Goal: Task Accomplishment & Management: Manage account settings

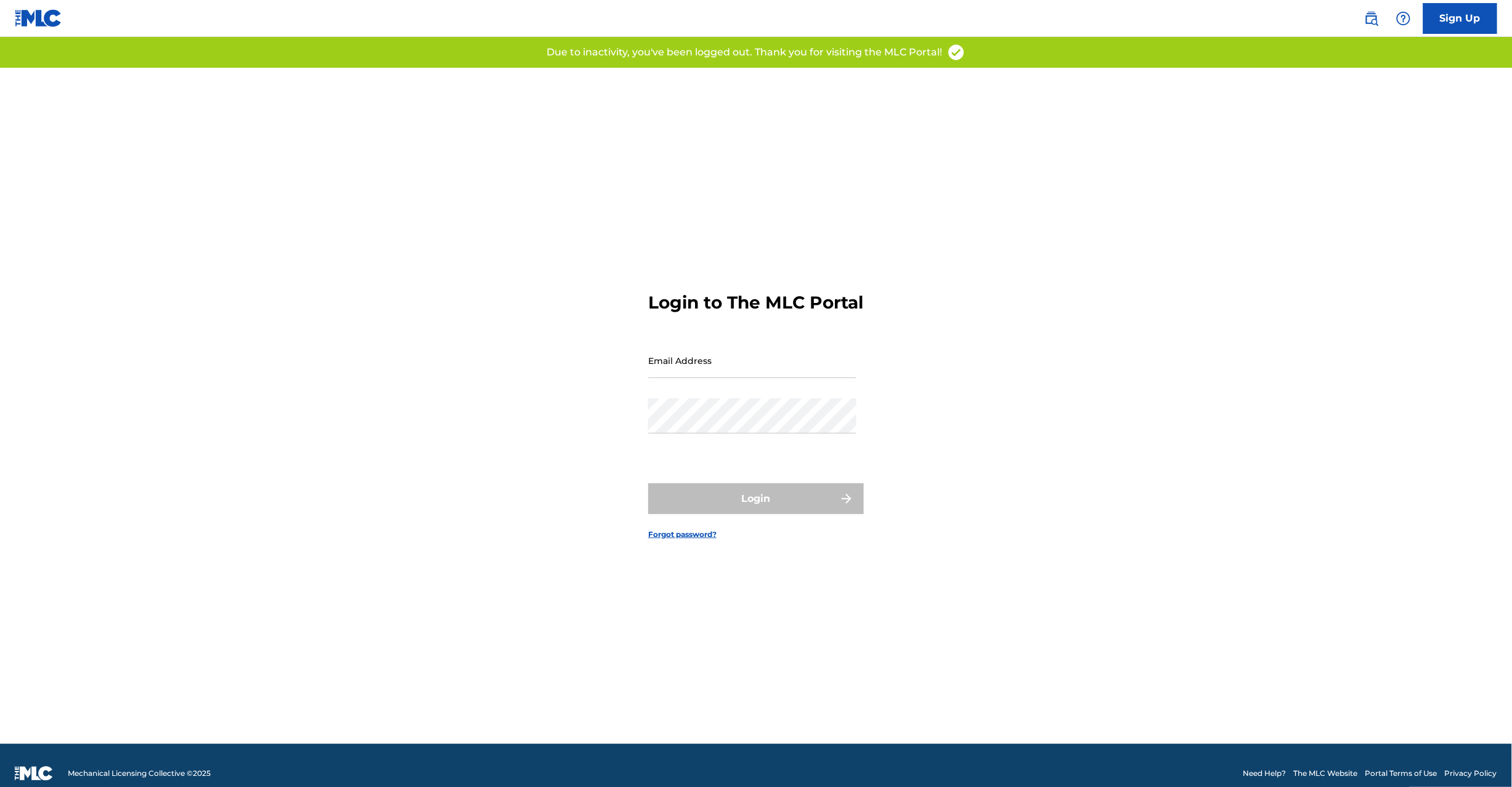
click at [695, 365] on input "Email Address" at bounding box center [753, 361] width 208 height 35
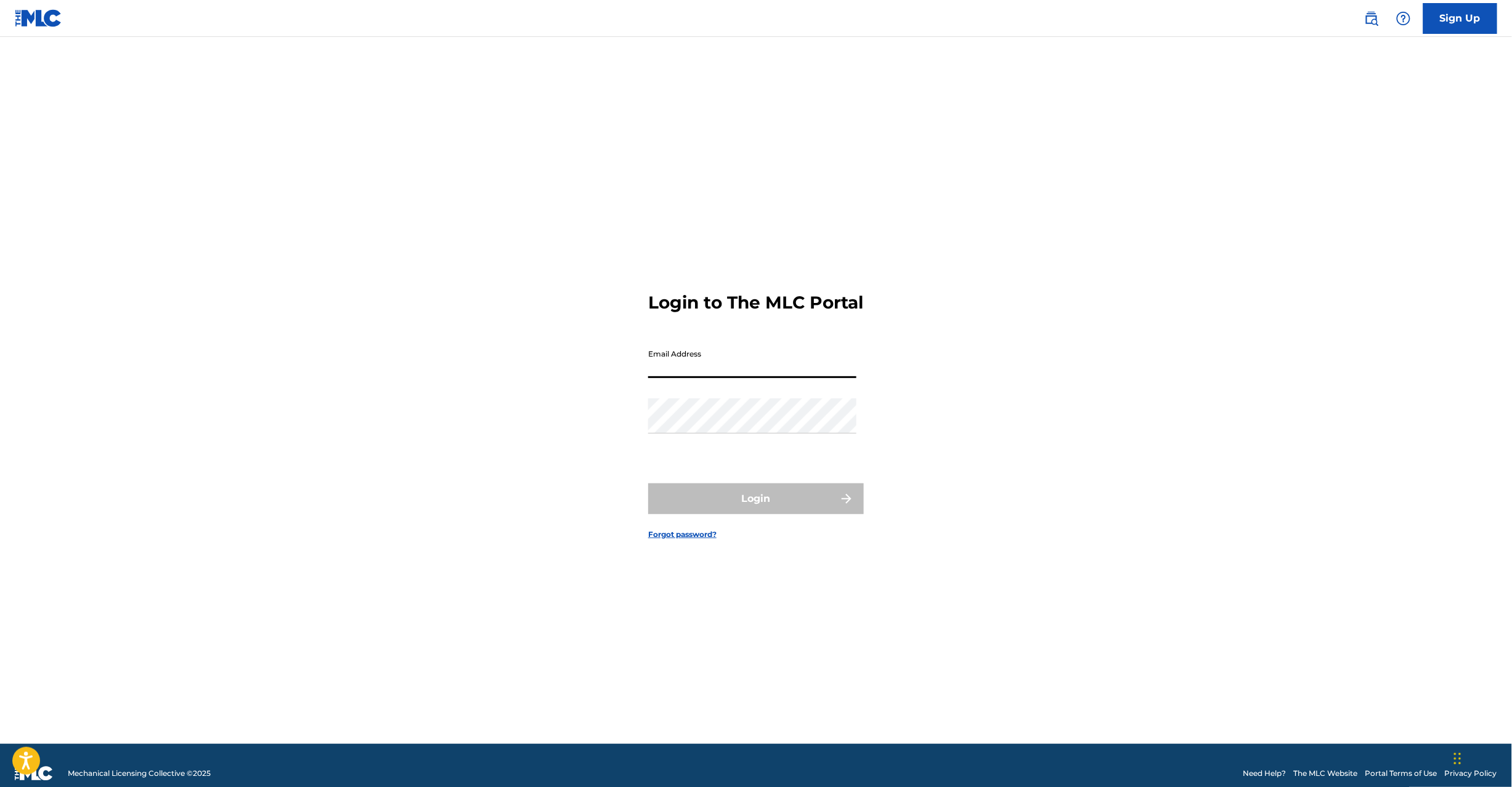
click at [755, 377] on input "Email Address" at bounding box center [753, 361] width 208 height 35
type input "[EMAIL_ADDRESS][DOMAIN_NAME]"
click at [764, 505] on button "Login" at bounding box center [756, 499] width 216 height 31
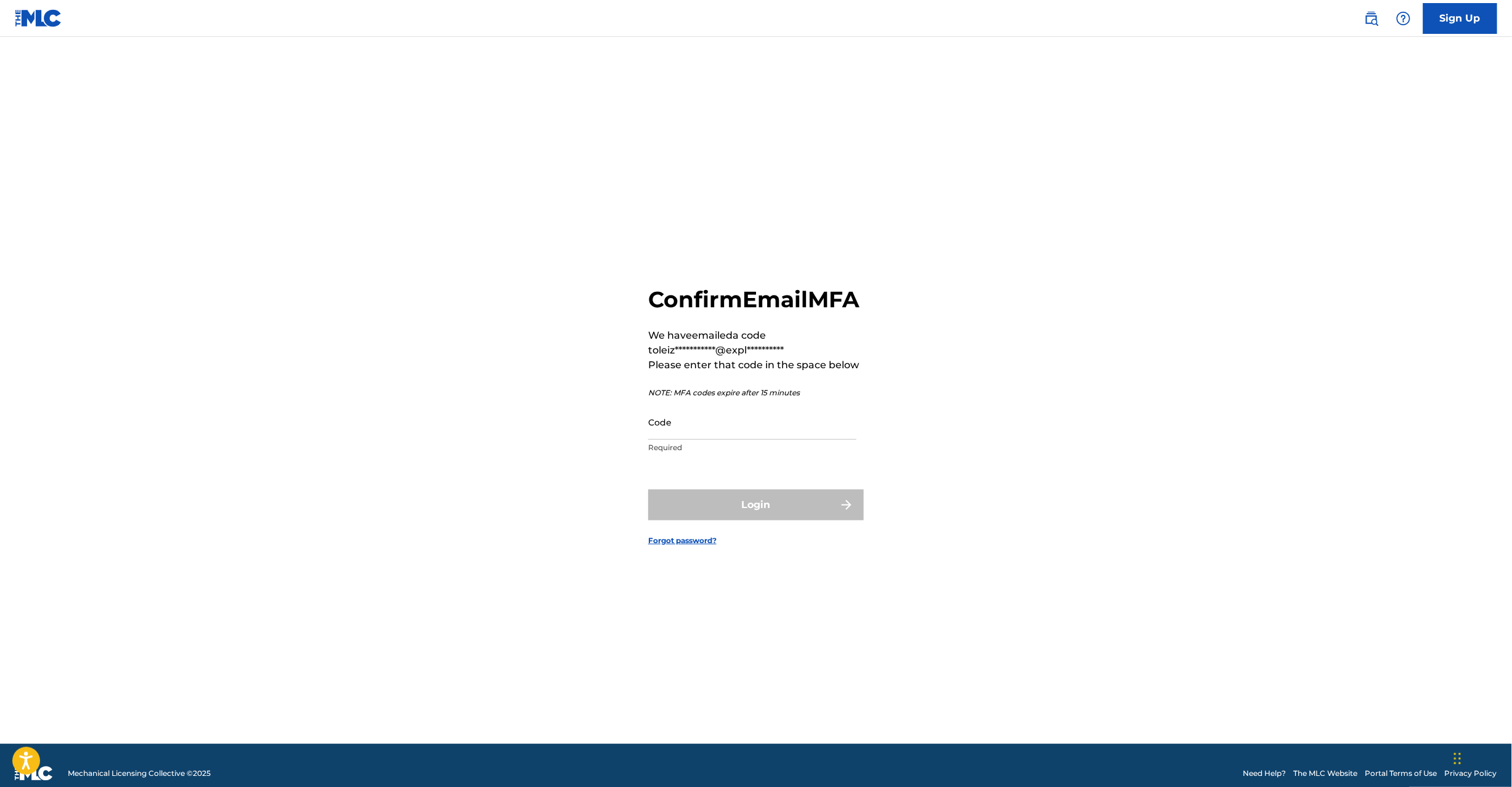
click at [750, 437] on input "Code" at bounding box center [753, 422] width 208 height 35
paste input "451956"
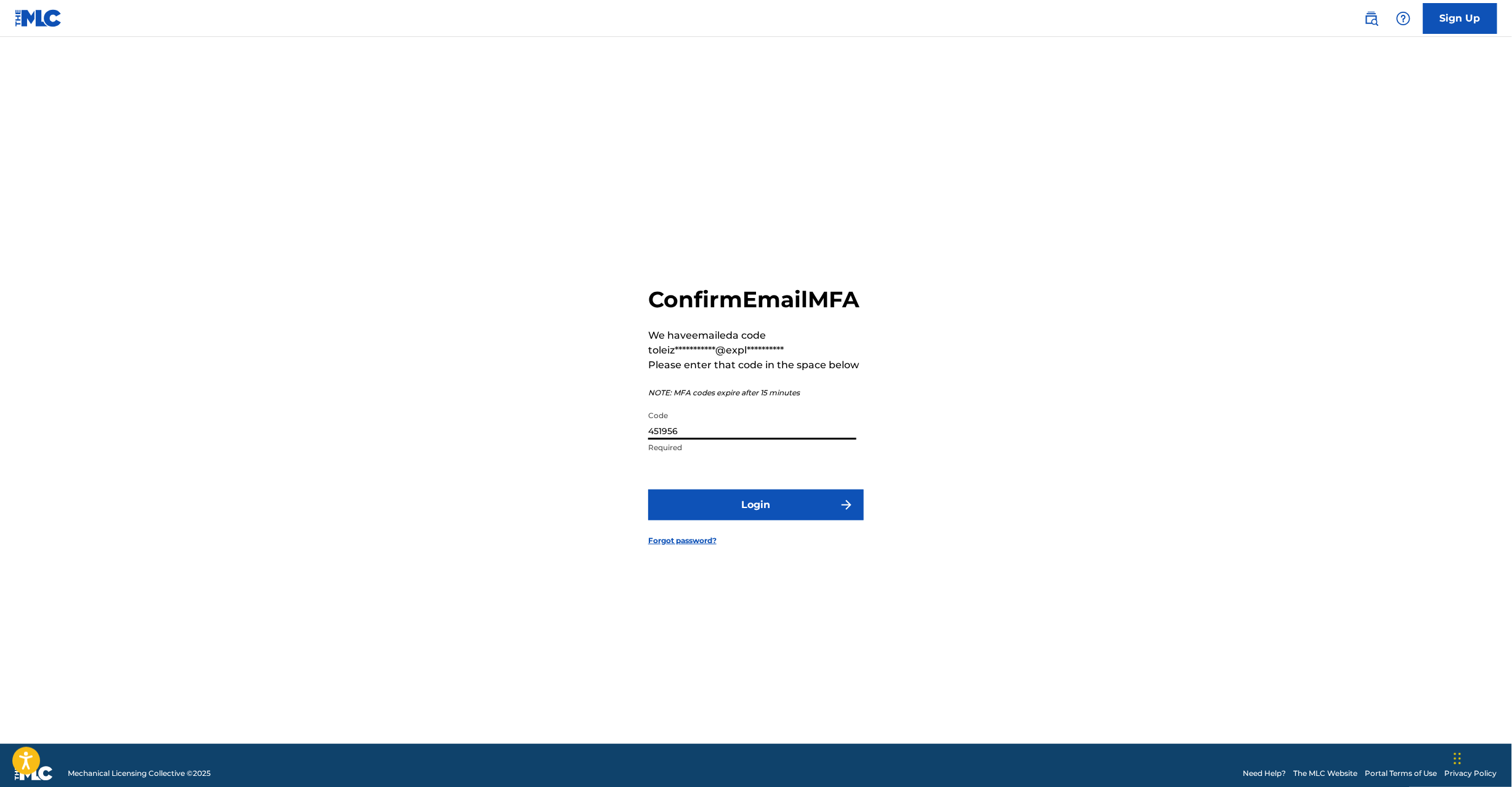
type input "451956"
click at [751, 509] on button "Login" at bounding box center [756, 504] width 216 height 31
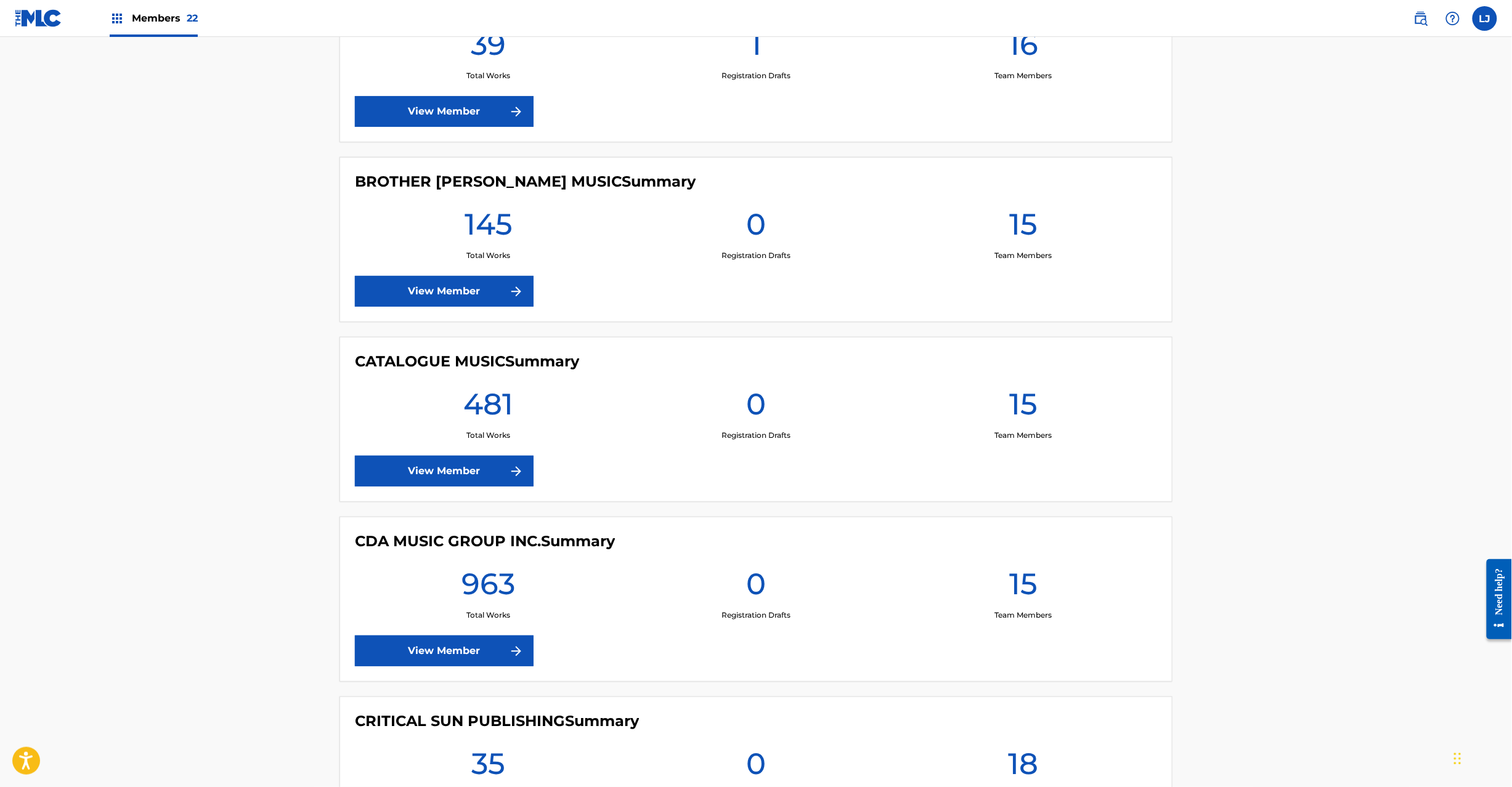
scroll to position [1971, 0]
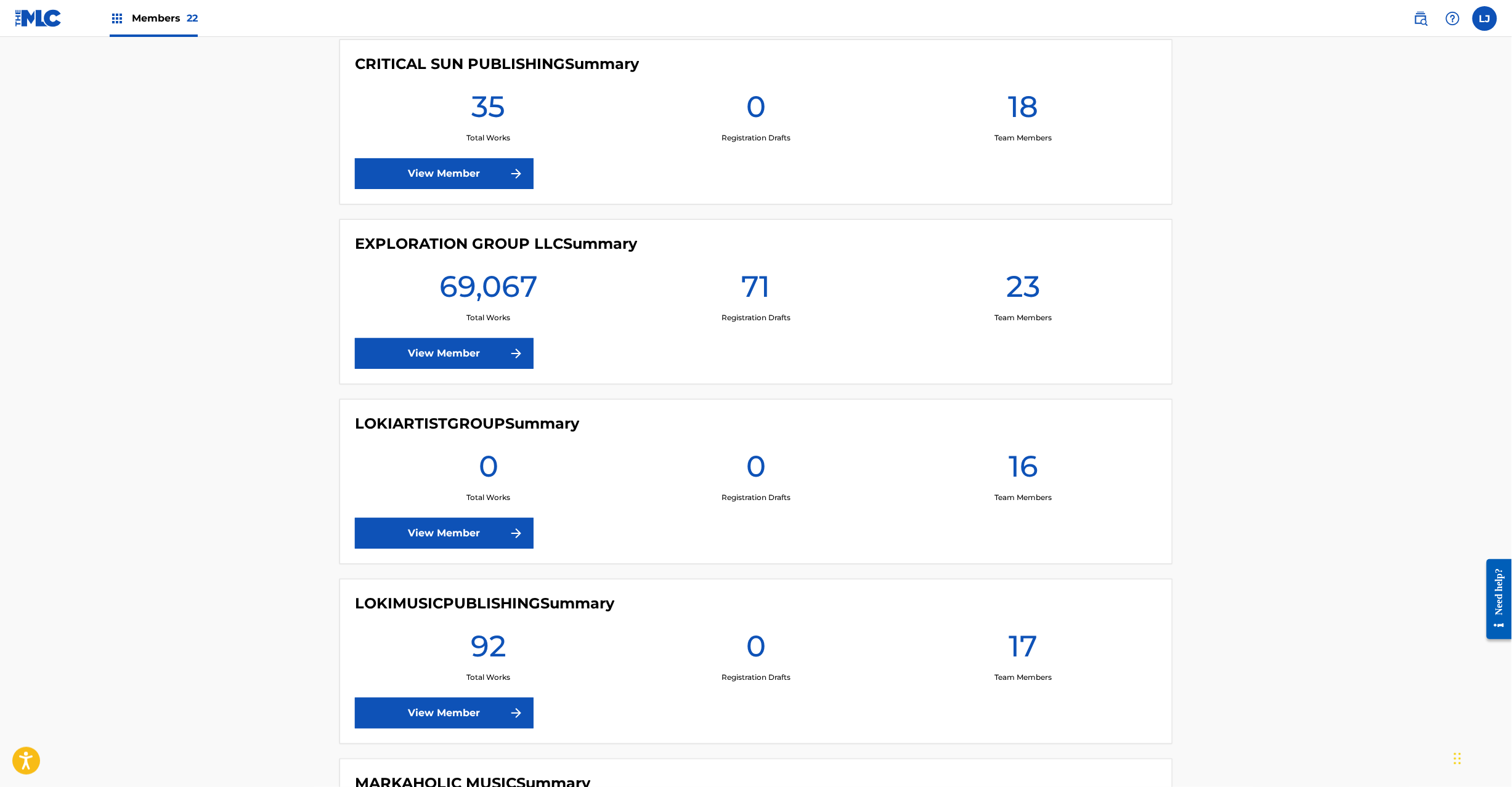
click at [449, 341] on div "EXPLORATION GROUP LLC Summary 69,067 Total Works 71 Registration Drafts 23 Team…" at bounding box center [755, 302] width 833 height 165
click at [441, 355] on link "View Member" at bounding box center [444, 353] width 178 height 31
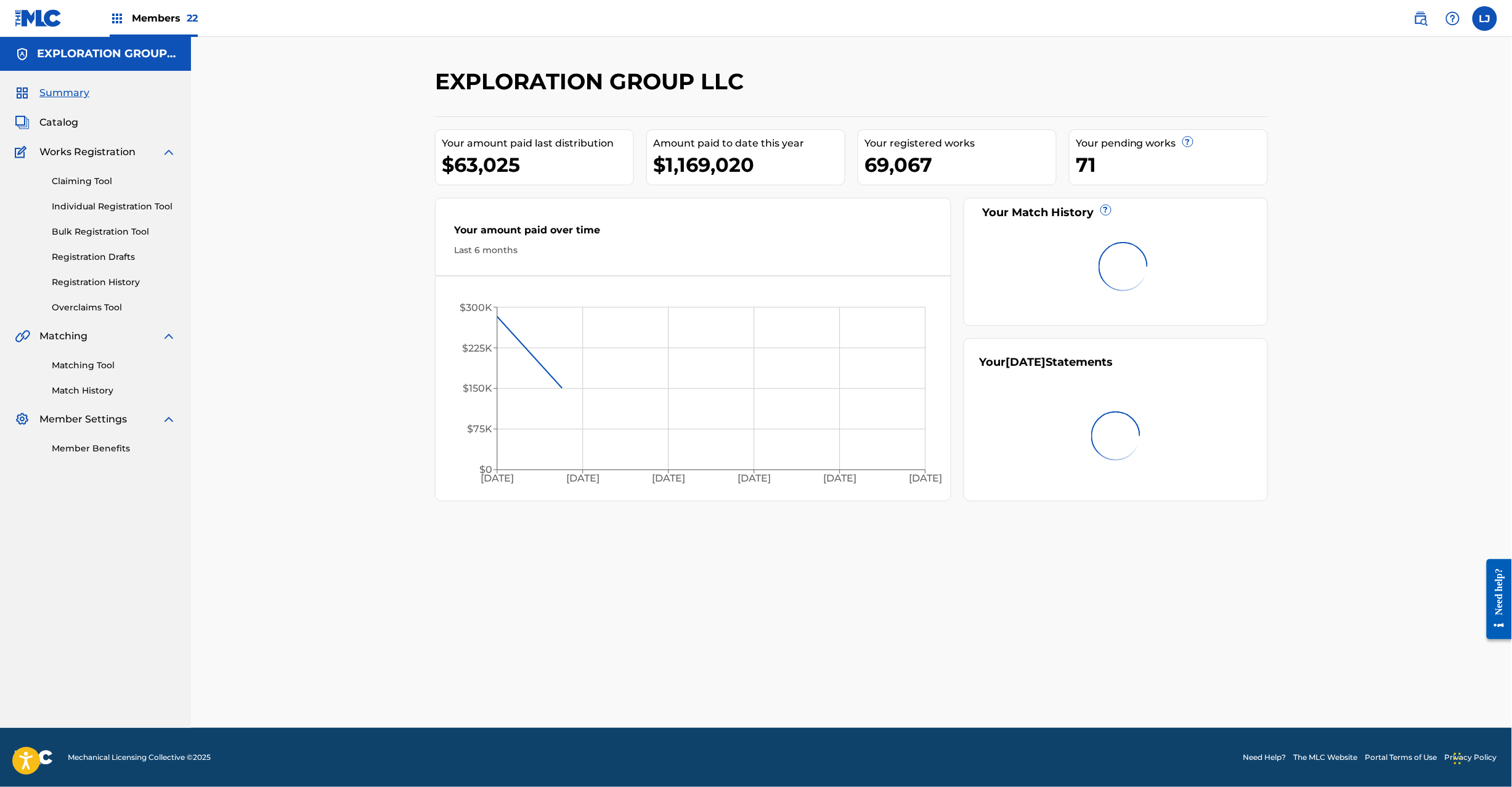
click at [35, 120] on link "Catalog" at bounding box center [46, 122] width 63 height 15
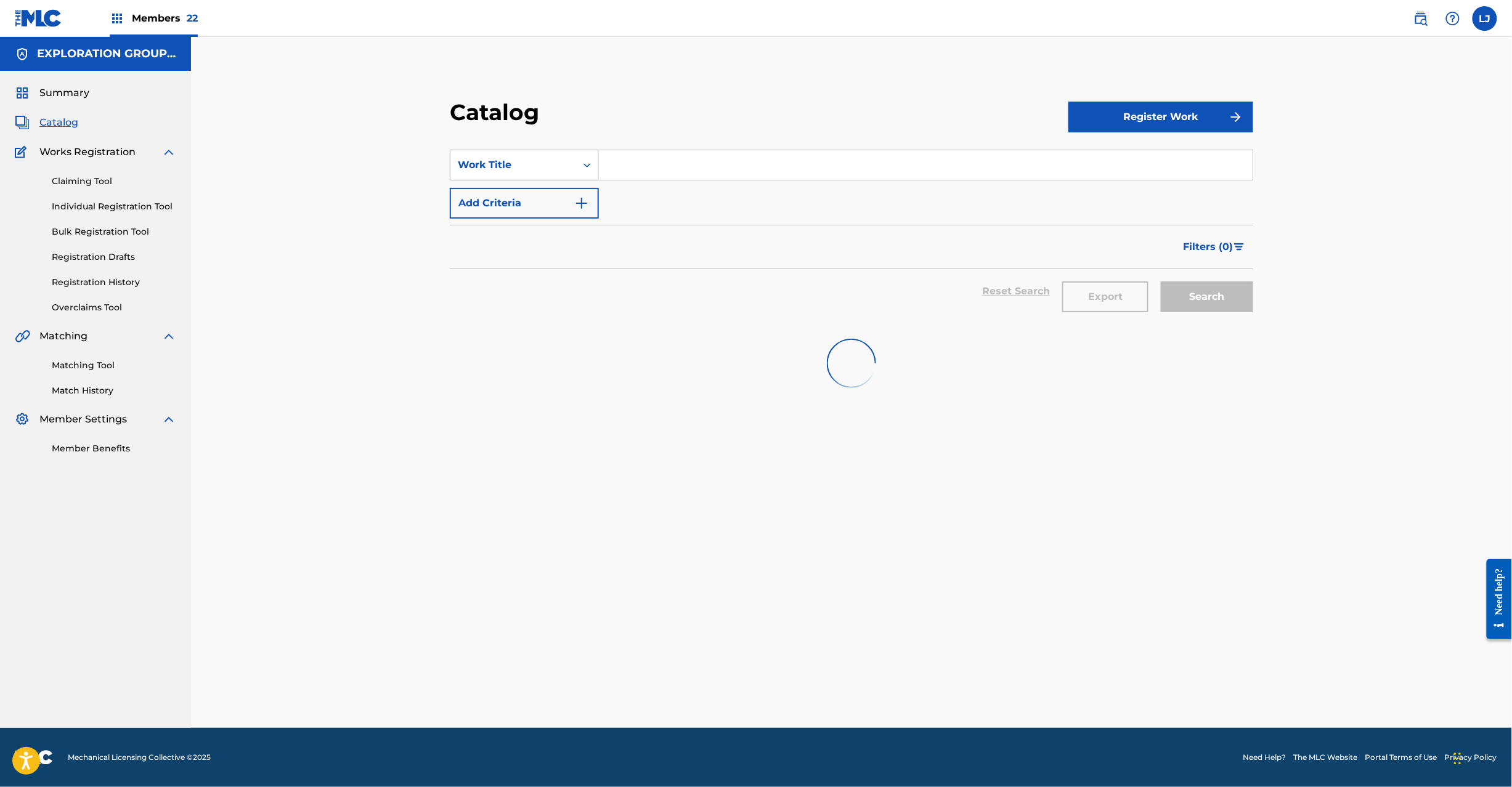
click at [494, 158] on div "Work Title" at bounding box center [513, 165] width 111 height 15
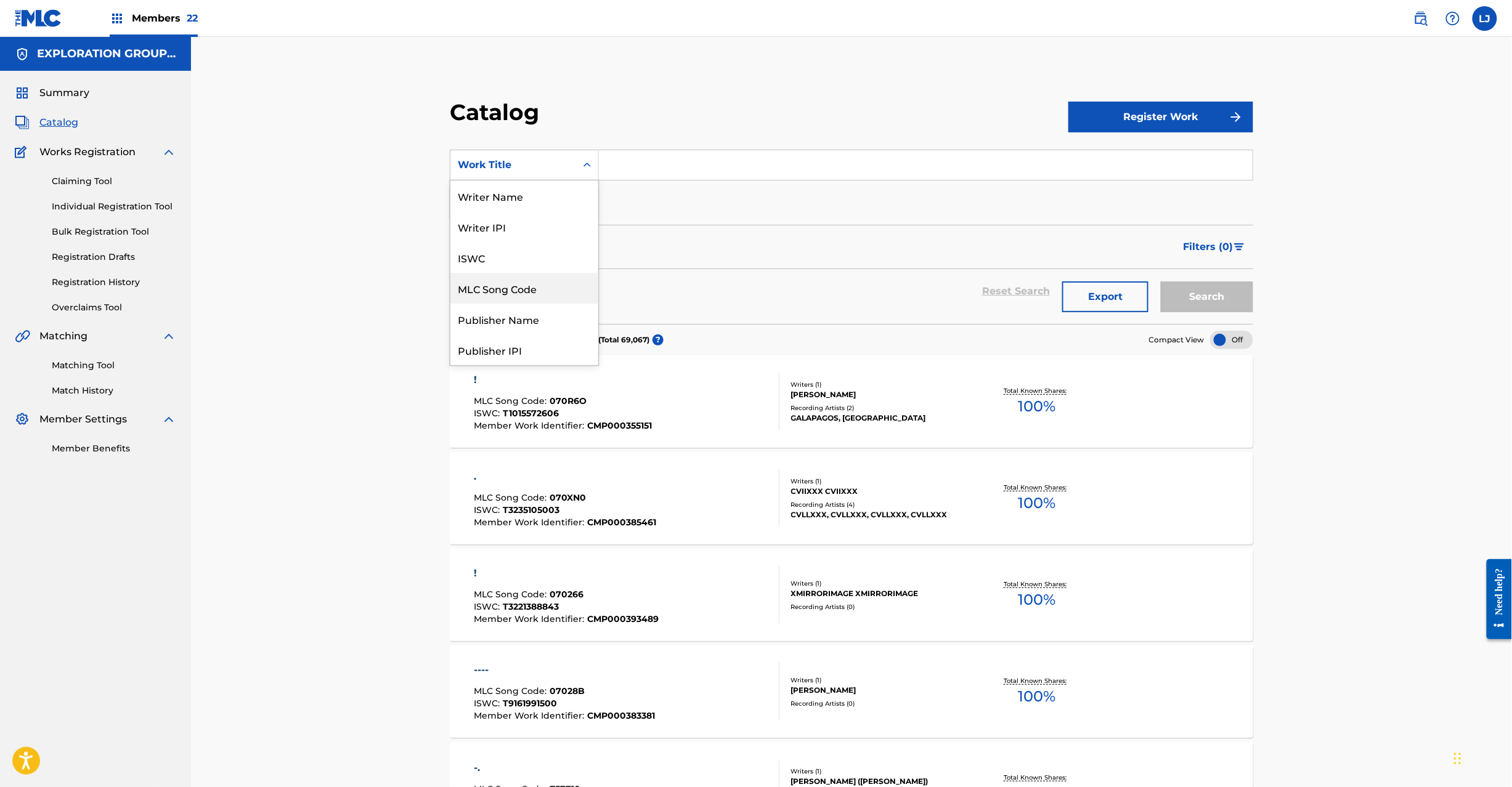
click at [533, 290] on div "MLC Song Code" at bounding box center [524, 288] width 148 height 31
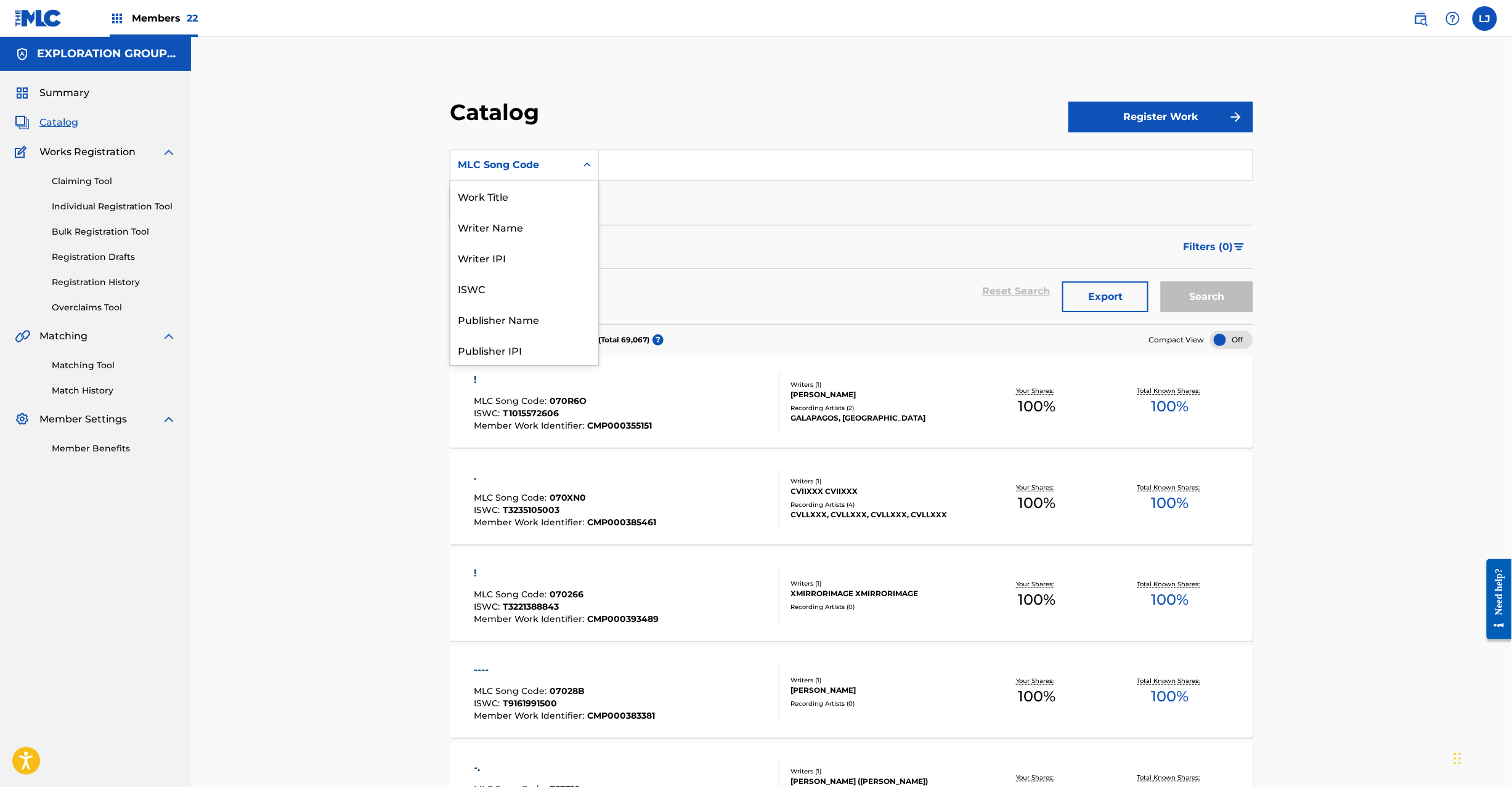
drag, startPoint x: 587, startPoint y: 167, endPoint x: 609, endPoint y: 171, distance: 22.4
click at [588, 167] on icon "Search Form" at bounding box center [587, 165] width 12 height 12
click at [634, 164] on input "Search Form" at bounding box center [926, 165] width 654 height 29
paste input "CJ03YE"
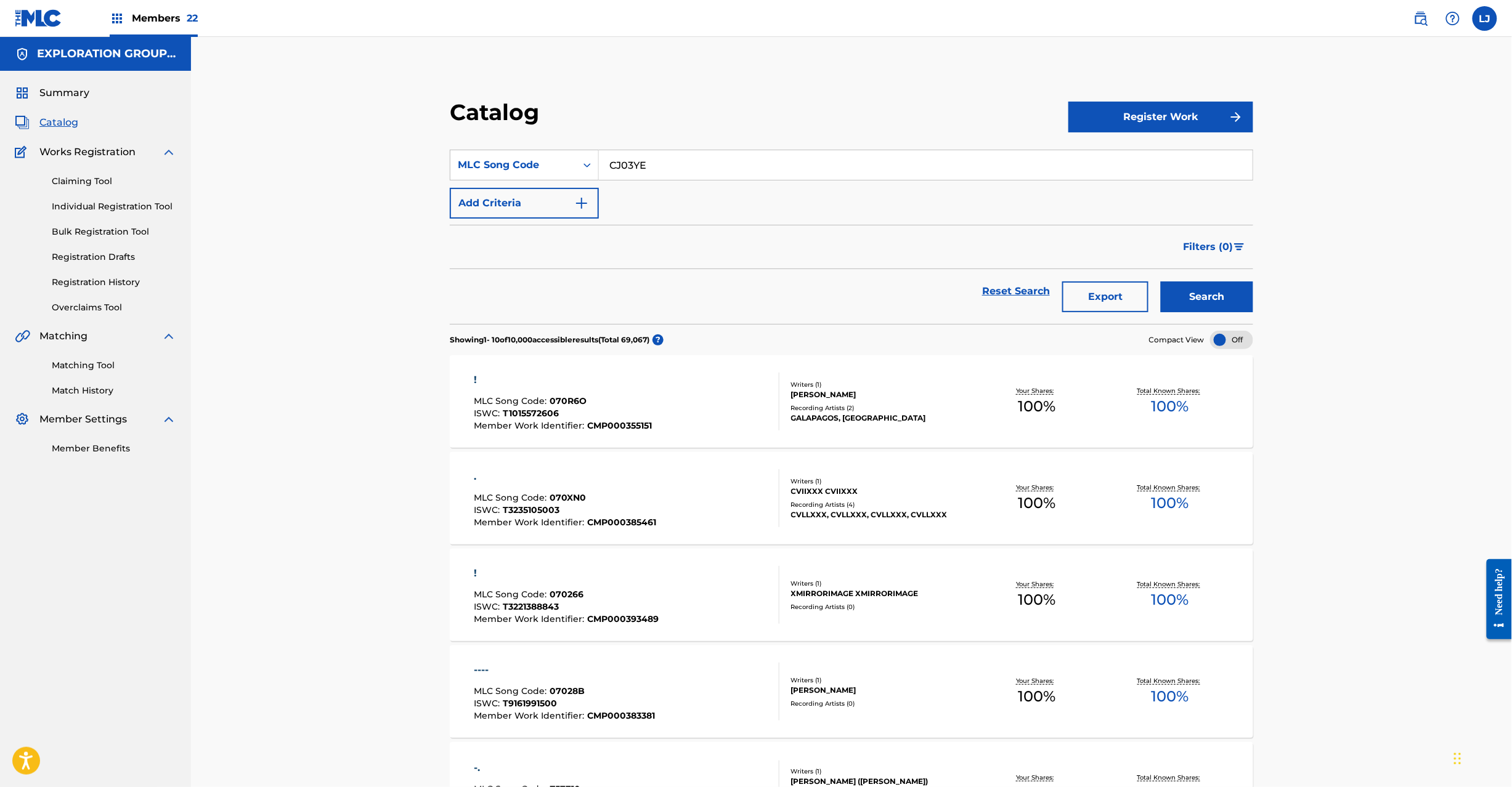
type input "CJ03YE"
click at [1203, 291] on button "Search" at bounding box center [1207, 296] width 92 height 31
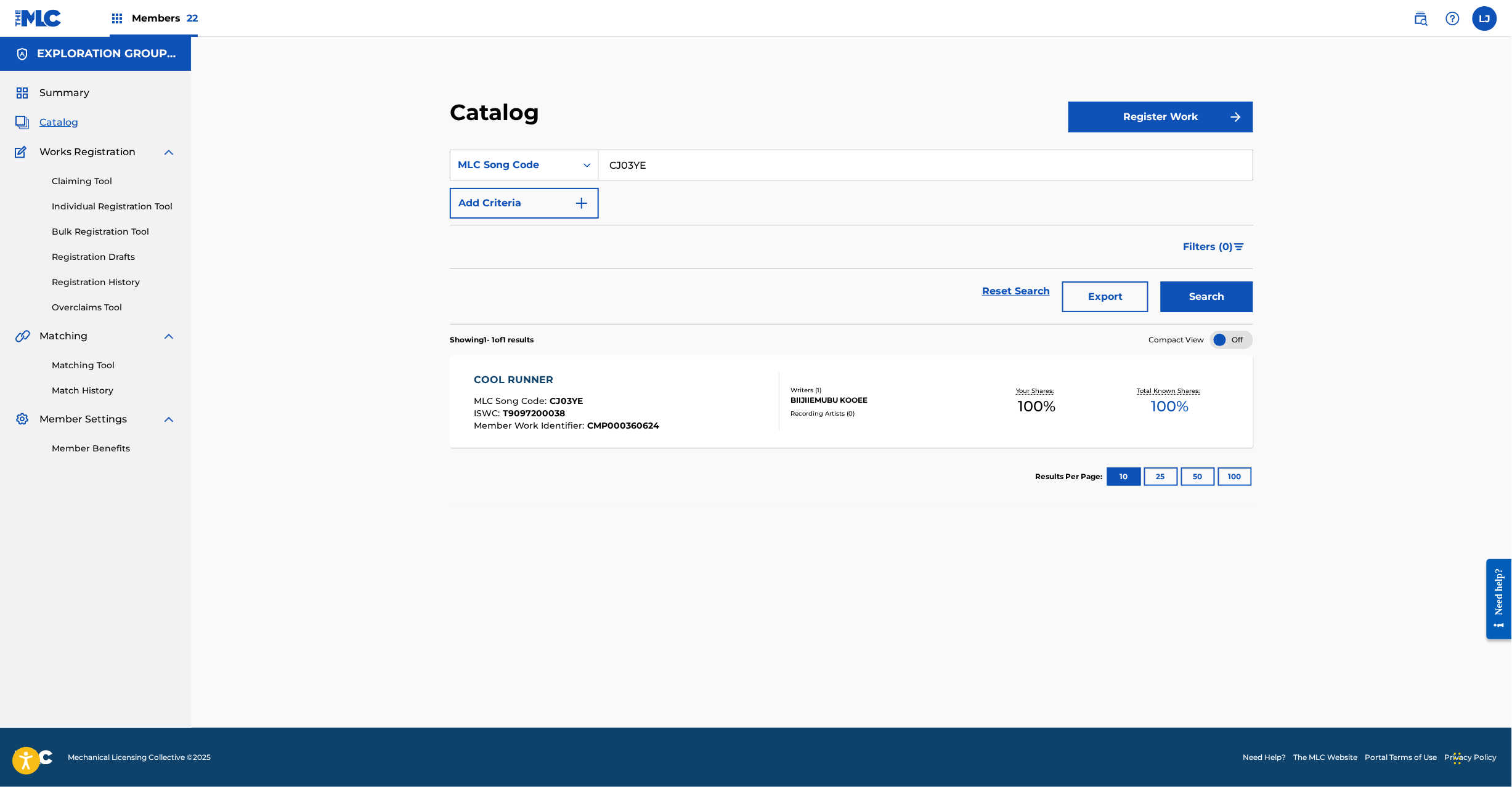
click at [678, 382] on div "COOL RUNNER MLC Song Code : CJ03YE ISWC : T9097200038 Member Work Identifier : …" at bounding box center [626, 402] width 305 height 58
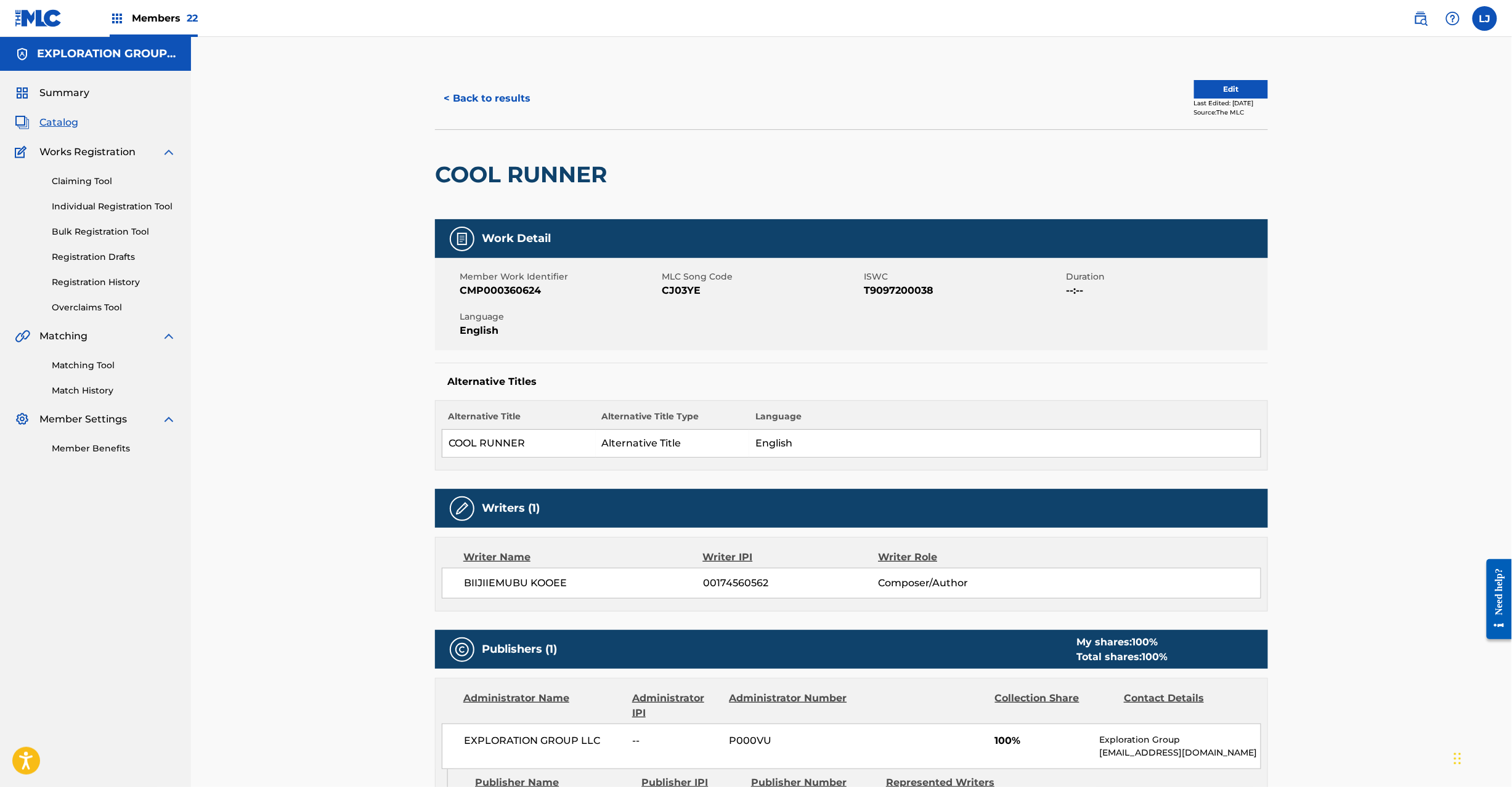
click at [1204, 85] on button "Edit" at bounding box center [1231, 89] width 74 height 18
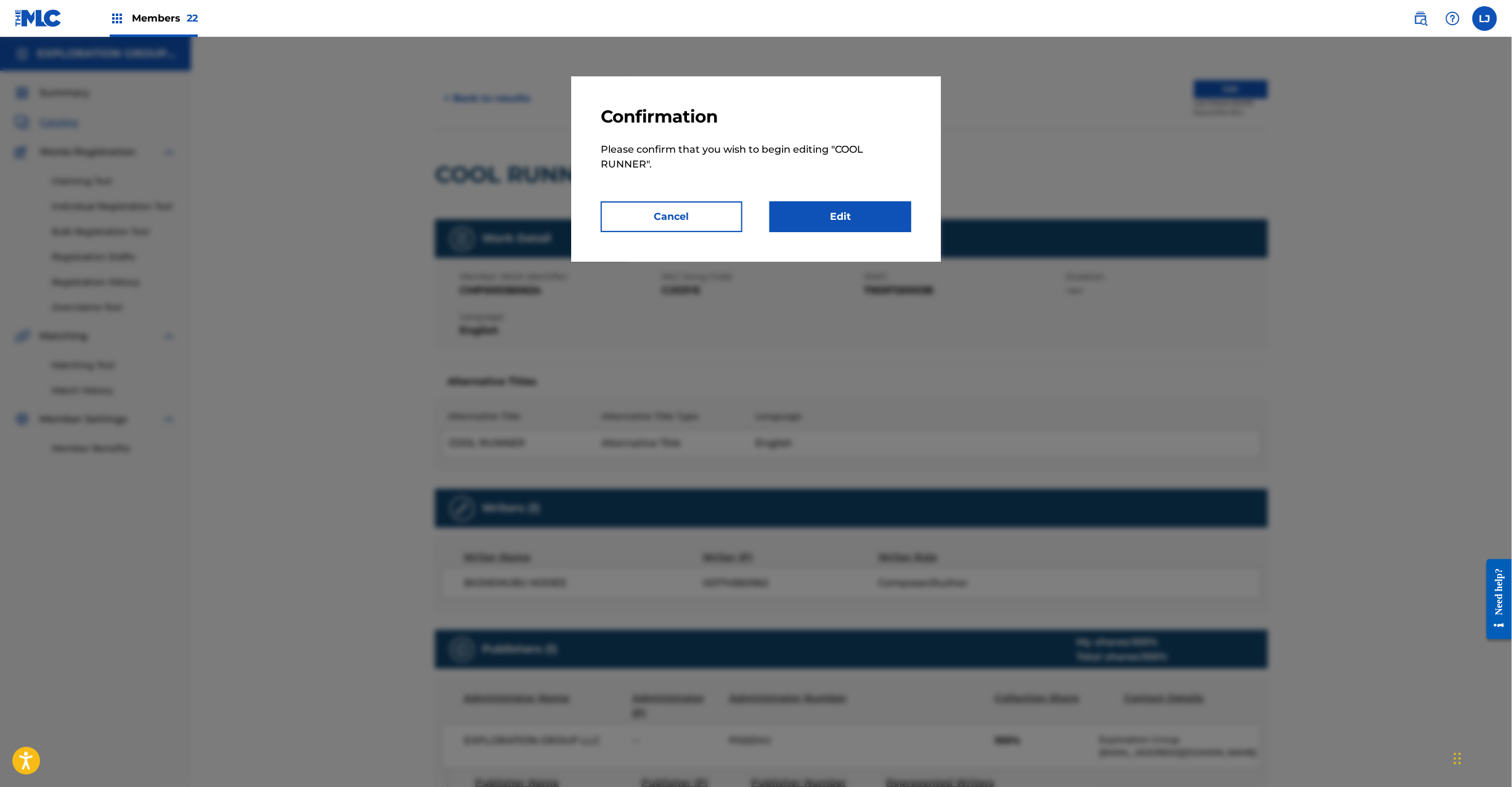
click at [847, 223] on link "Edit" at bounding box center [841, 216] width 142 height 31
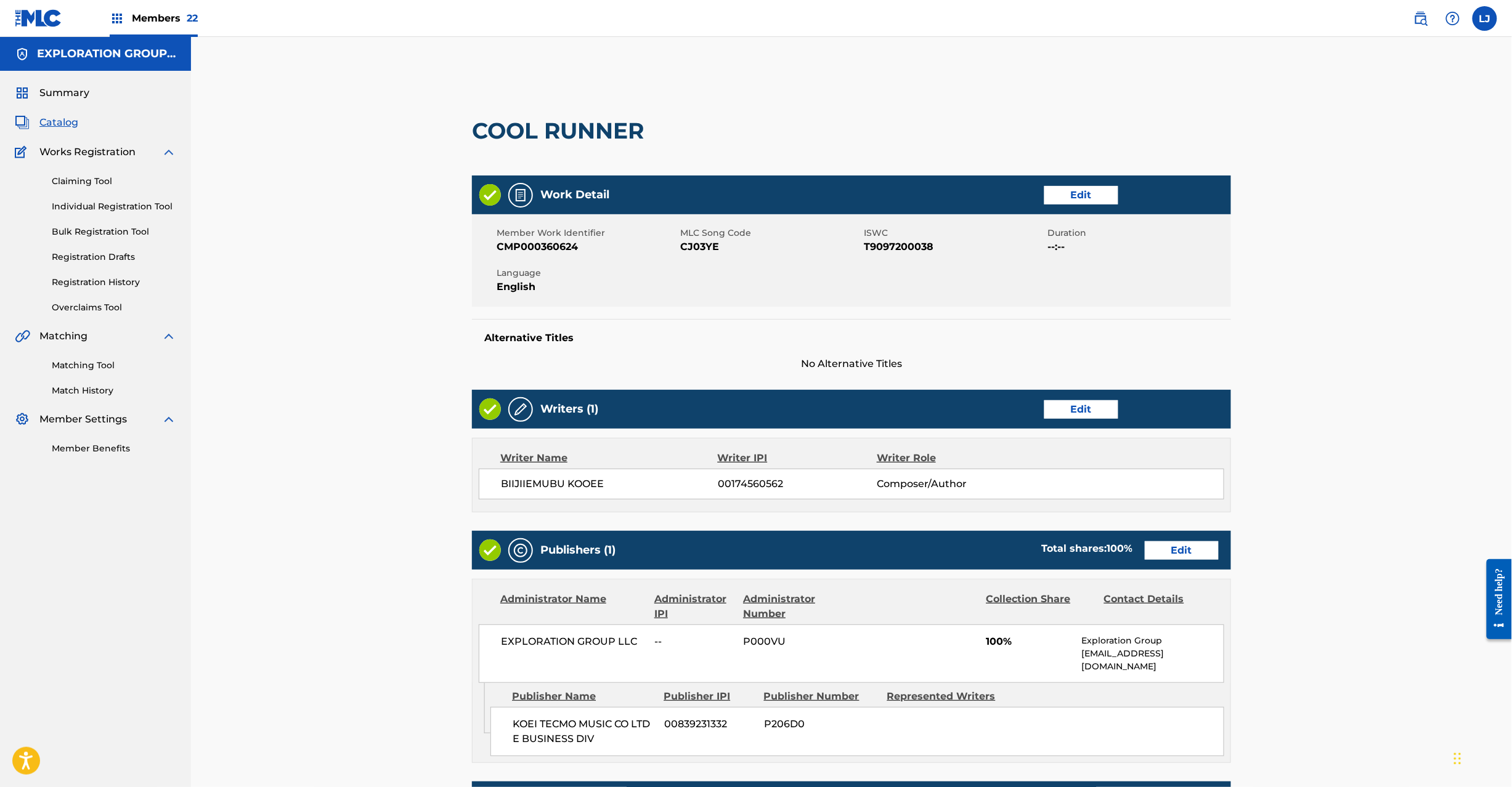
click at [1203, 545] on link "Edit" at bounding box center [1182, 551] width 74 height 18
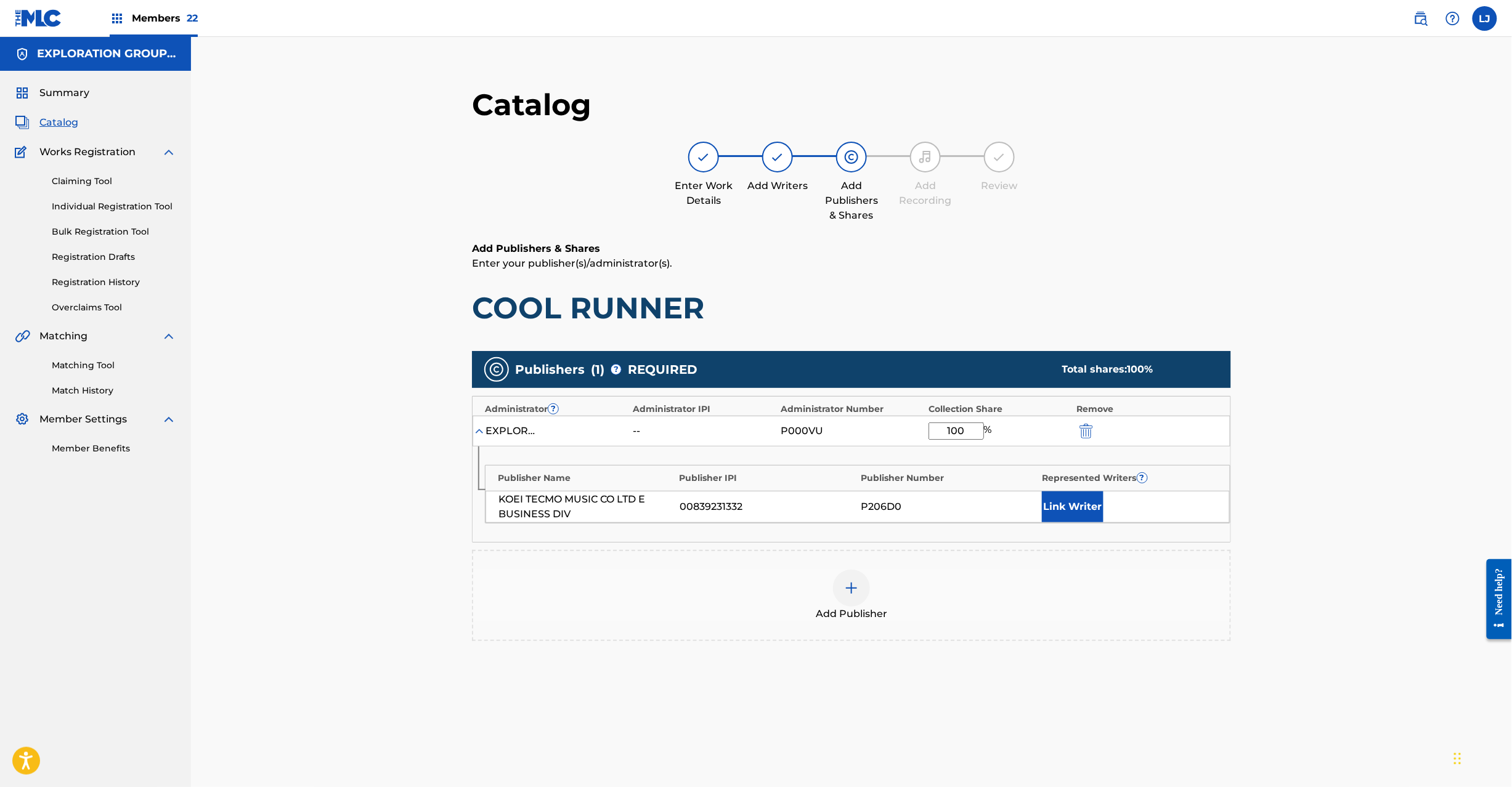
click at [1083, 427] on img "submit" at bounding box center [1086, 431] width 14 height 15
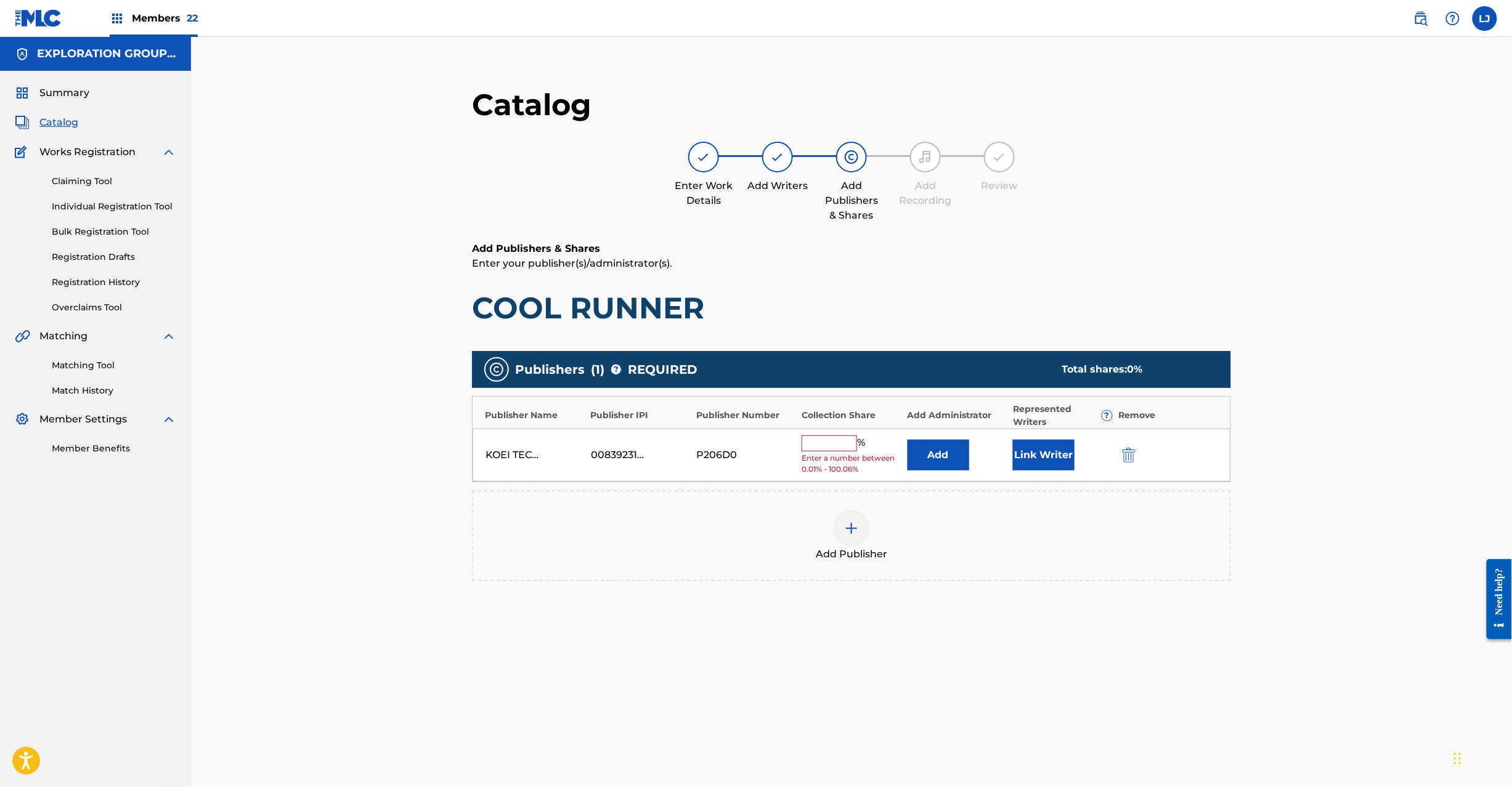
click at [1134, 448] on img "submit" at bounding box center [1128, 455] width 14 height 15
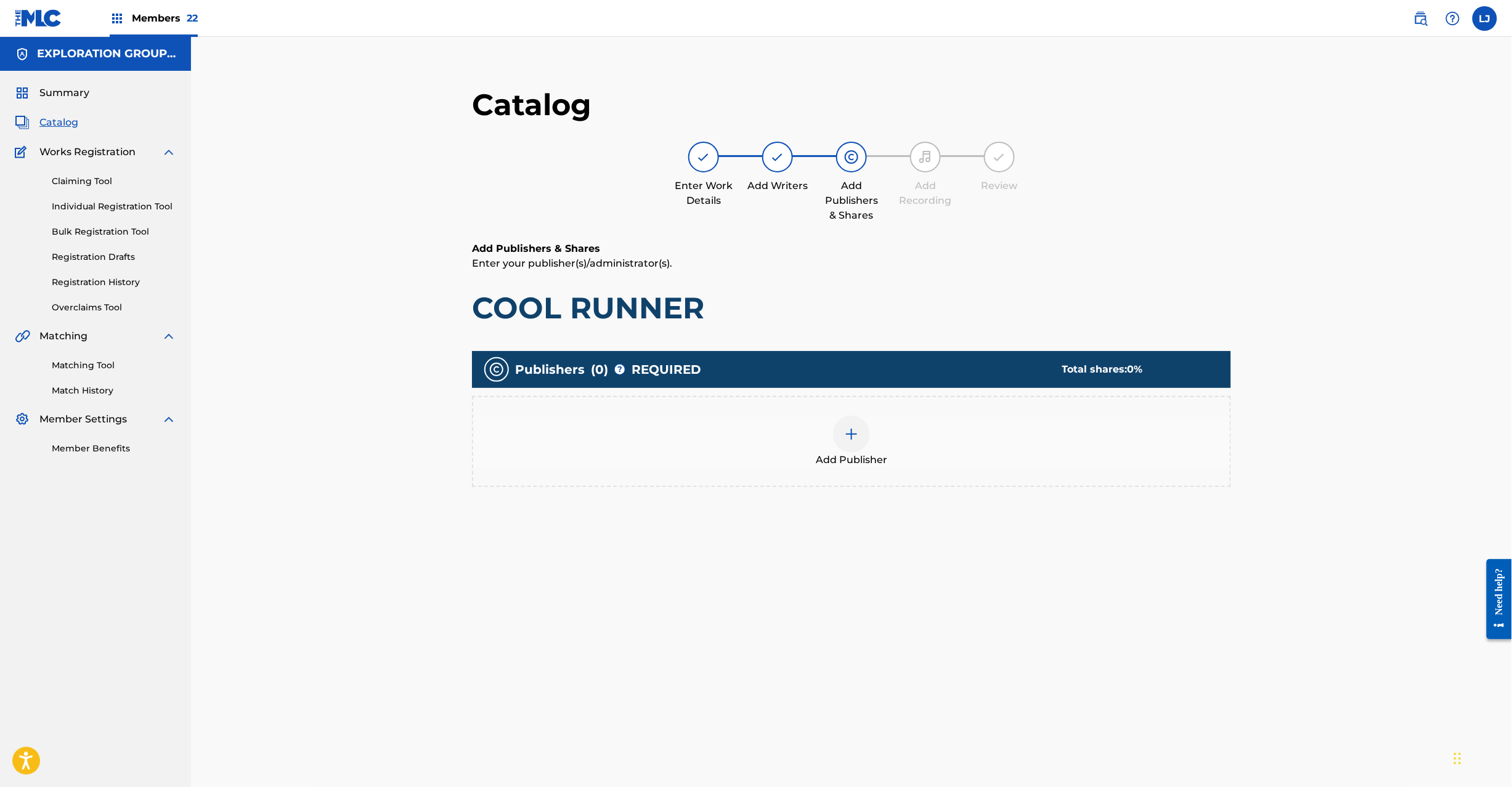
click at [847, 430] on img at bounding box center [851, 434] width 15 height 15
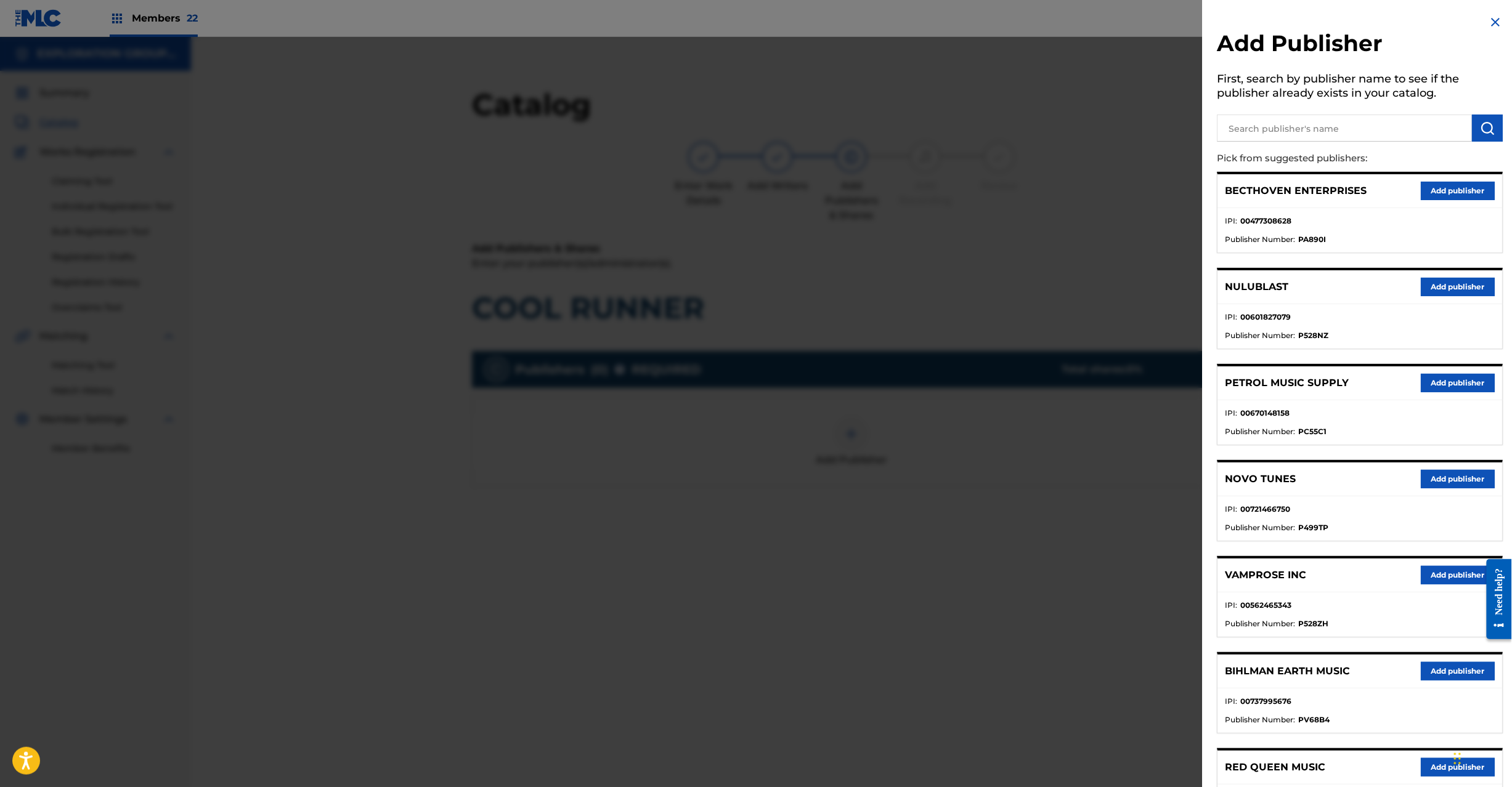
click at [1263, 131] on input "text" at bounding box center [1345, 128] width 255 height 27
paste input "Koei Tecmo Music Co Ltd N Business Div"
type input "Koei Tecmo Music Co Ltd N Business Div"
click at [1481, 129] on img "submit" at bounding box center [1488, 128] width 15 height 15
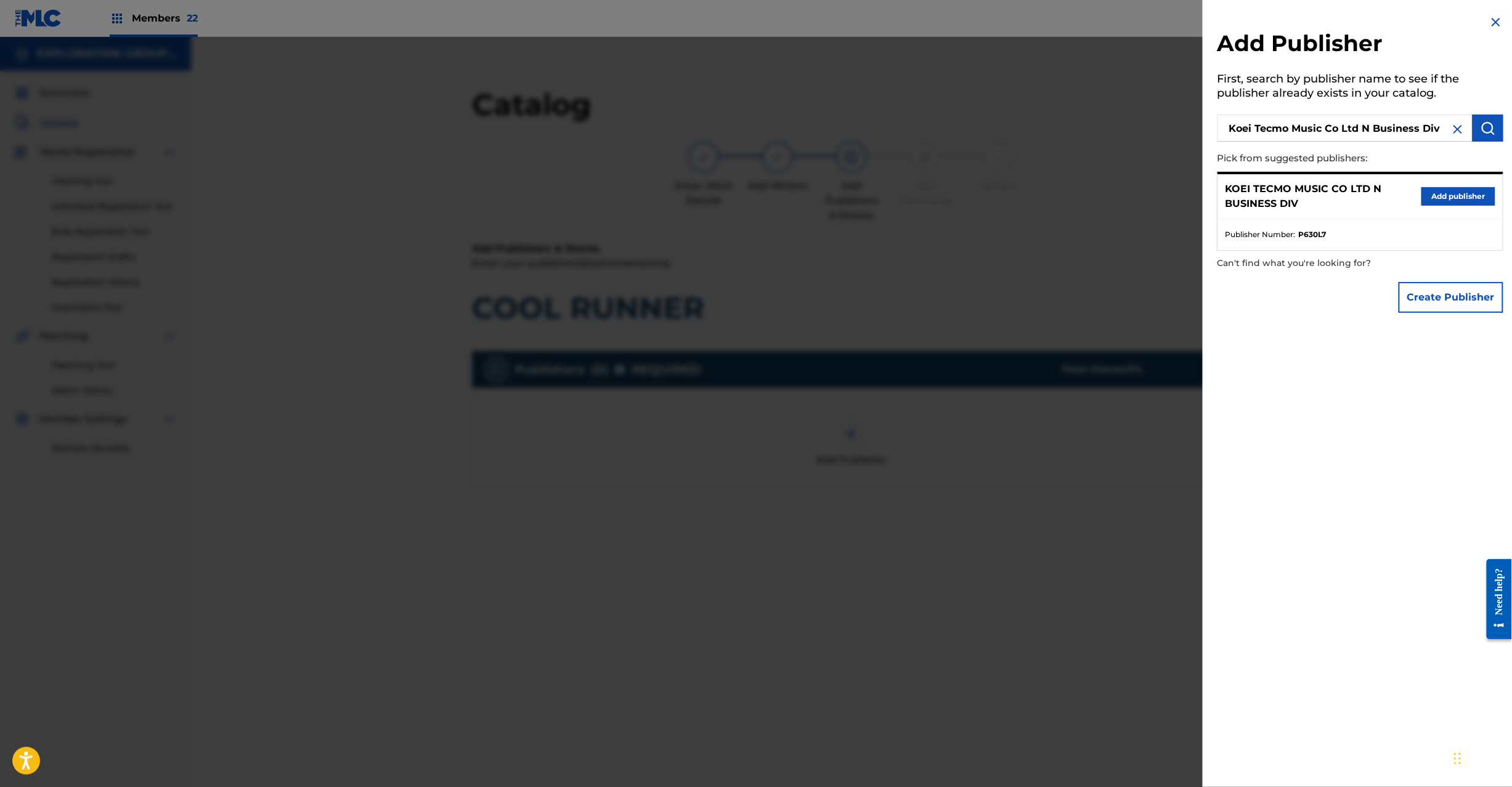
click at [1421, 187] on button "Add publisher" at bounding box center [1459, 197] width 74 height 18
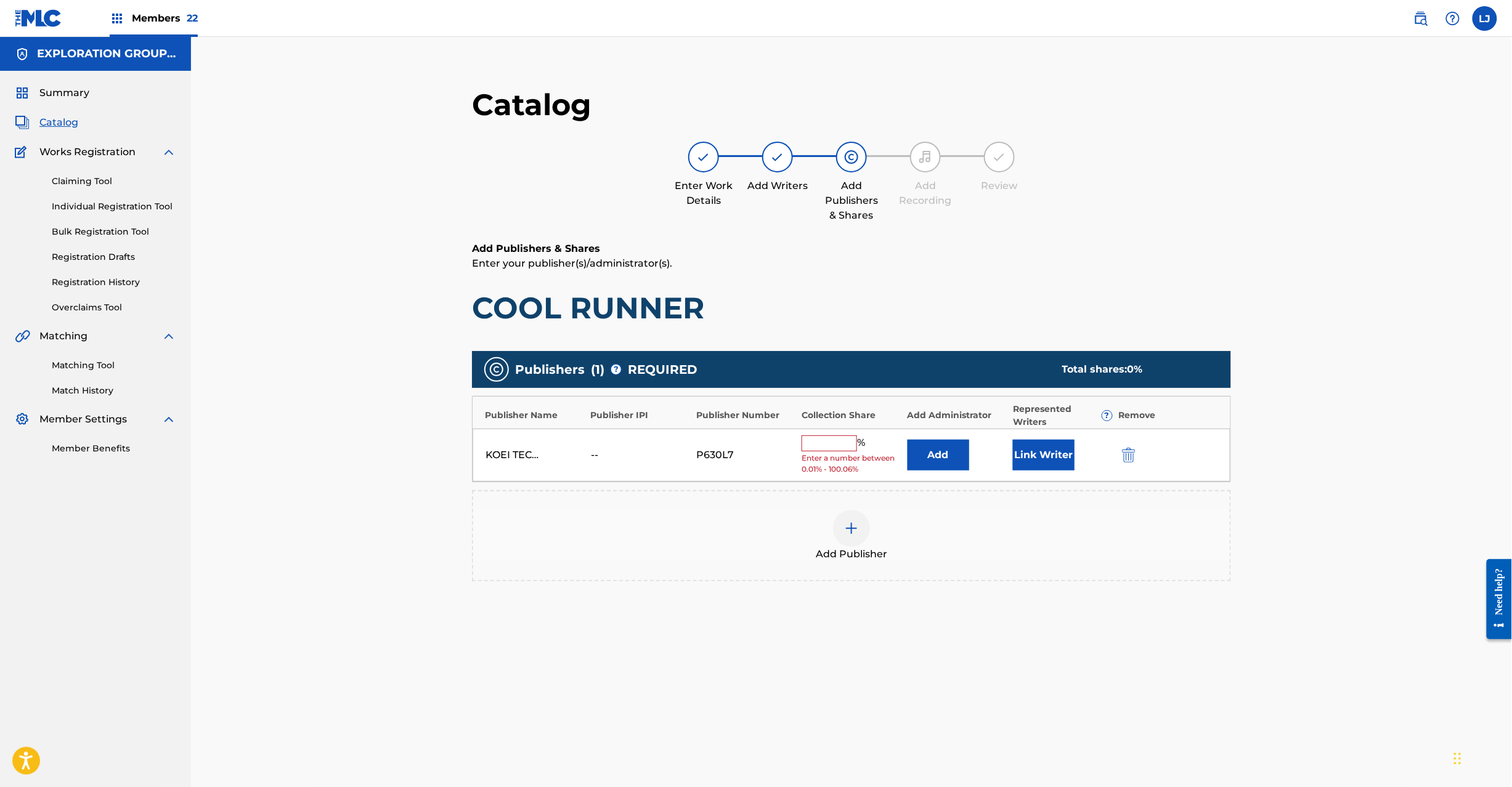
click at [954, 462] on button "Add" at bounding box center [938, 455] width 62 height 31
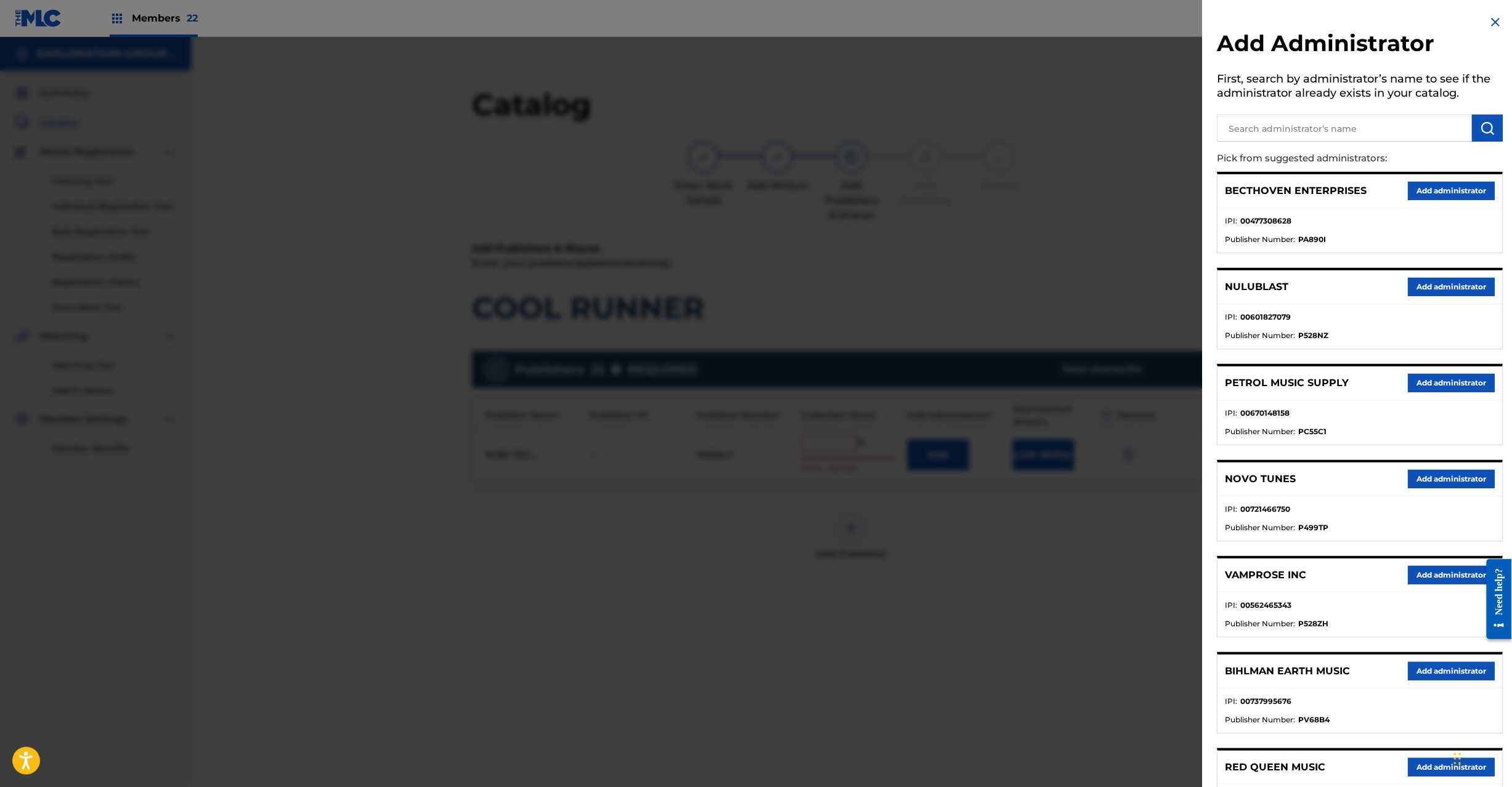
paste input "Exploration Group LLC"
click at [1270, 126] on input "text" at bounding box center [1345, 128] width 255 height 27
type input "Exploration Group LLC"
click at [1491, 115] on button "submit" at bounding box center [1488, 128] width 31 height 27
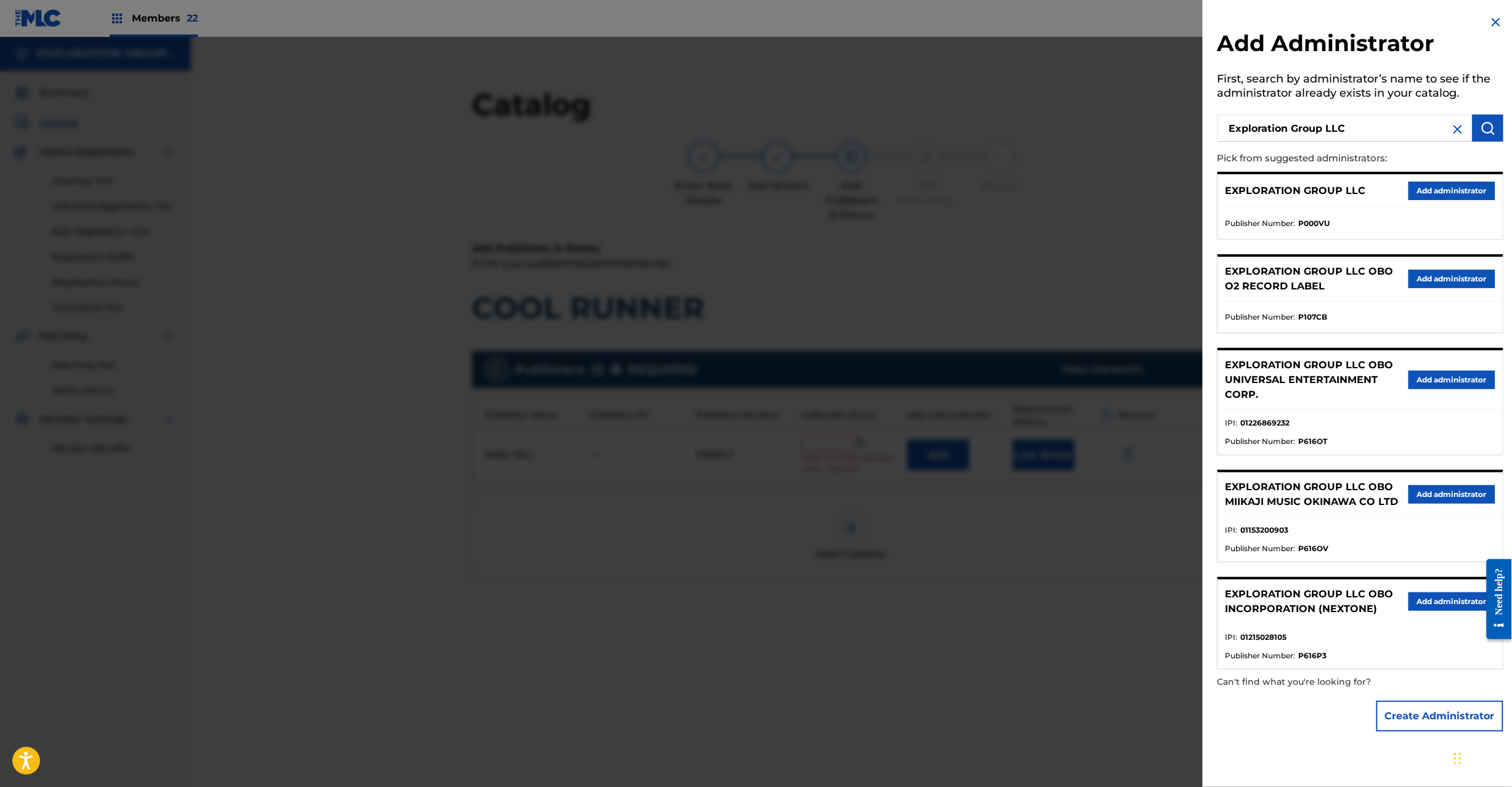
click at [1428, 191] on button "Add administrator" at bounding box center [1451, 191] width 87 height 18
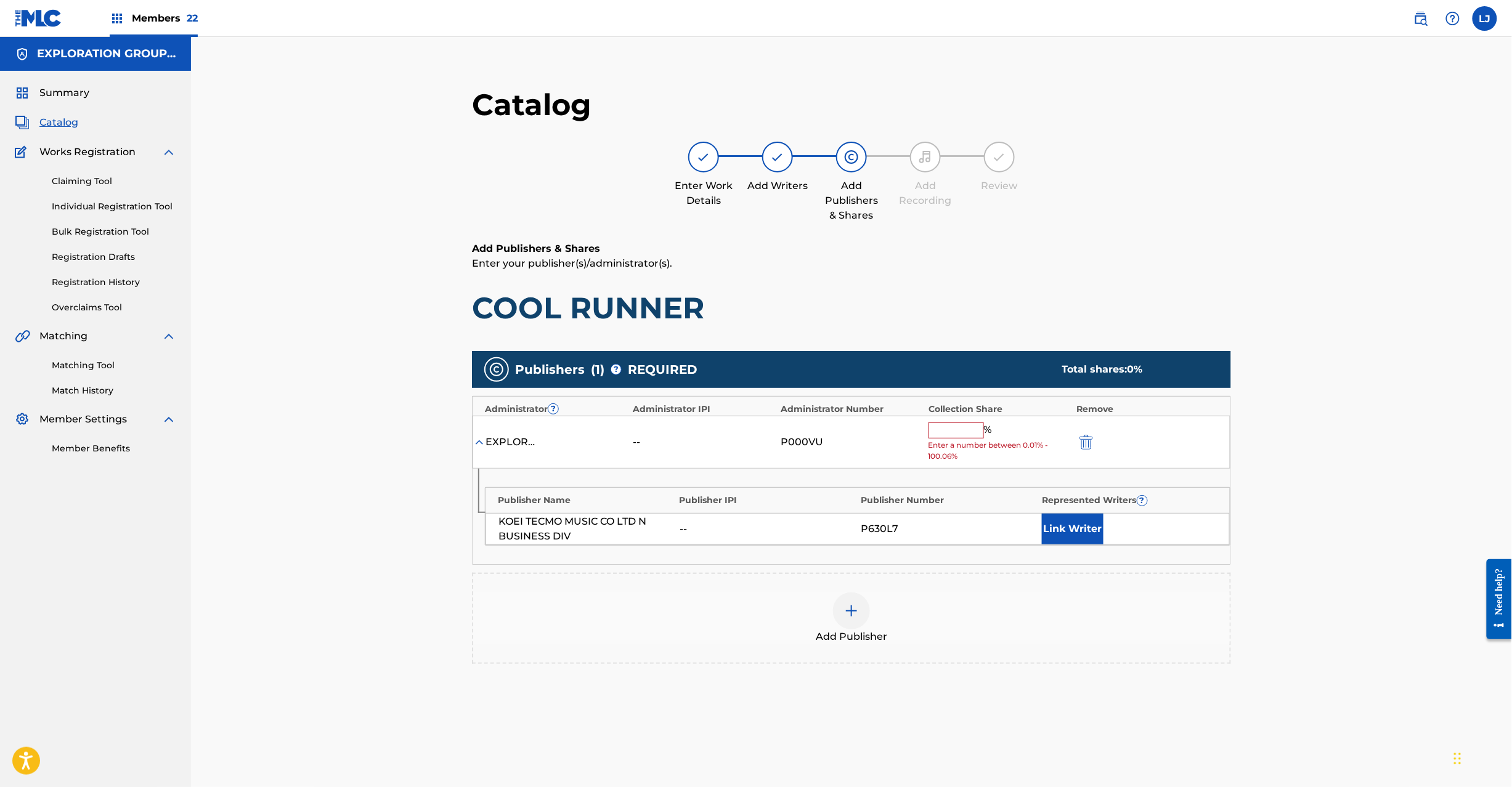
click at [944, 429] on input "text" at bounding box center [956, 430] width 55 height 16
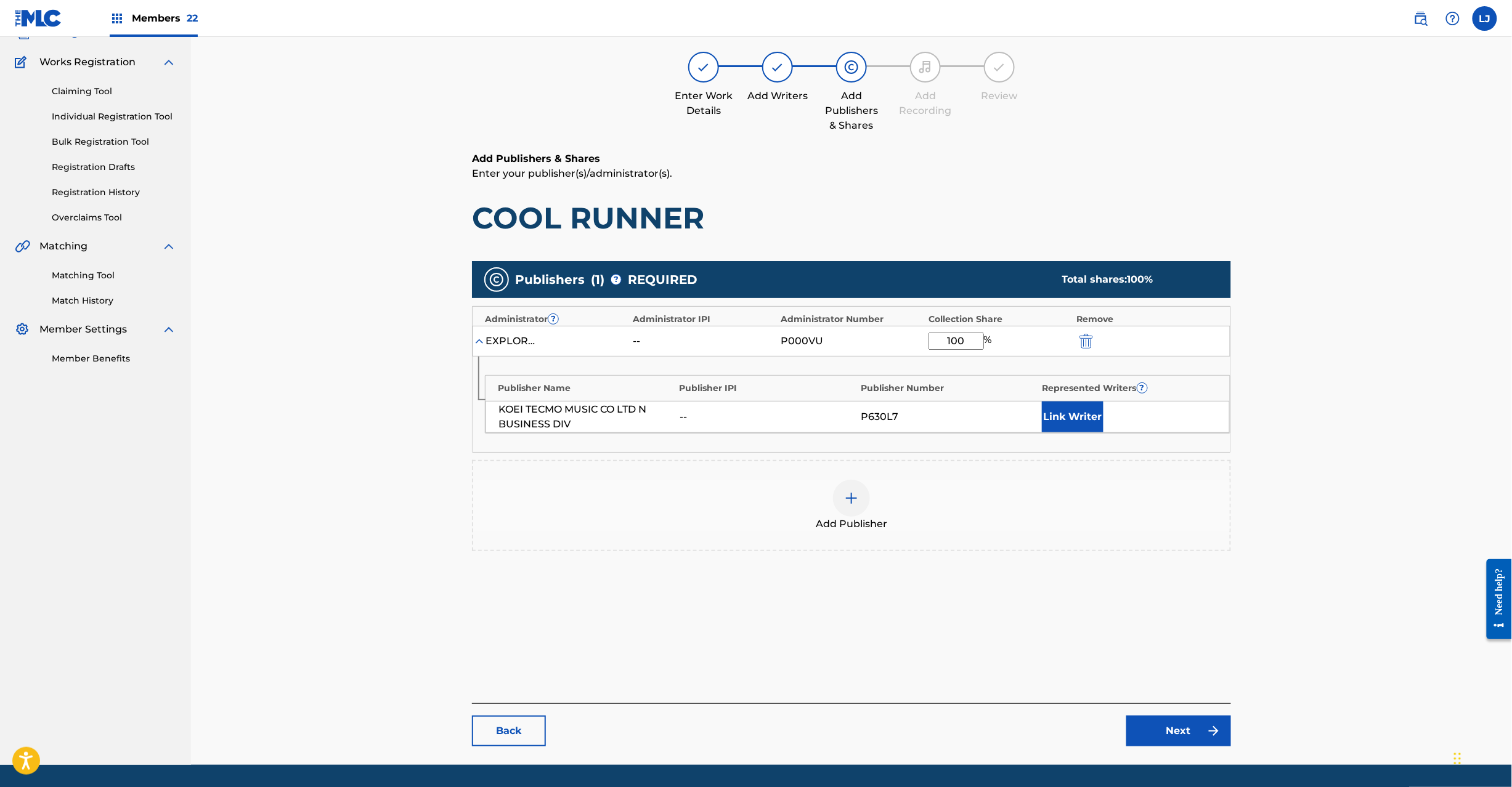
scroll to position [127, 0]
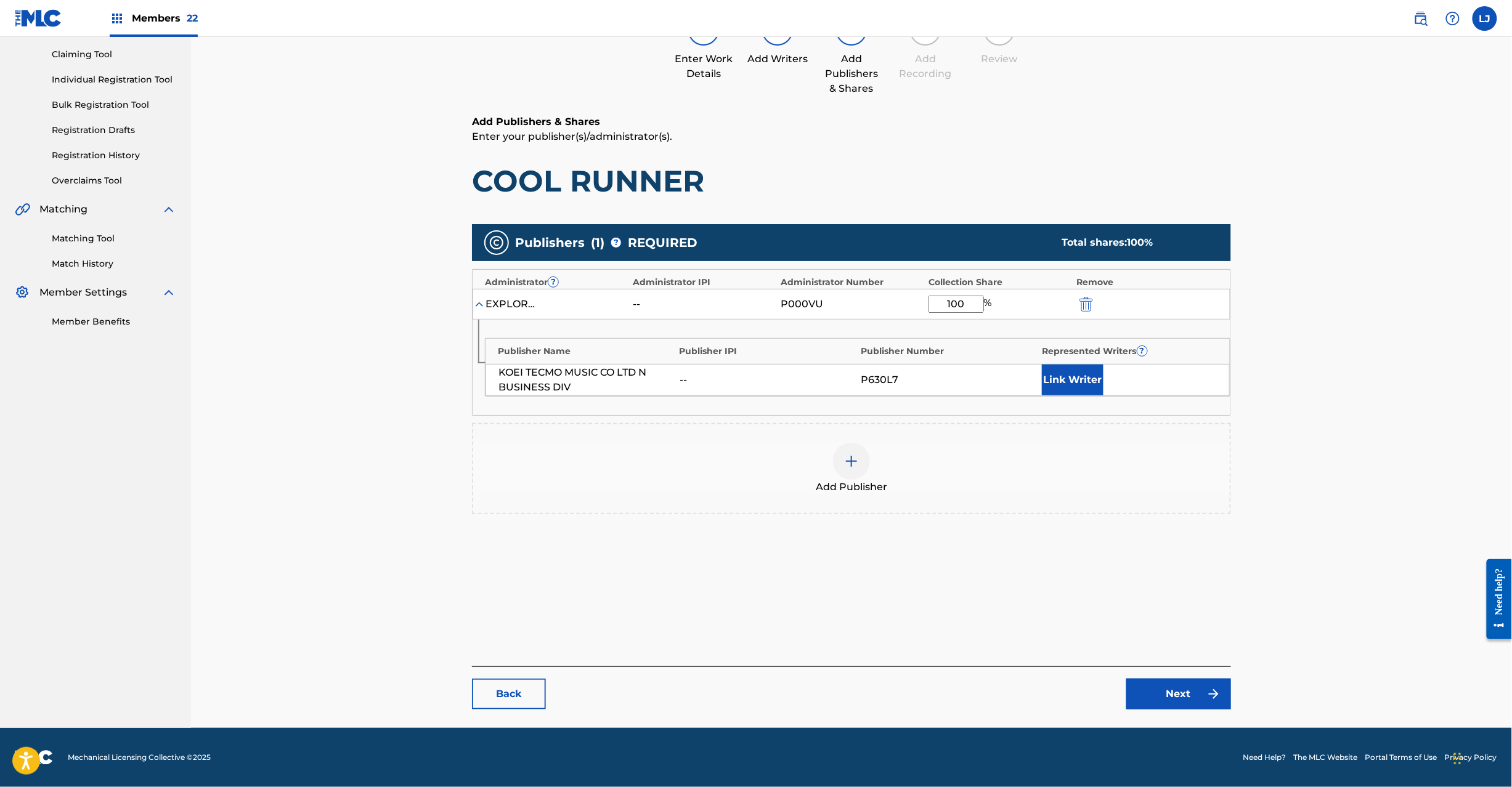
type input "100"
click at [1219, 695] on img at bounding box center [1214, 694] width 15 height 15
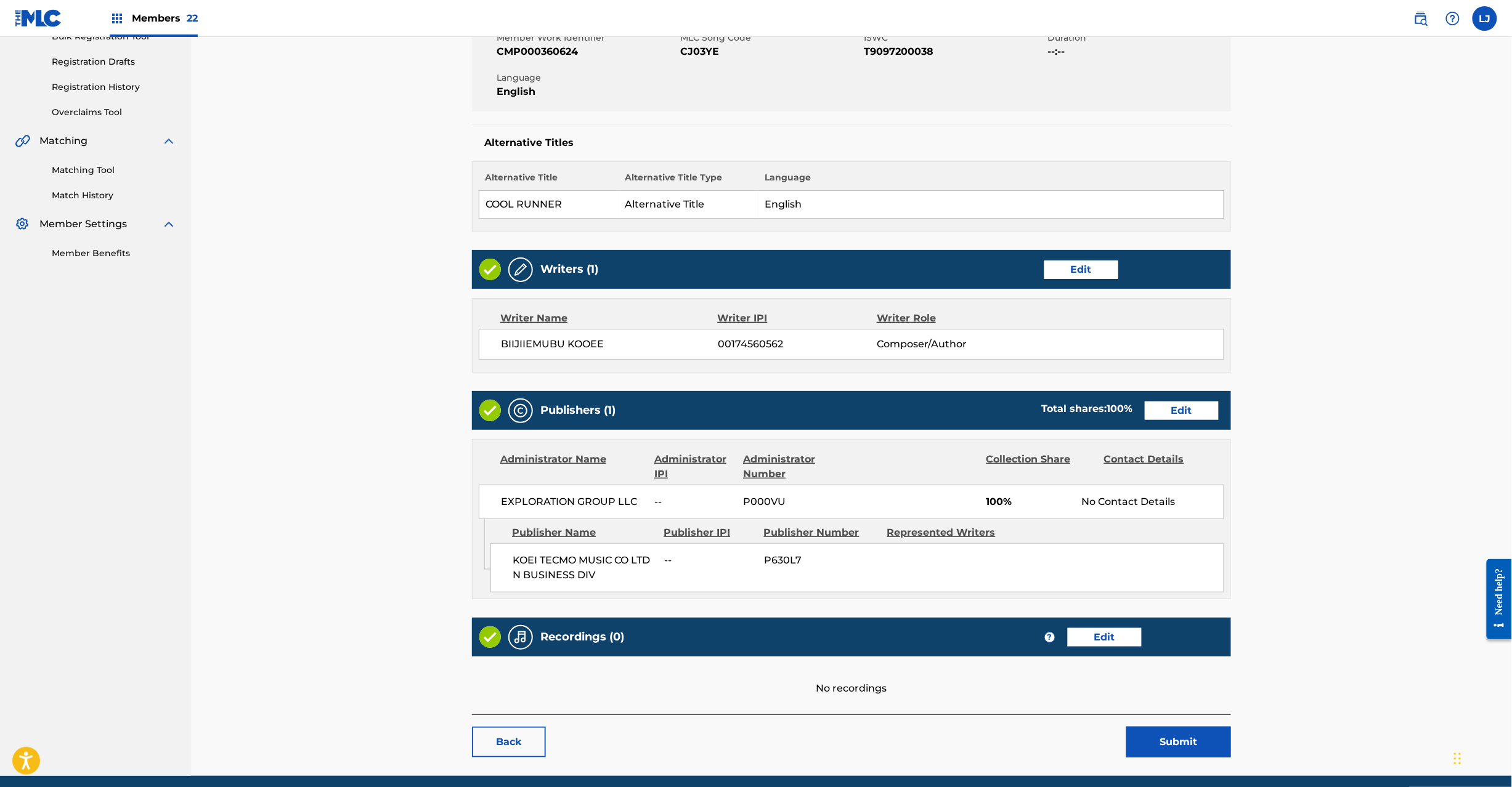
scroll to position [245, 0]
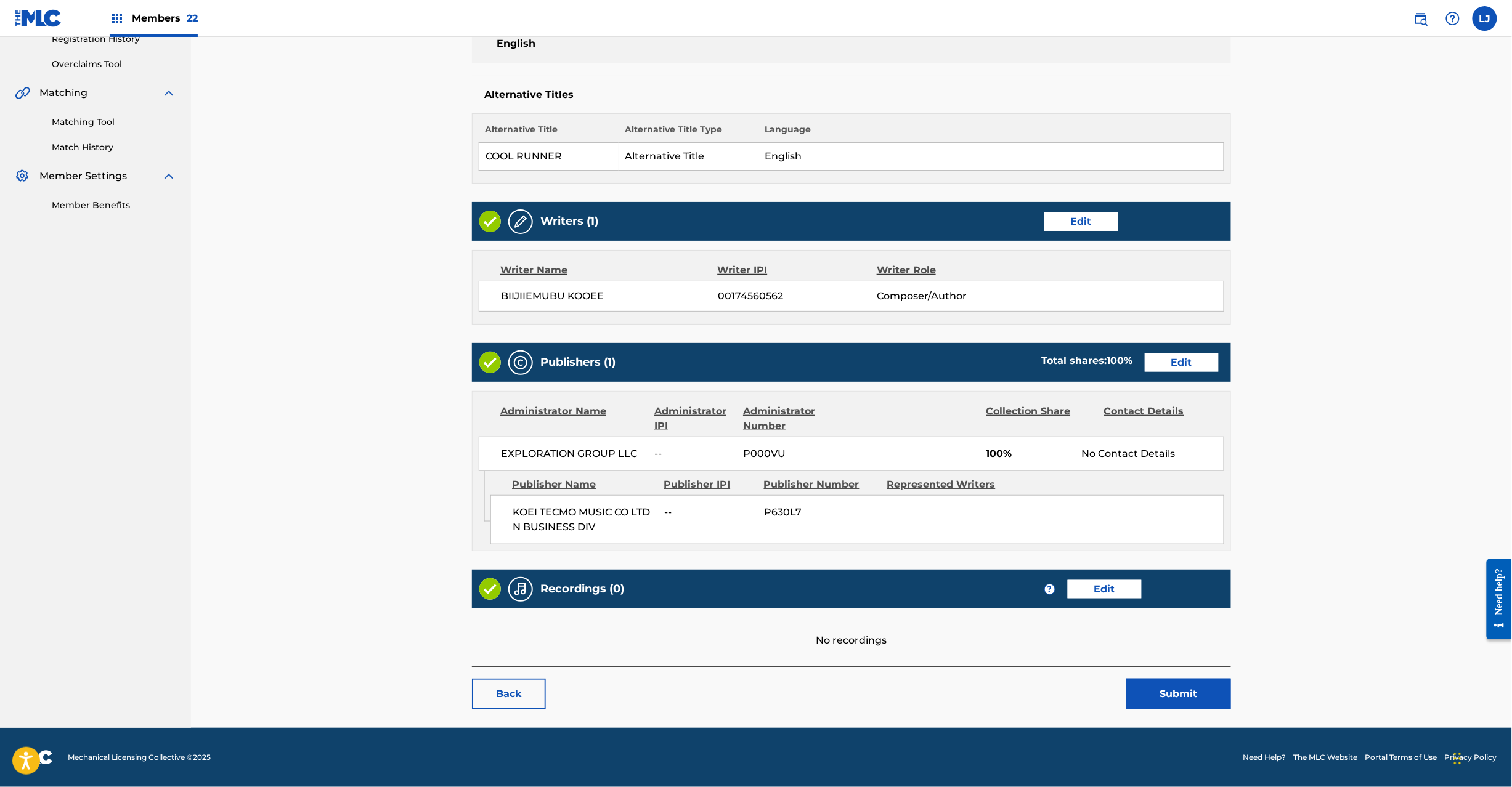
click at [1194, 695] on button "Submit" at bounding box center [1179, 694] width 105 height 31
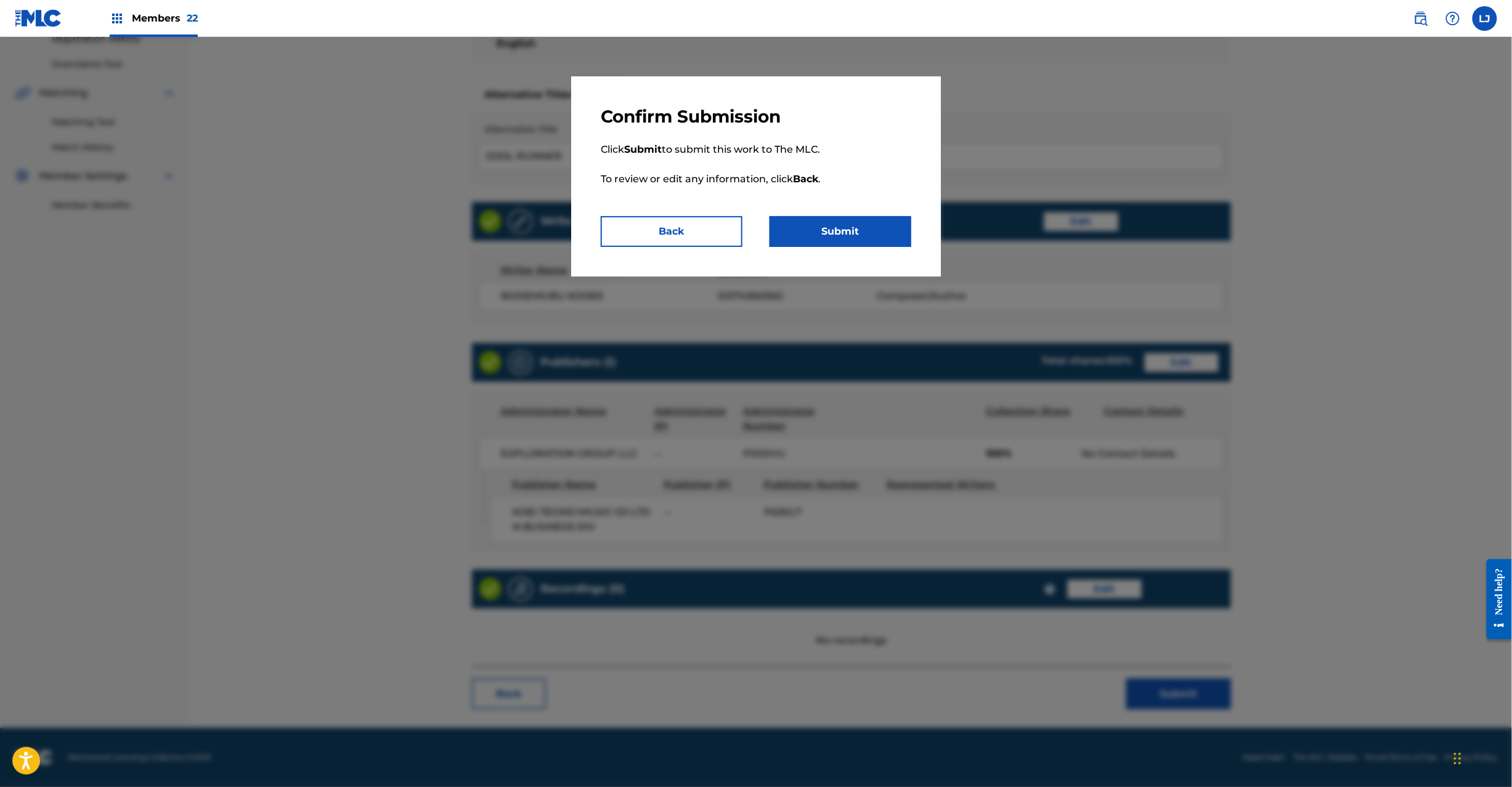
click at [867, 225] on button "Submit" at bounding box center [841, 231] width 142 height 31
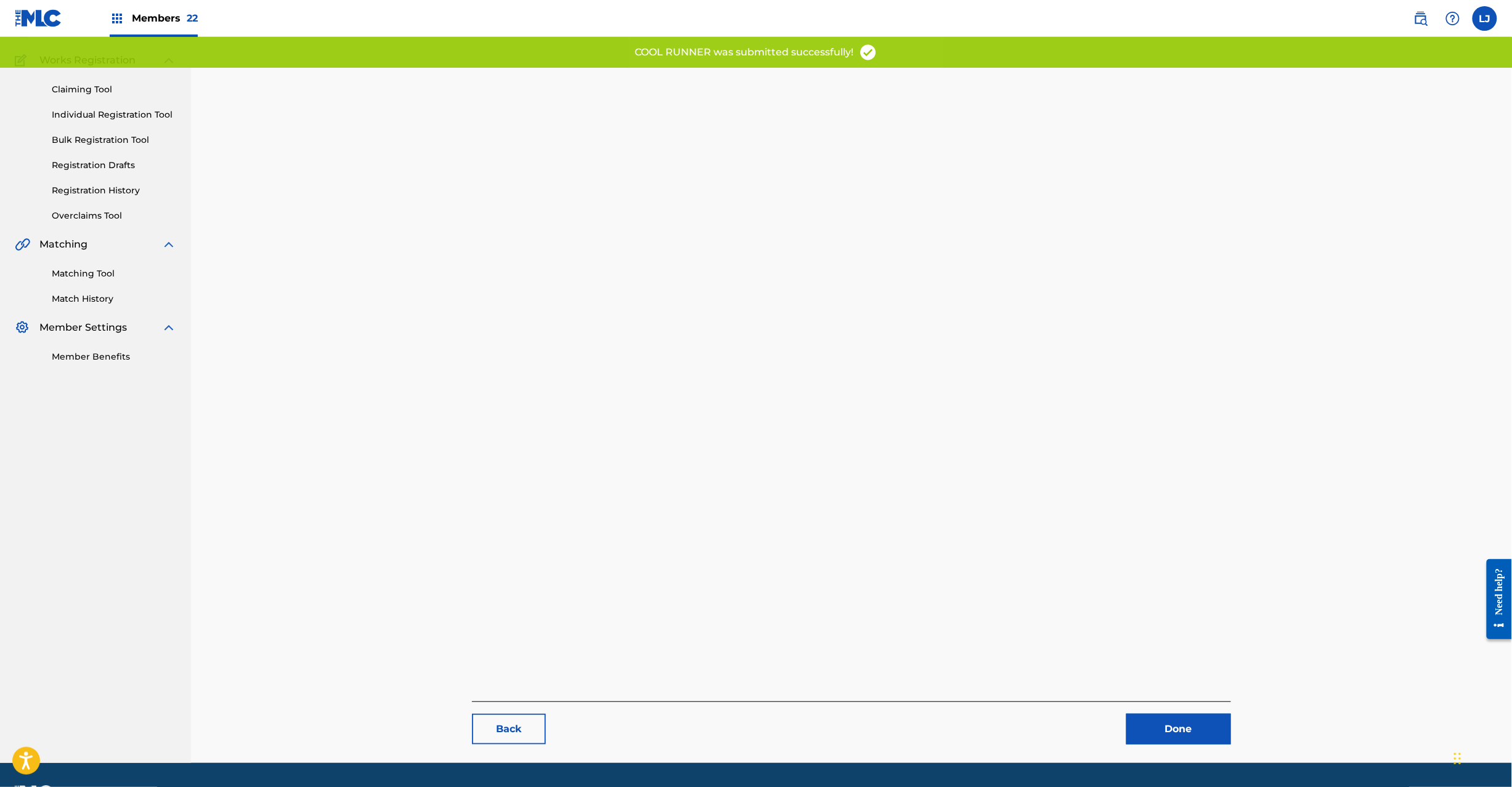
scroll to position [127, 0]
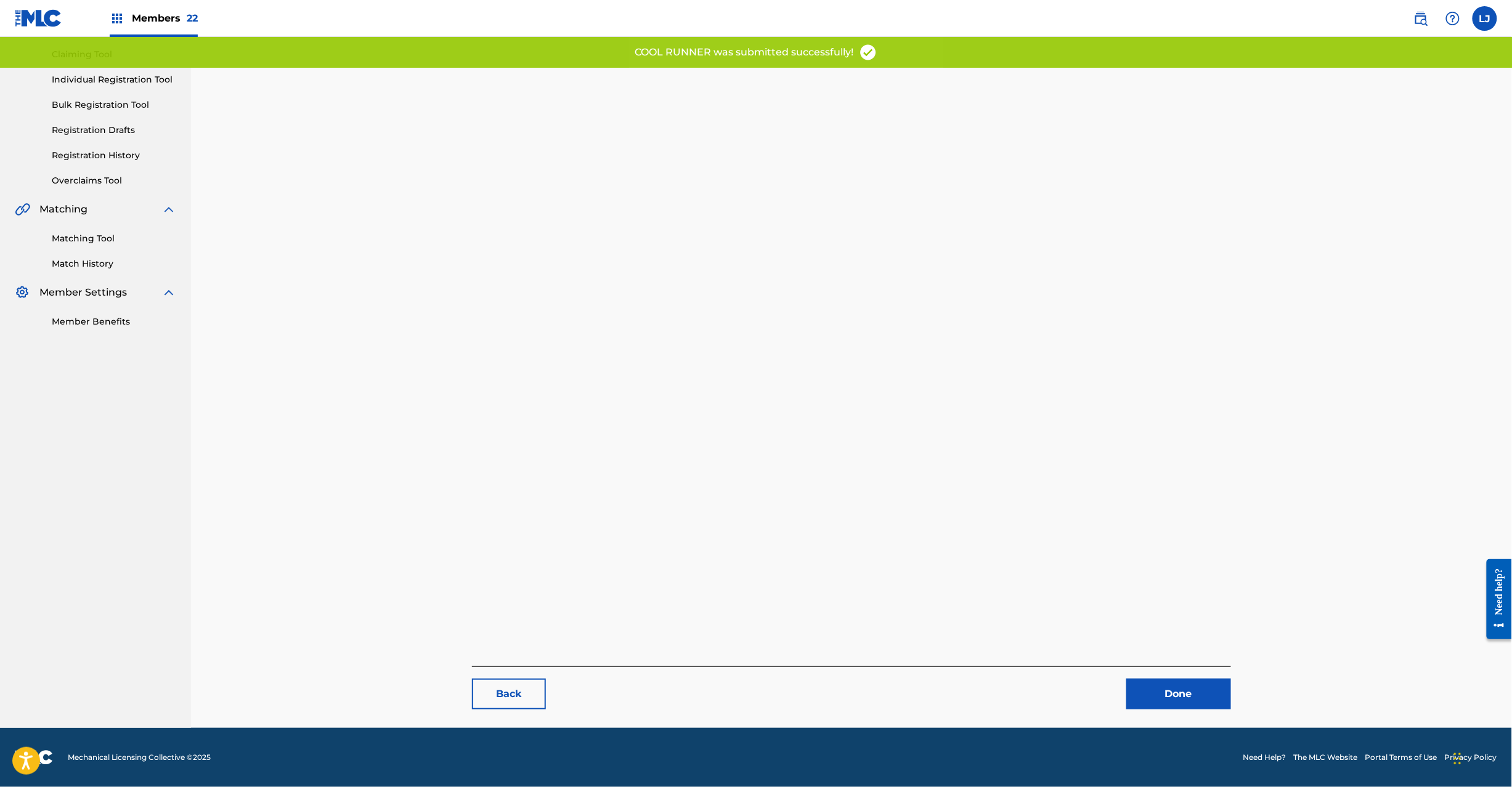
click at [1142, 685] on link "Done" at bounding box center [1179, 694] width 105 height 31
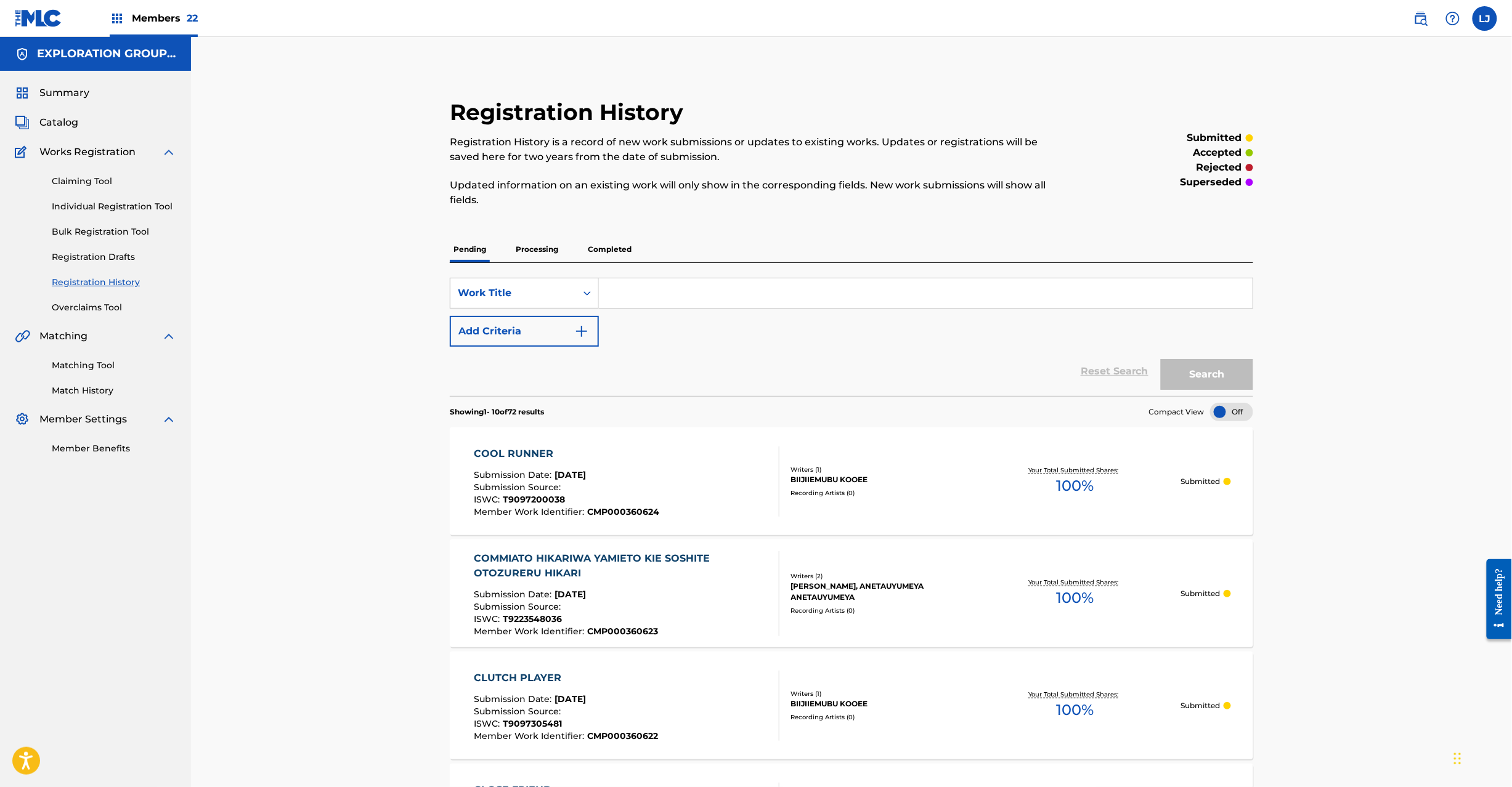
click at [63, 122] on span "Catalog" at bounding box center [59, 122] width 39 height 15
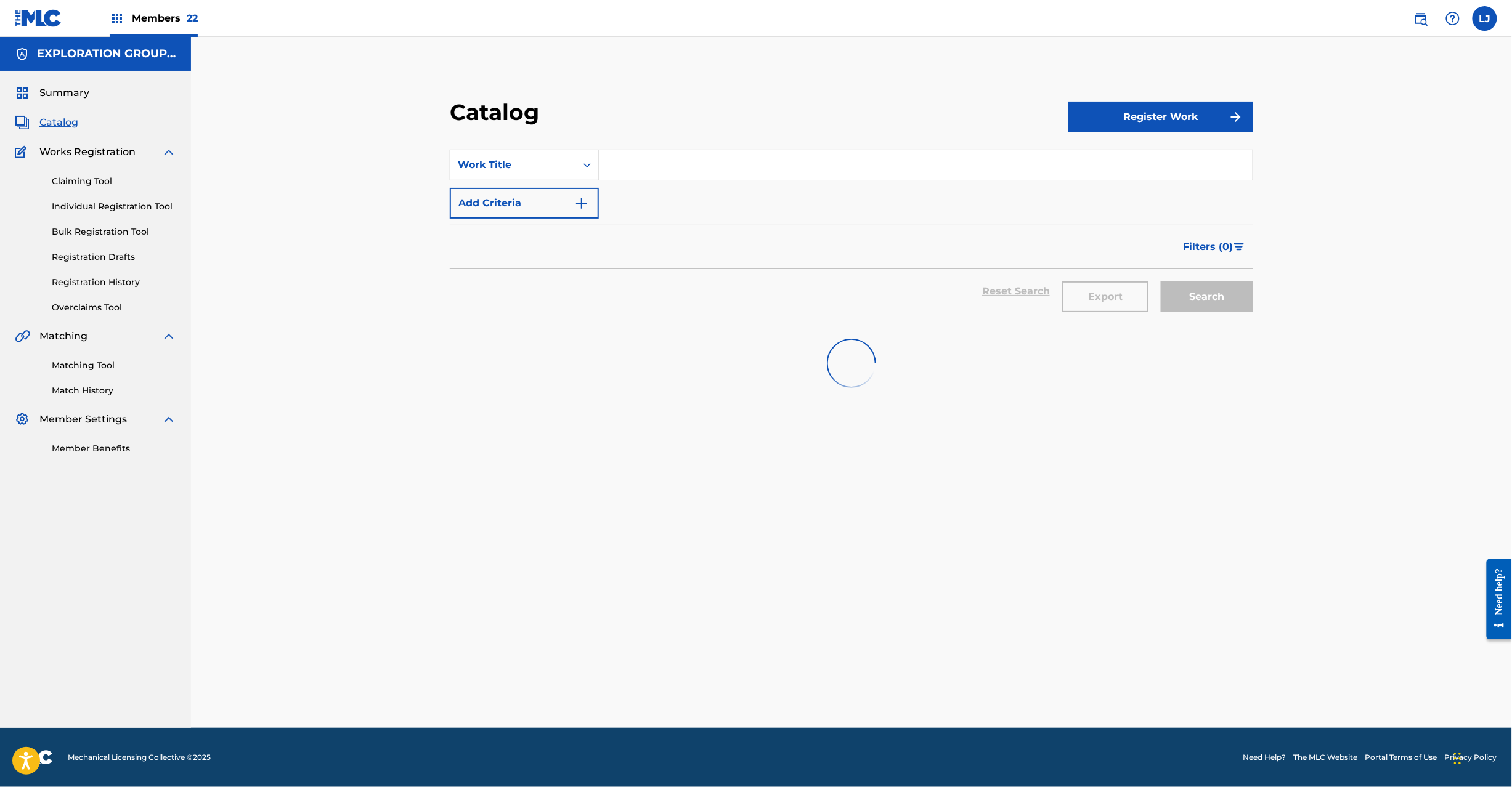
click at [557, 163] on div "Work Title" at bounding box center [513, 165] width 111 height 15
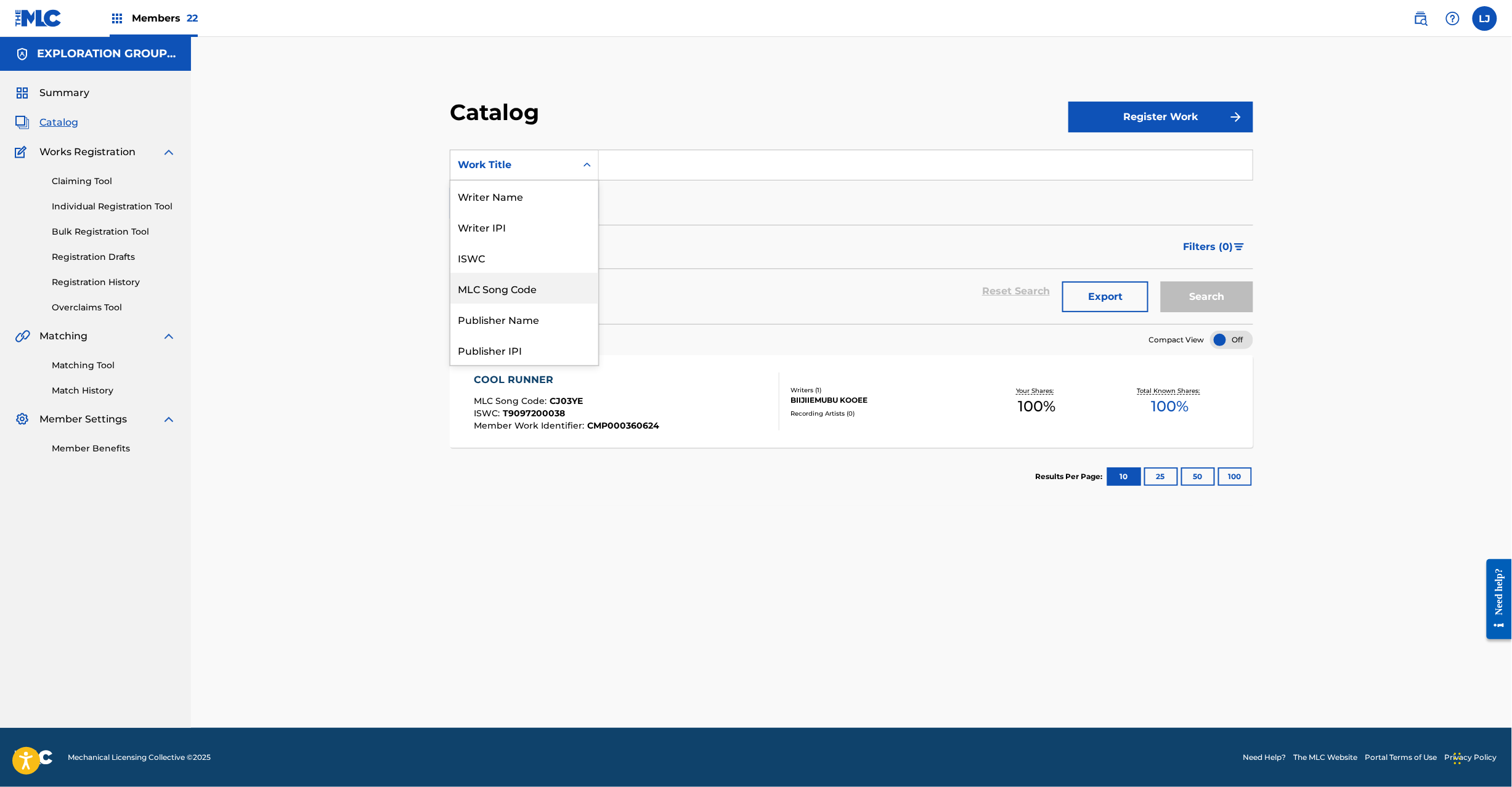
click at [530, 296] on div "MLC Song Code" at bounding box center [524, 288] width 148 height 31
drag, startPoint x: 654, startPoint y: 202, endPoint x: 649, endPoint y: 163, distance: 39.3
click at [654, 200] on div "SearchWithCriteriaa0bb8ebe-3a75-4c35-981c-2f9d85154a28 MLC Song Code Add Criter…" at bounding box center [852, 184] width 804 height 69
click at [649, 163] on input "Search Form" at bounding box center [926, 165] width 654 height 29
paste input "CJ03W5"
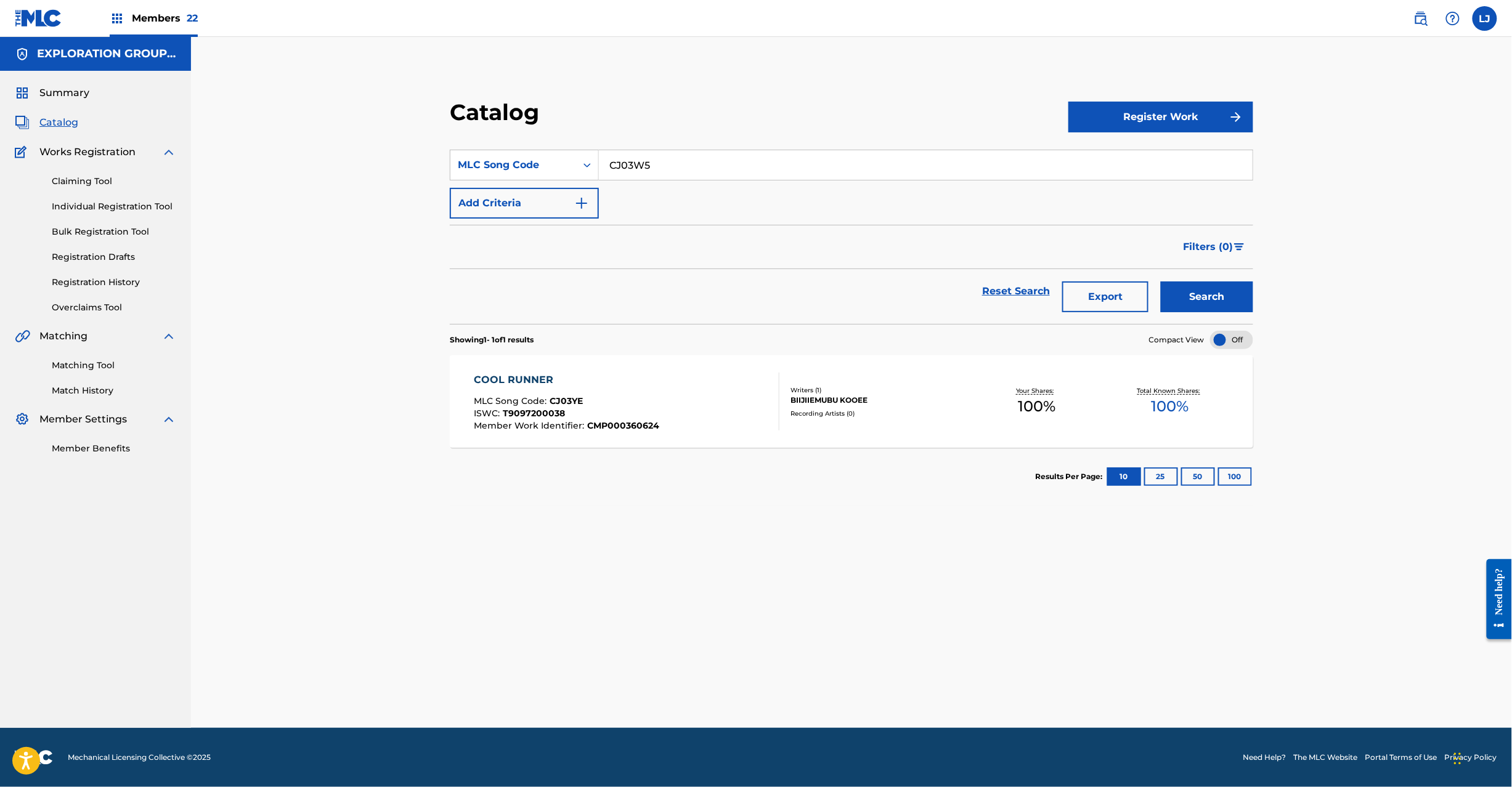
type input "CJ03W5"
click at [1256, 294] on div "Catalog Register Work SearchWithCriteriaa0bb8ebe-3a75-4c35-981c-2f9d85154a28 ML…" at bounding box center [851, 302] width 833 height 407
click at [1229, 297] on button "Search" at bounding box center [1207, 296] width 92 height 31
click at [708, 412] on div "CREST OF THIRST THE MLC Song Code : CJ03W5 ISWC : T9097603764 Member Work Ident…" at bounding box center [626, 402] width 305 height 58
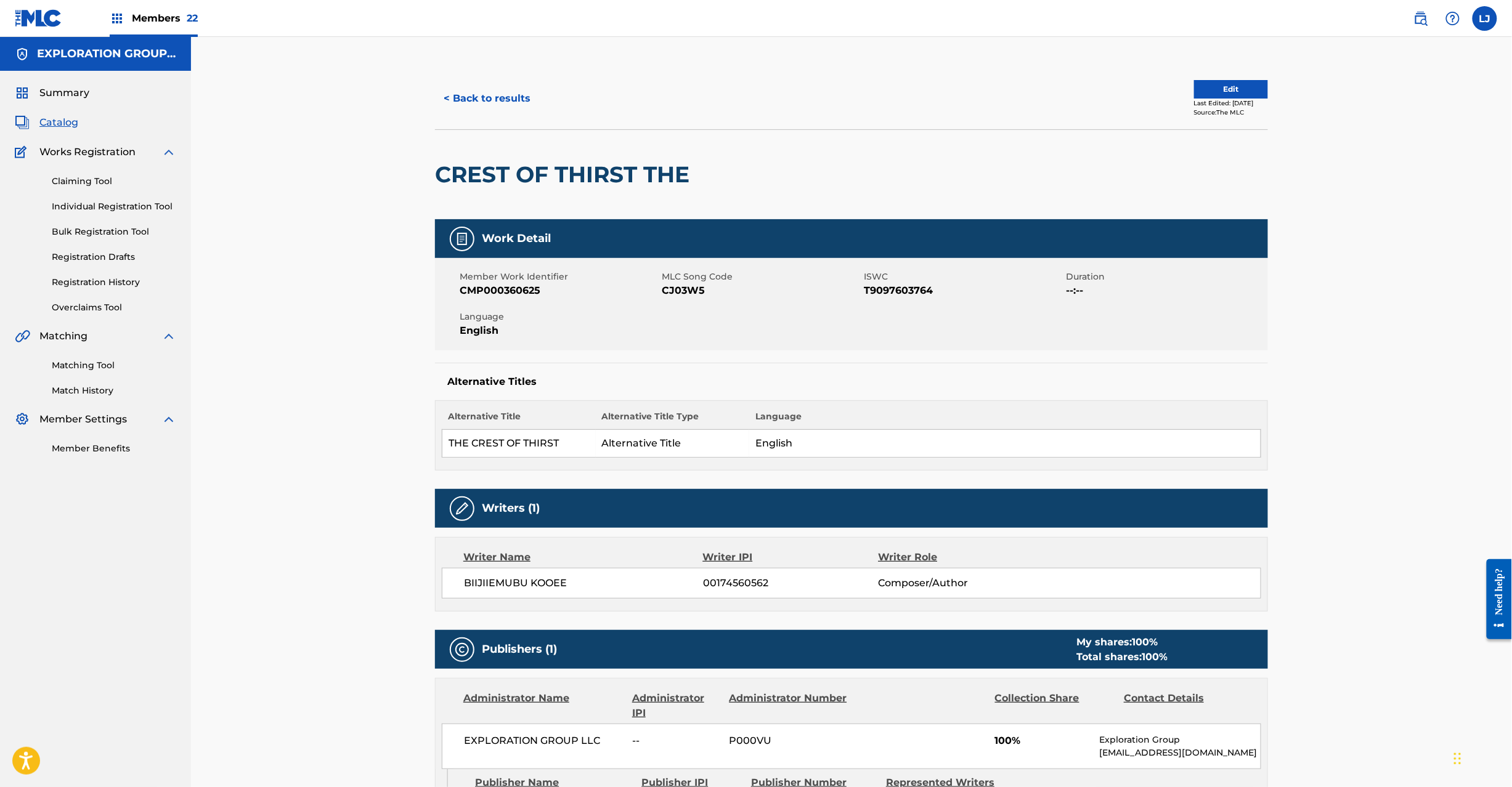
click at [1203, 77] on div "< Back to results Edit Last Edited: [DATE] Source: The MLC" at bounding box center [851, 98] width 833 height 62
click at [1204, 87] on button "Edit" at bounding box center [1231, 89] width 74 height 18
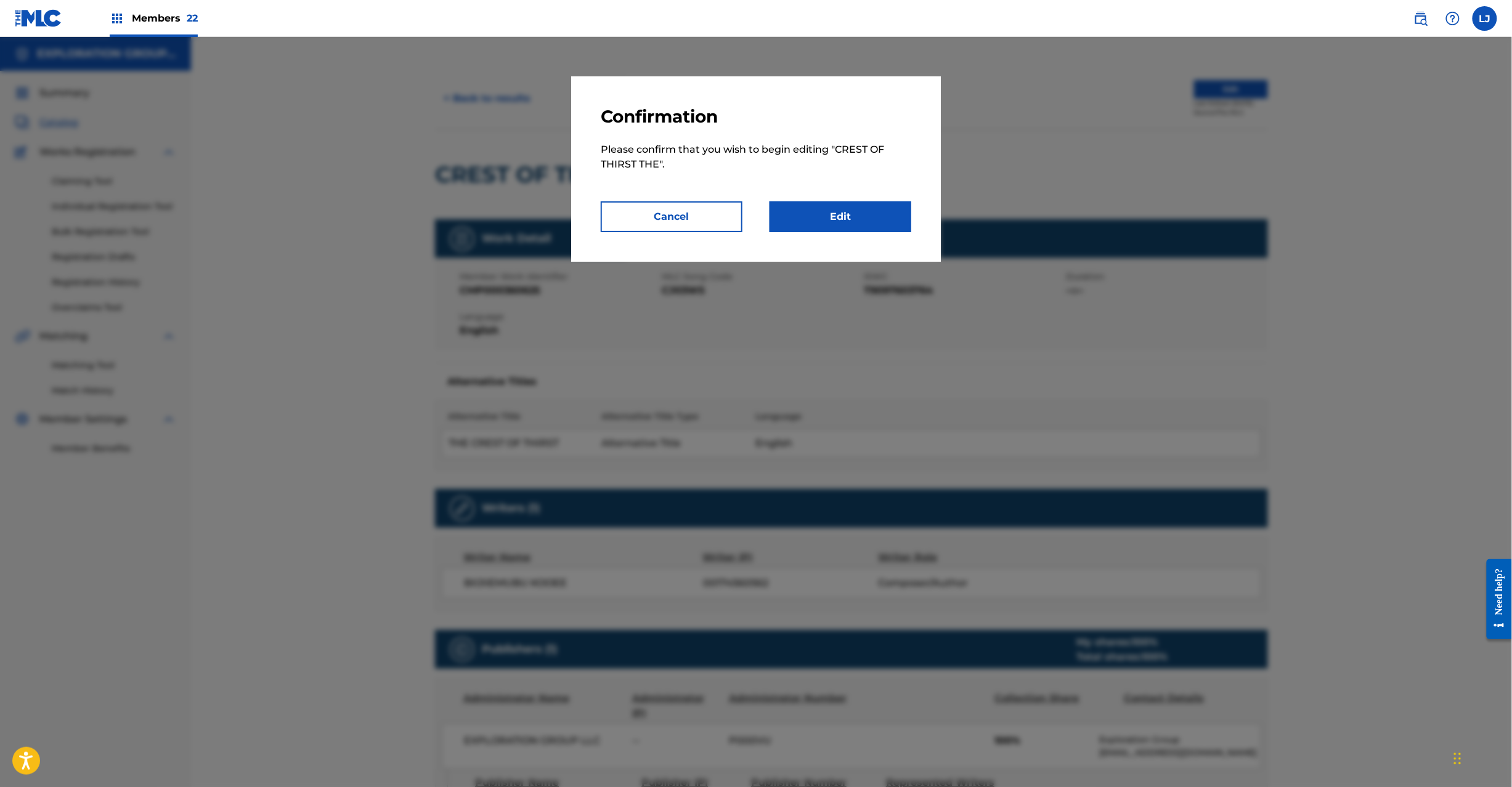
click at [852, 208] on link "Edit" at bounding box center [841, 216] width 142 height 31
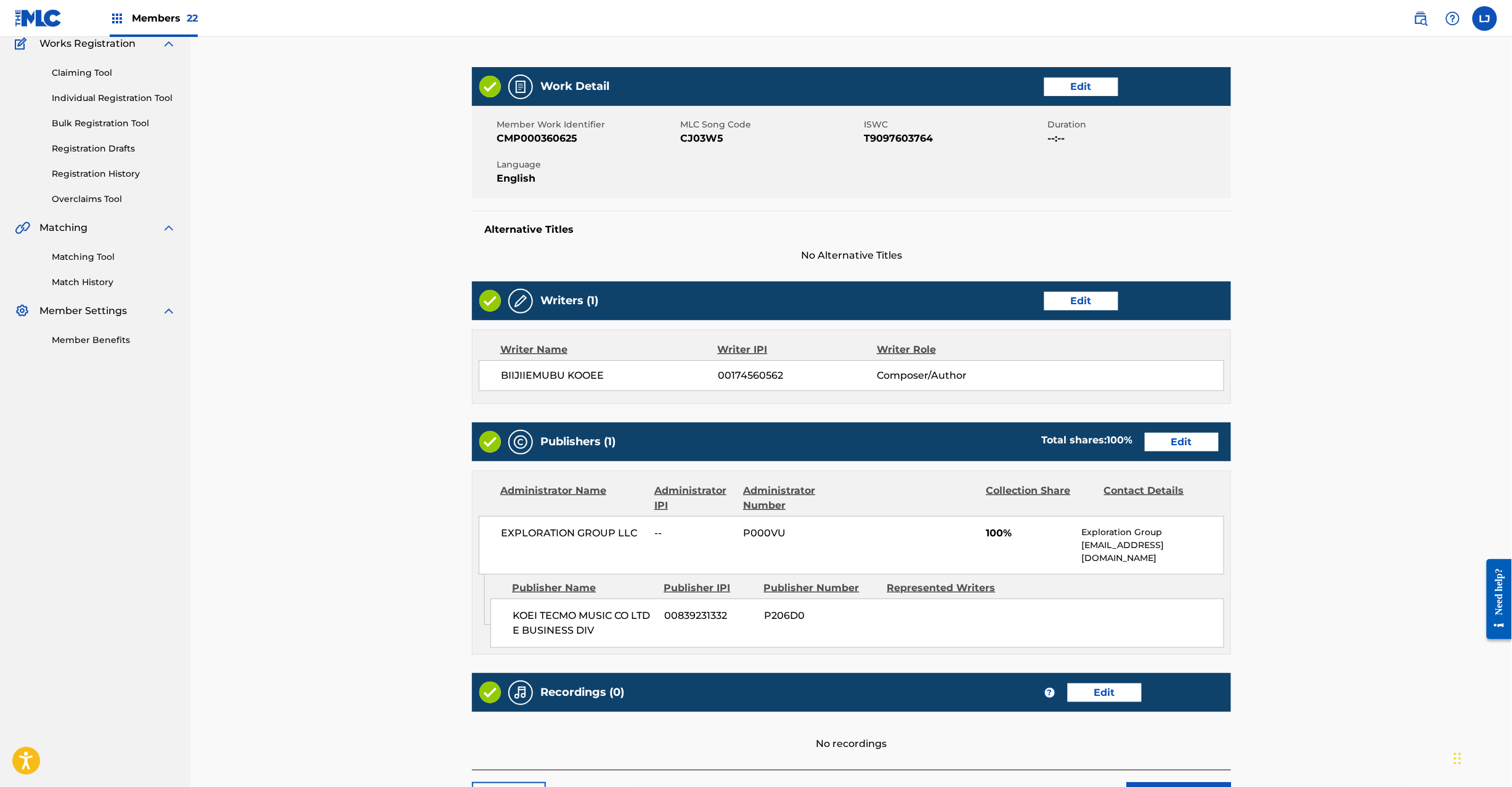
scroll to position [200, 0]
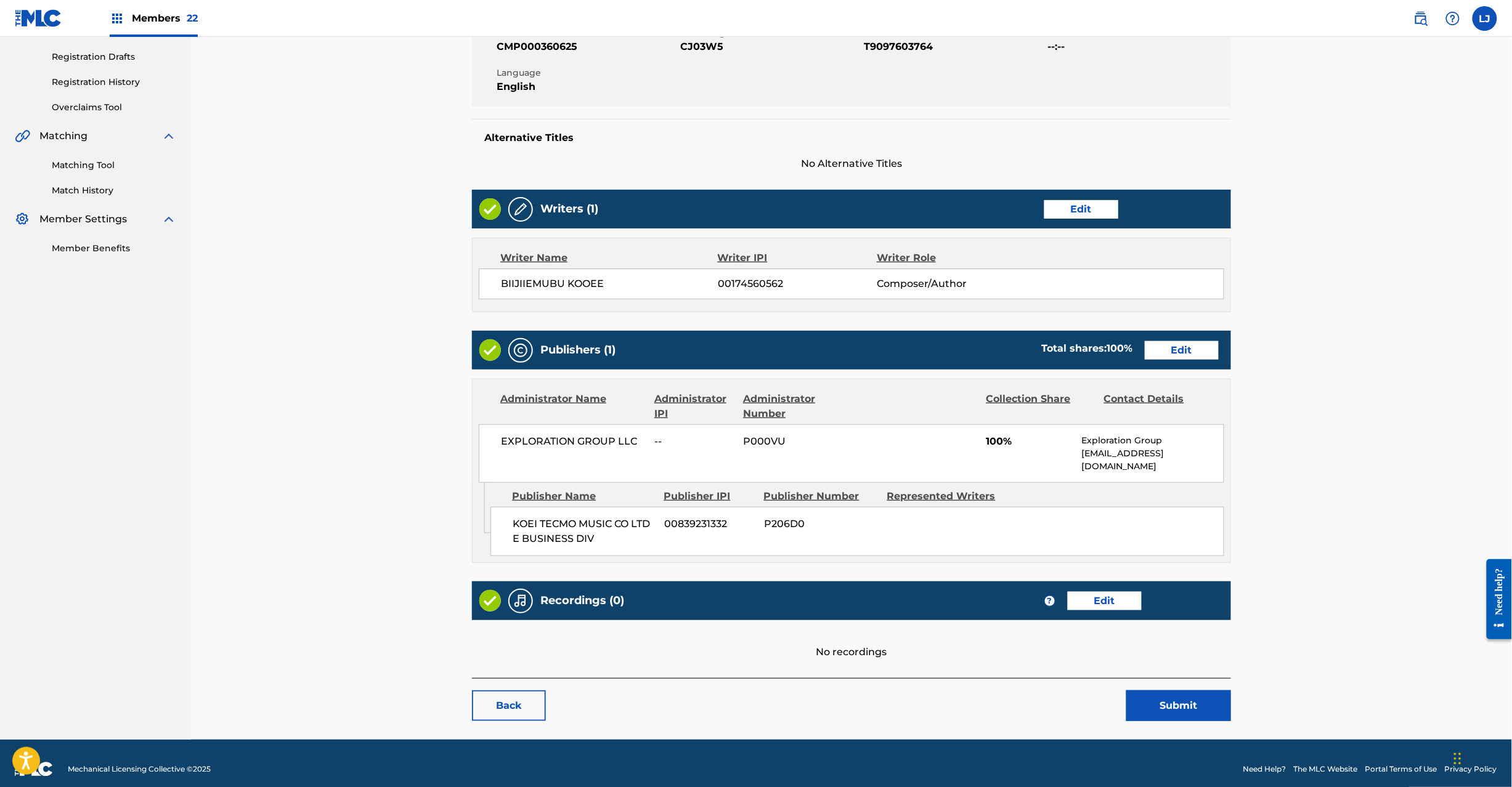
click at [1165, 361] on div "Publishers (1) Total shares: 100 % Edit" at bounding box center [852, 350] width 759 height 39
click at [1162, 353] on link "Edit" at bounding box center [1182, 350] width 74 height 18
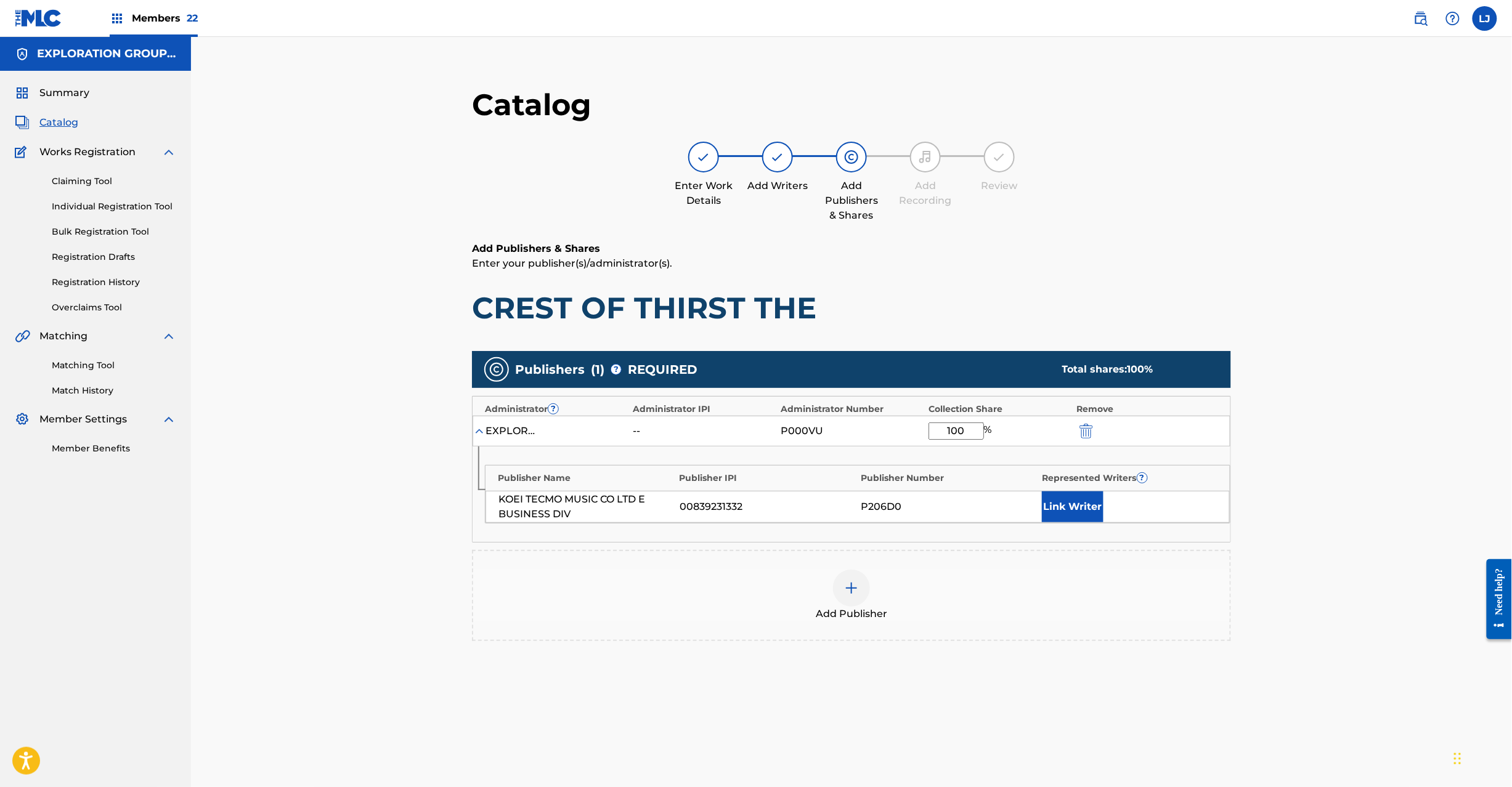
click at [1093, 436] on img "submit" at bounding box center [1086, 431] width 14 height 15
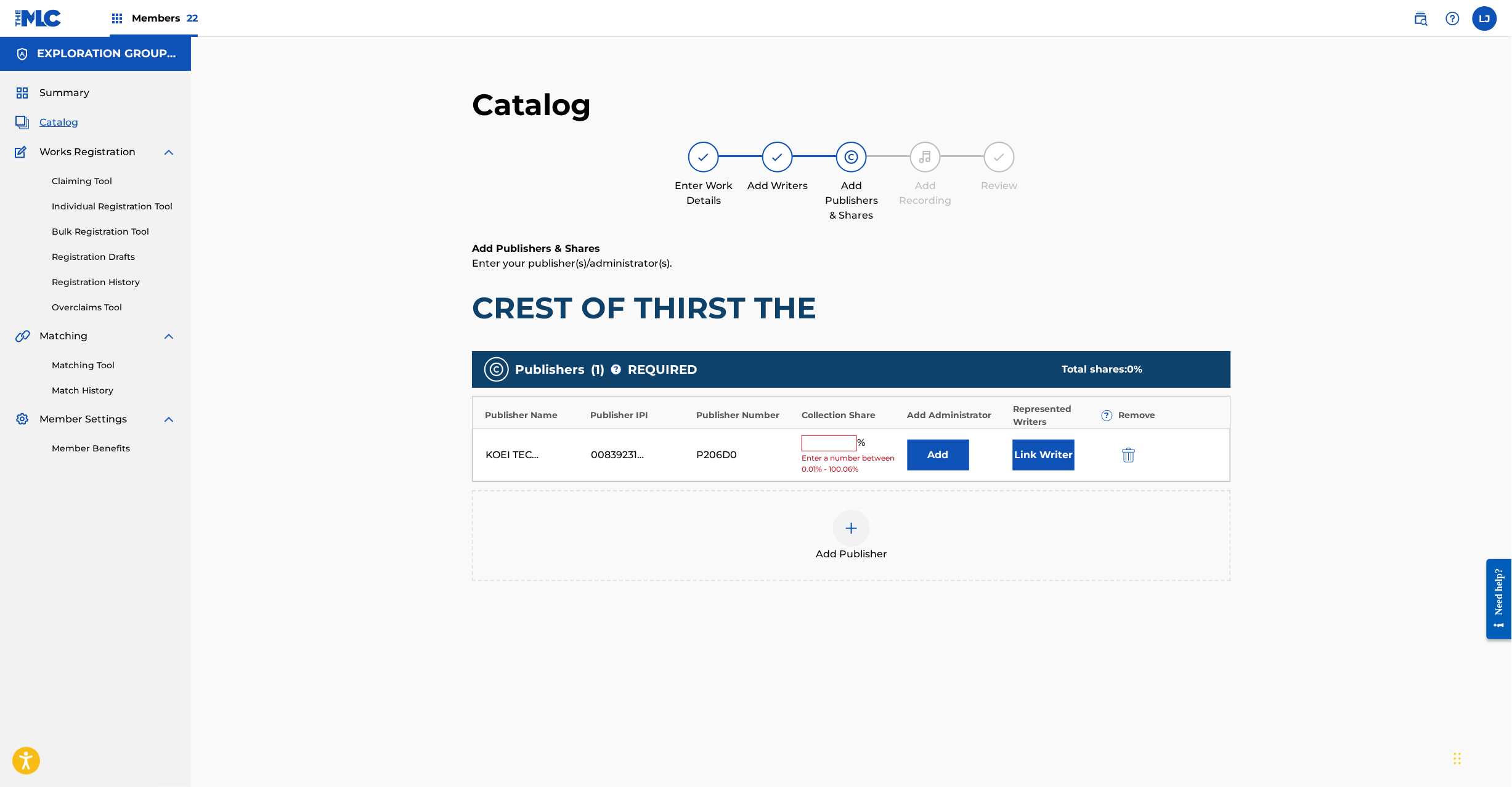
click at [1134, 451] on img "submit" at bounding box center [1128, 455] width 14 height 15
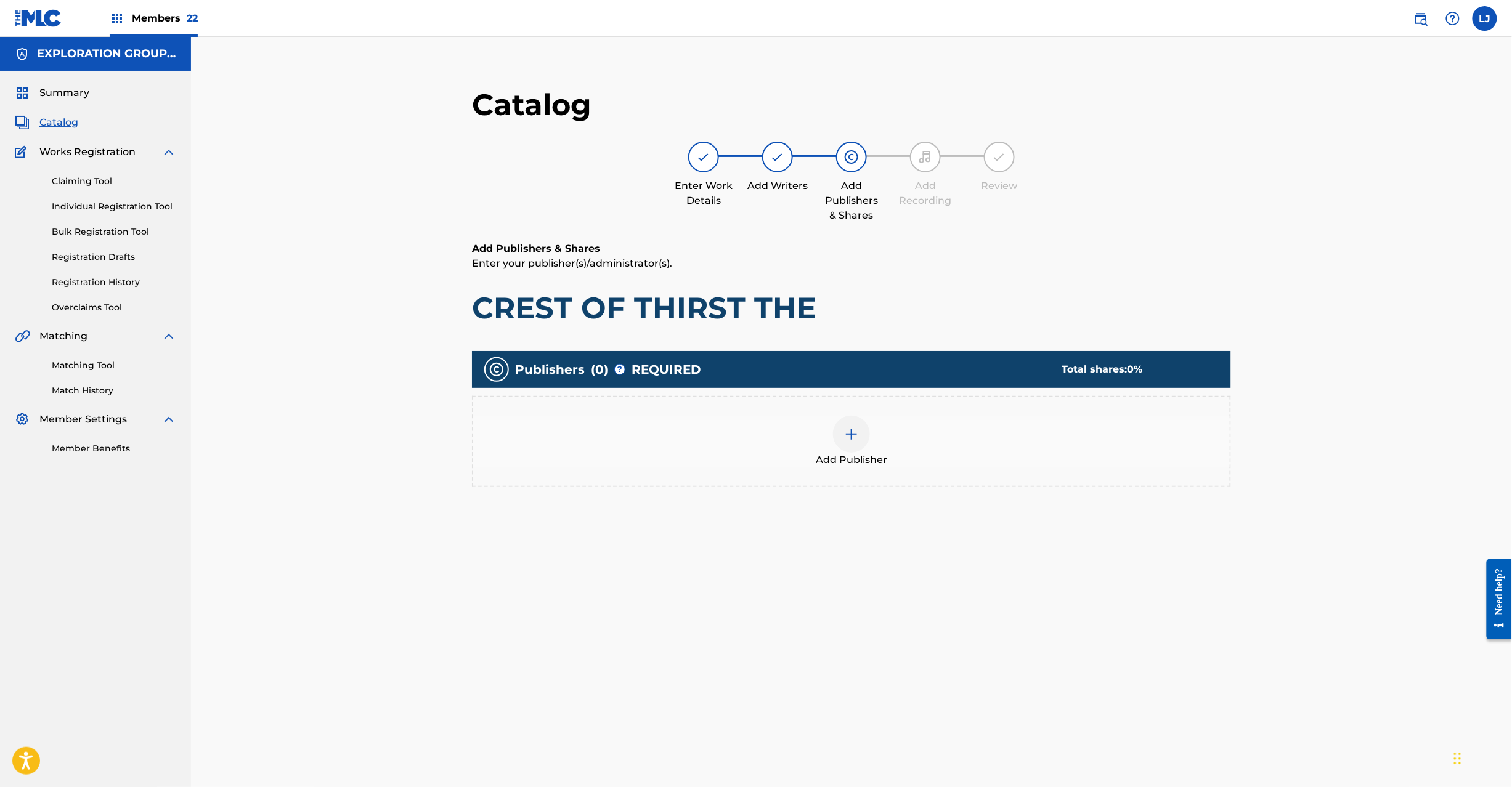
click at [865, 440] on div at bounding box center [851, 434] width 37 height 37
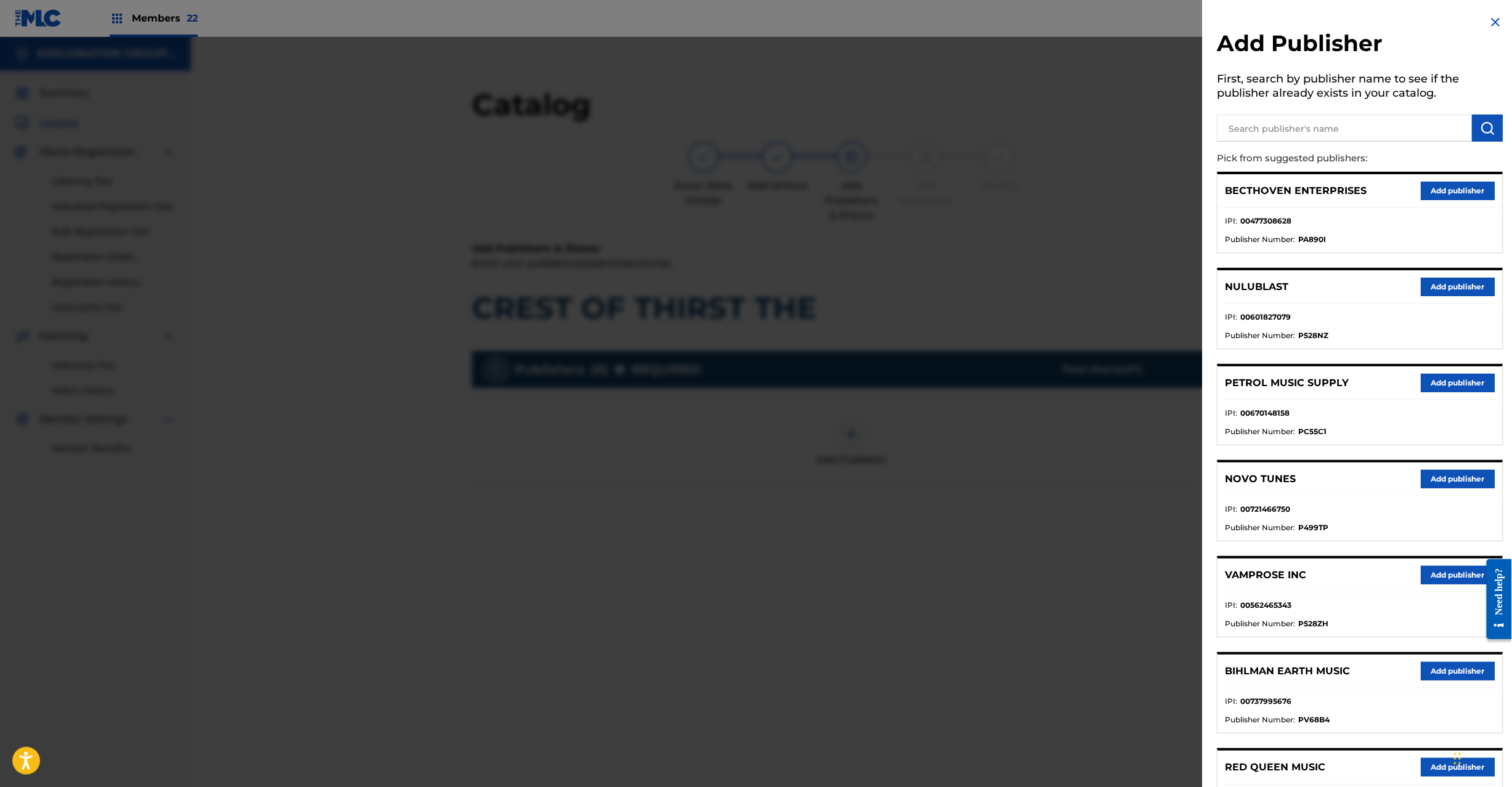
click at [1337, 144] on div "Add Publisher First, search by publisher name to see if the publisher already e…" at bounding box center [1360, 553] width 316 height 1105
click at [1338, 138] on input "text" at bounding box center [1345, 128] width 255 height 27
paste input "Koei Tecmo Music Co Ltd N Business Div"
type input "Koei Tecmo Music Co Ltd N Business Div"
click at [1481, 121] on img "submit" at bounding box center [1488, 128] width 15 height 15
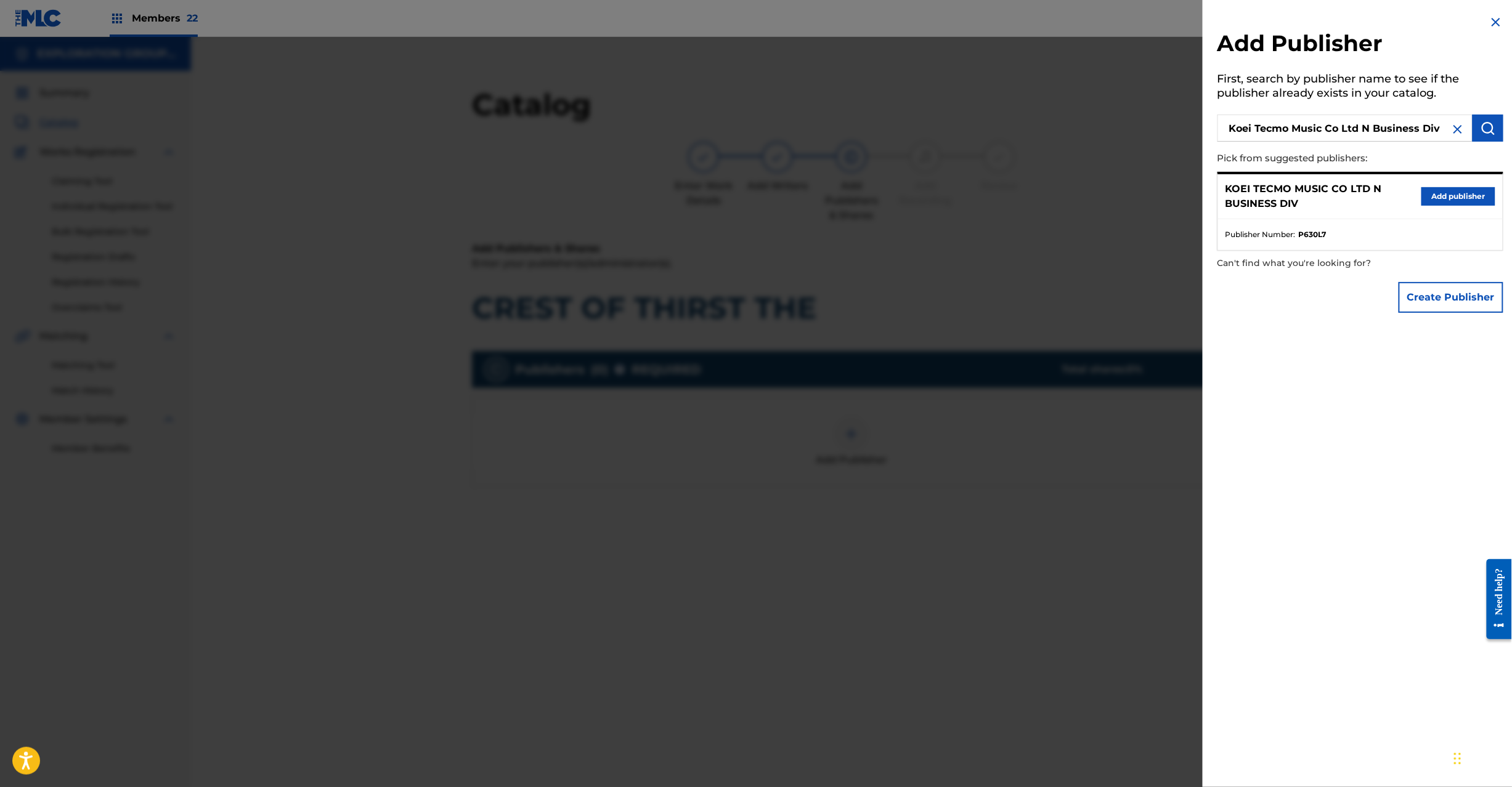
click at [1449, 199] on button "Add publisher" at bounding box center [1459, 197] width 74 height 18
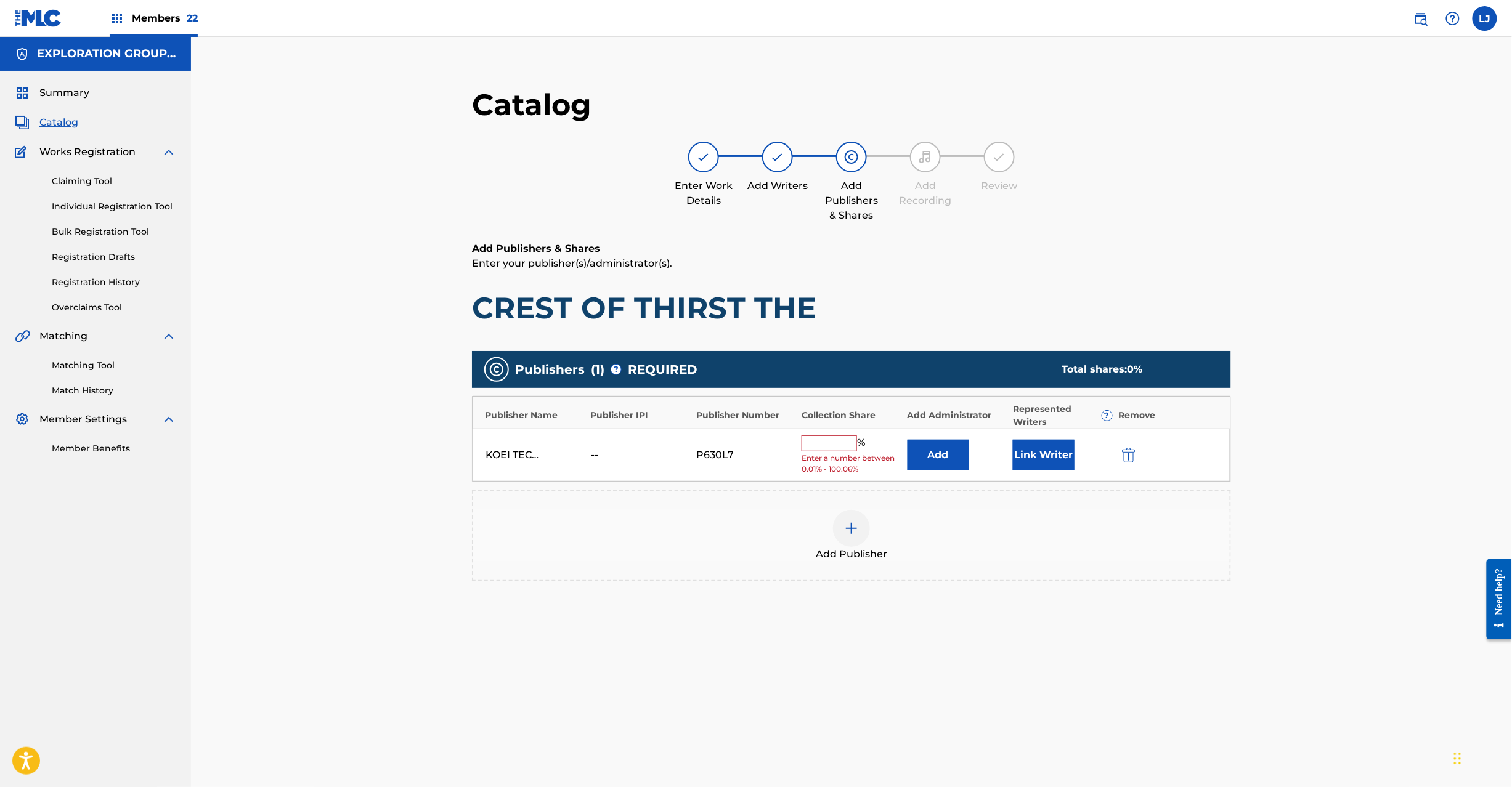
click at [955, 462] on button "Add" at bounding box center [938, 455] width 62 height 31
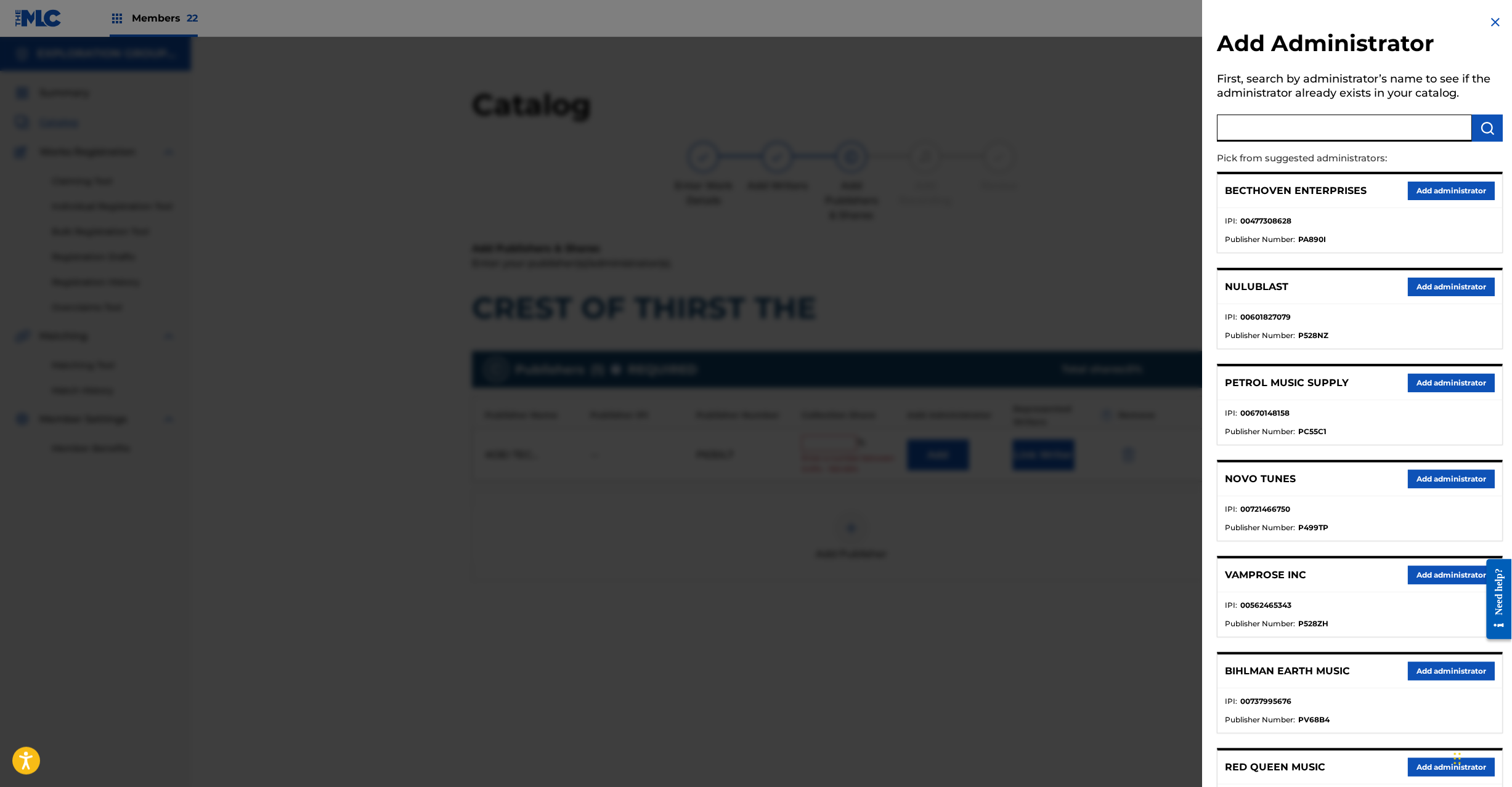
click at [1388, 120] on input "text" at bounding box center [1345, 128] width 255 height 27
paste input "Exploration Group LLC"
type input "Exploration Group LLC"
click at [1476, 123] on button "submit" at bounding box center [1488, 128] width 31 height 27
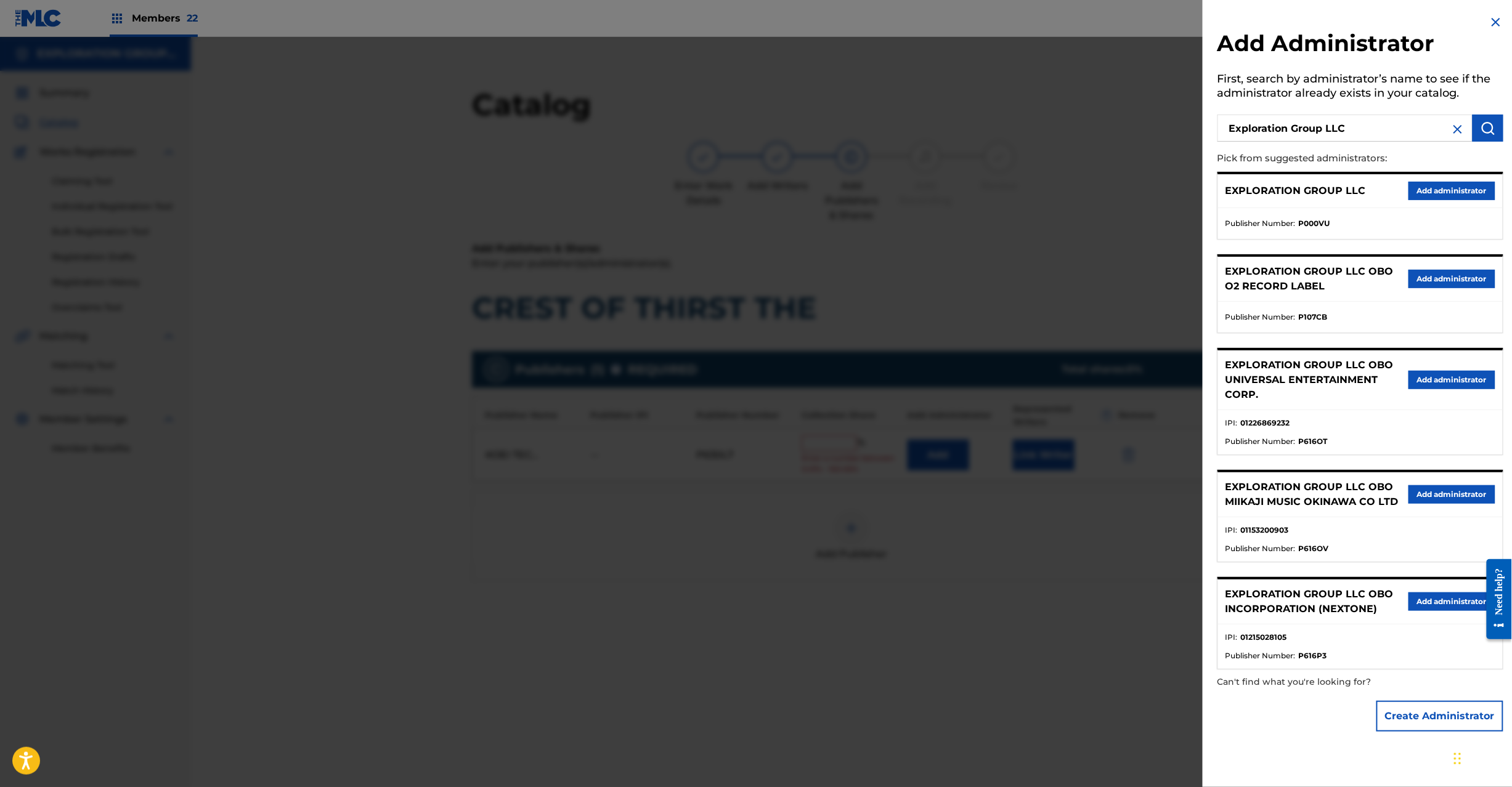
click at [1474, 187] on button "Add administrator" at bounding box center [1451, 191] width 87 height 18
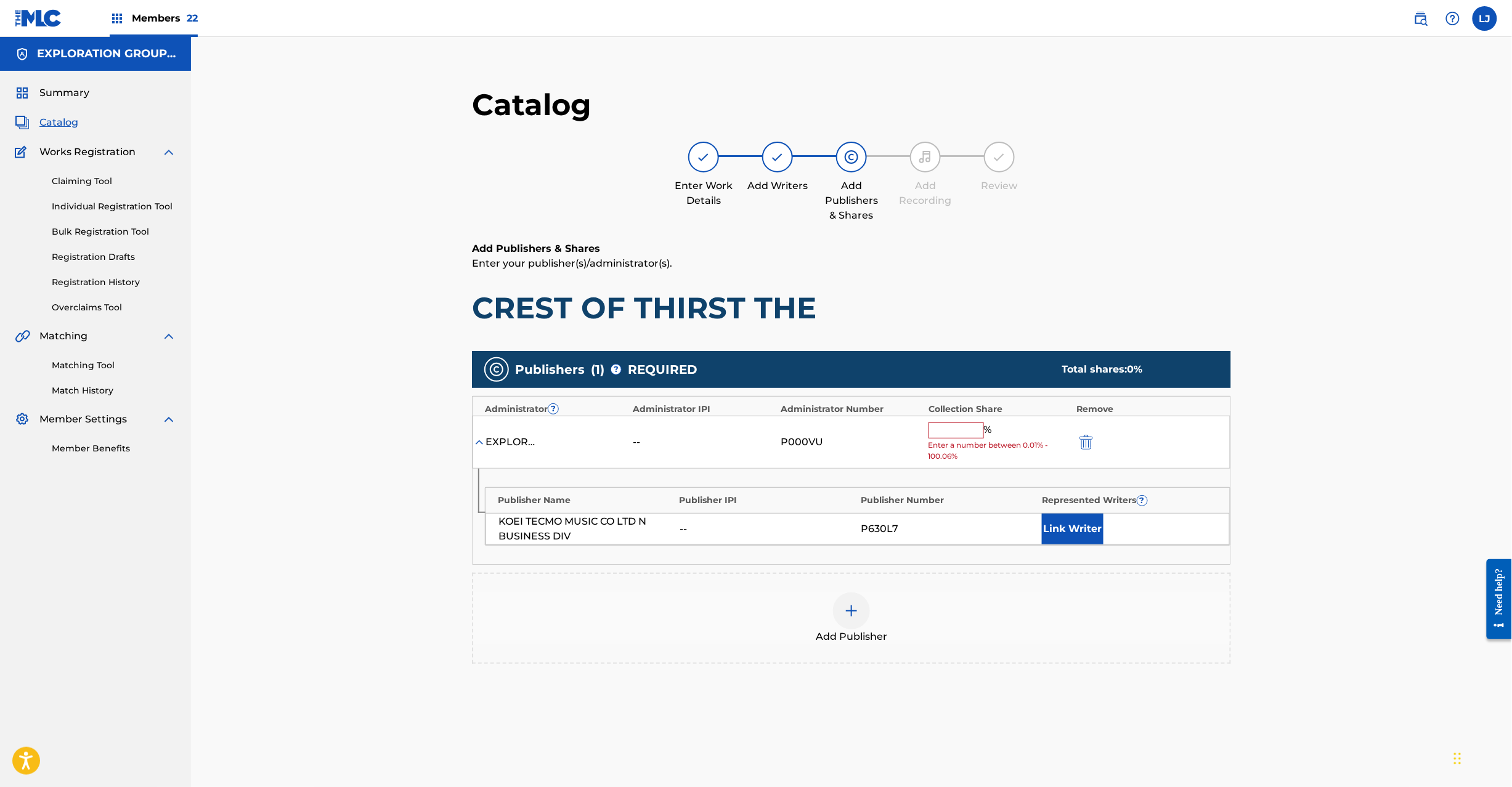
click at [979, 436] on input "text" at bounding box center [956, 430] width 55 height 16
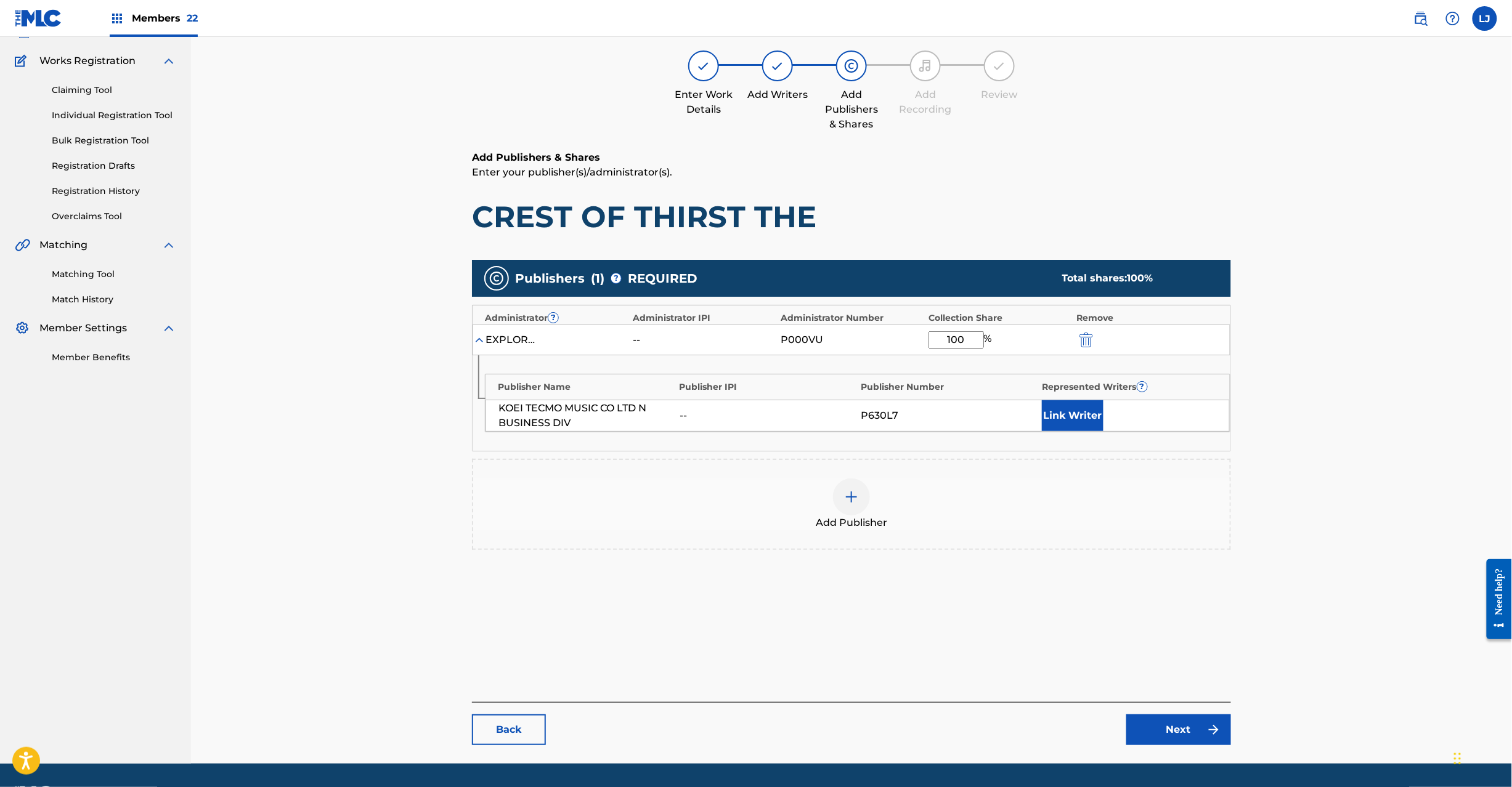
scroll to position [127, 0]
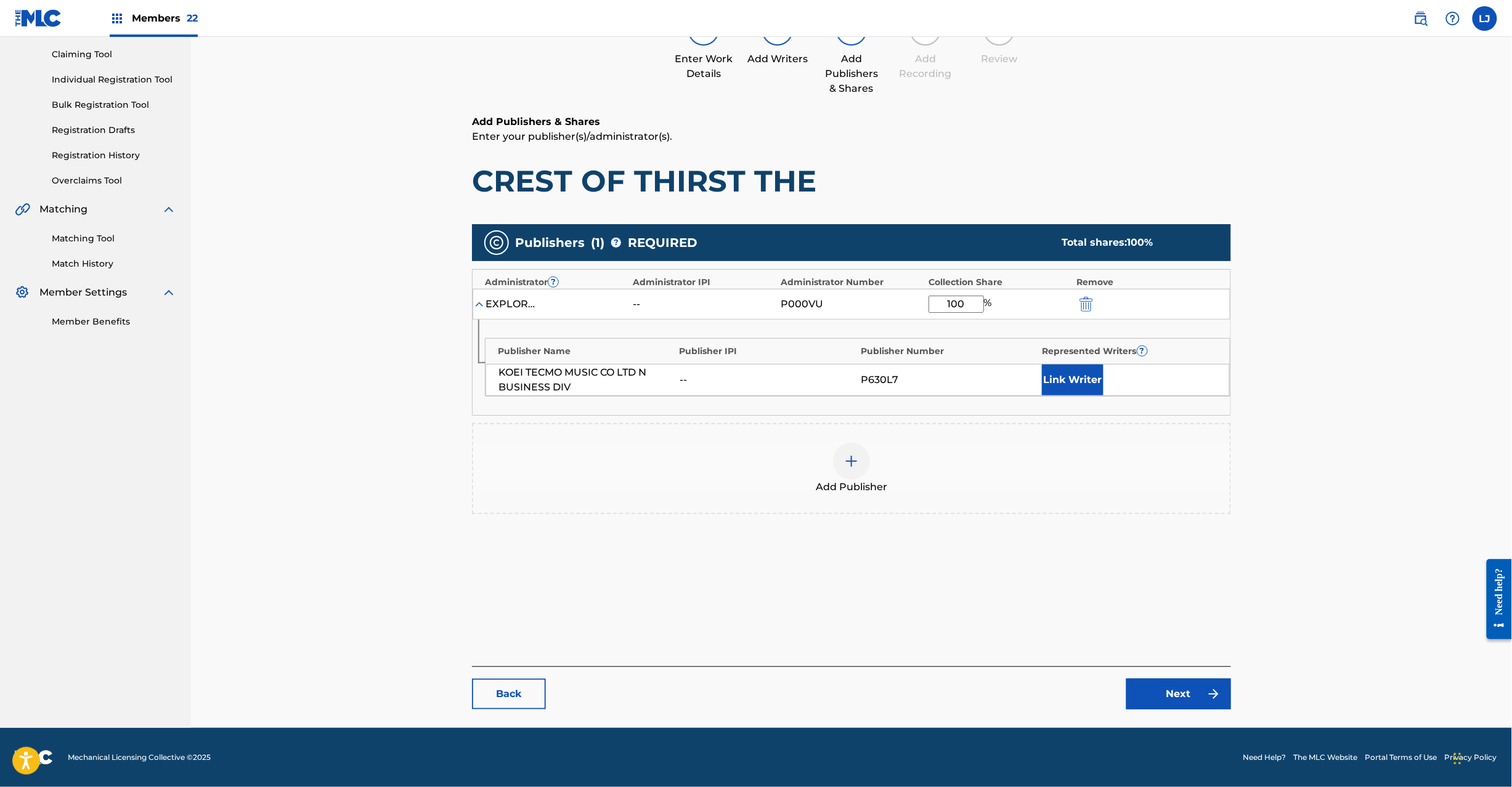
type input "100"
click at [1171, 693] on link "Next" at bounding box center [1179, 694] width 105 height 31
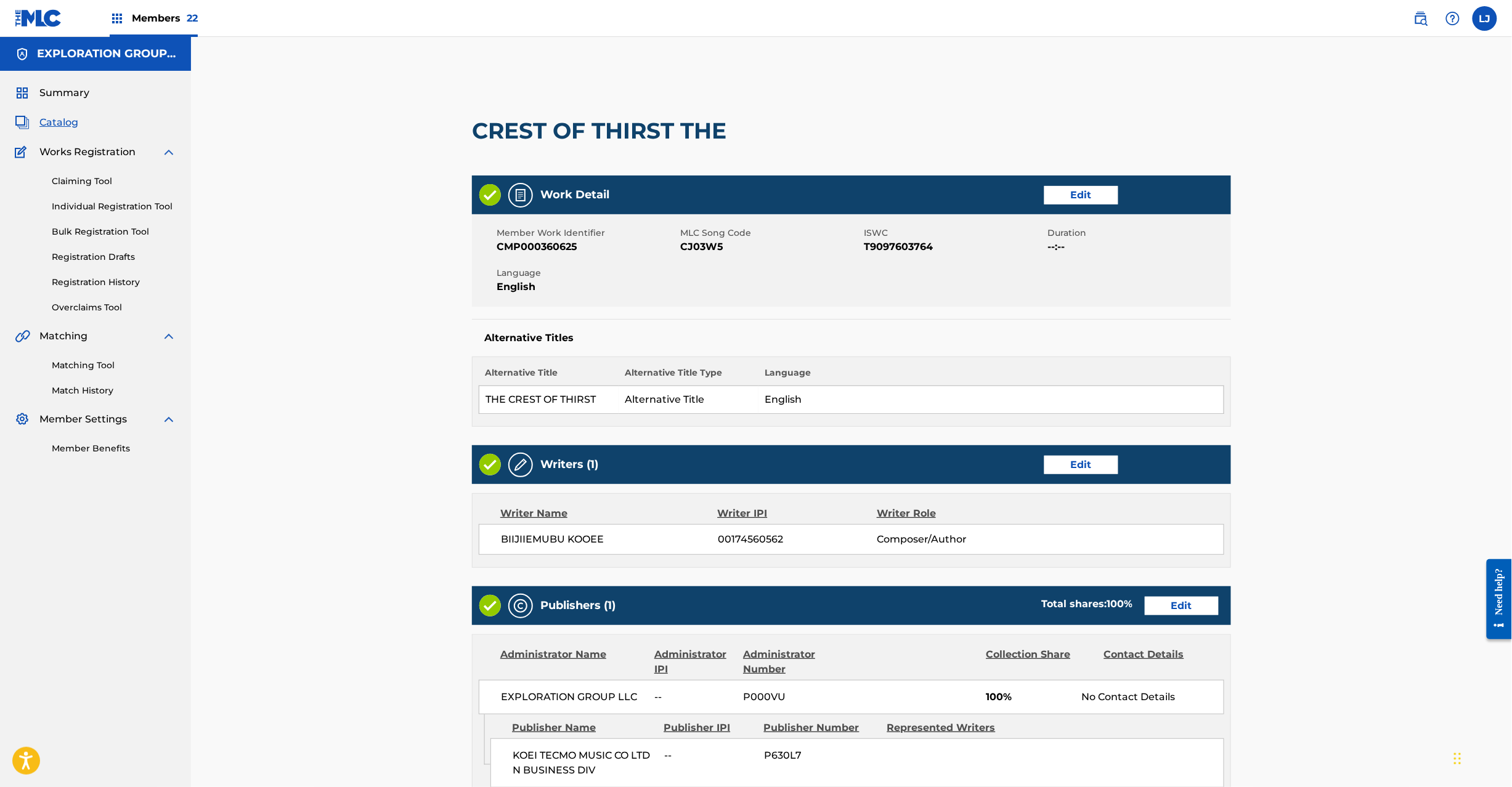
scroll to position [316, 0]
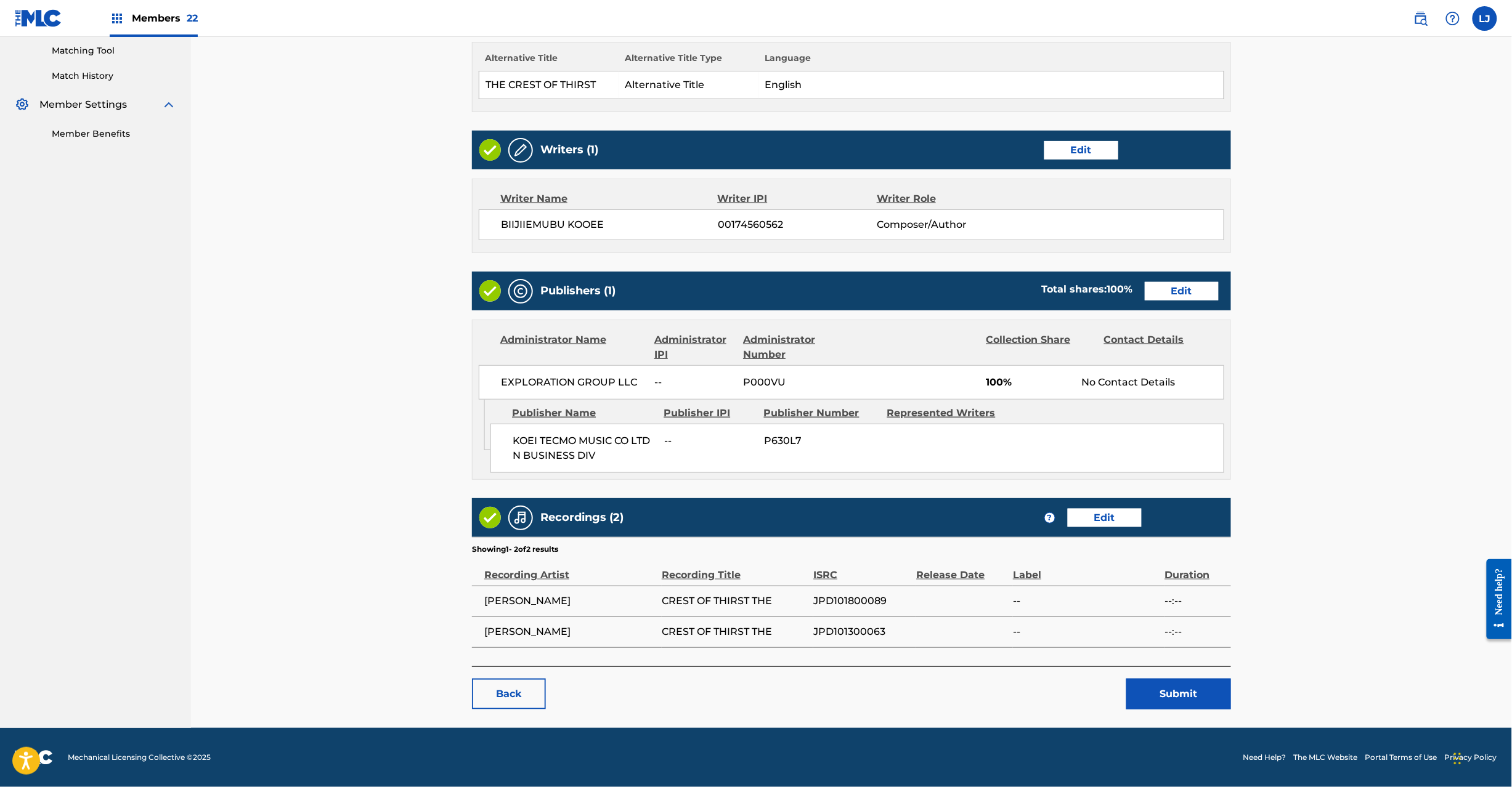
click at [1150, 691] on button "Submit" at bounding box center [1179, 694] width 105 height 31
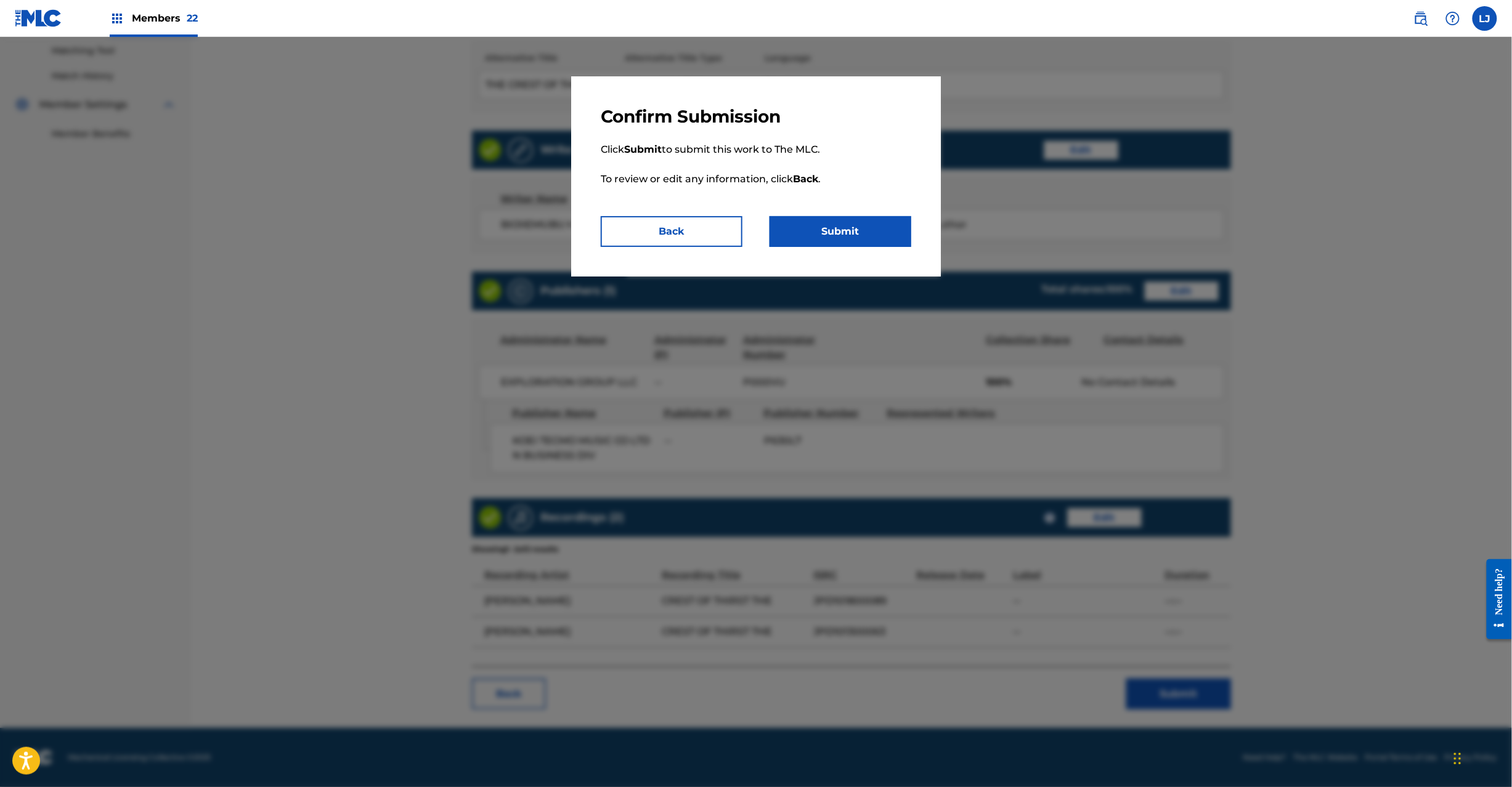
click at [826, 227] on button "Submit" at bounding box center [841, 231] width 142 height 31
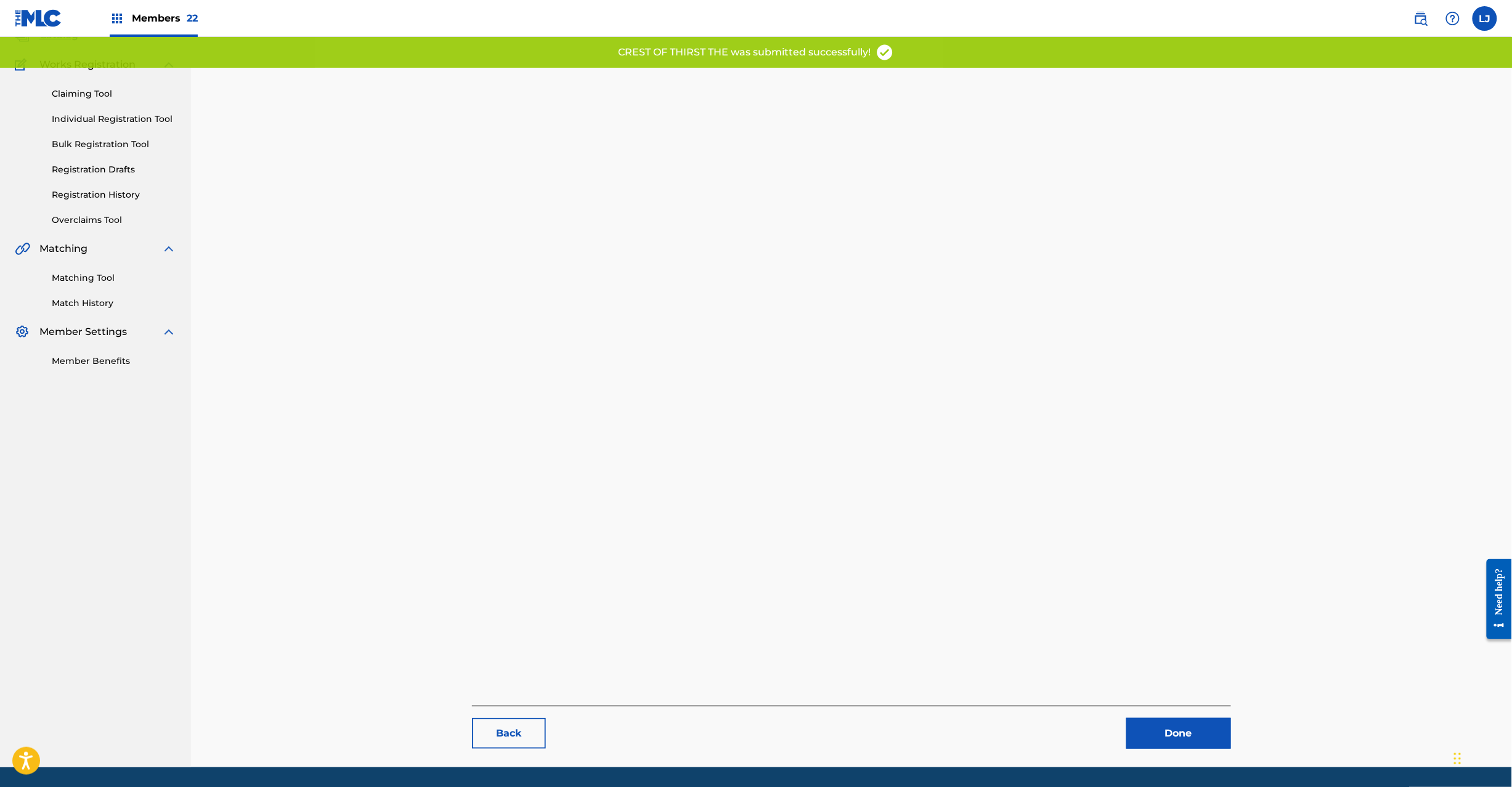
scroll to position [127, 0]
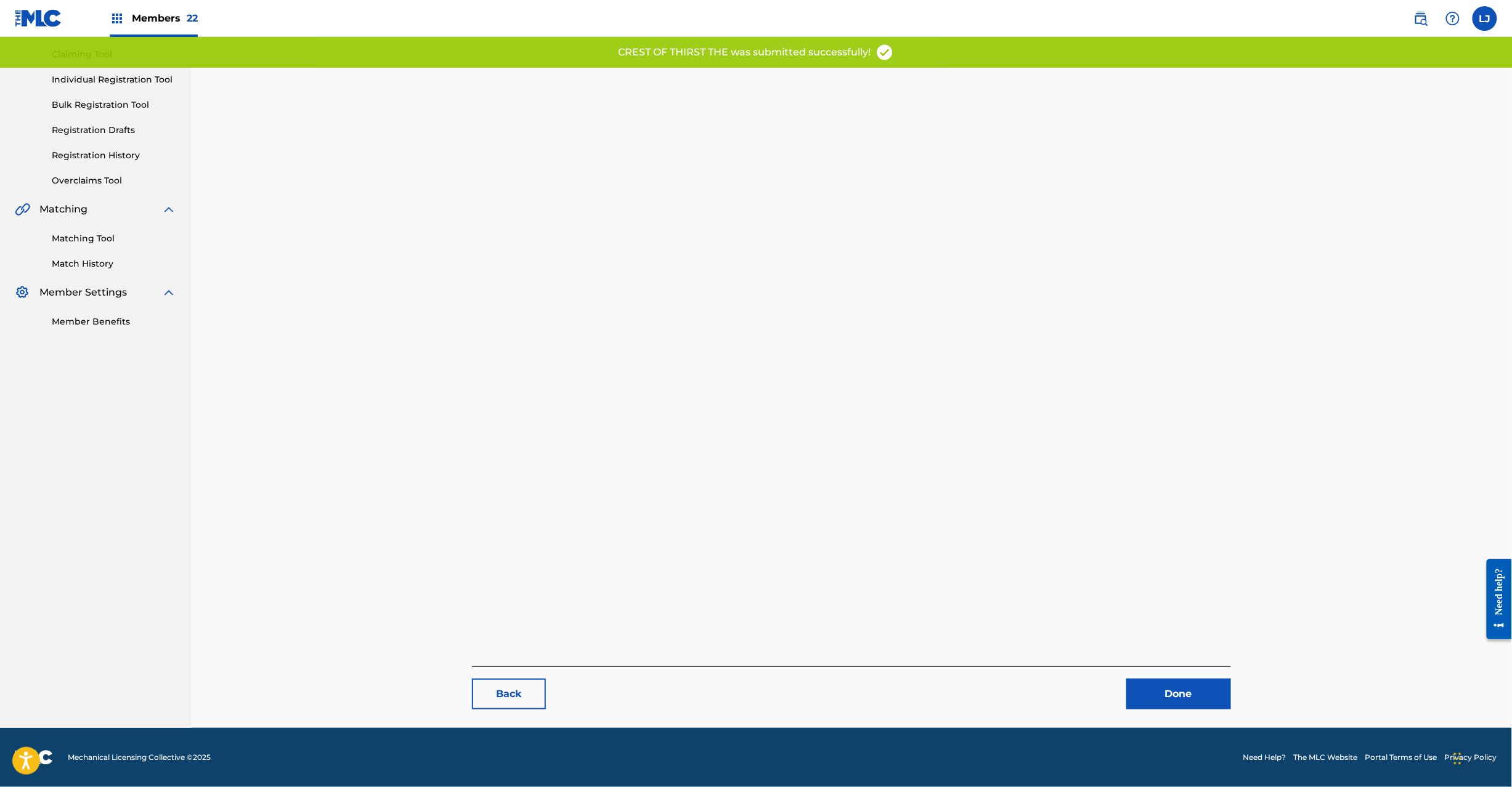
click at [1179, 701] on link "Done" at bounding box center [1179, 694] width 105 height 31
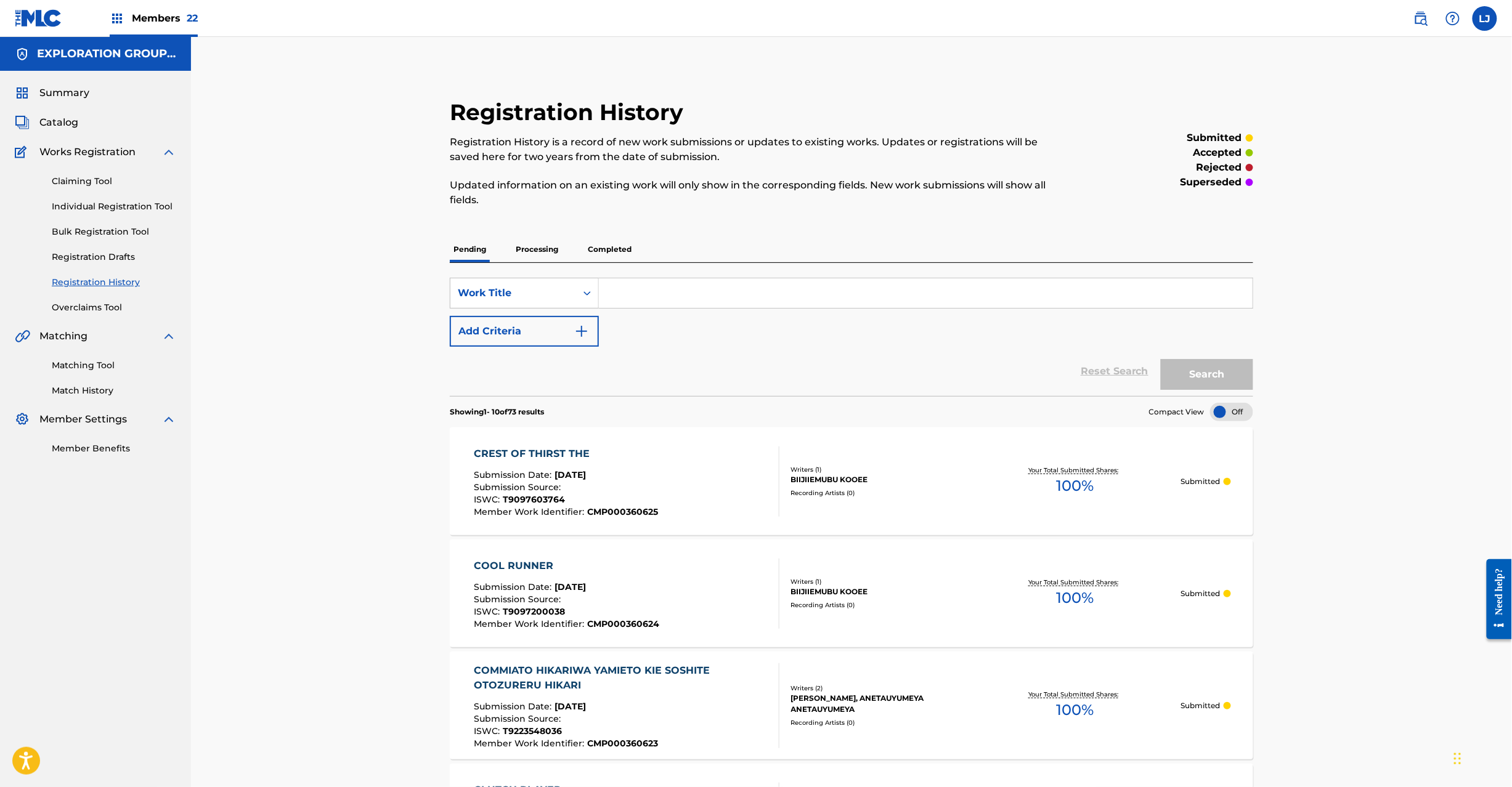
click at [55, 123] on span "Catalog" at bounding box center [59, 122] width 39 height 15
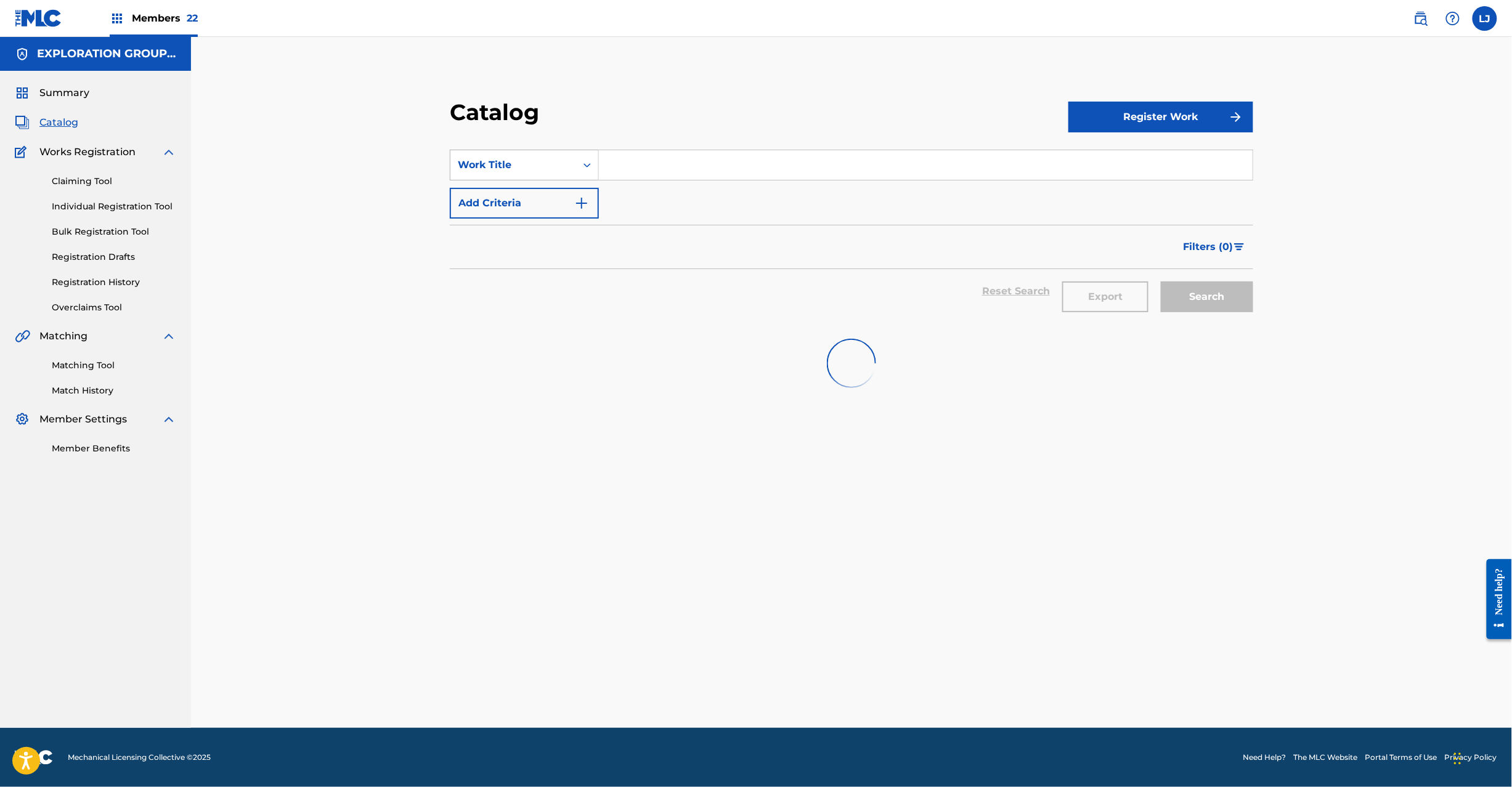
click at [533, 171] on div "Work Title" at bounding box center [513, 165] width 111 height 15
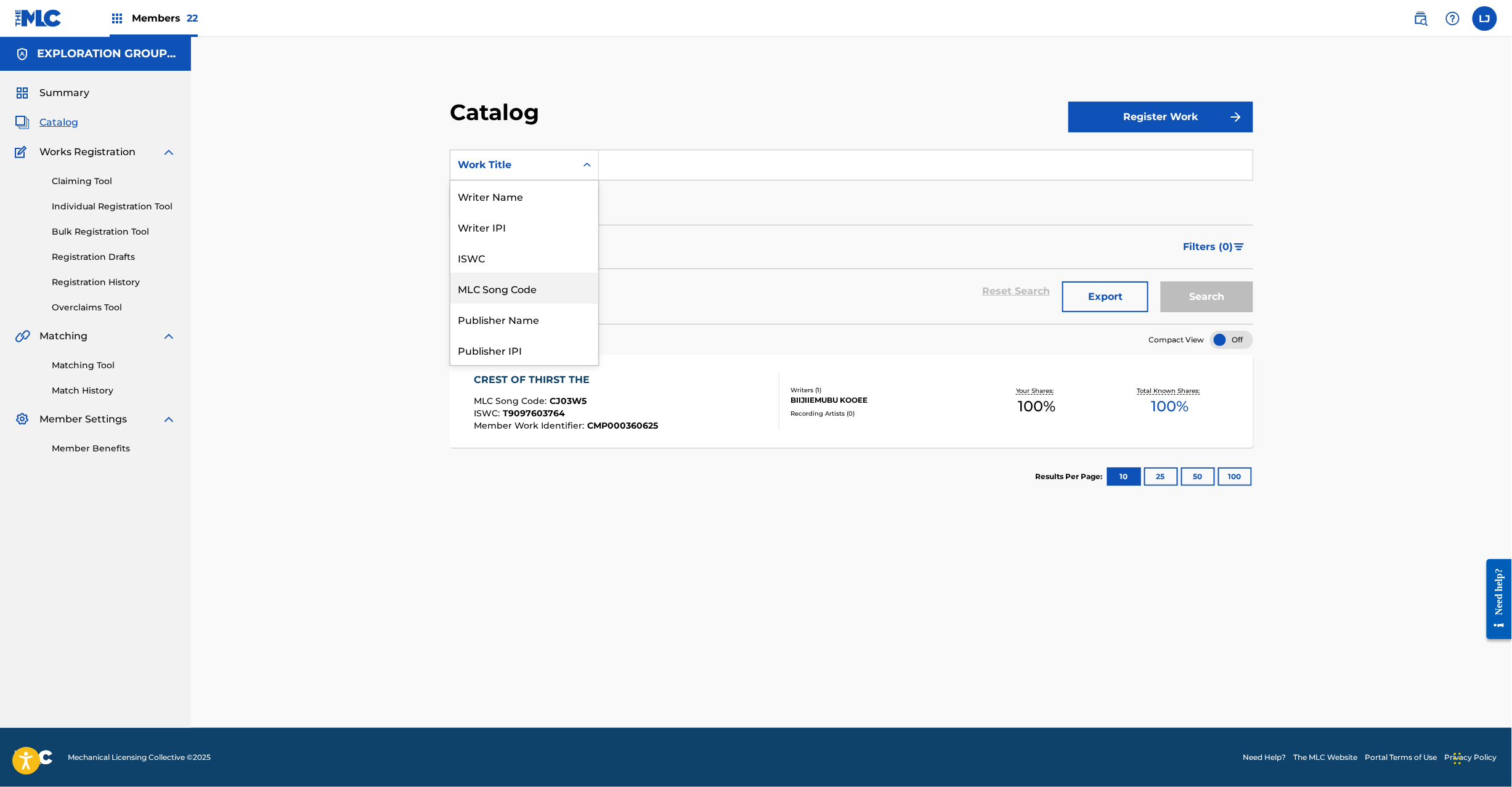
click at [511, 290] on div "MLC Song Code" at bounding box center [524, 288] width 148 height 31
drag, startPoint x: 671, startPoint y: 180, endPoint x: 673, endPoint y: 167, distance: 13.2
click at [673, 167] on div "SearchWithCriteria08e61920-9ff2-415c-b730-1c951e4a6b19 MLC Song Code Add Criter…" at bounding box center [852, 184] width 804 height 69
click at [673, 167] on input "Search Form" at bounding box center [926, 165] width 654 height 29
paste input "CJ03ZK"
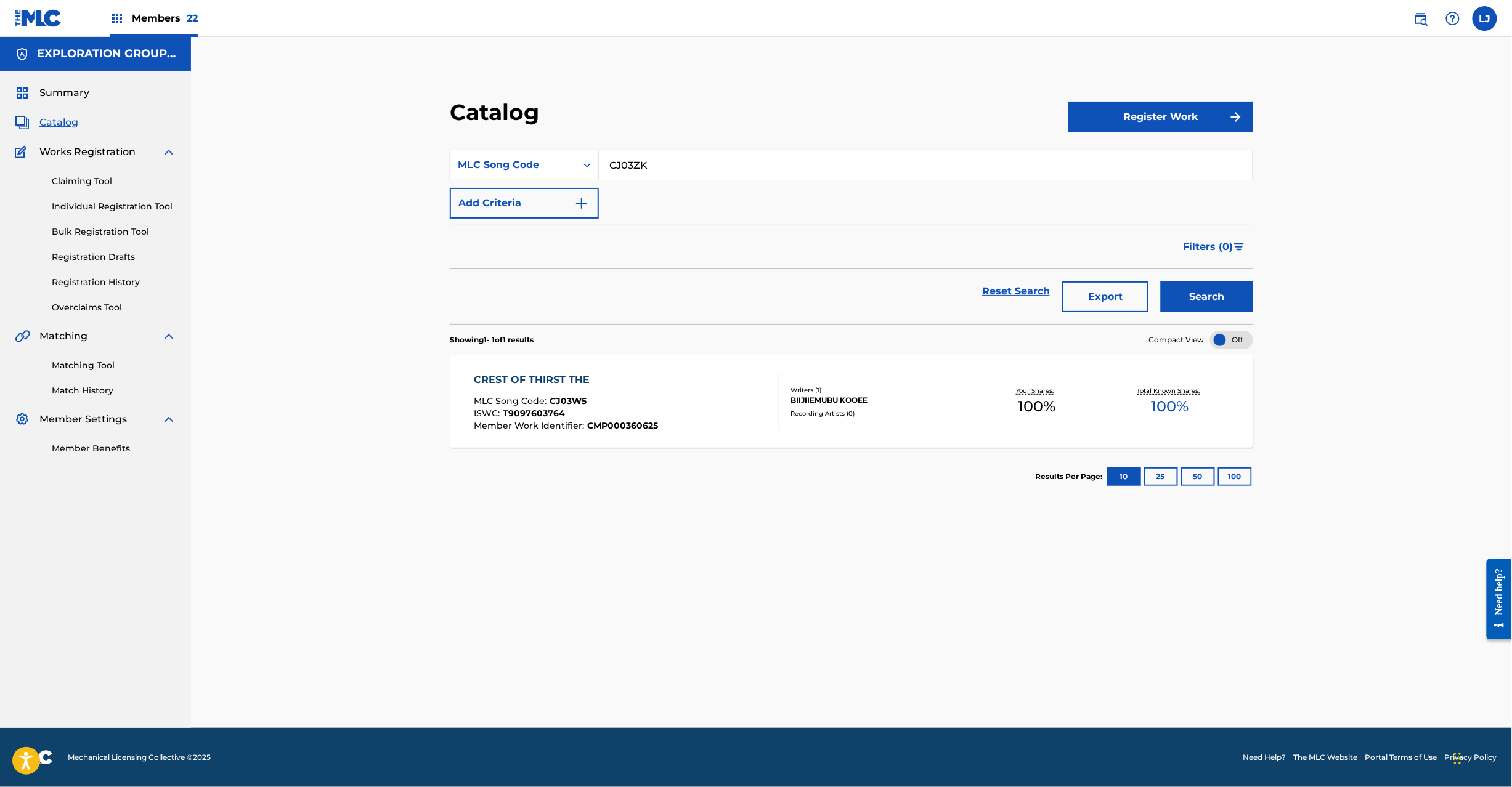
type input "CJ03ZK"
click at [1176, 292] on button "Search" at bounding box center [1207, 296] width 92 height 31
click at [681, 402] on div "CRUISIN' MLC Song Code : CJ03ZK ISWC : T9097514879 Member Work Identifier : CMP…" at bounding box center [626, 402] width 305 height 58
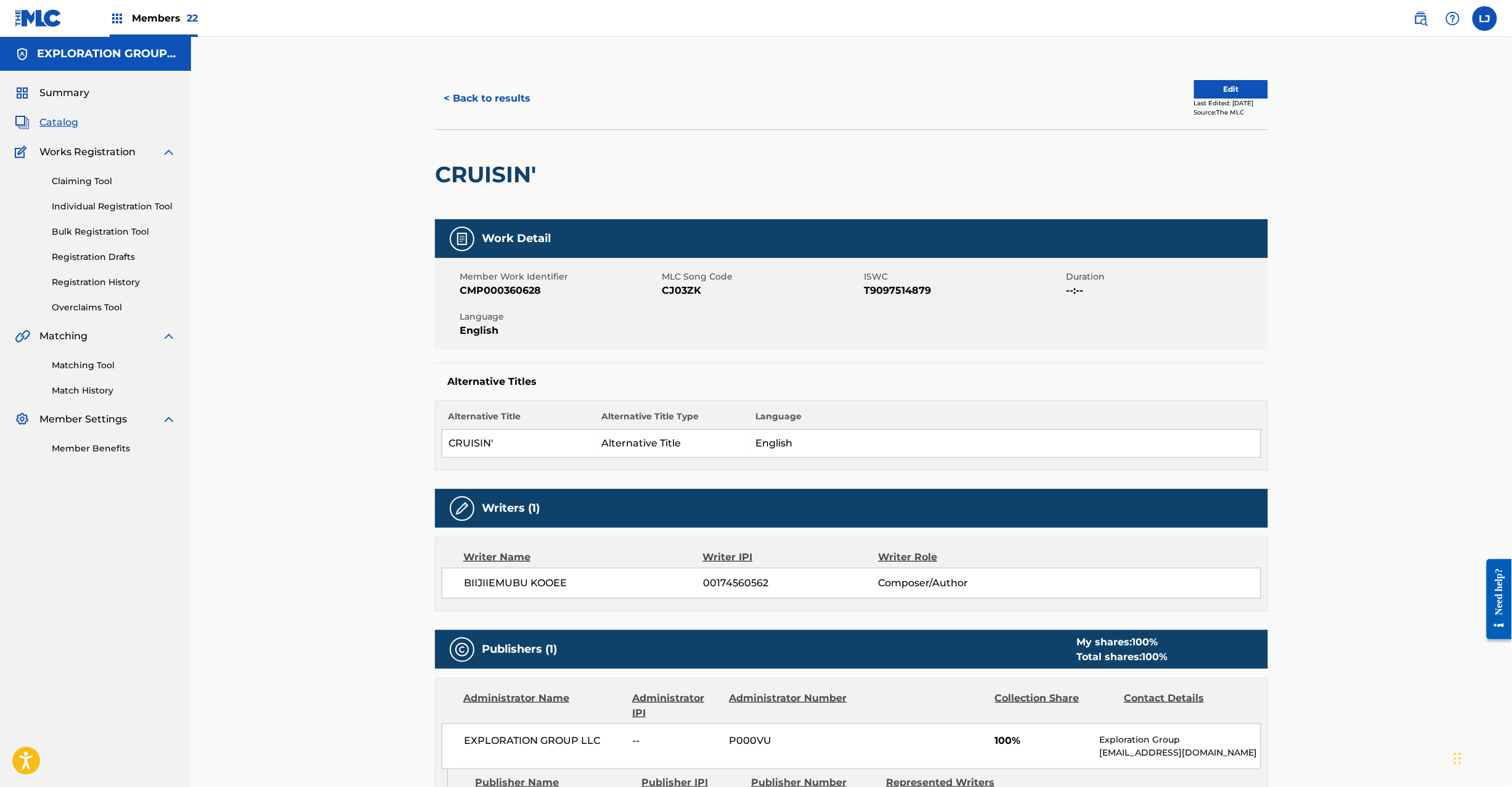
click at [1211, 83] on button "Edit" at bounding box center [1231, 89] width 74 height 18
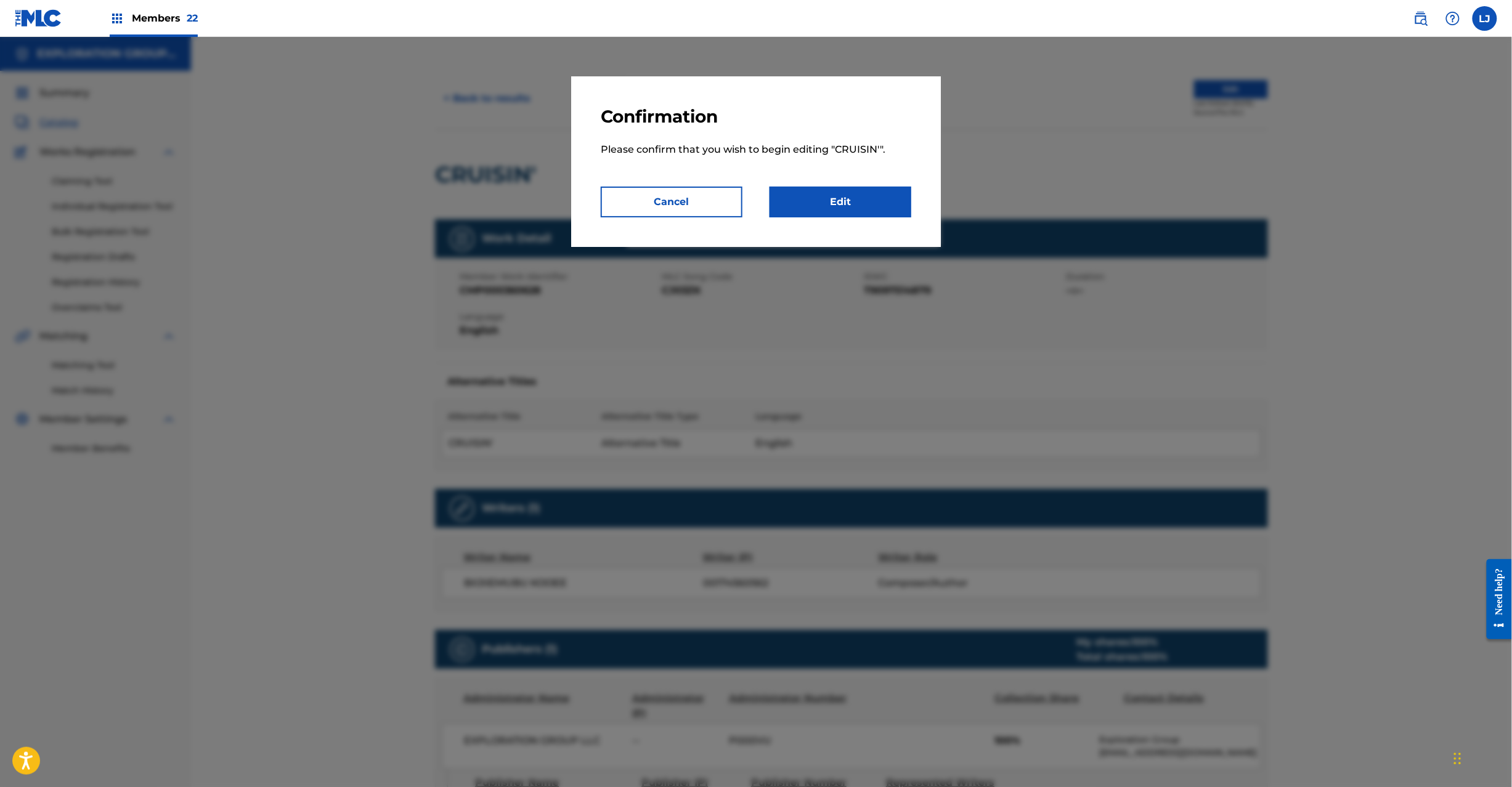
click at [853, 202] on link "Edit" at bounding box center [841, 202] width 142 height 31
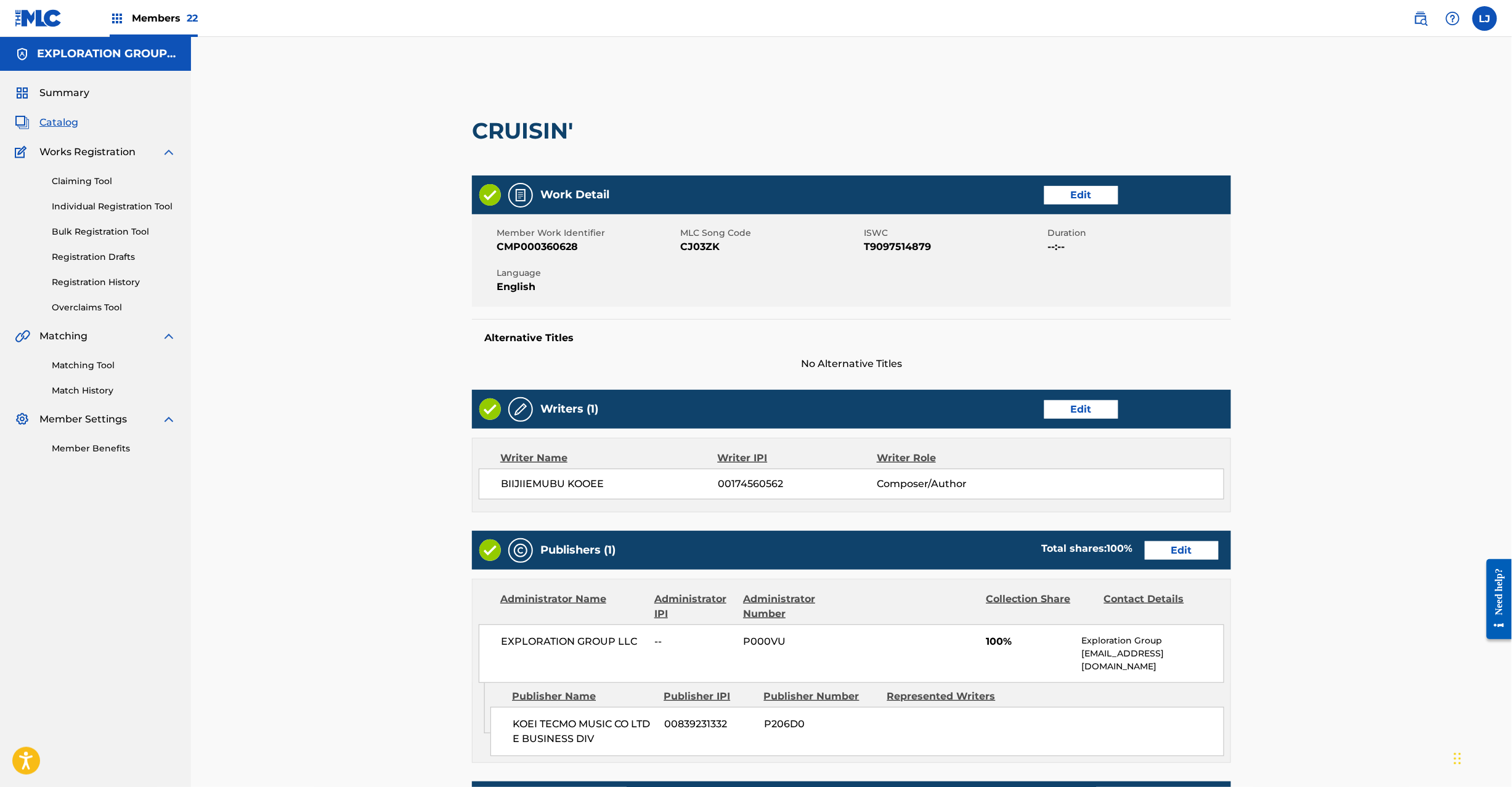
click at [1188, 553] on link "Edit" at bounding box center [1182, 551] width 74 height 18
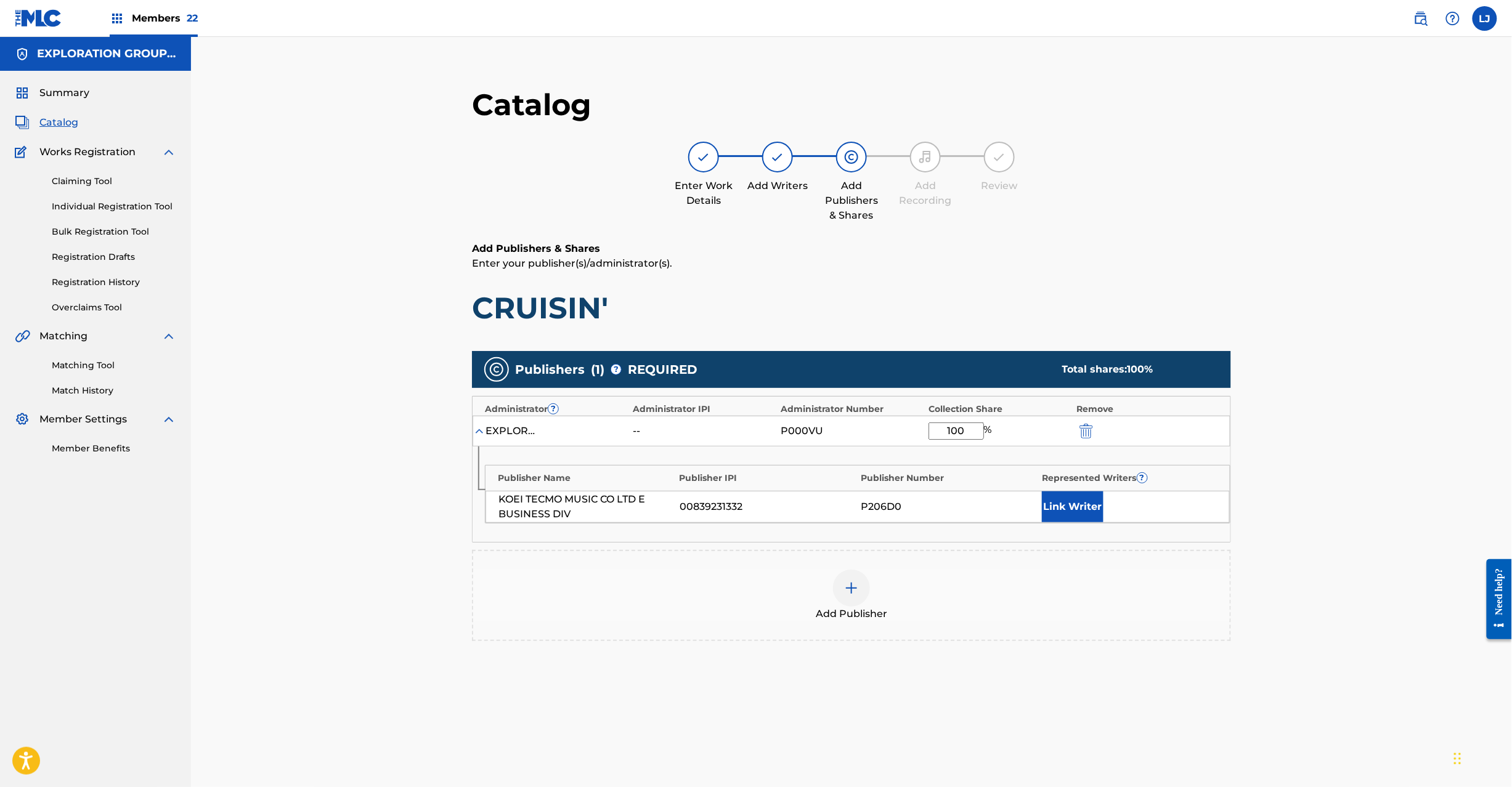
click at [1085, 432] on img "submit" at bounding box center [1086, 431] width 14 height 15
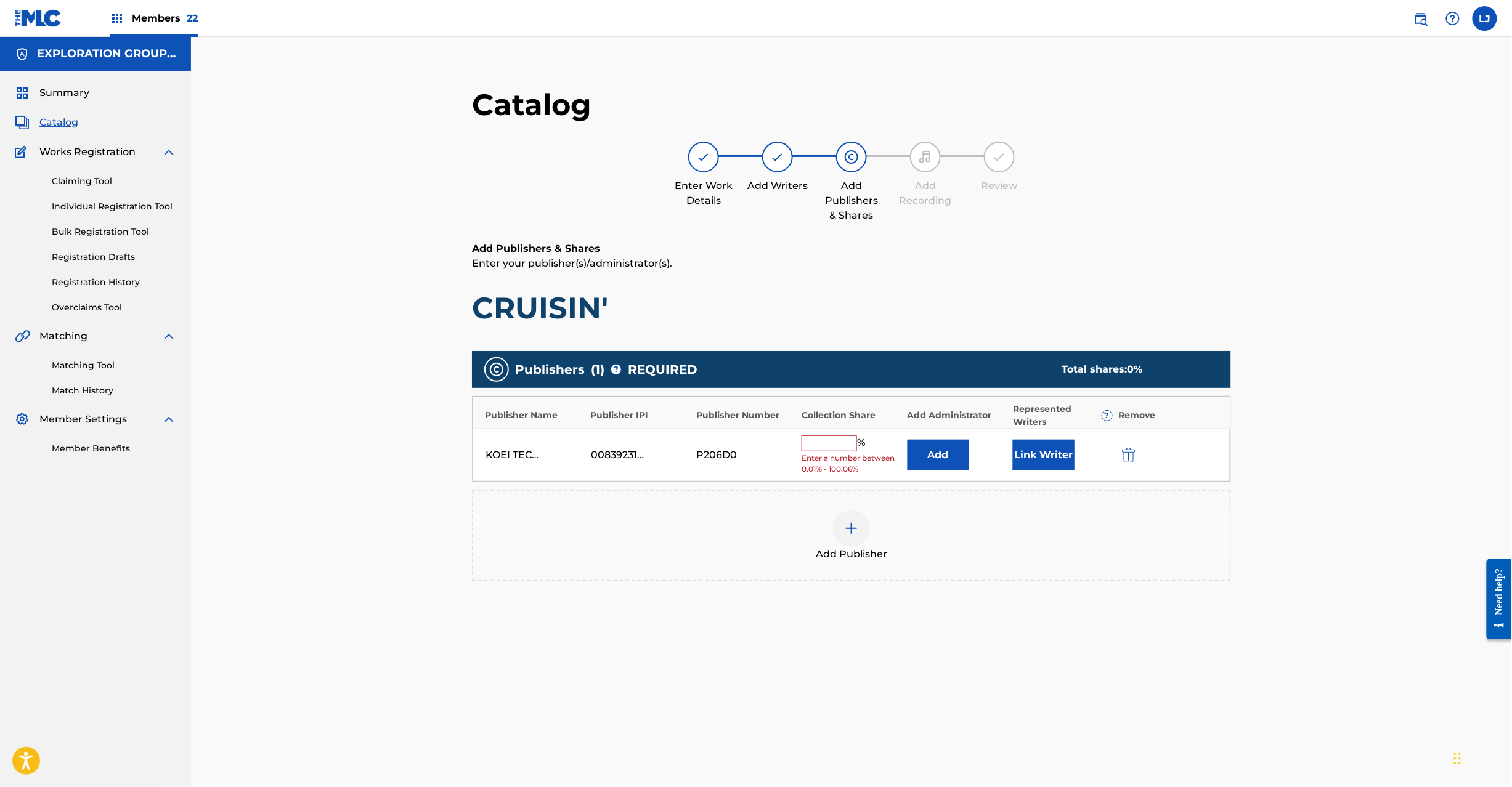
click at [1129, 459] on img "submit" at bounding box center [1128, 455] width 14 height 15
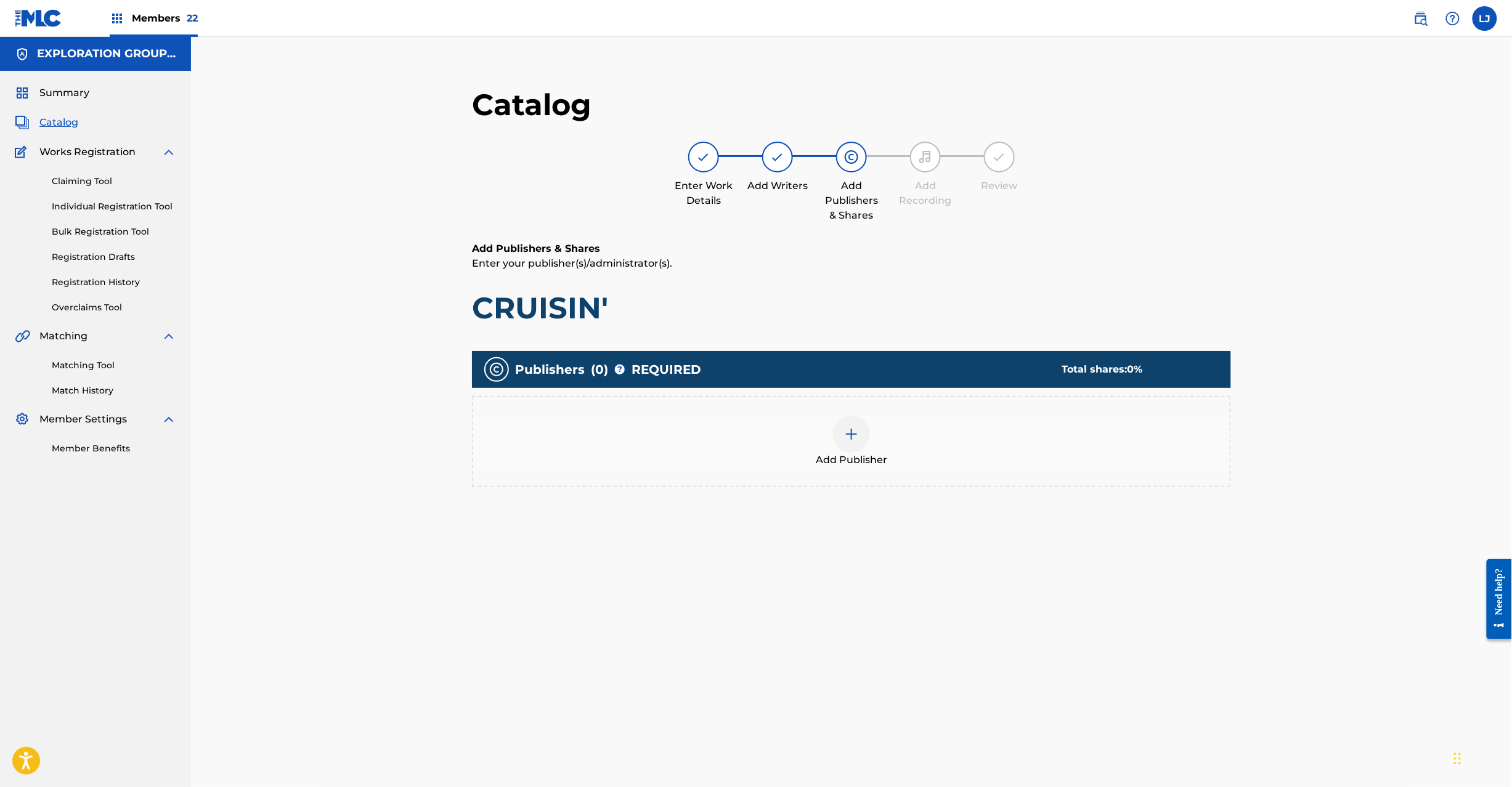
click at [854, 439] on img at bounding box center [851, 434] width 15 height 15
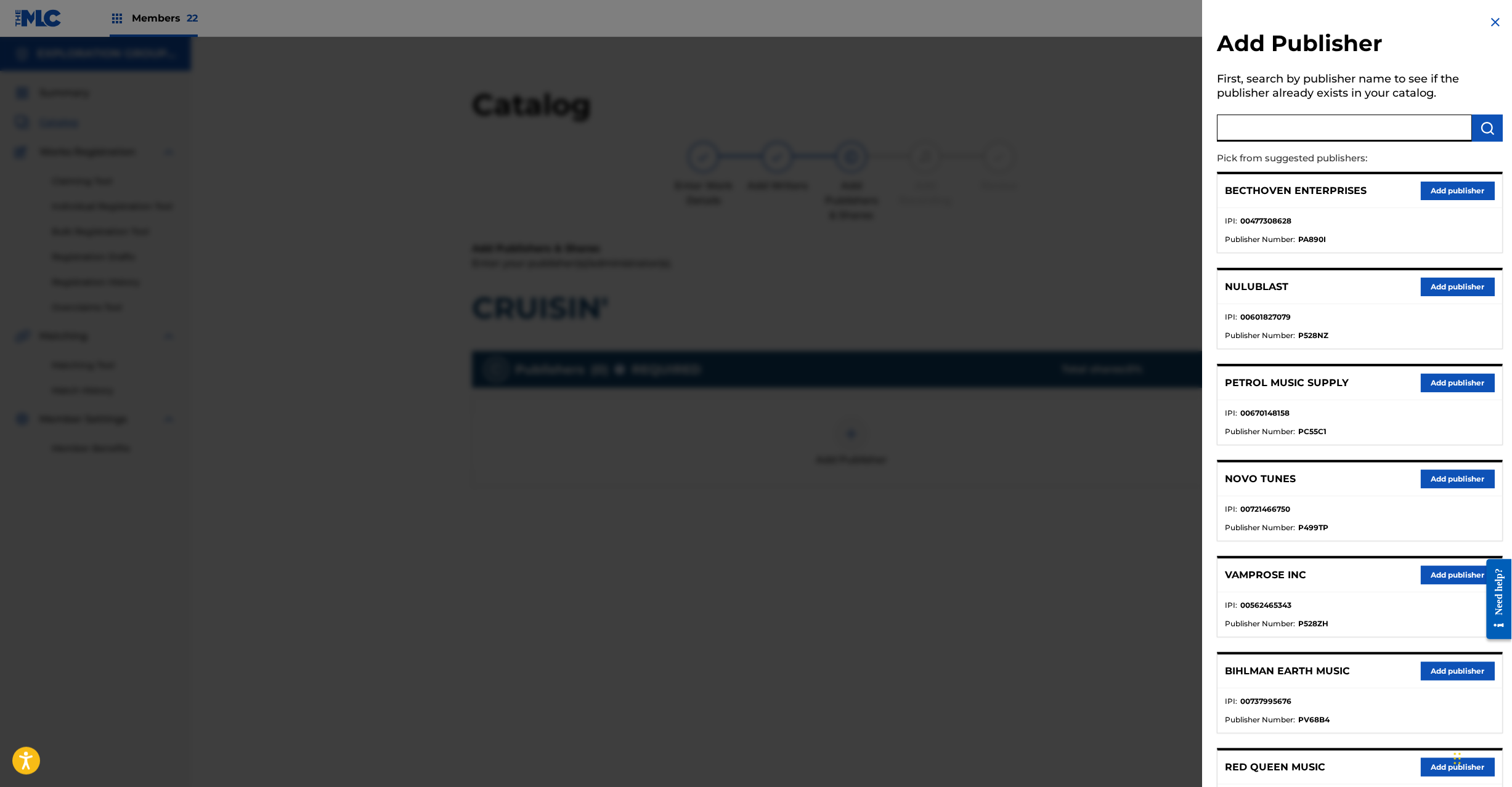
click at [1376, 132] on input "text" at bounding box center [1345, 128] width 255 height 27
paste input "Koei Tecmo Music Co Ltd N Business Div"
type input "Koei Tecmo Music Co Ltd N Business Div"
click at [1494, 126] on button "submit" at bounding box center [1488, 128] width 31 height 27
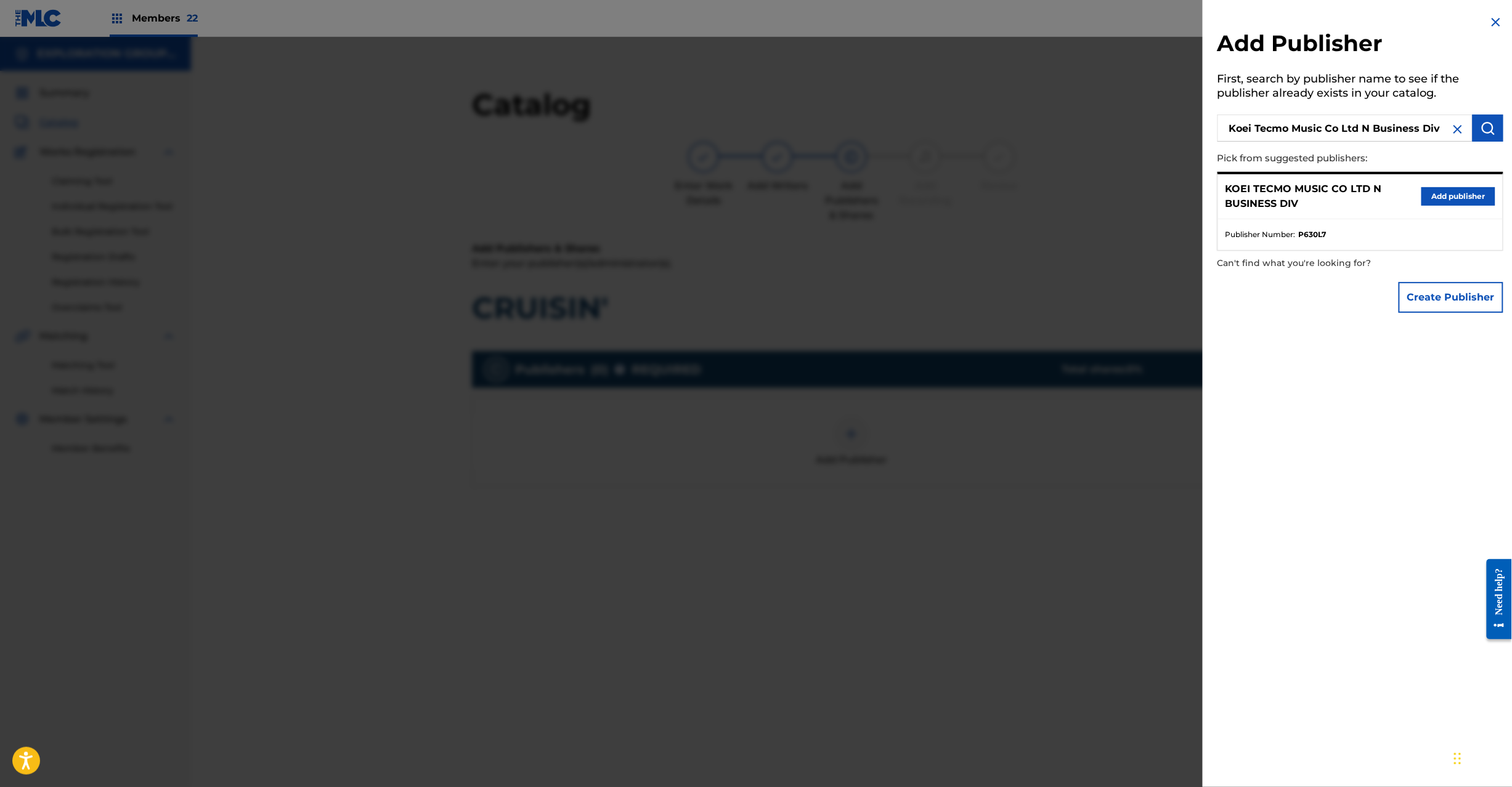
click at [1445, 200] on button "Add publisher" at bounding box center [1459, 197] width 74 height 18
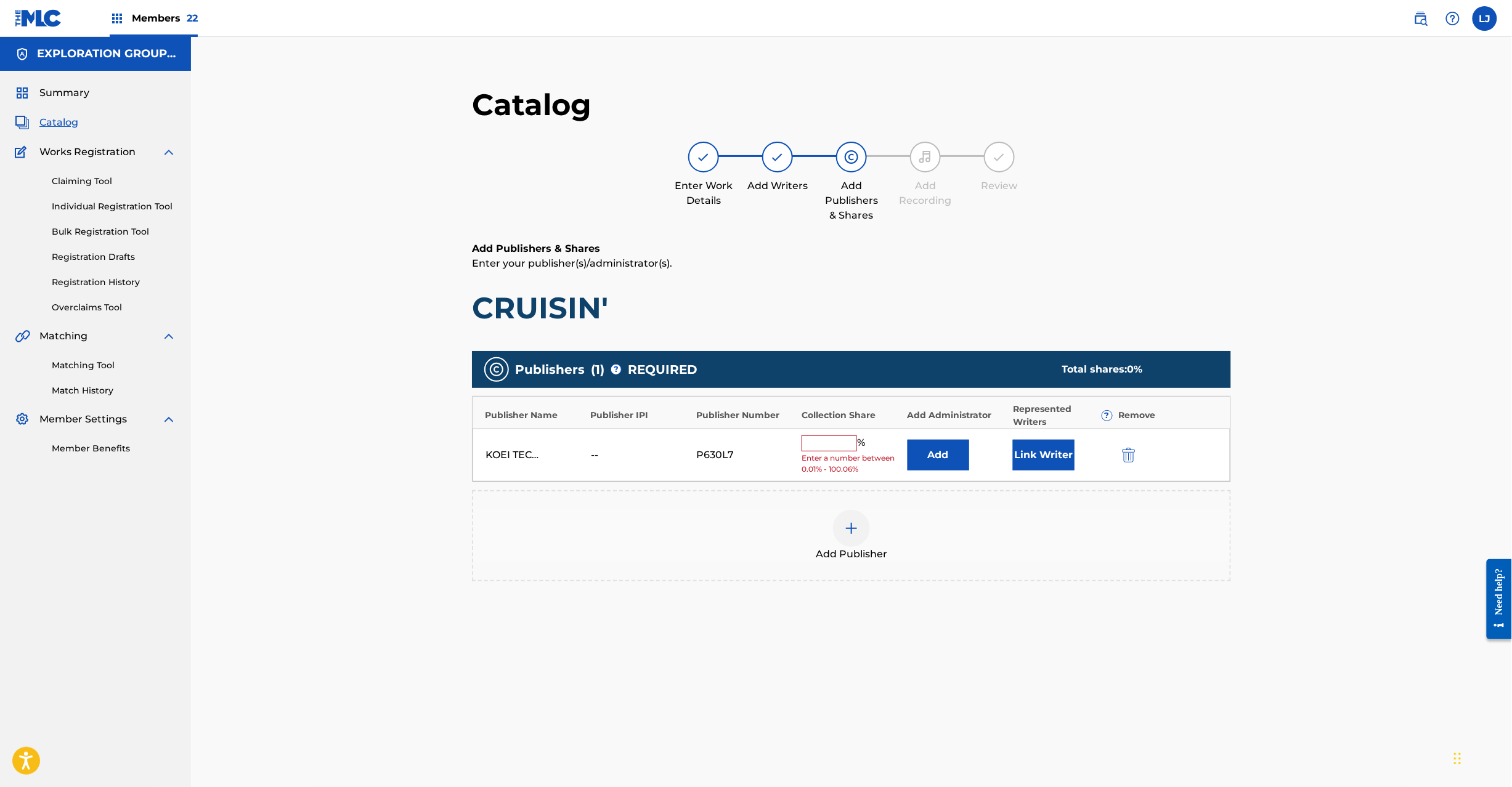
click at [943, 452] on button "Add" at bounding box center [938, 455] width 62 height 31
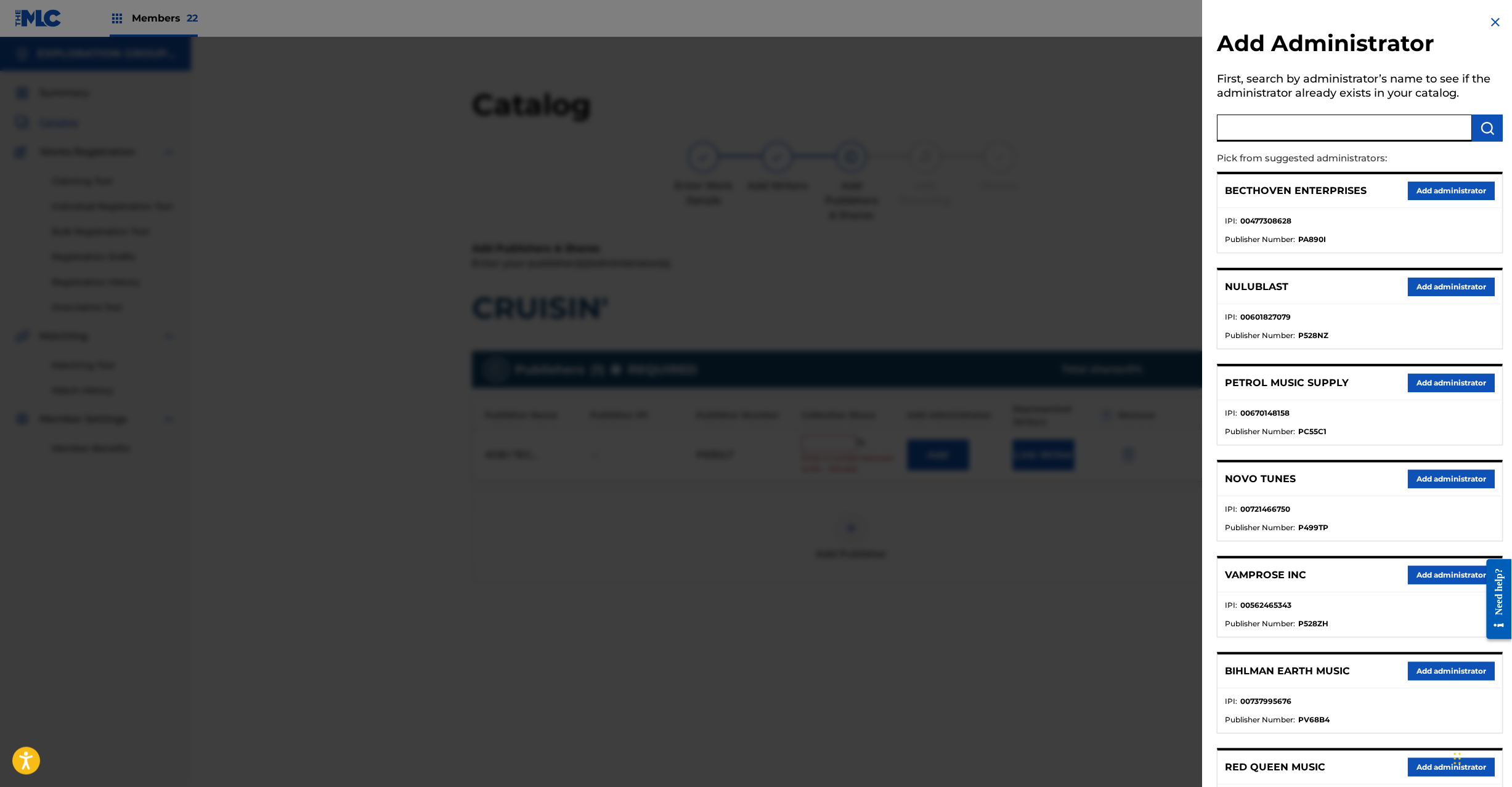
click at [1316, 126] on input "text" at bounding box center [1345, 128] width 255 height 27
paste input "Exploration Group LLC"
type input "Exploration Group LLC"
click at [1494, 133] on button "submit" at bounding box center [1488, 128] width 31 height 27
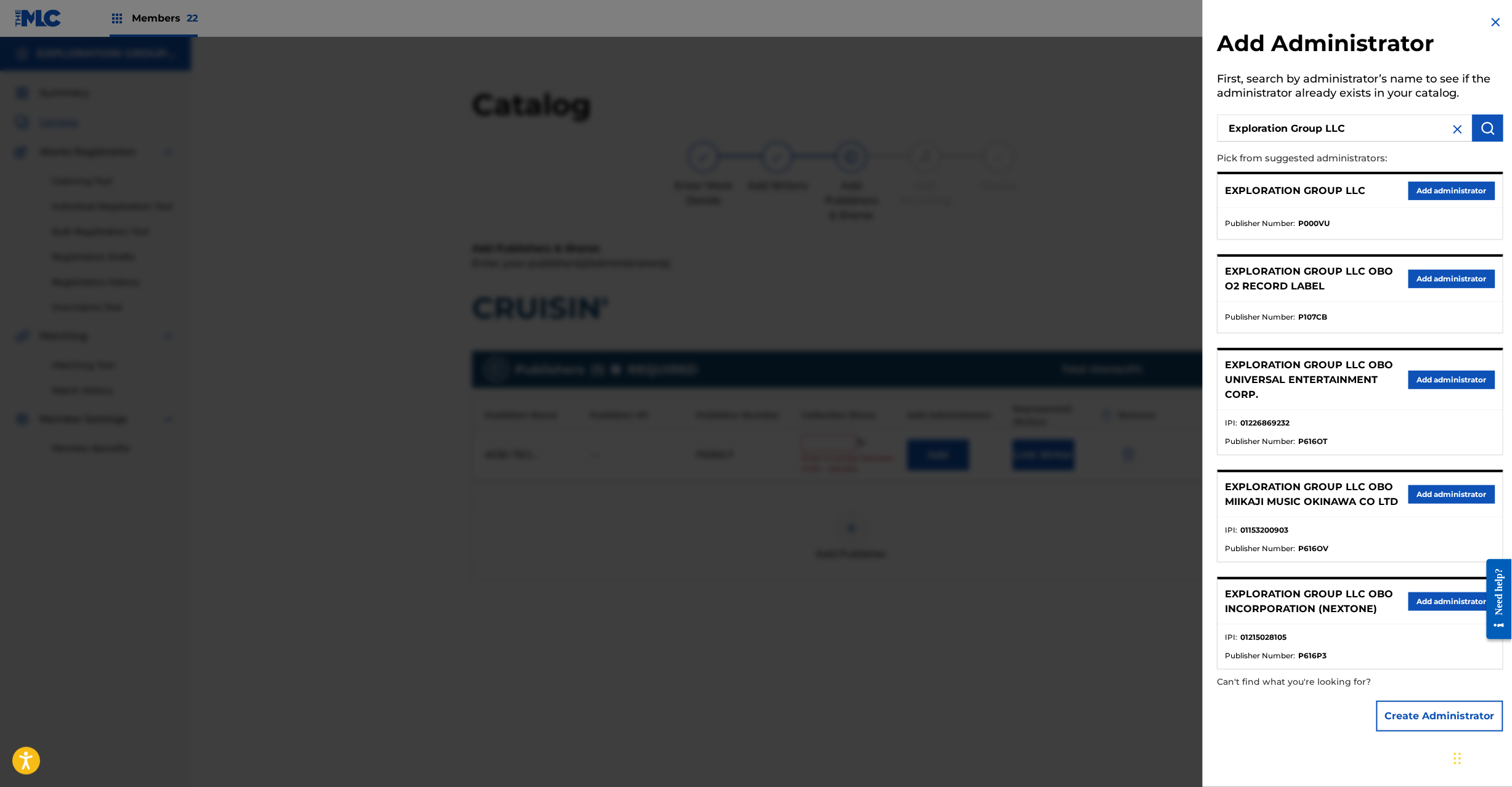
click at [1437, 195] on button "Add administrator" at bounding box center [1451, 191] width 87 height 18
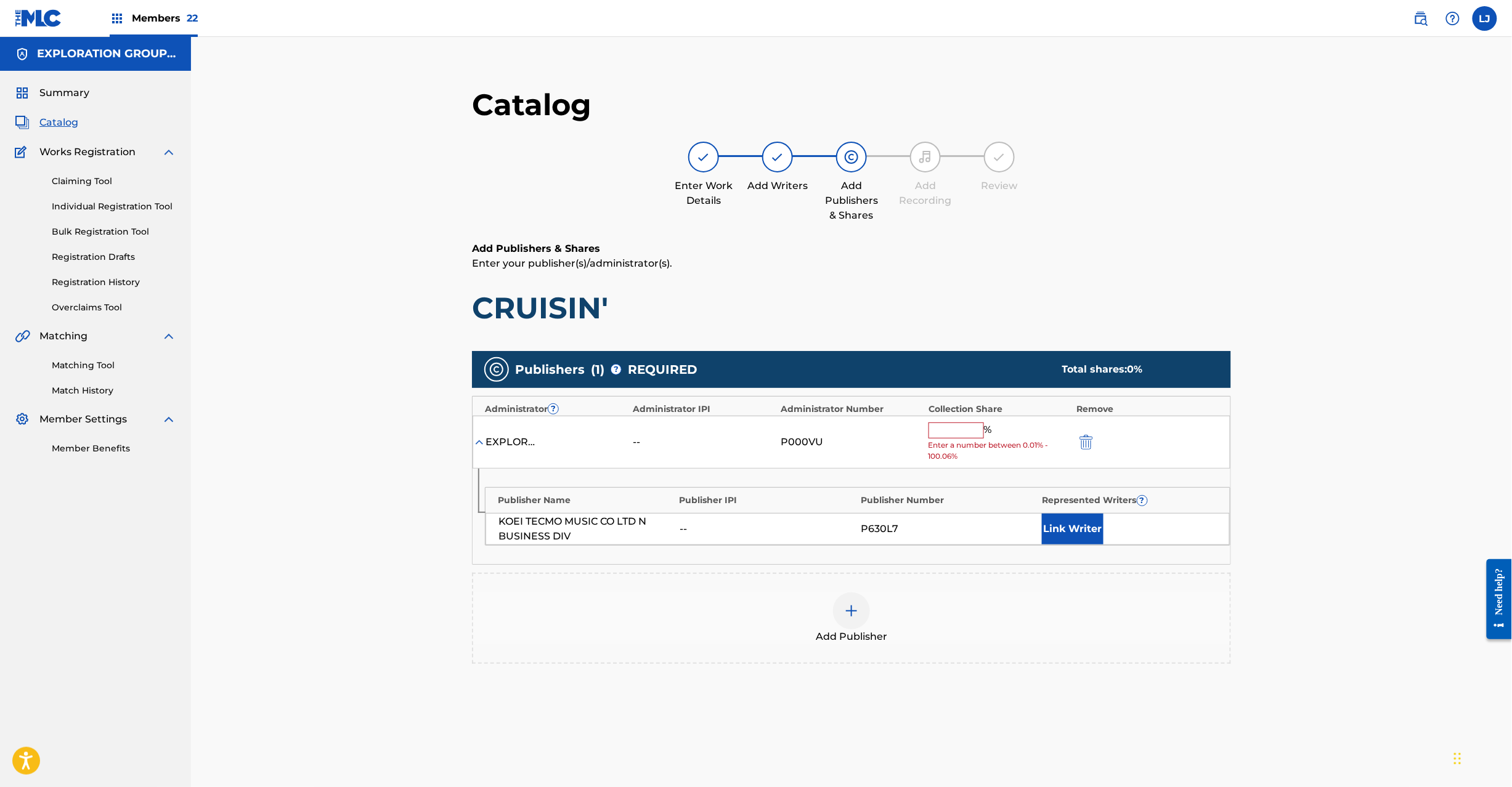
click at [968, 430] on input "text" at bounding box center [956, 430] width 55 height 16
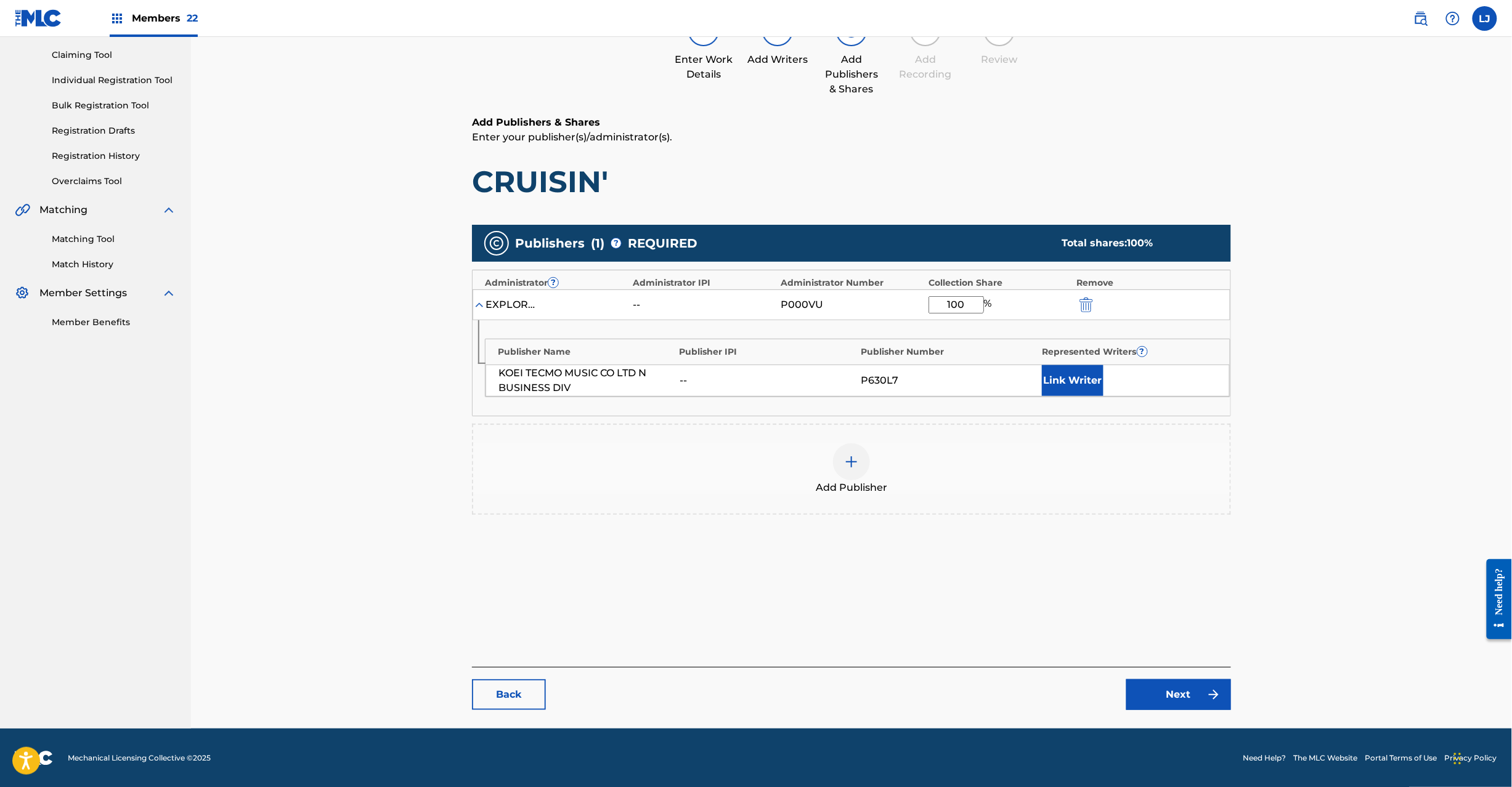
scroll to position [127, 0]
type input "100"
click at [1164, 688] on link "Next" at bounding box center [1179, 694] width 105 height 31
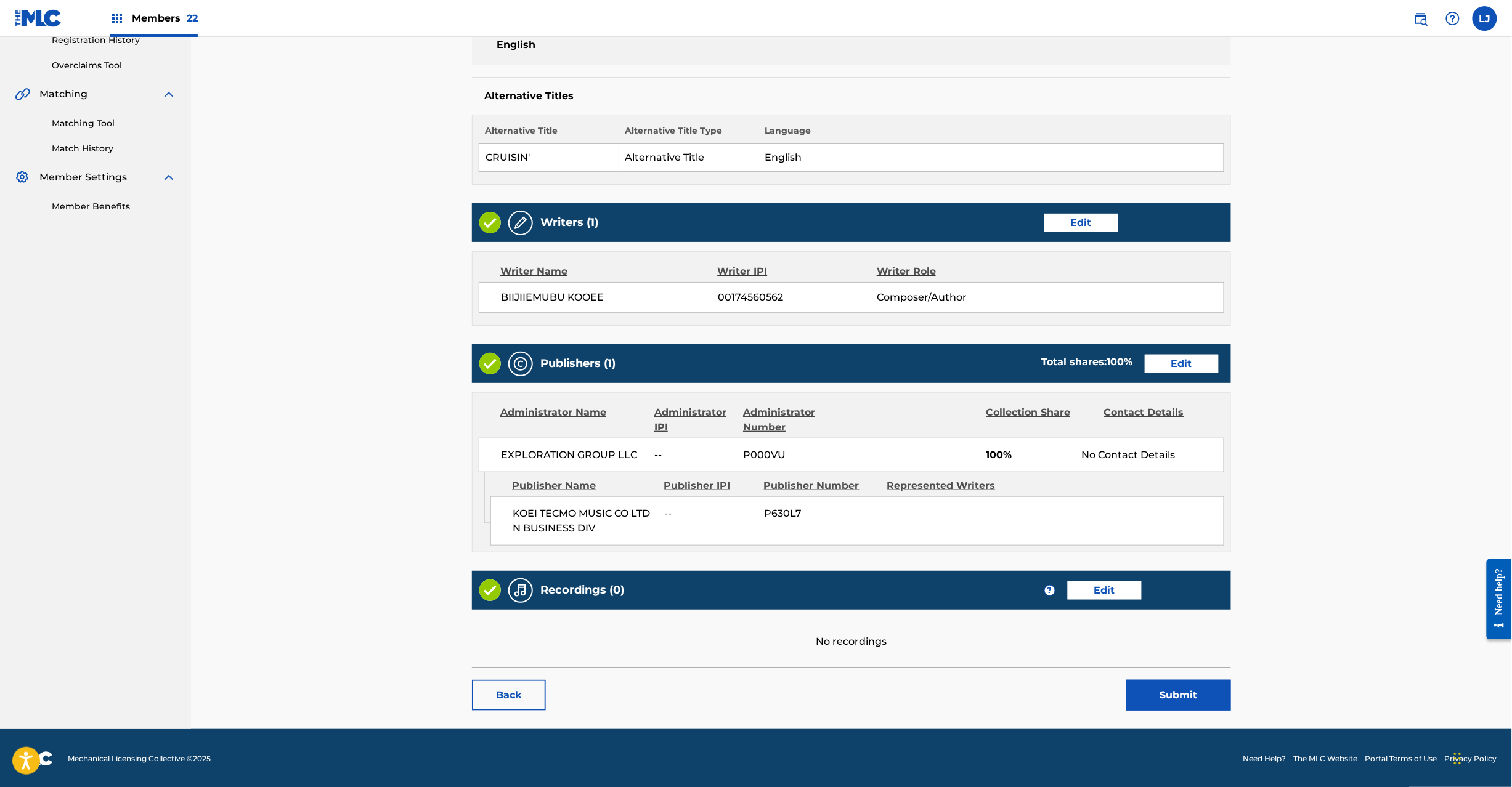
scroll to position [245, 0]
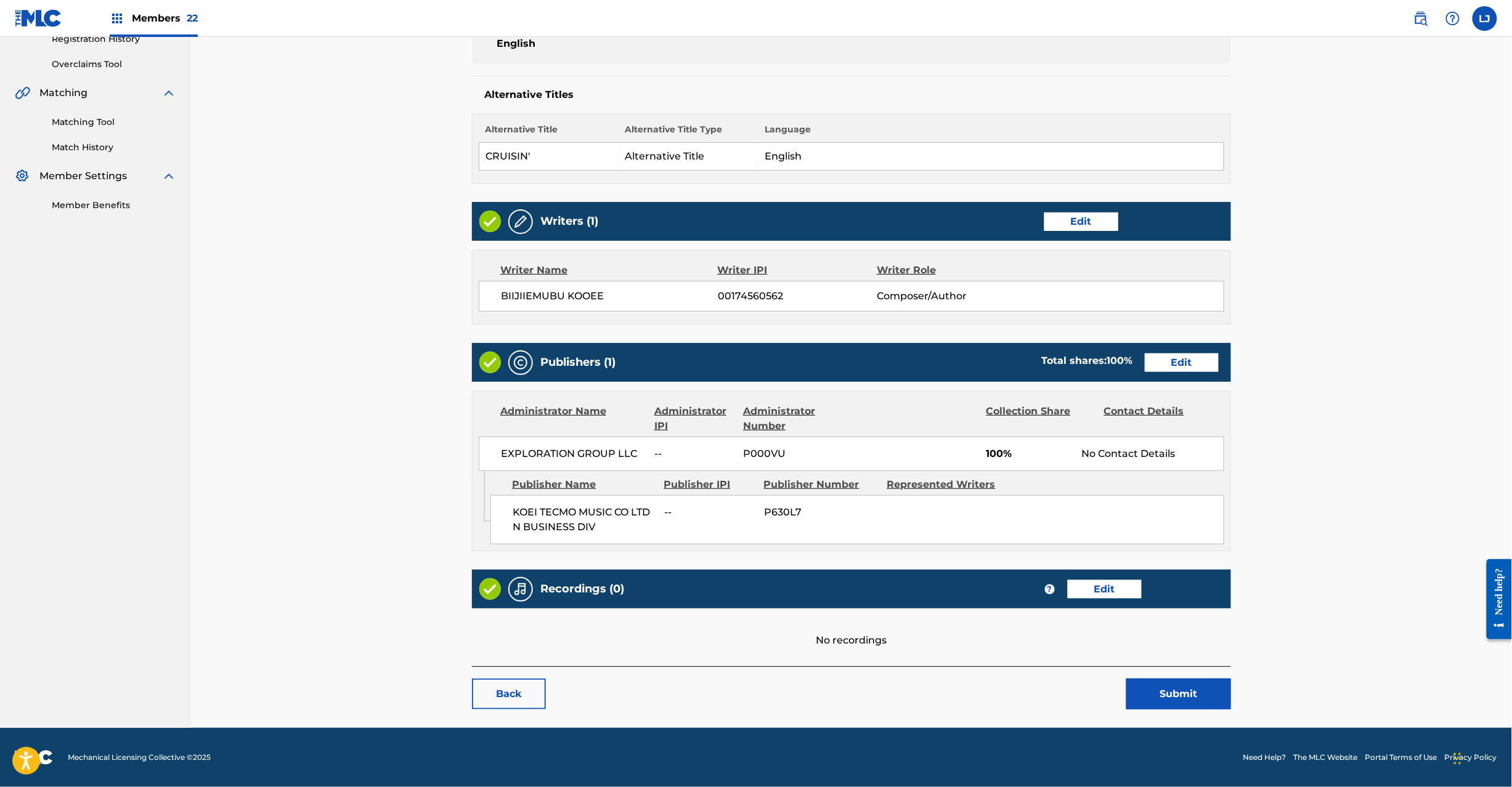
click at [1166, 704] on button "Submit" at bounding box center [1179, 694] width 105 height 31
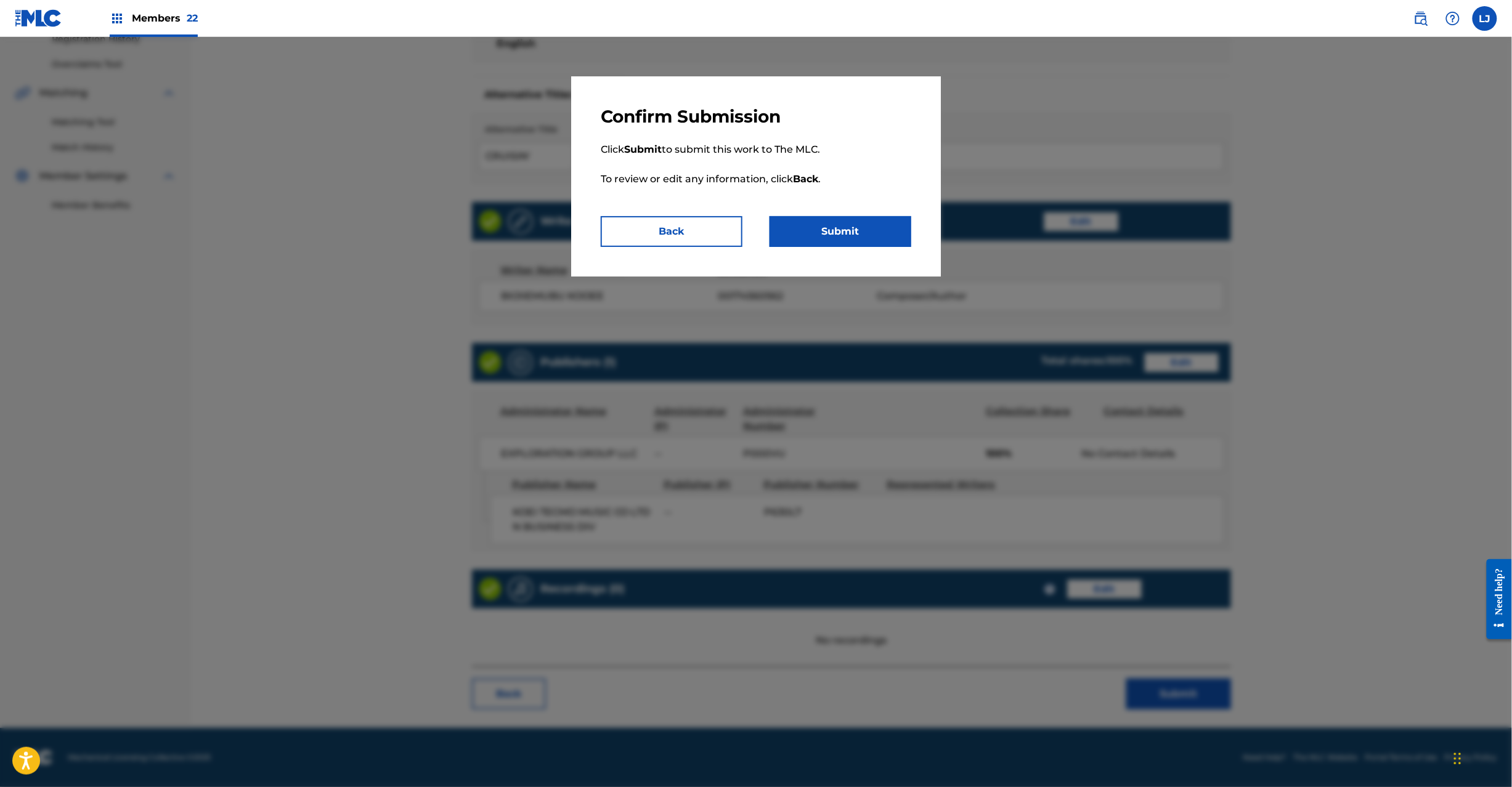
click at [852, 240] on button "Submit" at bounding box center [841, 231] width 142 height 31
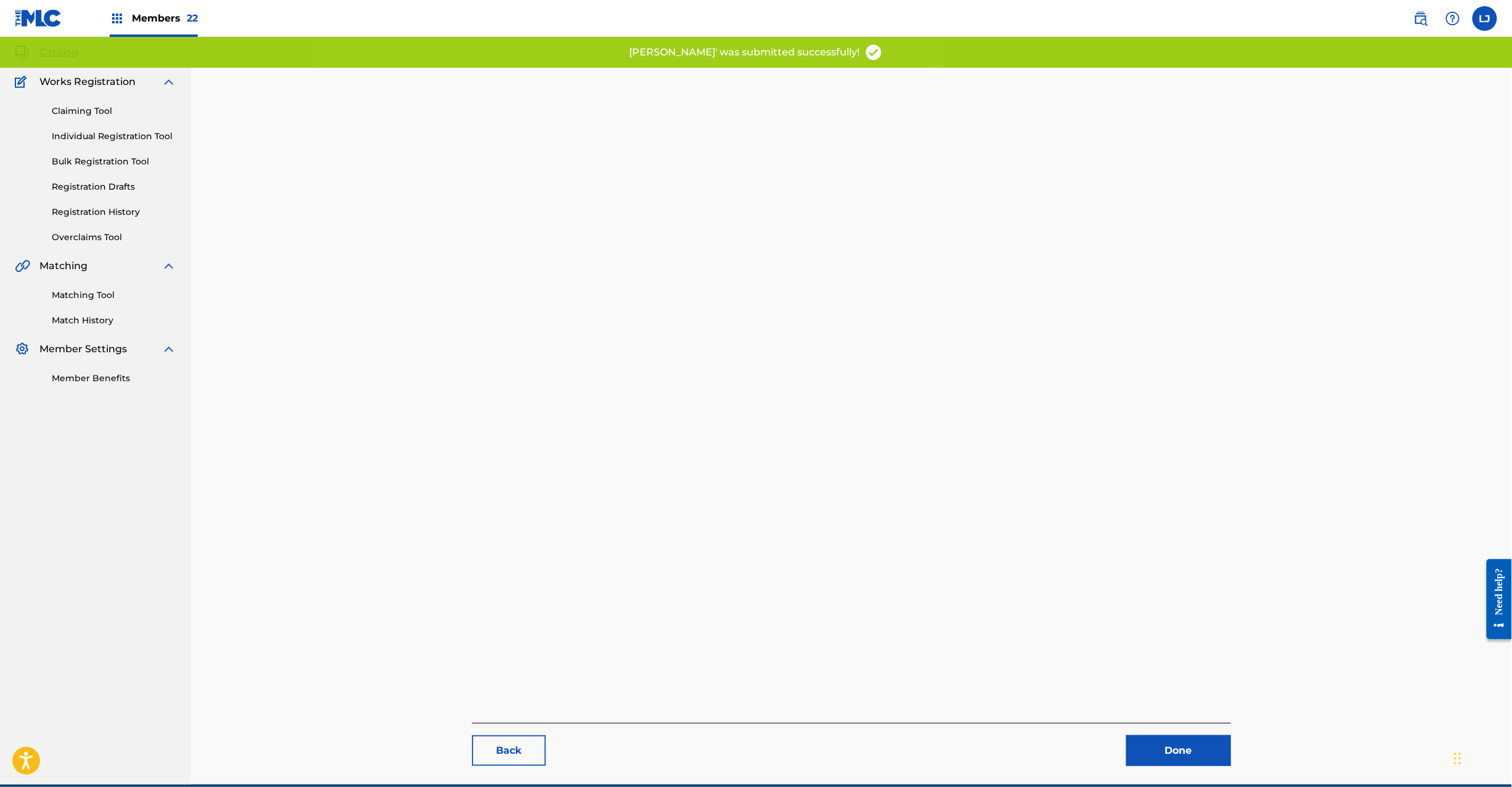
scroll to position [127, 0]
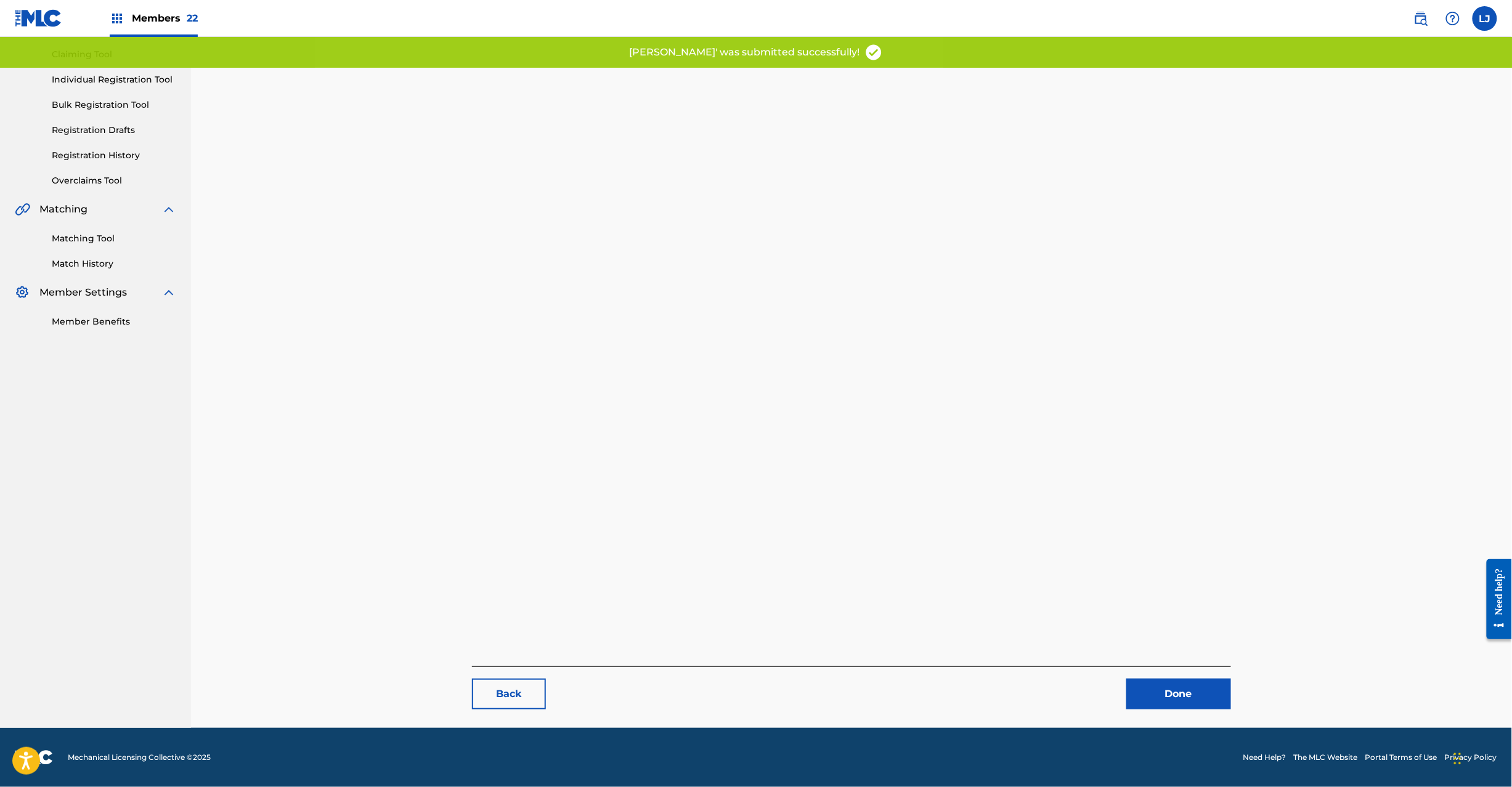
click at [1199, 695] on link "Done" at bounding box center [1179, 694] width 105 height 31
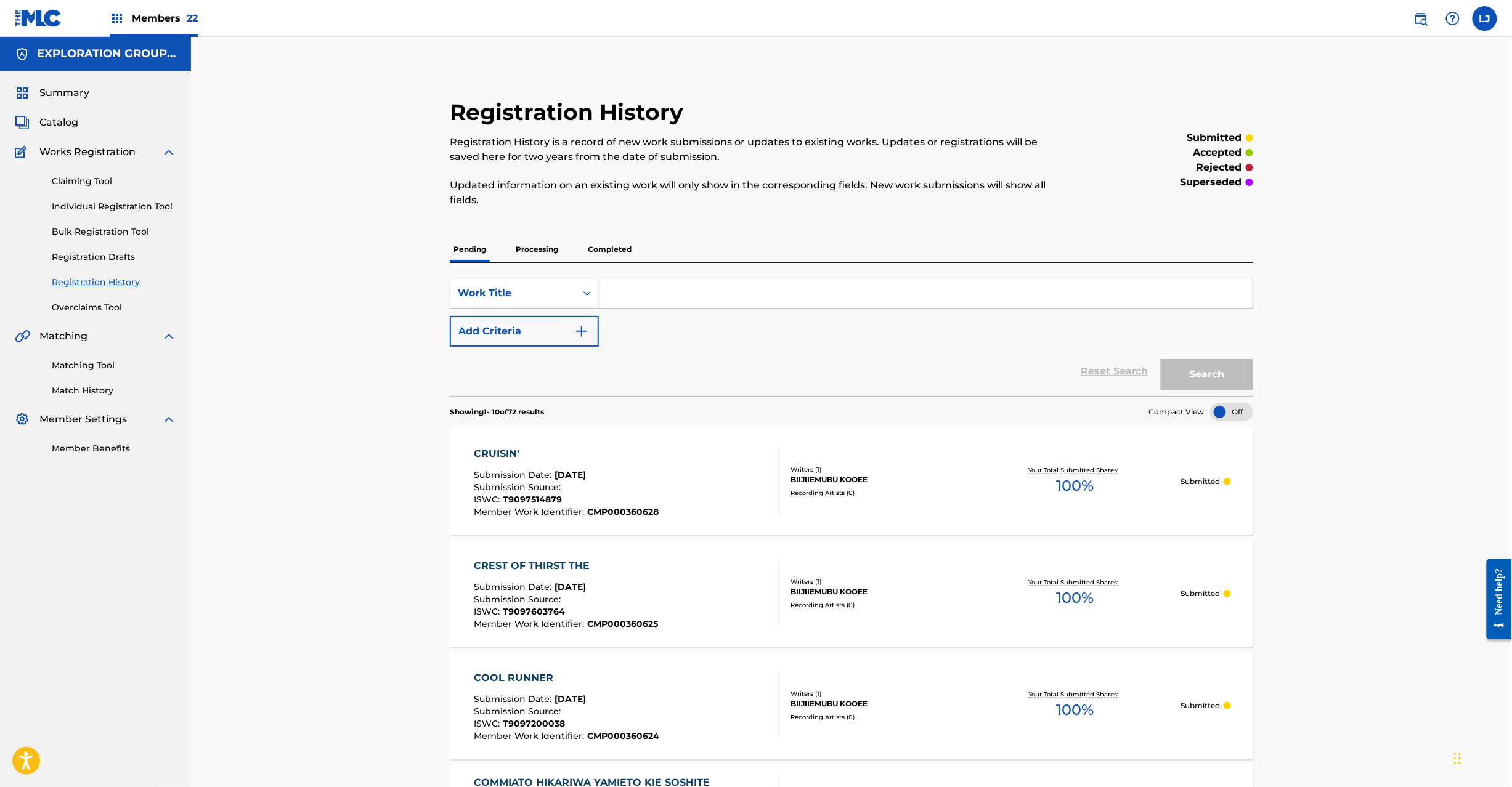
click at [60, 127] on span "Catalog" at bounding box center [59, 122] width 39 height 15
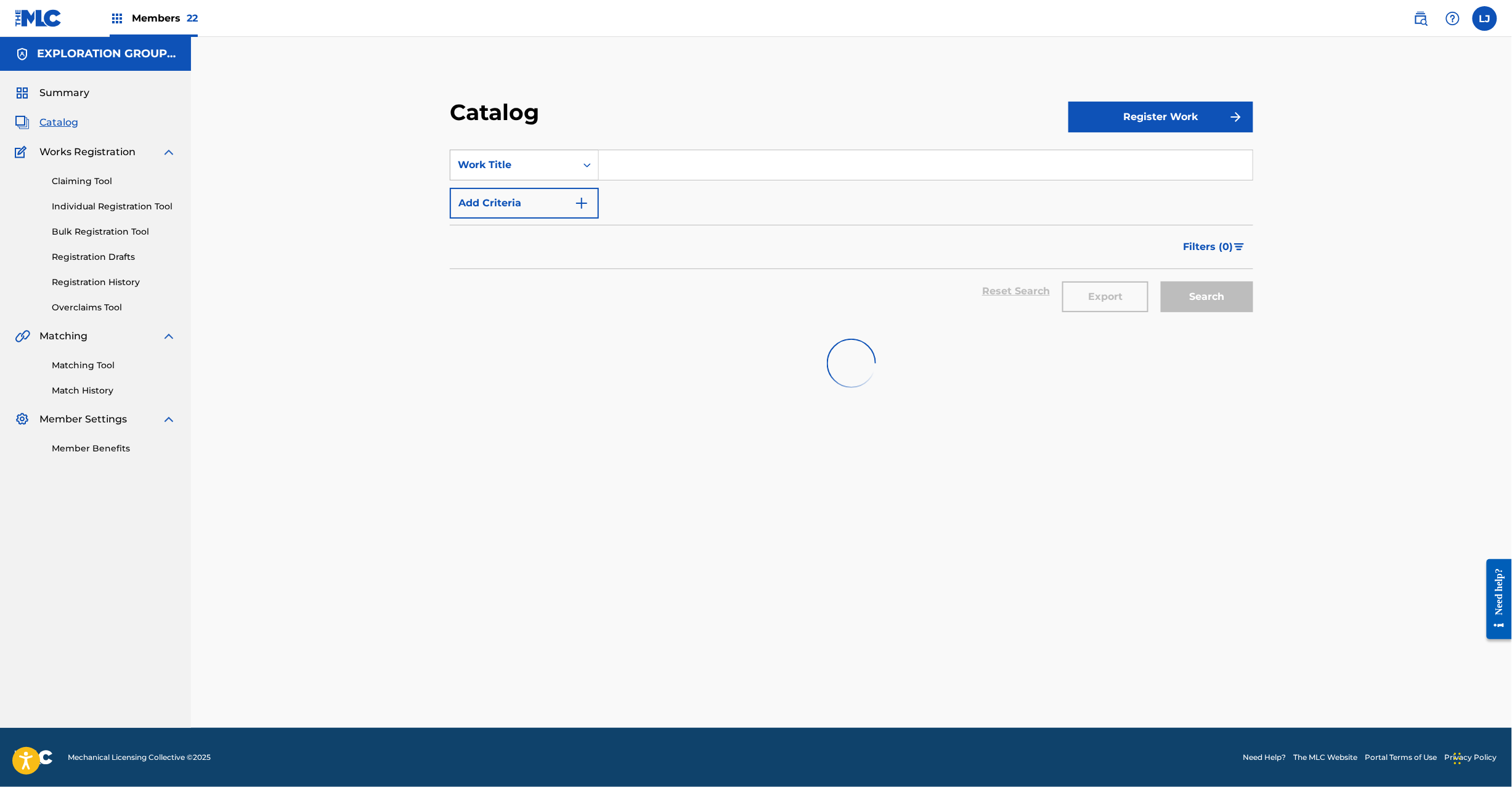
click at [560, 167] on div "Work Title" at bounding box center [513, 165] width 111 height 15
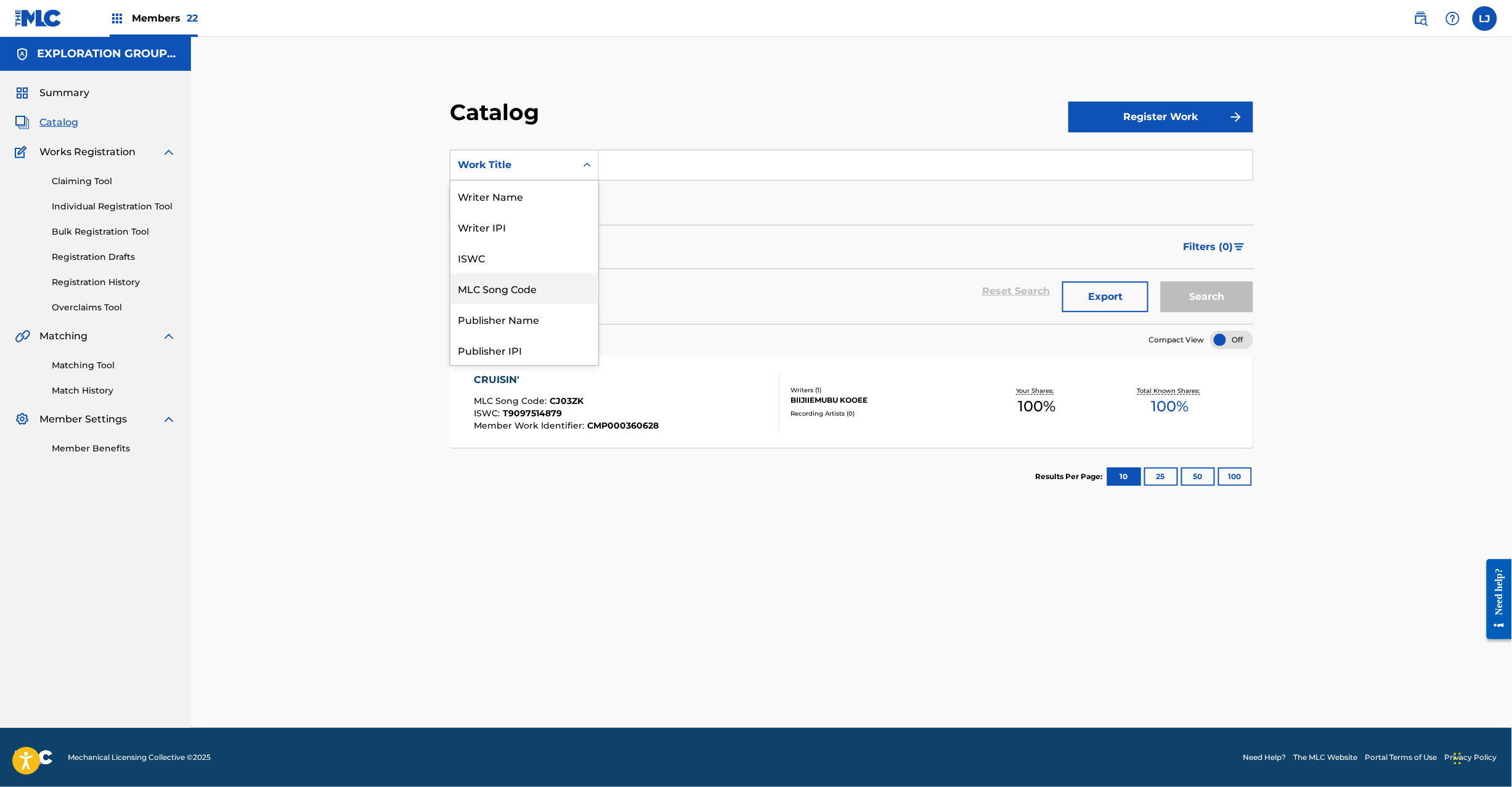
click at [533, 286] on div "MLC Song Code" at bounding box center [524, 288] width 148 height 31
click at [708, 167] on input "Search Form" at bounding box center [926, 165] width 654 height 29
paste input "DQ2ISA"
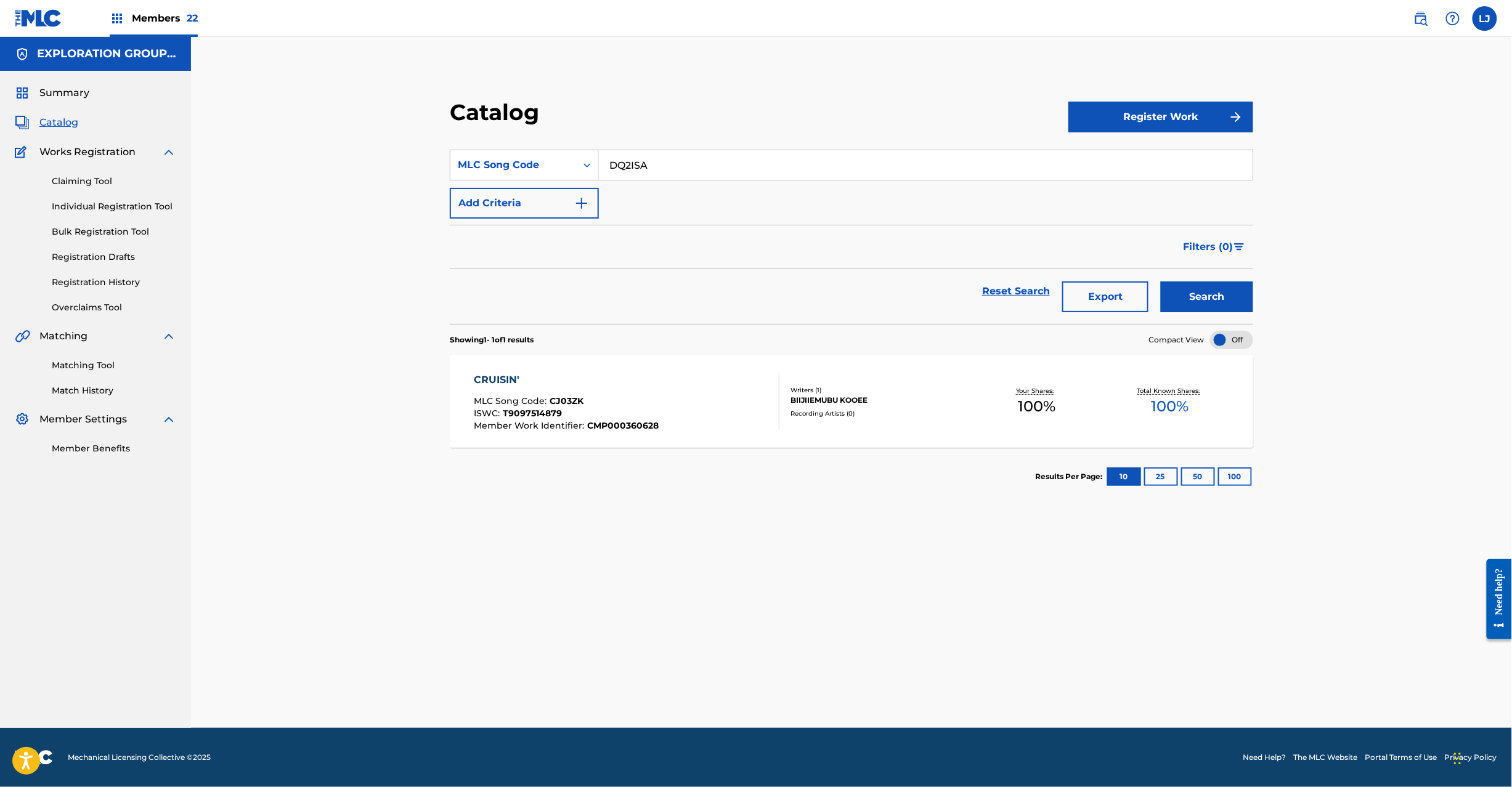
type input "DQ2ISA"
click at [1207, 297] on button "Search" at bounding box center [1207, 296] width 92 height 31
click at [682, 419] on div "DABES MLC Song Code : DQ2ISA ISWC : T9097460736 Member Work Identifier : CMP000…" at bounding box center [626, 402] width 305 height 58
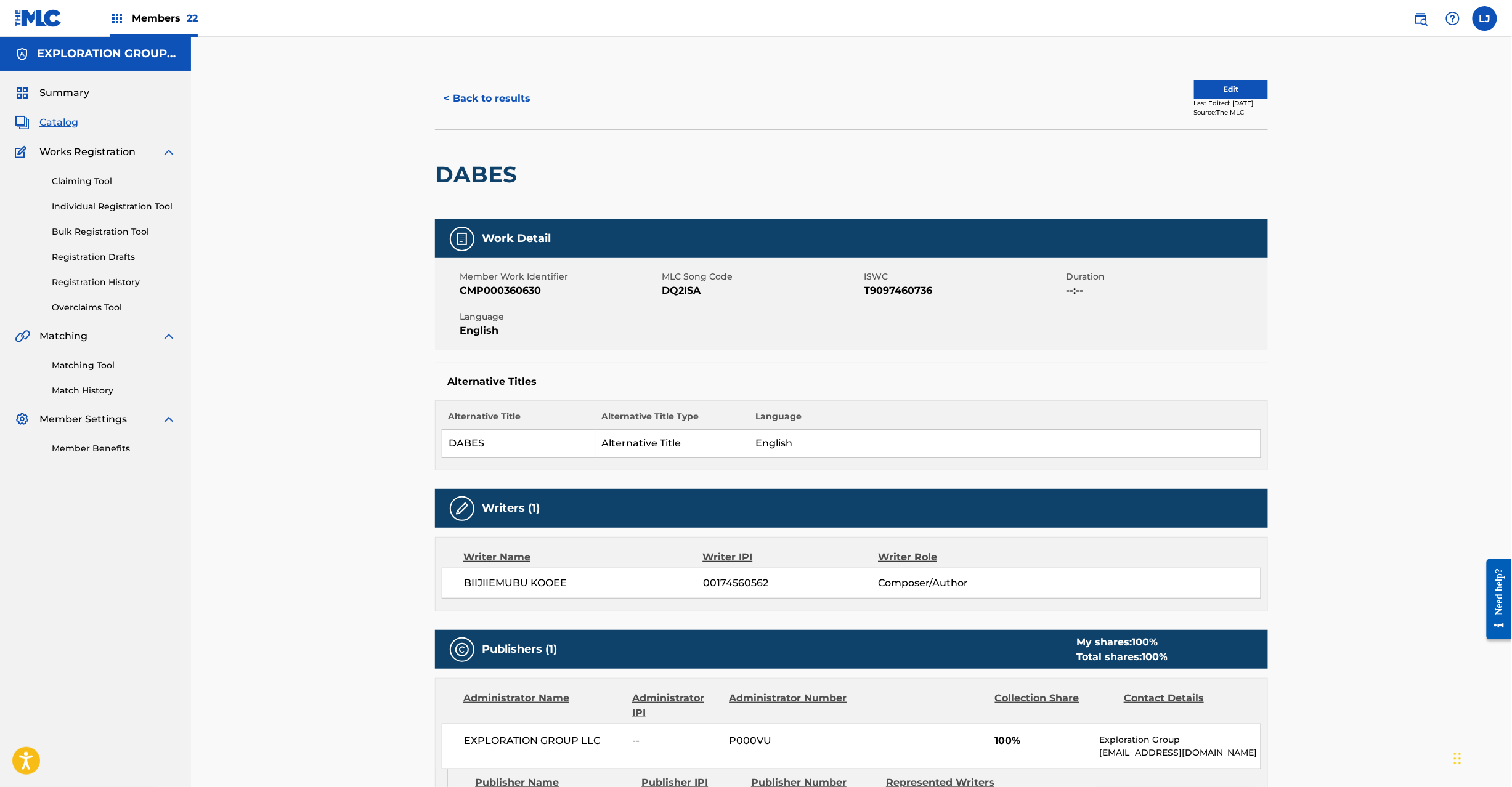
click at [1194, 85] on button "Edit" at bounding box center [1231, 89] width 74 height 18
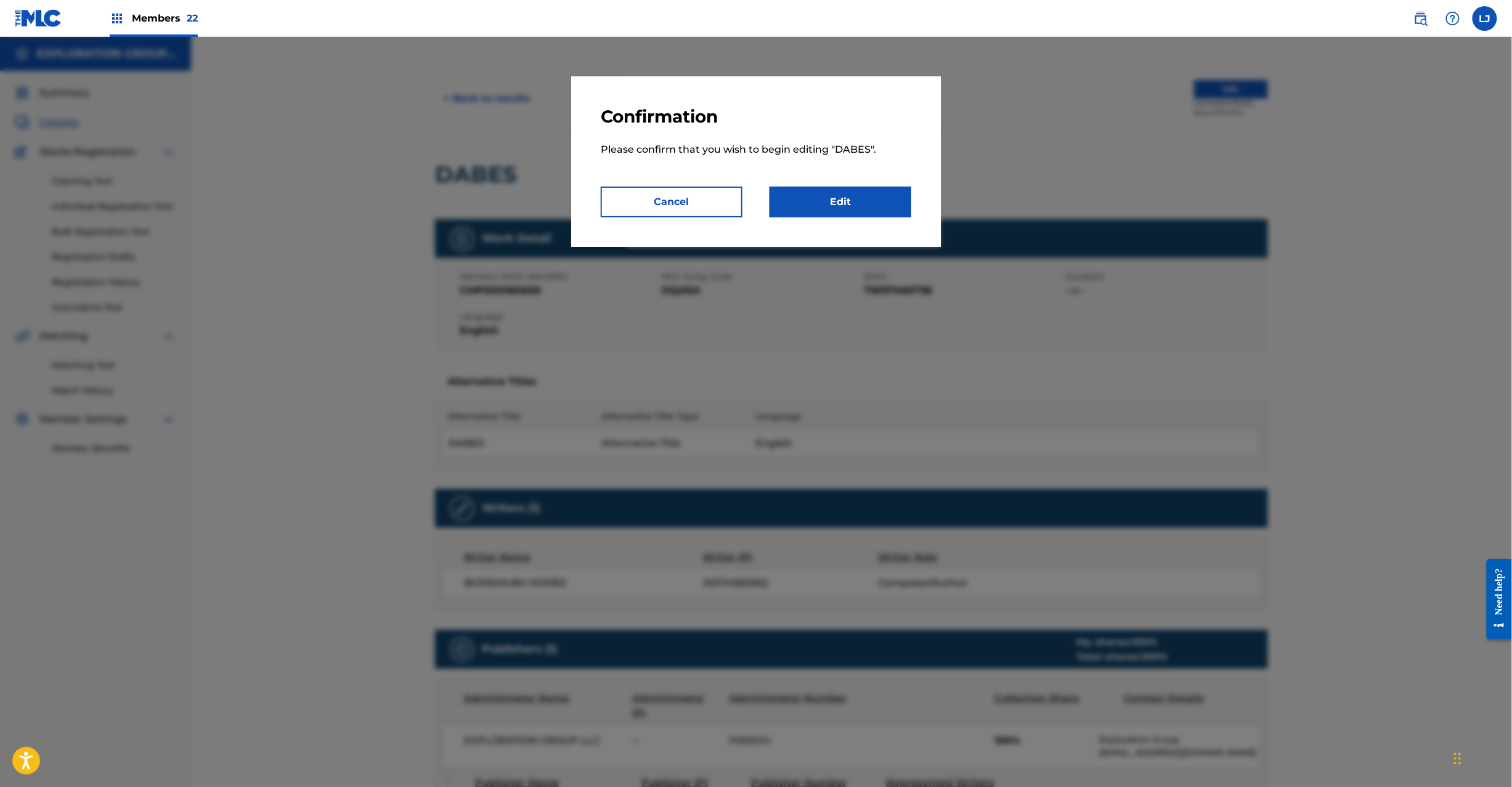
click at [855, 215] on link "Edit" at bounding box center [841, 202] width 142 height 31
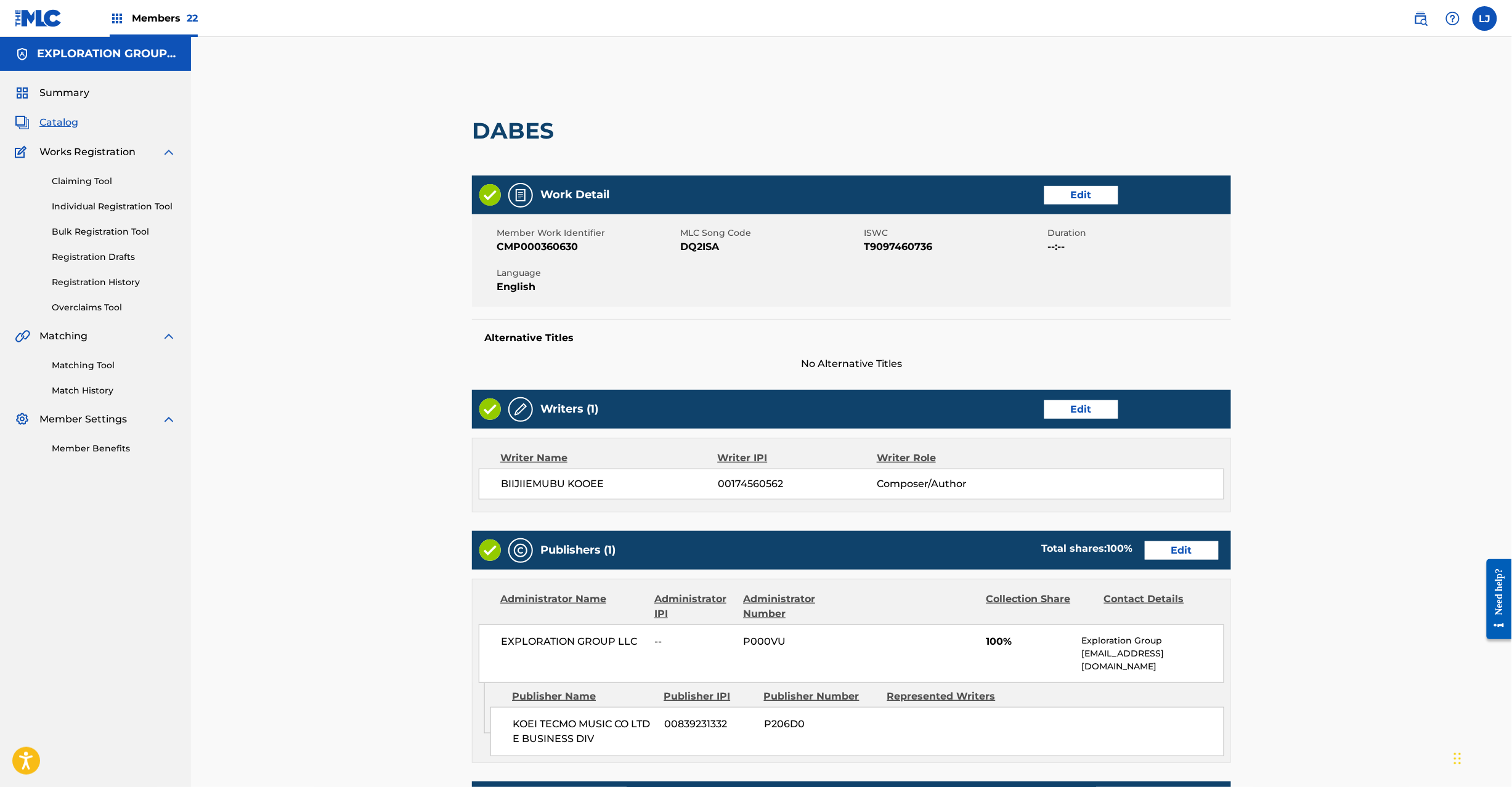
click at [1169, 545] on link "Edit" at bounding box center [1182, 551] width 74 height 18
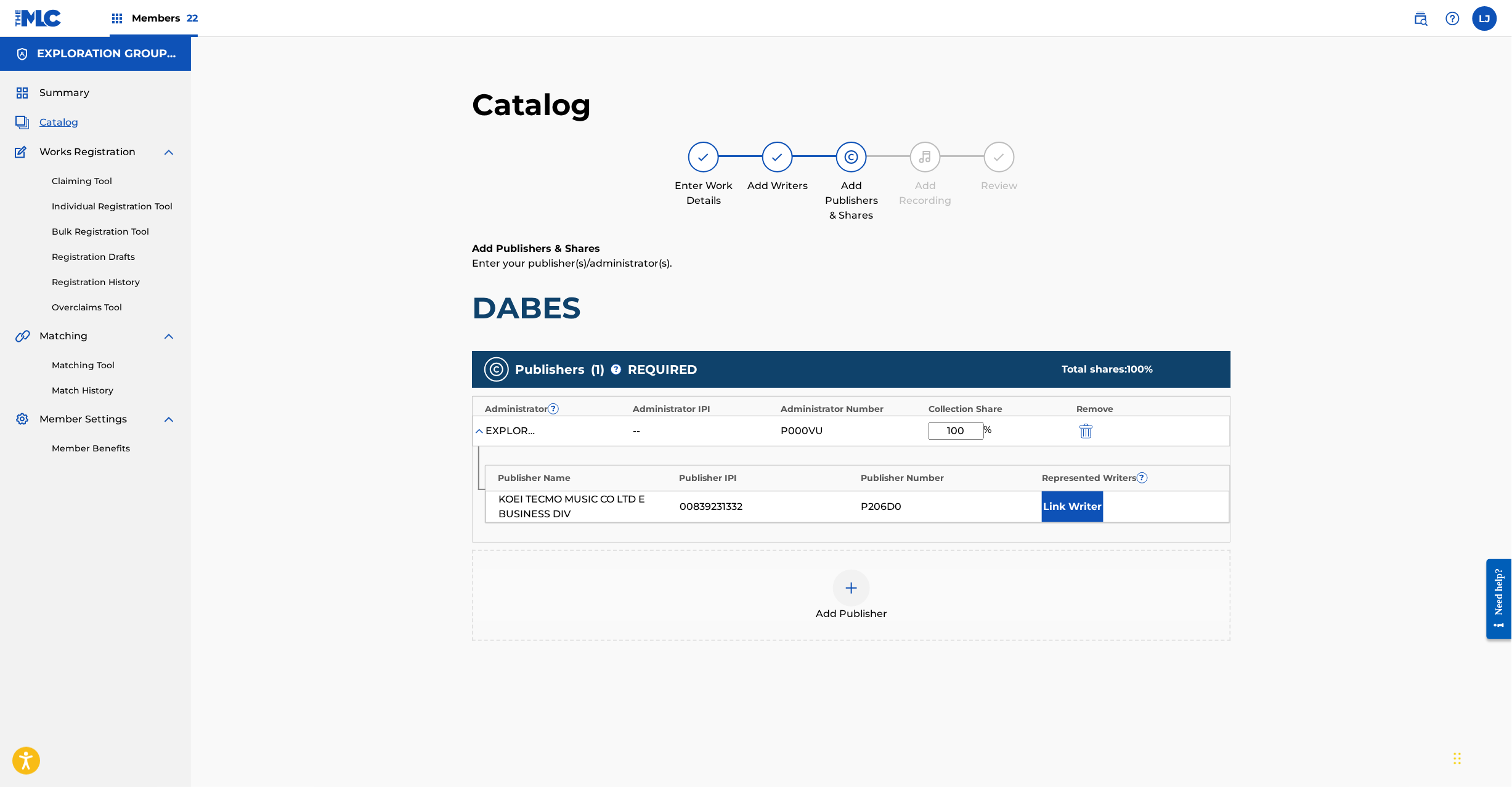
click at [1085, 437] on img "submit" at bounding box center [1086, 431] width 14 height 15
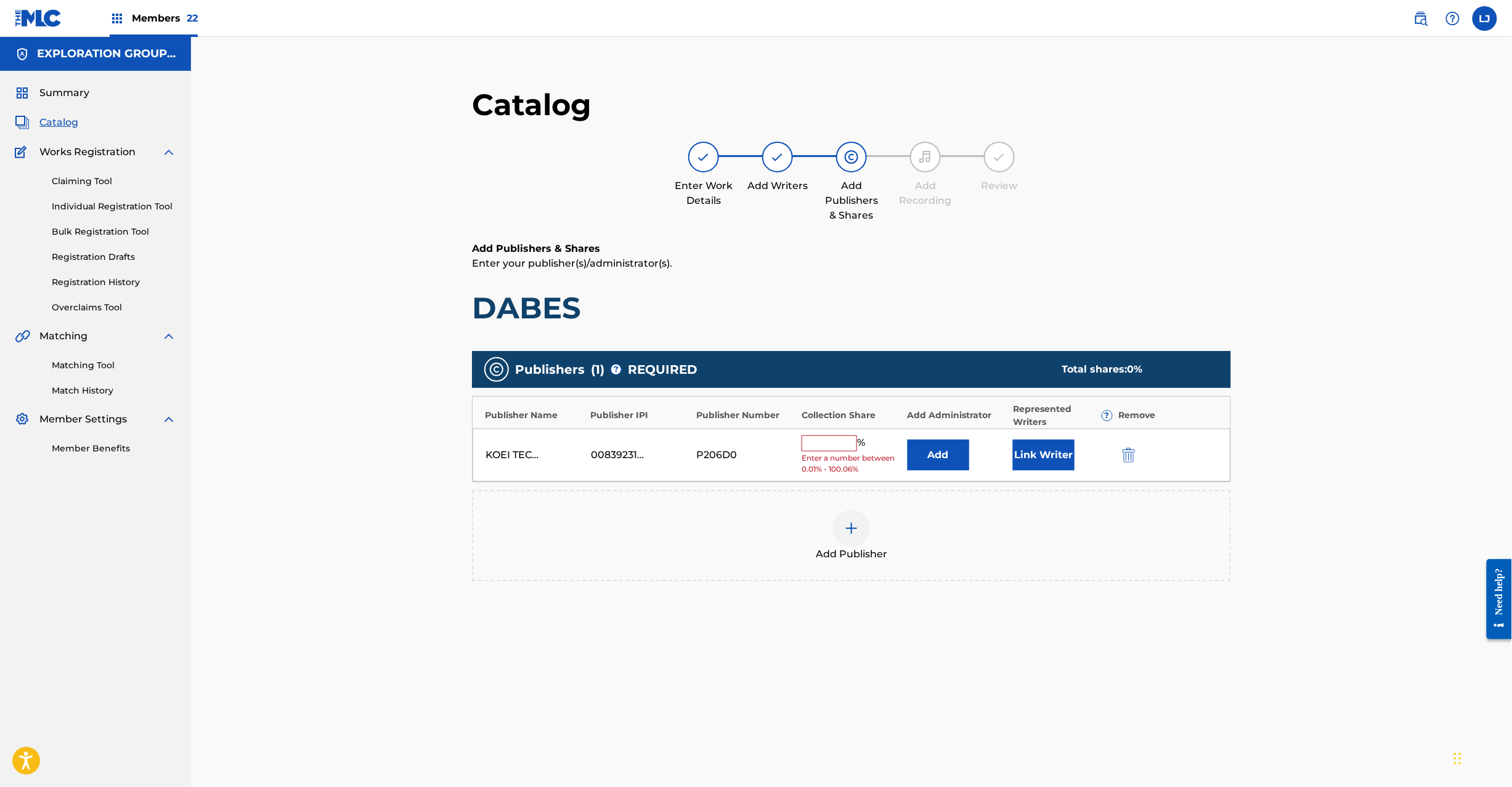
click at [1120, 456] on button "submit" at bounding box center [1128, 455] width 18 height 14
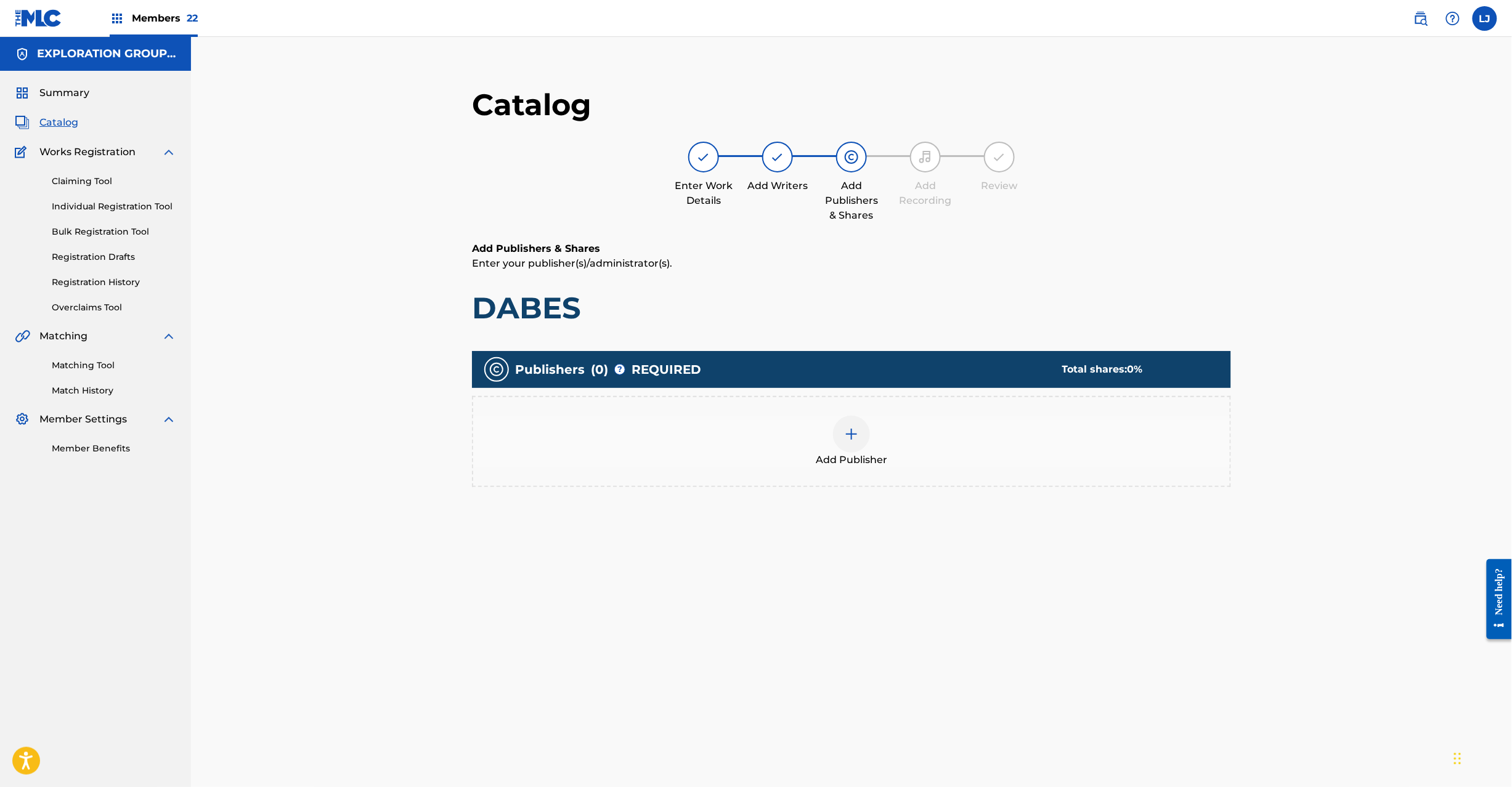
click at [864, 430] on div at bounding box center [851, 434] width 37 height 37
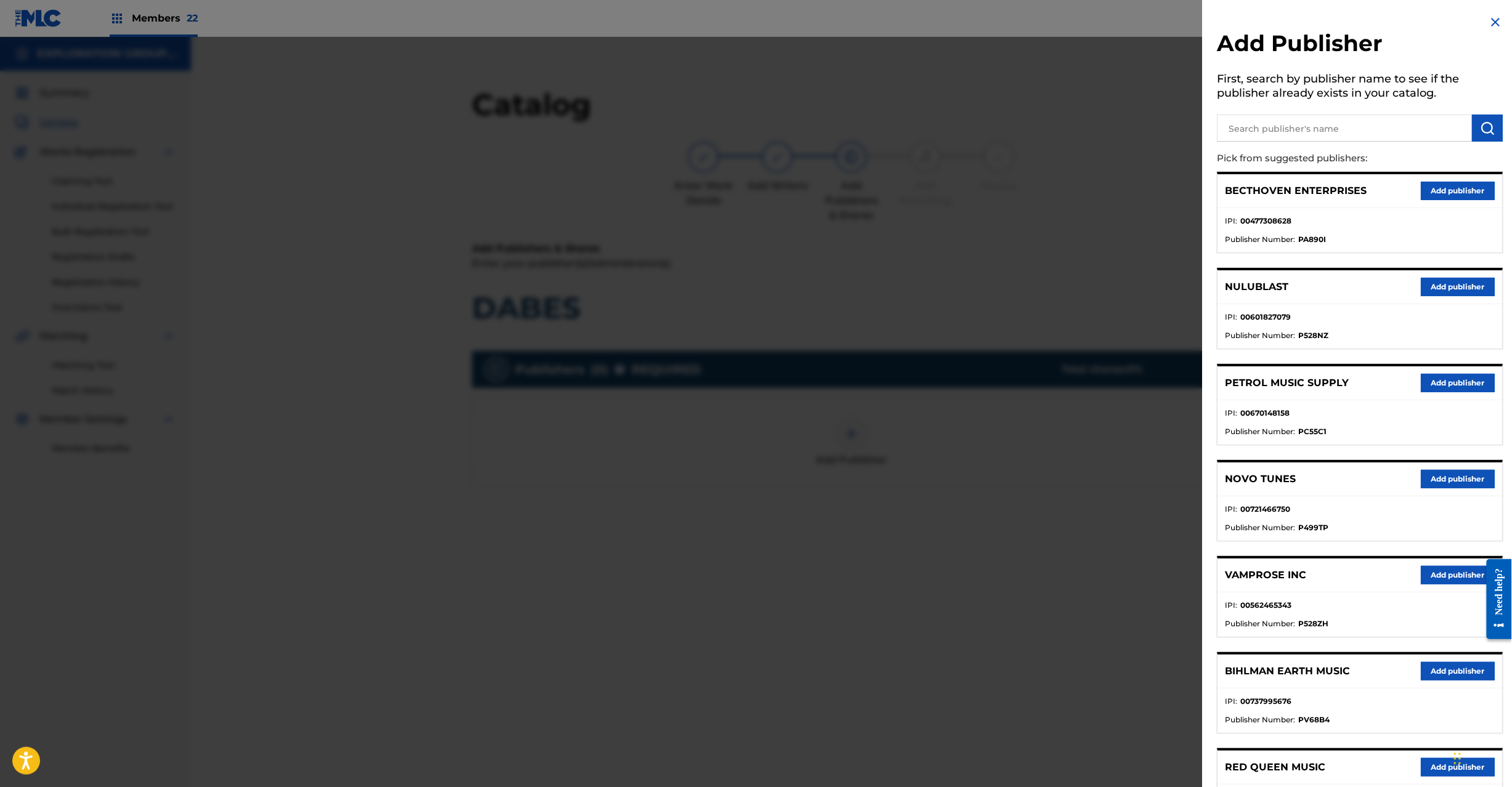
drag, startPoint x: 1381, startPoint y: 150, endPoint x: 1377, endPoint y: 143, distance: 8.1
click at [1378, 145] on p "Pick from suggested publishers:" at bounding box center [1325, 158] width 216 height 27
click at [1377, 143] on div "Add Publisher First, search by publisher name to see if the publisher already e…" at bounding box center [1360, 553] width 316 height 1105
click at [1383, 137] on input "text" at bounding box center [1345, 128] width 255 height 27
paste input "Koei Tecmo Music Co Ltd N Business Div"
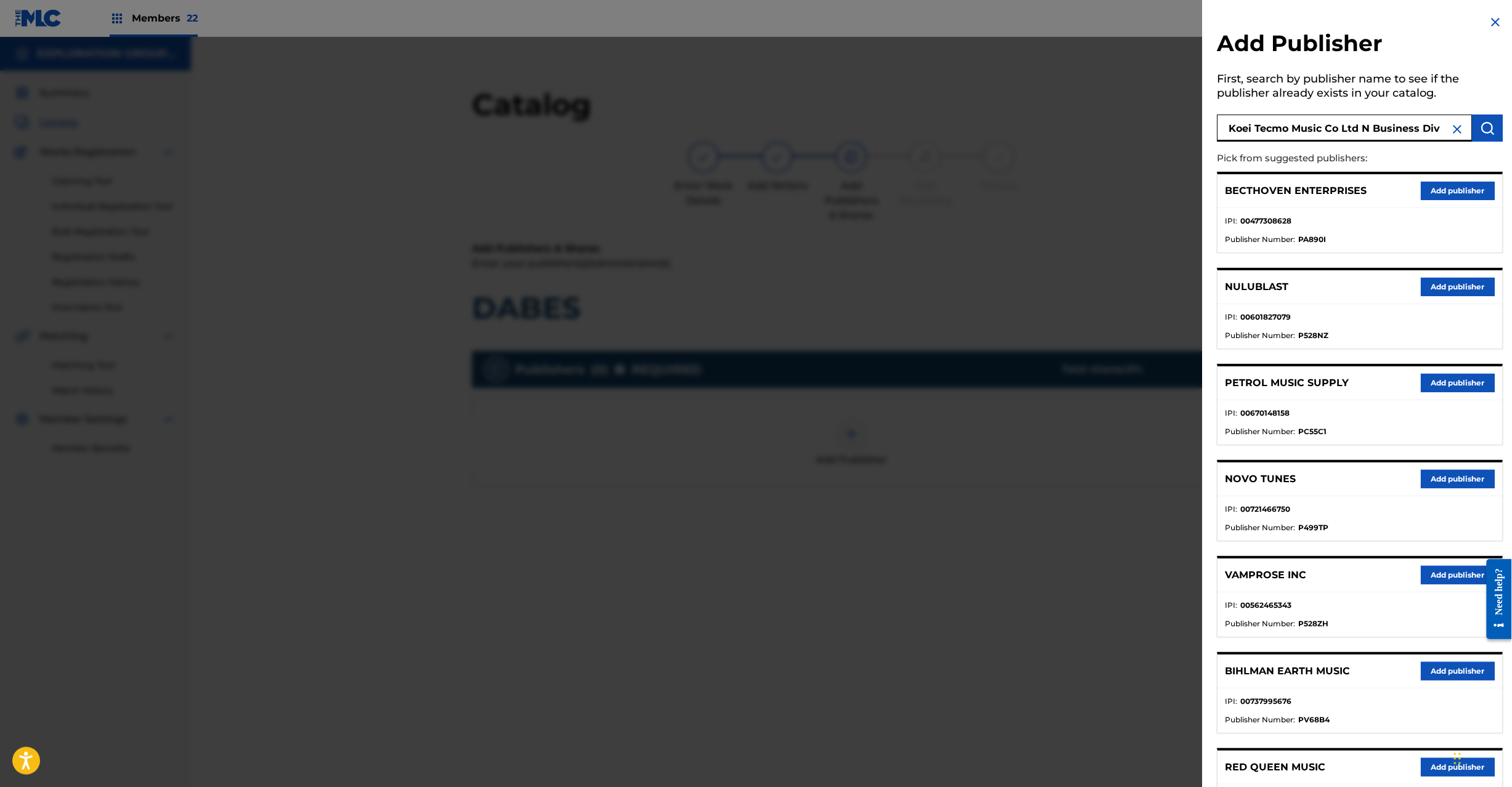
type input "Koei Tecmo Music Co Ltd N Business Div"
click at [1499, 132] on button "submit" at bounding box center [1488, 128] width 31 height 27
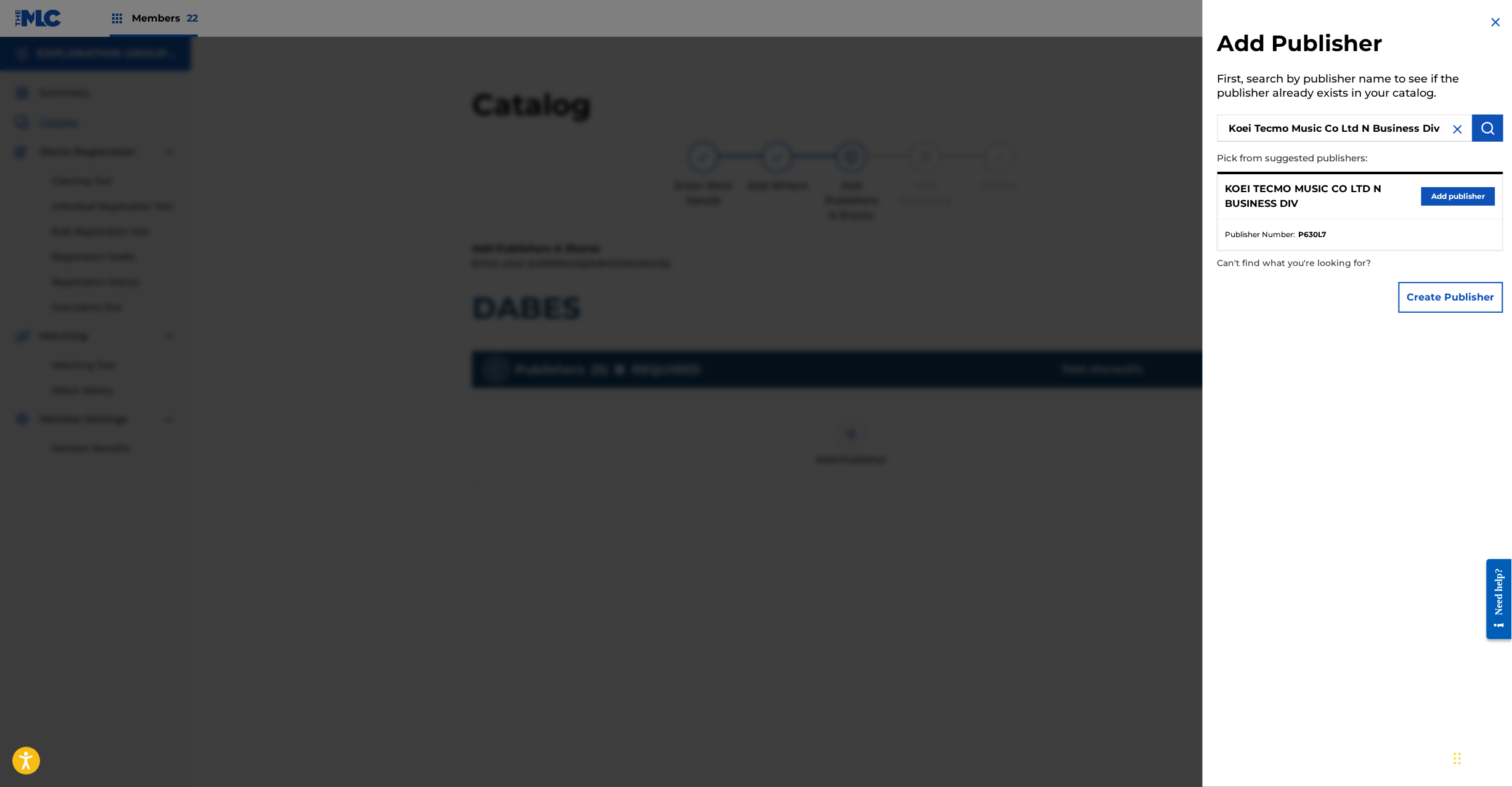
click at [1454, 195] on button "Add publisher" at bounding box center [1459, 197] width 74 height 18
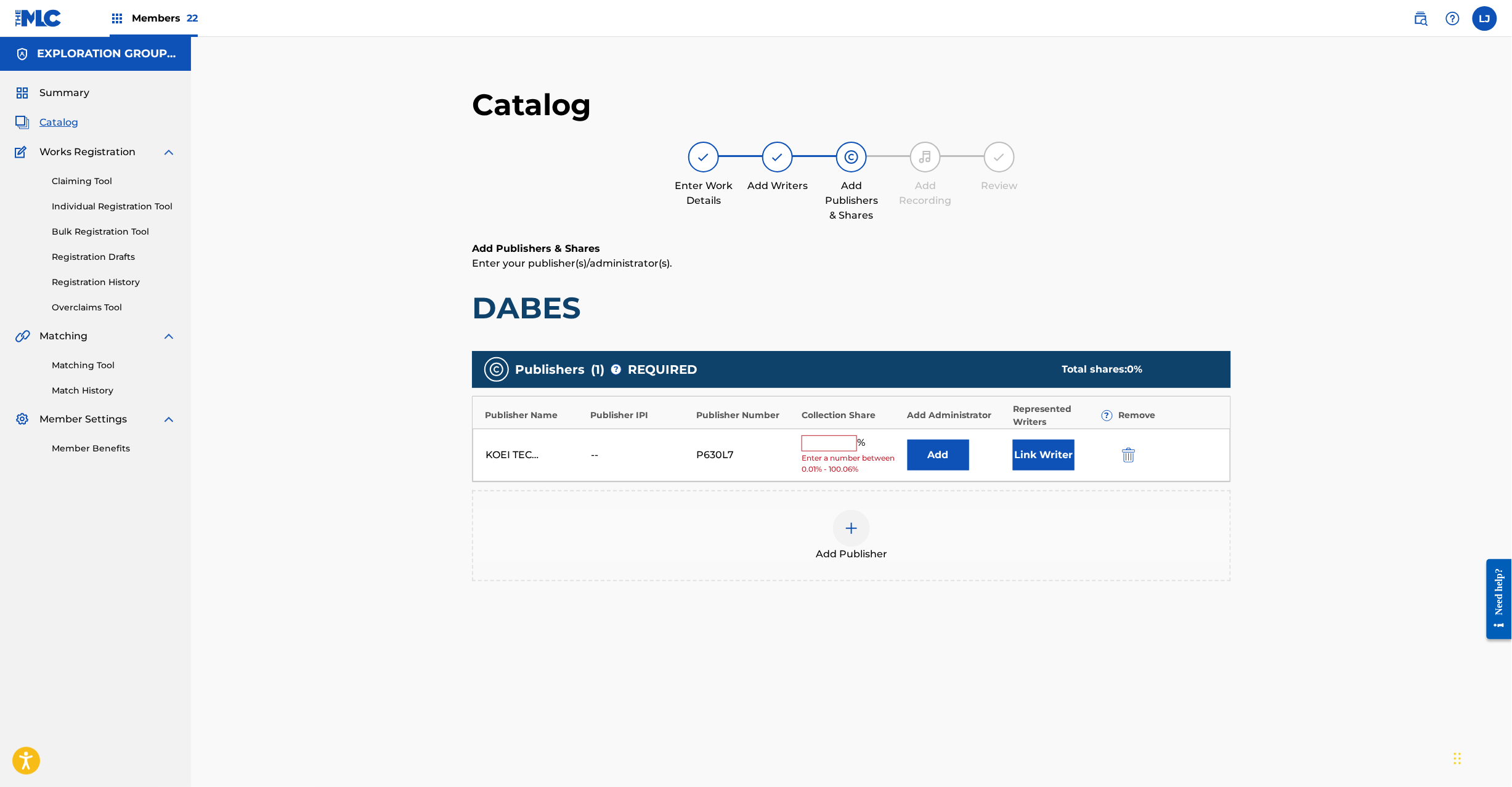
click at [915, 454] on button "Add" at bounding box center [938, 455] width 62 height 31
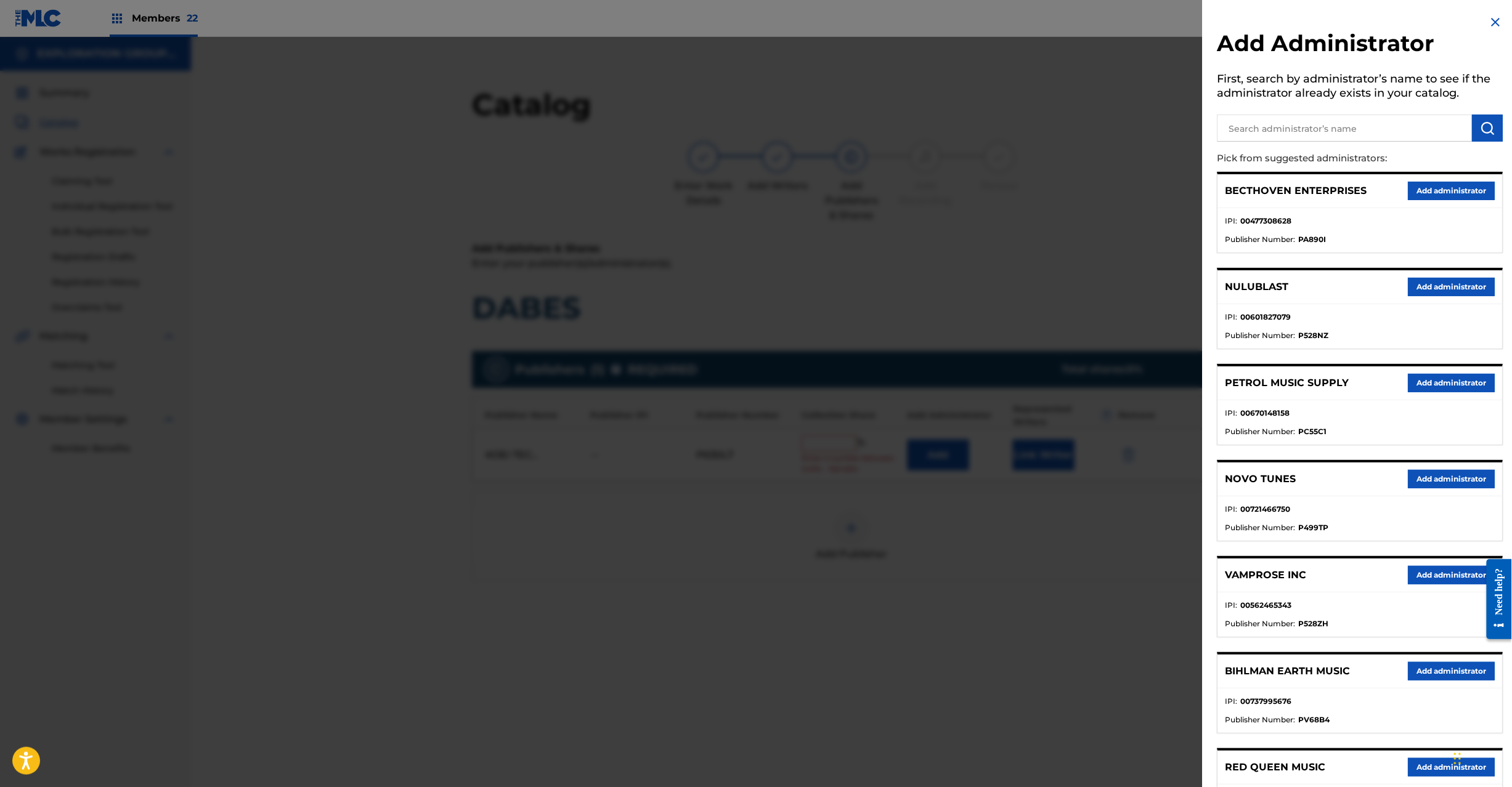
click at [1341, 127] on input "text" at bounding box center [1345, 128] width 255 height 27
paste input "Exploration Group LLC"
type input "Exploration Group LLC"
click at [1494, 130] on button "submit" at bounding box center [1488, 128] width 31 height 27
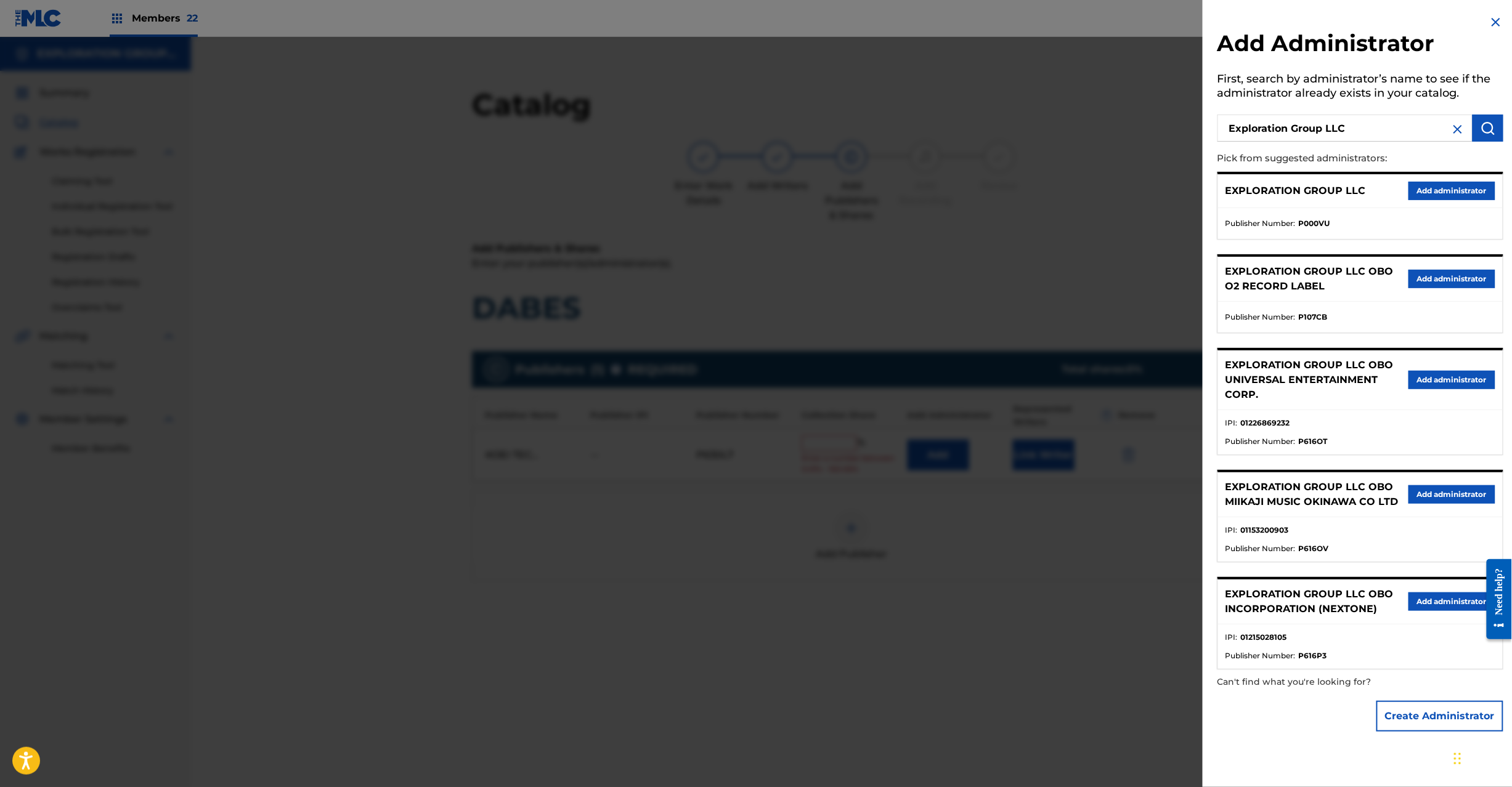
click at [1442, 191] on button "Add administrator" at bounding box center [1451, 191] width 87 height 18
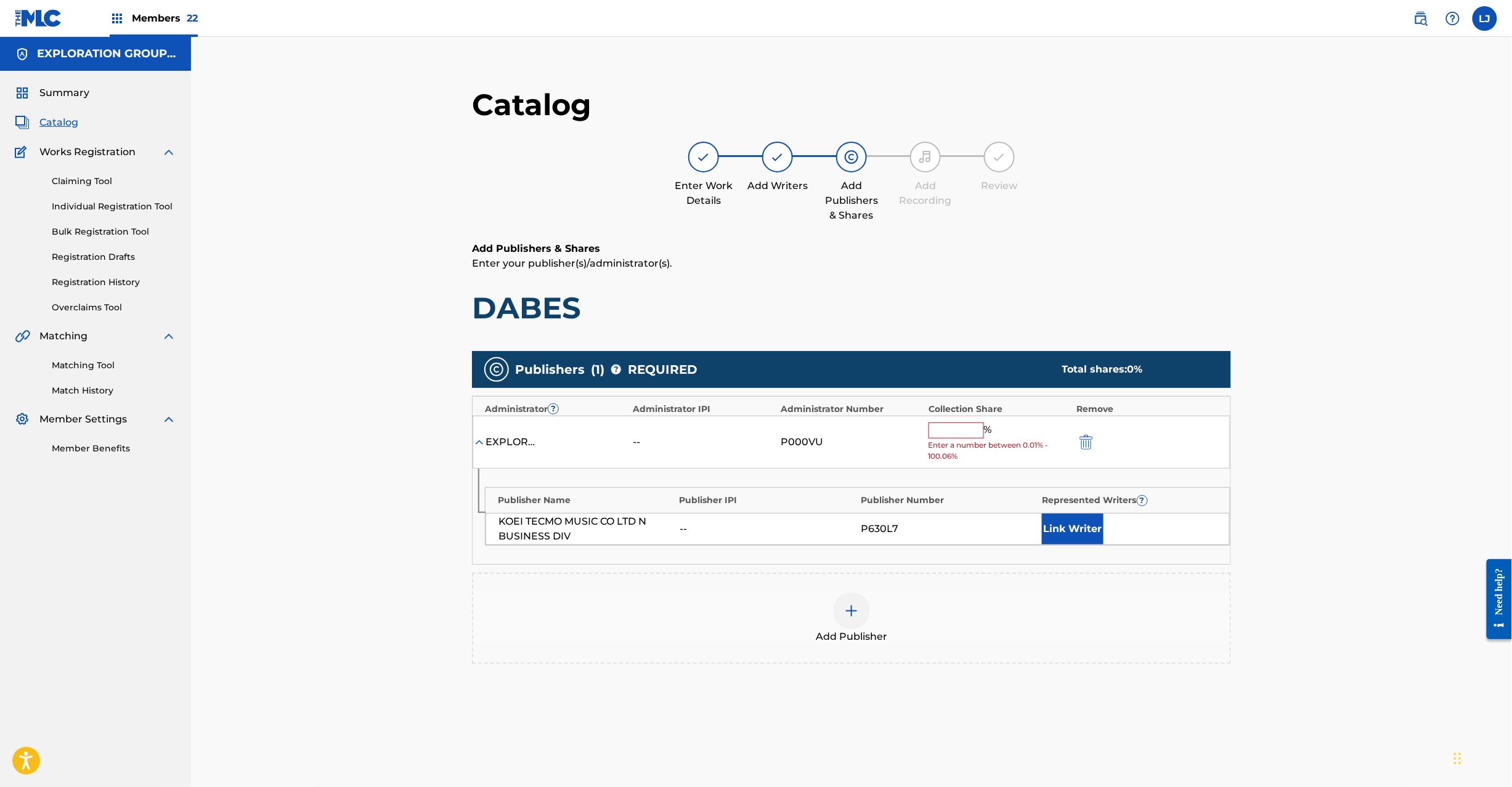
click at [955, 430] on input "text" at bounding box center [956, 430] width 55 height 16
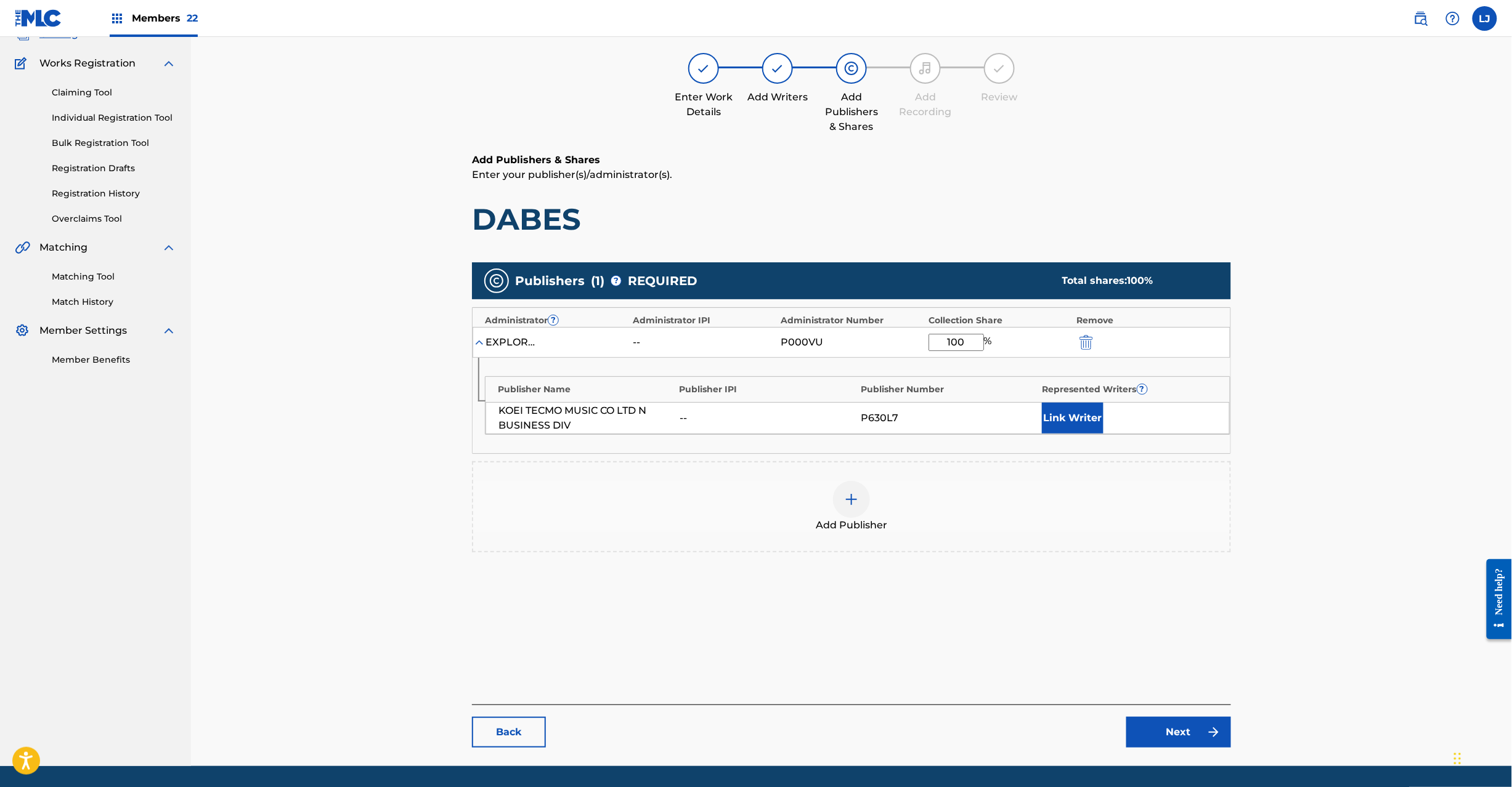
scroll to position [127, 0]
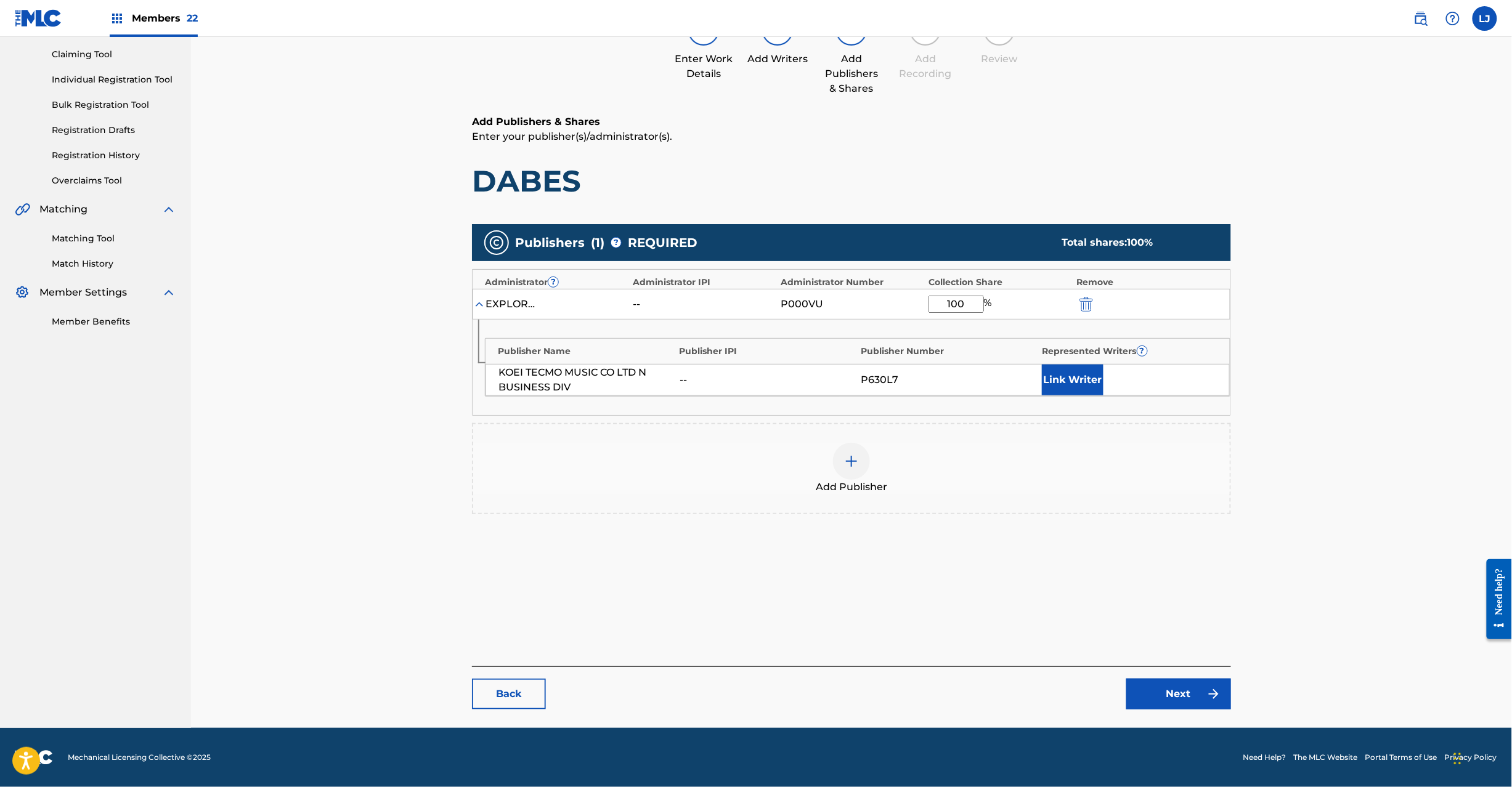
type input "100"
click at [1166, 678] on div "Back Next" at bounding box center [852, 688] width 759 height 43
click at [1166, 690] on link "Next" at bounding box center [1179, 694] width 105 height 31
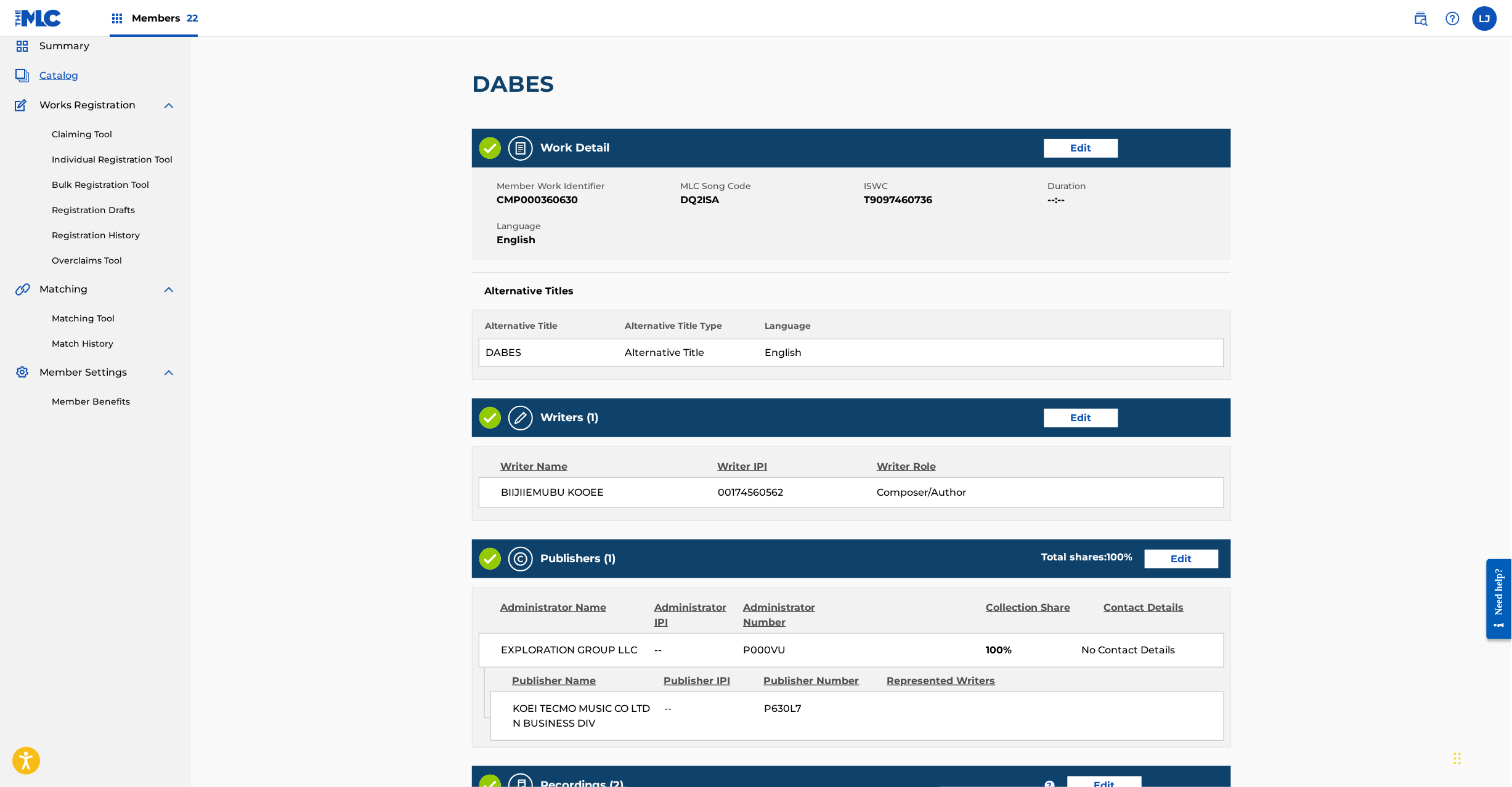
scroll to position [316, 0]
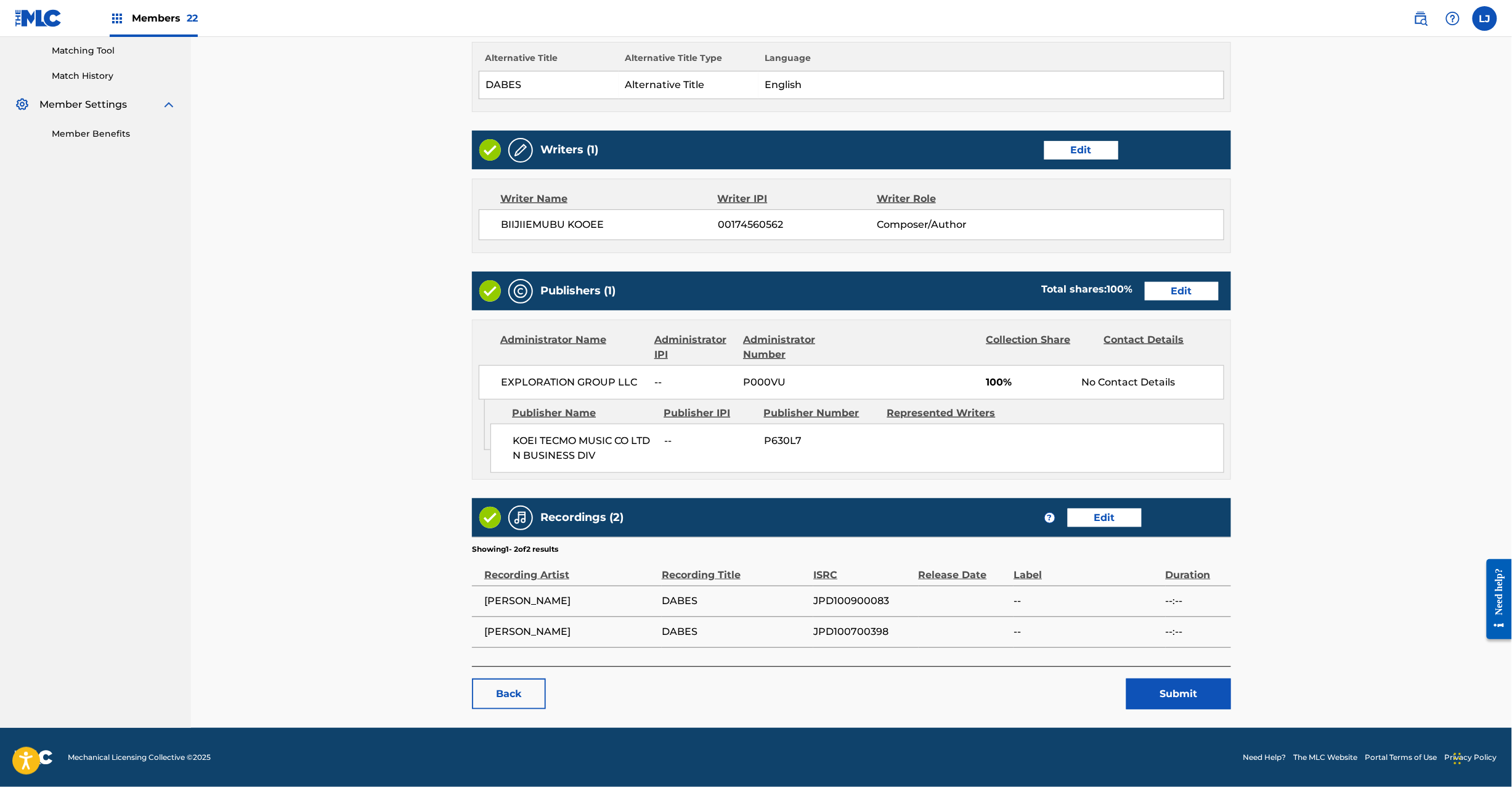
click at [1188, 708] on button "Submit" at bounding box center [1179, 694] width 105 height 31
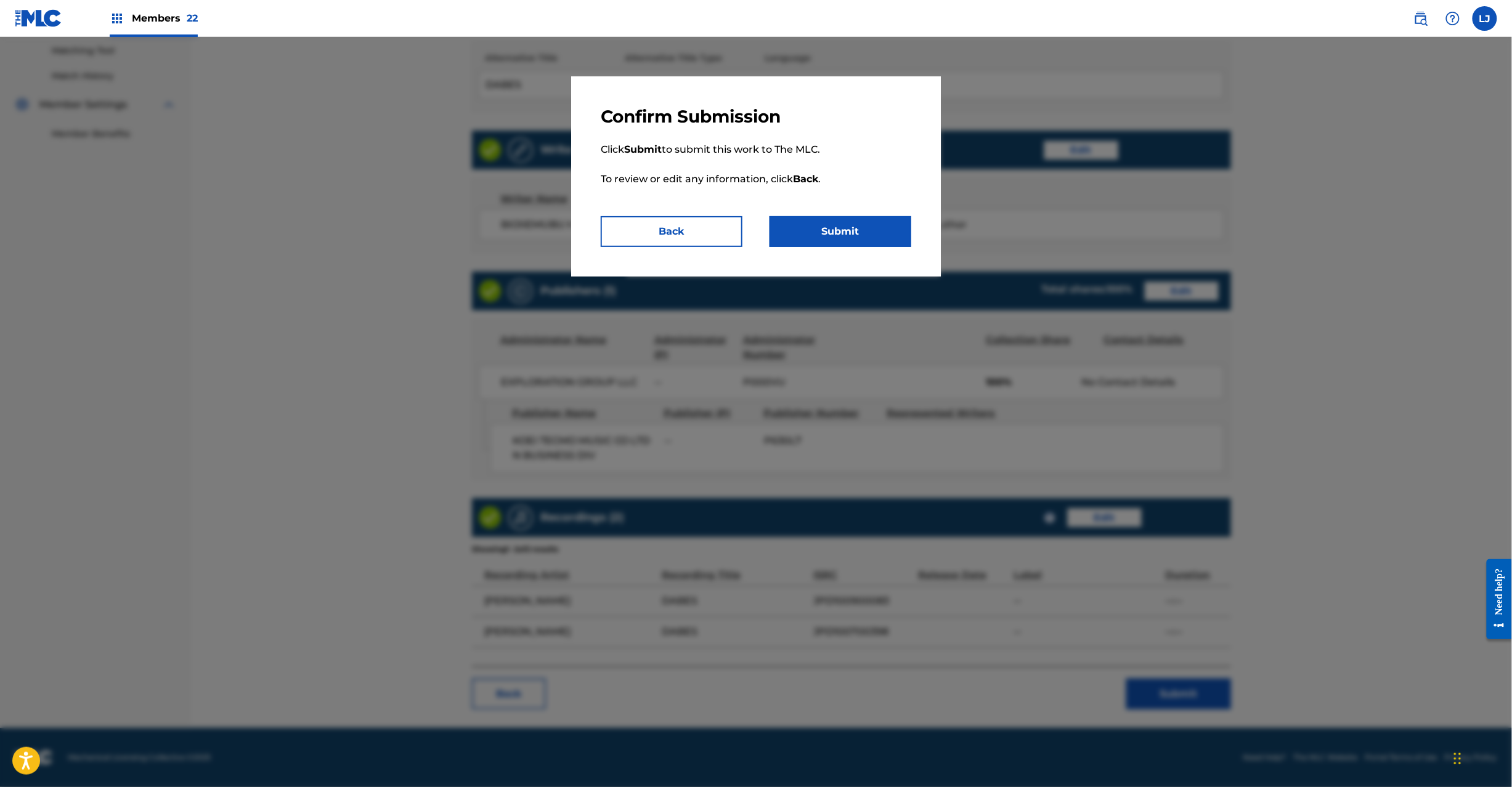
click at [855, 247] on div "Confirm Submission Click Submit to submit this work to The MLC. To review or ed…" at bounding box center [756, 176] width 370 height 200
click at [851, 228] on button "Submit" at bounding box center [841, 231] width 142 height 31
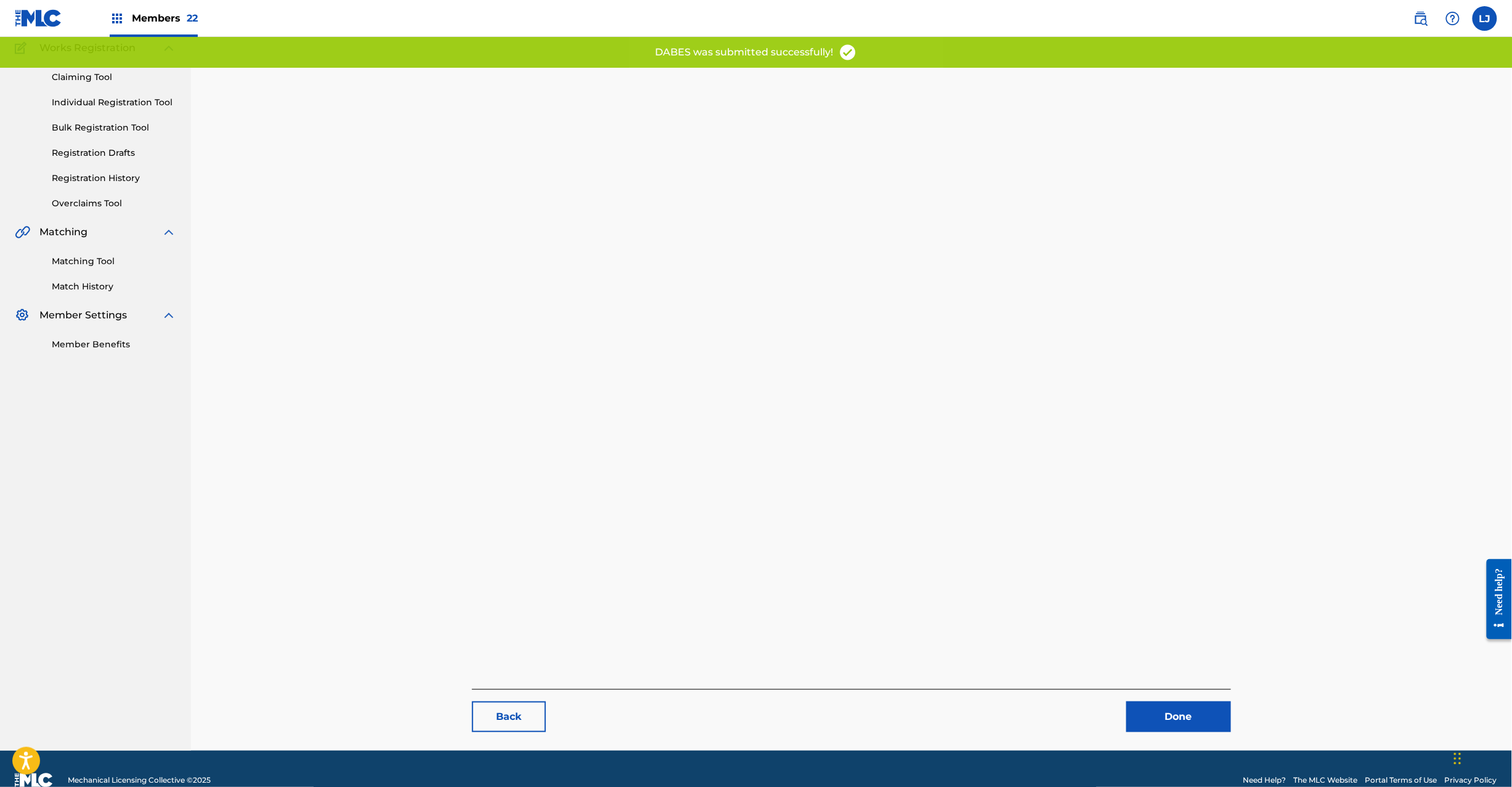
scroll to position [127, 0]
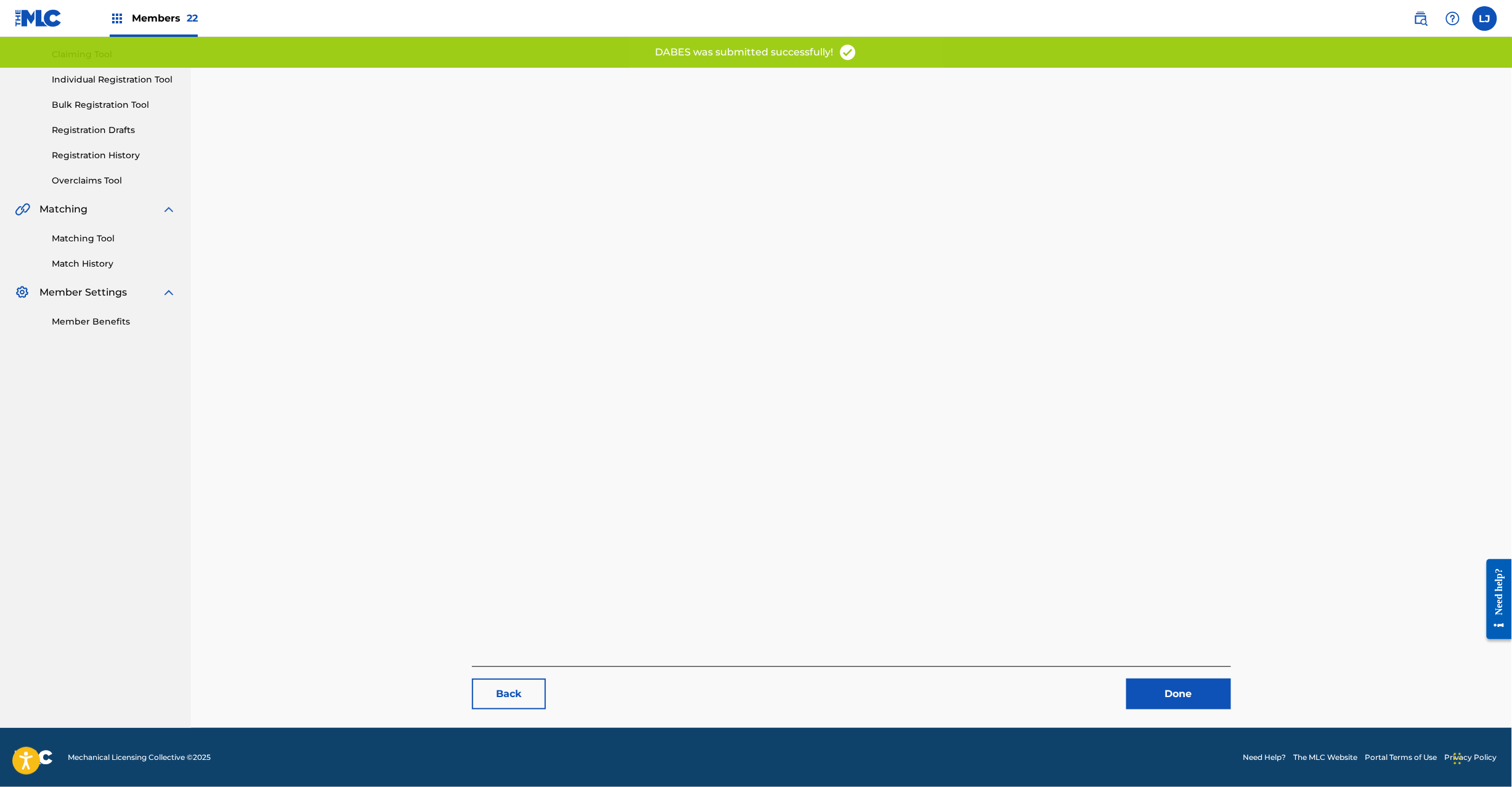
click at [1172, 679] on link "Done" at bounding box center [1179, 694] width 105 height 31
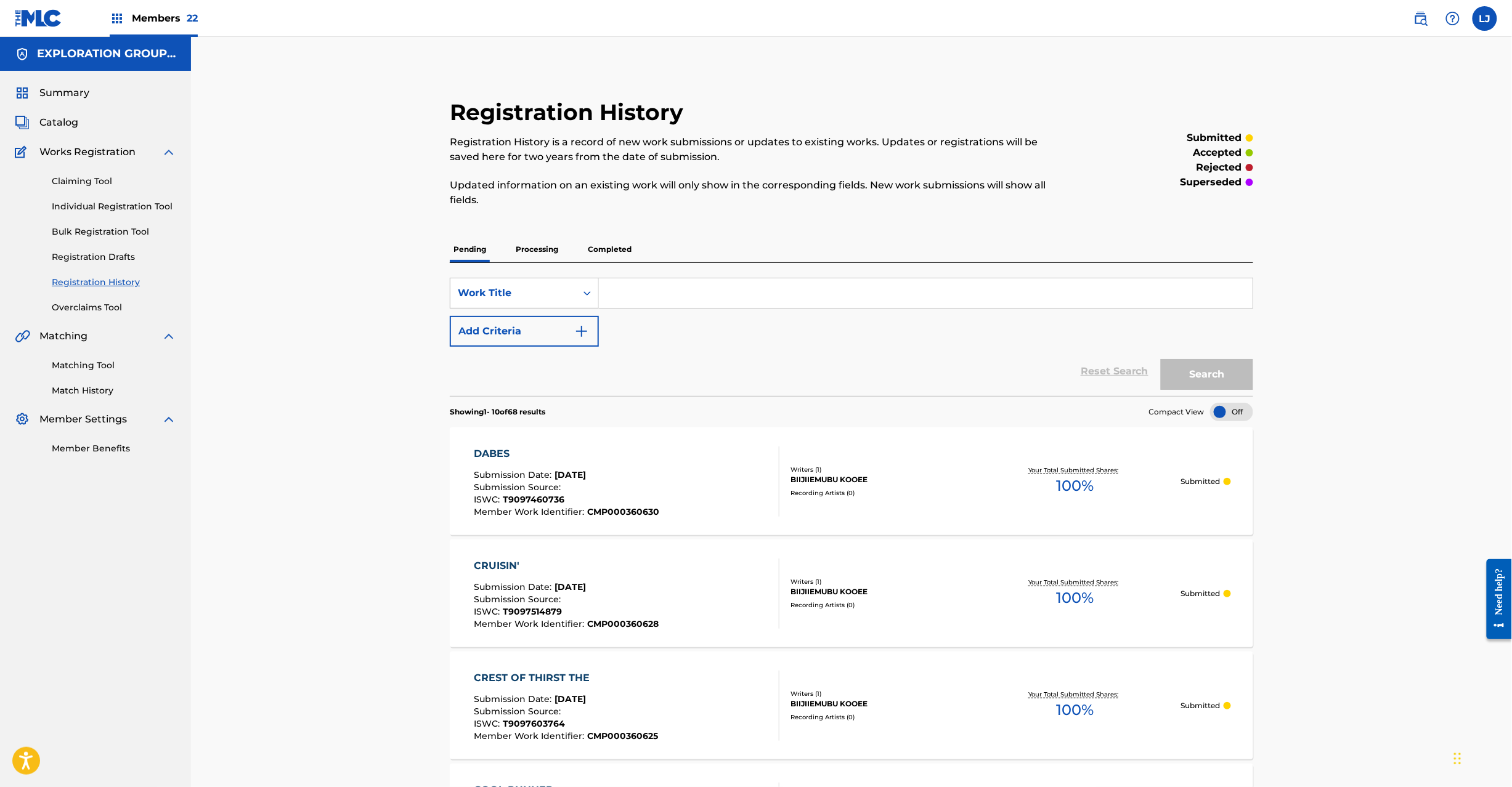
click at [64, 117] on span "Catalog" at bounding box center [59, 122] width 39 height 15
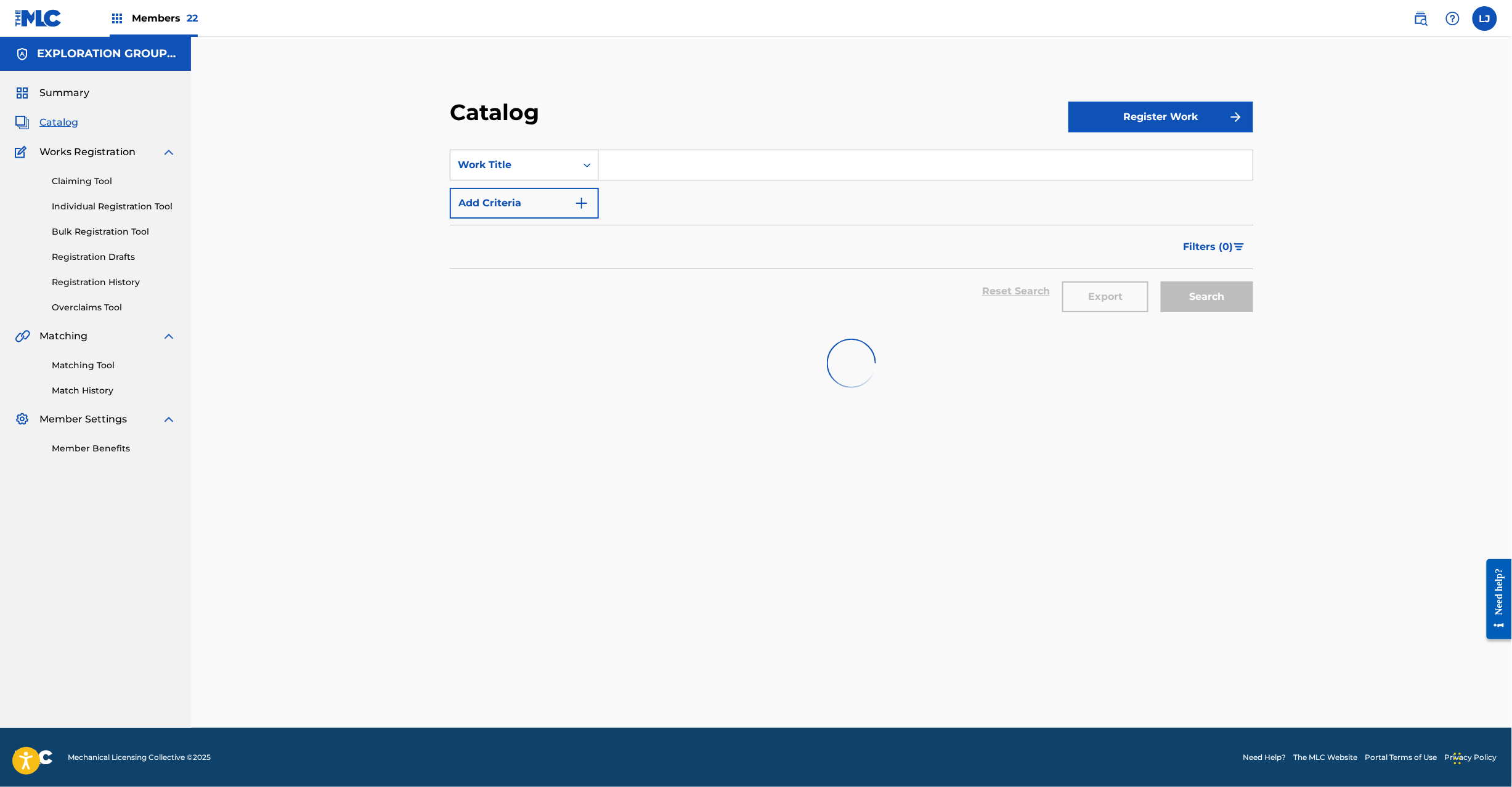
click at [525, 167] on div "Work Title" at bounding box center [513, 165] width 111 height 15
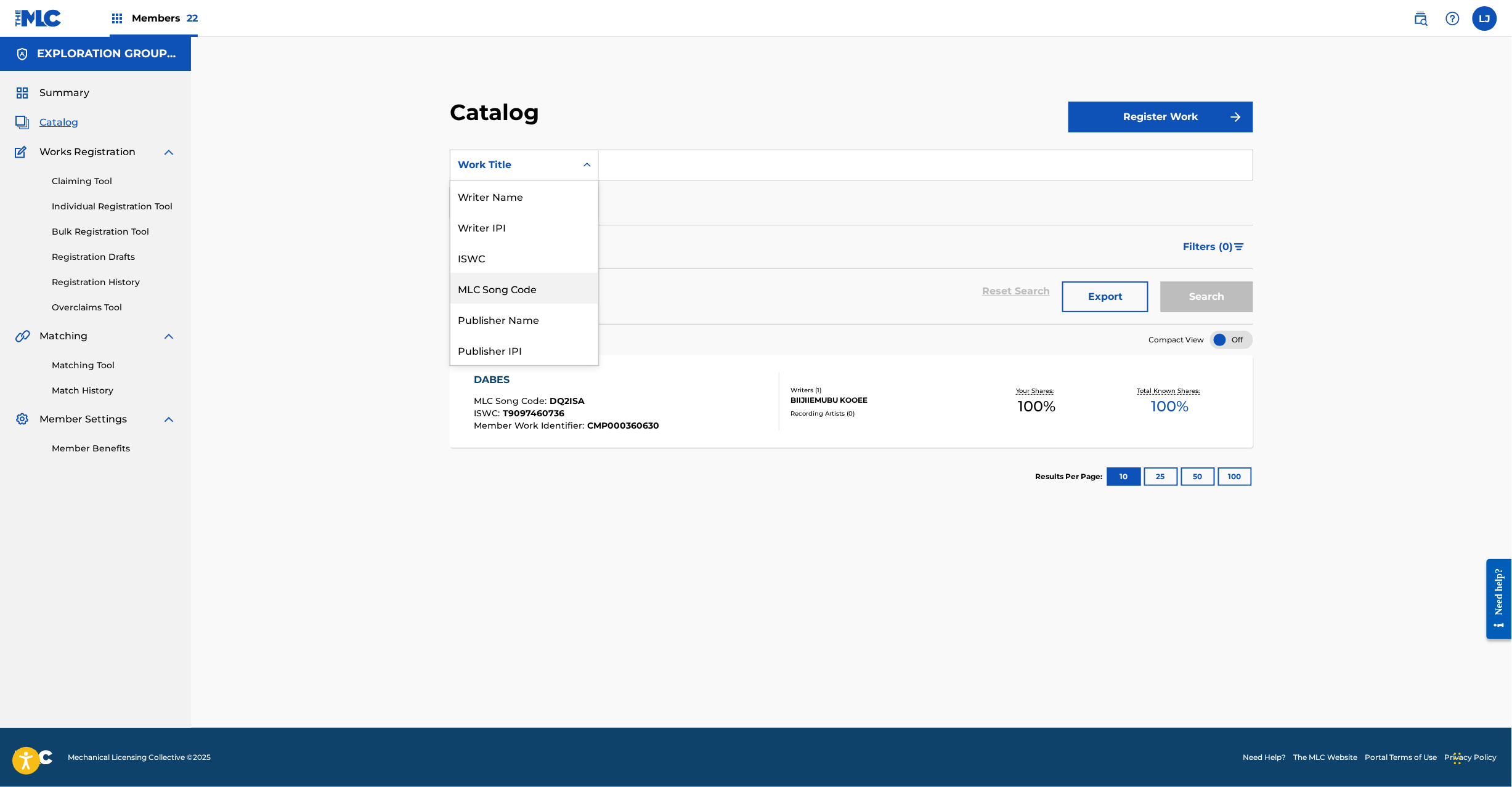
click at [536, 289] on div "MLC Song Code" at bounding box center [524, 288] width 148 height 31
click at [706, 164] on input "Search Form" at bounding box center [926, 165] width 654 height 29
paste input "DQ2PTL"
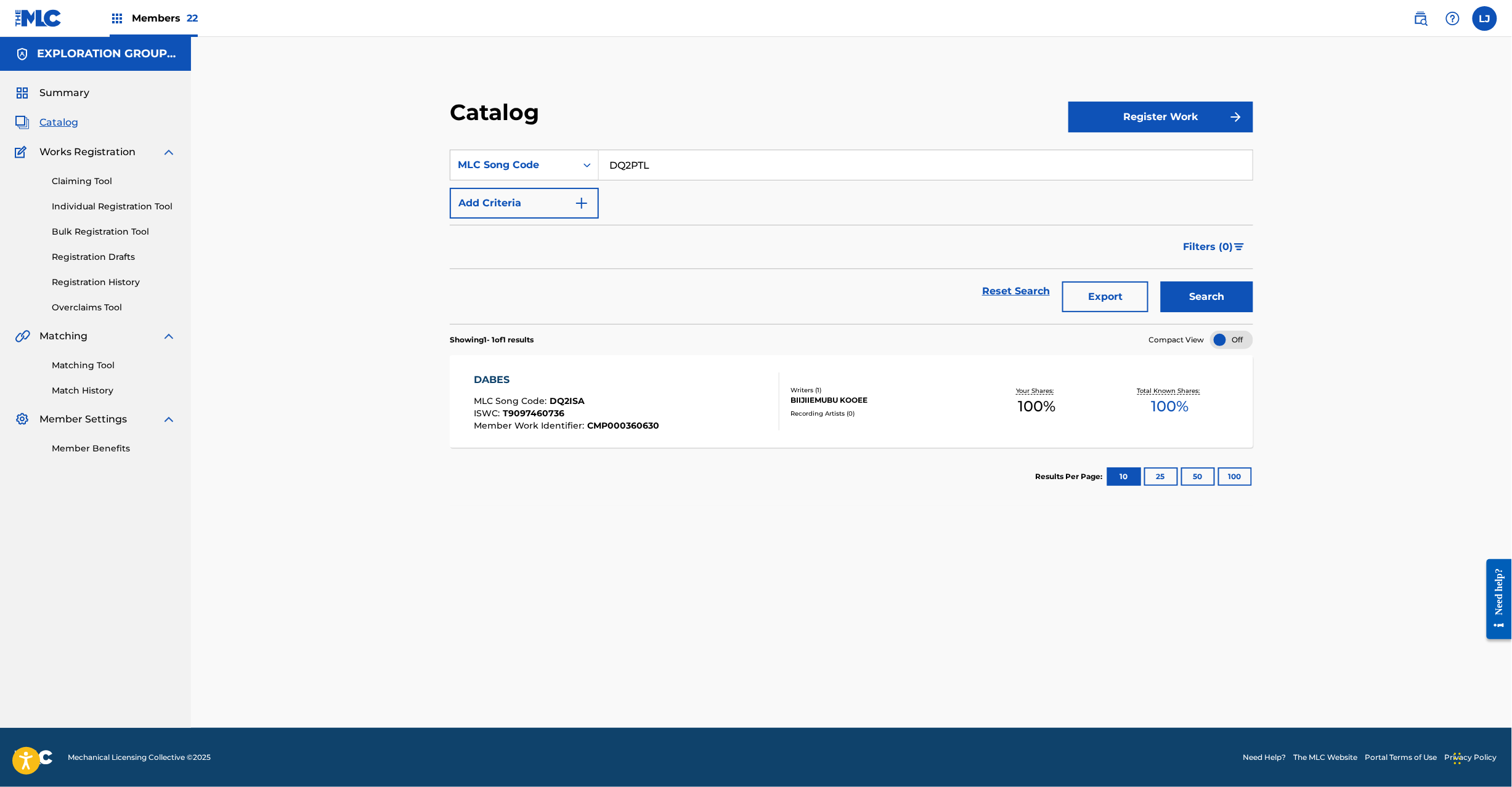
type input "DQ2PTL"
click at [1216, 305] on button "Search" at bounding box center [1207, 296] width 92 height 31
click at [705, 385] on div "DAI REESU SHOURI IBENTO MLC Song Code : DQ2PTL ISWC : T9097137887 Member Work I…" at bounding box center [626, 402] width 305 height 58
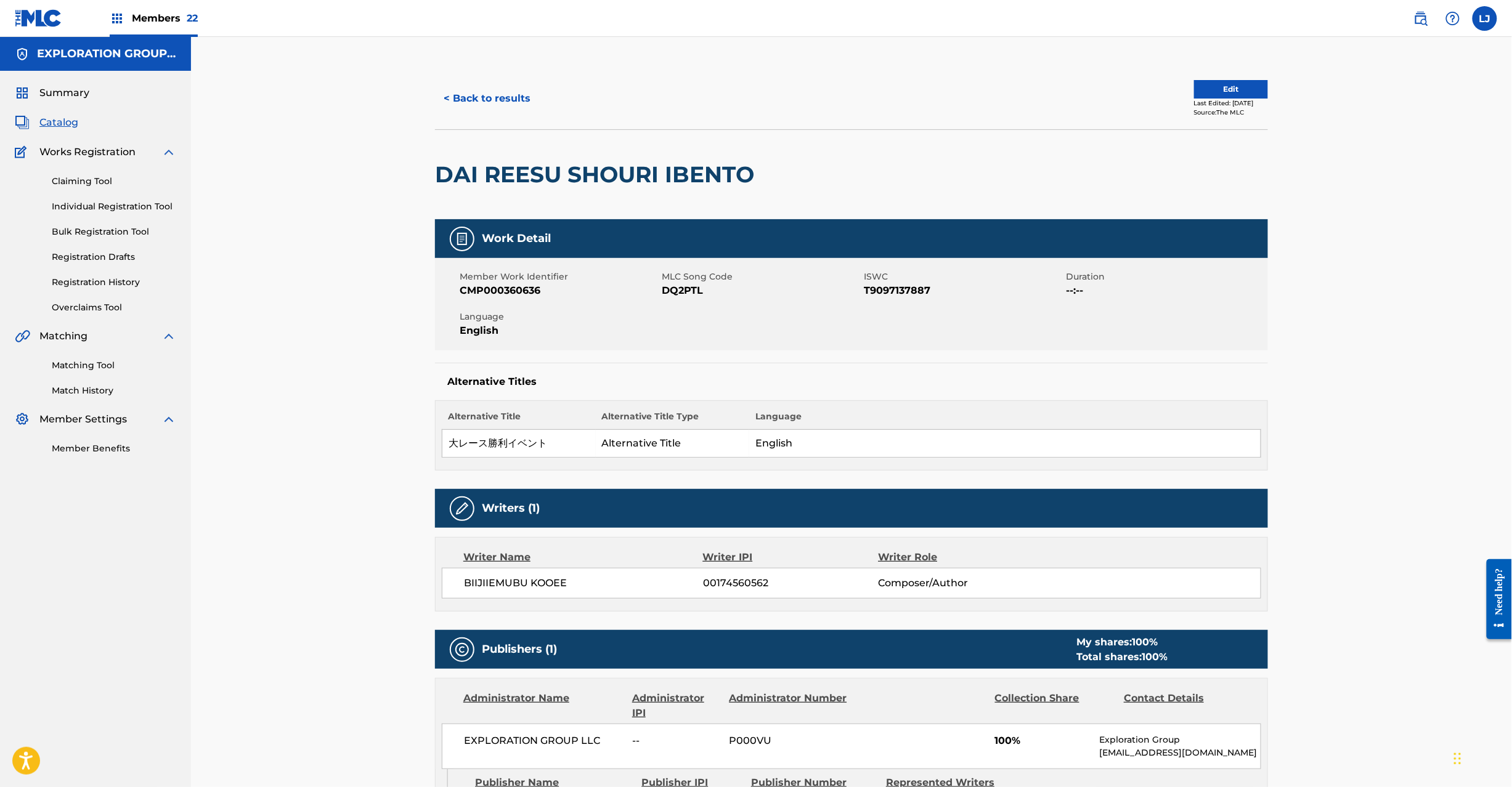
click at [1194, 84] on button "Edit" at bounding box center [1231, 89] width 74 height 18
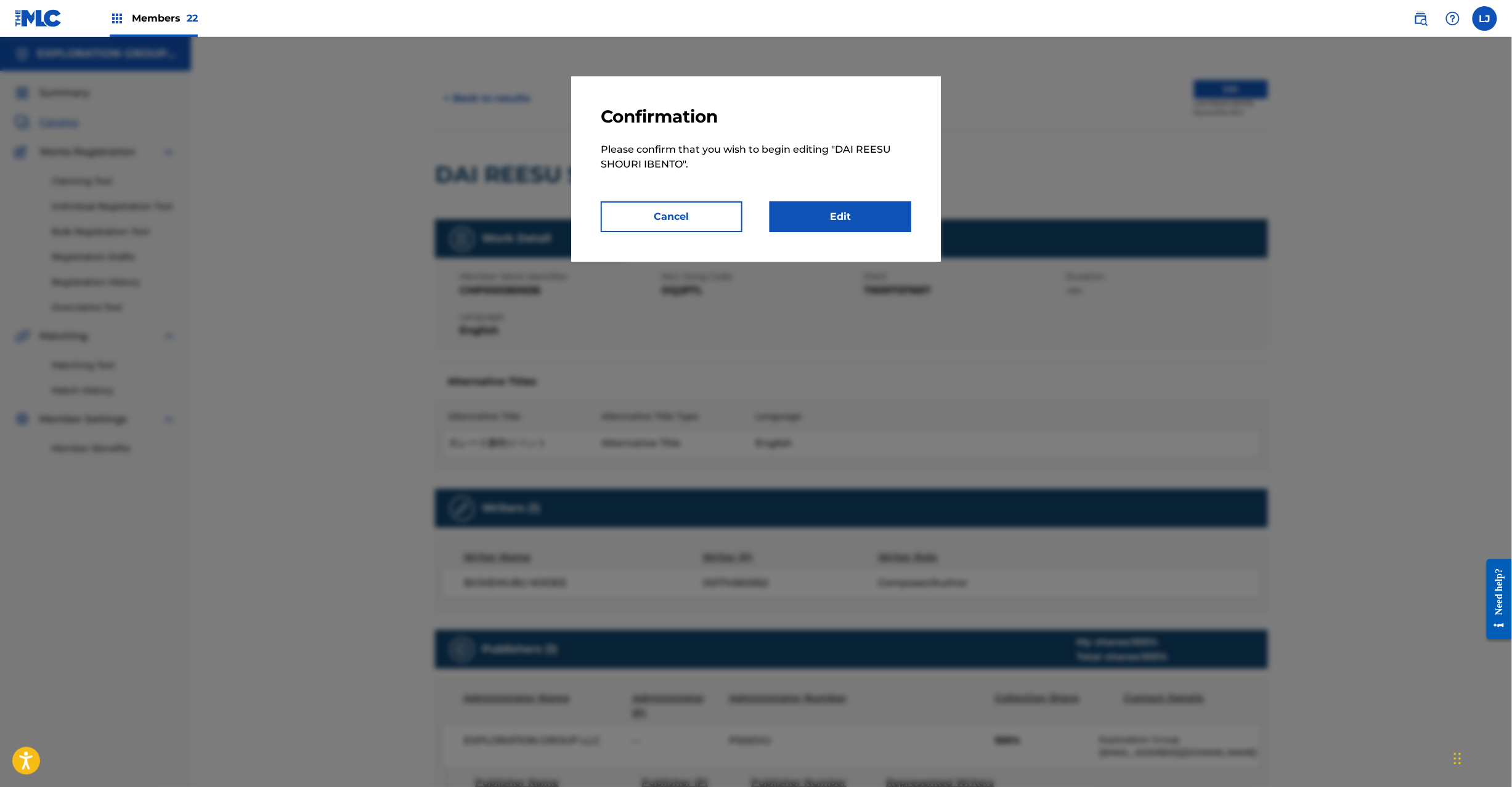
click at [869, 202] on link "Edit" at bounding box center [841, 216] width 142 height 31
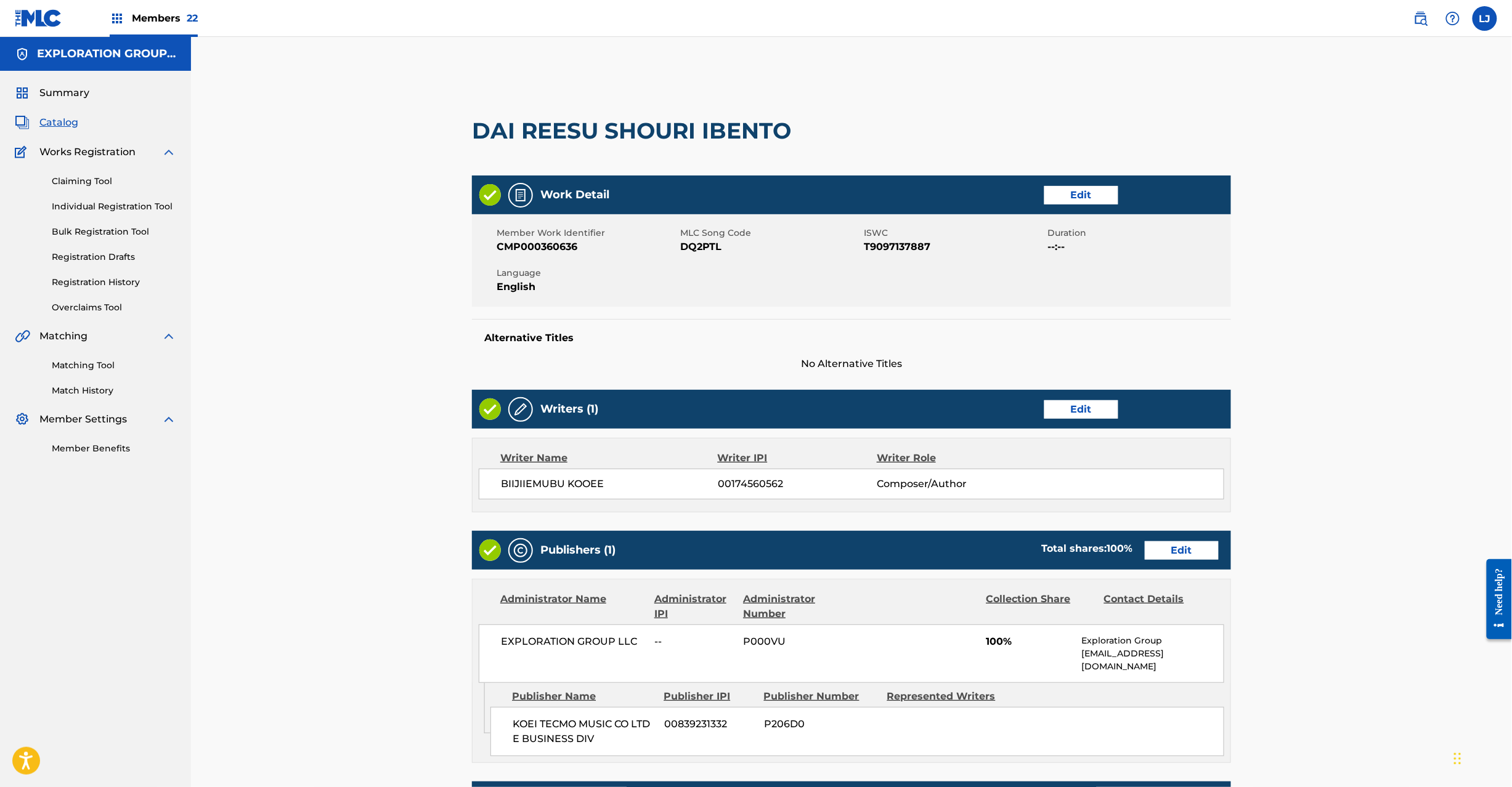
click at [1184, 547] on link "Edit" at bounding box center [1182, 551] width 74 height 18
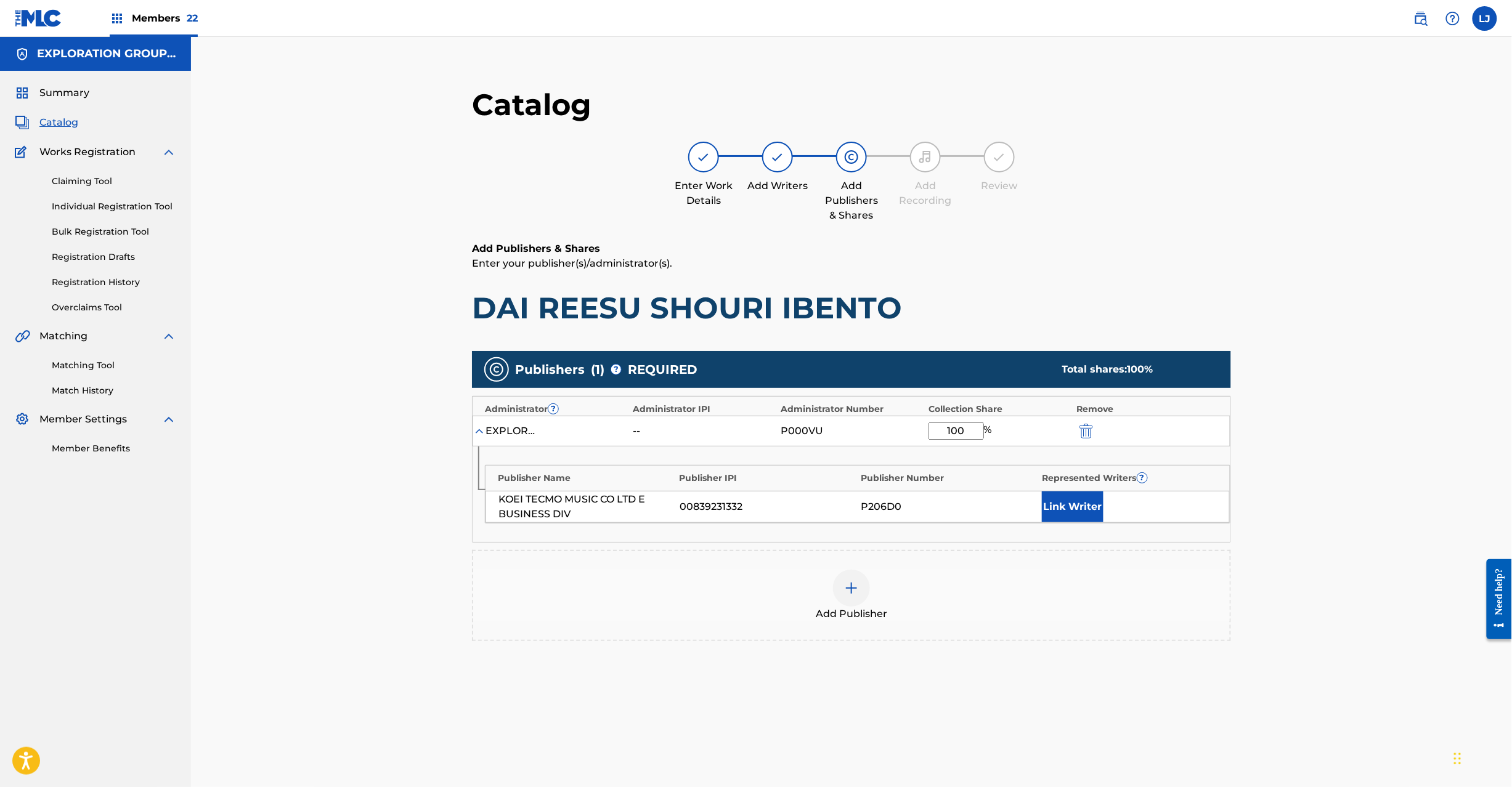
click at [1093, 434] on img "submit" at bounding box center [1086, 431] width 14 height 15
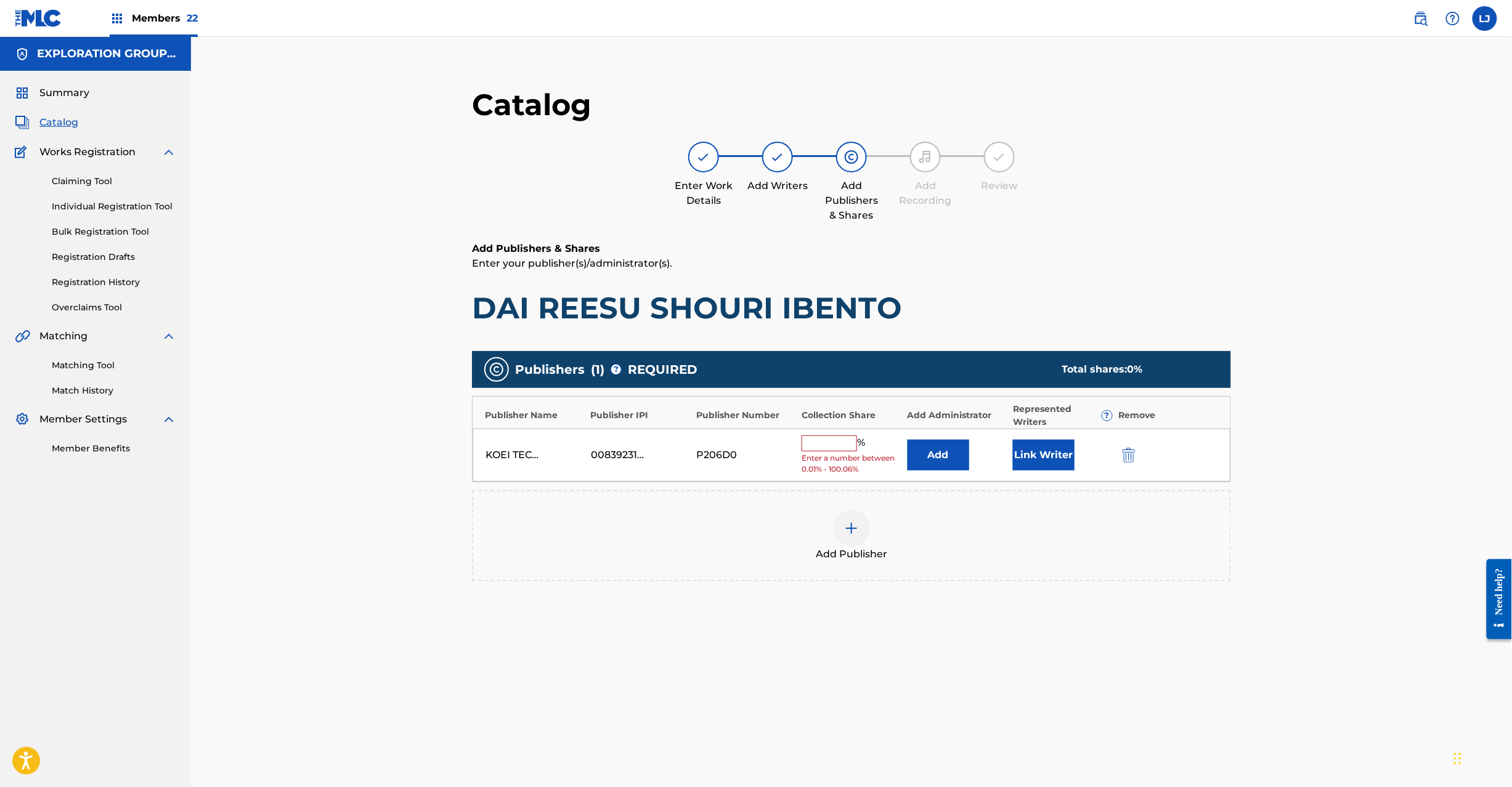
click at [1131, 461] on div at bounding box center [1146, 455] width 55 height 14
click at [1127, 456] on img "submit" at bounding box center [1128, 455] width 14 height 15
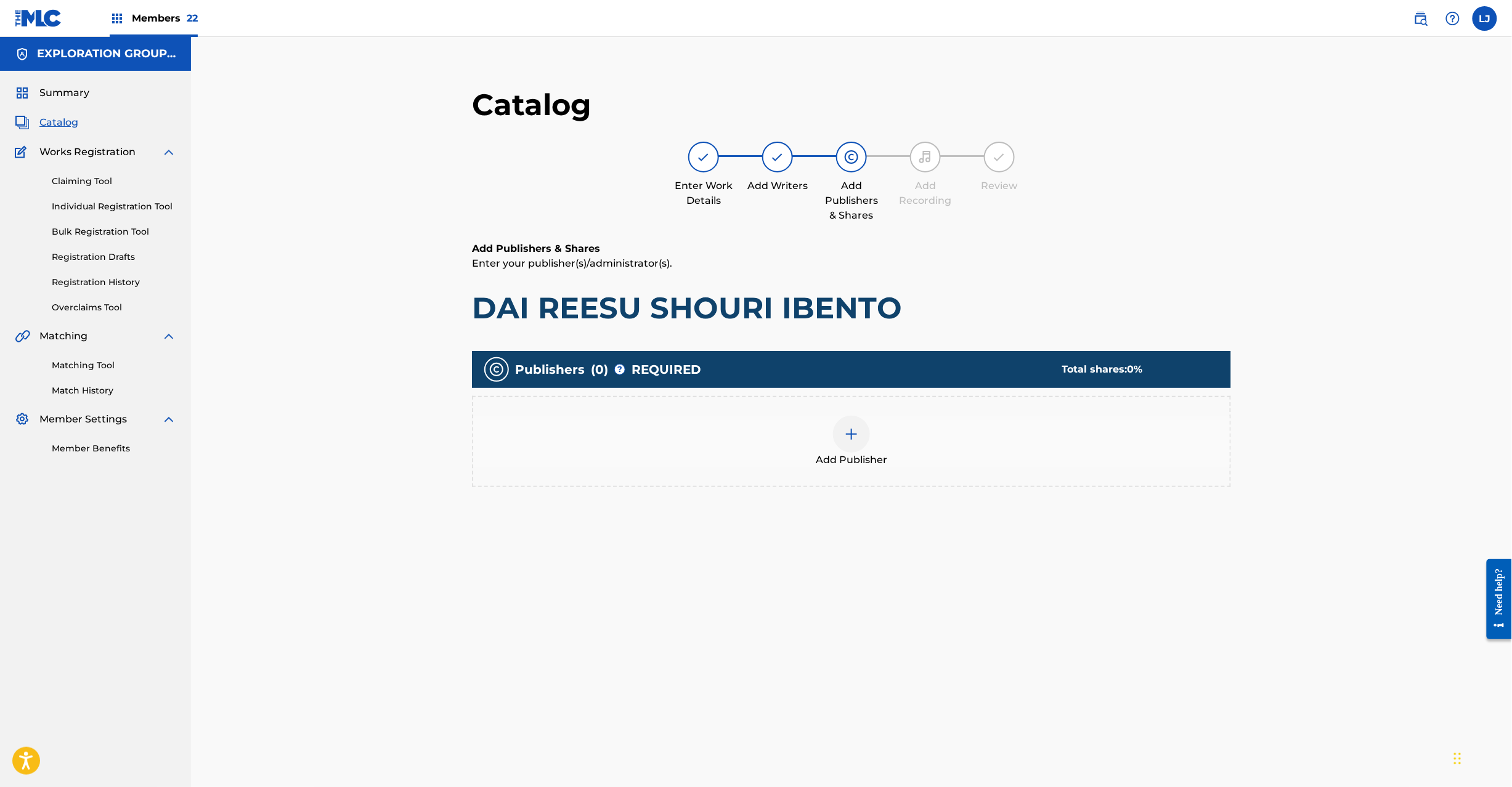
click at [841, 440] on div at bounding box center [851, 434] width 37 height 37
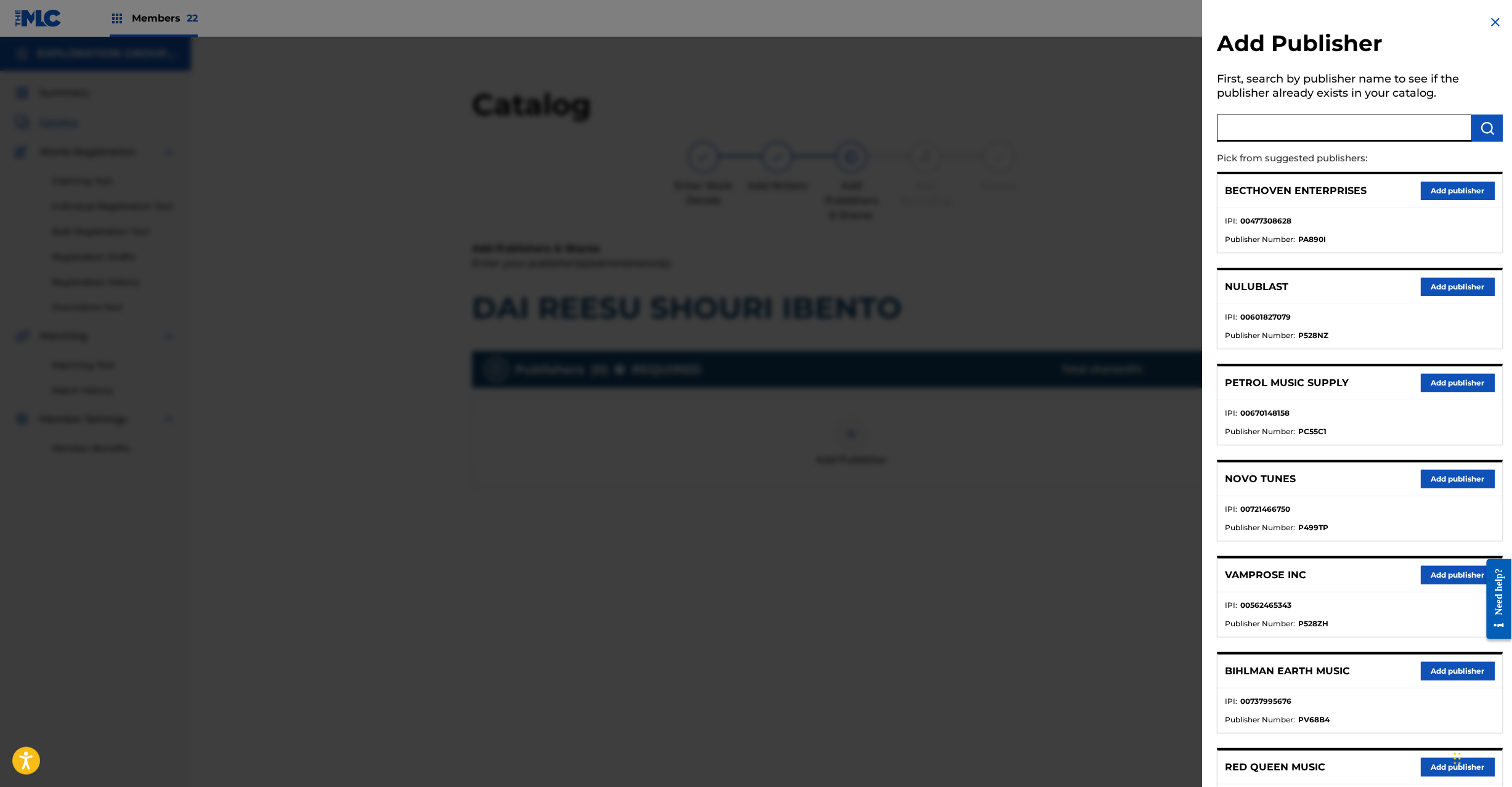
click at [1302, 124] on input "text" at bounding box center [1345, 128] width 255 height 27
paste input "Koei Tecmo Music Co Ltd N Business Div"
type input "Koei Tecmo Music Co Ltd N Business Div"
click at [1476, 132] on button "submit" at bounding box center [1488, 128] width 31 height 27
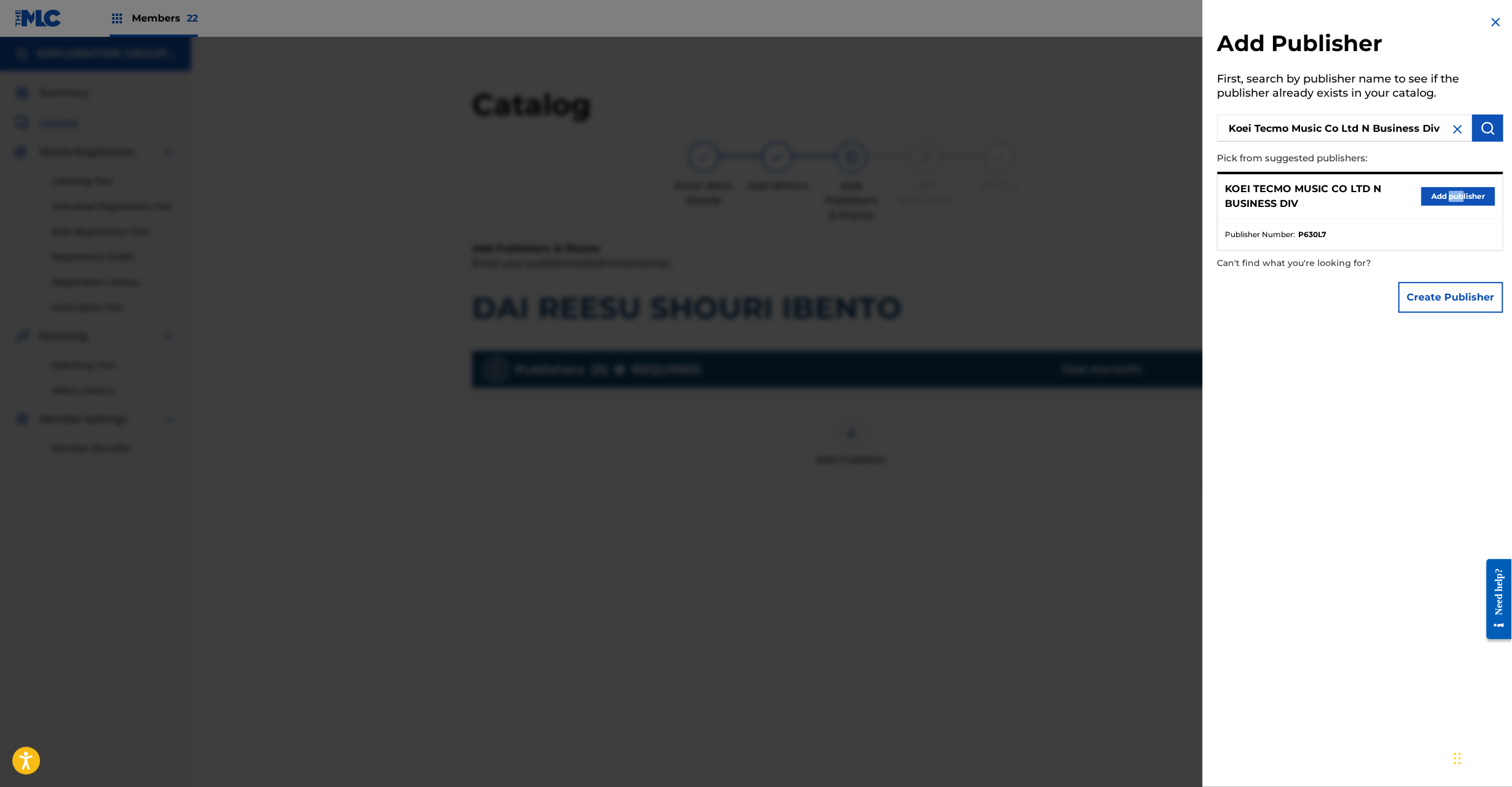
drag, startPoint x: 1462, startPoint y: 171, endPoint x: 1445, endPoint y: 186, distance: 22.7
click at [1445, 186] on div "KOEI TECMO MUSIC CO LTD N BUSINESS DIV Add publisher Publisher Number : P630L7" at bounding box center [1360, 211] width 286 height 79
click at [1440, 207] on div "KOEI TECMO MUSIC CO LTD N BUSINESS DIV Add publisher" at bounding box center [1360, 197] width 285 height 45
click at [1435, 196] on button "Add publisher" at bounding box center [1459, 197] width 74 height 18
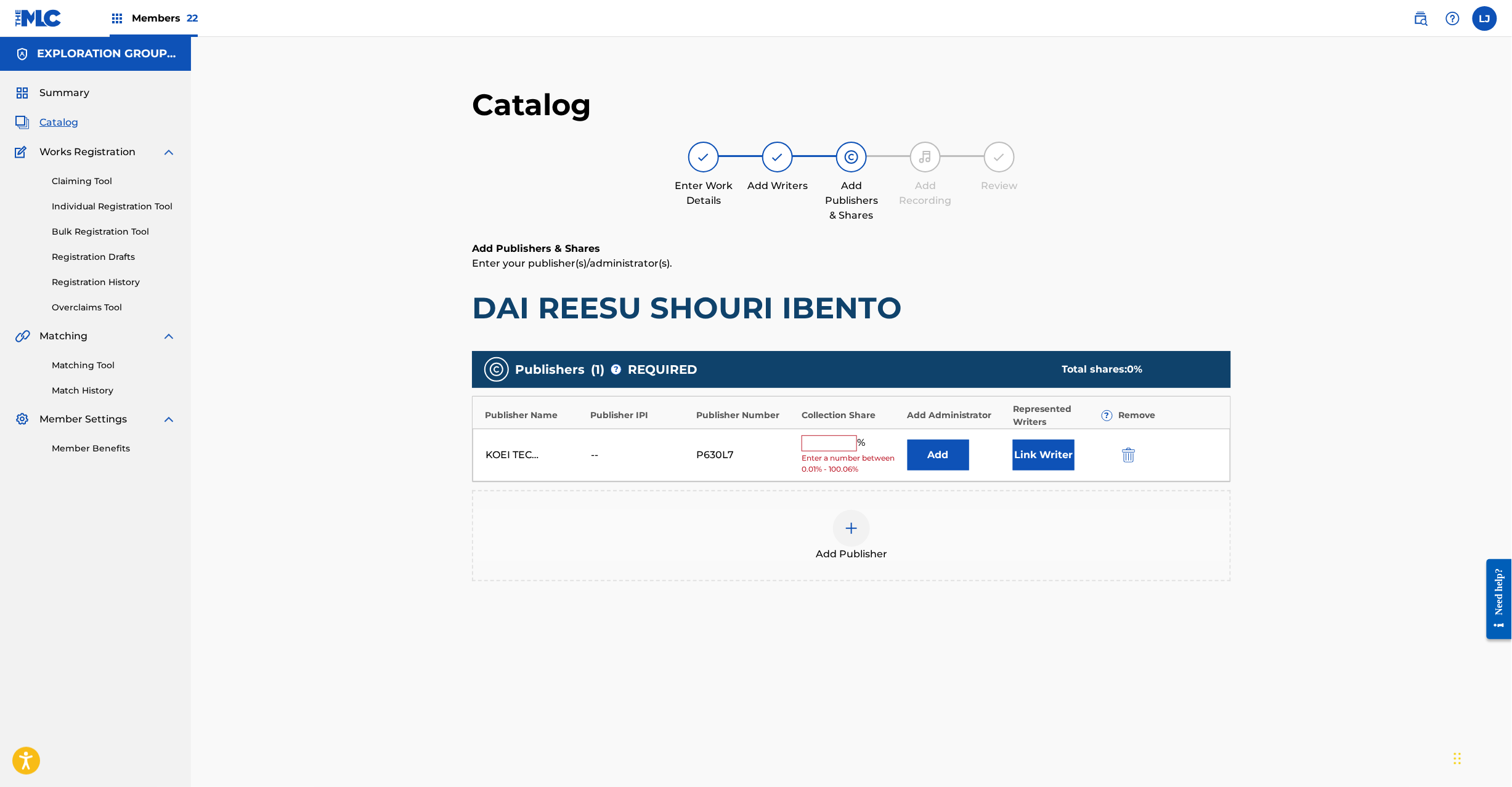
click at [920, 454] on button "Add" at bounding box center [938, 455] width 62 height 31
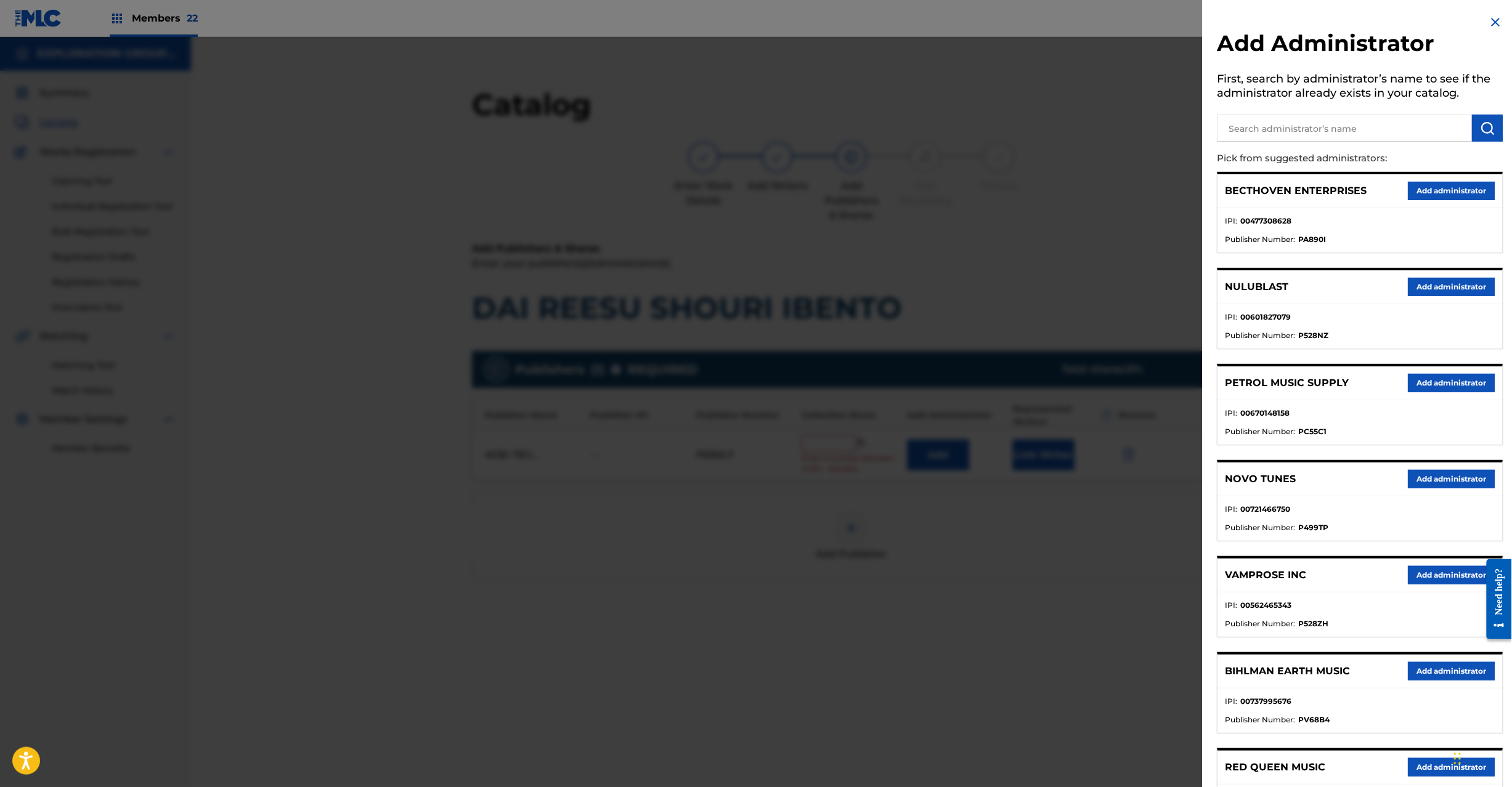
click at [1369, 128] on input "text" at bounding box center [1345, 128] width 255 height 27
paste input "Exploration Group LLC"
type input "Exploration Group LLC"
click at [1477, 137] on button "submit" at bounding box center [1488, 128] width 31 height 27
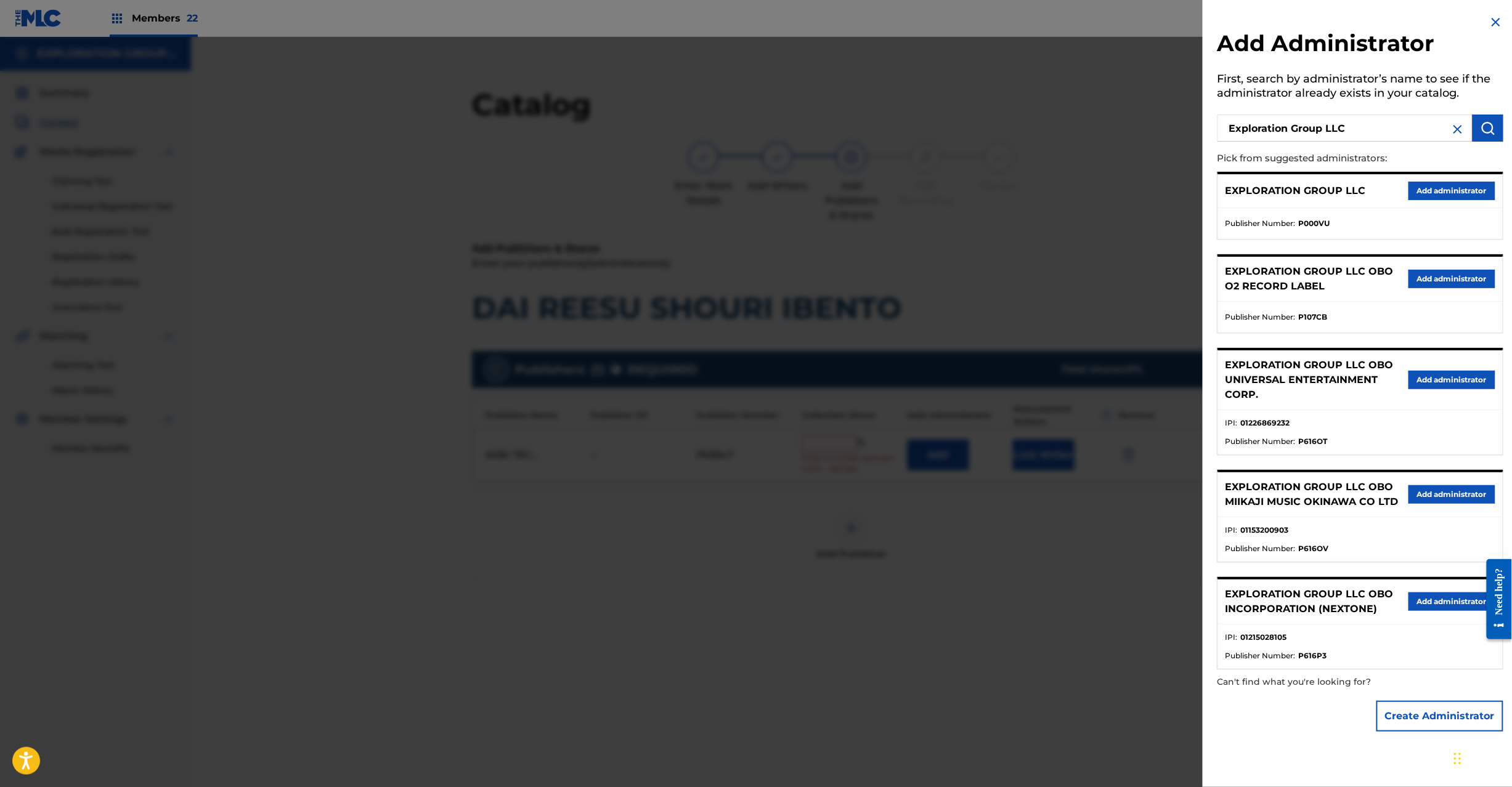
click at [1455, 186] on button "Add administrator" at bounding box center [1451, 191] width 87 height 18
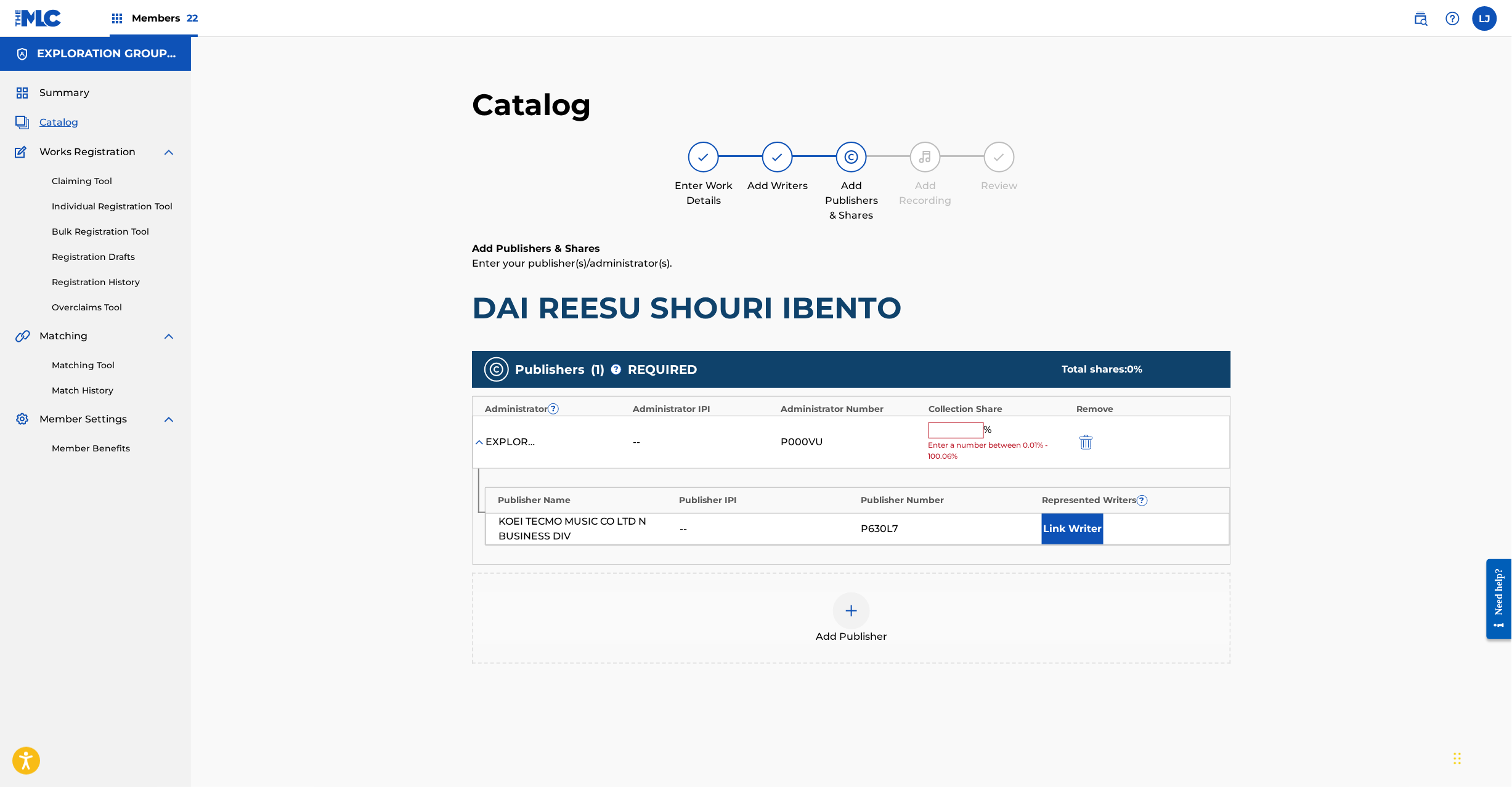
click at [961, 420] on div "EXPLORATION GROUP LLC -- P000VU % Enter a number between 0.01% - 100.06%" at bounding box center [852, 443] width 758 height 53
click at [961, 429] on input "text" at bounding box center [956, 430] width 55 height 16
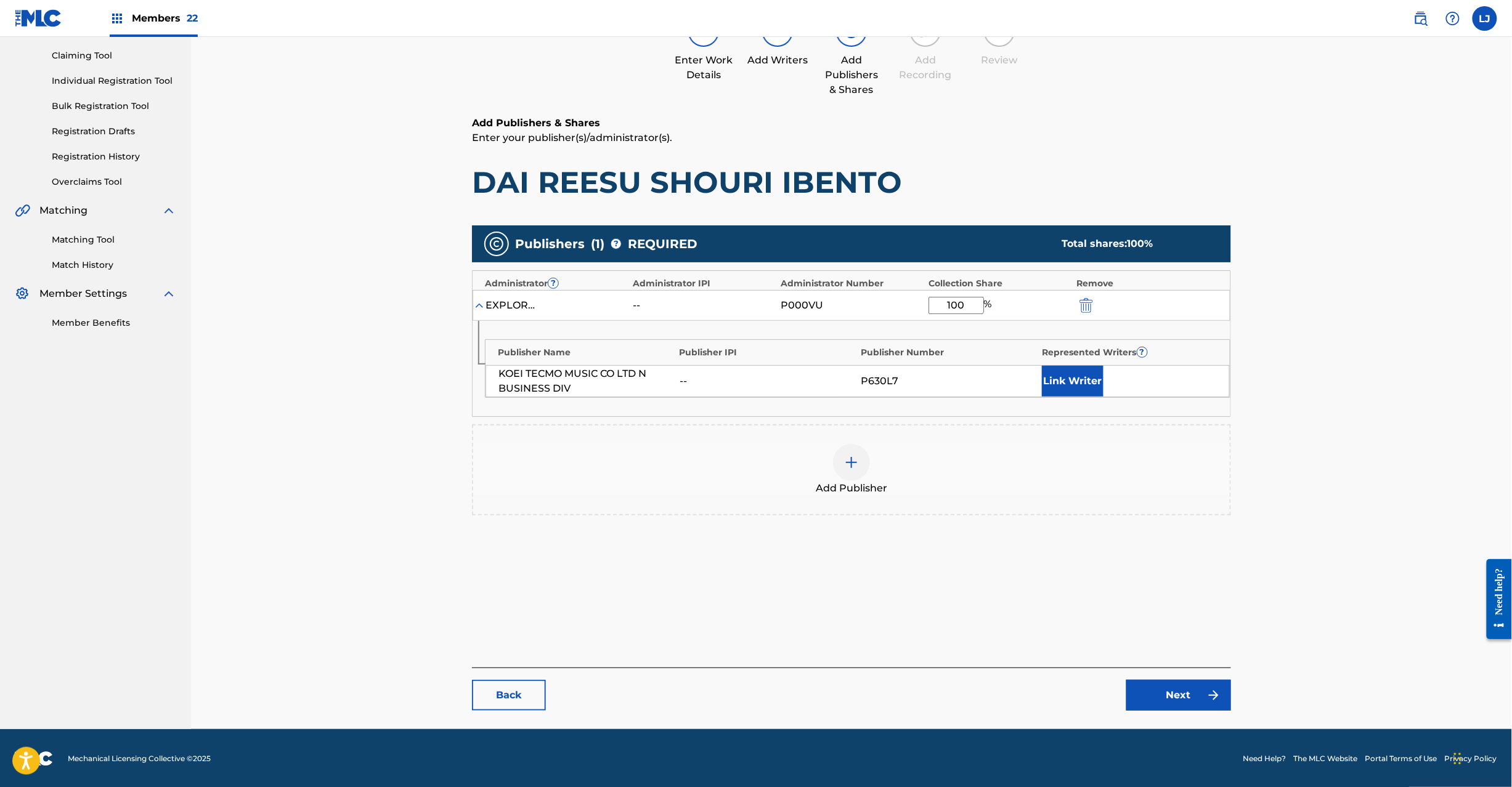
scroll to position [127, 0]
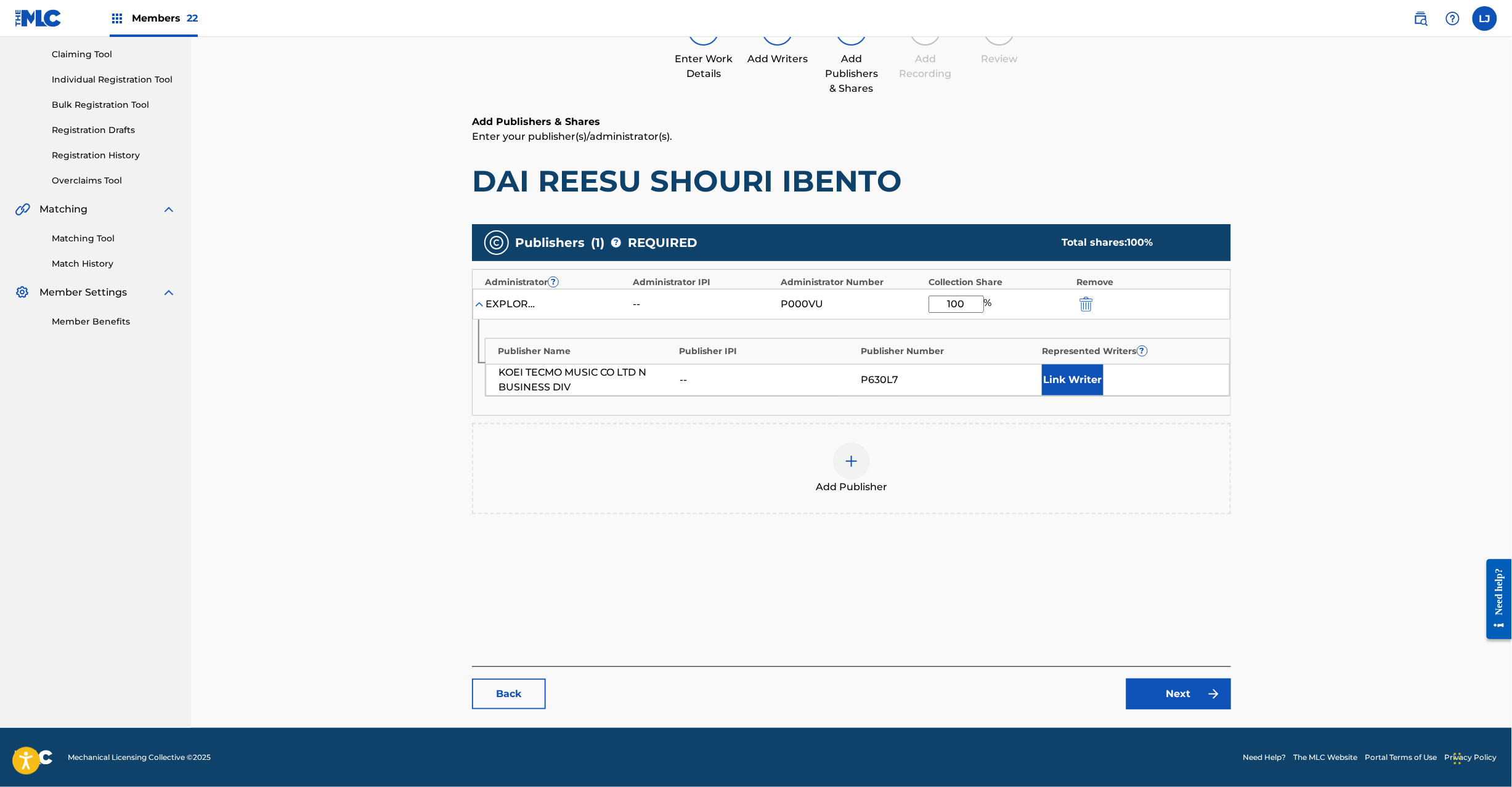
type input "100"
click at [1154, 687] on link "Next" at bounding box center [1179, 694] width 105 height 31
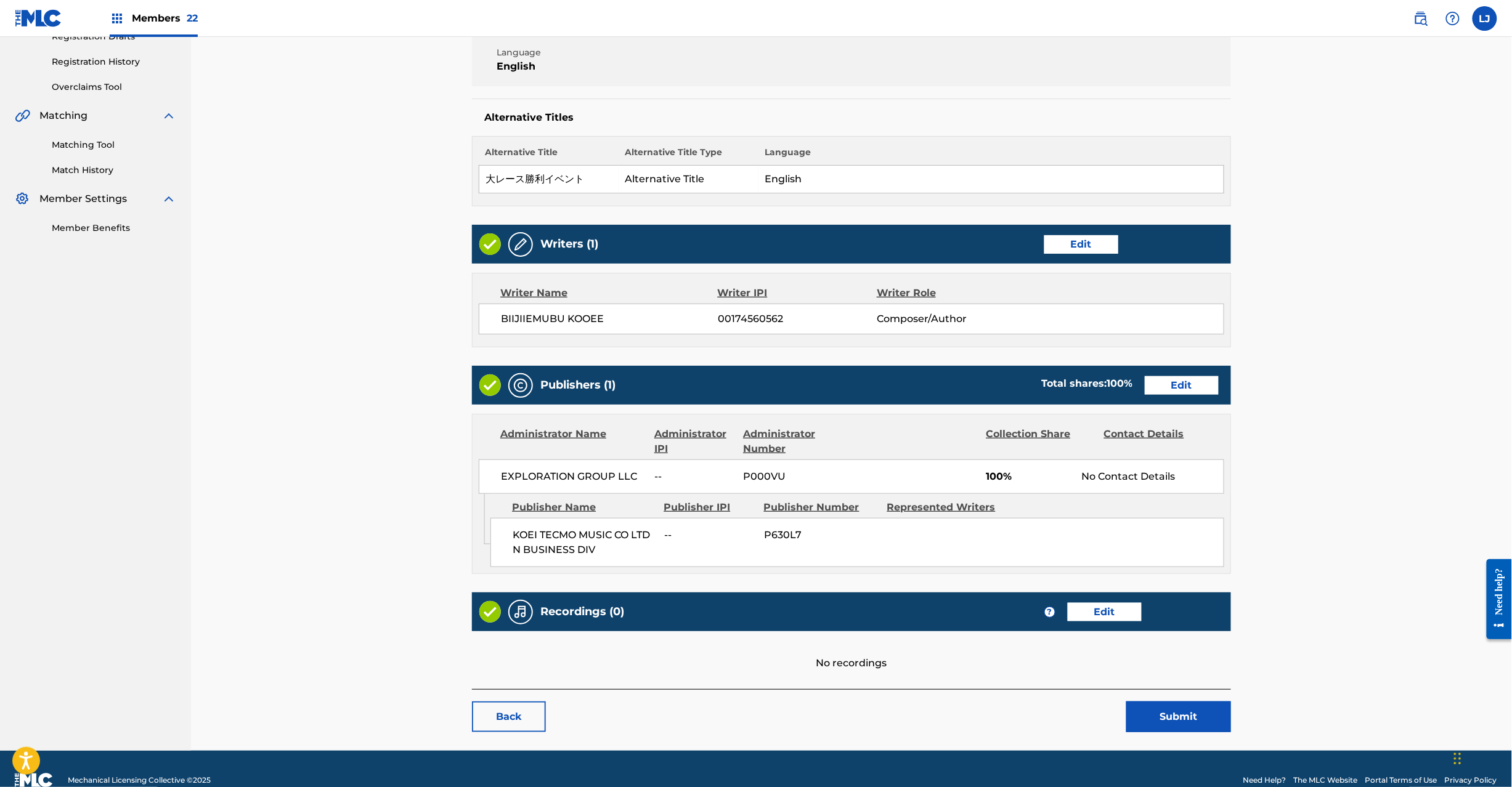
scroll to position [245, 0]
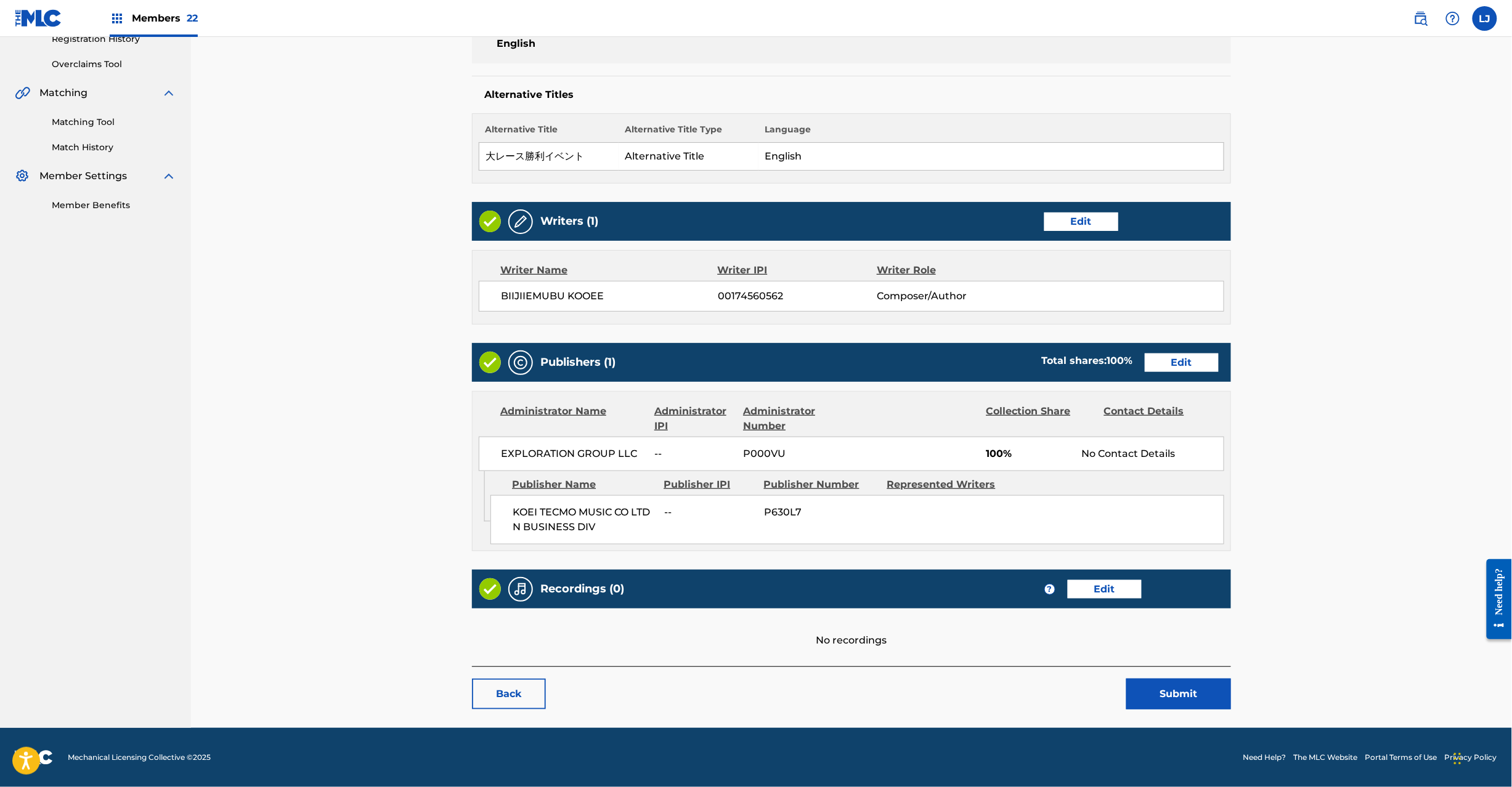
click at [1140, 701] on button "Submit" at bounding box center [1179, 694] width 105 height 31
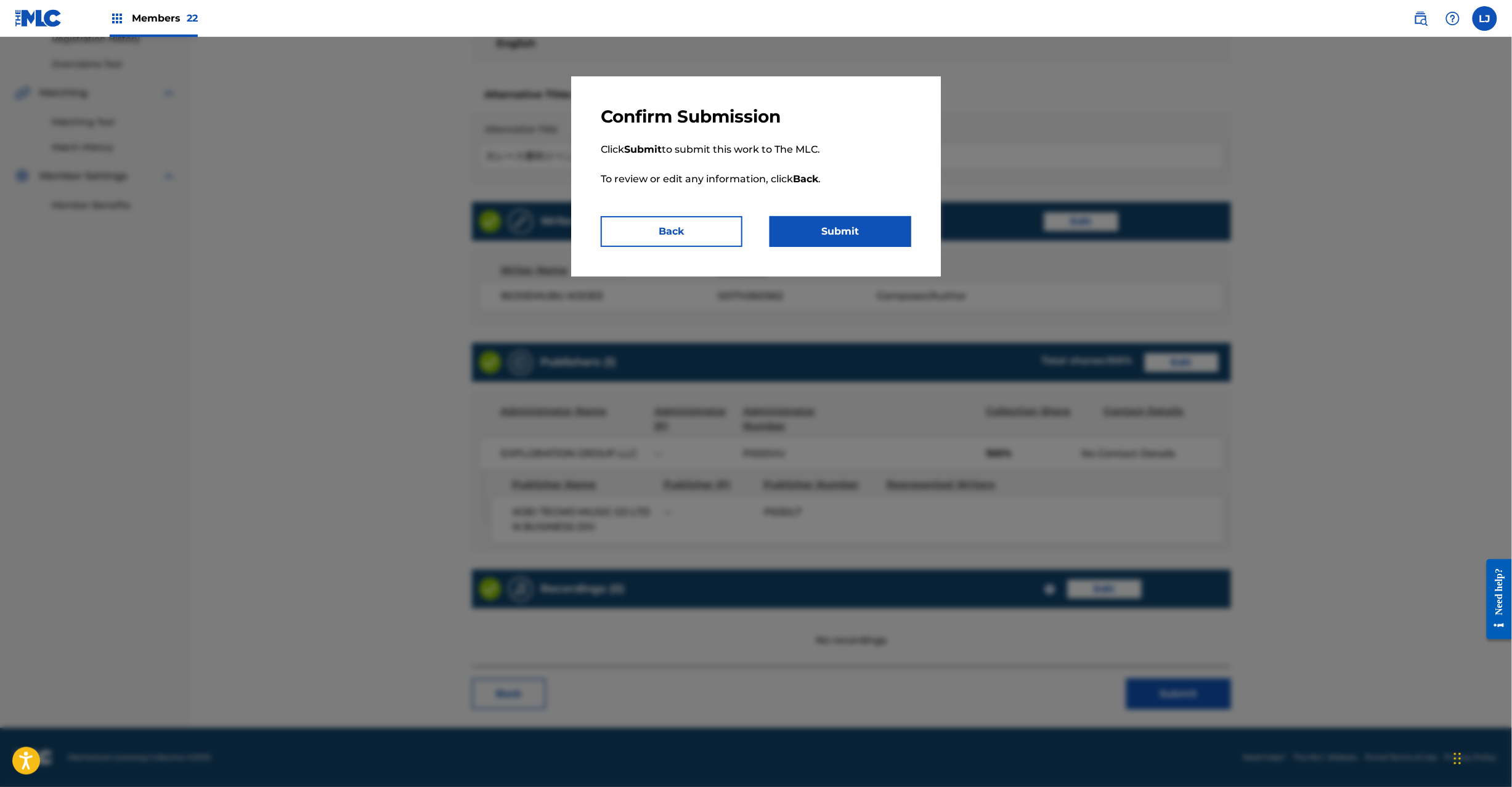
click at [875, 225] on button "Submit" at bounding box center [841, 231] width 142 height 31
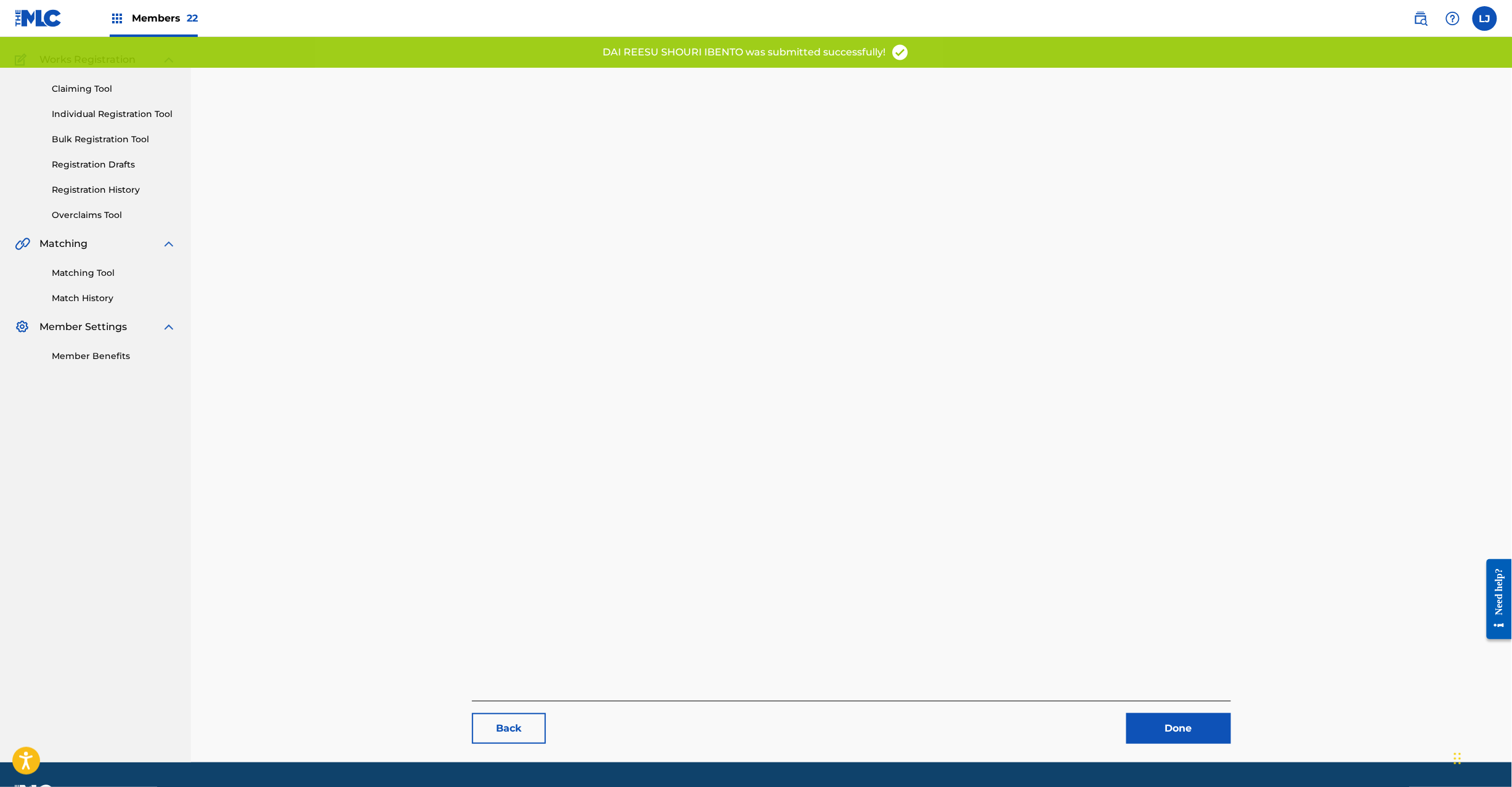
scroll to position [127, 0]
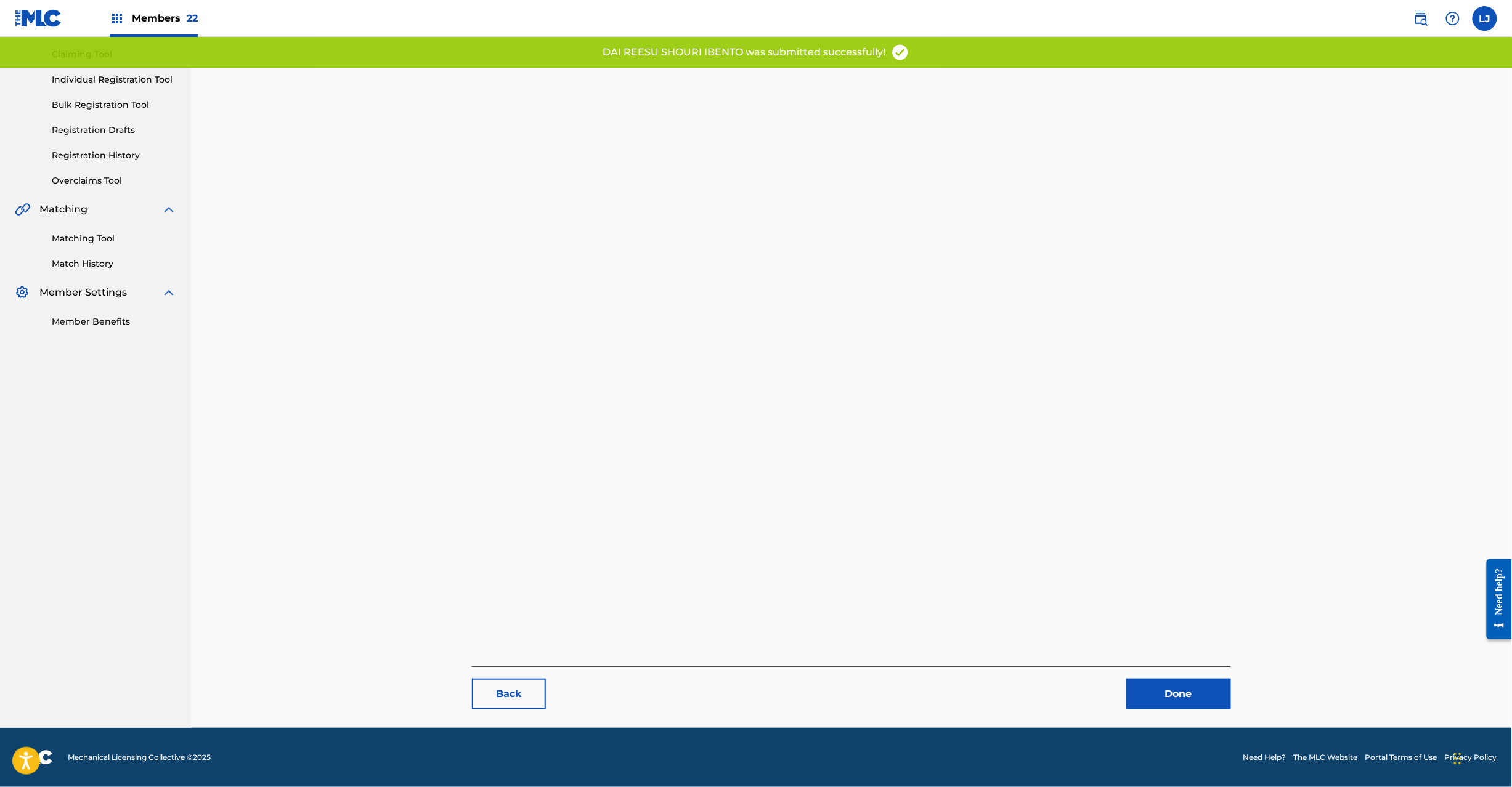
click at [1177, 683] on link "Done" at bounding box center [1179, 694] width 105 height 31
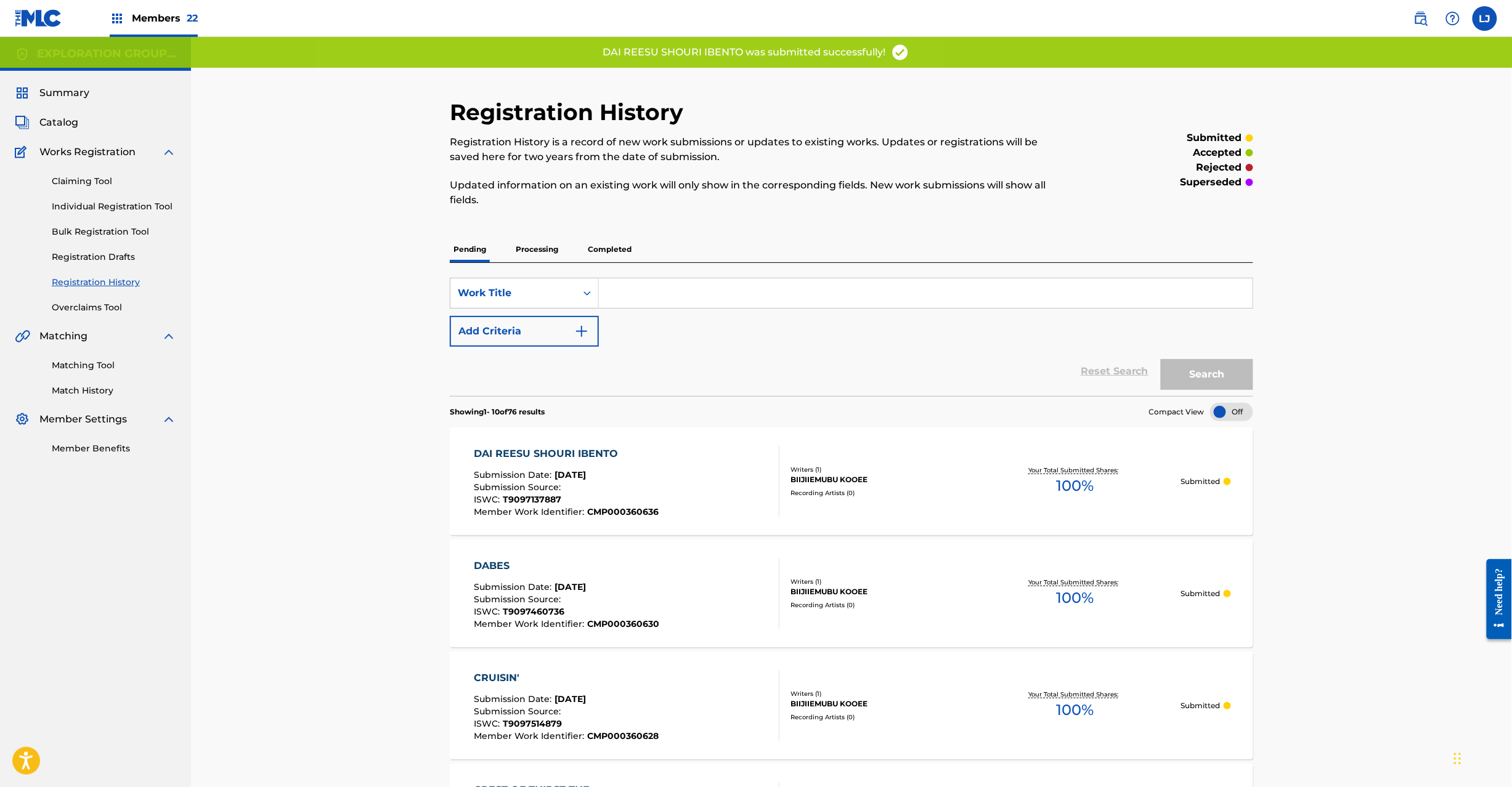
click at [679, 478] on div "DAI REESU SHOURI IBENTO Submission Date : [DATE] Submission Source : ISWC : T90…" at bounding box center [626, 482] width 305 height 70
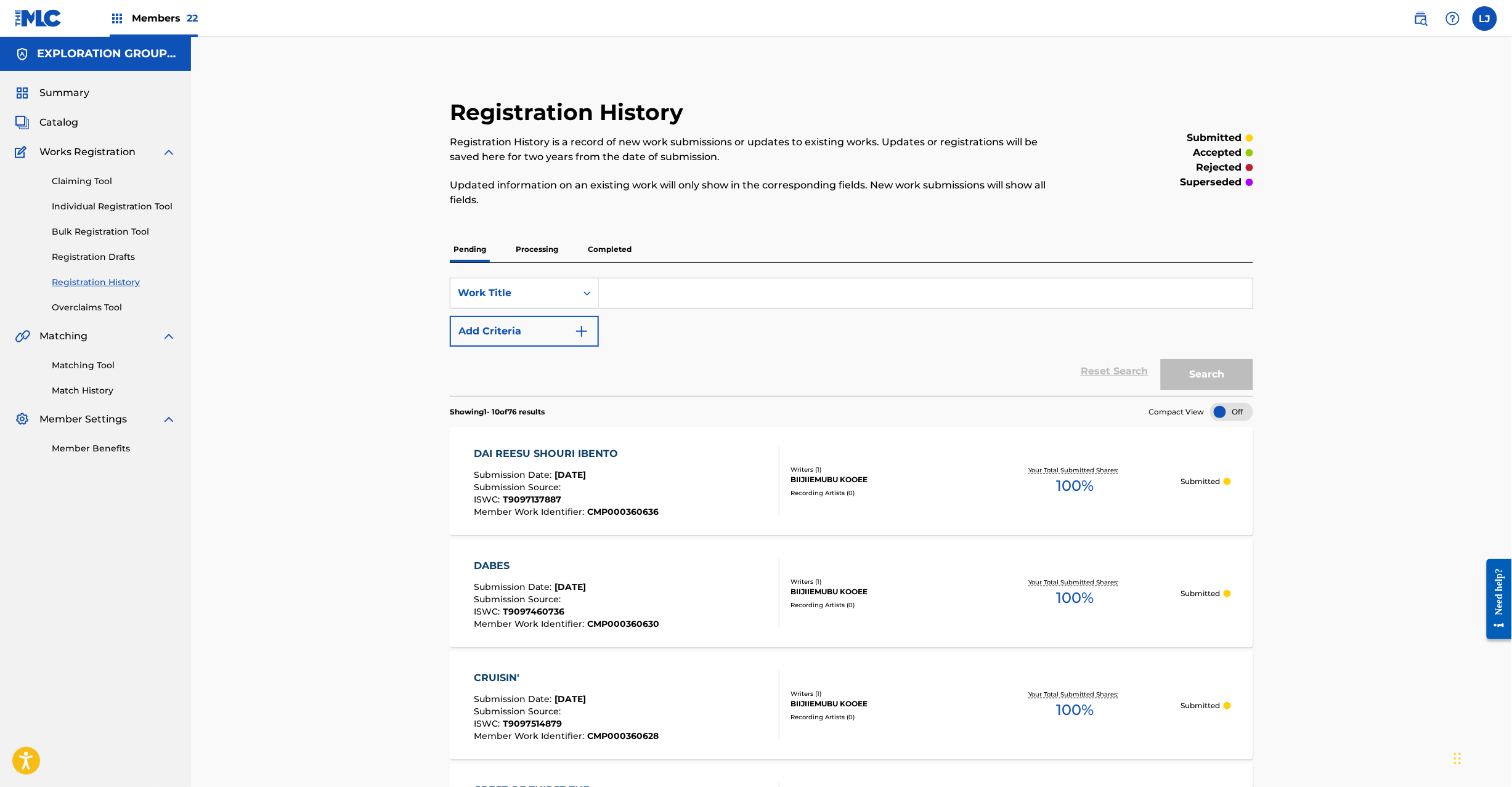
click at [64, 123] on span "Catalog" at bounding box center [59, 122] width 39 height 15
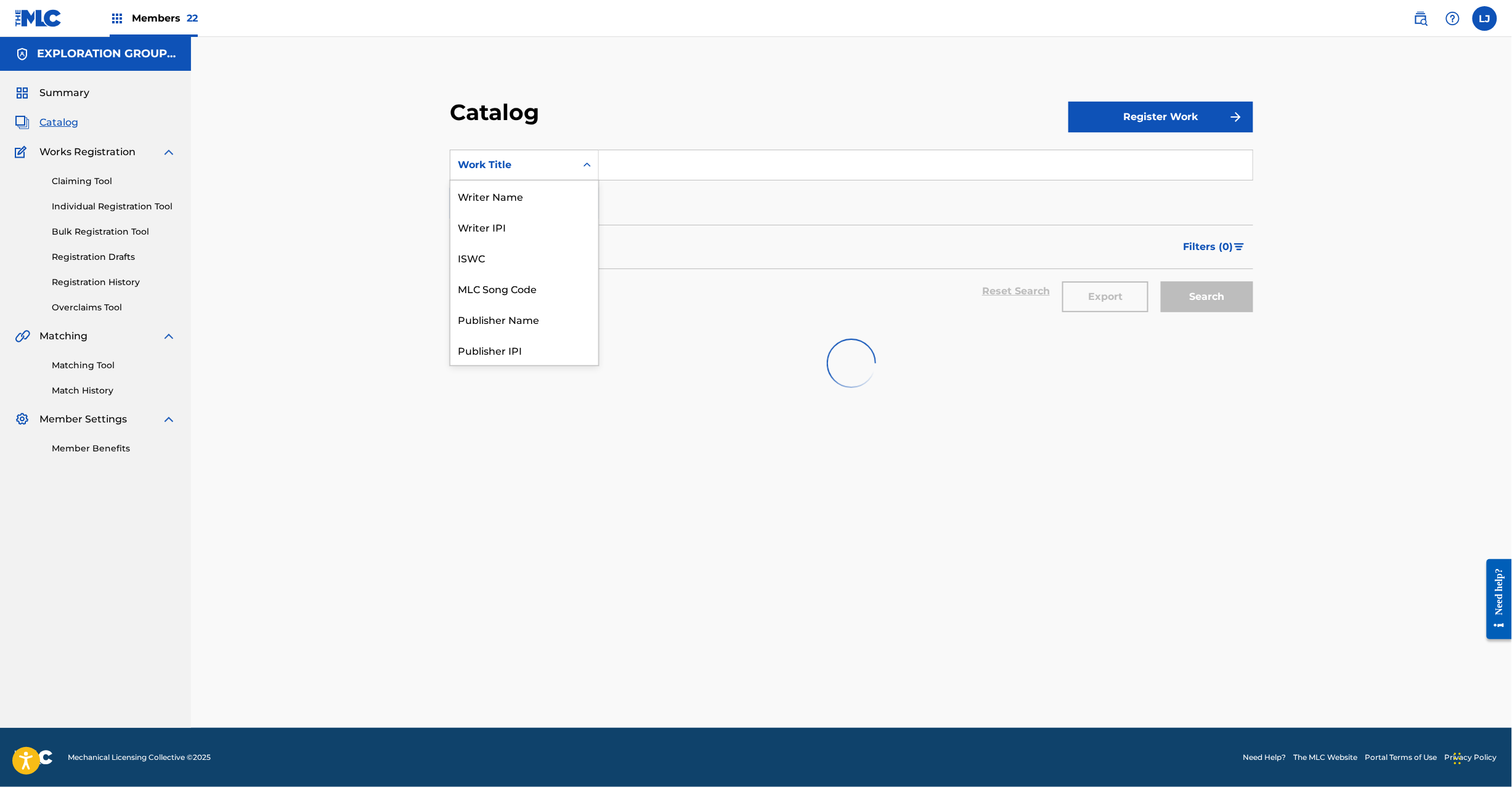
click at [503, 164] on div "Work Title" at bounding box center [513, 165] width 111 height 15
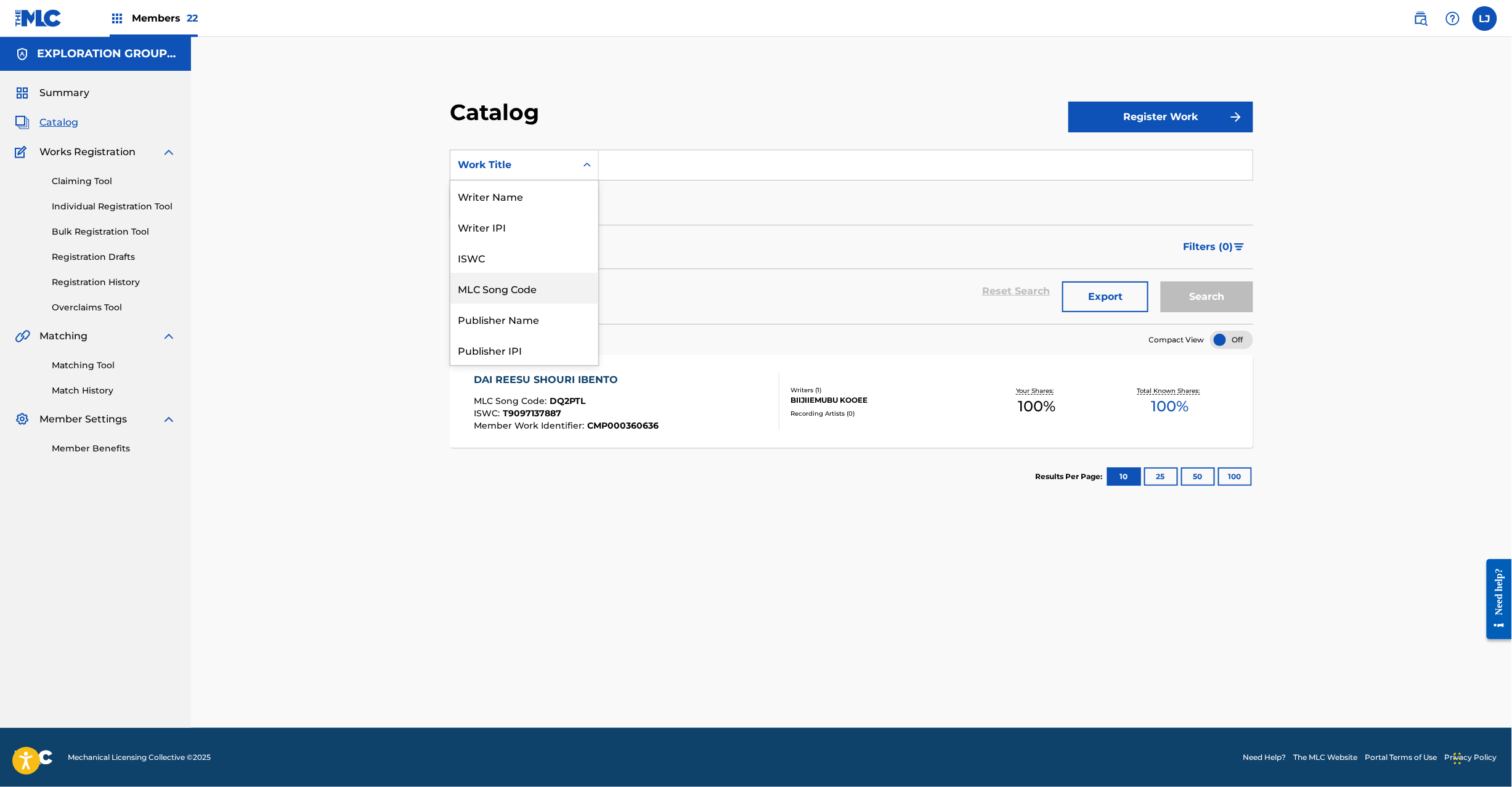
click at [514, 296] on div "MLC Song Code" at bounding box center [524, 288] width 148 height 31
click at [668, 168] on input "Search Form" at bounding box center [926, 165] width 654 height 29
paste input "DQ2PTF"
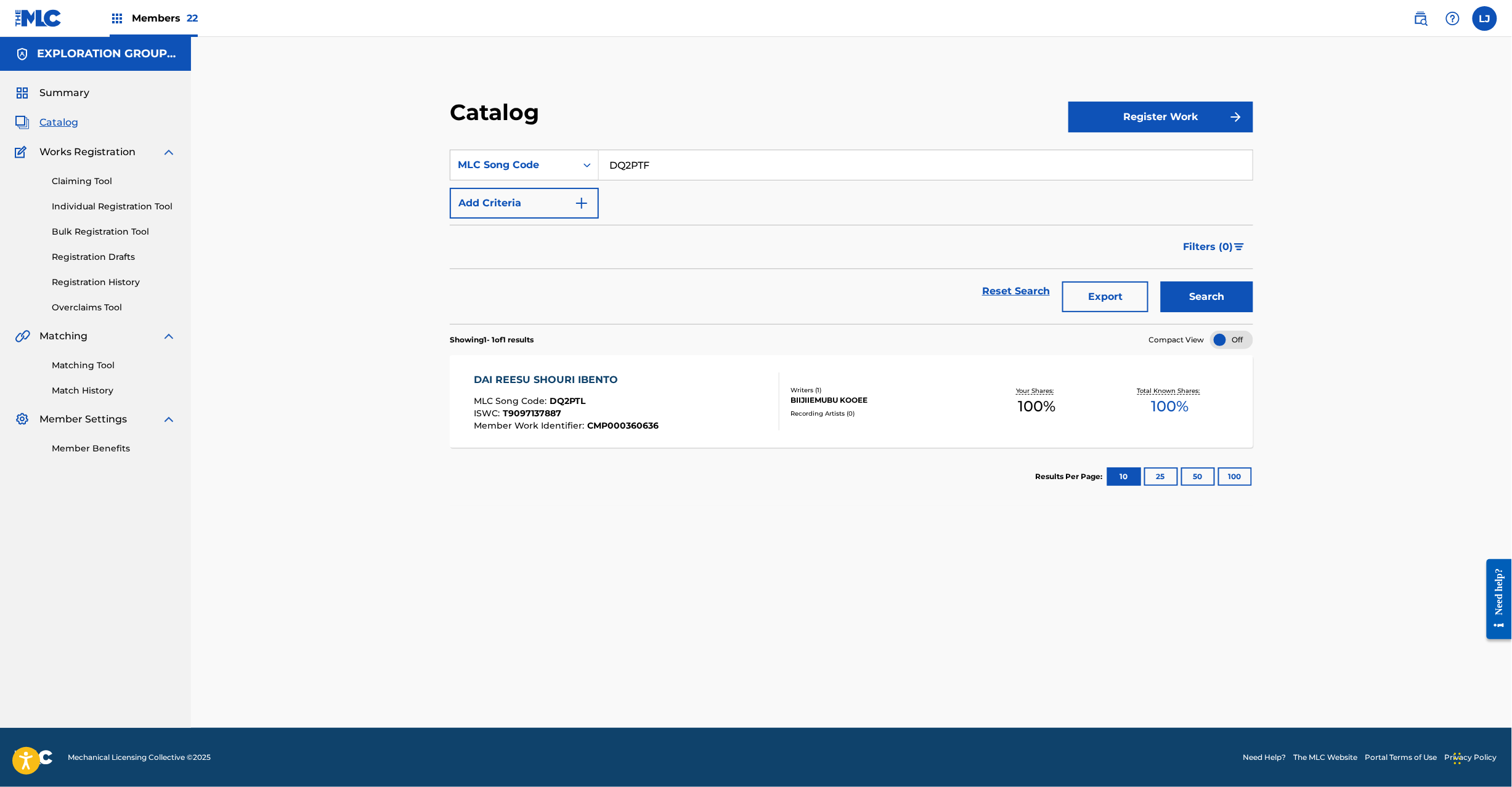
type input "DQ2PTF"
click at [1200, 298] on button "Search" at bounding box center [1207, 296] width 92 height 31
click at [720, 409] on div "DAICHI MLC Song Code : DQ2PTF ISWC : T9097135314 Member Work Identifier : CMP00…" at bounding box center [626, 402] width 305 height 58
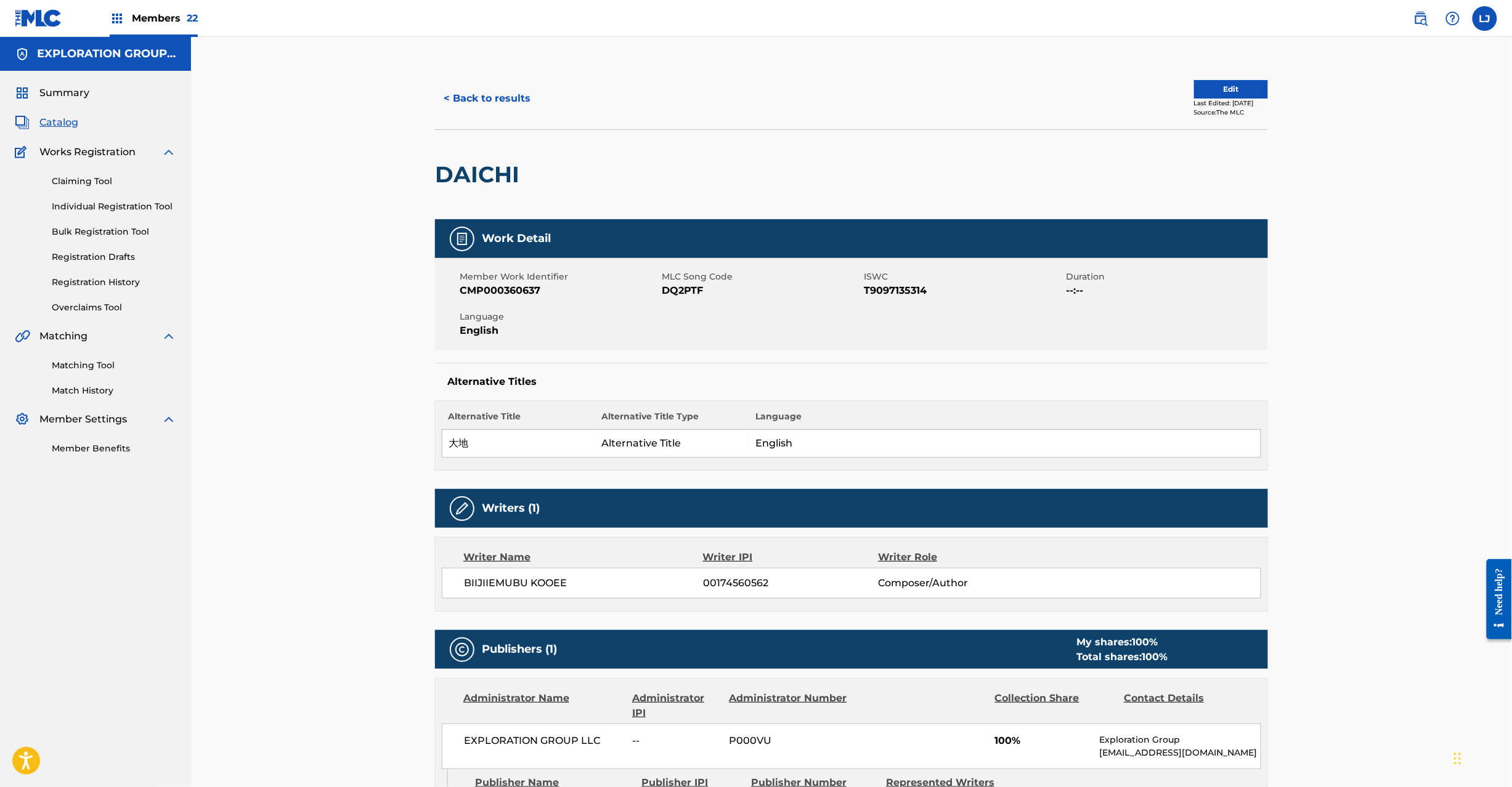
click at [1212, 79] on div "< Back to results Edit Last Edited: [DATE] Source: The MLC" at bounding box center [851, 98] width 833 height 62
click at [1211, 79] on div "< Back to results Edit Last Edited: [DATE] Source: The MLC" at bounding box center [851, 98] width 833 height 62
click at [1201, 92] on button "Edit" at bounding box center [1231, 89] width 74 height 18
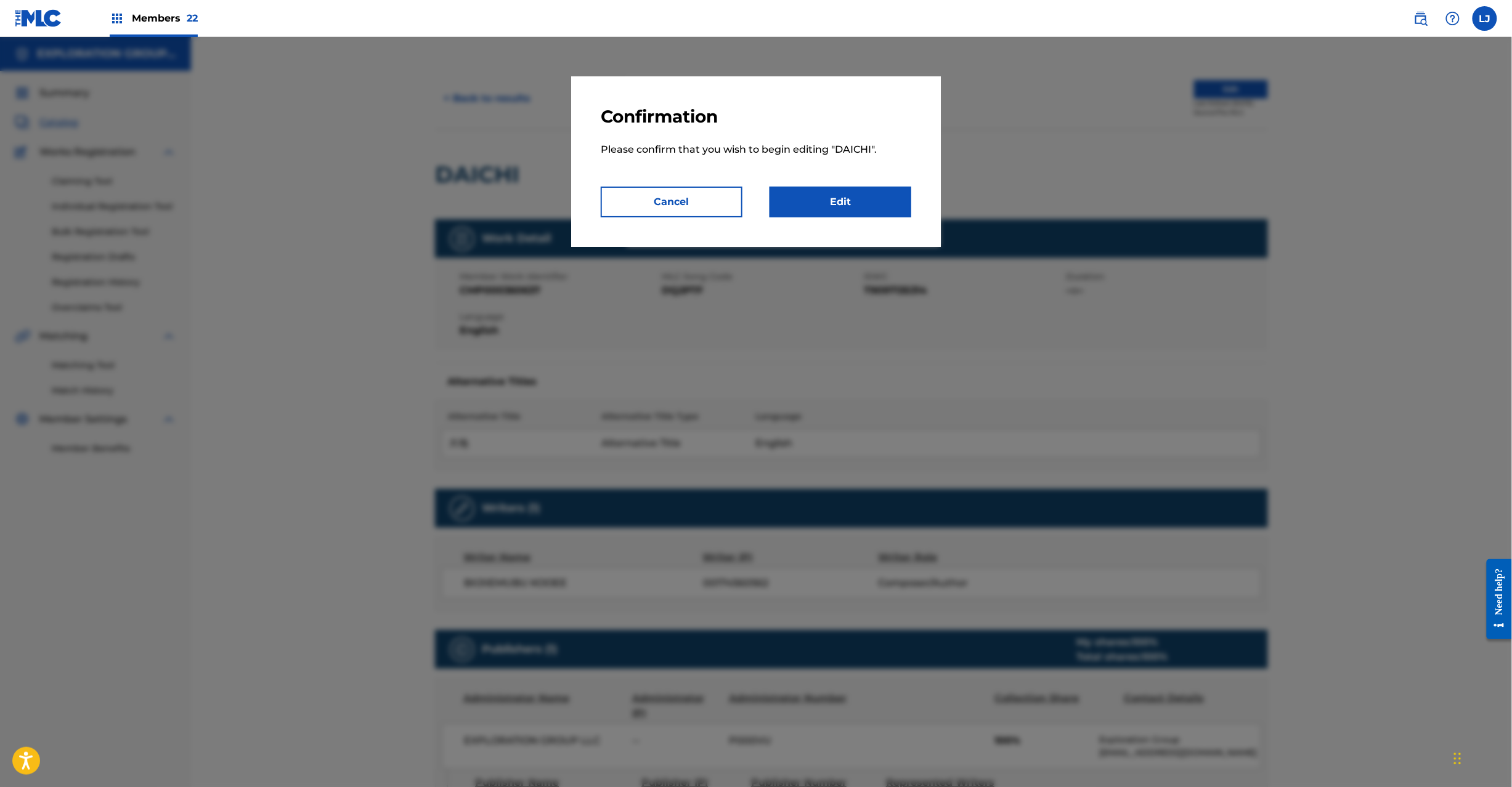
click at [820, 210] on link "Edit" at bounding box center [841, 202] width 142 height 31
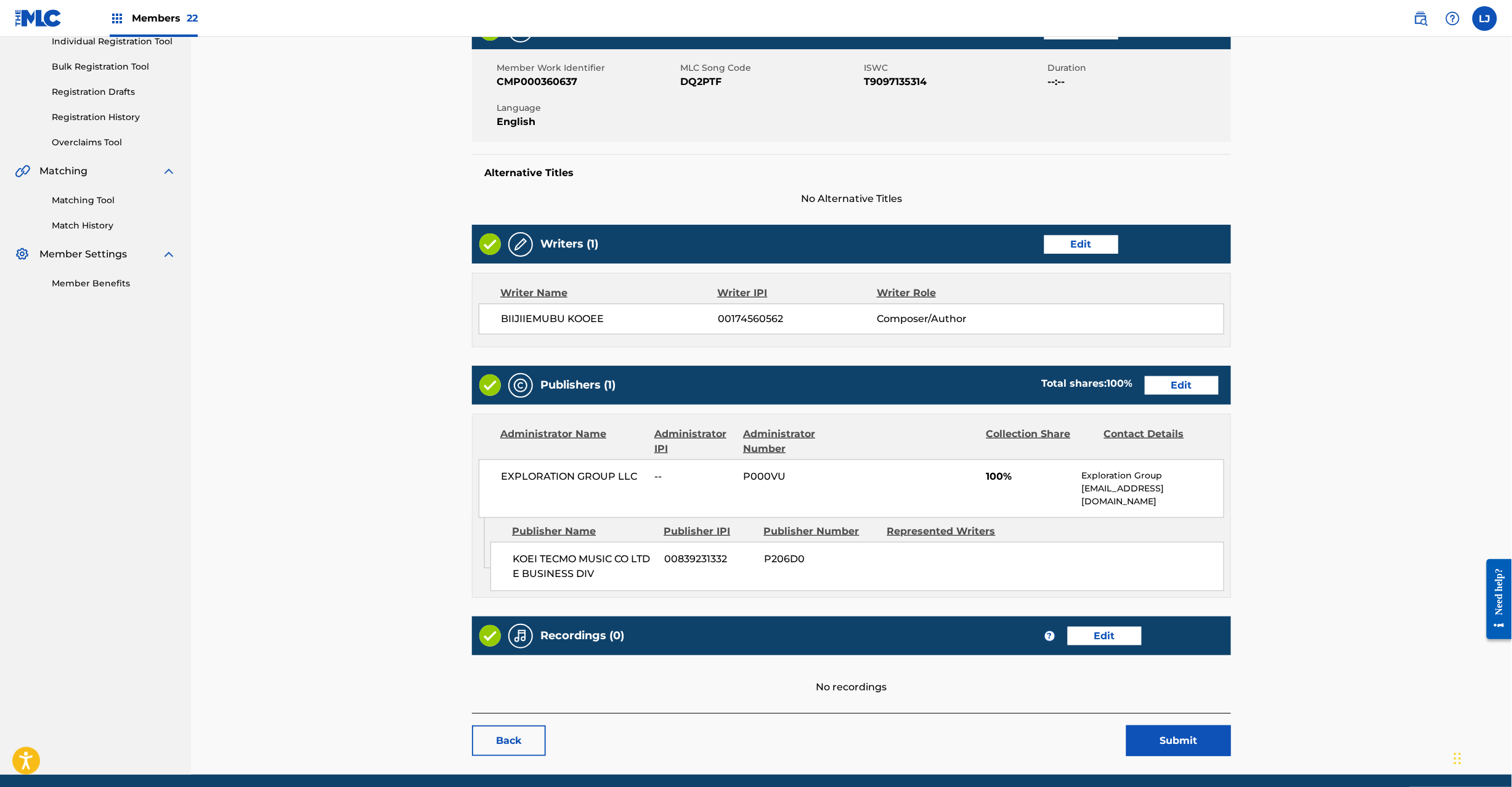
scroll to position [200, 0]
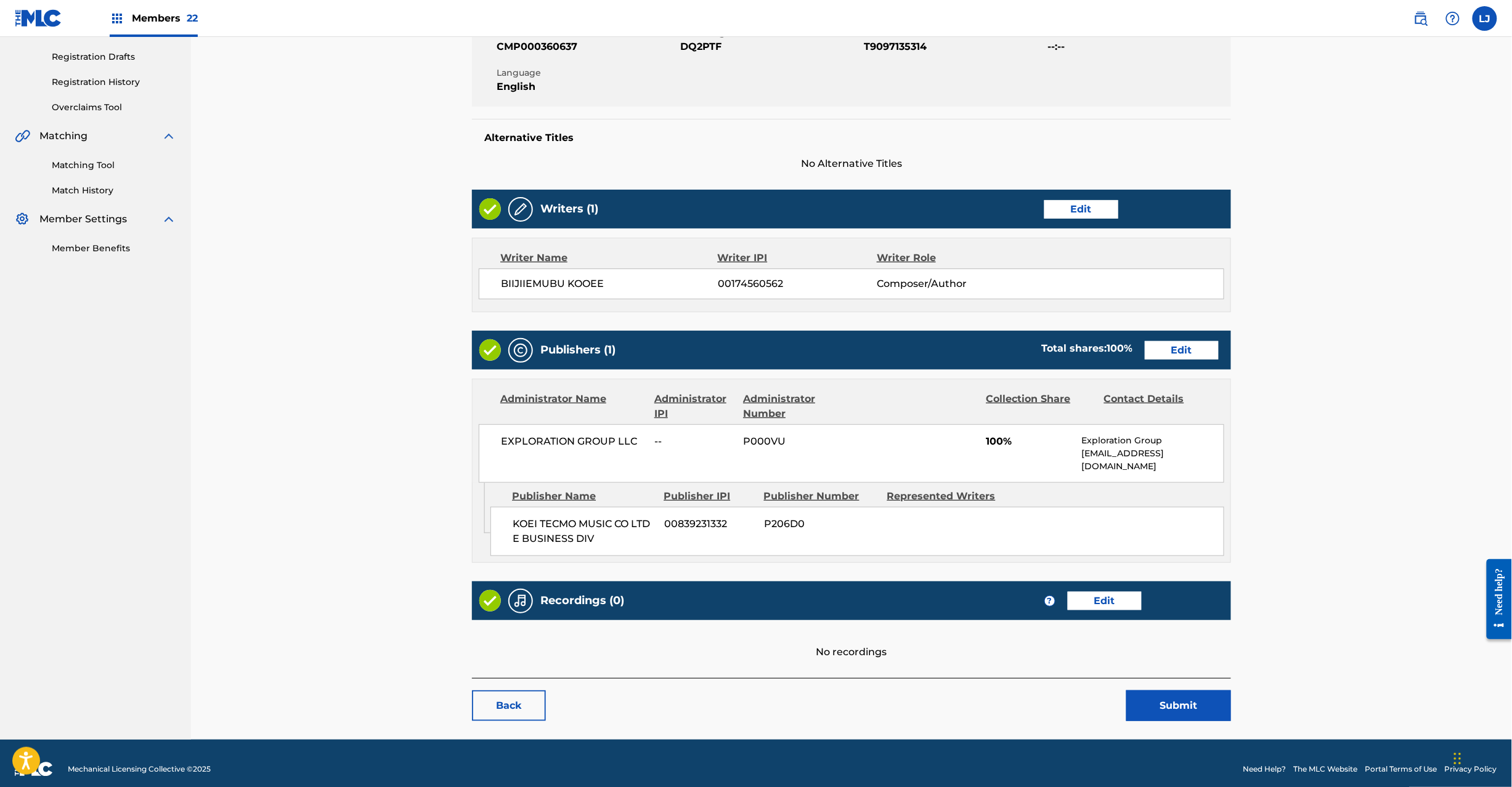
click at [1161, 350] on link "Edit" at bounding box center [1182, 350] width 74 height 18
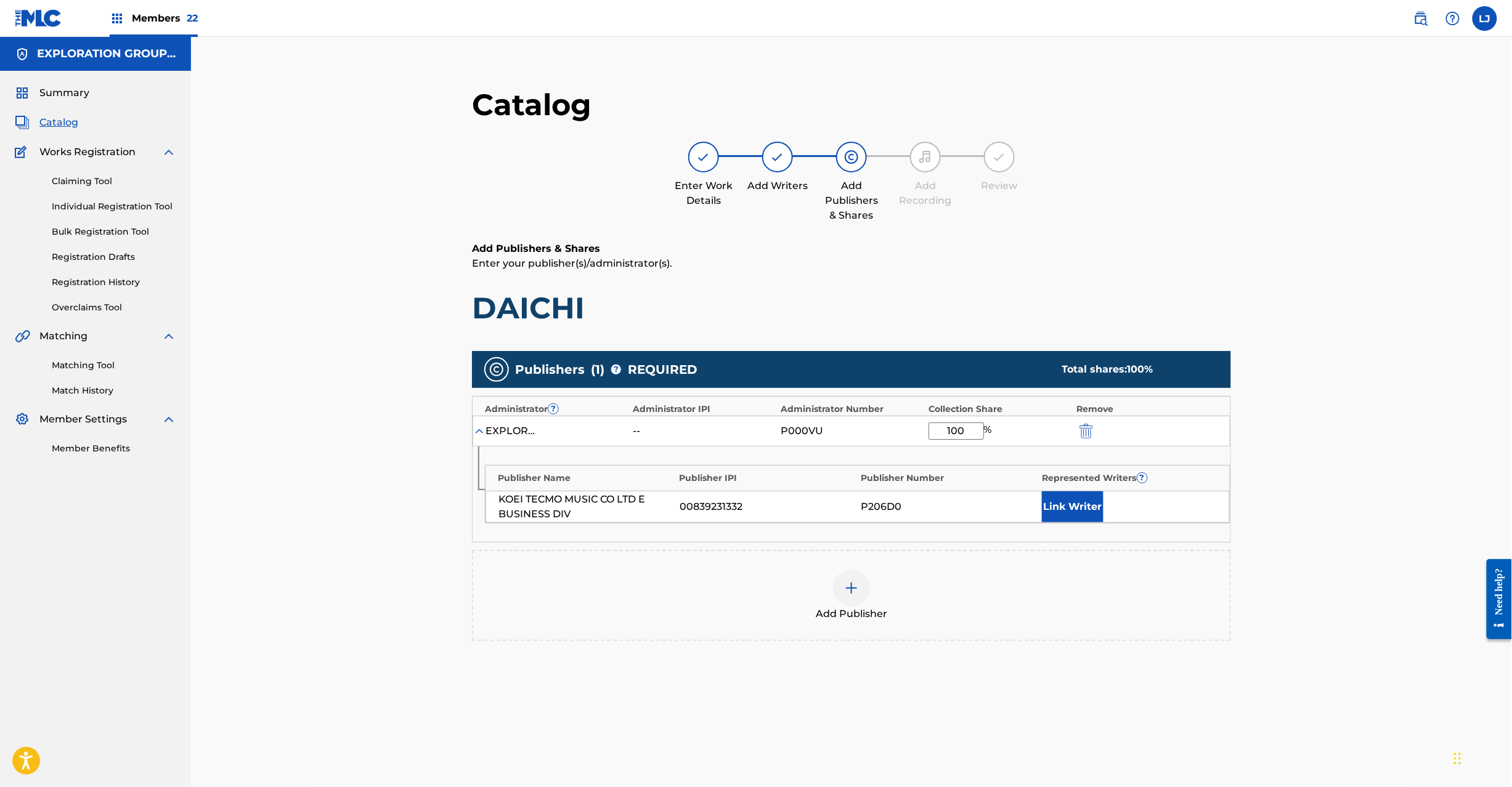
click at [1091, 430] on img "submit" at bounding box center [1086, 431] width 14 height 15
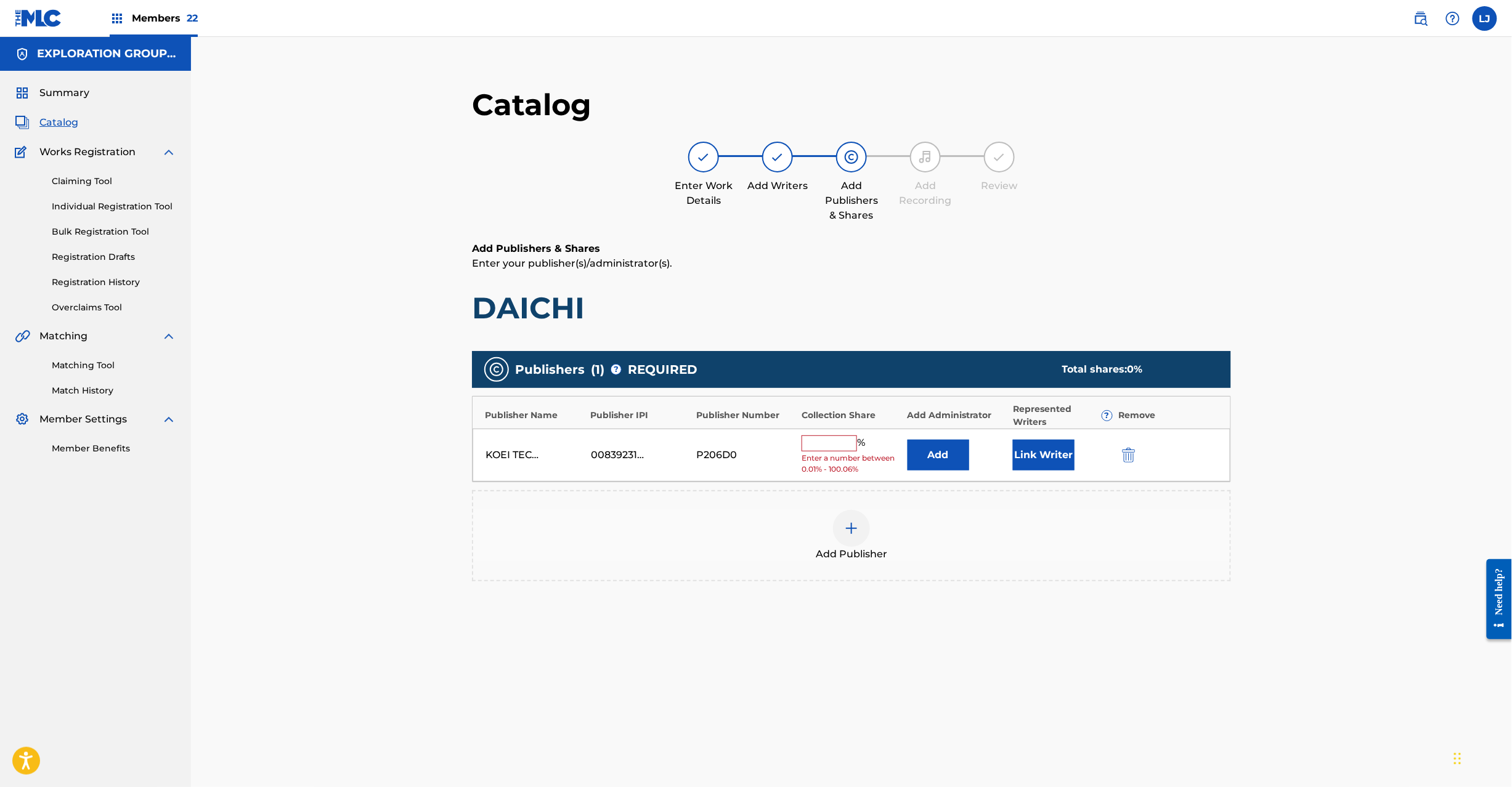
click at [1124, 456] on img "submit" at bounding box center [1128, 455] width 14 height 15
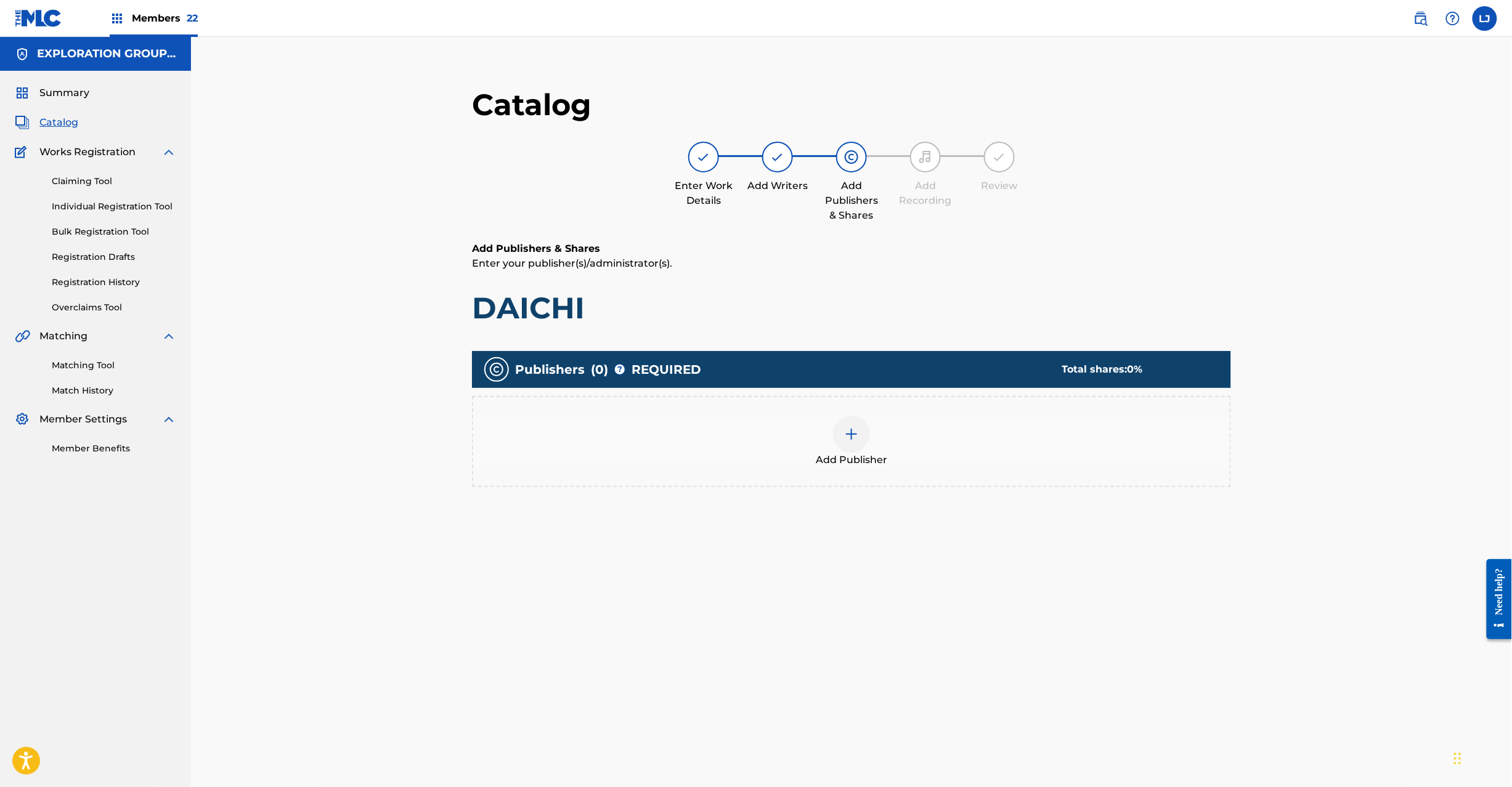
click at [848, 445] on div at bounding box center [851, 434] width 37 height 37
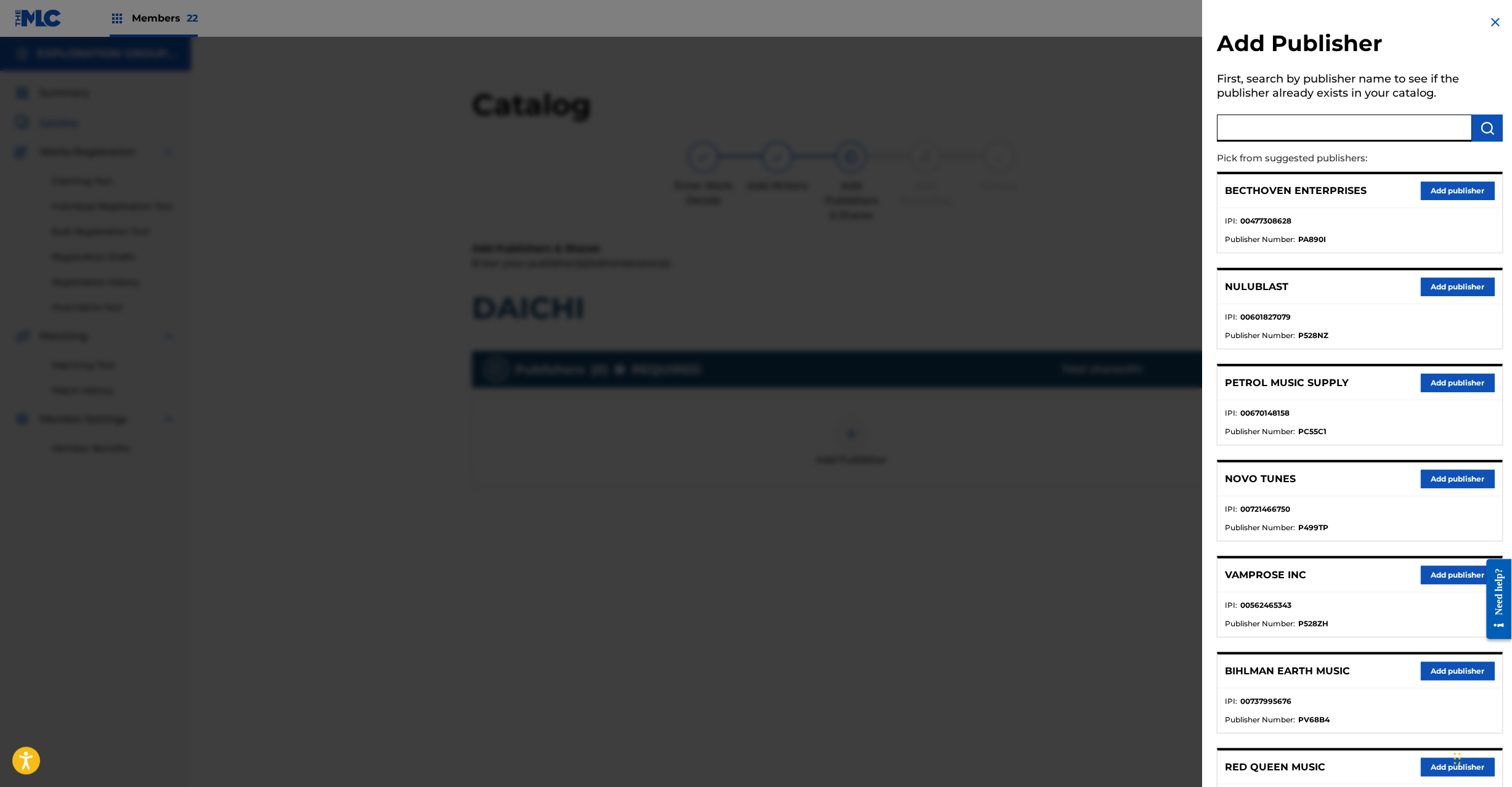
click at [1358, 128] on input "text" at bounding box center [1345, 128] width 255 height 27
paste input "Koei Tecmo Music Co Ltd N Business Div"
type input "Koei Tecmo Music Co Ltd N Business Div"
click at [1475, 134] on button "submit" at bounding box center [1488, 128] width 31 height 27
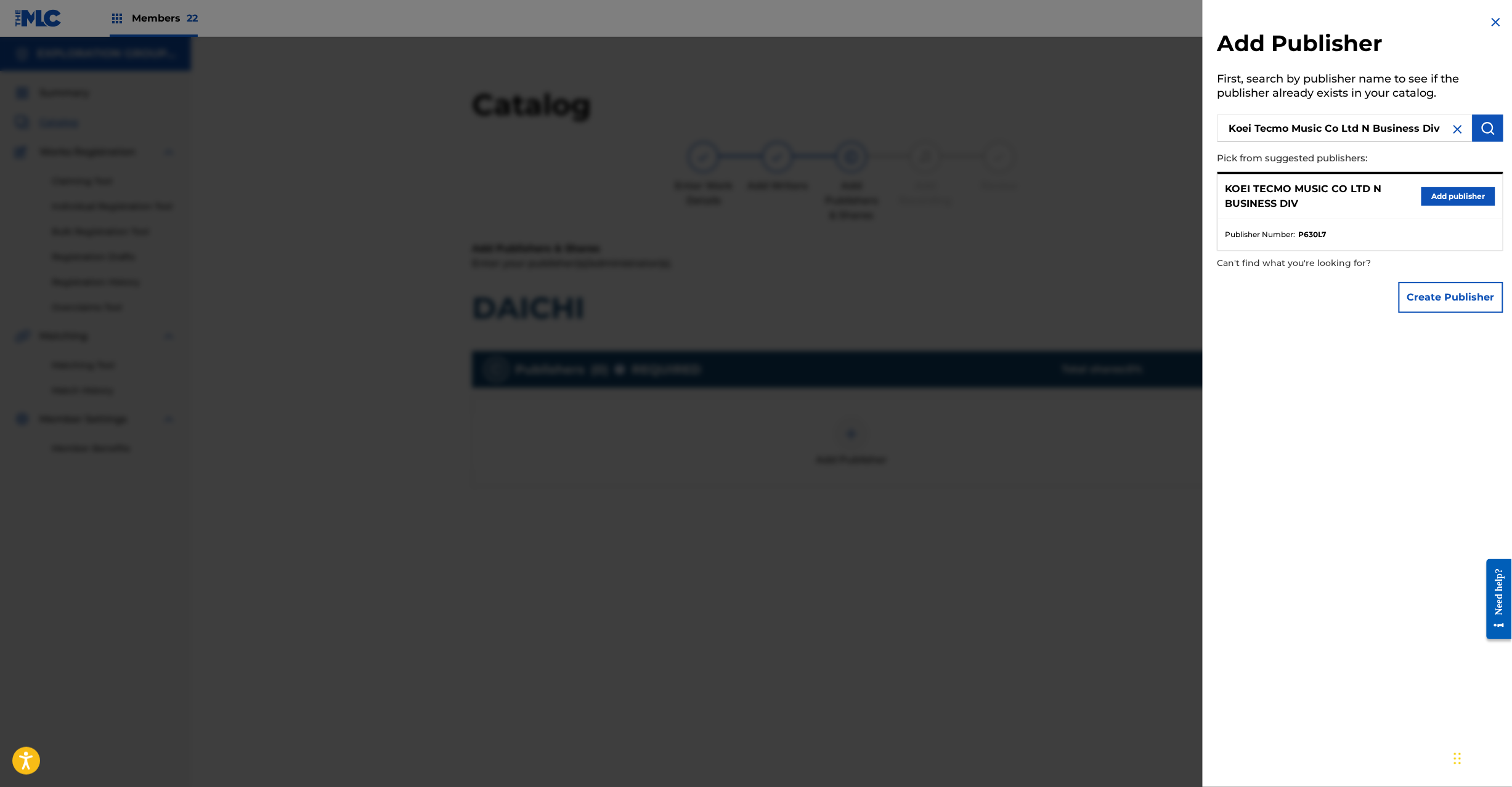
click at [1422, 195] on button "Add publisher" at bounding box center [1459, 197] width 74 height 18
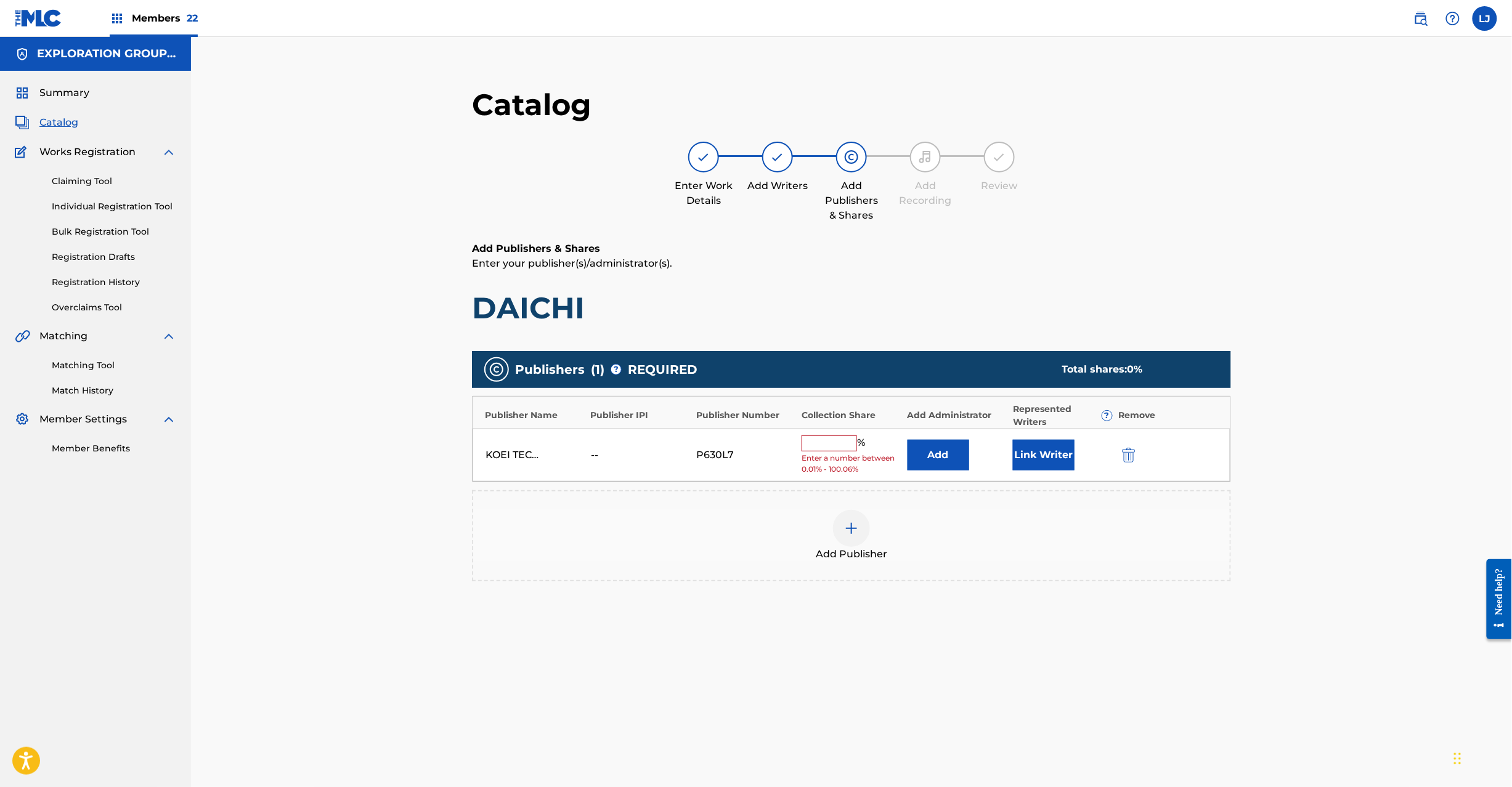
click at [961, 460] on button "Add" at bounding box center [938, 455] width 62 height 31
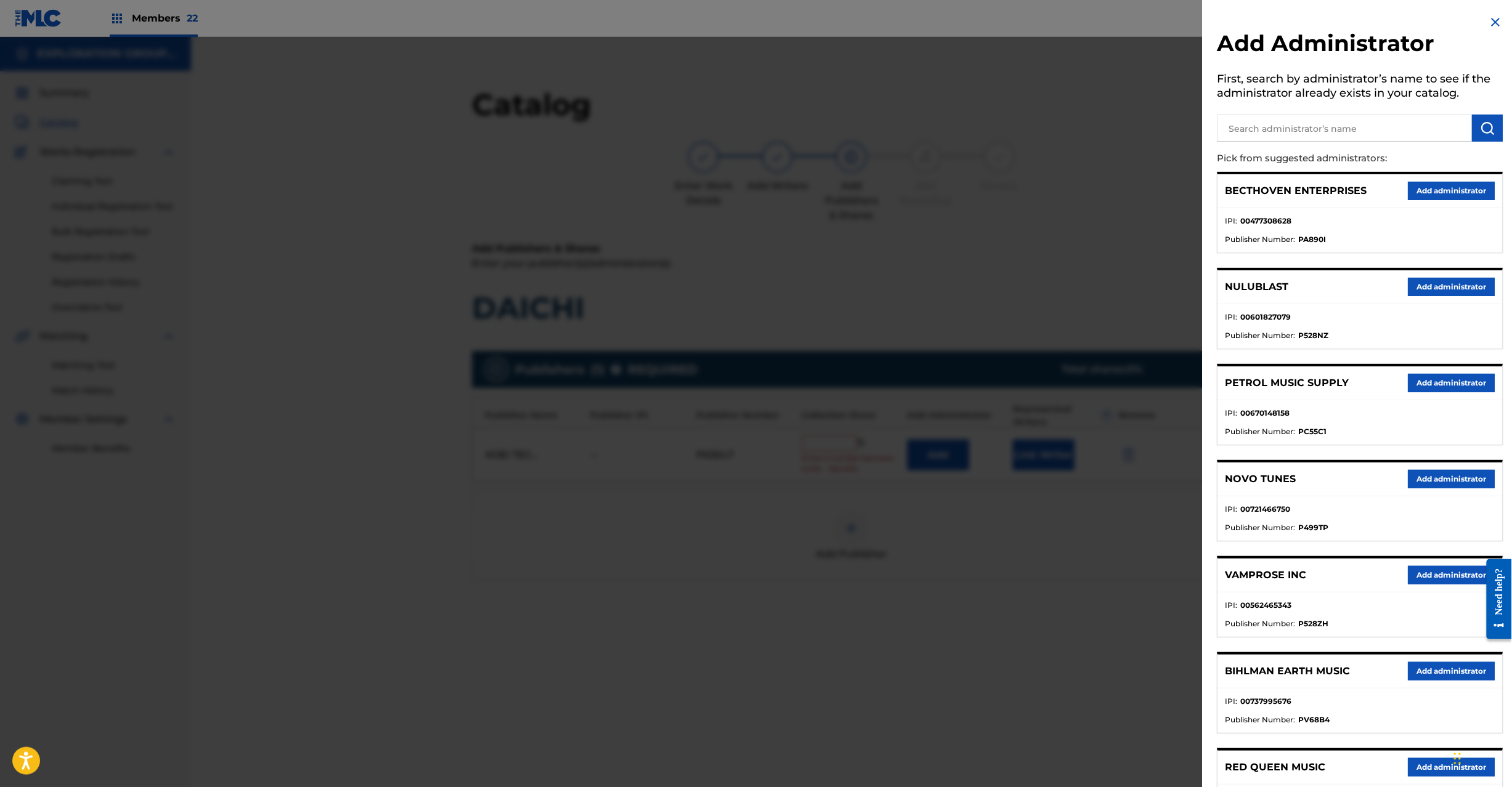
click at [1341, 117] on input "text" at bounding box center [1345, 128] width 255 height 27
paste input "Exploration Group LLC"
type input "Exploration Group LLC"
click at [1489, 129] on img "submit" at bounding box center [1488, 128] width 15 height 15
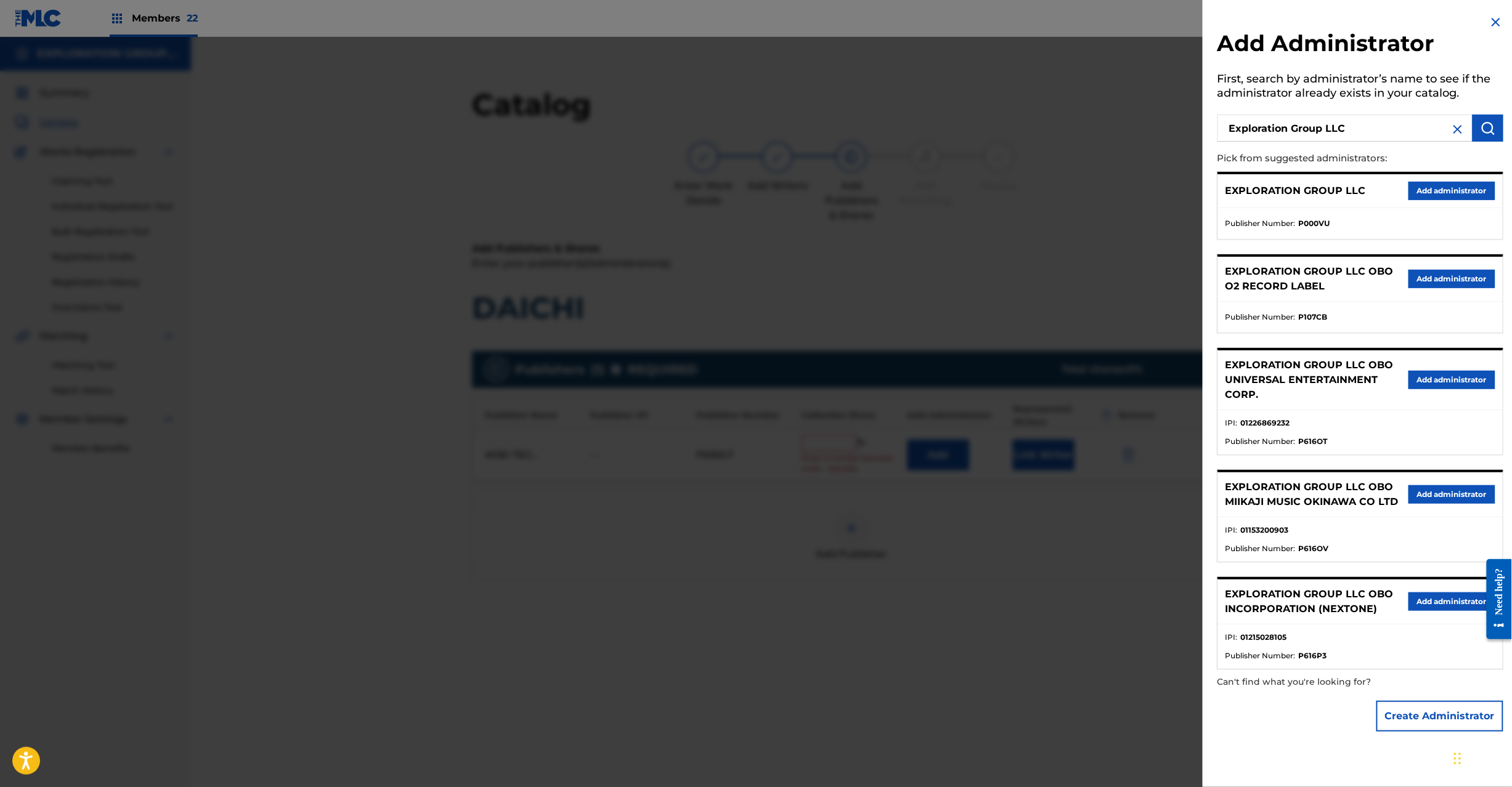
click at [1421, 193] on button "Add administrator" at bounding box center [1451, 191] width 87 height 18
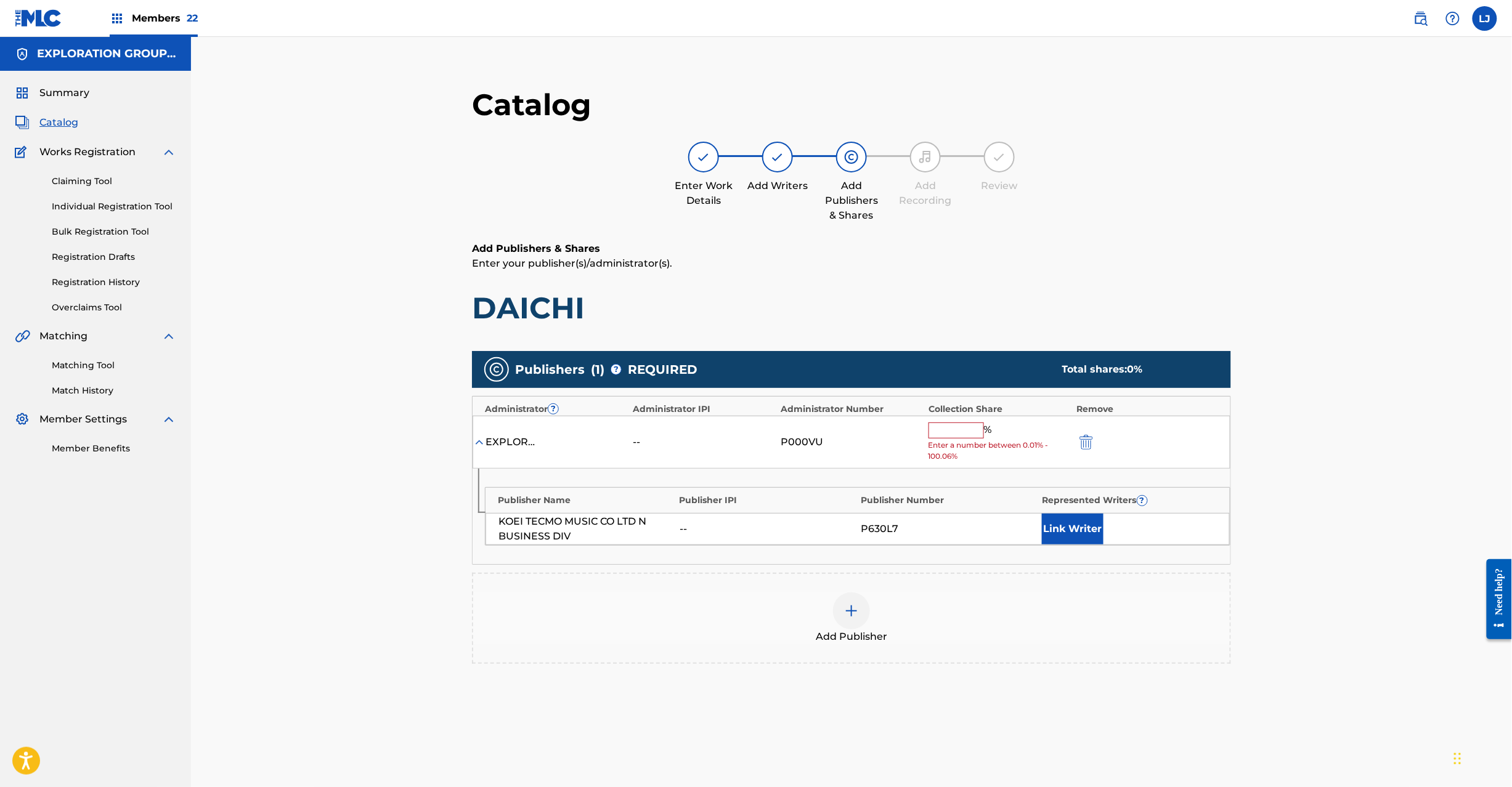
click at [962, 432] on input "text" at bounding box center [956, 430] width 55 height 16
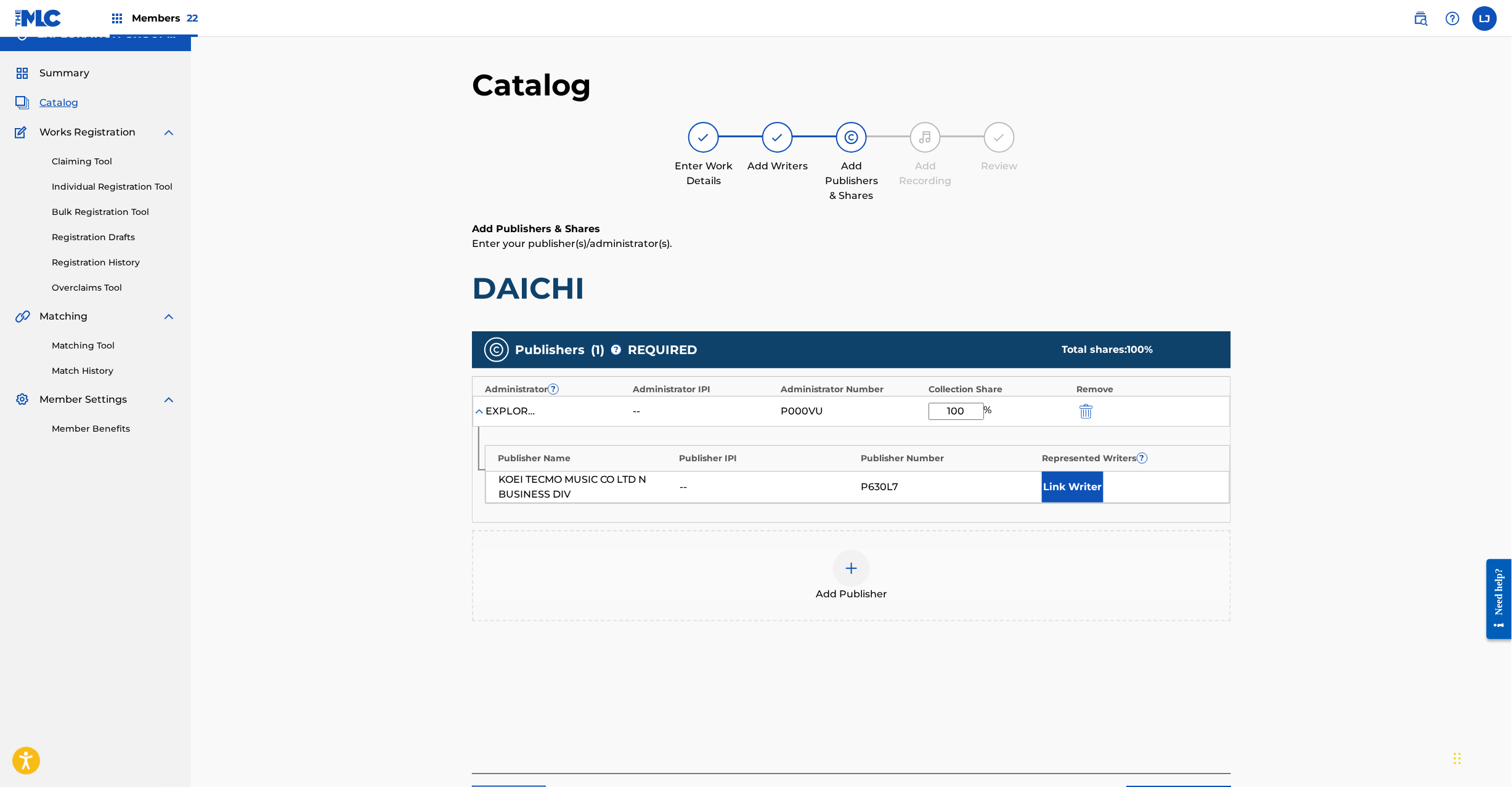
scroll to position [127, 0]
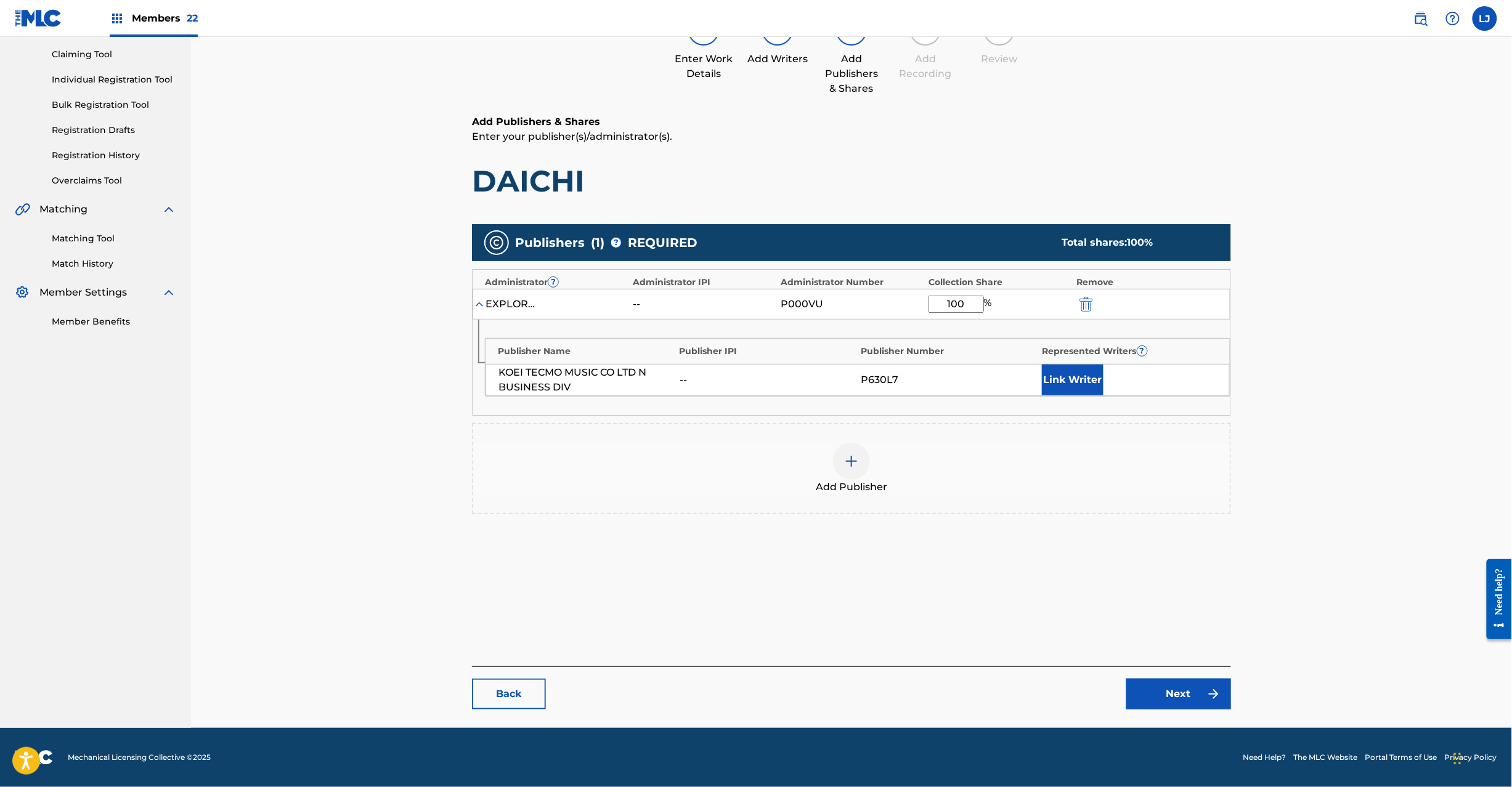
type input "100"
click at [1147, 683] on link "Next" at bounding box center [1179, 694] width 105 height 31
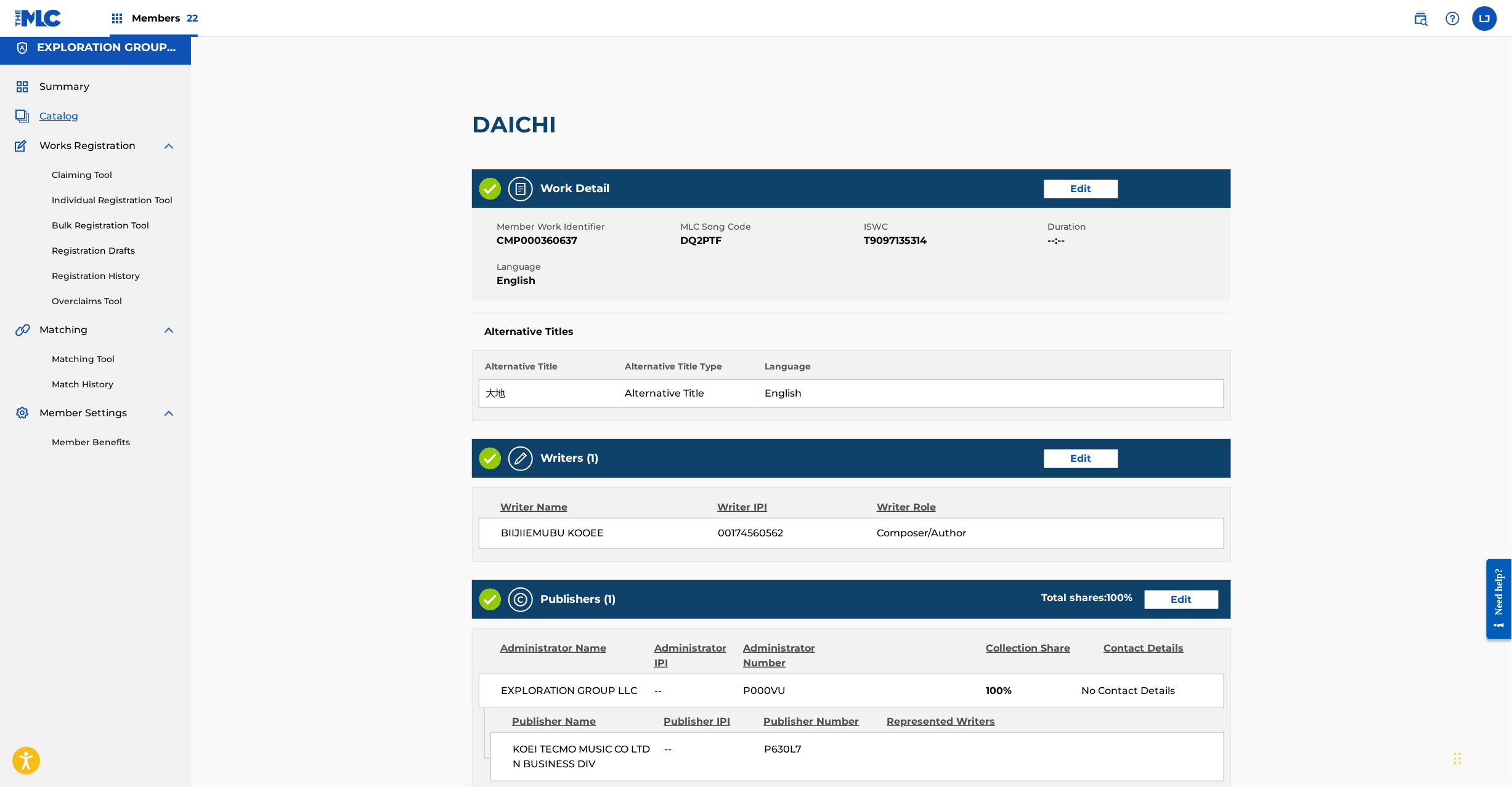
scroll to position [245, 0]
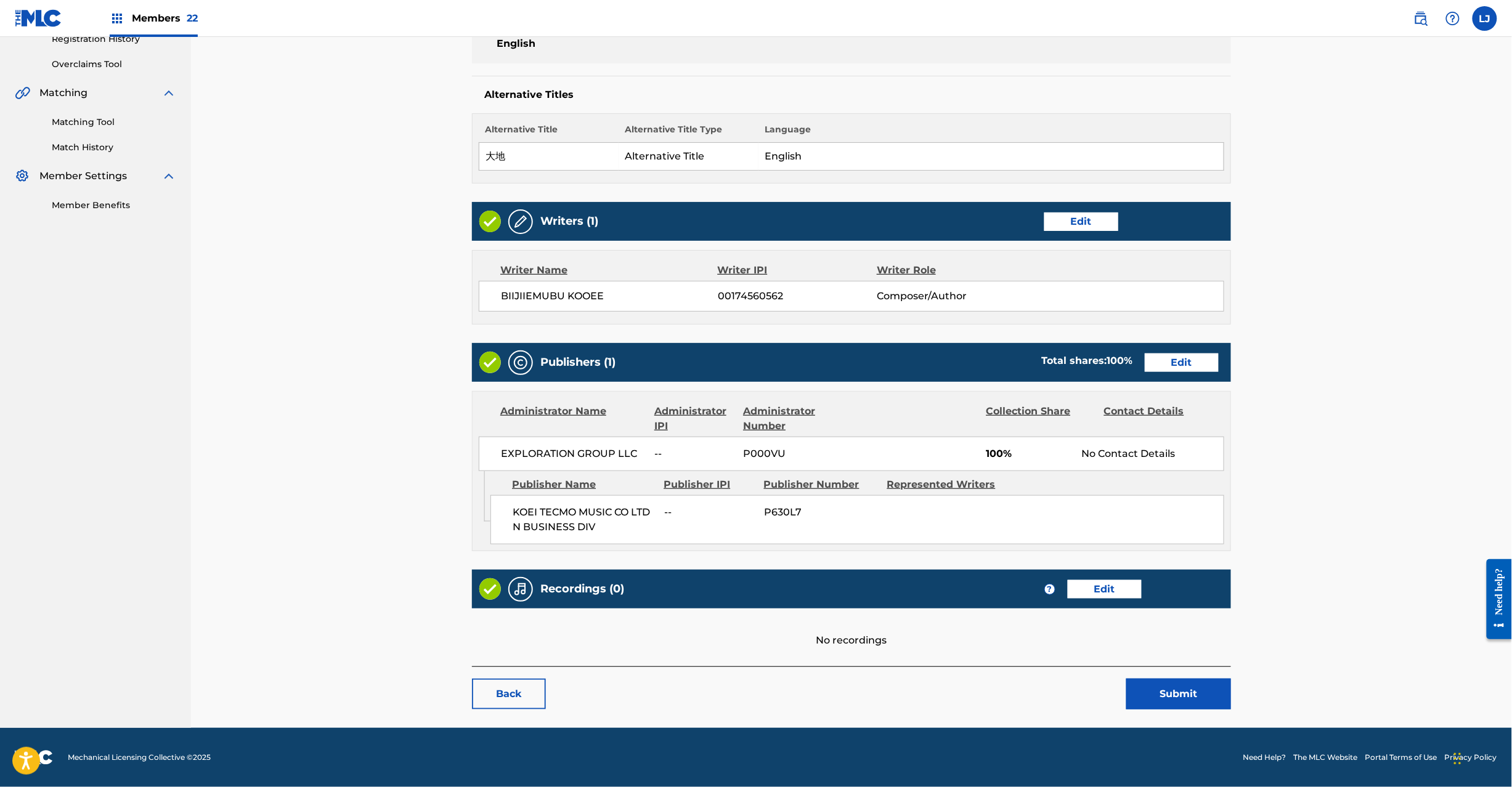
click at [1179, 698] on button "Submit" at bounding box center [1179, 694] width 105 height 31
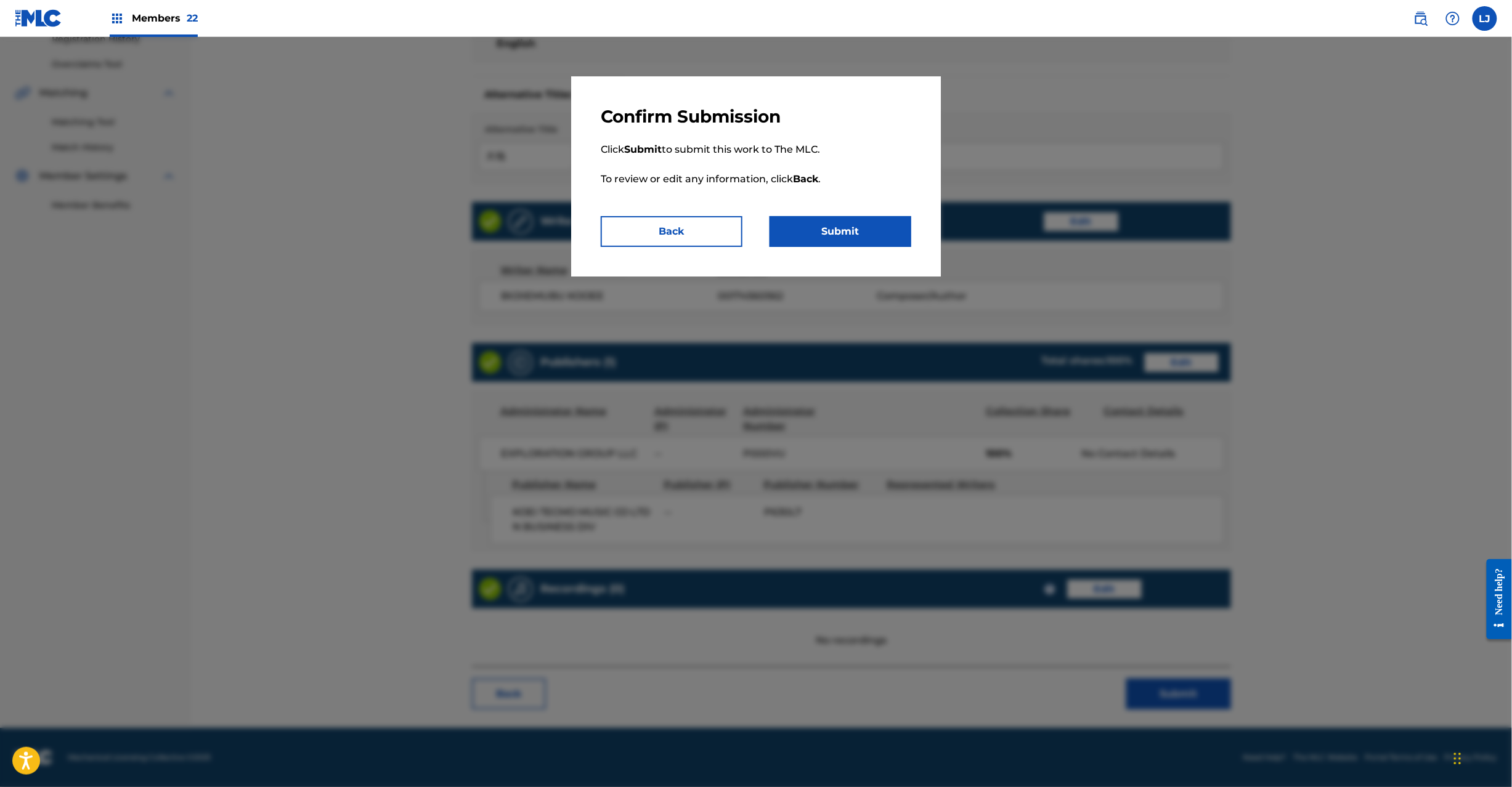
click at [800, 255] on div "Confirm Submission Click Submit to submit this work to The MLC. To review or ed…" at bounding box center [756, 176] width 370 height 200
click at [827, 225] on button "Submit" at bounding box center [841, 231] width 142 height 31
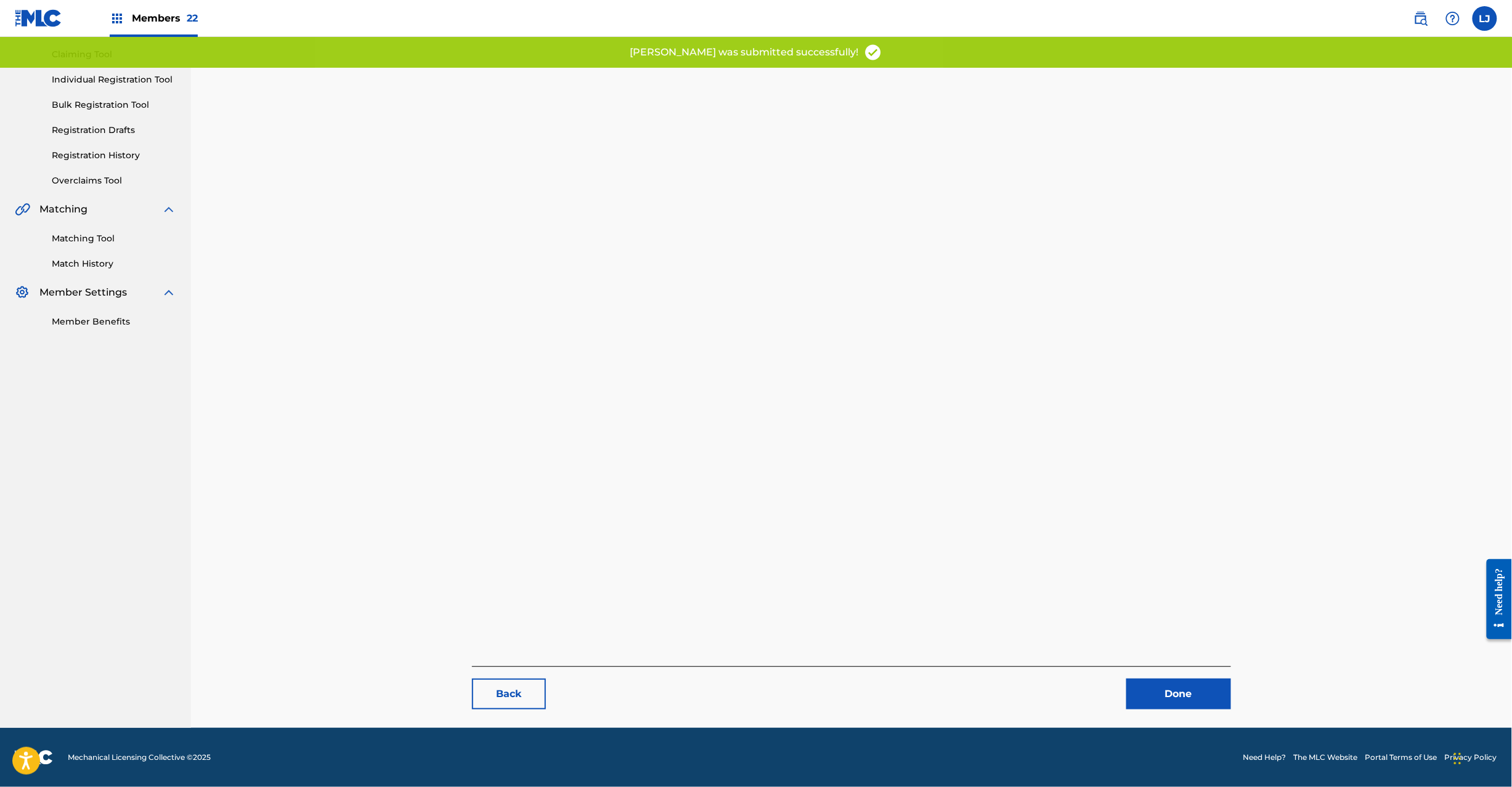
scroll to position [127, 0]
click at [1171, 679] on div "Back Done" at bounding box center [852, 688] width 759 height 43
click at [1165, 691] on link "Done" at bounding box center [1179, 694] width 105 height 31
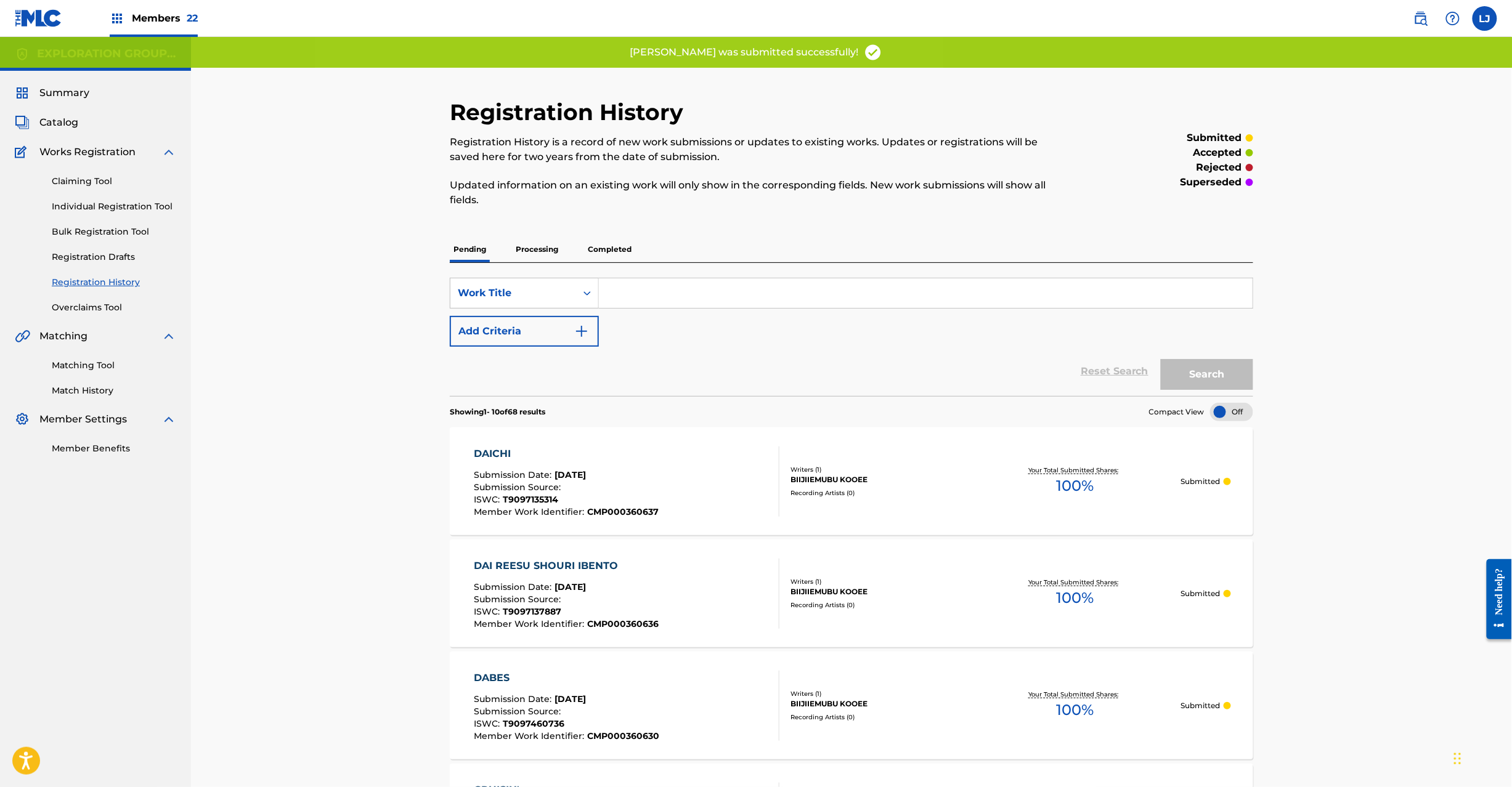
click at [671, 476] on div "DAICHI Submission Date : [DATE] Submission Source : ISWC : T9097135314 Member W…" at bounding box center [626, 482] width 305 height 70
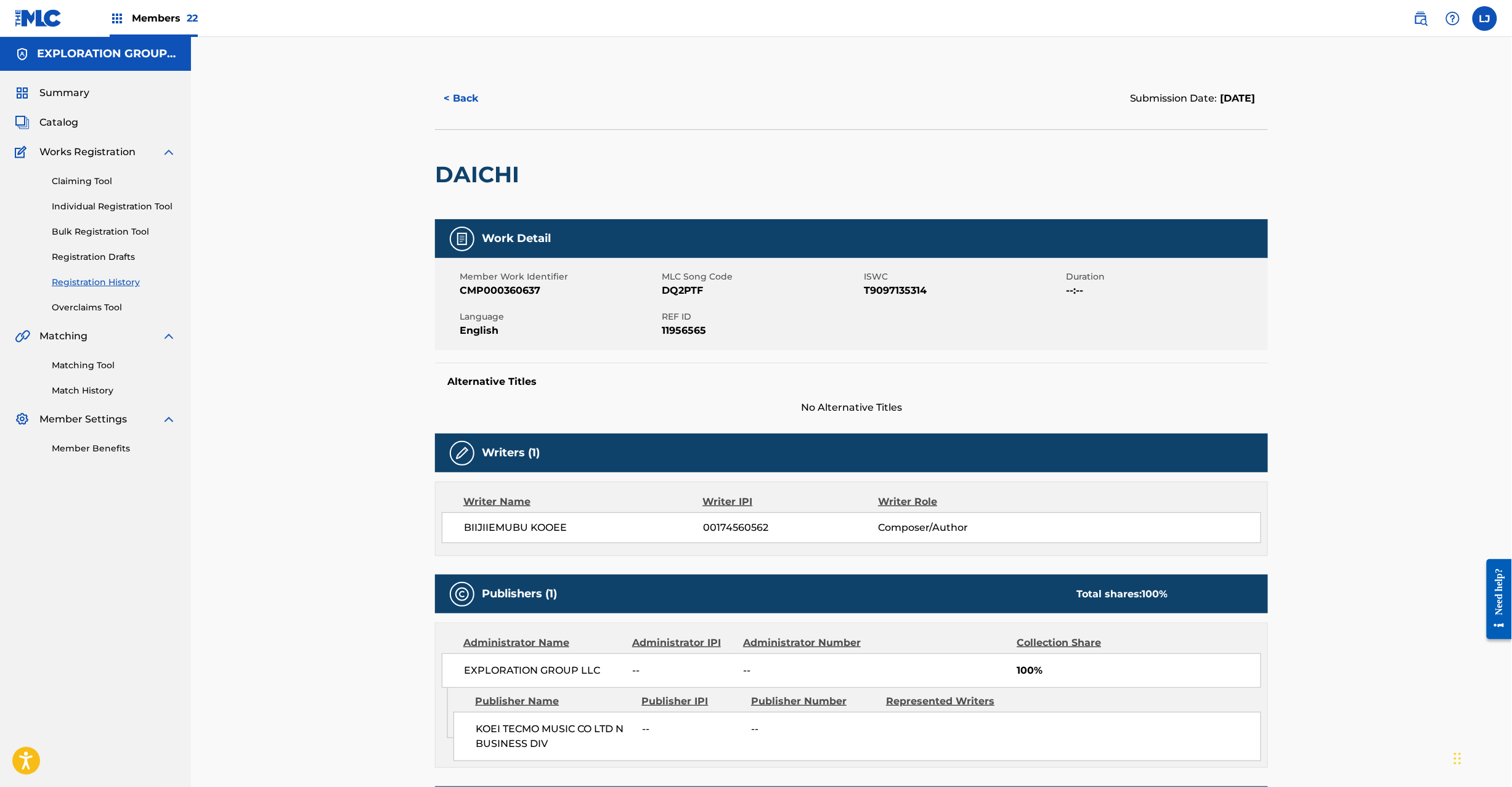
click at [38, 120] on link "Catalog" at bounding box center [46, 122] width 63 height 15
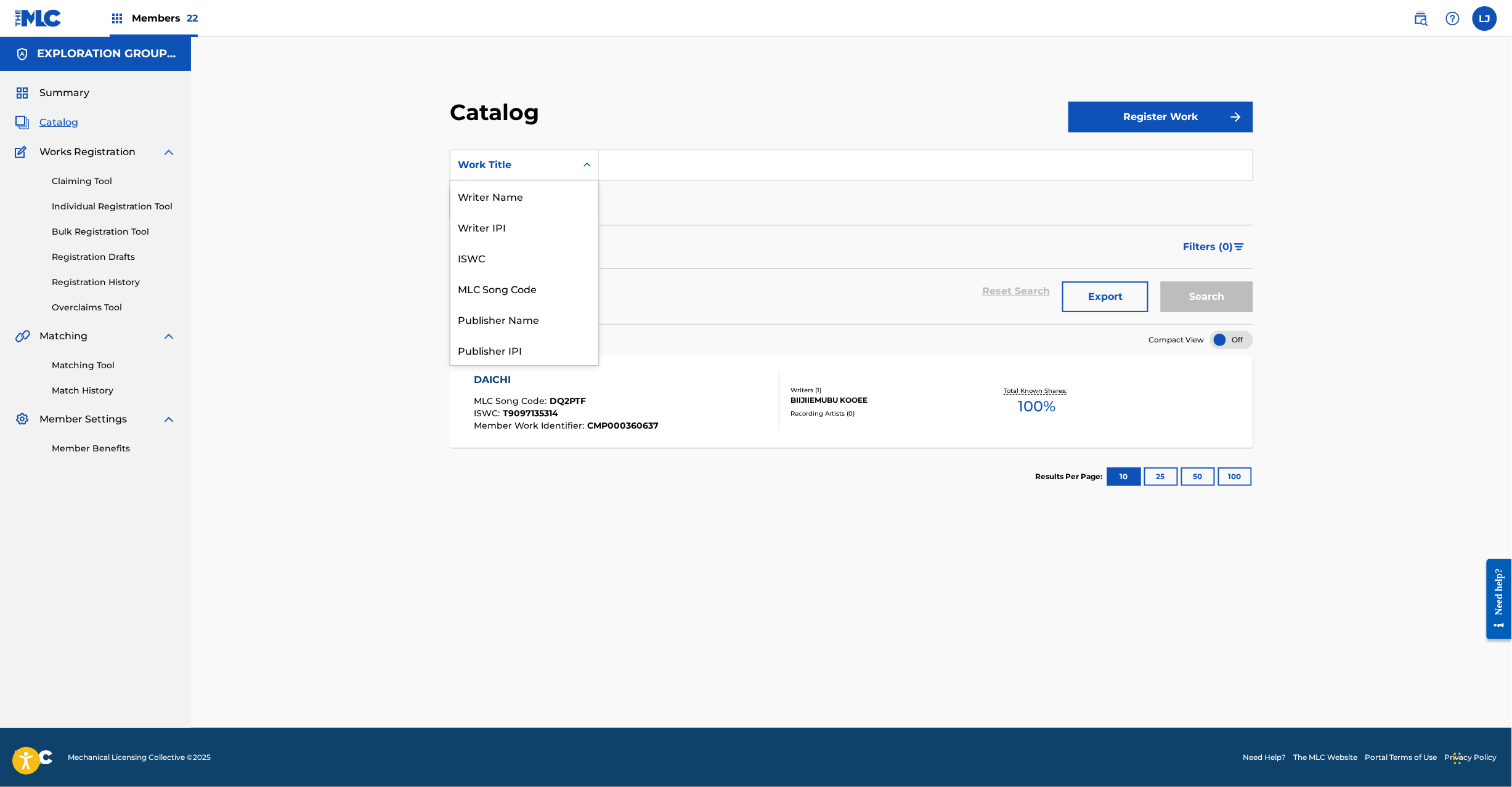
click at [508, 156] on div "Work Title" at bounding box center [513, 165] width 126 height 23
click at [530, 286] on div "MLC Song Code" at bounding box center [524, 288] width 148 height 31
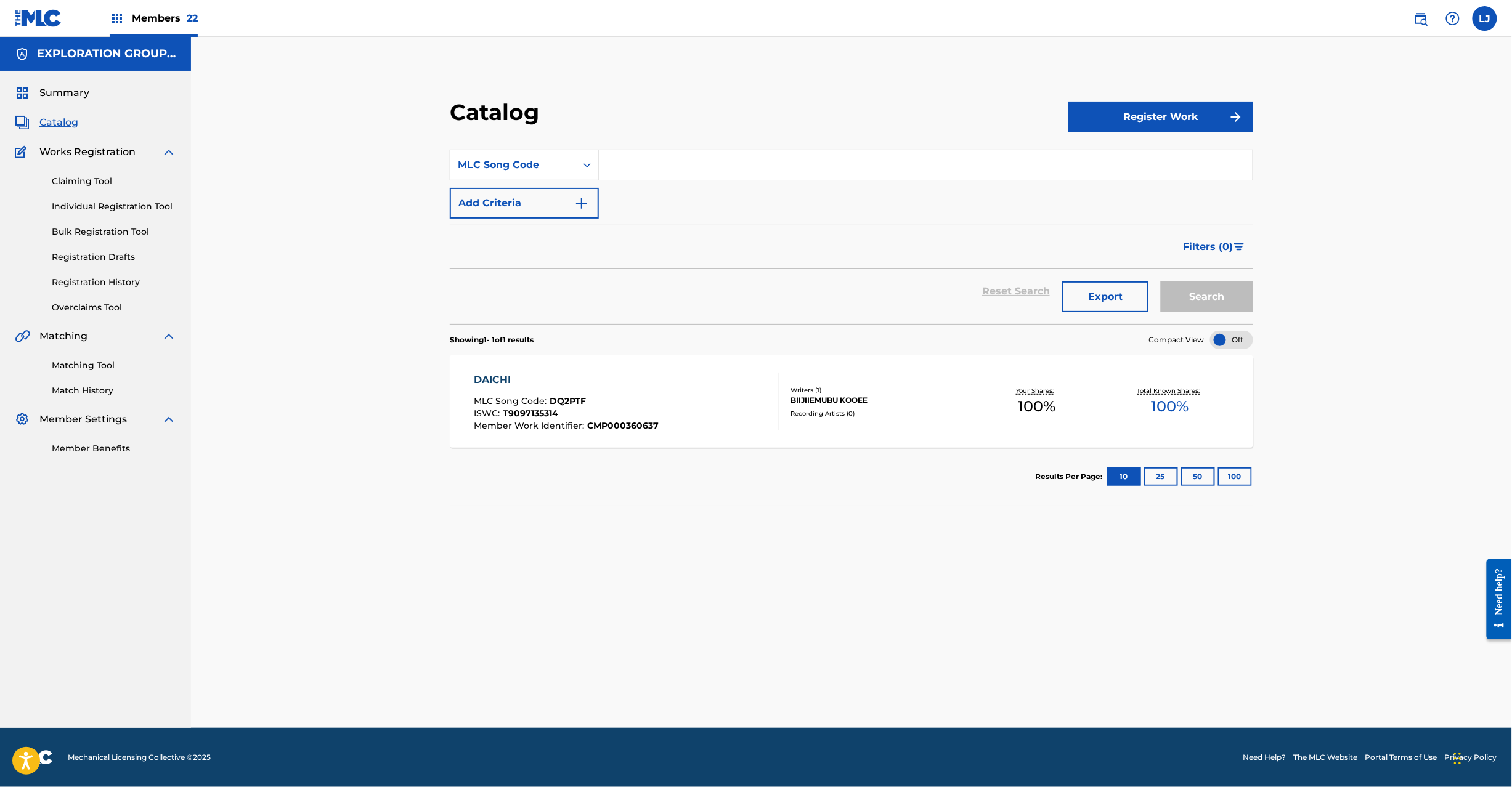
click at [619, 141] on section "SearchWithCriteriae55ed74a-358f-4f54-8929-844886aa7e08 MLC Song Code Add Criter…" at bounding box center [852, 229] width 804 height 189
click at [624, 167] on input "Search Form" at bounding box center [926, 165] width 654 height 29
paste input "DQ2PTN"
type input "DQ2PTN"
click at [1205, 293] on button "Search" at bounding box center [1207, 296] width 92 height 31
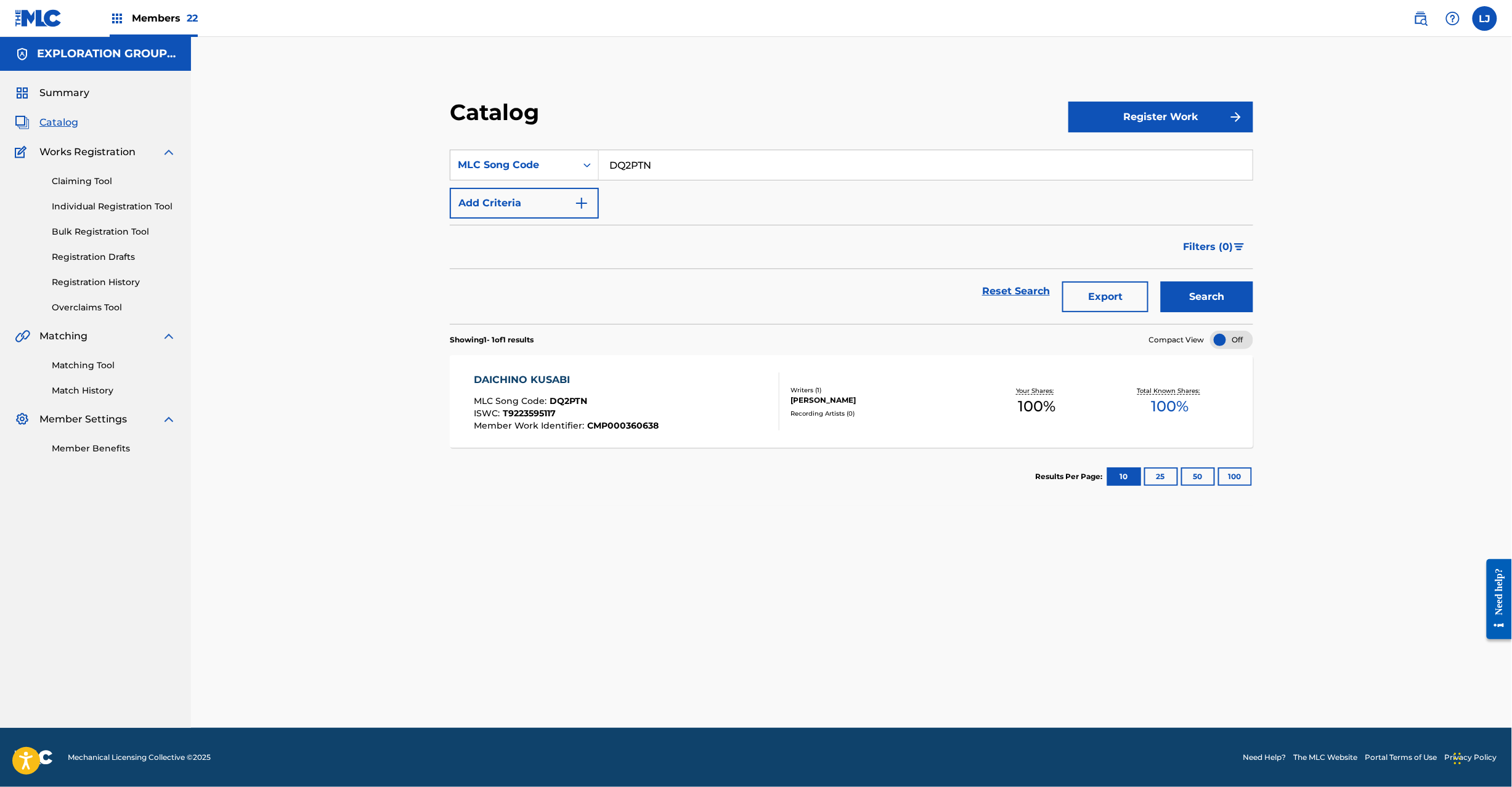
click at [699, 395] on div "[PERSON_NAME] MLC Song Code : DQ2PTN ISWC : T9223595117 Member Work Identifier …" at bounding box center [626, 402] width 305 height 58
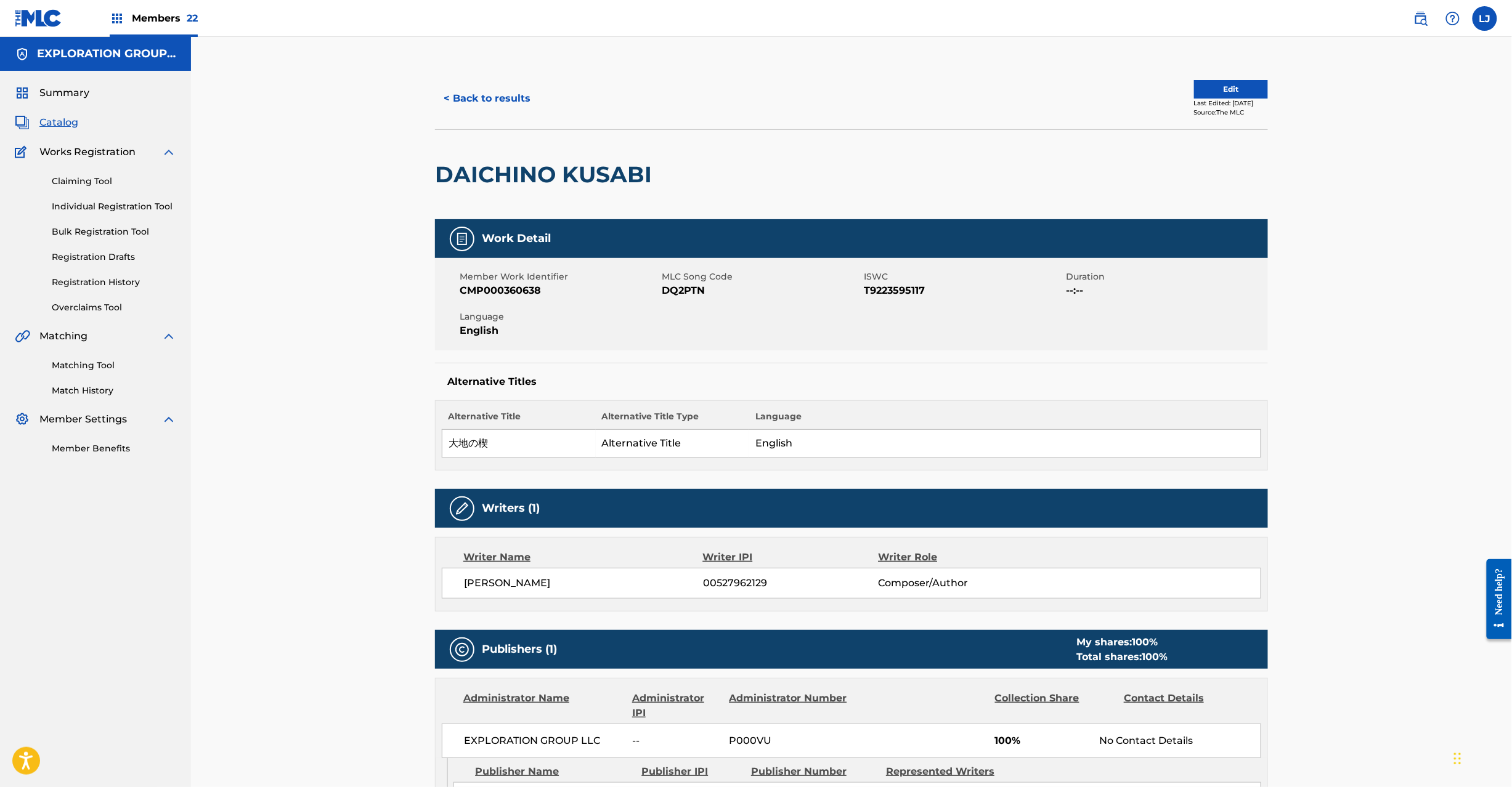
click at [1213, 90] on button "Edit" at bounding box center [1231, 89] width 74 height 18
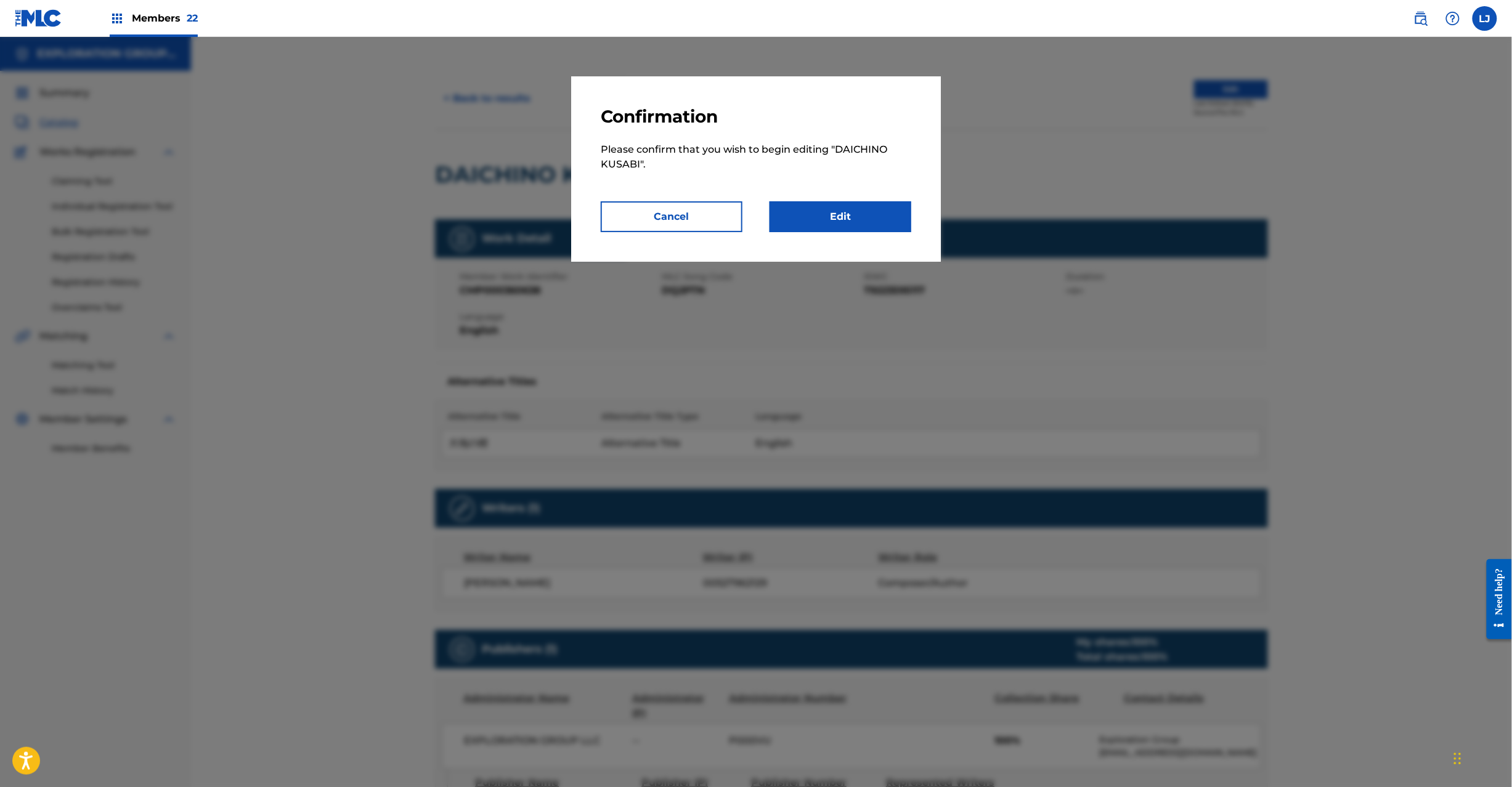
click at [859, 208] on link "Edit" at bounding box center [841, 216] width 142 height 31
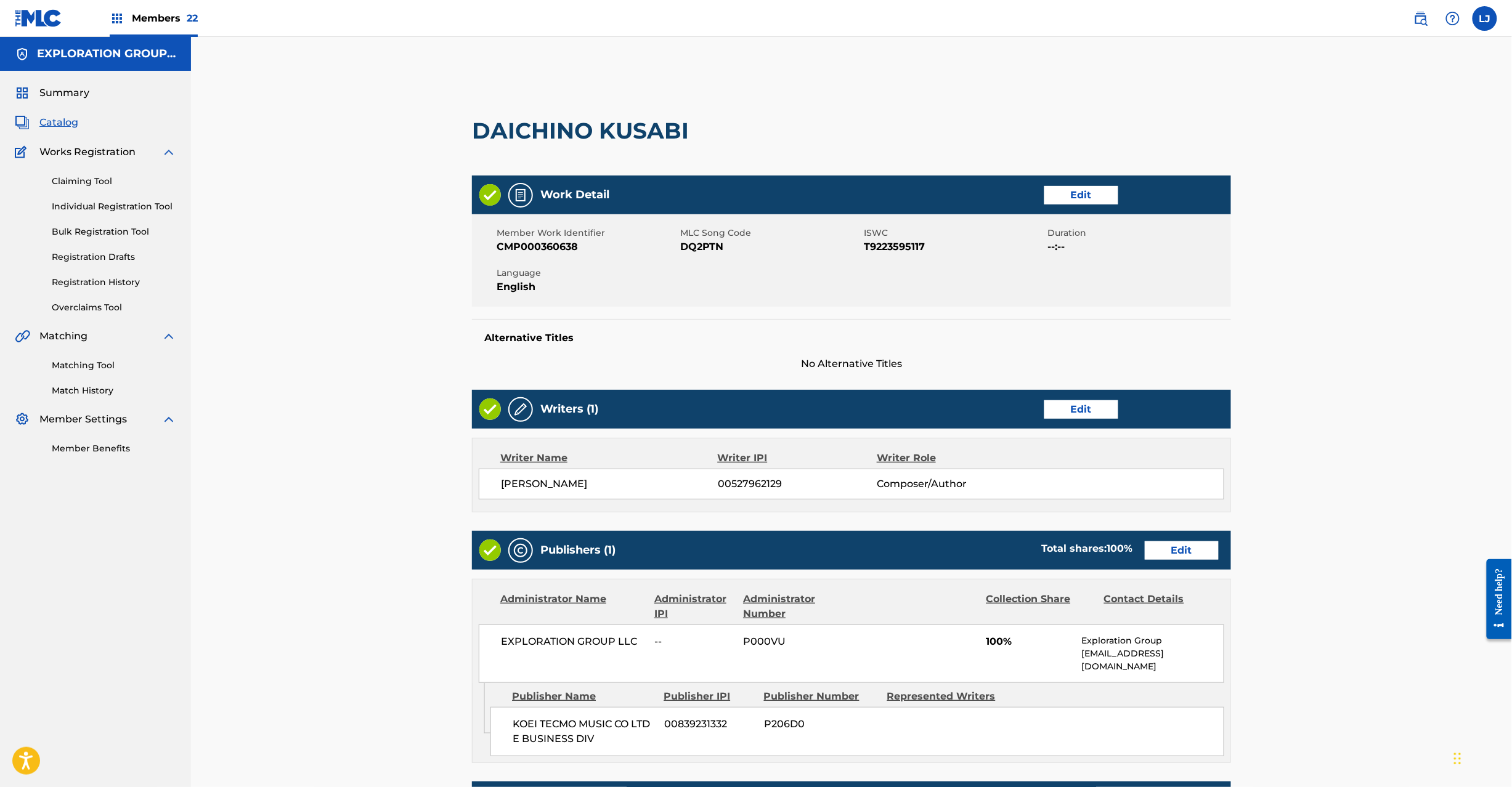
click at [1161, 556] on link "Edit" at bounding box center [1182, 551] width 74 height 18
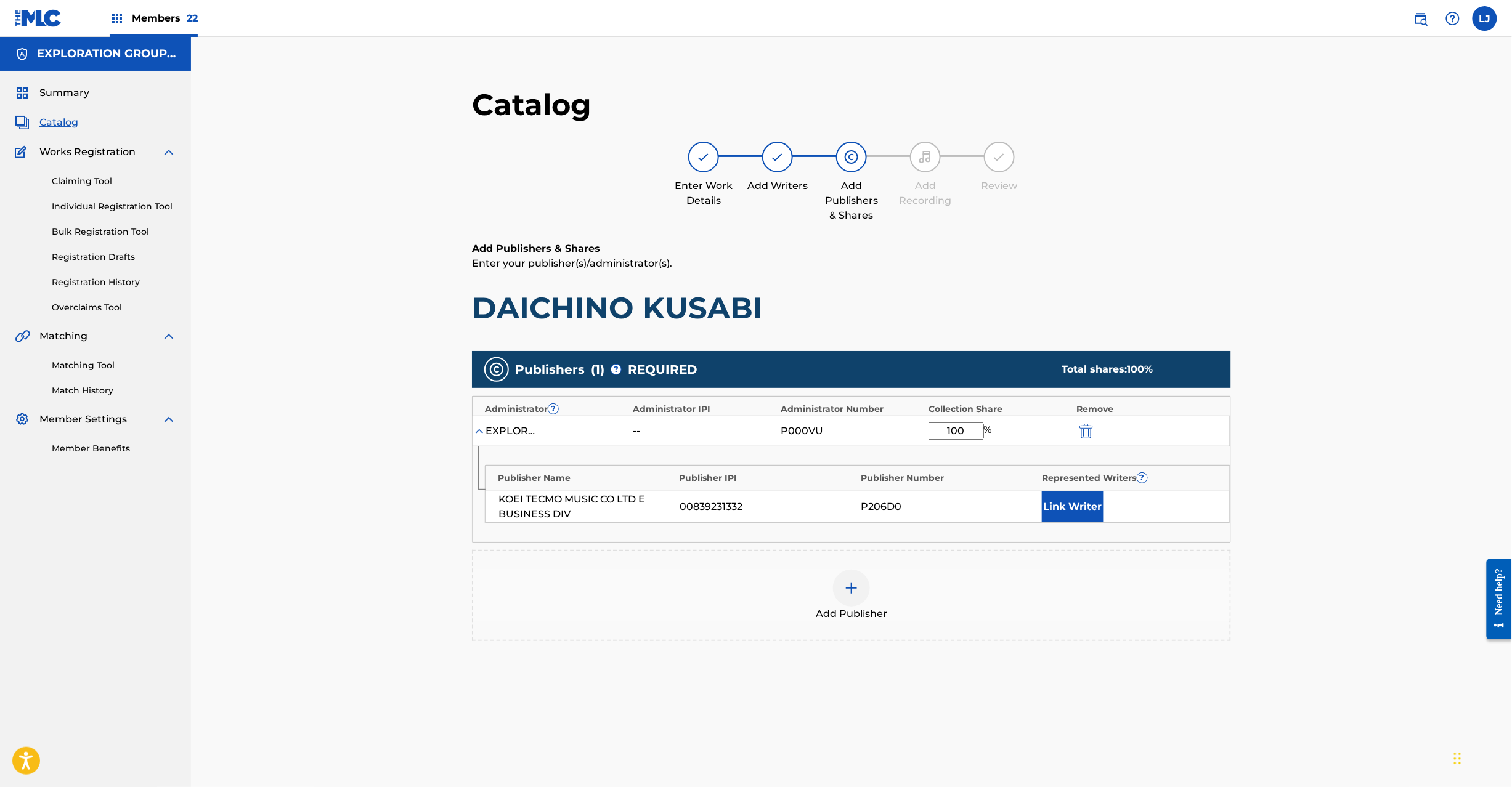
click at [1085, 425] on img "submit" at bounding box center [1086, 431] width 14 height 15
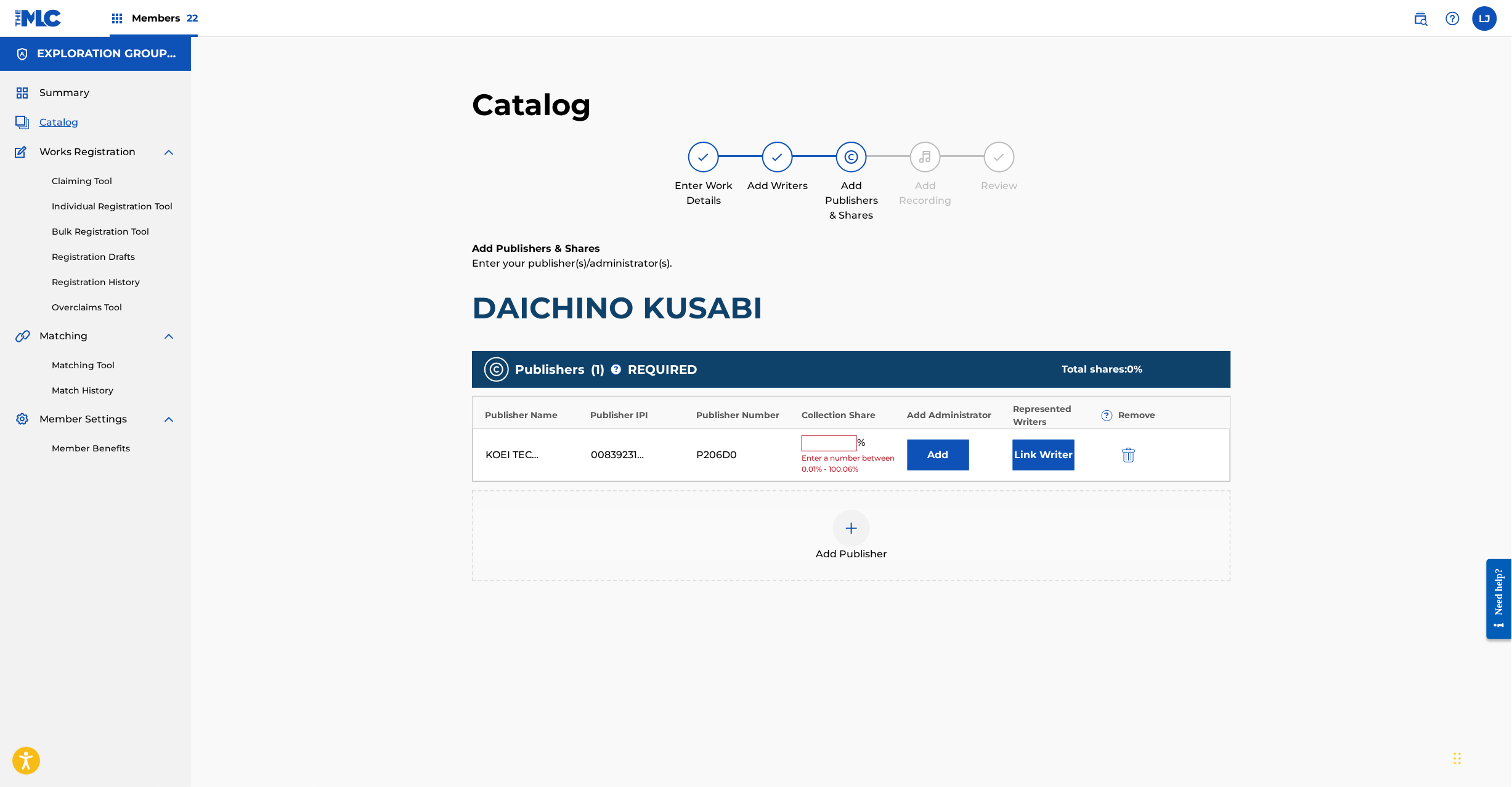
click at [1139, 462] on div at bounding box center [1146, 455] width 55 height 14
click at [1130, 458] on img "submit" at bounding box center [1128, 455] width 14 height 15
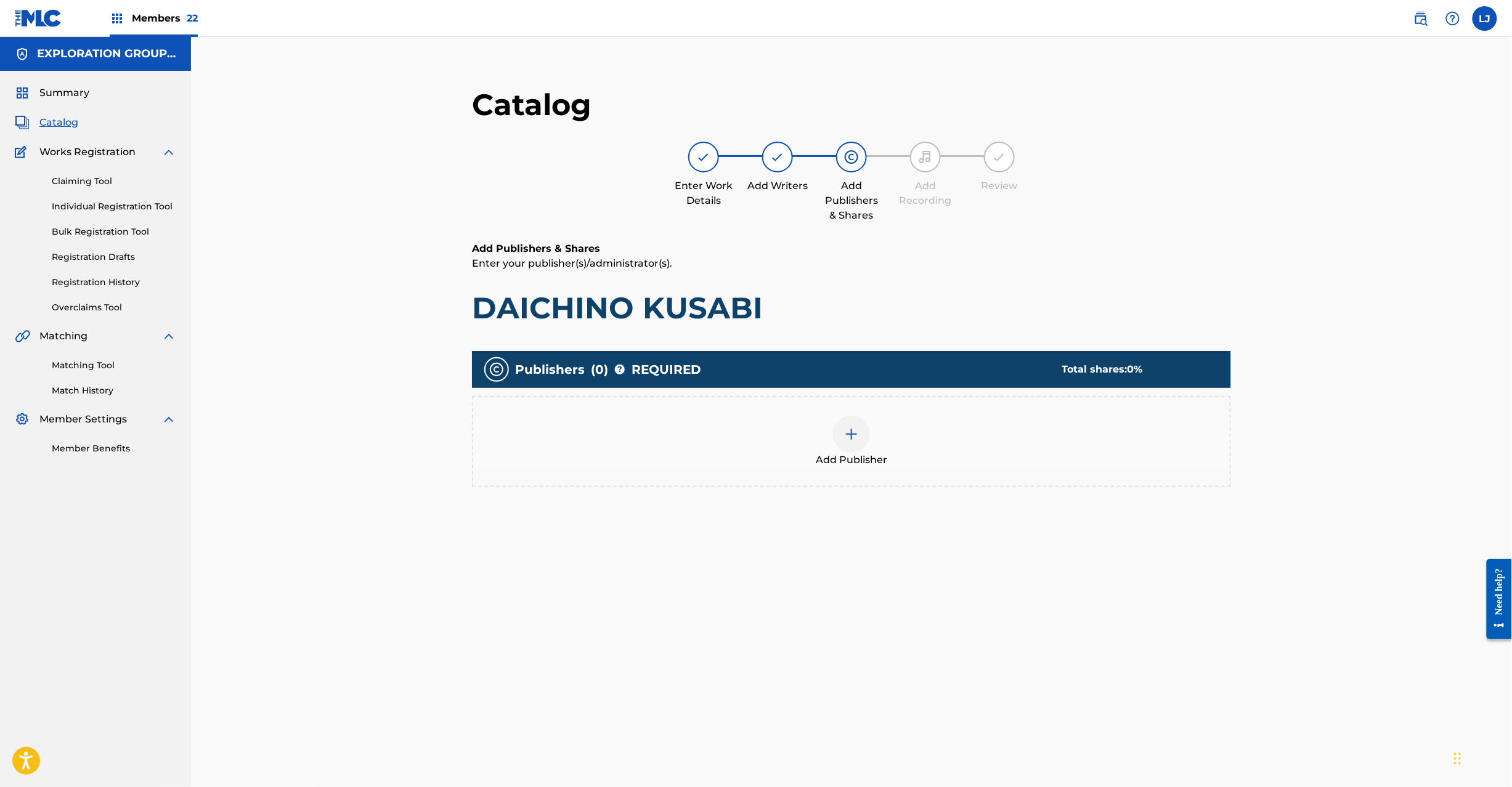
click at [858, 424] on div at bounding box center [851, 434] width 37 height 37
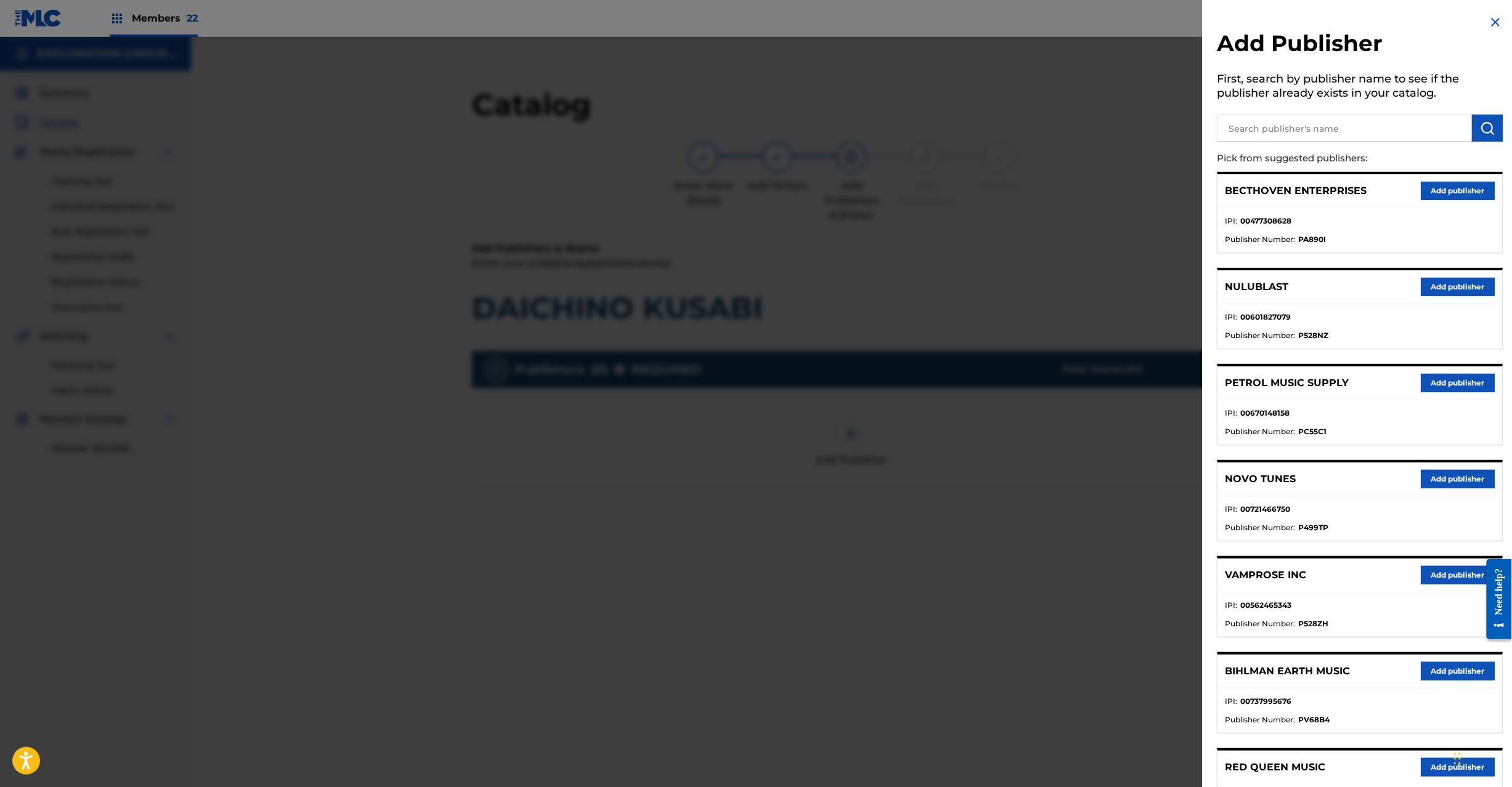
click at [1335, 118] on input "text" at bounding box center [1345, 128] width 255 height 27
paste input "Koei Tecmo Music Co Ltd N Business Div"
type input "Koei Tecmo Music Co Ltd N Business Div"
click at [1481, 120] on img "submit" at bounding box center [1488, 128] width 15 height 15
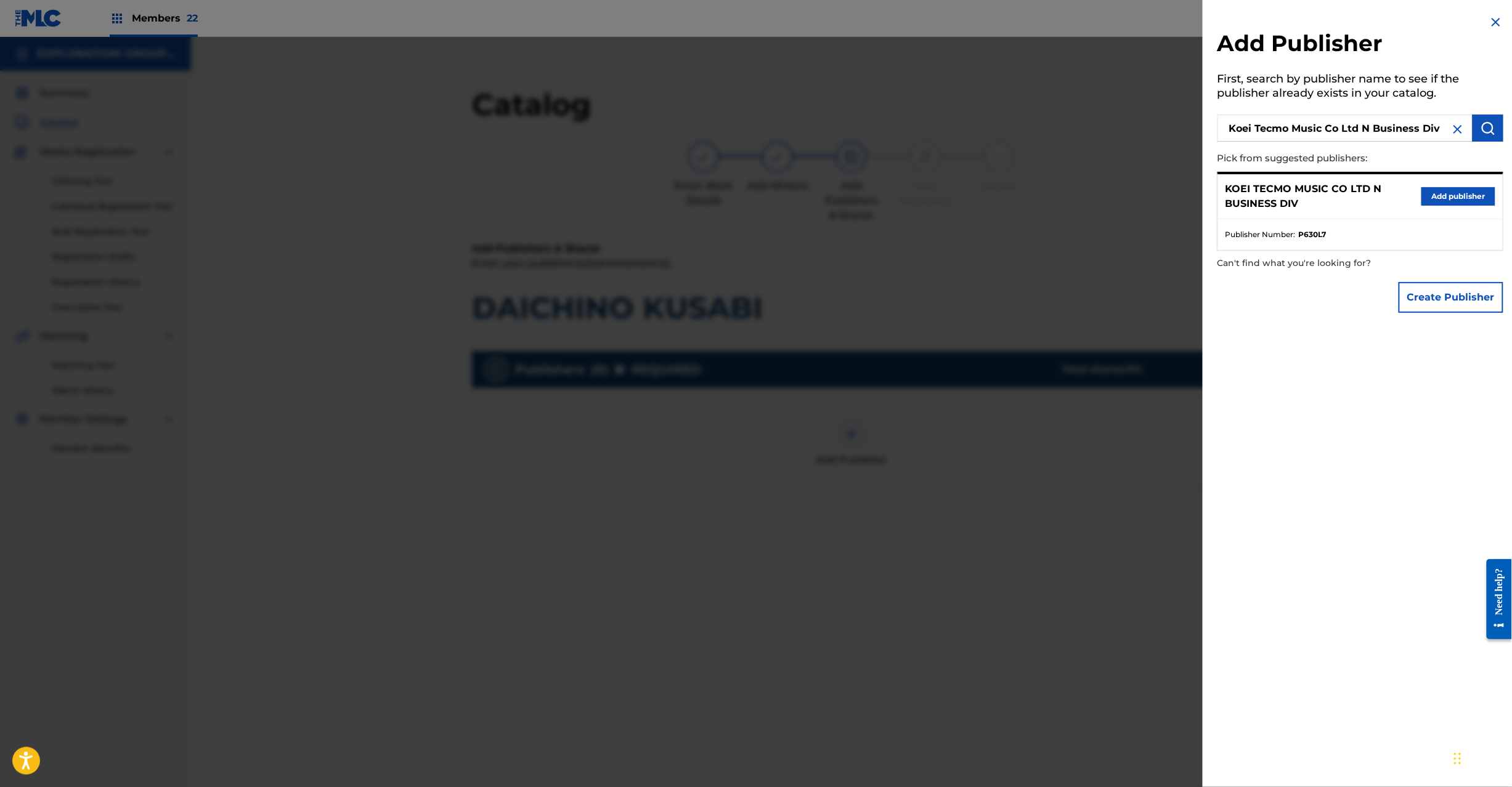
click at [1442, 198] on button "Add publisher" at bounding box center [1459, 197] width 74 height 18
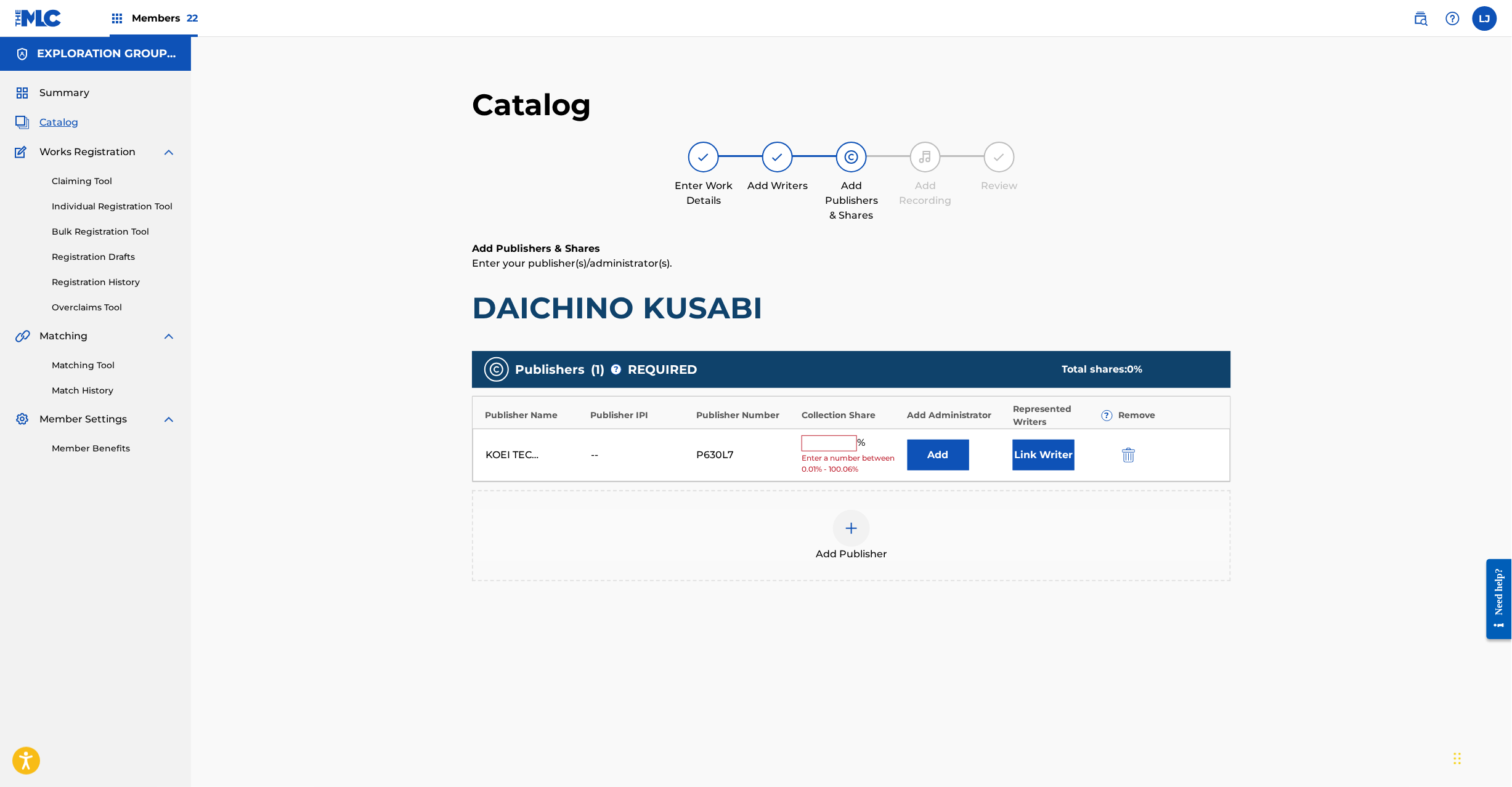
click at [945, 454] on button "Add" at bounding box center [938, 455] width 62 height 31
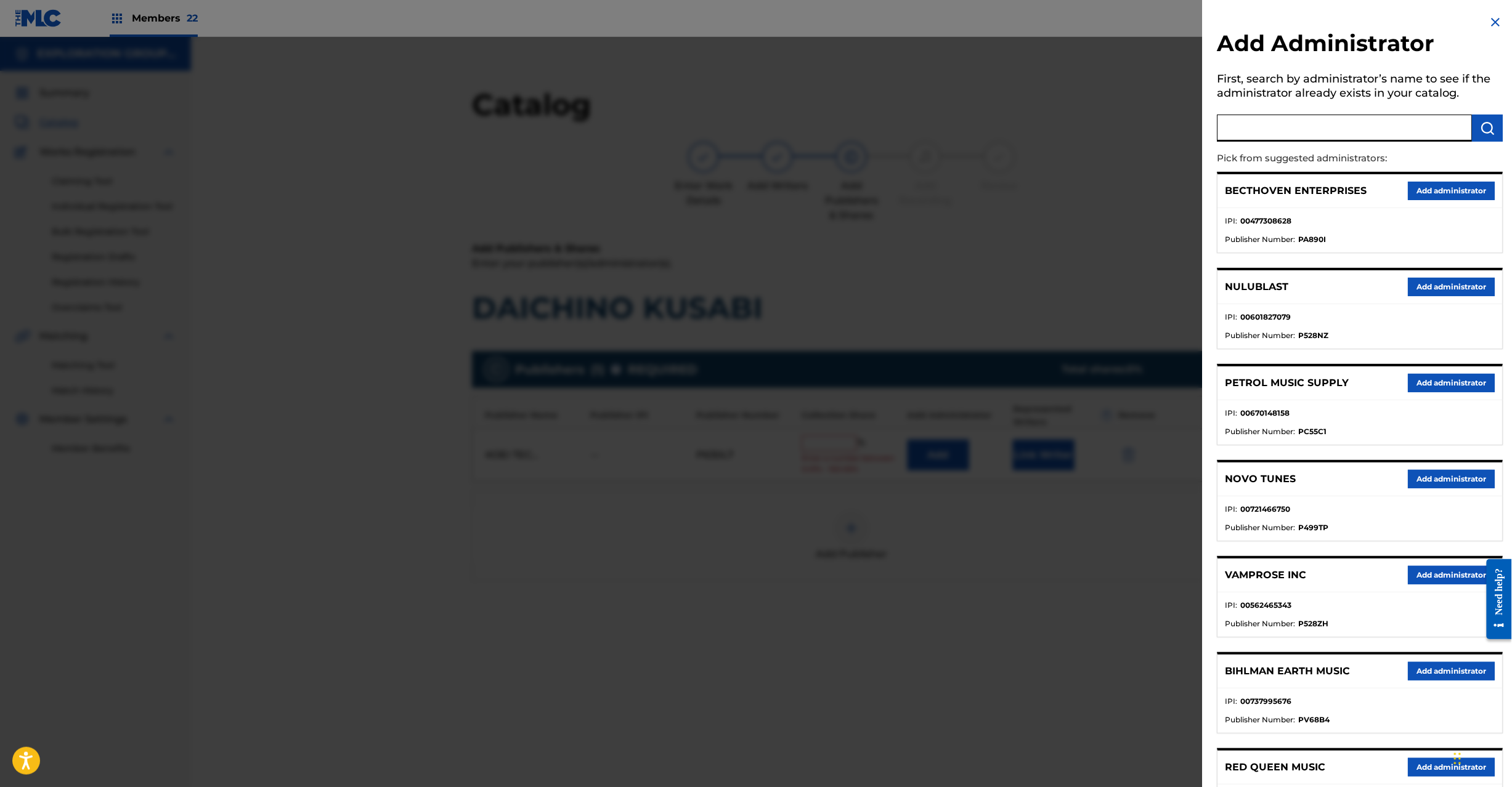
click at [1349, 139] on input "text" at bounding box center [1345, 128] width 255 height 27
paste input "Exploration Group LLC"
type input "Exploration Group LLC"
click at [1500, 131] on div "Add Administrator First, search by administrator’s name to see if the administr…" at bounding box center [1360, 558] width 316 height 1116
click at [1489, 131] on img "submit" at bounding box center [1488, 128] width 15 height 15
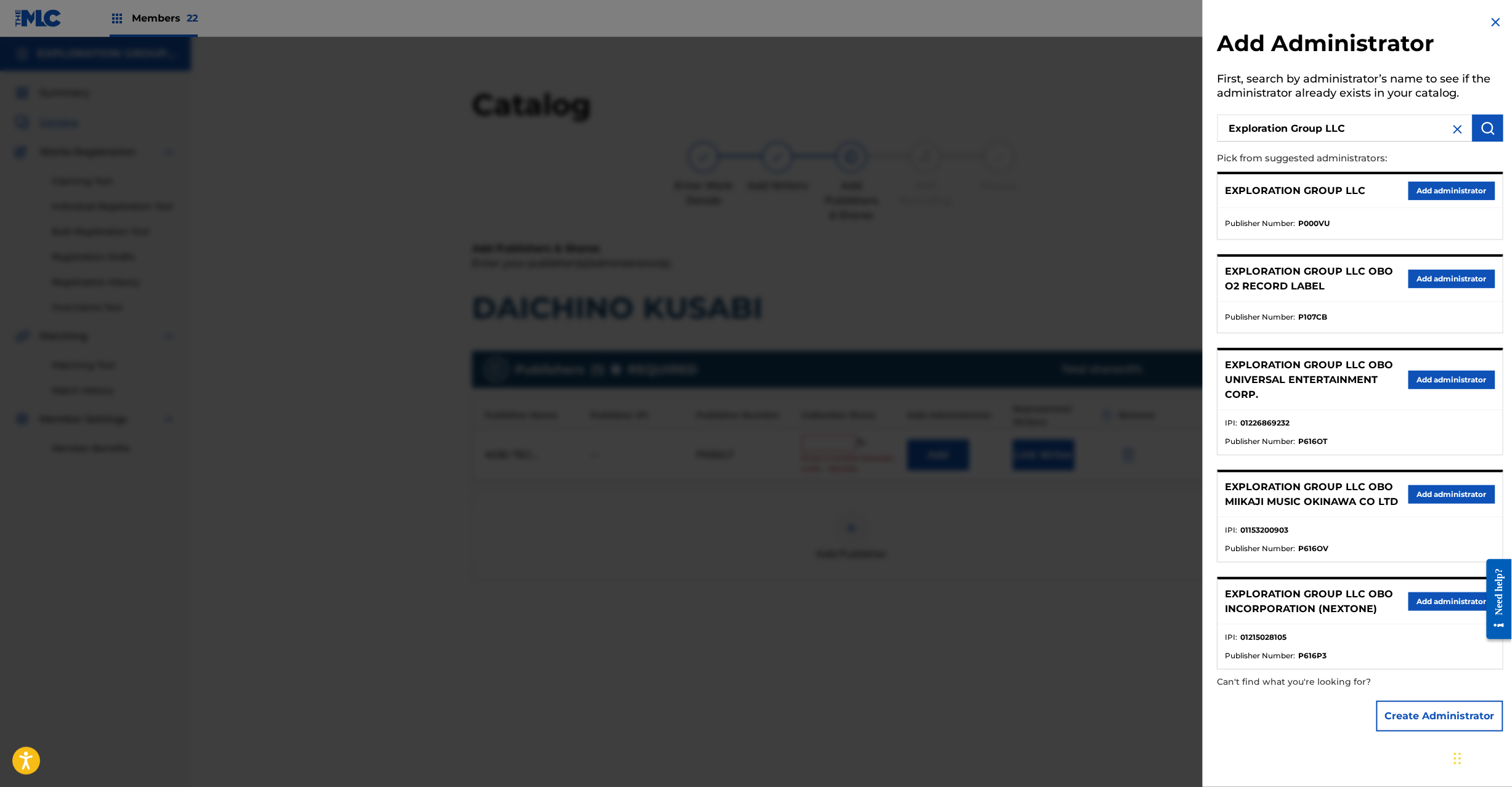
click at [1416, 186] on button "Add administrator" at bounding box center [1451, 191] width 87 height 18
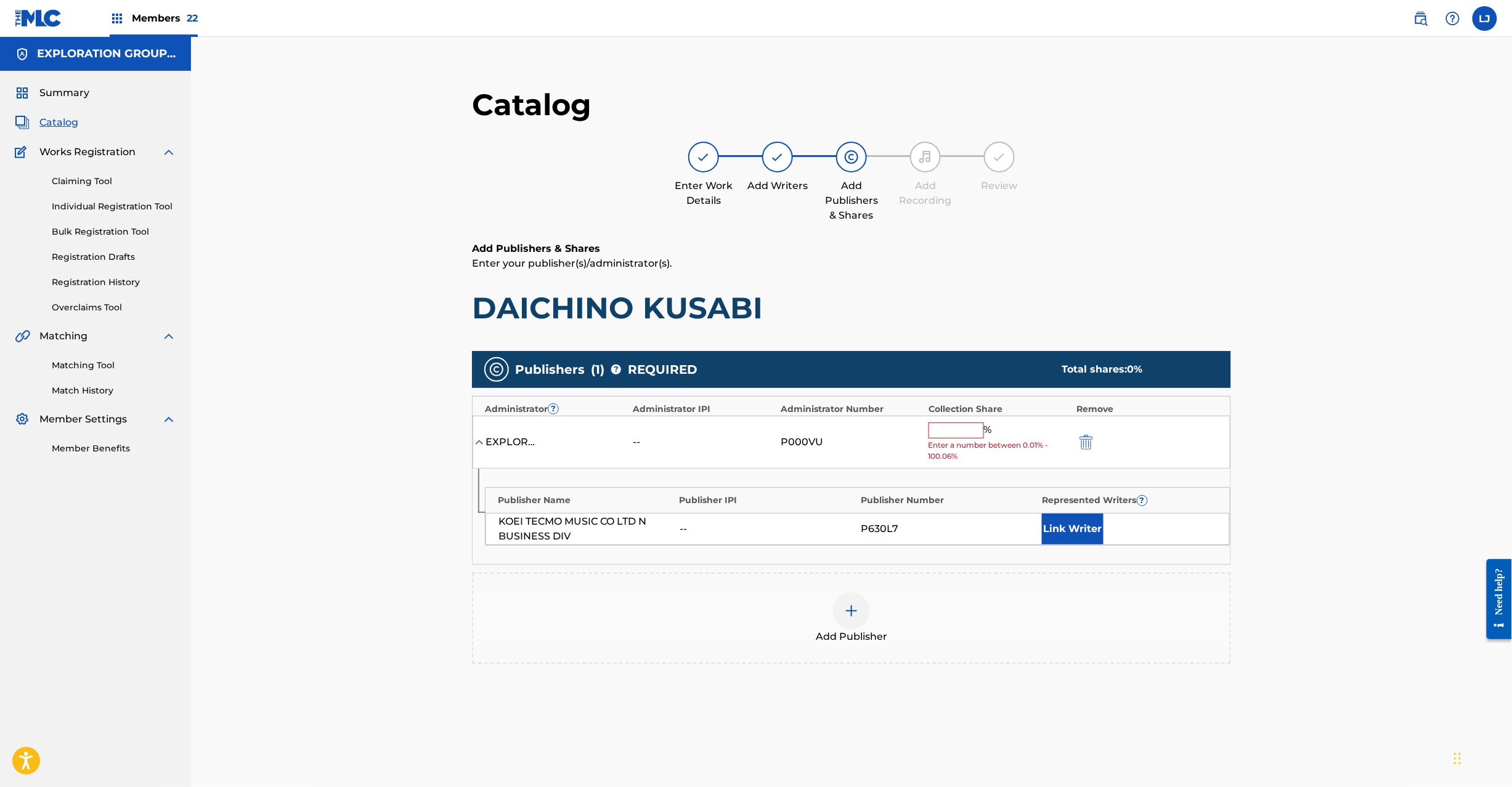
click at [979, 435] on input "text" at bounding box center [956, 430] width 55 height 16
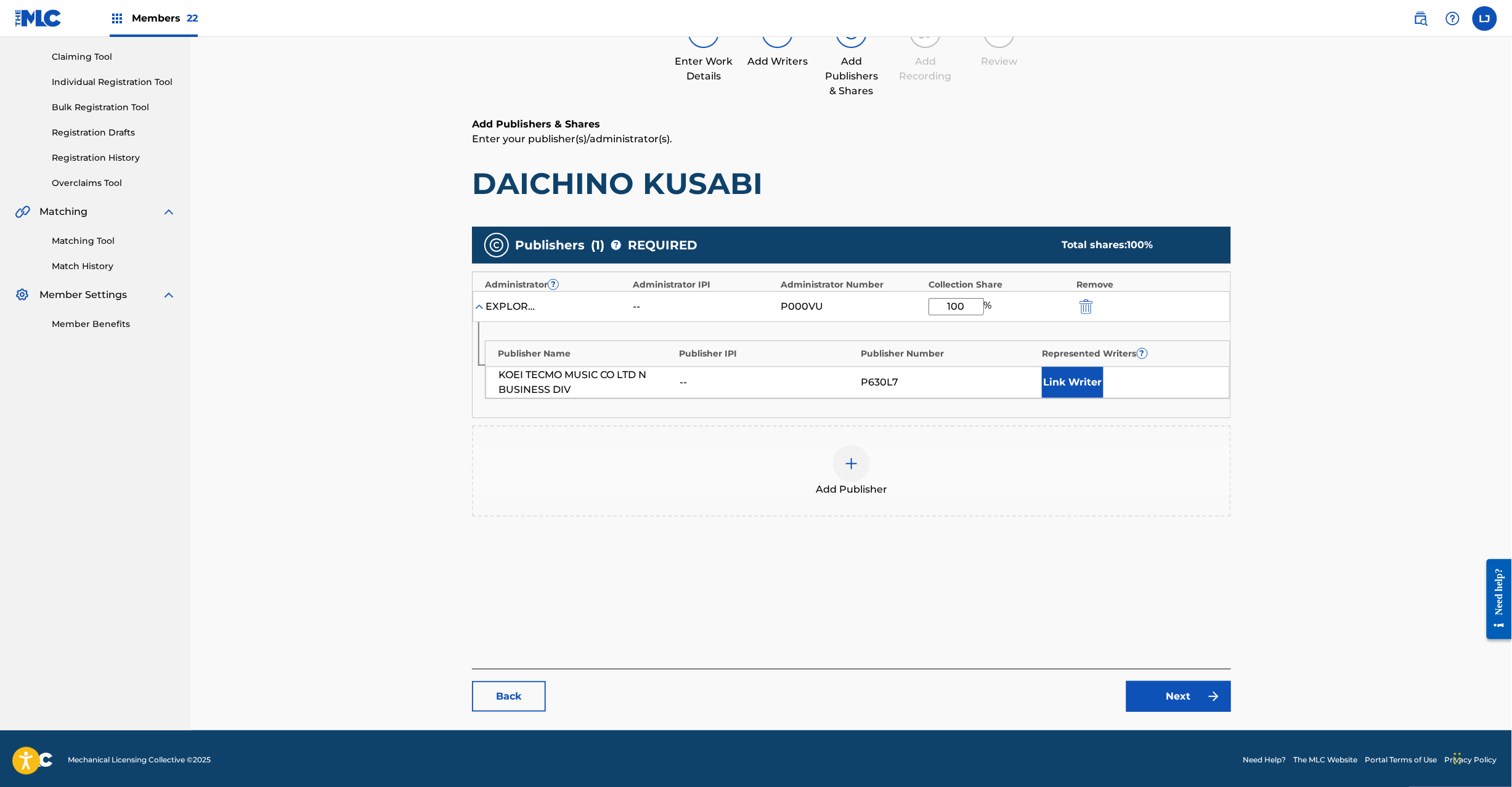
scroll to position [127, 0]
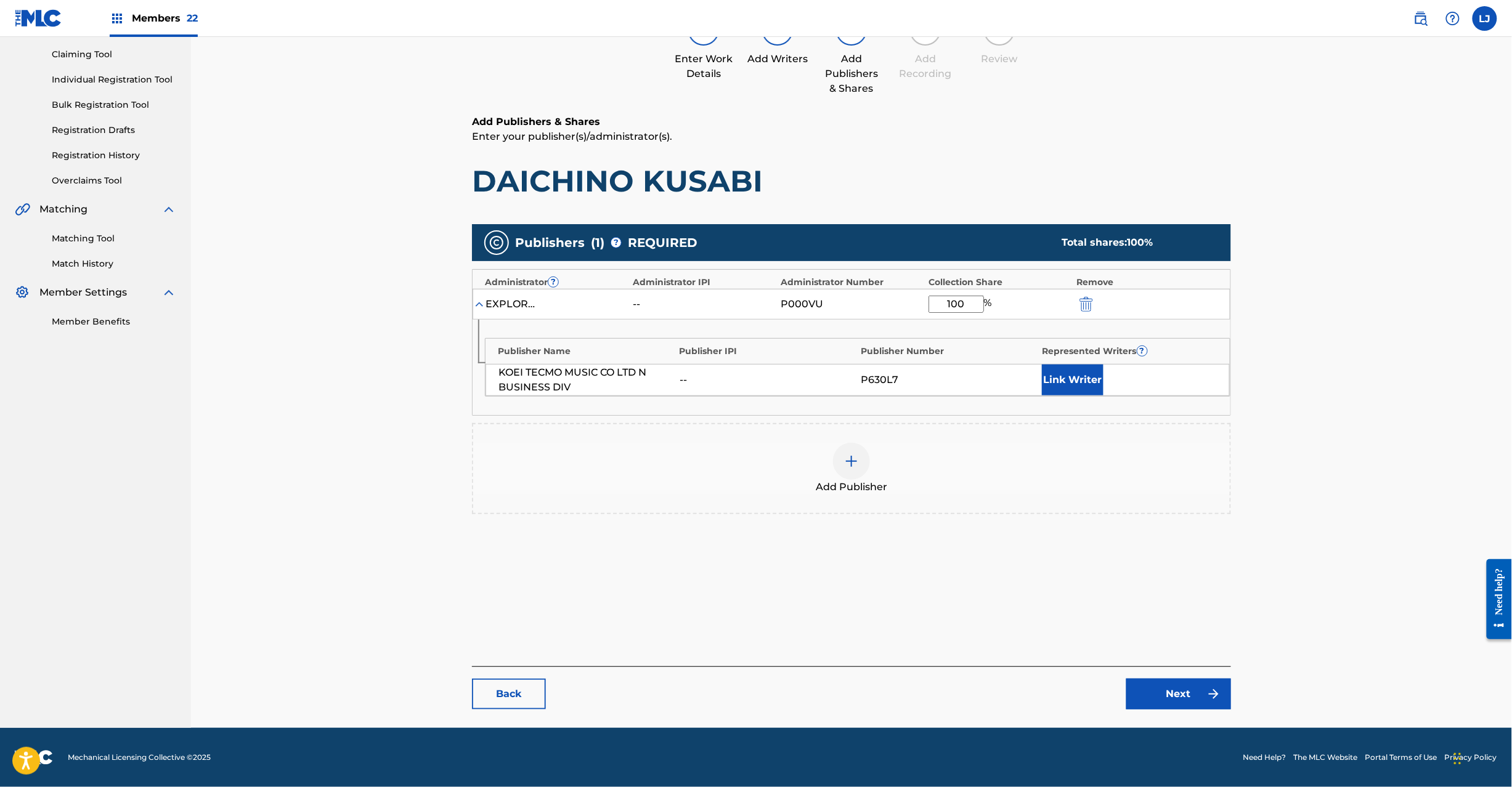
type input "100"
click at [1132, 682] on link "Next" at bounding box center [1179, 694] width 105 height 31
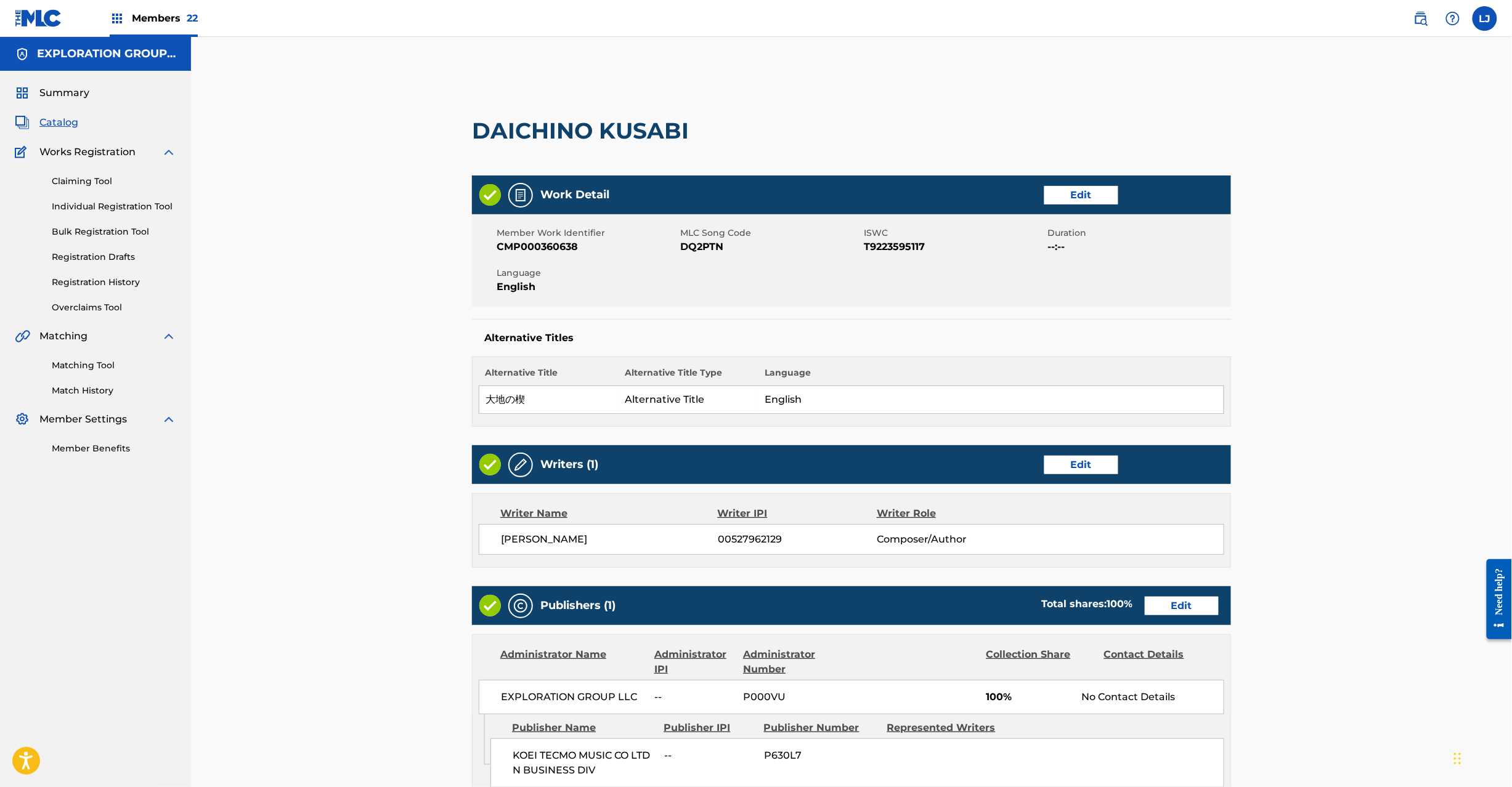
scroll to position [286, 0]
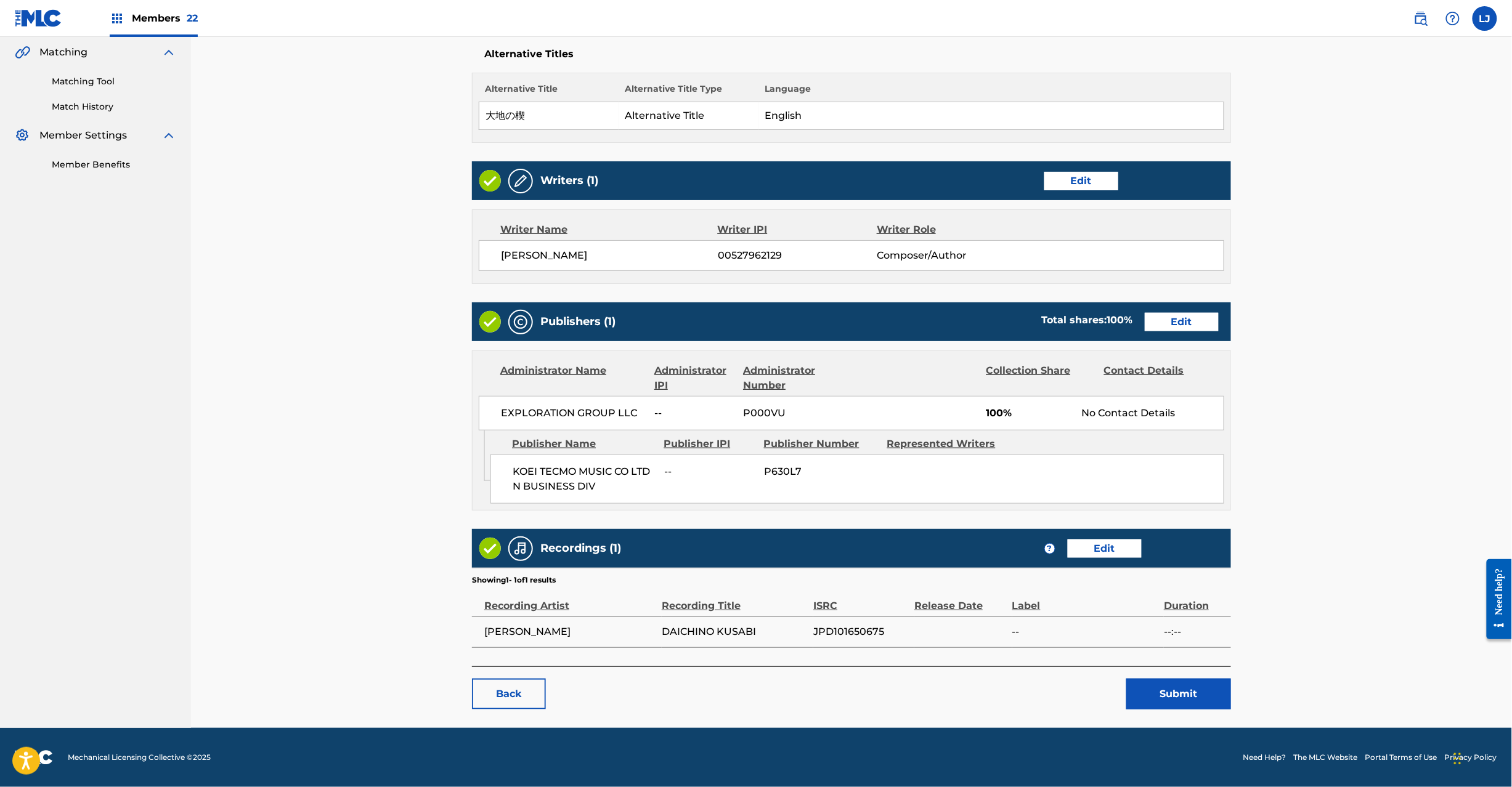
click at [1176, 705] on button "Submit" at bounding box center [1179, 694] width 105 height 31
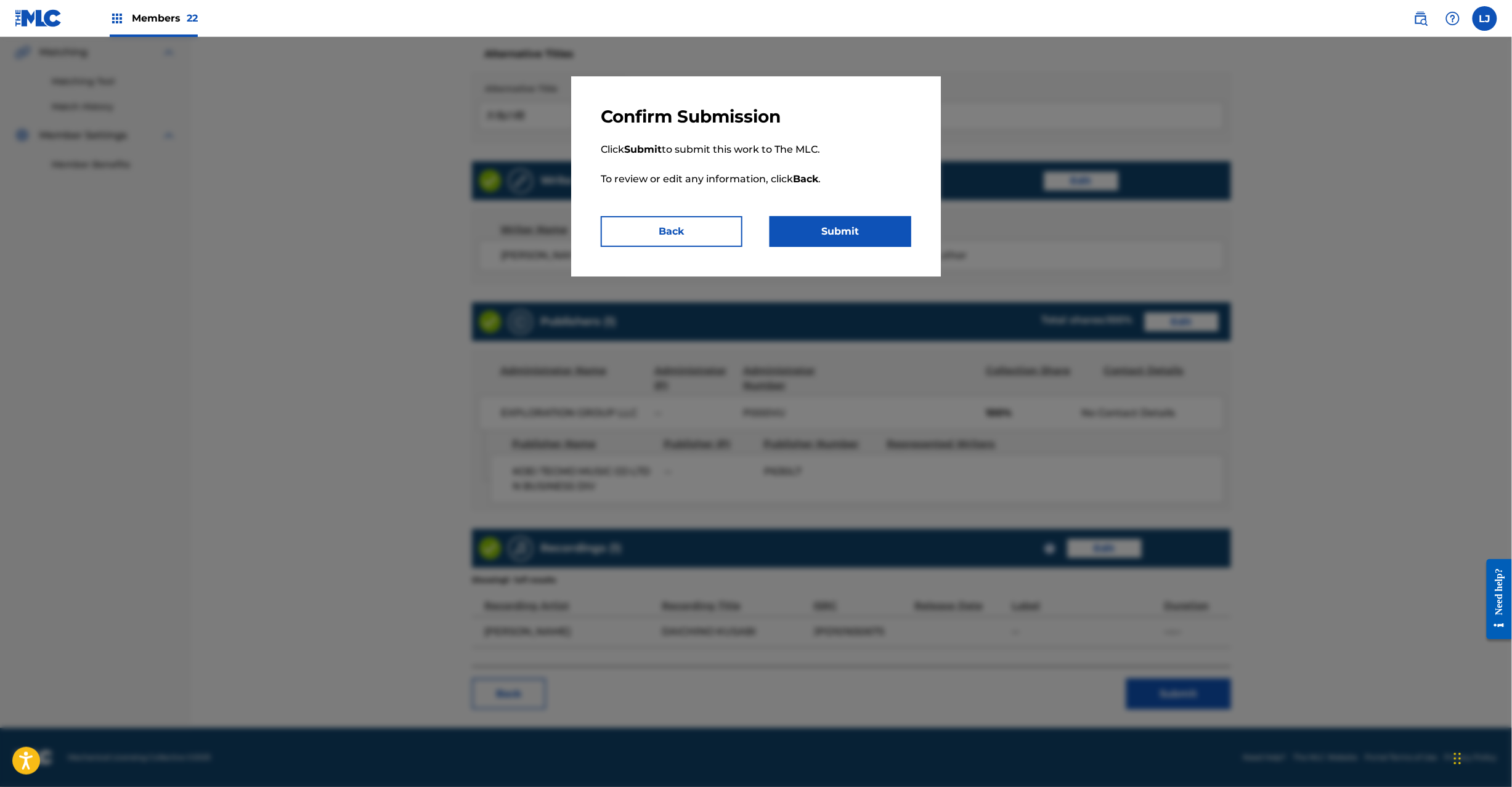
click at [828, 230] on button "Submit" at bounding box center [841, 231] width 142 height 31
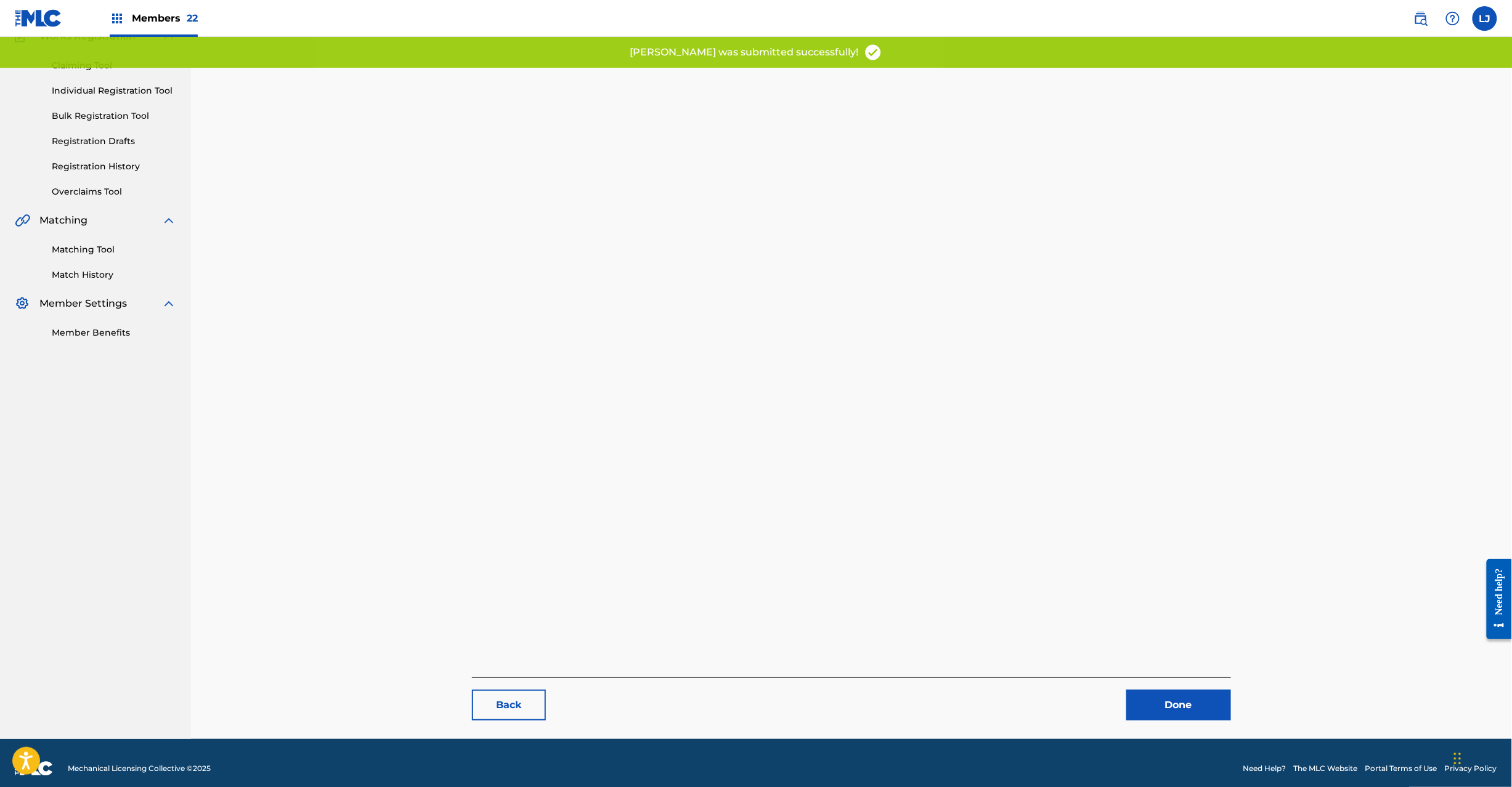
scroll to position [127, 0]
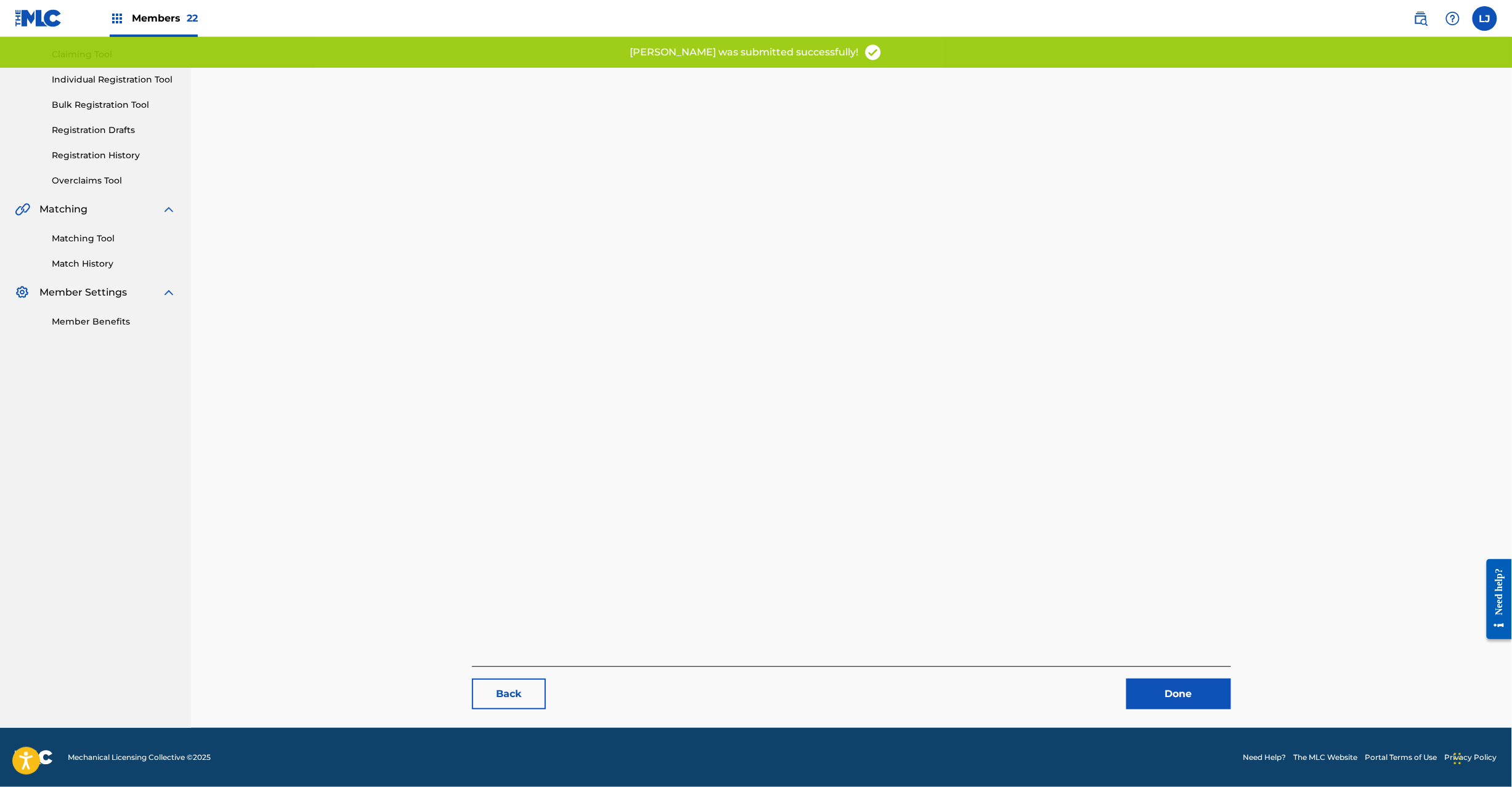
click at [1200, 694] on link "Done" at bounding box center [1179, 694] width 105 height 31
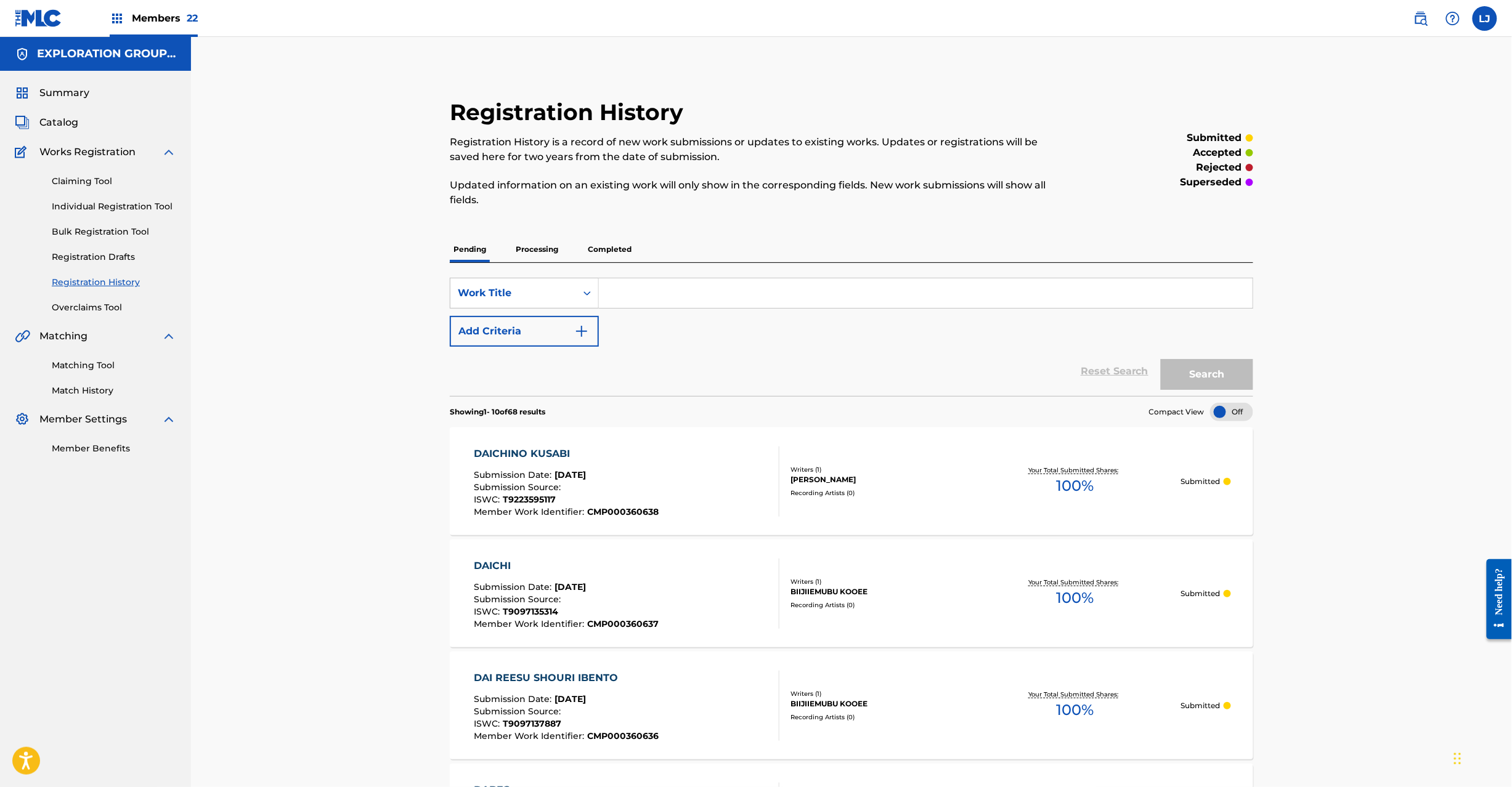
click at [76, 123] on span "Catalog" at bounding box center [59, 122] width 39 height 15
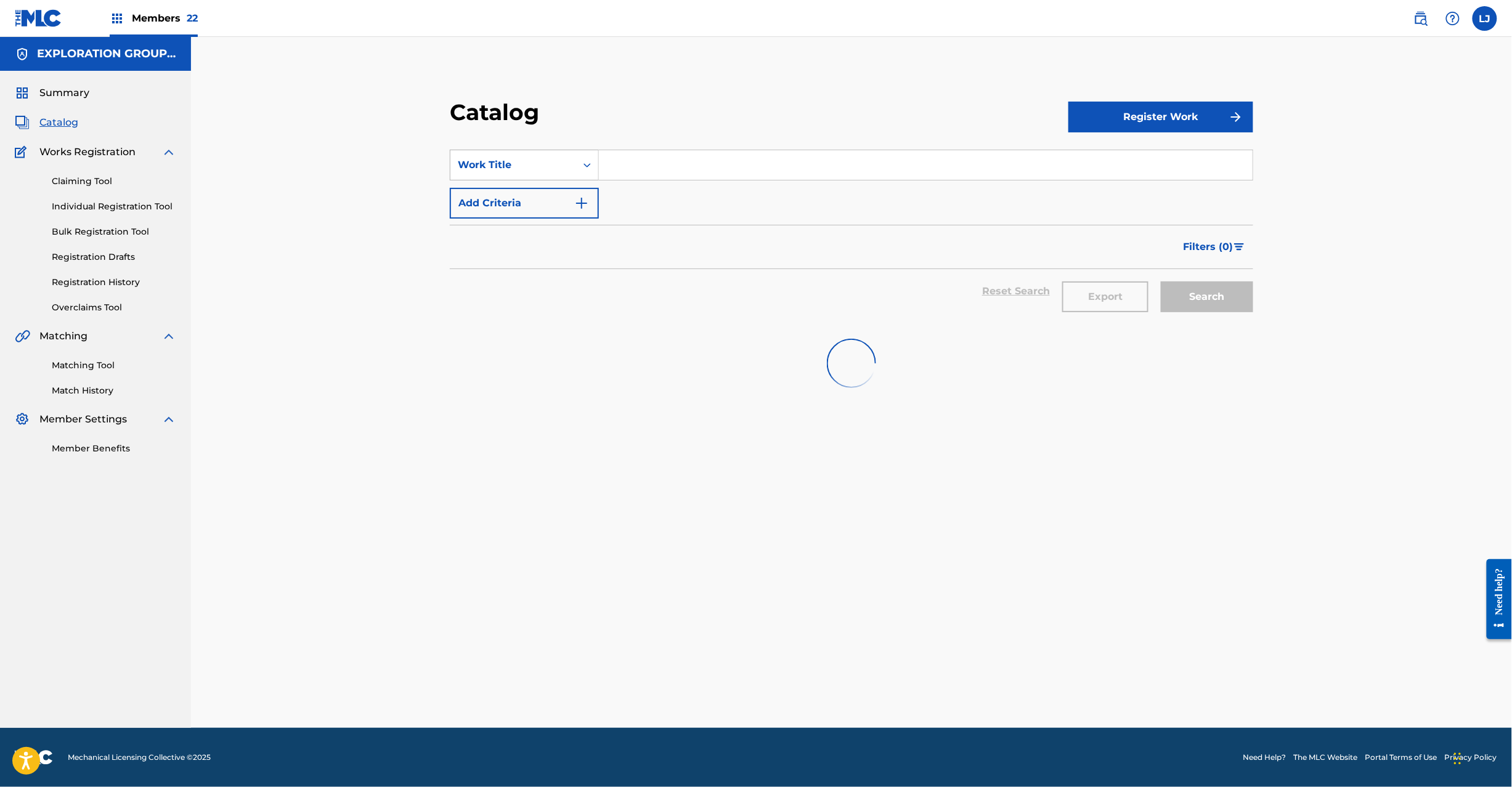
click at [516, 155] on div "Work Title" at bounding box center [513, 165] width 126 height 23
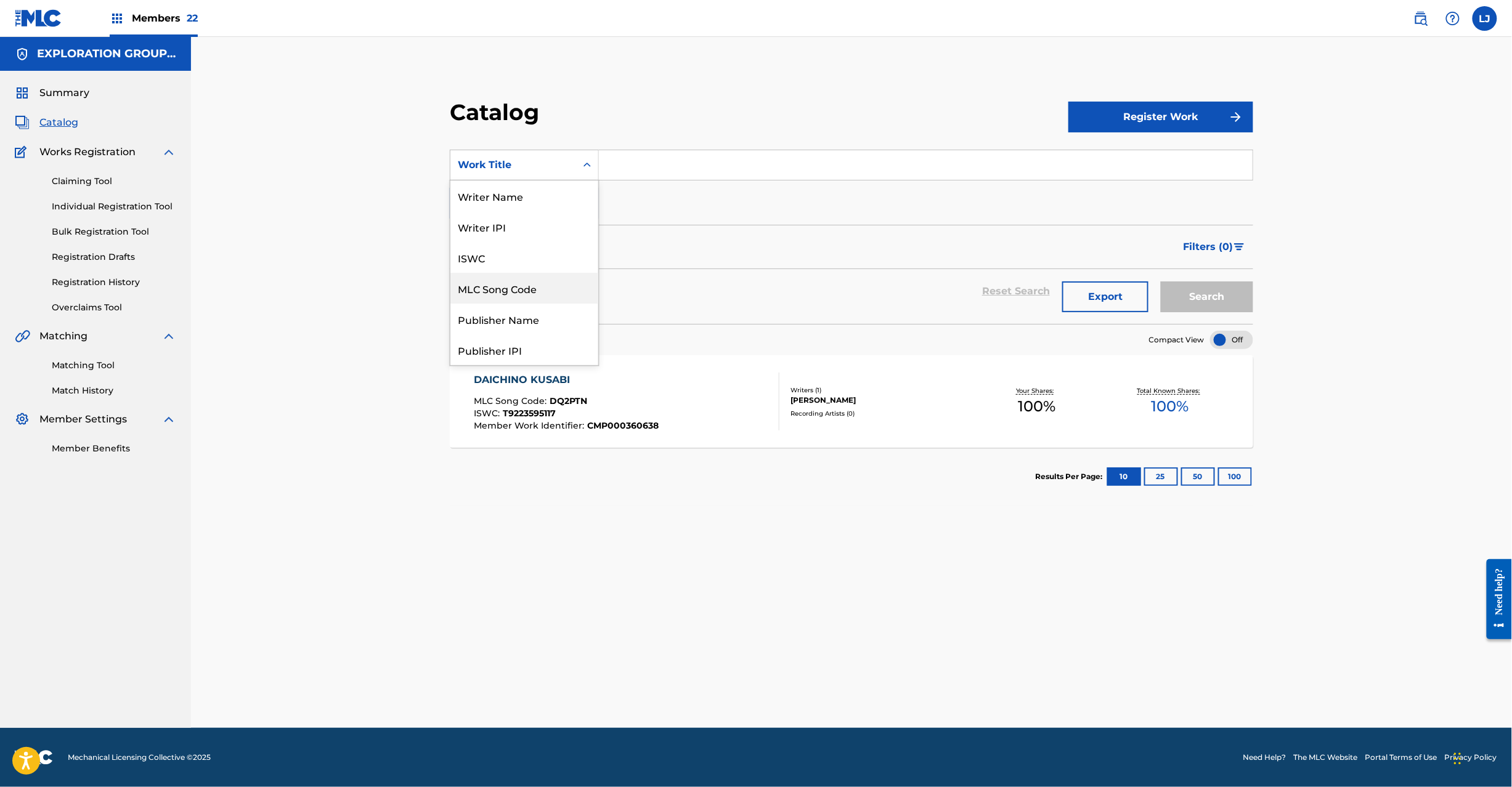
drag, startPoint x: 545, startPoint y: 283, endPoint x: 622, endPoint y: 200, distance: 113.2
click at [545, 284] on div "MLC Song Code" at bounding box center [524, 288] width 148 height 31
click at [642, 165] on input "Search Form" at bounding box center [926, 165] width 654 height 29
paste input "DQ2PUI"
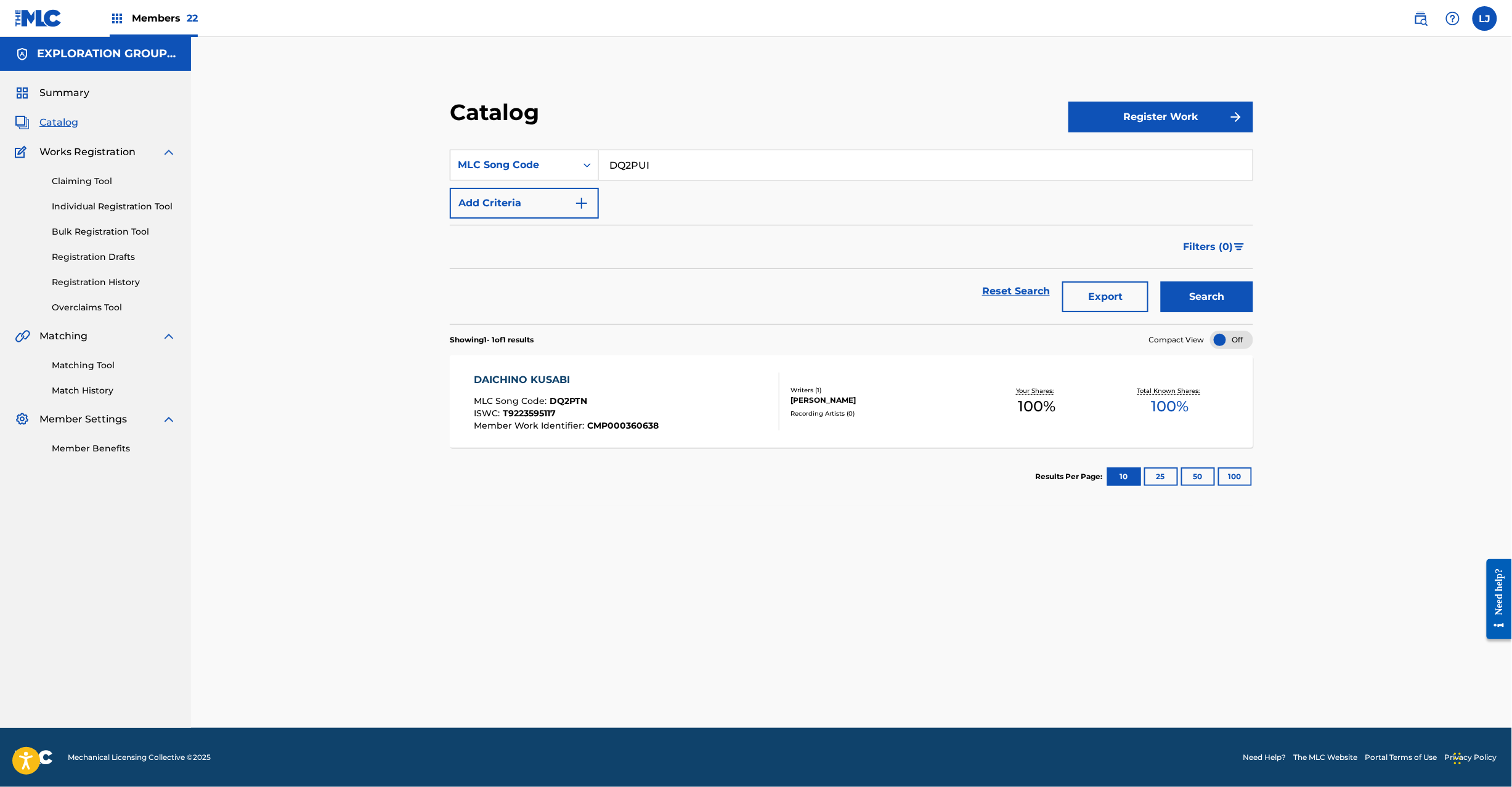
type input "DQ2PUI"
click at [1198, 292] on button "Search" at bounding box center [1207, 296] width 92 height 31
click at [642, 389] on div "DAICHINO KUSABI YORU MLC Song Code : DQ2PUI ISWC : T9223594125 Member Work Iden…" at bounding box center [567, 402] width 185 height 58
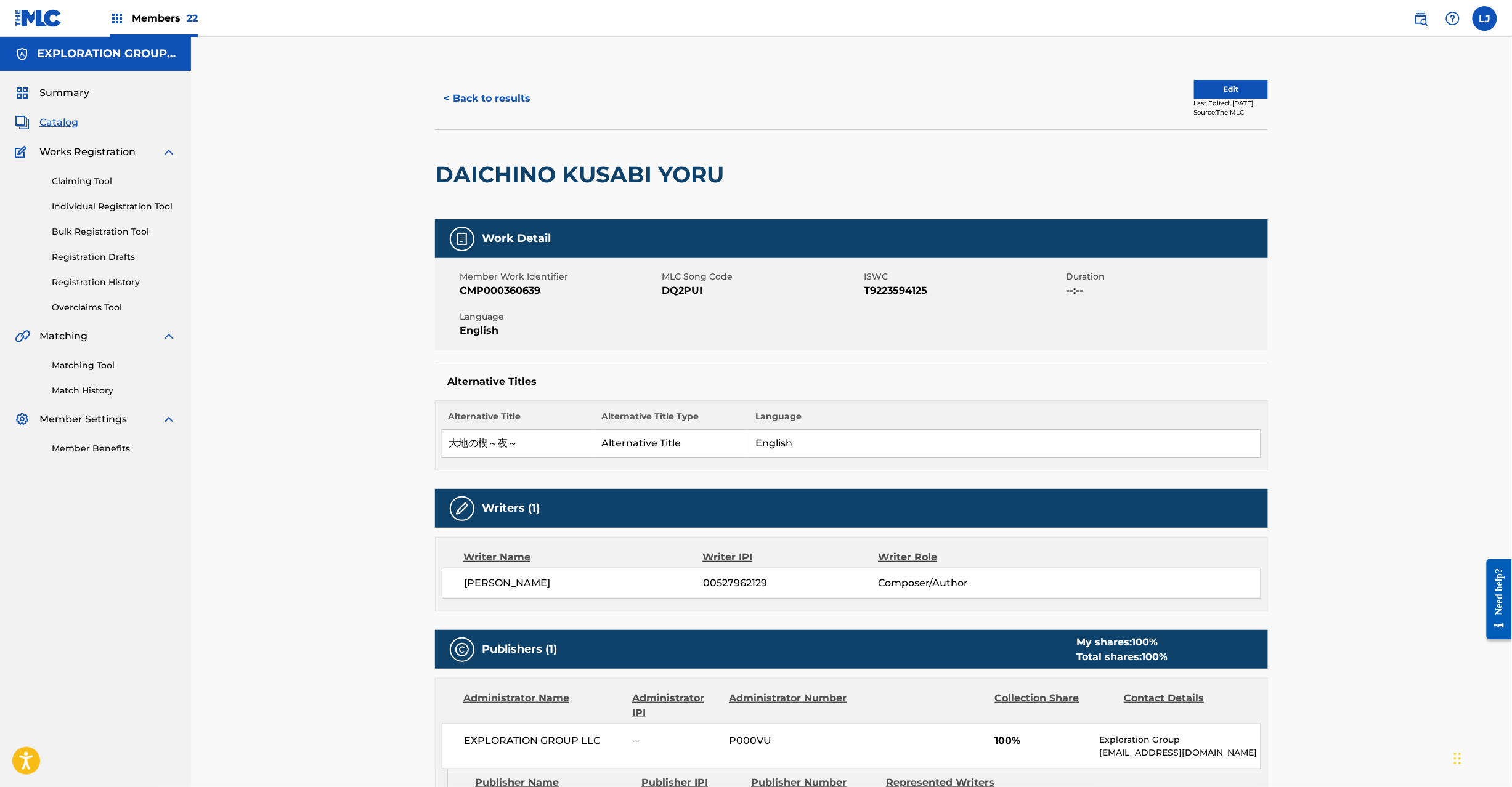
click at [1191, 74] on div "< Back to results Edit Last Edited: [DATE] Source: The MLC" at bounding box center [851, 98] width 833 height 62
click at [1194, 86] on button "Edit" at bounding box center [1231, 89] width 74 height 18
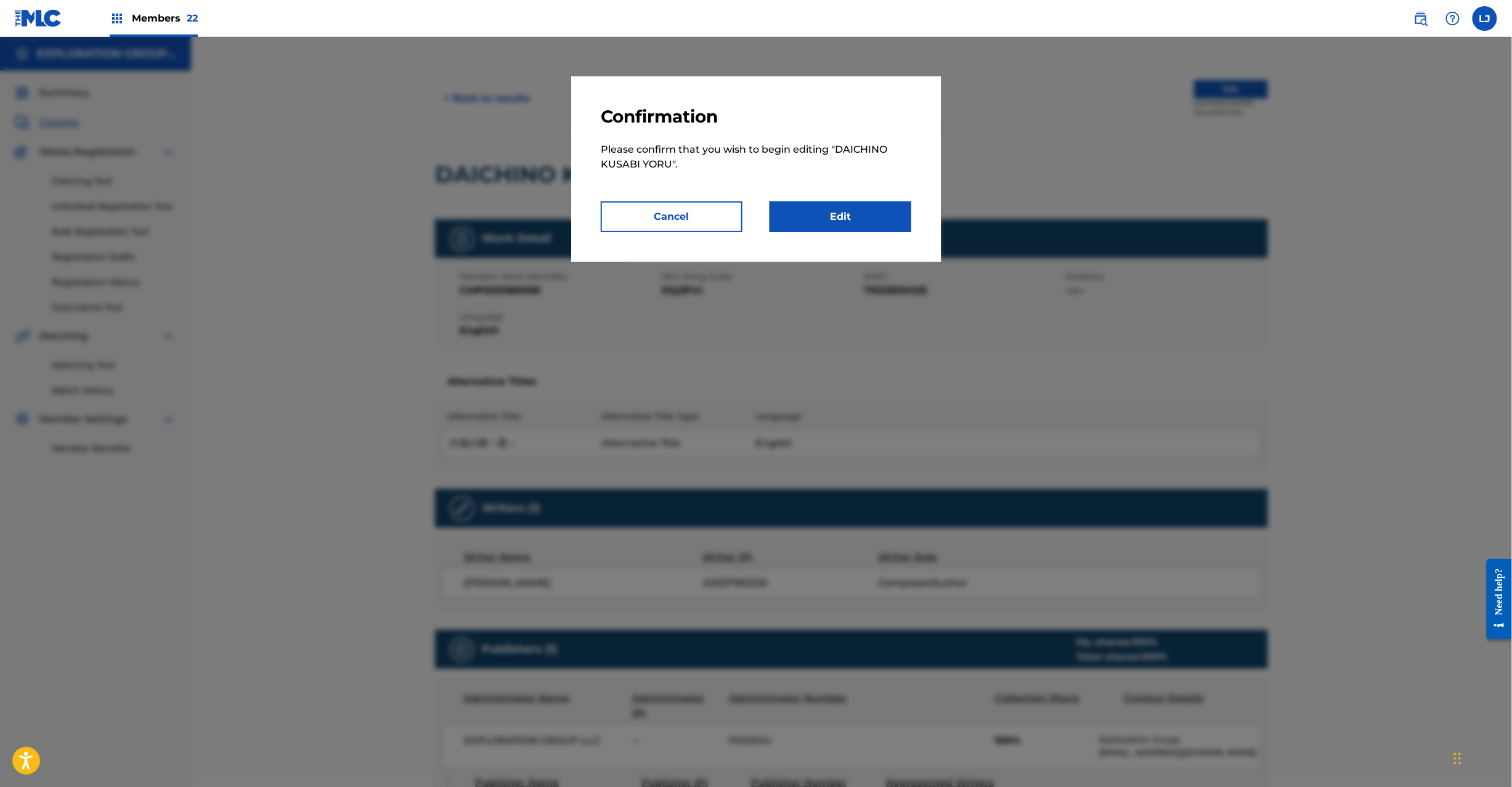
click at [804, 214] on link "Edit" at bounding box center [841, 216] width 142 height 31
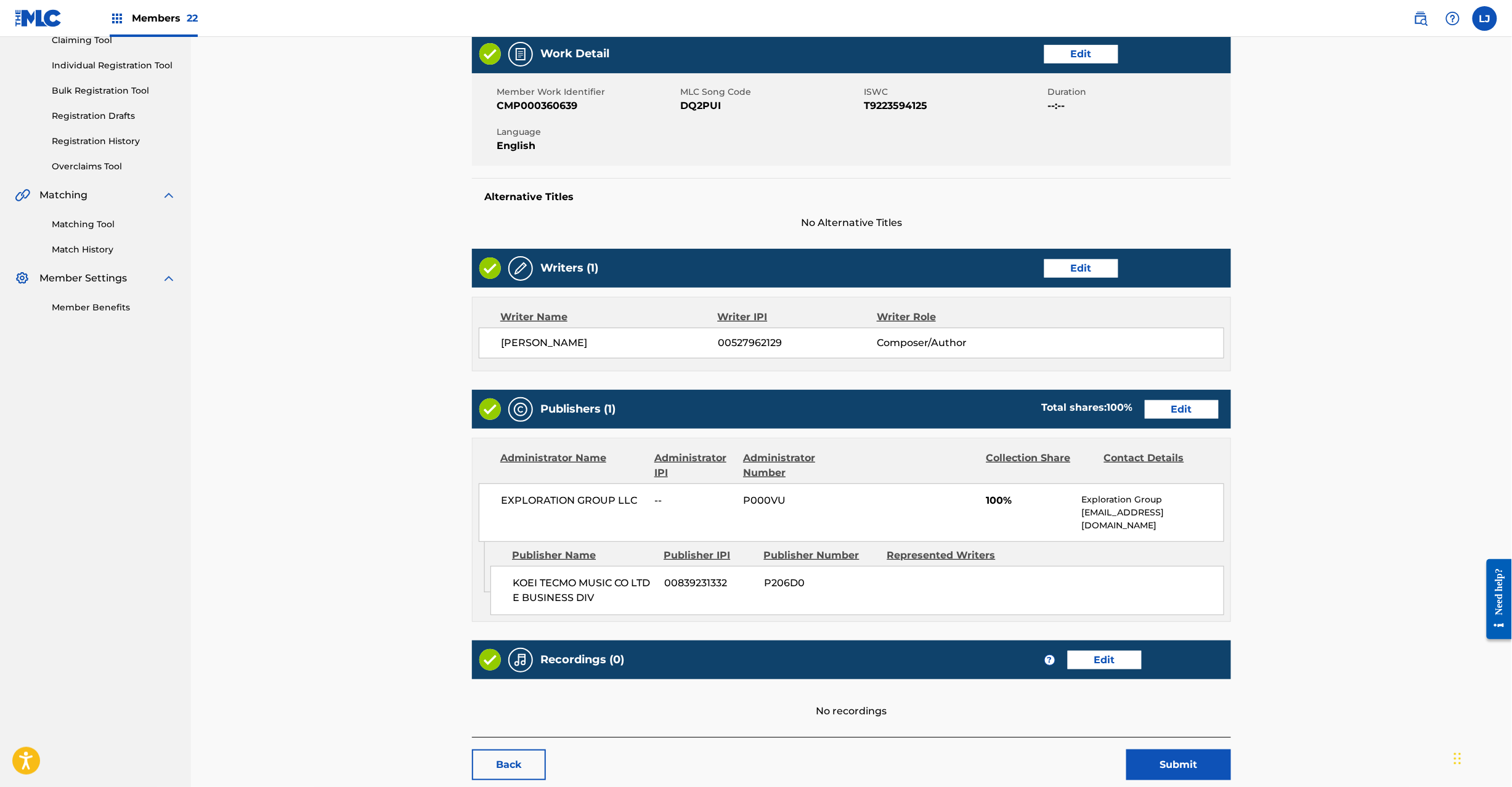
scroll to position [200, 0]
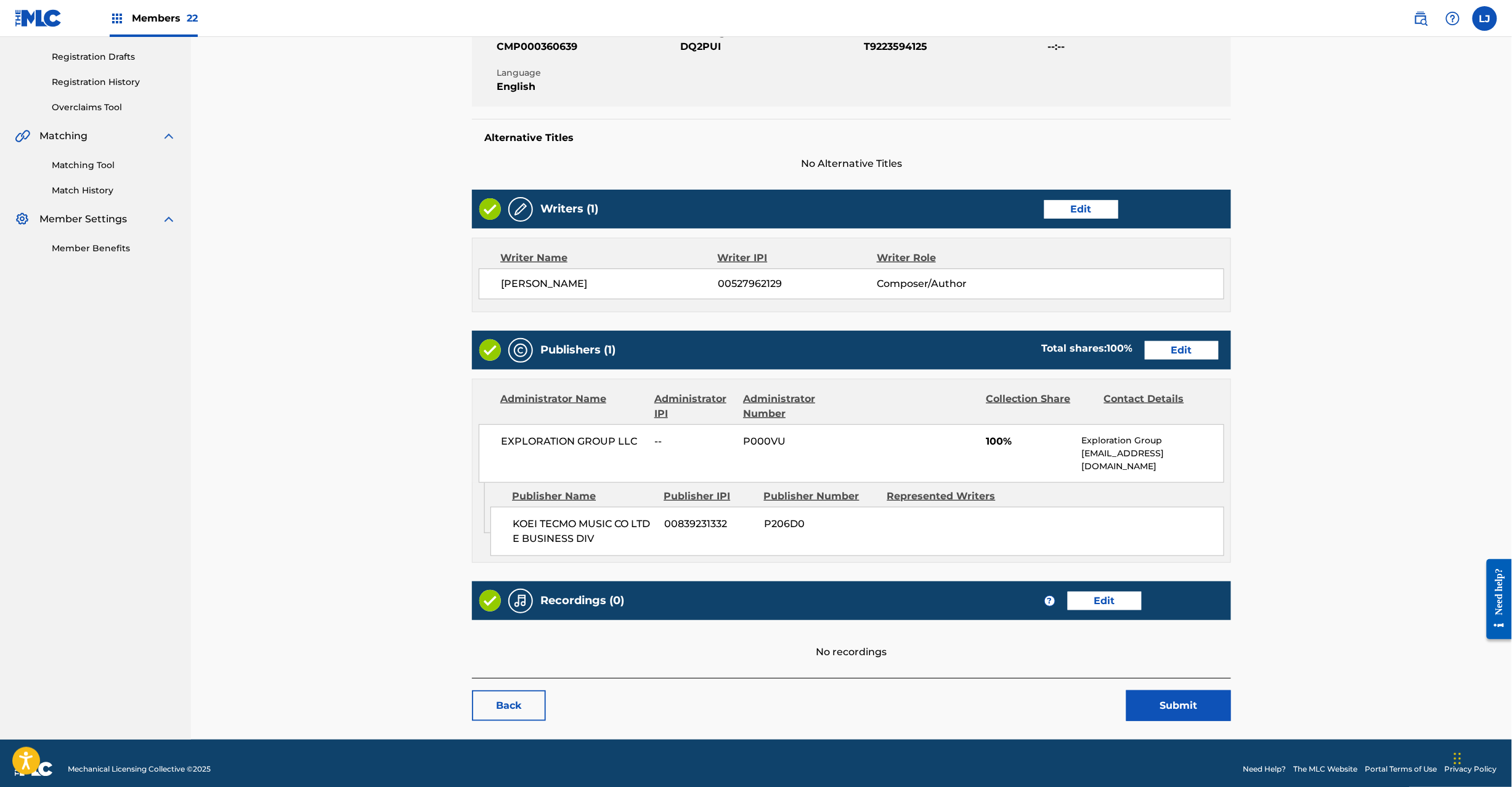
click at [1165, 346] on link "Edit" at bounding box center [1182, 350] width 74 height 18
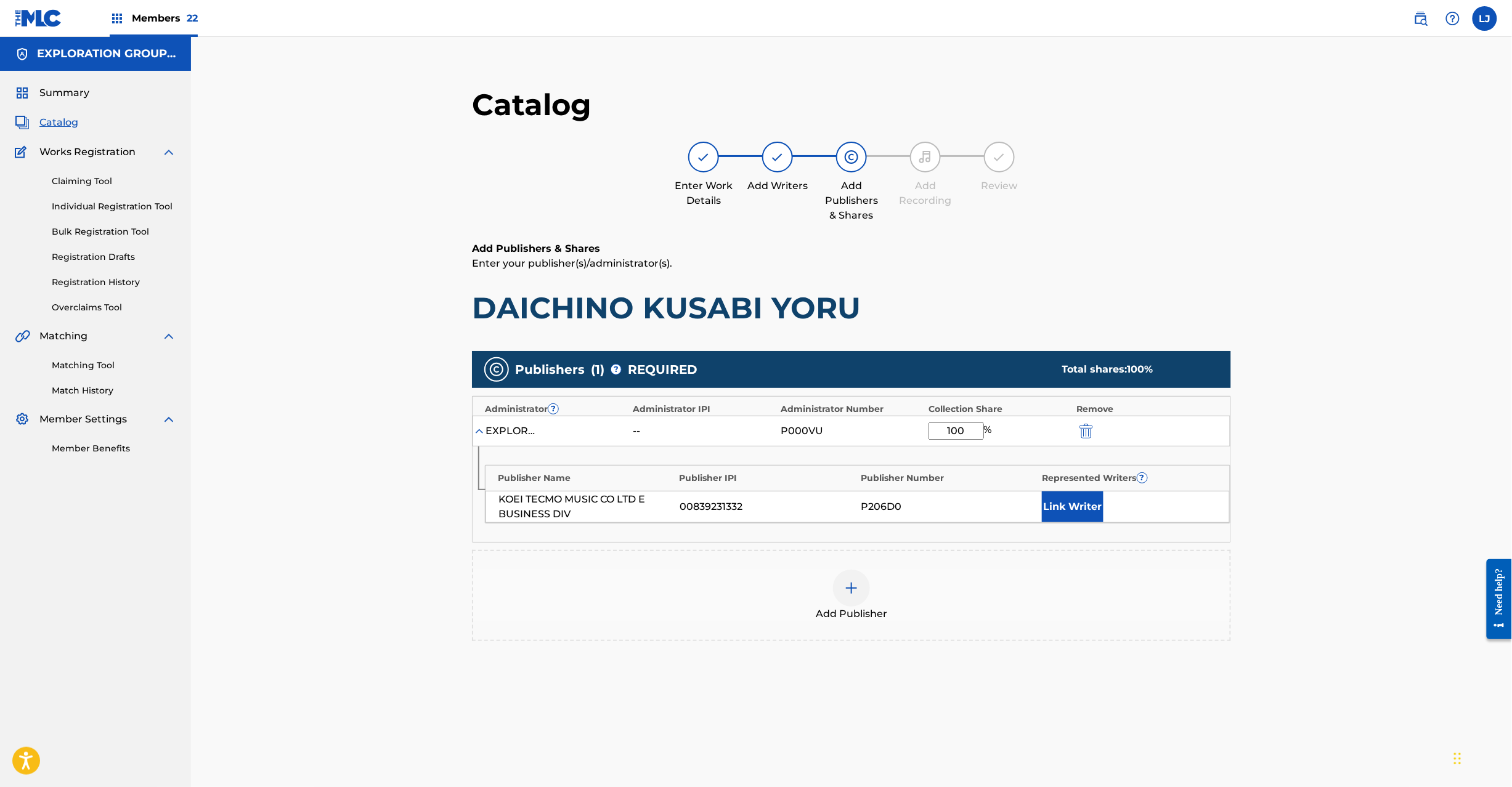
click at [1088, 432] on img "submit" at bounding box center [1086, 431] width 14 height 15
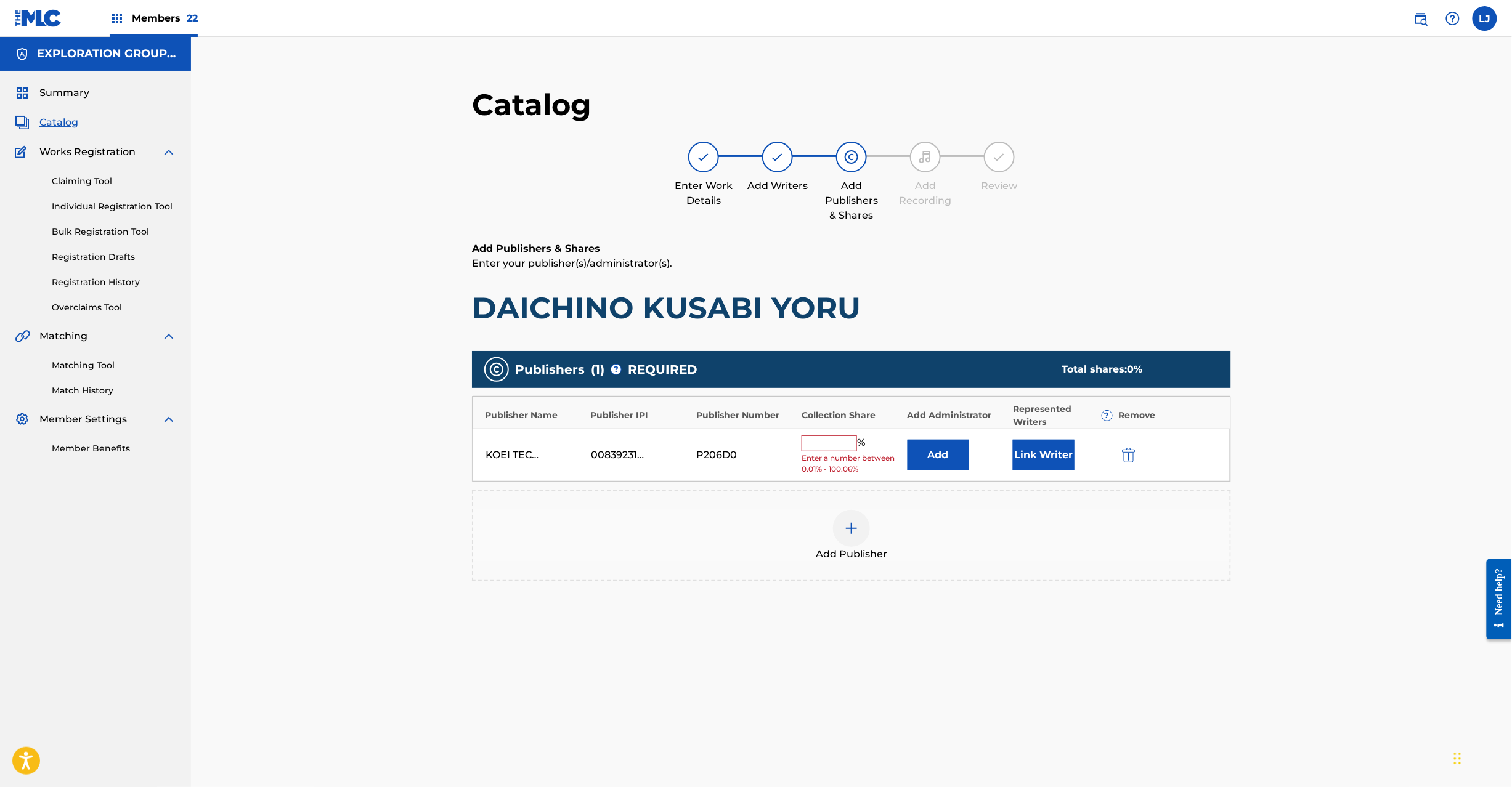
click at [1128, 457] on img "submit" at bounding box center [1128, 455] width 14 height 15
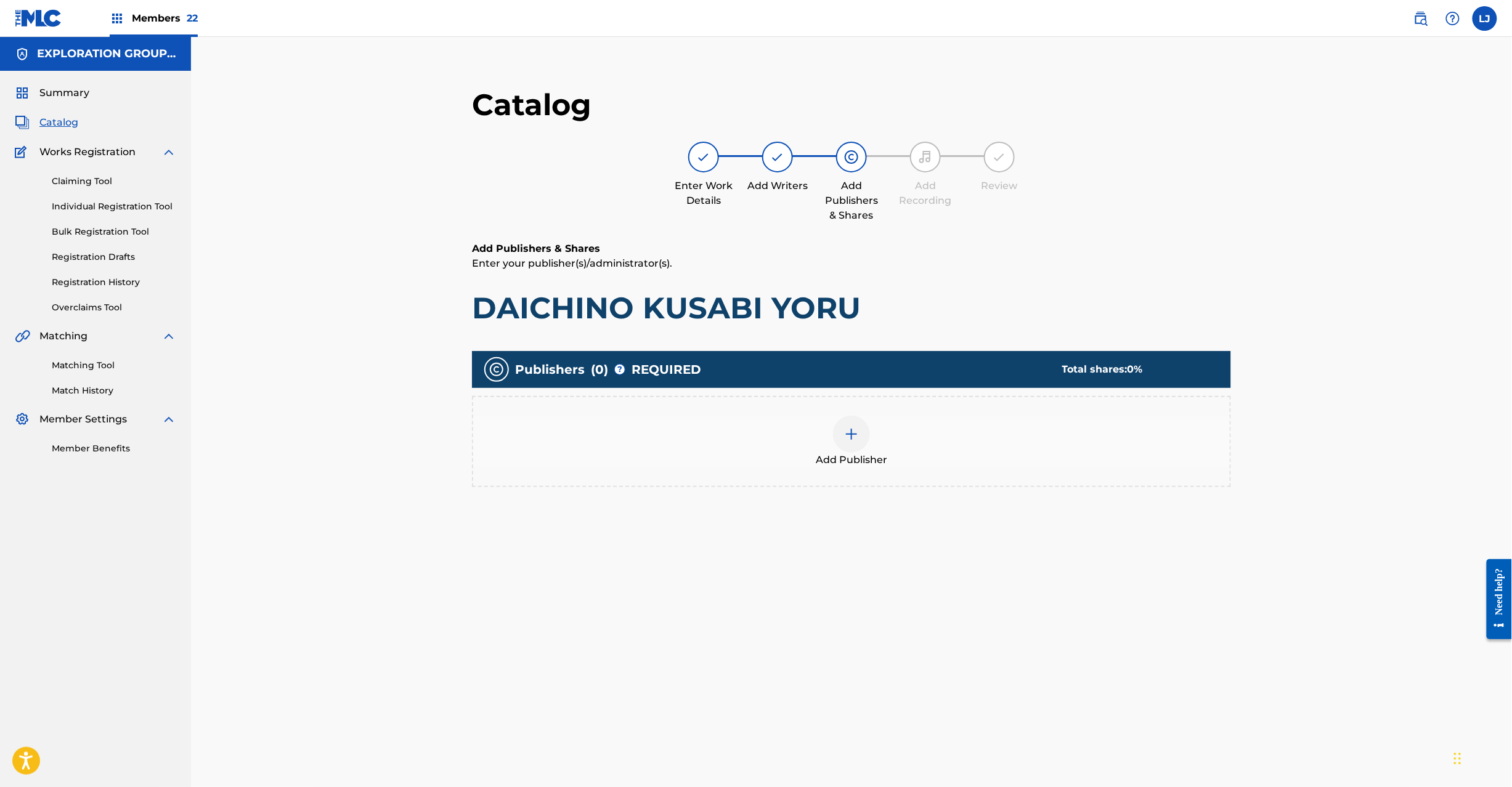
click at [833, 445] on div "Add Publisher" at bounding box center [852, 441] width 757 height 51
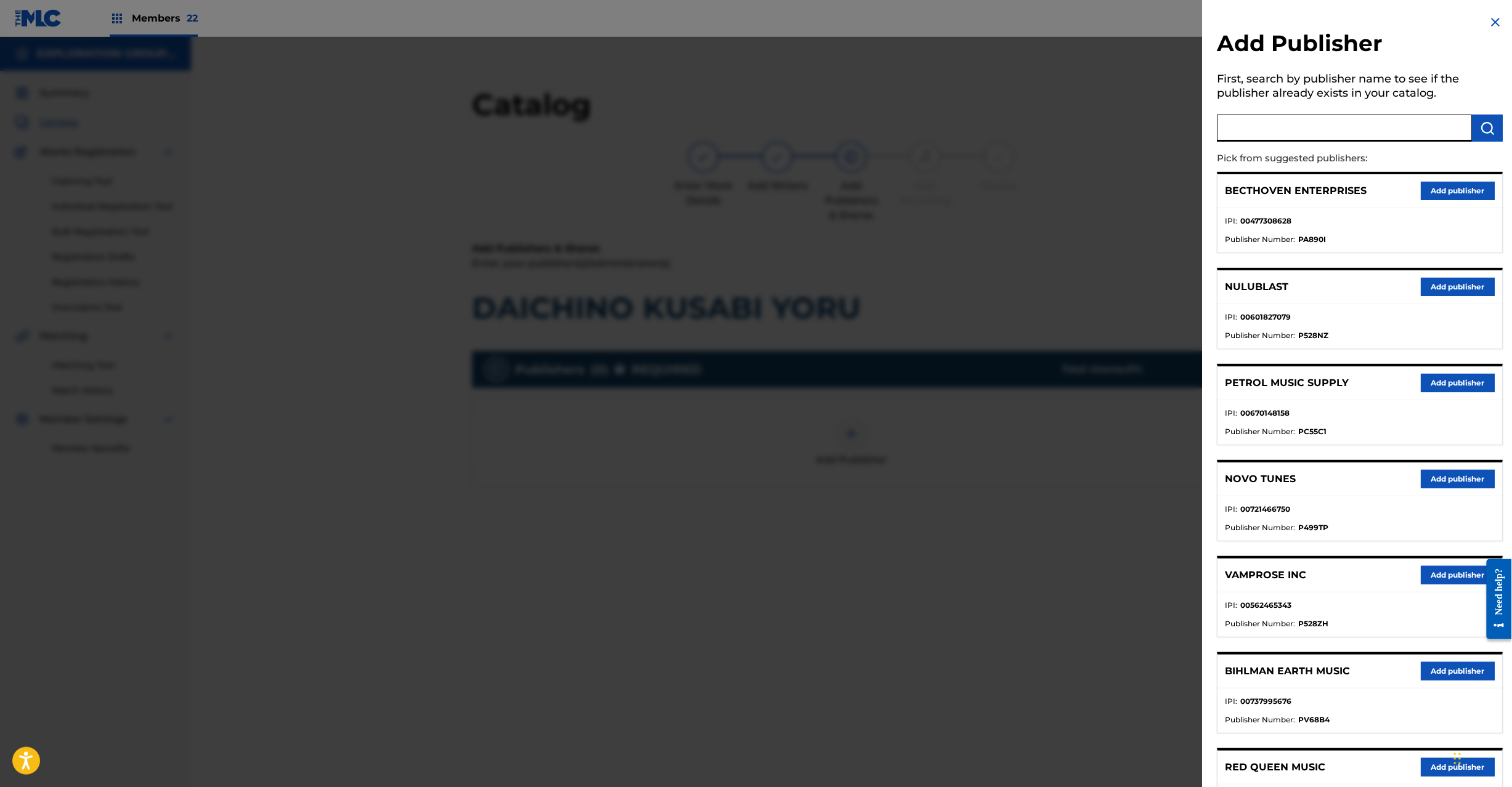
click at [1341, 133] on input "text" at bounding box center [1345, 128] width 255 height 27
paste input "Koei Tecmo Music Co Ltd N Business Div"
type input "Koei Tecmo Music Co Ltd N Business Div"
click at [1490, 123] on img "submit" at bounding box center [1488, 128] width 15 height 15
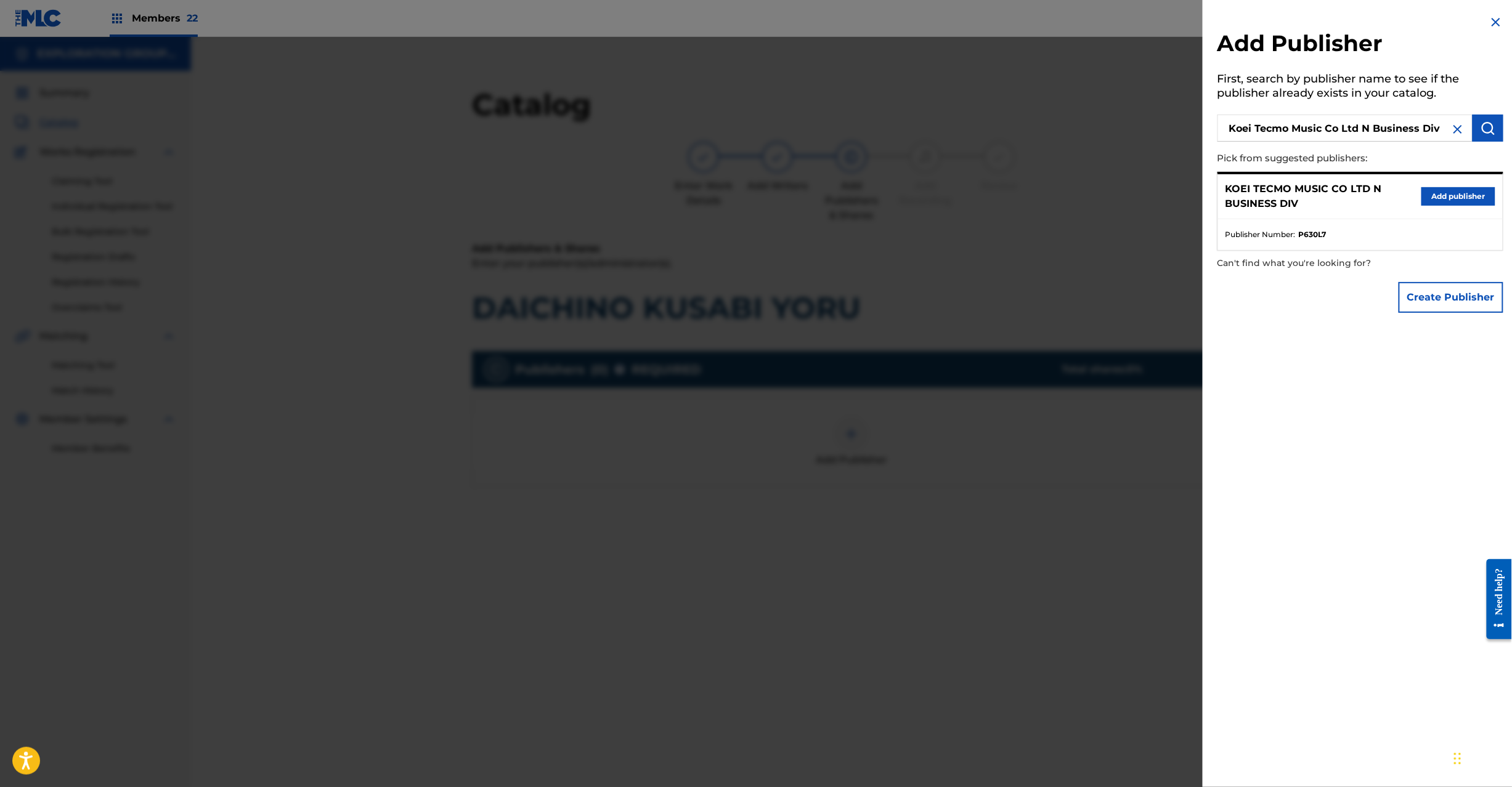
click at [1433, 197] on button "Add publisher" at bounding box center [1459, 197] width 74 height 18
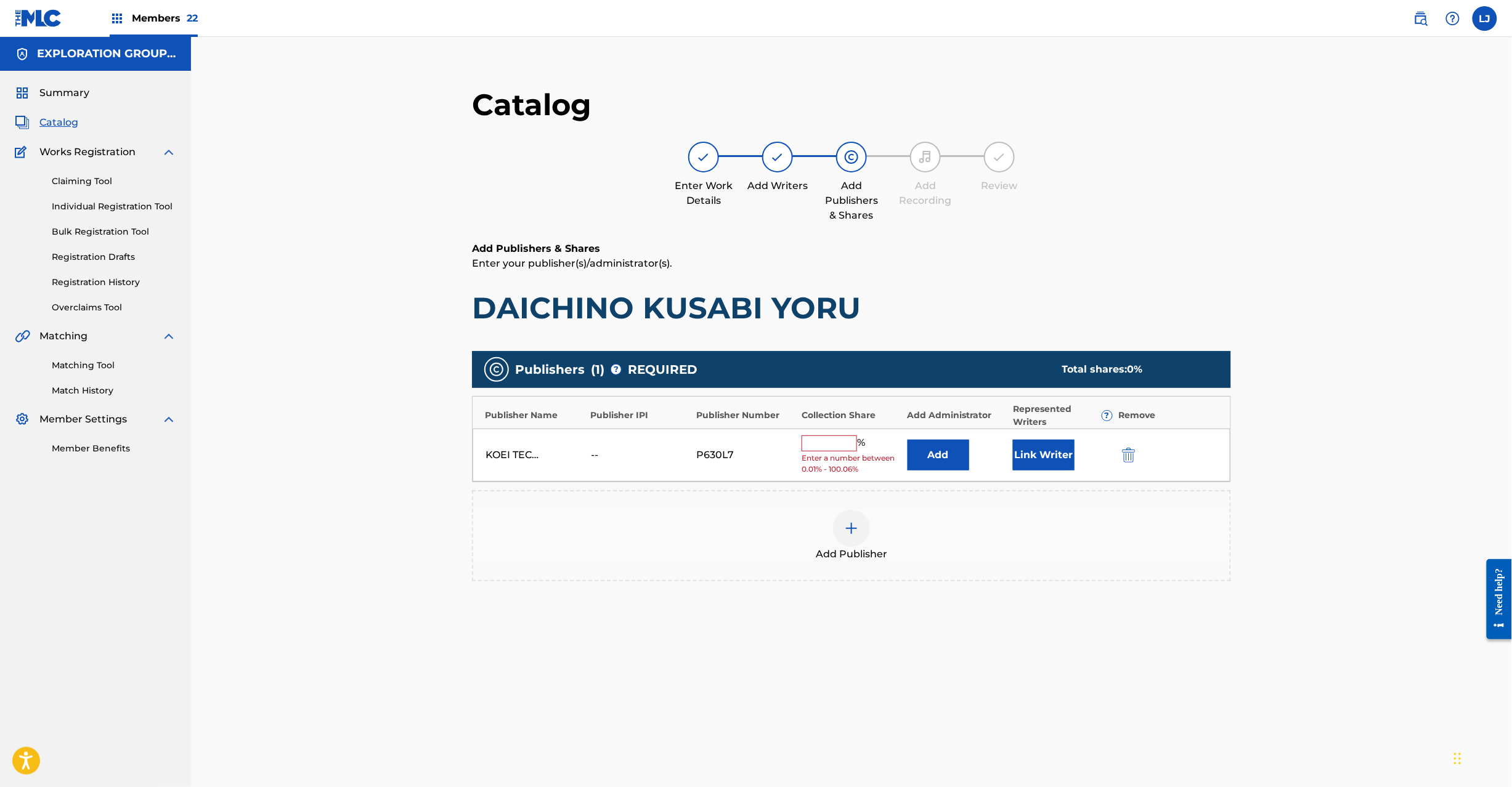
click at [934, 462] on button "Add" at bounding box center [938, 455] width 62 height 31
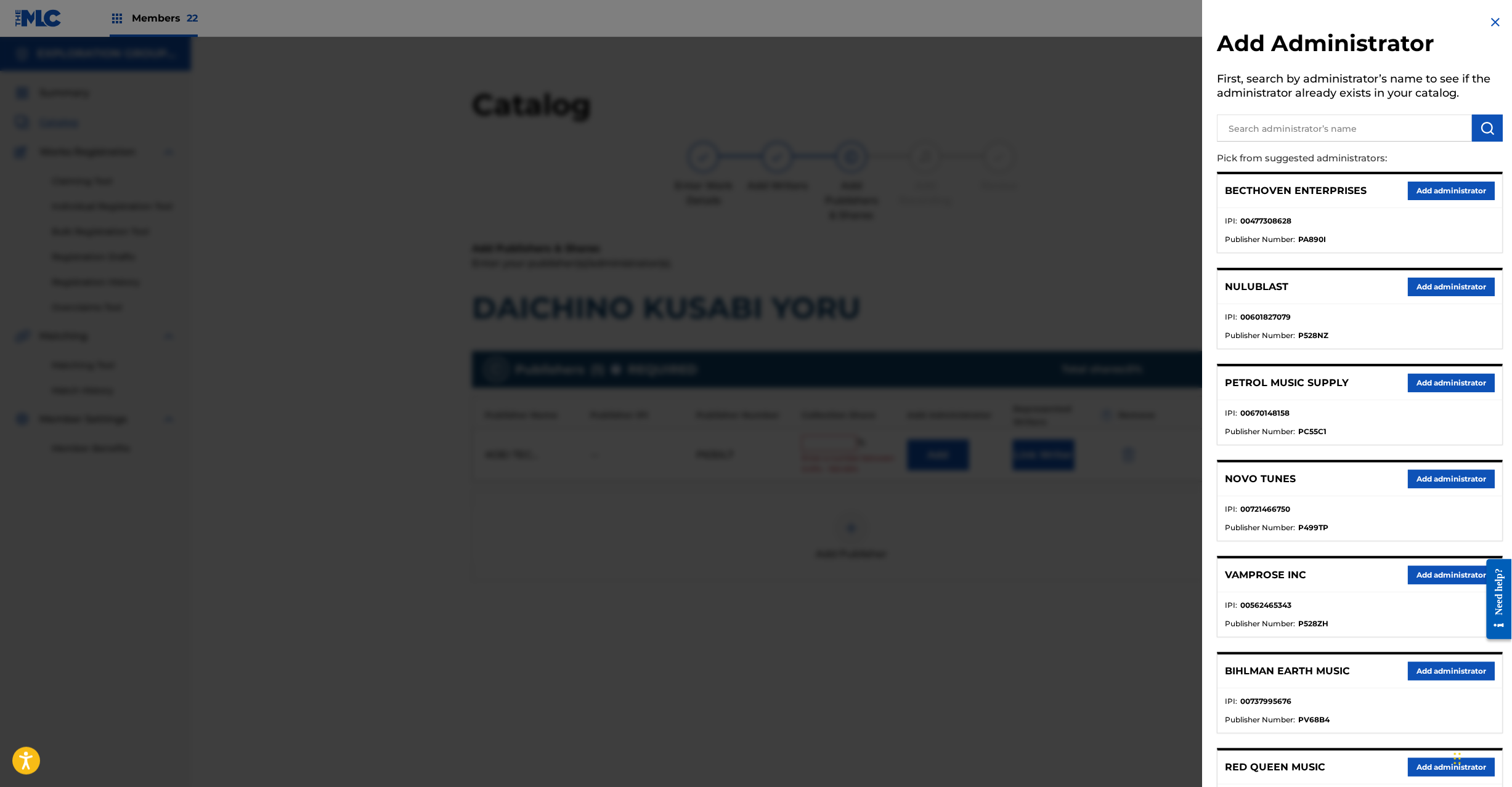
click at [1347, 123] on input "text" at bounding box center [1345, 128] width 255 height 27
paste input "Exploration Group LLC"
type input "Exploration Group LLC"
click at [1504, 123] on div "Add Administrator First, search by administrator’s name to see if the administr…" at bounding box center [1360, 558] width 316 height 1116
click at [1485, 130] on img "submit" at bounding box center [1488, 128] width 15 height 15
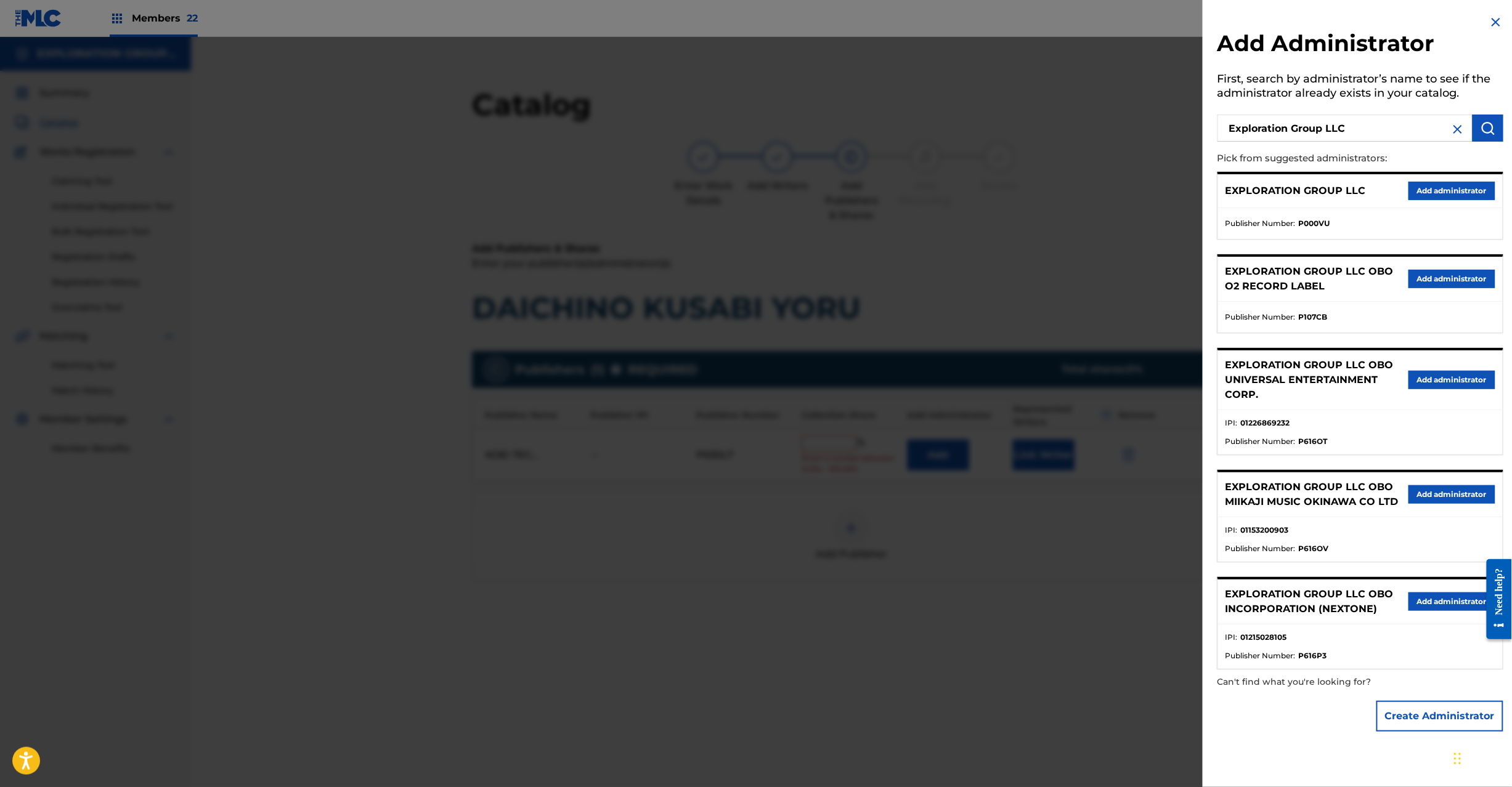
click at [1440, 195] on button "Add administrator" at bounding box center [1451, 191] width 87 height 18
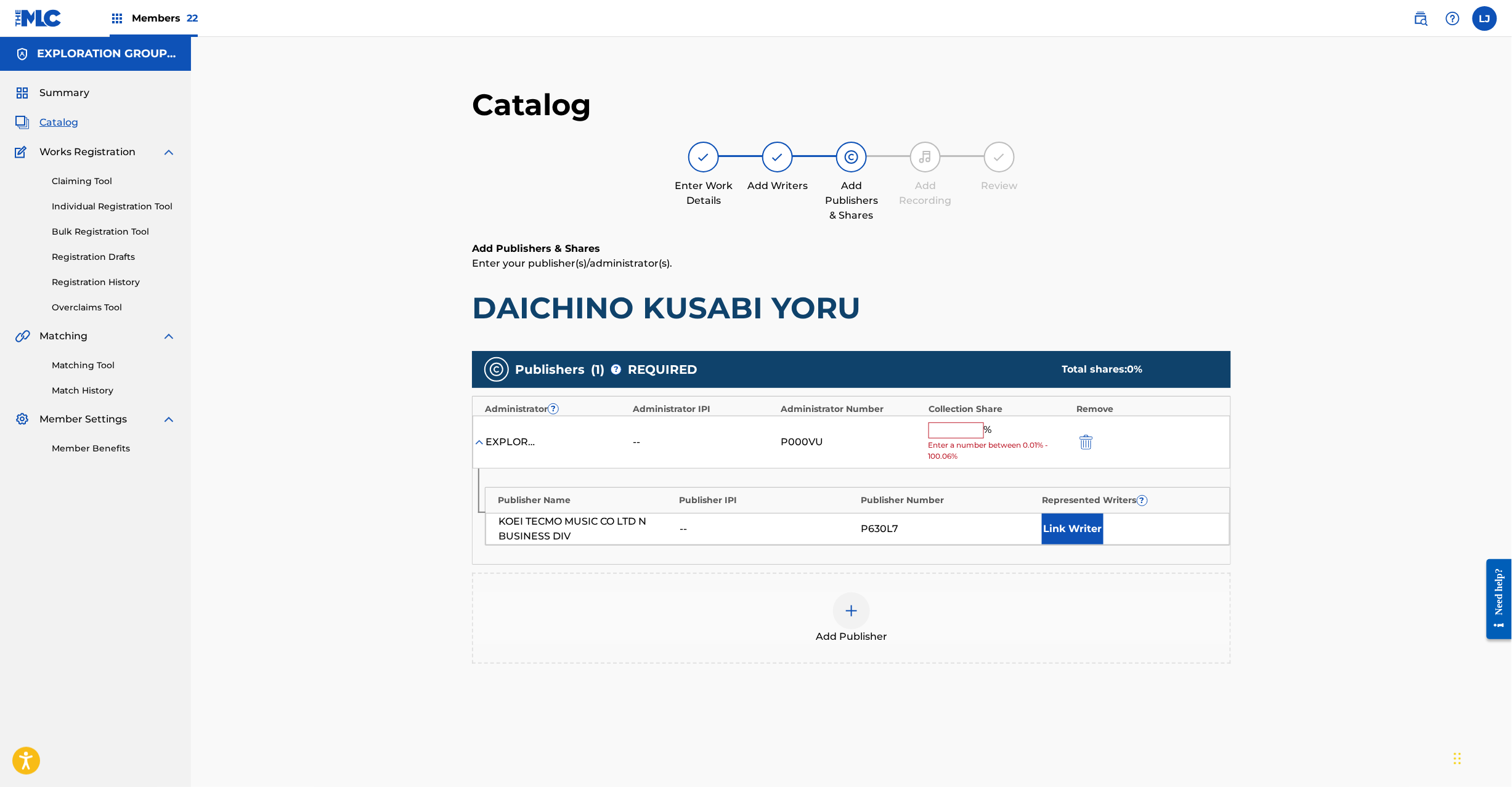
click at [955, 432] on input "text" at bounding box center [956, 430] width 55 height 16
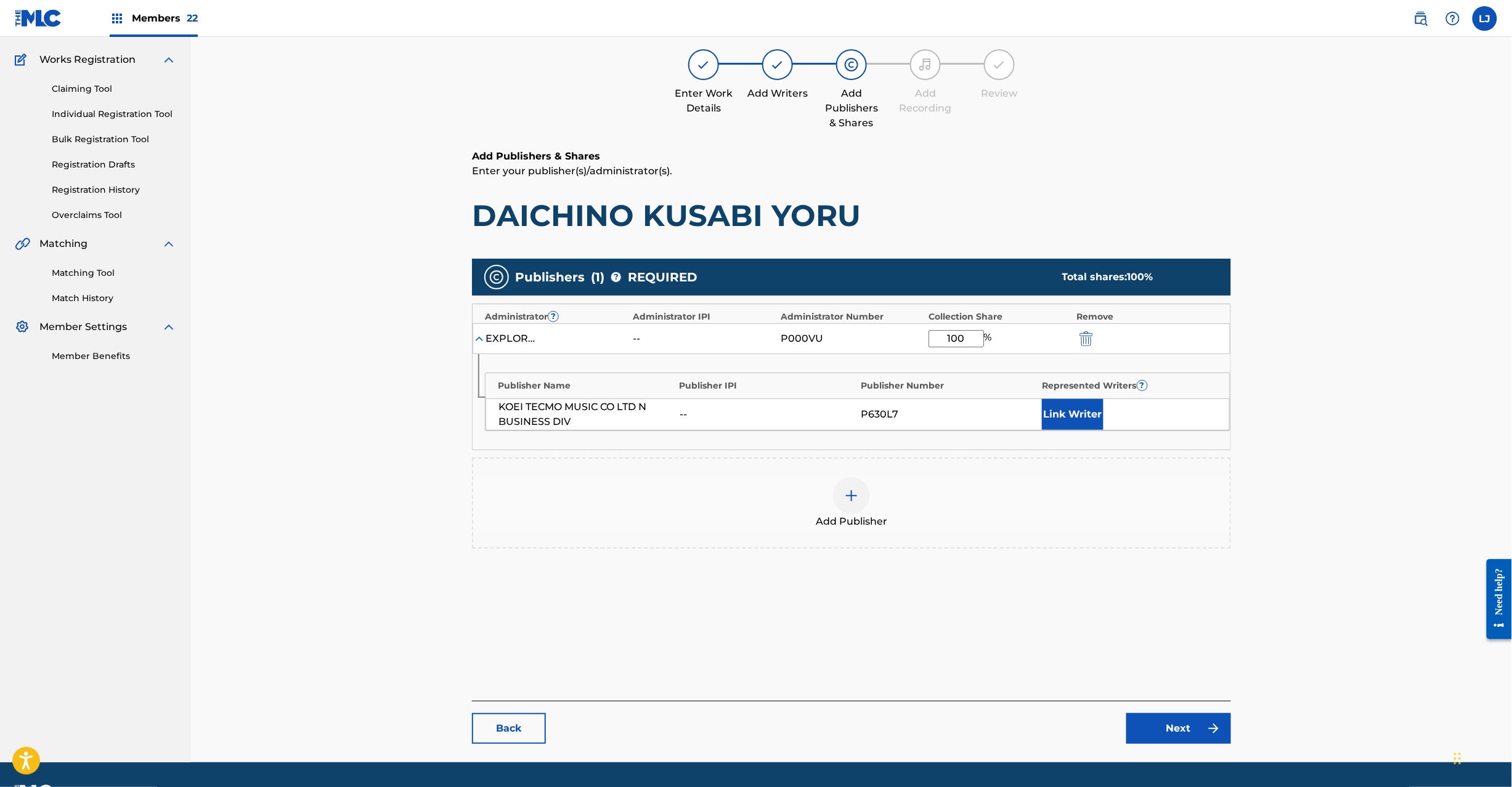
scroll to position [127, 0]
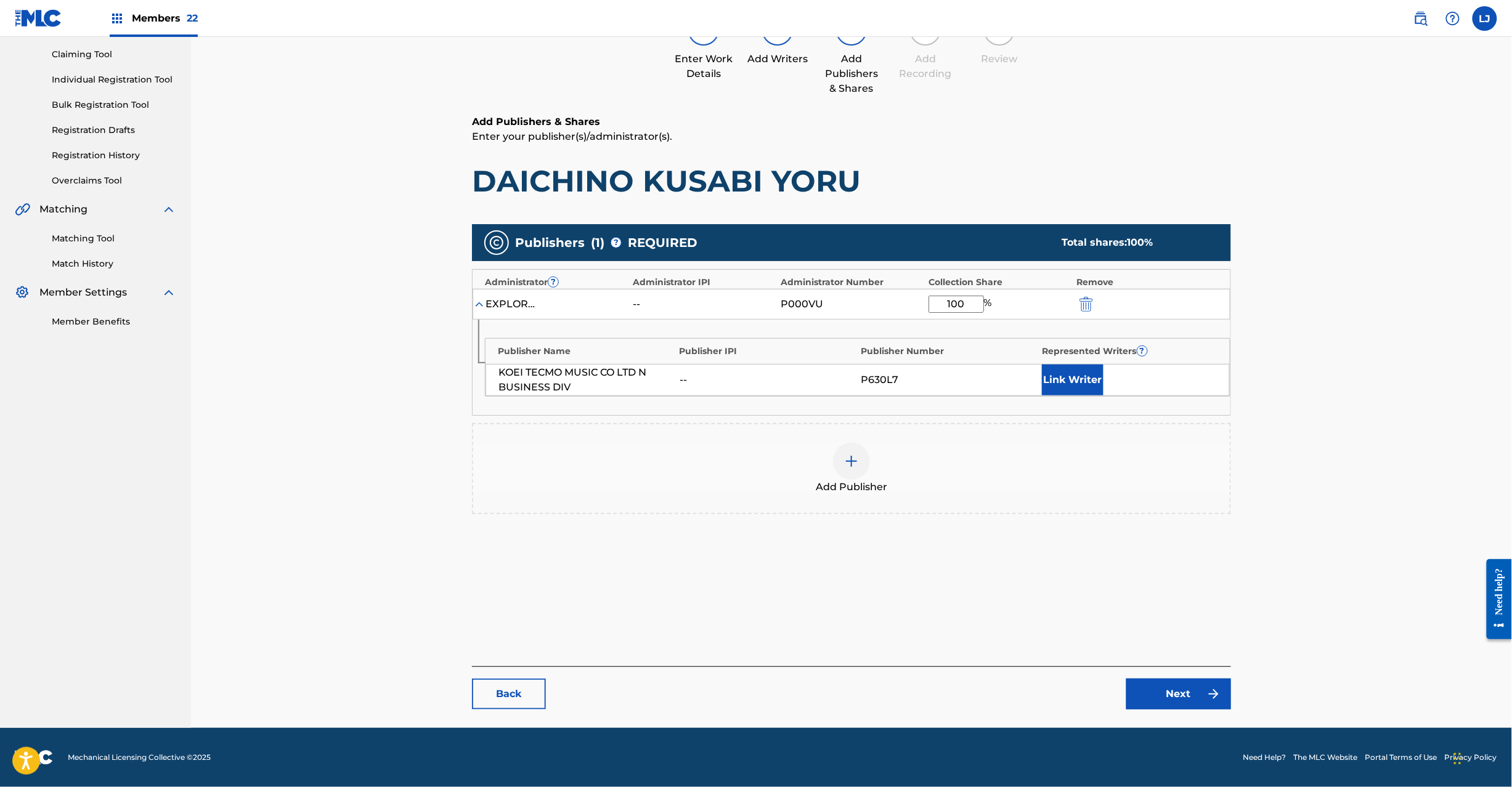
type input "100"
click at [1179, 685] on link "Next" at bounding box center [1179, 694] width 105 height 31
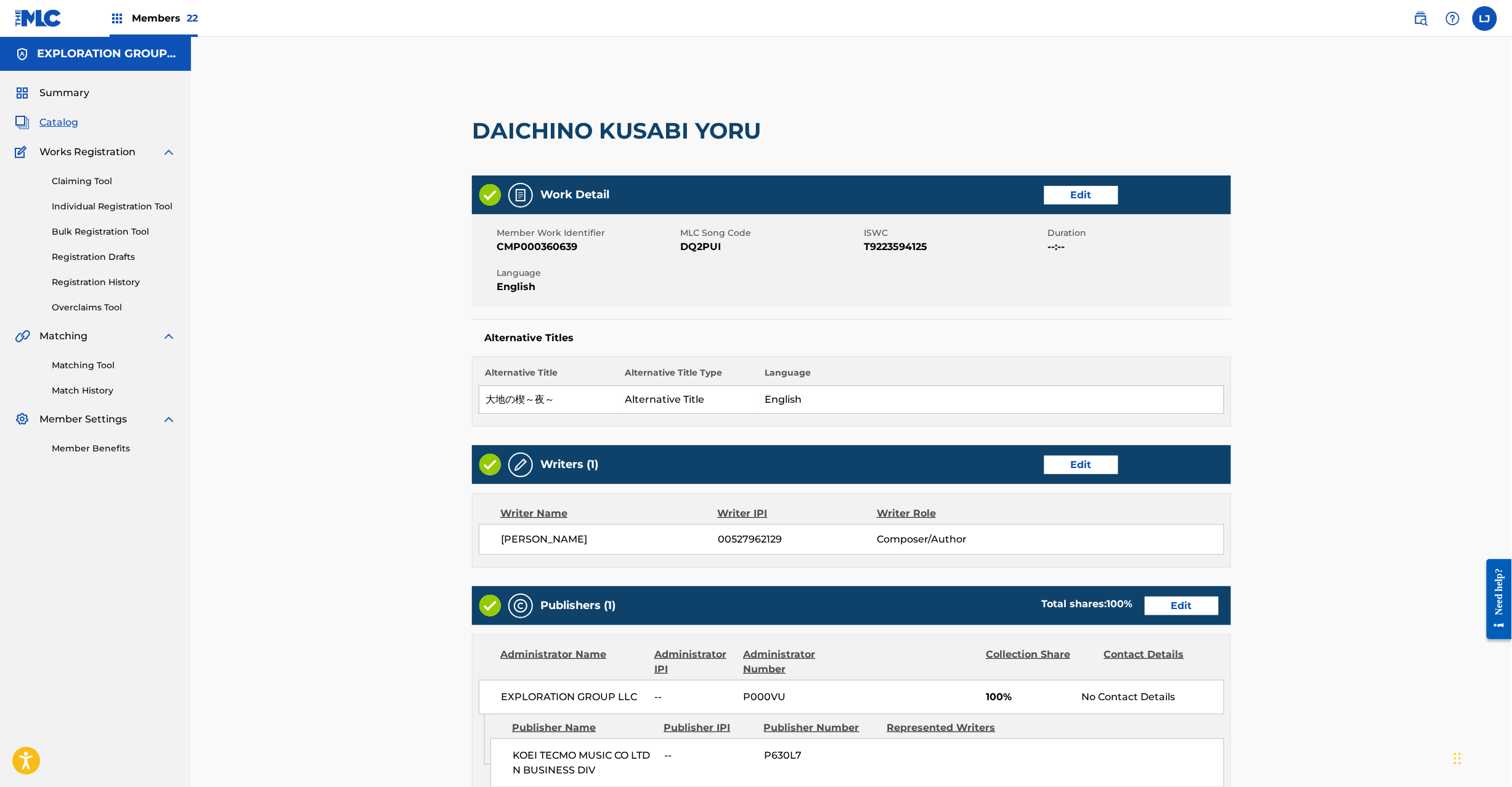
scroll to position [286, 0]
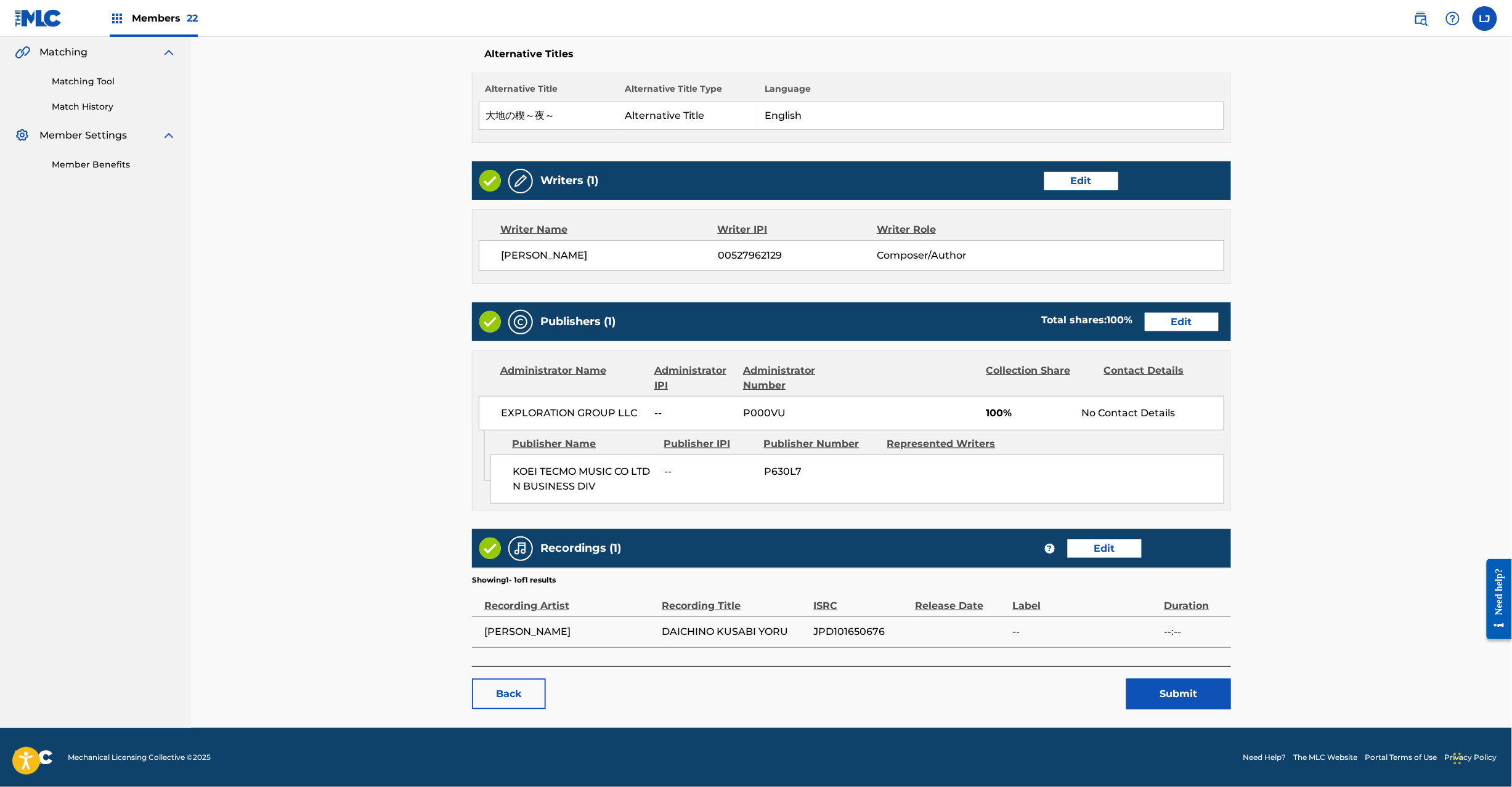
click at [1159, 695] on button "Submit" at bounding box center [1179, 694] width 105 height 31
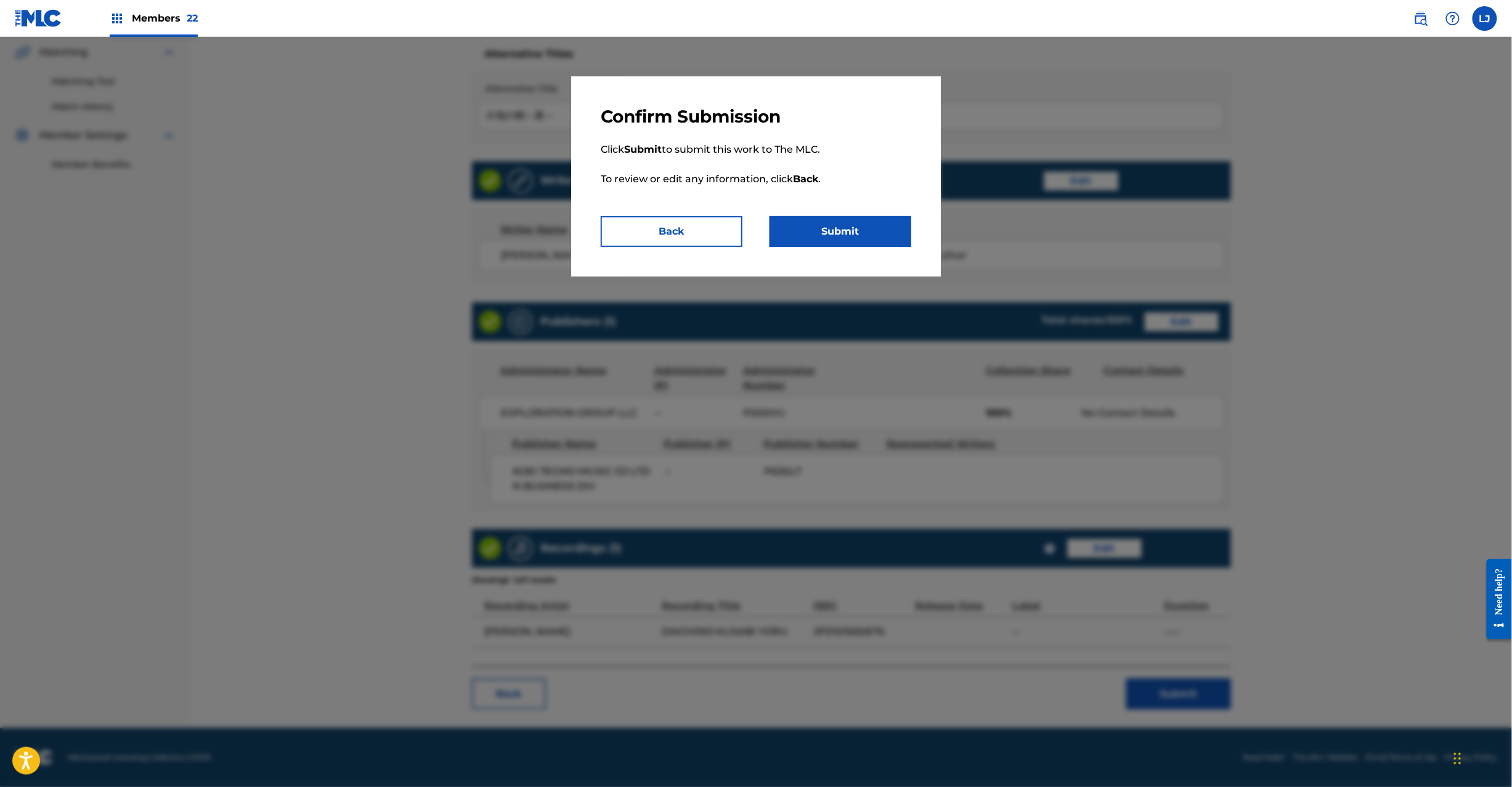
click at [834, 232] on button "Submit" at bounding box center [841, 231] width 142 height 31
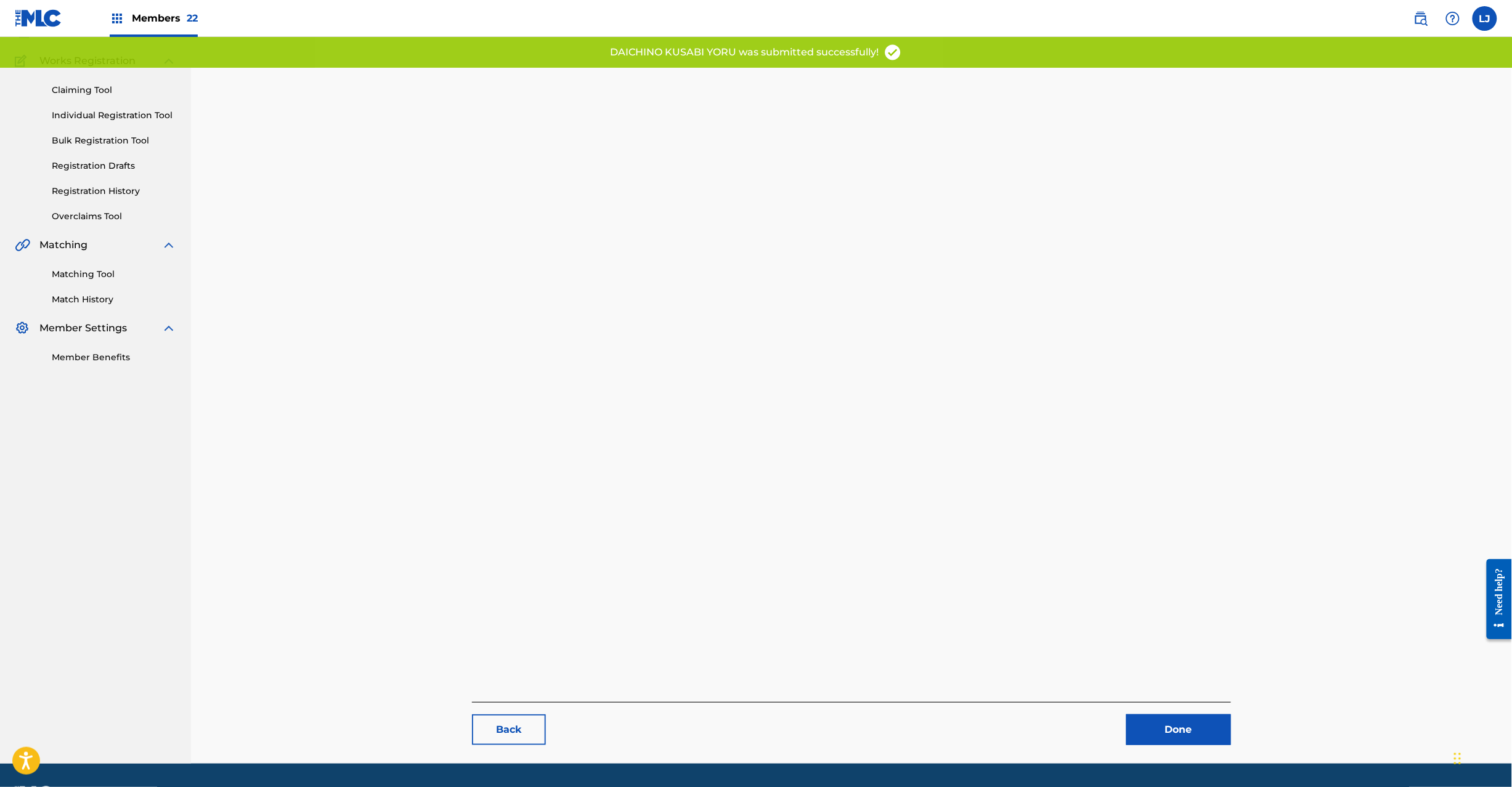
scroll to position [127, 0]
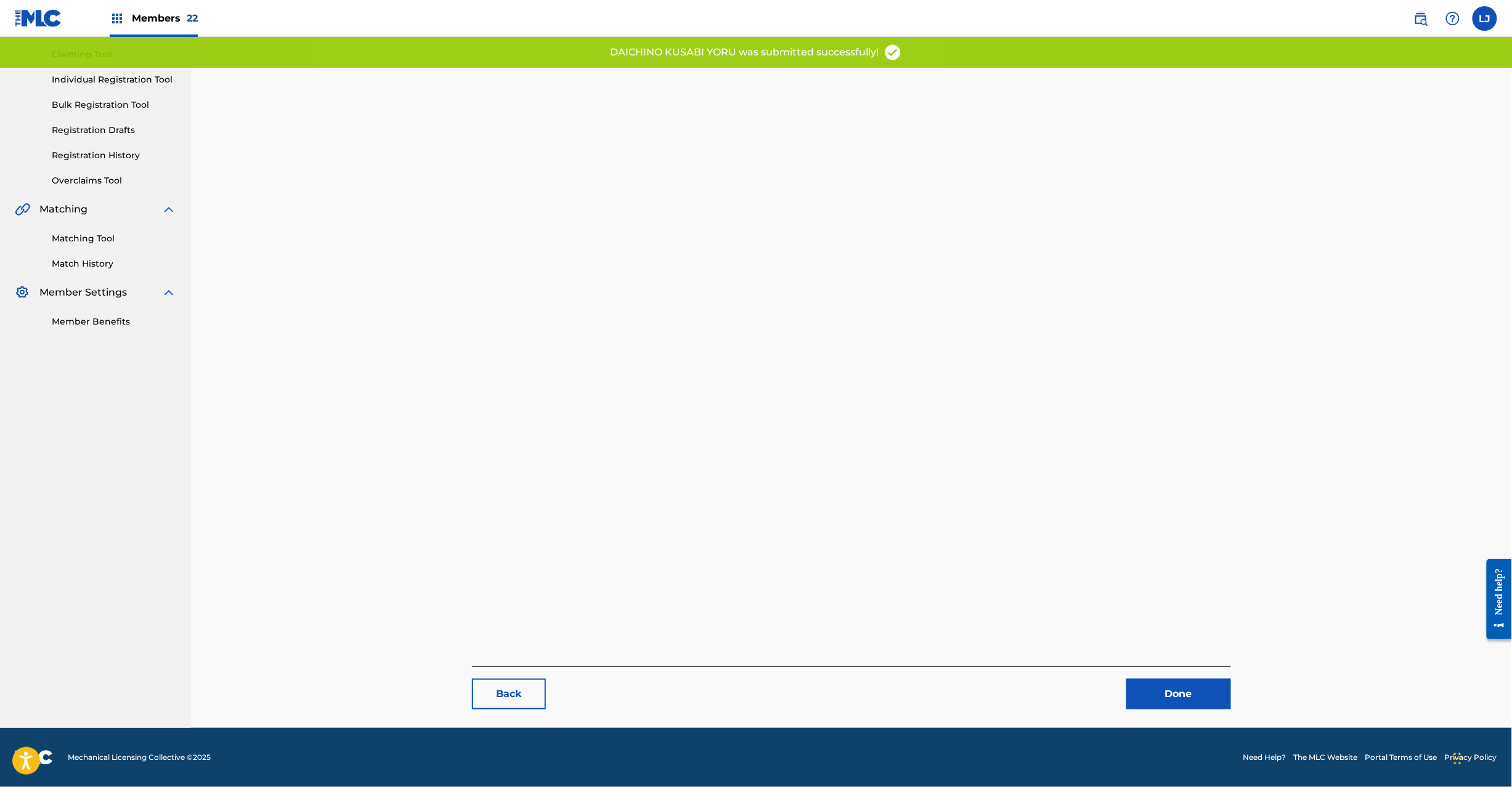
click at [1192, 700] on link "Done" at bounding box center [1179, 694] width 105 height 31
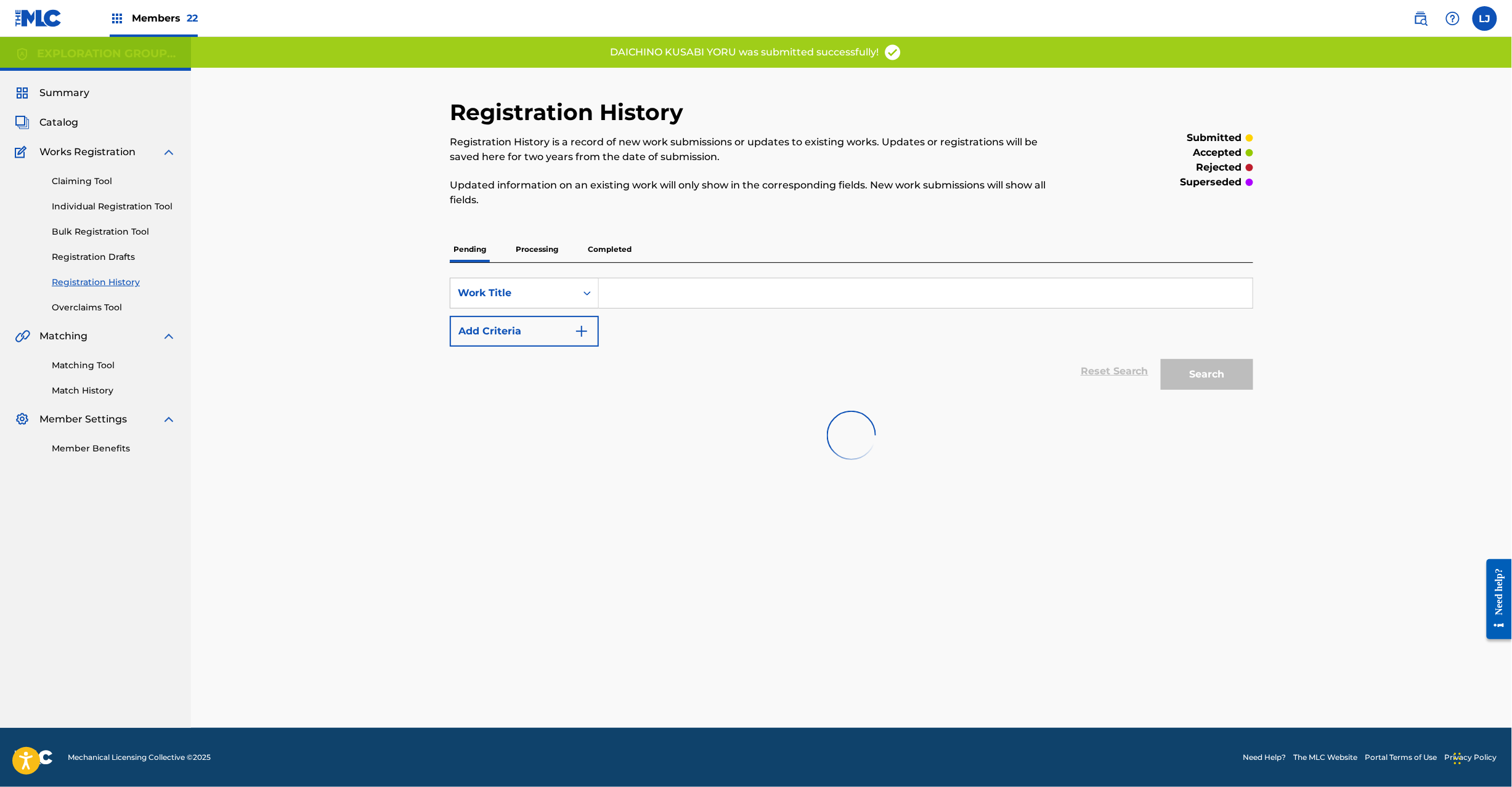
click at [64, 120] on span "Catalog" at bounding box center [59, 122] width 39 height 15
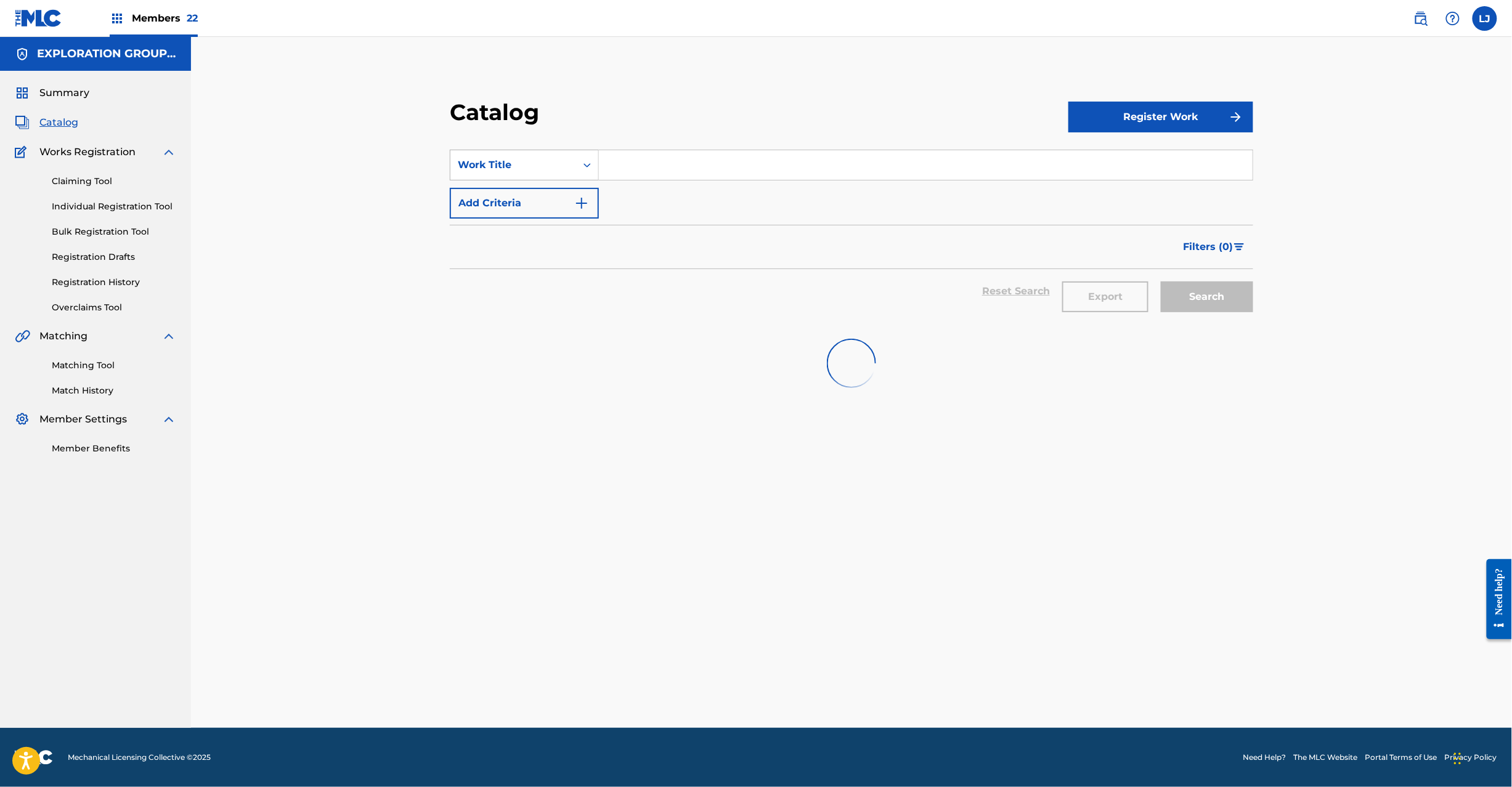
click at [523, 166] on div "Work Title" at bounding box center [513, 165] width 111 height 15
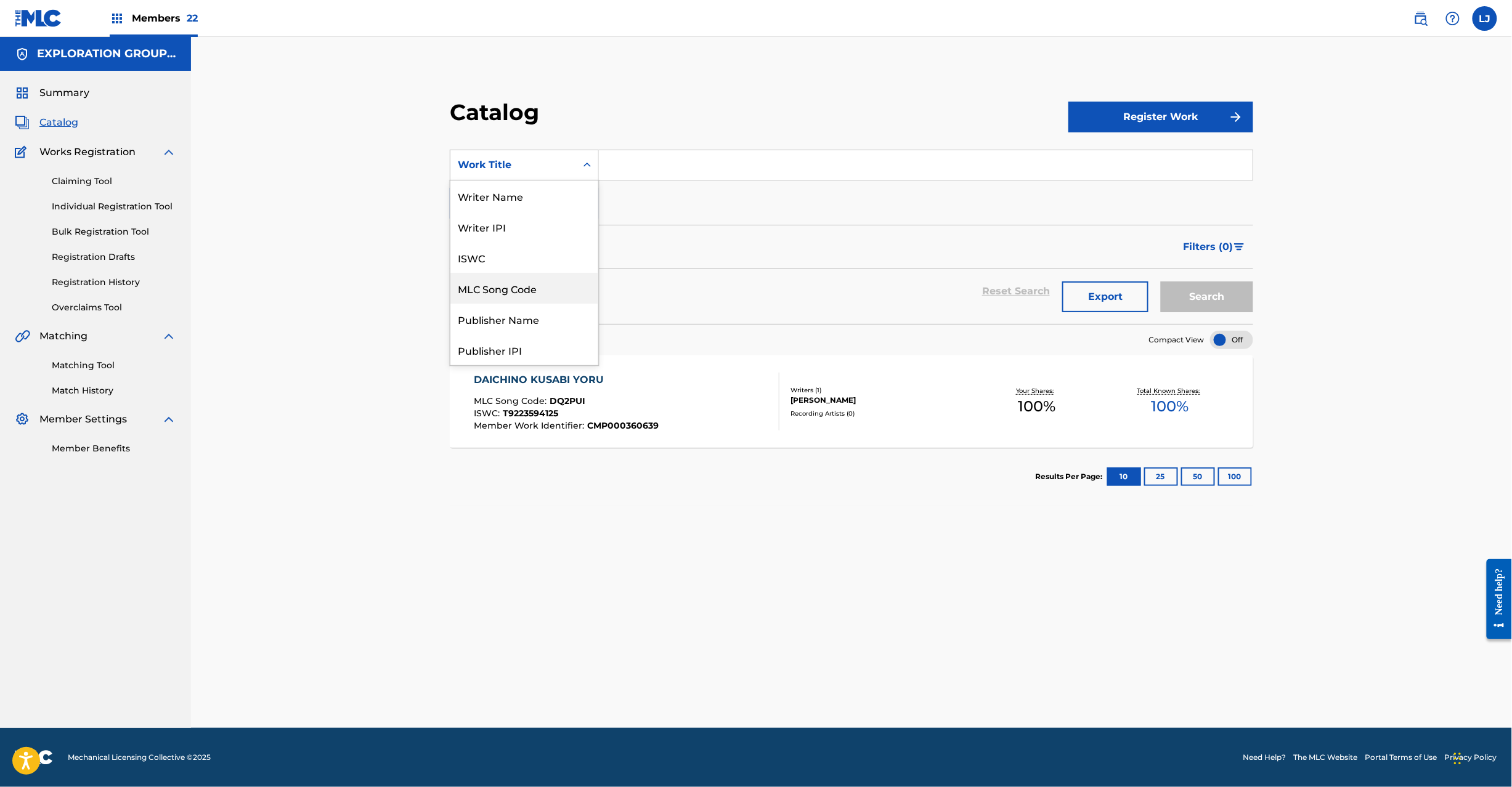
click at [535, 286] on div "MLC Song Code" at bounding box center [524, 288] width 148 height 31
click at [620, 163] on input "Search Form" at bounding box center [926, 165] width 654 height 29
paste input "DQ2IQA"
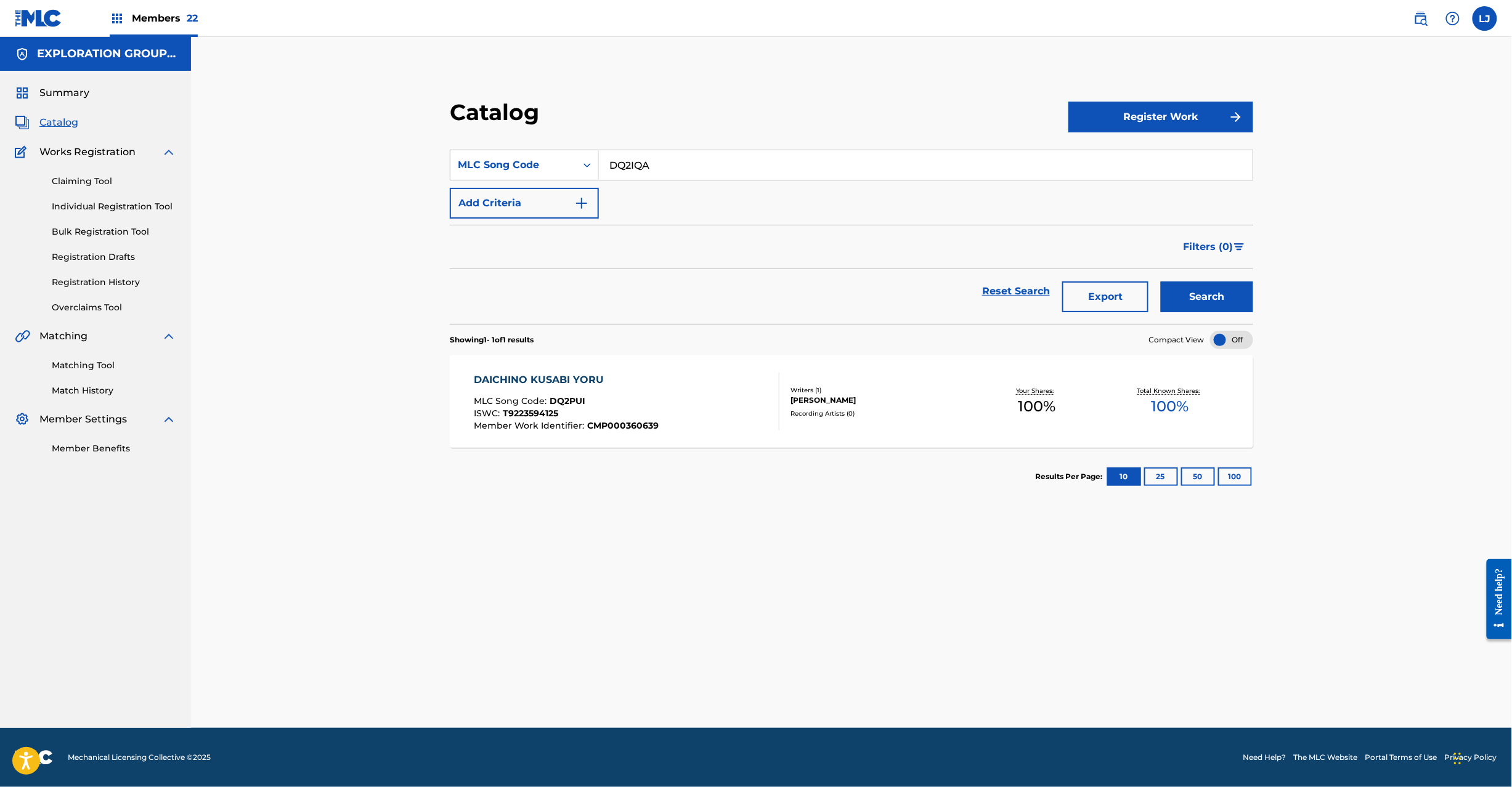
type input "DQ2IQA"
click at [1169, 296] on button "Search" at bounding box center [1207, 296] width 92 height 31
click at [708, 365] on div "DAIDANEN MLC Song Code : DQ2IQA ISWC : T9097139747 Member Work Identifier : CMP…" at bounding box center [852, 402] width 804 height 92
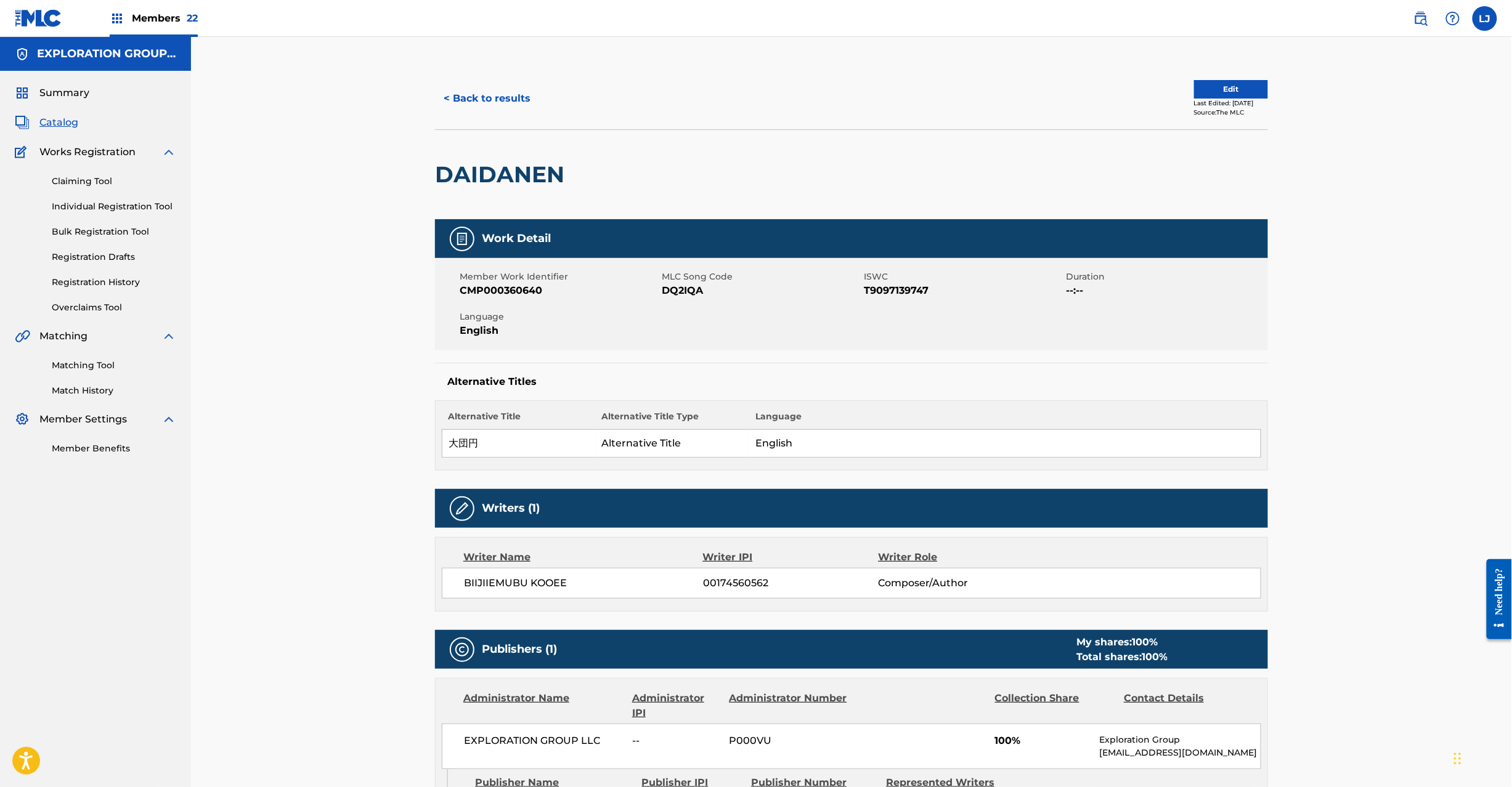
click at [1214, 85] on button "Edit" at bounding box center [1231, 89] width 74 height 18
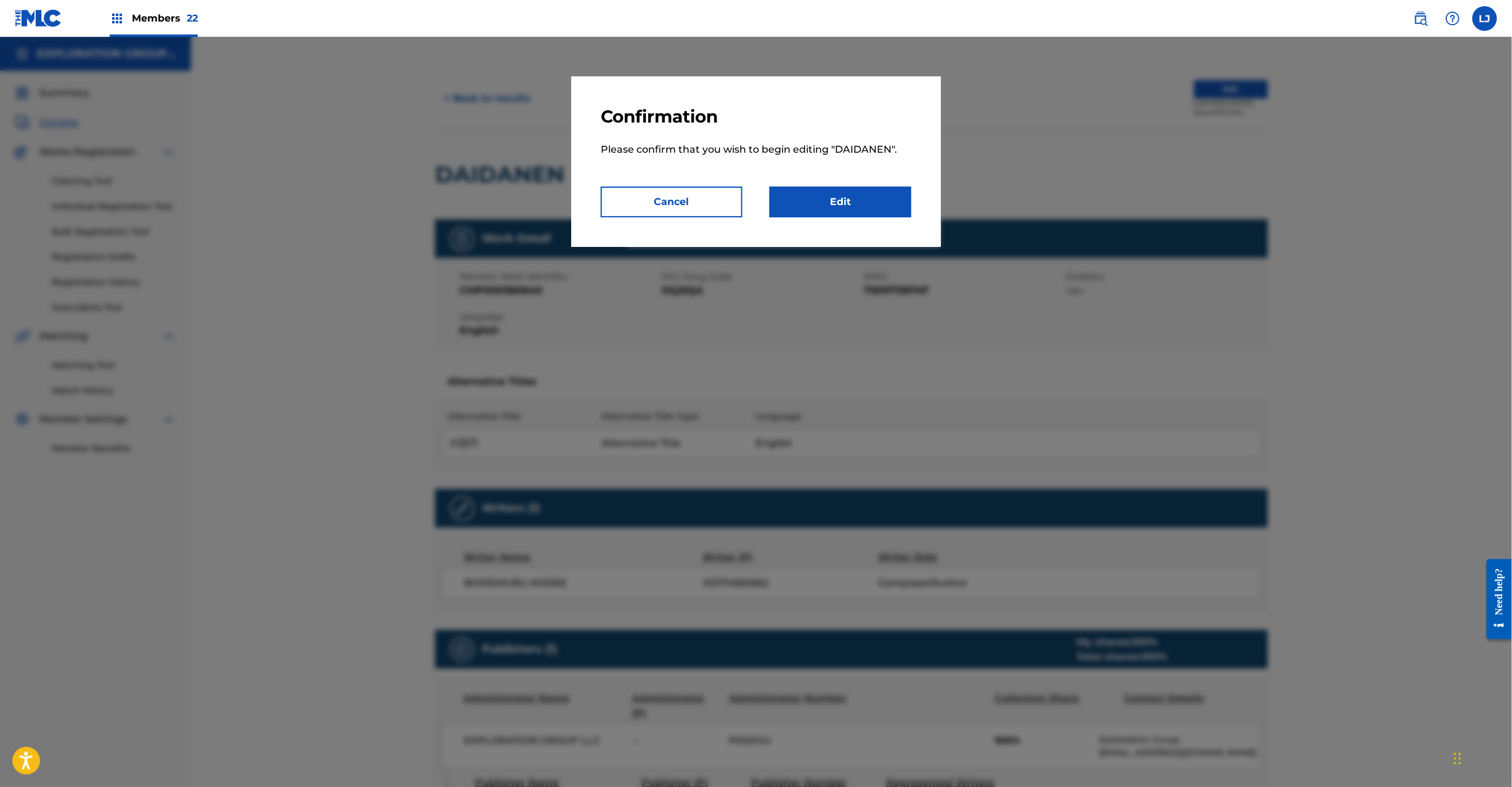
click at [882, 205] on link "Edit" at bounding box center [841, 202] width 142 height 31
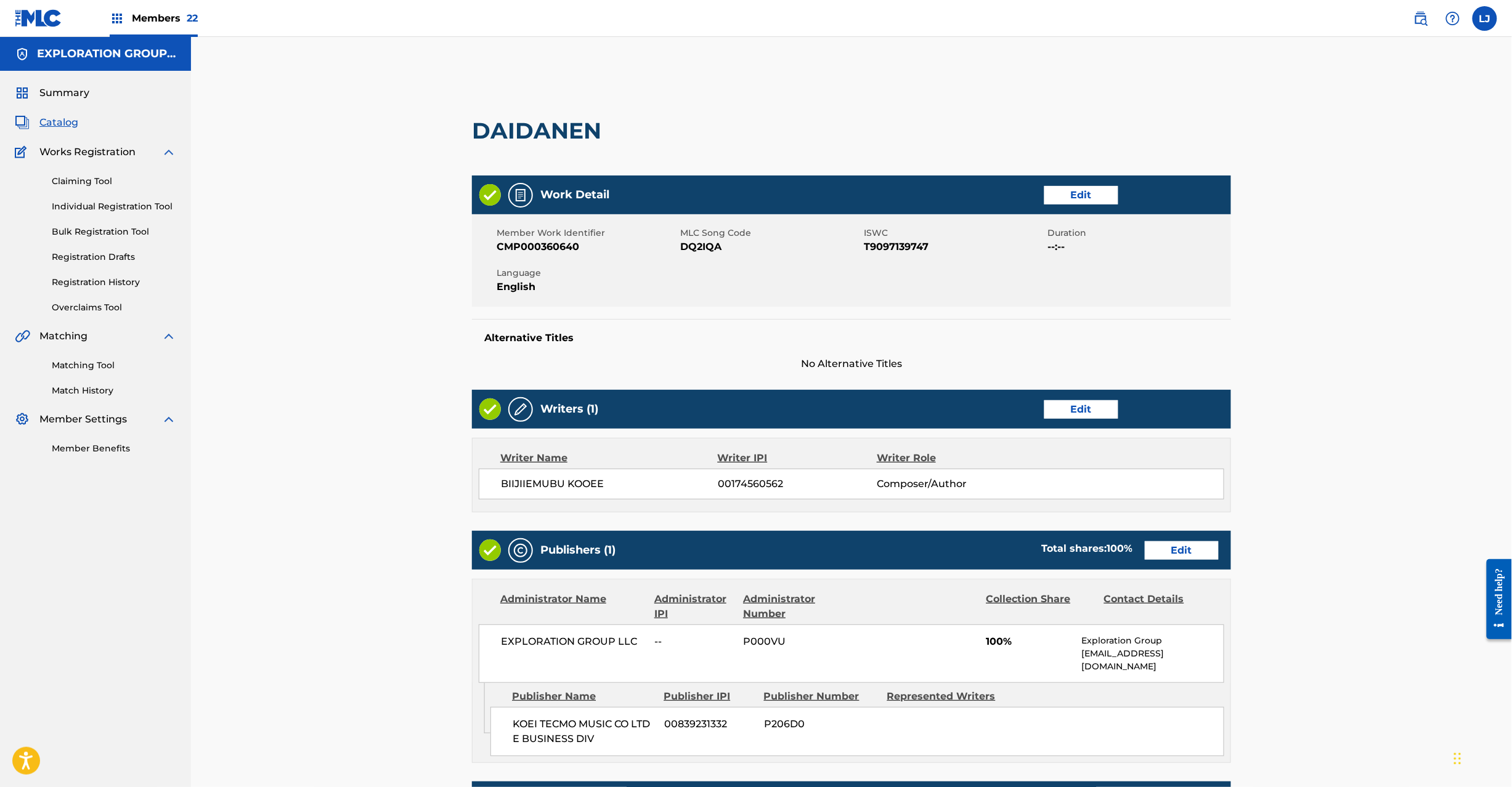
click at [1167, 552] on link "Edit" at bounding box center [1182, 551] width 74 height 18
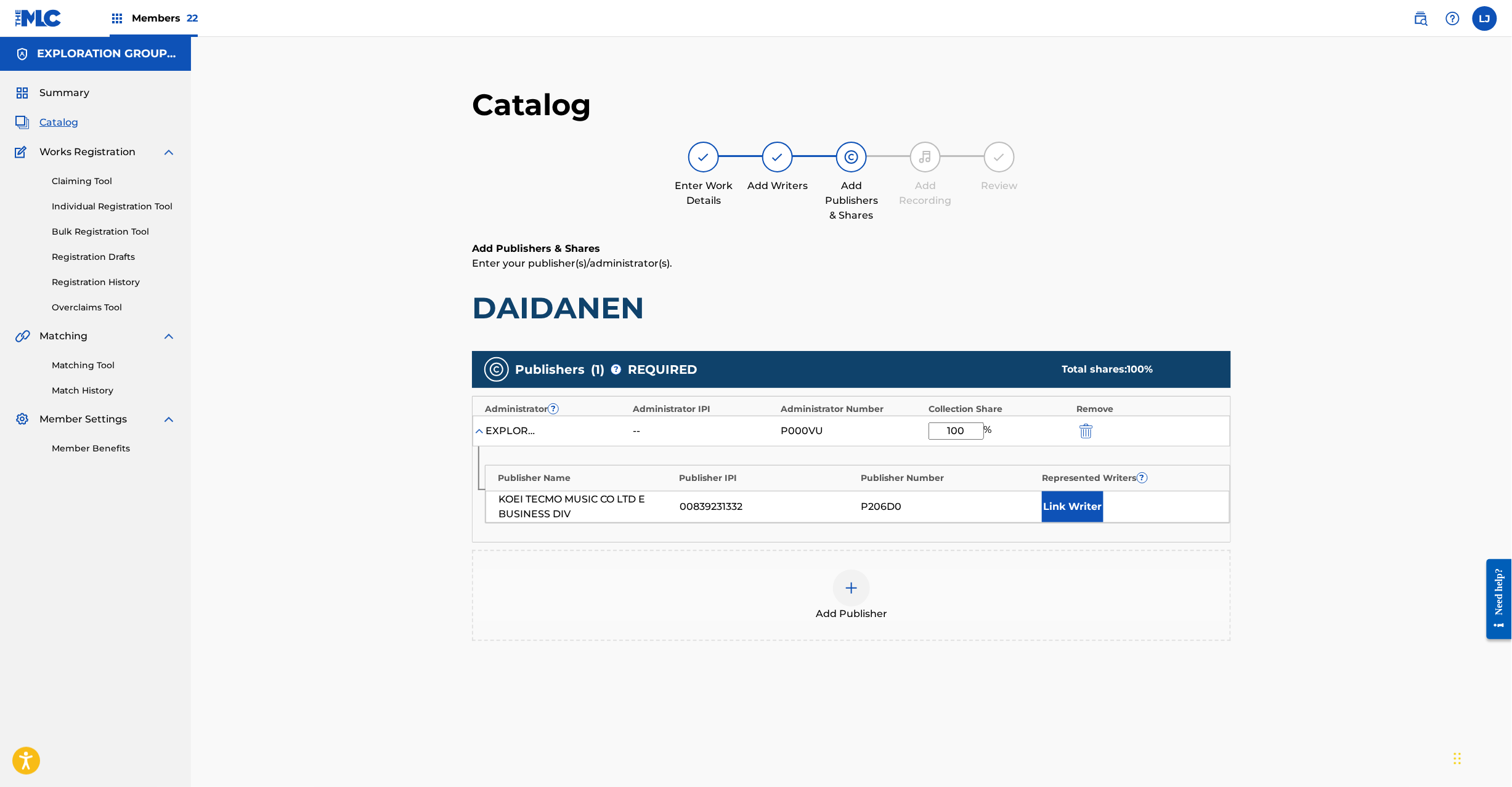
click at [1085, 430] on img "submit" at bounding box center [1086, 431] width 14 height 15
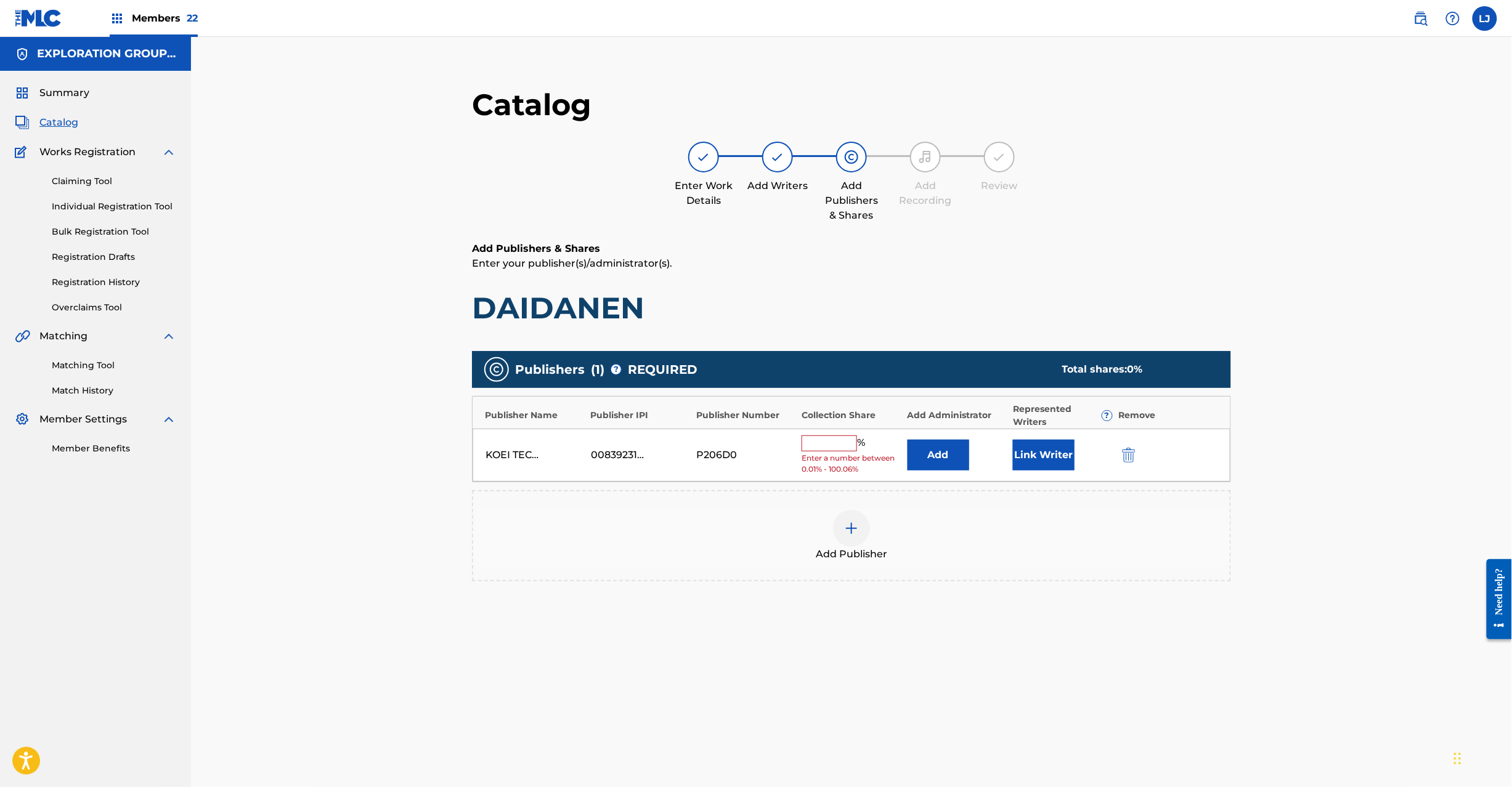
click at [1123, 449] on img "submit" at bounding box center [1128, 455] width 14 height 15
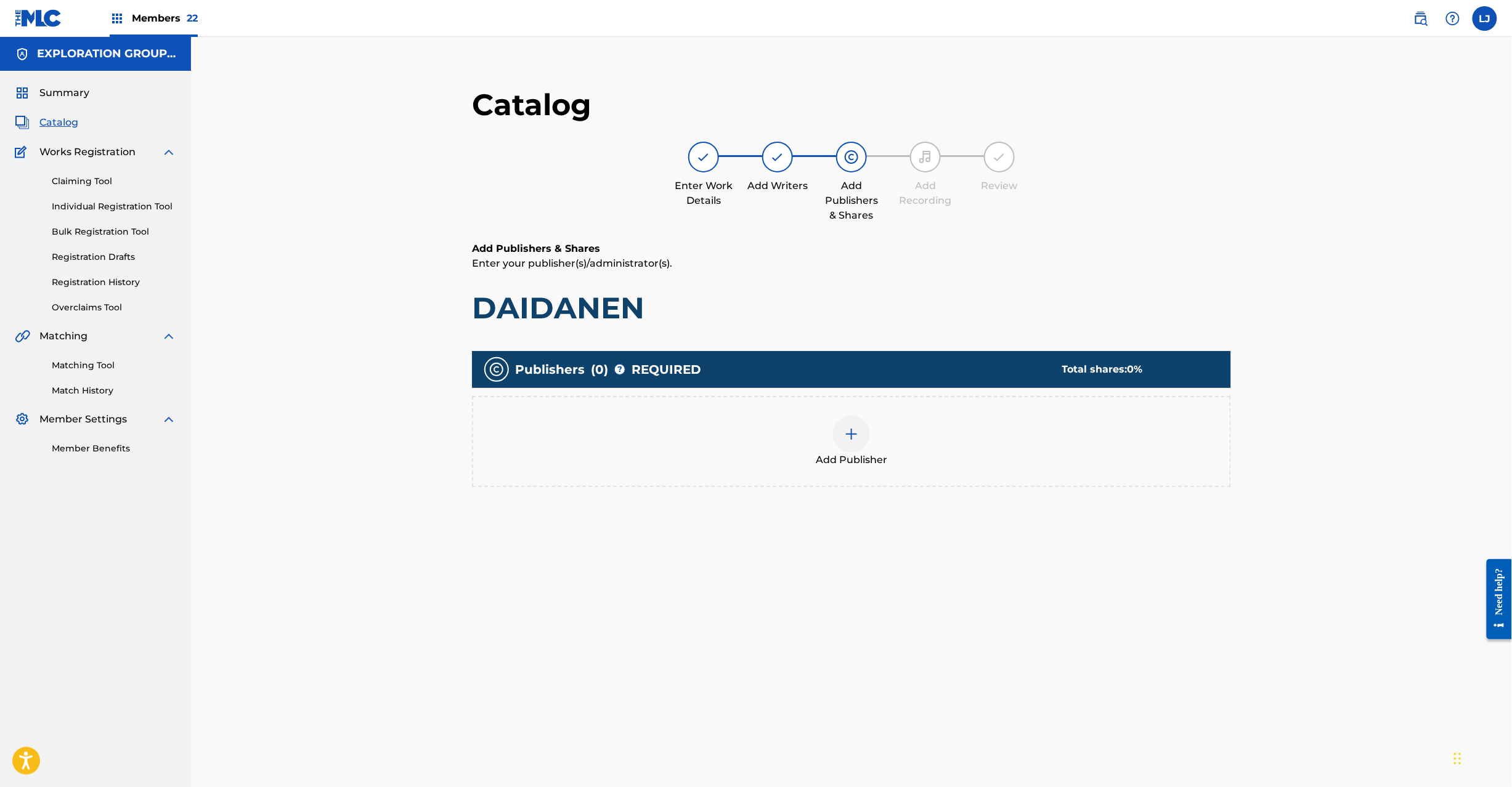
click at [860, 437] on div at bounding box center [851, 434] width 37 height 37
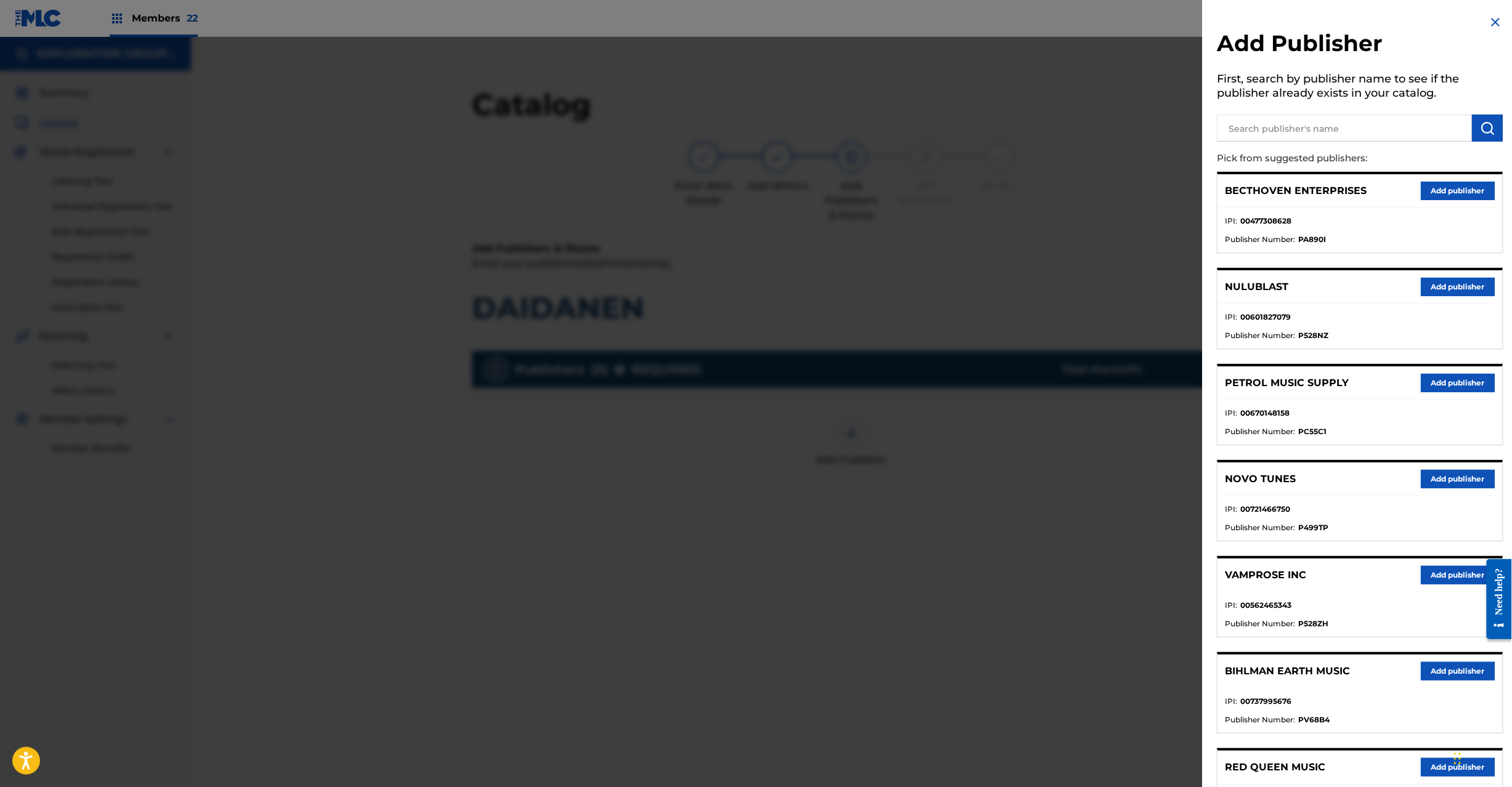
click at [1399, 128] on input "text" at bounding box center [1345, 128] width 255 height 27
paste input "Koei Tecmo Music Co Ltd N Business Div"
type input "Koei Tecmo Music Co Ltd N Business Div"
click at [1475, 124] on button "submit" at bounding box center [1488, 128] width 31 height 27
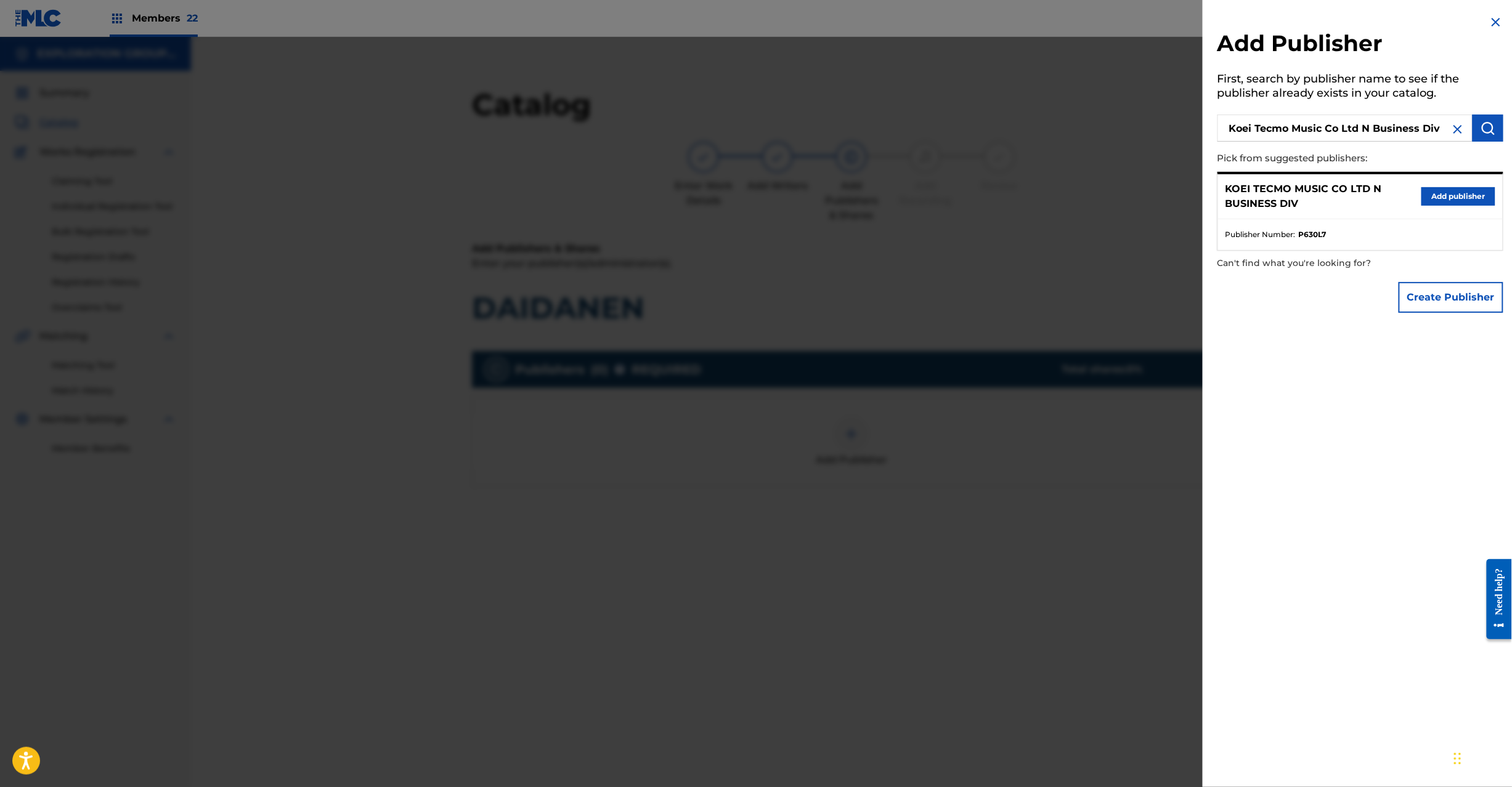
click at [1442, 180] on div "KOEI TECMO MUSIC CO LTD N BUSINESS DIV Add publisher" at bounding box center [1360, 197] width 285 height 45
click at [1432, 208] on div "KOEI TECMO MUSIC CO LTD N BUSINESS DIV Add publisher" at bounding box center [1360, 197] width 285 height 45
click at [1436, 196] on button "Add publisher" at bounding box center [1459, 197] width 74 height 18
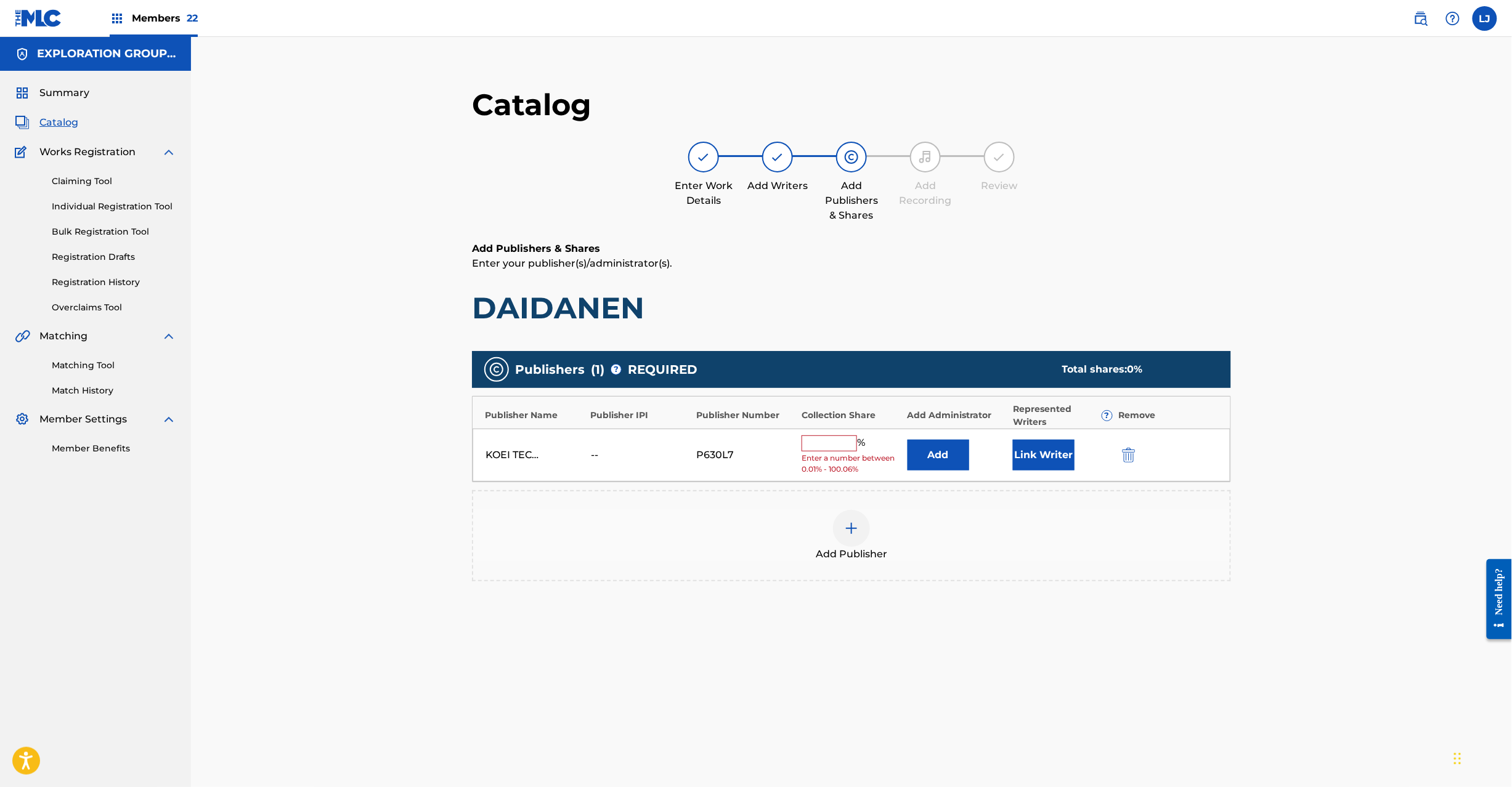
click at [940, 460] on button "Add" at bounding box center [938, 455] width 62 height 31
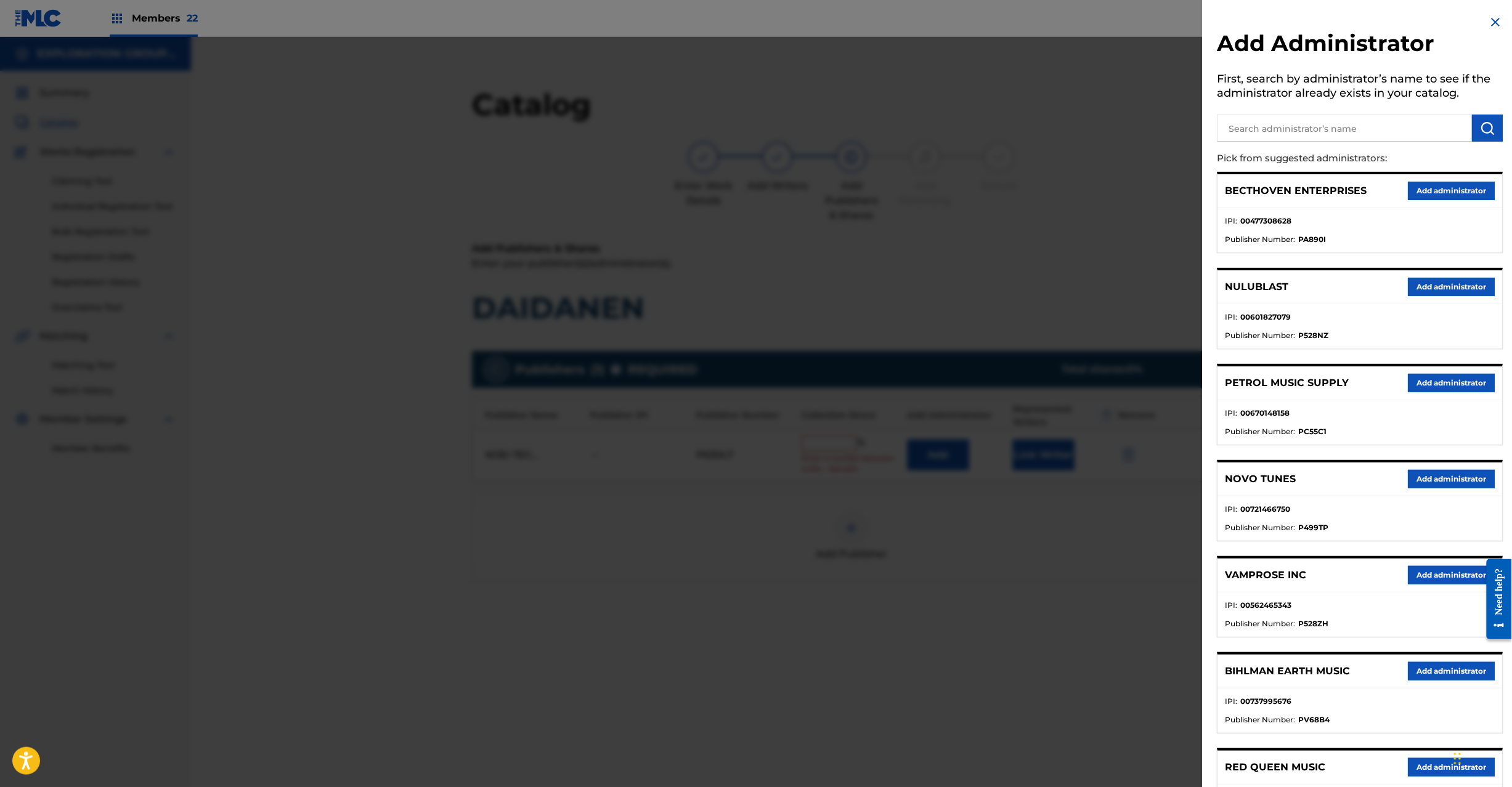
click at [1337, 120] on input "text" at bounding box center [1345, 128] width 255 height 27
paste input "Exploration Group LLC"
type input "Exploration Group LLC"
click at [1479, 119] on button "submit" at bounding box center [1488, 128] width 31 height 27
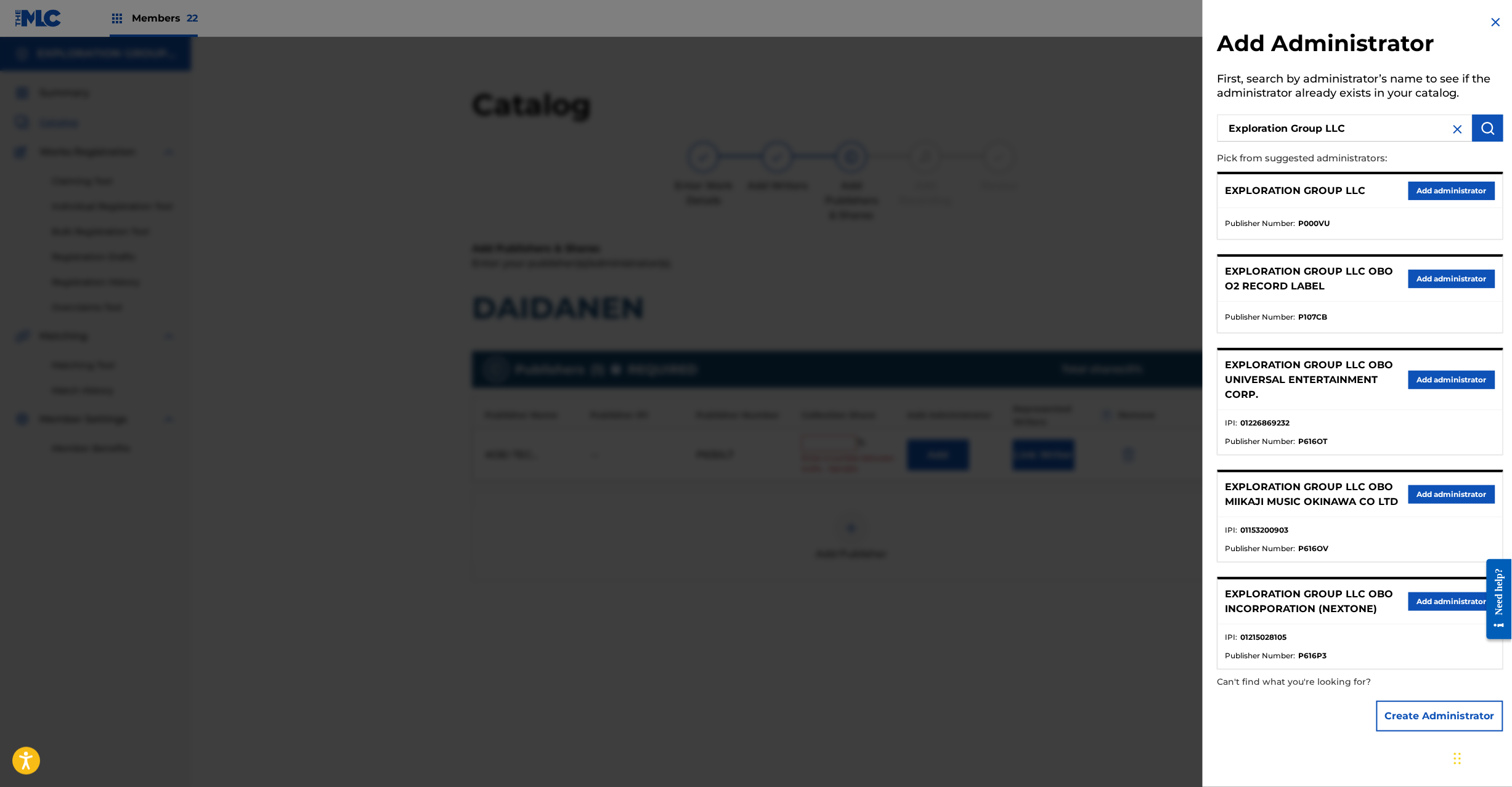
click at [1442, 182] on button "Add administrator" at bounding box center [1451, 191] width 87 height 18
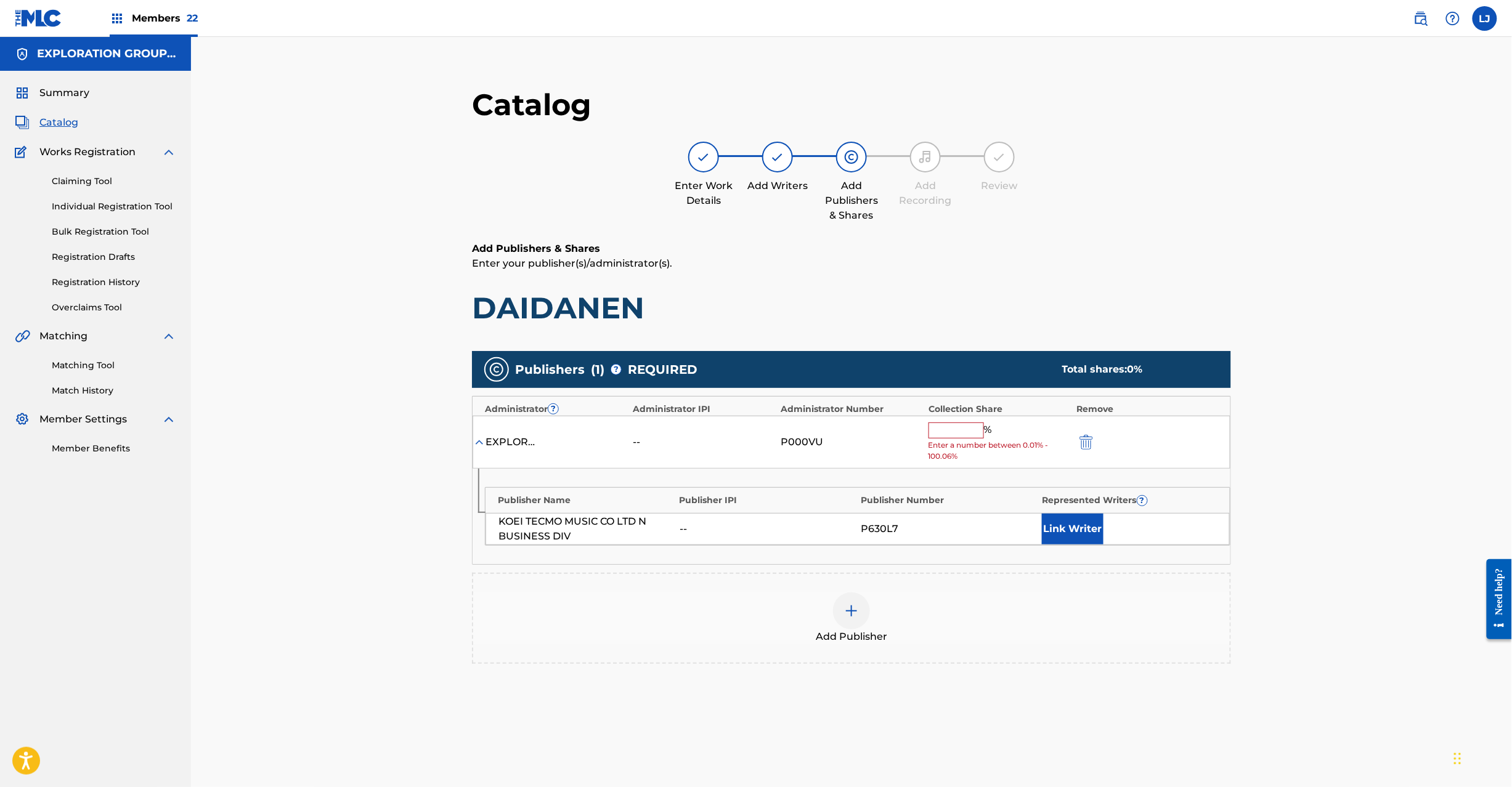
click at [955, 434] on input "text" at bounding box center [956, 430] width 55 height 16
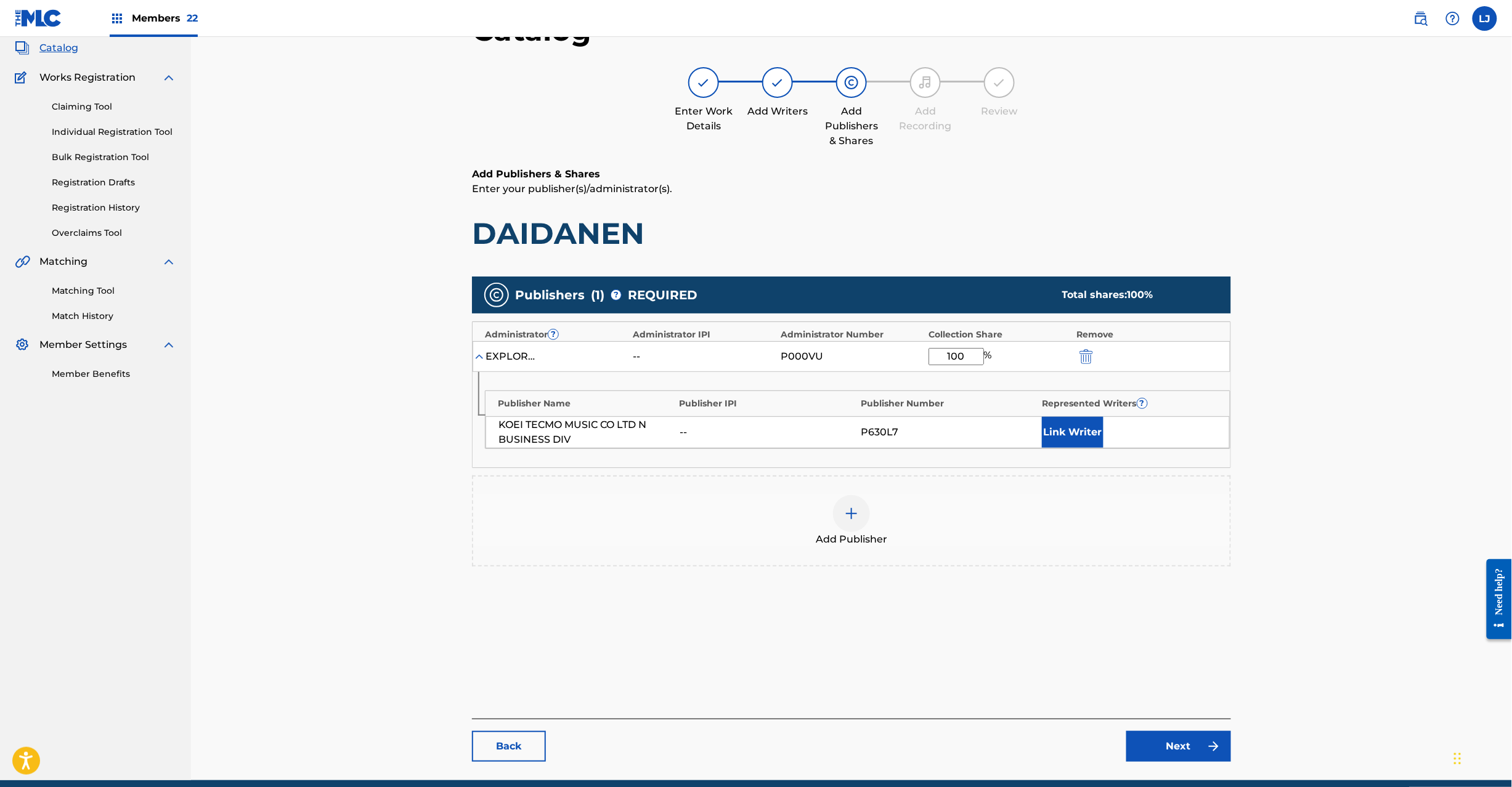
scroll to position [127, 0]
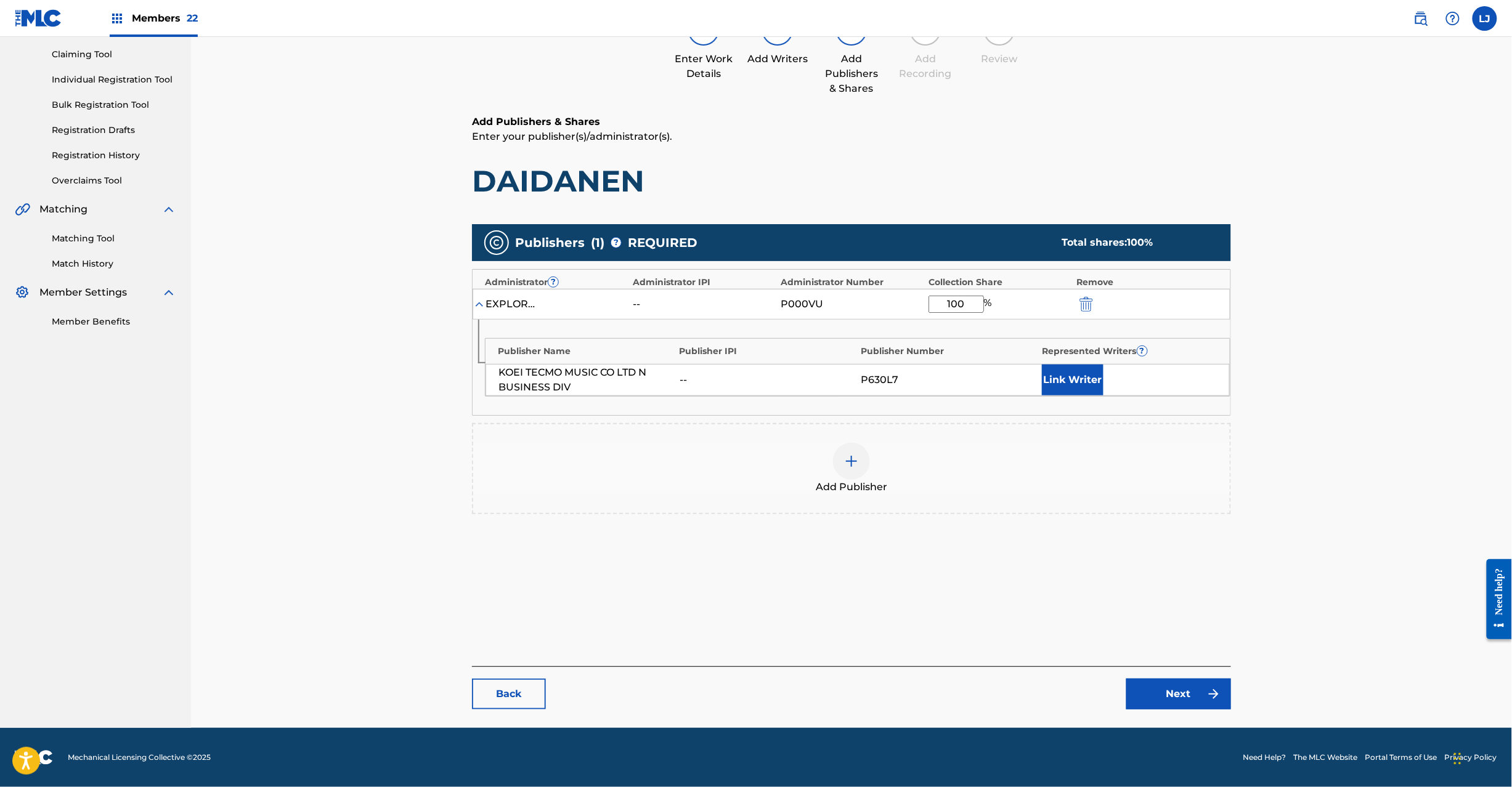
type input "100"
click at [1151, 693] on link "Next" at bounding box center [1179, 694] width 105 height 31
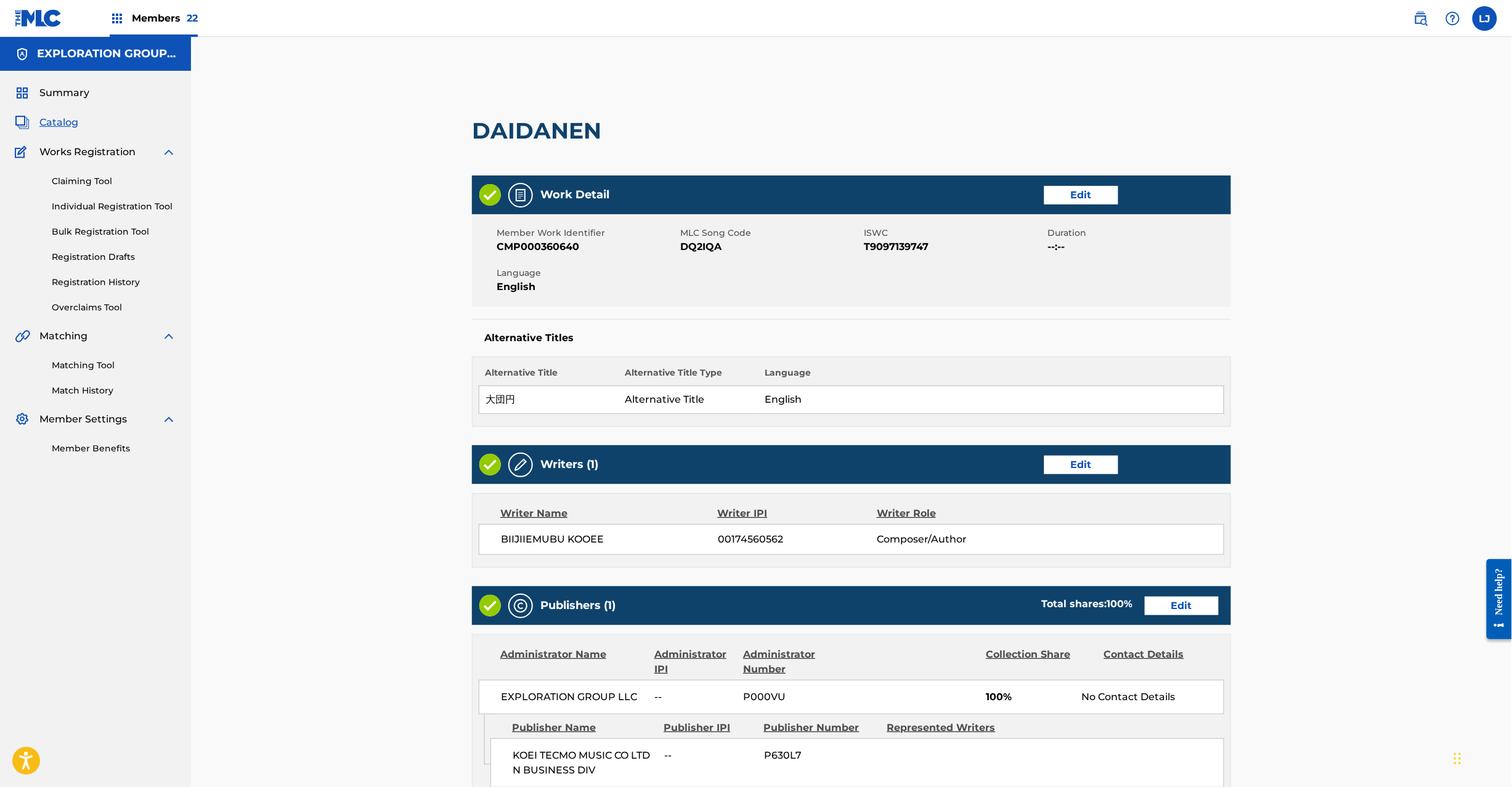
scroll to position [245, 0]
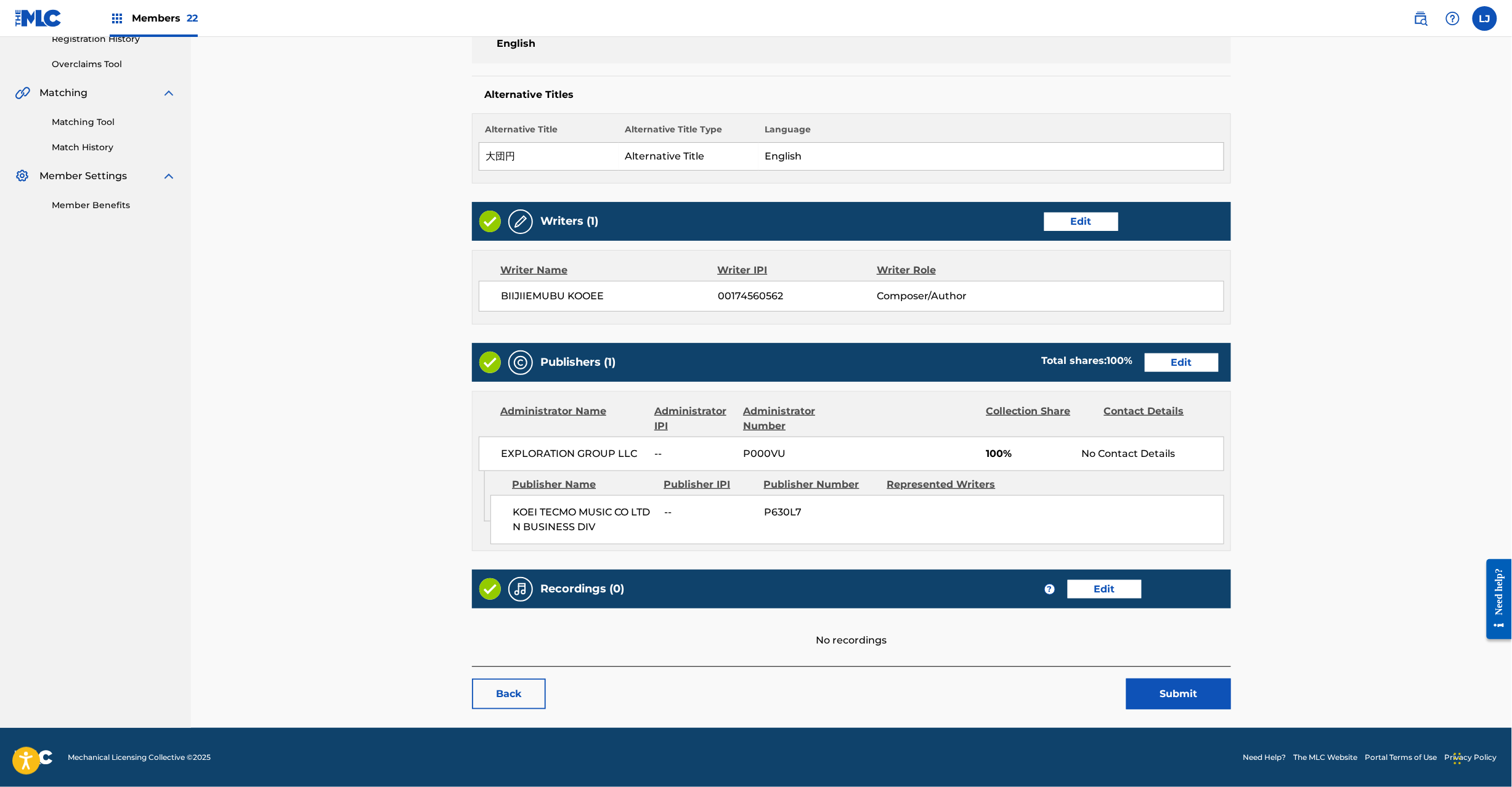
click at [1144, 697] on button "Submit" at bounding box center [1179, 694] width 105 height 31
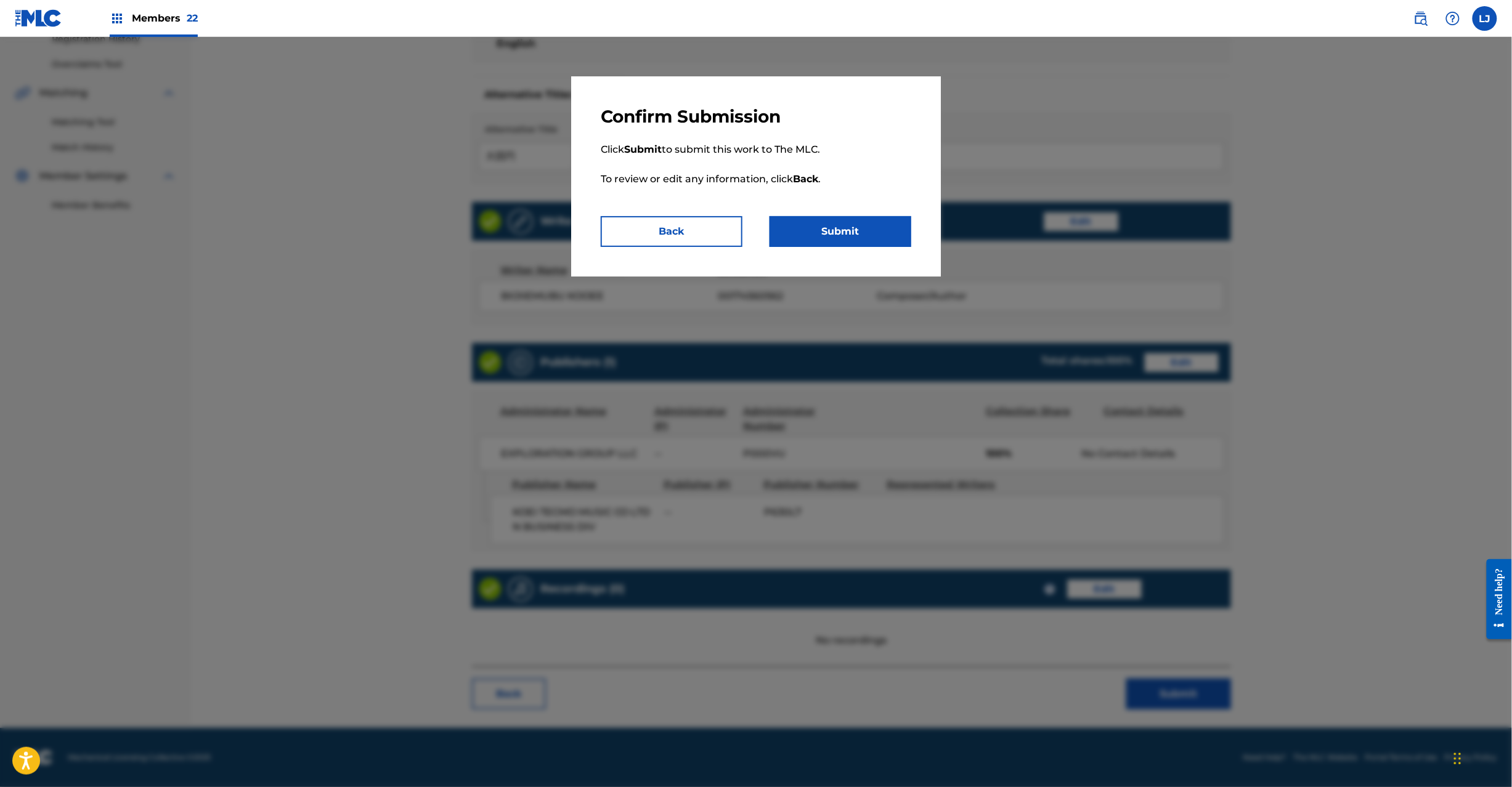
click at [806, 232] on button "Submit" at bounding box center [841, 231] width 142 height 31
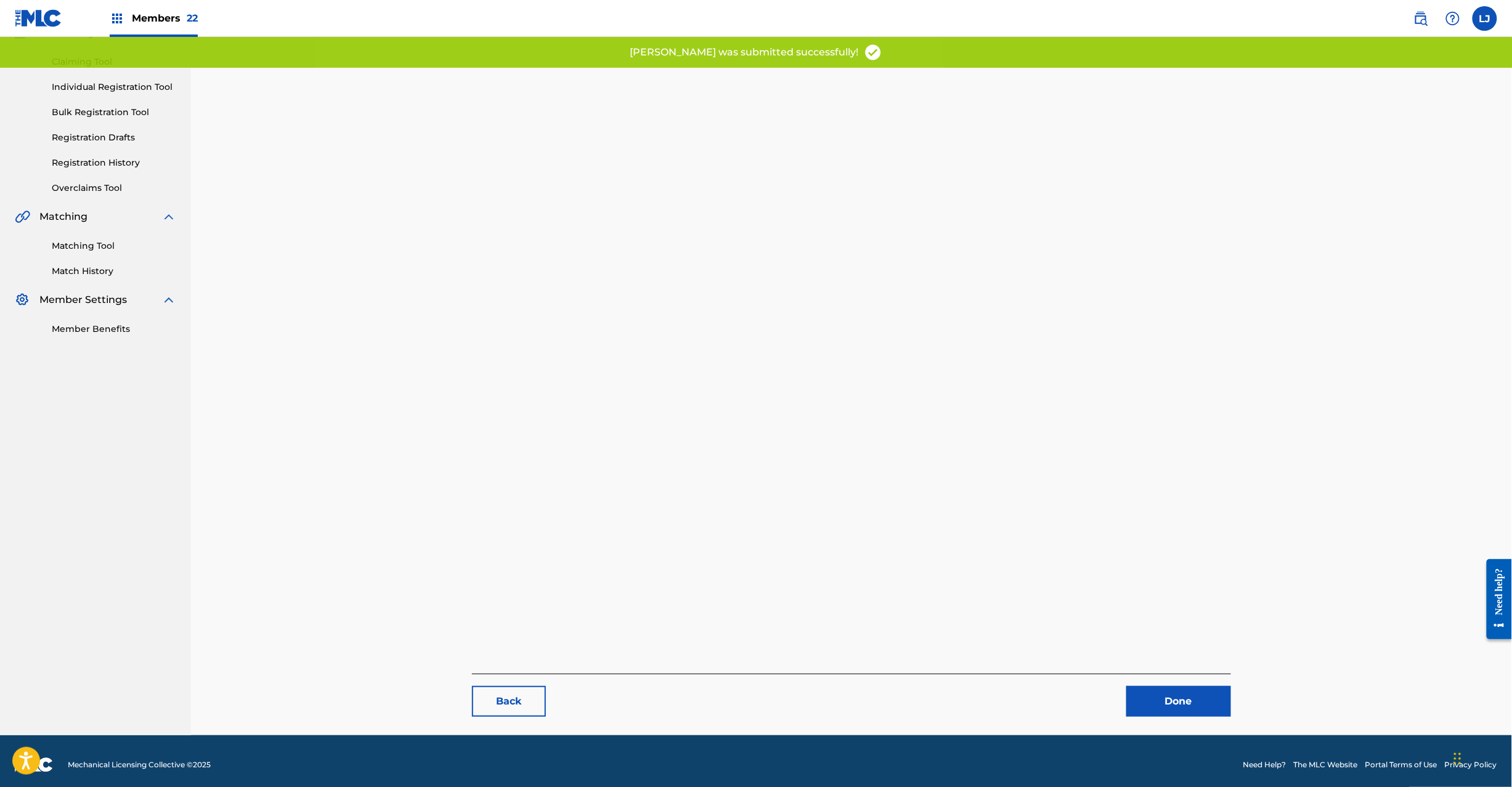
scroll to position [127, 0]
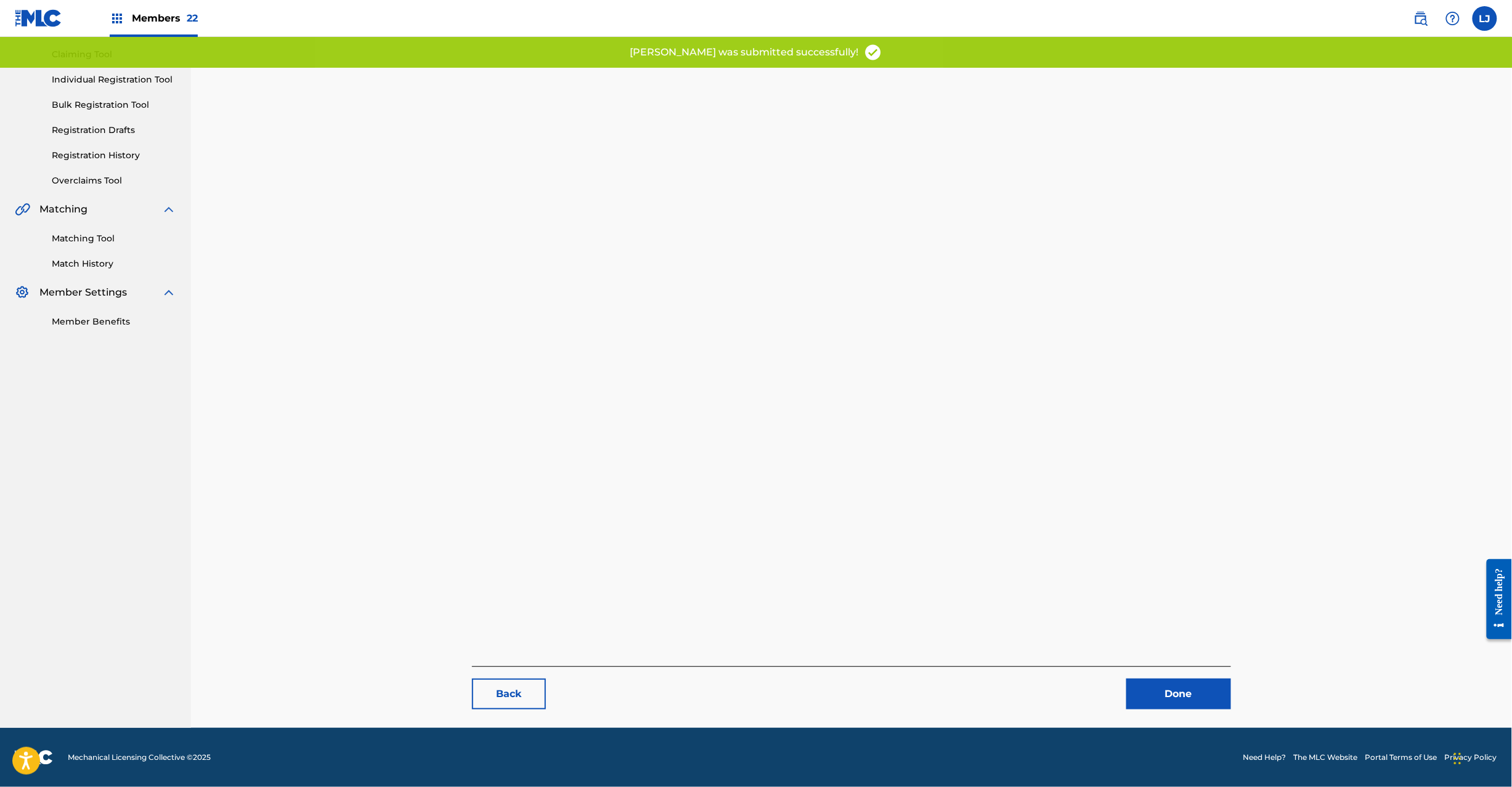
click at [1165, 690] on link "Done" at bounding box center [1179, 694] width 105 height 31
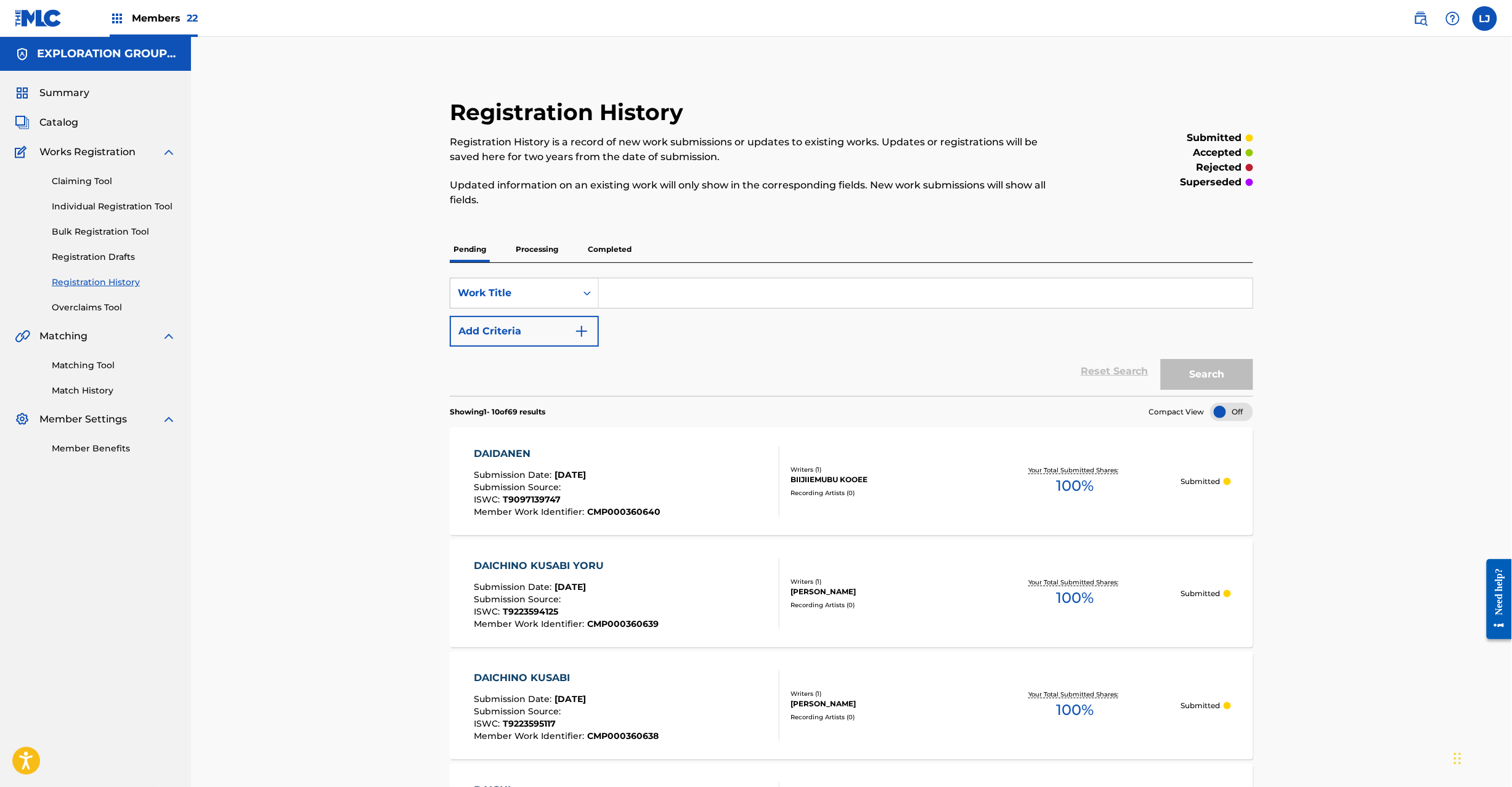
click at [74, 123] on span "Catalog" at bounding box center [59, 122] width 39 height 15
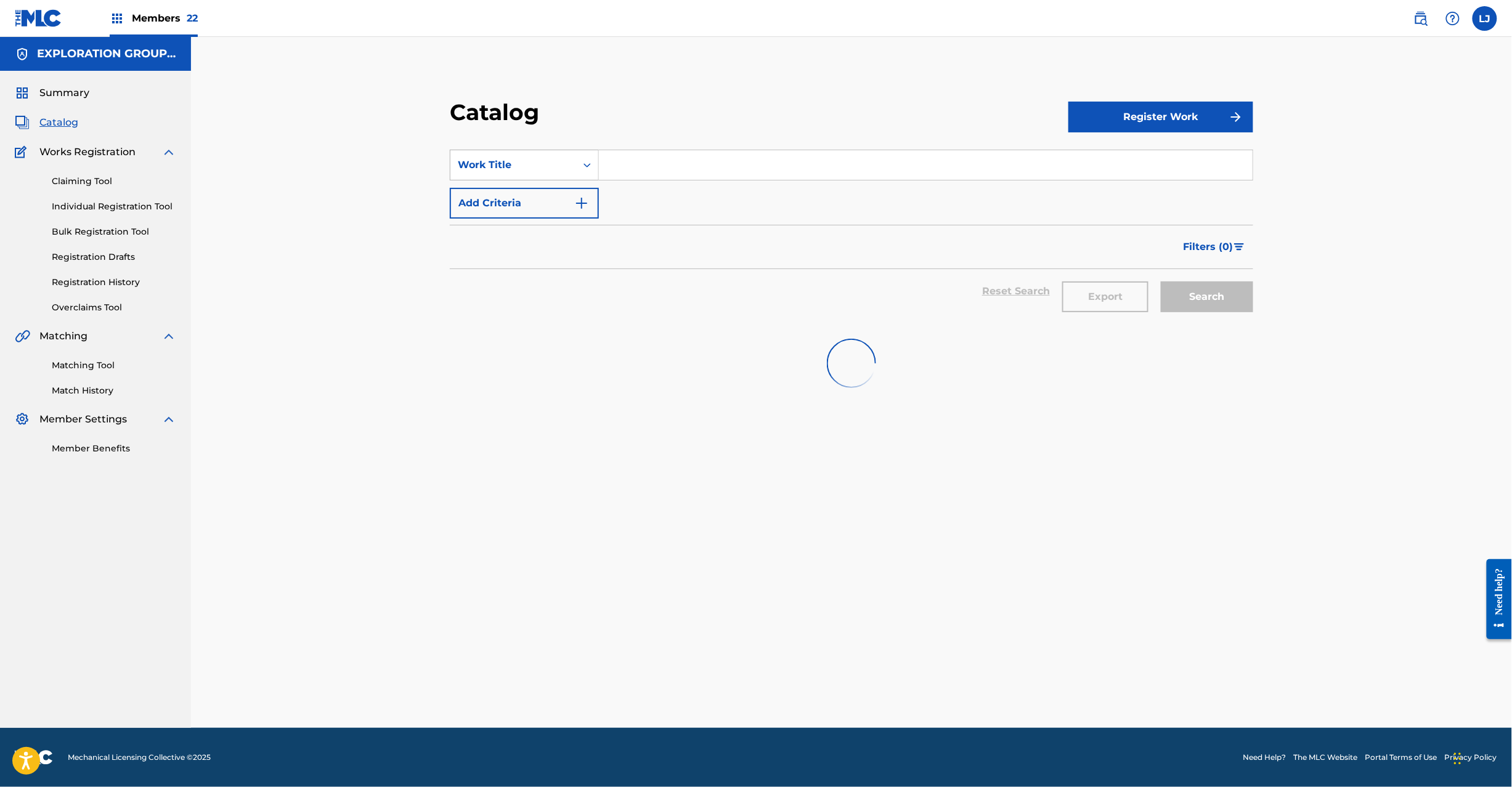
click at [551, 170] on div "Work Title" at bounding box center [513, 165] width 111 height 15
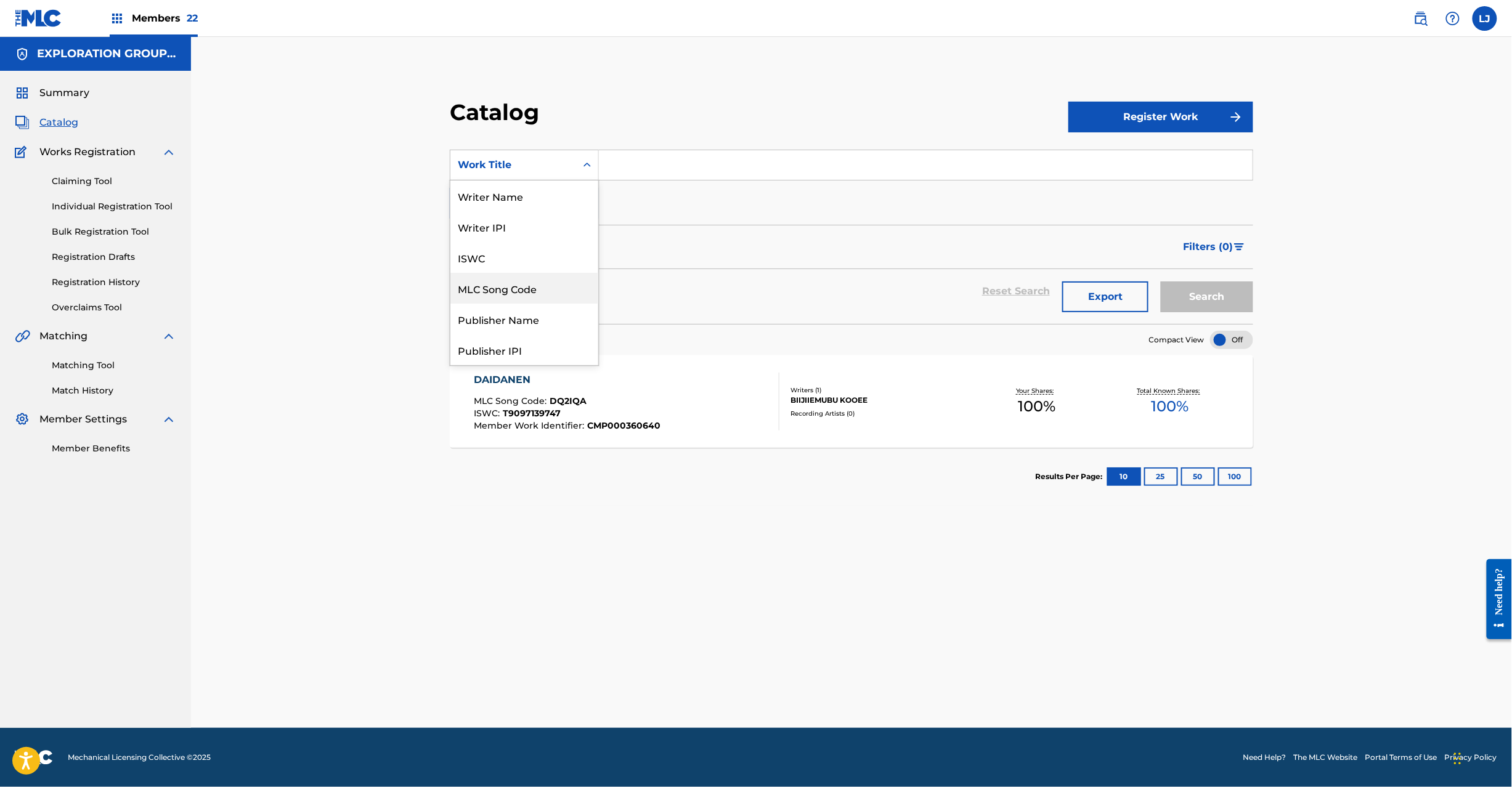
click at [536, 279] on div "MLC Song Code" at bounding box center [524, 288] width 148 height 31
click at [617, 131] on div "Catalog" at bounding box center [759, 117] width 619 height 36
click at [622, 158] on input "Search Form" at bounding box center [926, 165] width 654 height 29
paste input "DQ2IRU"
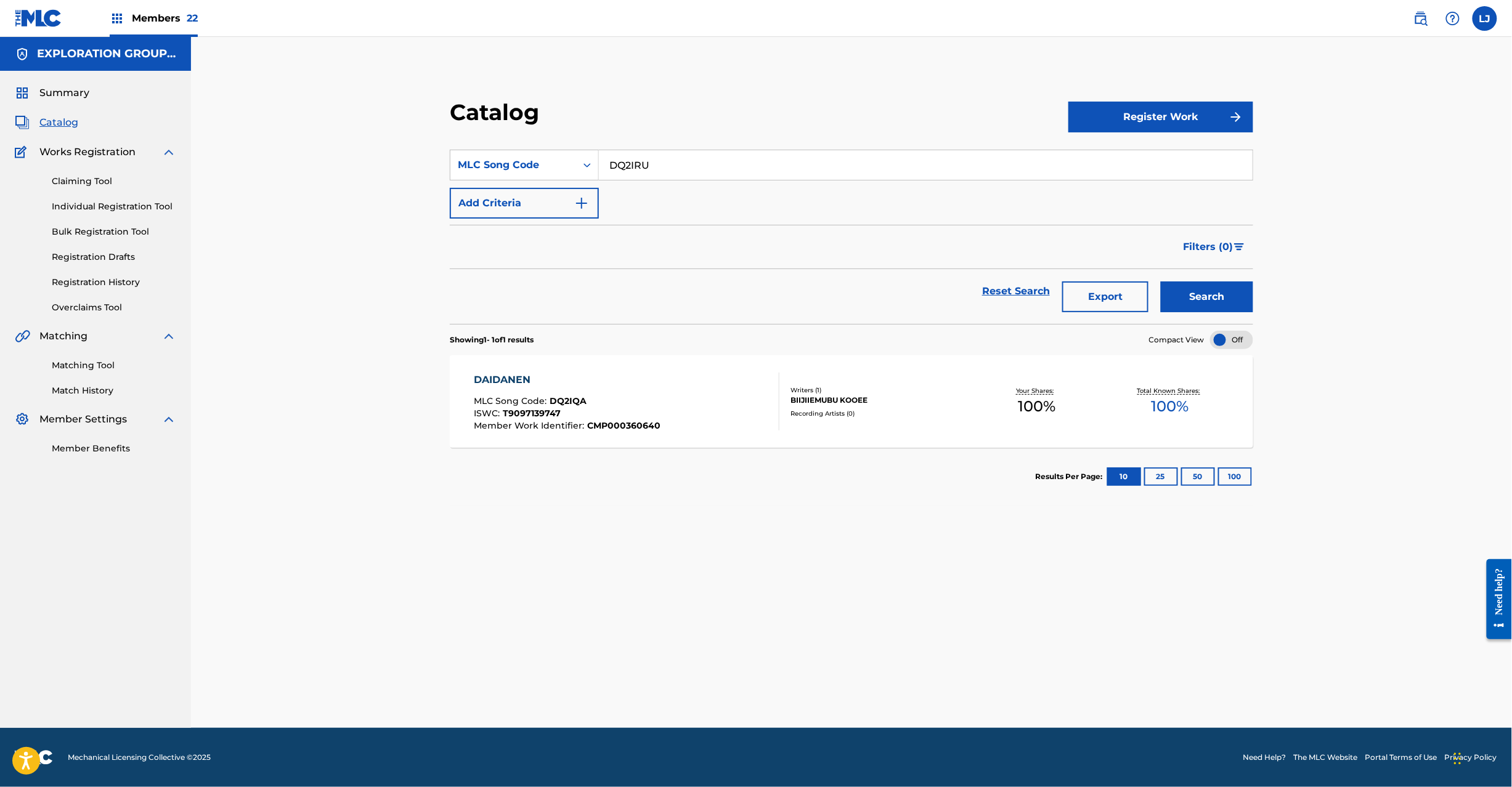
type input "DQ2IRU"
click at [1189, 286] on button "Search" at bounding box center [1207, 296] width 92 height 31
click at [706, 394] on div "DAITO DOURAN MLC Song Code : DQ2IRU ISWC : Member Work Identifier : CMP000360641" at bounding box center [626, 402] width 305 height 58
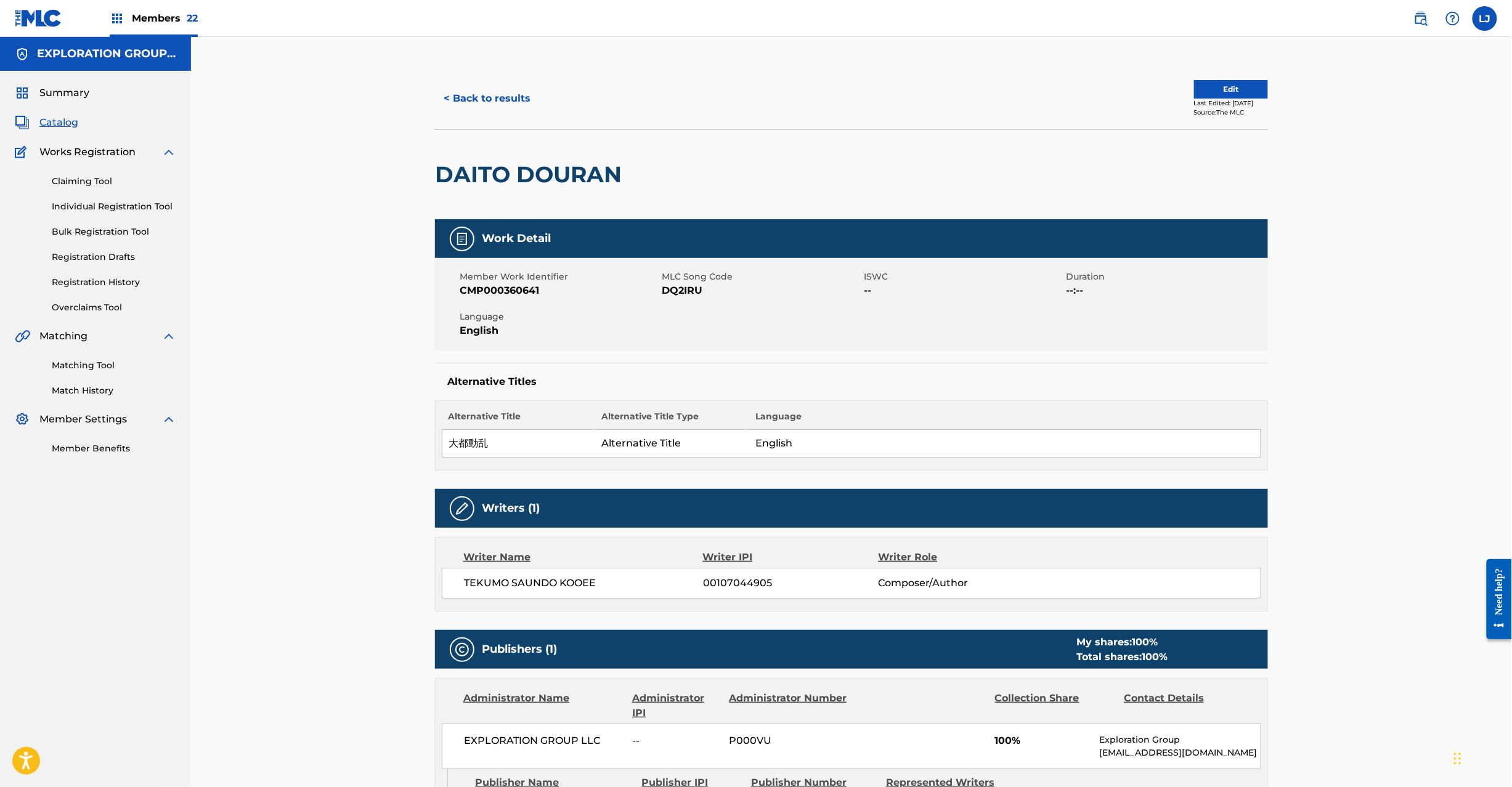
click at [1204, 89] on button "Edit" at bounding box center [1231, 89] width 74 height 18
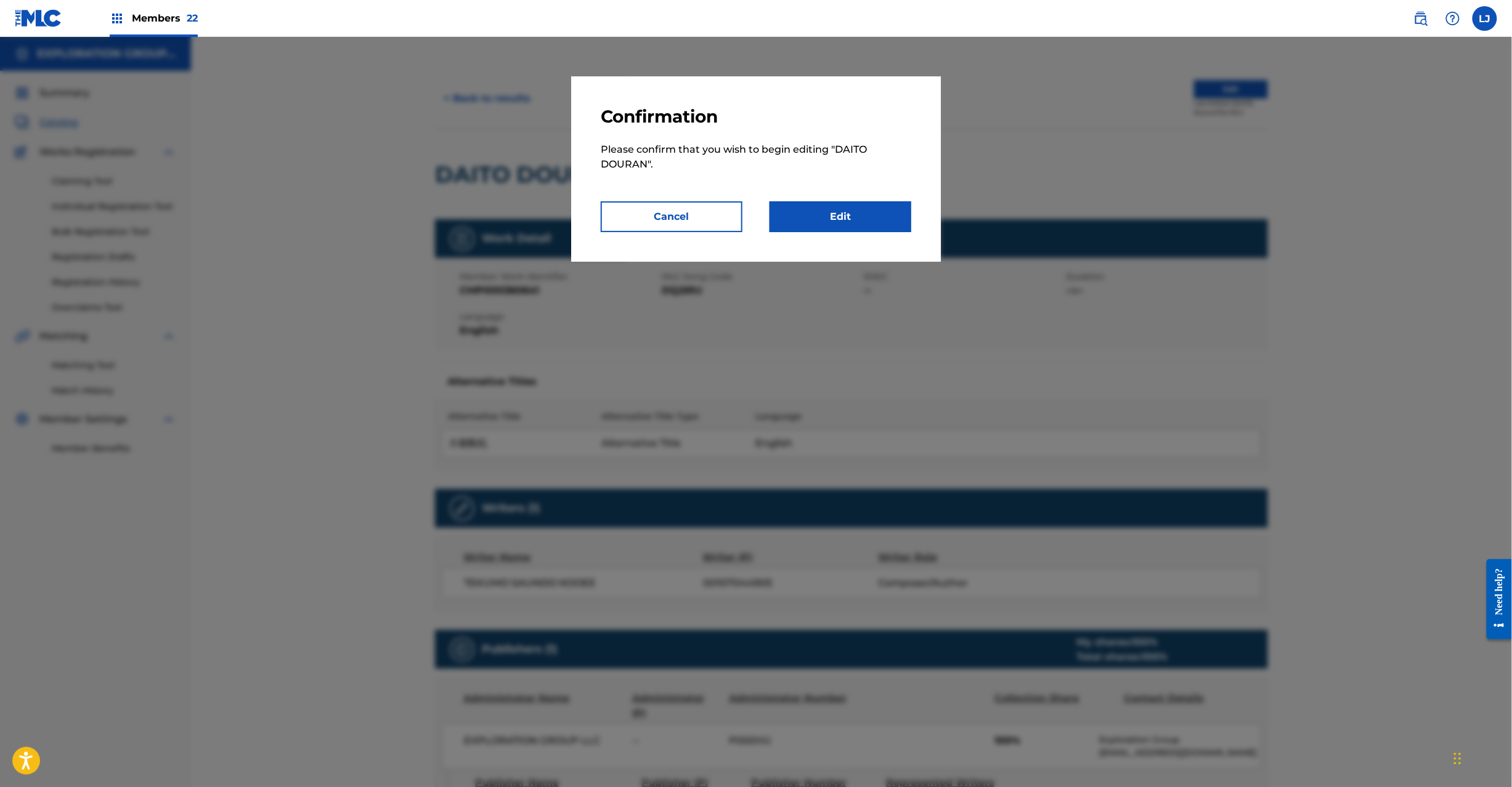
click at [858, 210] on link "Edit" at bounding box center [841, 216] width 142 height 31
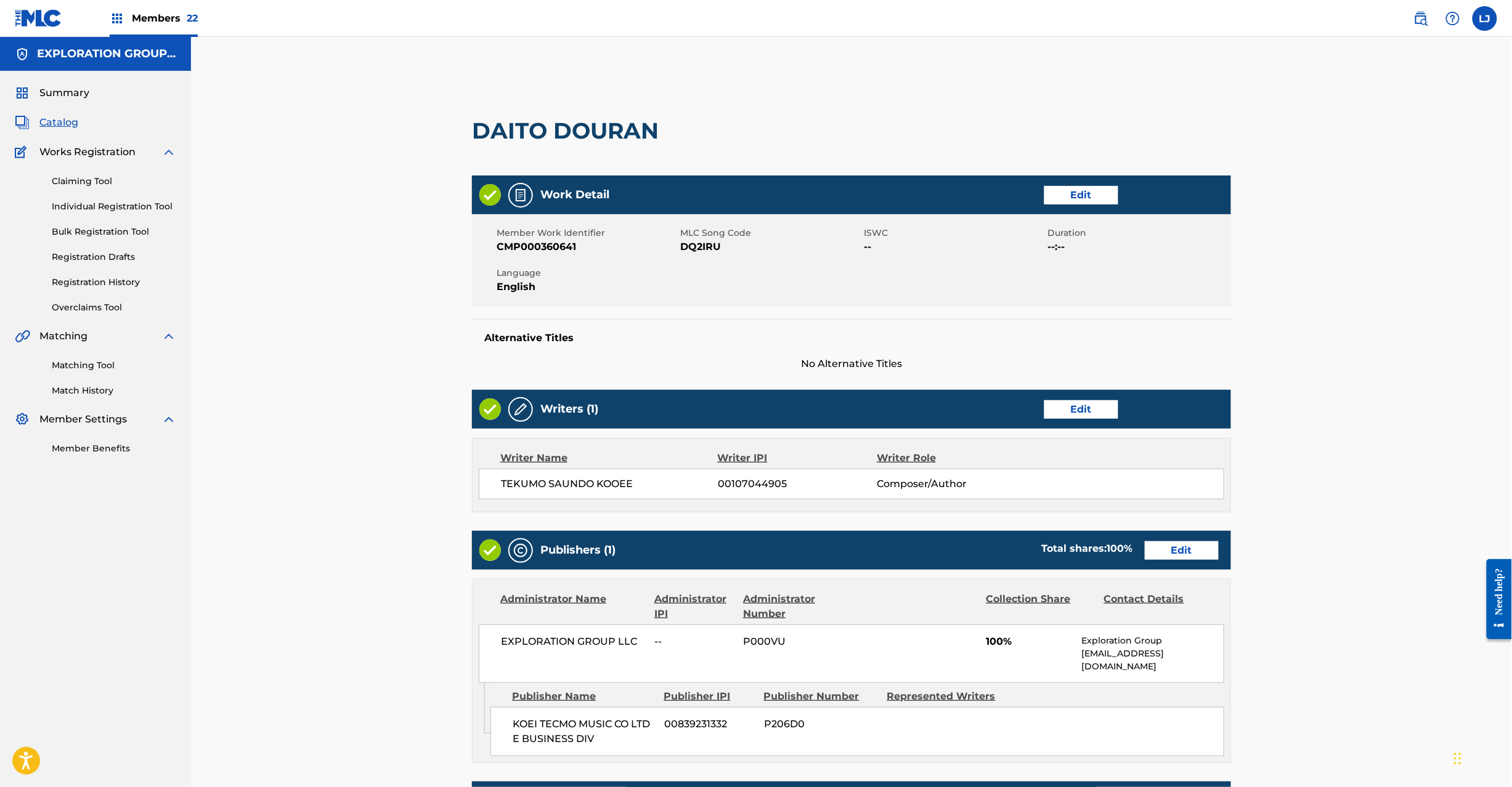
click at [1179, 544] on link "Edit" at bounding box center [1182, 551] width 74 height 18
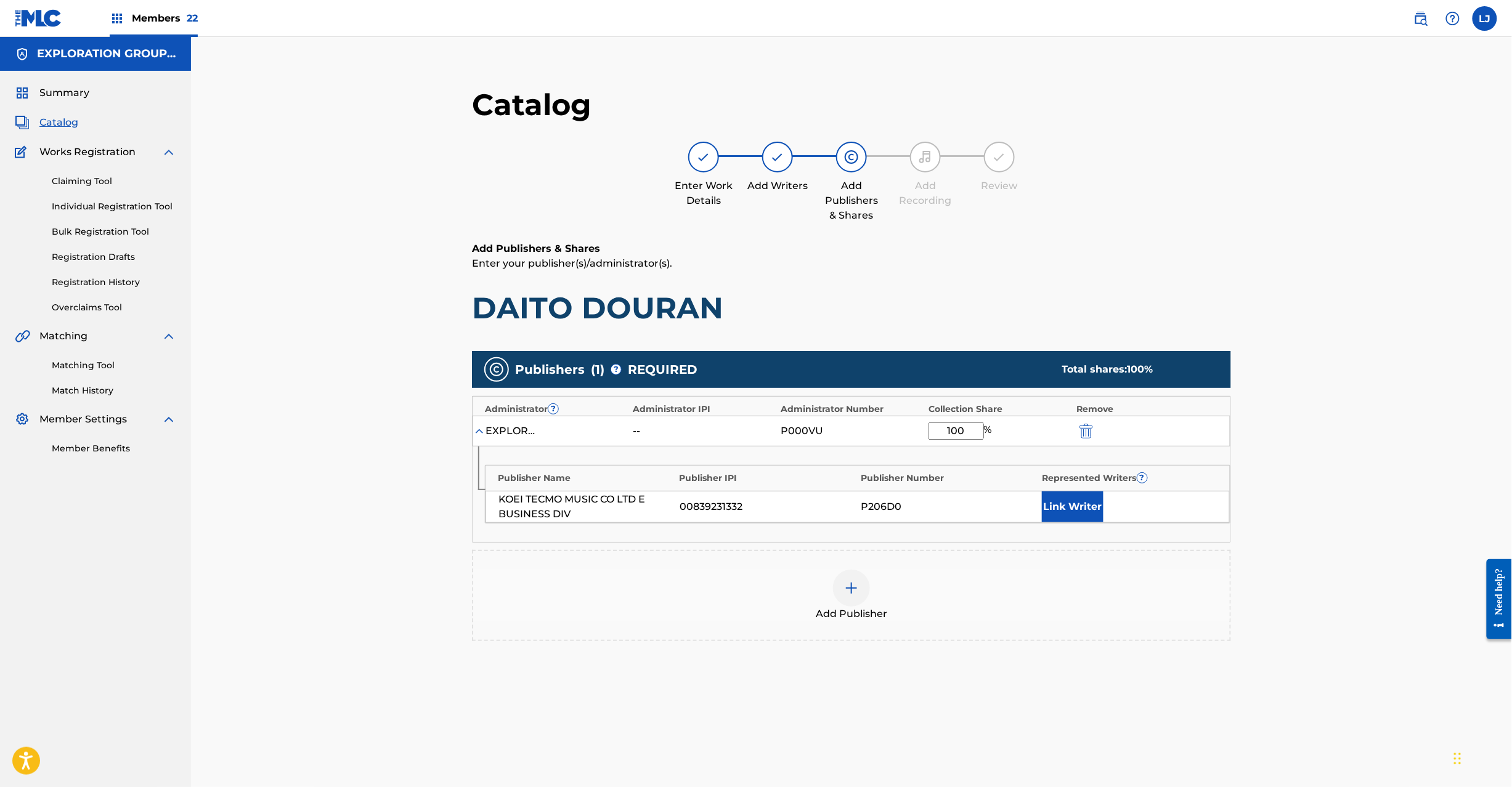
click at [1090, 428] on img "submit" at bounding box center [1086, 431] width 14 height 15
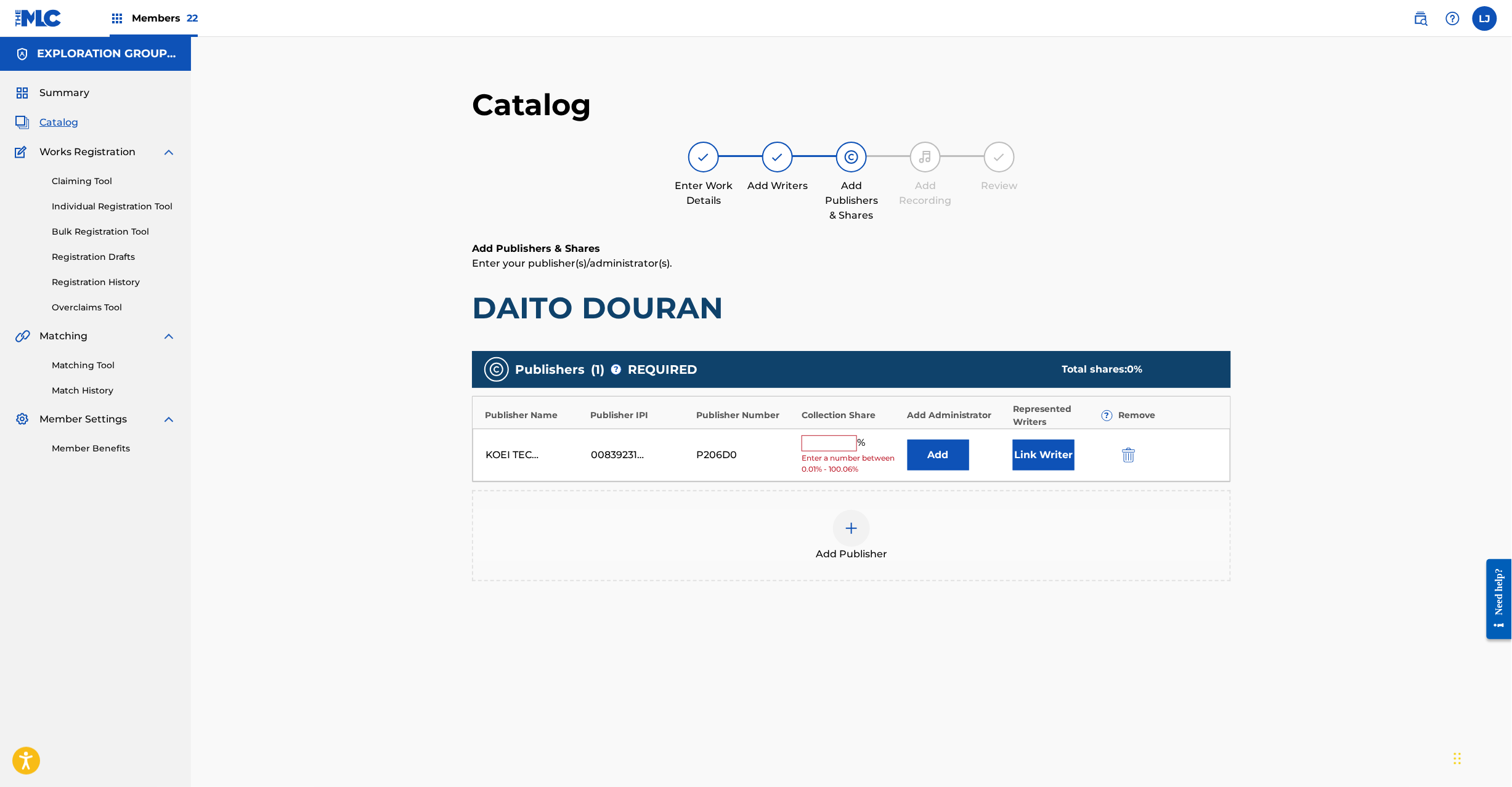
click at [1128, 447] on div "KOEI TECMO MUSIC CO LTD E BUSINESS DIV 00839231332 P206D0 % Enter a number betw…" at bounding box center [852, 456] width 758 height 53
drag, startPoint x: 1128, startPoint y: 452, endPoint x: 1006, endPoint y: 447, distance: 122.1
click at [1129, 452] on img "submit" at bounding box center [1128, 455] width 14 height 15
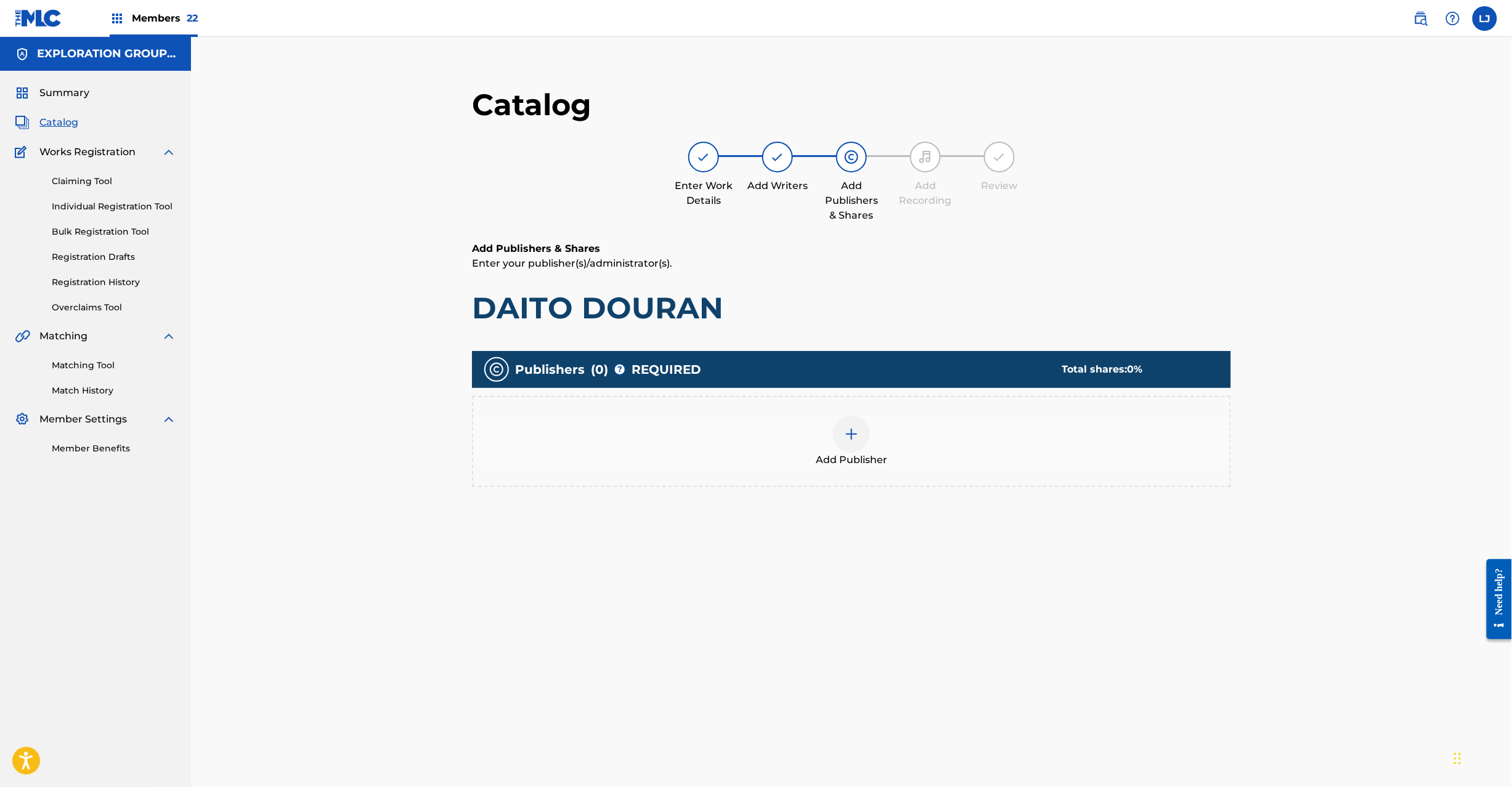
click at [817, 428] on div "Add Publisher" at bounding box center [852, 441] width 757 height 51
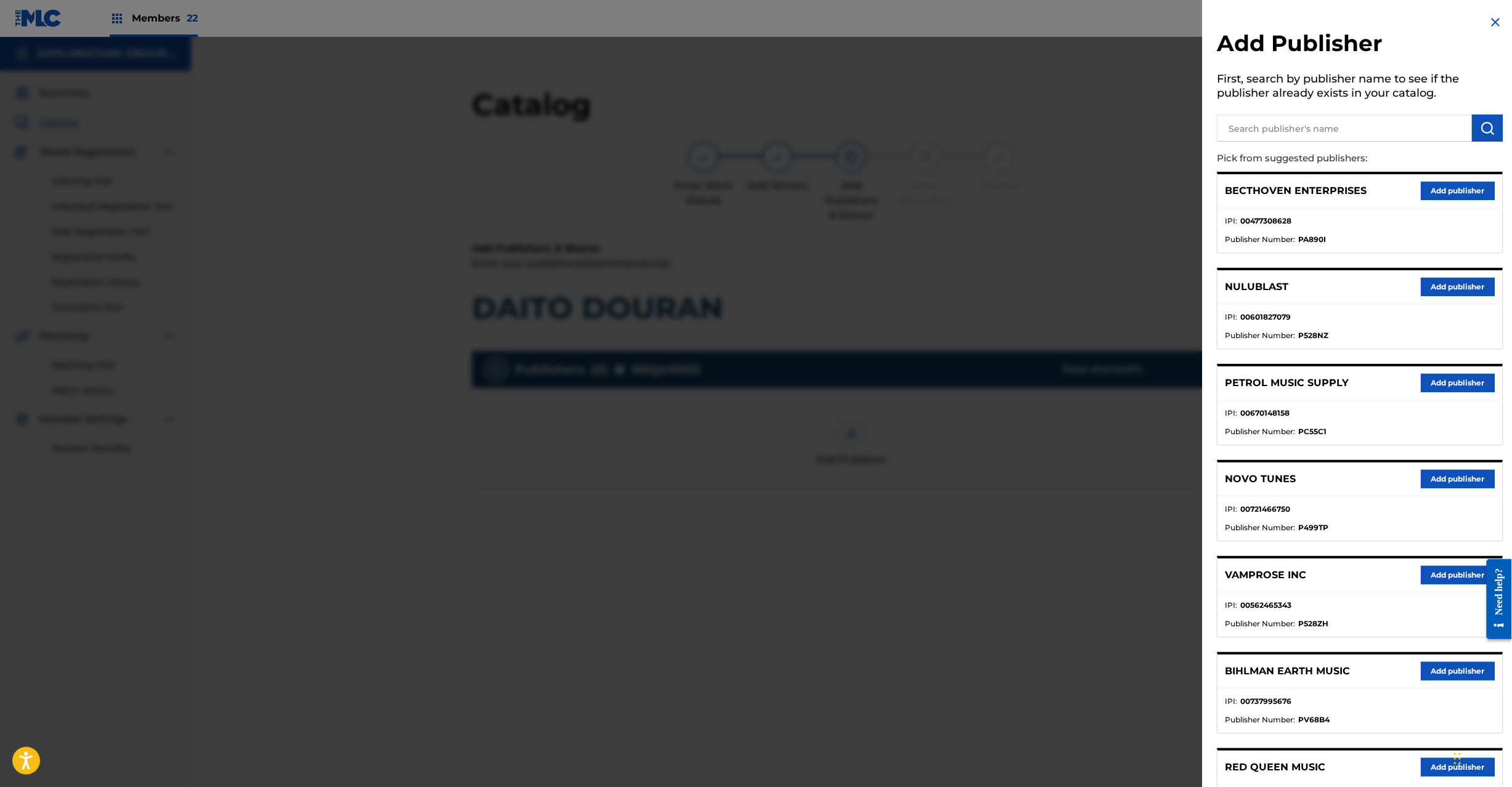
click at [1302, 146] on p "Pick from suggested publishers:" at bounding box center [1325, 158] width 216 height 27
click at [1319, 124] on input "text" at bounding box center [1345, 128] width 255 height 27
paste input "Koei Tecmo Music Co Ltd N Business Div"
type input "Koei Tecmo Music Co Ltd N Business Div"
click at [1494, 133] on button "submit" at bounding box center [1488, 128] width 31 height 27
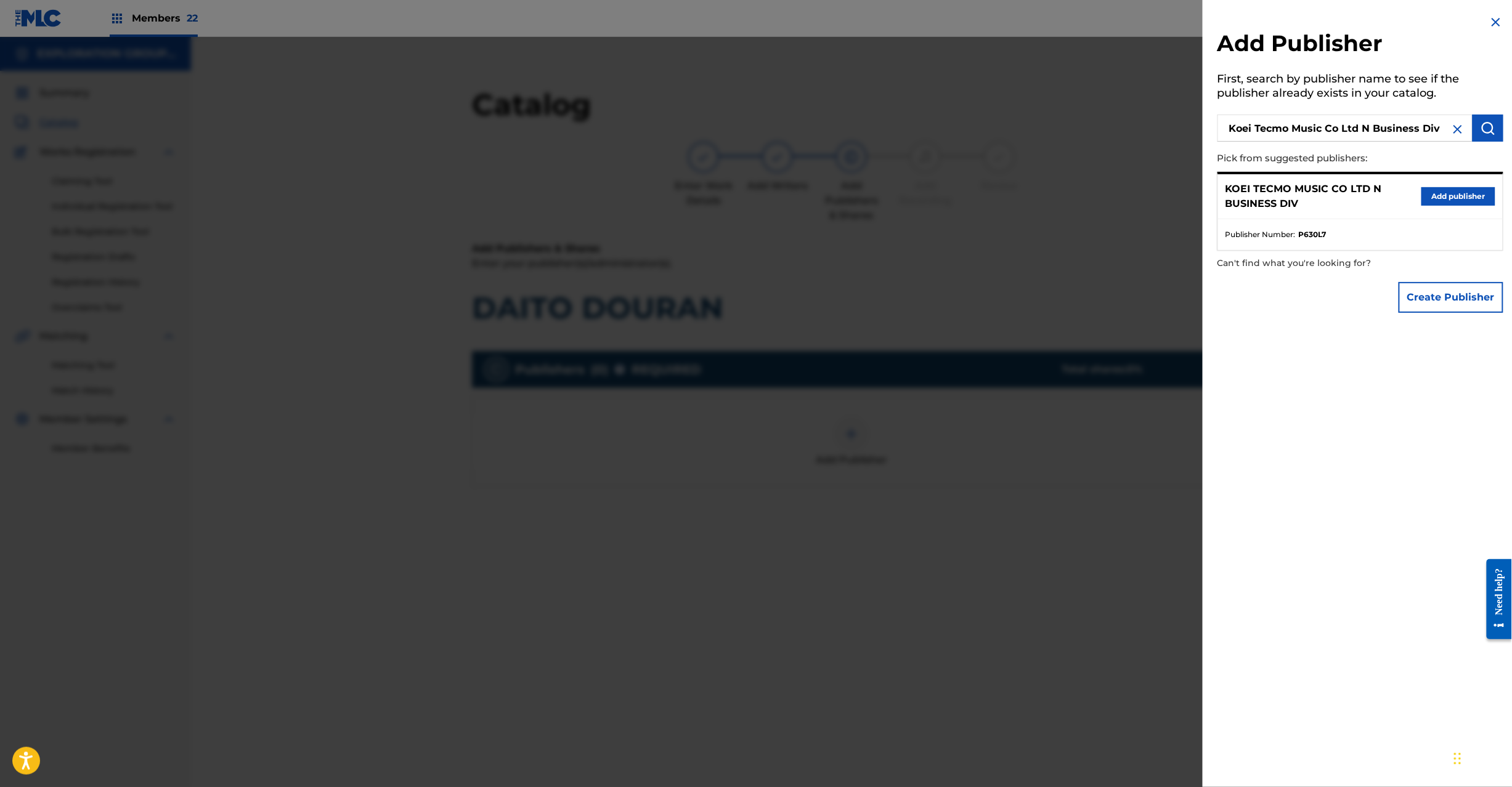
click at [1455, 195] on button "Add publisher" at bounding box center [1459, 197] width 74 height 18
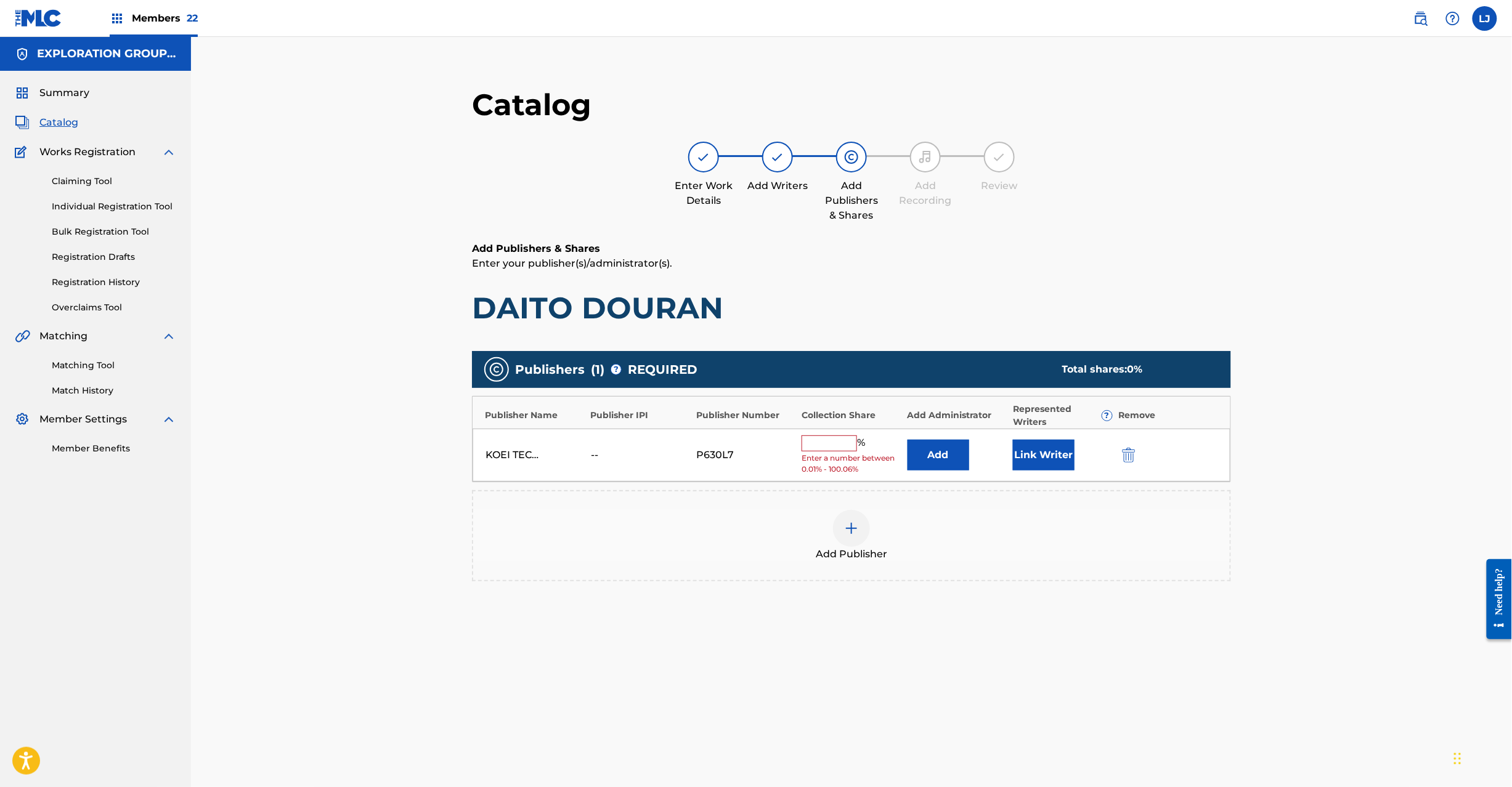
click at [931, 454] on button "Add" at bounding box center [938, 455] width 62 height 31
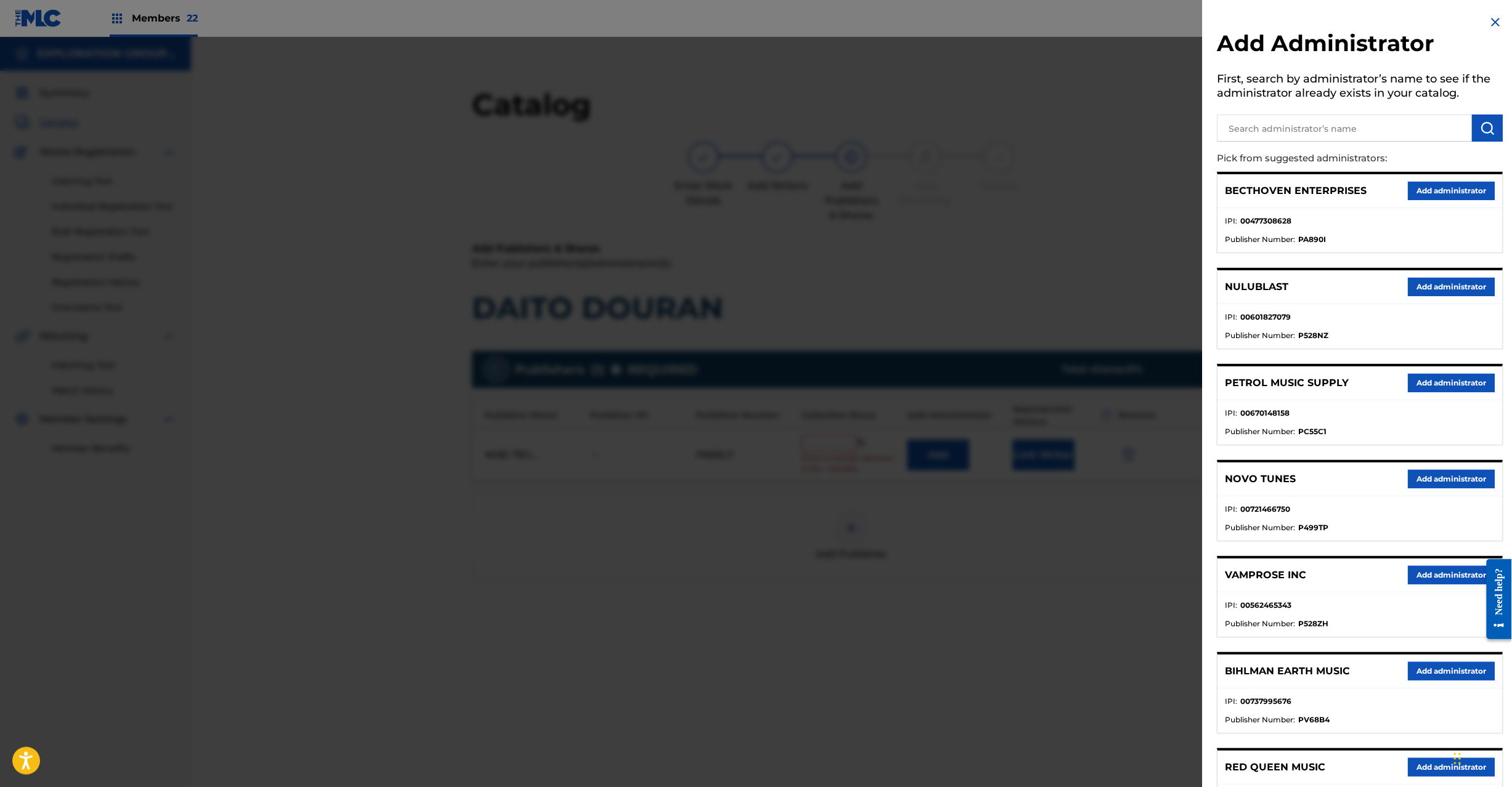
click at [1368, 115] on input "text" at bounding box center [1345, 128] width 255 height 27
paste input "Exploration Group LLC"
type input "Exploration Group LLC"
click at [1489, 121] on img "submit" at bounding box center [1488, 128] width 15 height 15
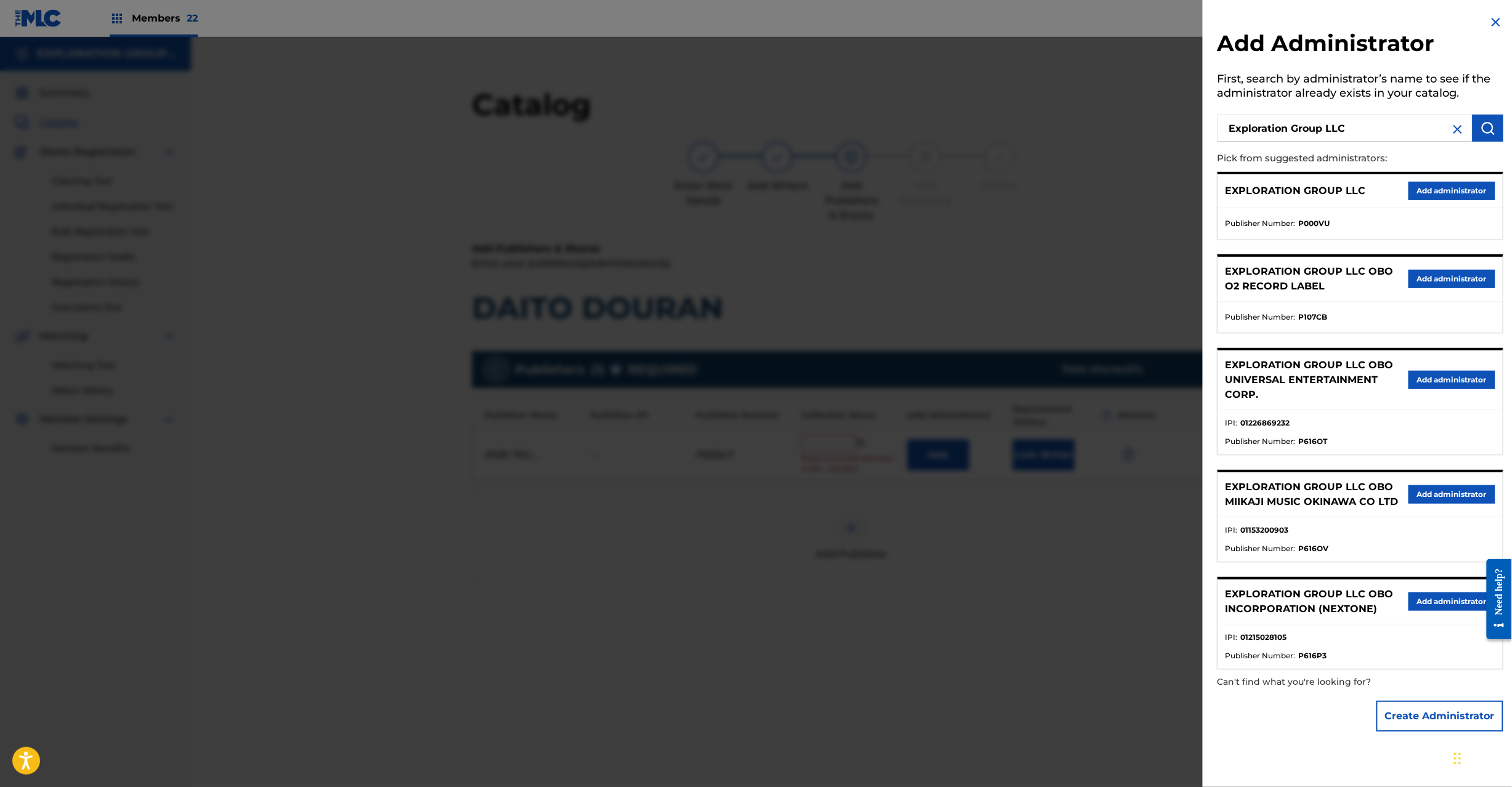
click at [1437, 182] on button "Add administrator" at bounding box center [1451, 191] width 87 height 18
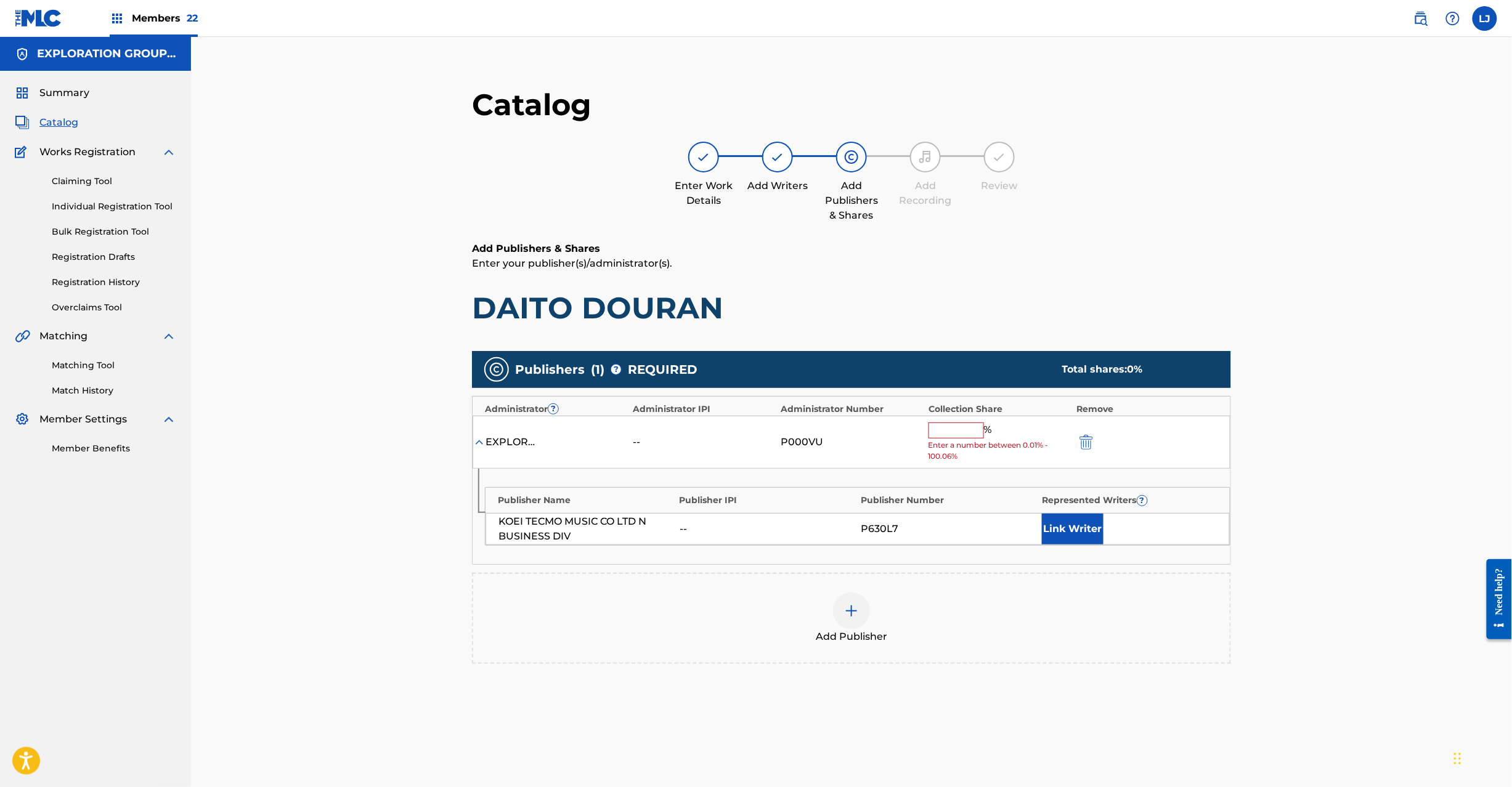
click at [981, 426] on input "text" at bounding box center [956, 430] width 55 height 16
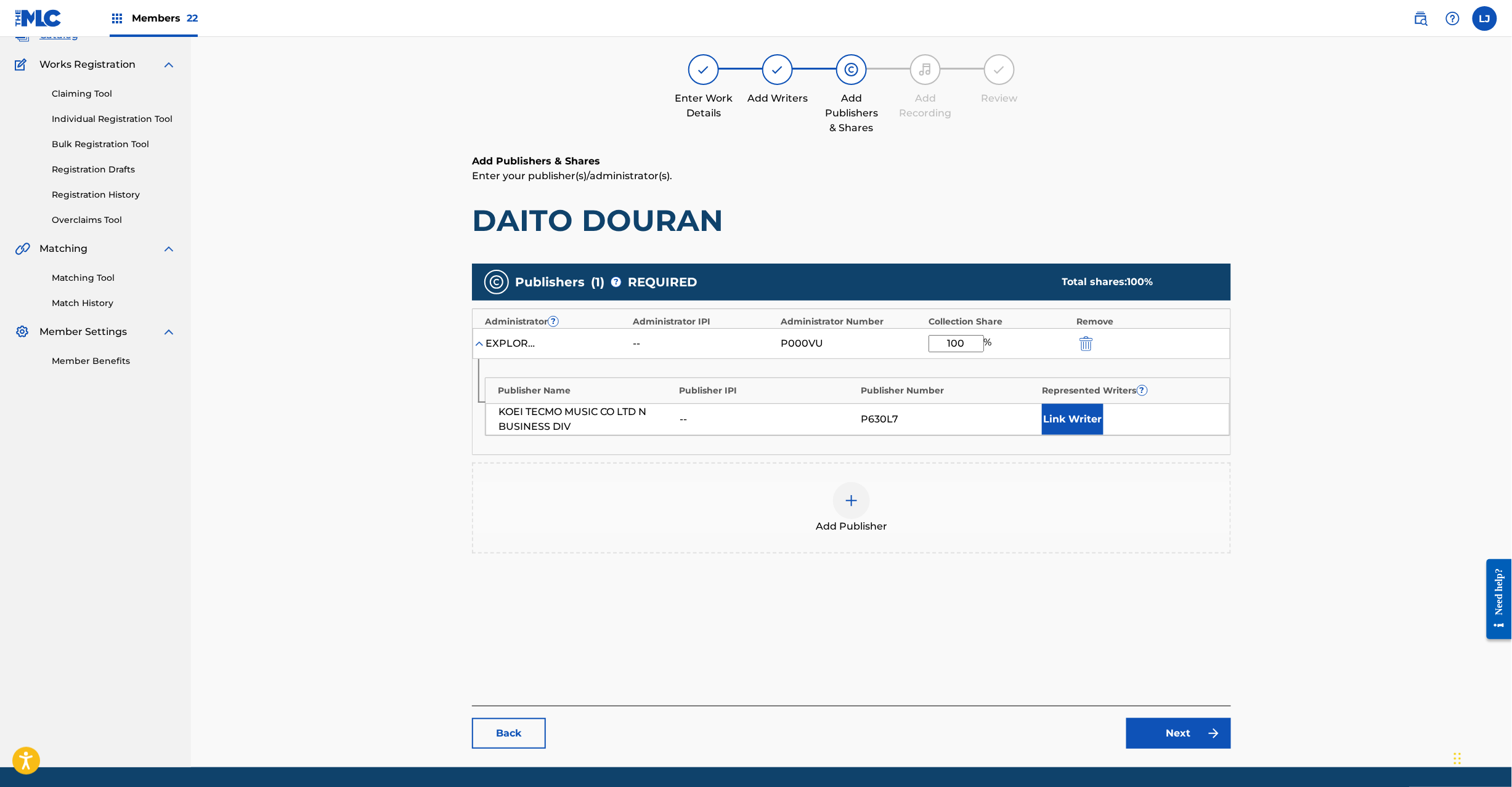
scroll to position [127, 0]
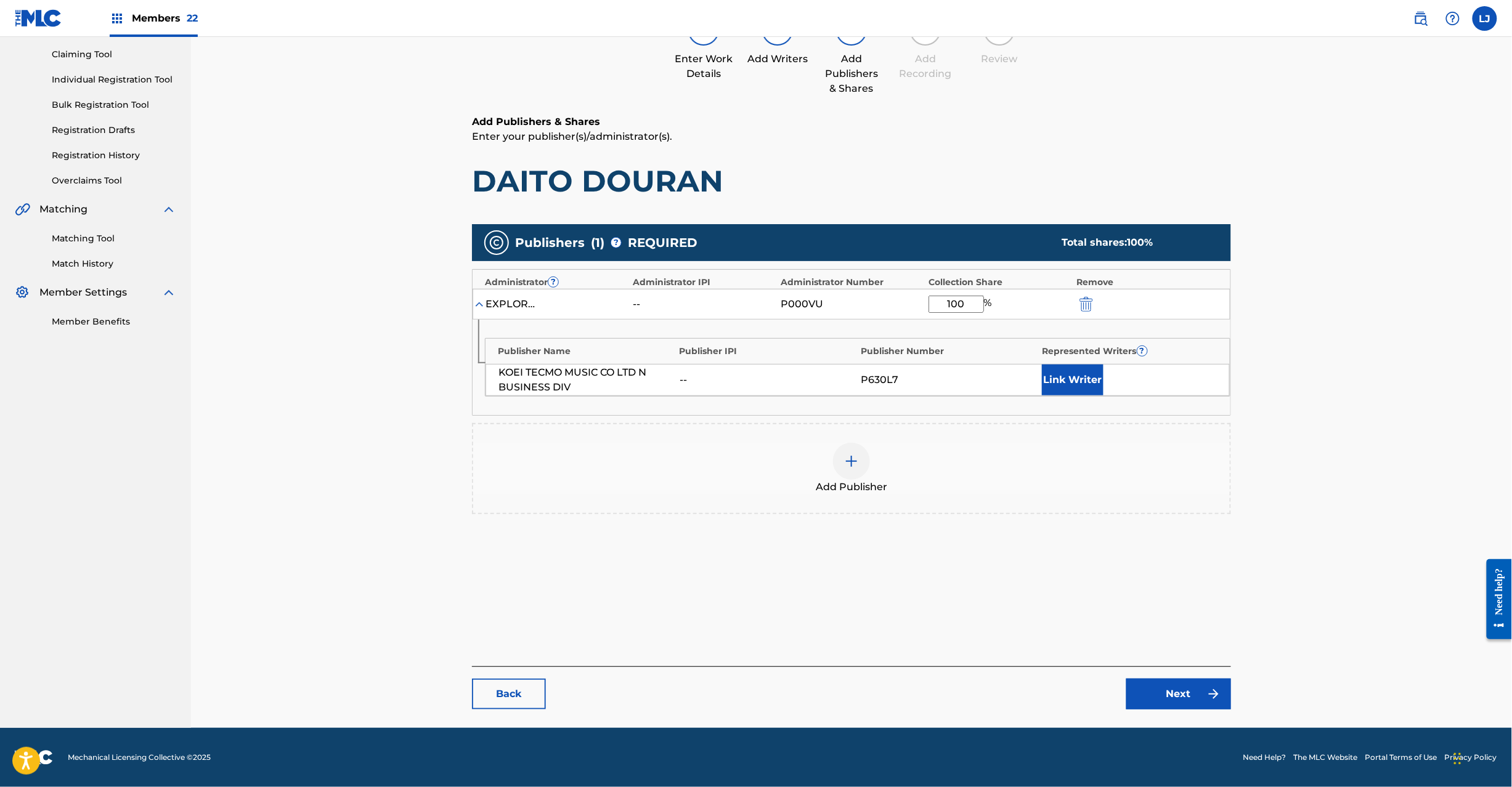
type input "100"
click at [1140, 685] on link "Next" at bounding box center [1179, 694] width 105 height 31
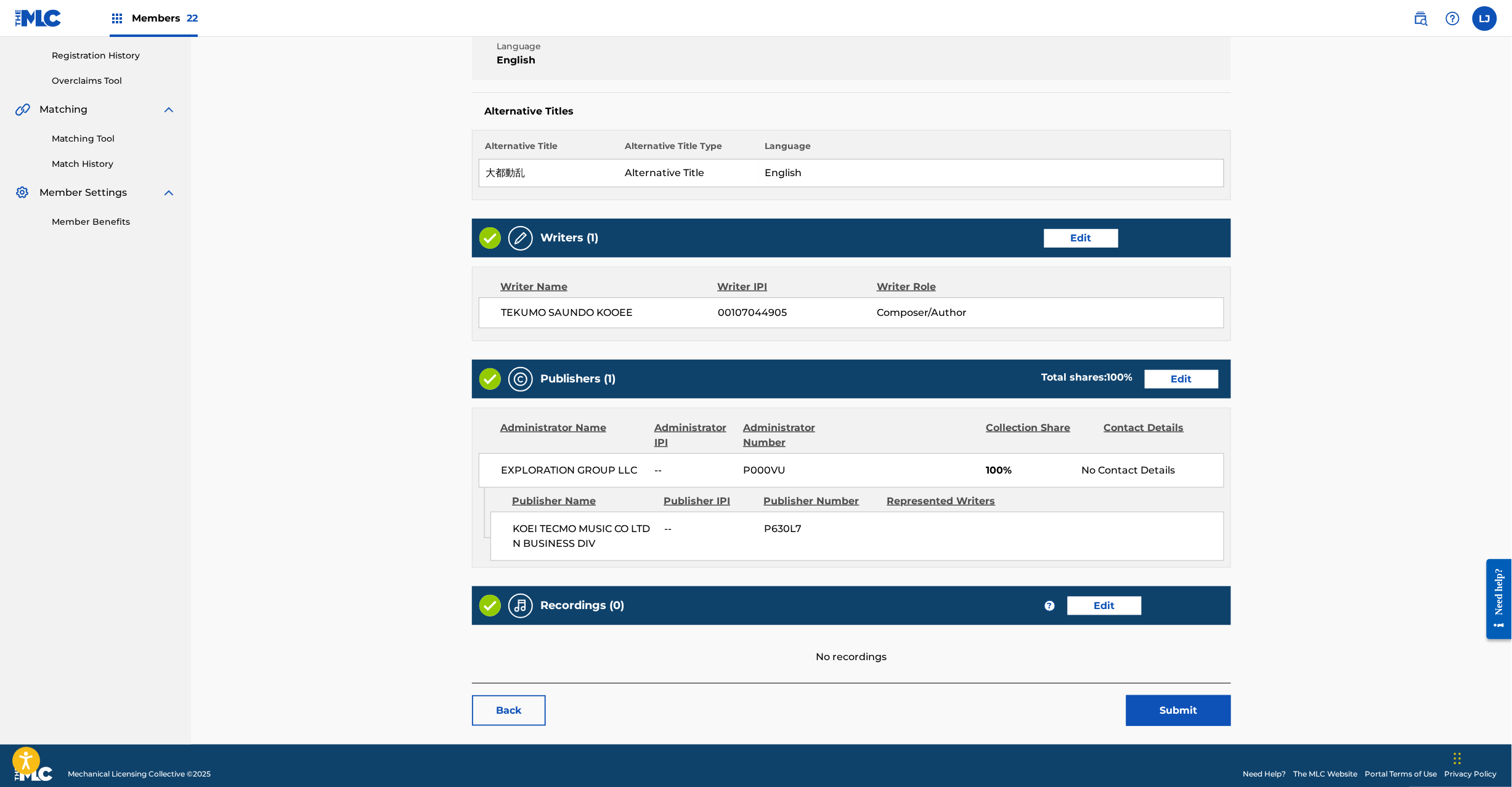
scroll to position [245, 0]
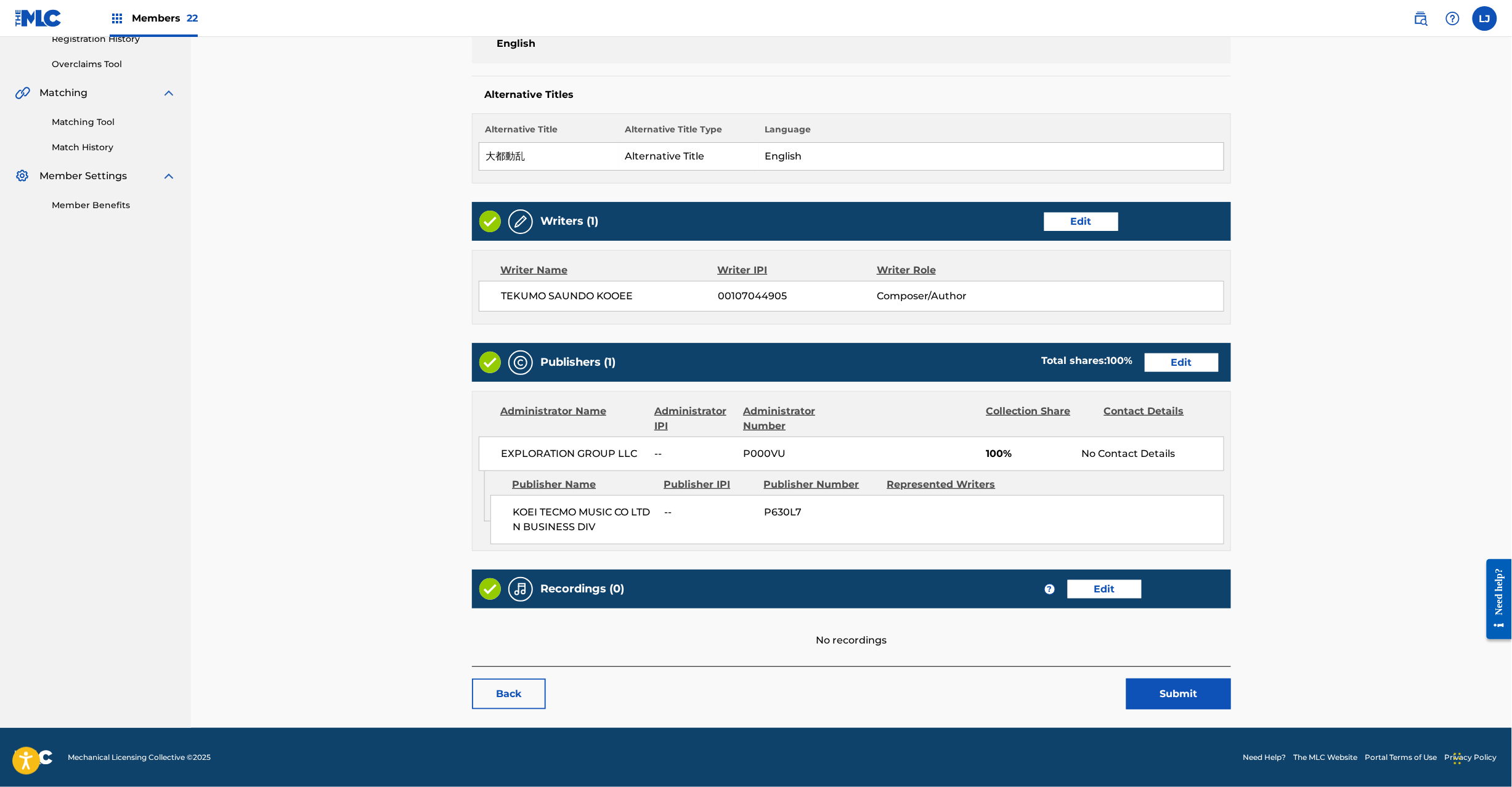
click at [1188, 708] on button "Submit" at bounding box center [1179, 694] width 105 height 31
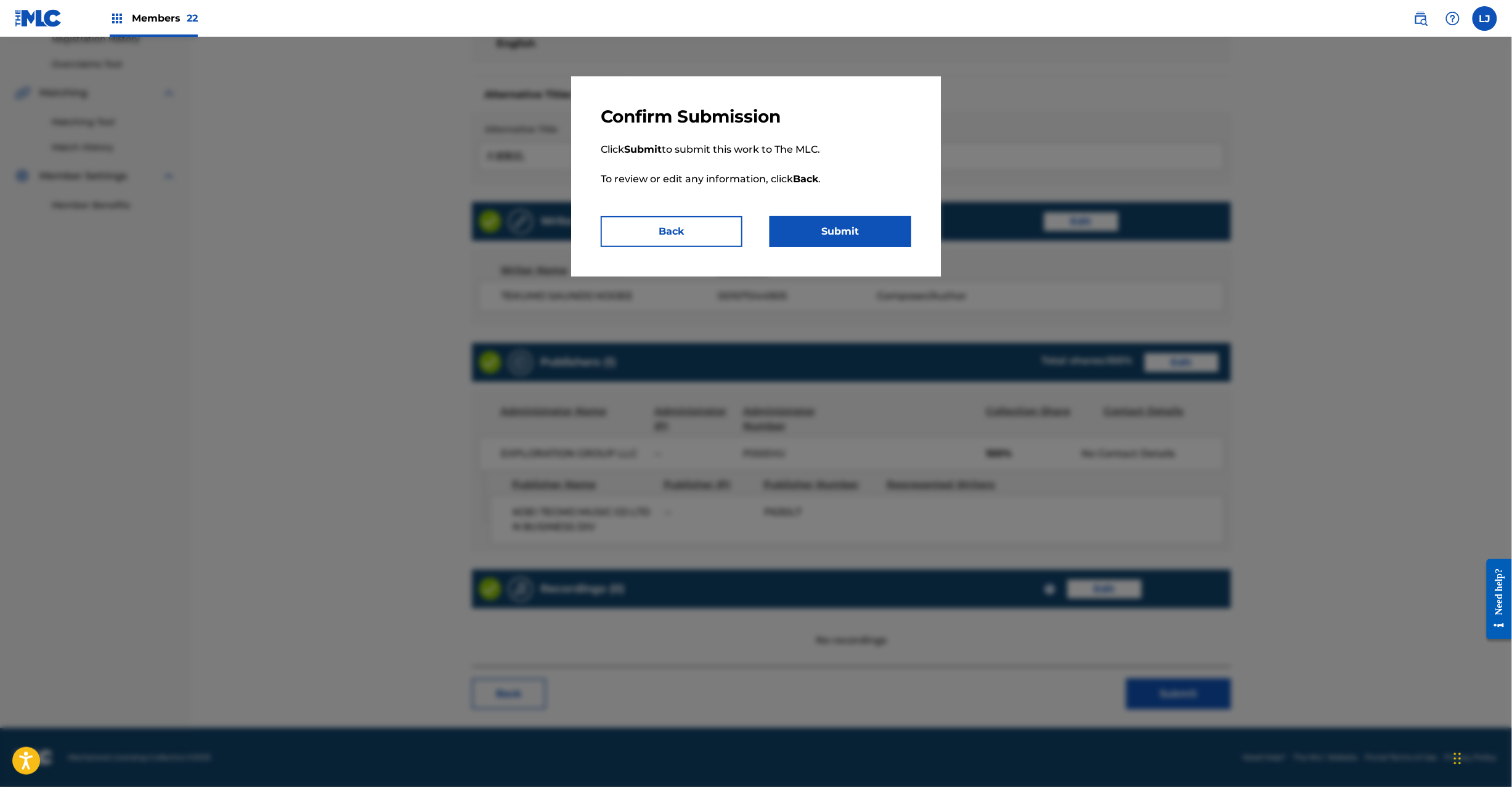
click at [852, 230] on button "Submit" at bounding box center [841, 231] width 142 height 31
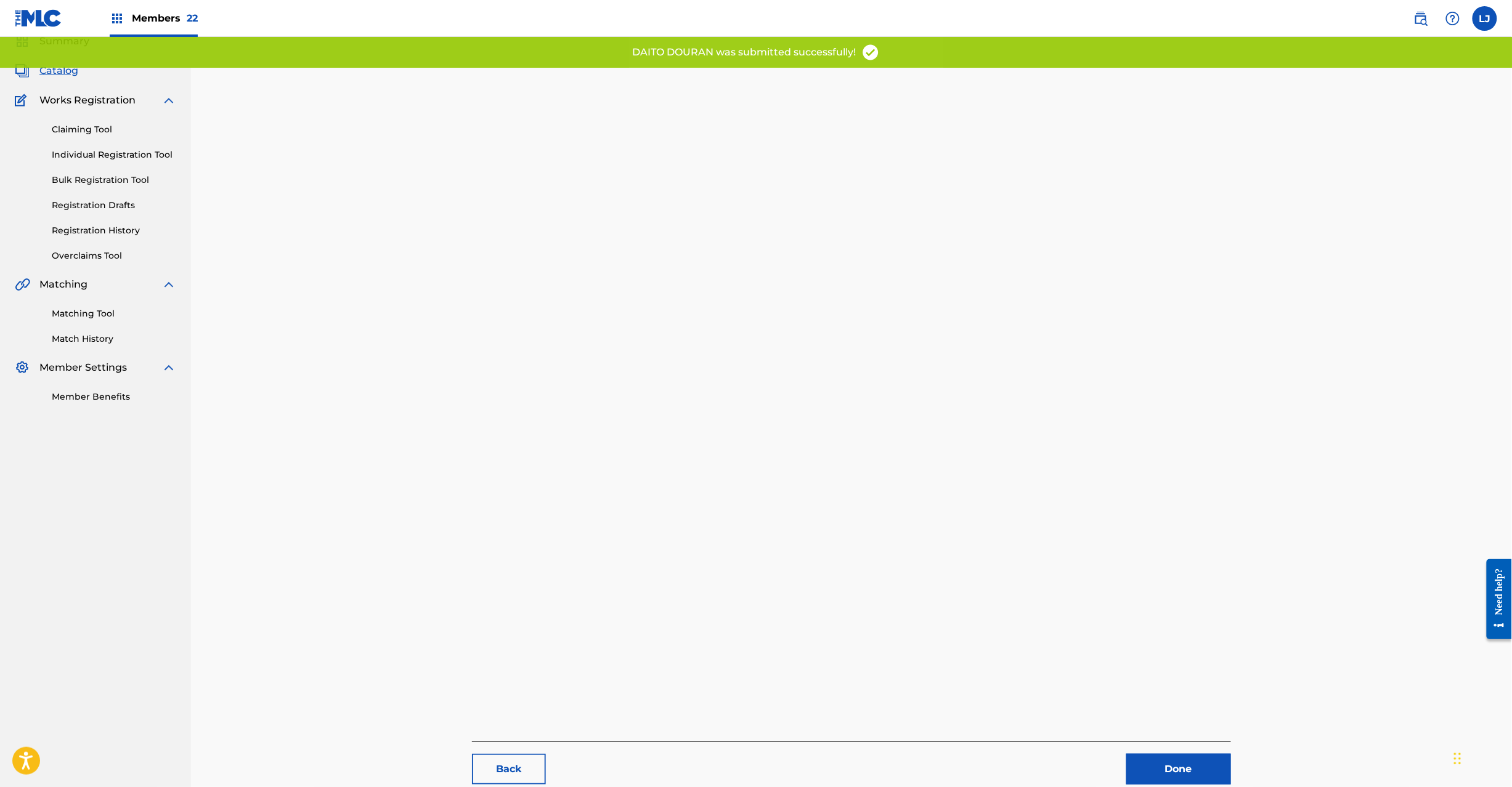
scroll to position [127, 0]
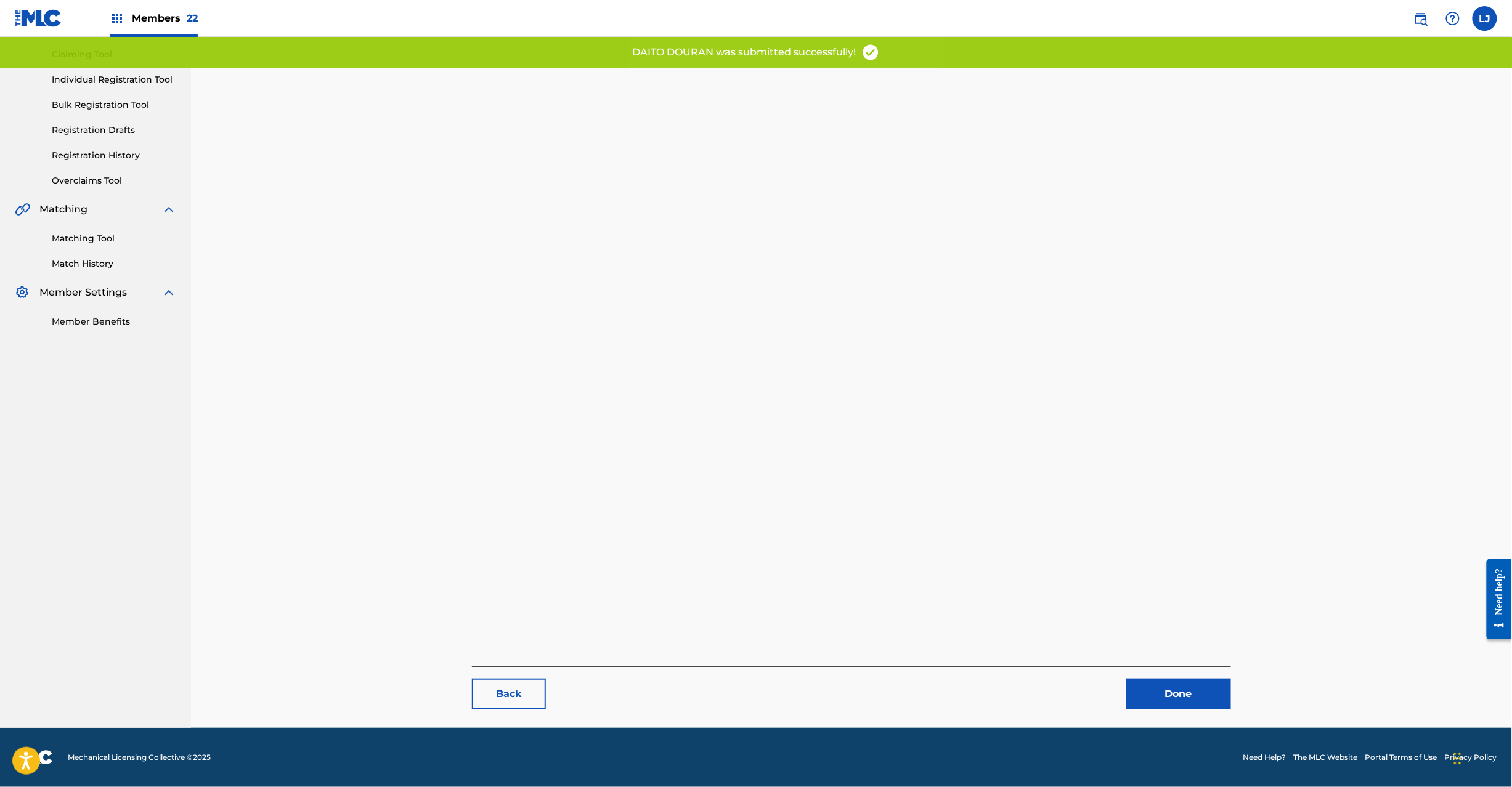
click at [1151, 683] on div "Back Done" at bounding box center [852, 688] width 759 height 43
drag, startPoint x: 1153, startPoint y: 697, endPoint x: 1166, endPoint y: 691, distance: 14.3
click at [1153, 697] on link "Done" at bounding box center [1179, 694] width 105 height 31
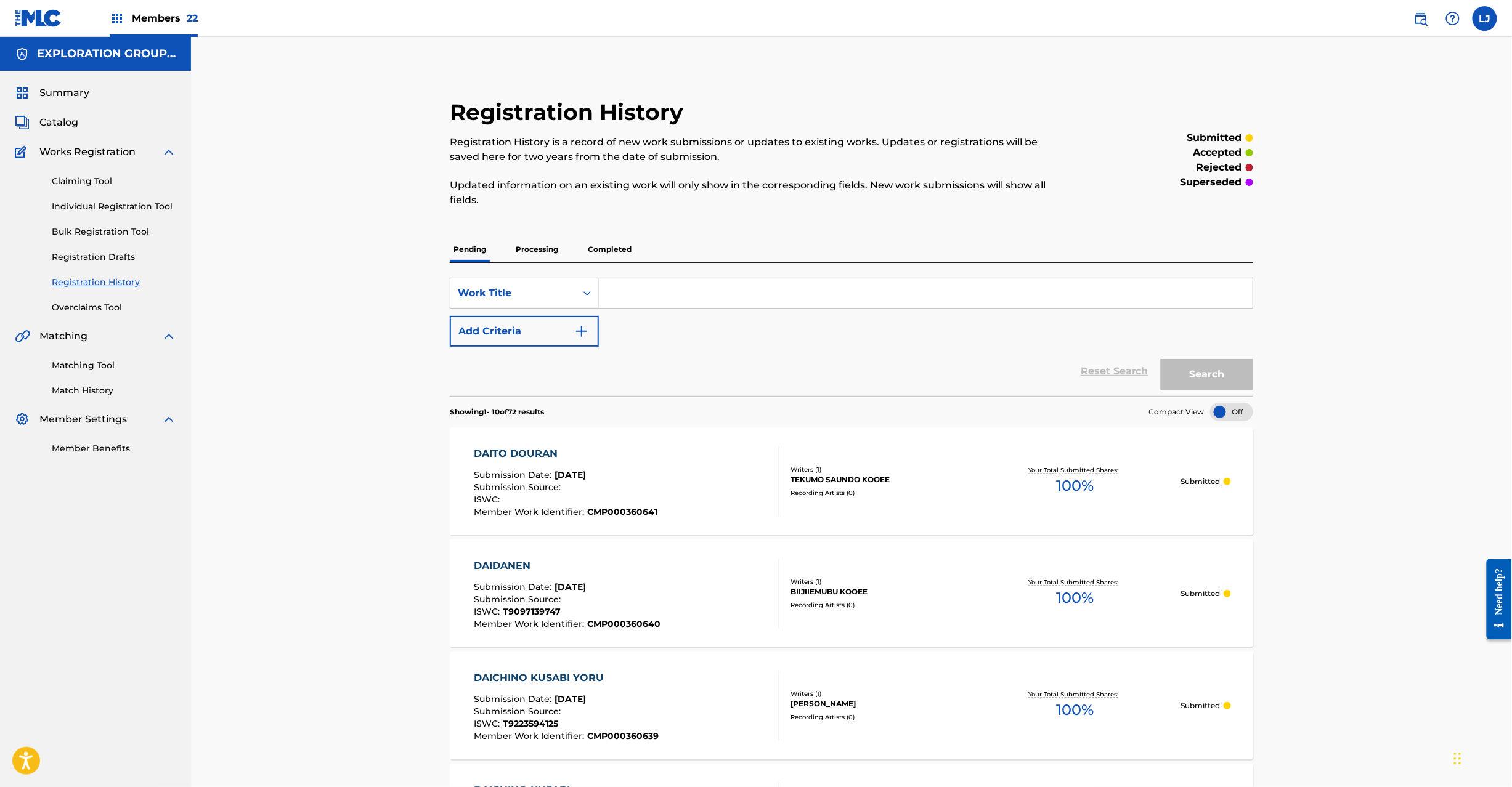
click at [62, 118] on span "Catalog" at bounding box center [59, 122] width 39 height 15
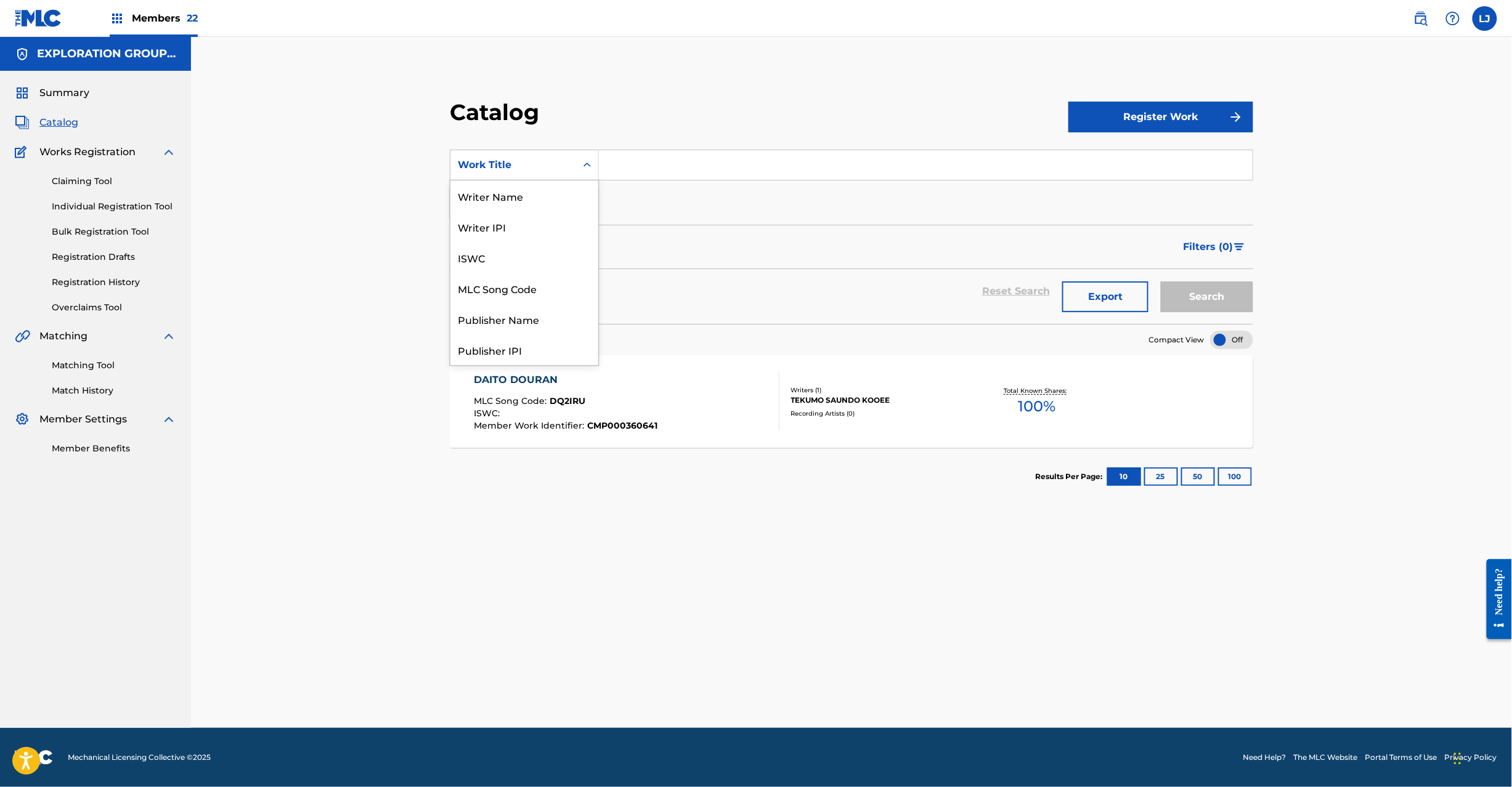
click at [577, 161] on div "Search Form" at bounding box center [587, 165] width 22 height 22
click at [529, 281] on div "MLC Song Code" at bounding box center [524, 288] width 148 height 31
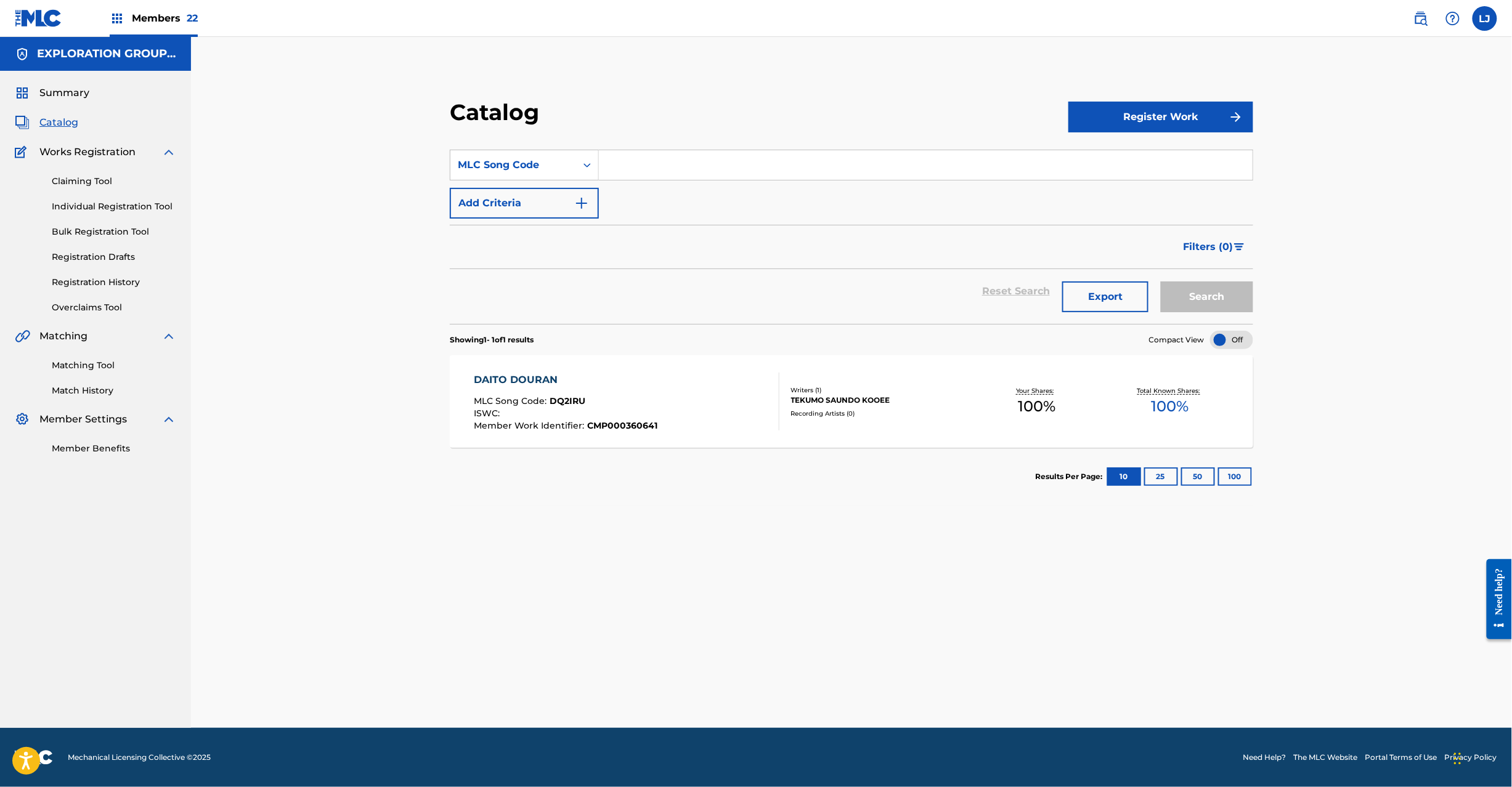
click at [660, 167] on input "Search Form" at bounding box center [926, 165] width 654 height 29
paste input "DQ2IRL"
type input "DQ2IRL"
click at [1206, 302] on button "Search" at bounding box center [1207, 296] width 92 height 31
click at [671, 388] on div "DAITOSHI MLC Song Code : DQ2IRL ISWC : T9097137525 Member Work Identifier : CMP…" at bounding box center [626, 402] width 305 height 58
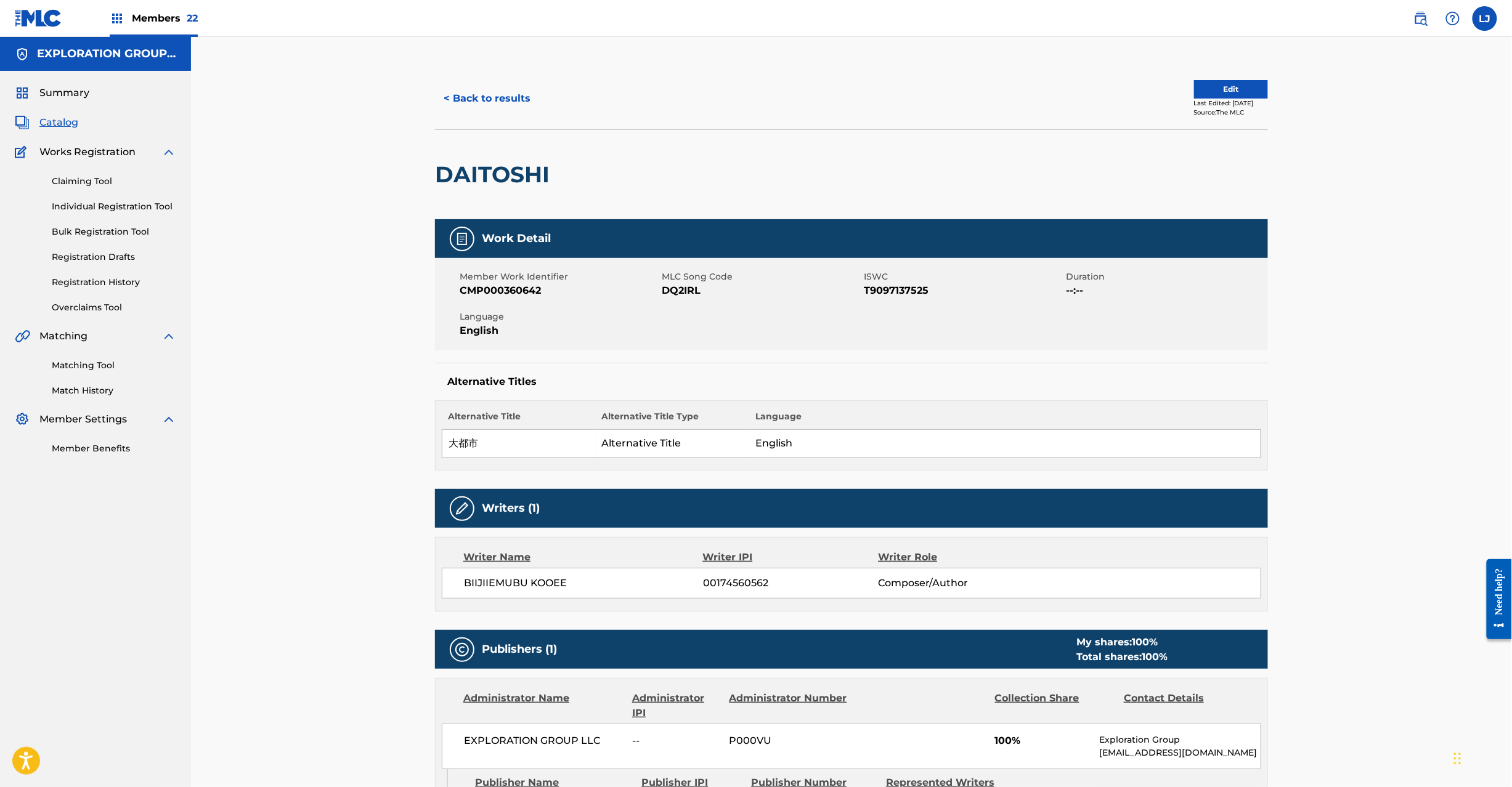
click at [1203, 92] on button "Edit" at bounding box center [1231, 89] width 74 height 18
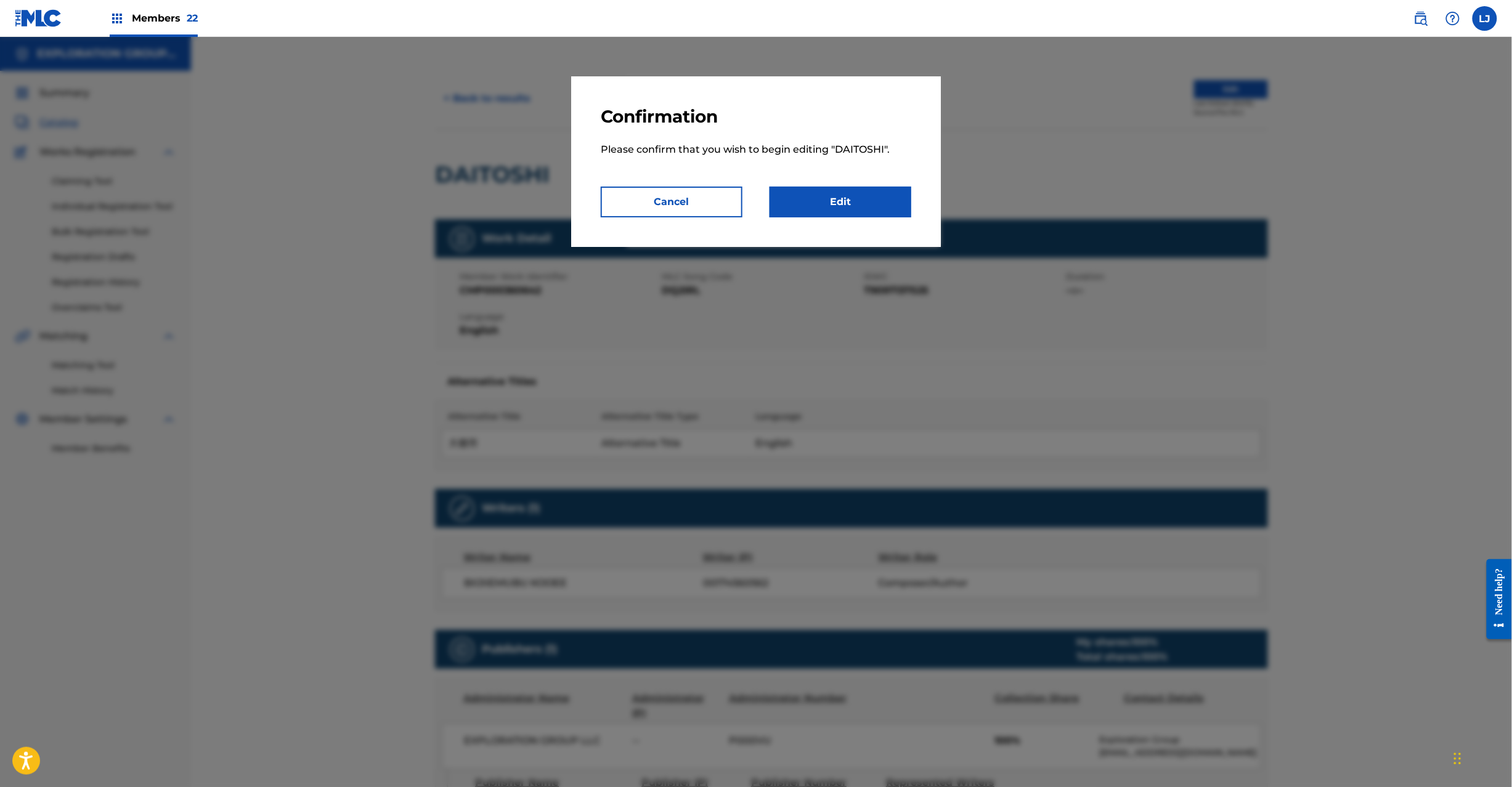
click at [848, 189] on link "Edit" at bounding box center [841, 202] width 142 height 31
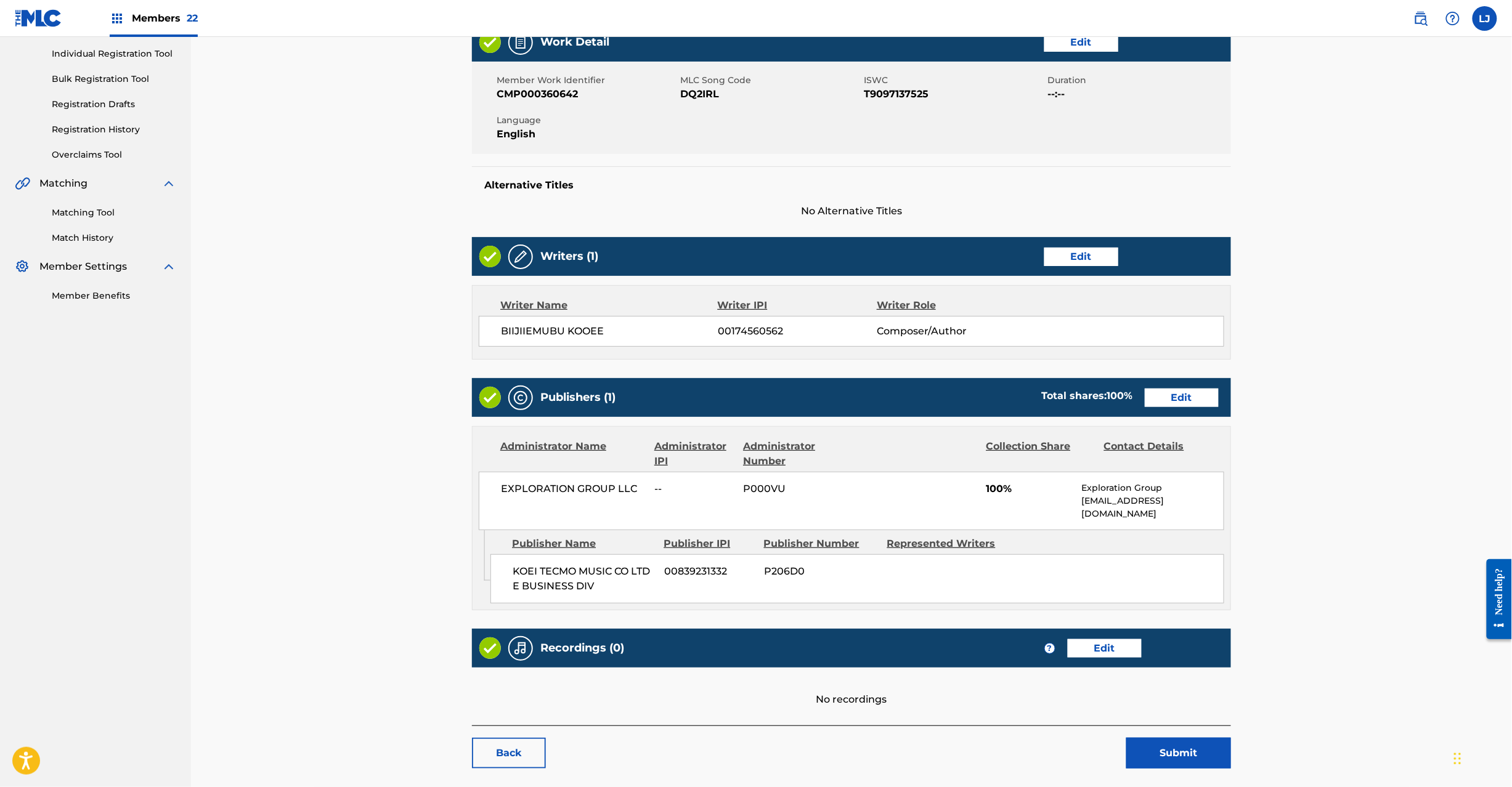
scroll to position [189, 0]
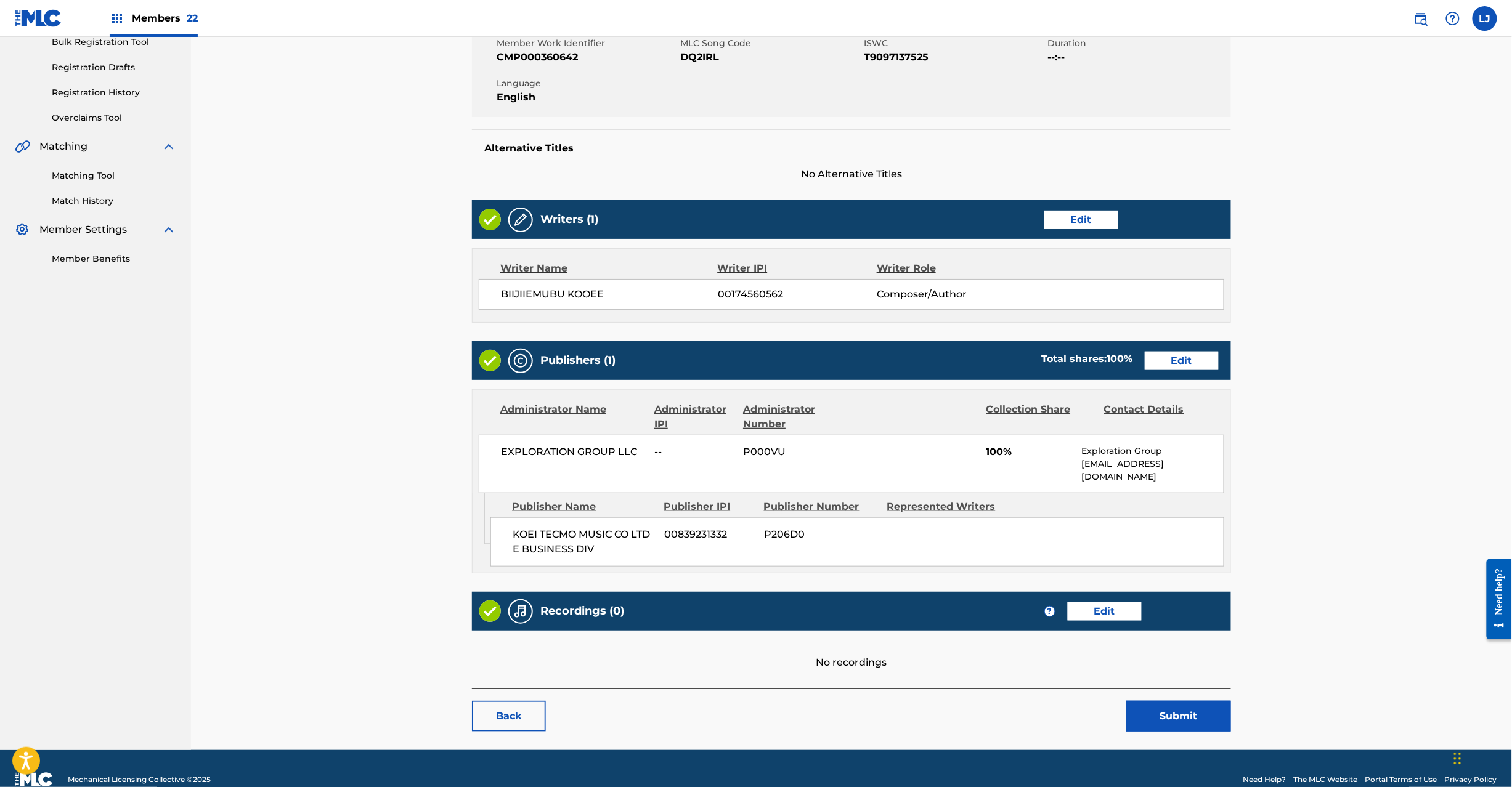
click at [1182, 367] on link "Edit" at bounding box center [1182, 361] width 74 height 18
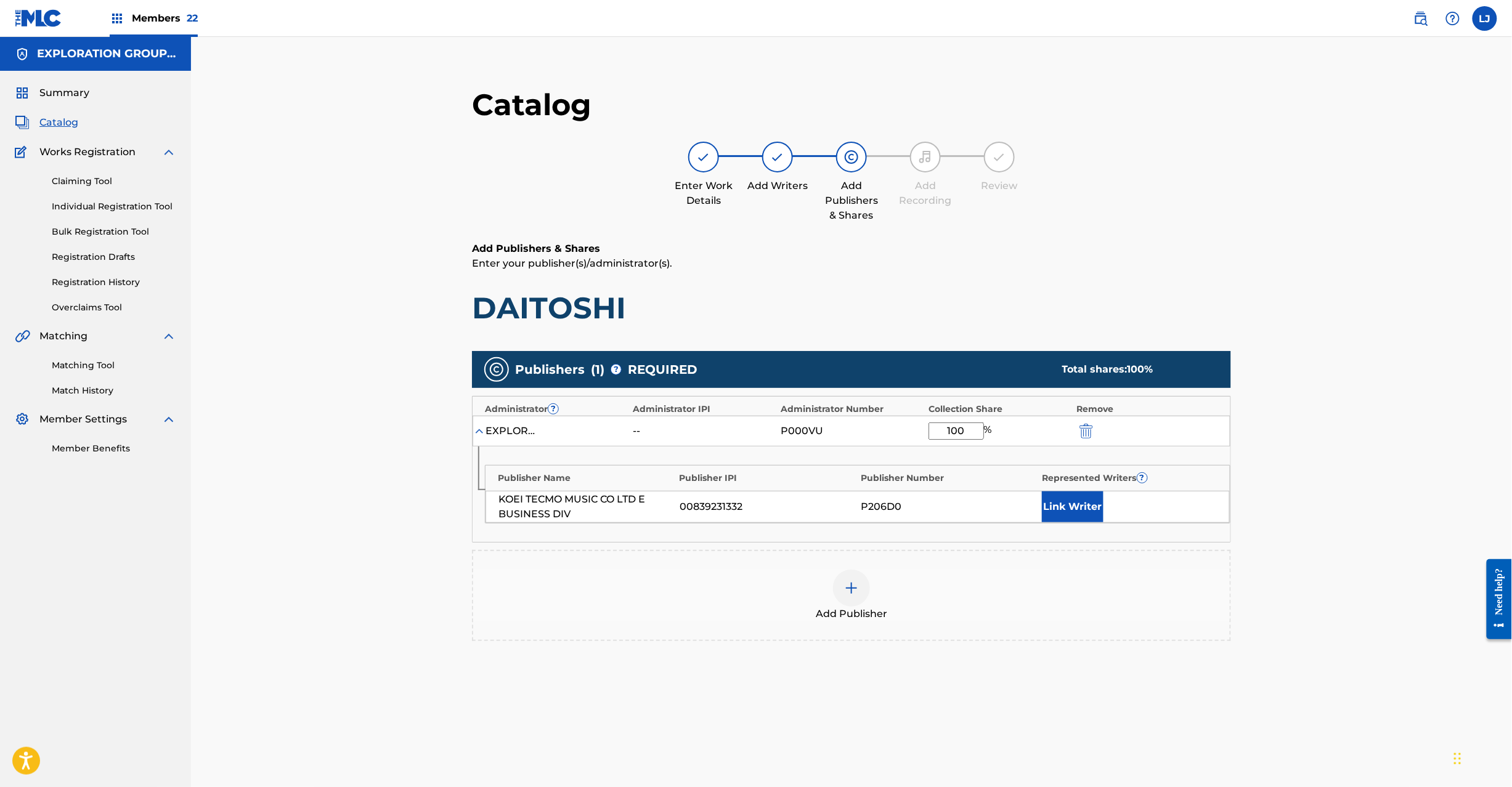
click at [1089, 427] on img "submit" at bounding box center [1086, 431] width 14 height 15
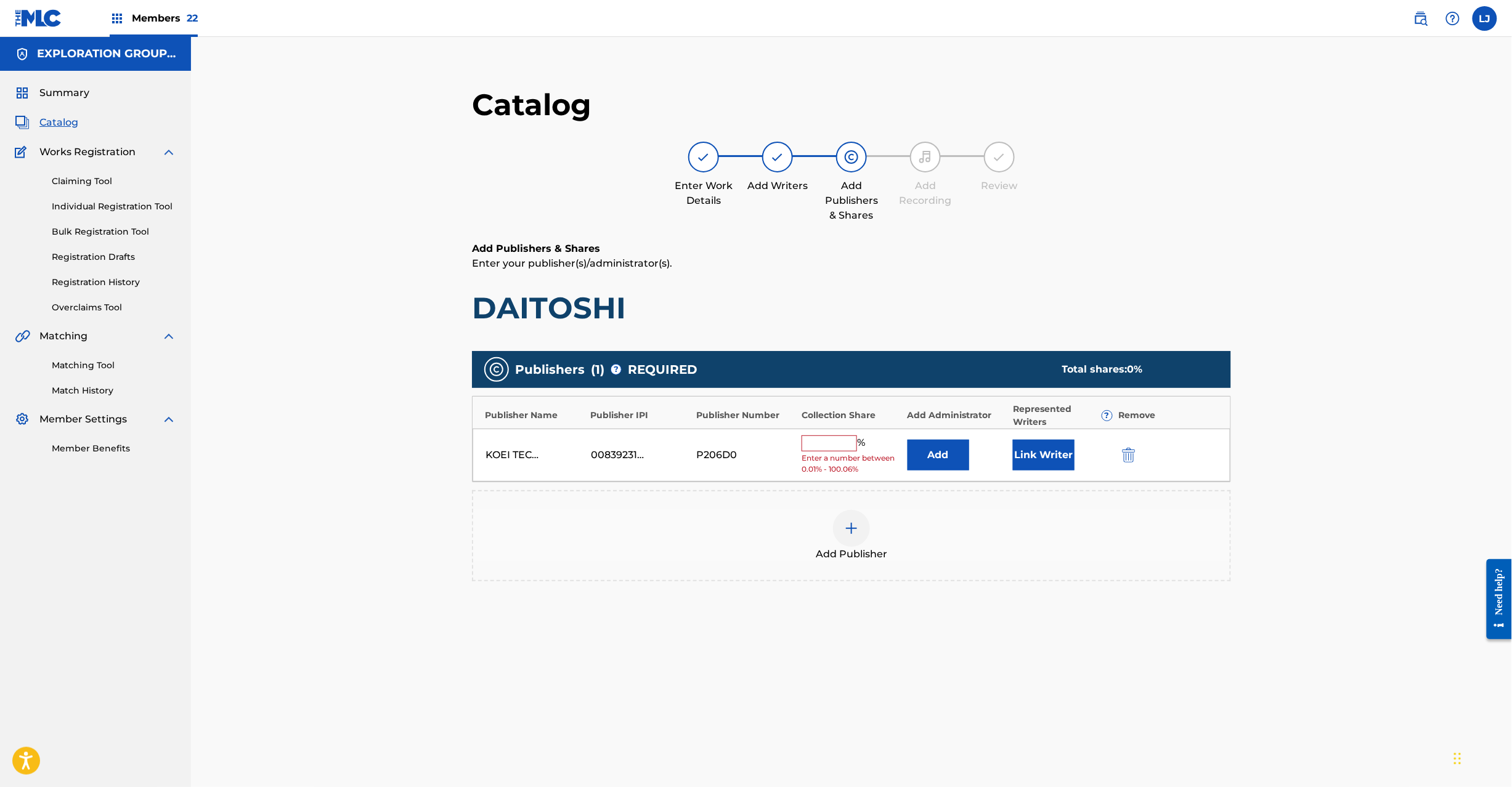
click at [1132, 452] on img "submit" at bounding box center [1128, 455] width 14 height 15
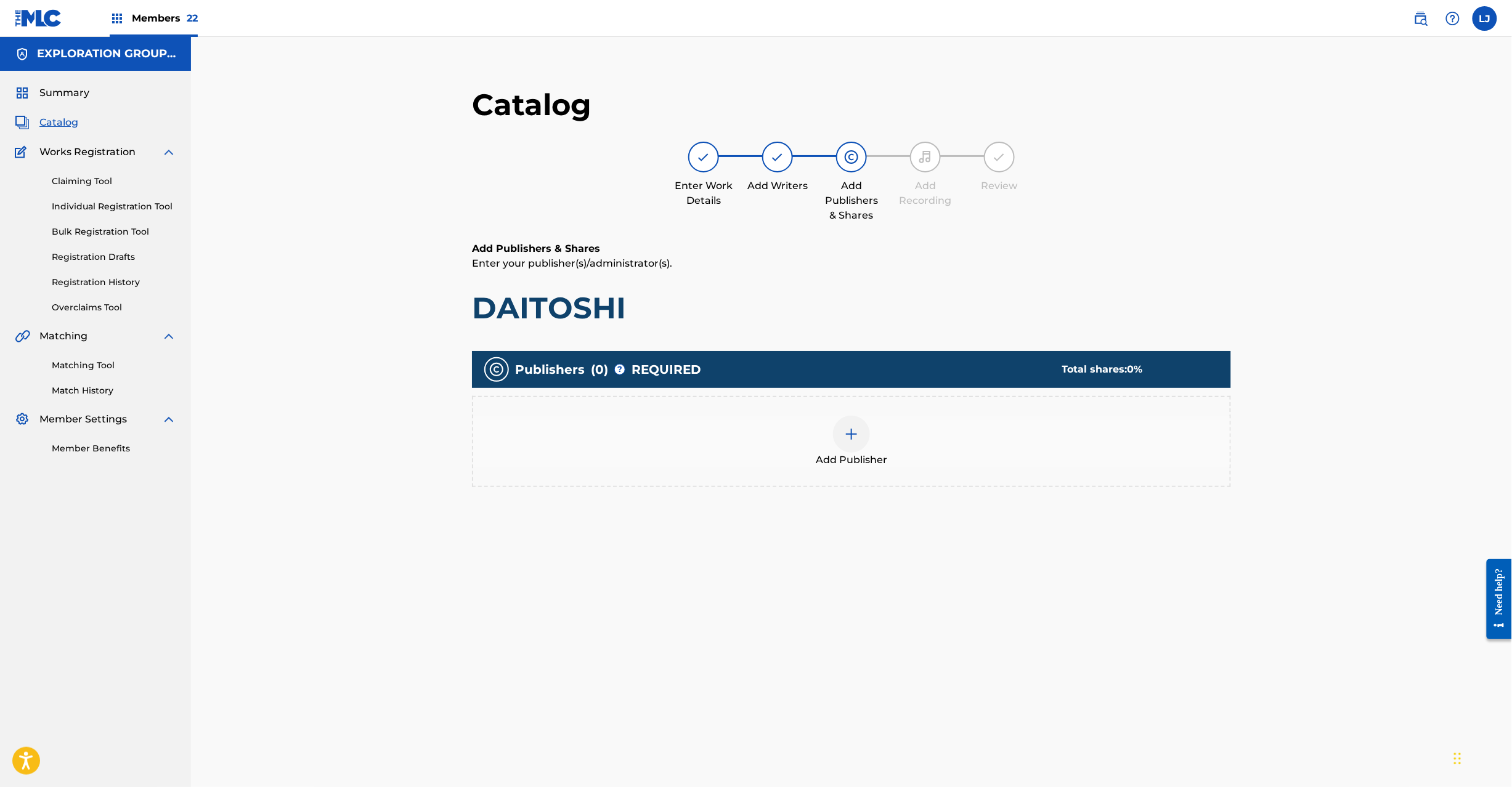
click at [859, 437] on div at bounding box center [851, 434] width 37 height 37
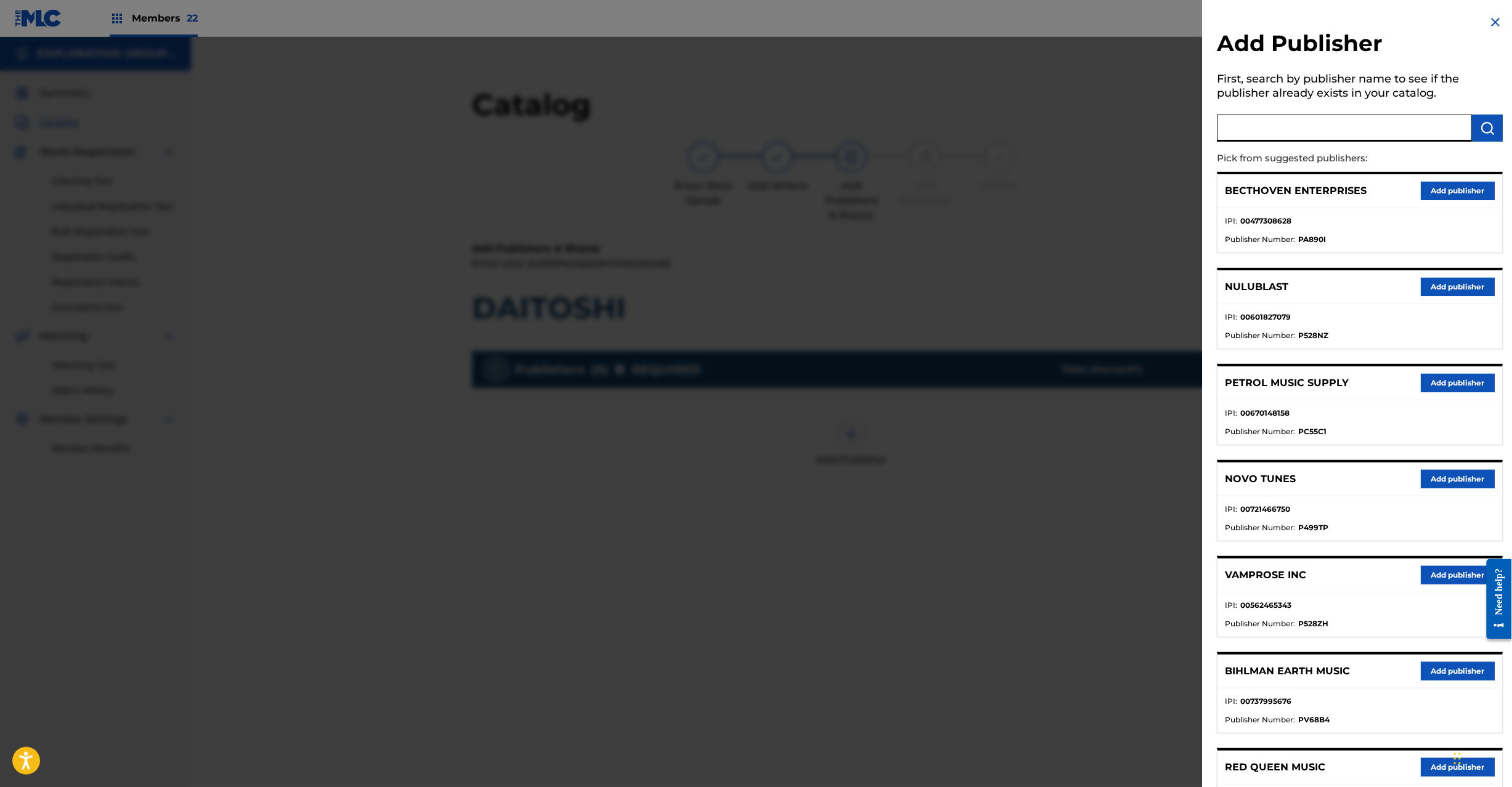
click at [1326, 129] on input "text" at bounding box center [1345, 128] width 255 height 27
paste input "Koei Tecmo Music Co Ltd N Business Div"
type input "Koei Tecmo Music Co Ltd N Business Div"
click at [1509, 133] on div "Add Publisher First, search by publisher name to see if the publisher already e…" at bounding box center [1360, 553] width 316 height 1105
click at [1498, 131] on button "submit" at bounding box center [1488, 128] width 31 height 27
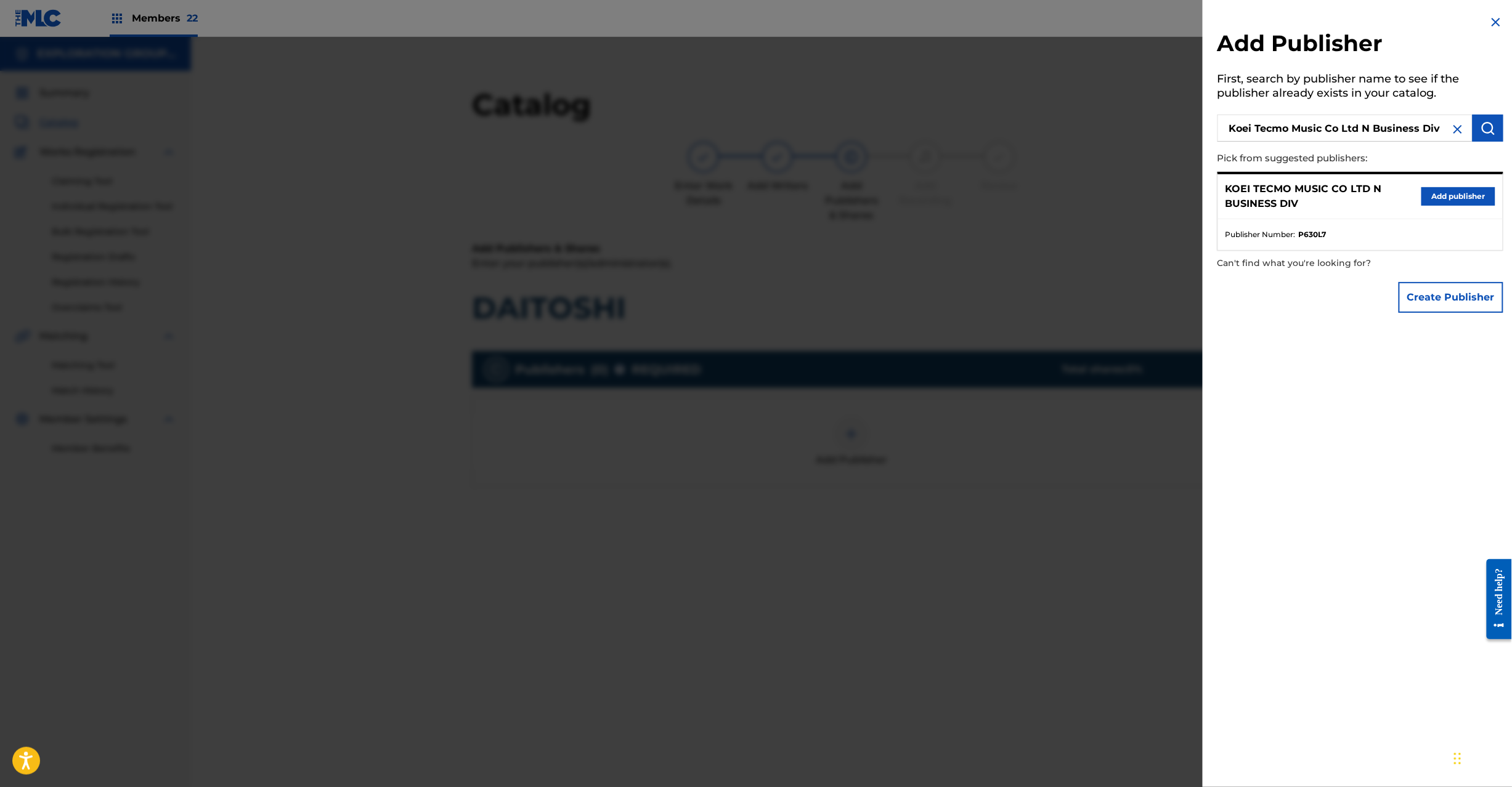
drag, startPoint x: 1408, startPoint y: 190, endPoint x: 1416, endPoint y: 190, distance: 8.0
click at [1410, 190] on p "KOEI TECMO MUSIC CO LTD N BUSINESS DIV" at bounding box center [1323, 196] width 196 height 29
click at [1430, 192] on button "Add publisher" at bounding box center [1459, 197] width 74 height 18
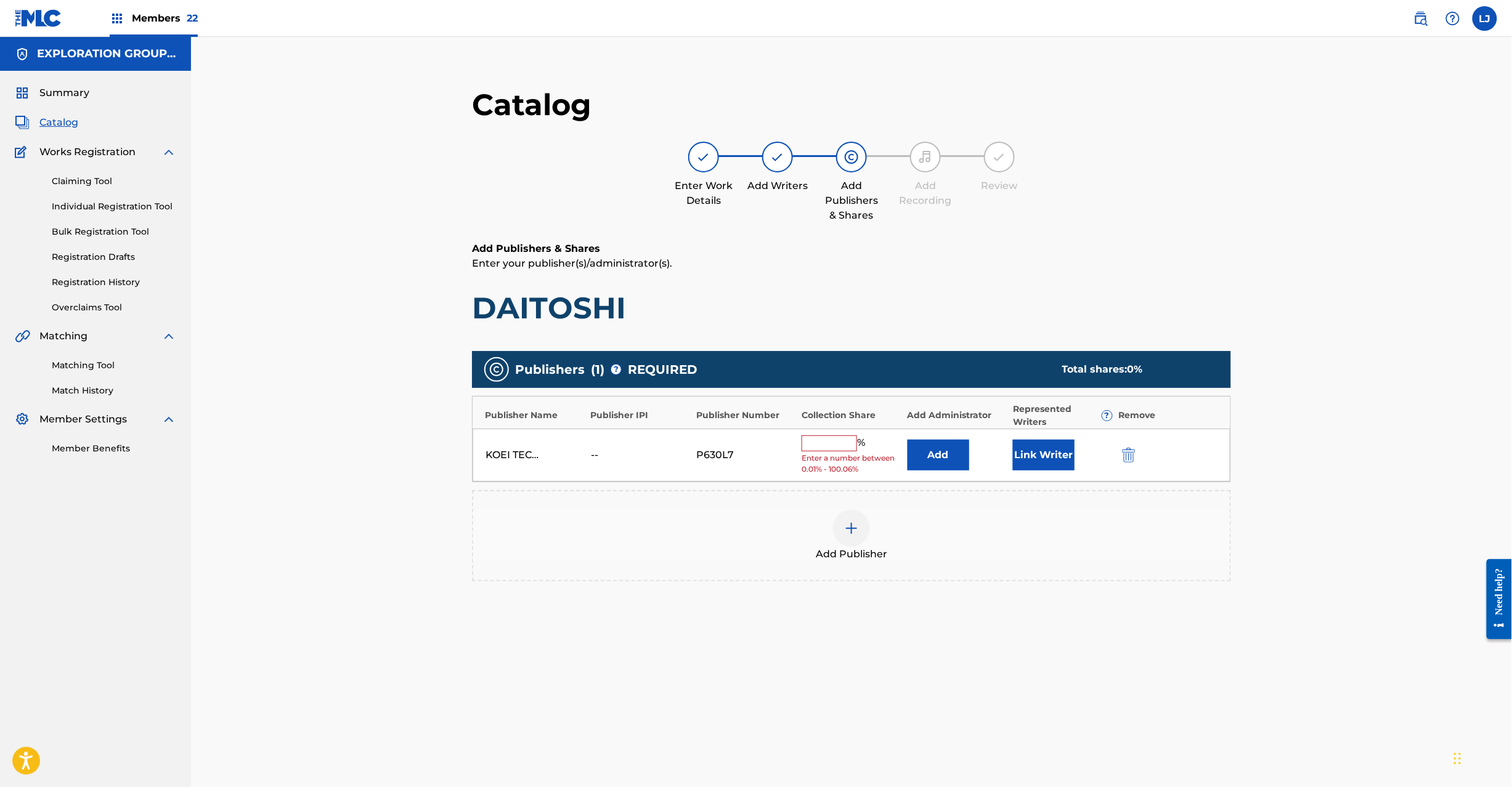
drag, startPoint x: 923, startPoint y: 442, endPoint x: 925, endPoint y: 452, distance: 10.2
click at [925, 452] on button "Add" at bounding box center [938, 455] width 62 height 31
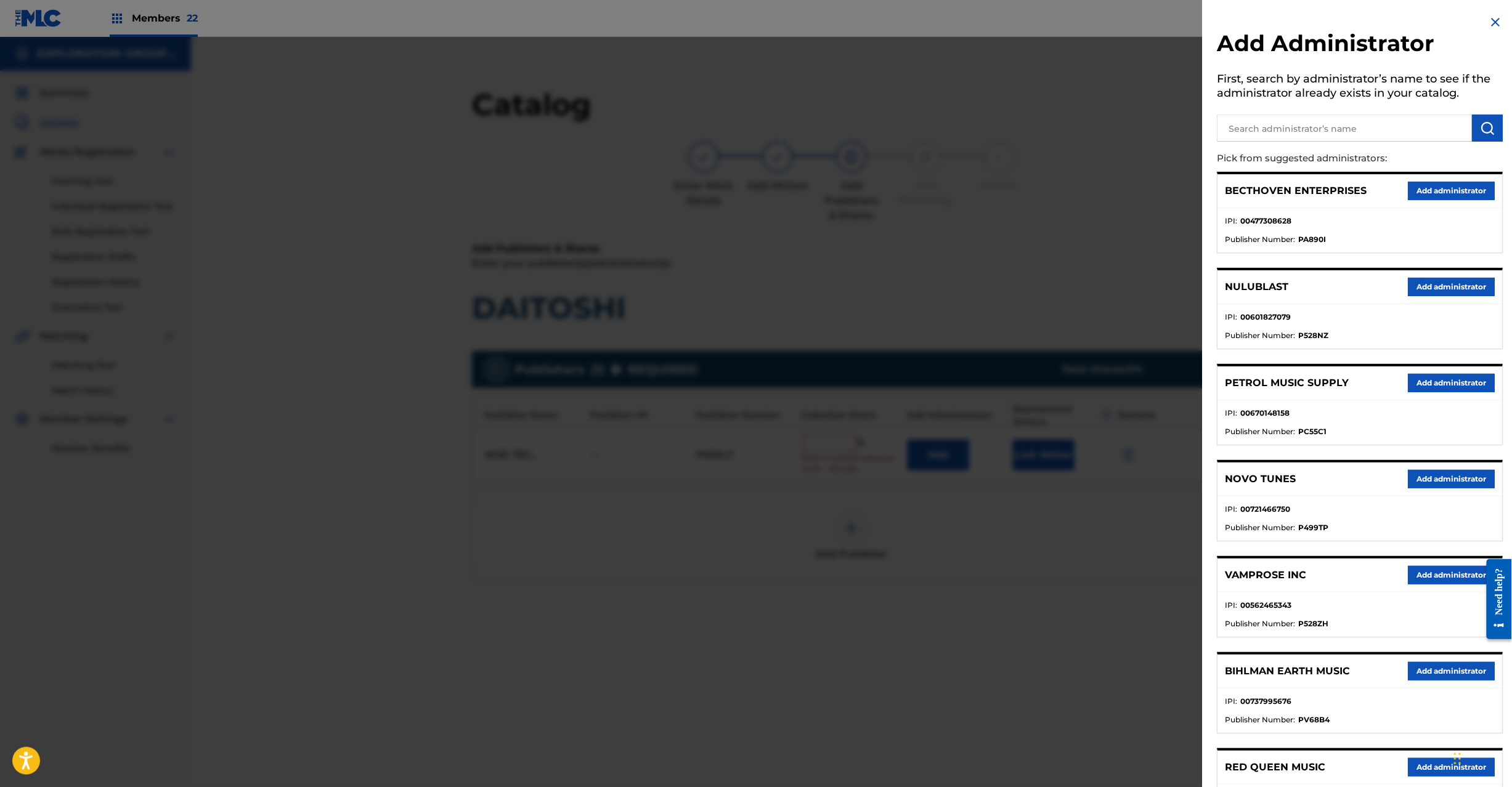
click at [1329, 136] on input "text" at bounding box center [1345, 128] width 255 height 27
paste input "Exploration Group LLC"
type input "Exploration Group LLC"
click at [1485, 126] on img "submit" at bounding box center [1488, 128] width 15 height 15
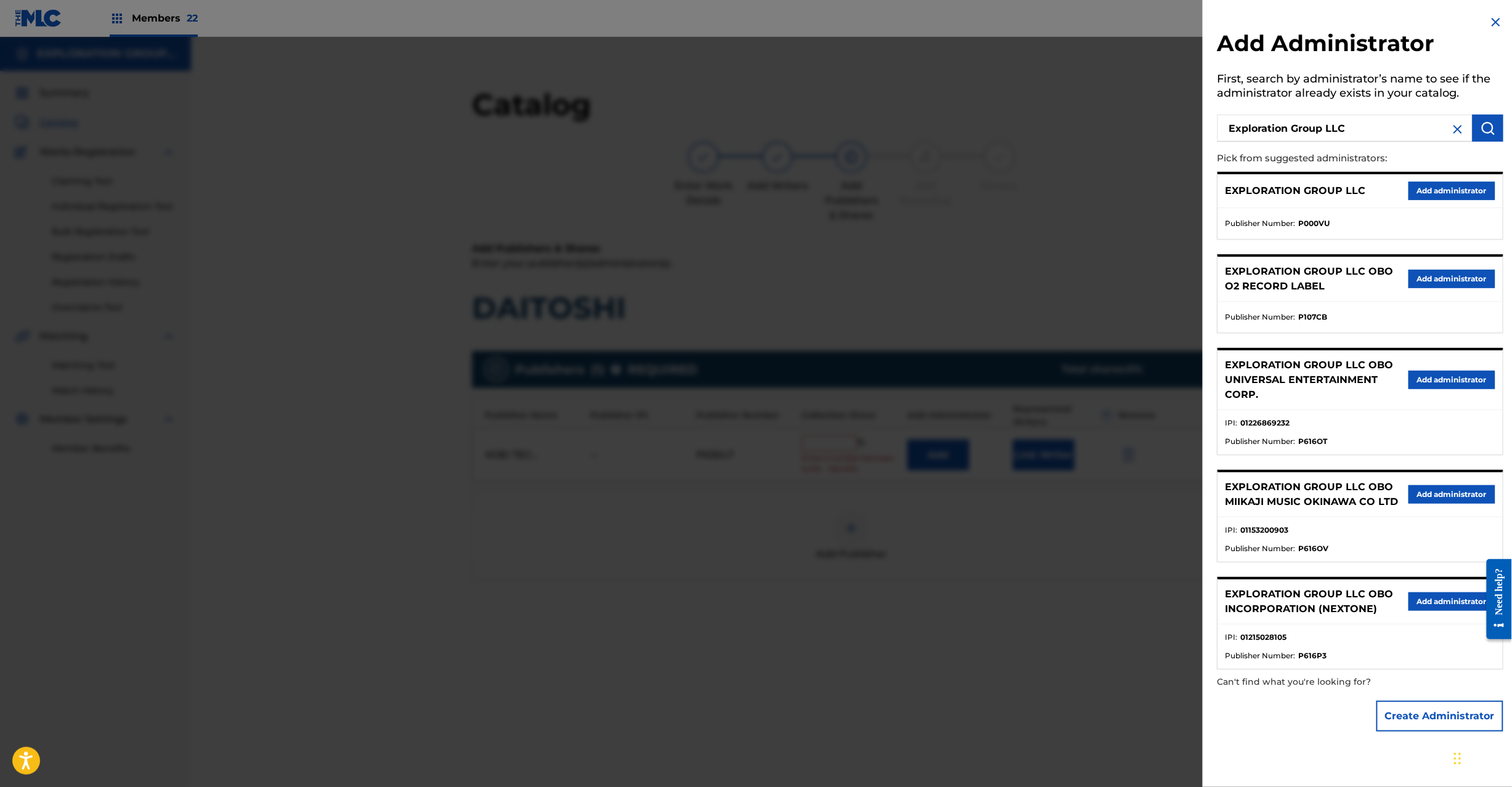
click at [1433, 193] on button "Add administrator" at bounding box center [1451, 191] width 87 height 18
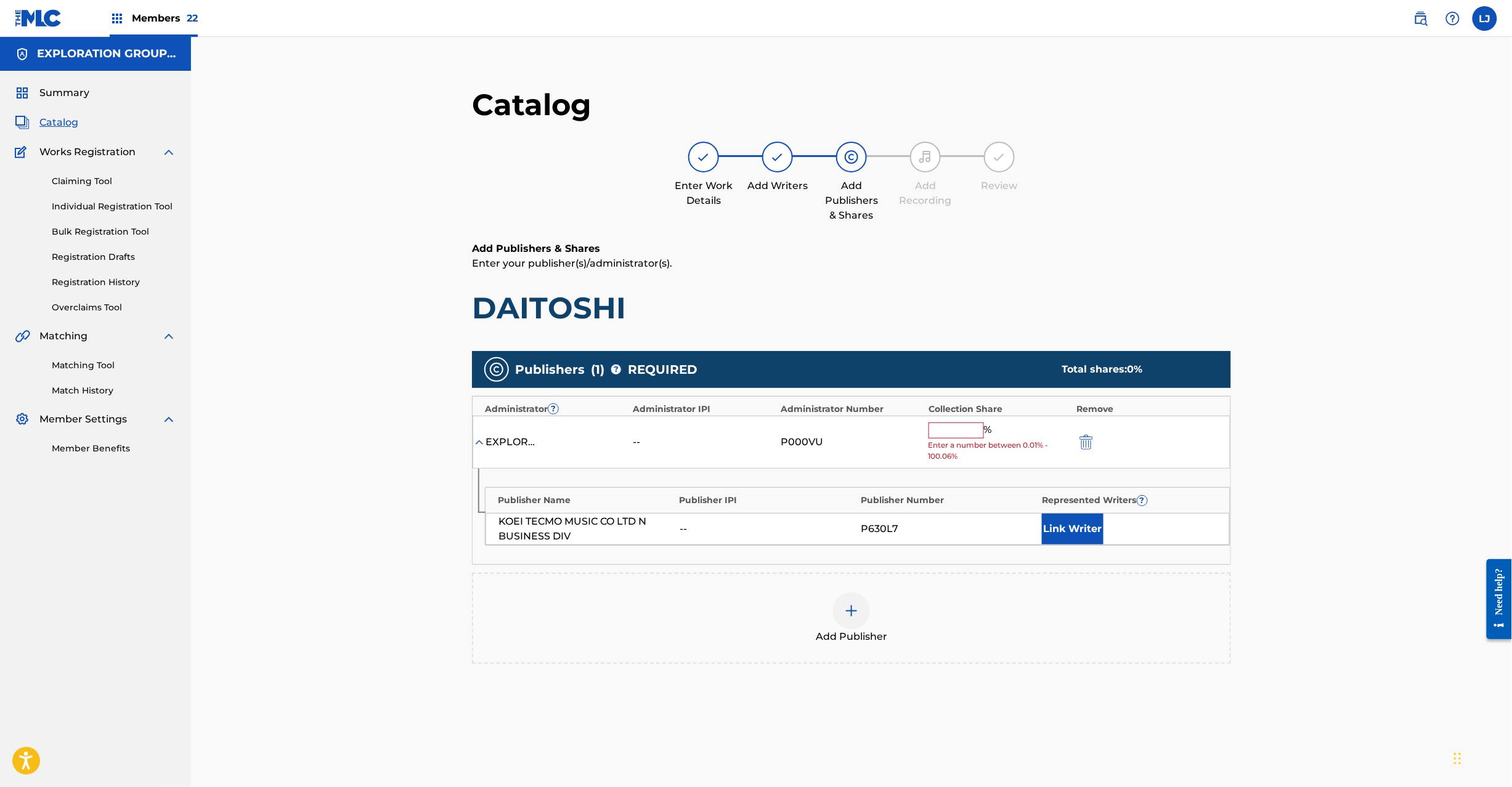
click at [961, 437] on input "text" at bounding box center [956, 430] width 55 height 16
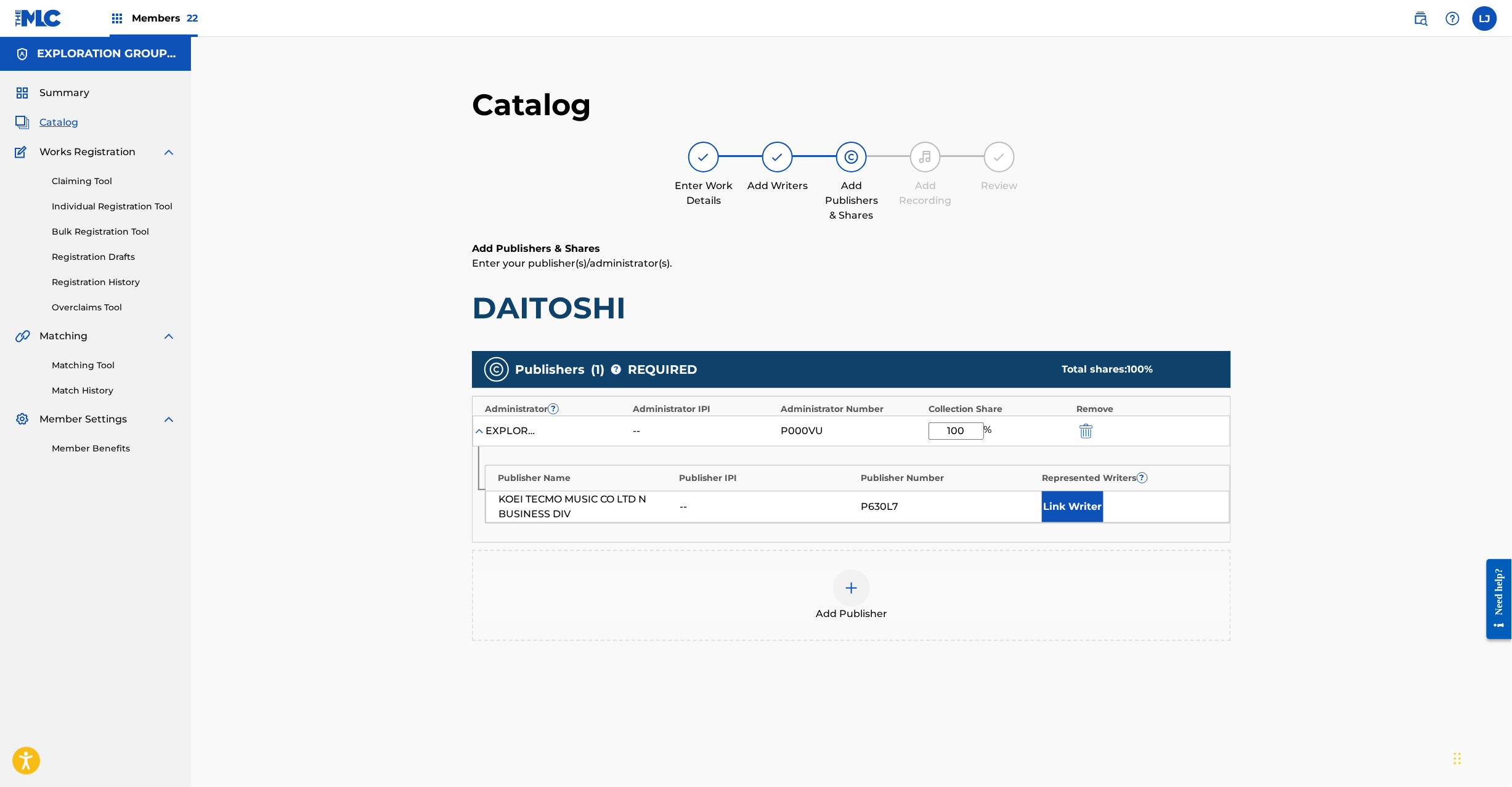
type input "100"
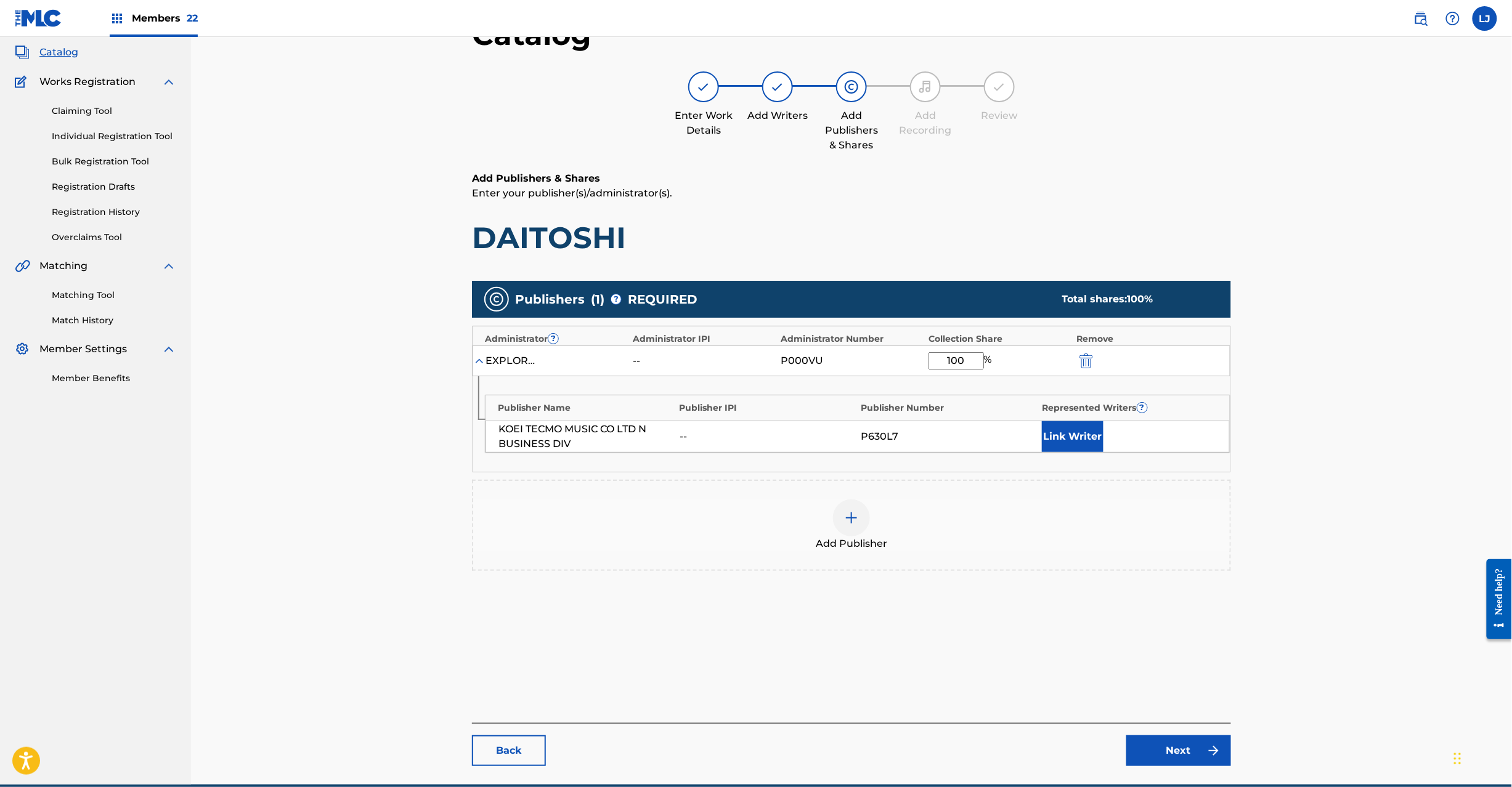
scroll to position [127, 0]
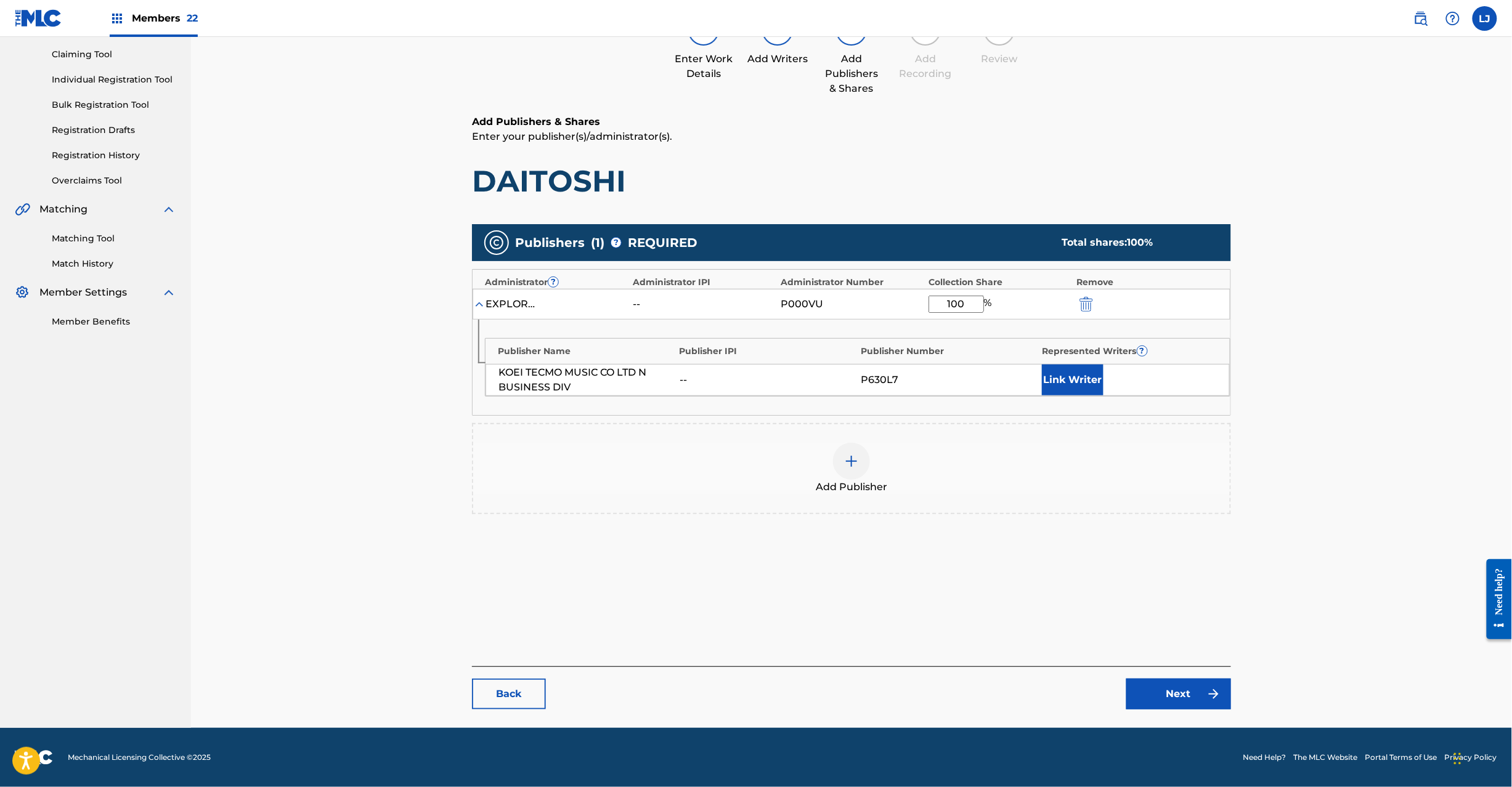
click at [1154, 685] on link "Next" at bounding box center [1179, 694] width 105 height 31
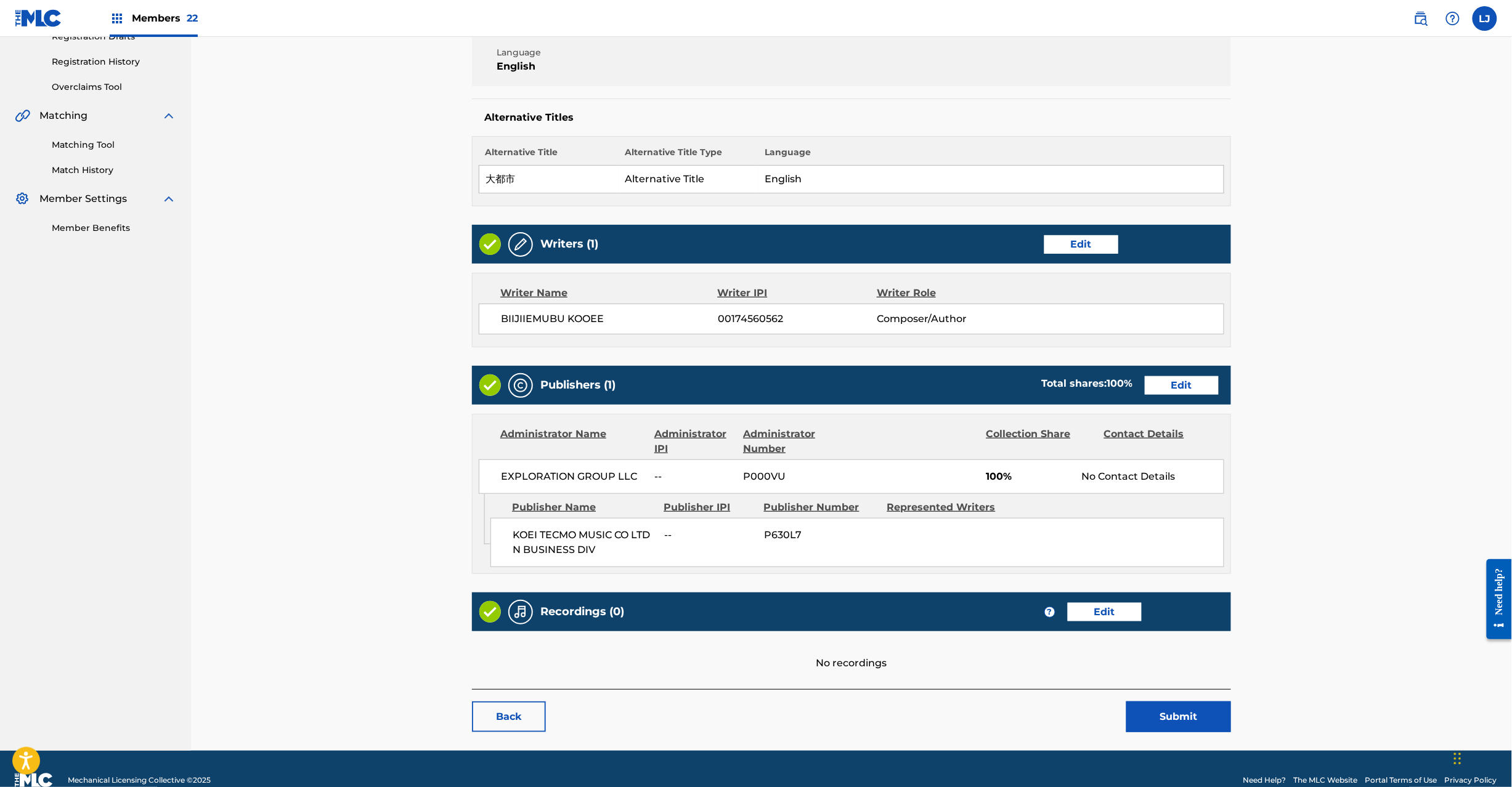
scroll to position [245, 0]
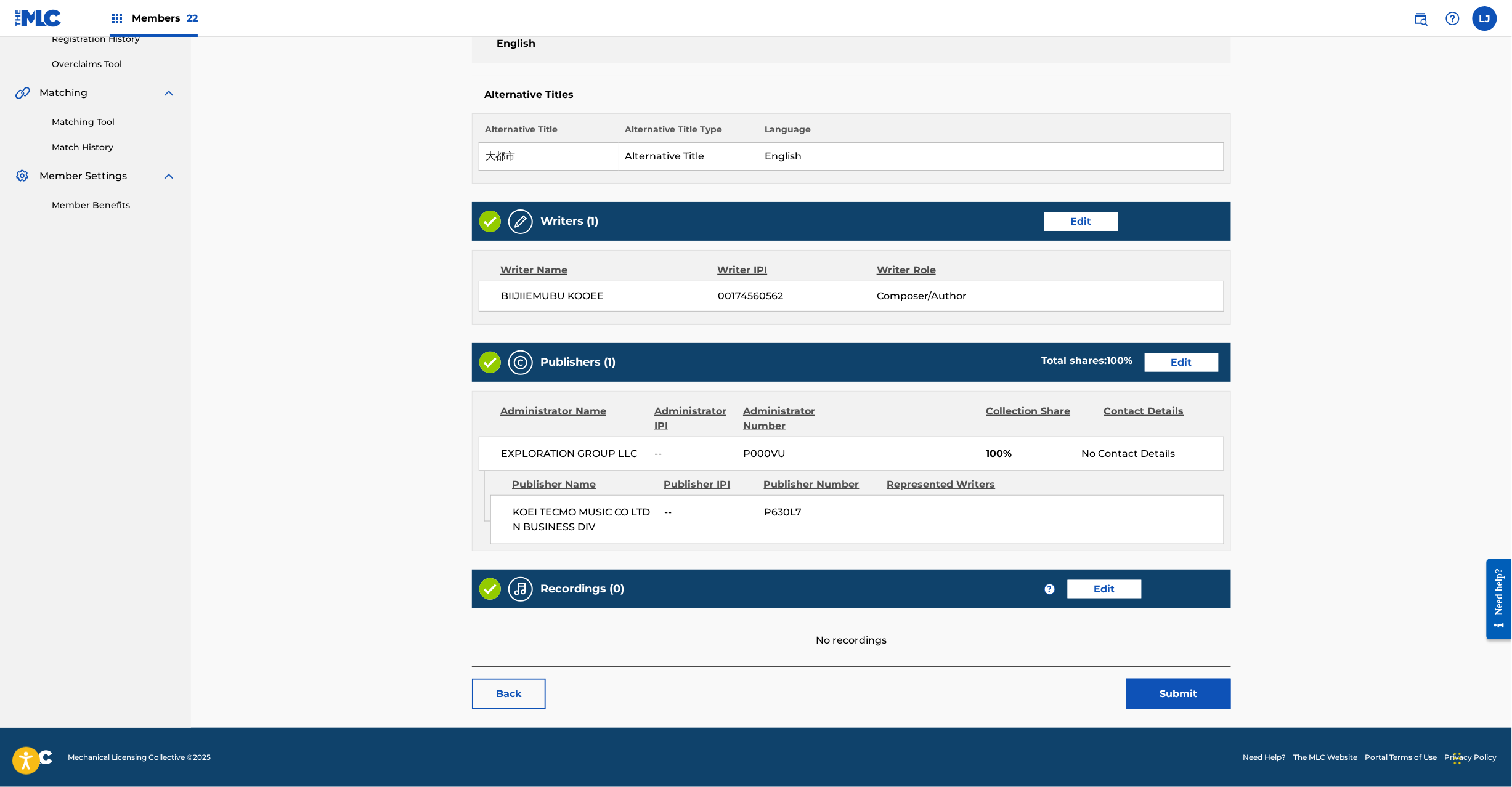
click at [1132, 706] on button "Submit" at bounding box center [1179, 694] width 105 height 31
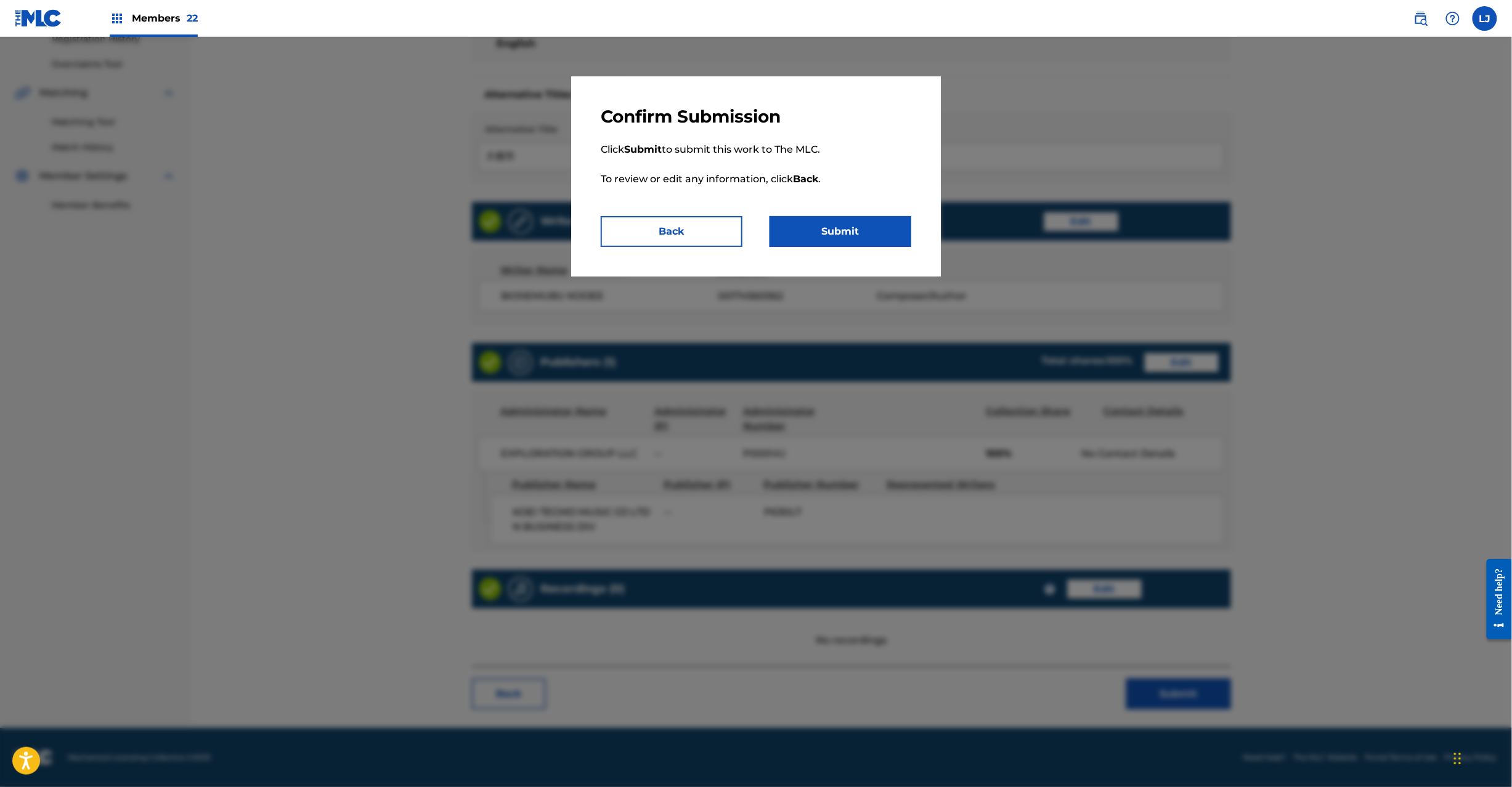
click at [837, 224] on button "Submit" at bounding box center [841, 231] width 142 height 31
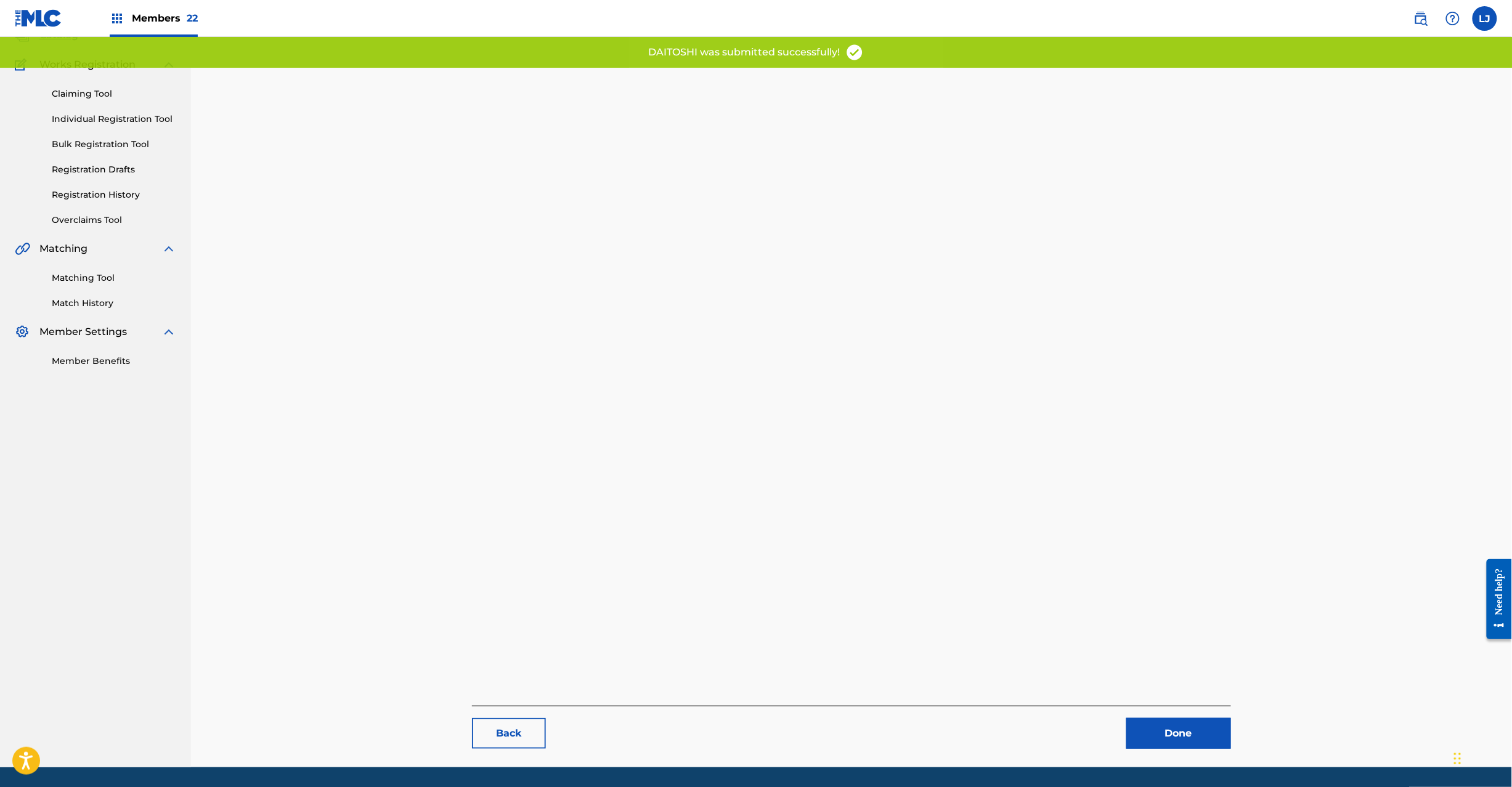
scroll to position [127, 0]
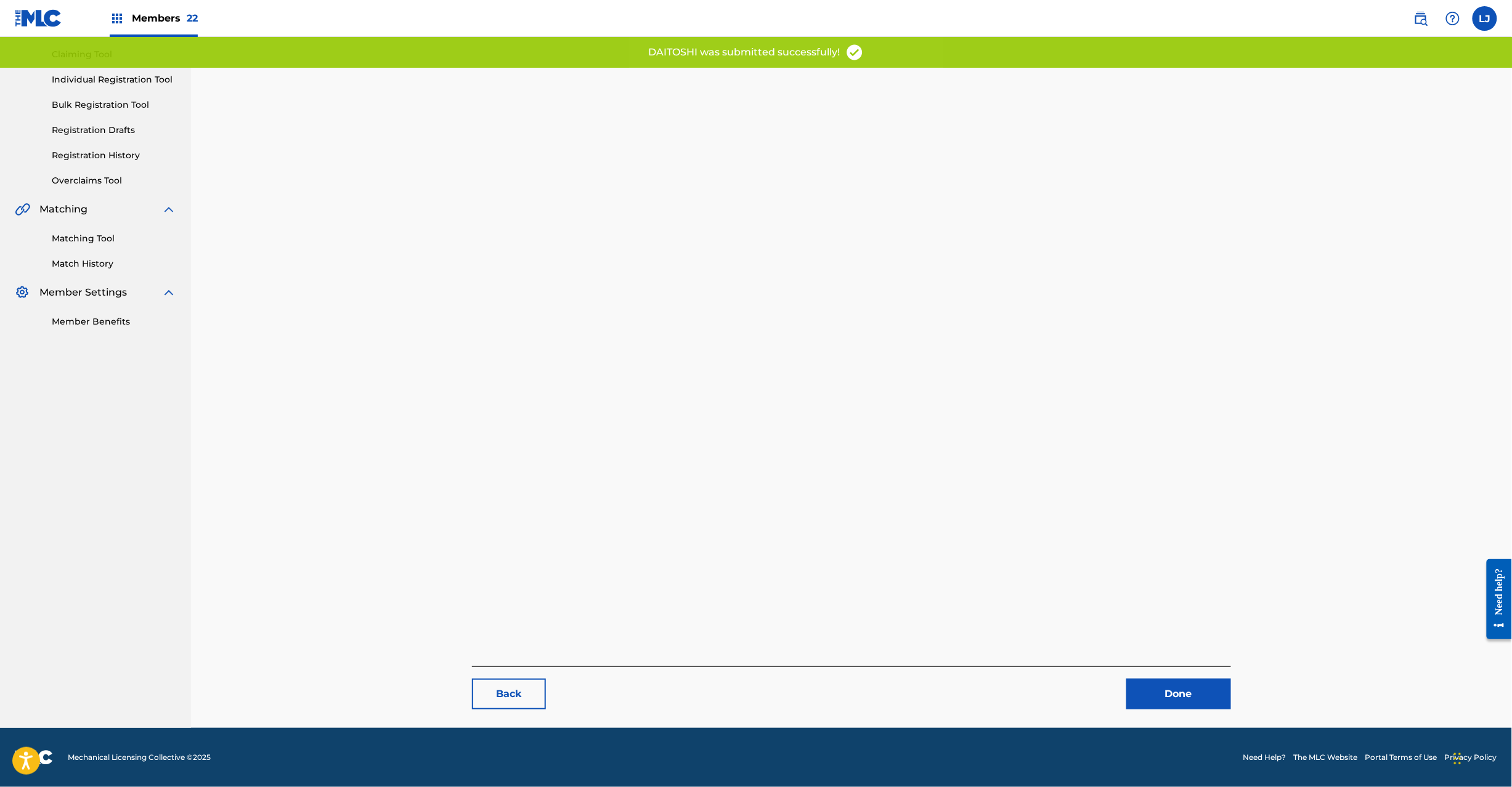
drag, startPoint x: 1280, startPoint y: 708, endPoint x: 1211, endPoint y: 707, distance: 69.0
drag, startPoint x: 1211, startPoint y: 707, endPoint x: 1167, endPoint y: 693, distance: 46.2
click at [1167, 693] on link "Done" at bounding box center [1179, 694] width 105 height 31
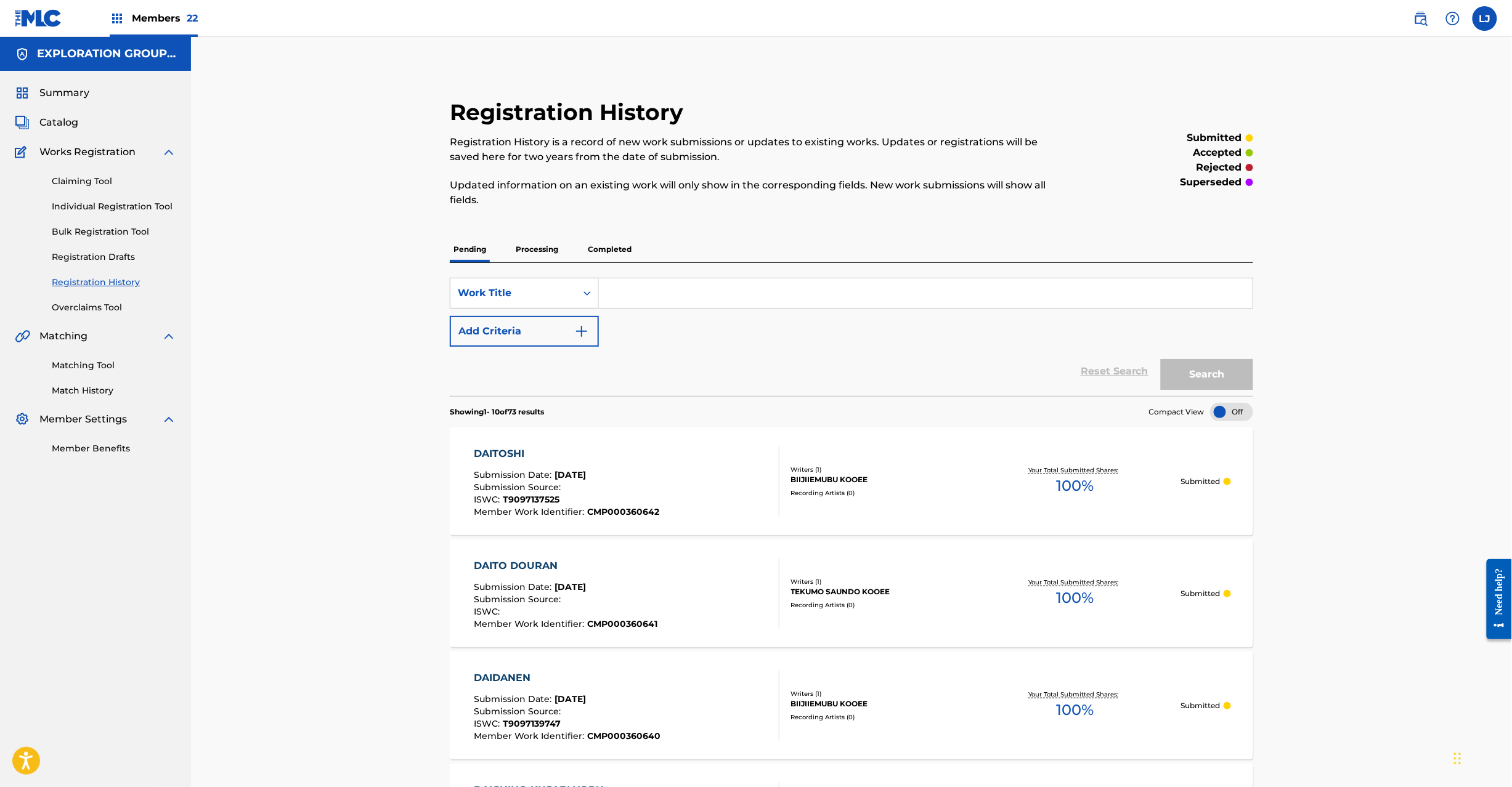
click at [55, 120] on span "Catalog" at bounding box center [59, 122] width 39 height 15
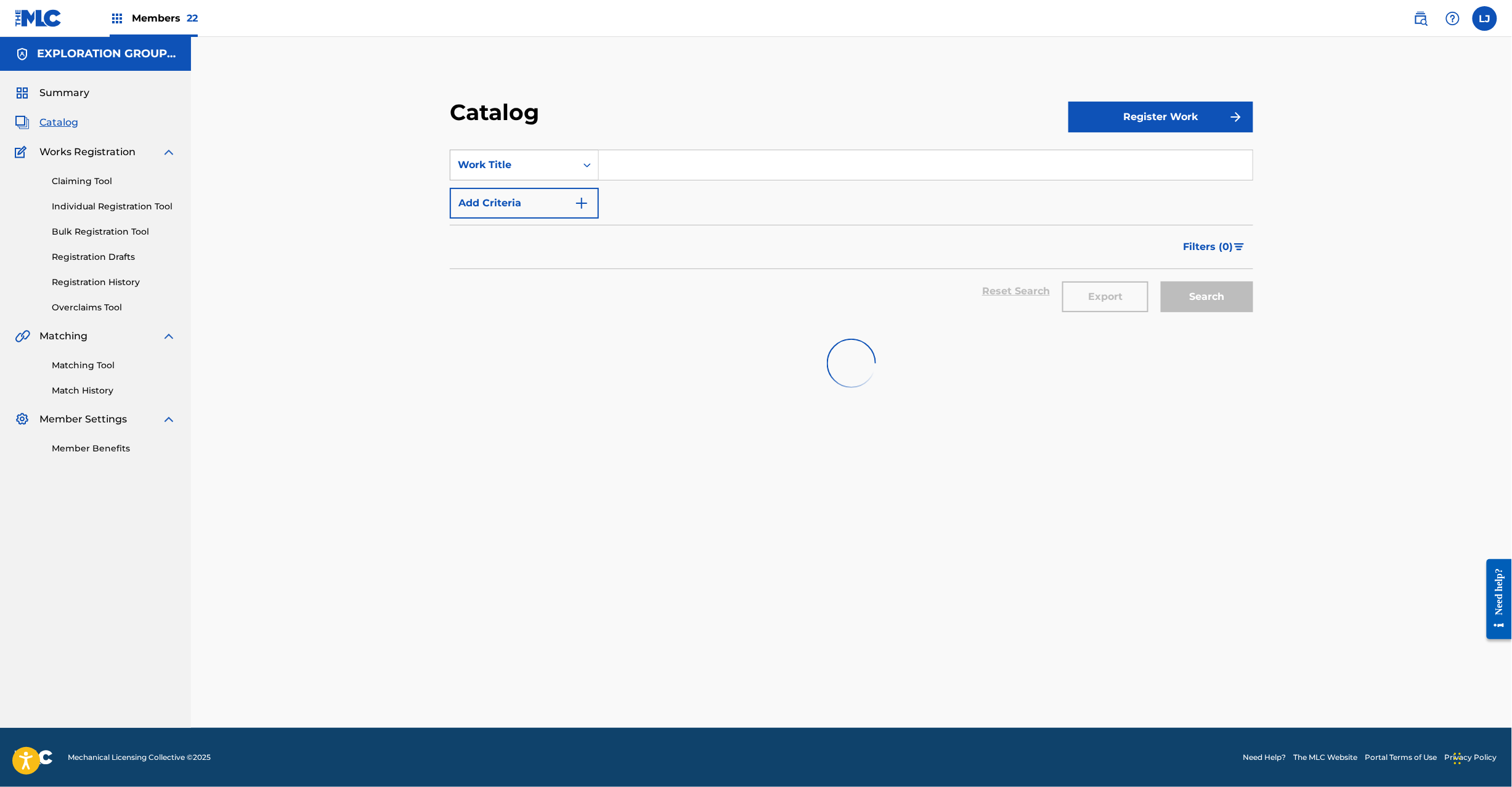
click at [558, 160] on div "Work Title" at bounding box center [513, 165] width 111 height 15
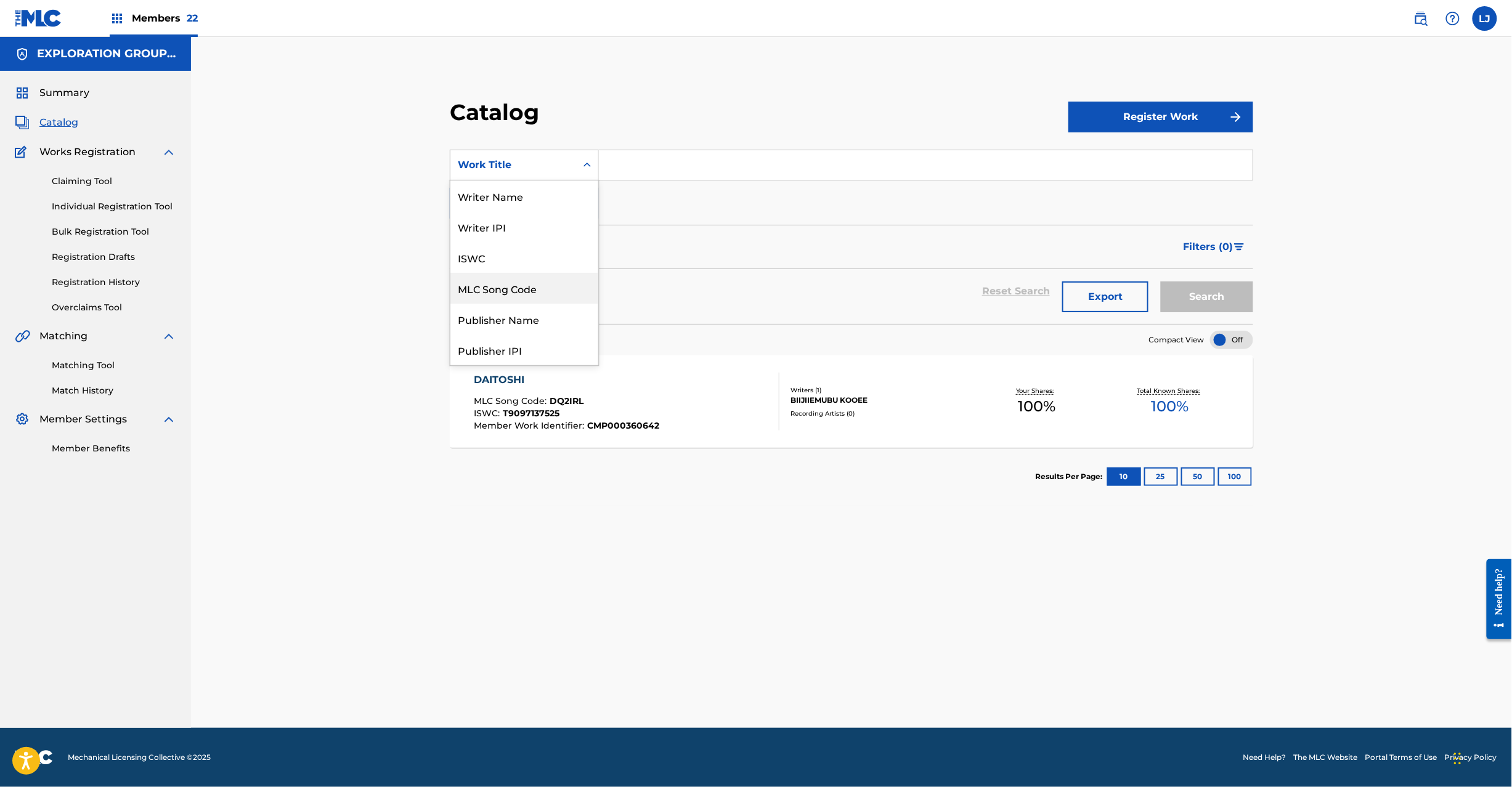
click at [542, 299] on div "MLC Song Code" at bounding box center [524, 288] width 148 height 31
click at [617, 173] on input "Search Form" at bounding box center [926, 165] width 654 height 29
paste input "DQ2PUE"
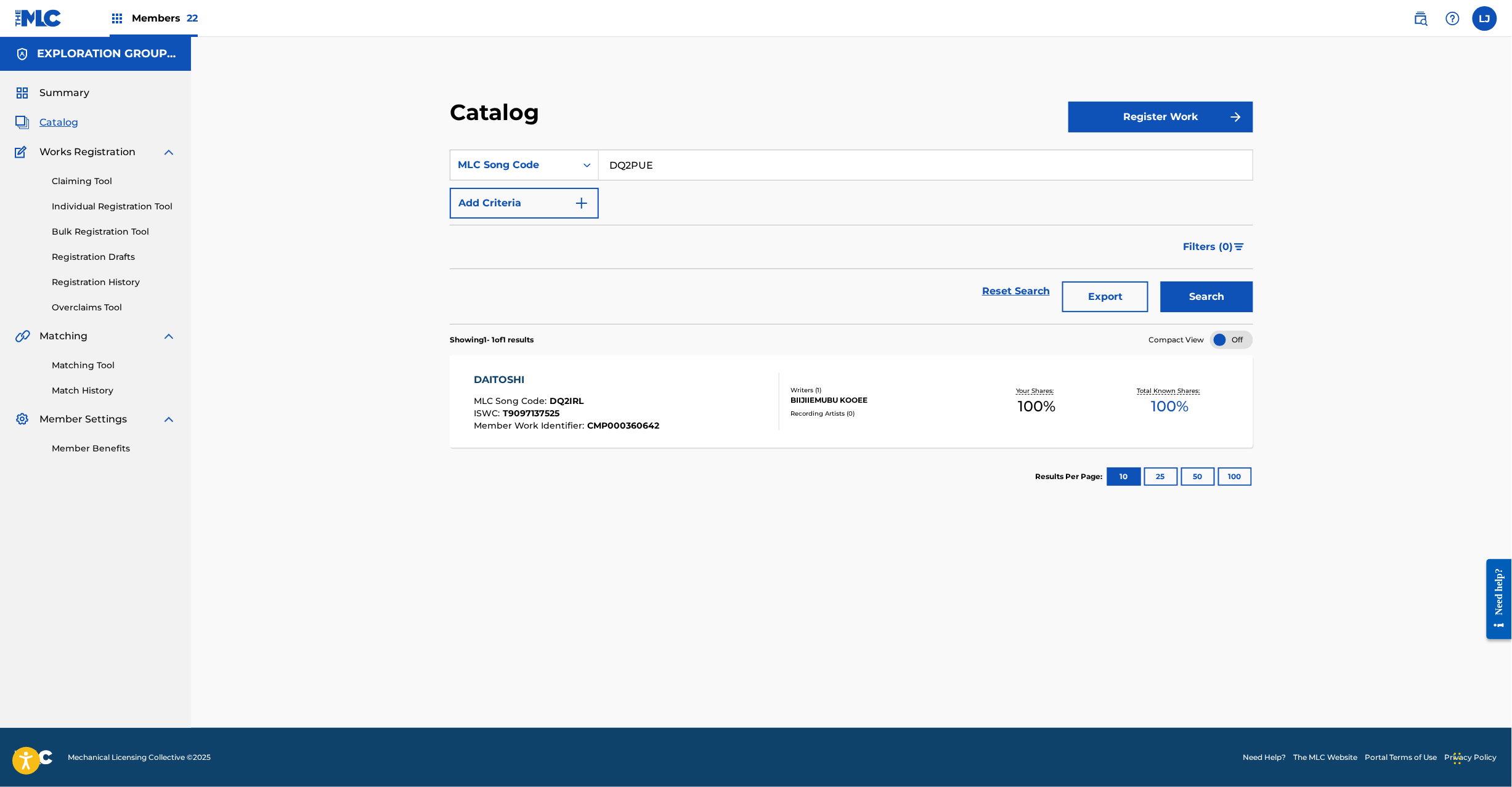
type input "DQ2PUE"
click at [1196, 307] on button "Search" at bounding box center [1207, 296] width 92 height 31
click at [684, 406] on div "DANCE FOR CLOSED RACE MLC Song Code : DQ2PUE ISWC : T9097200163 Member Work Ide…" at bounding box center [626, 402] width 305 height 58
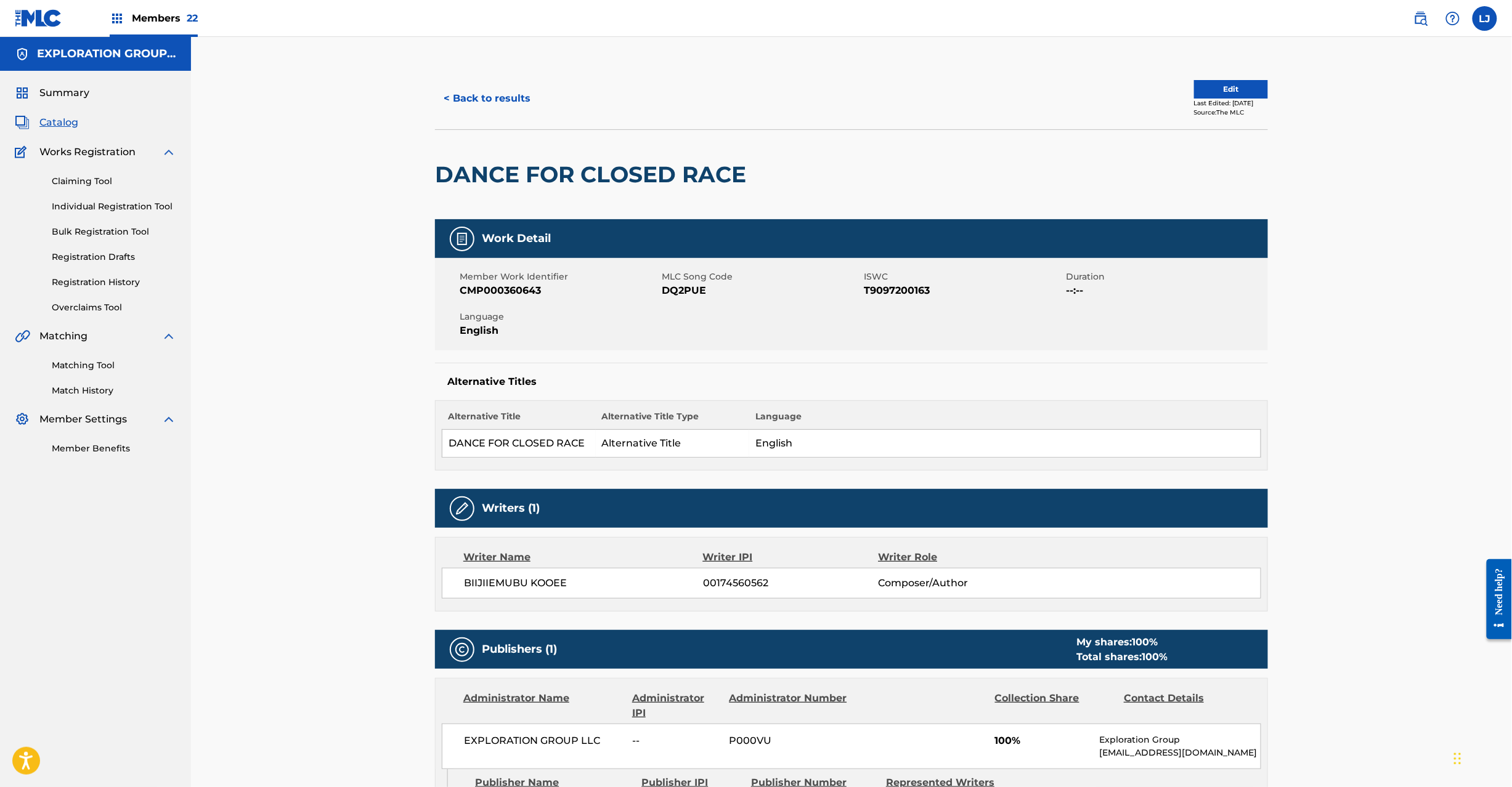
click at [1204, 92] on button "Edit" at bounding box center [1231, 89] width 74 height 18
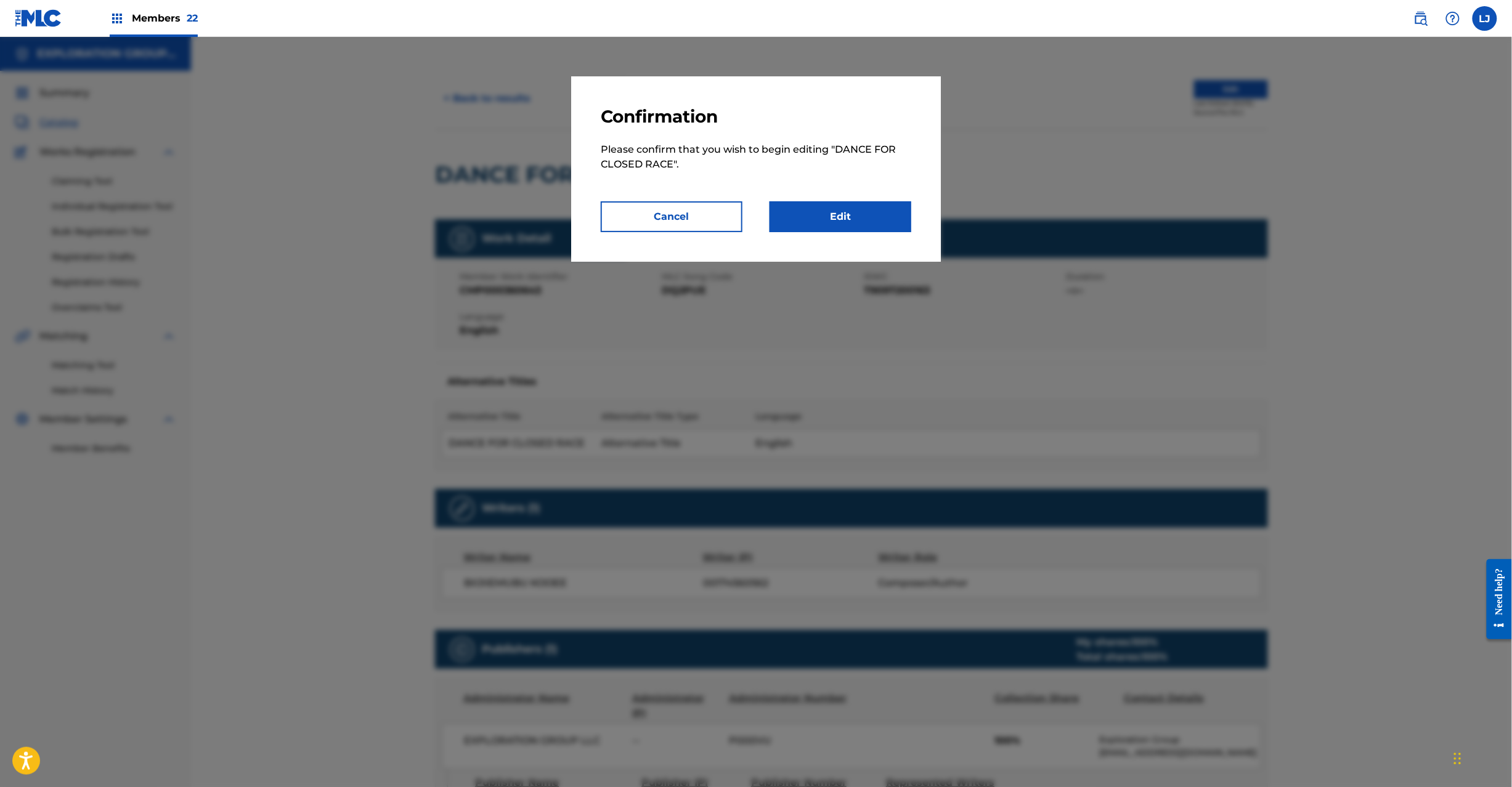
click at [843, 212] on link "Edit" at bounding box center [841, 216] width 142 height 31
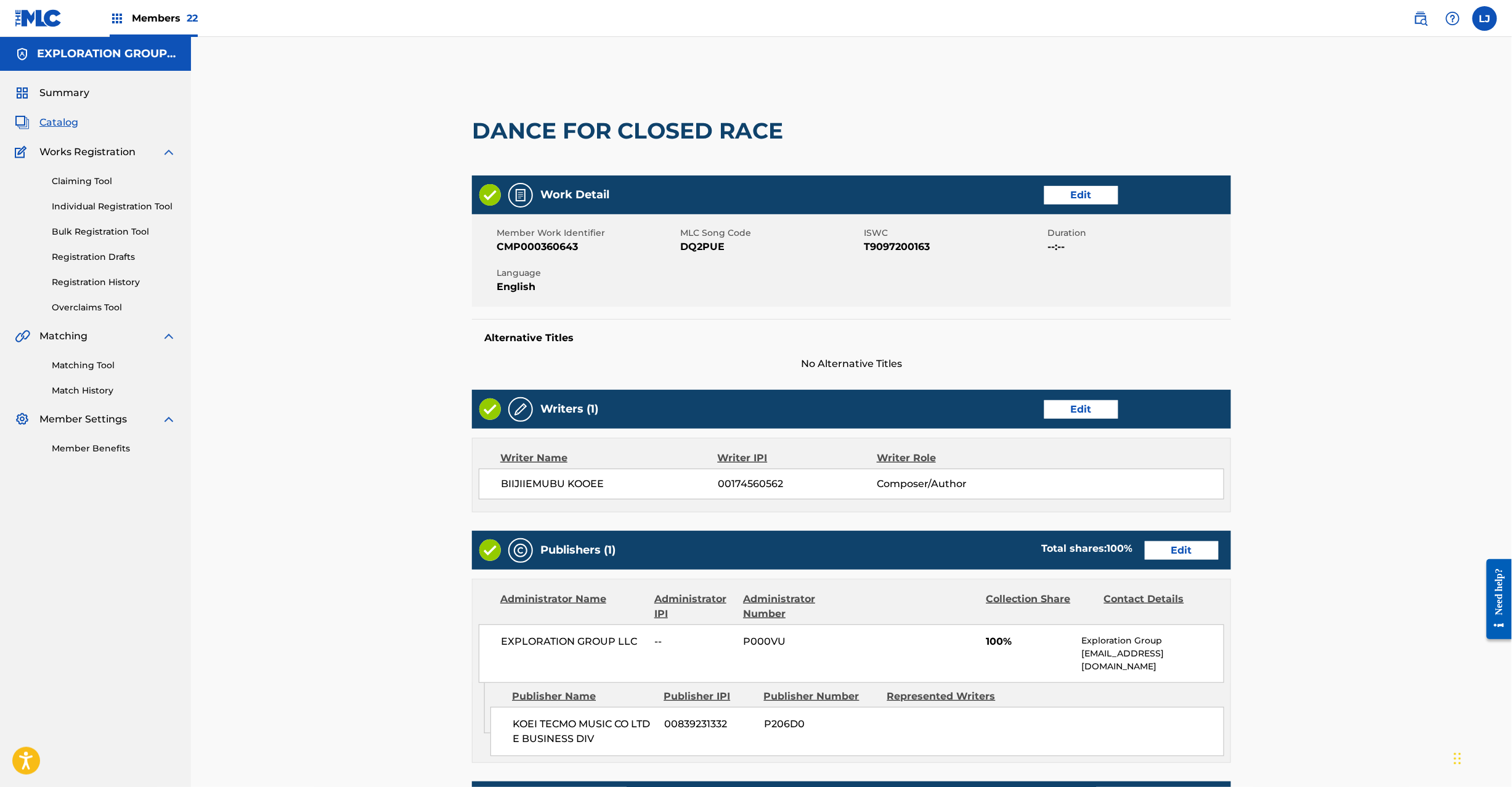
click at [1149, 547] on link "Edit" at bounding box center [1182, 551] width 74 height 18
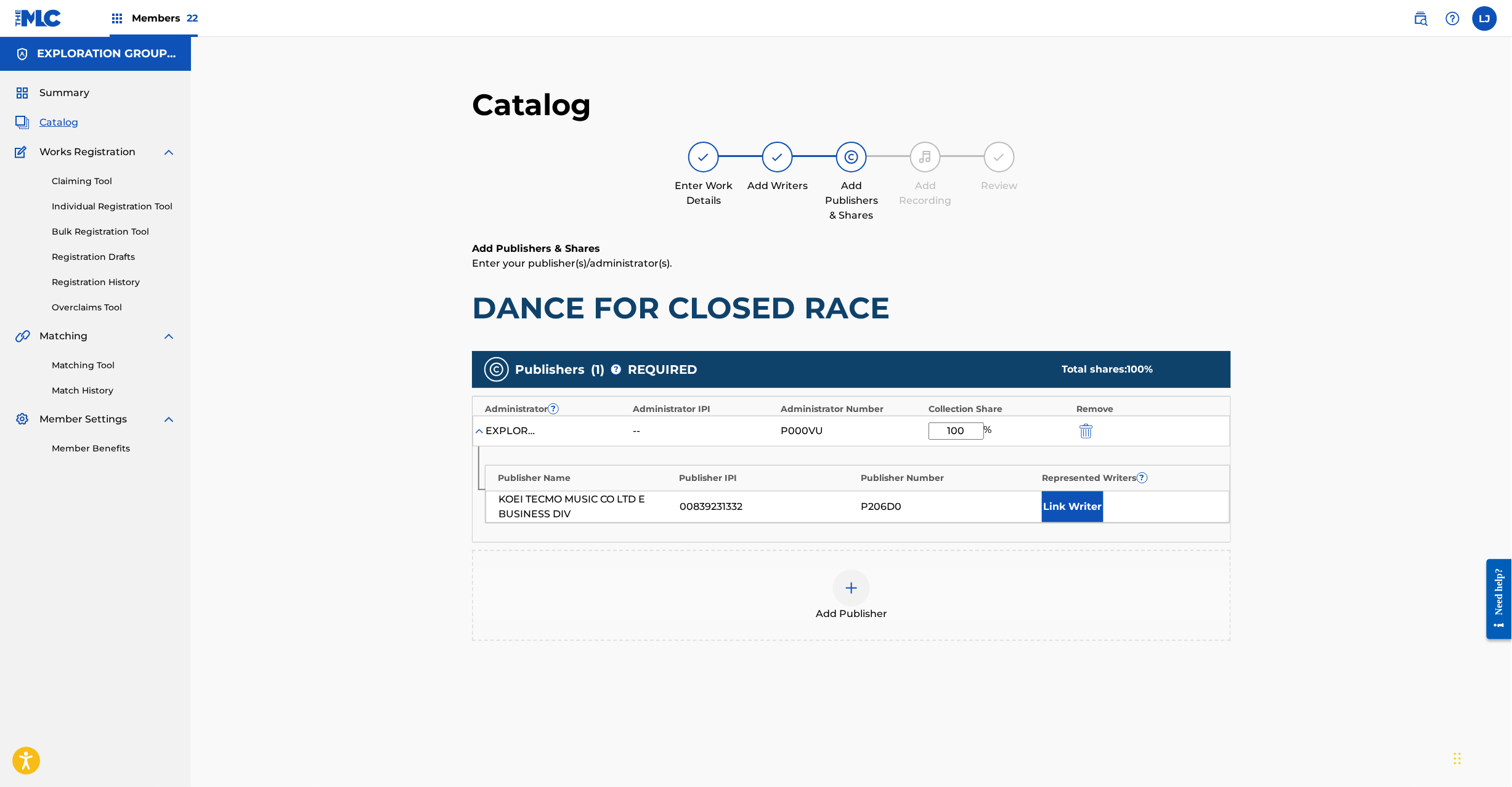
click at [1084, 437] on img "submit" at bounding box center [1086, 431] width 14 height 15
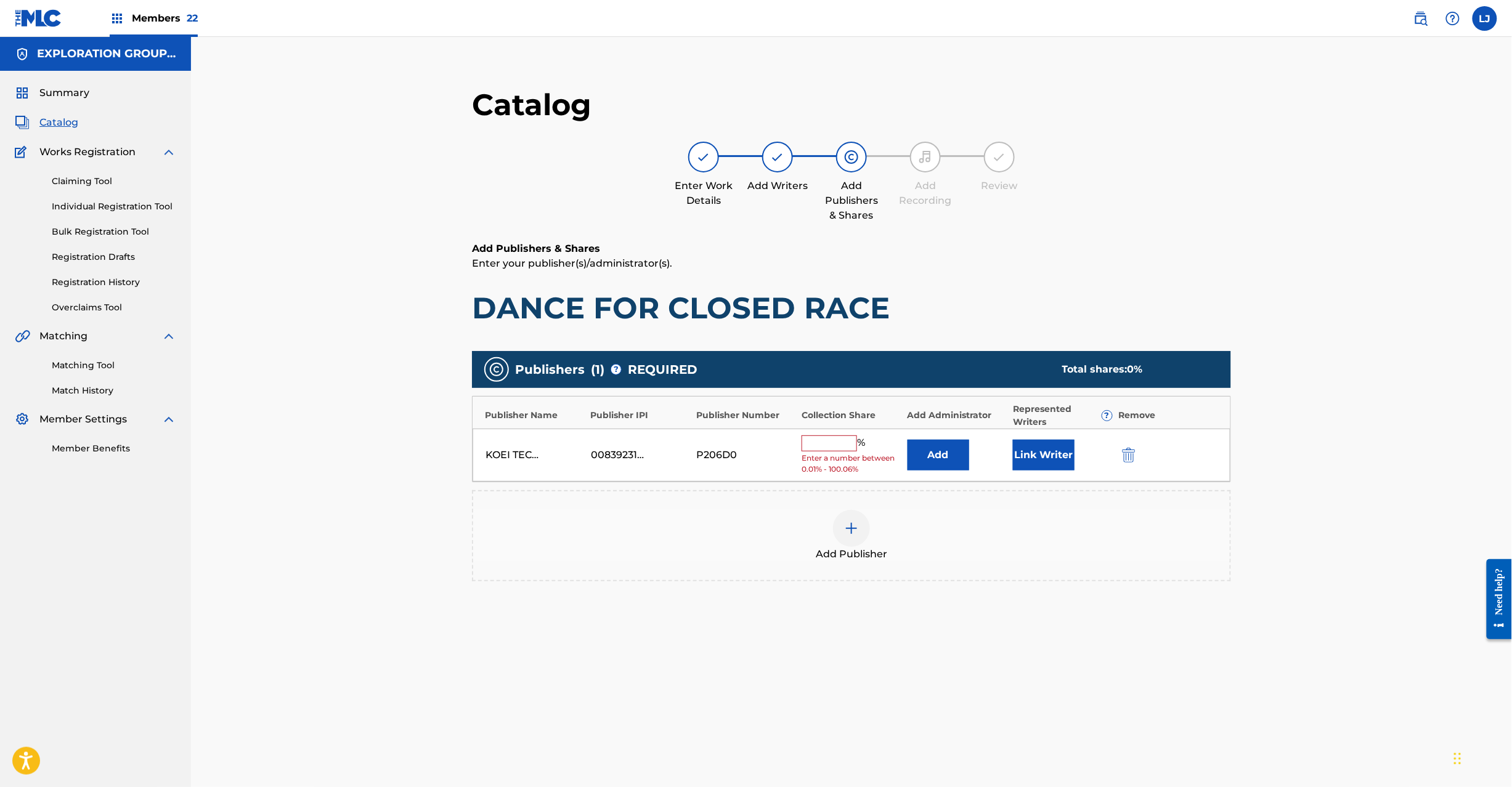
click at [1130, 454] on img "submit" at bounding box center [1128, 455] width 14 height 15
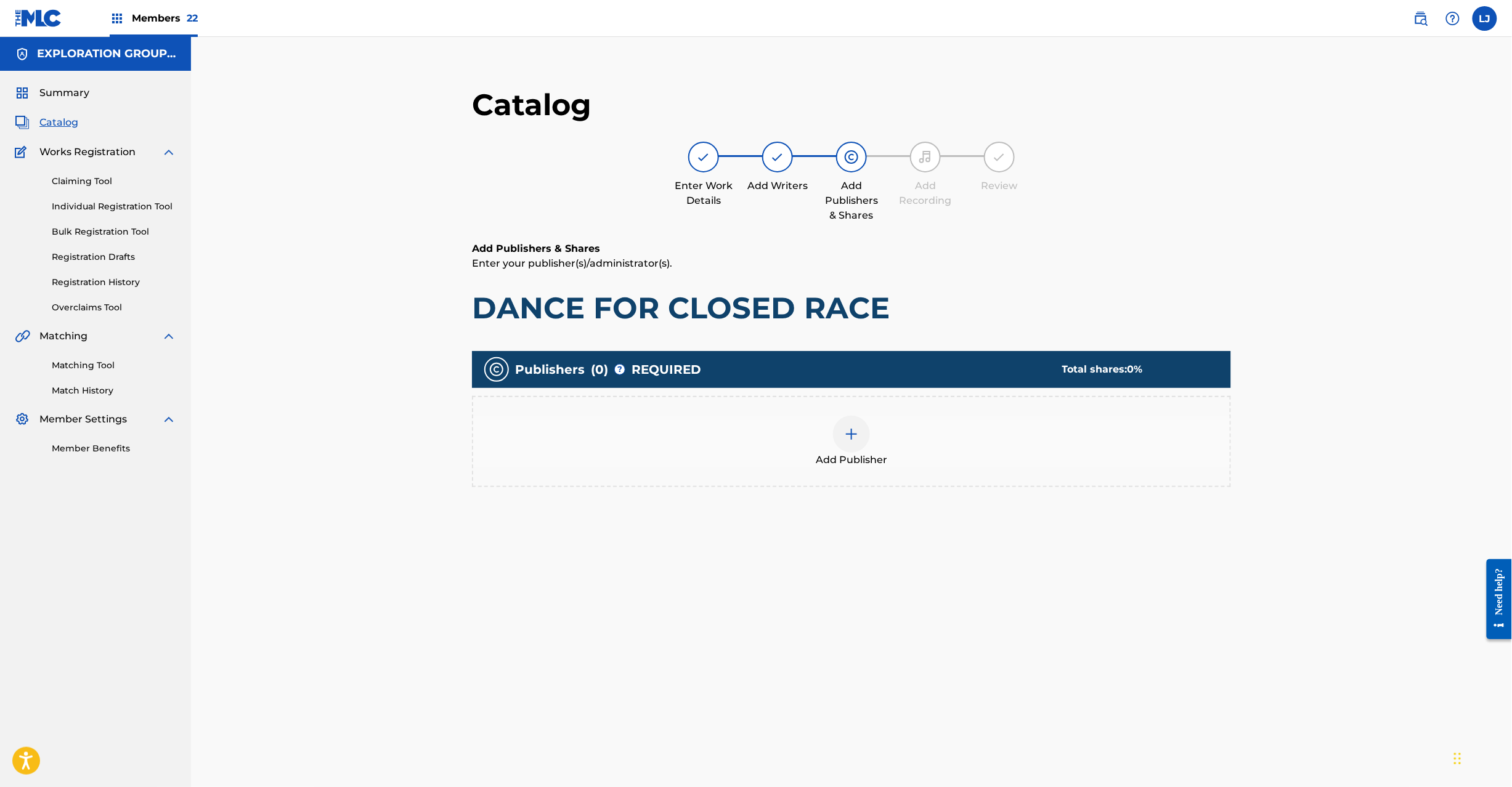
click at [856, 447] on div at bounding box center [851, 434] width 37 height 37
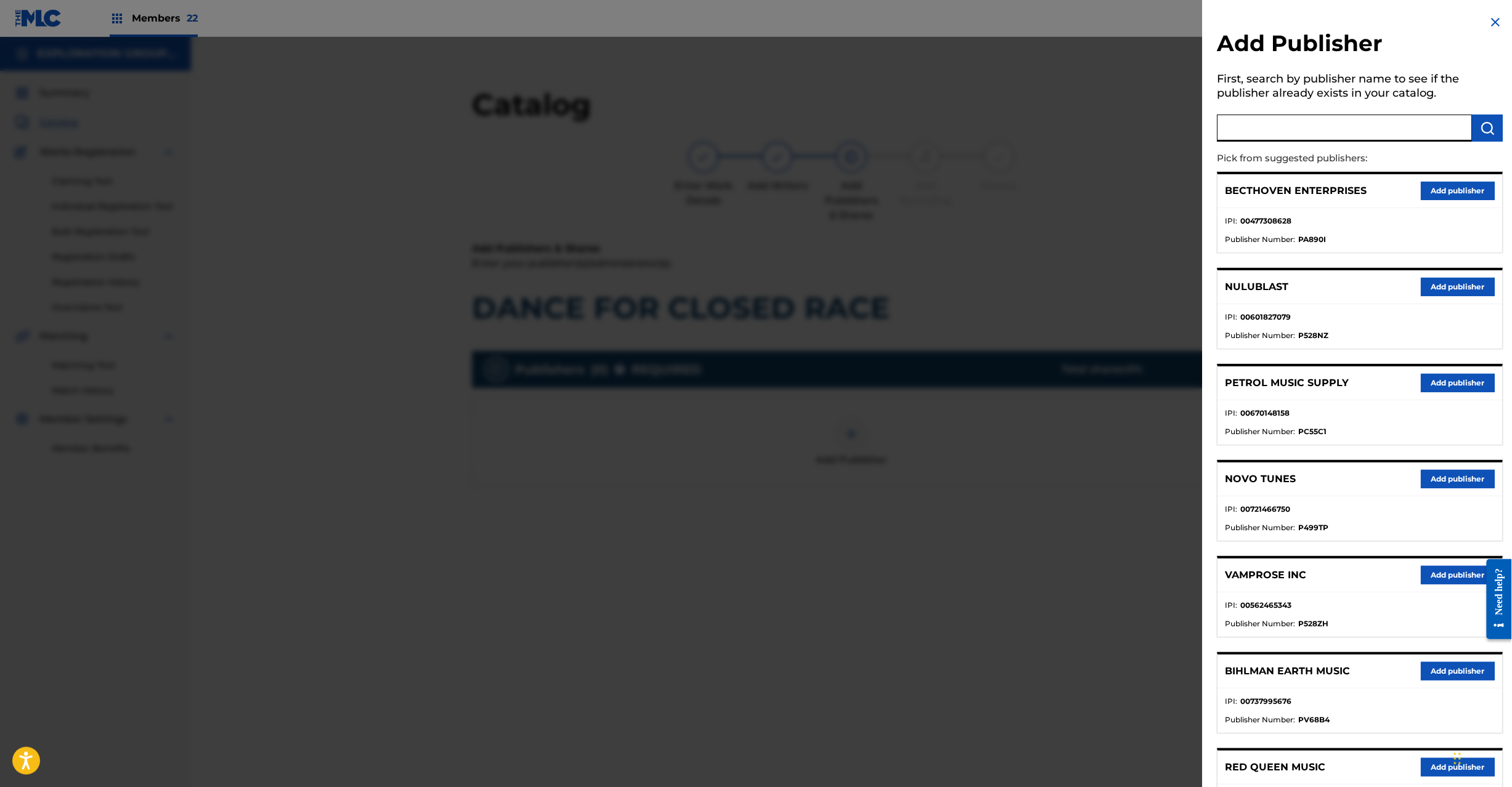
click at [1315, 129] on input "text" at bounding box center [1345, 128] width 255 height 27
paste input "Koei Tecmo Music Co Ltd N Business Div"
type input "Koei Tecmo Music Co Ltd N Business Div"
click at [1489, 135] on button "submit" at bounding box center [1488, 128] width 31 height 27
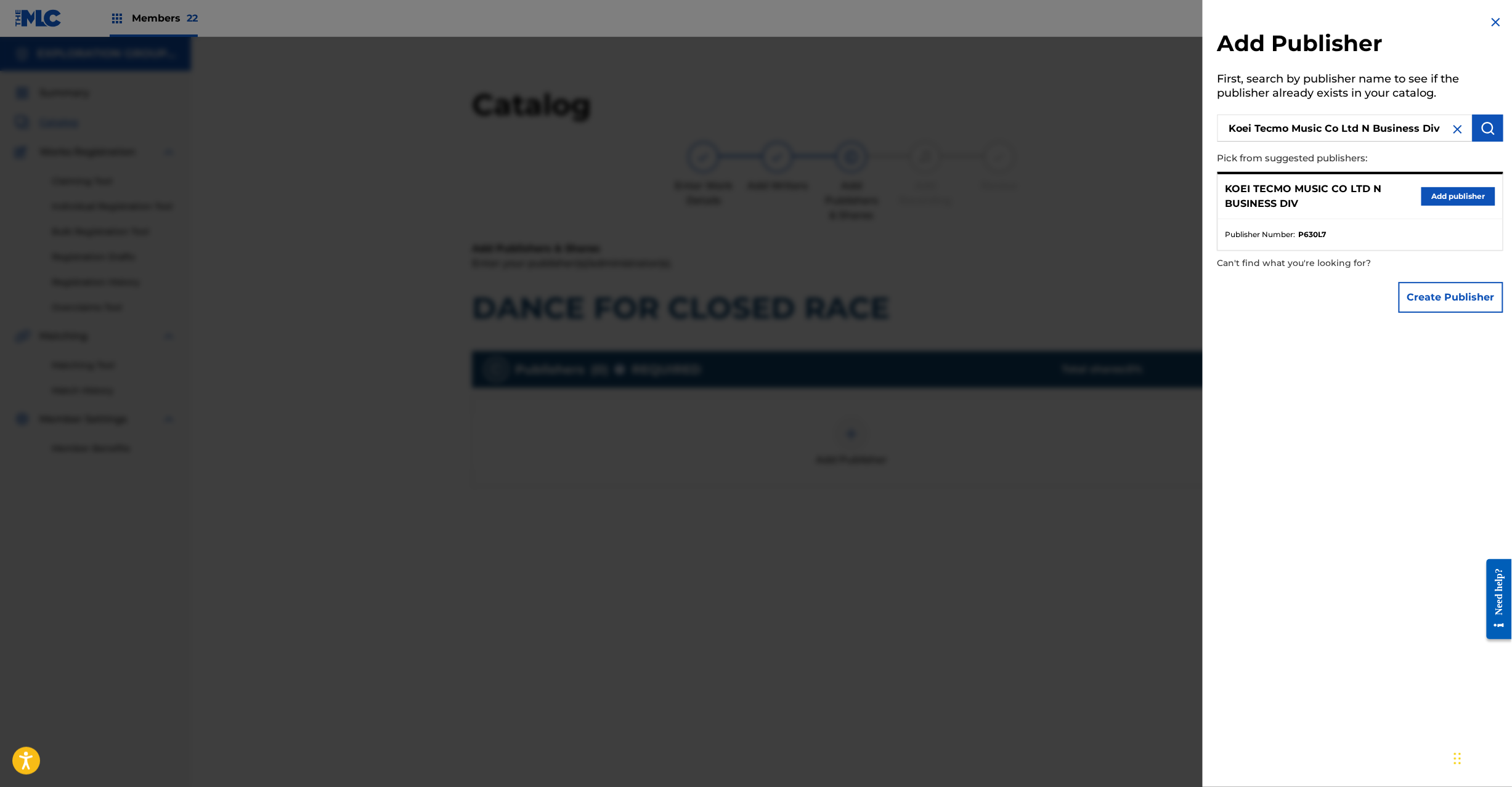
click at [1445, 197] on button "Add publisher" at bounding box center [1459, 197] width 74 height 18
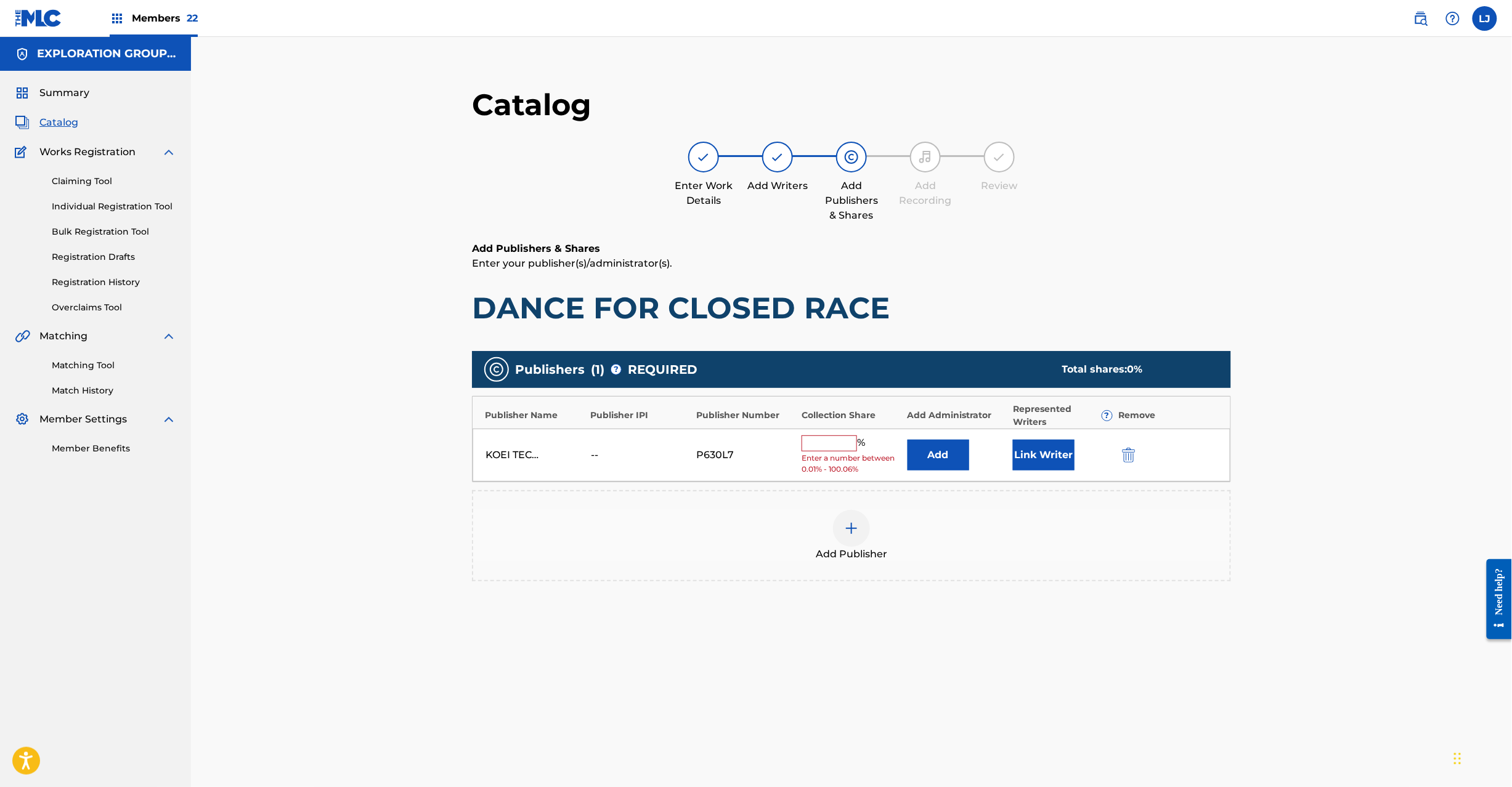
click at [953, 465] on button "Add" at bounding box center [938, 455] width 62 height 31
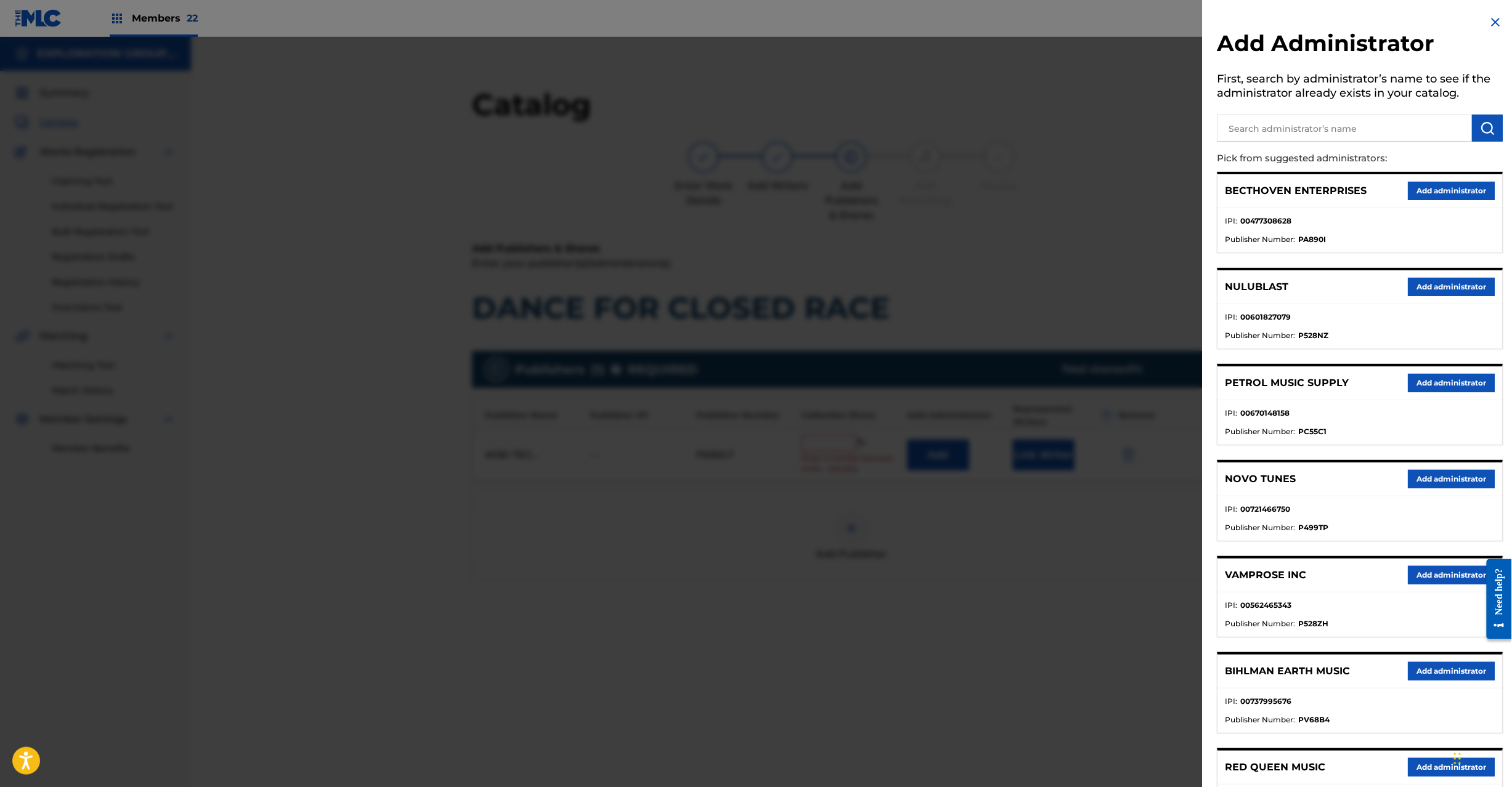
click at [1288, 113] on div at bounding box center [1360, 126] width 286 height 31
click at [1304, 126] on input "text" at bounding box center [1345, 128] width 255 height 27
paste input "Exploration Group LLC"
type input "Exploration Group LLC"
click at [1479, 136] on button "submit" at bounding box center [1488, 128] width 31 height 27
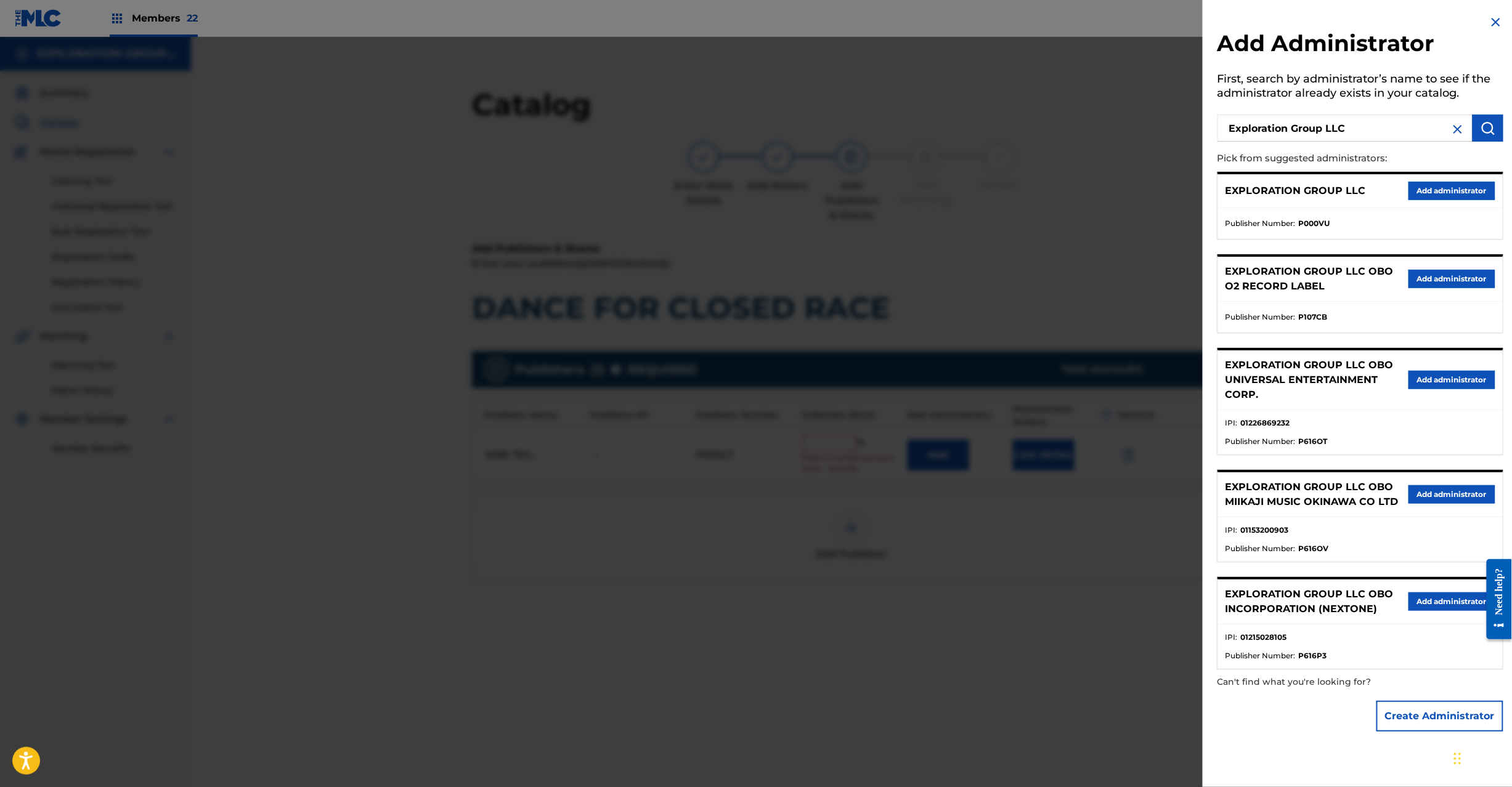
click at [1435, 186] on button "Add administrator" at bounding box center [1451, 191] width 87 height 18
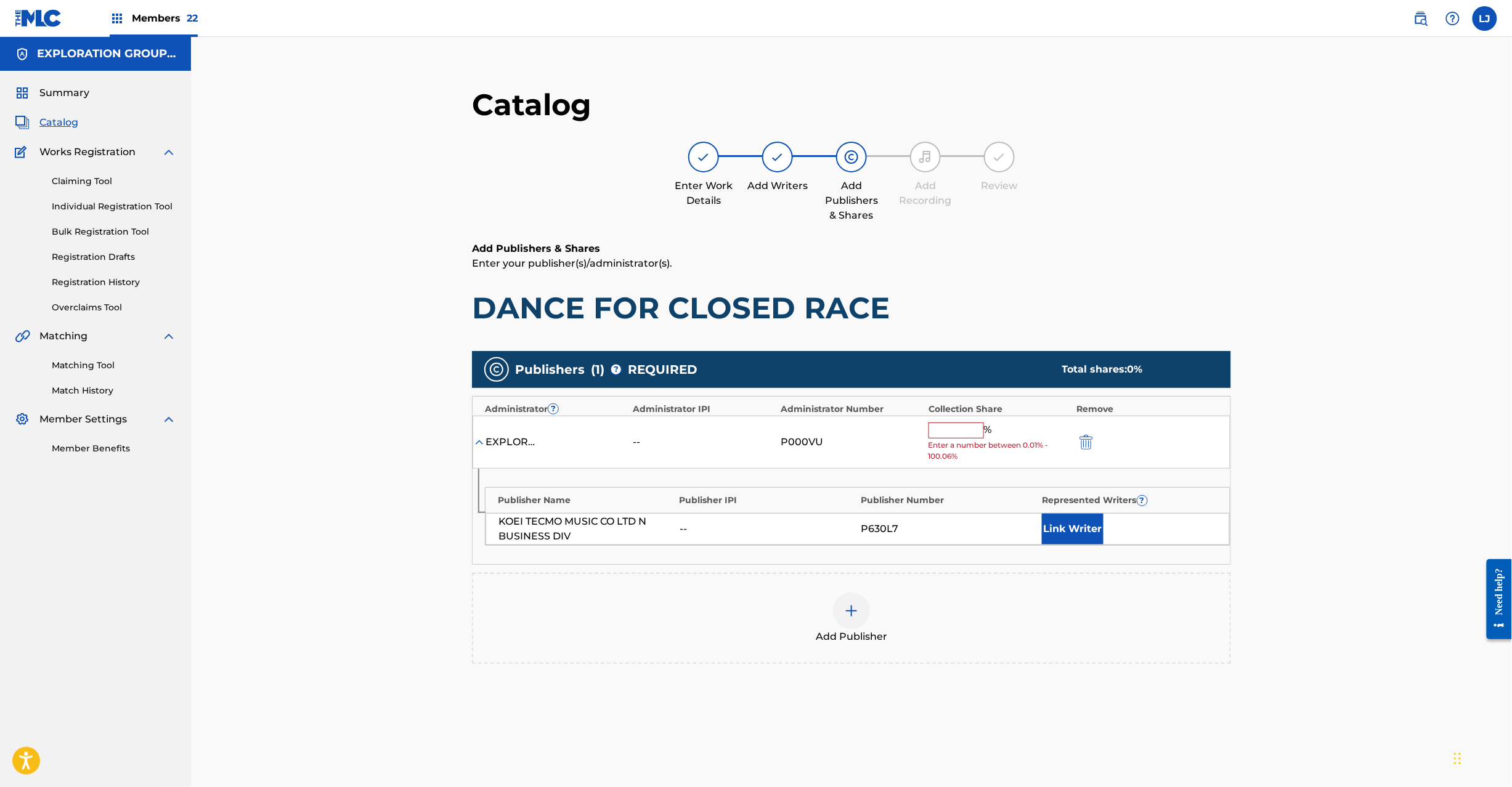
click at [980, 434] on input "text" at bounding box center [956, 430] width 55 height 16
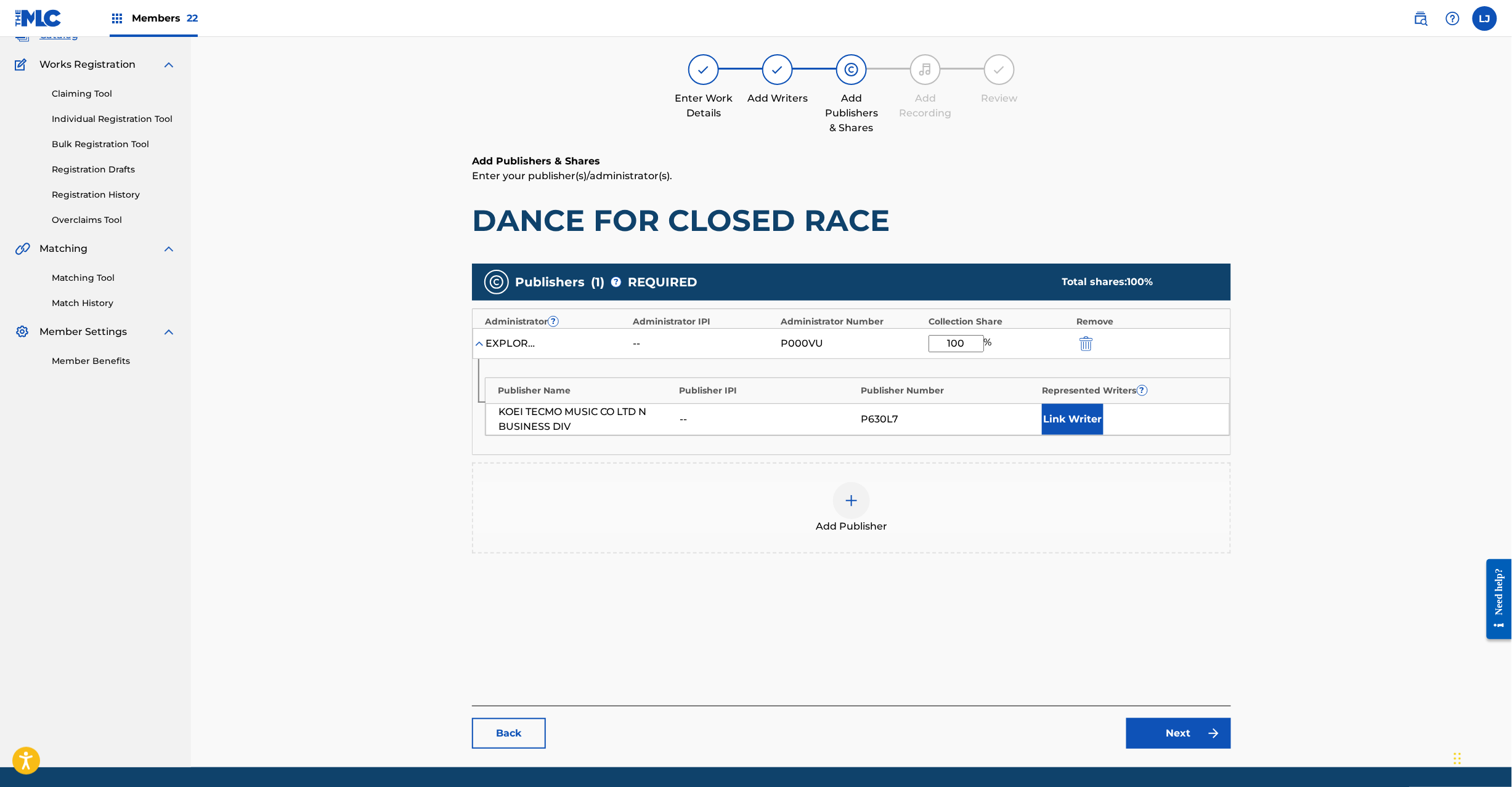
scroll to position [127, 0]
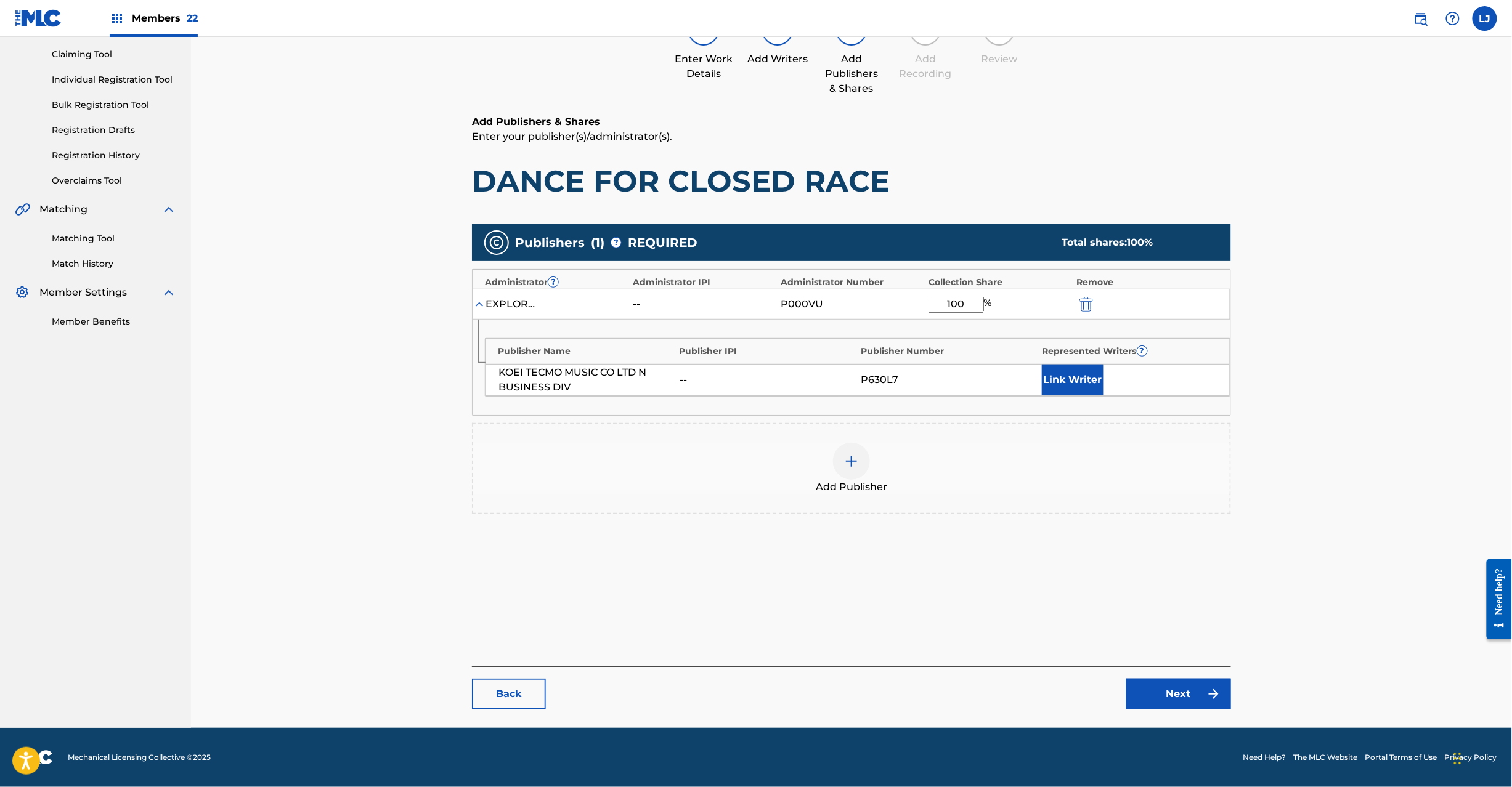
type input "100"
click at [1175, 686] on link "Next" at bounding box center [1179, 694] width 105 height 31
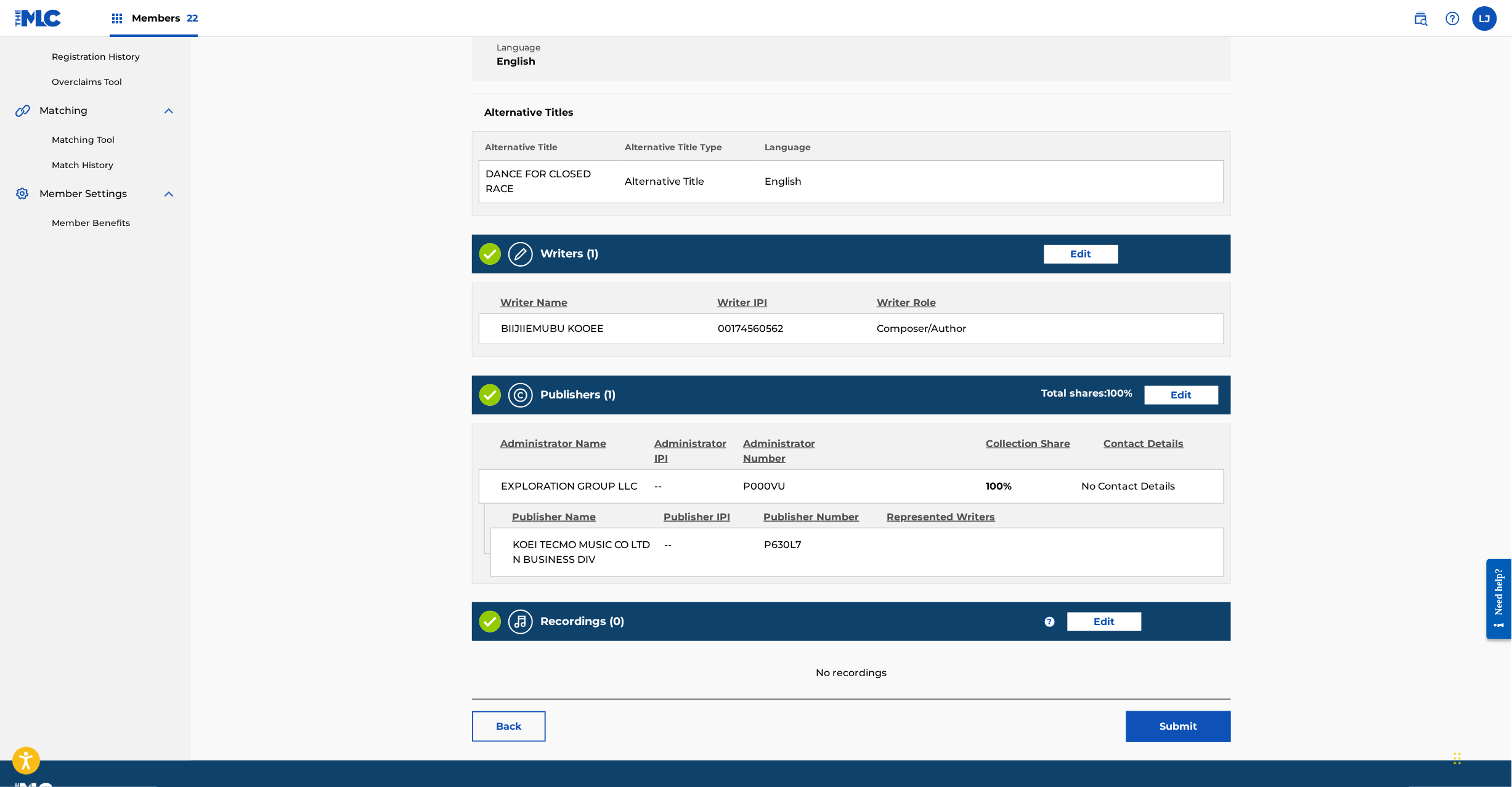
scroll to position [260, 0]
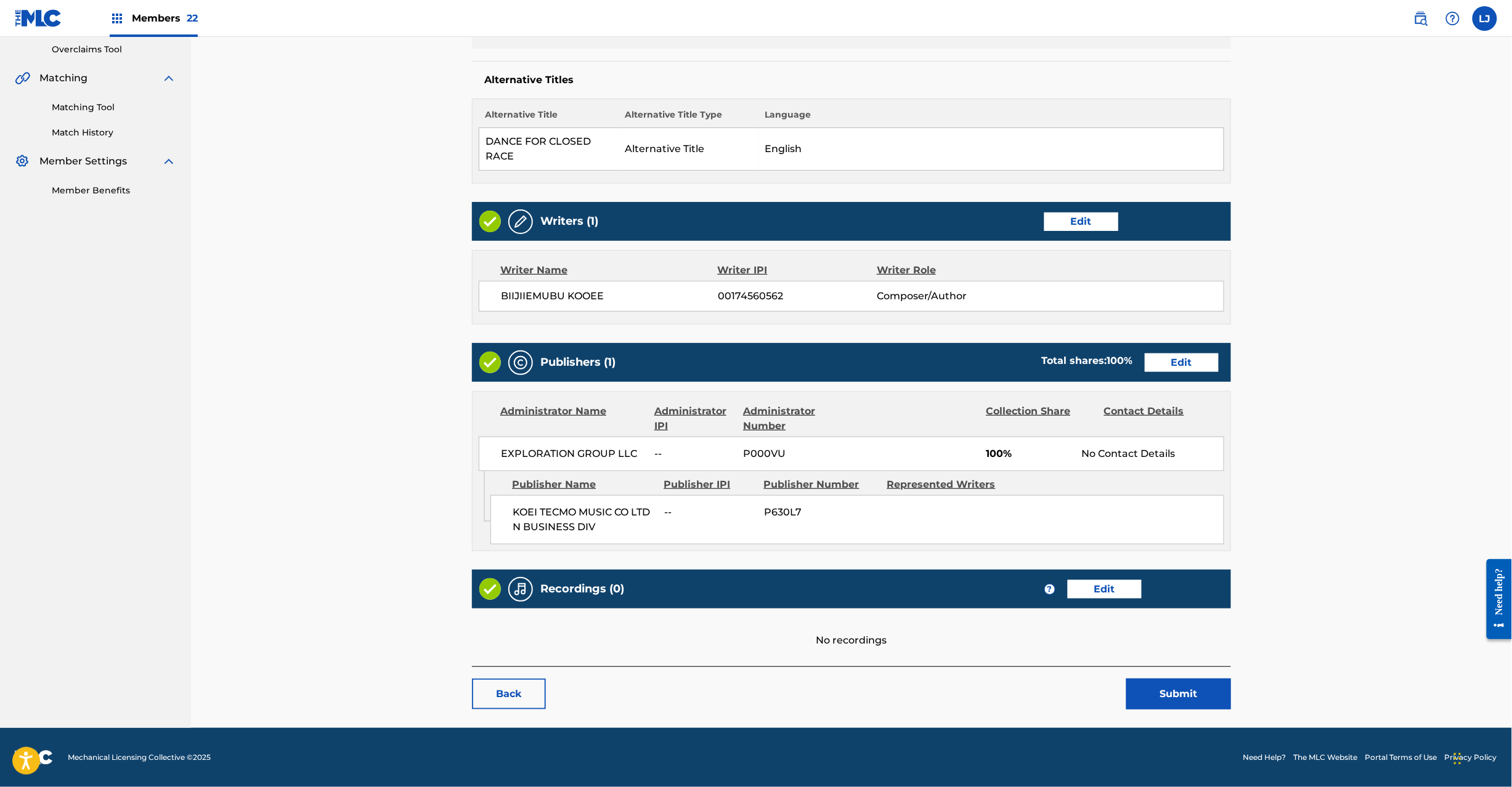
click at [1166, 703] on button "Submit" at bounding box center [1179, 694] width 105 height 31
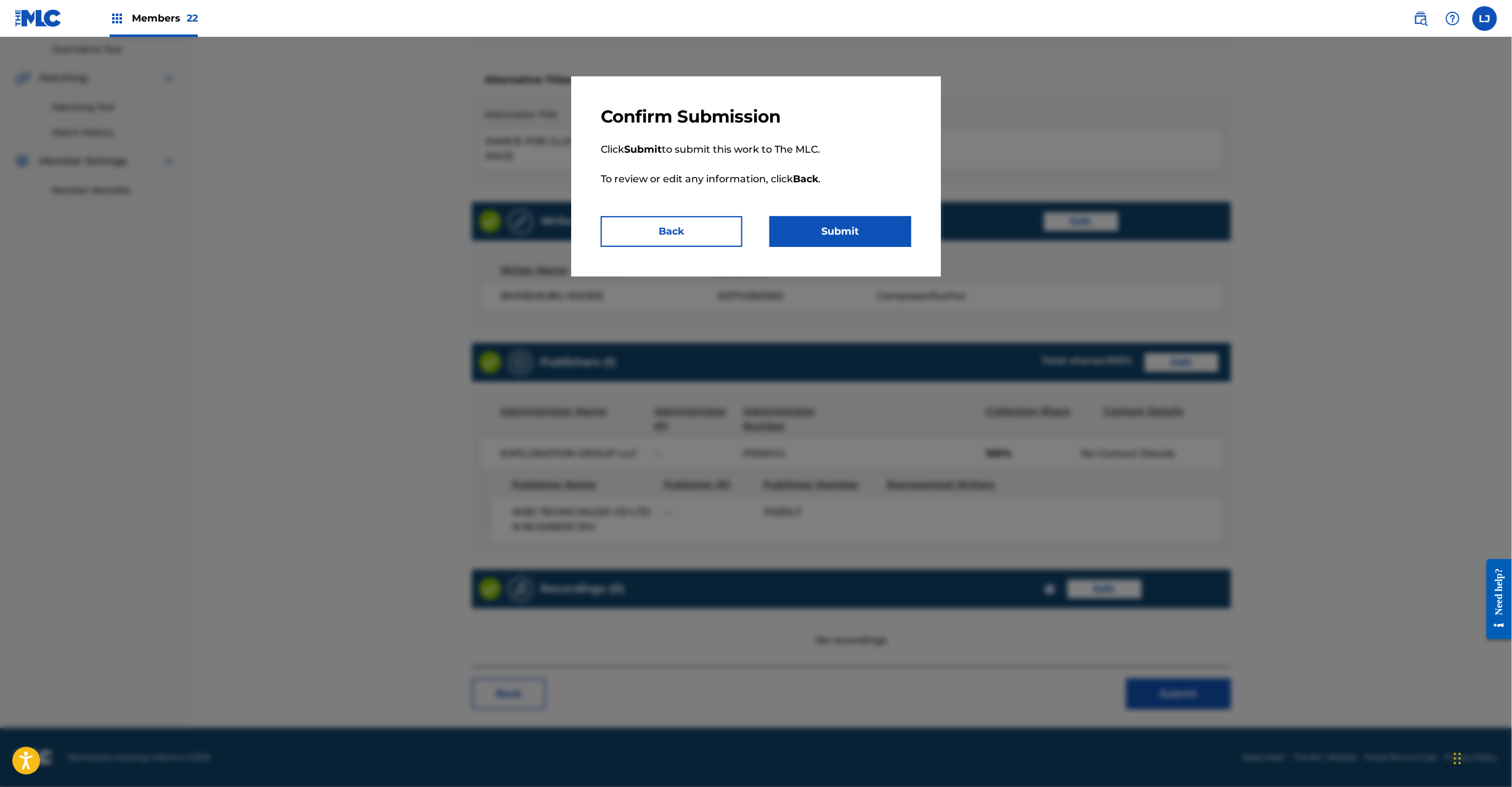
click at [856, 220] on button "Submit" at bounding box center [841, 231] width 142 height 31
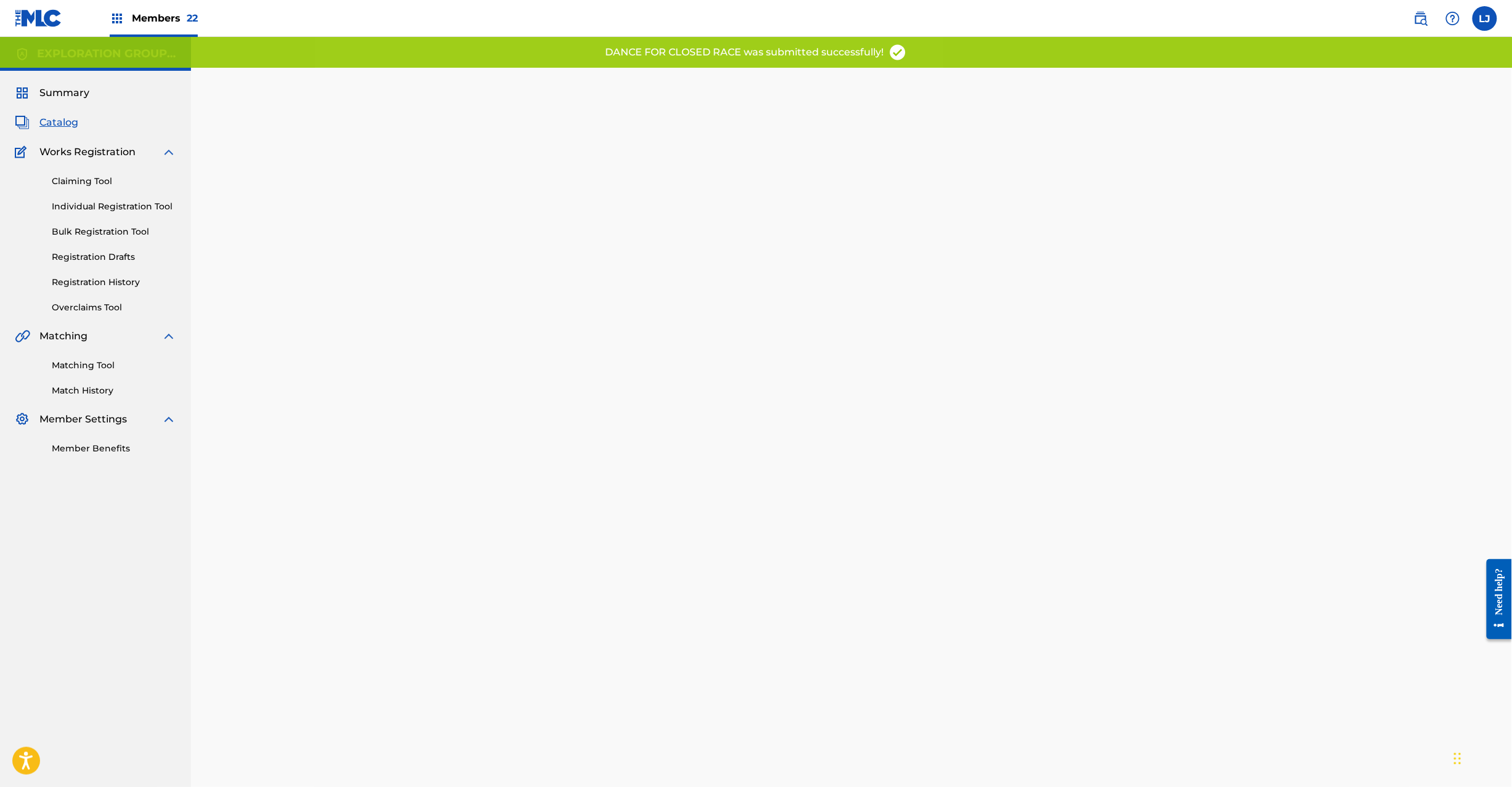
scroll to position [127, 0]
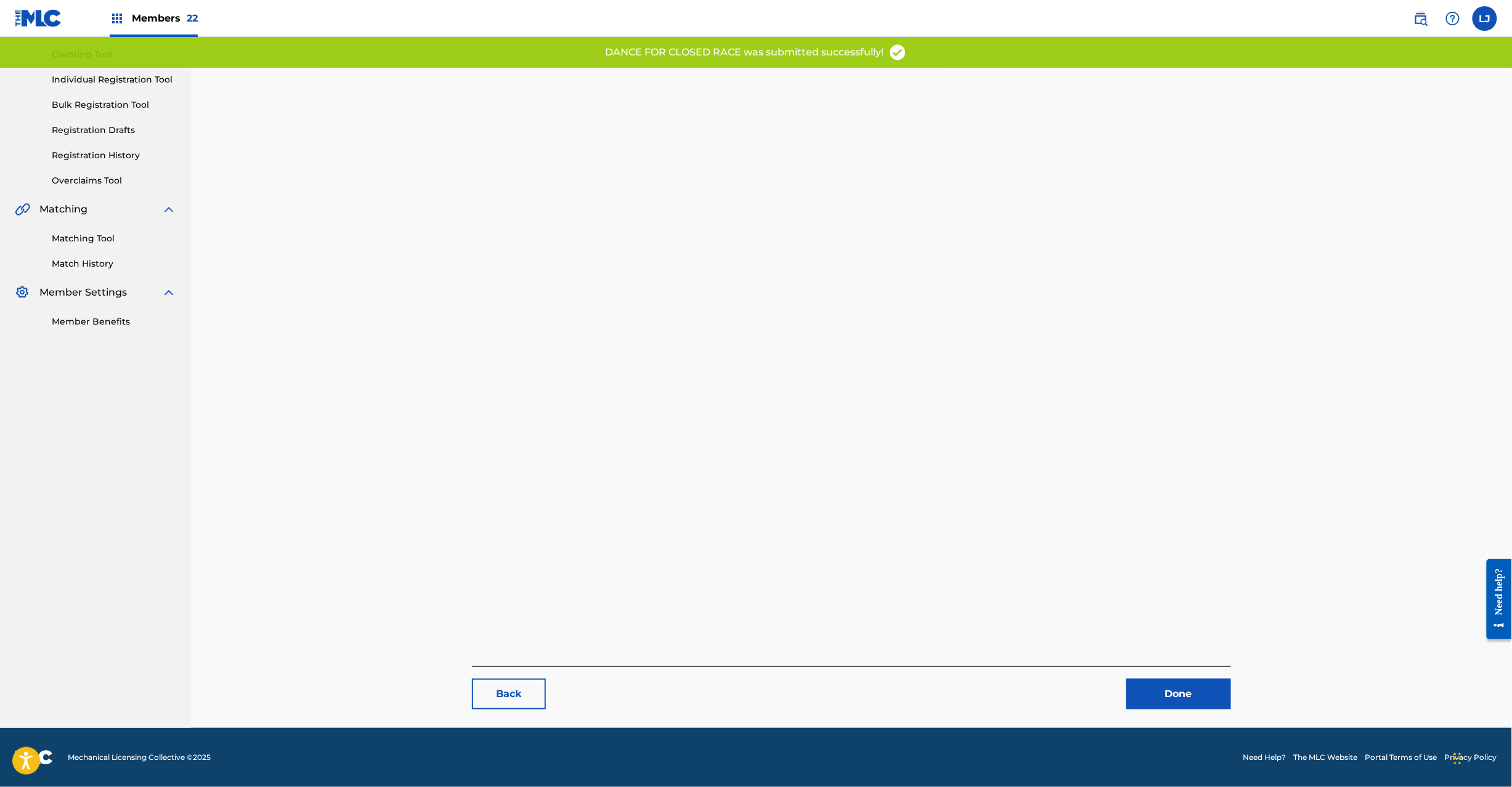
click at [1168, 695] on link "Done" at bounding box center [1179, 694] width 105 height 31
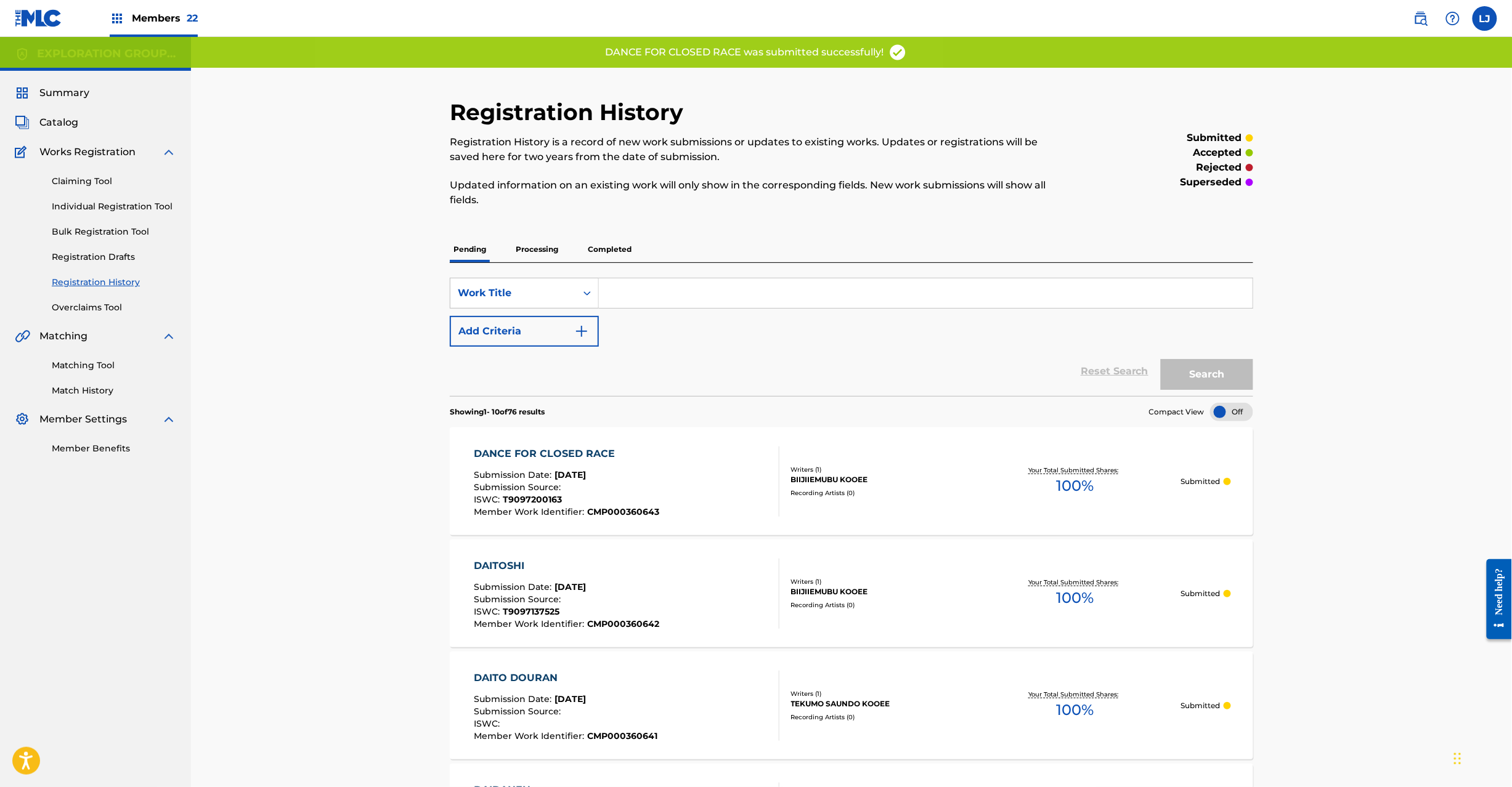
click at [701, 469] on div "DANCE FOR CLOSED RACE Submission Date : [DATE] Submission Source : ISWC : T9097…" at bounding box center [626, 482] width 305 height 70
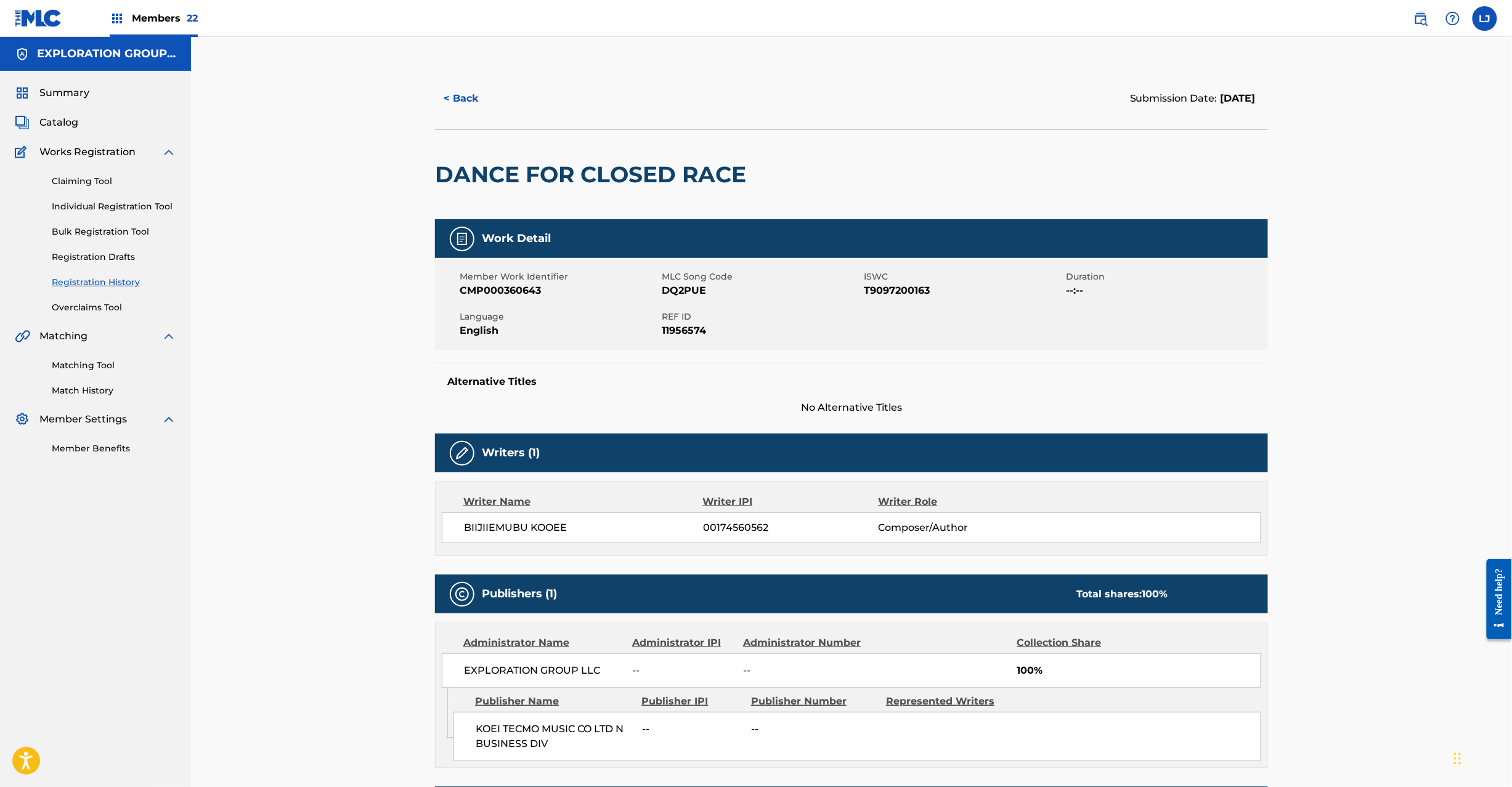
click at [55, 116] on span "Catalog" at bounding box center [59, 122] width 39 height 15
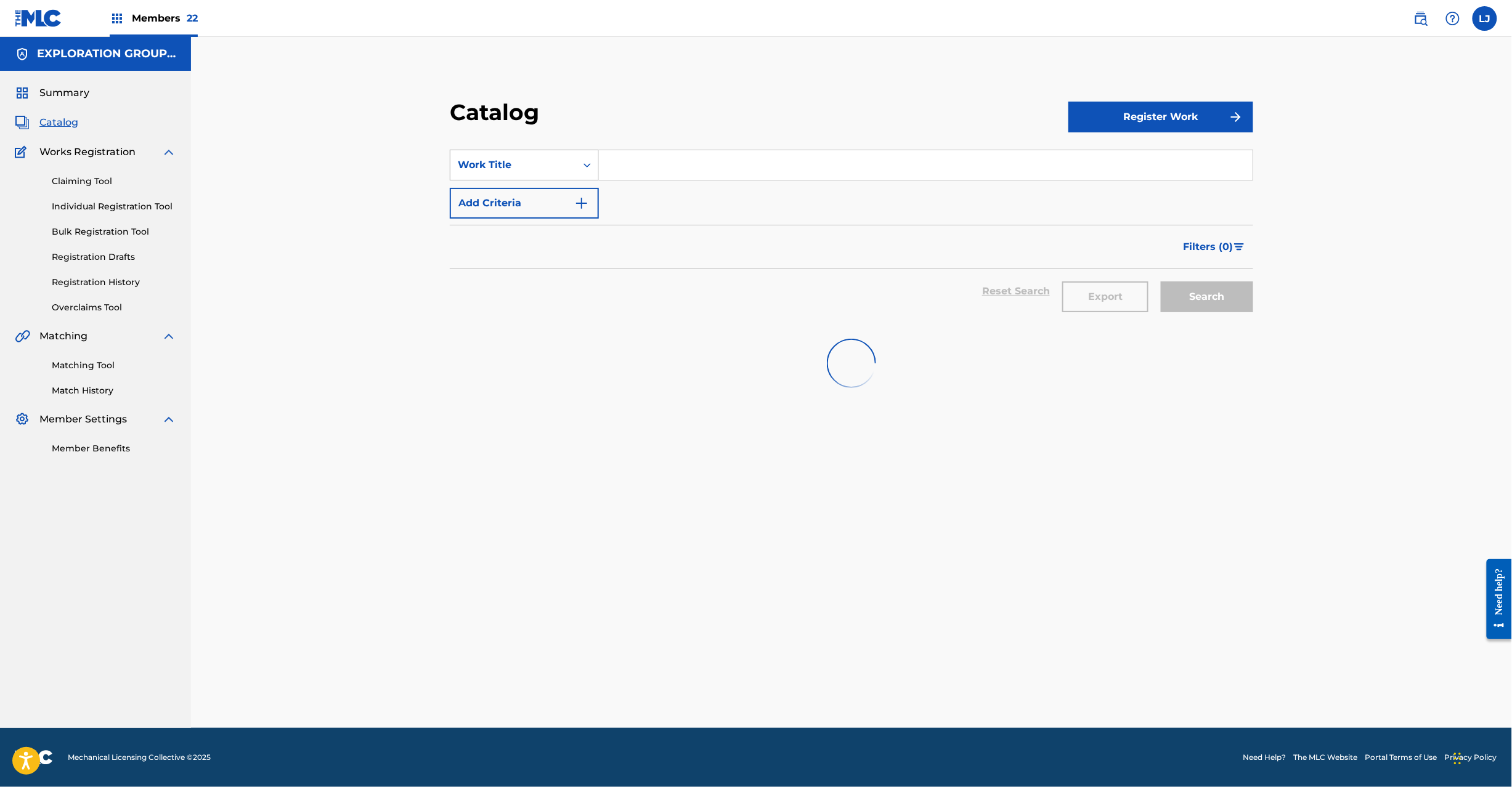
click at [492, 173] on div "Work Title" at bounding box center [513, 165] width 126 height 23
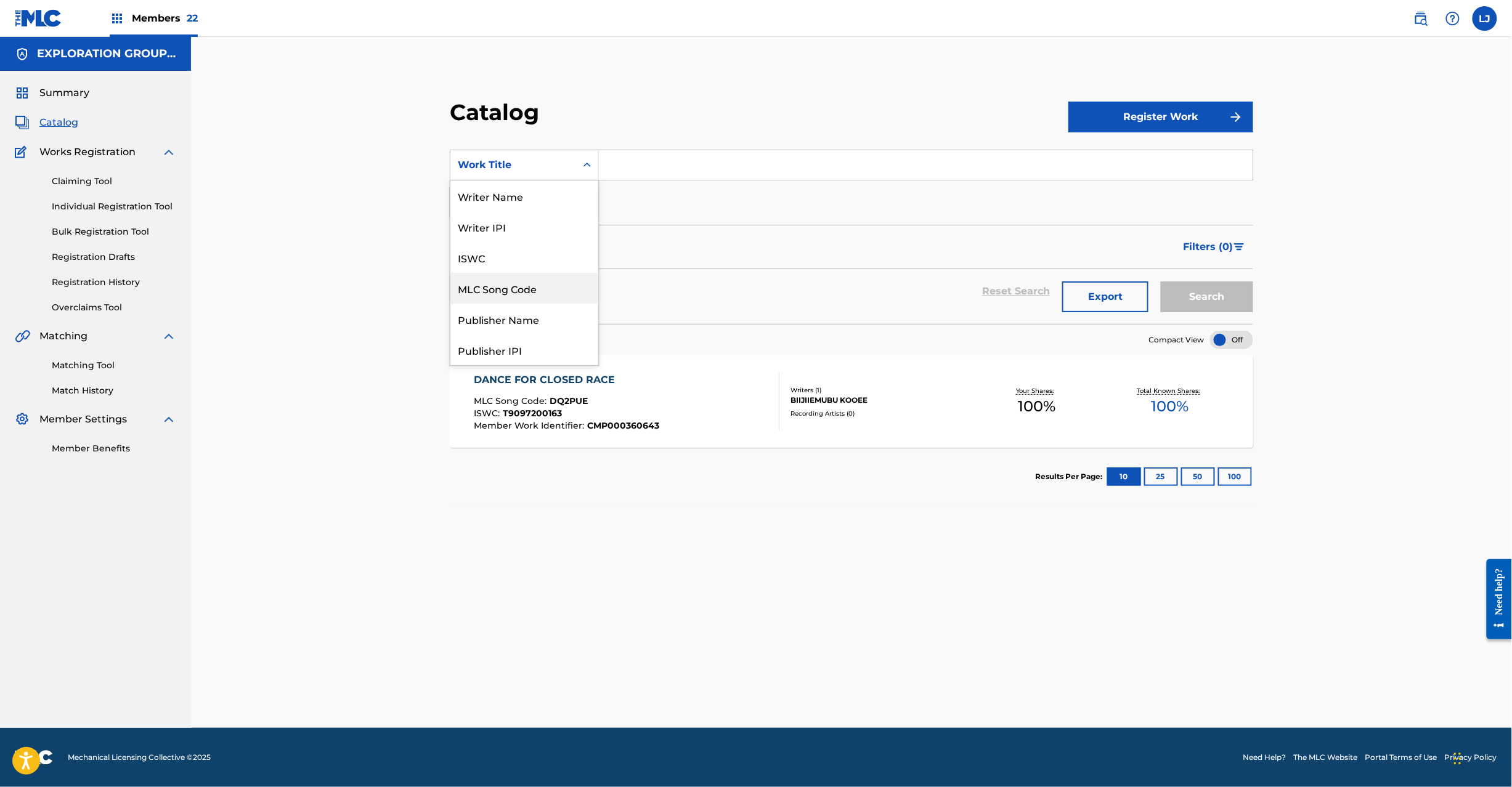
click at [477, 280] on div "MLC Song Code" at bounding box center [524, 288] width 148 height 31
click at [590, 152] on div "Search Form" at bounding box center [587, 165] width 22 height 29
click at [631, 158] on input "Search Form" at bounding box center [926, 165] width 654 height 29
paste input "DQ2IQD"
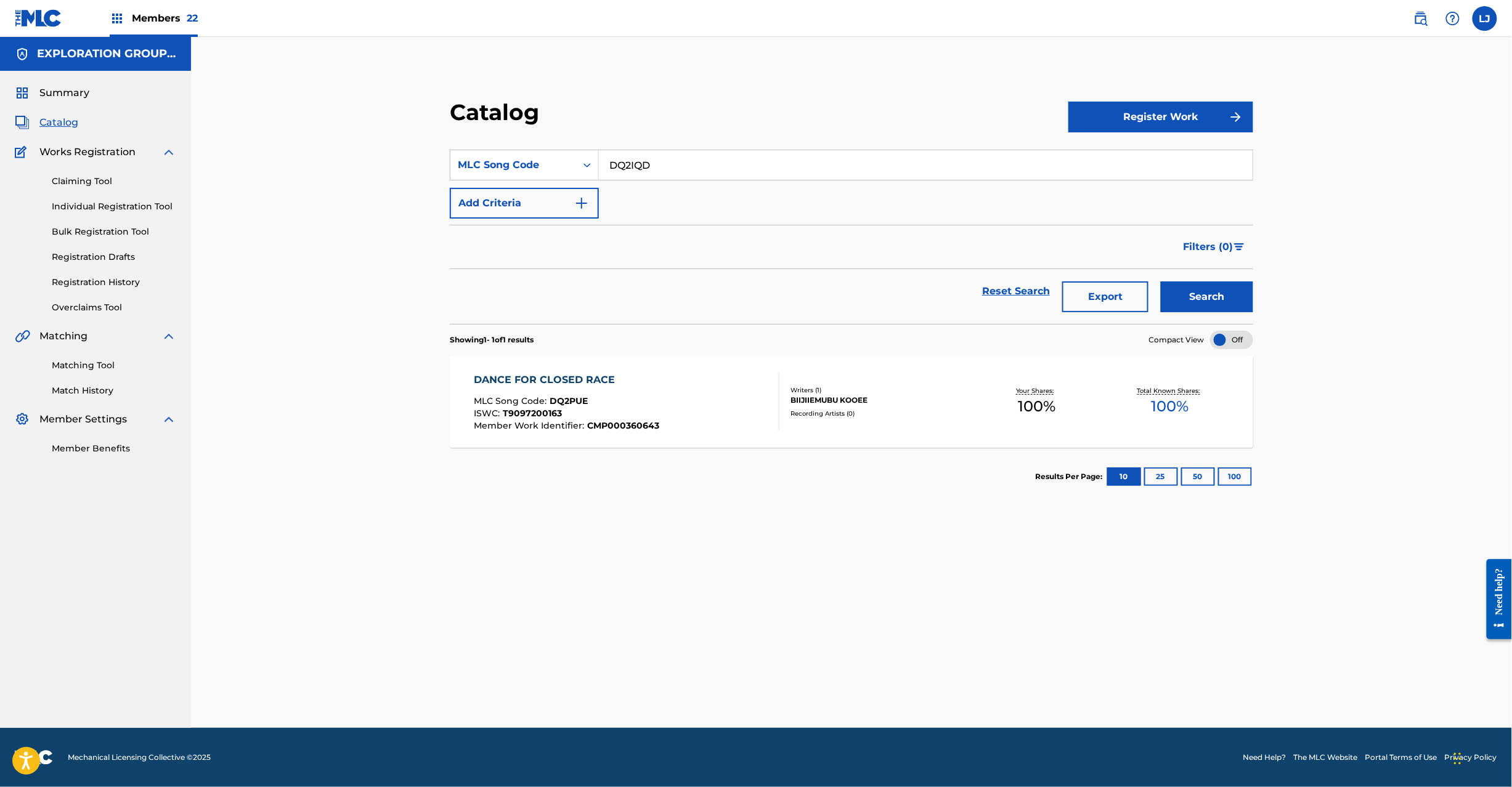
type input "DQ2IQD"
drag, startPoint x: 1165, startPoint y: 286, endPoint x: 1172, endPoint y: 284, distance: 7.3
click at [1172, 284] on button "Search" at bounding box center [1207, 296] width 92 height 31
click at [736, 393] on div "DANKON MLC Song Code : DQ2IQD ISWC : Member Work Identifier : CMP000360646" at bounding box center [626, 402] width 305 height 58
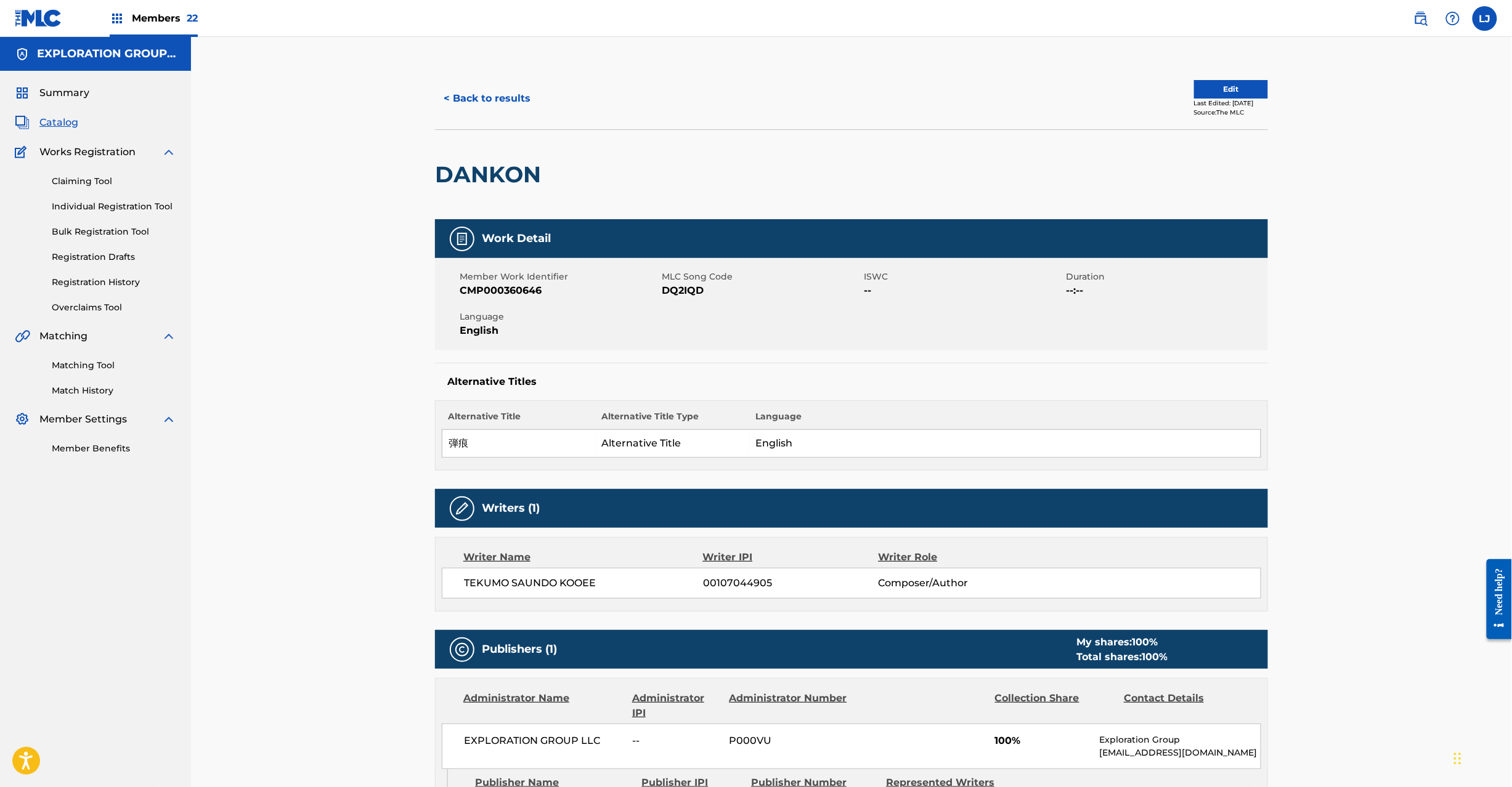
click at [1229, 94] on button "Edit" at bounding box center [1231, 89] width 74 height 18
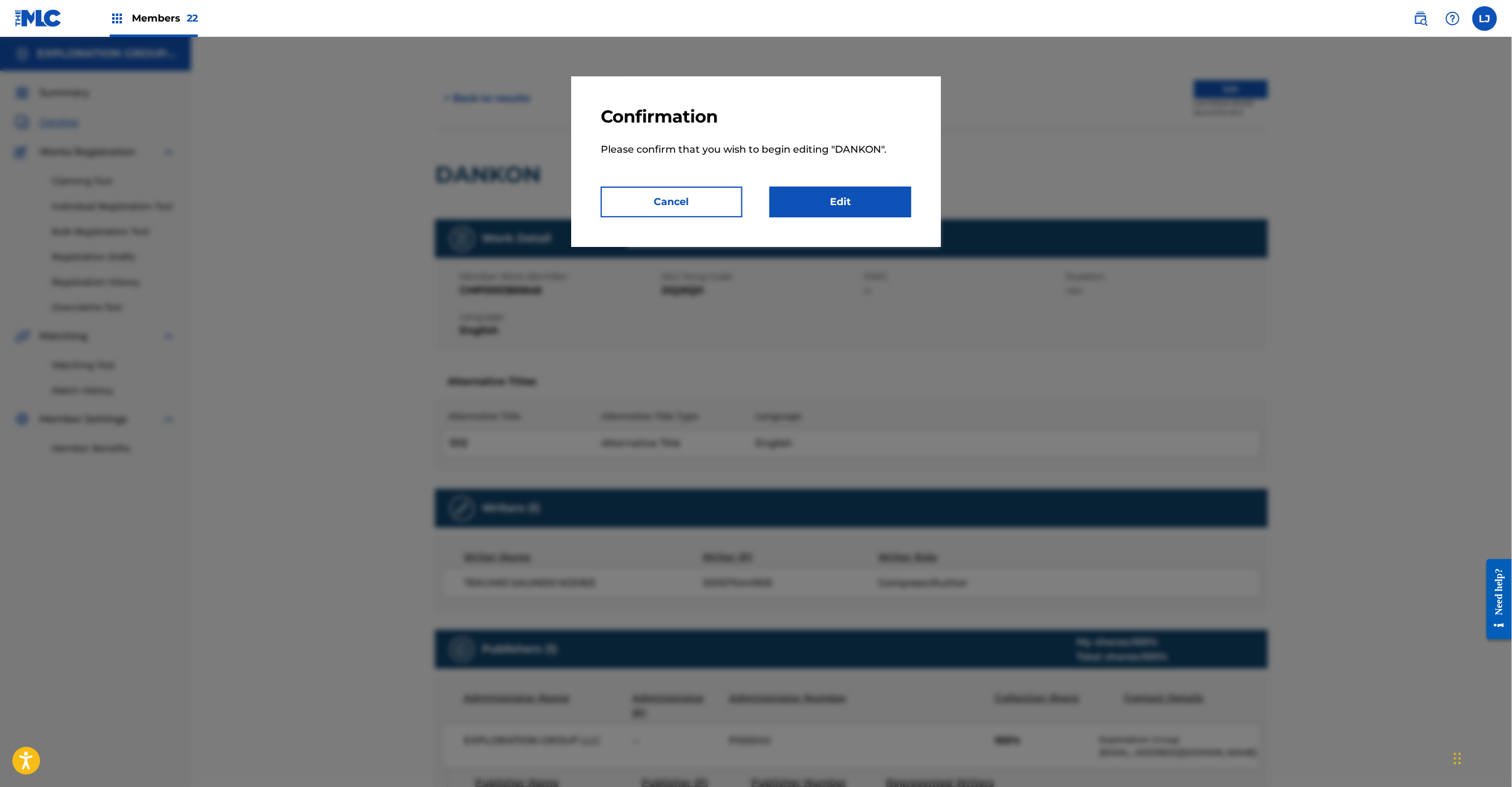
click at [856, 200] on link "Edit" at bounding box center [841, 202] width 142 height 31
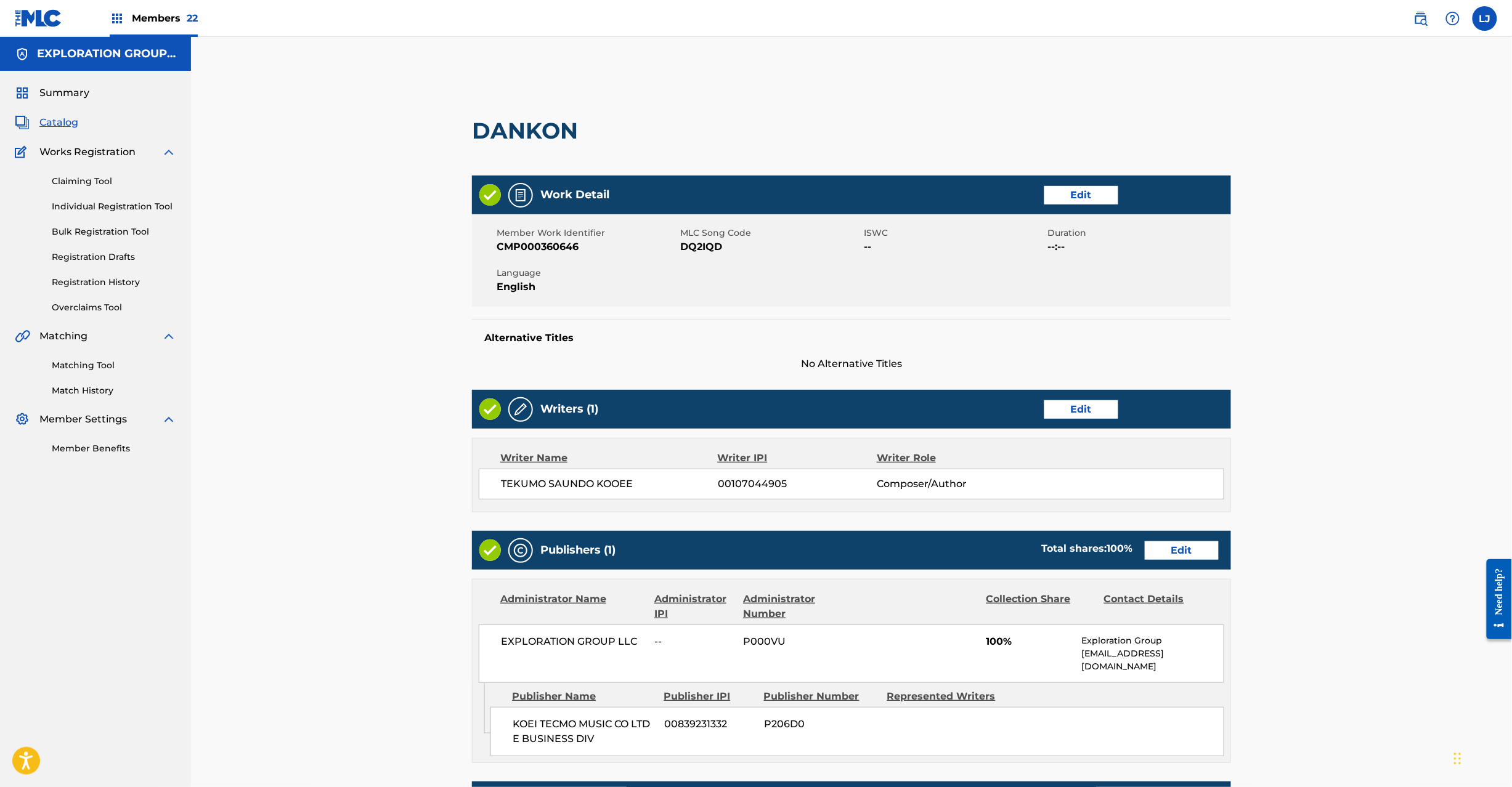
click at [1179, 563] on div "Publishers (1) Total shares: 100 % Edit" at bounding box center [852, 551] width 759 height 39
click at [1179, 549] on link "Edit" at bounding box center [1182, 551] width 74 height 18
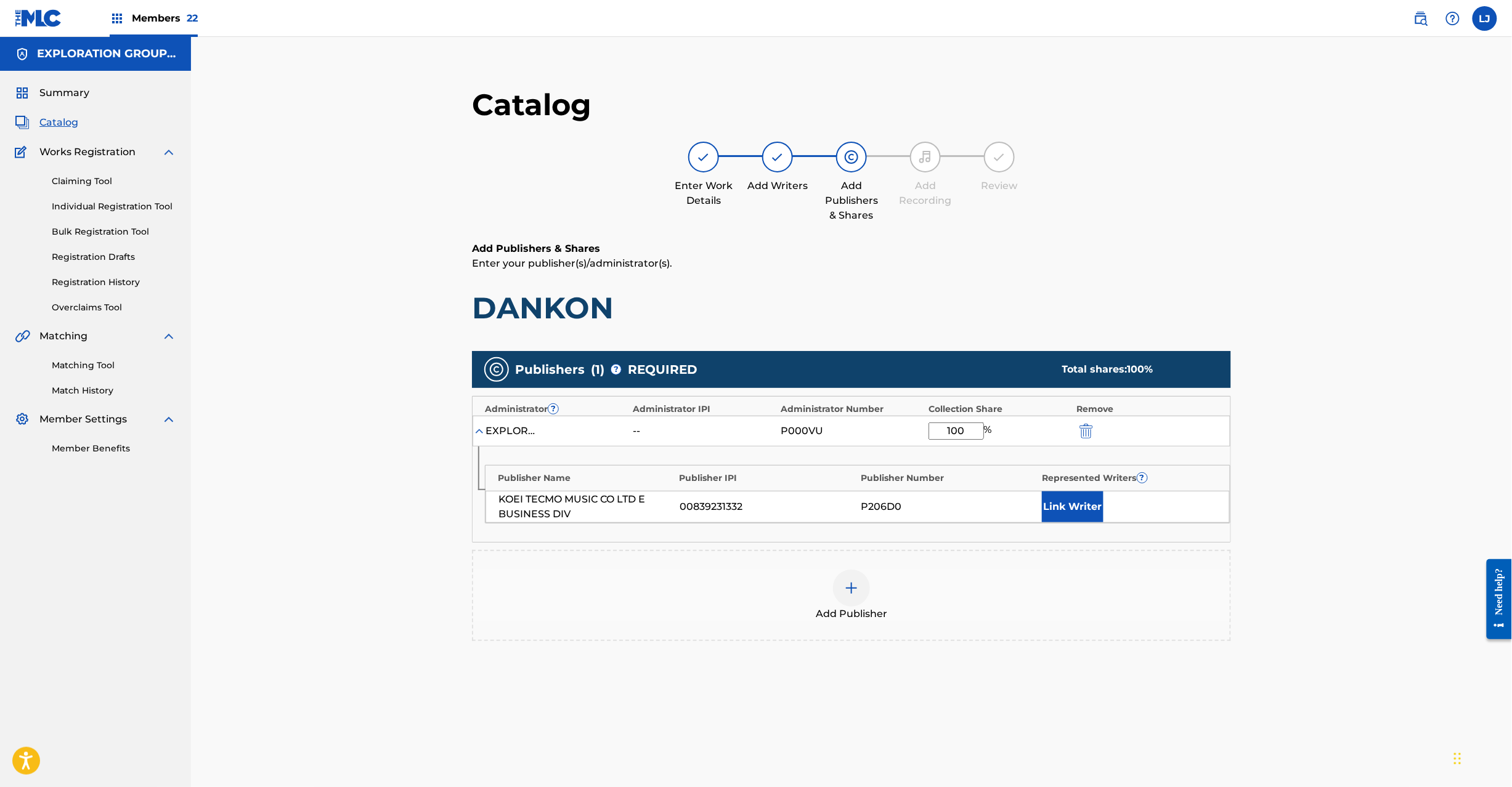
click at [1083, 426] on img "submit" at bounding box center [1086, 431] width 14 height 15
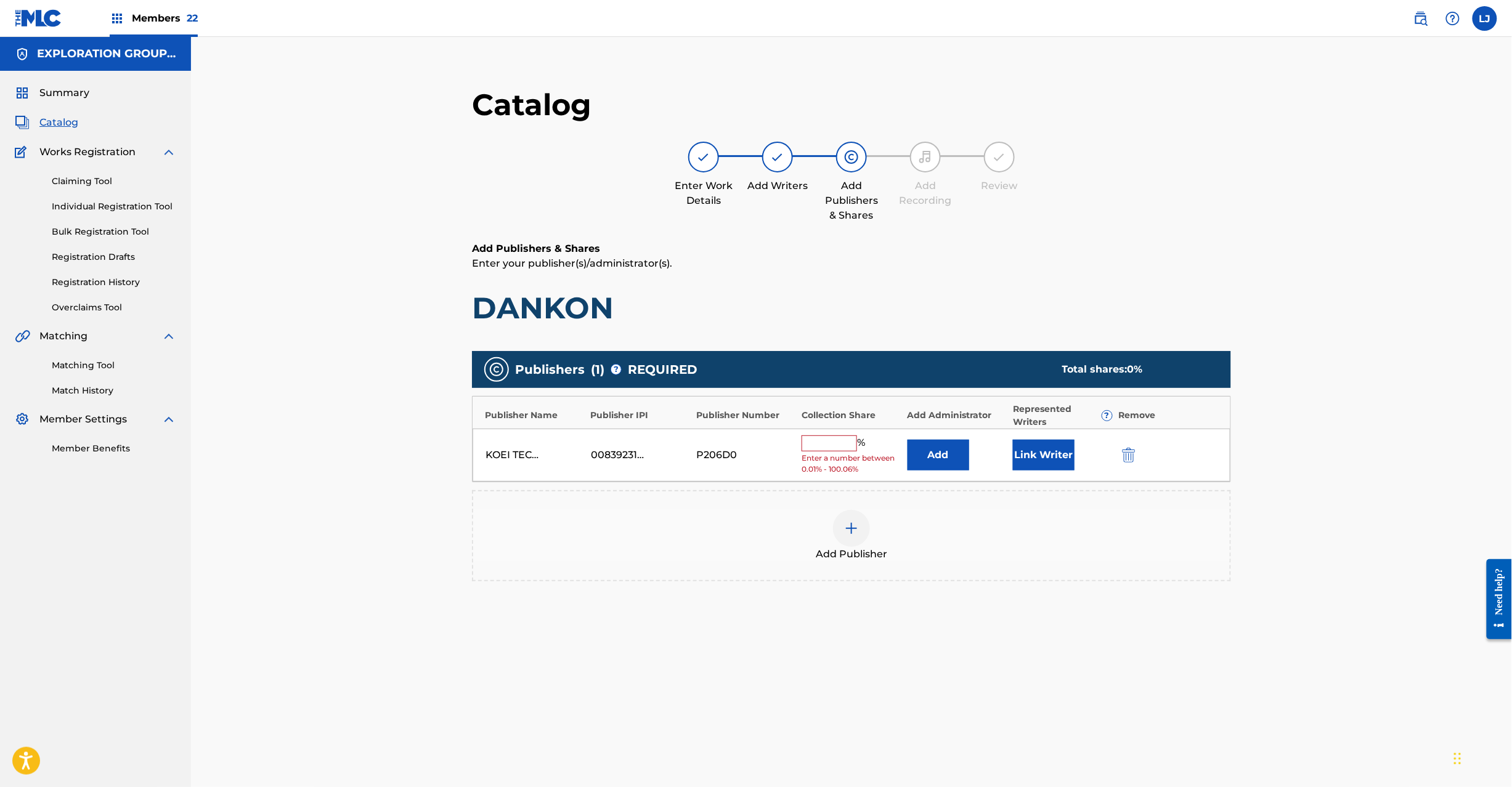
click at [1124, 451] on img "submit" at bounding box center [1128, 455] width 14 height 15
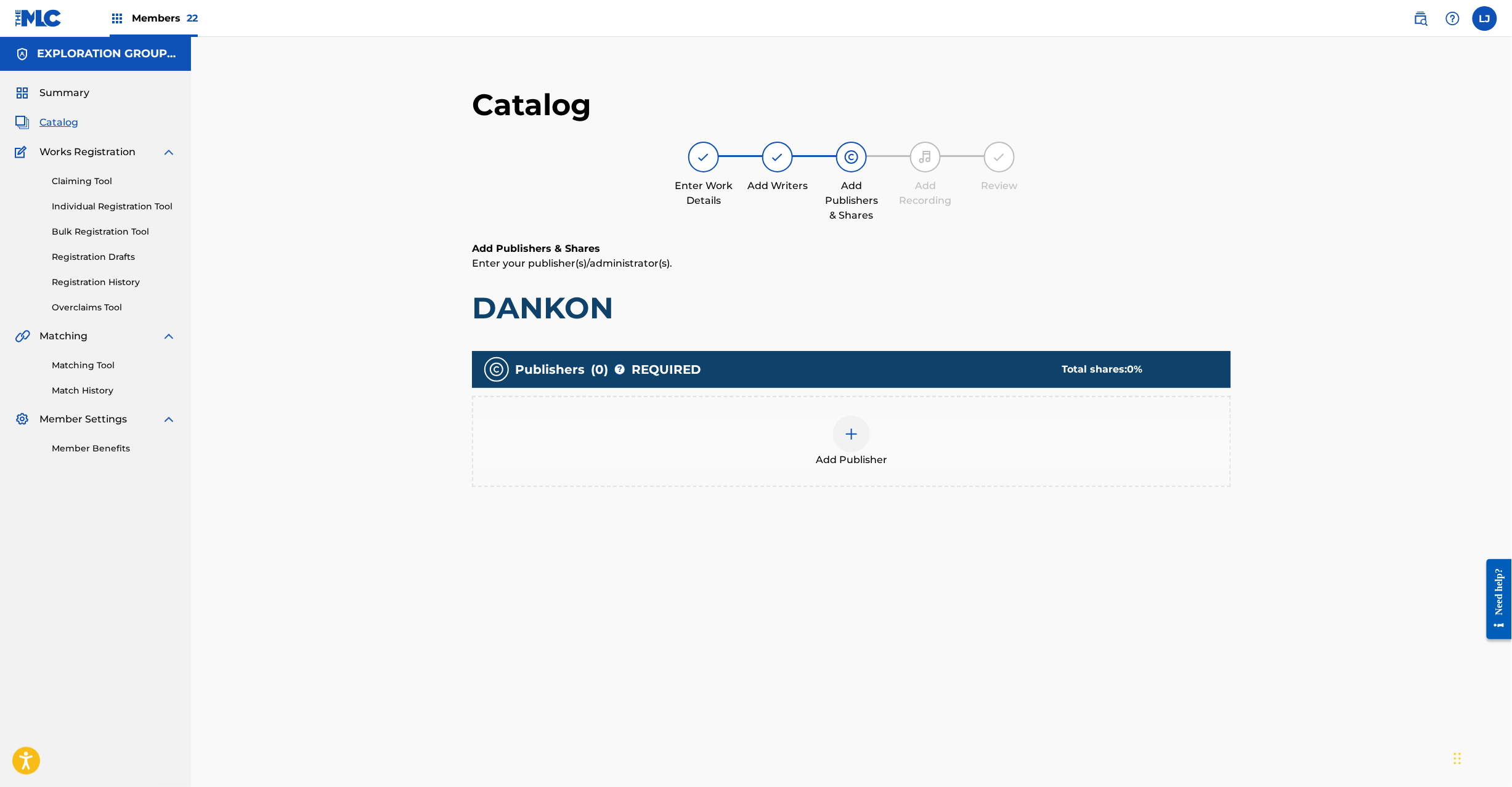
click at [859, 437] on div at bounding box center [851, 434] width 37 height 37
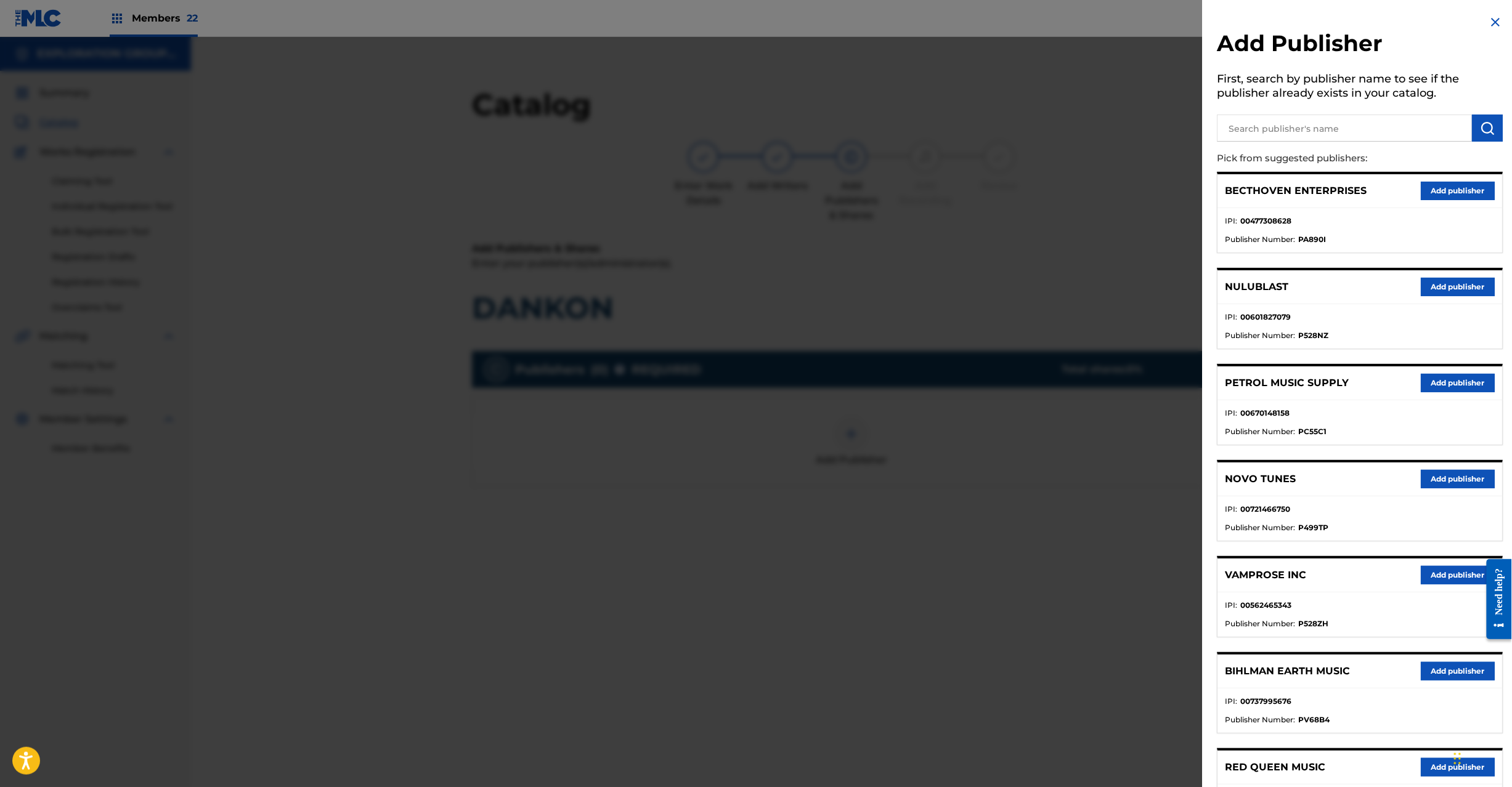
drag, startPoint x: 1326, startPoint y: 120, endPoint x: 1410, endPoint y: 119, distance: 84.0
click at [1326, 119] on input "text" at bounding box center [1345, 128] width 255 height 27
paste input "Koei Tecmo Music Co Ltd N Business Div"
type input "Koei Tecmo Music Co Ltd N Business Div"
click at [1487, 124] on img "submit" at bounding box center [1488, 128] width 15 height 15
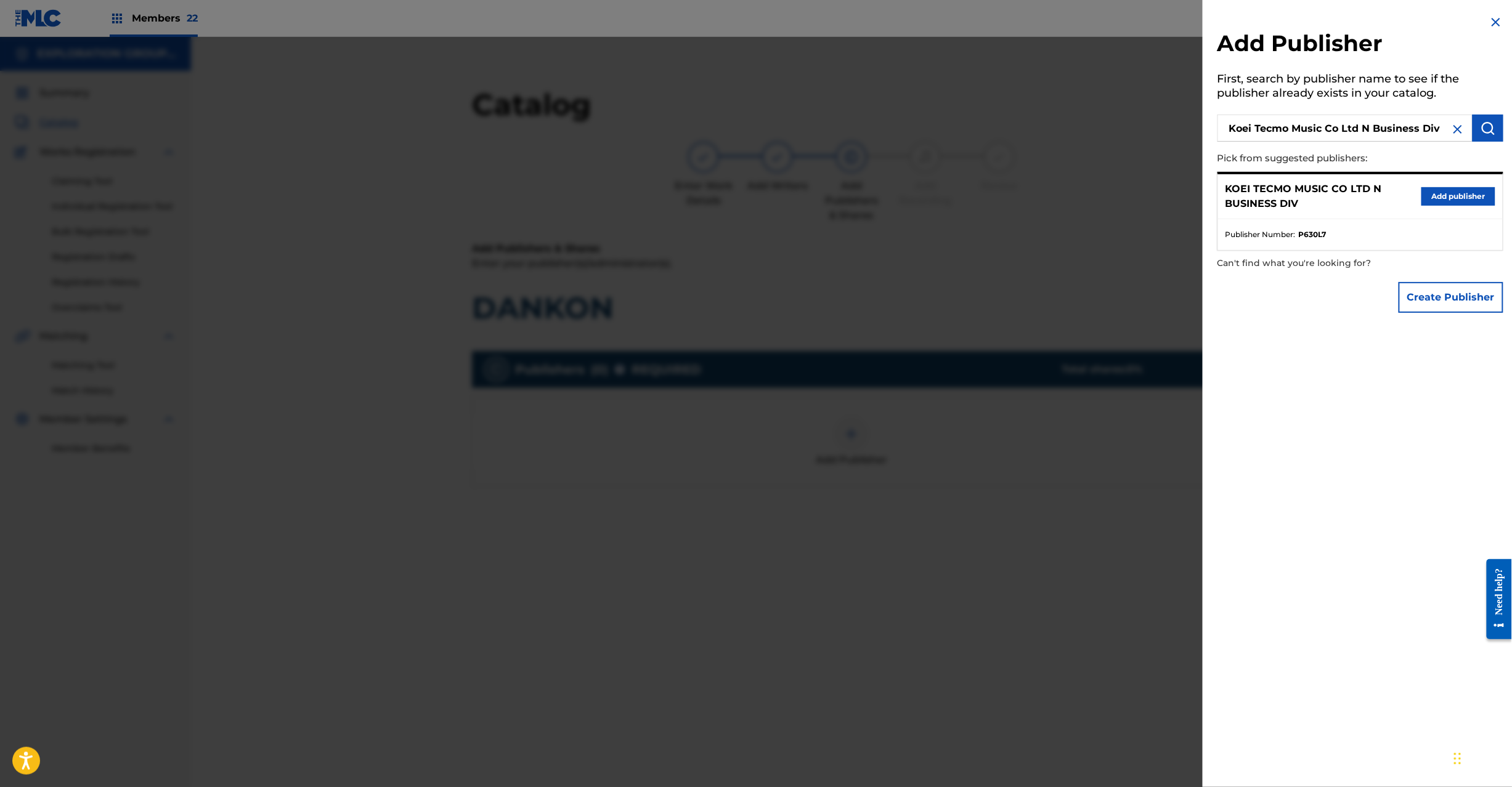
click at [1450, 197] on button "Add publisher" at bounding box center [1459, 197] width 74 height 18
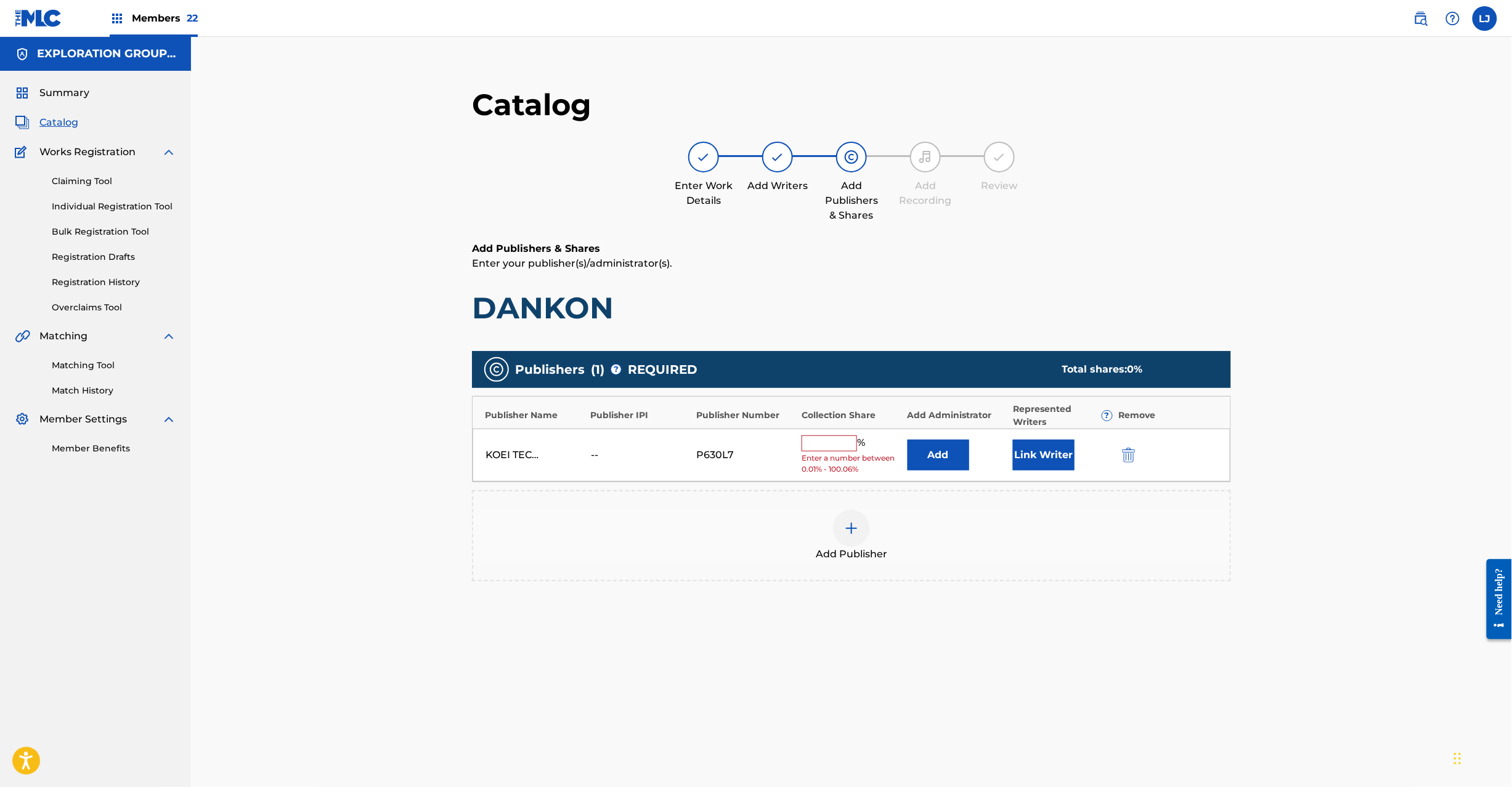
click at [947, 460] on button "Add" at bounding box center [938, 455] width 62 height 31
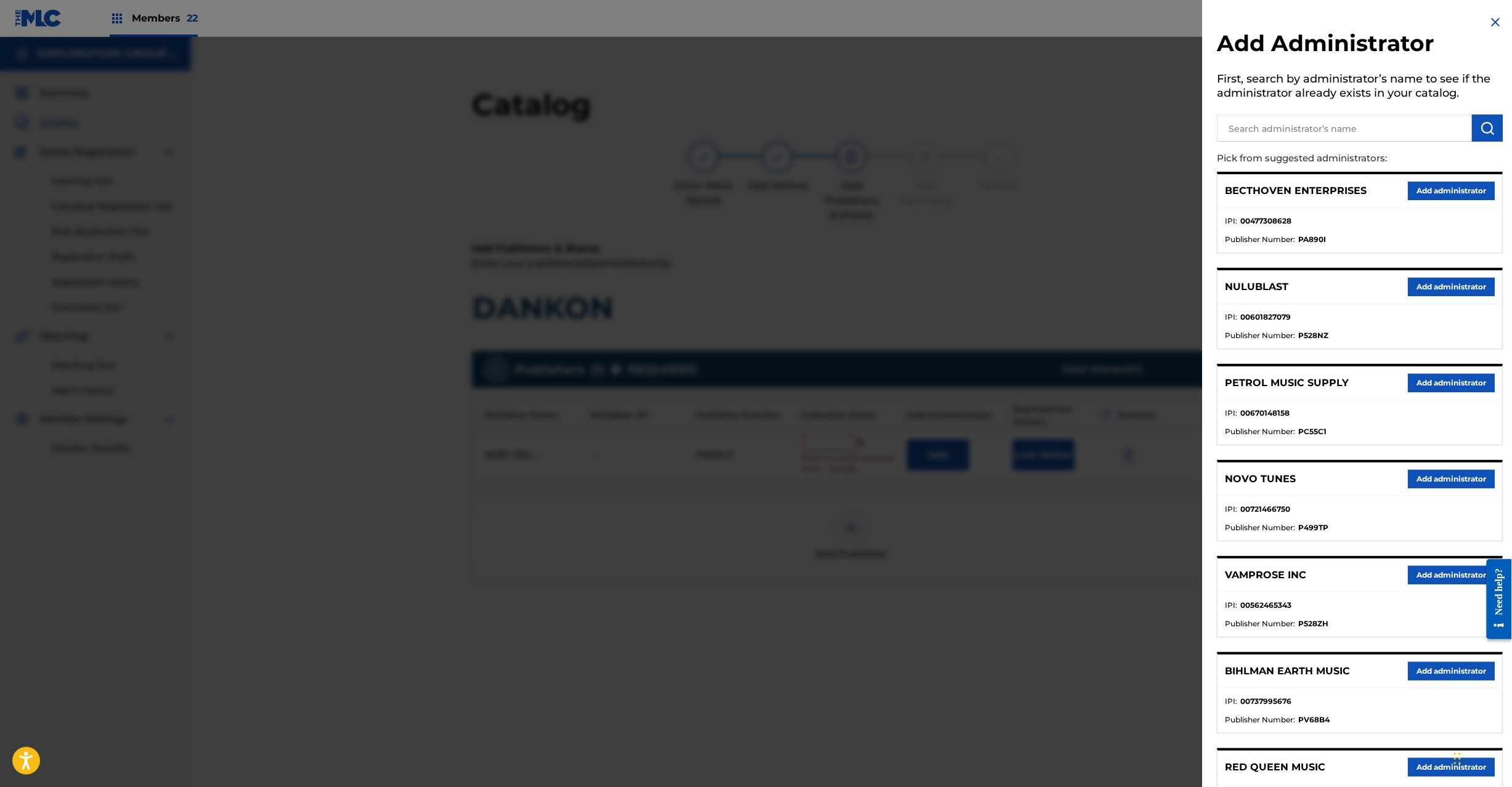
click at [1349, 128] on input "text" at bounding box center [1345, 128] width 255 height 27
paste input "Exploration Group LLC"
type input "Exploration Group LLC"
click at [1492, 128] on div "Add Administrator First, search by administrator’s name to see if the administr…" at bounding box center [1360, 558] width 316 height 1116
click at [1491, 128] on img "submit" at bounding box center [1488, 128] width 15 height 15
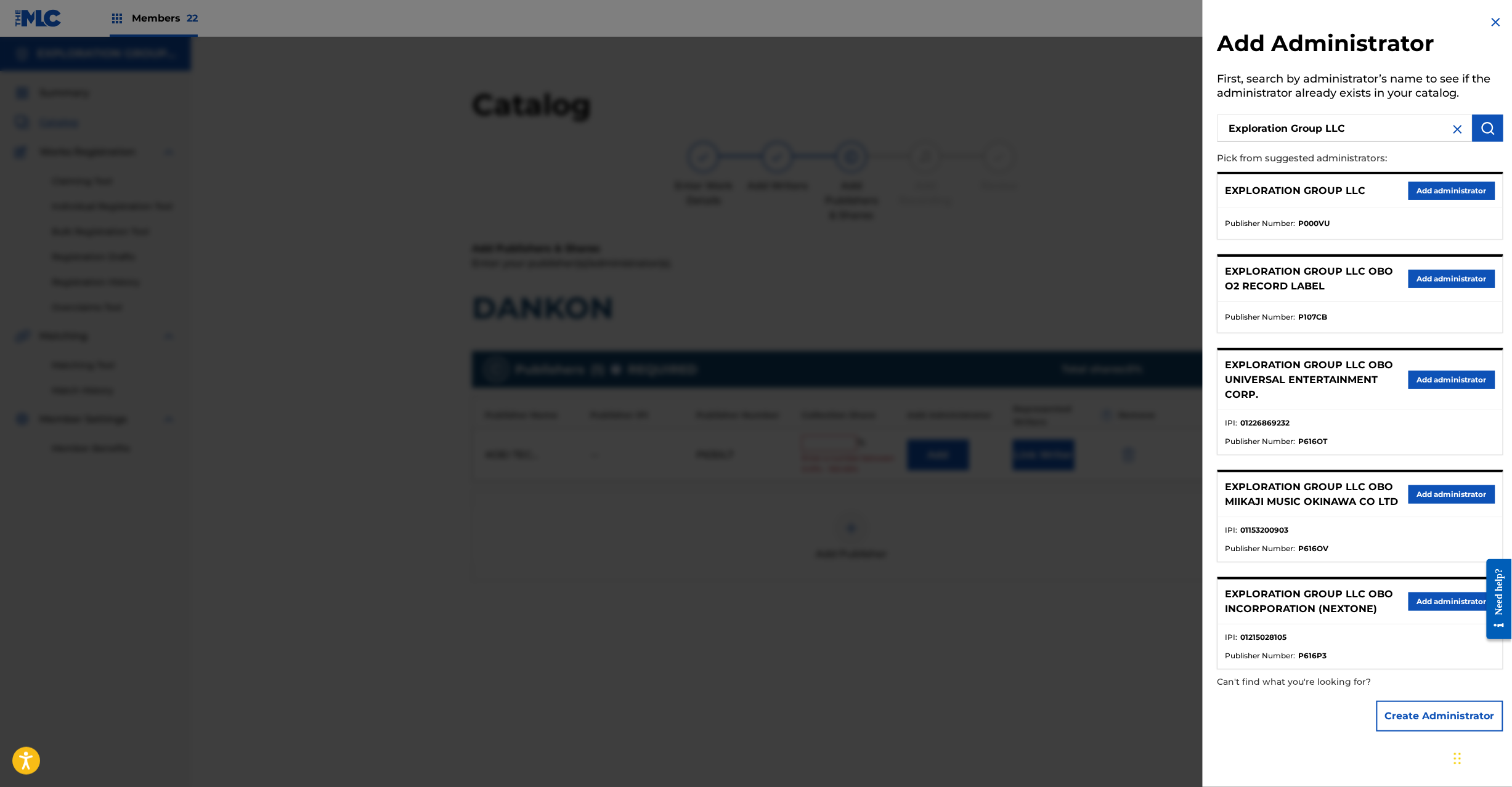
click at [1410, 184] on button "Add administrator" at bounding box center [1451, 191] width 87 height 18
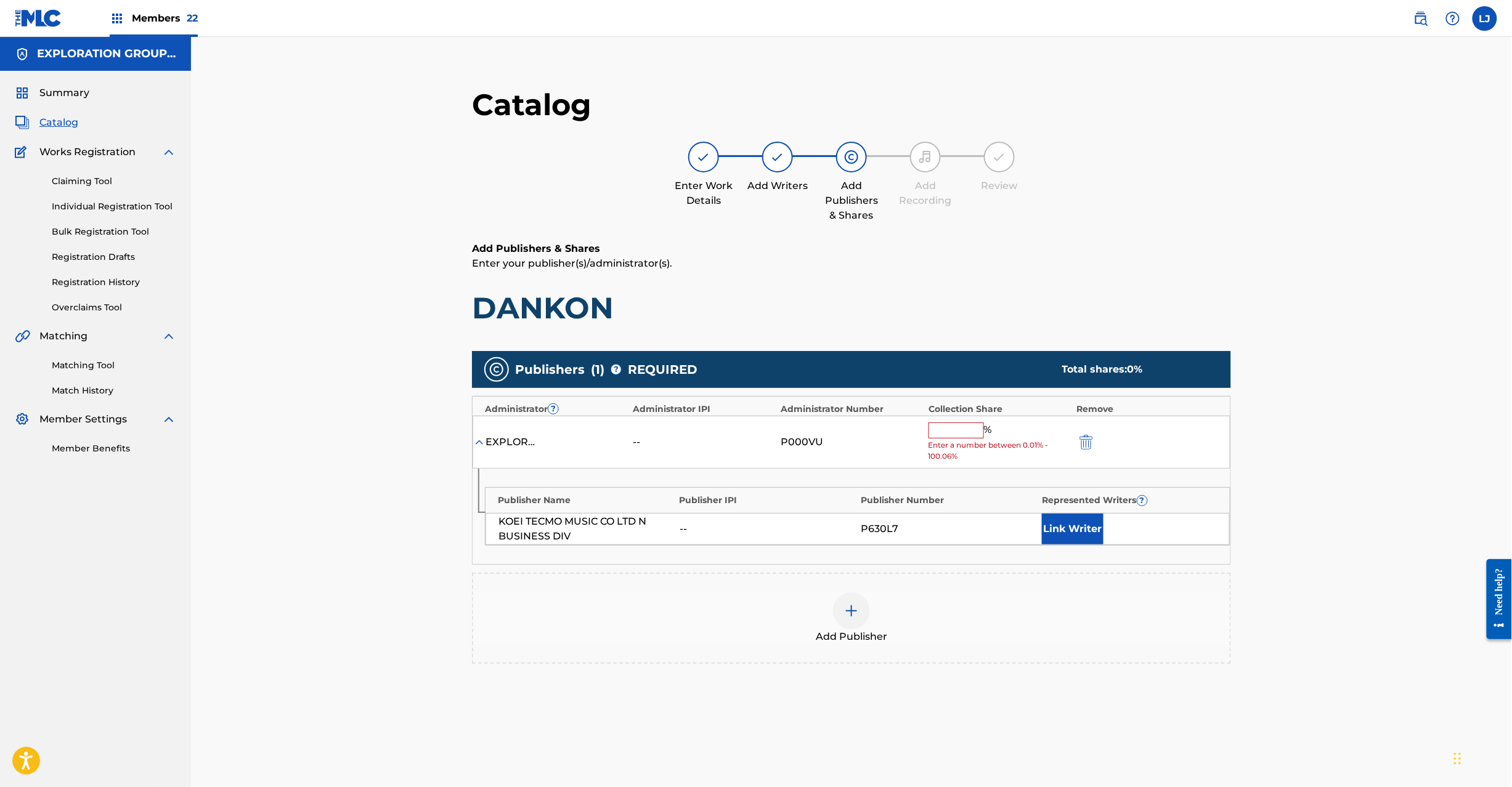
click at [940, 437] on input "text" at bounding box center [956, 430] width 55 height 16
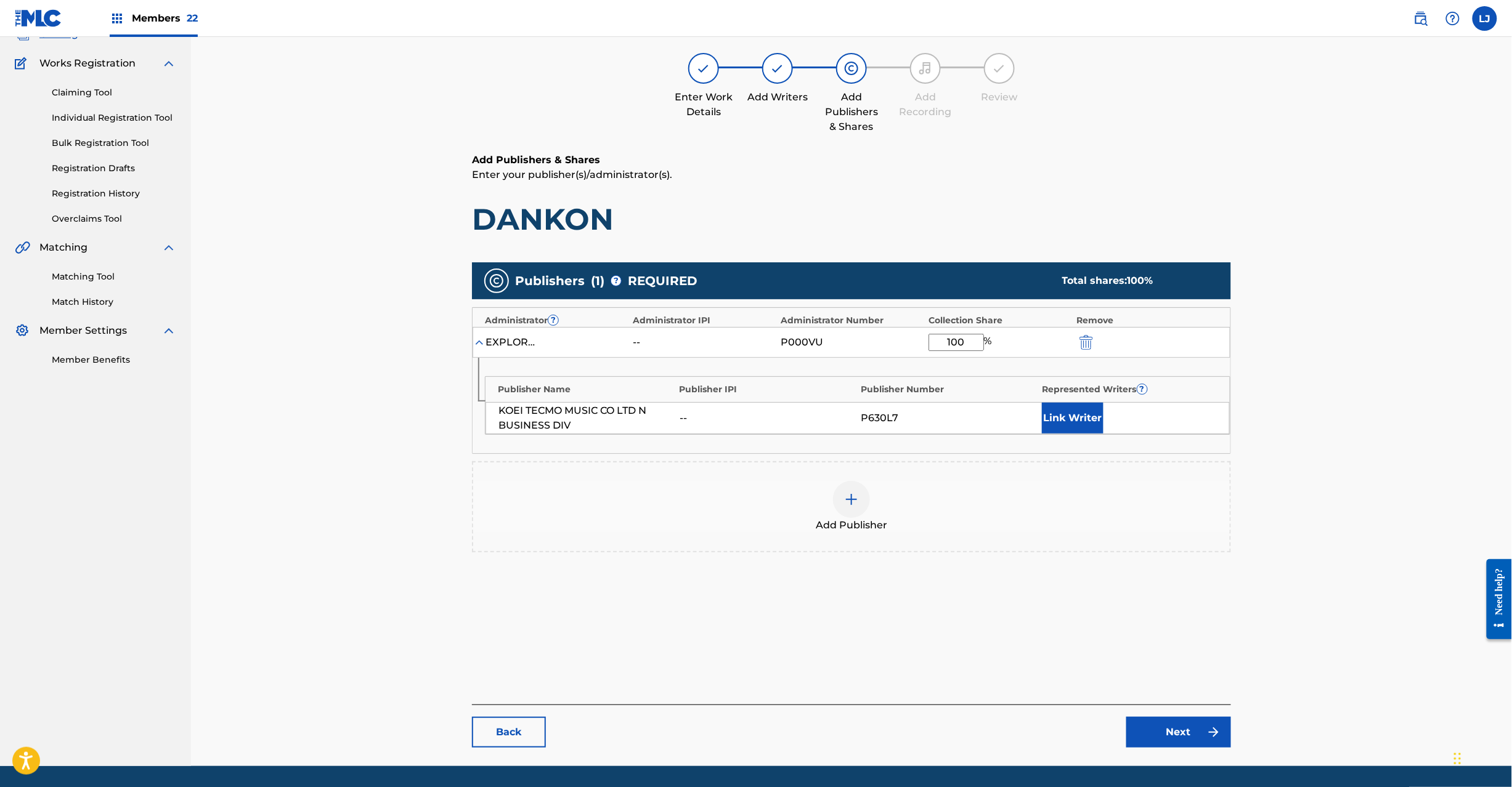
scroll to position [127, 0]
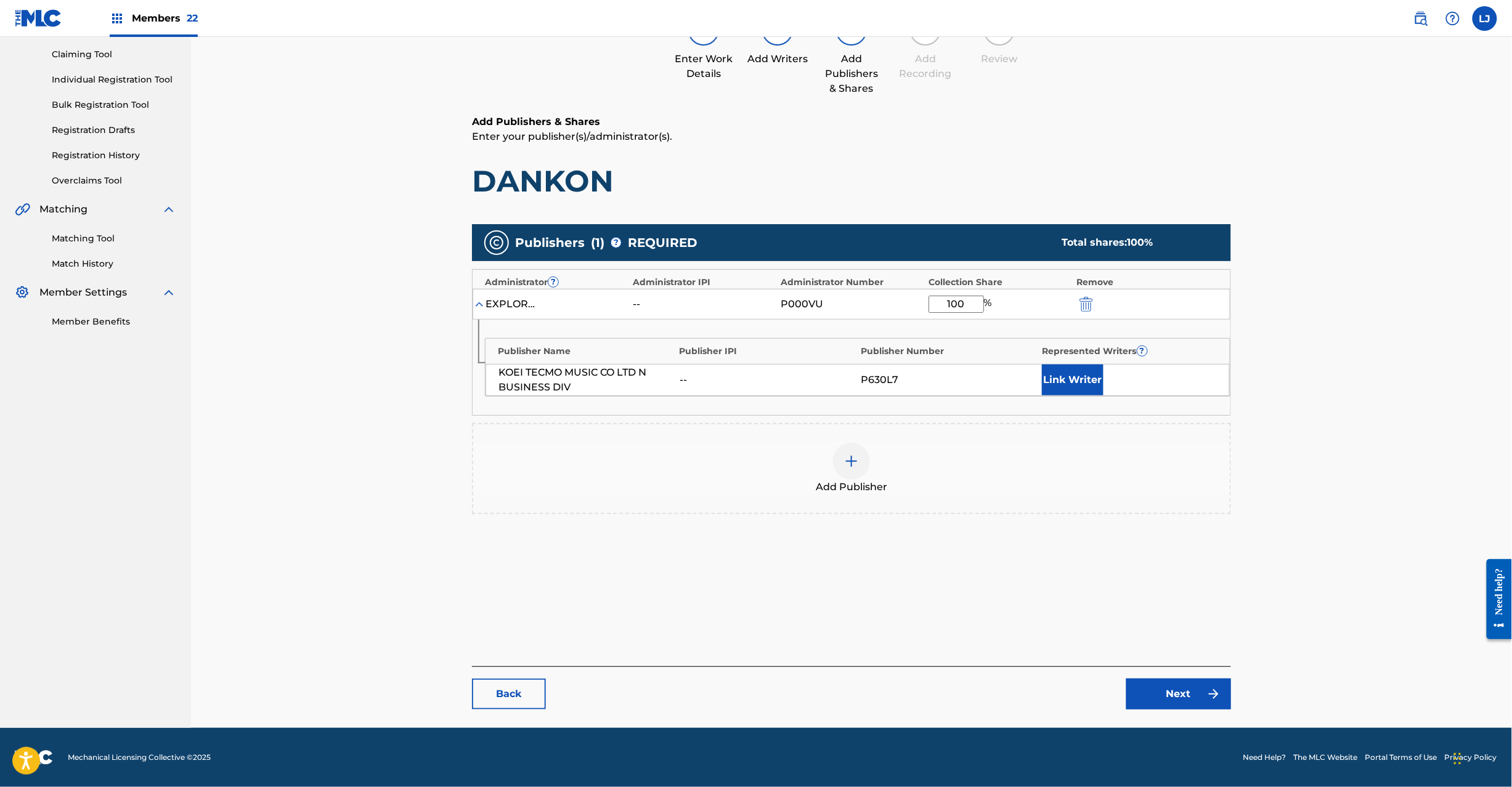
type input "100"
click at [1149, 691] on link "Next" at bounding box center [1179, 694] width 105 height 31
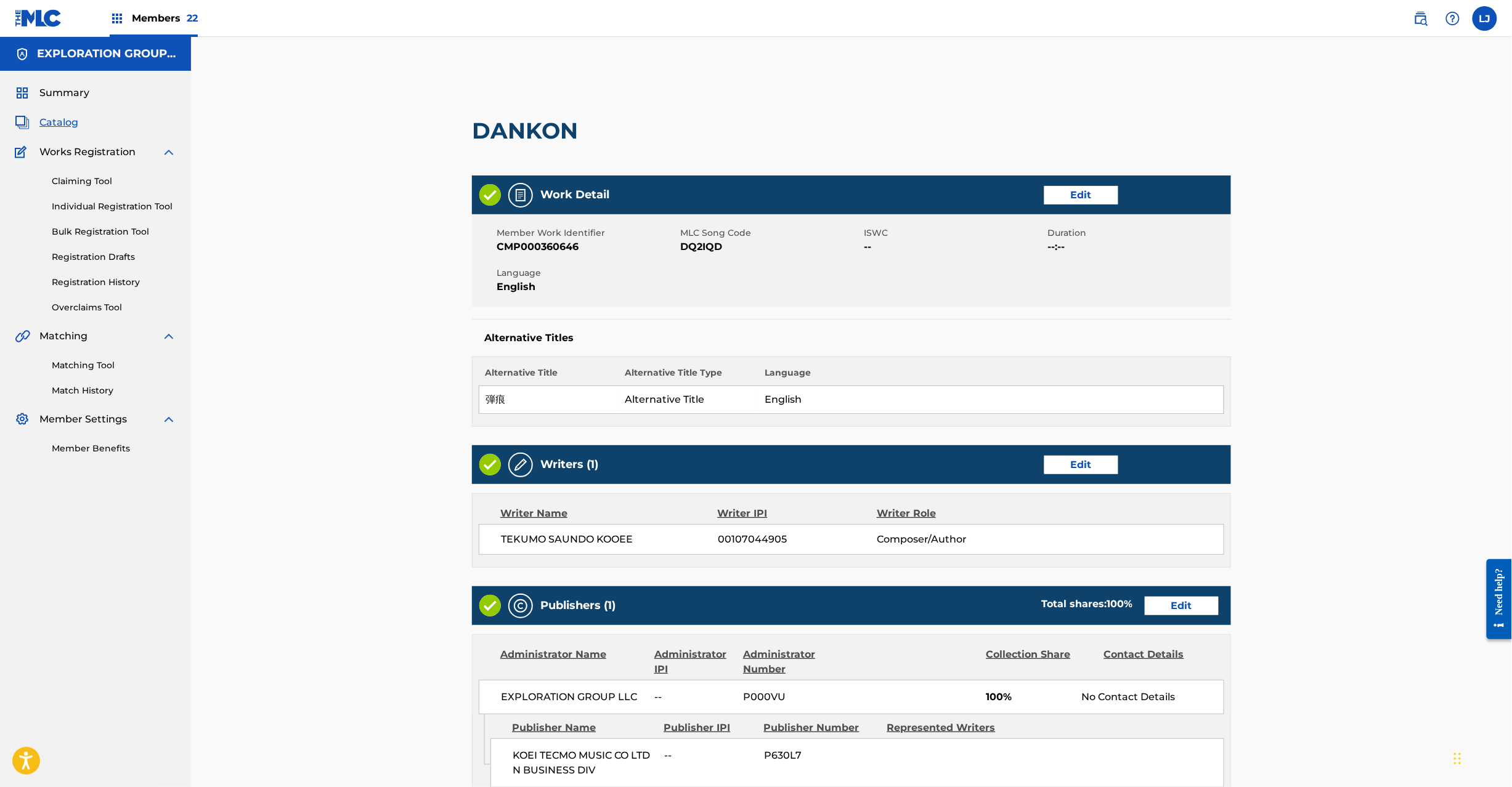
scroll to position [286, 0]
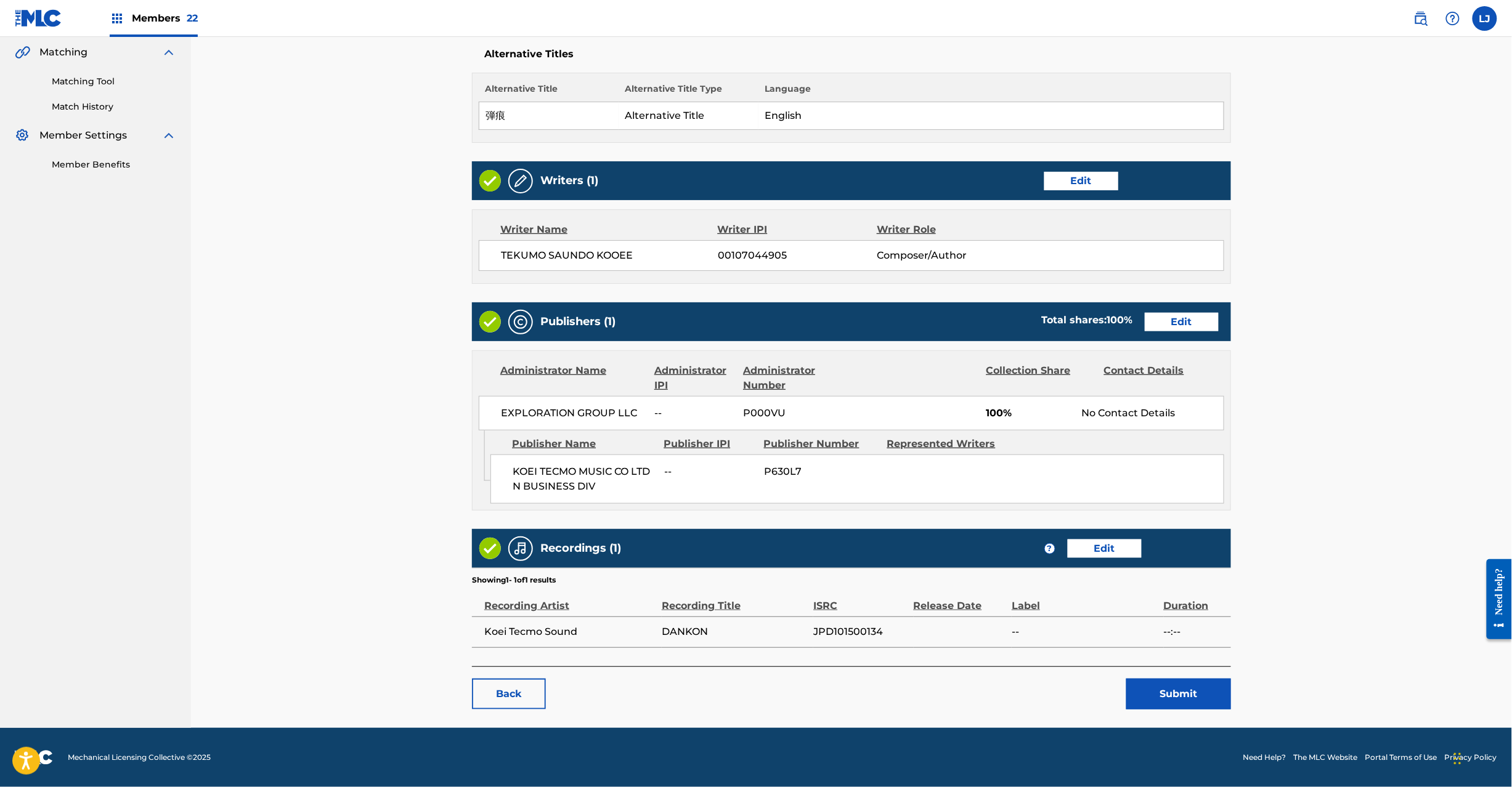
click at [1159, 683] on button "Submit" at bounding box center [1179, 694] width 105 height 31
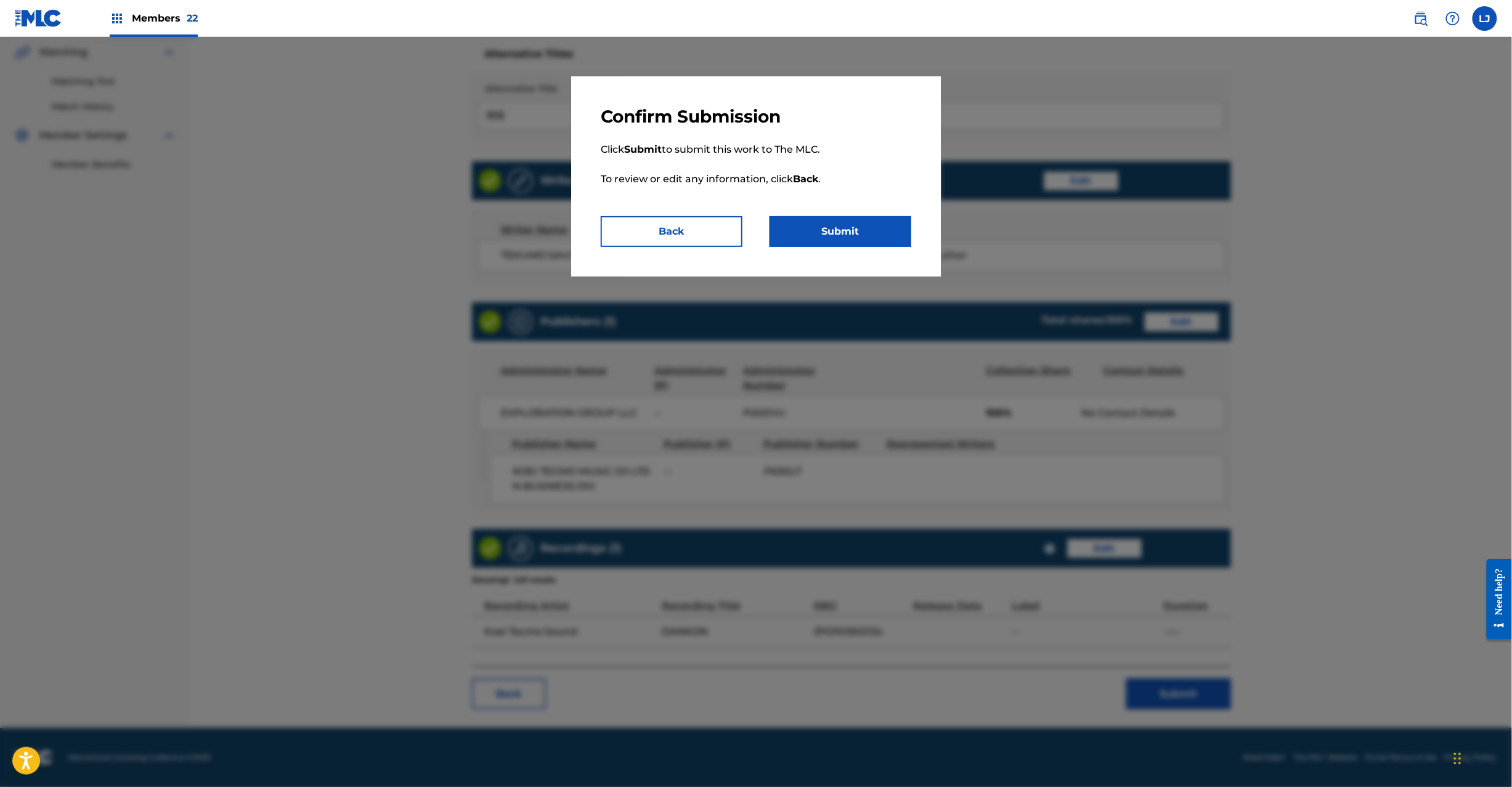
click at [885, 211] on p "Click Submit to submit this work to The MLC. To review or edit any information,…" at bounding box center [756, 172] width 311 height 89
click at [876, 227] on button "Submit" at bounding box center [841, 231] width 142 height 31
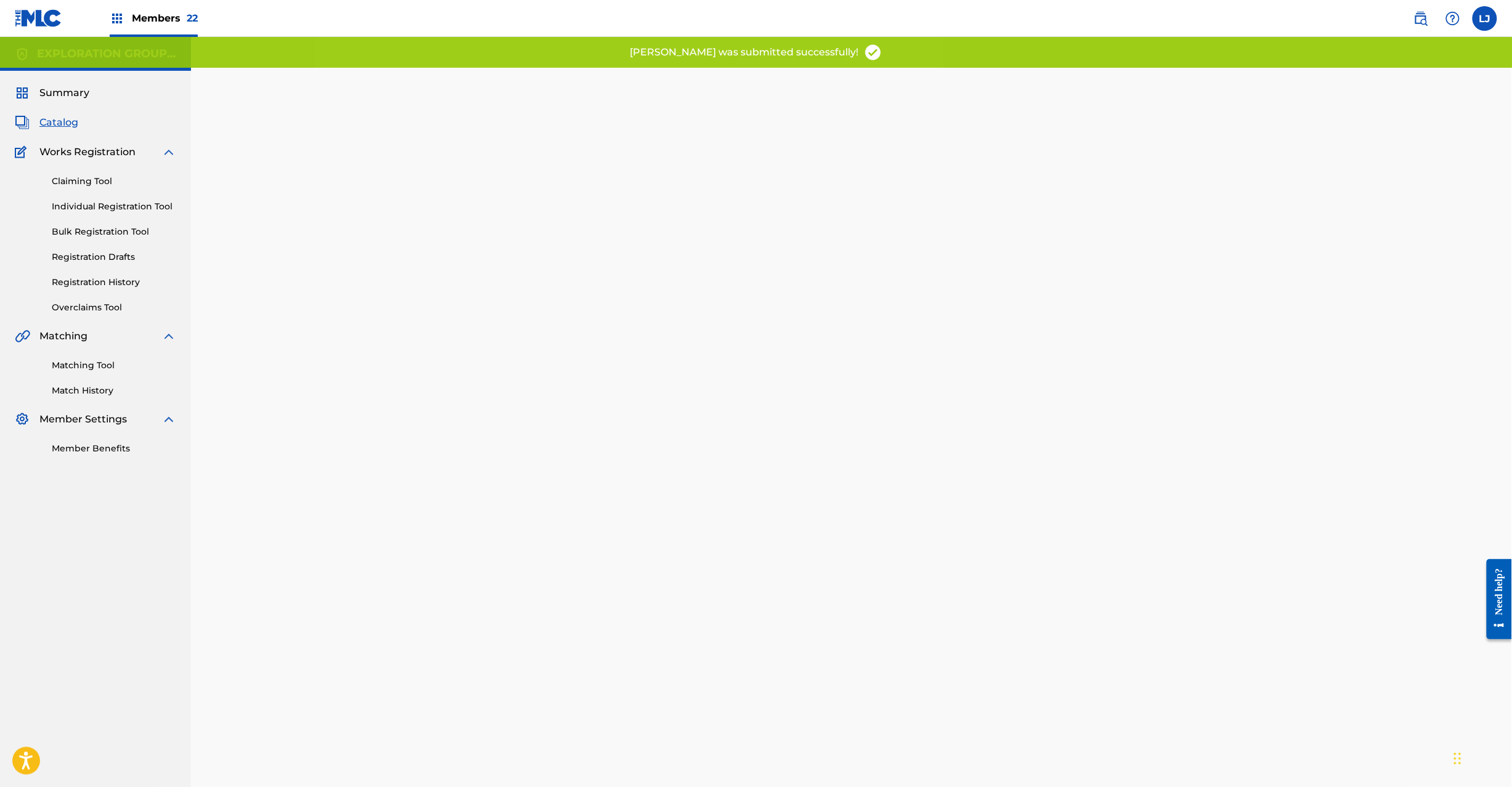
scroll to position [127, 0]
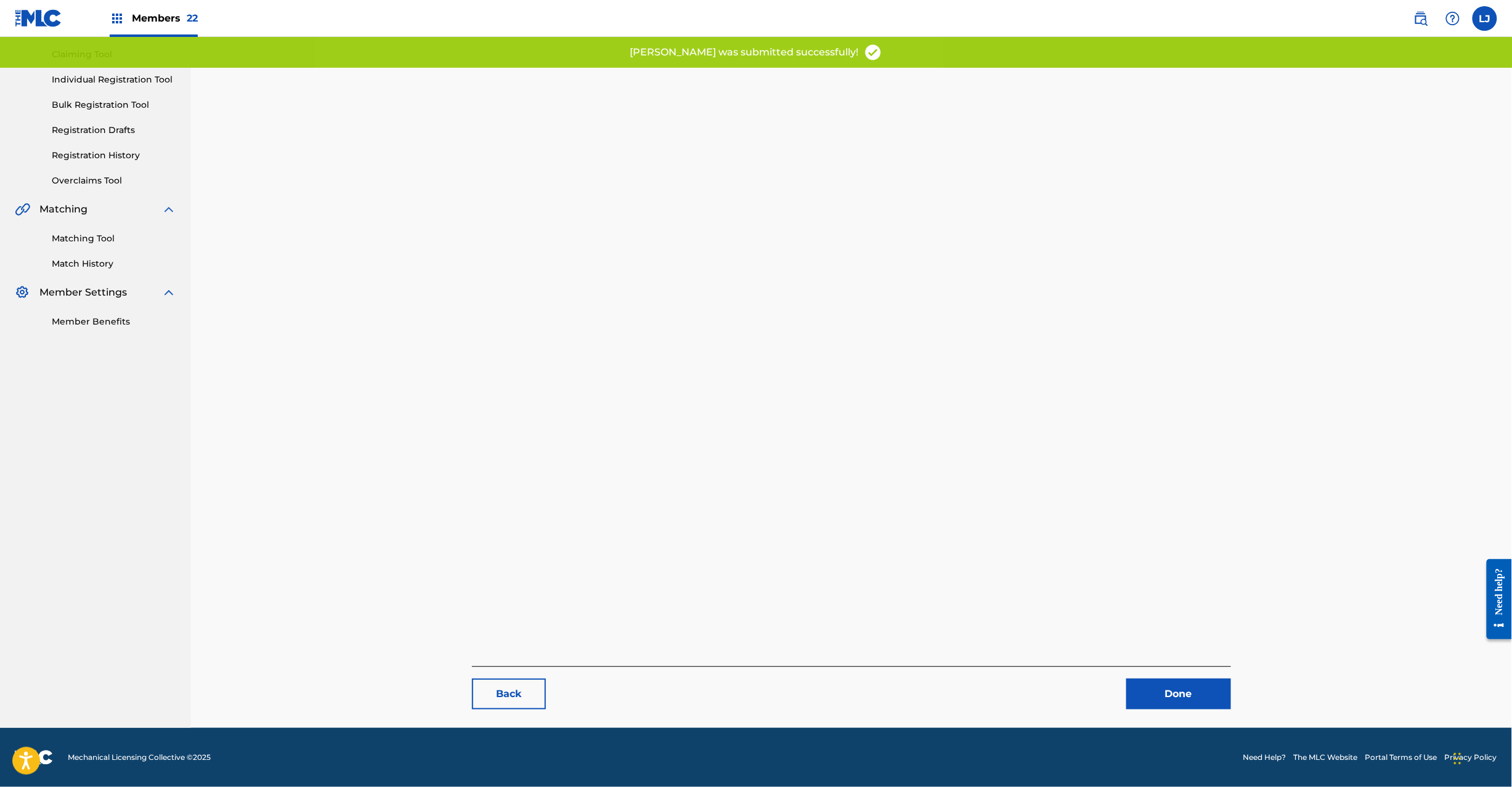
click at [1172, 690] on link "Done" at bounding box center [1179, 694] width 105 height 31
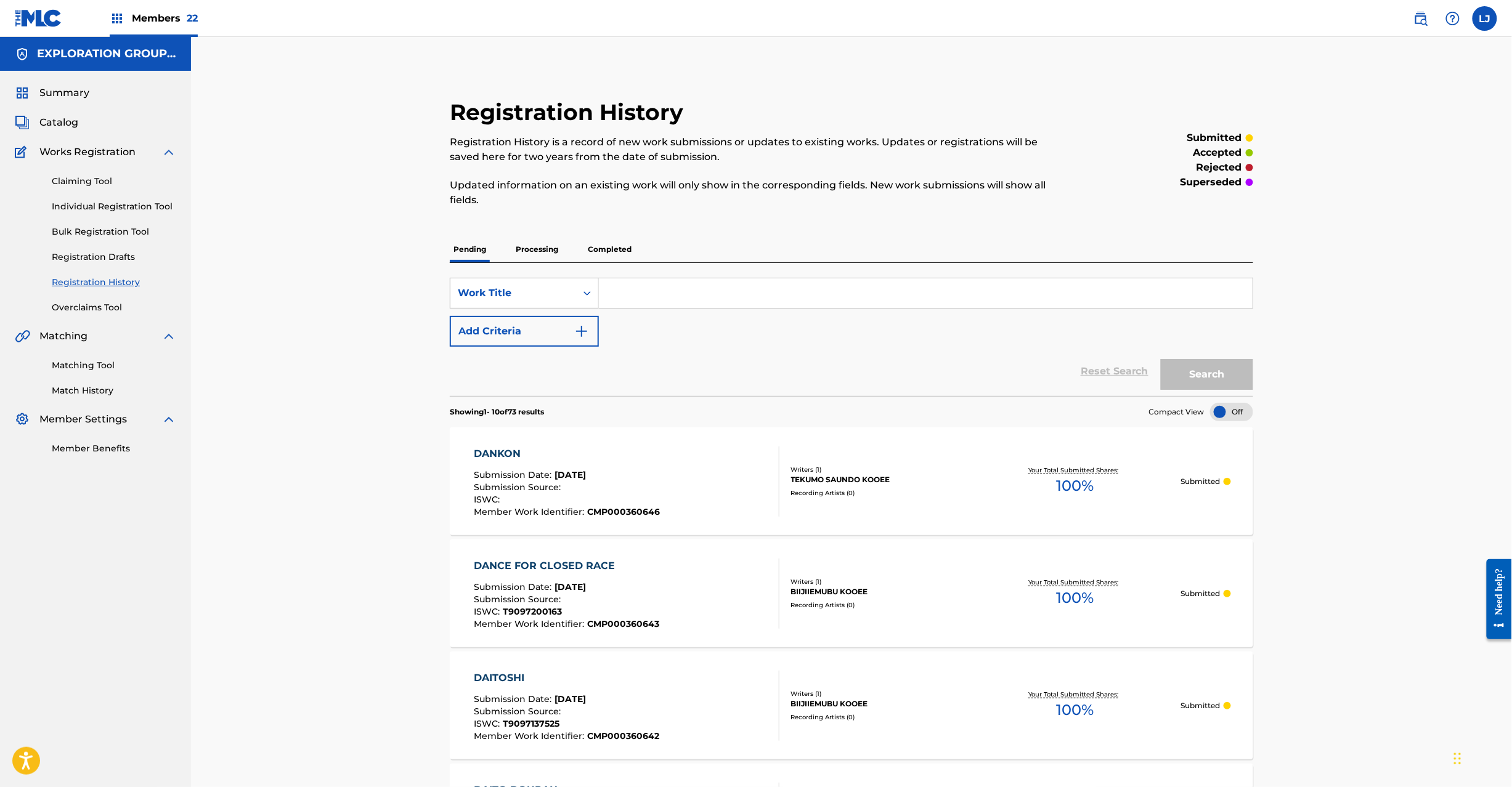
click at [66, 113] on div "Summary Catalog Works Registration Claiming Tool Individual Registration Tool B…" at bounding box center [95, 270] width 191 height 399
click at [62, 127] on span "Catalog" at bounding box center [59, 122] width 39 height 15
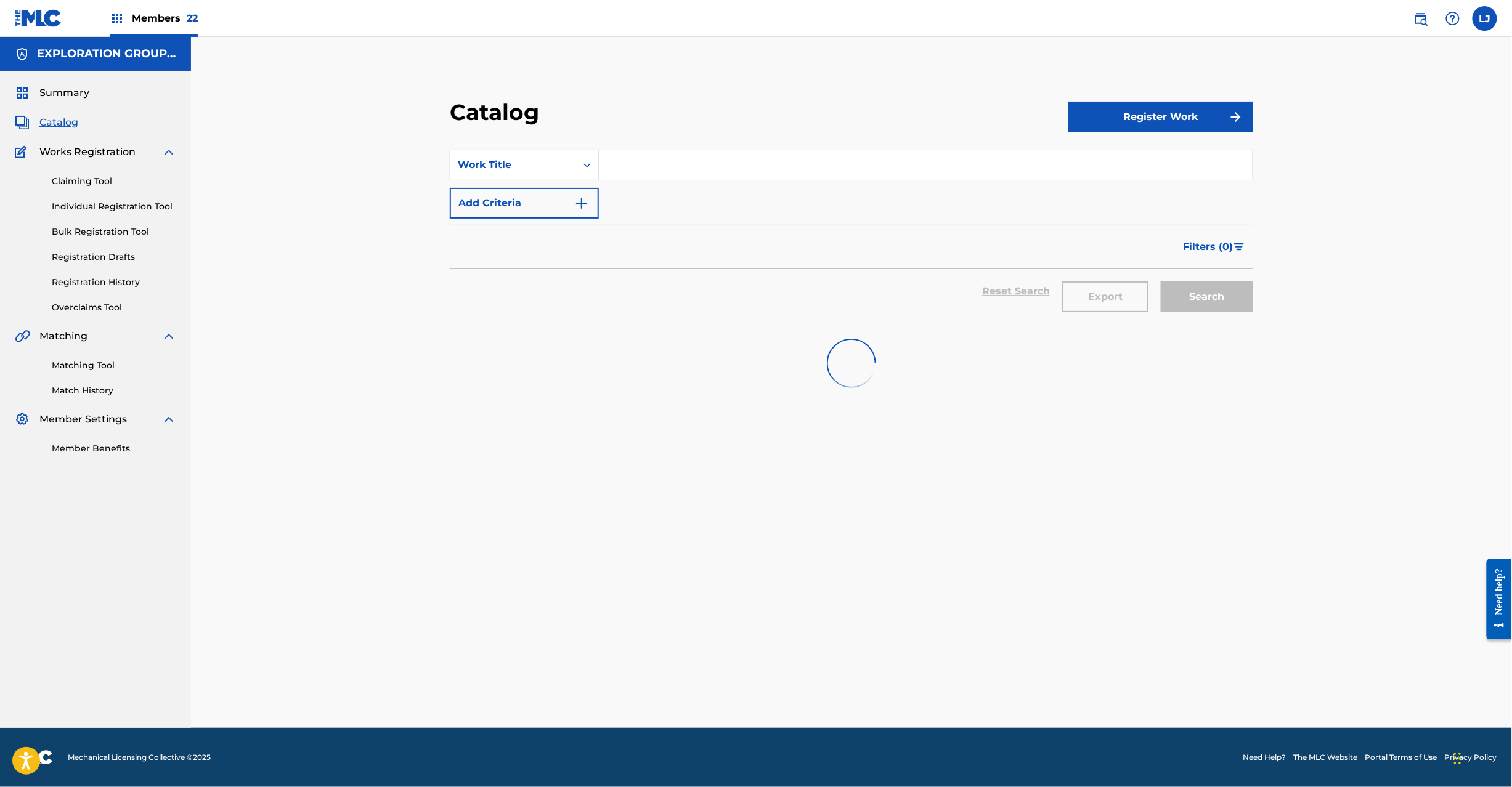
click at [523, 168] on div "Work Title" at bounding box center [513, 165] width 111 height 15
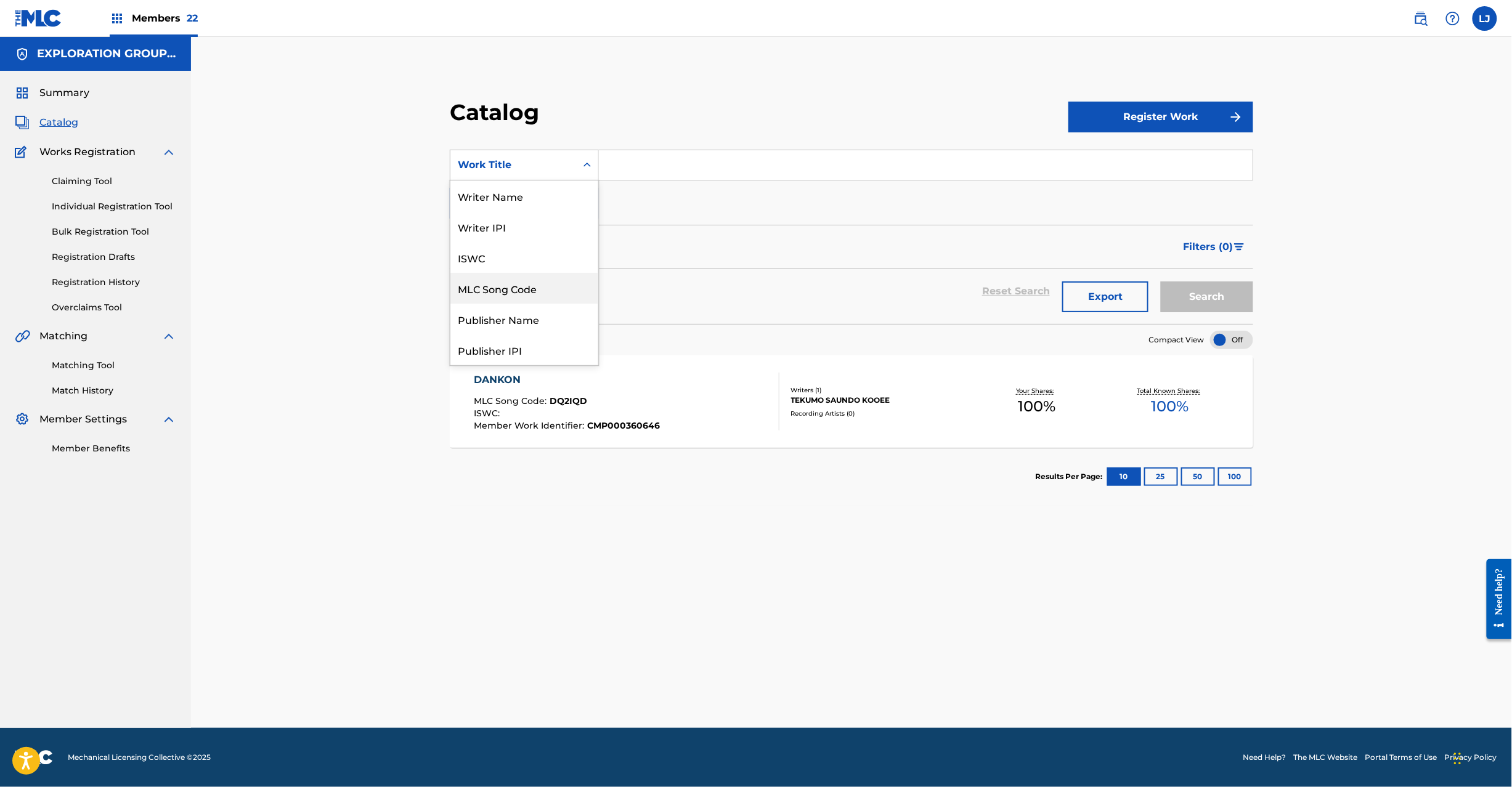
click at [535, 290] on div "MLC Song Code" at bounding box center [524, 288] width 148 height 31
click at [632, 176] on input "Search Form" at bounding box center [926, 165] width 654 height 29
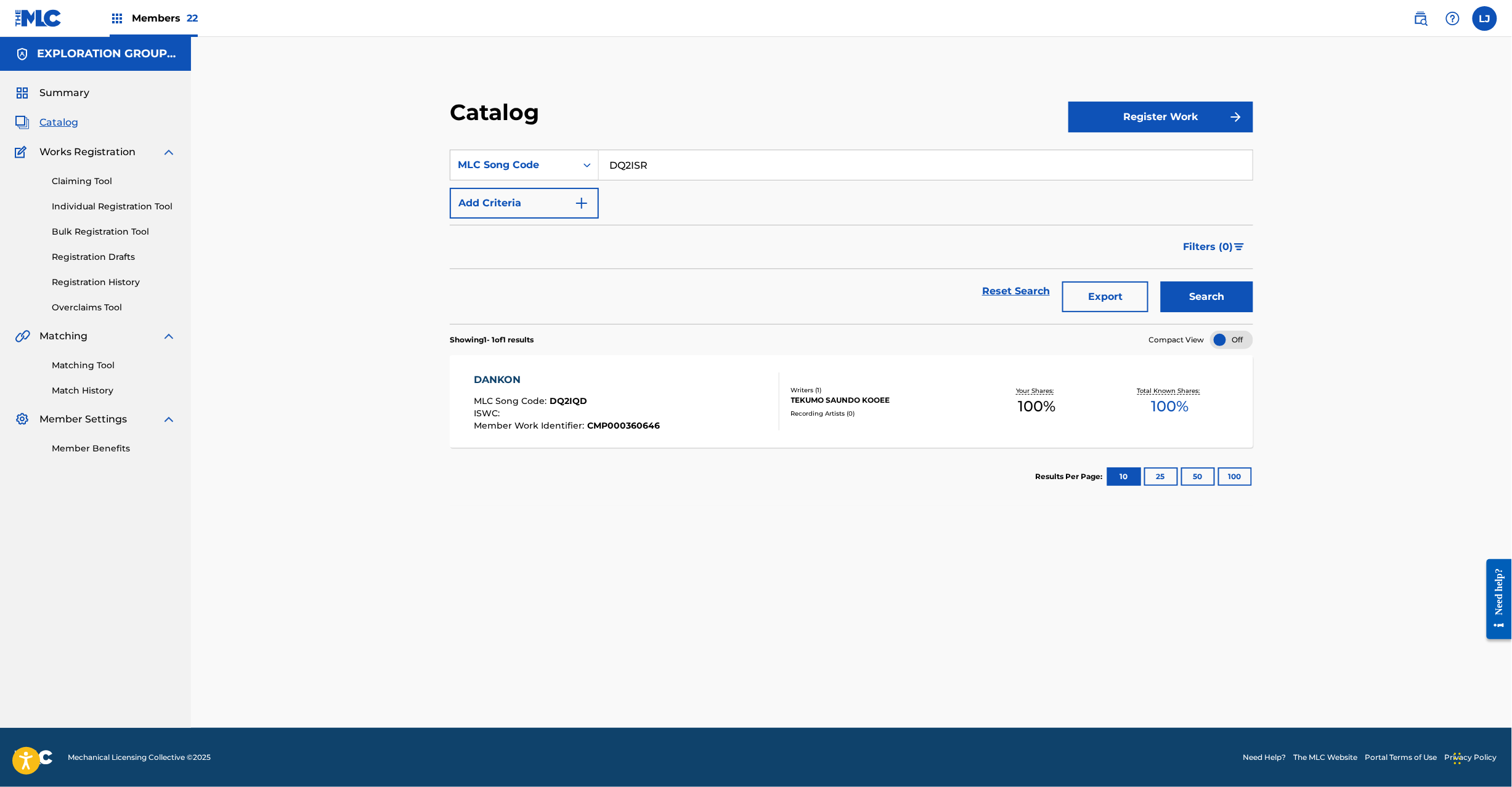
type input "DQ2ISR"
click at [1222, 291] on button "Search" at bounding box center [1207, 296] width 92 height 31
click at [695, 389] on div "DANZAINO TOU MLC Song Code : DQ2ISR ISWC : Member Work Identifier : CMP000360648" at bounding box center [626, 402] width 305 height 58
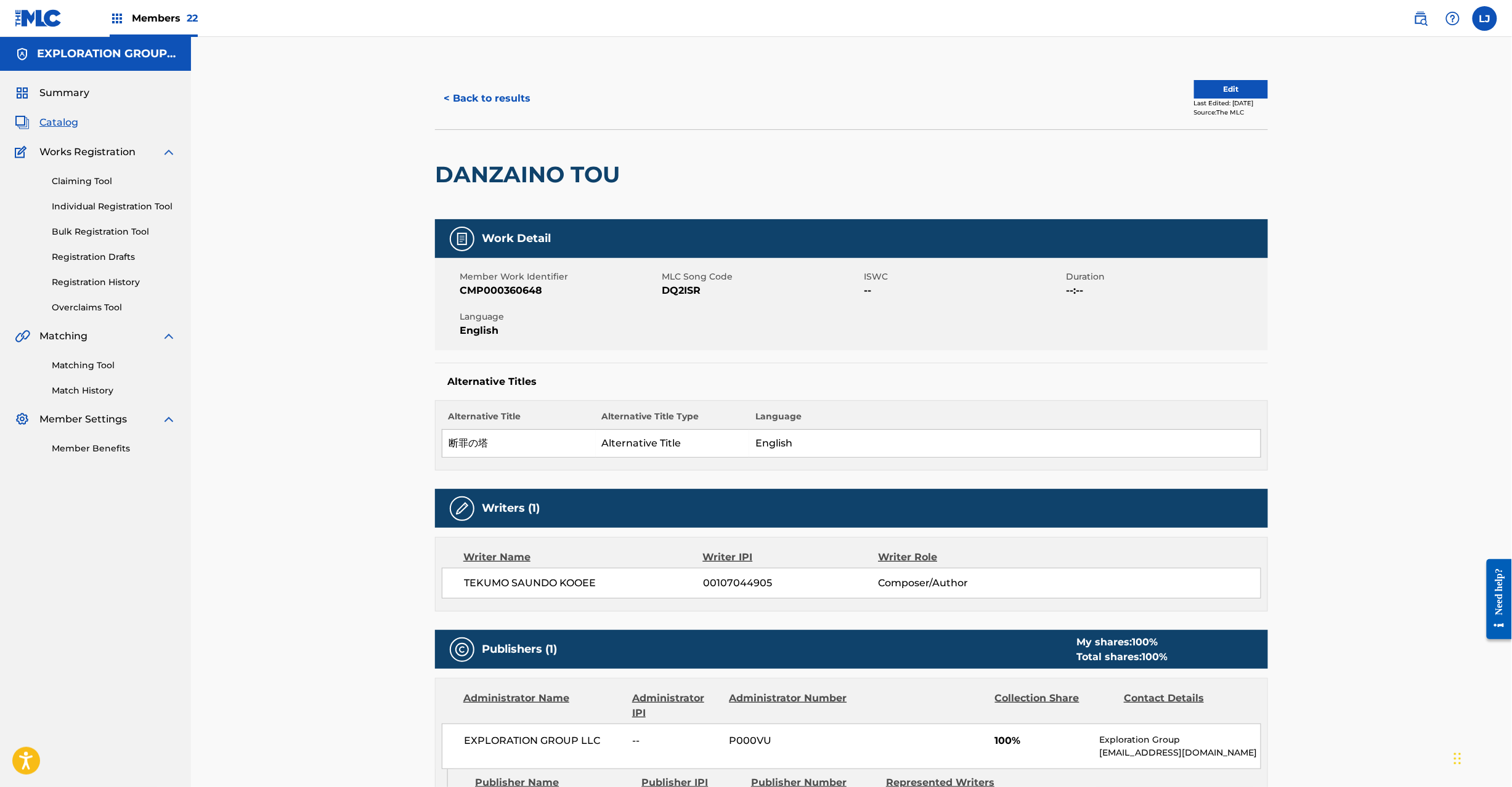
click at [1220, 96] on button "Edit" at bounding box center [1231, 89] width 74 height 18
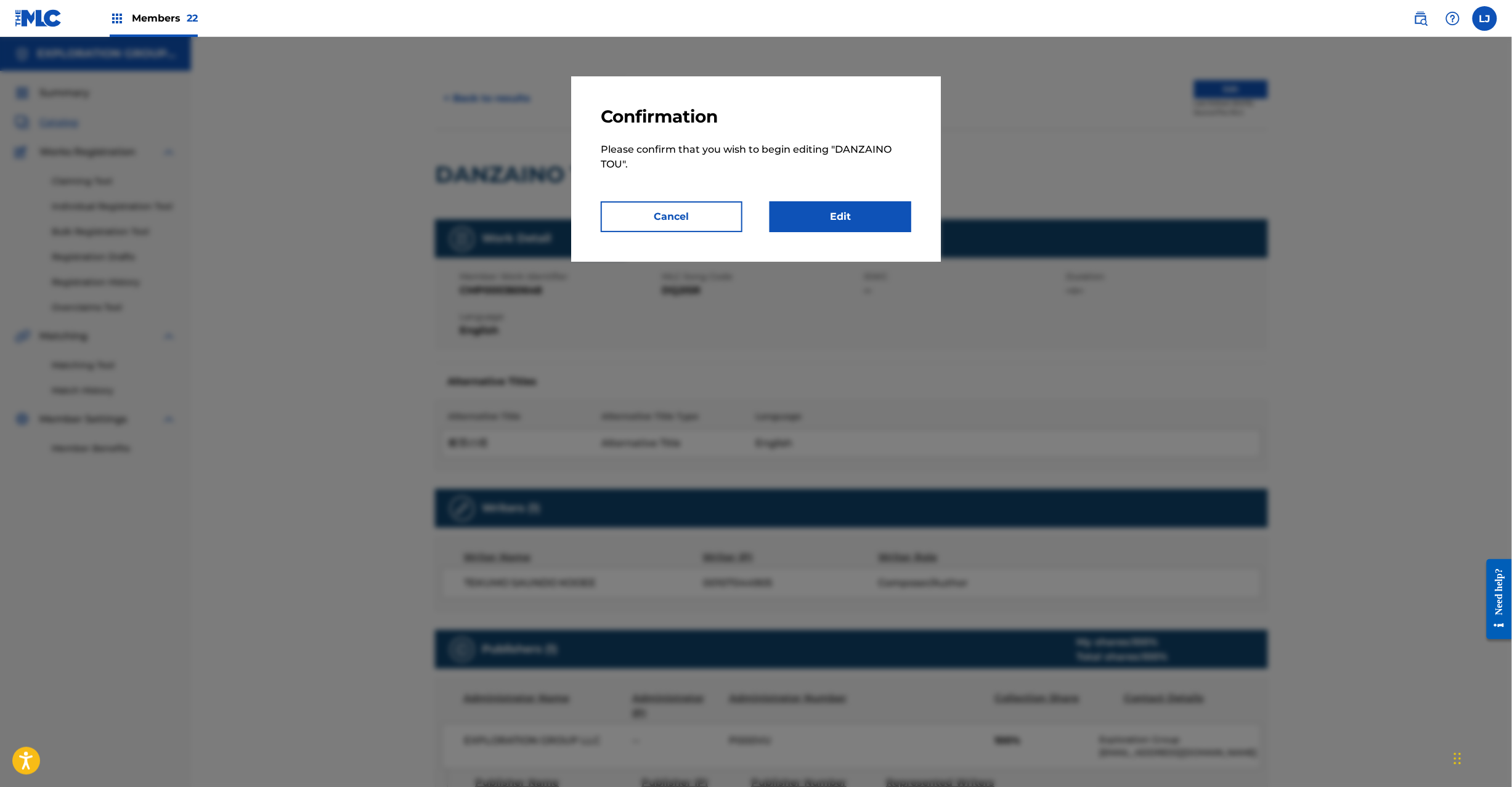
click at [868, 218] on link "Edit" at bounding box center [841, 216] width 142 height 31
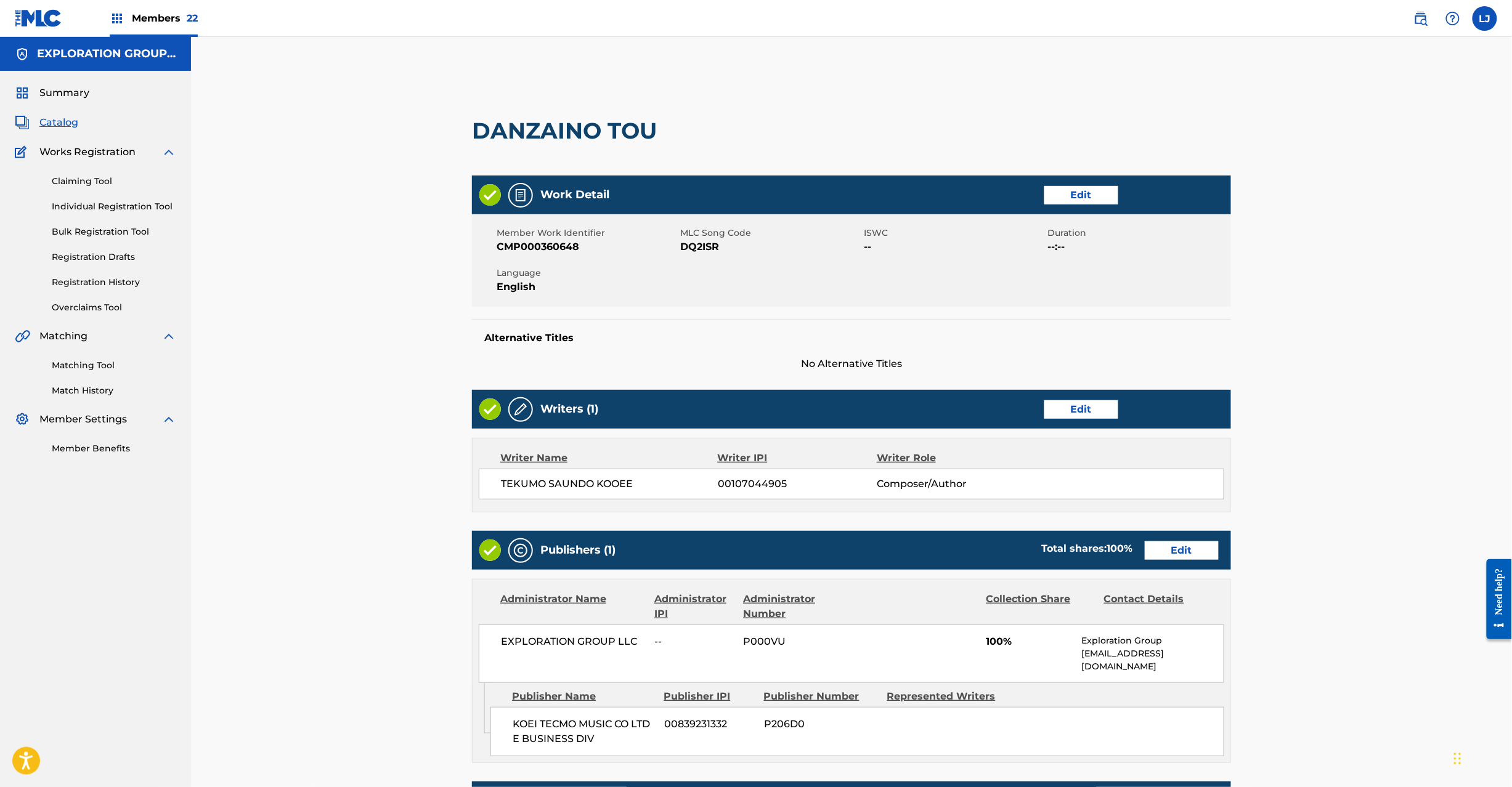
click at [1154, 545] on link "Edit" at bounding box center [1182, 551] width 74 height 18
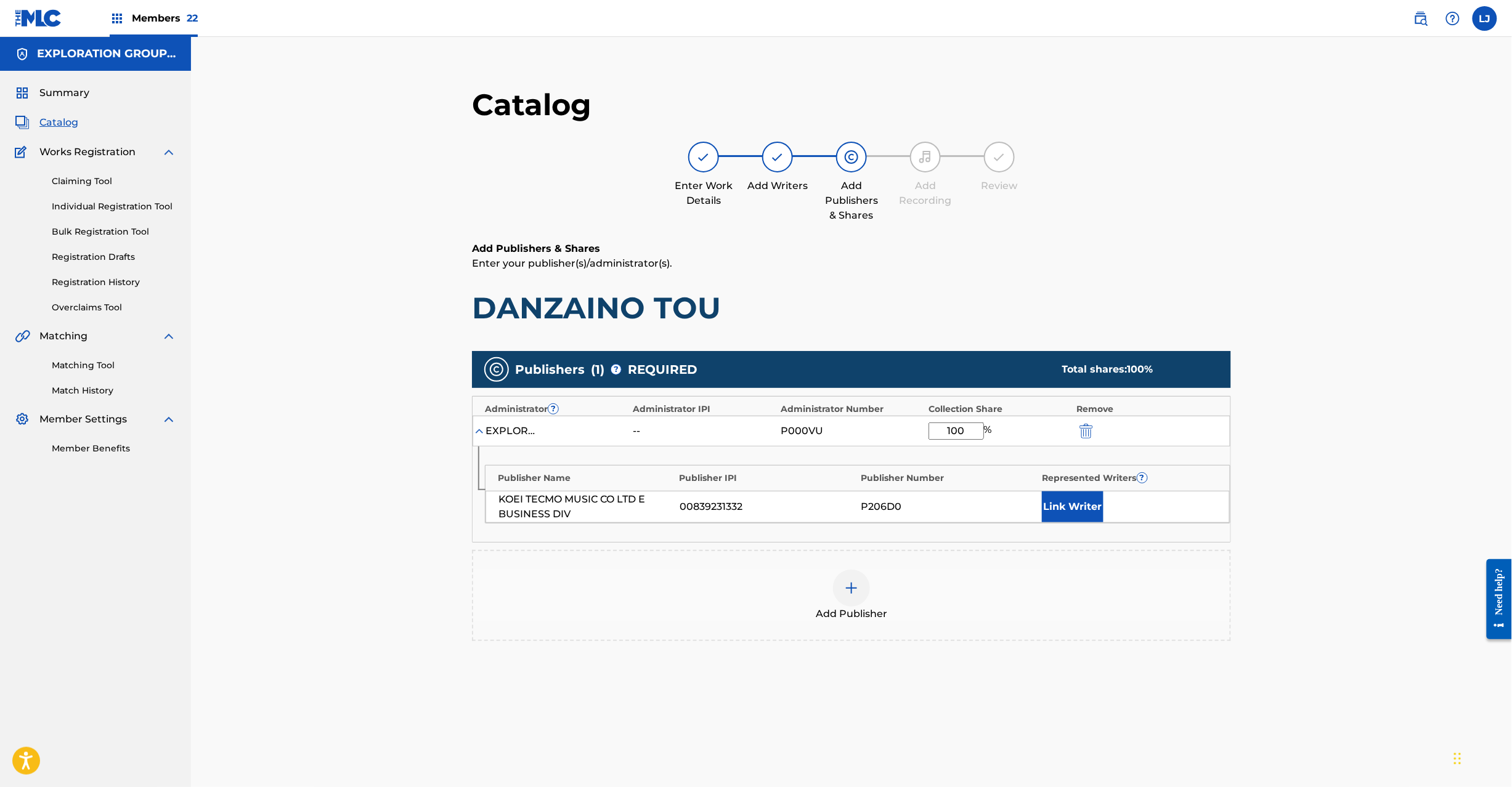
click at [1084, 428] on img "submit" at bounding box center [1086, 431] width 14 height 15
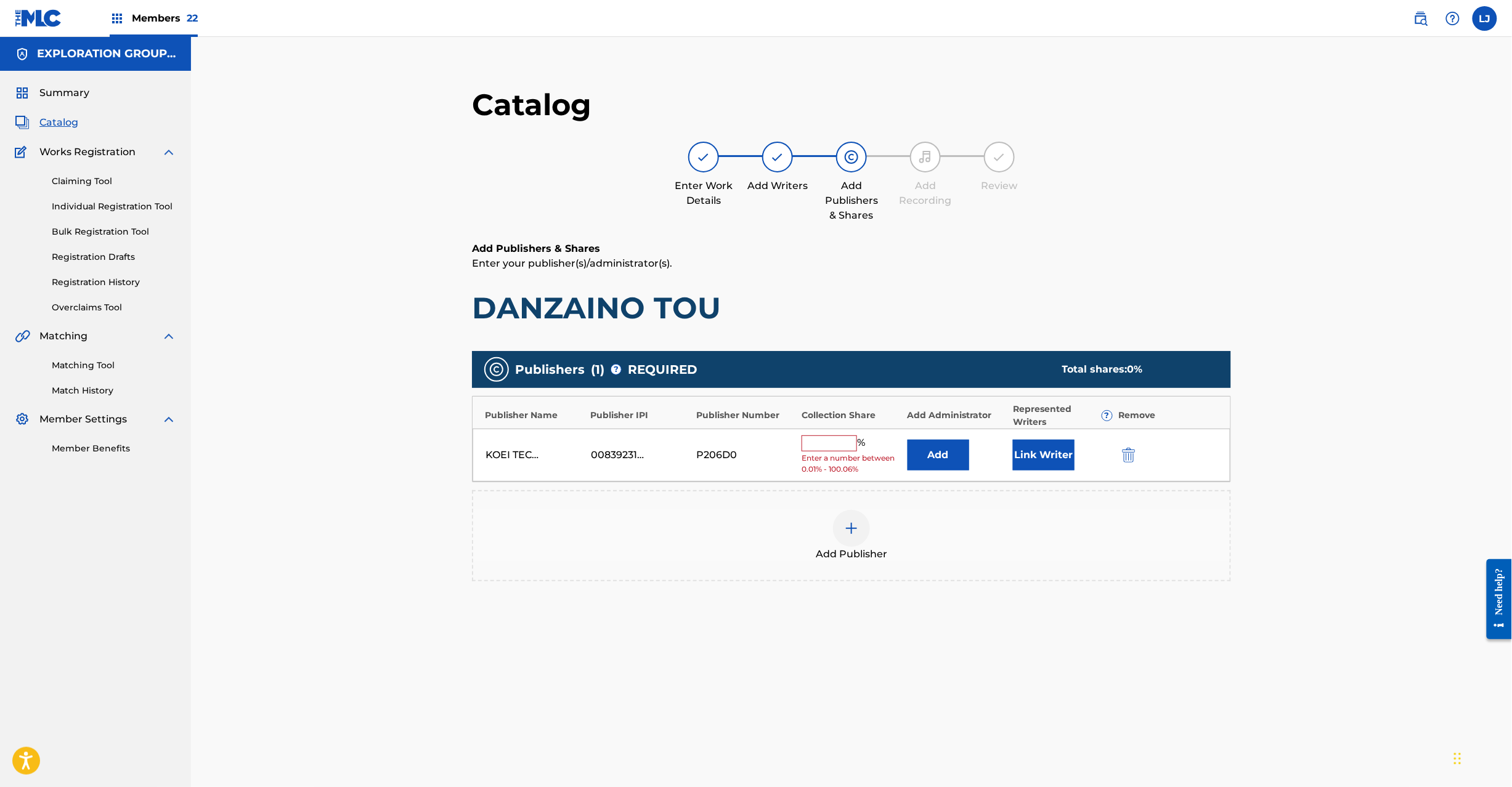
click at [1132, 463] on div "KOEI TECMO MUSIC CO LTD E BUSINESS DIV 00839231332 P206D0 % Enter a number betw…" at bounding box center [852, 456] width 758 height 53
drag, startPoint x: 1130, startPoint y: 457, endPoint x: 1000, endPoint y: 454, distance: 130.0
click at [1130, 456] on img "submit" at bounding box center [1128, 455] width 14 height 15
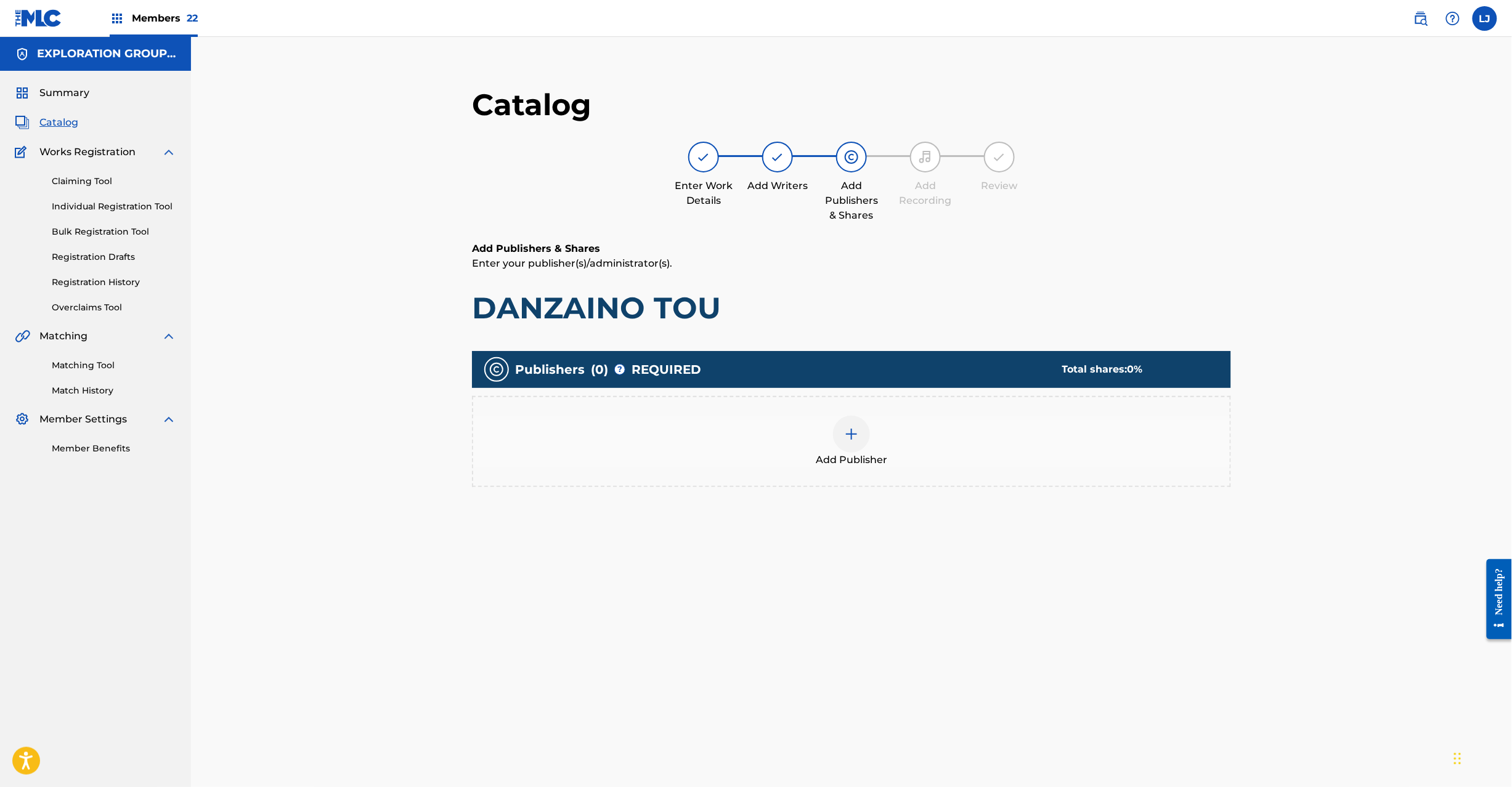
click at [859, 443] on div at bounding box center [851, 434] width 37 height 37
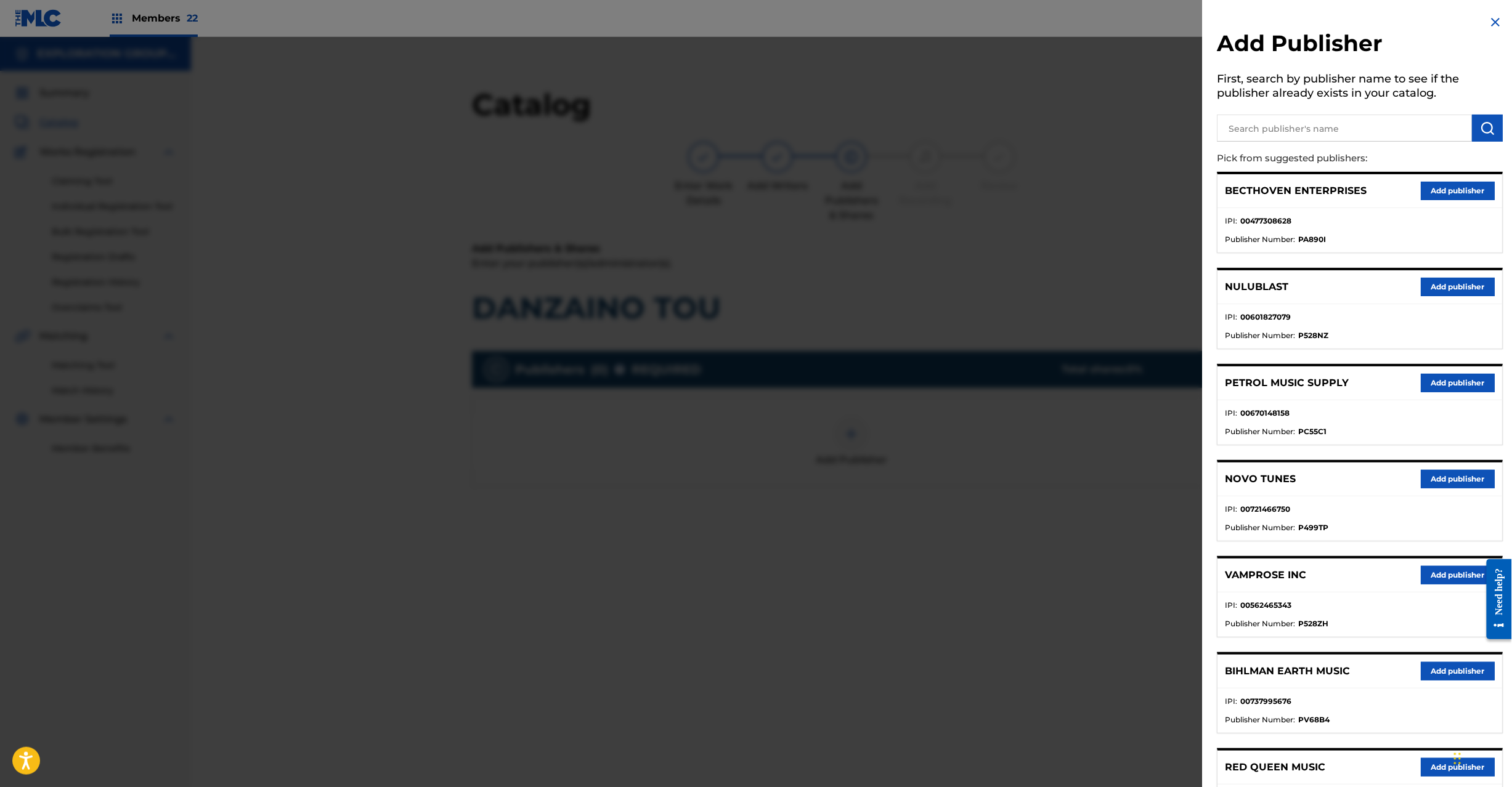
click at [1287, 138] on input "text" at bounding box center [1345, 128] width 255 height 27
paste input "Koei Tecmo Music Co Ltd N Business Div"
type input "Koei Tecmo Music Co Ltd N Business Div"
click at [1484, 124] on img "submit" at bounding box center [1488, 128] width 15 height 15
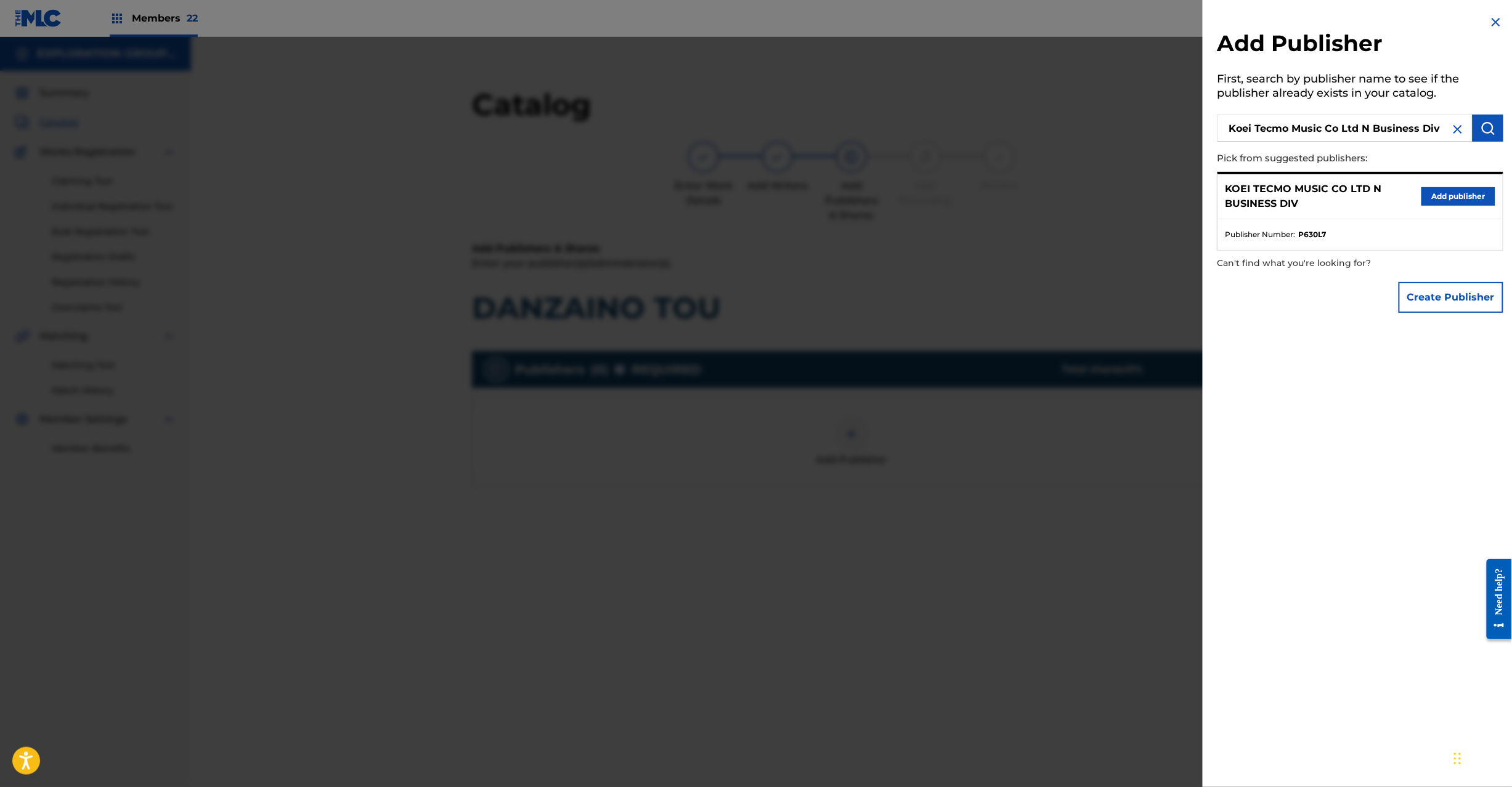
click at [1454, 197] on button "Add publisher" at bounding box center [1459, 197] width 74 height 18
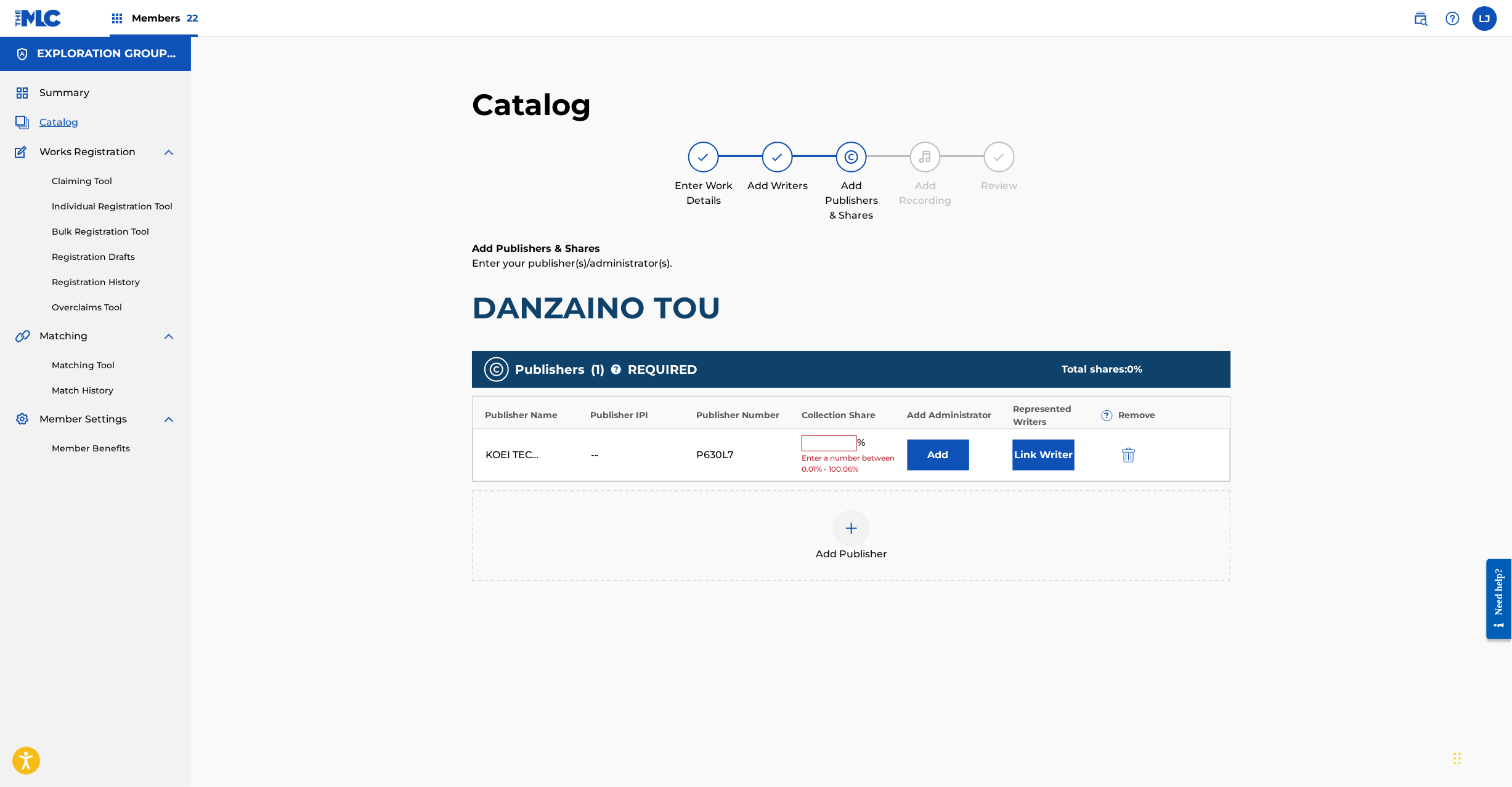
click at [924, 452] on button "Add" at bounding box center [938, 455] width 62 height 31
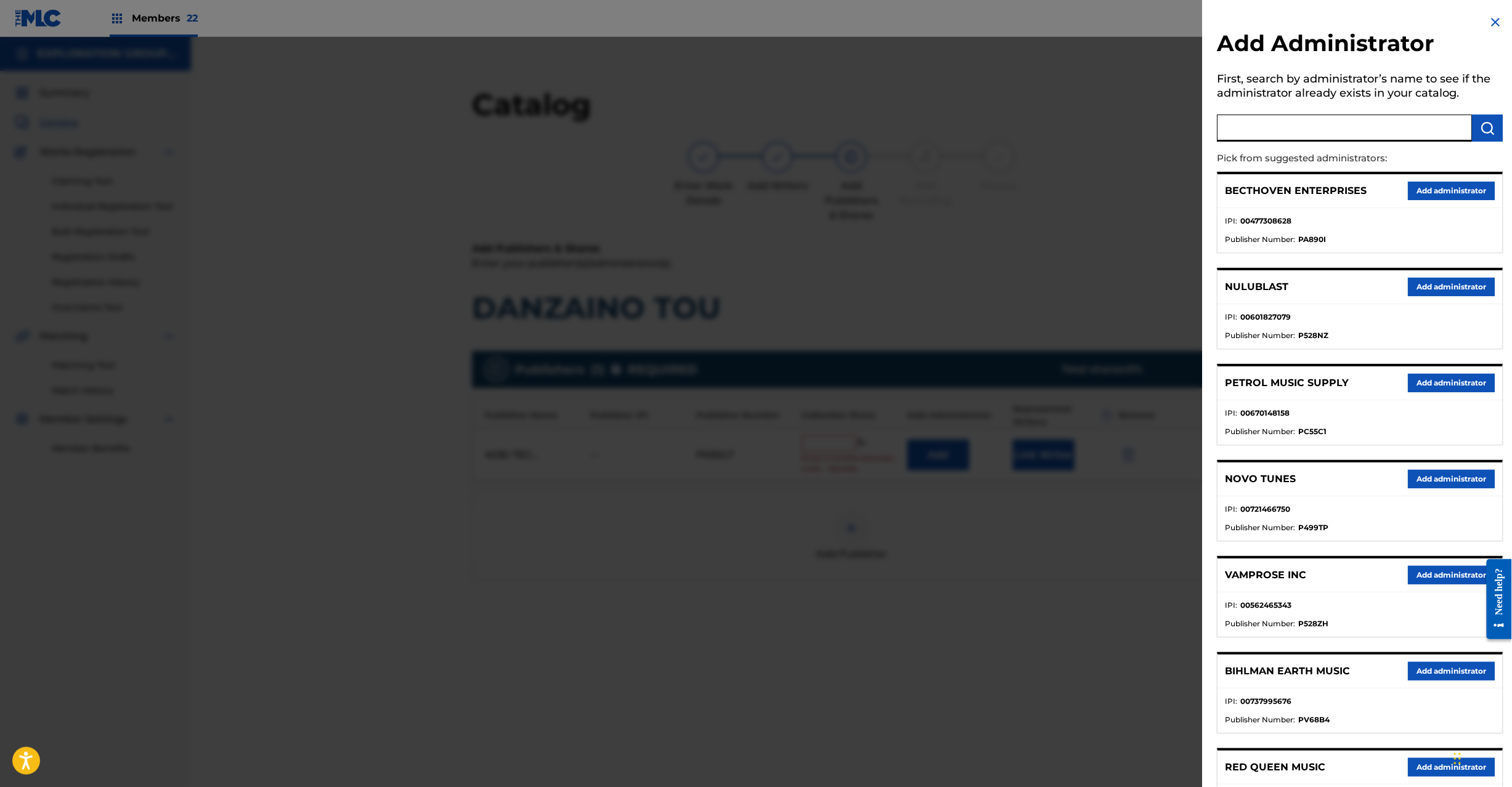
click at [1342, 129] on input "text" at bounding box center [1345, 128] width 255 height 27
paste input "Exploration Group LLC"
type input "Exploration Group LLC"
click at [1487, 123] on img "submit" at bounding box center [1488, 128] width 15 height 15
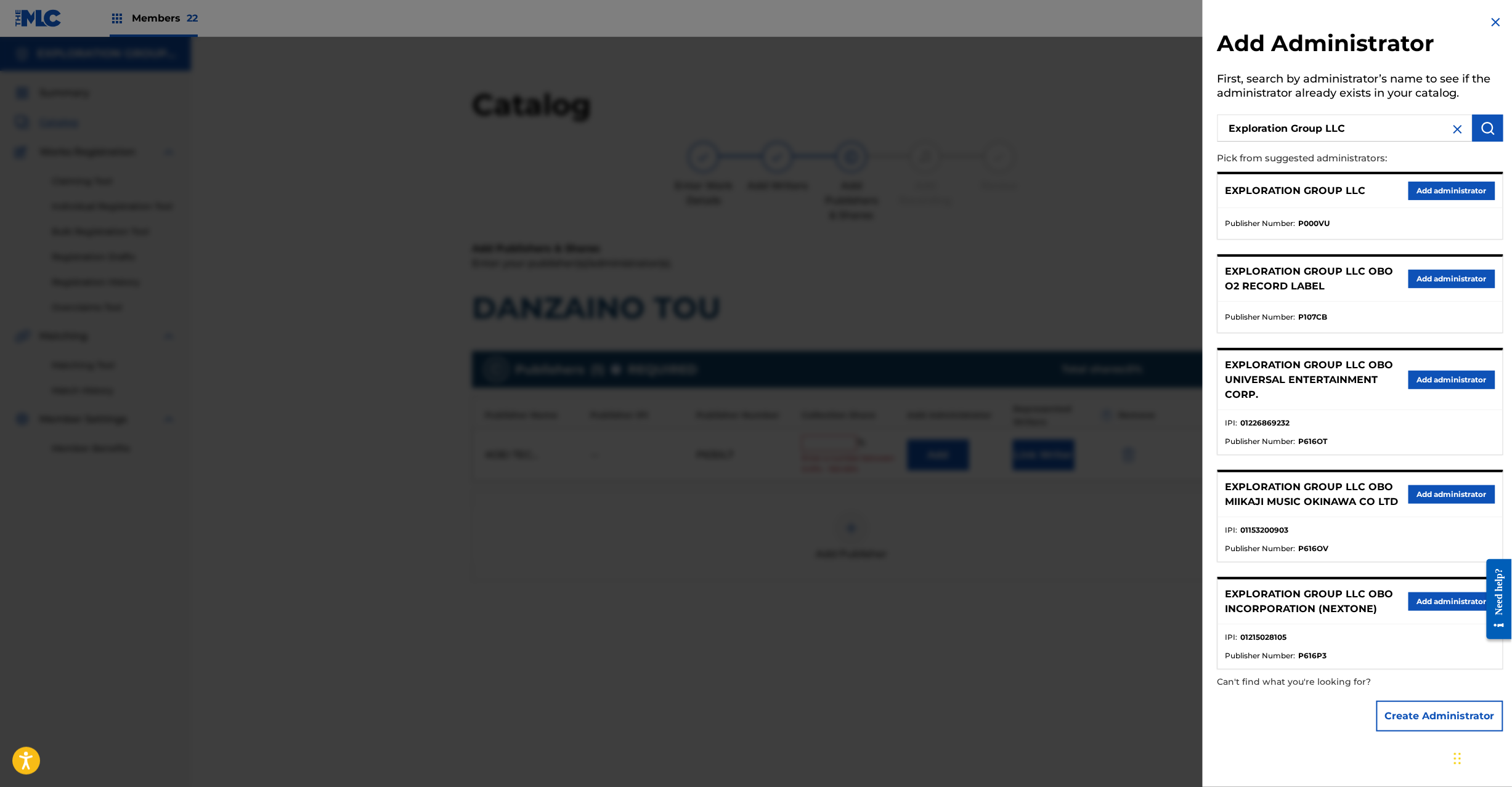
click at [1449, 188] on button "Add administrator" at bounding box center [1451, 191] width 87 height 18
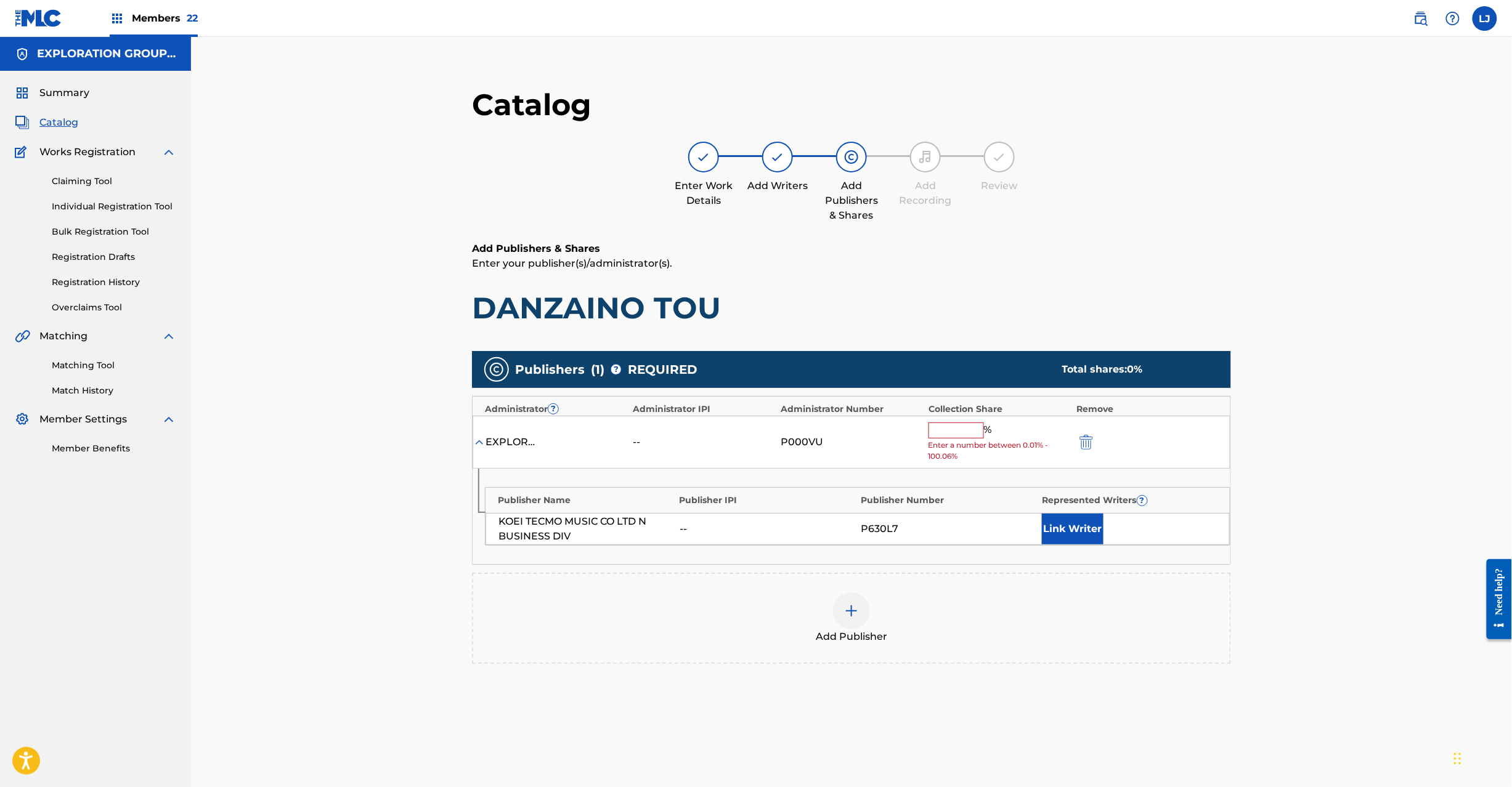
click at [972, 430] on input "text" at bounding box center [956, 430] width 55 height 16
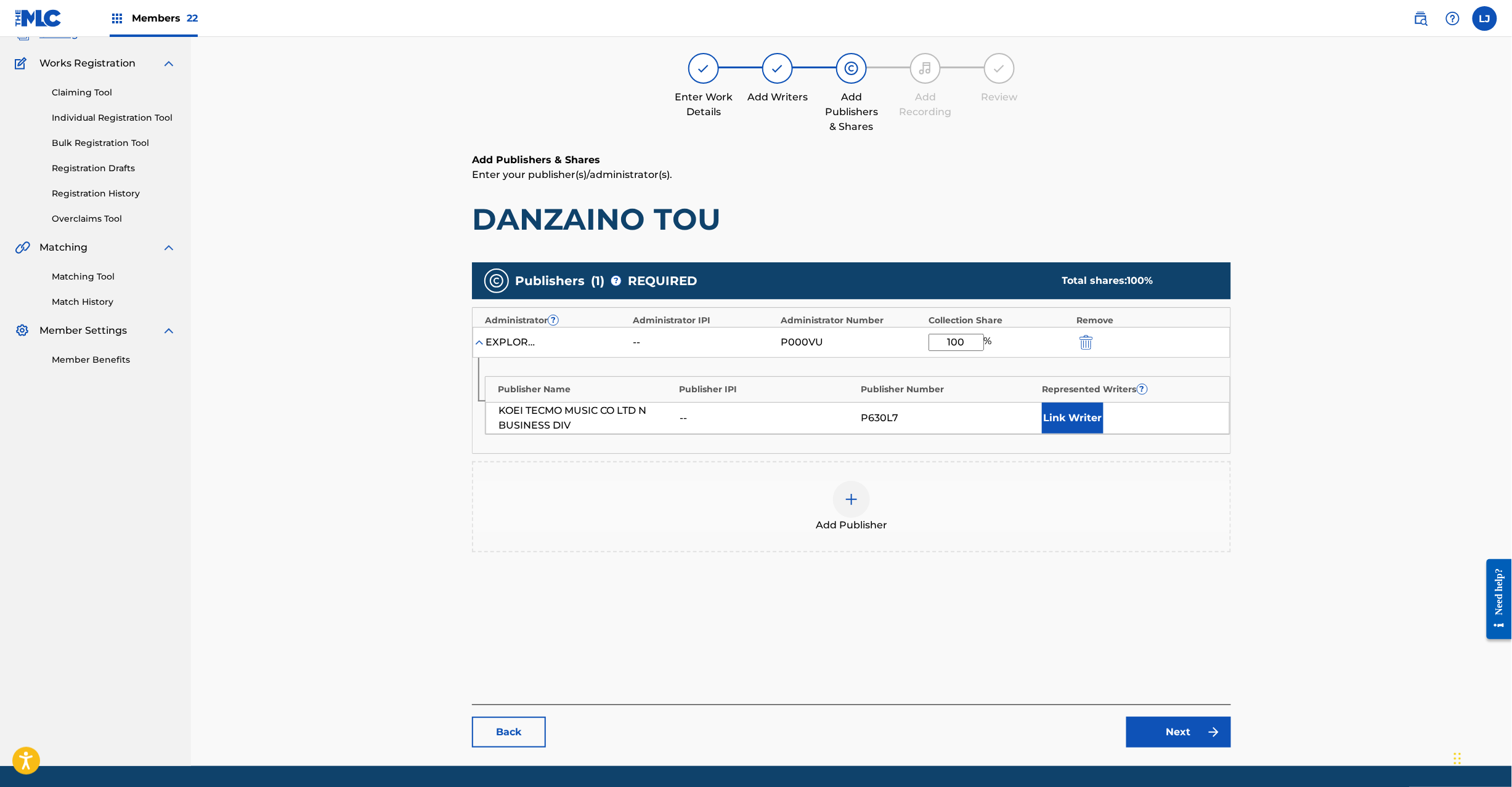
scroll to position [127, 0]
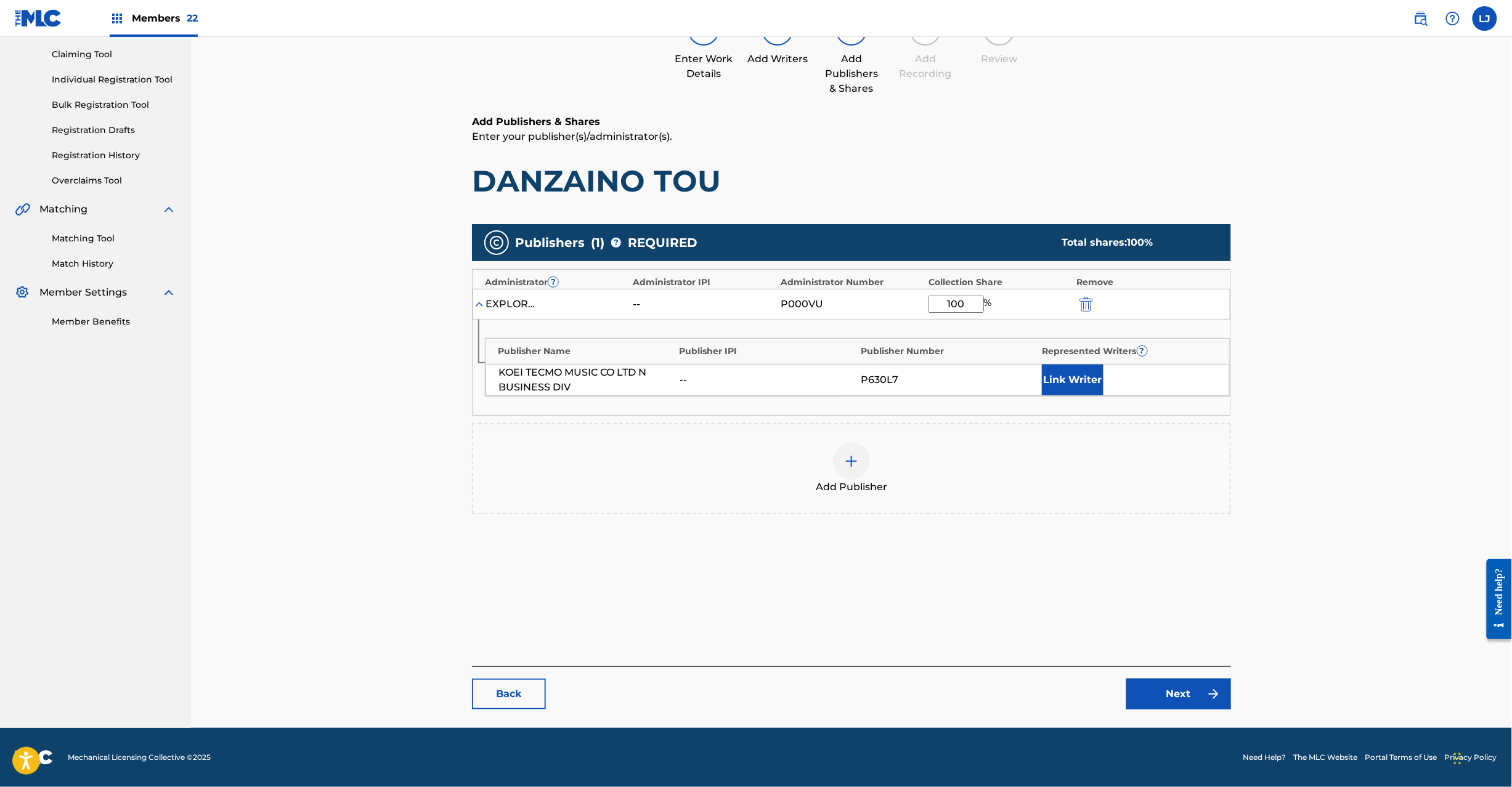
type input "100"
click at [1146, 695] on link "Next" at bounding box center [1179, 694] width 105 height 31
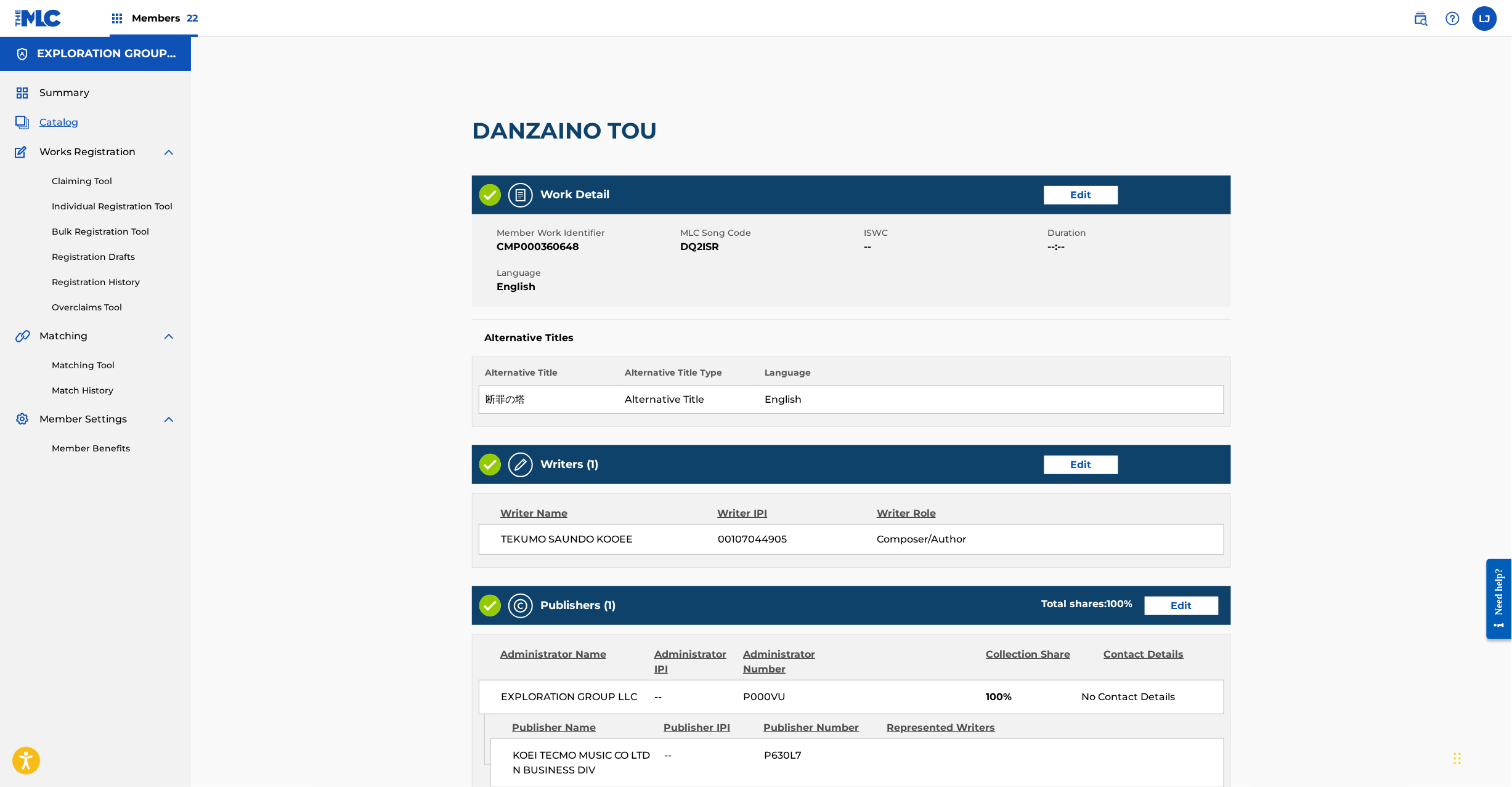
scroll to position [245, 0]
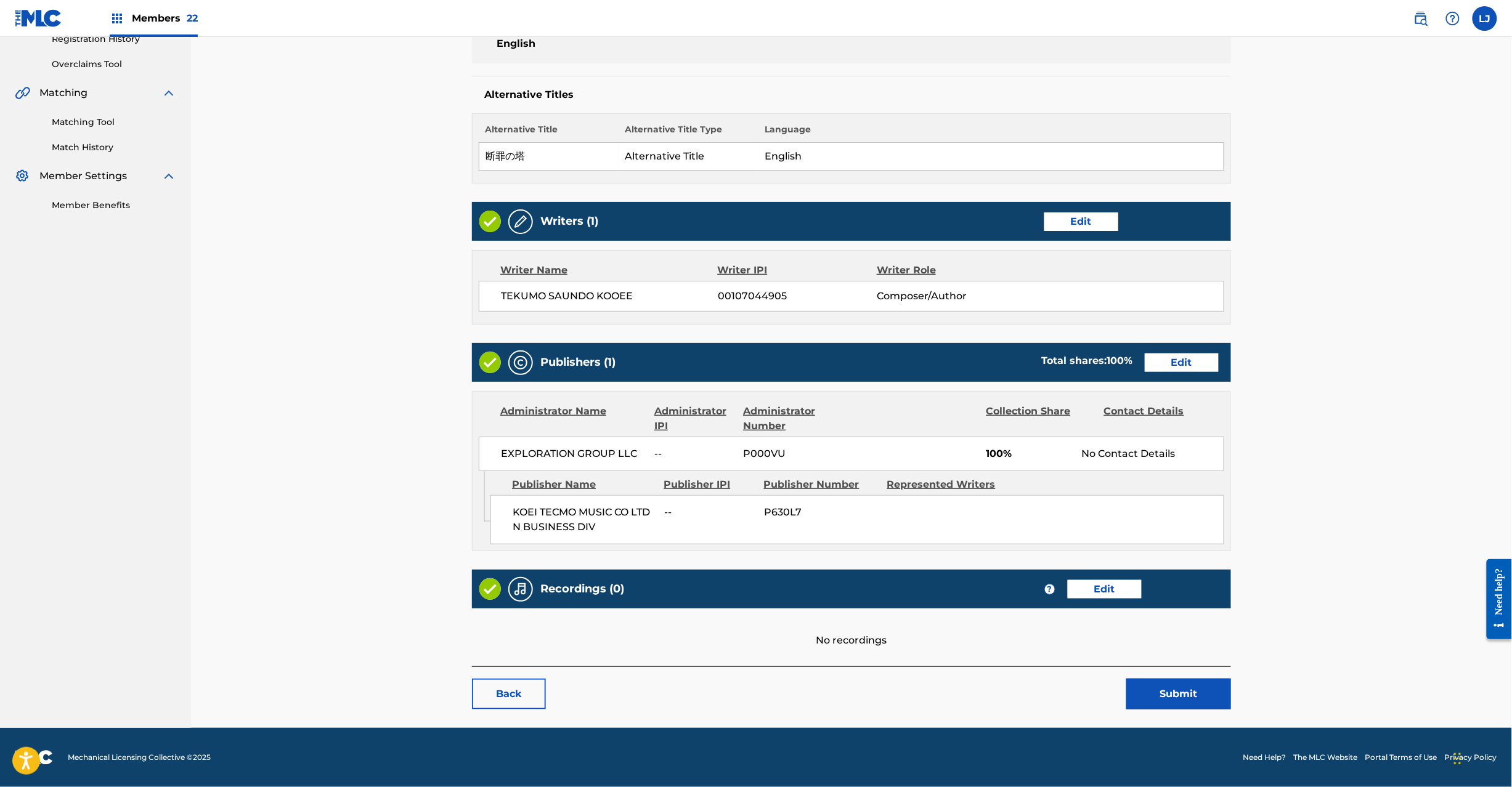
click at [1156, 688] on button "Submit" at bounding box center [1179, 694] width 105 height 31
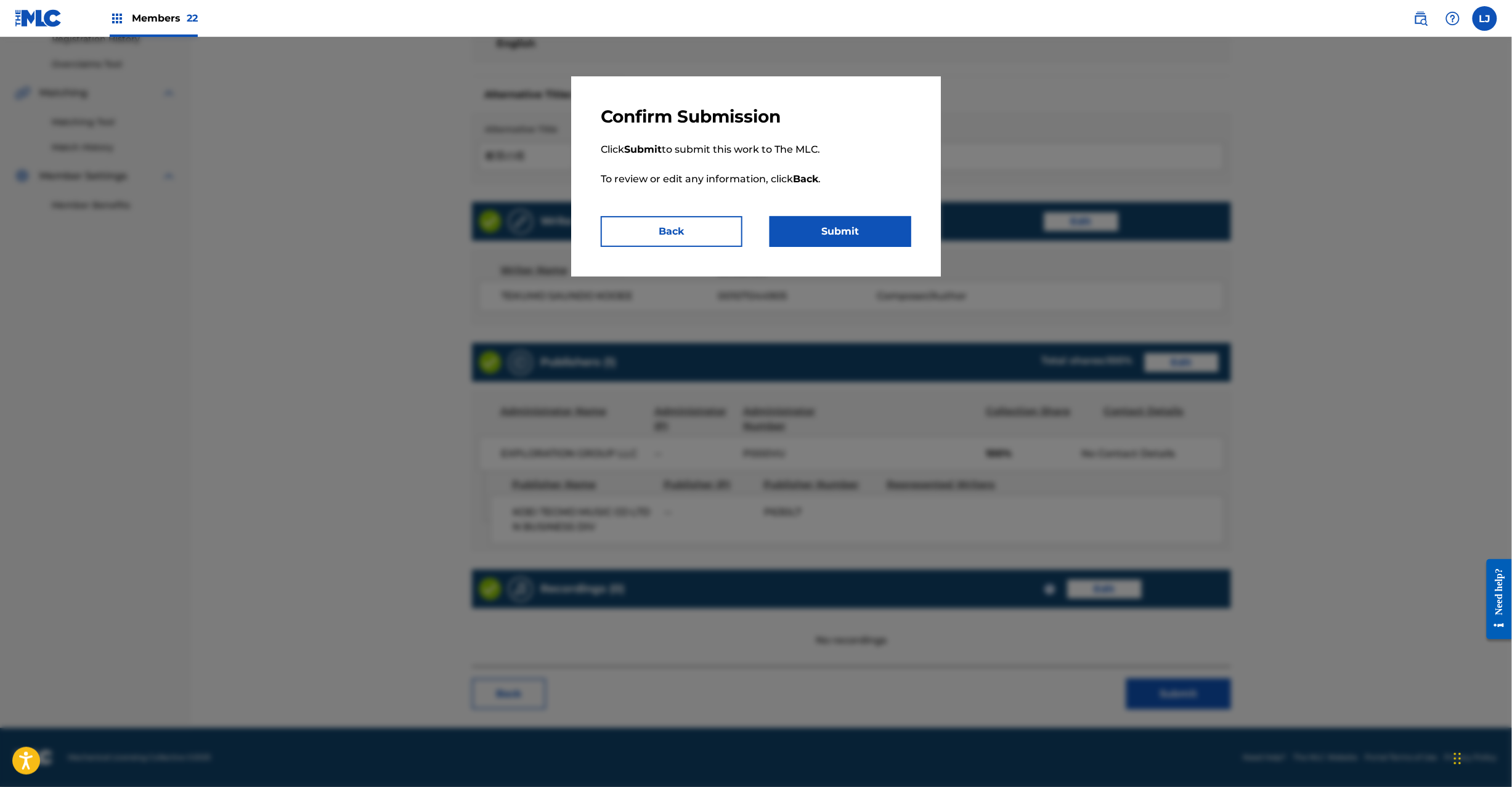
click at [870, 238] on button "Submit" at bounding box center [841, 231] width 142 height 31
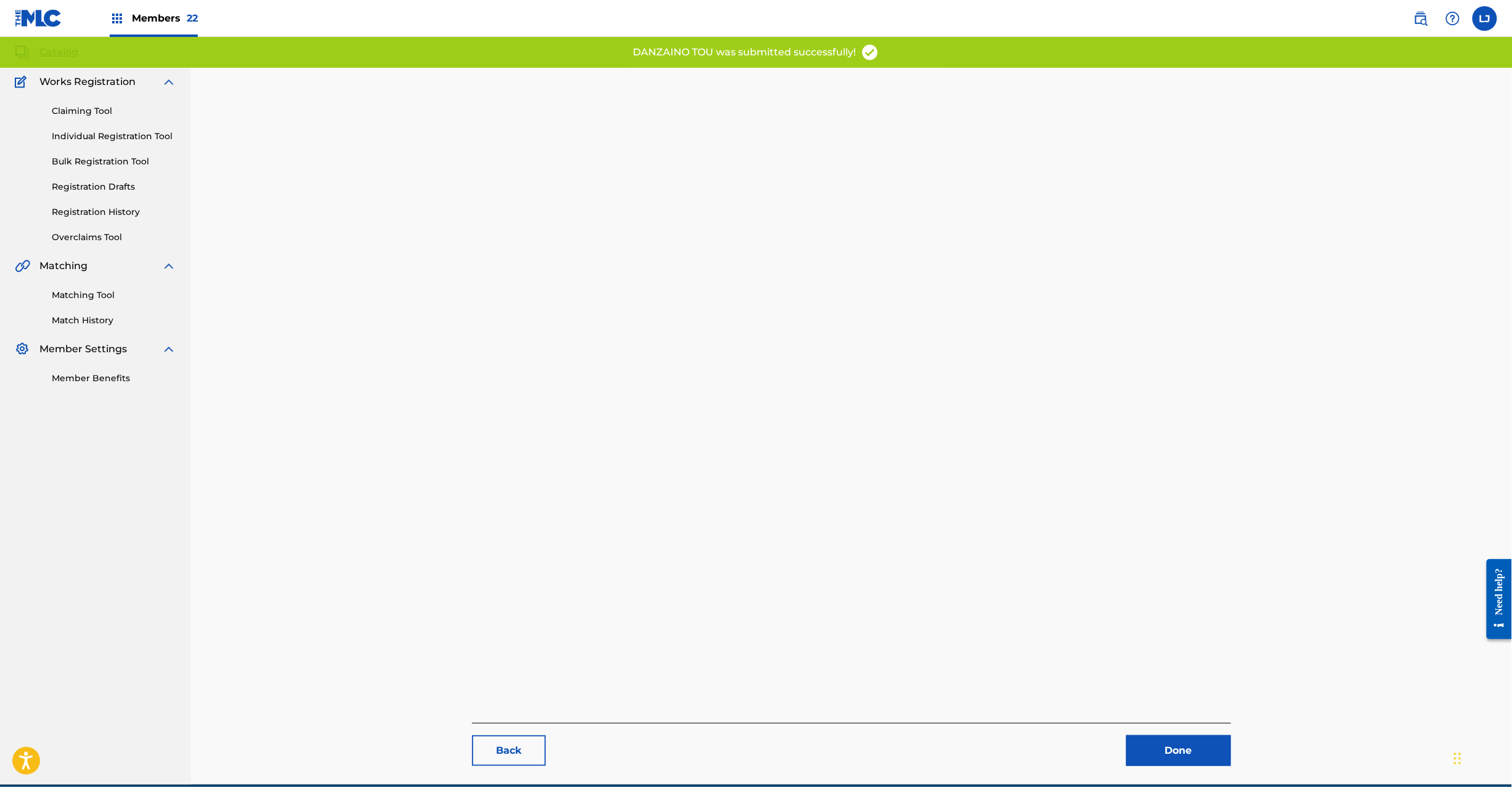
scroll to position [127, 0]
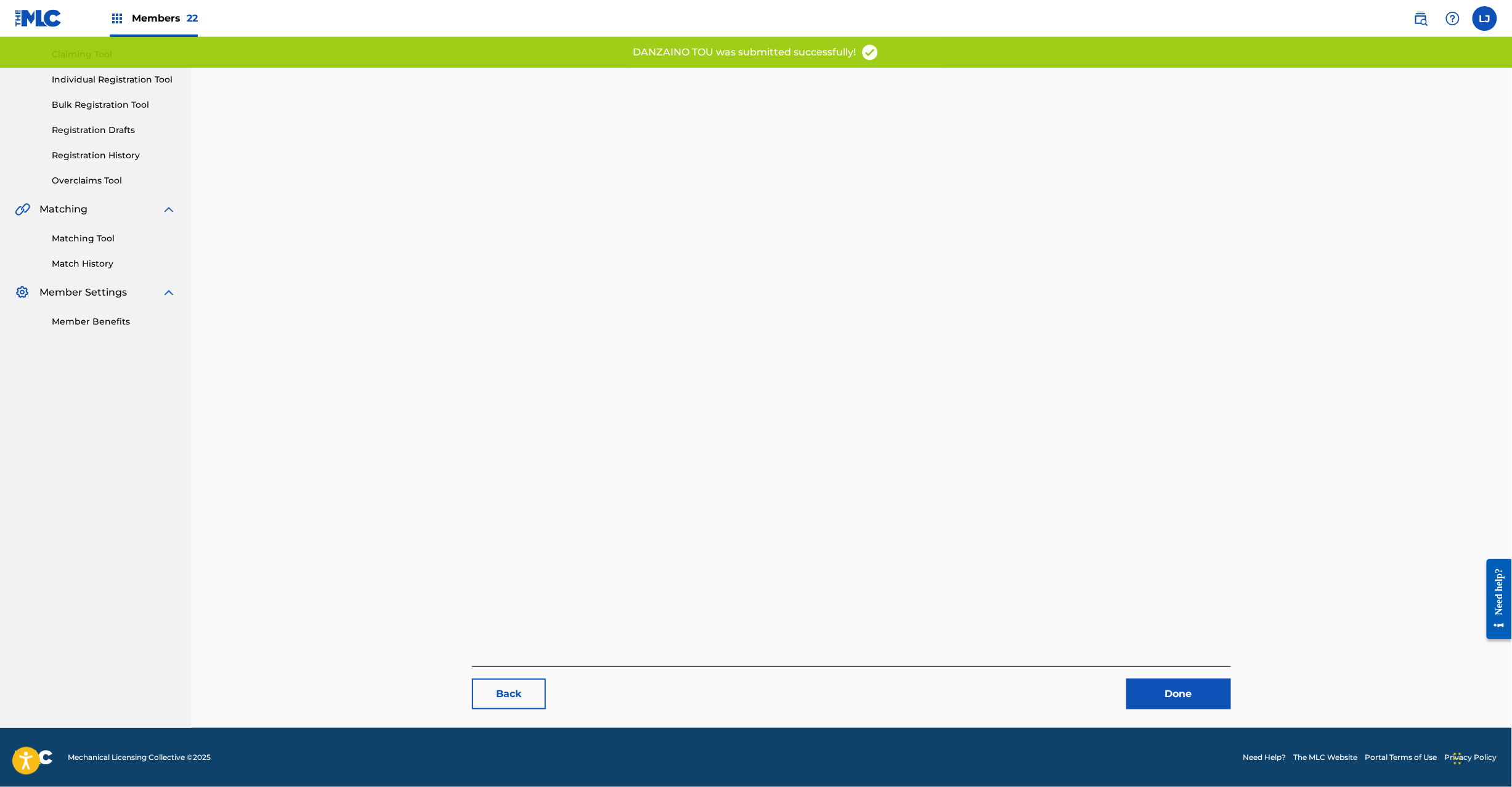
click at [1167, 704] on link "Done" at bounding box center [1179, 694] width 105 height 31
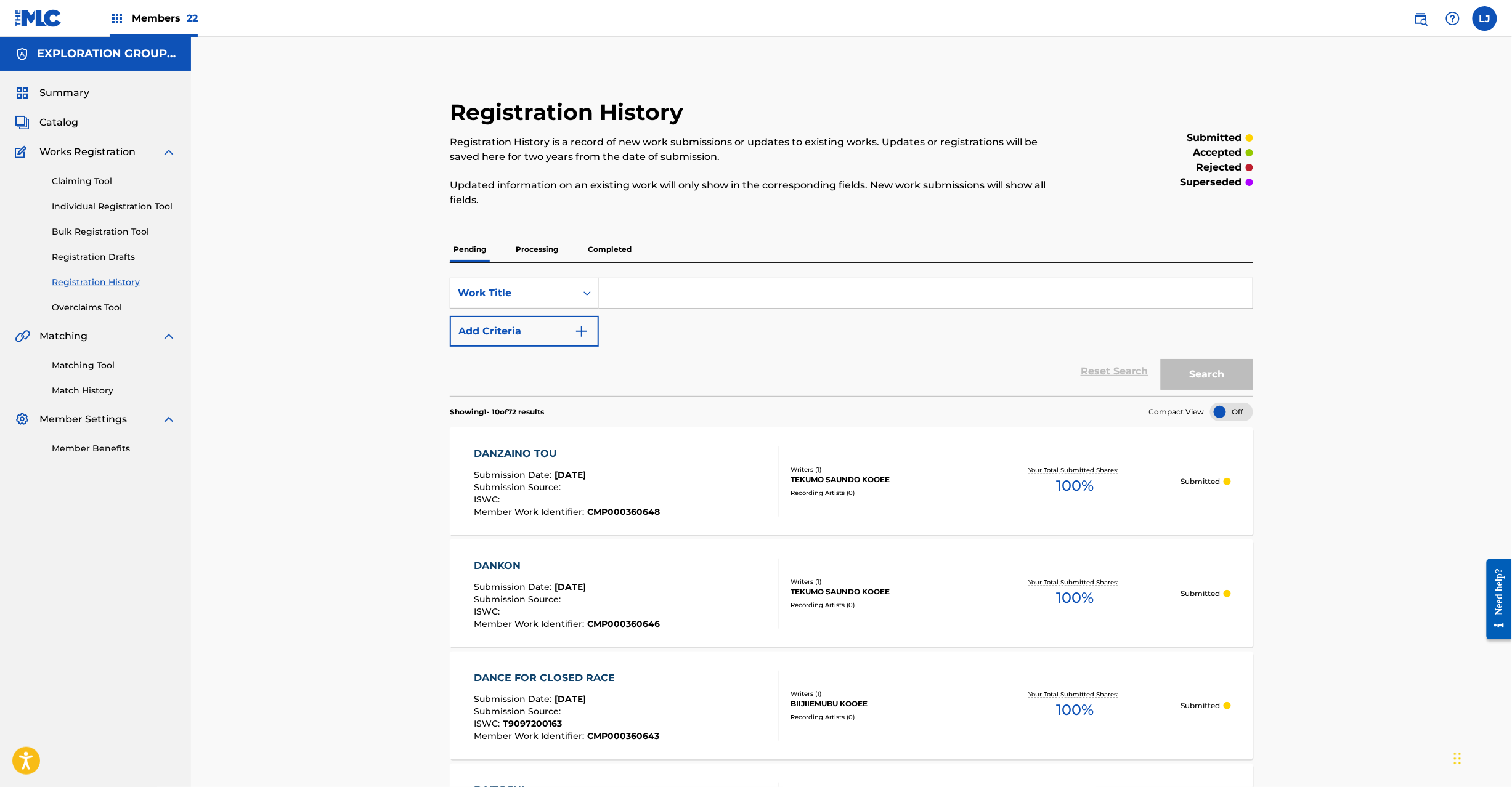
click at [63, 123] on span "Catalog" at bounding box center [59, 122] width 39 height 15
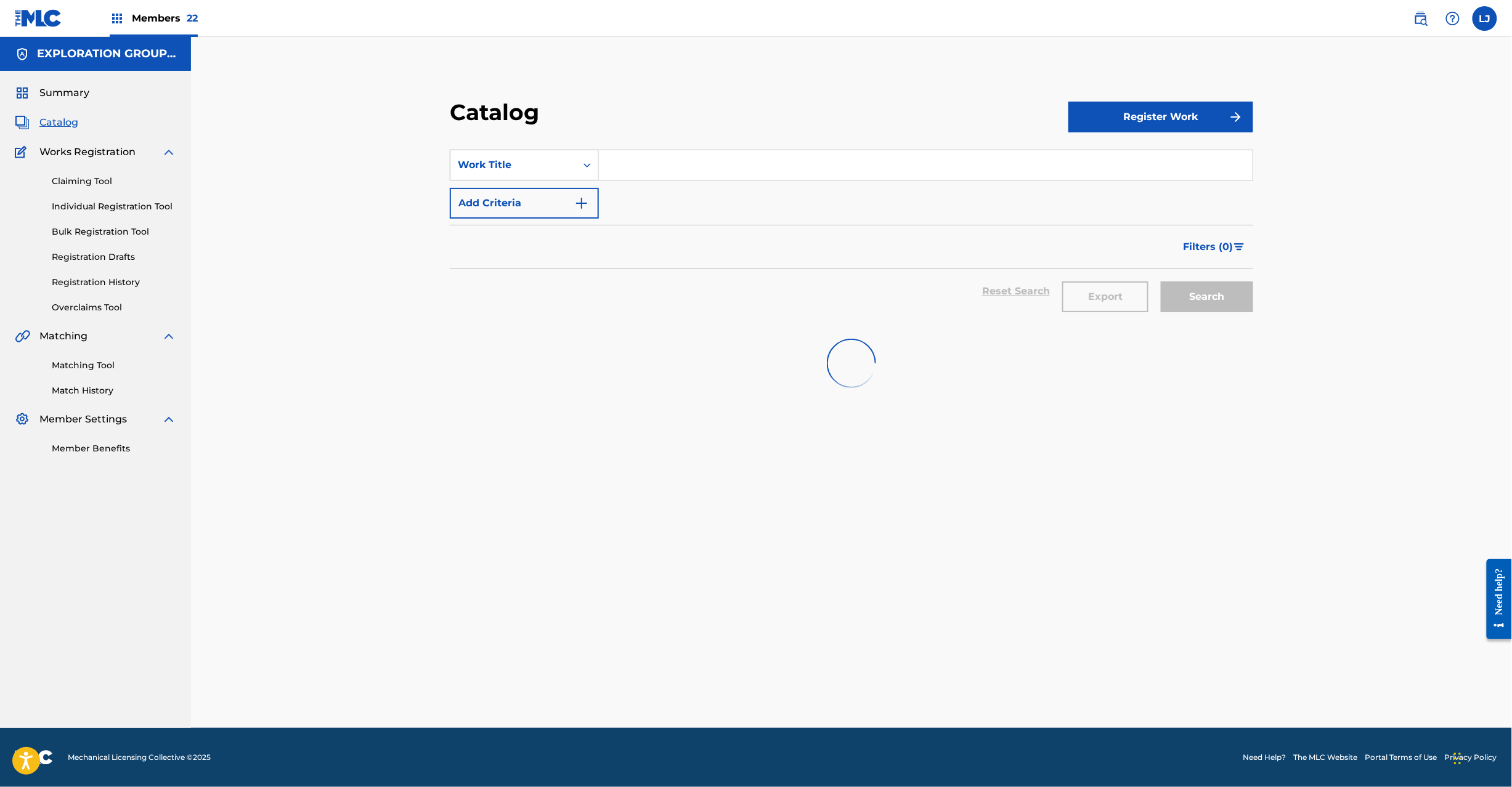
click at [565, 174] on div "Work Title" at bounding box center [513, 165] width 126 height 23
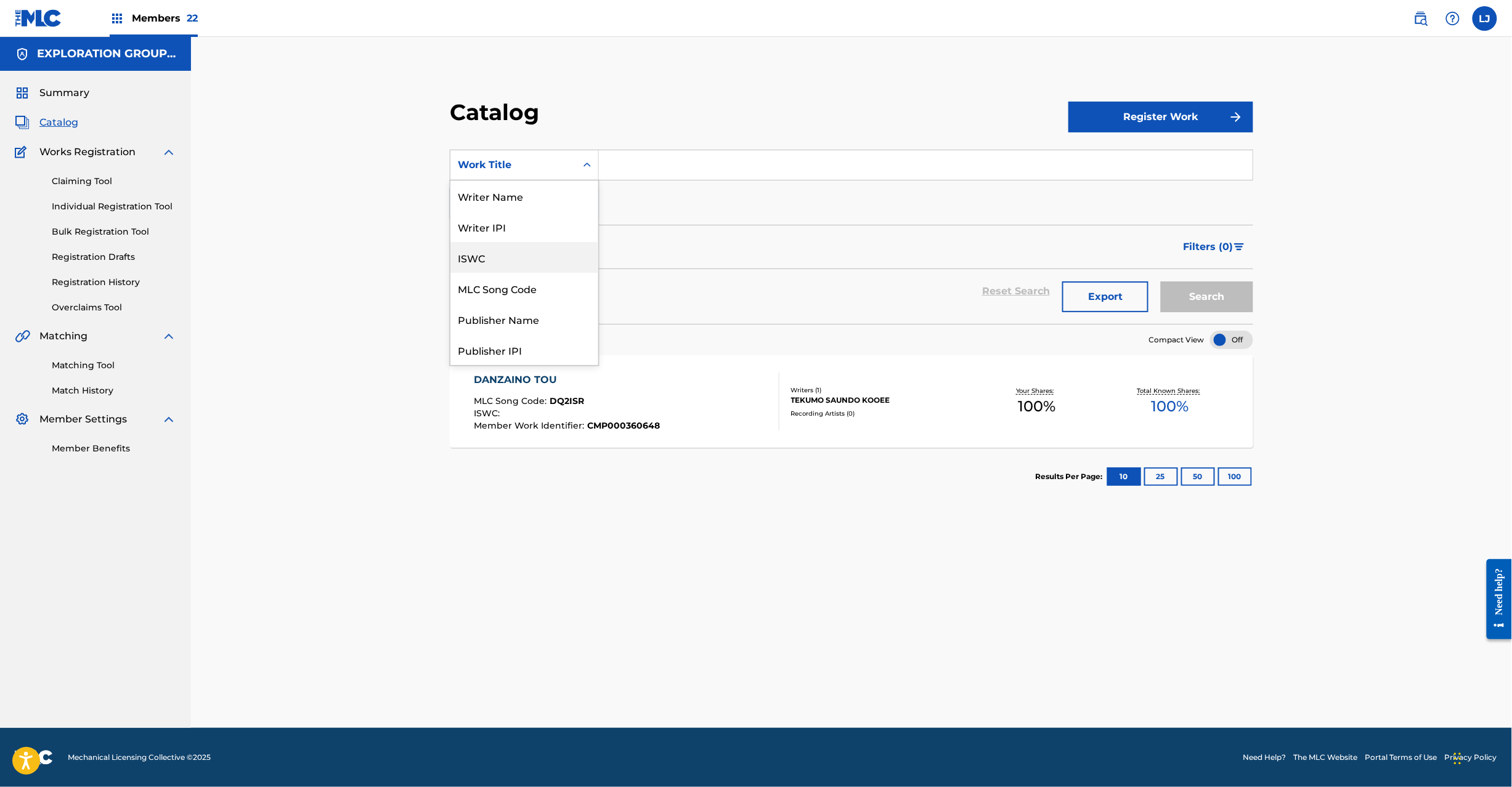
drag, startPoint x: 525, startPoint y: 291, endPoint x: 560, endPoint y: 254, distance: 50.9
click at [524, 290] on div "MLC Song Code" at bounding box center [524, 288] width 148 height 31
click at [647, 152] on input "Search Form" at bounding box center [926, 165] width 654 height 29
paste input "DQ2PUG"
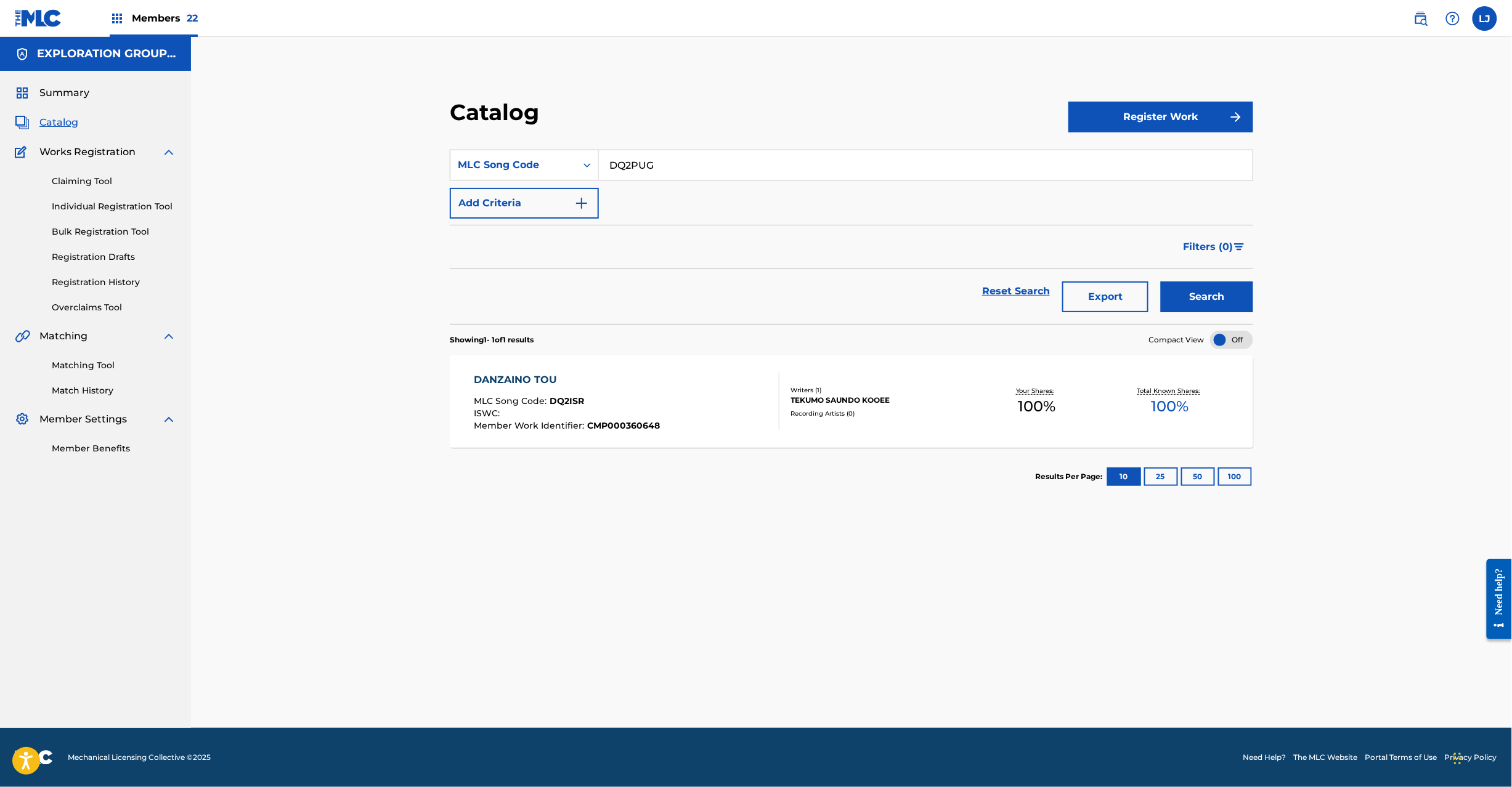
type input "DQ2PUG"
click at [1168, 291] on button "Search" at bounding box center [1207, 296] width 92 height 31
click at [619, 394] on div "[PERSON_NAME] MLC Song Code : DQ2PUG ISWC : T9097199514 Member Work Identifier …" at bounding box center [565, 402] width 182 height 58
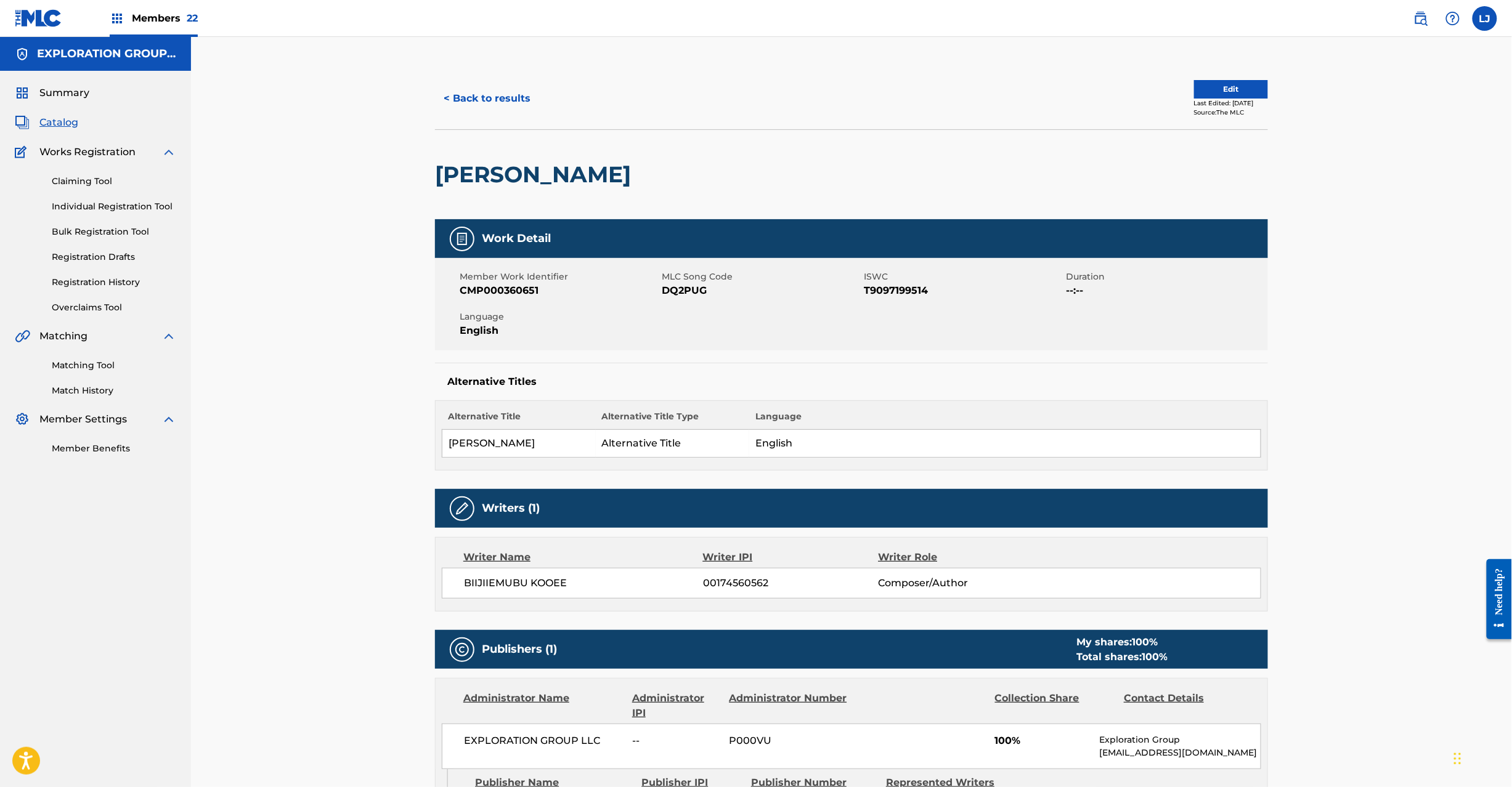
click at [1204, 76] on div "< Back to results Edit Last Edited: [DATE] Source: The MLC" at bounding box center [851, 98] width 833 height 62
click at [1196, 87] on button "Edit" at bounding box center [1231, 89] width 74 height 18
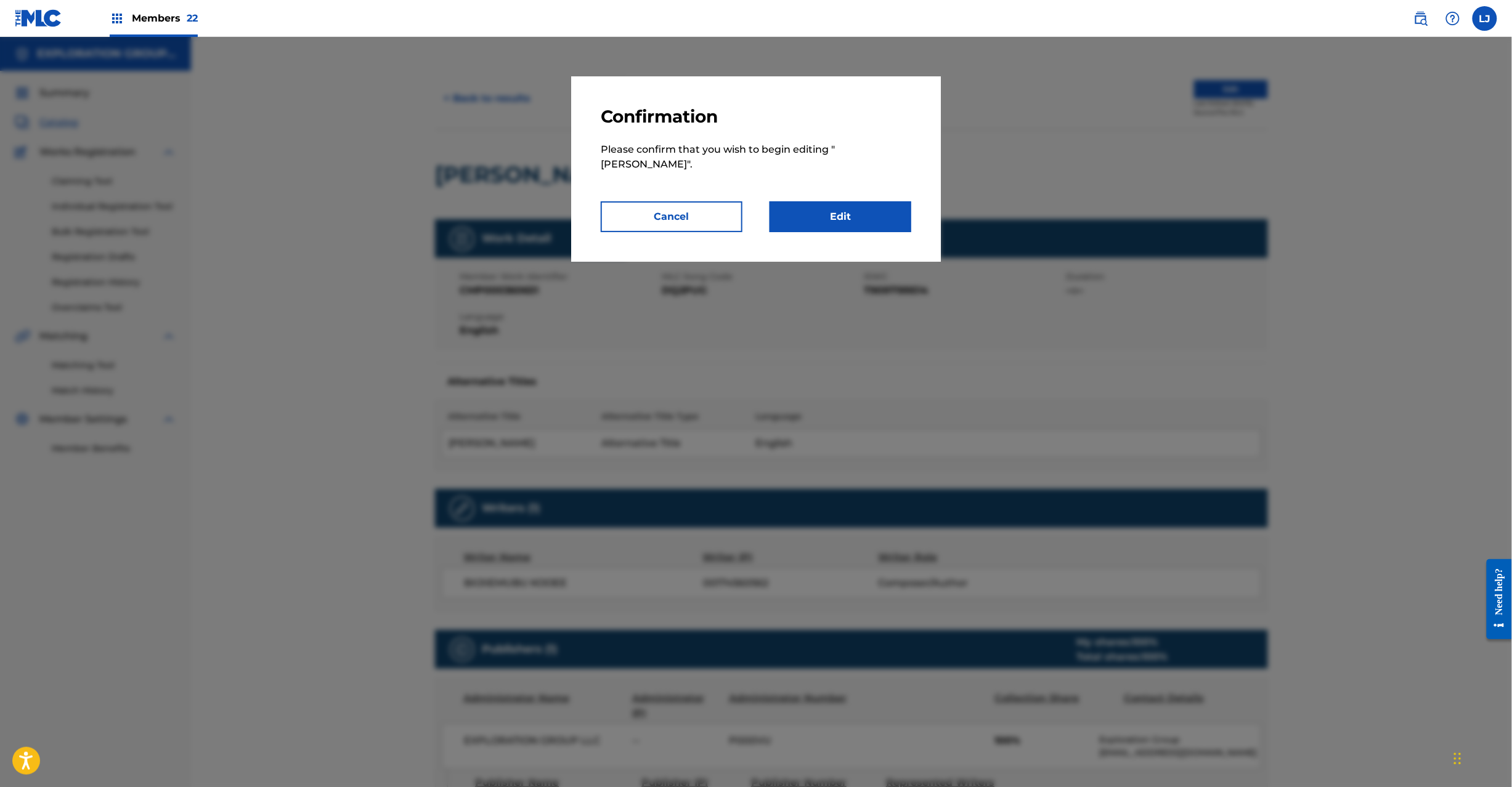
click at [824, 201] on link "Edit" at bounding box center [841, 216] width 142 height 31
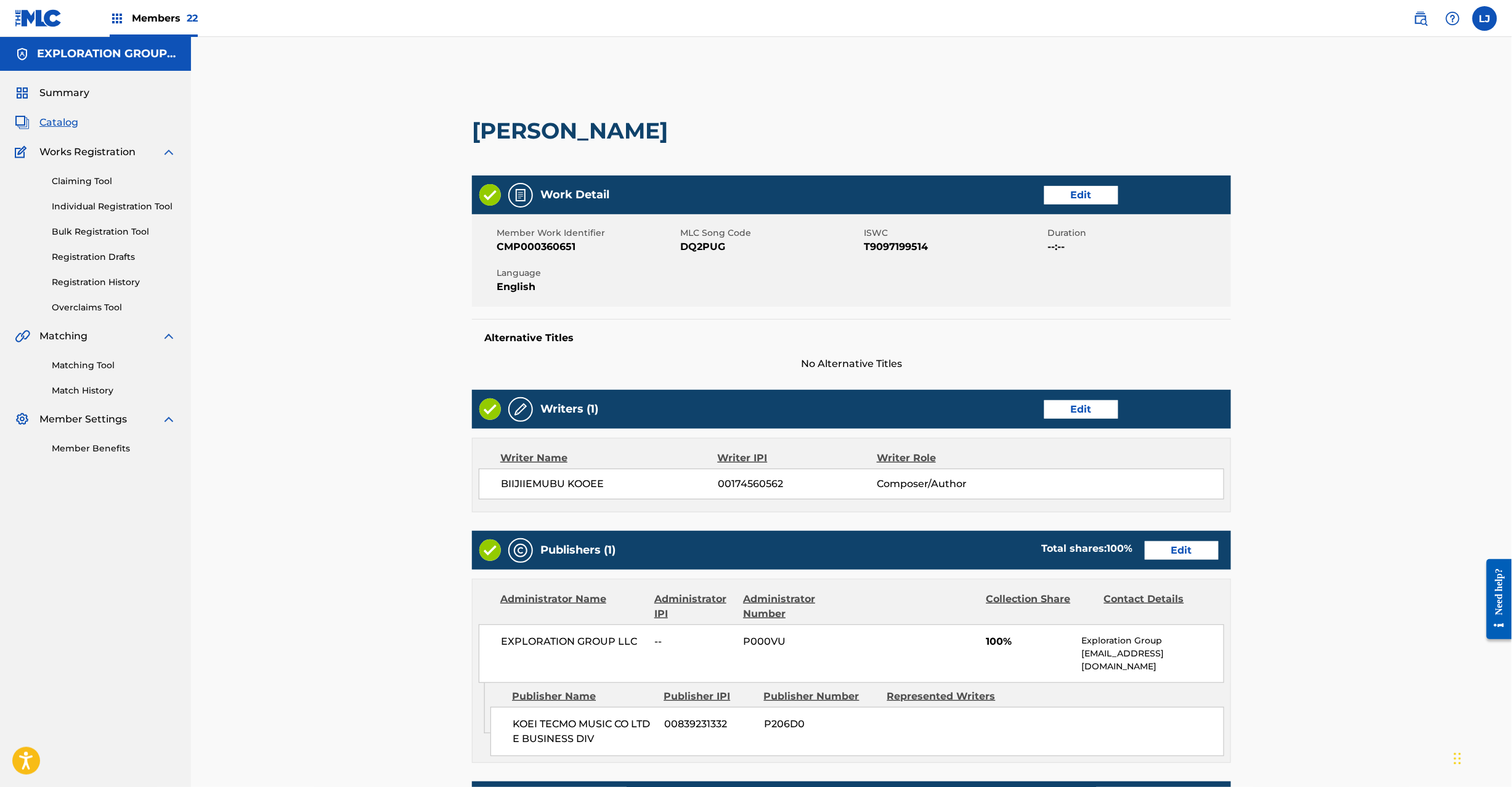
click at [1203, 556] on link "Edit" at bounding box center [1182, 551] width 74 height 18
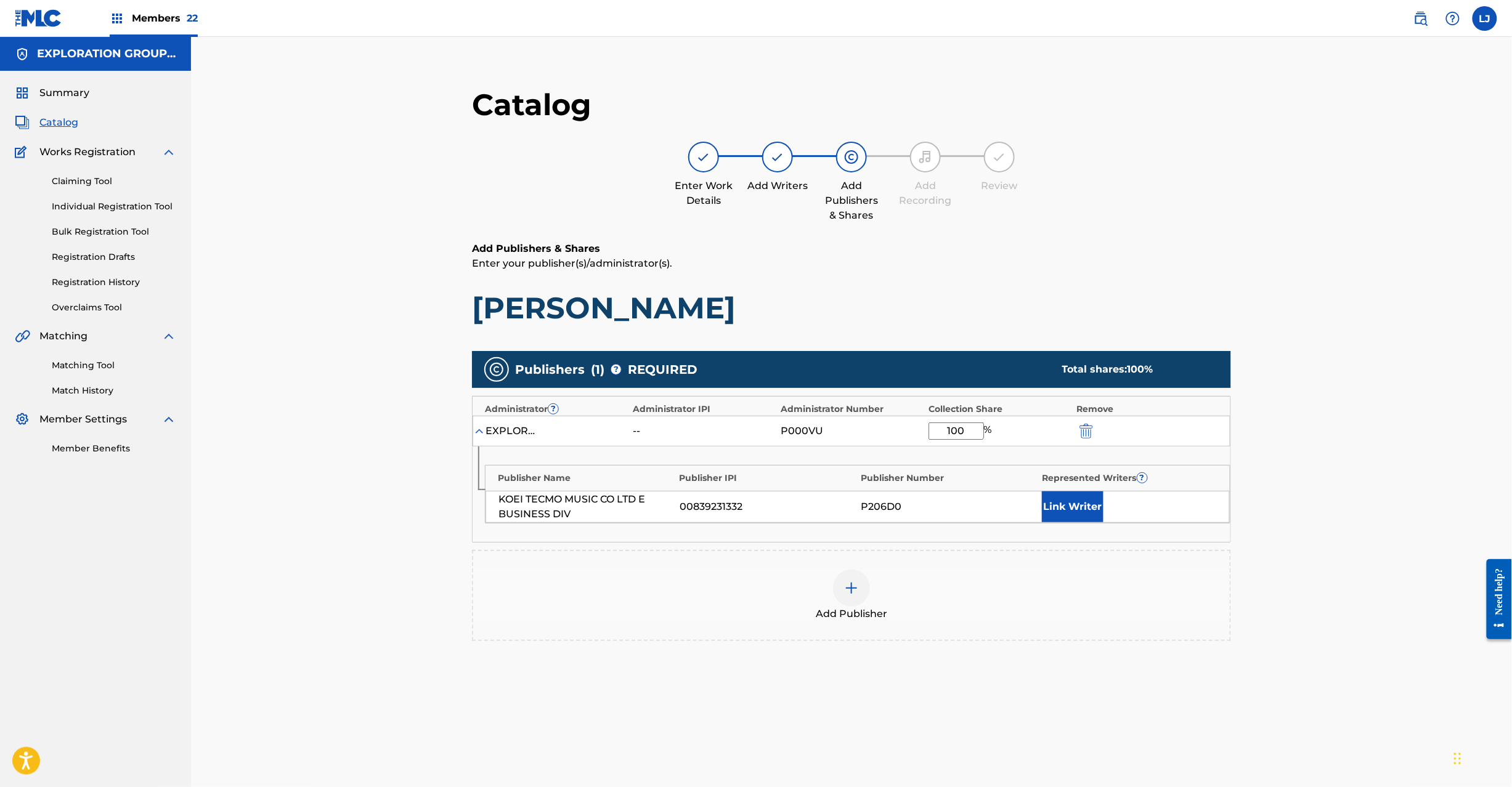
click at [1082, 428] on img "submit" at bounding box center [1086, 431] width 14 height 15
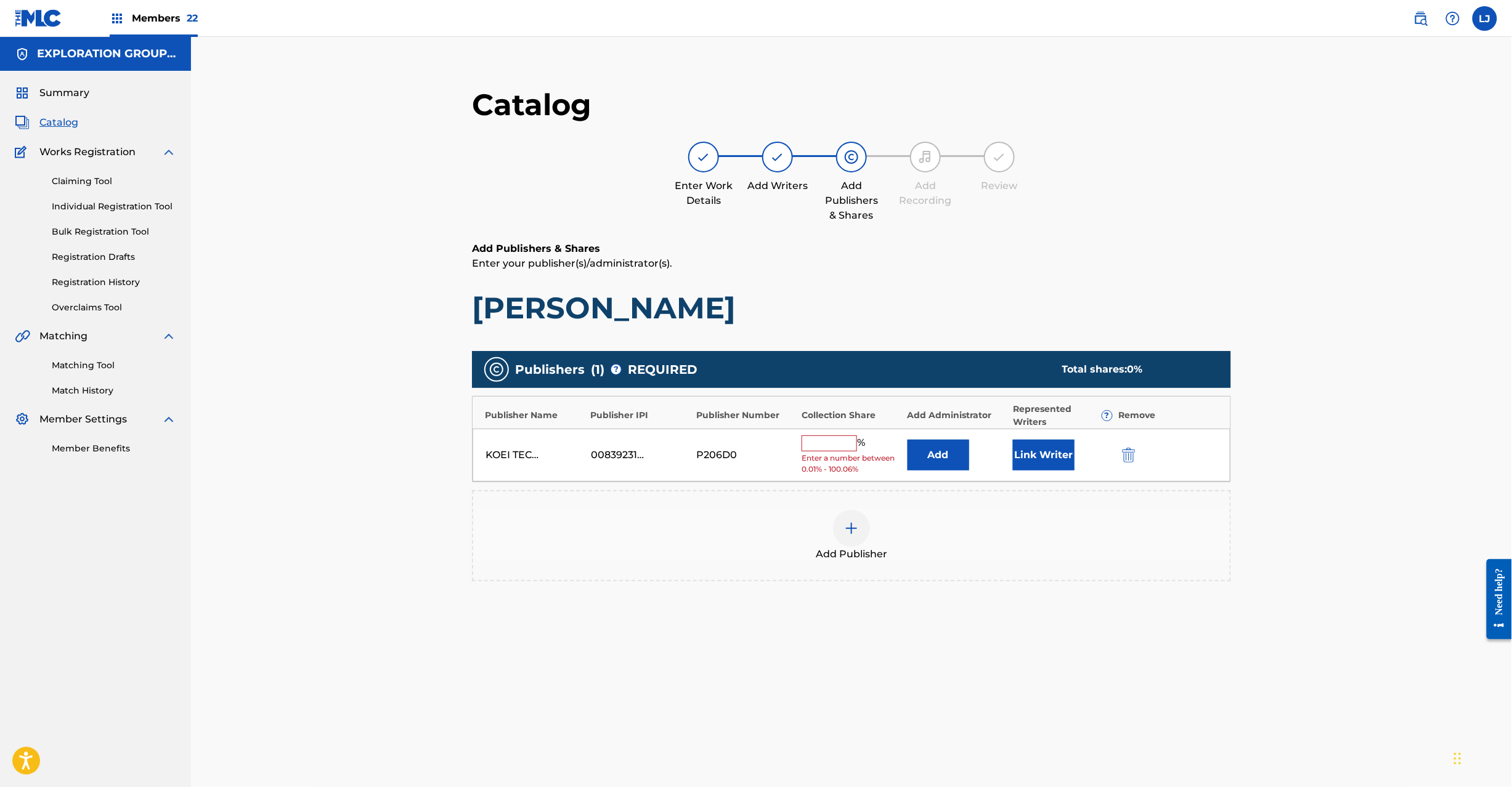
click at [1121, 454] on button "submit" at bounding box center [1128, 455] width 18 height 14
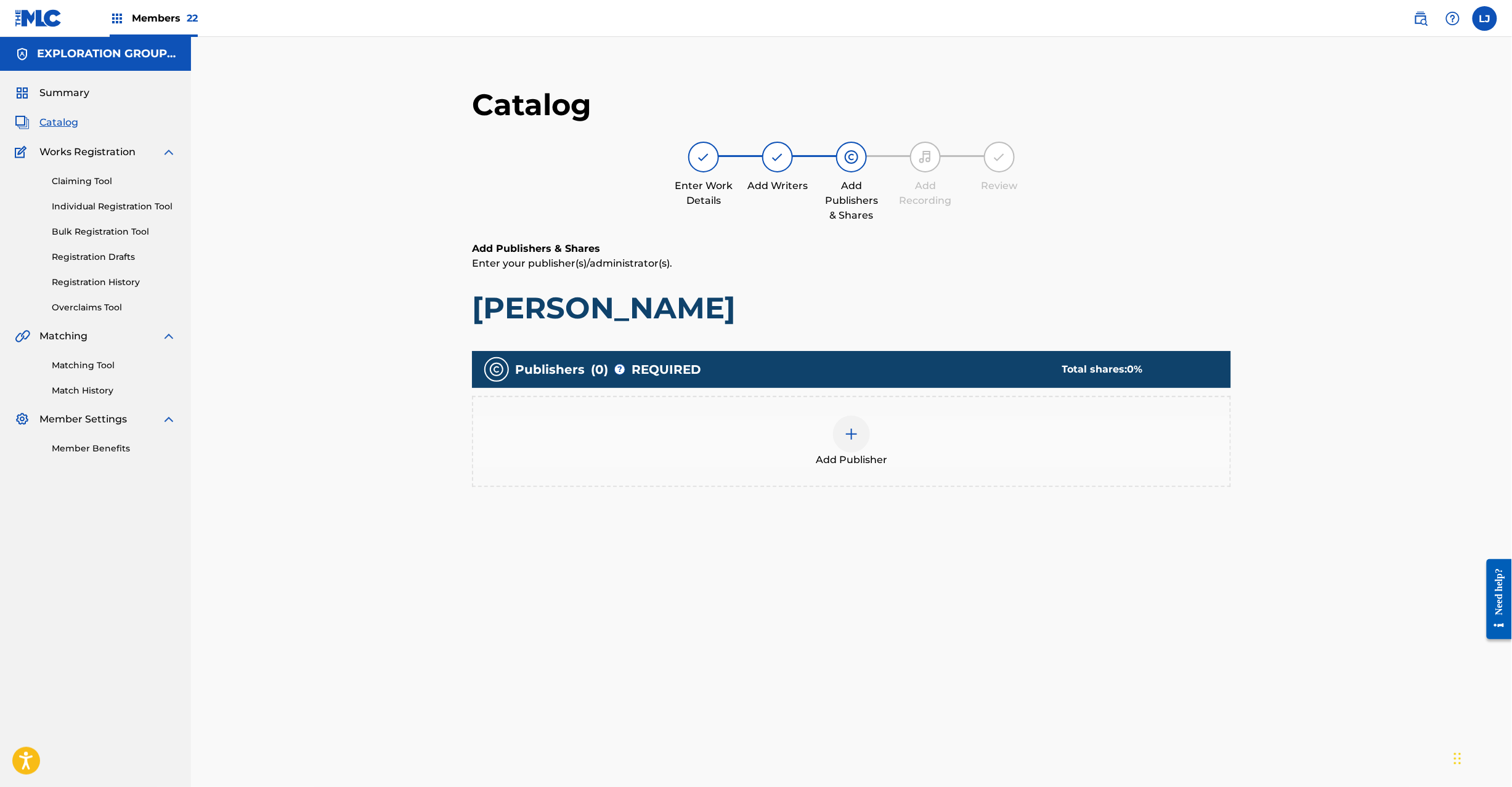
click at [865, 439] on div at bounding box center [851, 434] width 37 height 37
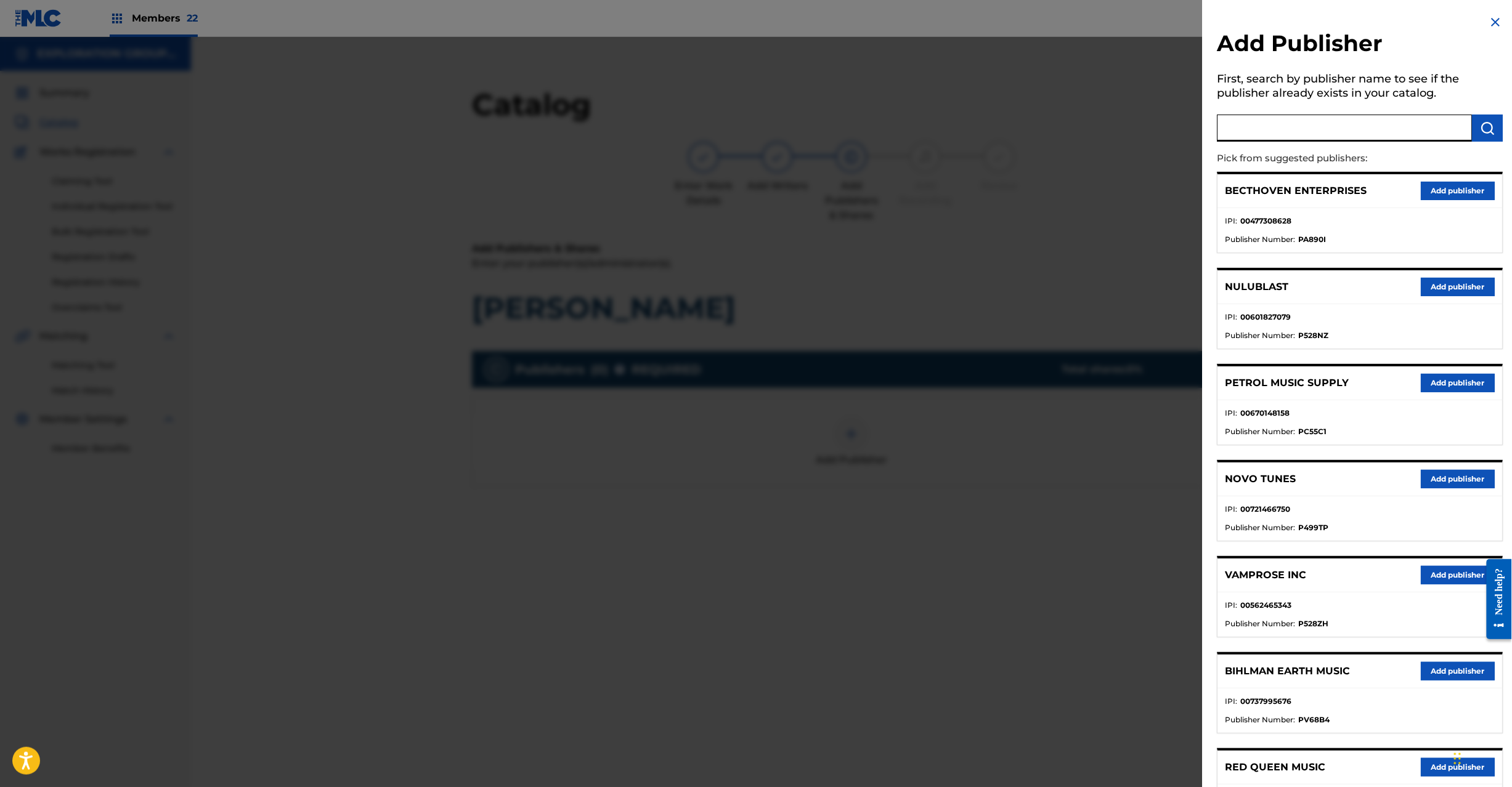
click at [1383, 130] on input "text" at bounding box center [1345, 128] width 255 height 27
paste input "Koei Tecmo Music Co Ltd N Business Div"
click at [1468, 121] on input "Koei Tecmo Music Co Ltd N Business Div" at bounding box center [1345, 128] width 255 height 27
type input "Koei Tecmo Music Co Ltd N Business Div"
click at [1473, 121] on button "submit" at bounding box center [1488, 128] width 31 height 27
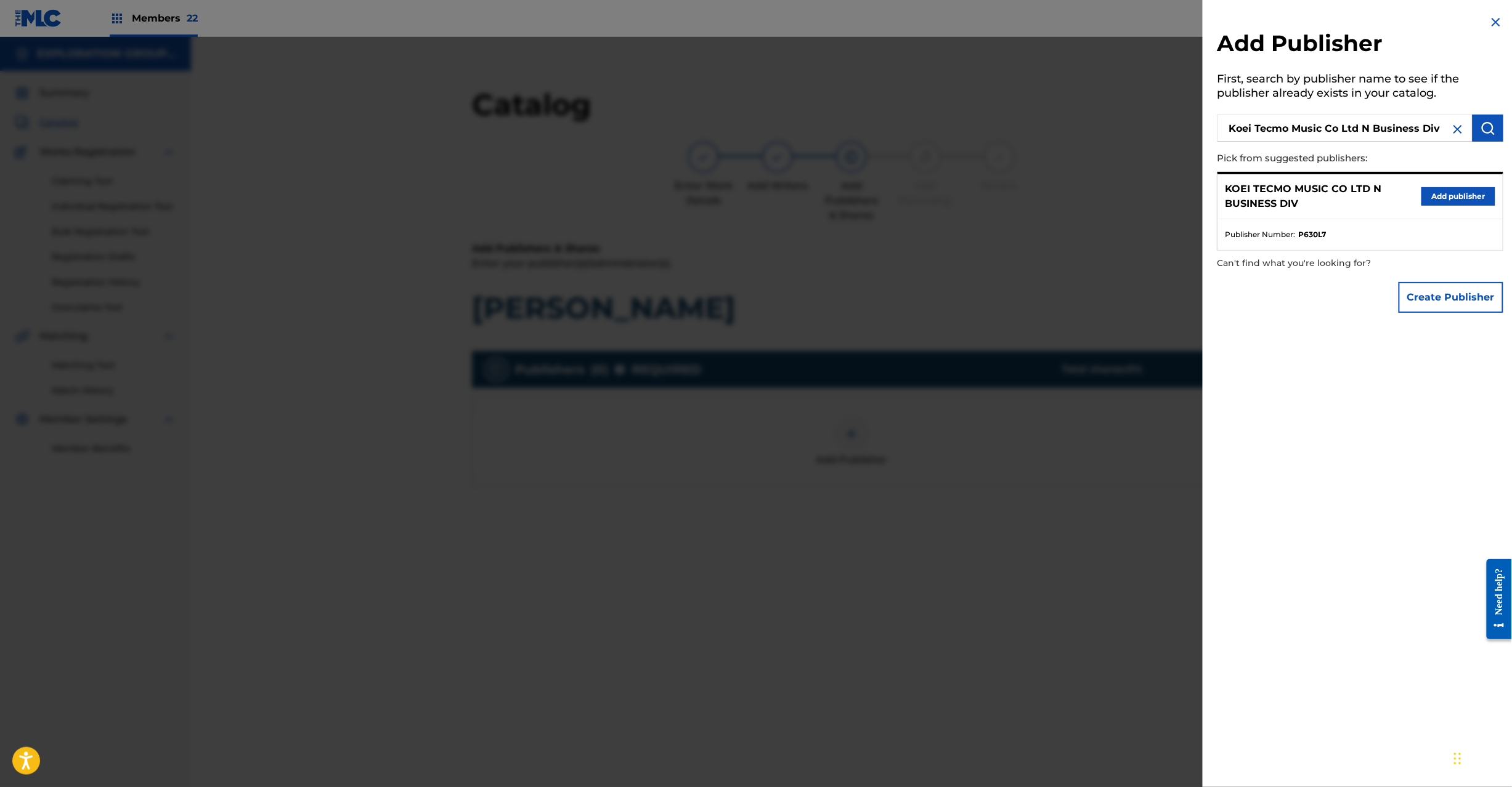
click at [1421, 192] on button "Add publisher" at bounding box center [1459, 197] width 74 height 18
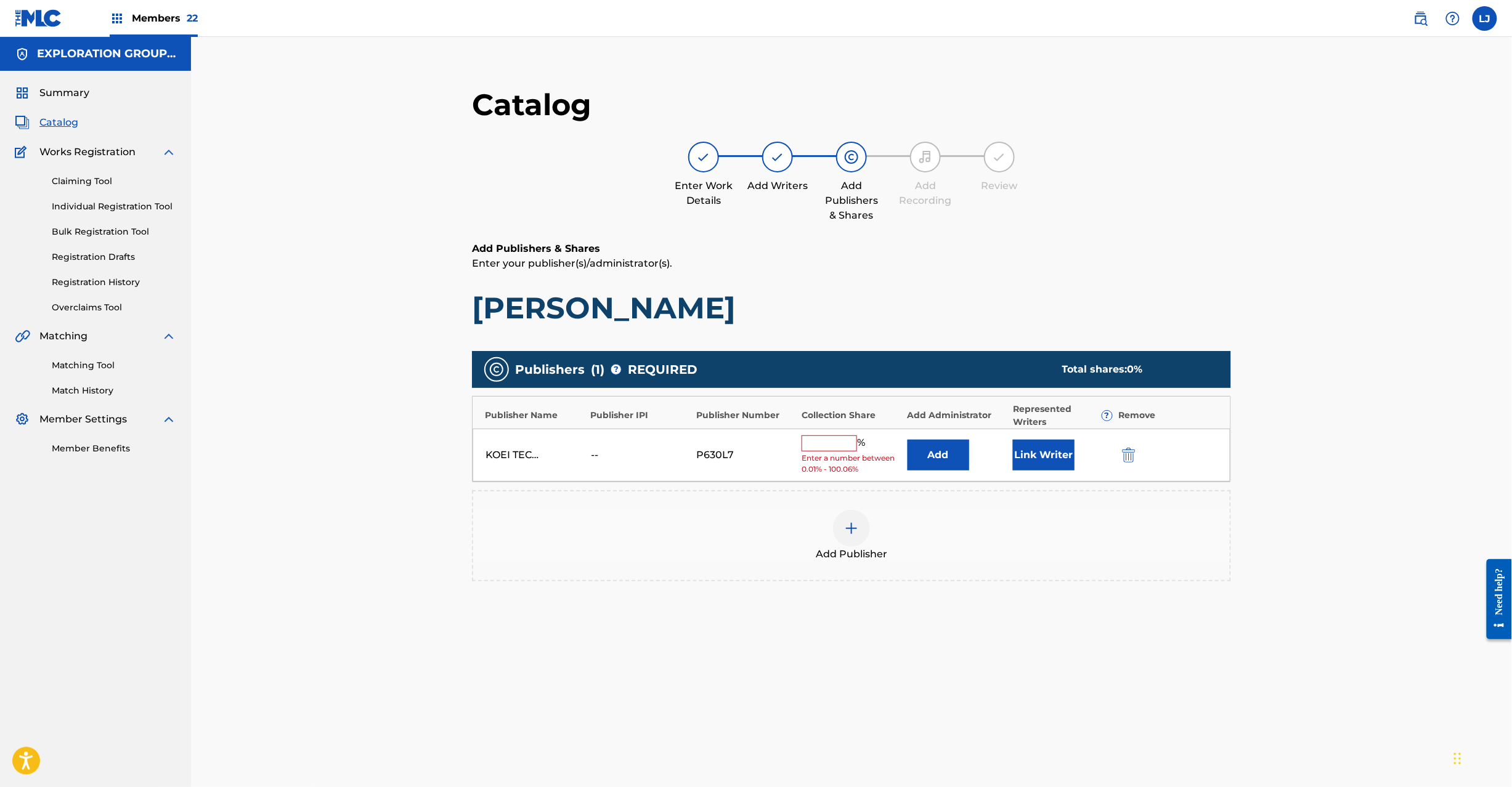
click at [979, 465] on div "Add" at bounding box center [957, 455] width 99 height 31
click at [961, 461] on button "Add" at bounding box center [938, 455] width 62 height 31
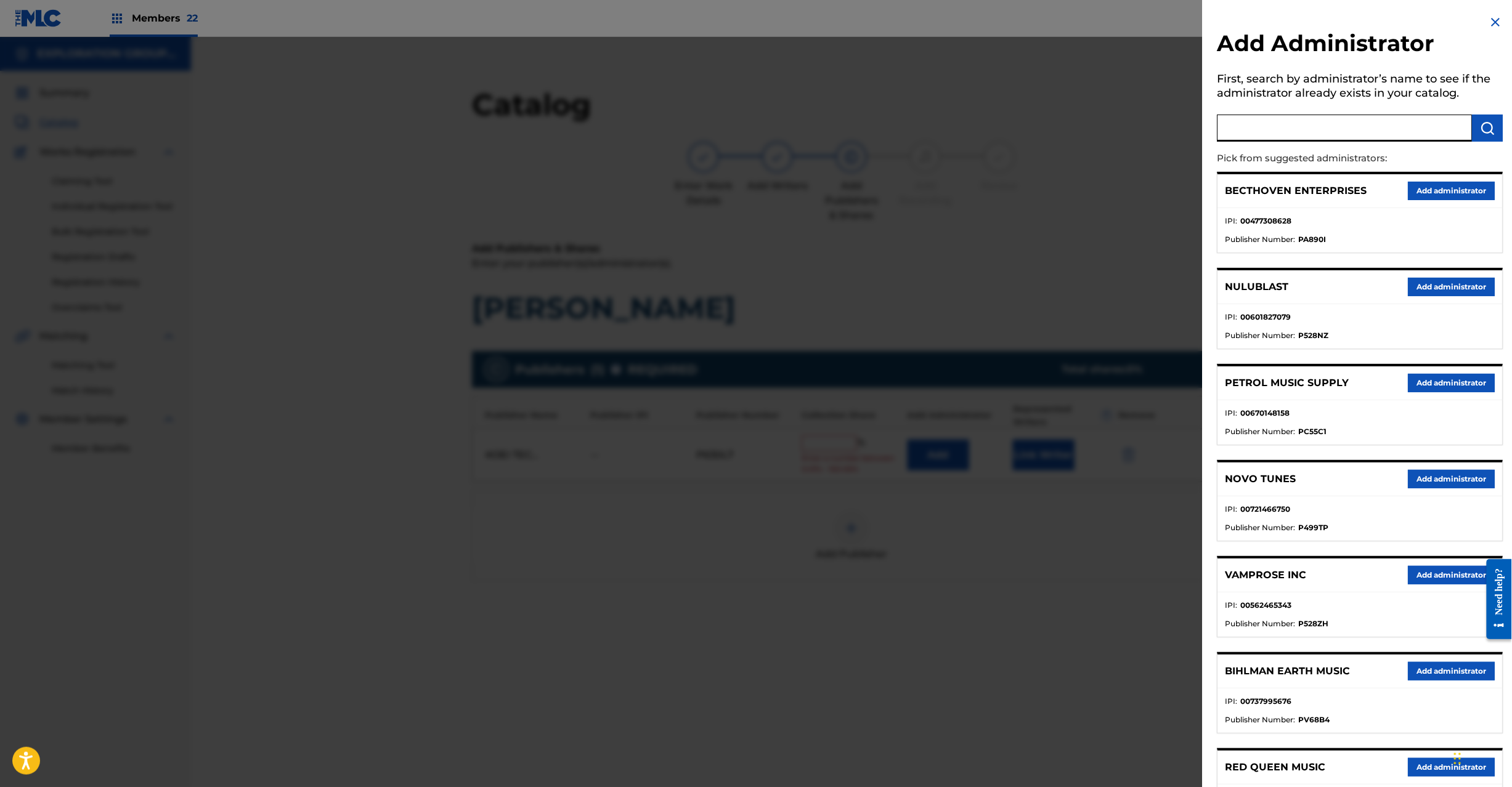
click at [1388, 126] on input "text" at bounding box center [1345, 128] width 255 height 27
paste input "Exploration Group LLC"
type input "Exploration Group LLC"
click at [1481, 131] on img "submit" at bounding box center [1488, 128] width 15 height 15
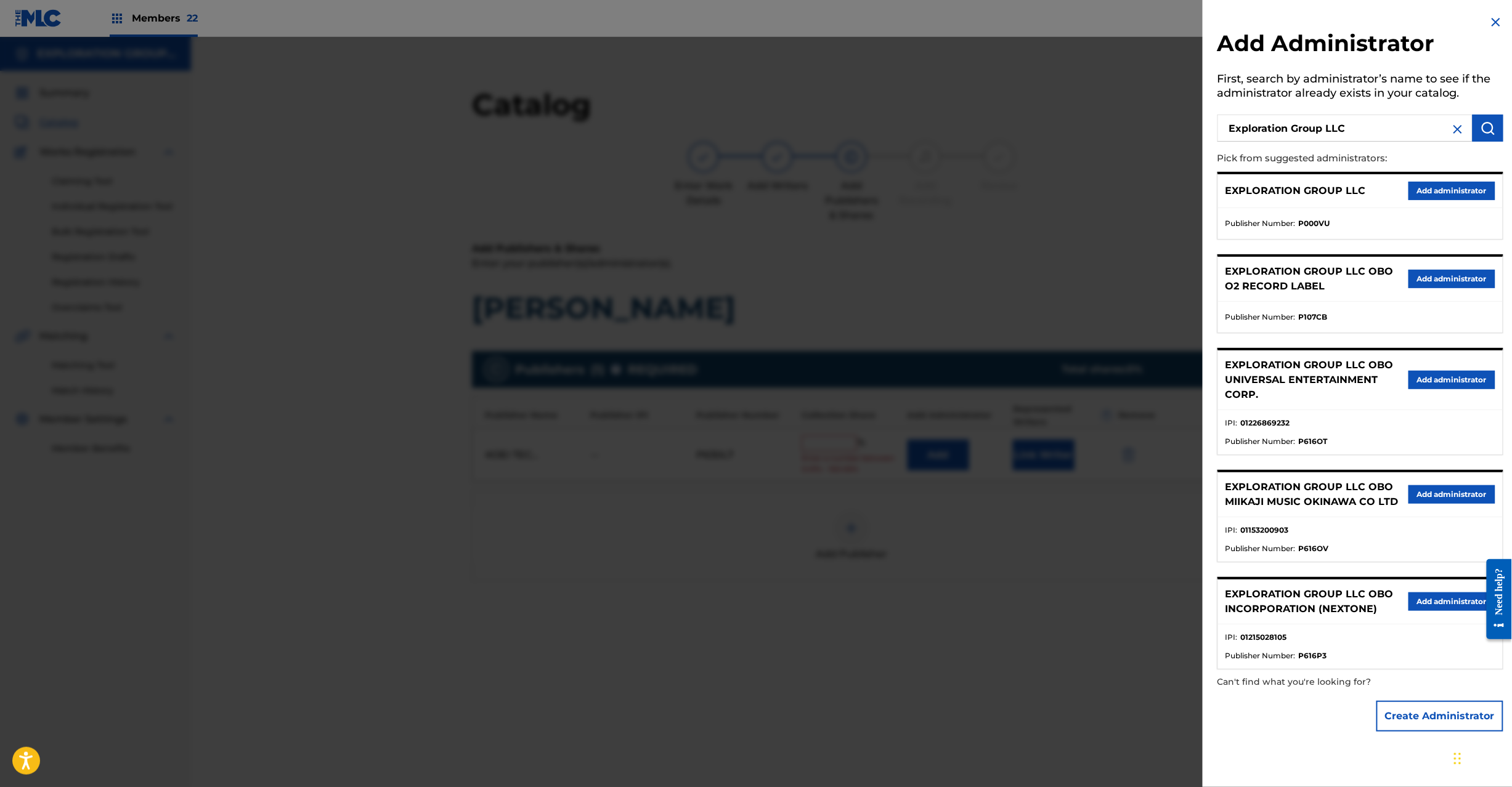
click at [1440, 189] on button "Add administrator" at bounding box center [1451, 191] width 87 height 18
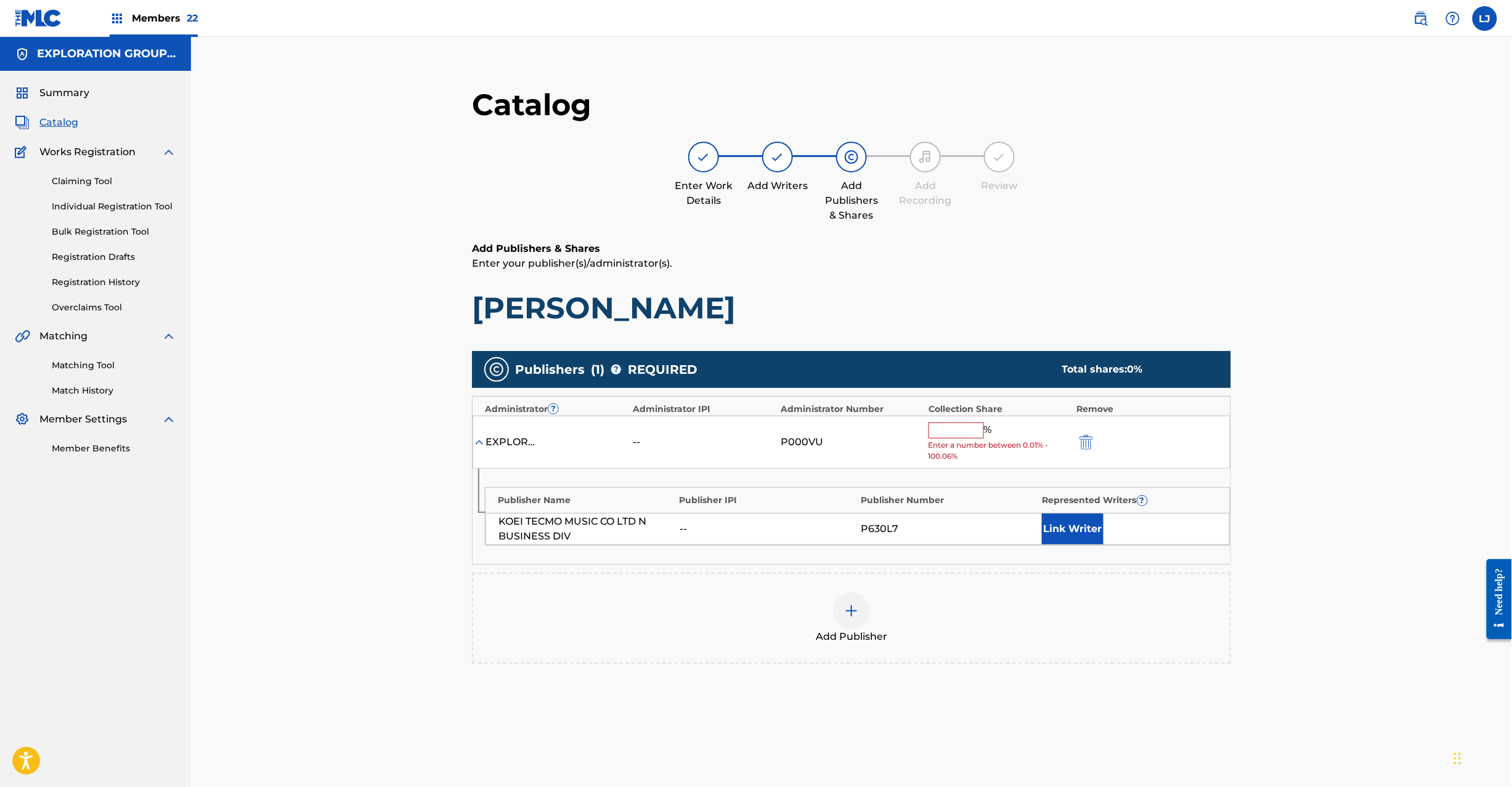
click at [940, 435] on input "text" at bounding box center [956, 430] width 55 height 16
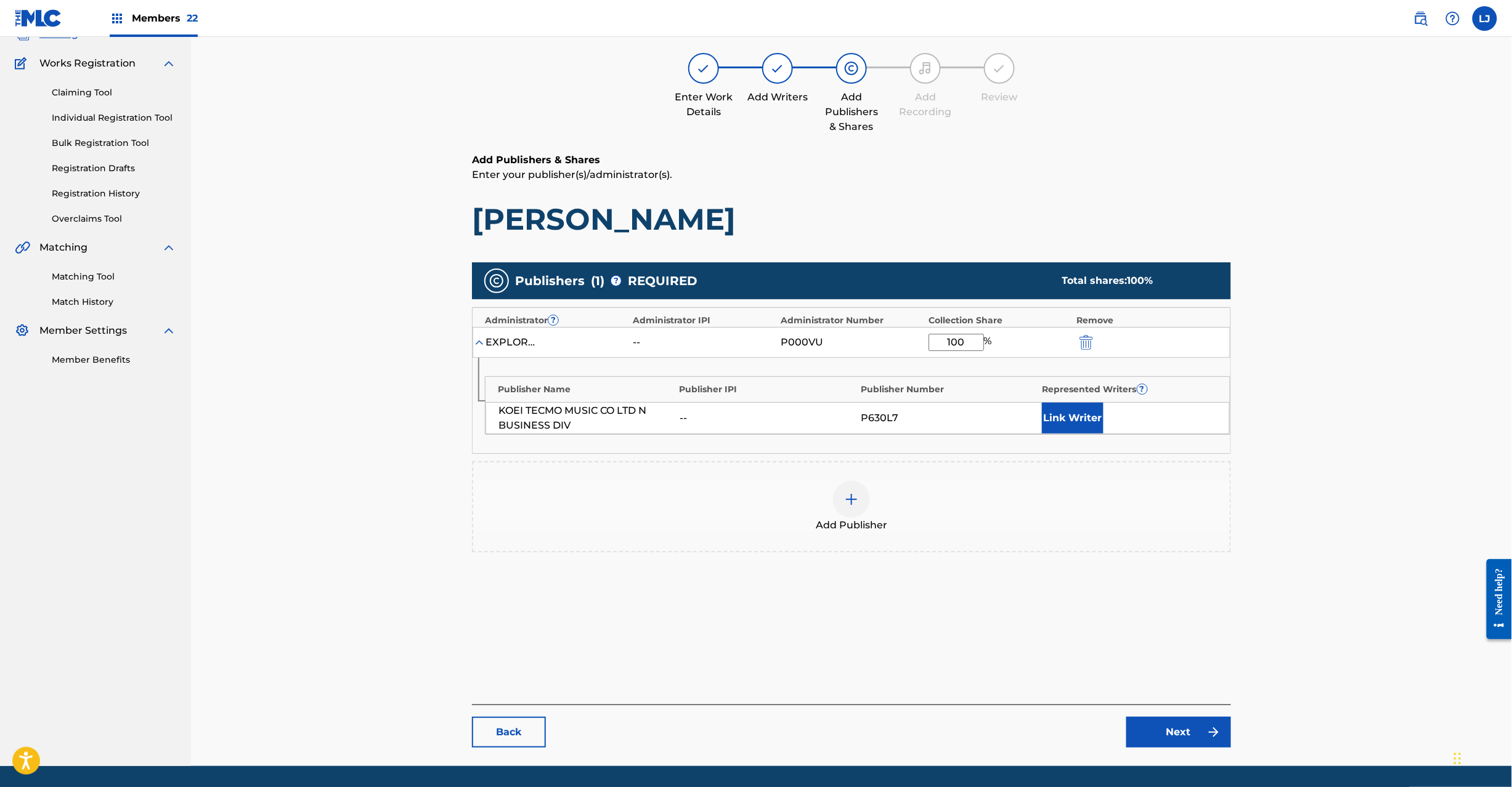
scroll to position [127, 0]
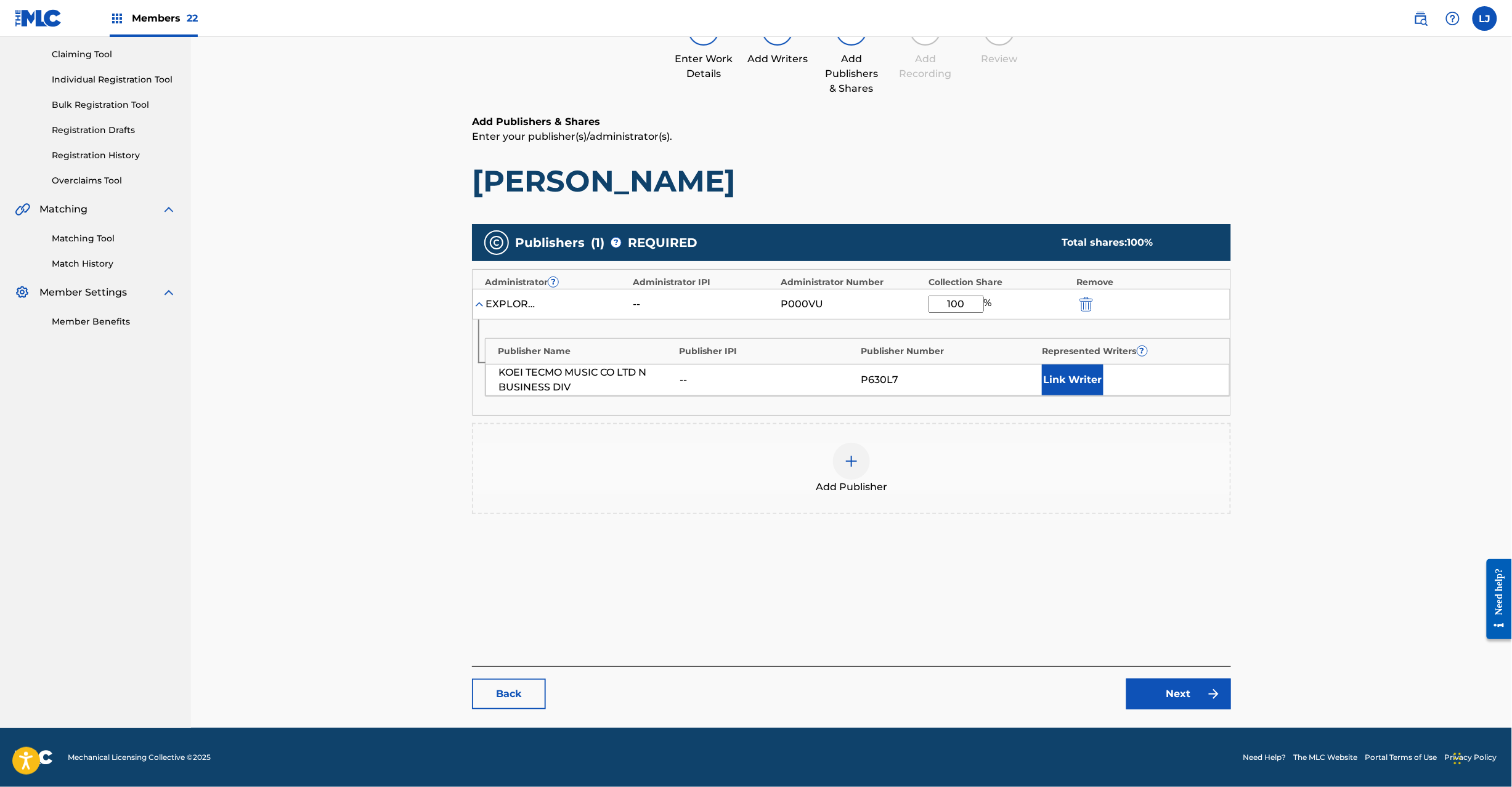
type input "100"
click at [1175, 689] on link "Next" at bounding box center [1179, 694] width 105 height 31
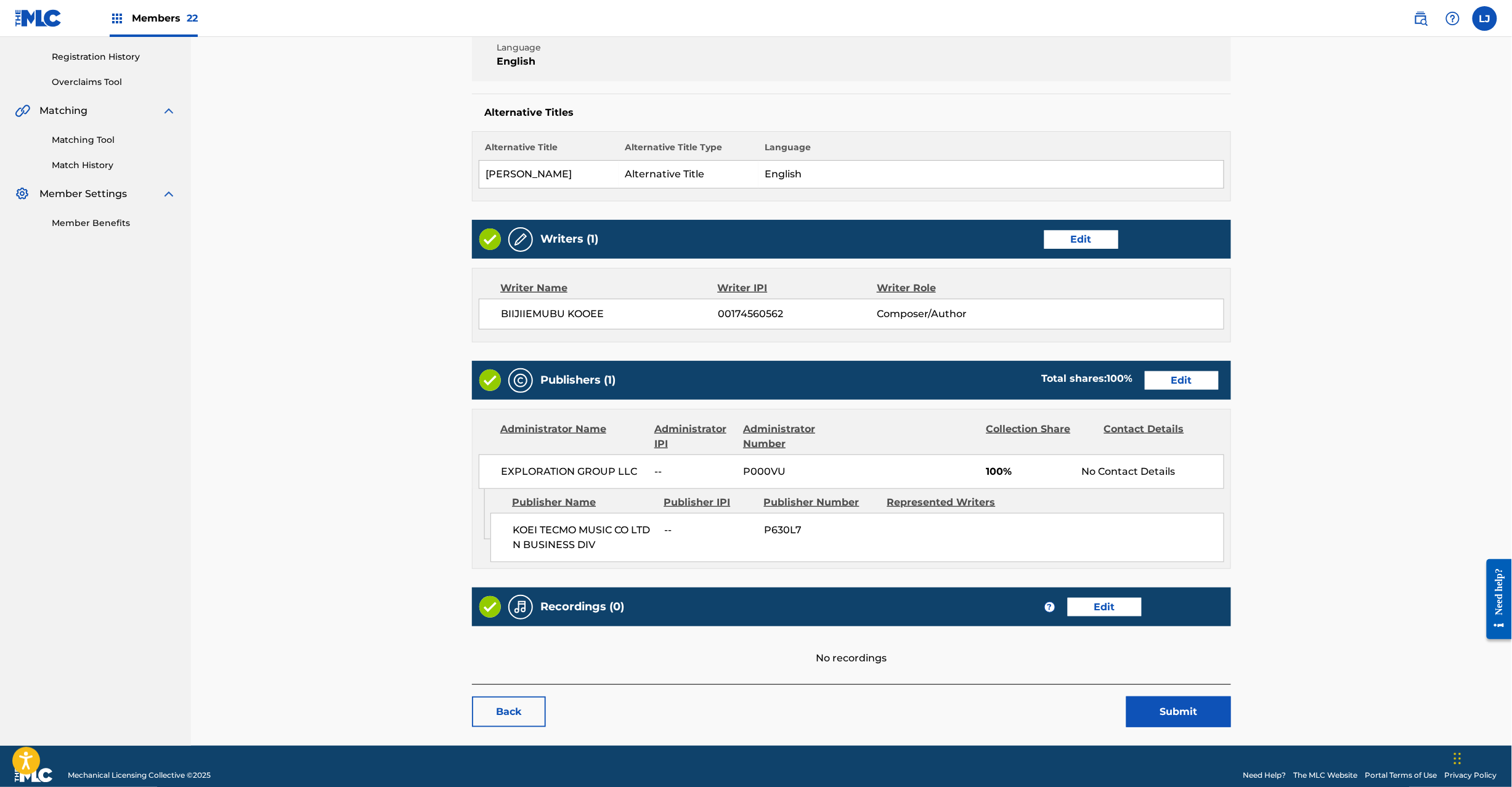
scroll to position [245, 0]
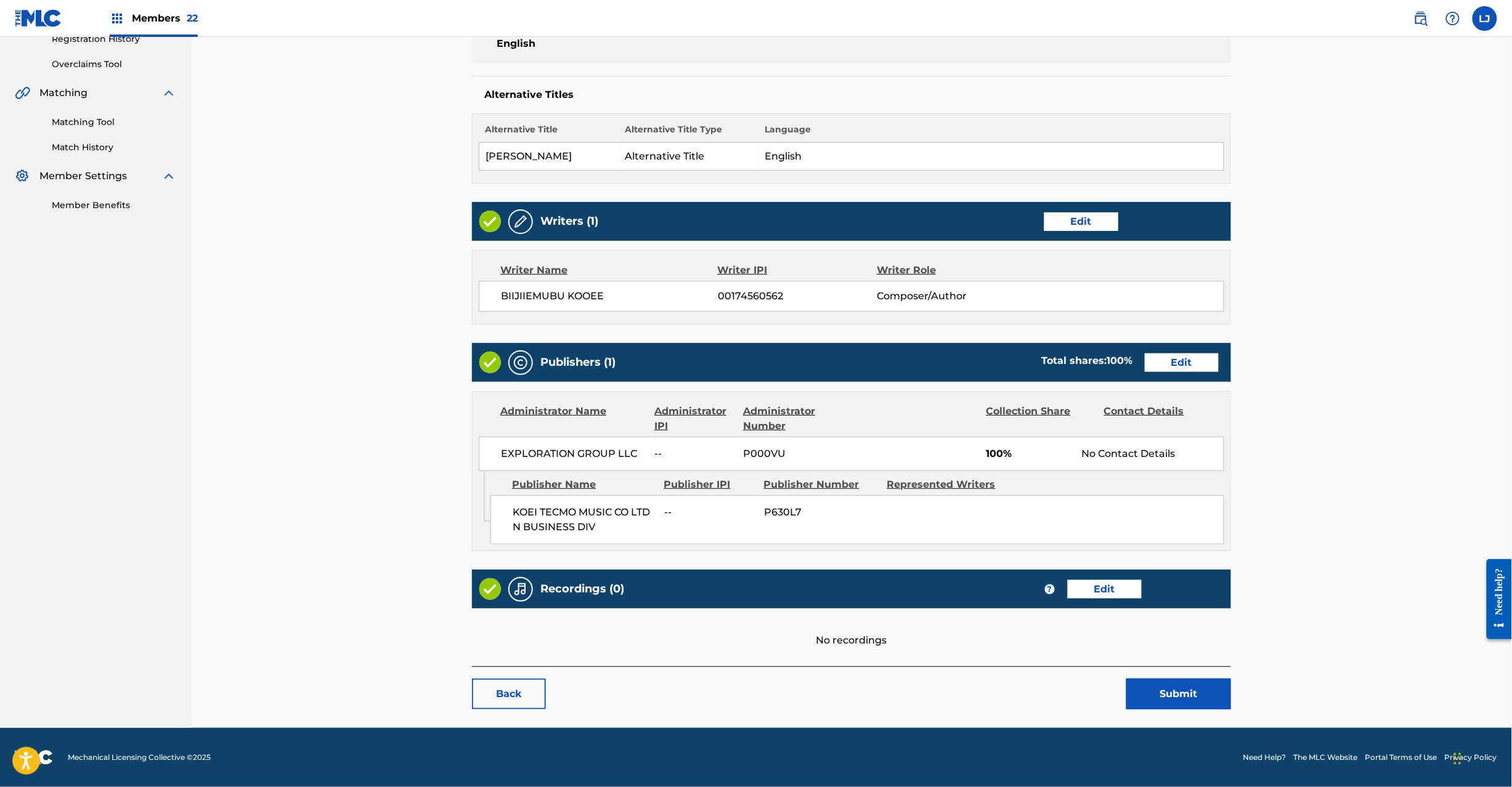
click at [1154, 685] on button "Submit" at bounding box center [1179, 694] width 105 height 31
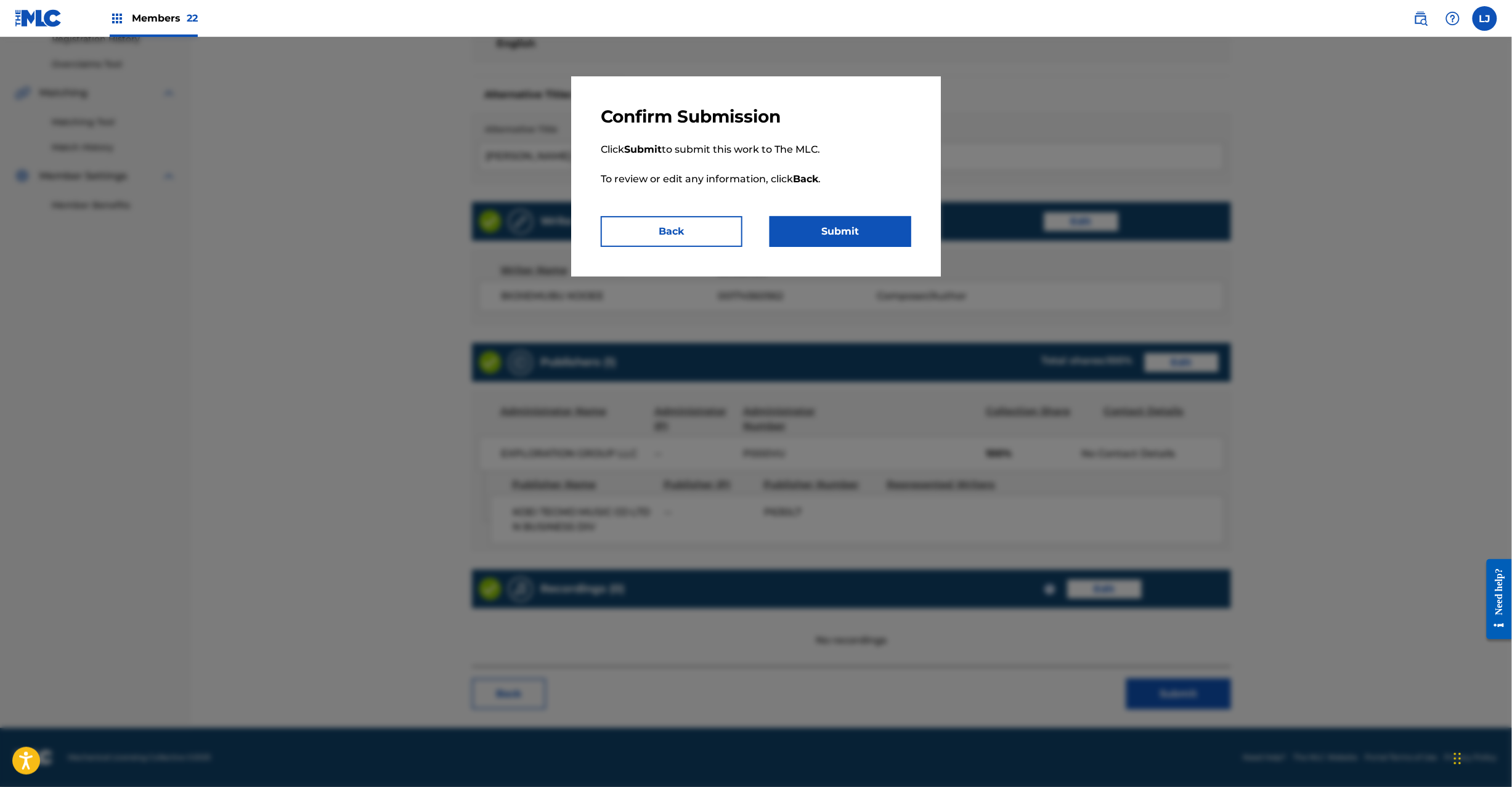
click at [878, 233] on button "Submit" at bounding box center [841, 231] width 142 height 31
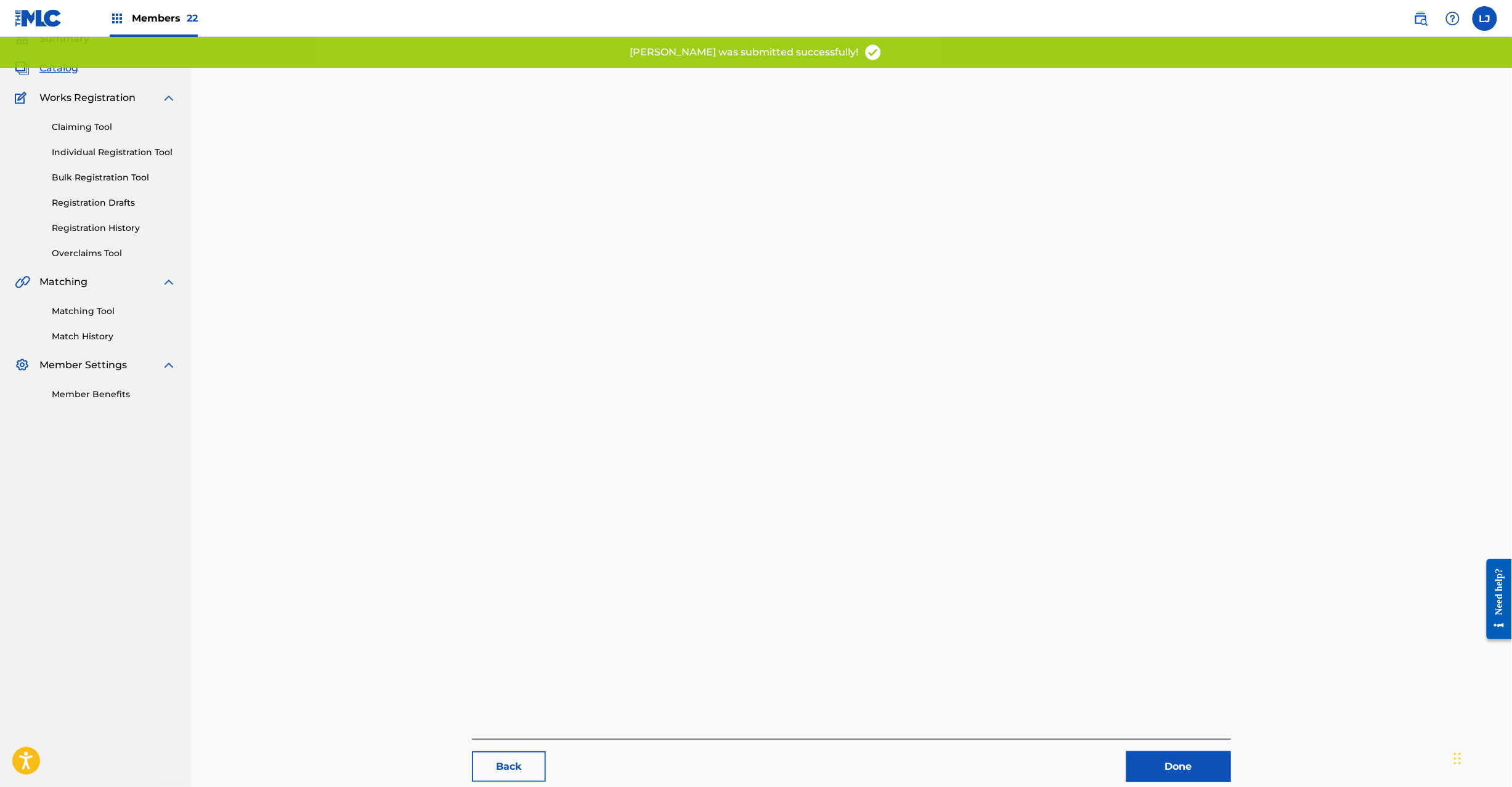
scroll to position [127, 0]
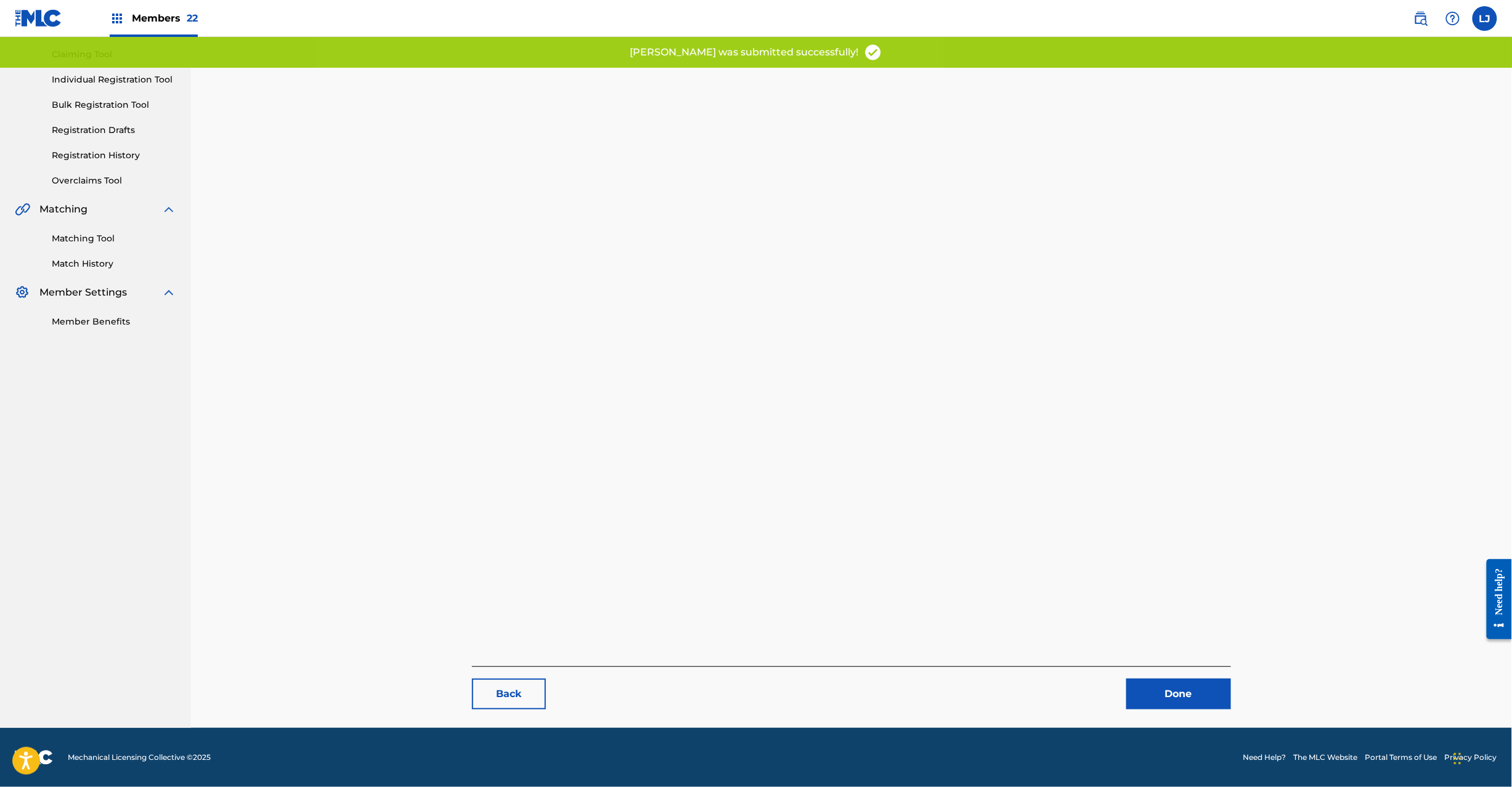
click at [1165, 683] on link "Done" at bounding box center [1179, 694] width 105 height 31
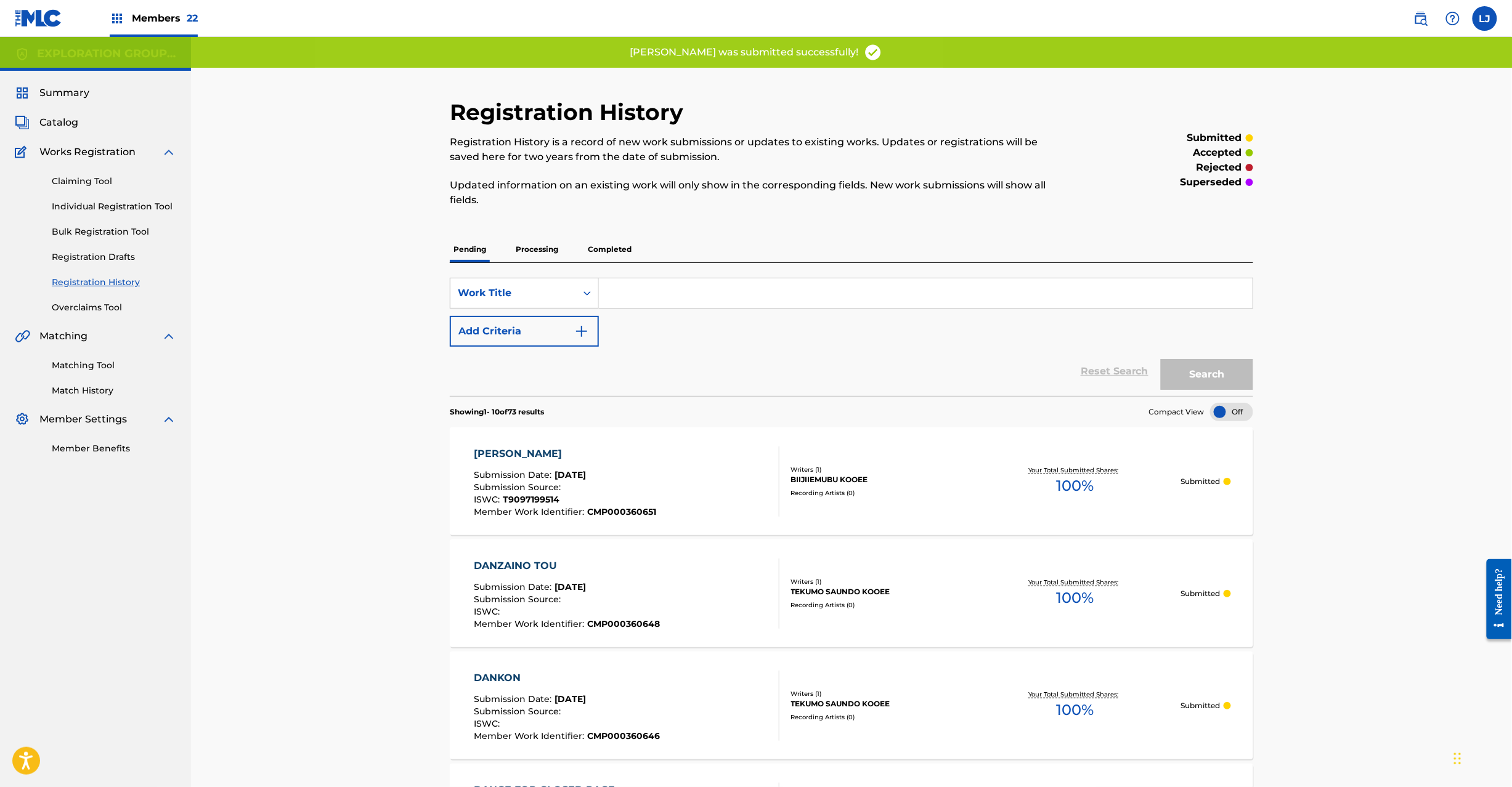
click at [48, 116] on span "Catalog" at bounding box center [59, 122] width 39 height 15
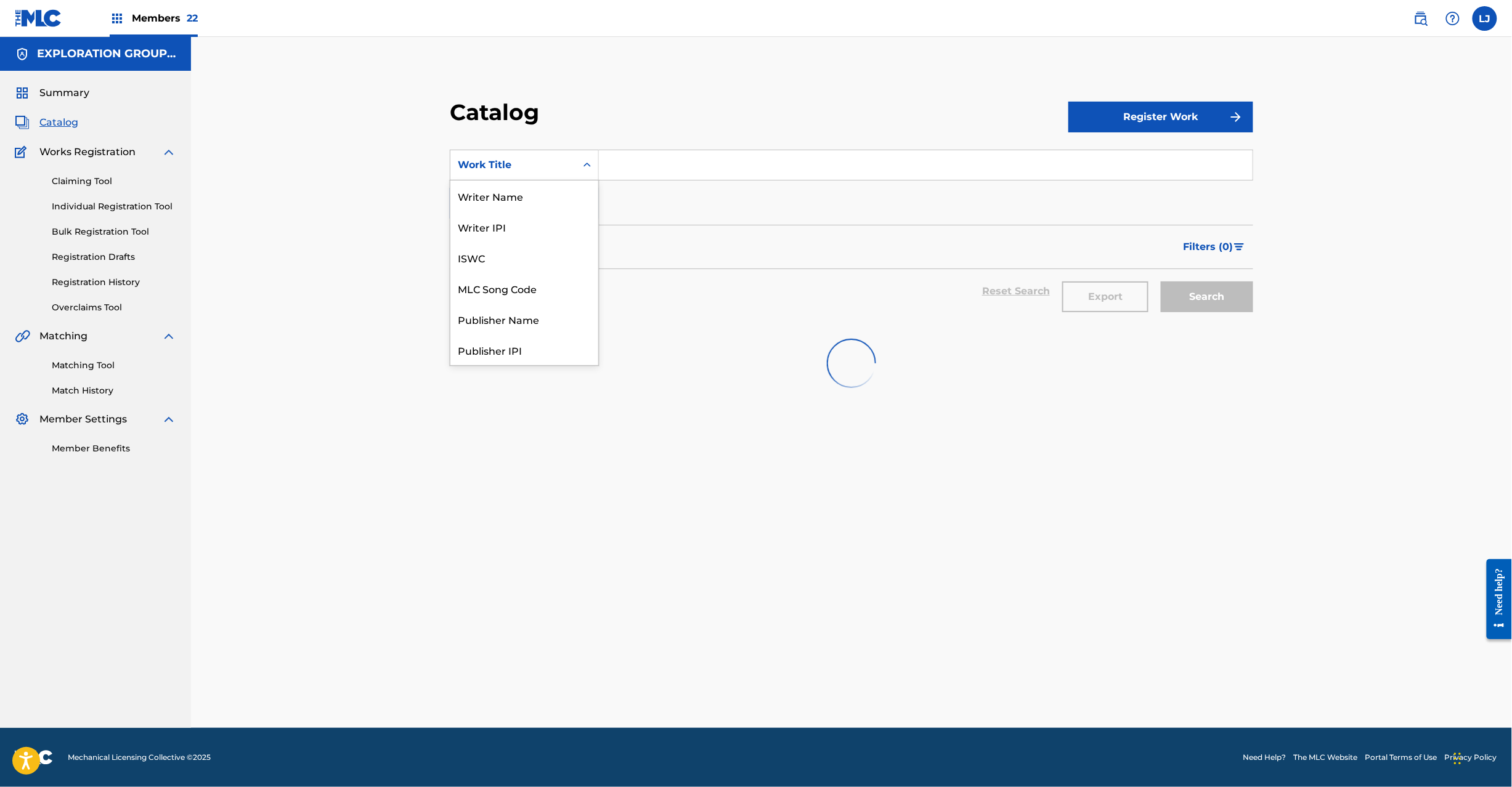
click at [535, 164] on div "Work Title" at bounding box center [513, 165] width 111 height 15
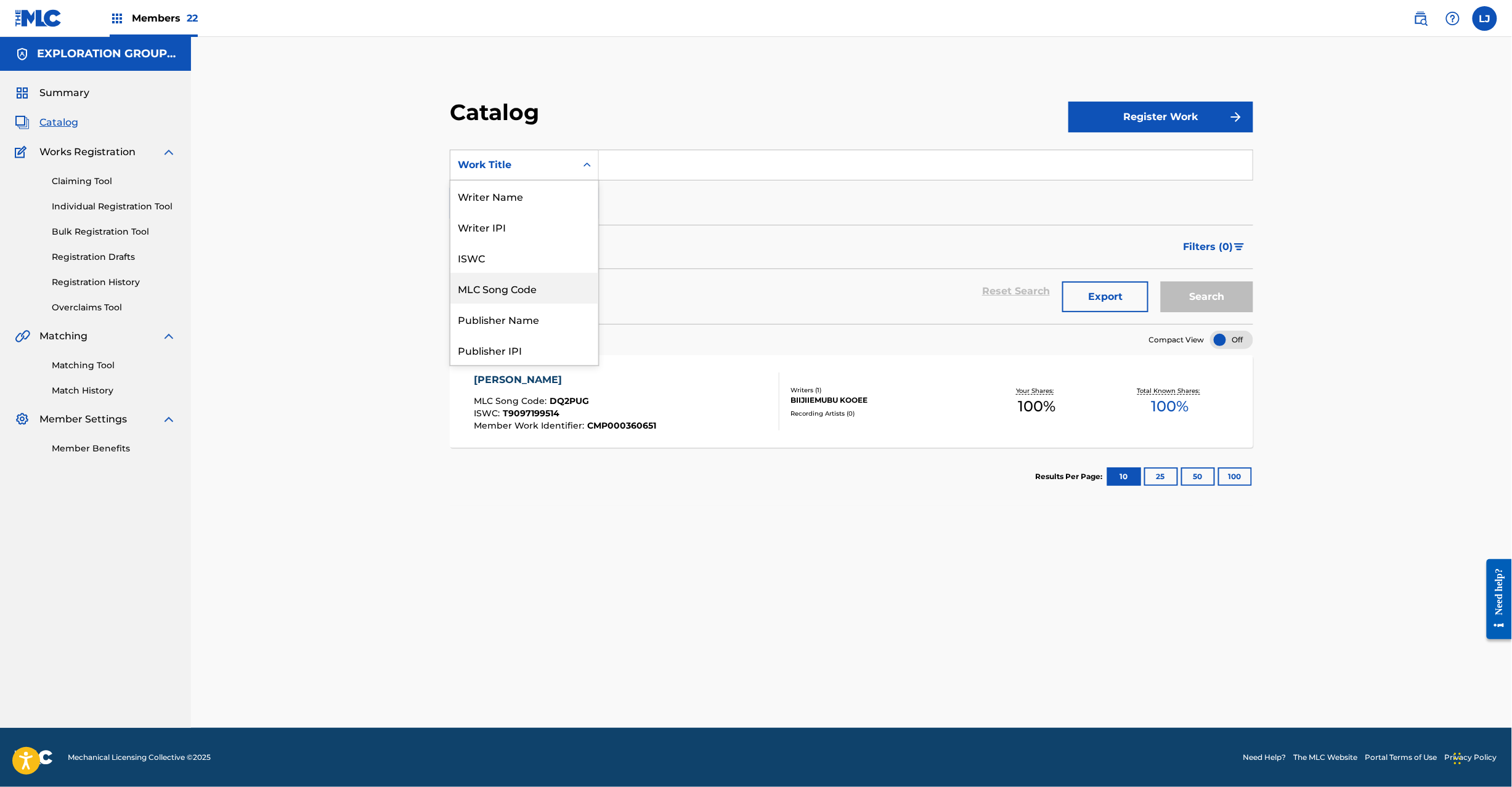
drag, startPoint x: 520, startPoint y: 281, endPoint x: 565, endPoint y: 223, distance: 73.4
click at [521, 280] on div "MLC Song Code" at bounding box center [524, 288] width 148 height 31
click at [615, 161] on input "Search Form" at bounding box center [926, 165] width 654 height 29
paste input "DQ2IQZ"
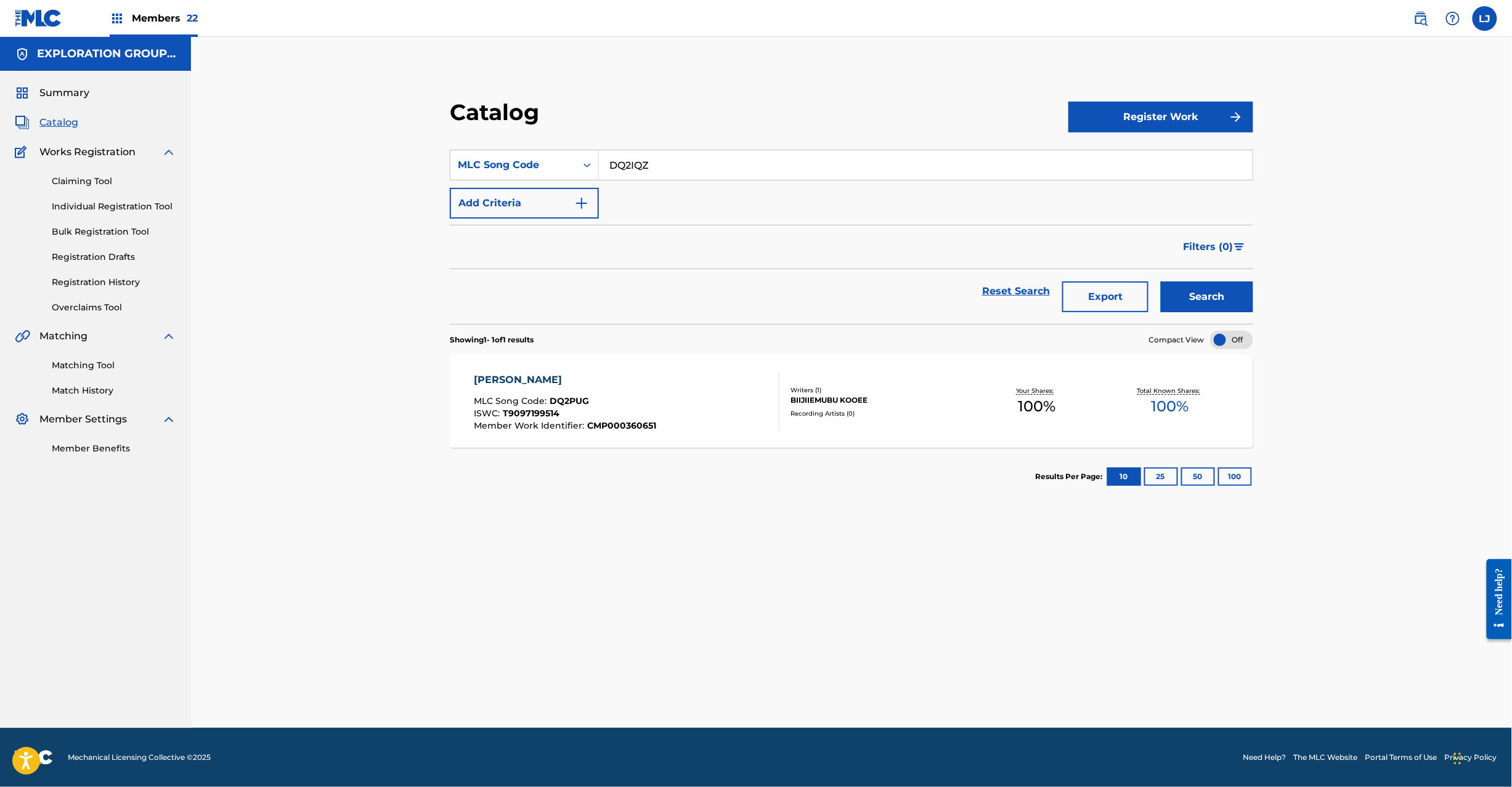
type input "DQ2IQZ"
click at [1171, 291] on button "Search" at bounding box center [1207, 296] width 92 height 31
click at [595, 400] on div "MLC Song Code : DQ2IQZ" at bounding box center [566, 402] width 184 height 12
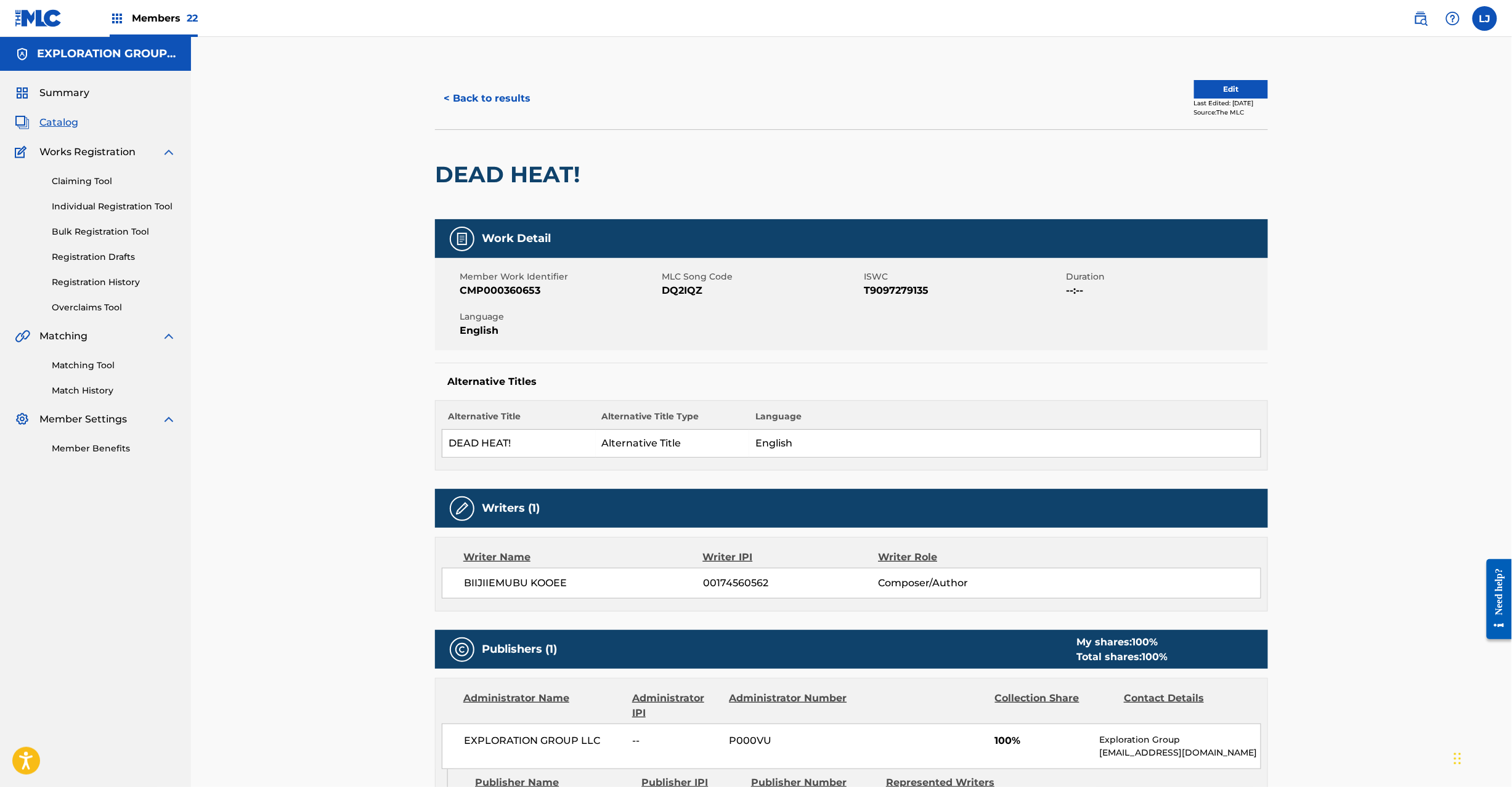
click at [1196, 87] on button "Edit" at bounding box center [1231, 89] width 74 height 18
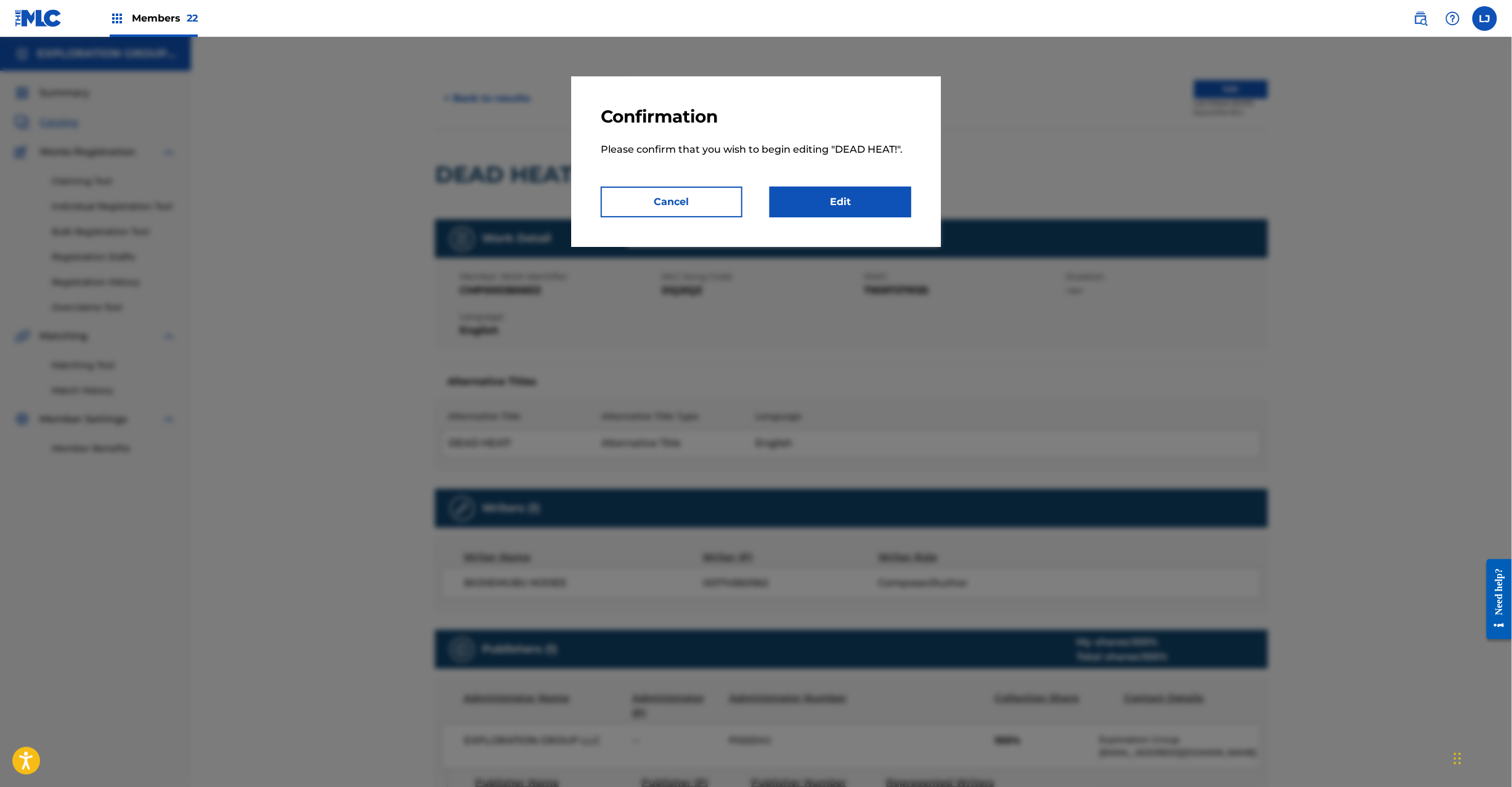
click at [855, 202] on link "Edit" at bounding box center [841, 202] width 142 height 31
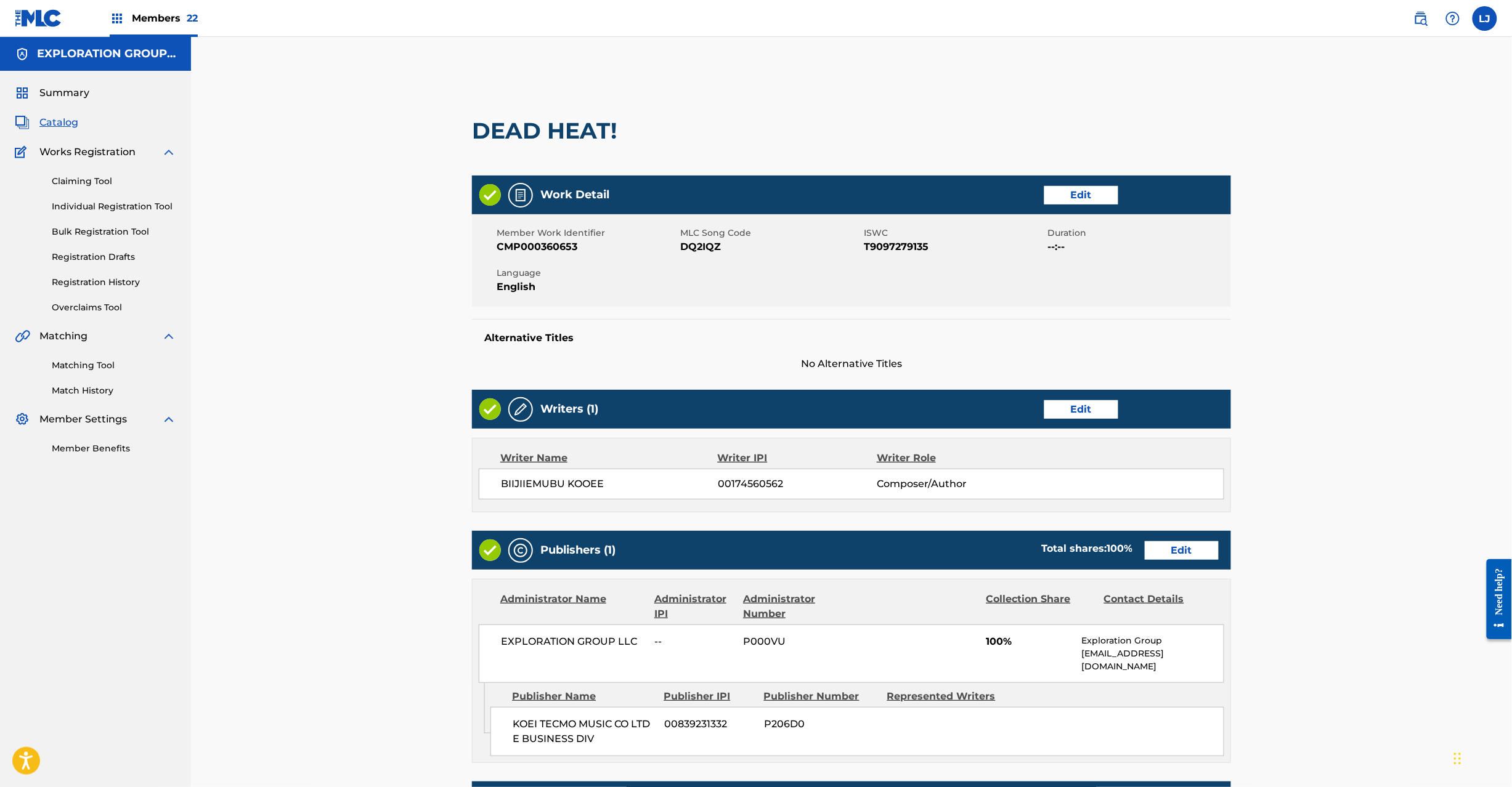
click at [1176, 548] on link "Edit" at bounding box center [1182, 551] width 74 height 18
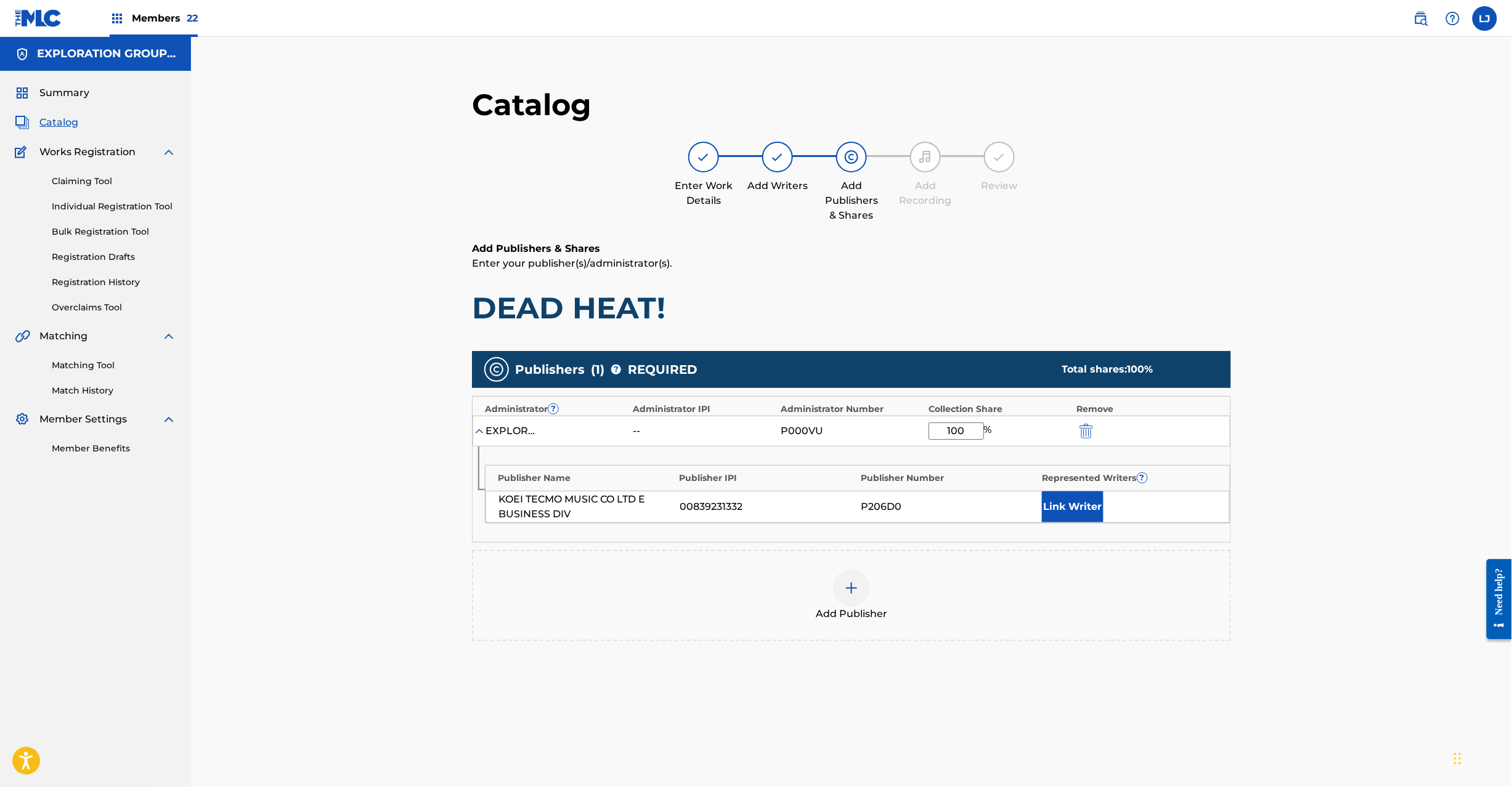
click at [1088, 435] on img "submit" at bounding box center [1086, 431] width 14 height 15
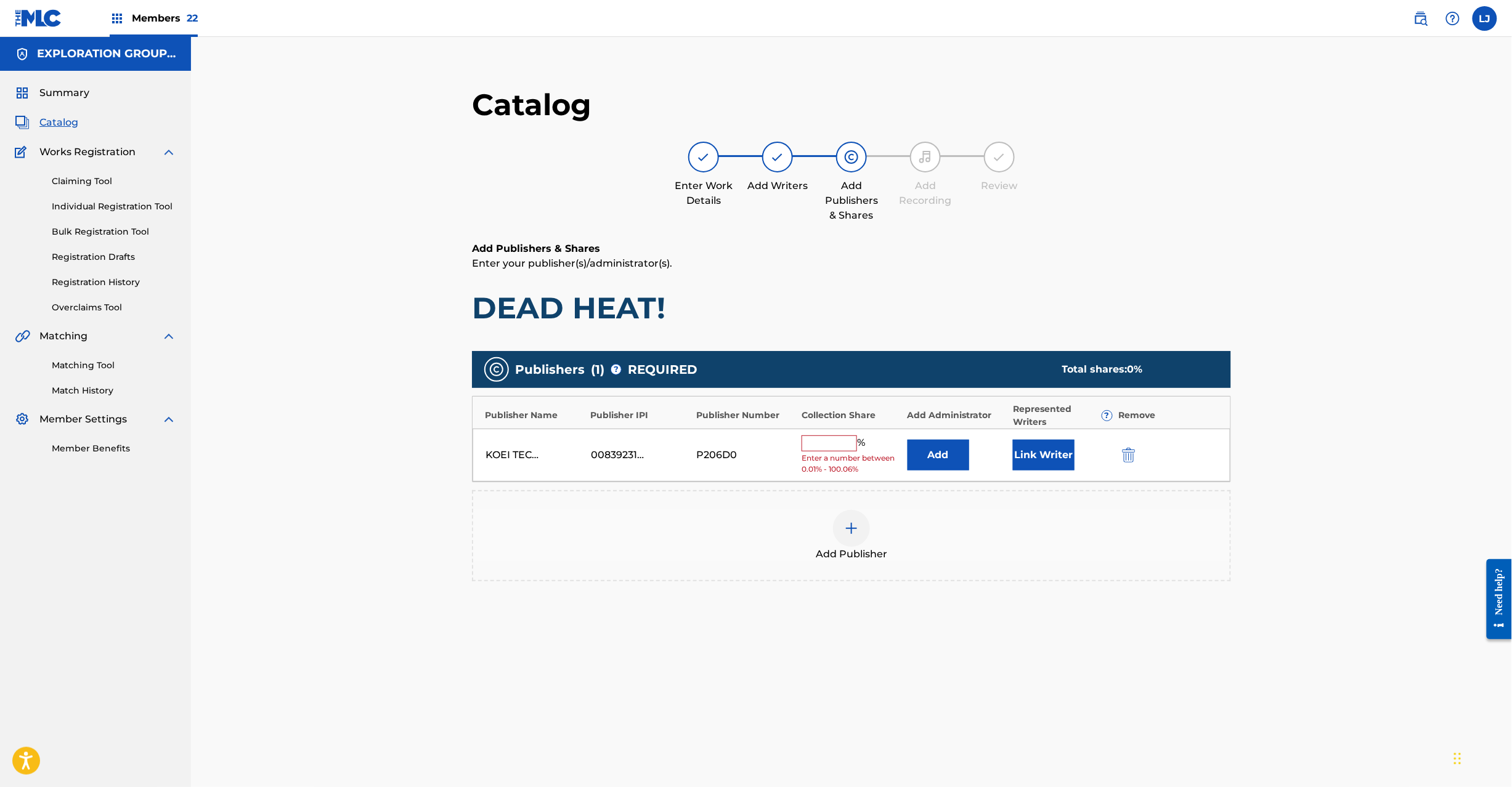
click at [1125, 467] on div "KOEI TECMO MUSIC CO LTD E BUSINESS DIV 00839231332 P206D0 % Enter a number betw…" at bounding box center [852, 456] width 758 height 53
click at [1132, 451] on img "submit" at bounding box center [1128, 455] width 14 height 15
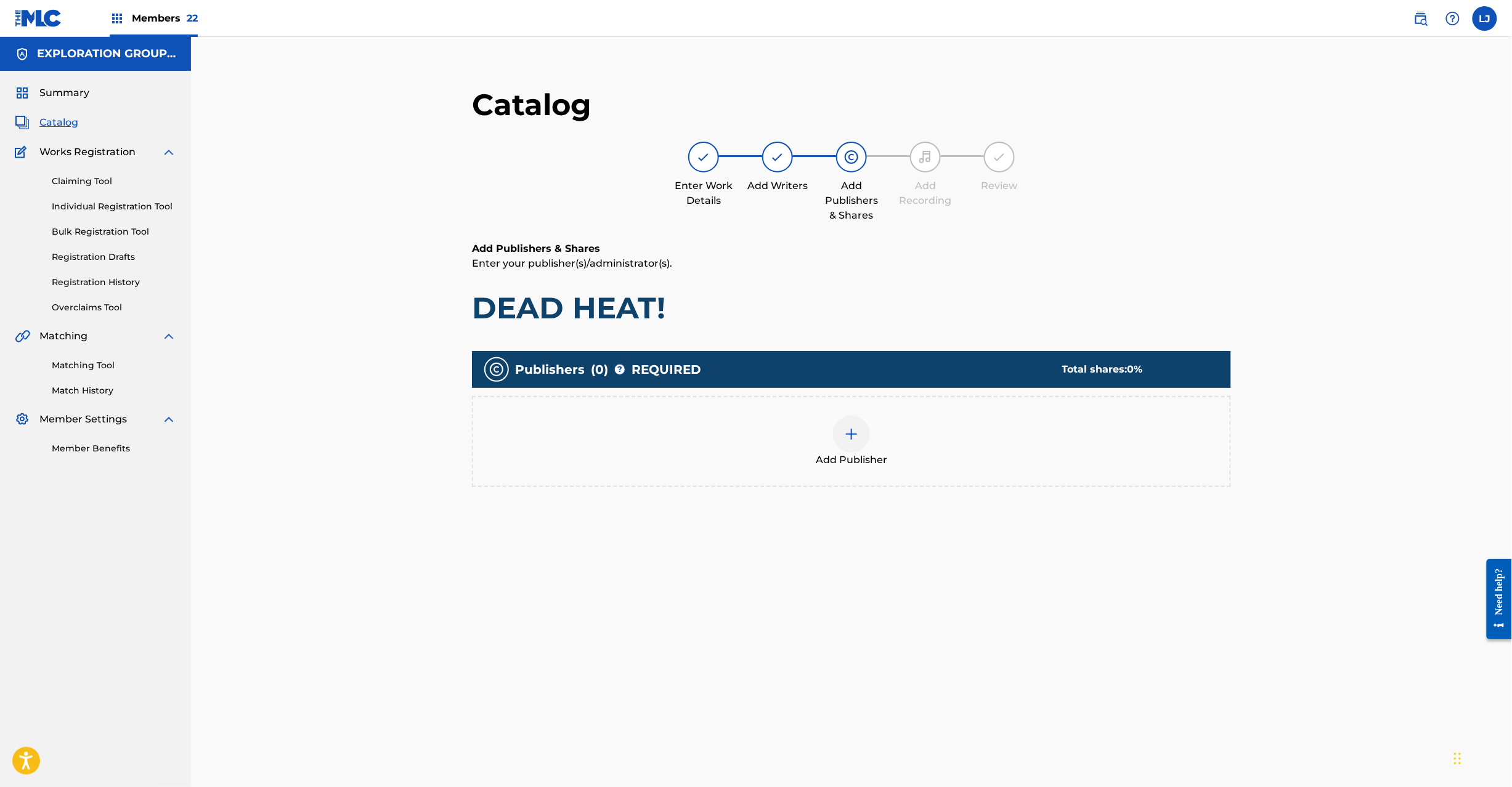
click at [855, 442] on div at bounding box center [851, 434] width 37 height 37
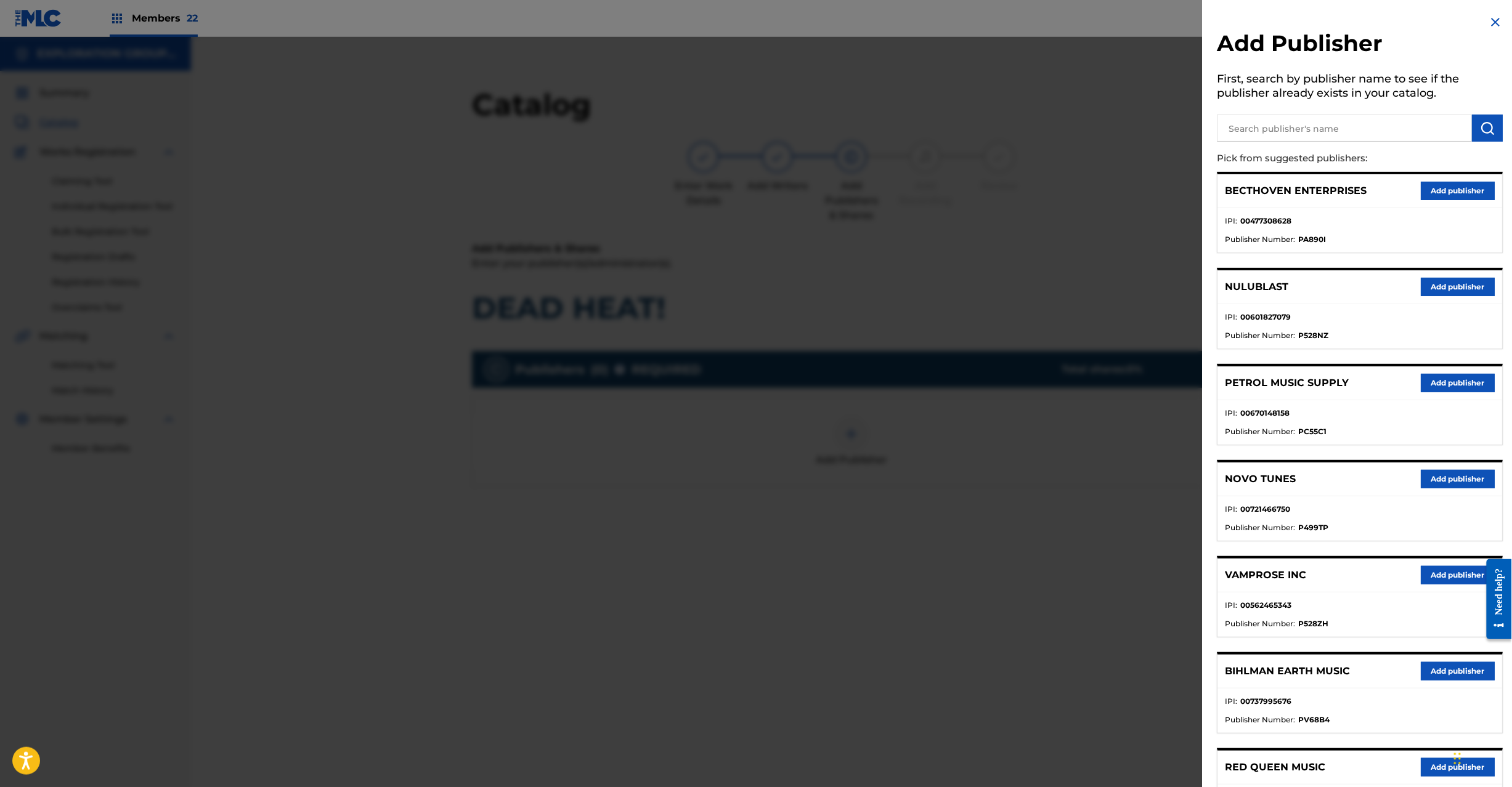
click at [1373, 133] on input "text" at bounding box center [1345, 128] width 255 height 27
paste input "Koei Tecmo Music Co Ltd N Business Div"
type input "Koei Tecmo Music Co Ltd N Business Div"
click at [1481, 123] on img "submit" at bounding box center [1488, 128] width 15 height 15
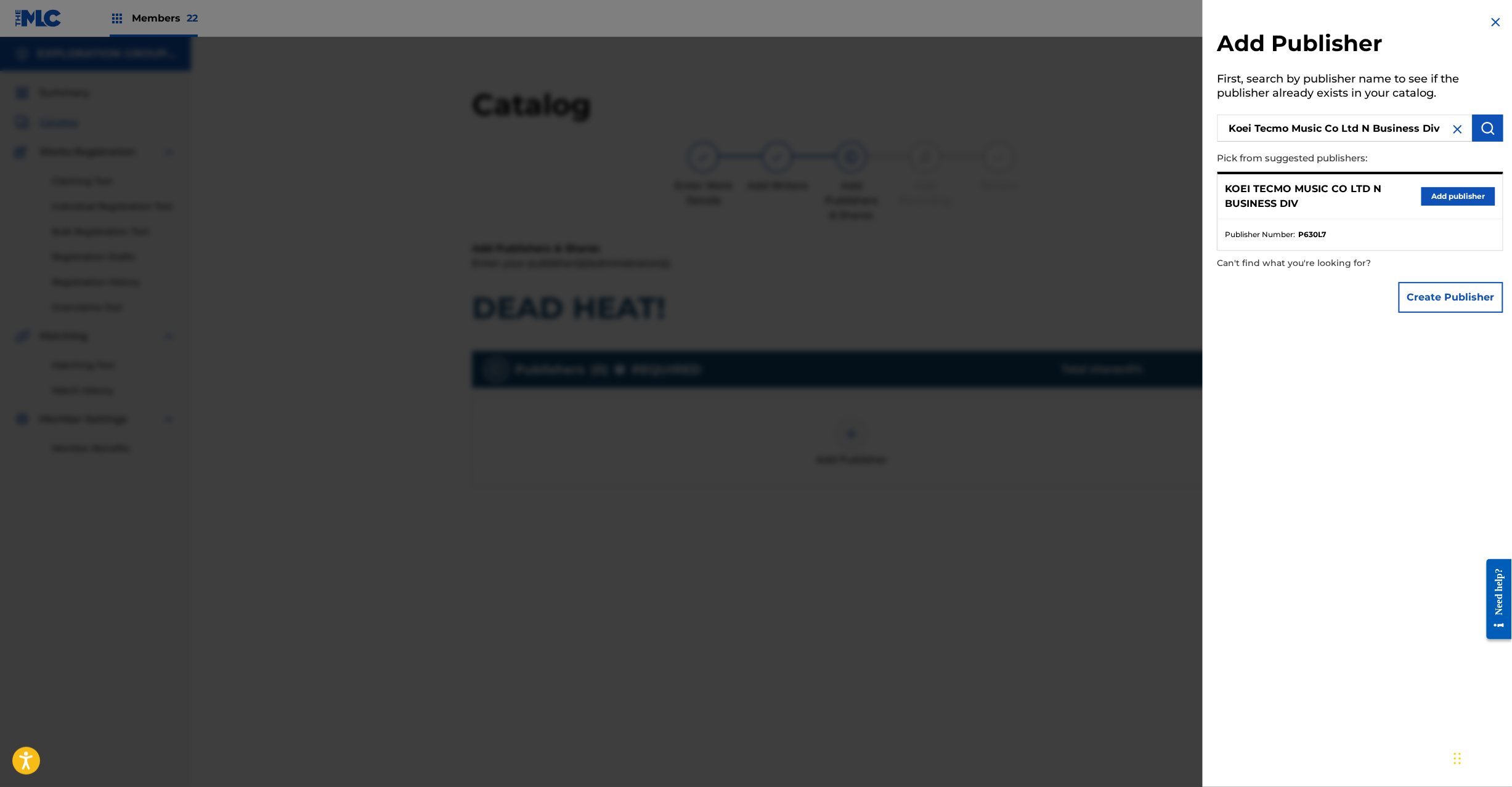
click at [1429, 196] on button "Add publisher" at bounding box center [1459, 197] width 74 height 18
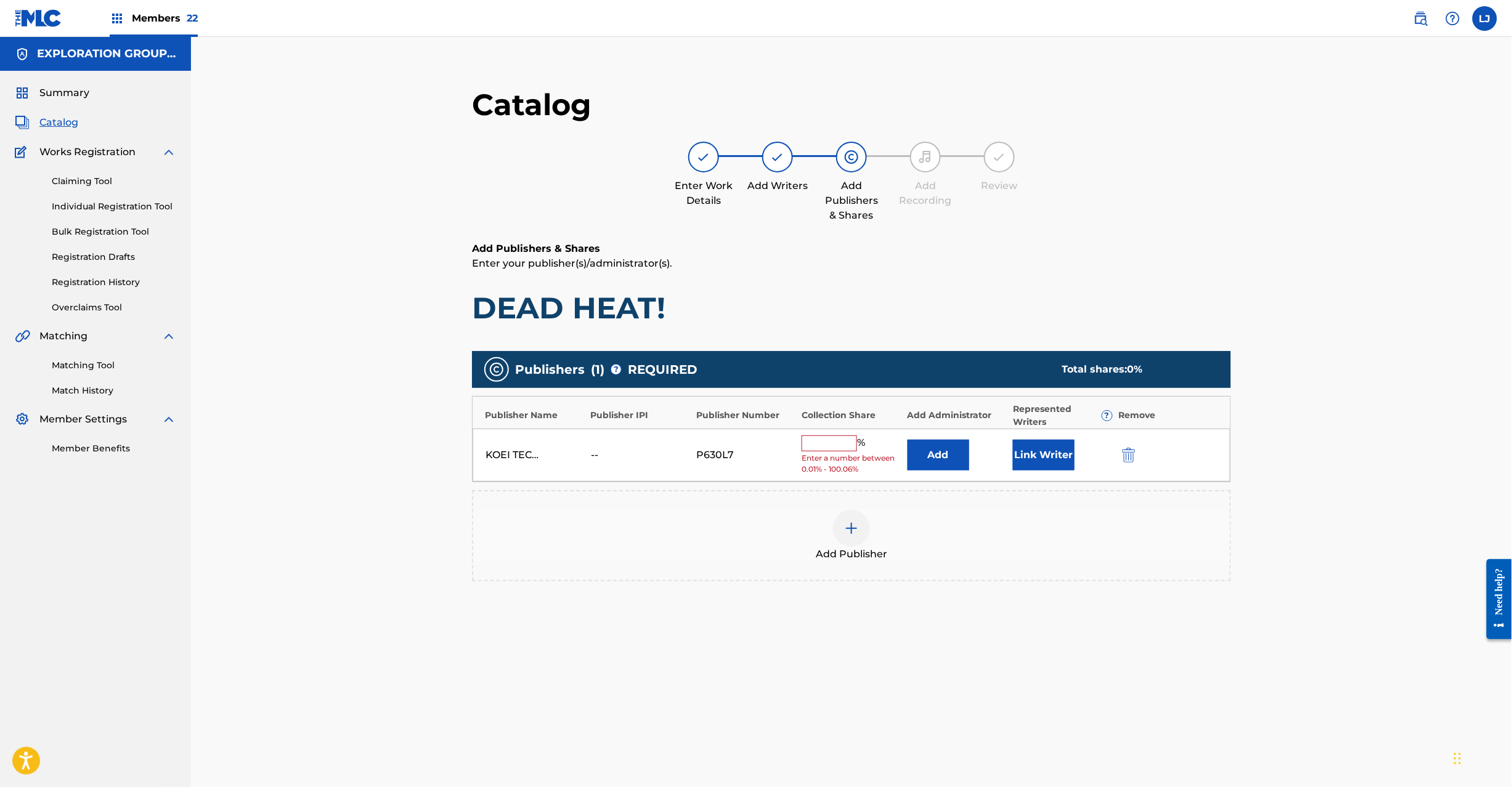
click at [922, 454] on button "Add" at bounding box center [938, 455] width 62 height 31
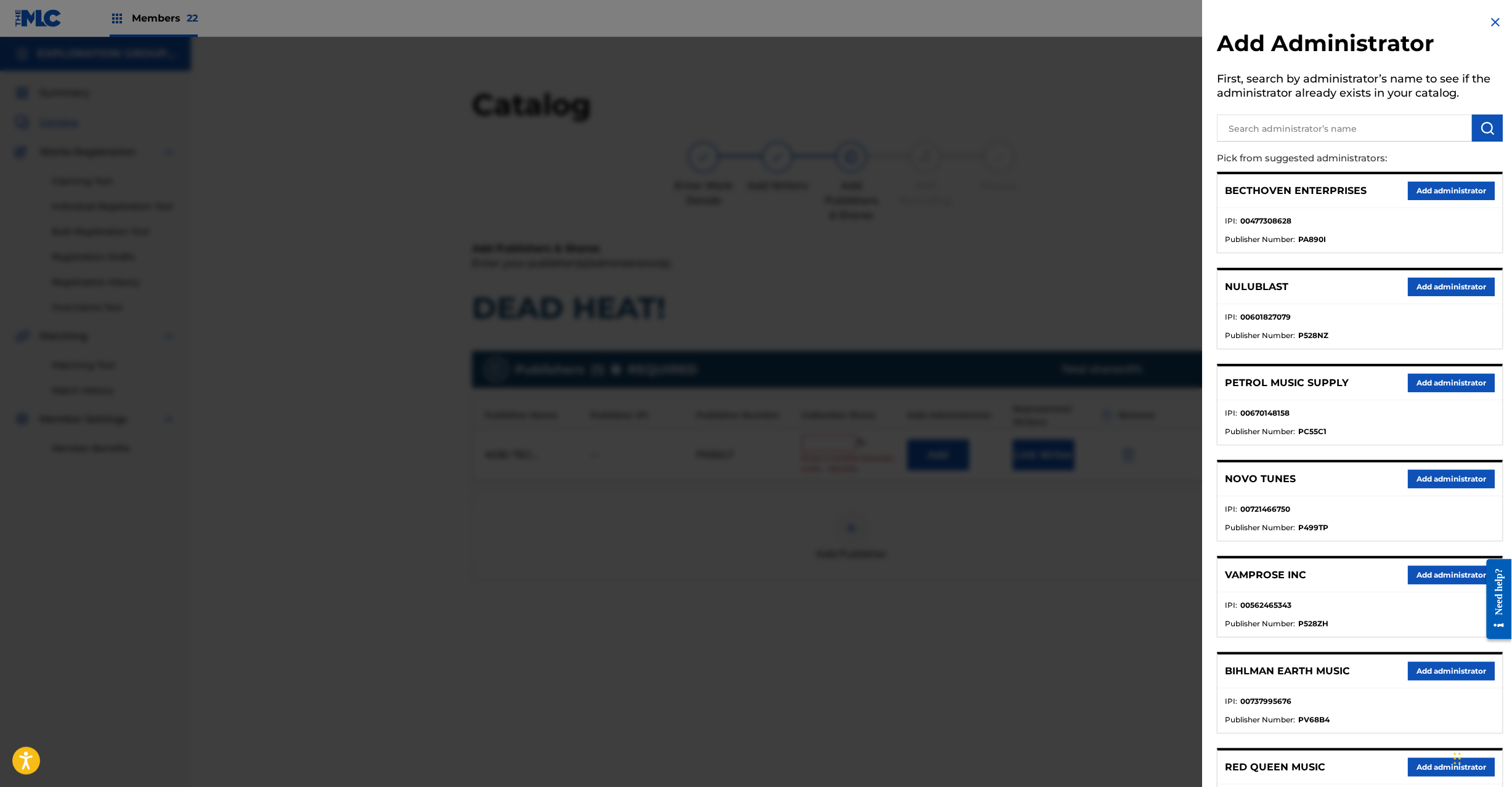
click at [1365, 133] on input "text" at bounding box center [1345, 128] width 255 height 27
paste input "Exploration Group LLC"
type input "Exploration Group LLC"
click at [1486, 126] on img "submit" at bounding box center [1488, 128] width 15 height 15
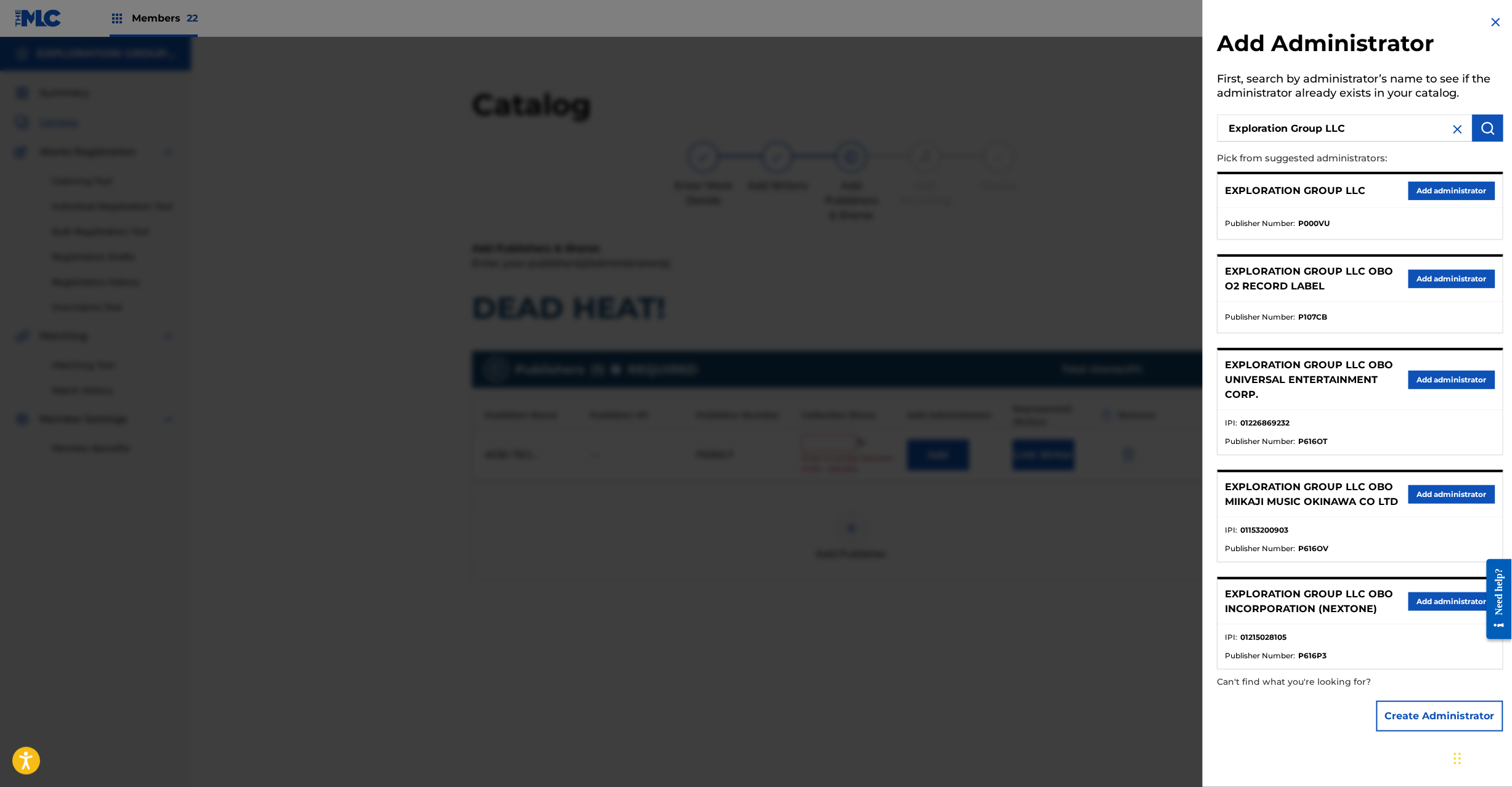
click at [1431, 193] on button "Add administrator" at bounding box center [1451, 191] width 87 height 18
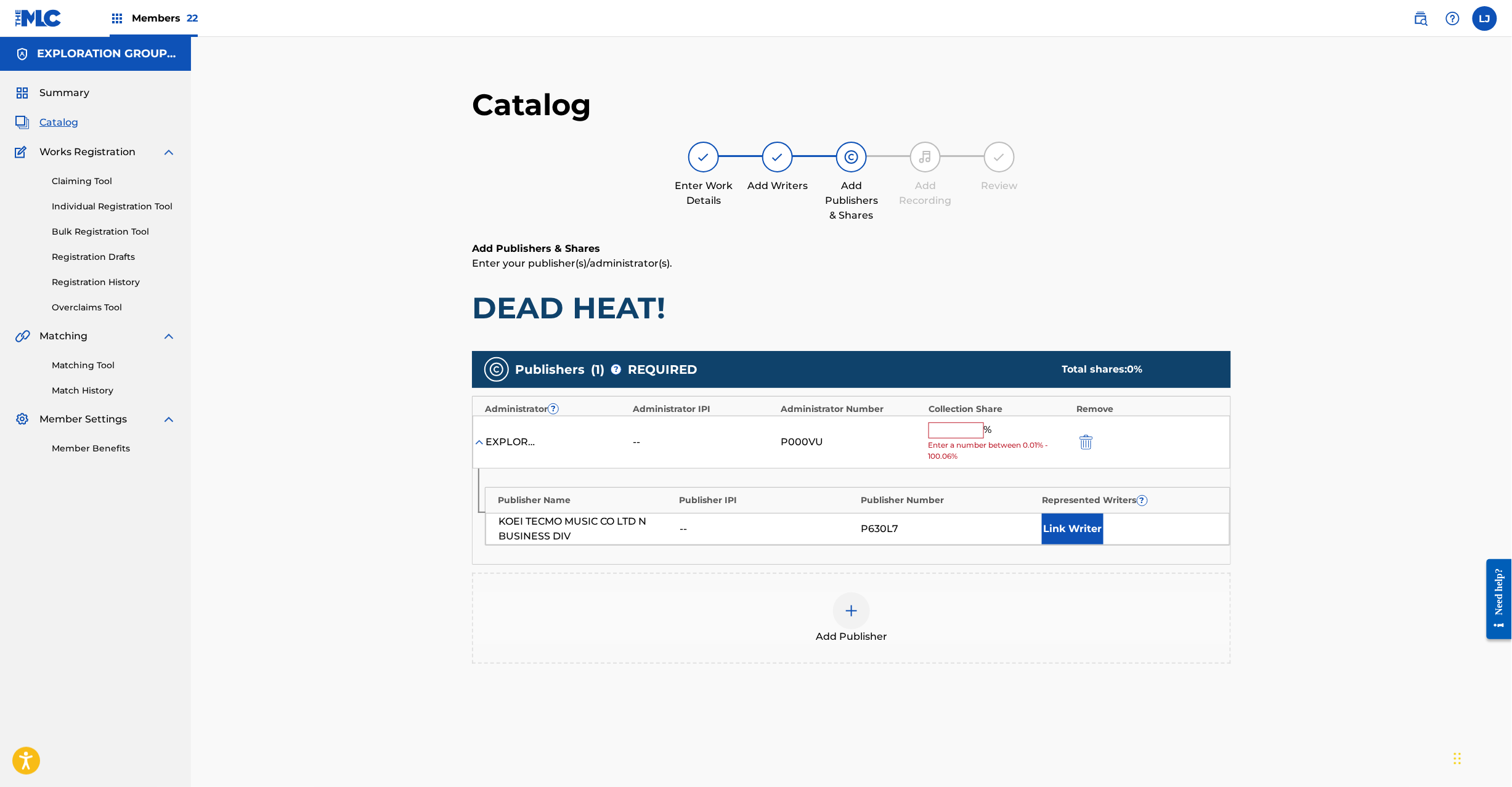
click at [961, 431] on input "text" at bounding box center [956, 430] width 55 height 16
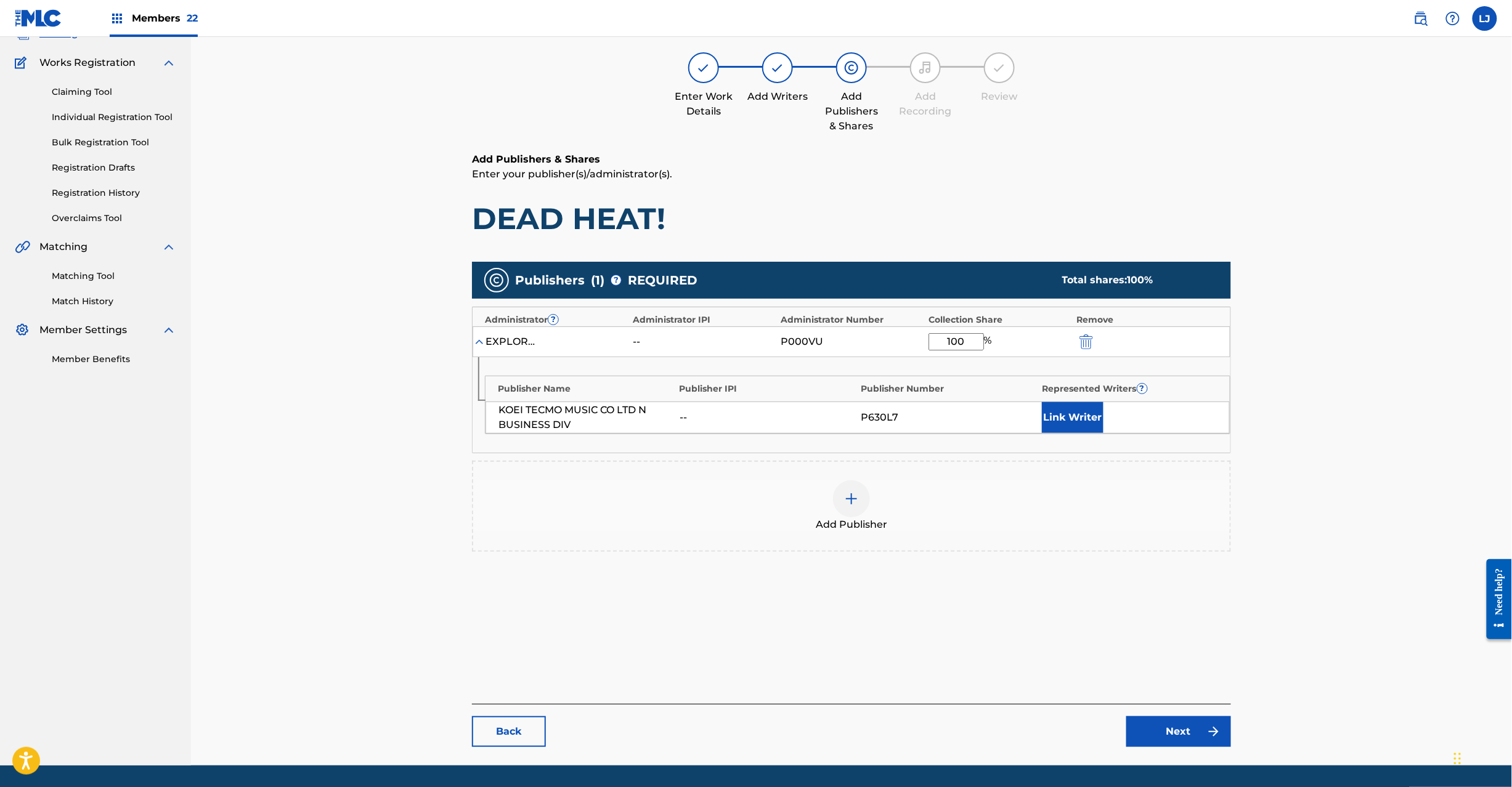
scroll to position [127, 0]
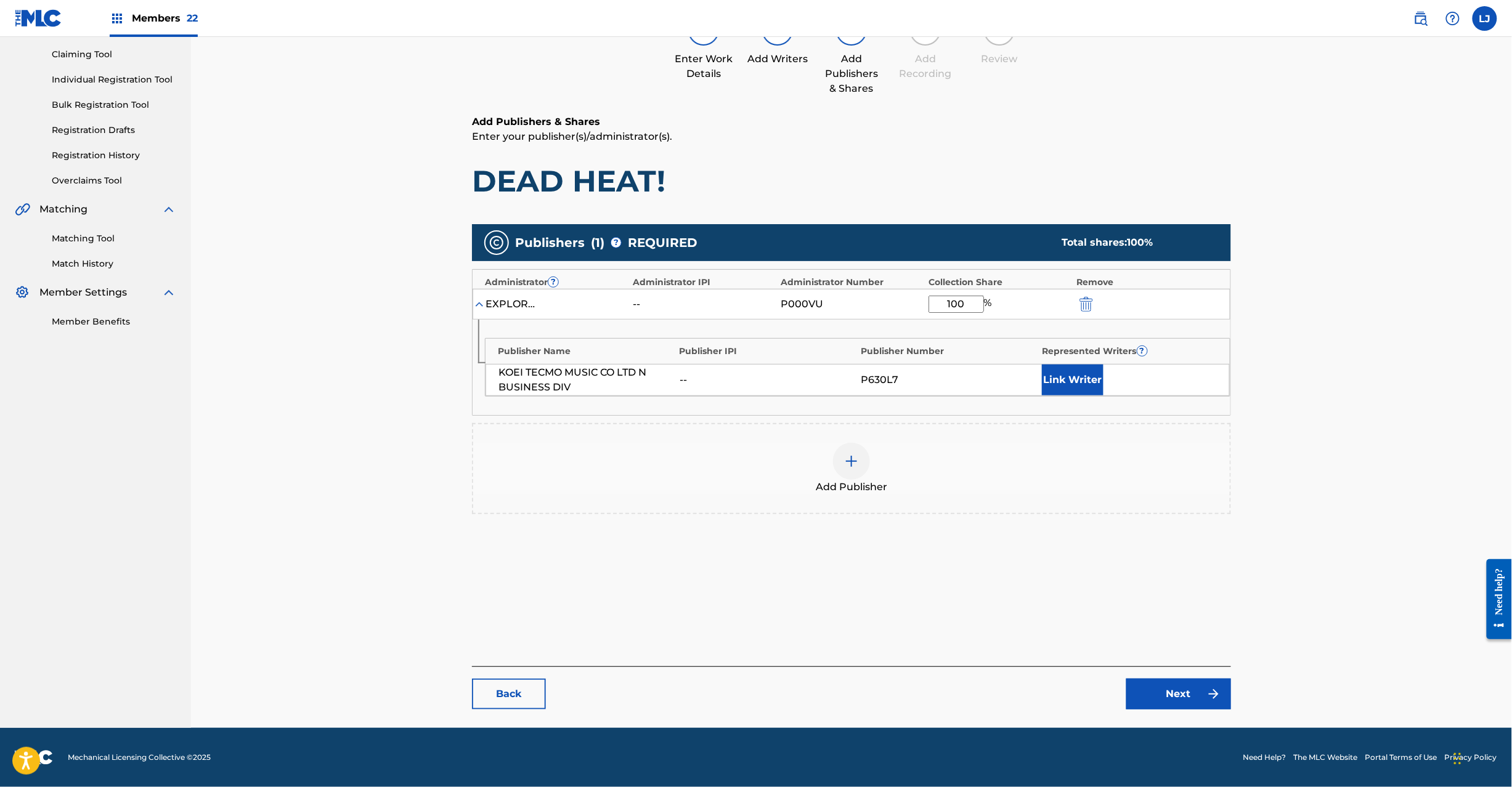
type input "100"
click at [1135, 697] on link "Next" at bounding box center [1179, 694] width 105 height 31
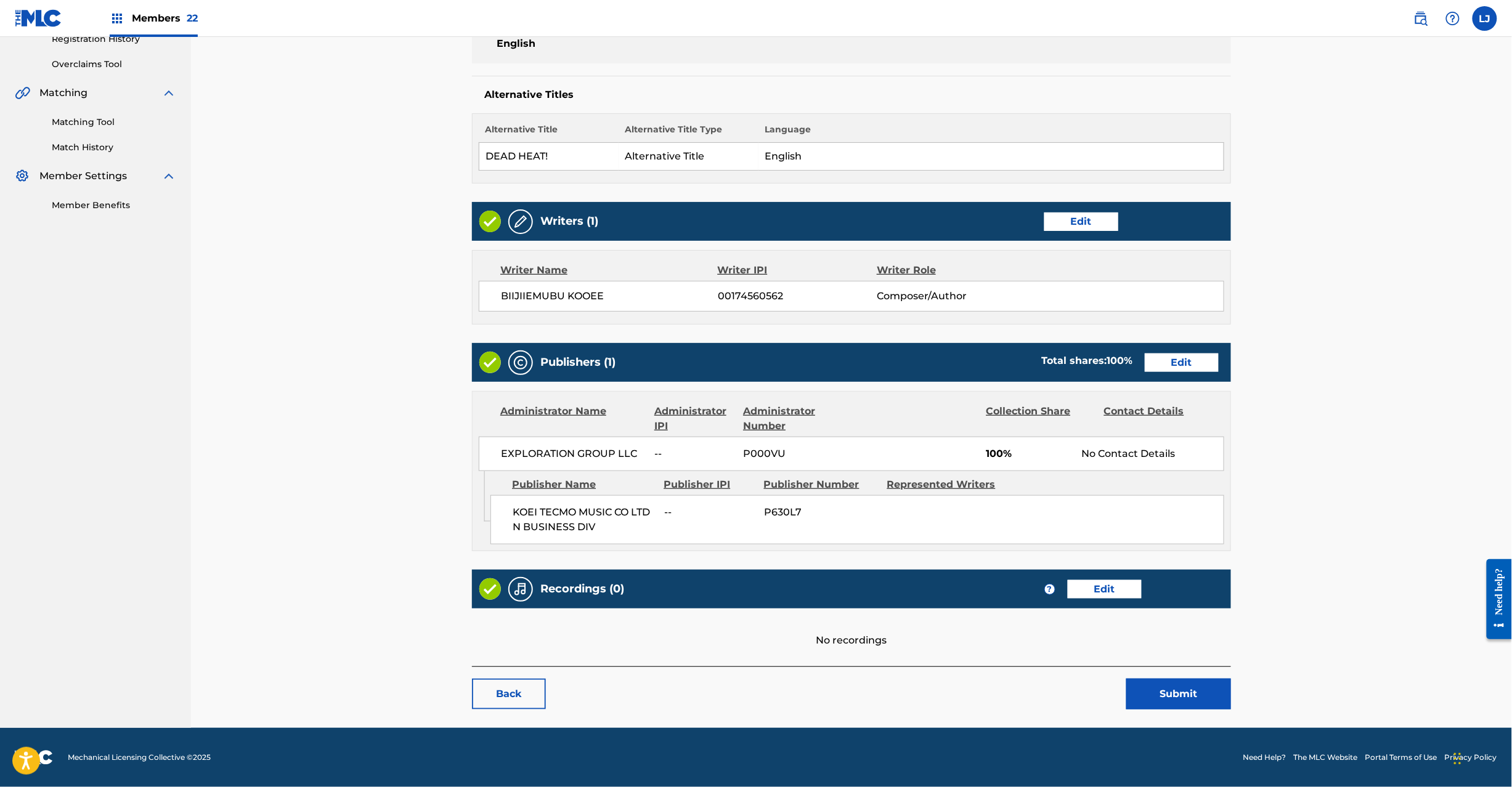
scroll to position [245, 0]
click at [1156, 700] on button "Submit" at bounding box center [1179, 694] width 105 height 31
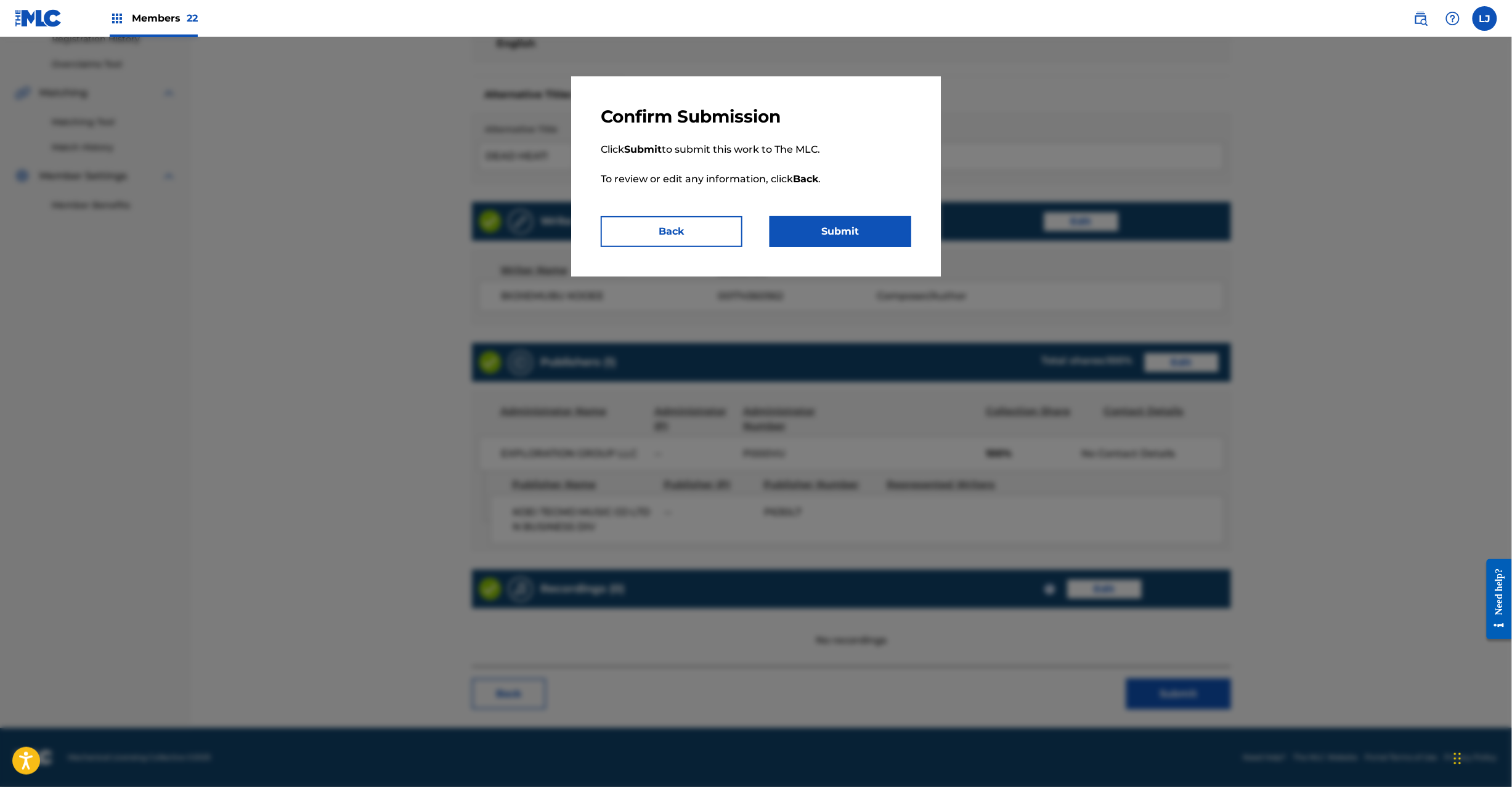
click at [850, 235] on button "Submit" at bounding box center [841, 231] width 142 height 31
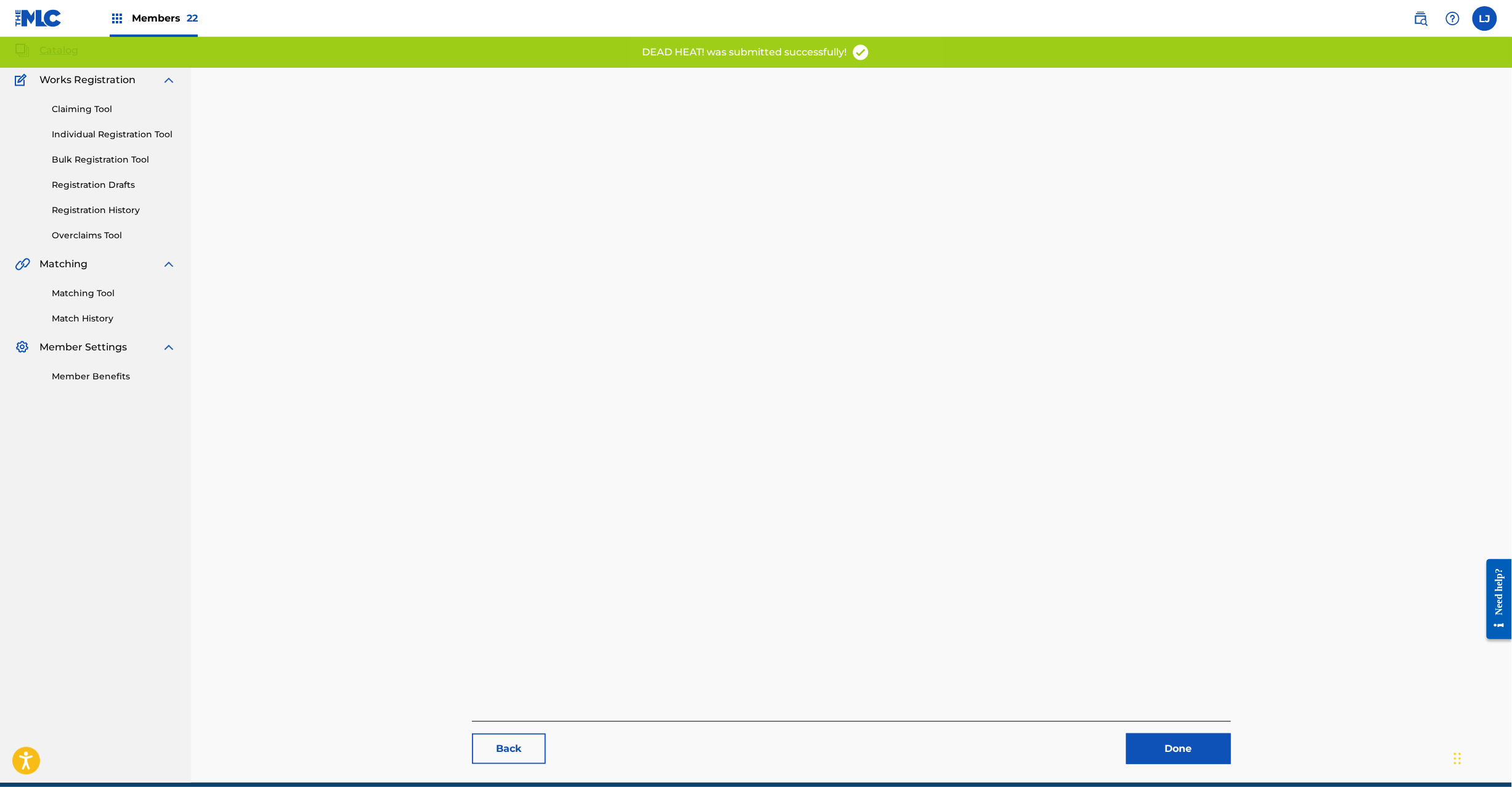
scroll to position [127, 0]
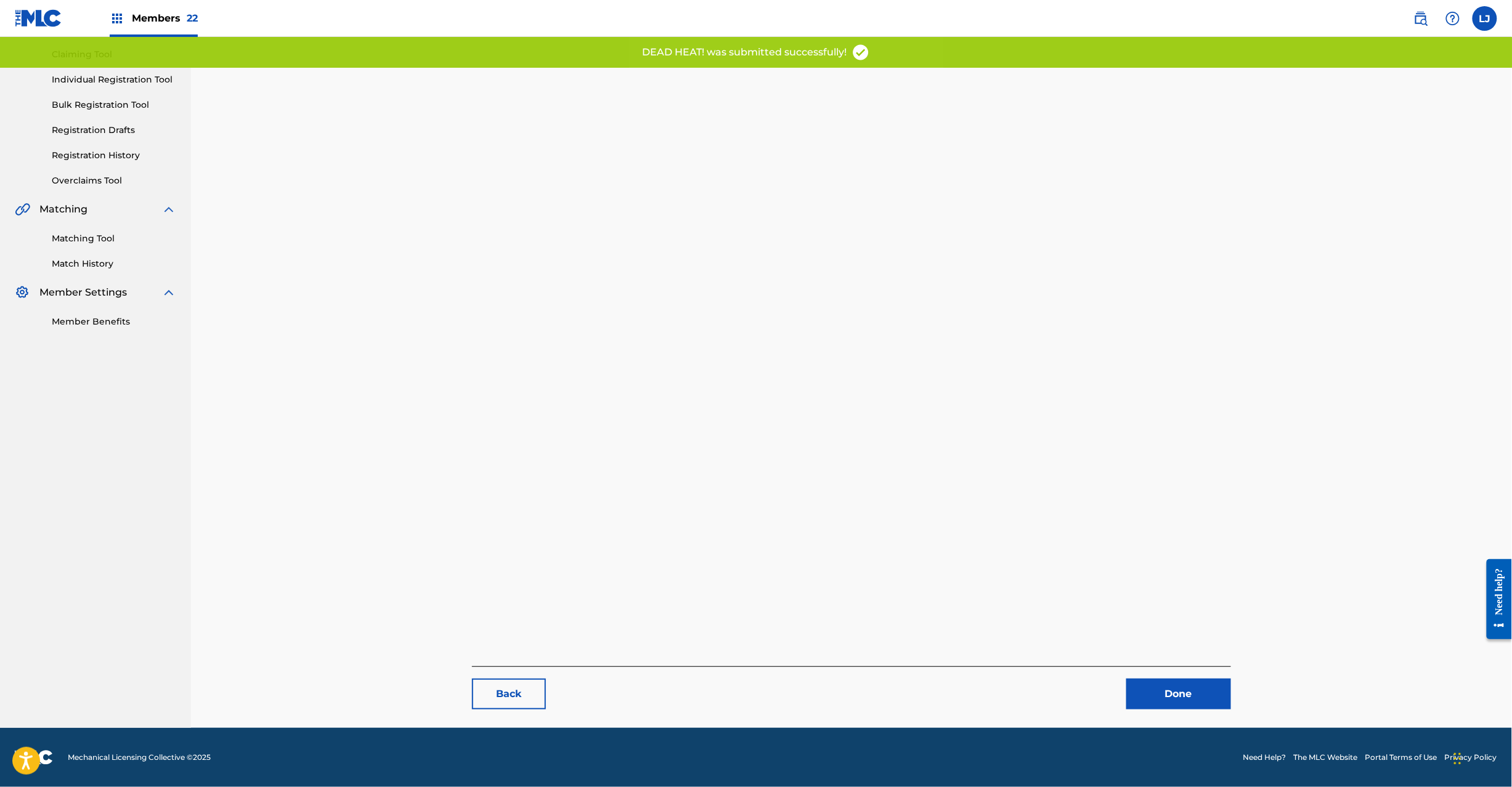
drag, startPoint x: 1134, startPoint y: 717, endPoint x: 1138, endPoint y: 706, distance: 11.7
click at [1134, 717] on main "Back Done" at bounding box center [851, 334] width 833 height 787
click at [1142, 698] on link "Done" at bounding box center [1179, 694] width 105 height 31
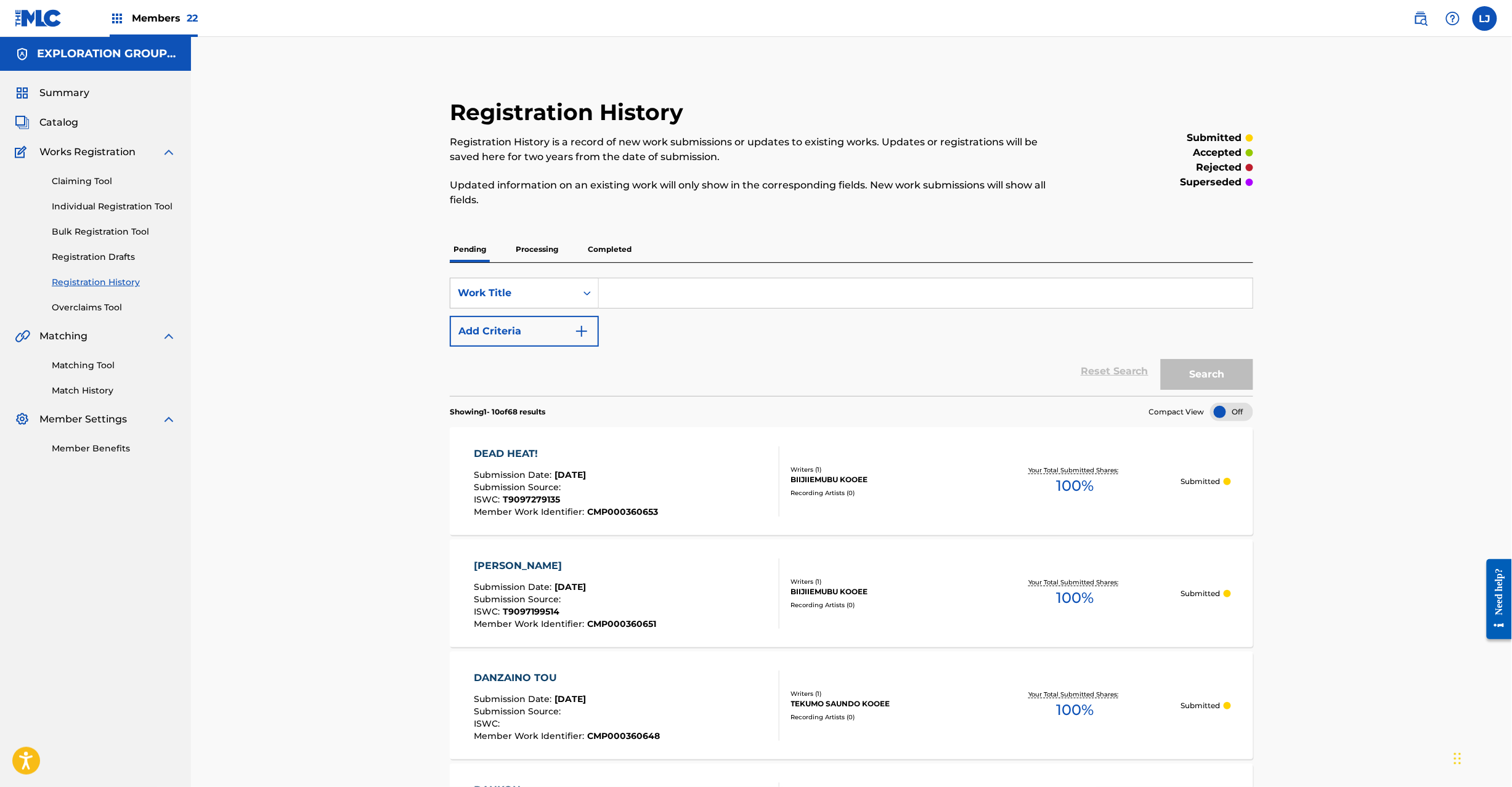
click at [58, 116] on span "Catalog" at bounding box center [59, 122] width 39 height 15
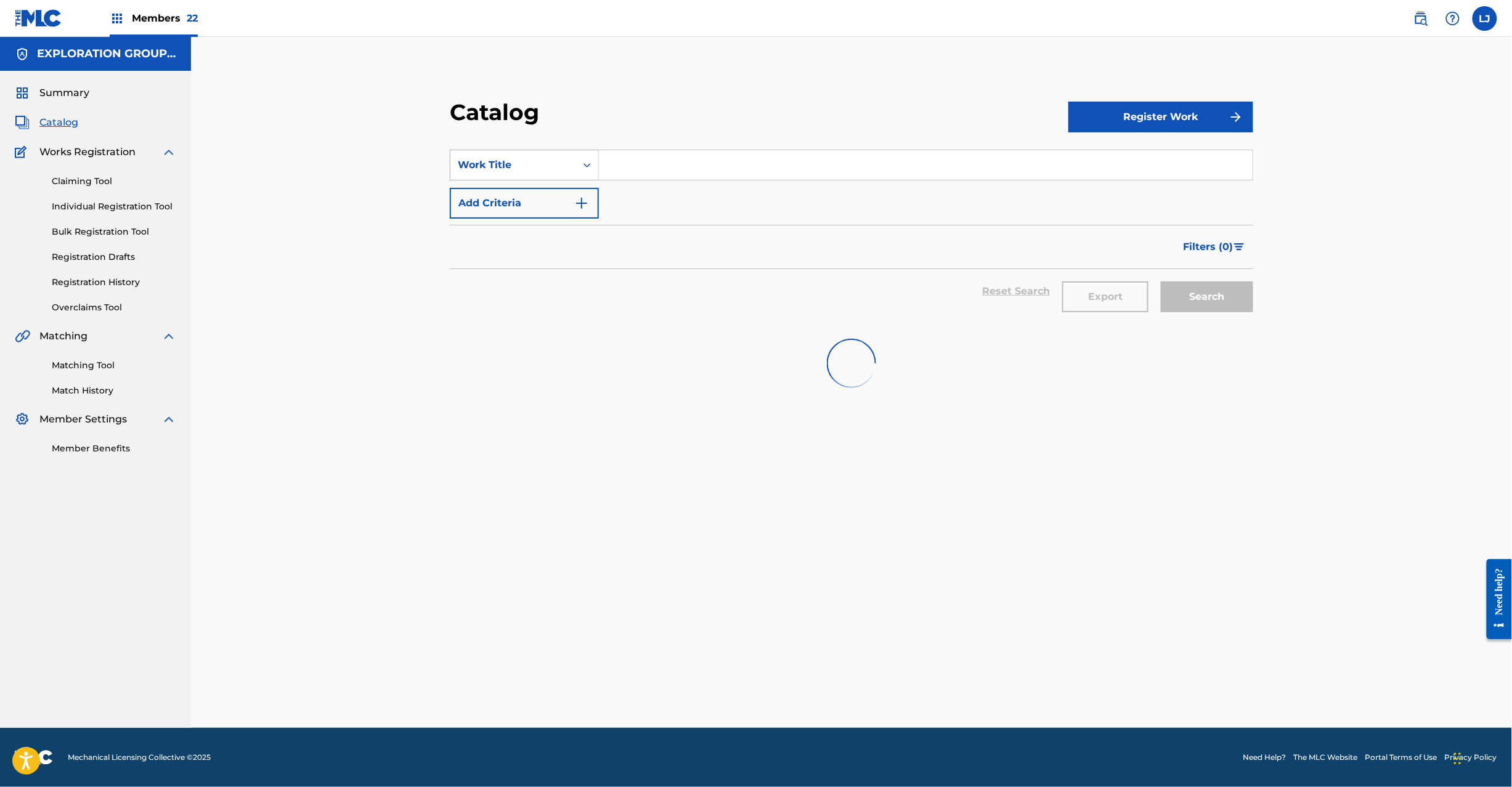
click at [506, 155] on div "Work Title" at bounding box center [513, 165] width 126 height 23
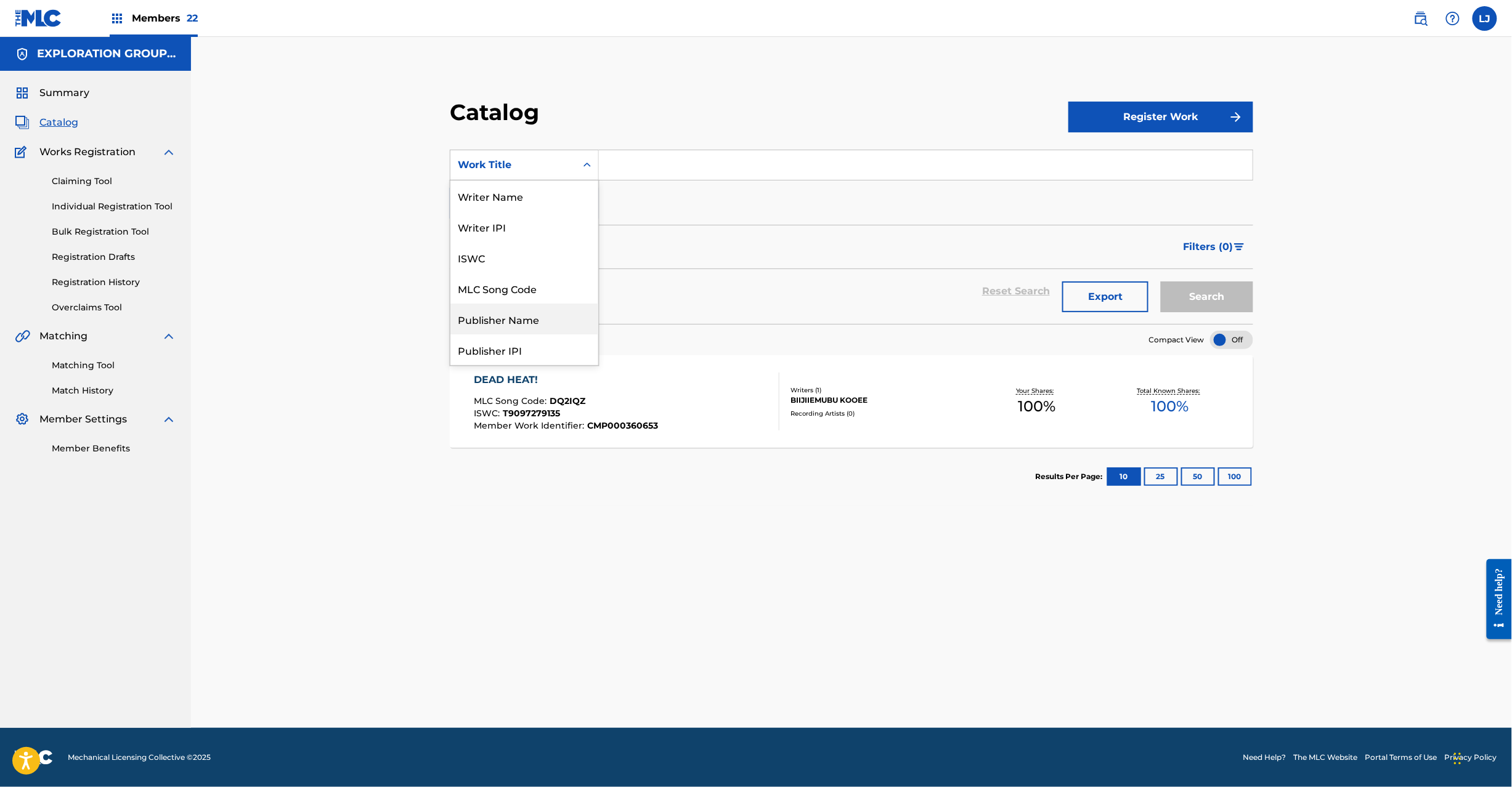
click at [518, 291] on div "MLC Song Code" at bounding box center [524, 288] width 148 height 31
click at [673, 173] on input "Search Form" at bounding box center [926, 165] width 654 height 29
paste input "DQ2IP9"
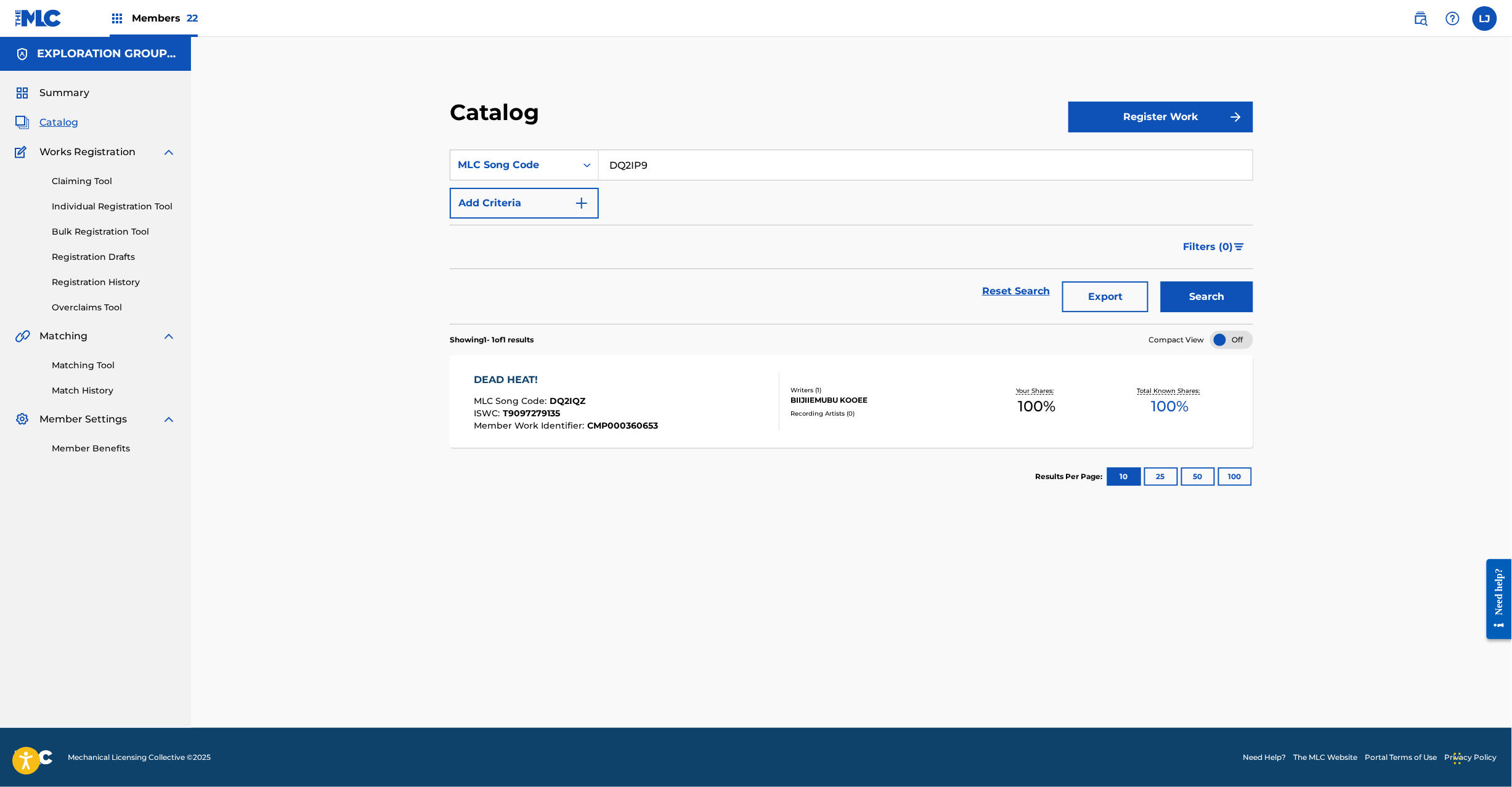
type input "DQ2IP9"
click at [1199, 284] on button "Search" at bounding box center [1207, 296] width 92 height 31
click at [656, 402] on div "MLC Song Code : DQ2IP9" at bounding box center [567, 402] width 186 height 12
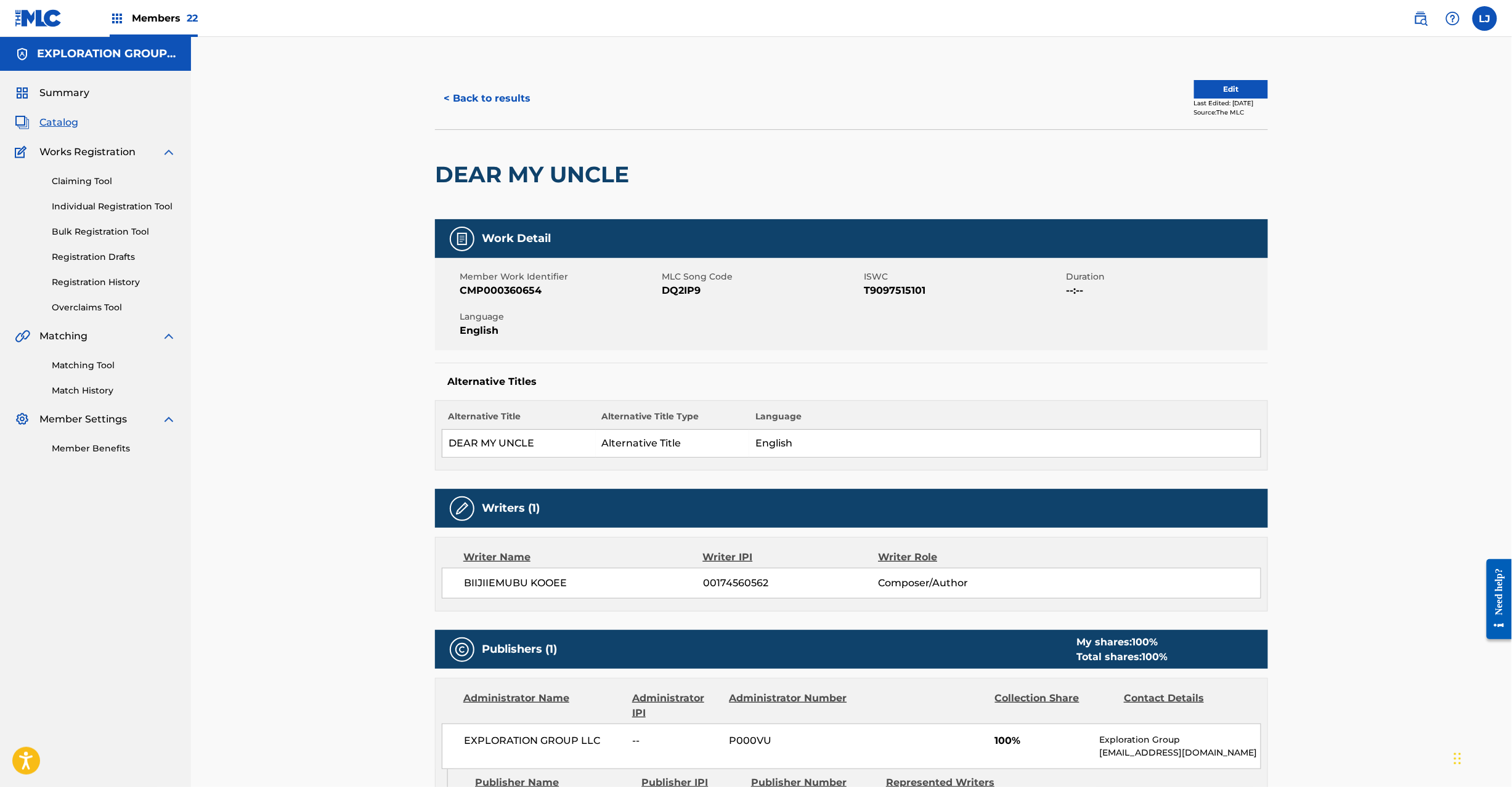
click at [1194, 98] on button "Edit" at bounding box center [1231, 89] width 74 height 18
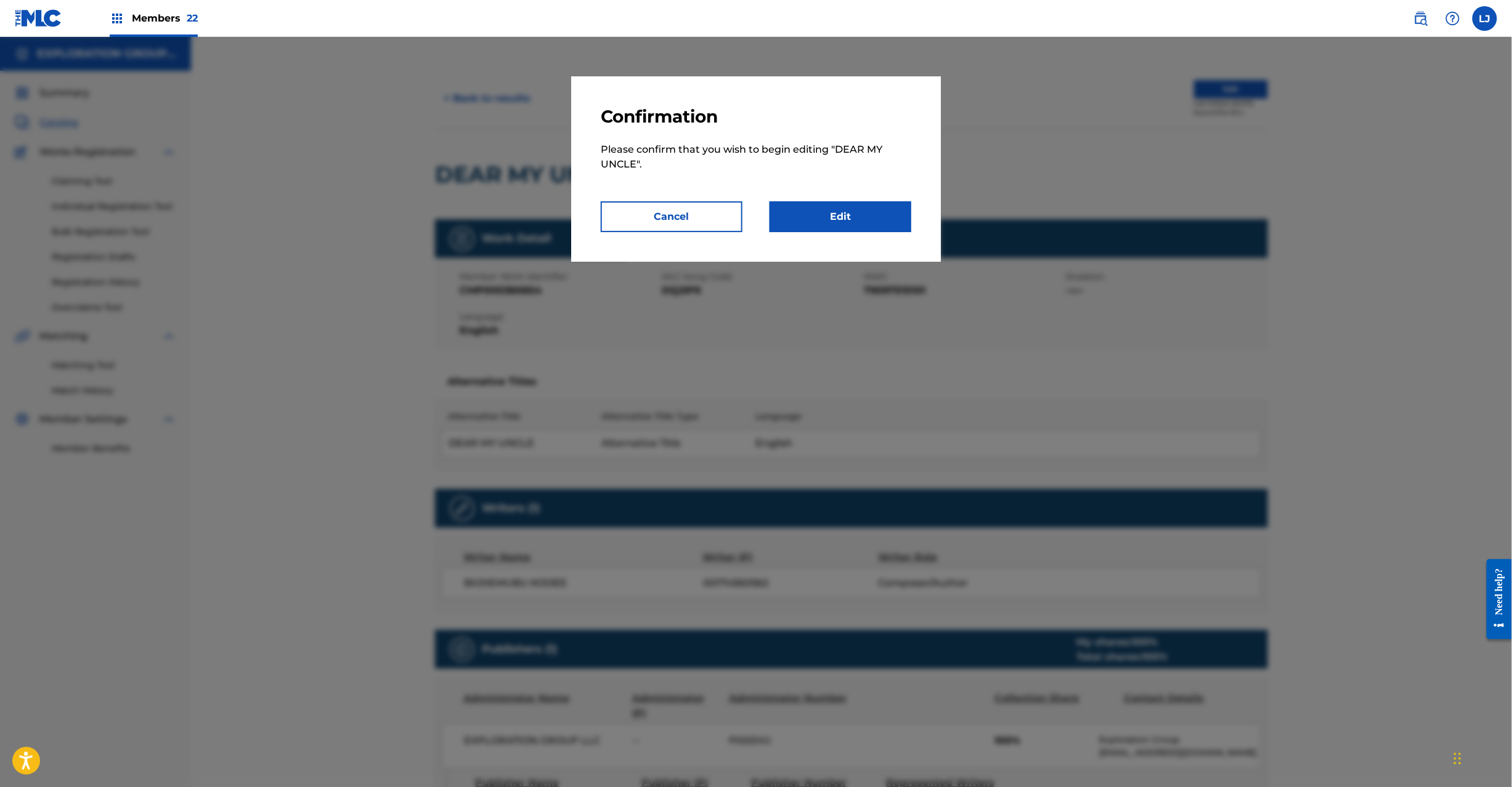
click at [813, 223] on link "Edit" at bounding box center [841, 216] width 142 height 31
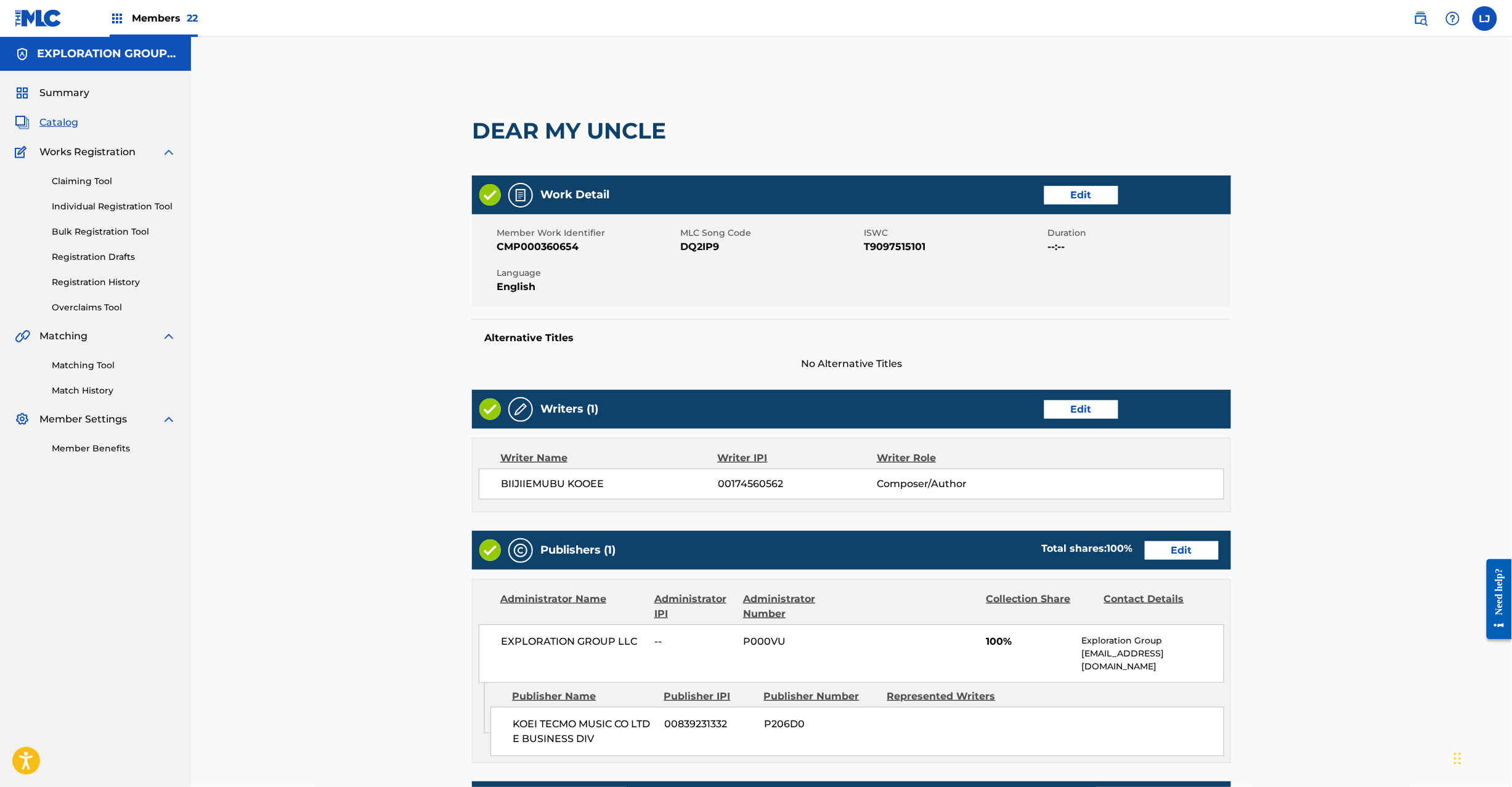
click at [1166, 538] on div "Publishers (1) Total shares: 100 % Edit" at bounding box center [852, 551] width 759 height 39
click at [1165, 547] on link "Edit" at bounding box center [1182, 551] width 74 height 18
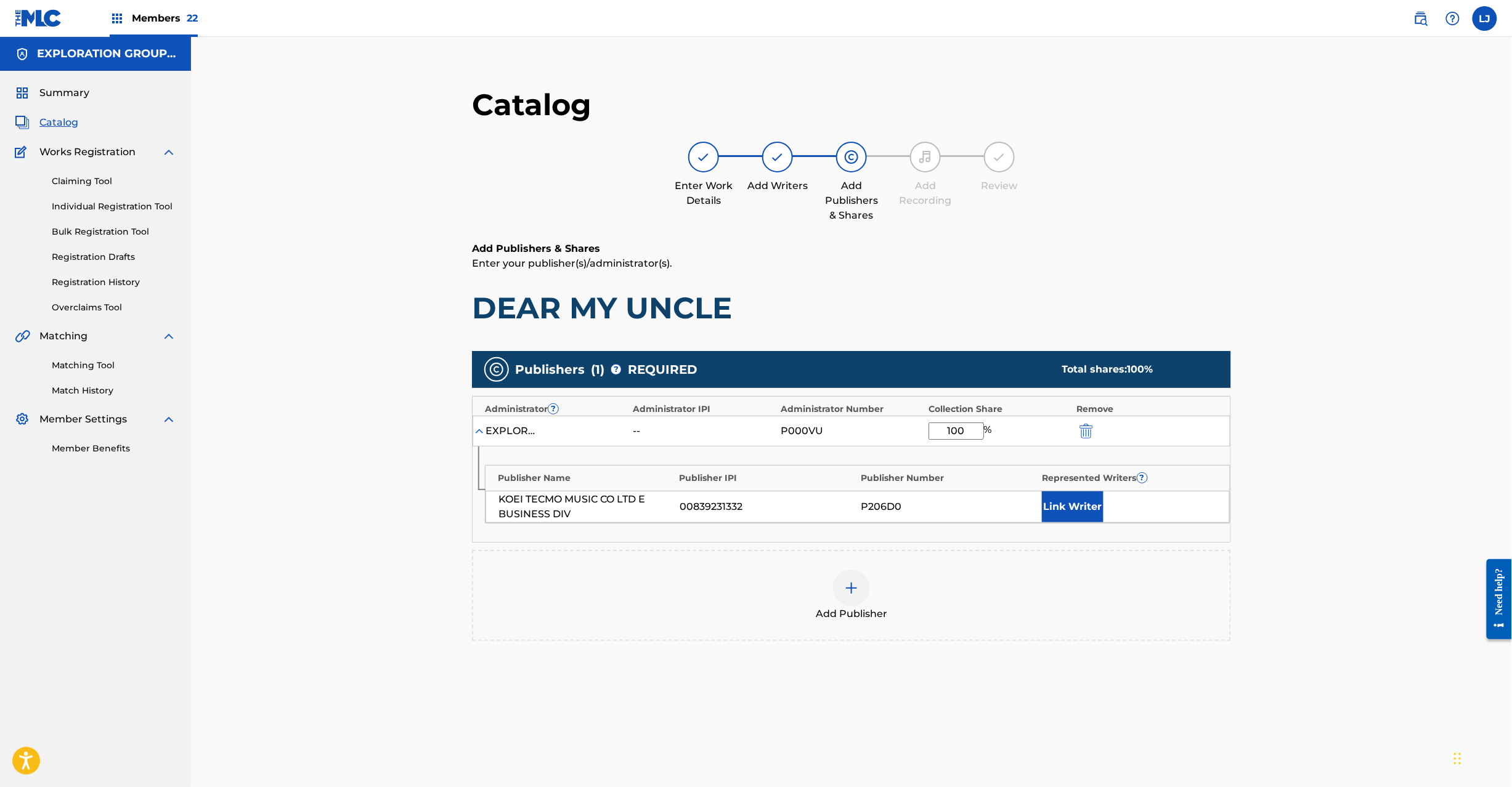
click at [1096, 439] on div "EXPLORATION GROUP LLC -- P000VU 100 %" at bounding box center [852, 431] width 758 height 31
click at [1093, 437] on img "submit" at bounding box center [1086, 431] width 14 height 15
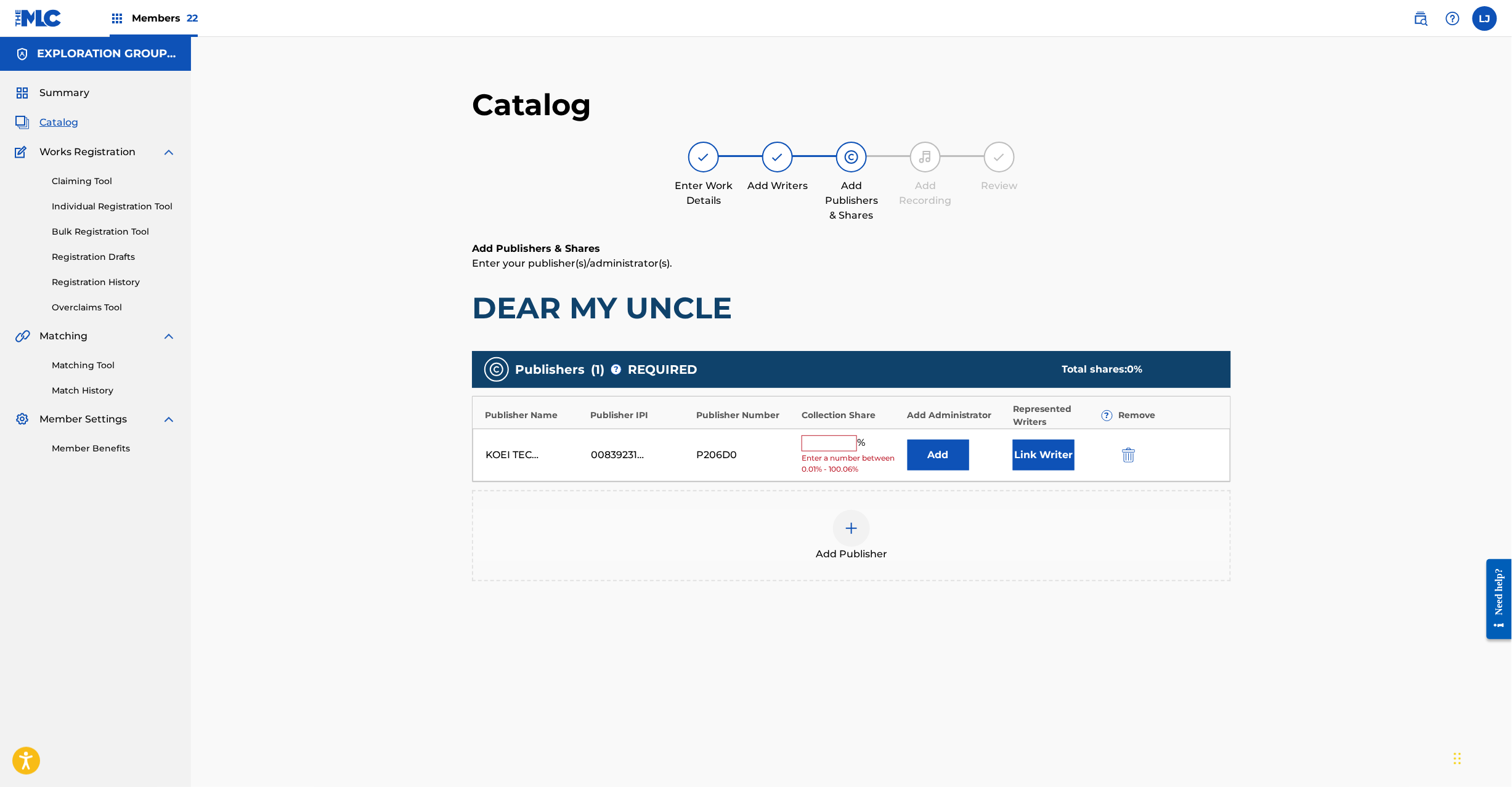
click at [1140, 451] on div at bounding box center [1146, 455] width 55 height 14
click at [1120, 452] on button "submit" at bounding box center [1128, 455] width 18 height 14
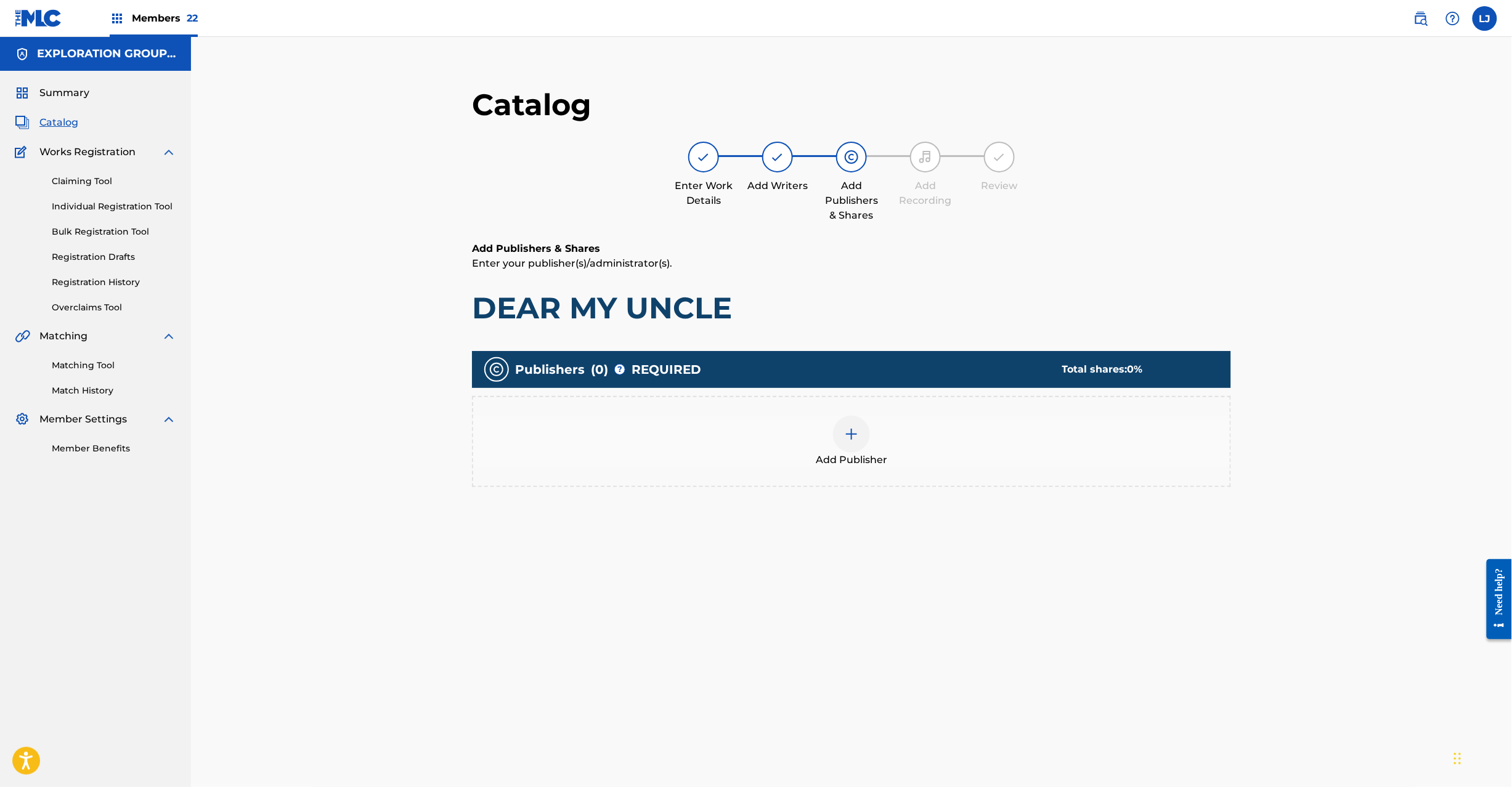
click at [873, 453] on span "Add Publisher" at bounding box center [852, 460] width 72 height 15
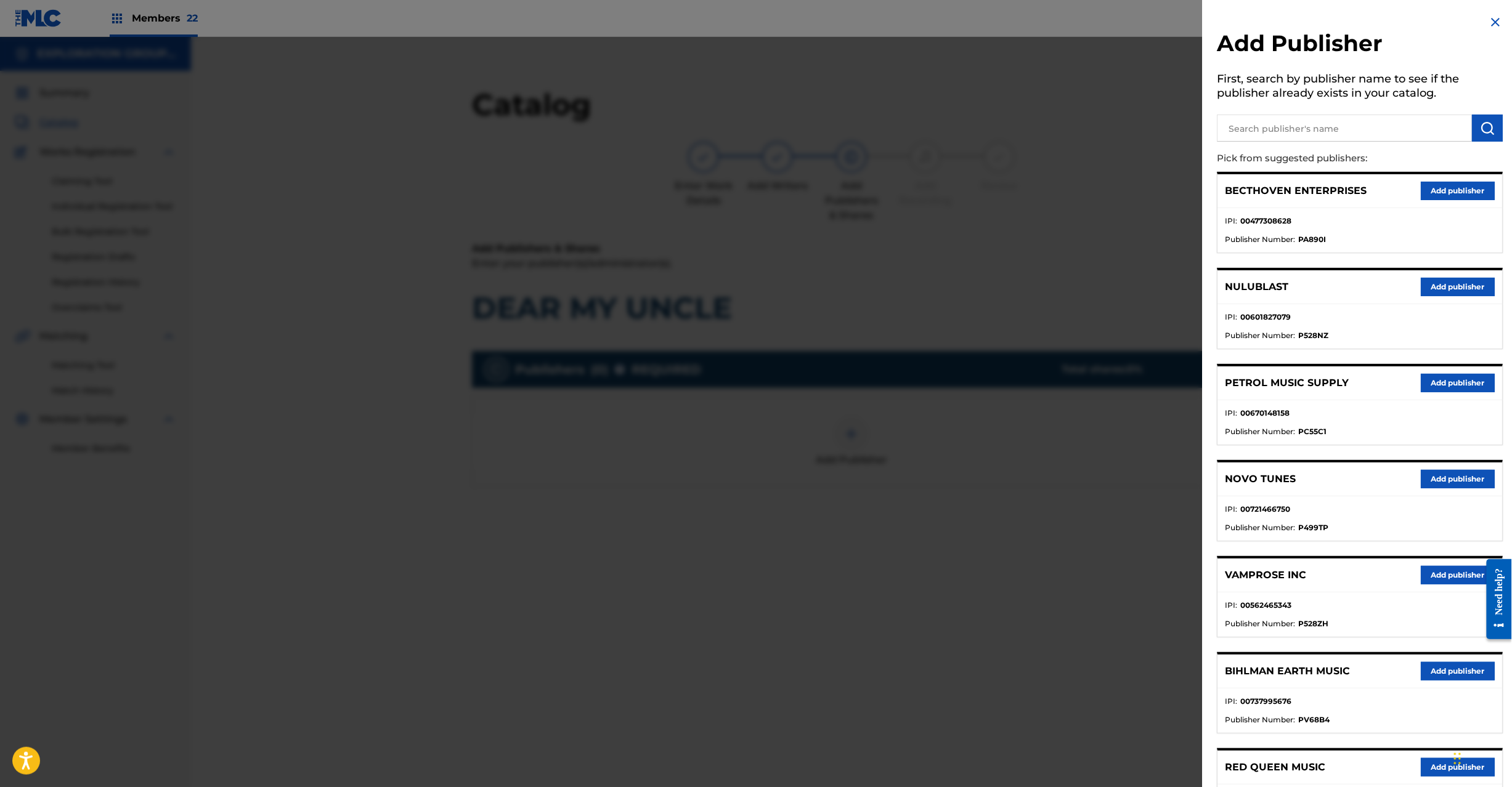
drag, startPoint x: 1364, startPoint y: 111, endPoint x: 1386, endPoint y: 109, distance: 22.1
click at [1365, 109] on div "Add Publisher First, search by publisher name to see if the publisher already e…" at bounding box center [1360, 553] width 316 height 1105
click at [1433, 145] on div "Add Publisher First, search by publisher name to see if the publisher already e…" at bounding box center [1360, 553] width 316 height 1105
click at [1433, 135] on input "text" at bounding box center [1345, 128] width 255 height 27
paste input "Koei Tecmo Music Co Ltd N Business Div"
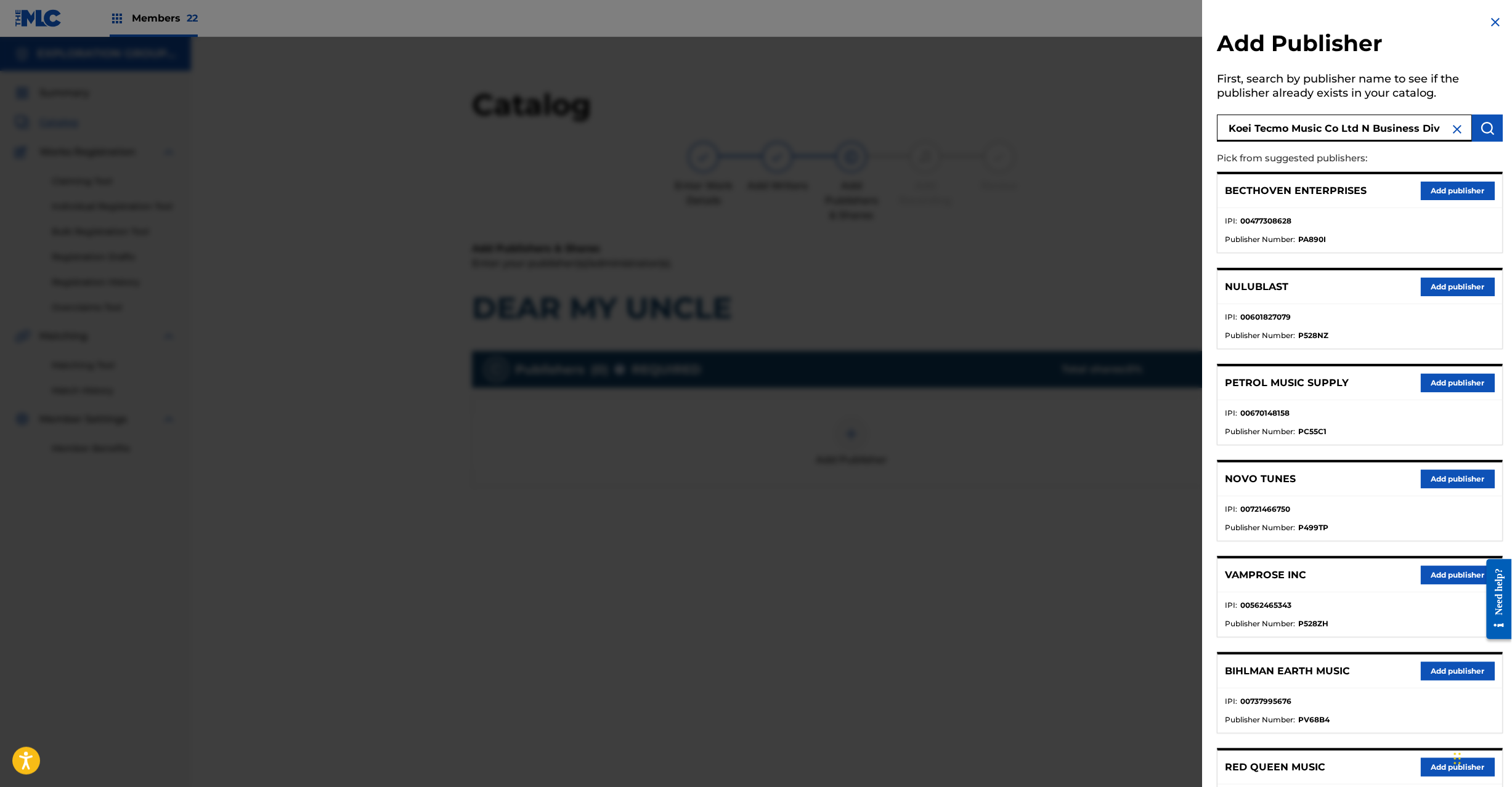
click at [1468, 133] on input "Koei Tecmo Music Co Ltd N Business Div" at bounding box center [1345, 128] width 255 height 27
type input "Koei Tecmo Music Co Ltd N Business Div"
click at [1473, 133] on button "submit" at bounding box center [1488, 128] width 31 height 27
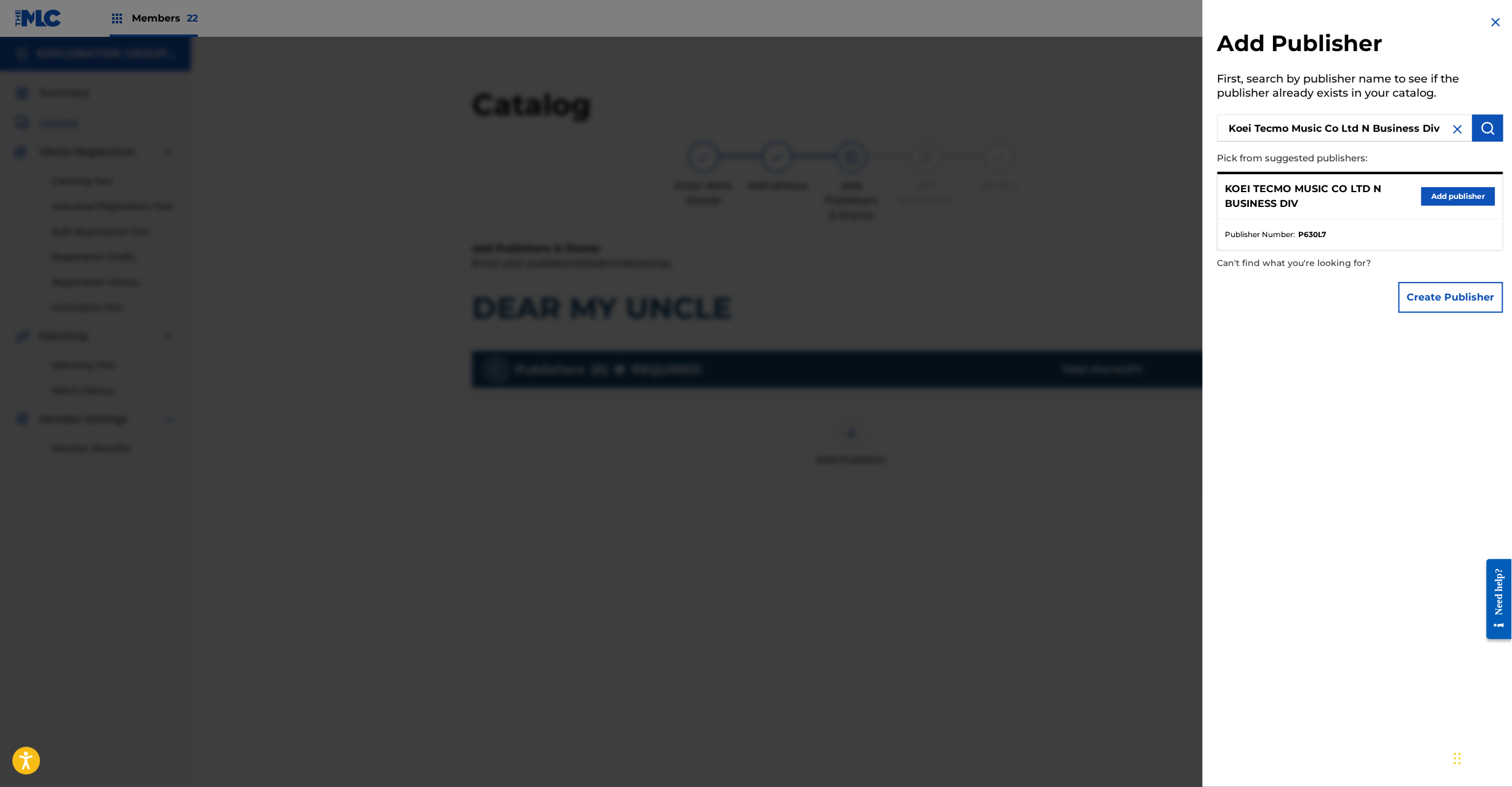
click at [1446, 191] on button "Add publisher" at bounding box center [1459, 197] width 74 height 18
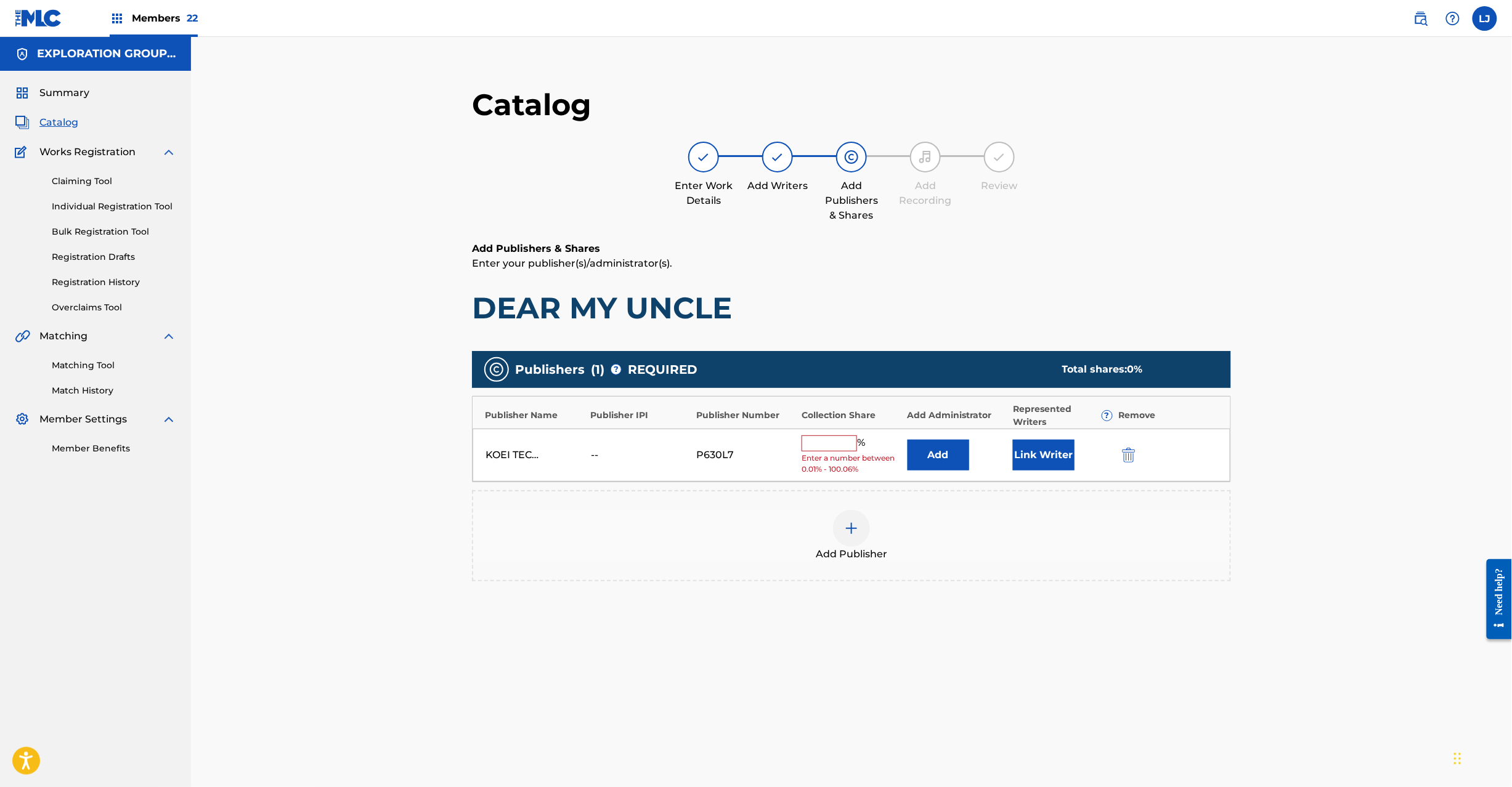
click at [931, 447] on button "Add" at bounding box center [938, 455] width 62 height 31
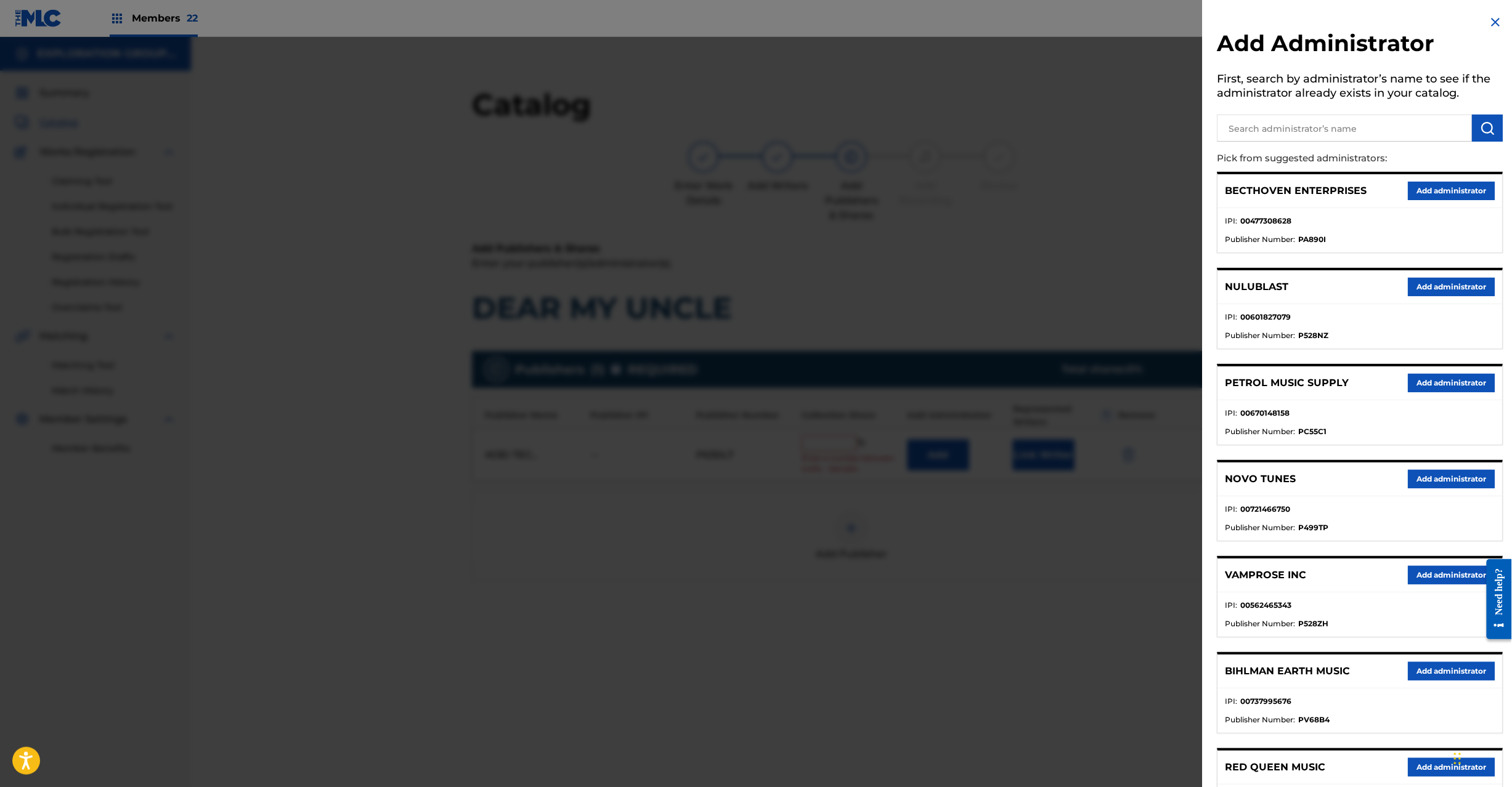
click at [1420, 107] on div "Add Administrator First, search by administrator’s name to see if the administr…" at bounding box center [1360, 558] width 316 height 1116
click at [1418, 126] on input "text" at bounding box center [1345, 128] width 255 height 27
paste input "Exploration Group LLC"
type input "Exploration Group LLC"
click at [1487, 124] on img "submit" at bounding box center [1488, 128] width 15 height 15
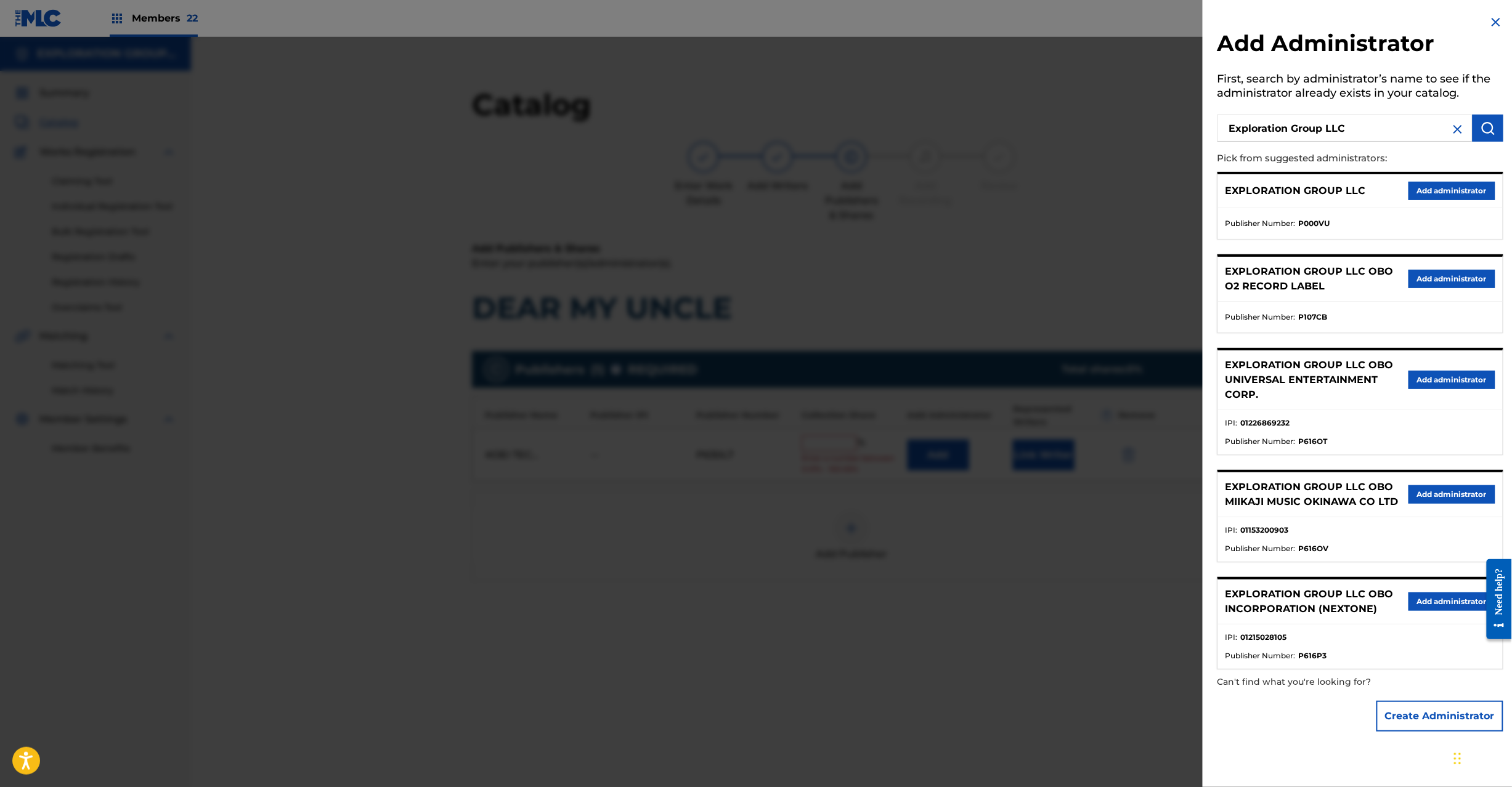
click at [1459, 182] on button "Add administrator" at bounding box center [1451, 191] width 87 height 18
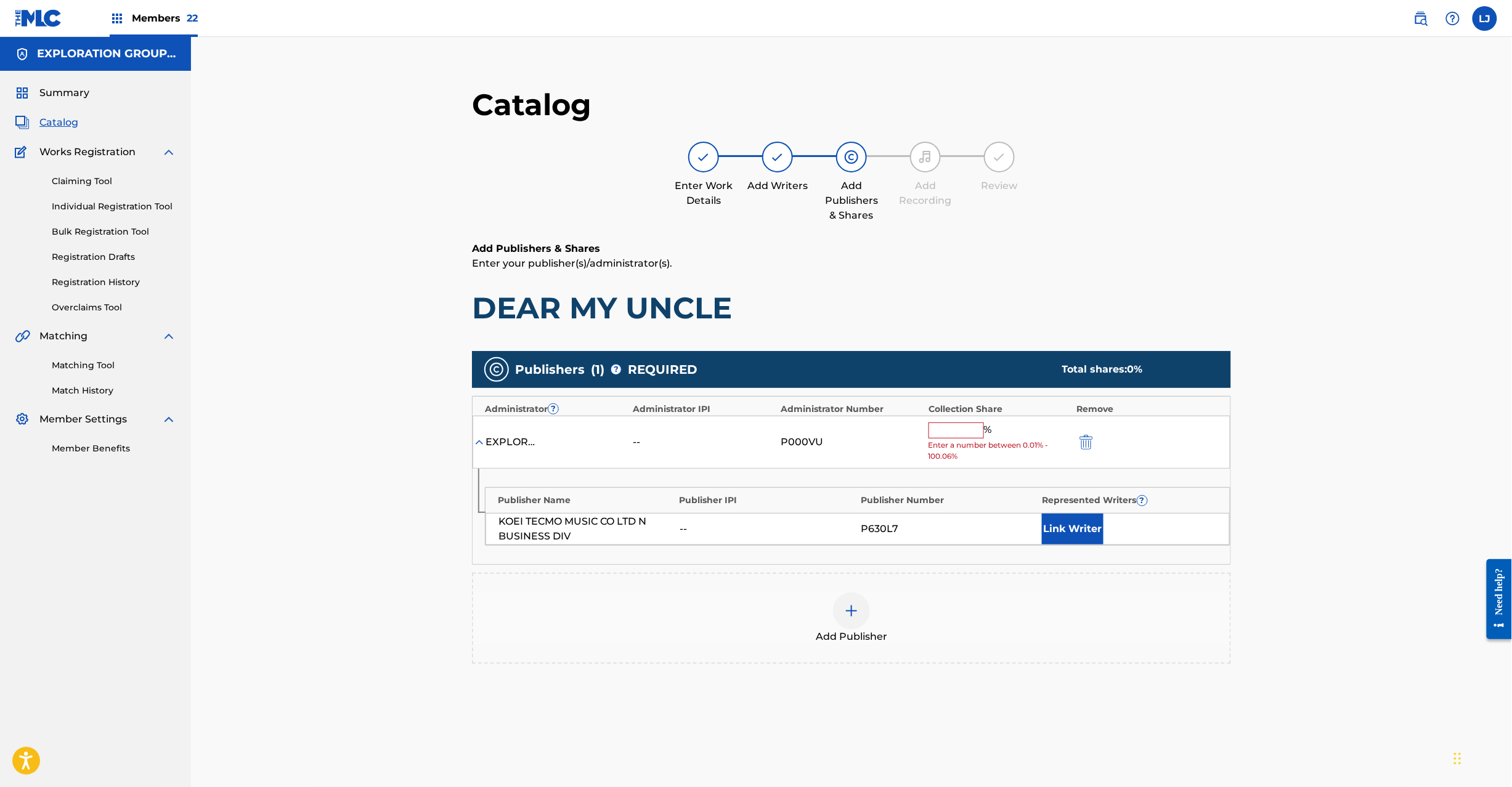
click at [969, 427] on input "text" at bounding box center [956, 430] width 55 height 16
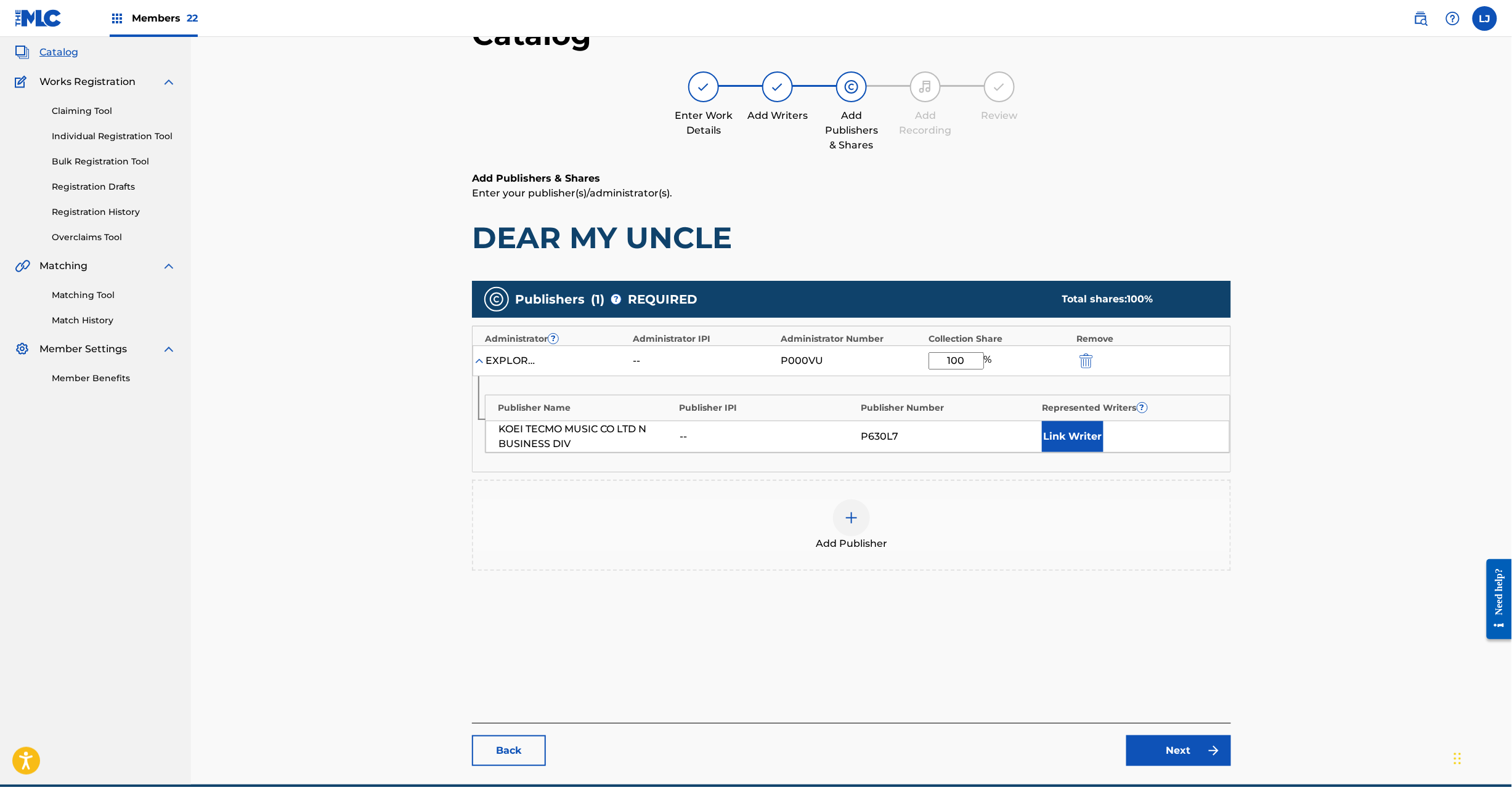
scroll to position [127, 0]
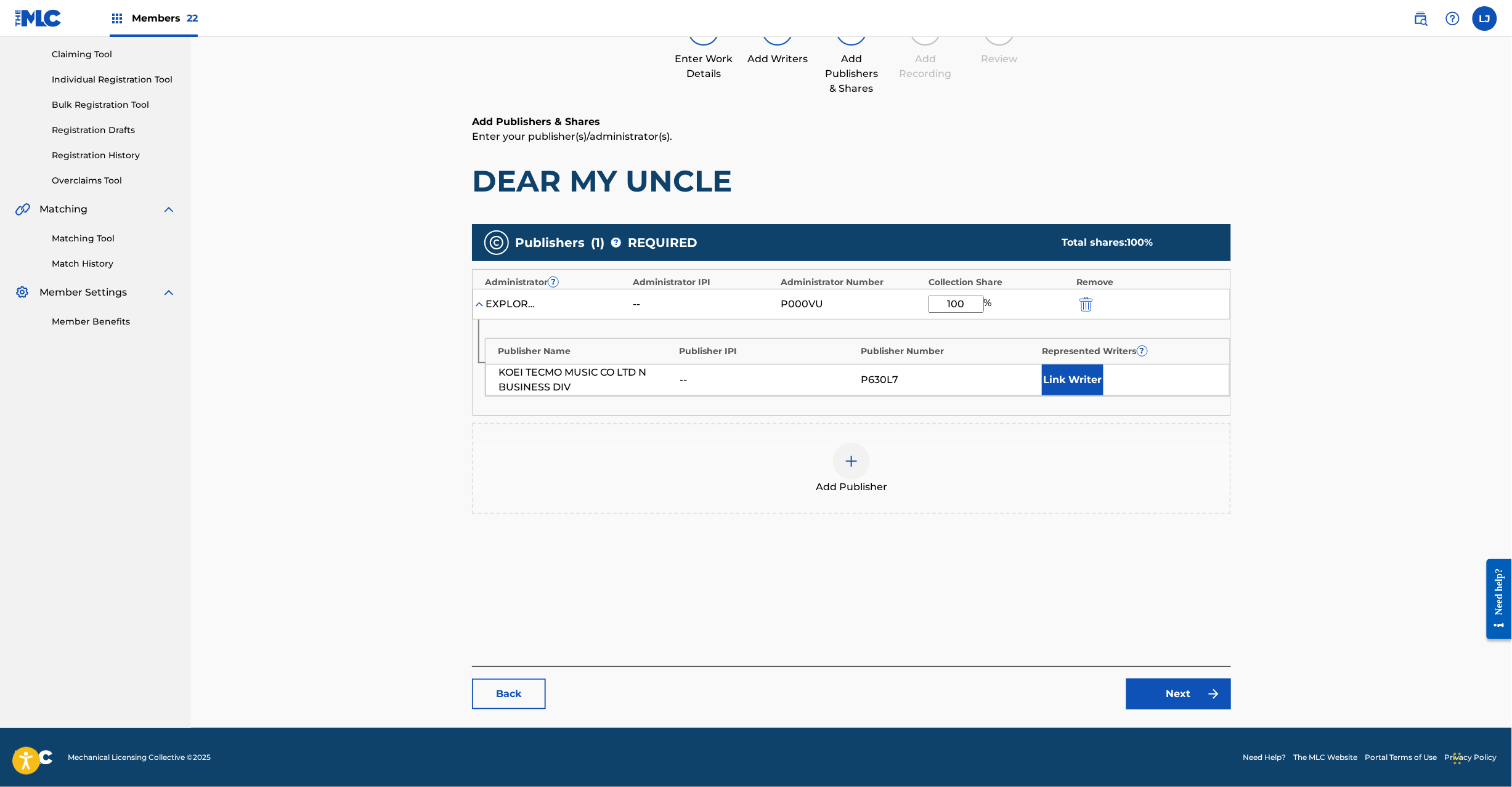
type input "100"
click at [1154, 688] on link "Next" at bounding box center [1179, 694] width 105 height 31
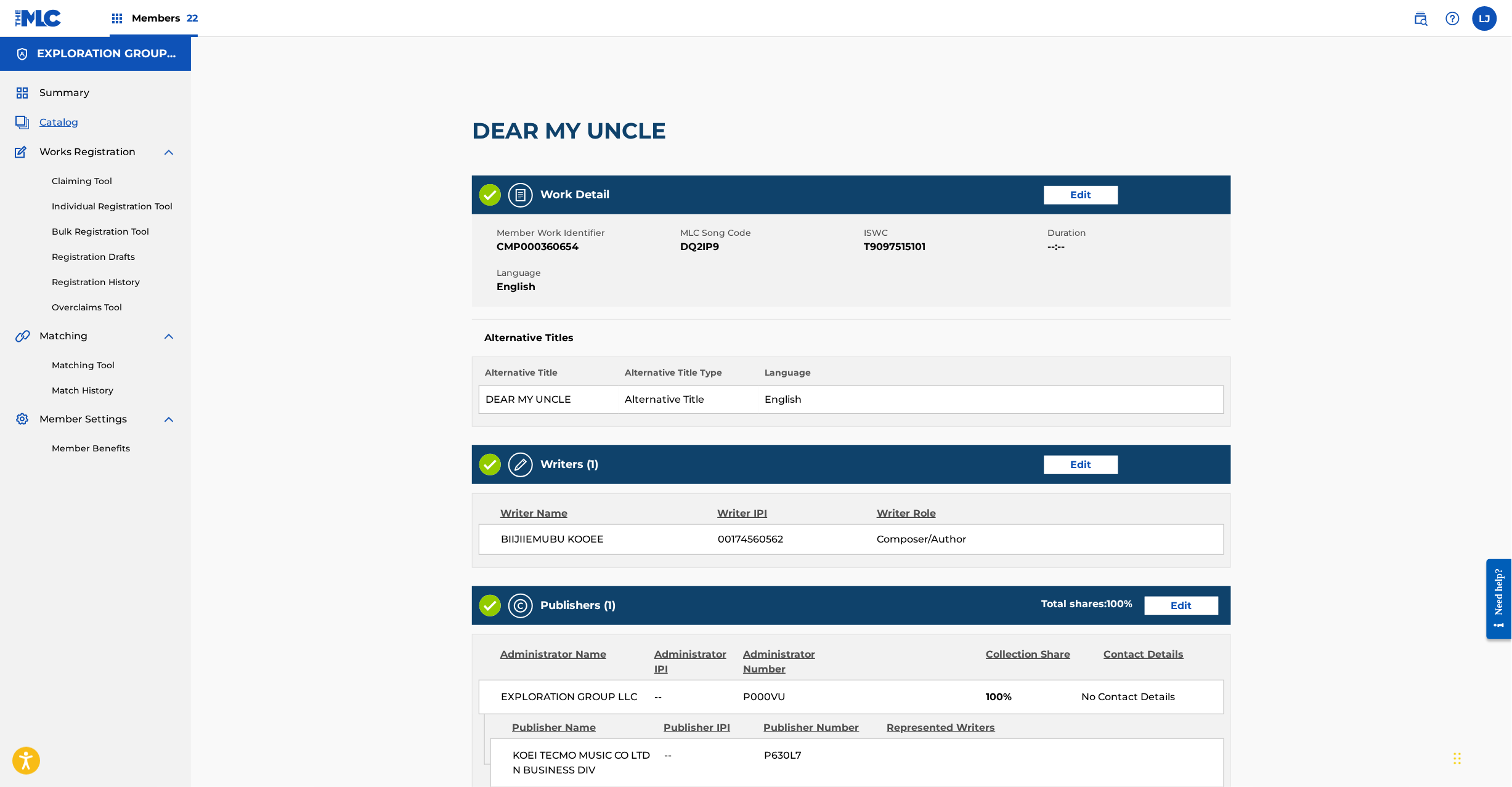
scroll to position [245, 0]
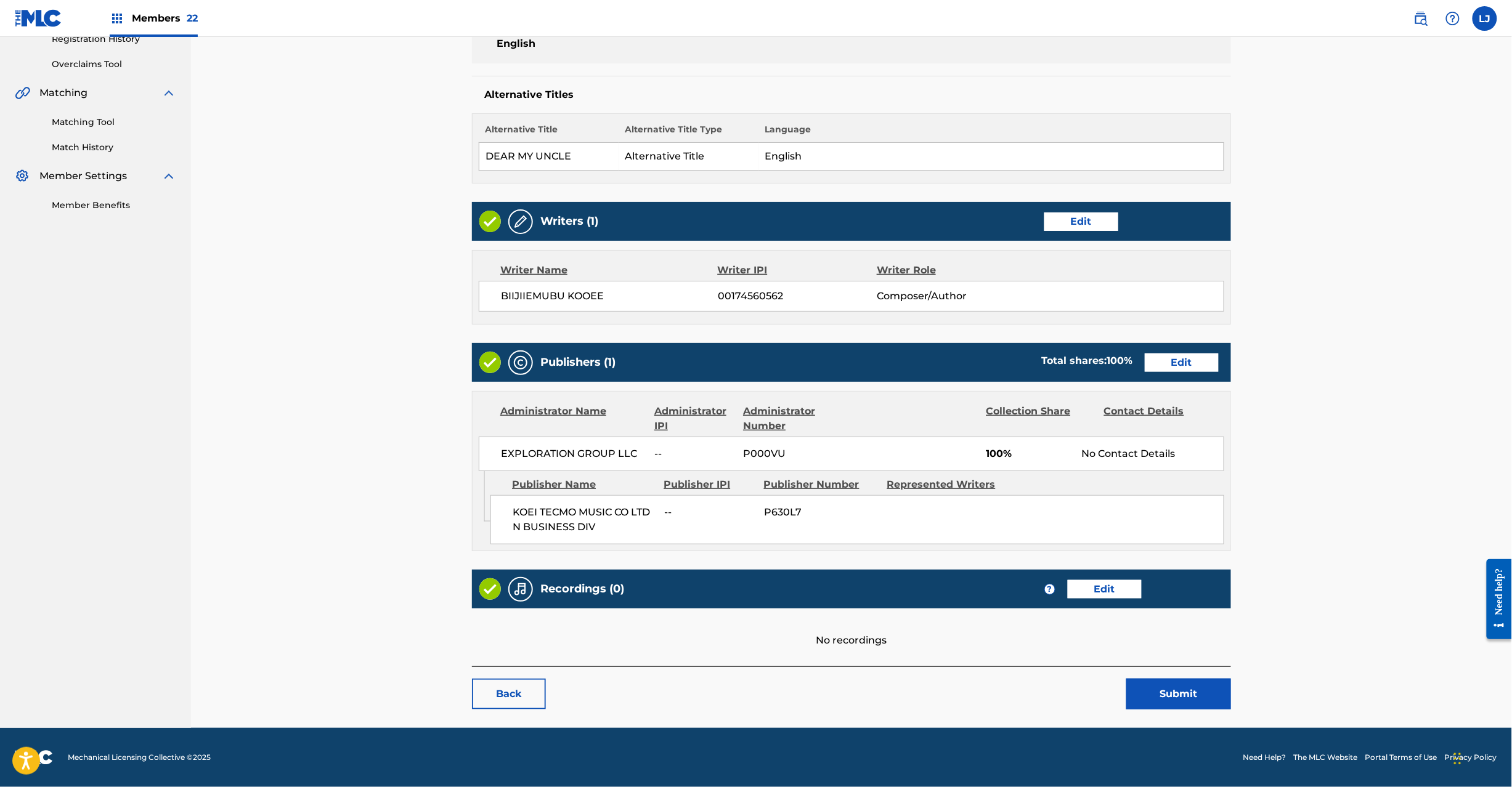
click at [1167, 689] on button "Submit" at bounding box center [1179, 694] width 105 height 31
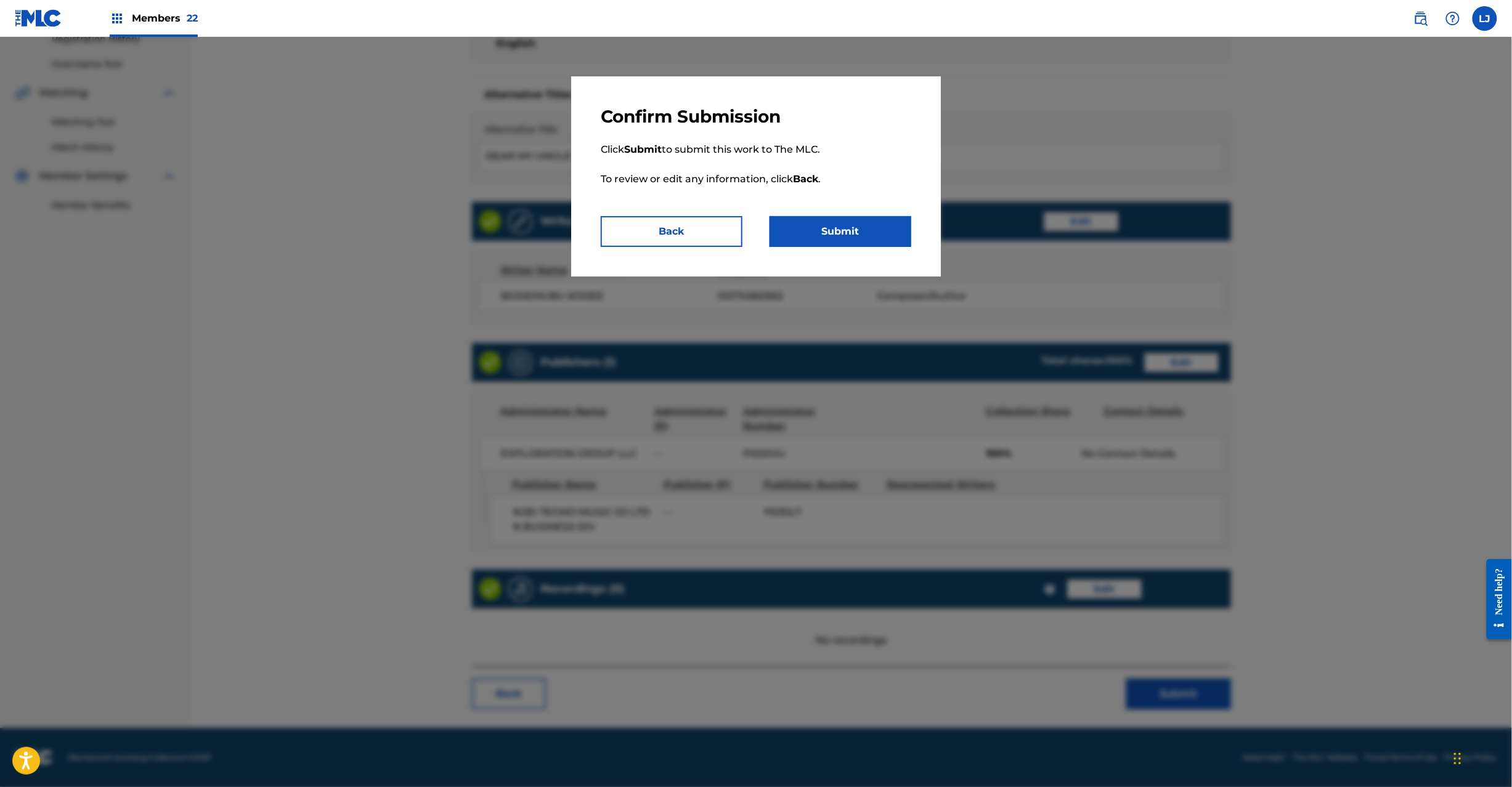
click at [864, 230] on button "Submit" at bounding box center [841, 231] width 142 height 31
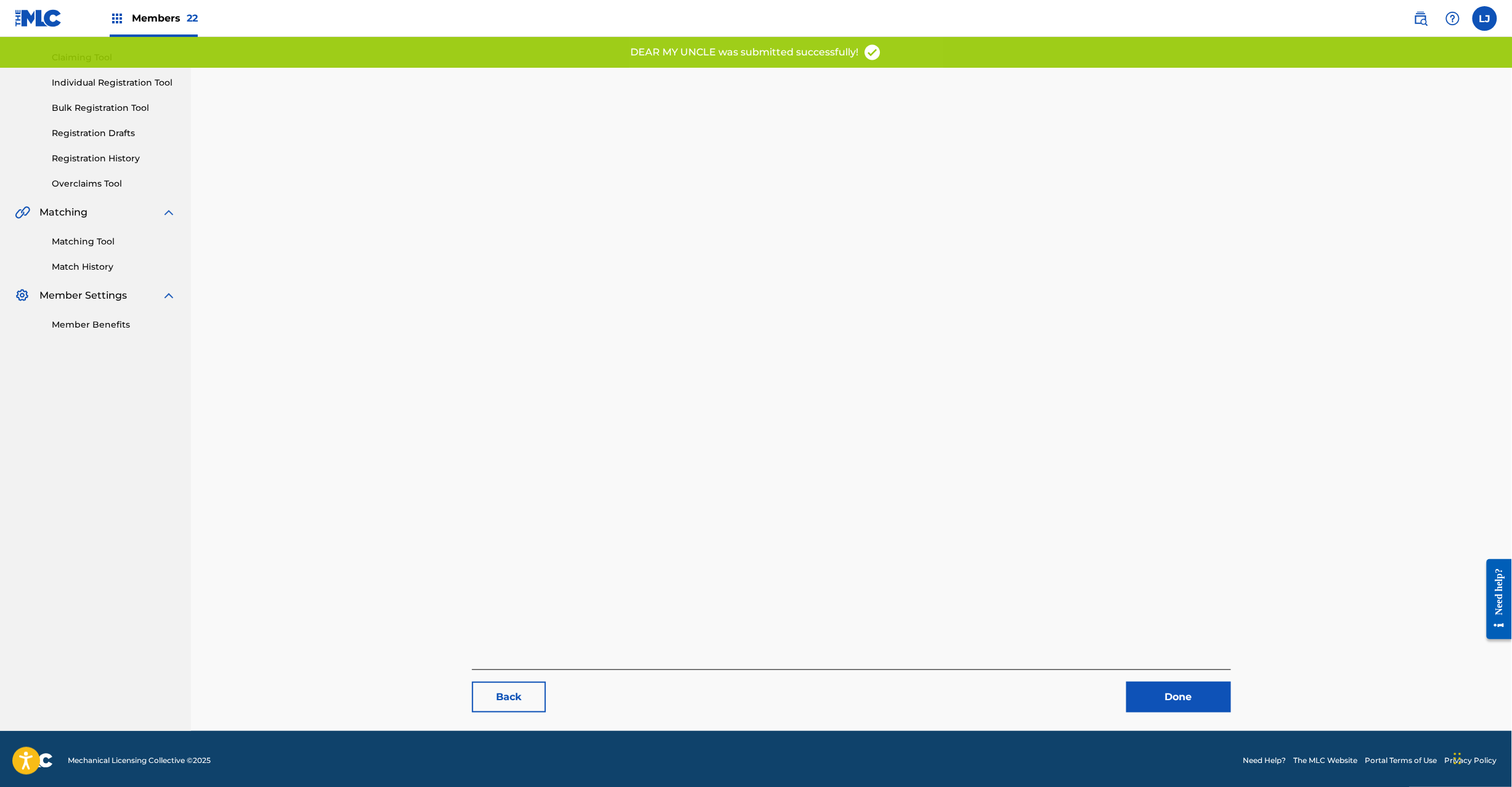
scroll to position [127, 0]
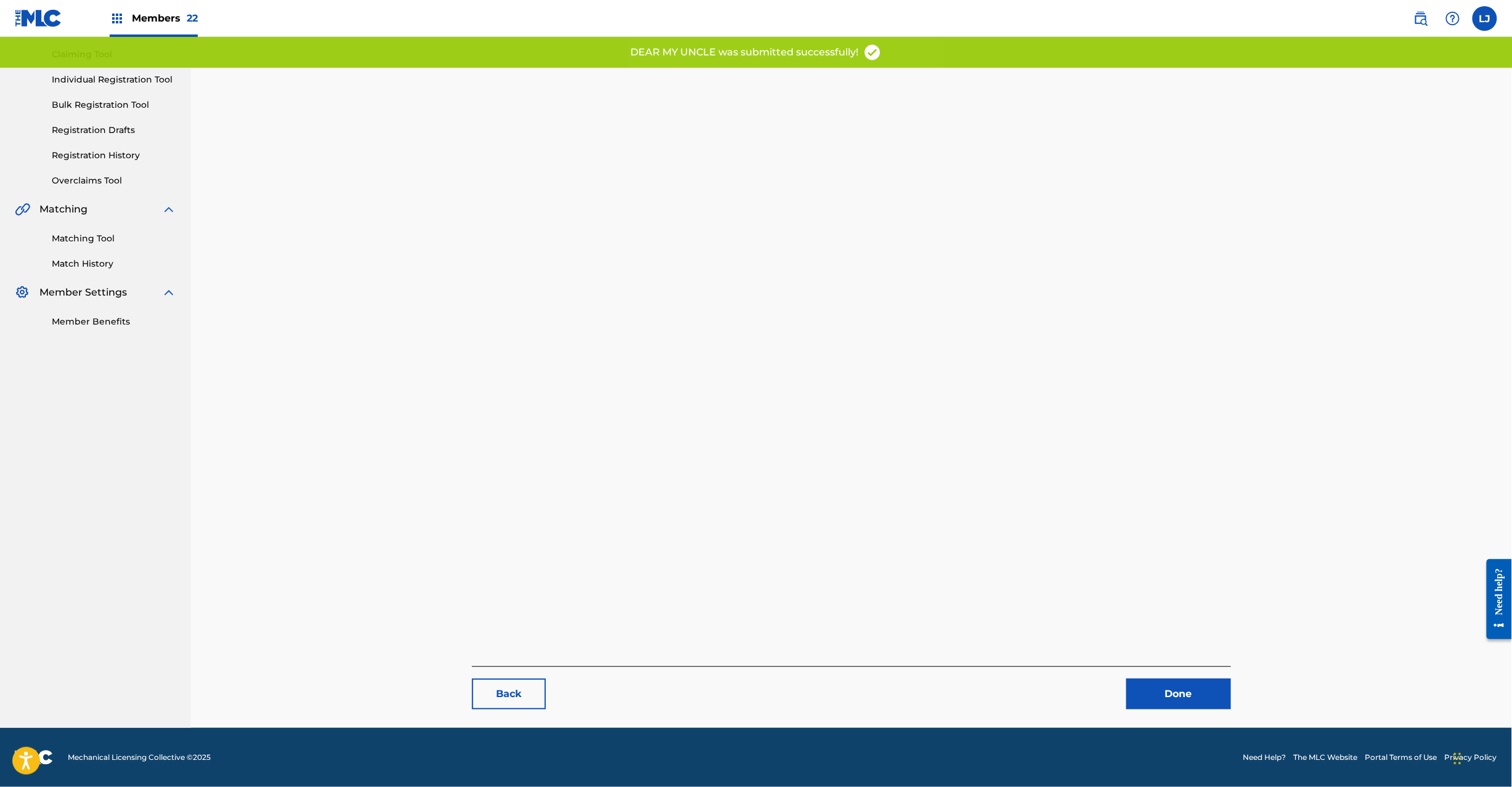
click at [1174, 679] on link "Done" at bounding box center [1179, 694] width 105 height 31
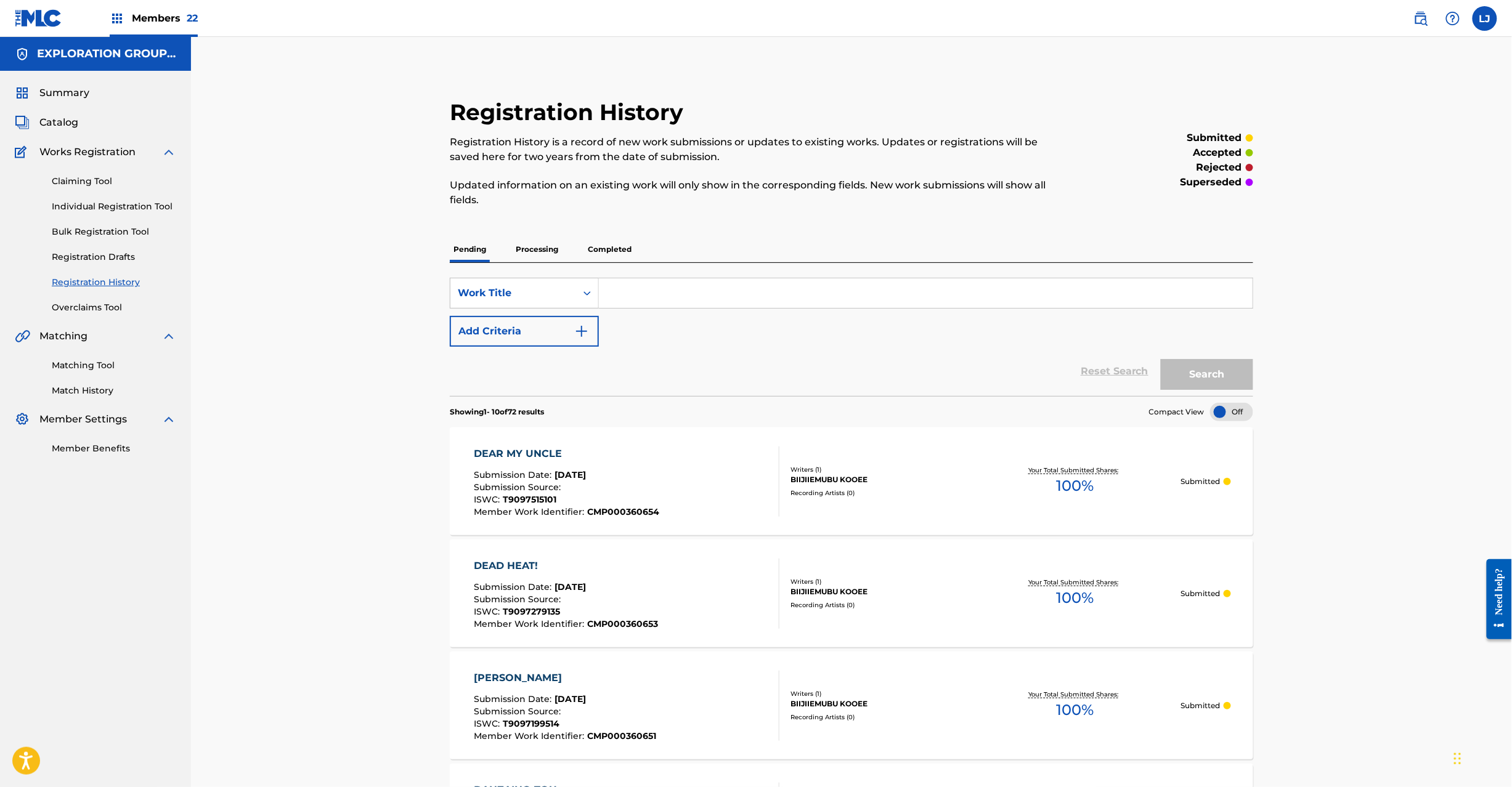
click at [63, 124] on span "Catalog" at bounding box center [59, 122] width 39 height 15
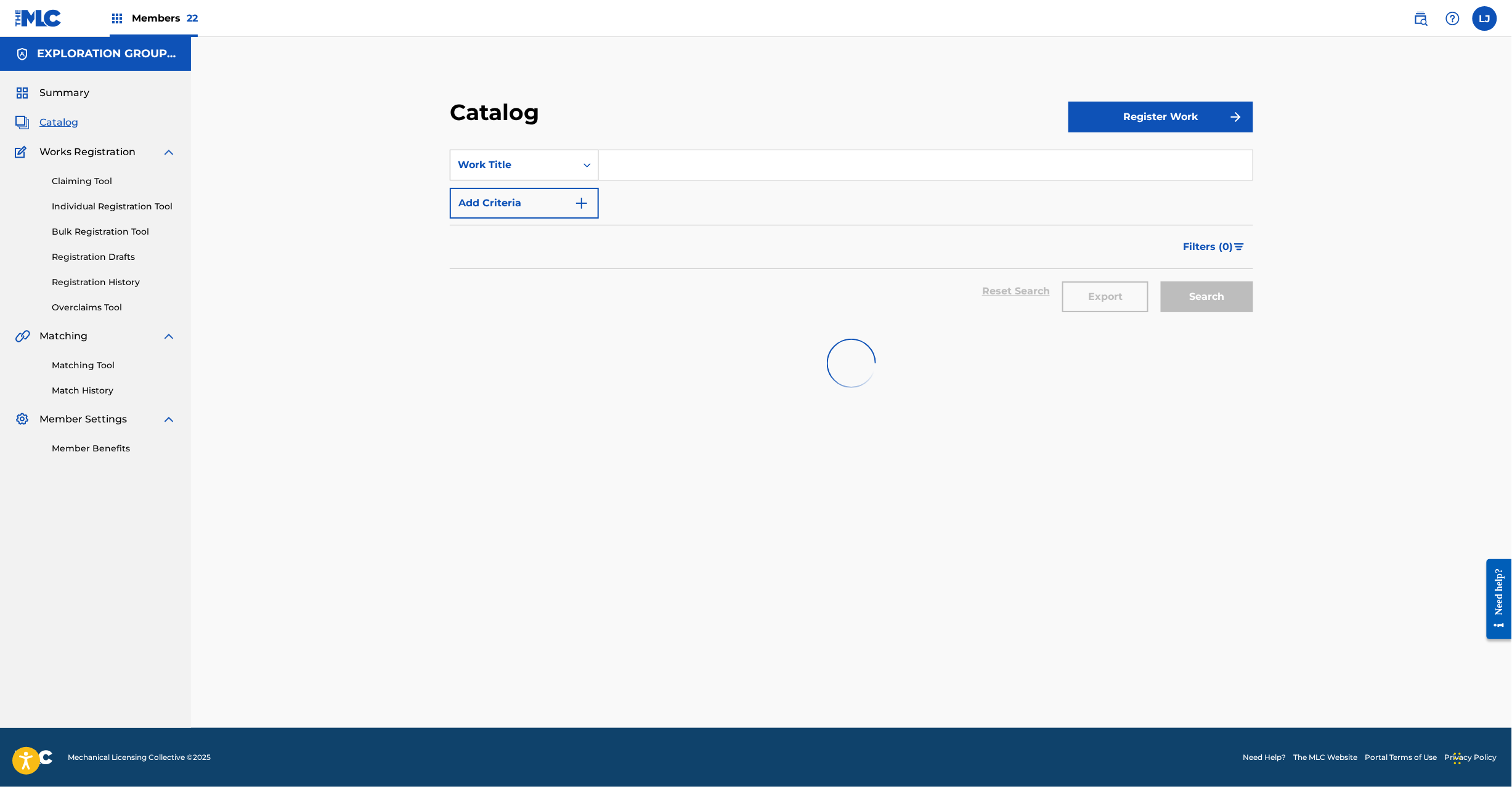
click at [527, 154] on div "Work Title" at bounding box center [513, 165] width 126 height 23
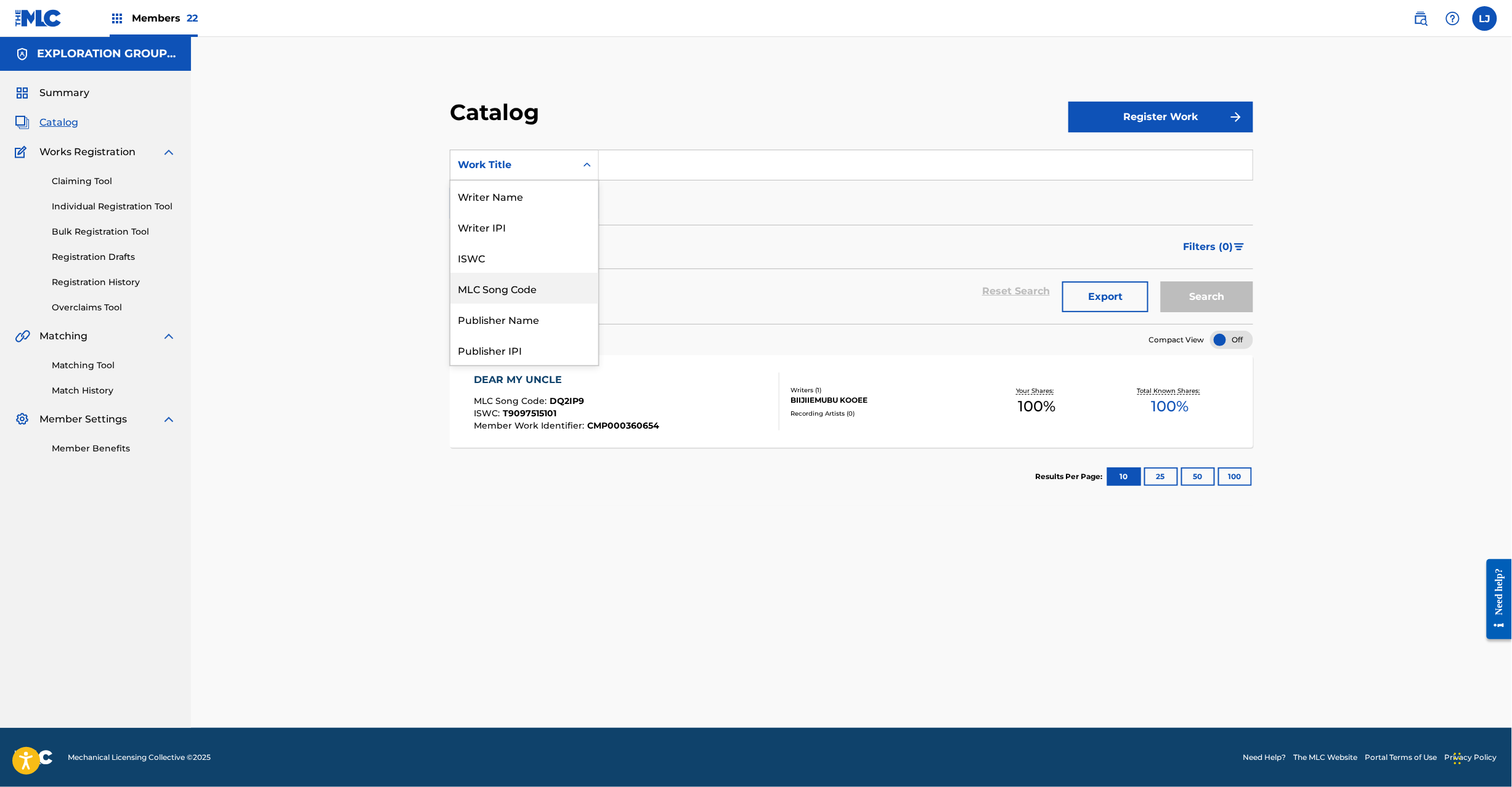
click at [546, 281] on div "MLC Song Code" at bounding box center [524, 288] width 148 height 31
click at [638, 152] on input "Search Form" at bounding box center [926, 165] width 654 height 29
paste input "DQ2PTR"
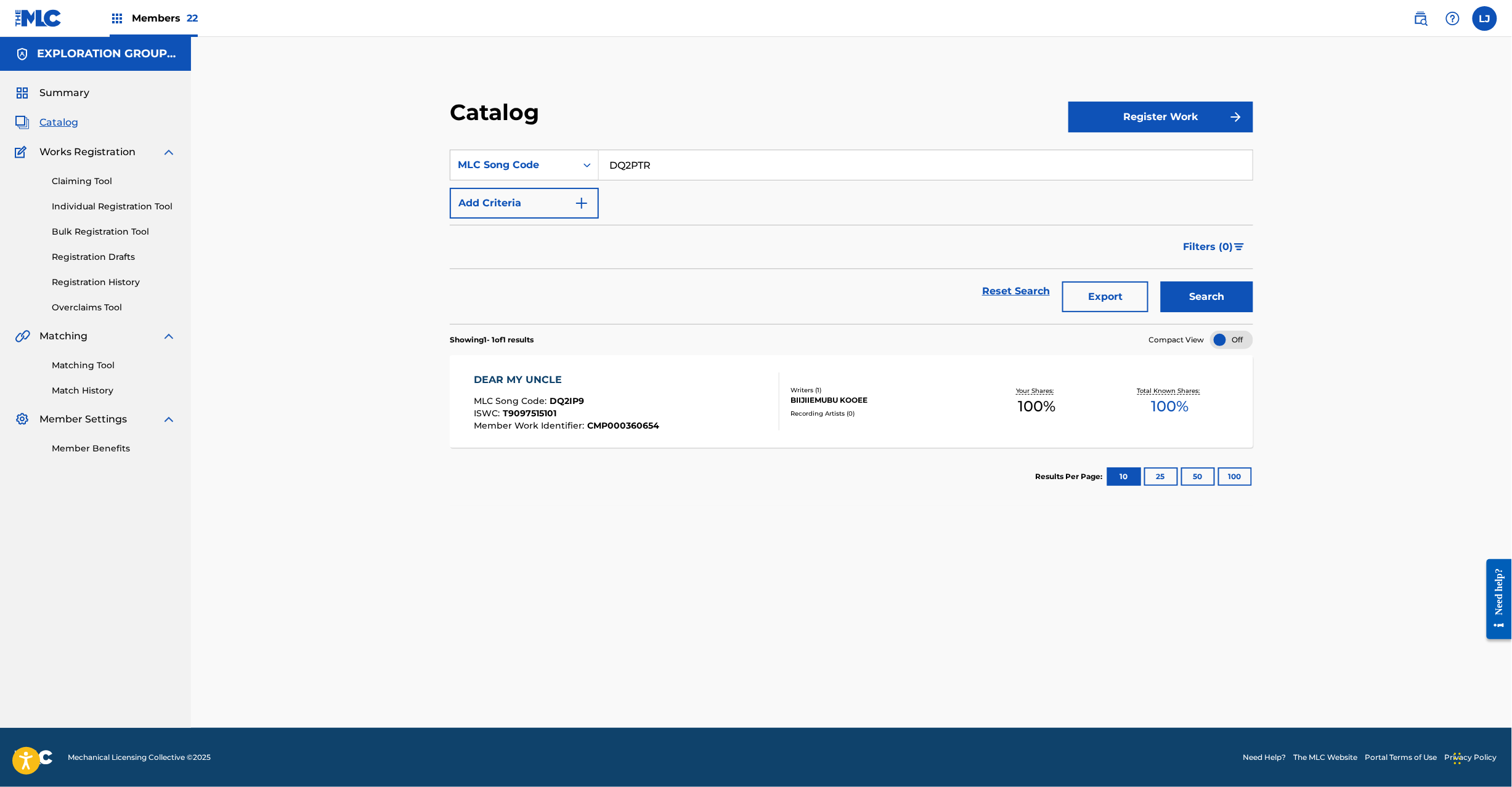
type input "DQ2PTR"
click at [1194, 292] on button "Search" at bounding box center [1207, 296] width 92 height 31
click at [651, 400] on div "MLC Song Code : DQ2PTR" at bounding box center [574, 402] width 200 height 12
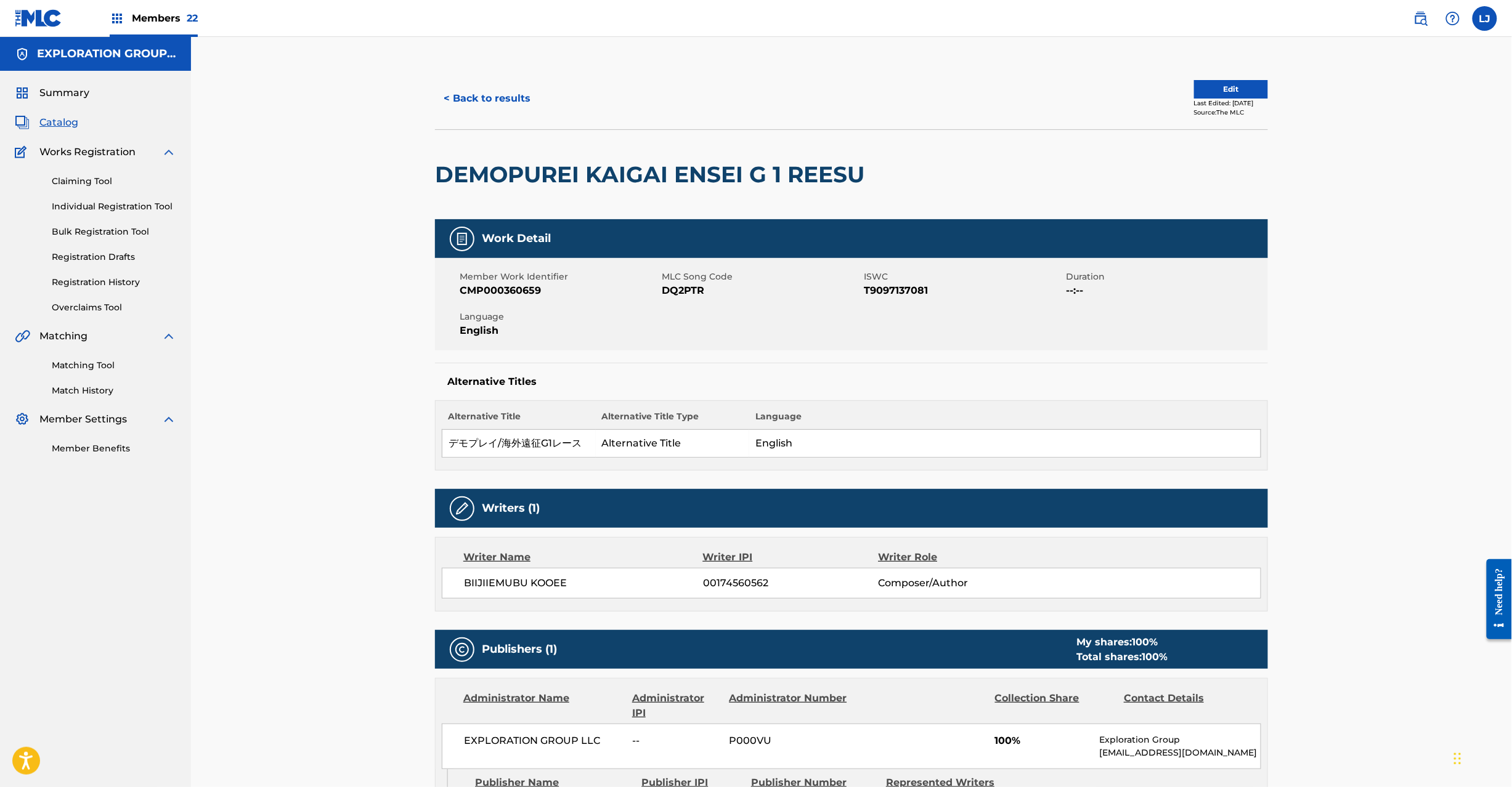
click at [1201, 101] on div "Last Edited: [DATE]" at bounding box center [1231, 103] width 74 height 9
click at [1201, 92] on button "Edit" at bounding box center [1231, 89] width 74 height 18
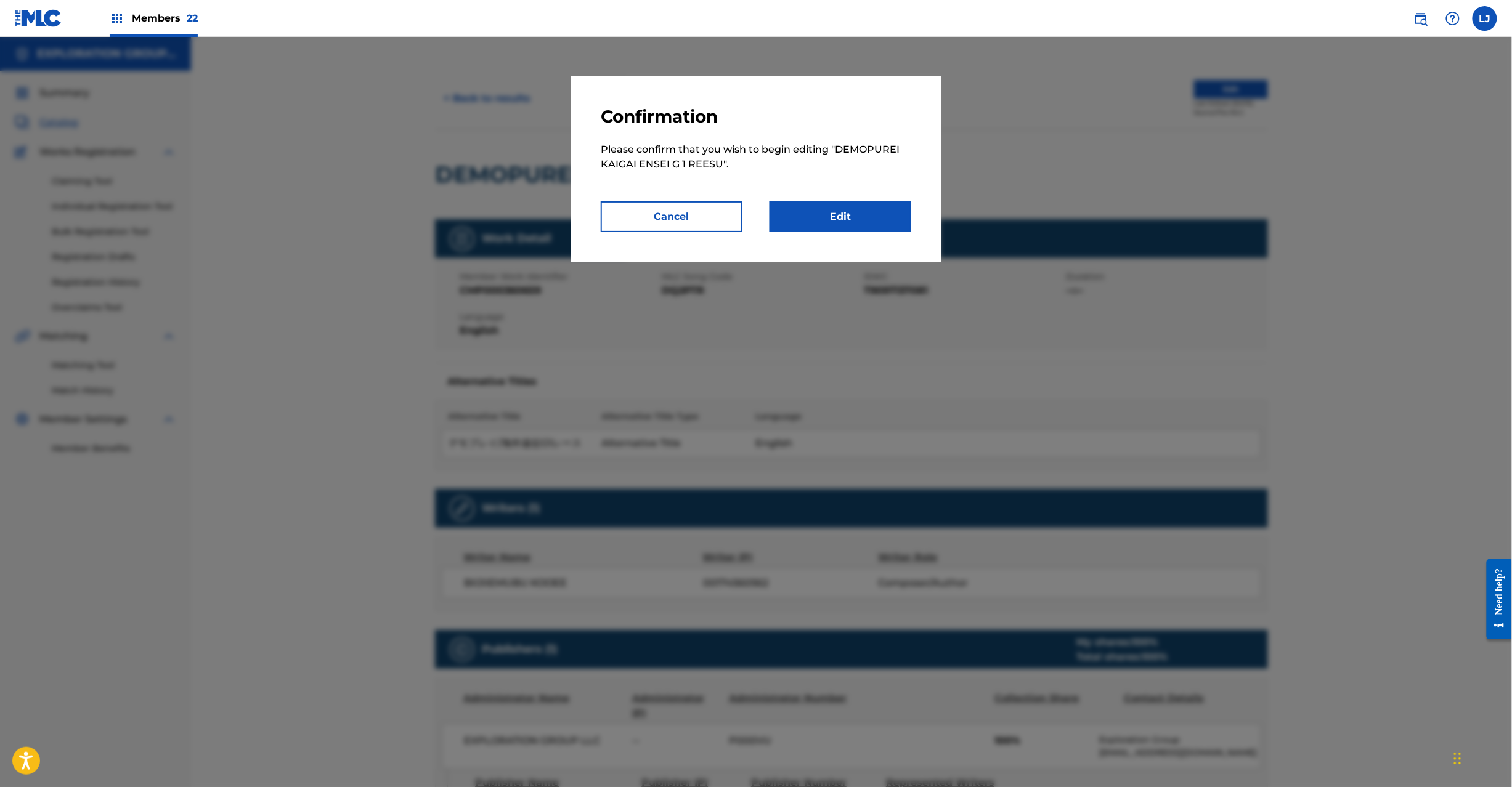
click at [874, 215] on link "Edit" at bounding box center [841, 216] width 142 height 31
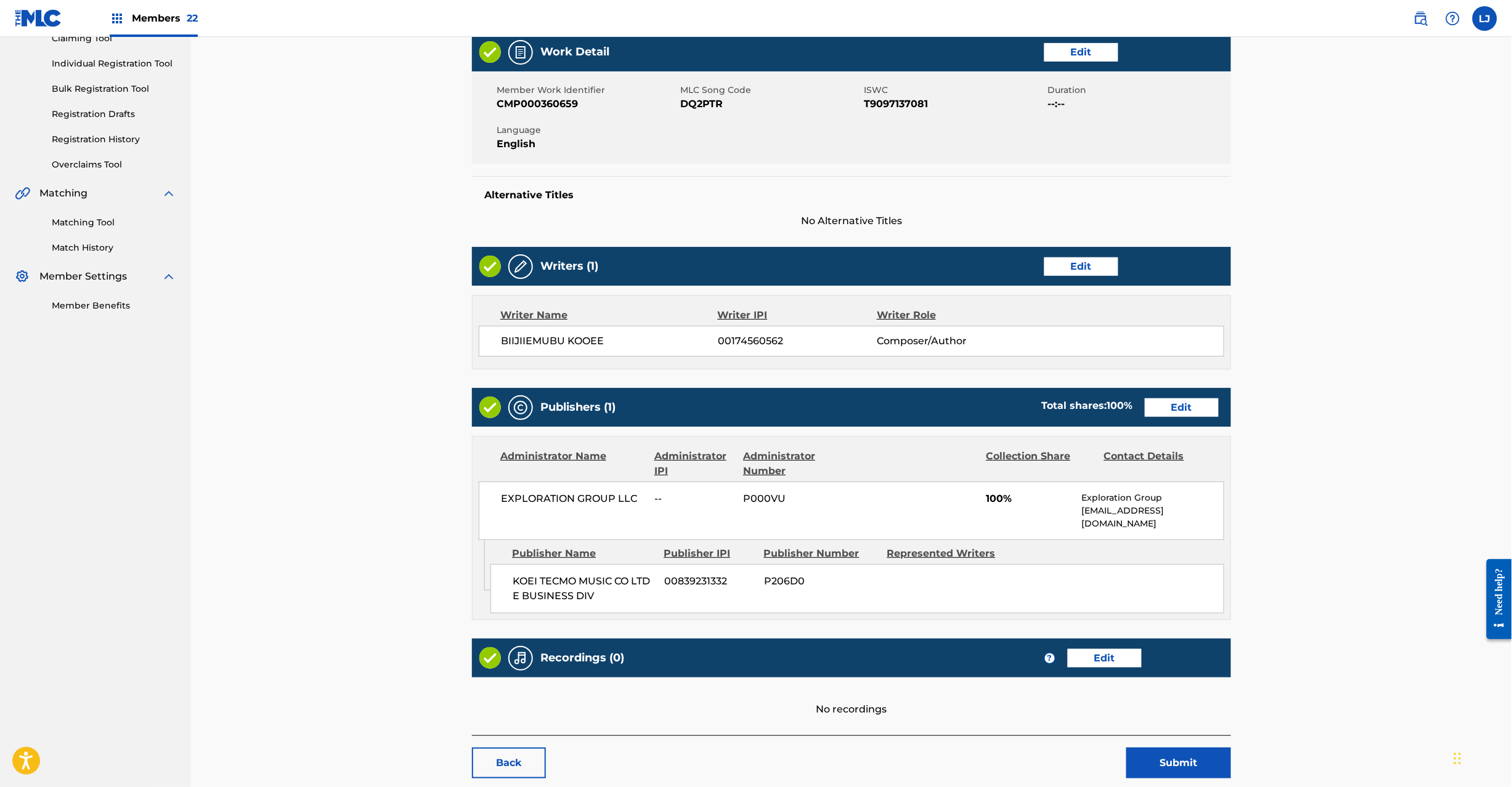
scroll to position [200, 0]
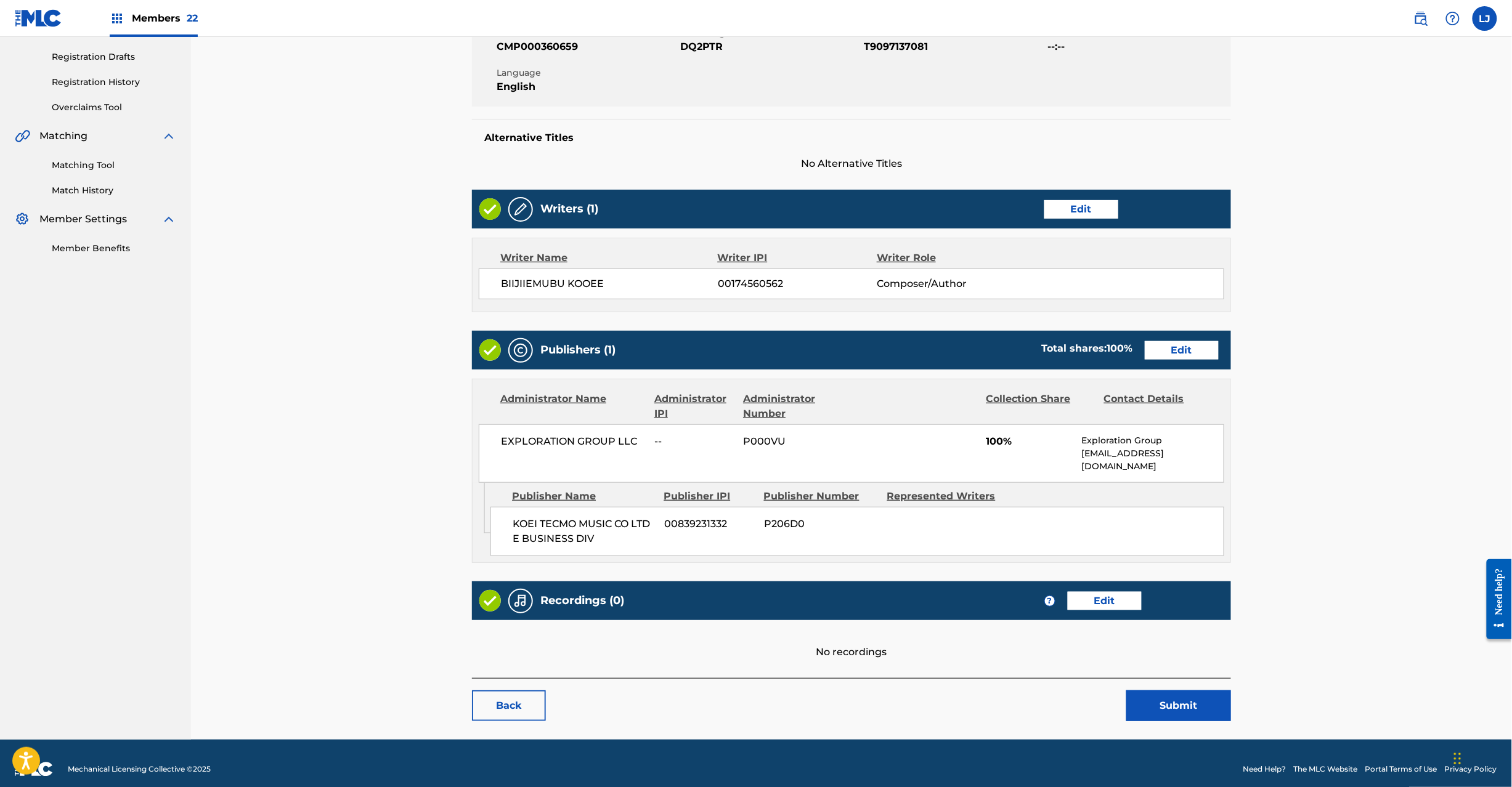
click at [1188, 348] on link "Edit" at bounding box center [1182, 350] width 74 height 18
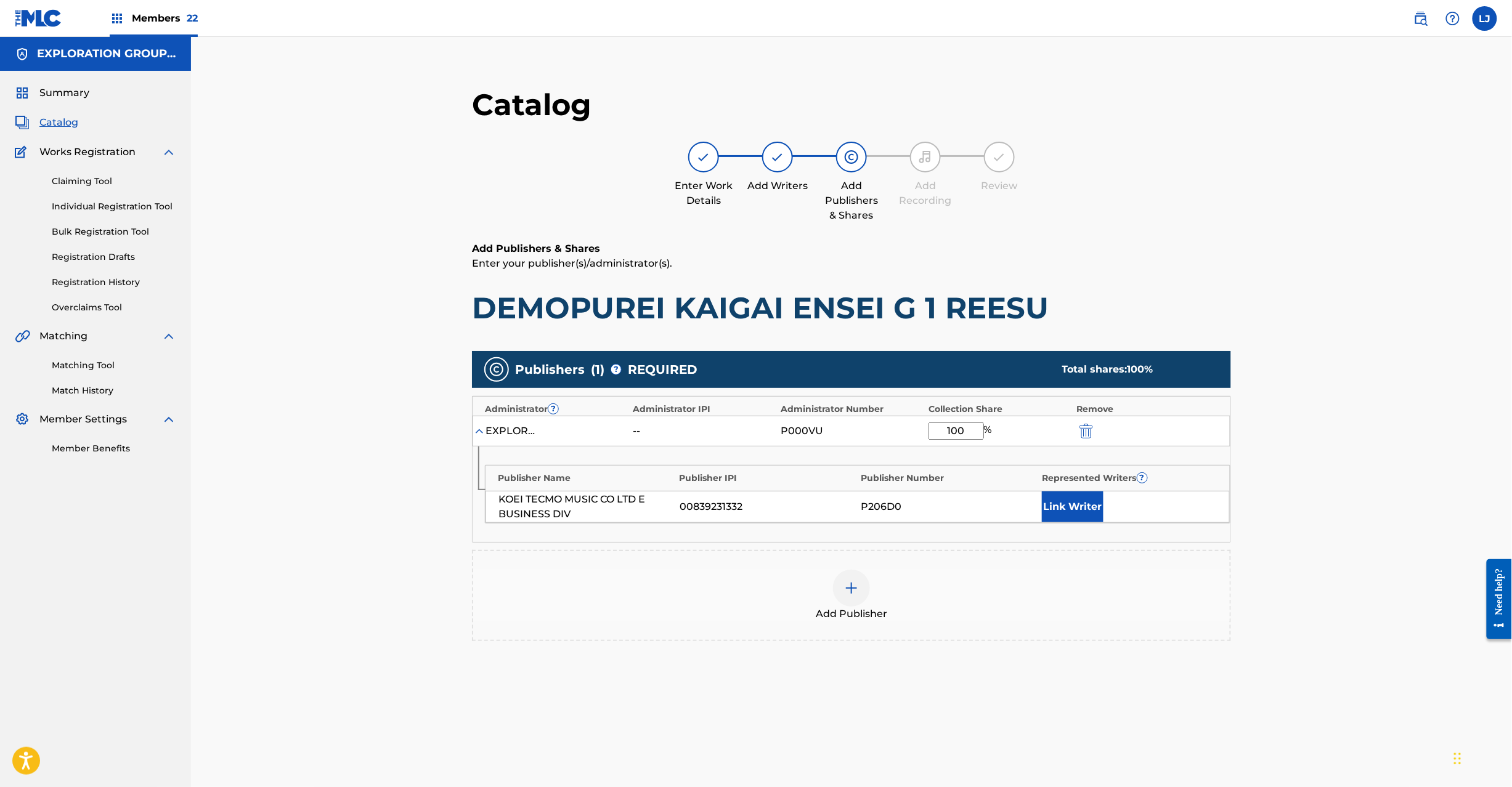
click at [1100, 432] on div at bounding box center [1103, 431] width 55 height 14
click at [1087, 430] on img "submit" at bounding box center [1086, 431] width 14 height 15
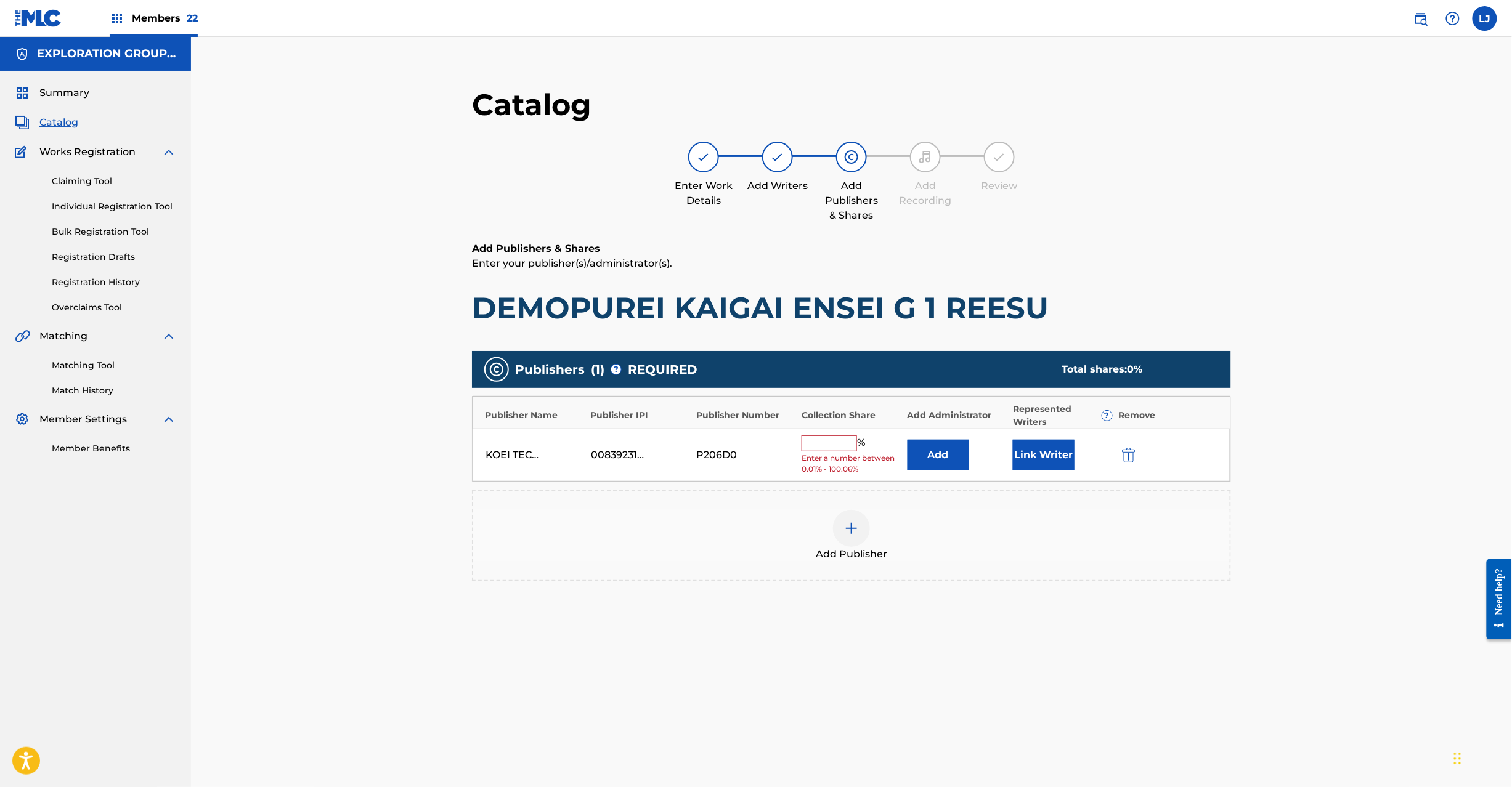
click at [1123, 452] on img "submit" at bounding box center [1128, 455] width 14 height 15
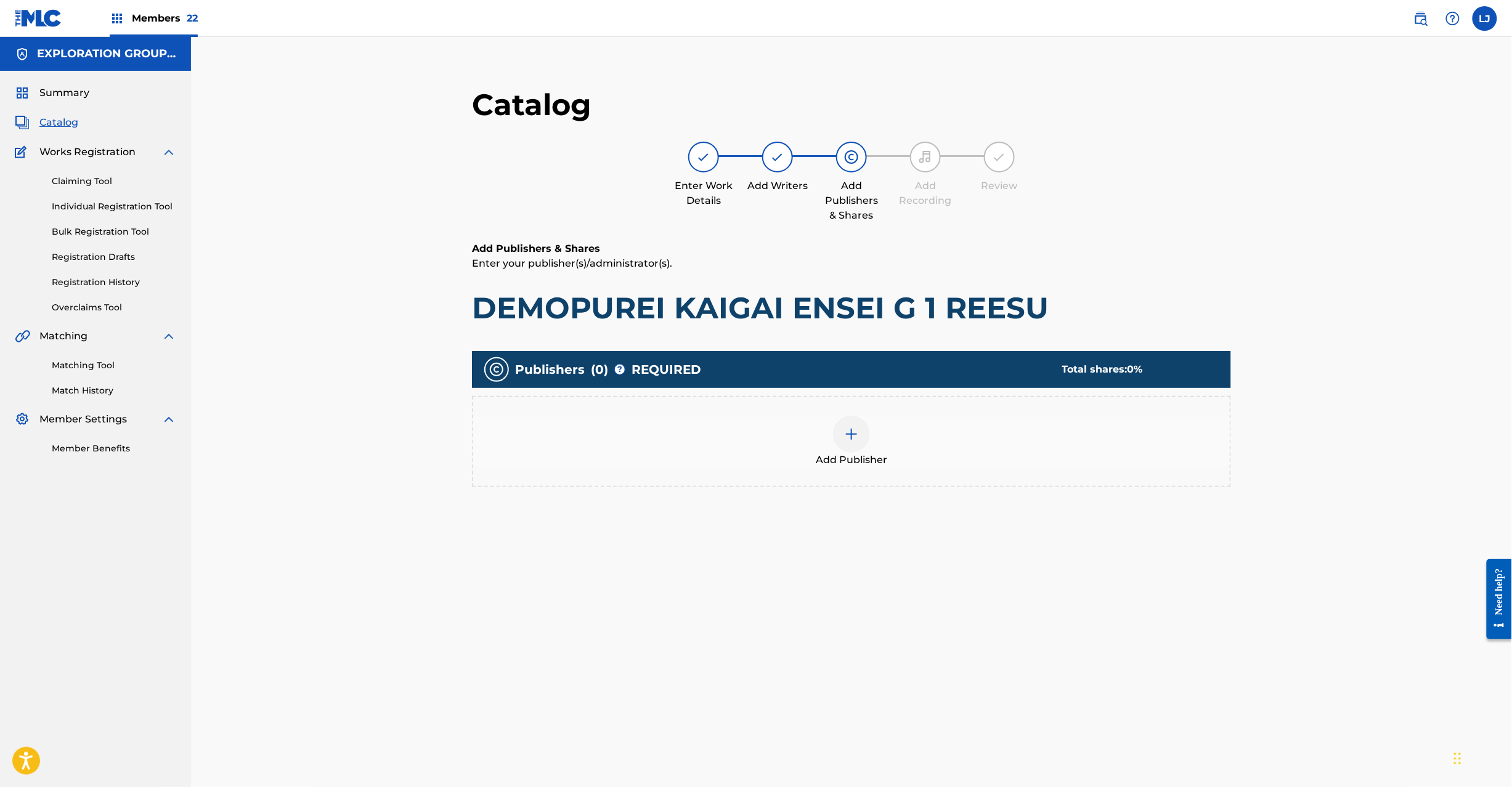
click at [867, 434] on div at bounding box center [851, 434] width 37 height 37
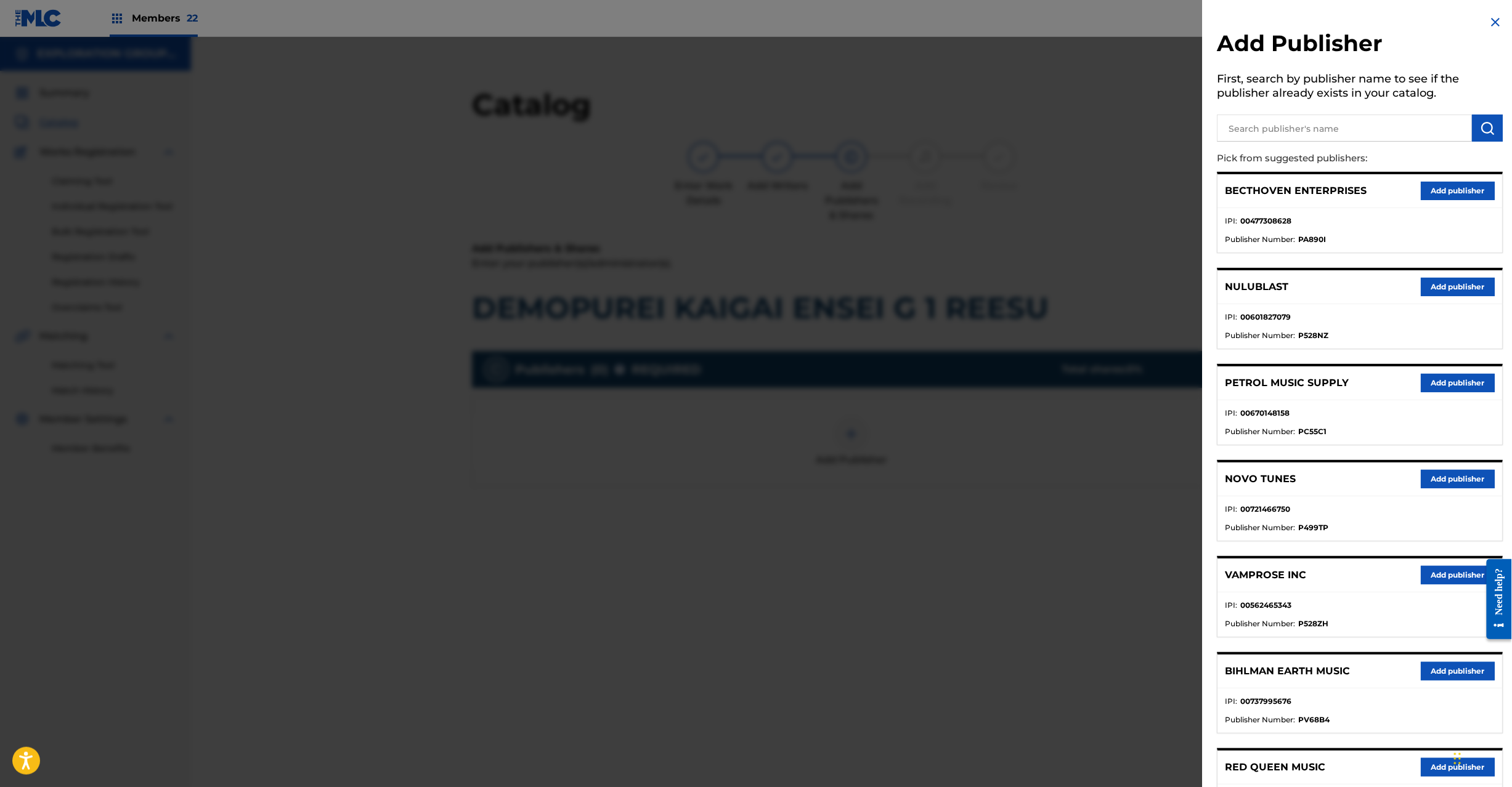
click at [1288, 124] on input "text" at bounding box center [1345, 128] width 255 height 27
paste input "Koei Tecmo Music Co Ltd N Business Div"
type input "Koei Tecmo Music Co Ltd N Business Div"
click at [1475, 134] on button "submit" at bounding box center [1488, 128] width 31 height 27
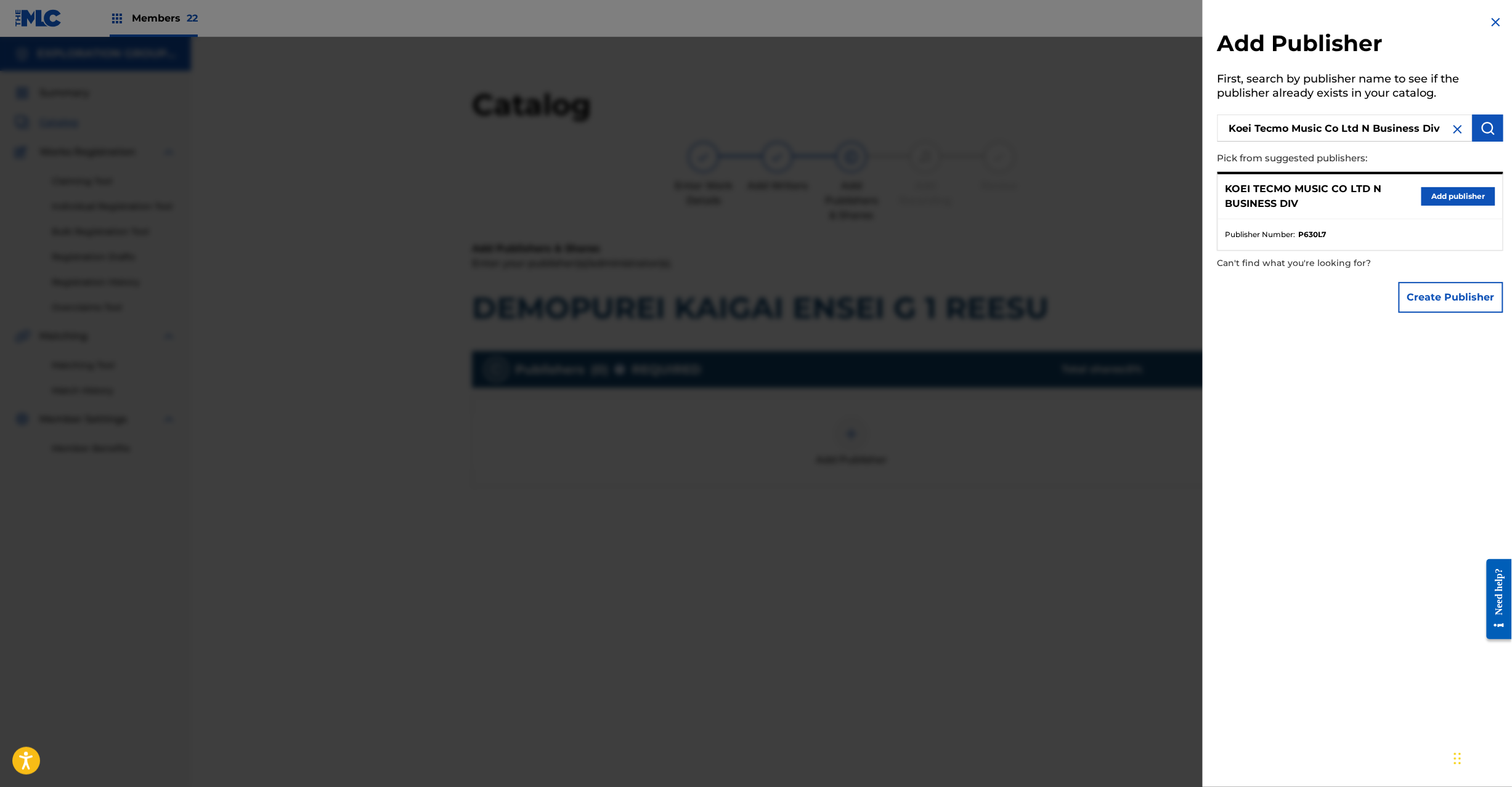
click at [1455, 190] on button "Add publisher" at bounding box center [1459, 197] width 74 height 18
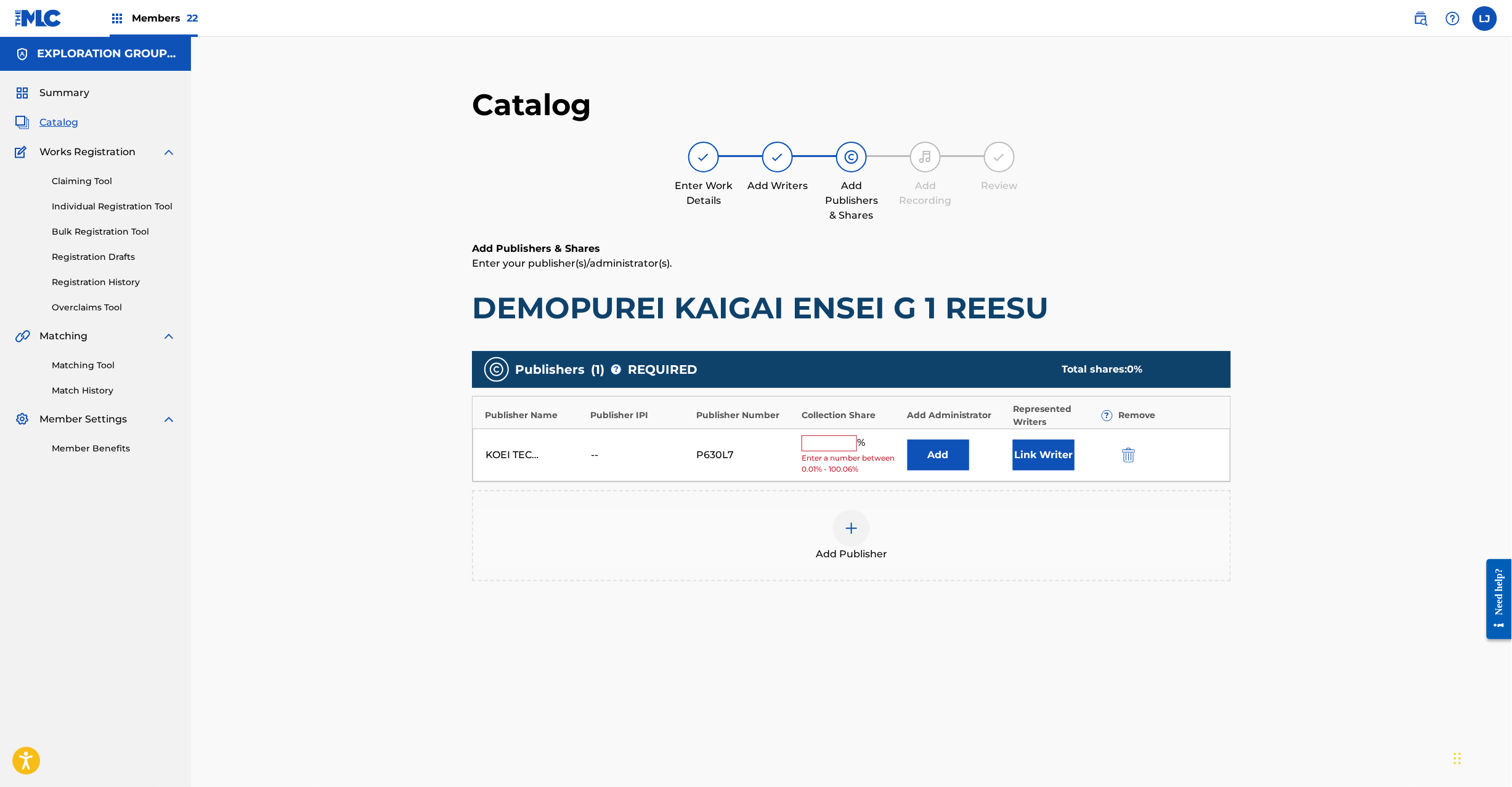
click at [942, 454] on button "Add" at bounding box center [938, 455] width 62 height 31
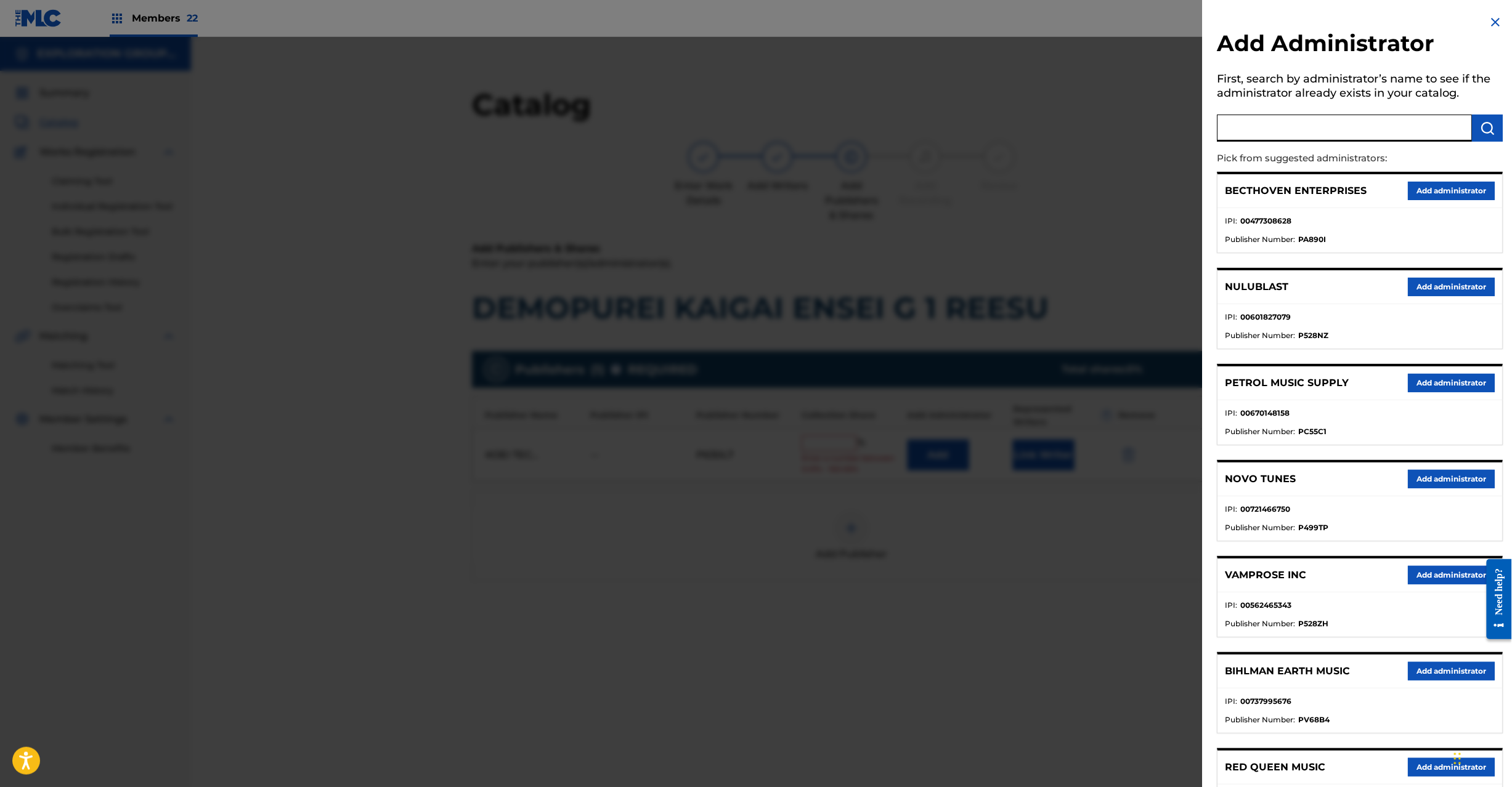
click at [1354, 124] on input "text" at bounding box center [1345, 128] width 255 height 27
paste input "Exploration Group LLC"
type input "Exploration Group LLC"
click at [1489, 128] on img "submit" at bounding box center [1488, 128] width 15 height 15
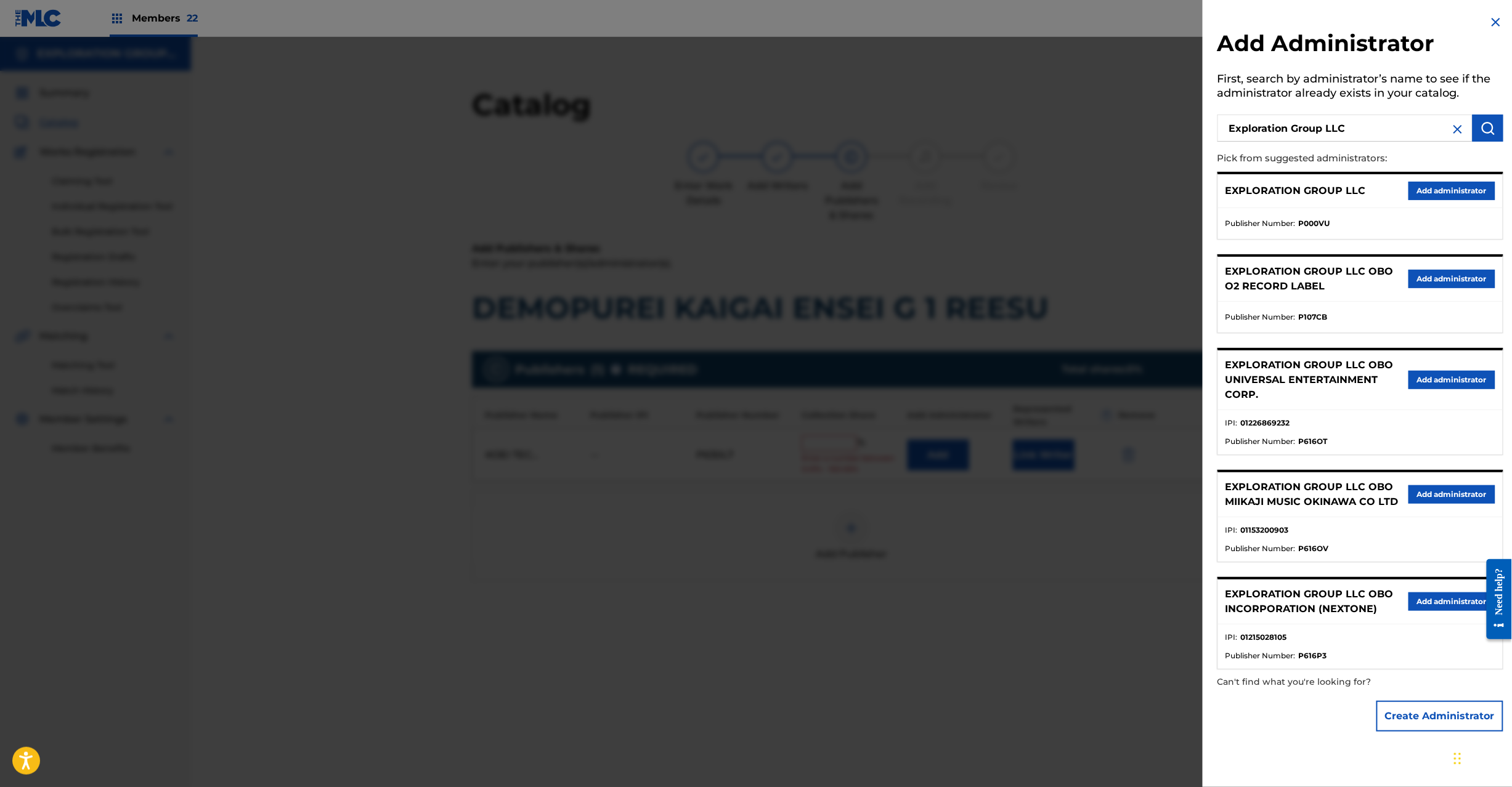
click at [1462, 182] on button "Add administrator" at bounding box center [1451, 191] width 87 height 18
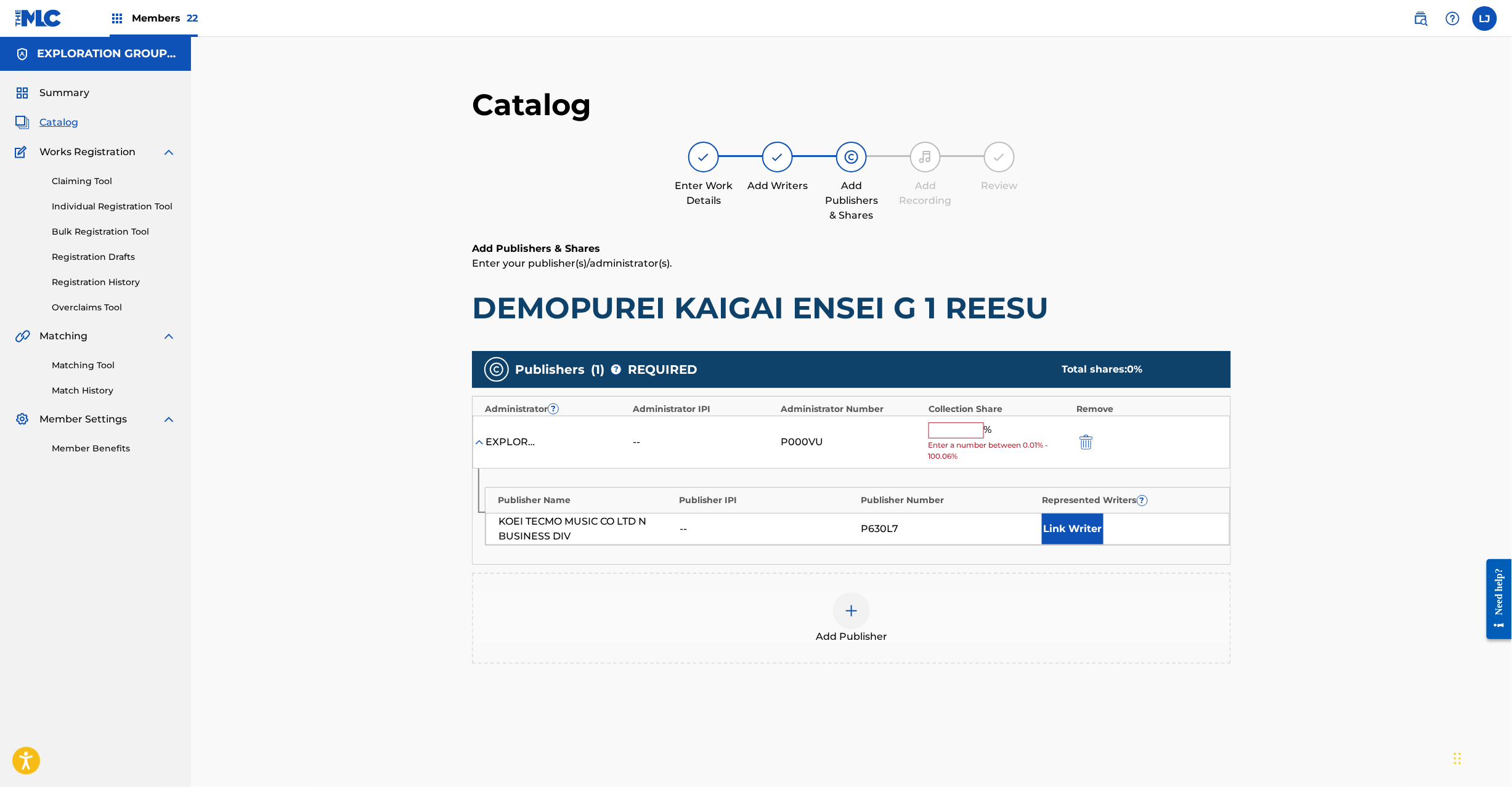
click at [947, 413] on div "Collection Share" at bounding box center [1000, 409] width 142 height 13
click at [947, 426] on input "text" at bounding box center [956, 430] width 55 height 16
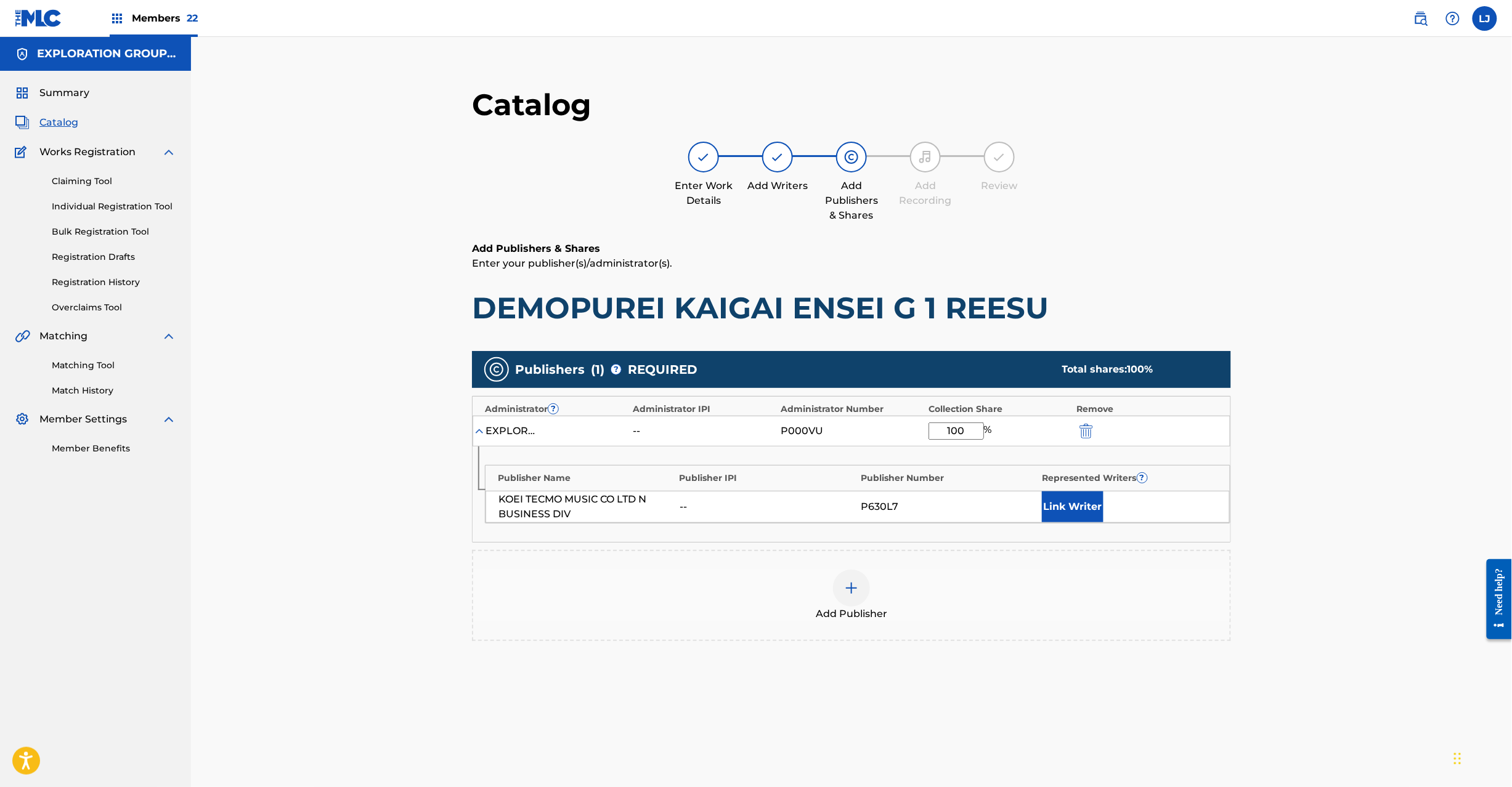
type input "100"
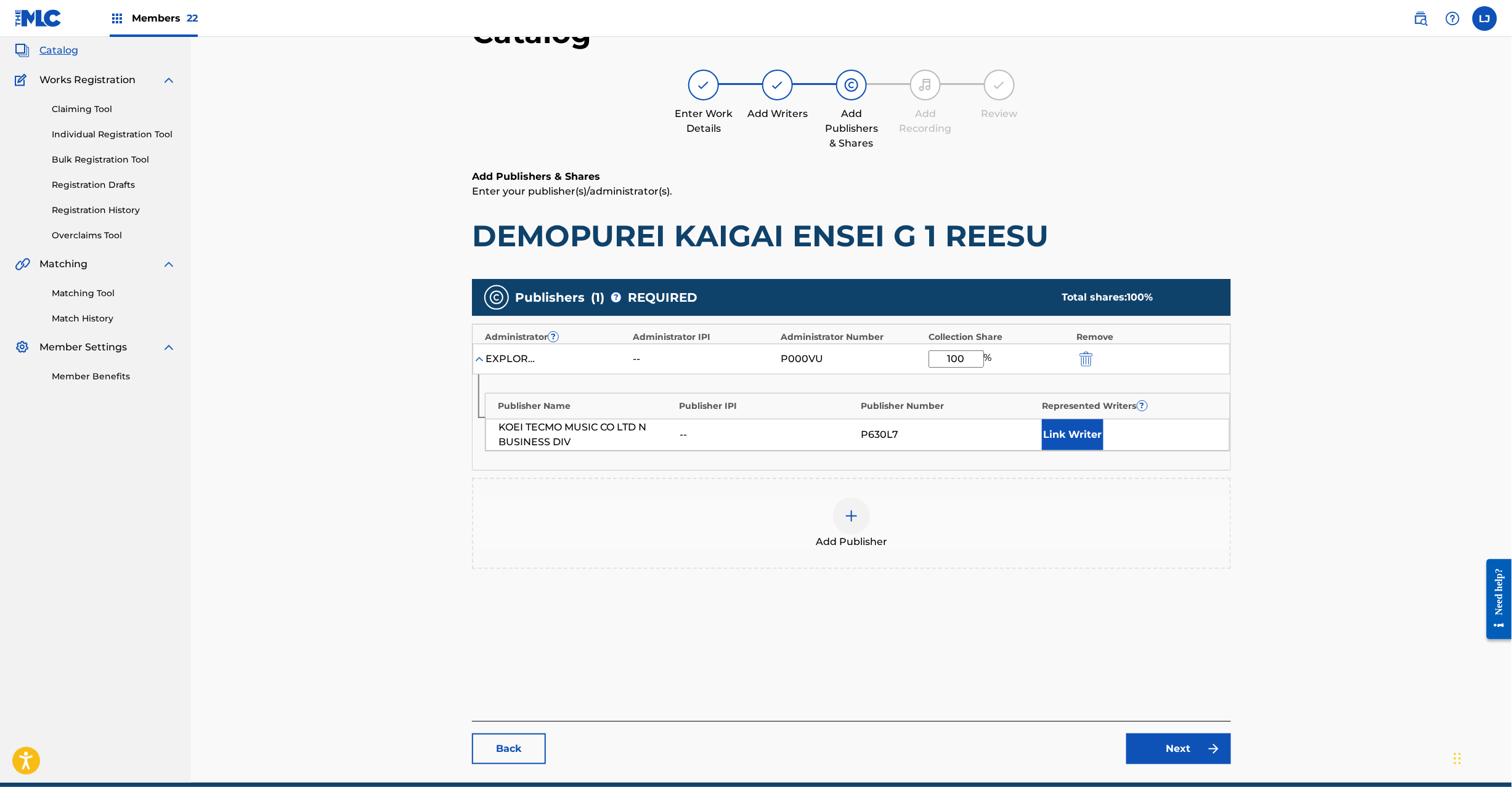
scroll to position [127, 0]
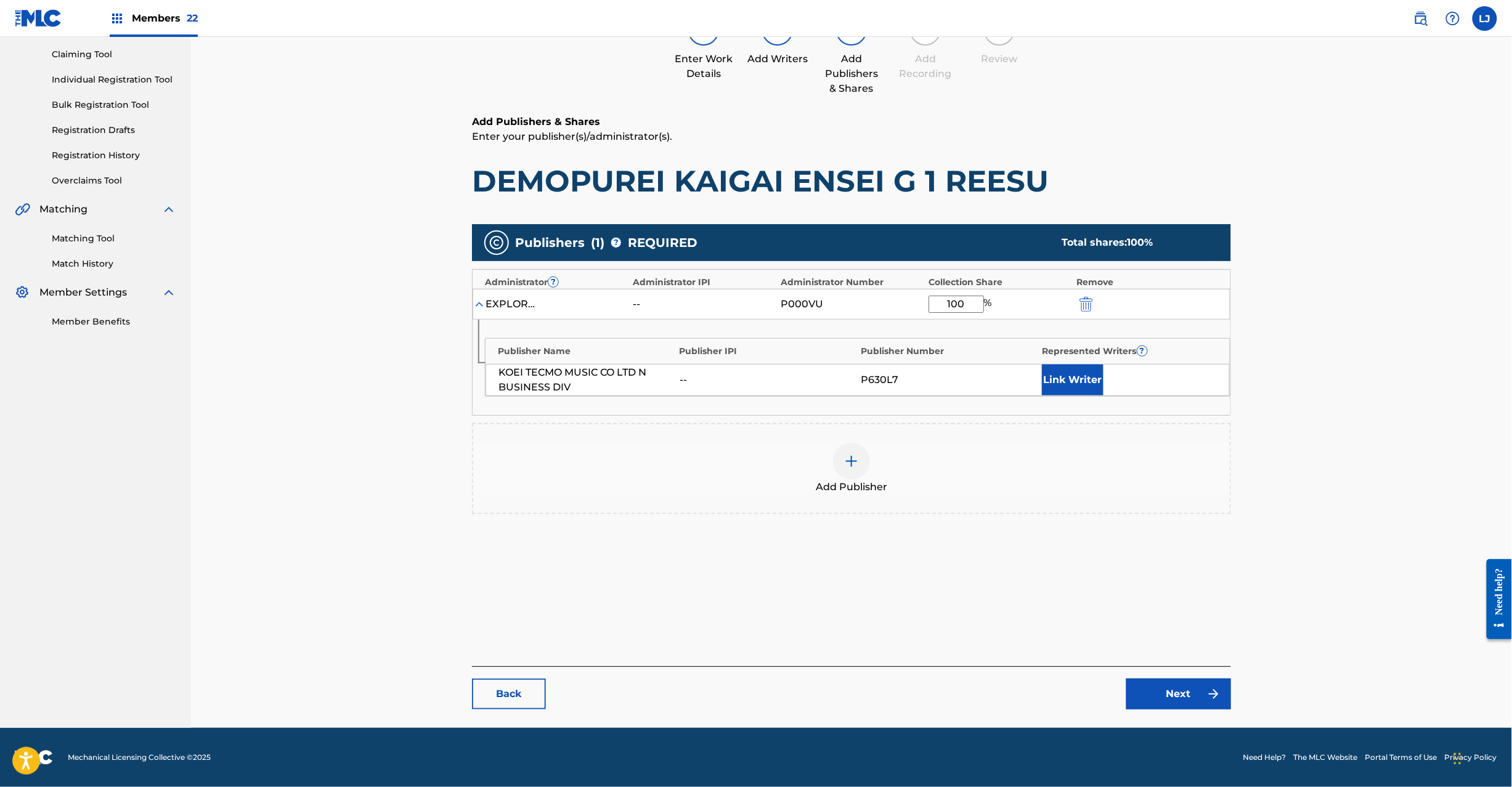
click at [1171, 689] on link "Next" at bounding box center [1179, 694] width 105 height 31
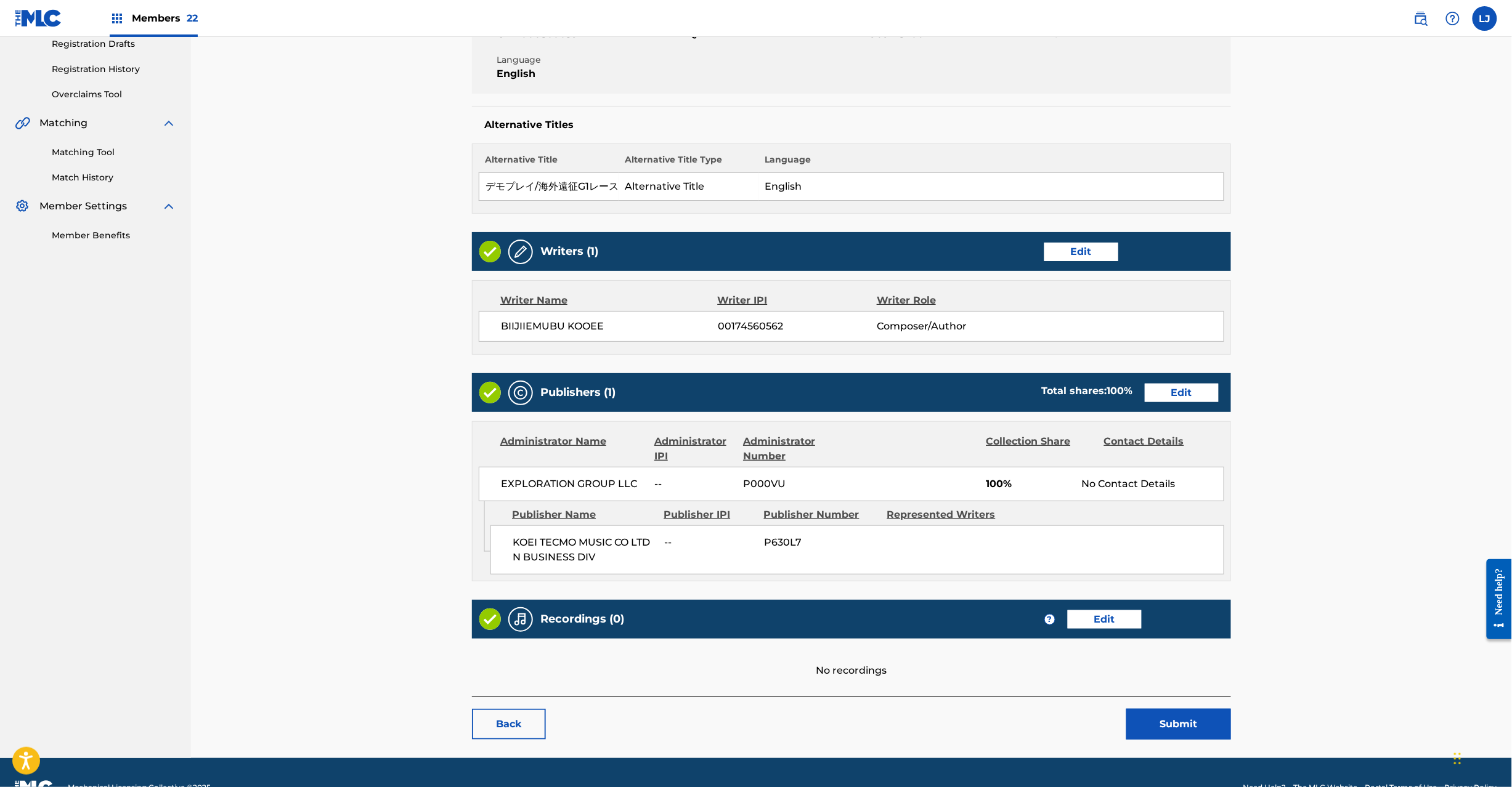
scroll to position [260, 0]
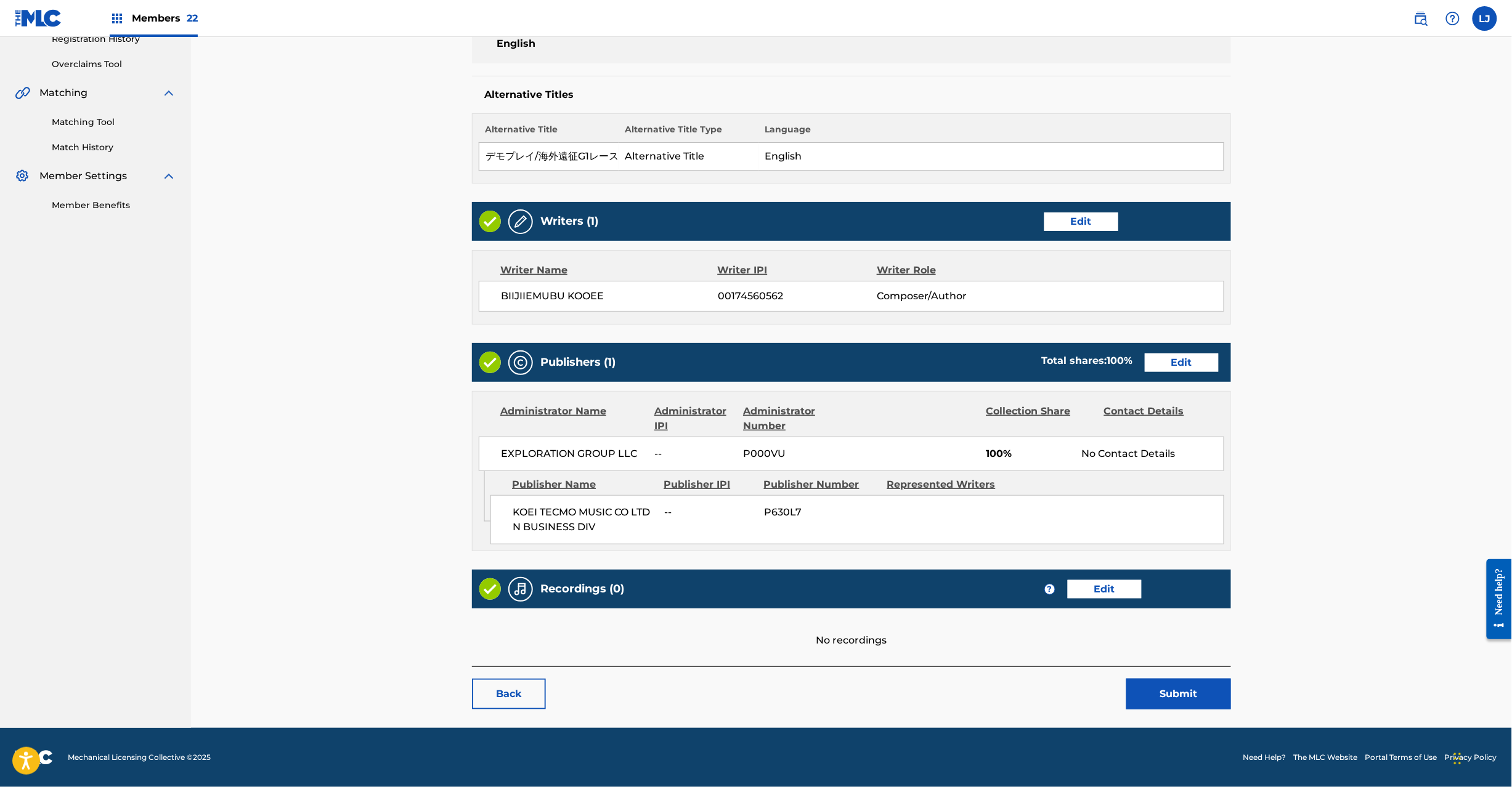
click at [1171, 695] on button "Submit" at bounding box center [1179, 694] width 105 height 31
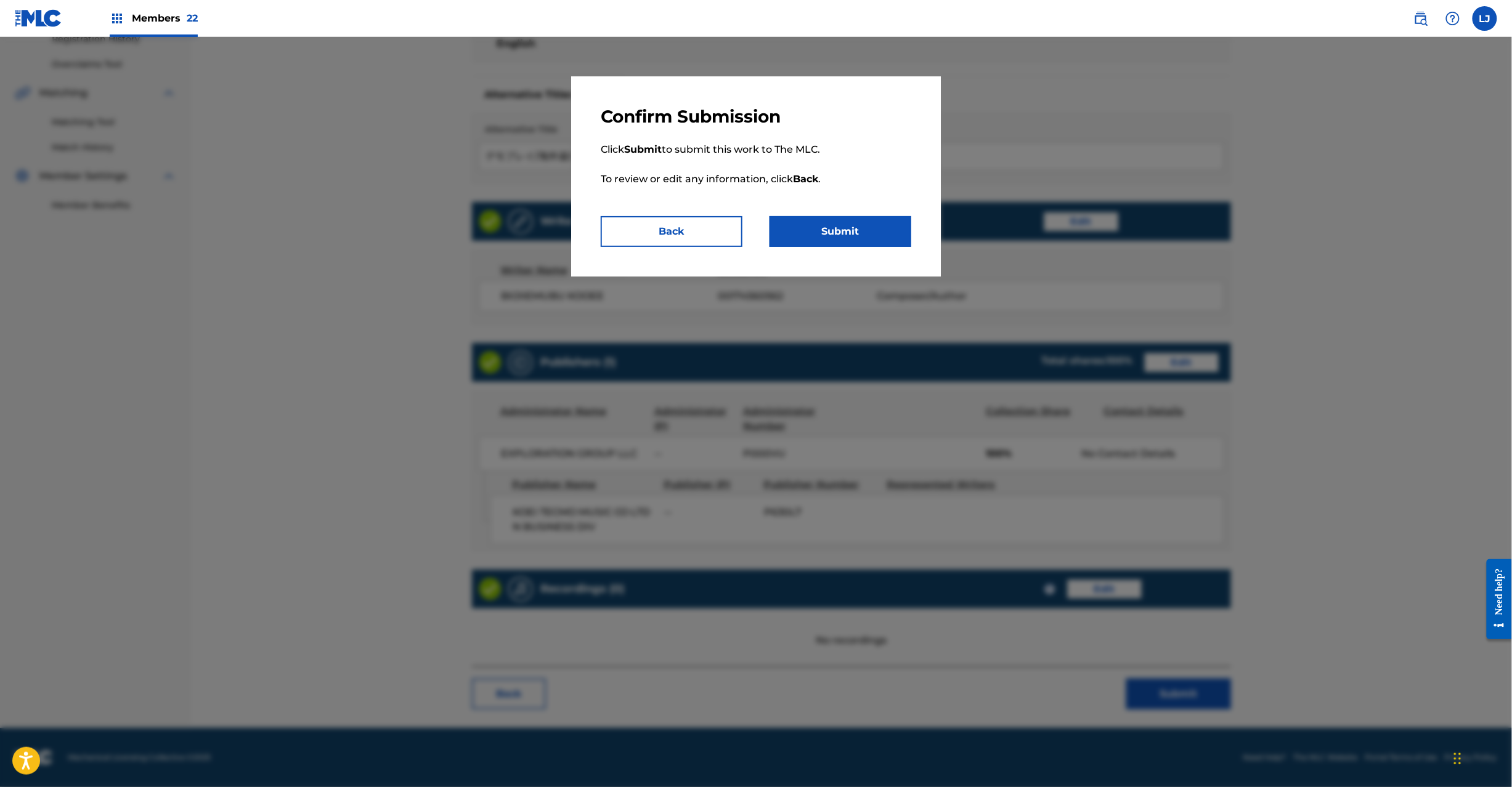
click at [847, 225] on button "Submit" at bounding box center [841, 231] width 142 height 31
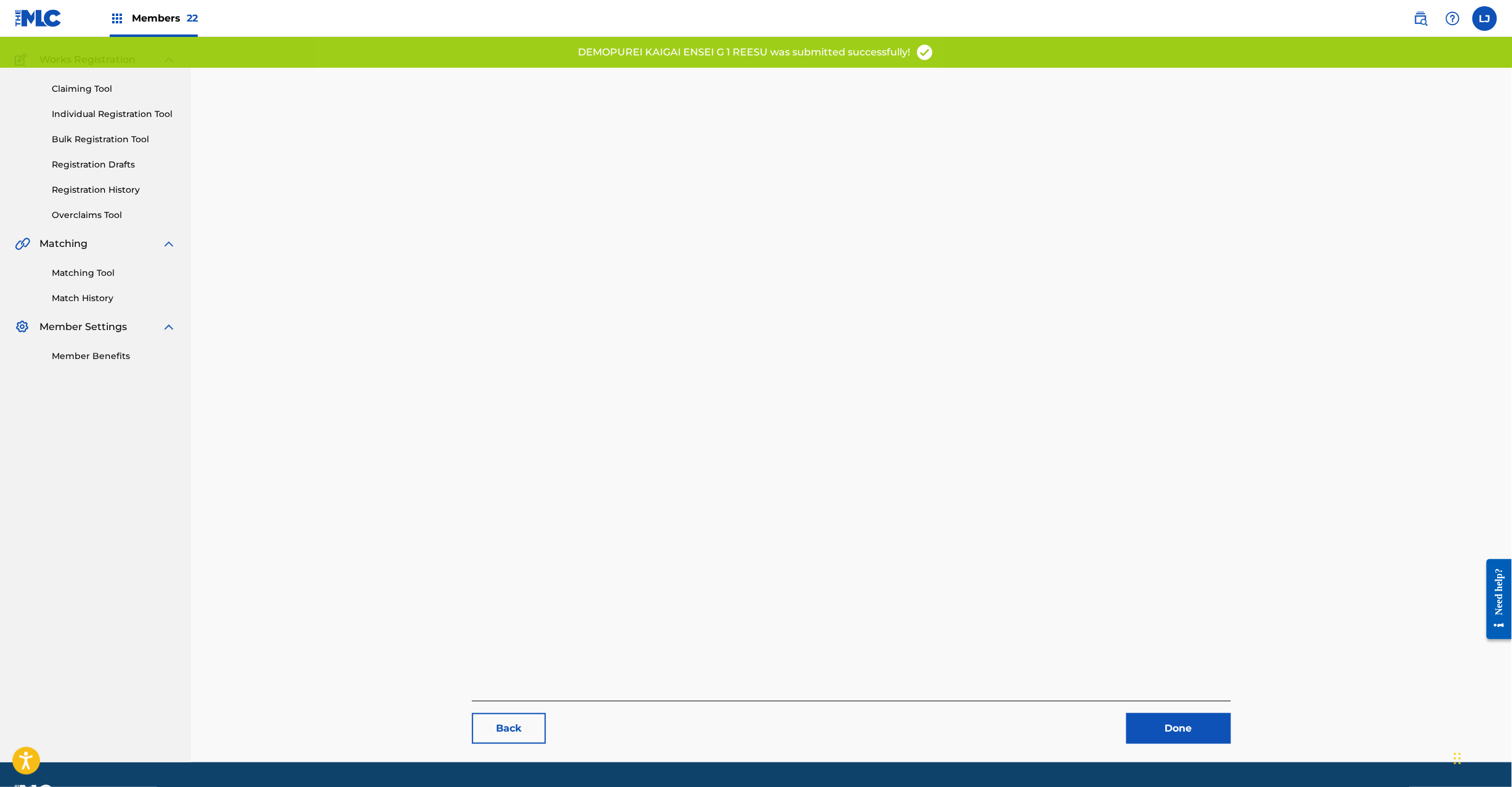
scroll to position [127, 0]
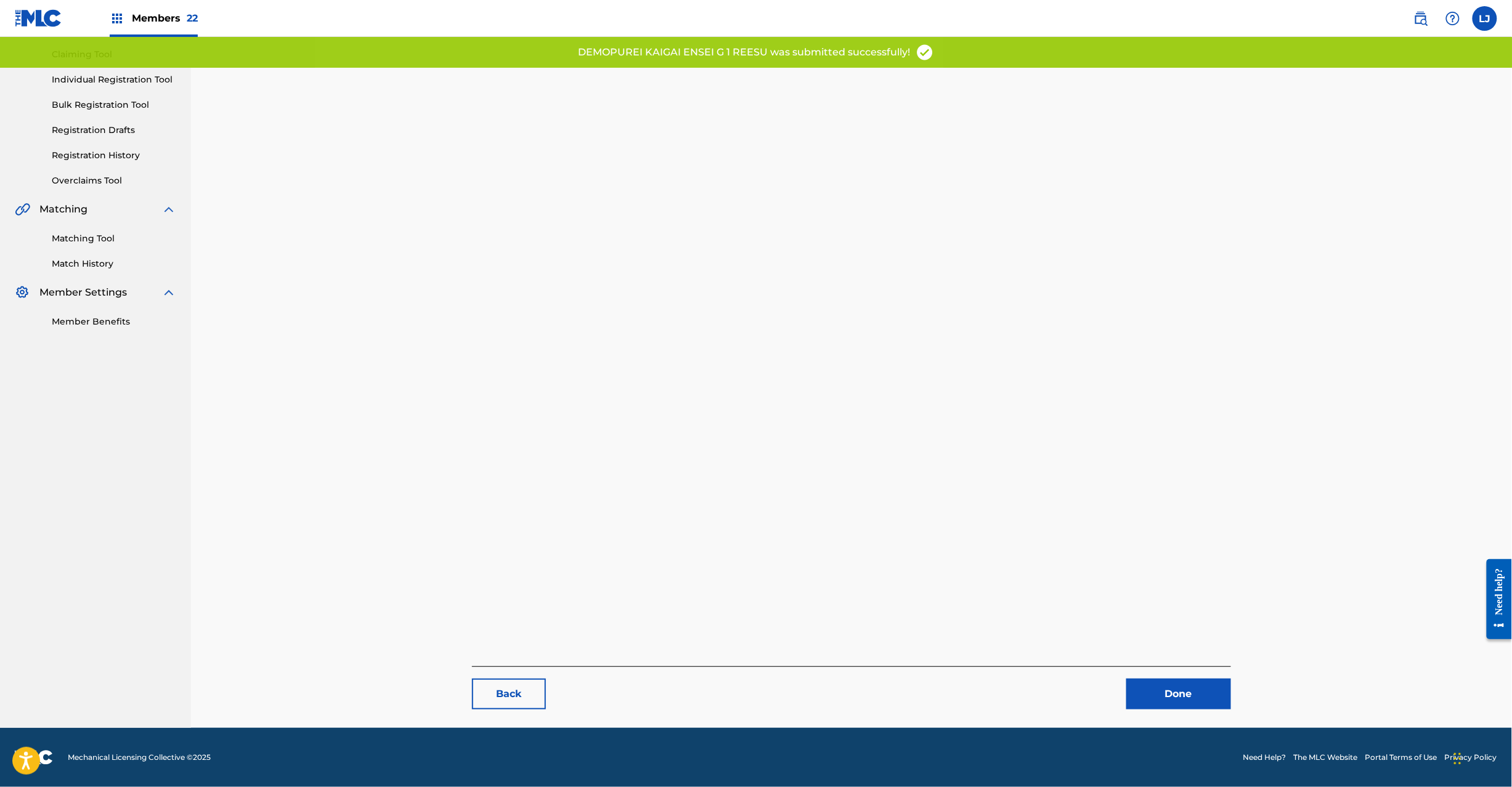
click at [1203, 698] on link "Done" at bounding box center [1179, 694] width 105 height 31
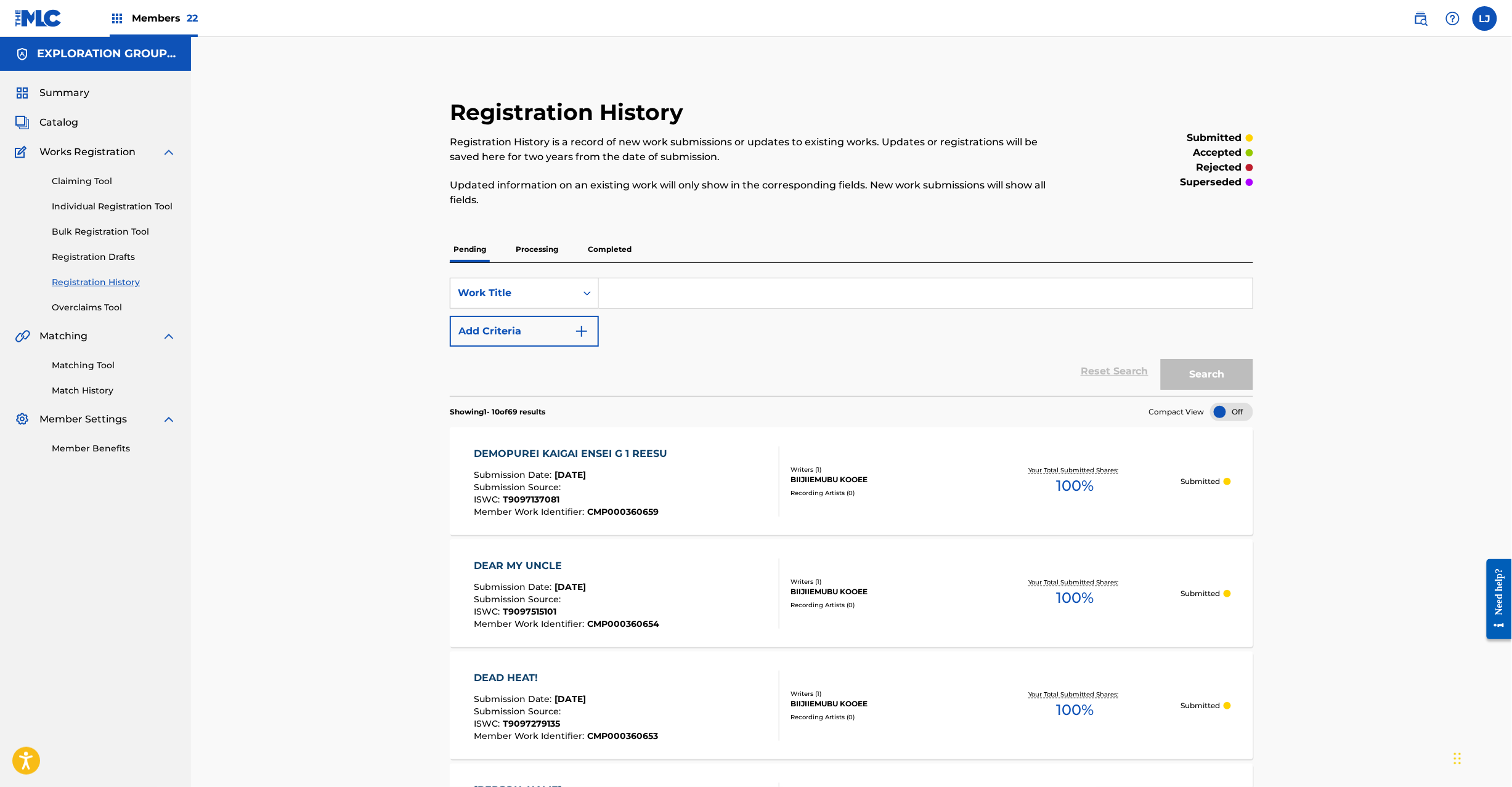
drag, startPoint x: 48, startPoint y: 123, endPoint x: 119, endPoint y: 122, distance: 71.0
click at [48, 124] on span "Catalog" at bounding box center [59, 122] width 39 height 15
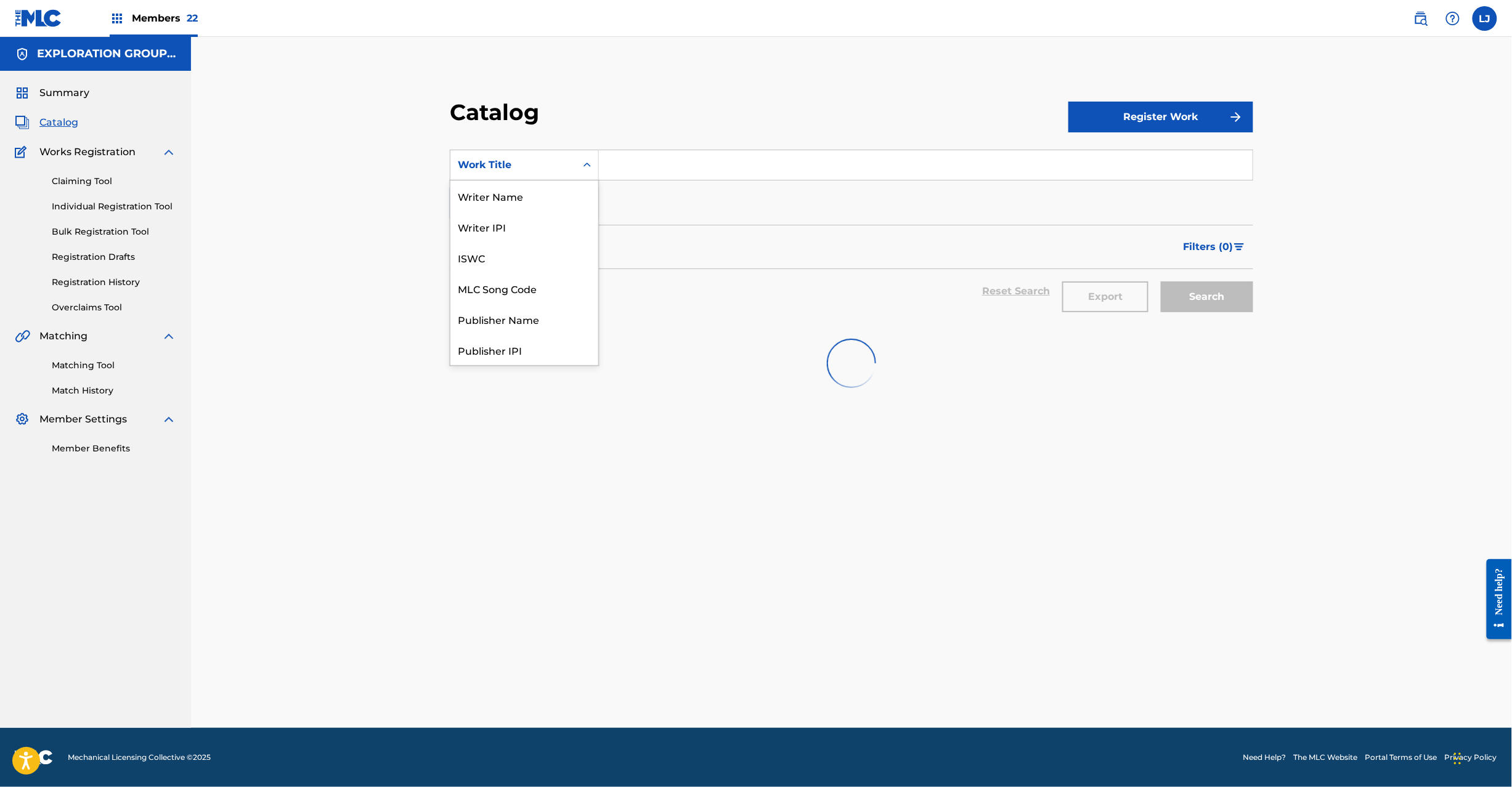
click at [521, 163] on div "Work Title" at bounding box center [513, 165] width 111 height 15
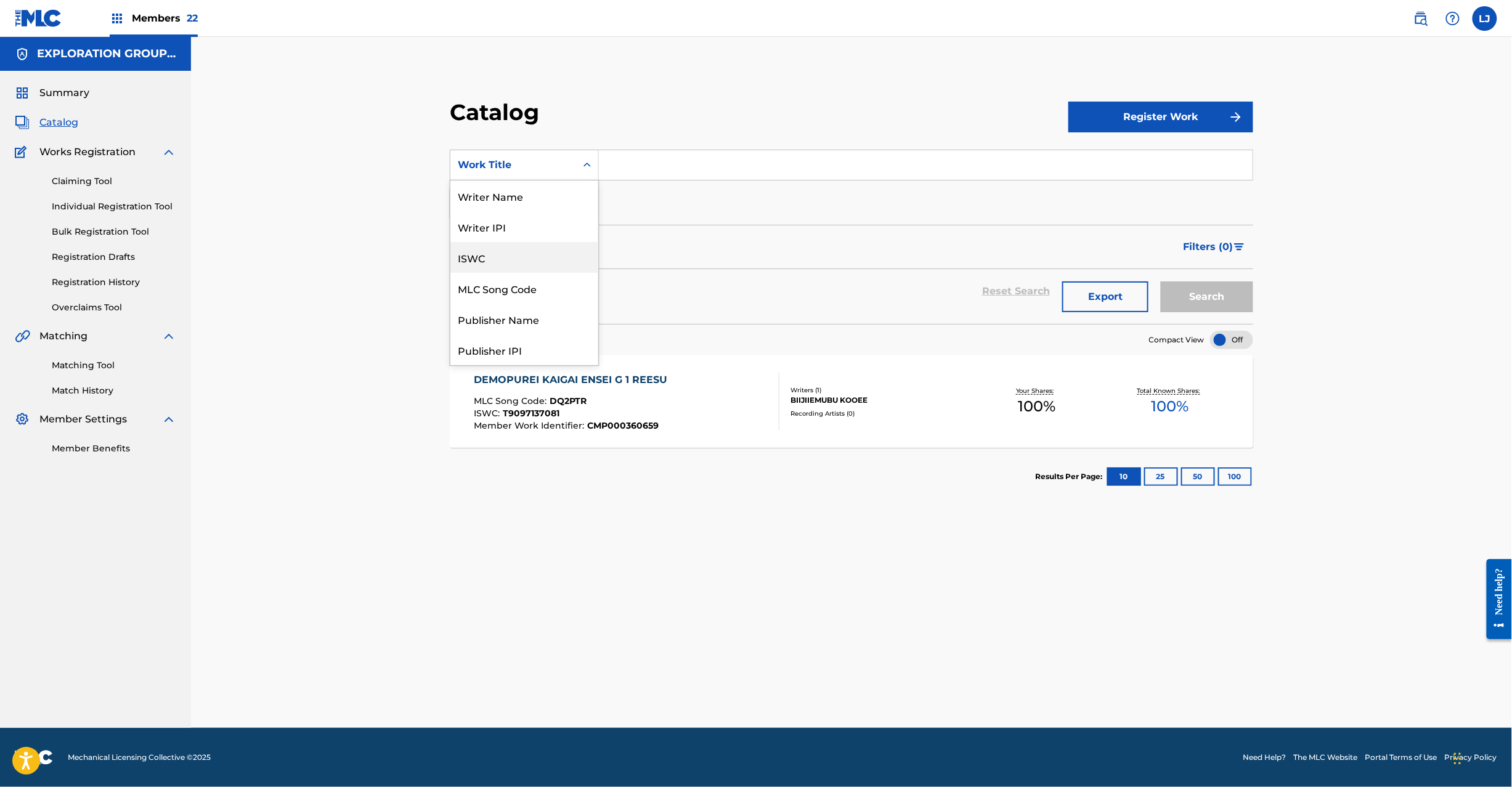
drag, startPoint x: 550, startPoint y: 262, endPoint x: 541, endPoint y: 279, distance: 19.2
click at [548, 265] on div "ISWC" at bounding box center [524, 257] width 148 height 31
click at [511, 173] on div "ISWC" at bounding box center [513, 165] width 126 height 23
drag, startPoint x: 525, startPoint y: 289, endPoint x: 611, endPoint y: 200, distance: 123.8
click at [525, 288] on div "MLC Song Code" at bounding box center [524, 288] width 148 height 31
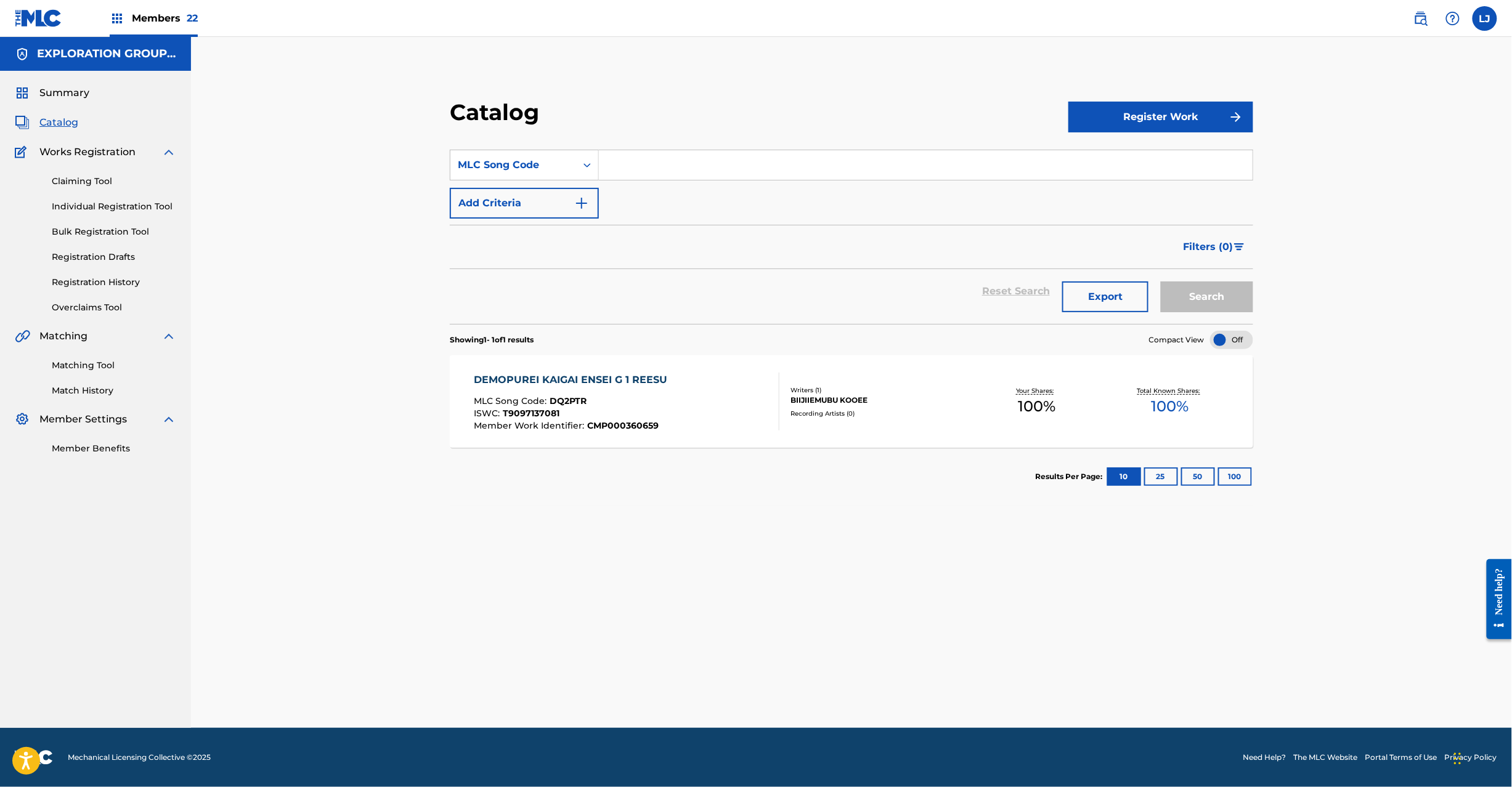
click at [643, 159] on input "Search Form" at bounding box center [926, 165] width 654 height 29
paste input "DQ2PS9"
type input "DQ2PS9"
click at [1179, 289] on button "Search" at bounding box center [1207, 296] width 92 height 31
click at [652, 384] on div "DEMYSTIFIED ERA" at bounding box center [567, 380] width 186 height 15
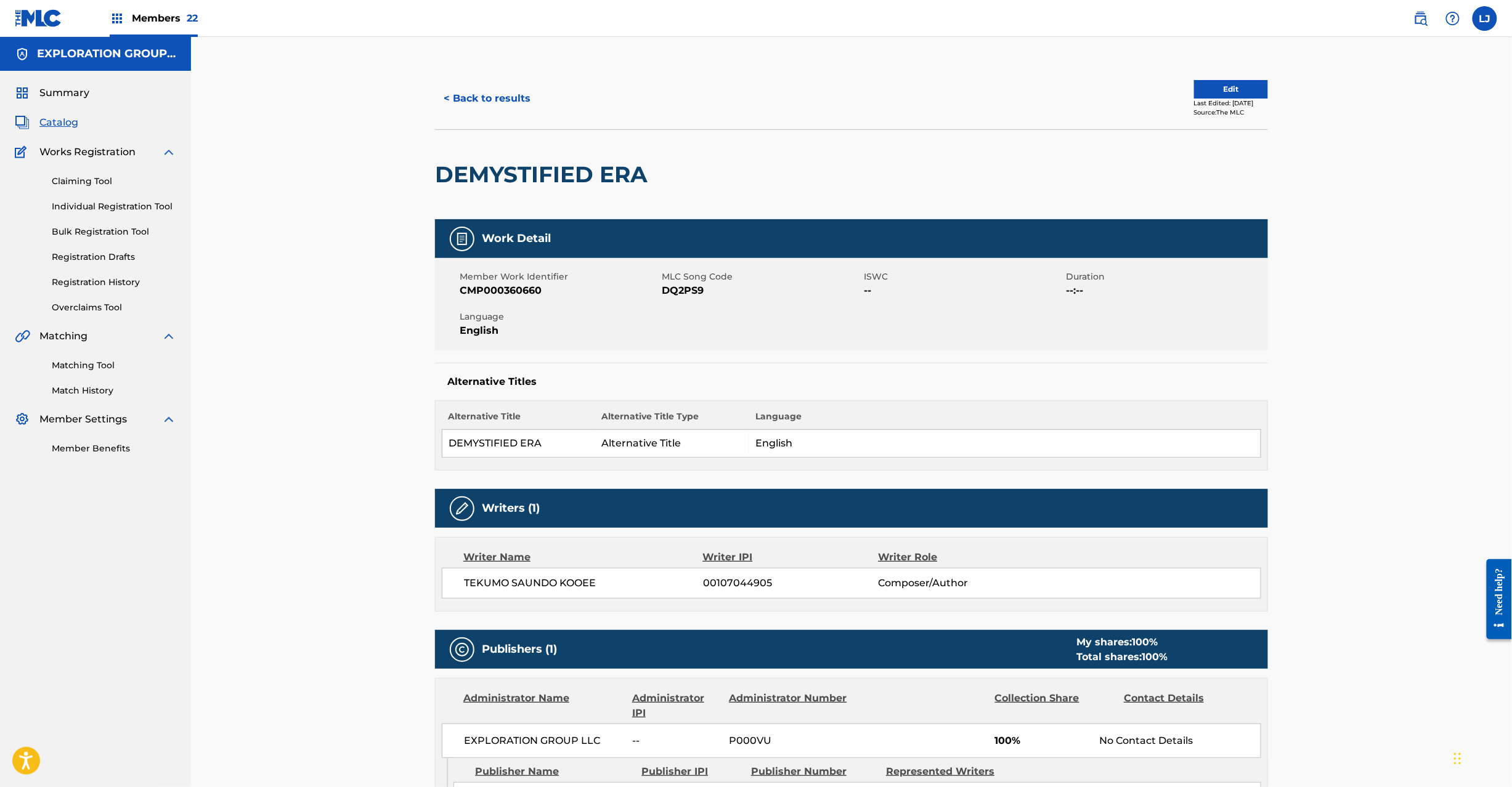
click at [1233, 80] on button "Edit" at bounding box center [1231, 89] width 74 height 18
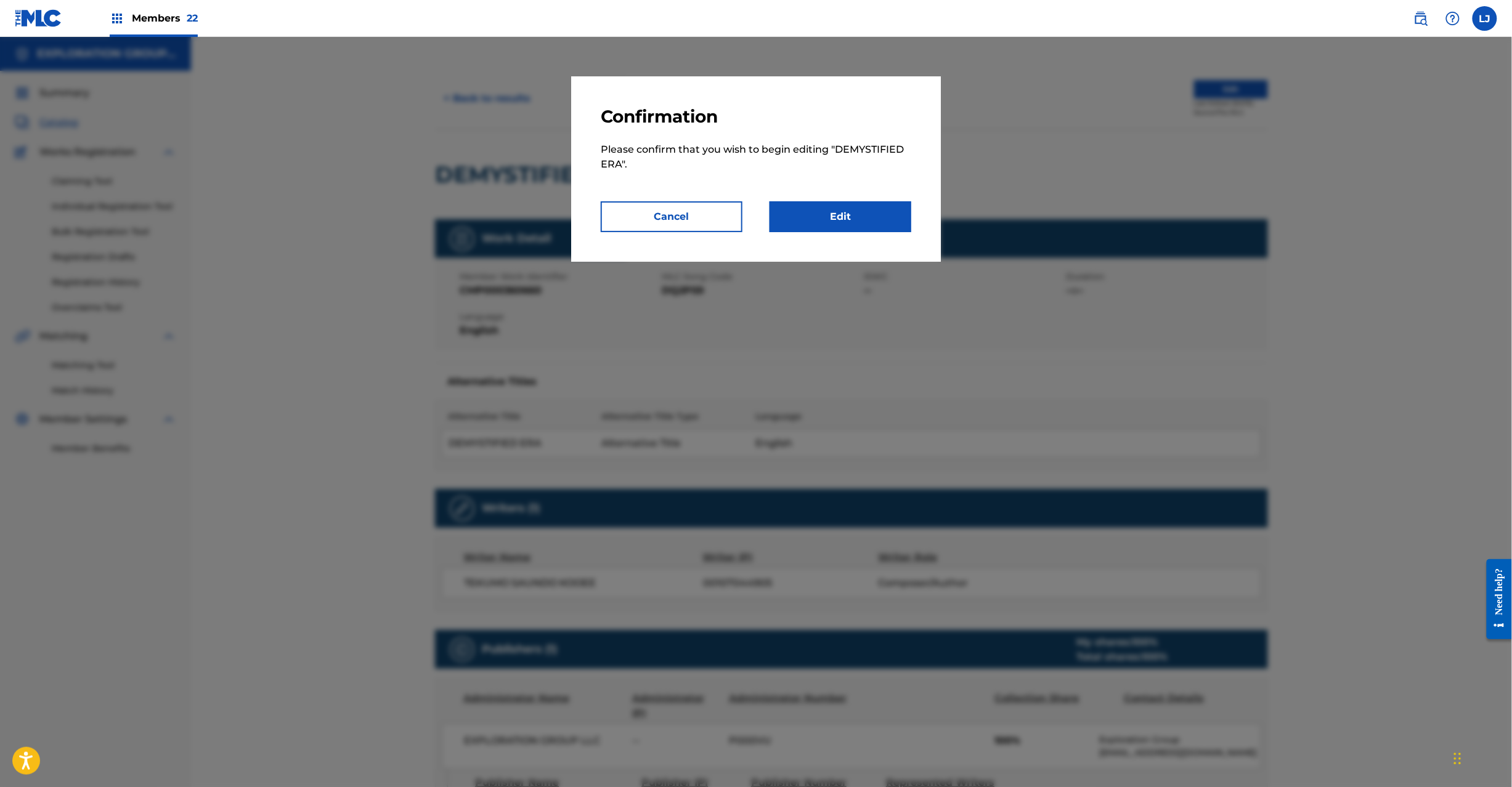
click at [830, 214] on link "Edit" at bounding box center [841, 216] width 142 height 31
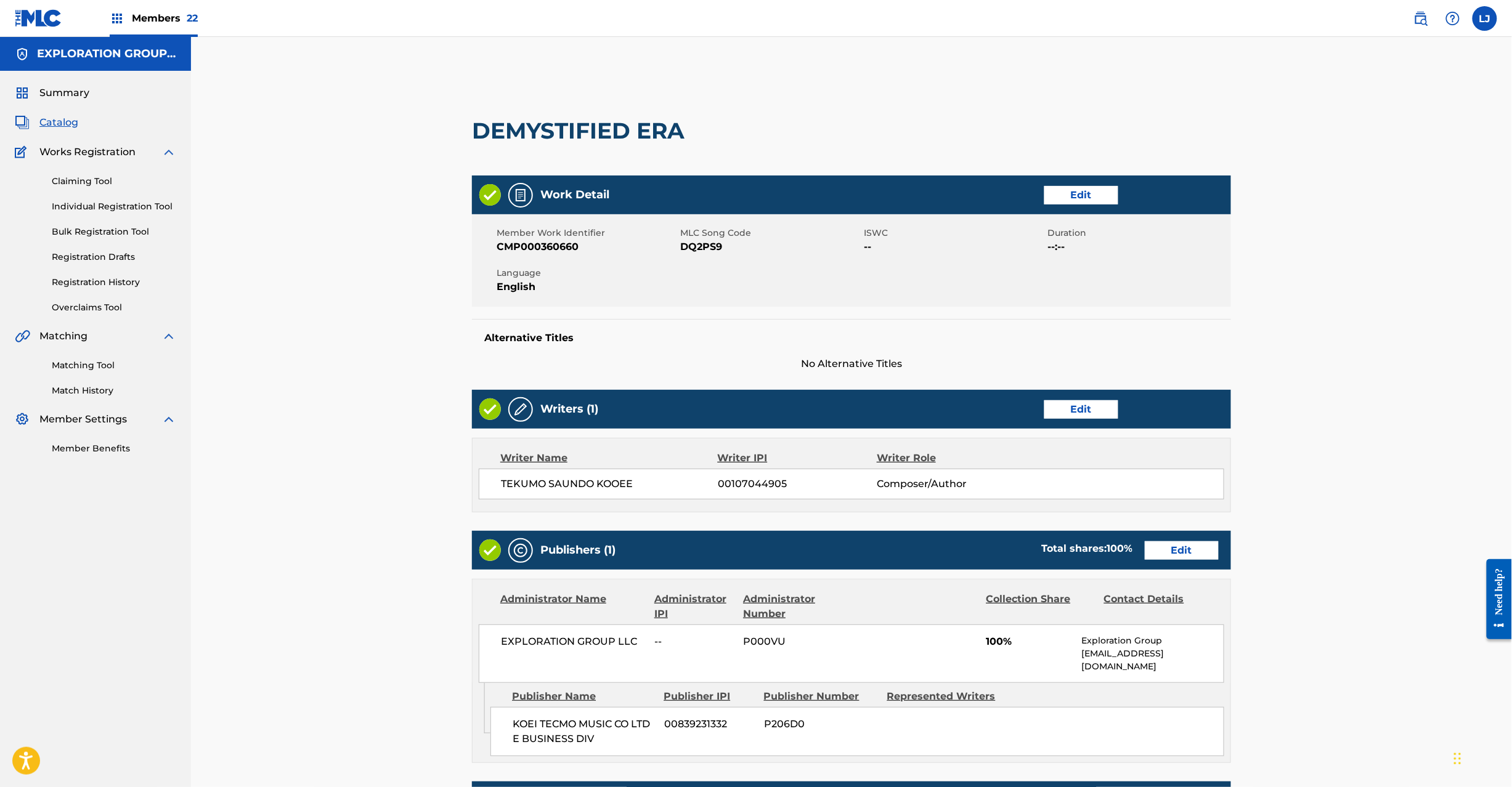
click at [1164, 544] on link "Edit" at bounding box center [1182, 551] width 74 height 18
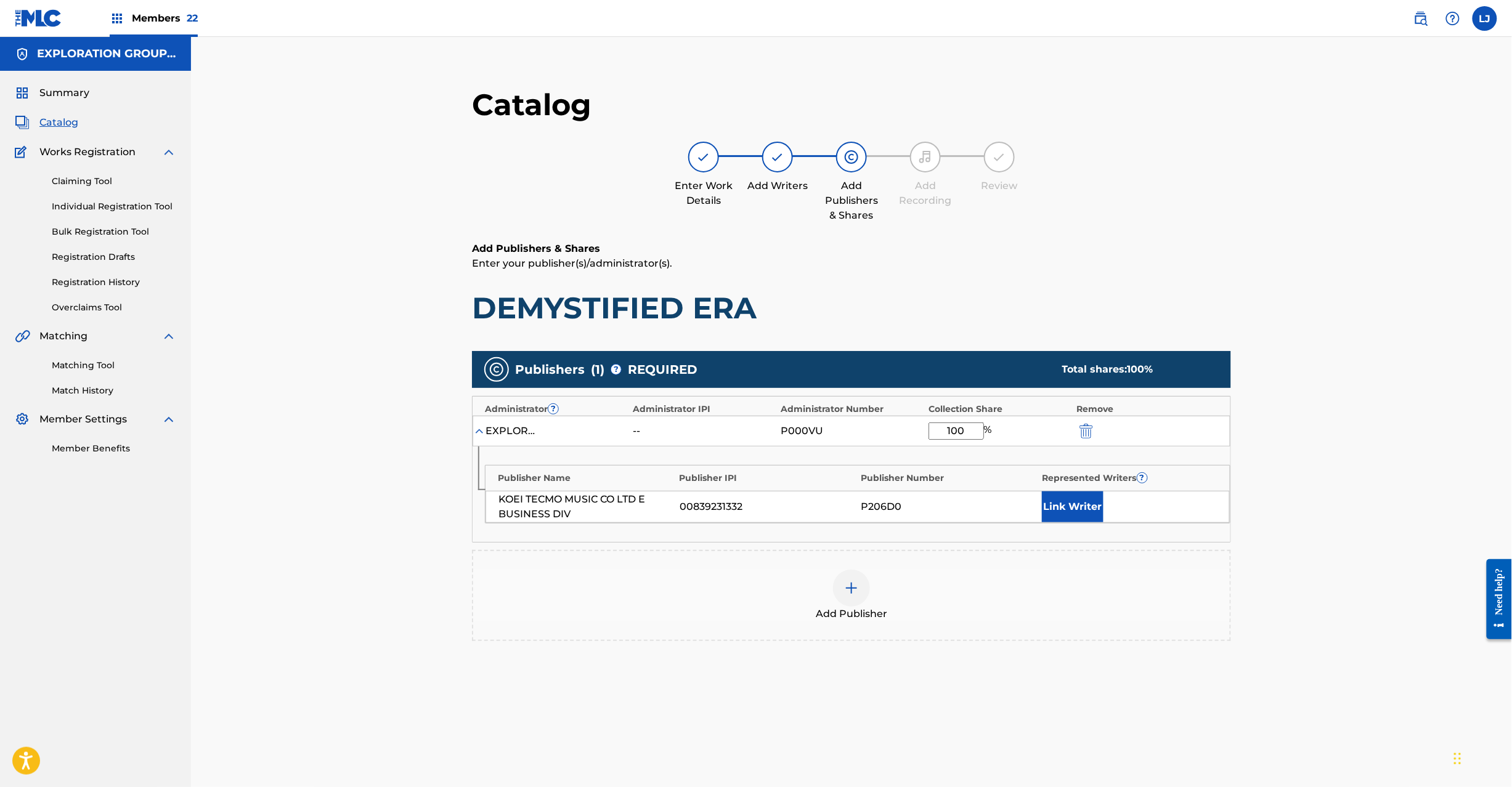
click at [1096, 425] on div at bounding box center [1103, 431] width 55 height 14
click at [1081, 428] on img "submit" at bounding box center [1086, 431] width 14 height 15
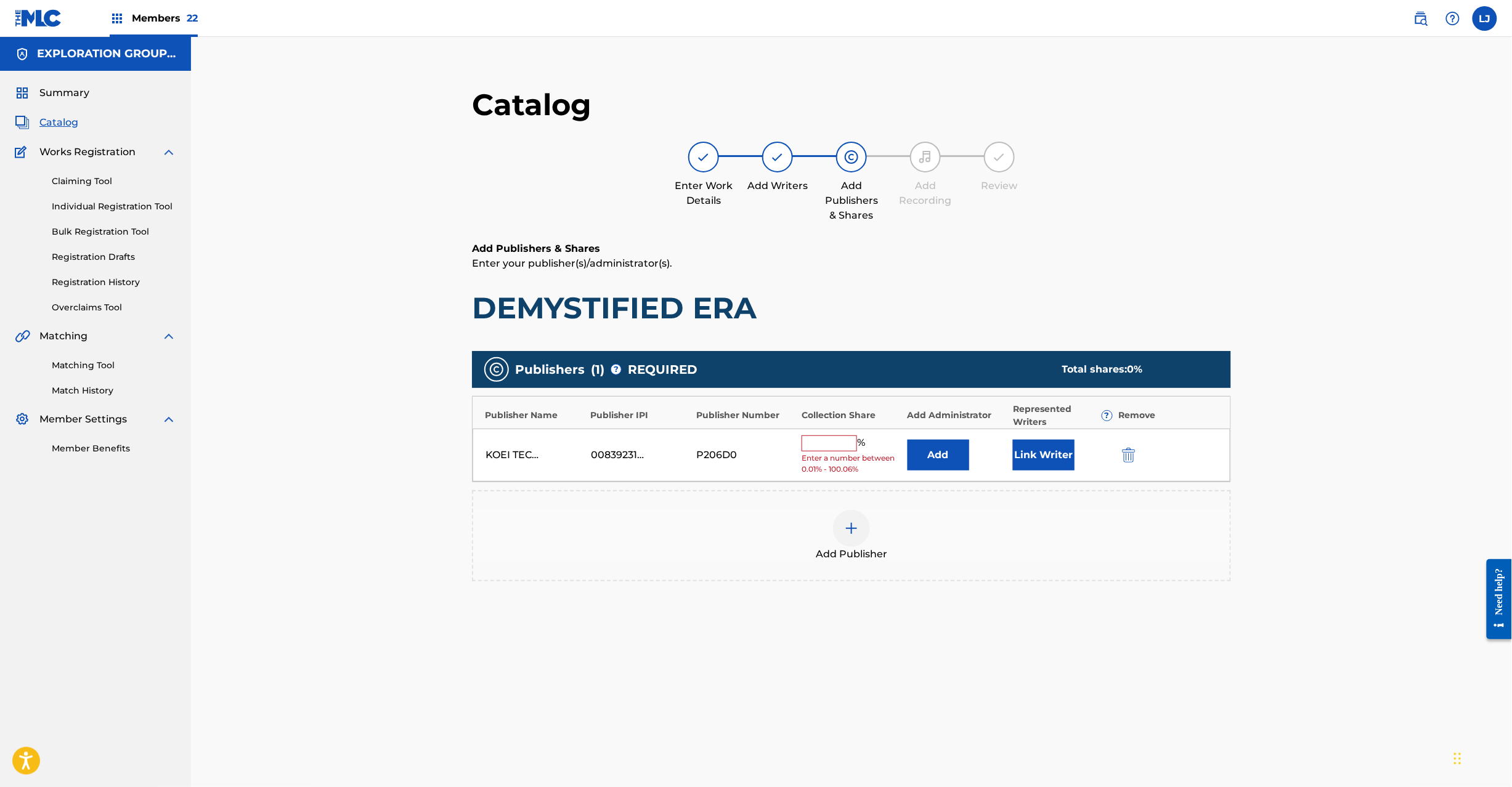
click at [1130, 463] on div "KOEI TECMO MUSIC CO LTD E BUSINESS DIV 00839231332 P206D0 % Enter a number betw…" at bounding box center [852, 456] width 758 height 53
click at [1138, 452] on div at bounding box center [1146, 455] width 55 height 14
click at [1130, 452] on img "submit" at bounding box center [1128, 455] width 14 height 15
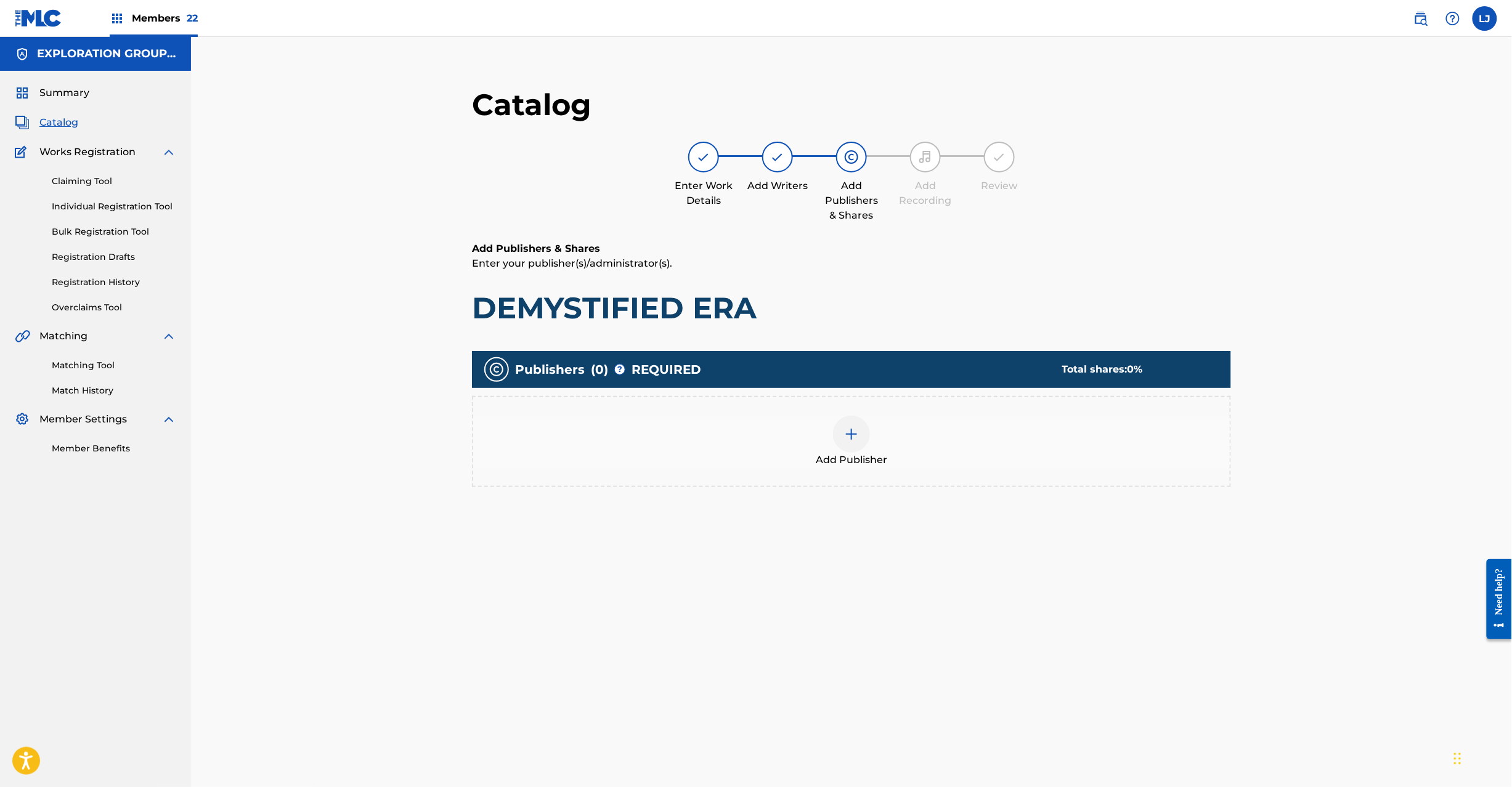
click at [854, 420] on div at bounding box center [851, 434] width 37 height 37
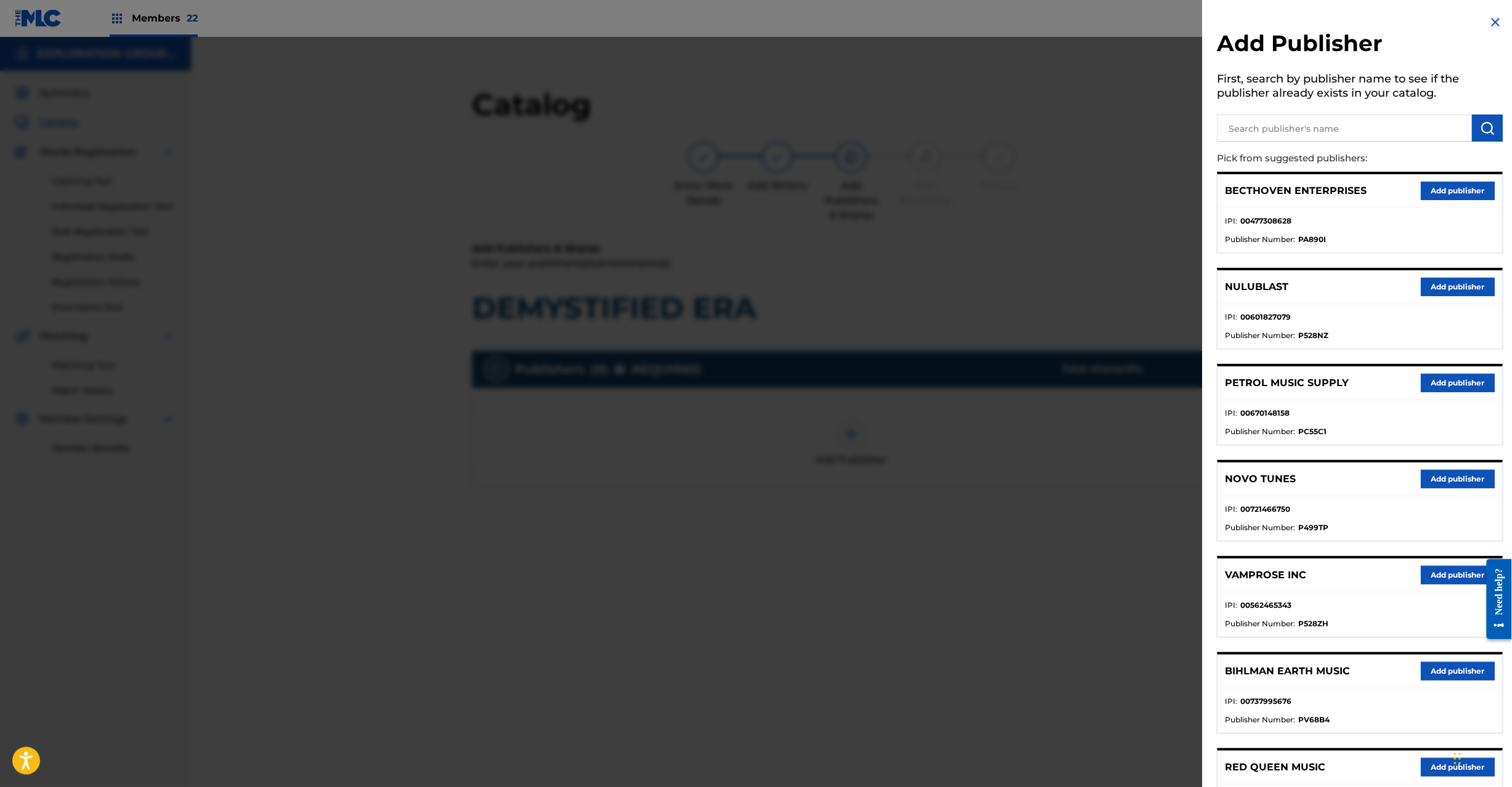
click at [1396, 124] on input "text" at bounding box center [1345, 128] width 255 height 27
paste input "Koei Tecmo Music Co Ltd N Business Div"
type input "Koei Tecmo Music Co Ltd N Business Div"
click at [1479, 117] on button "submit" at bounding box center [1488, 128] width 31 height 27
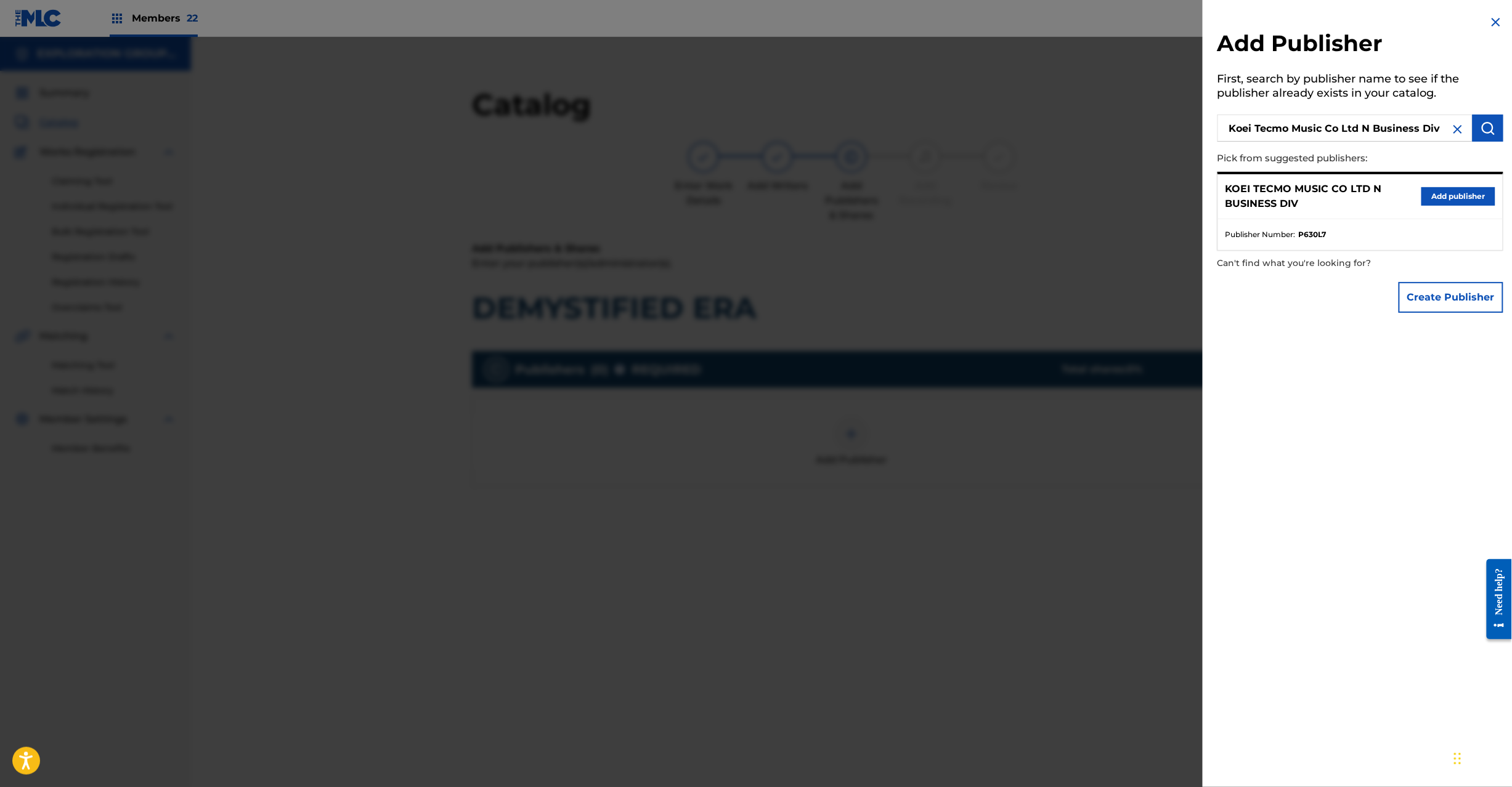
click at [1445, 192] on button "Add publisher" at bounding box center [1459, 197] width 74 height 18
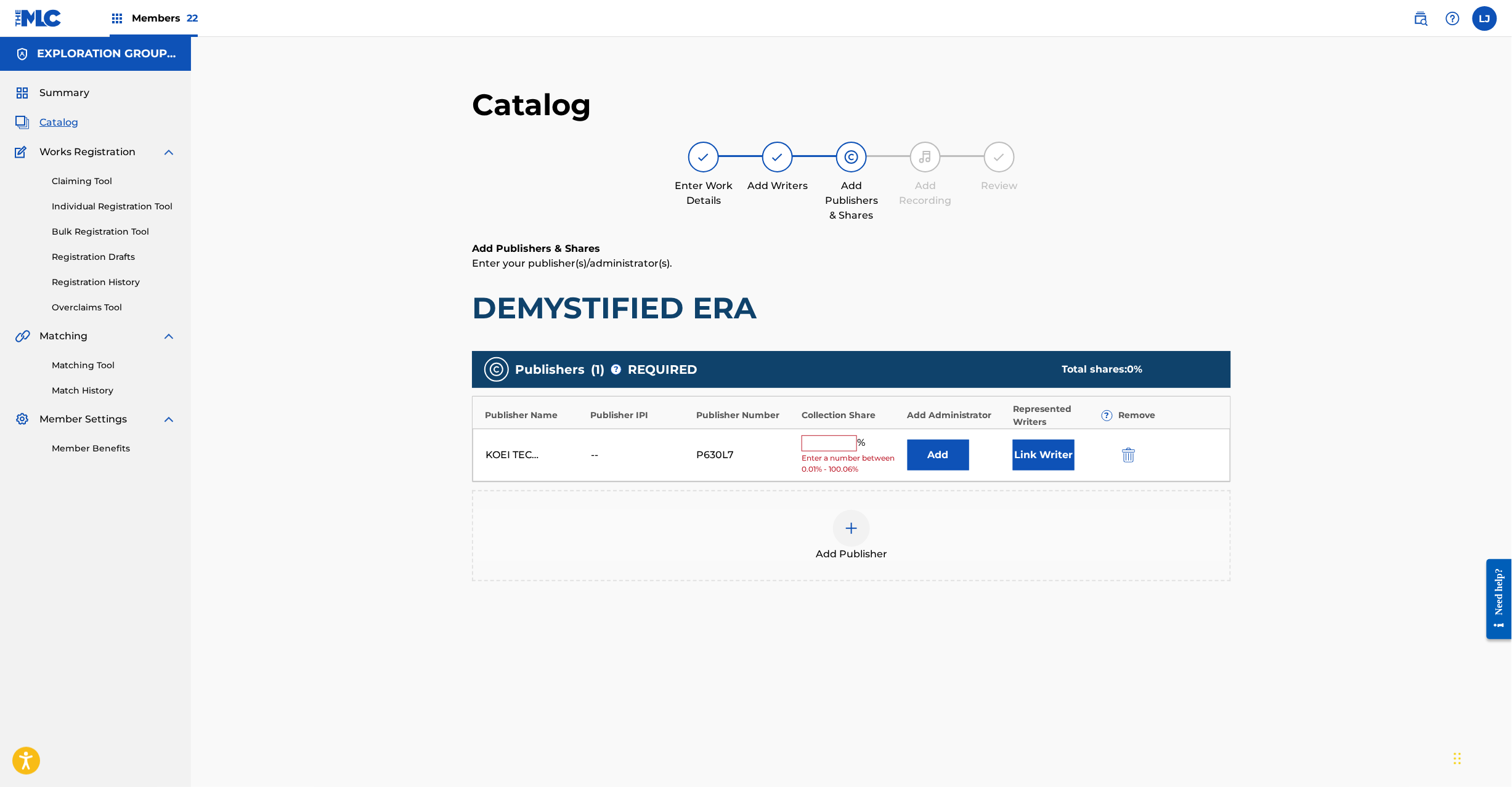
click at [938, 452] on button "Add" at bounding box center [938, 455] width 62 height 31
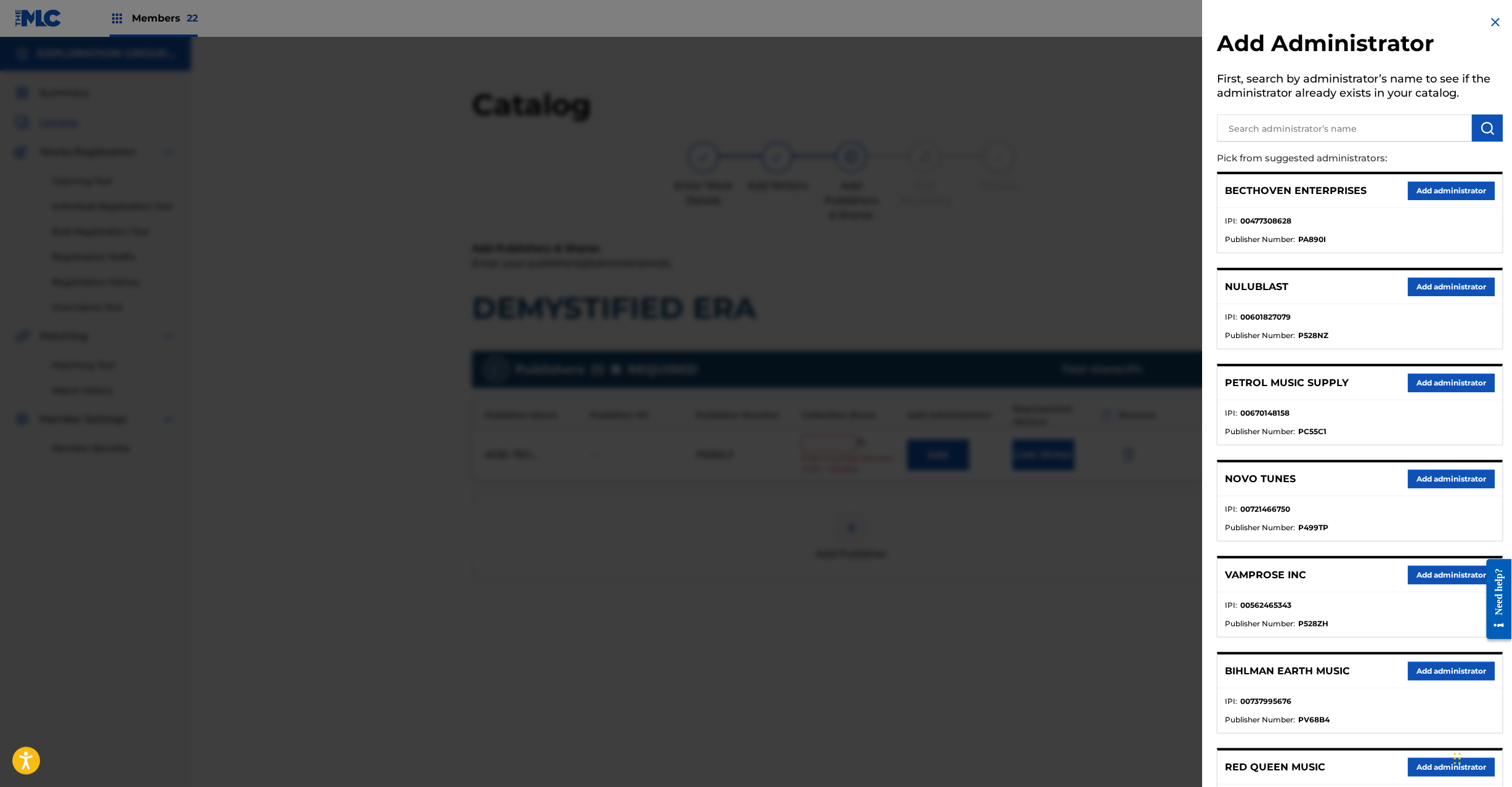
click at [1293, 121] on input "text" at bounding box center [1345, 128] width 255 height 27
paste input "Exploration Group LLC"
type input "Exploration Group LLC"
click at [1496, 129] on button "submit" at bounding box center [1488, 128] width 31 height 27
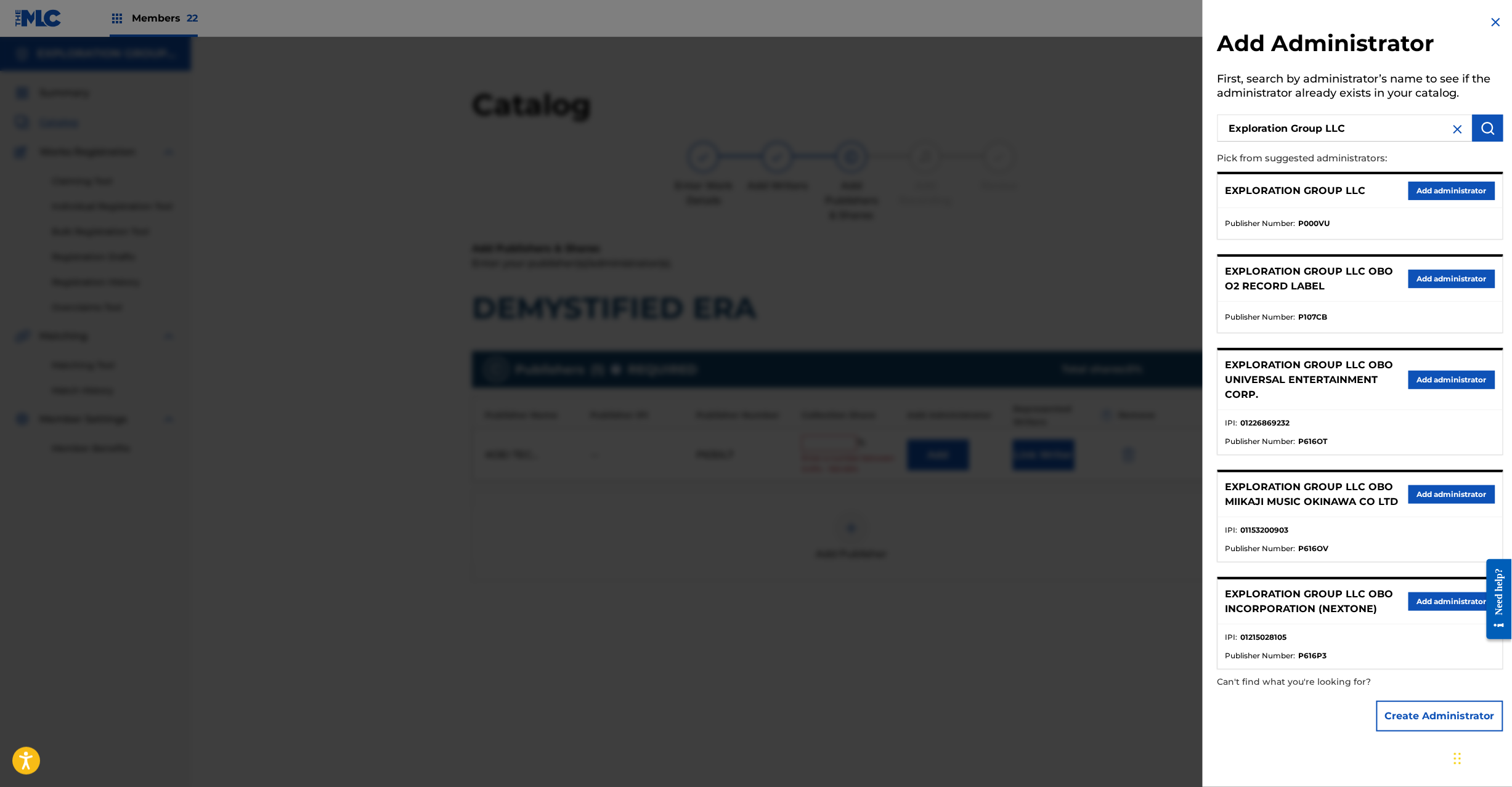
click at [1449, 187] on button "Add administrator" at bounding box center [1451, 191] width 87 height 18
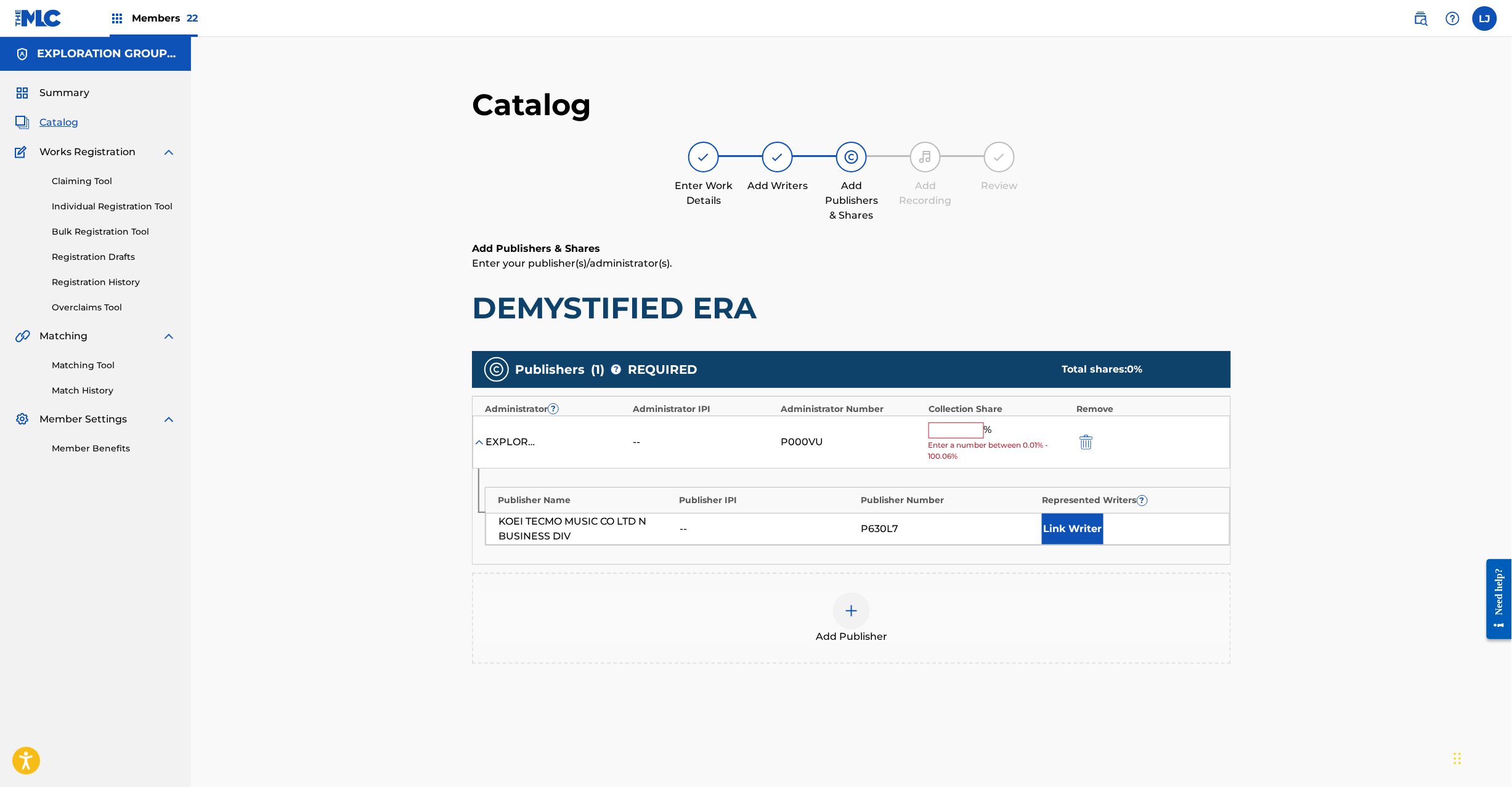
click at [958, 428] on input "text" at bounding box center [956, 430] width 55 height 16
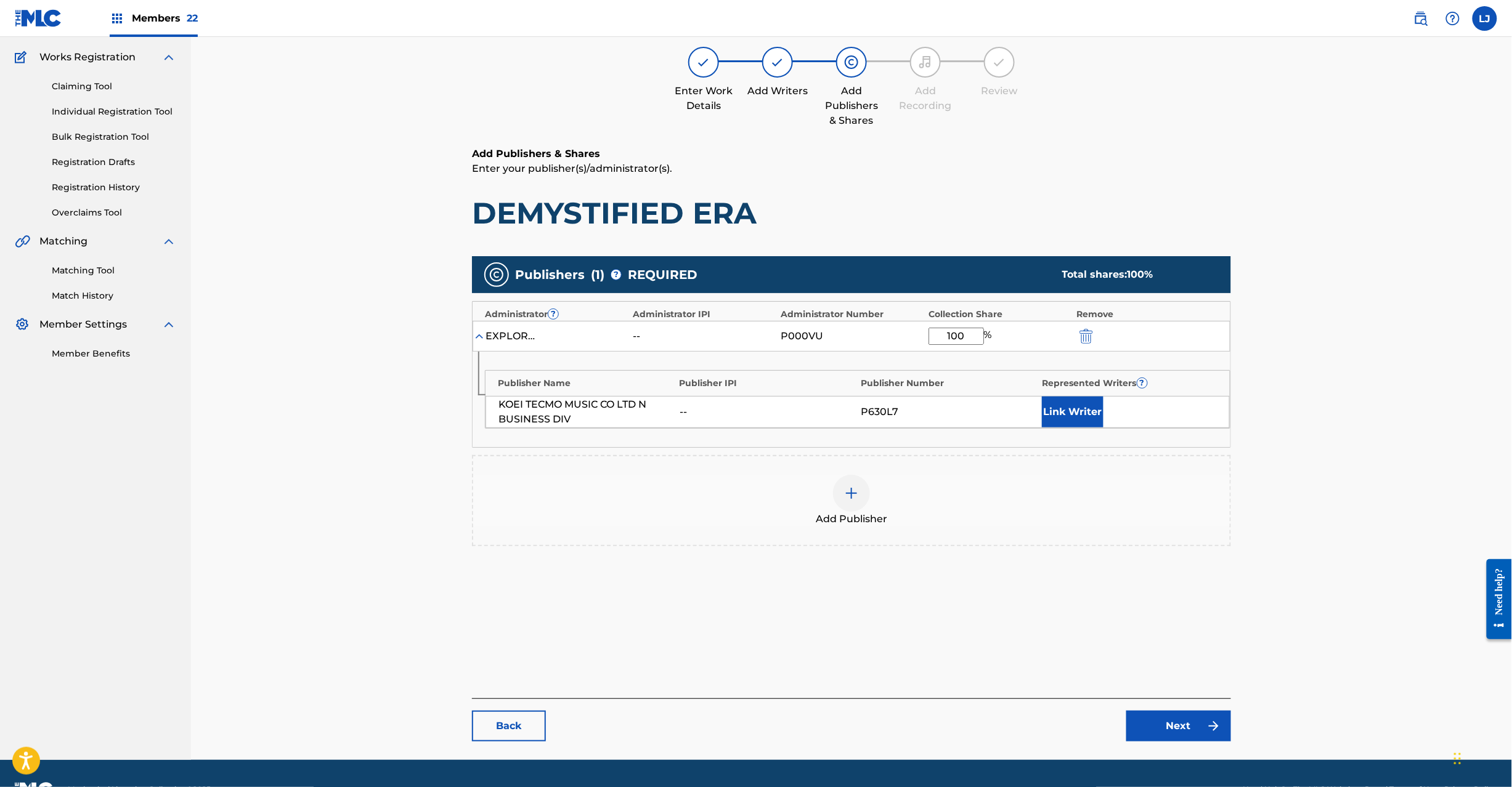
scroll to position [127, 0]
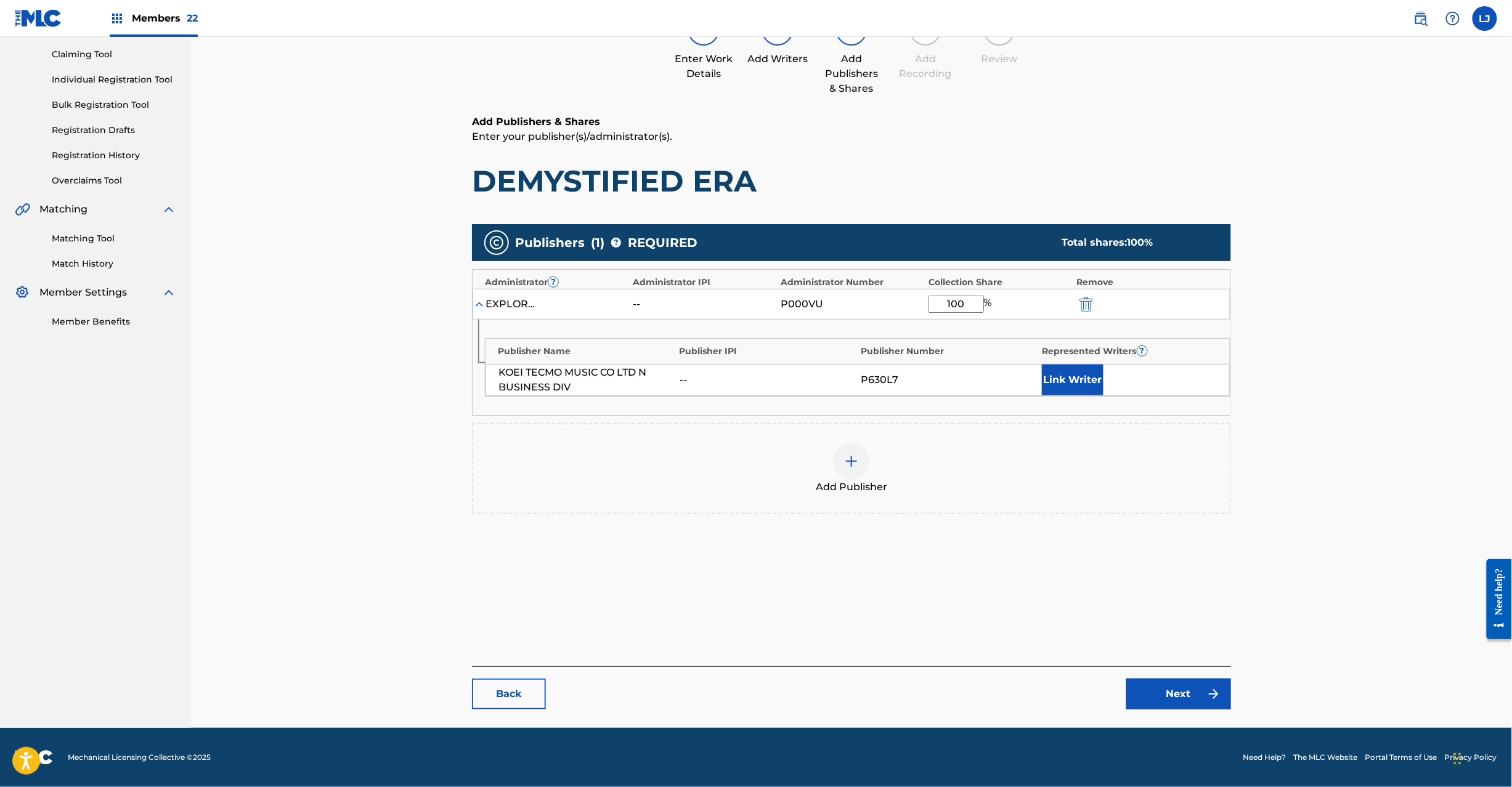
type input "100"
click at [1160, 682] on link "Next" at bounding box center [1179, 694] width 105 height 31
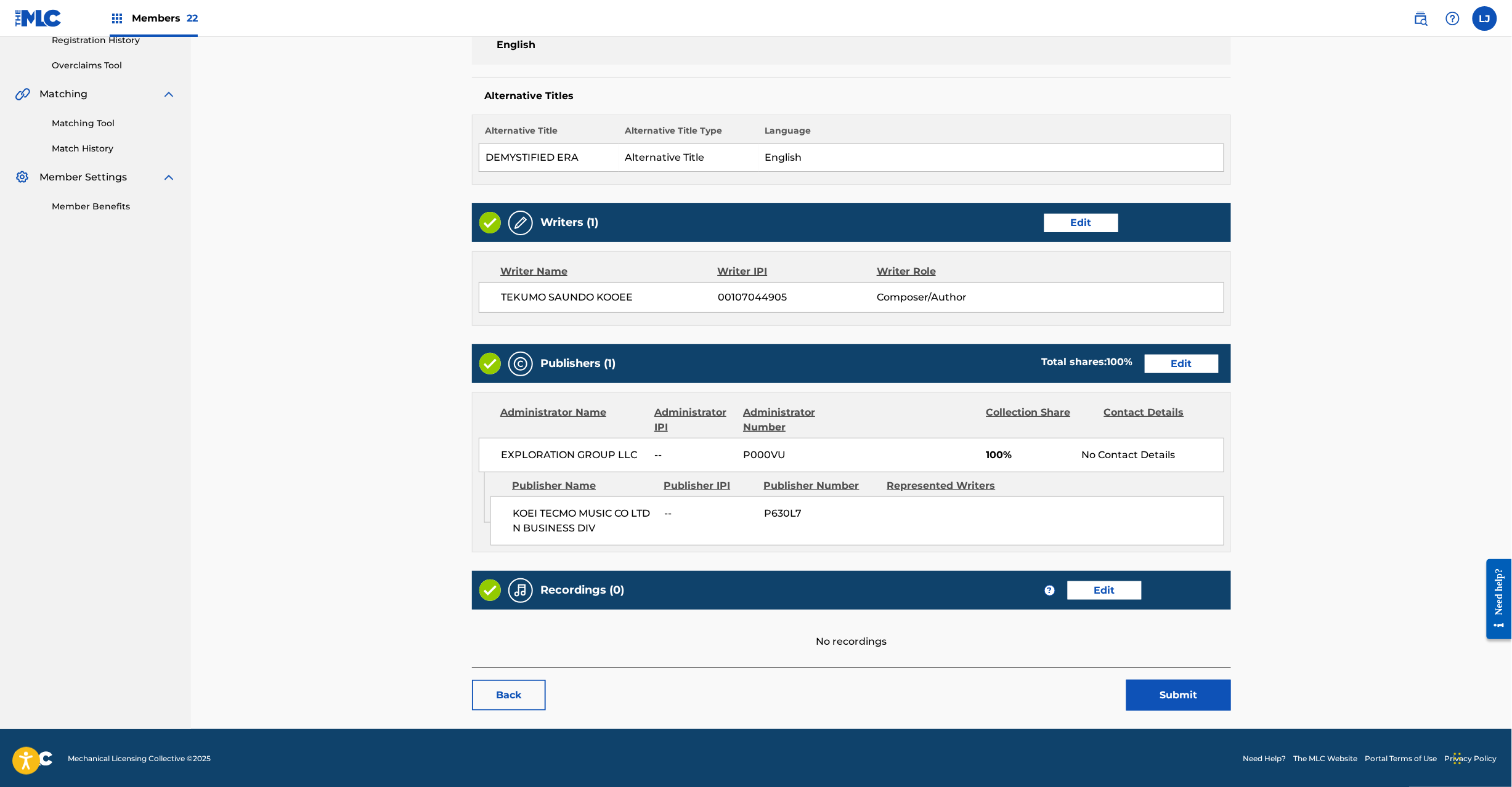
scroll to position [245, 0]
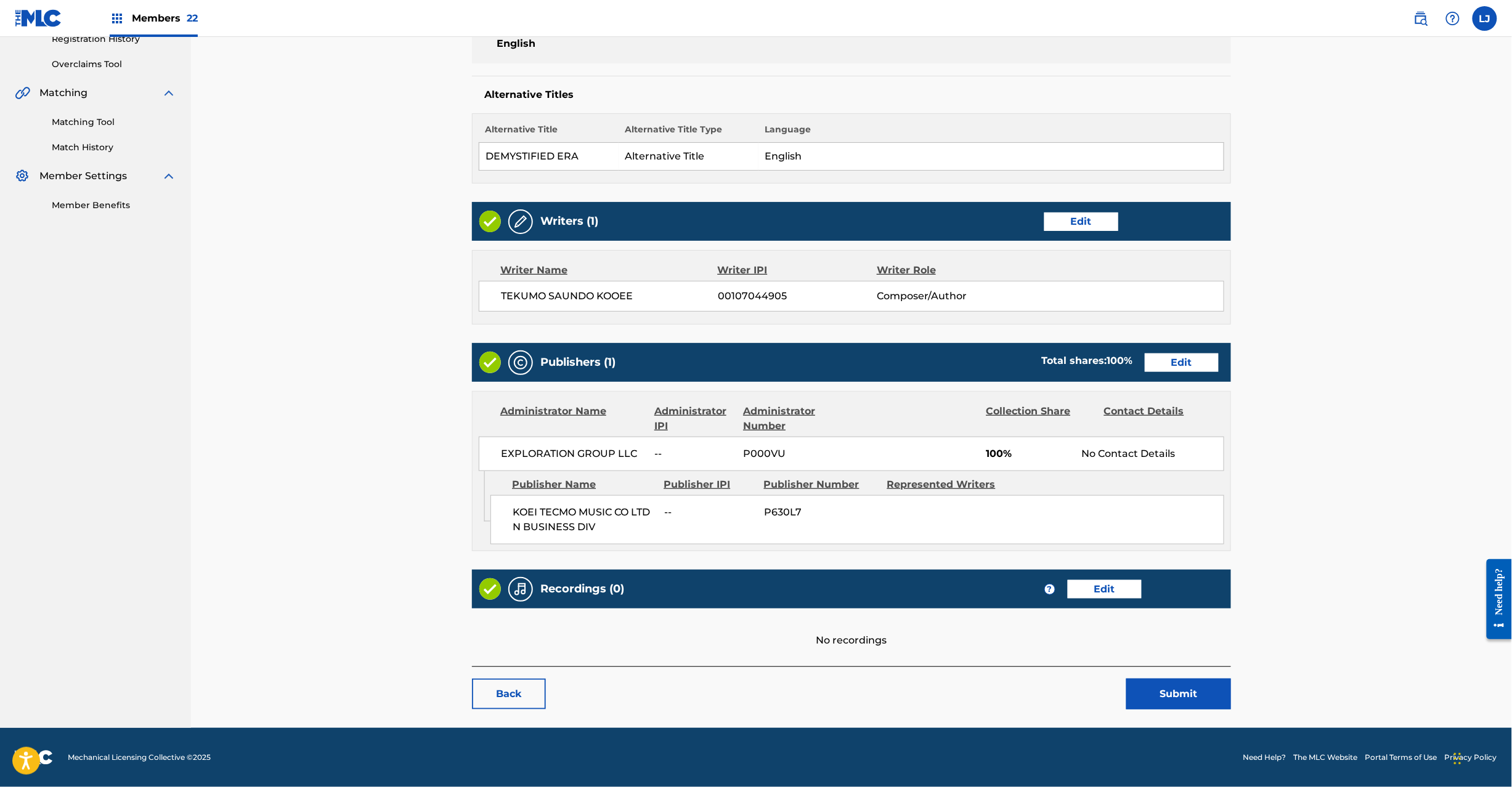
click at [1147, 687] on button "Submit" at bounding box center [1179, 694] width 105 height 31
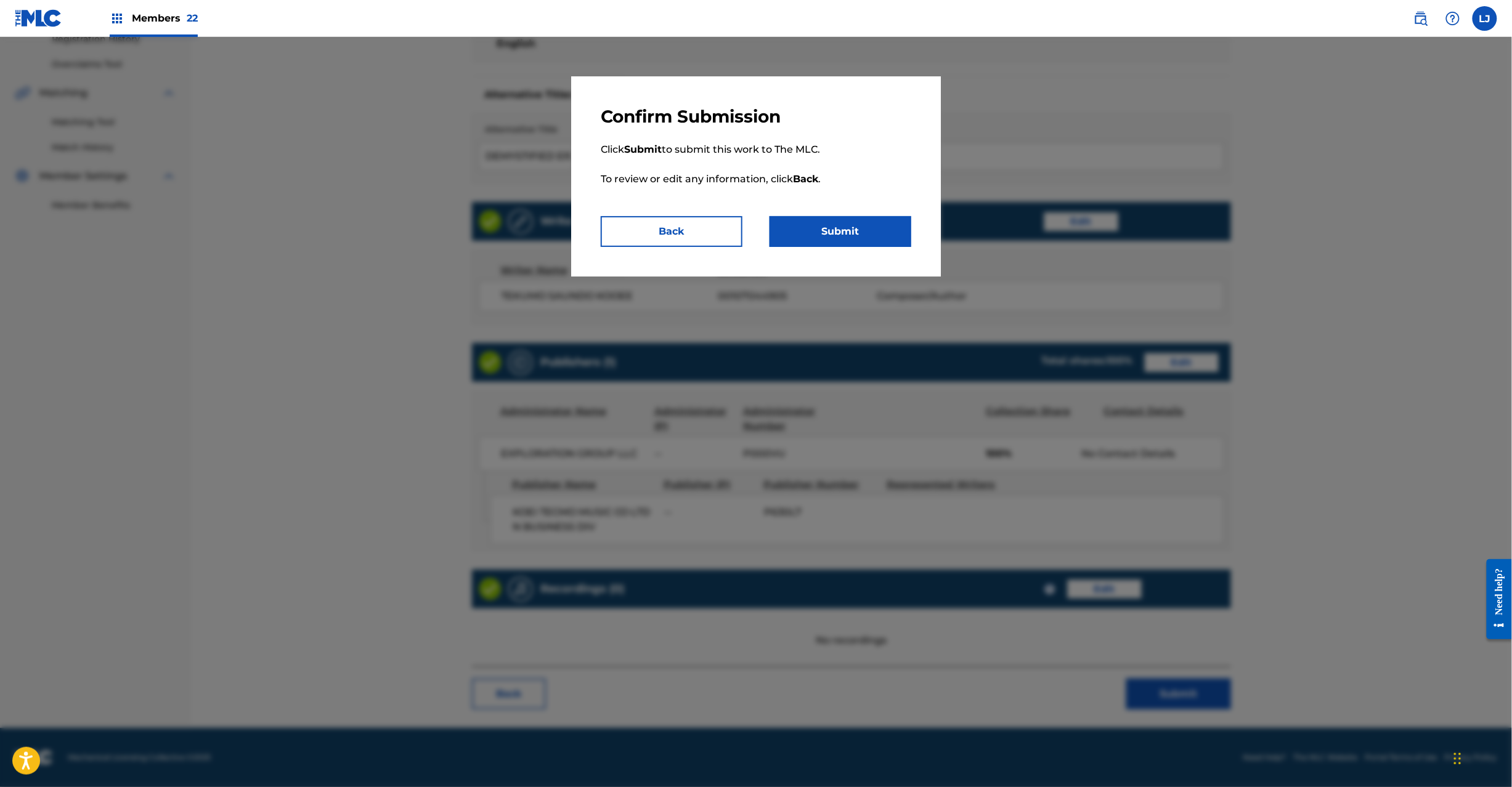
click at [843, 227] on button "Submit" at bounding box center [841, 231] width 142 height 31
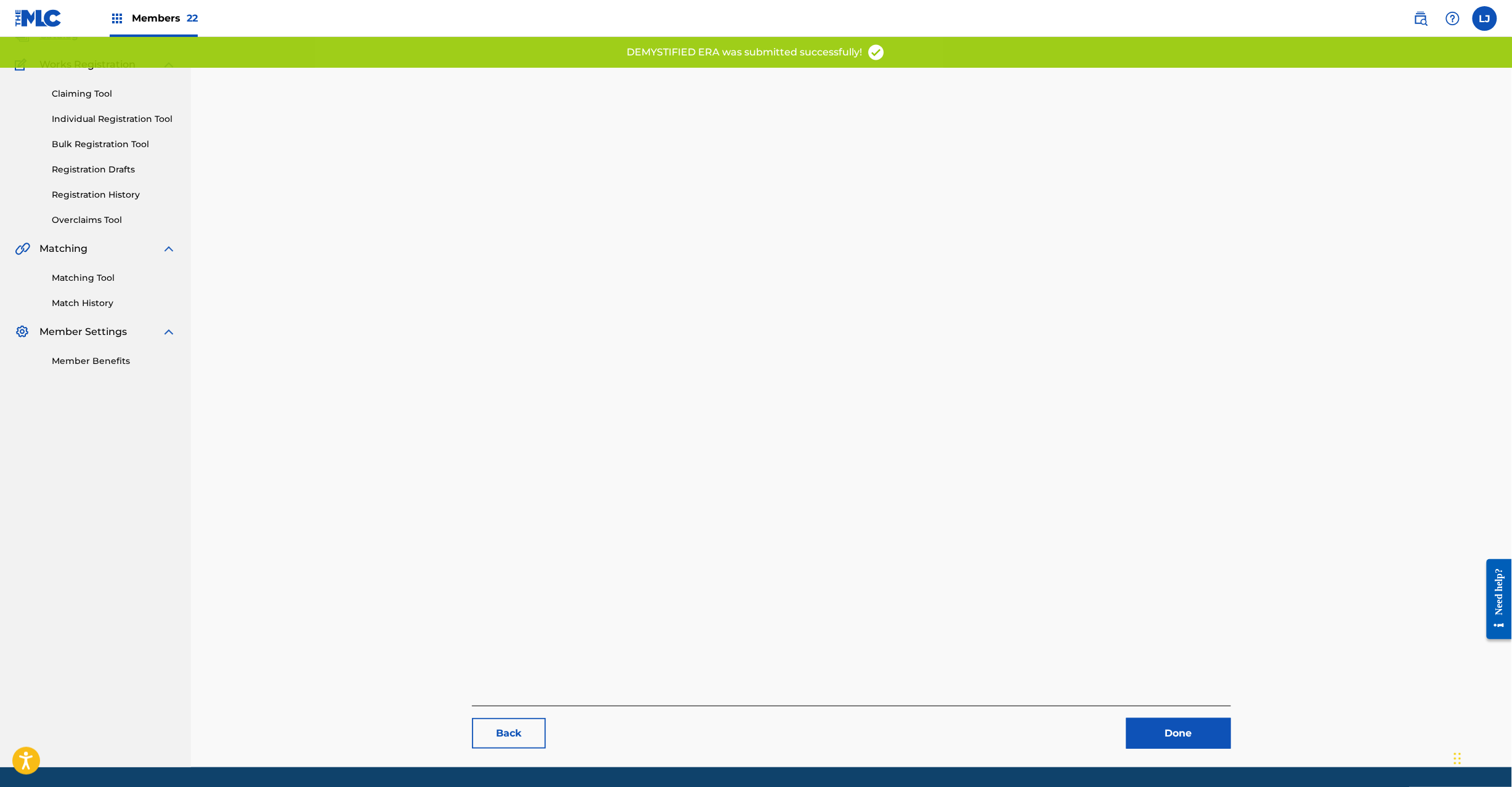
scroll to position [127, 0]
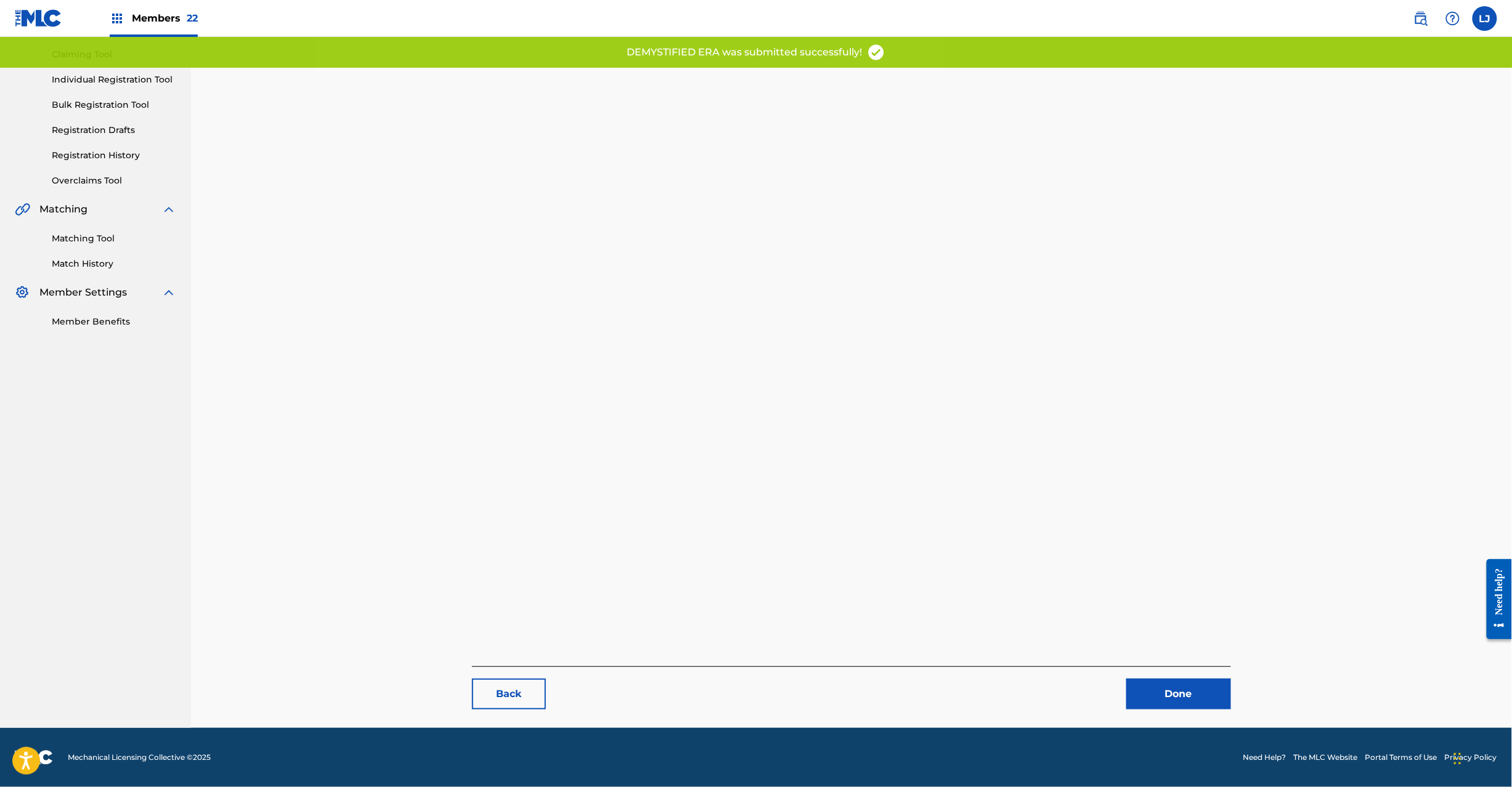
click at [1176, 700] on link "Done" at bounding box center [1179, 694] width 105 height 31
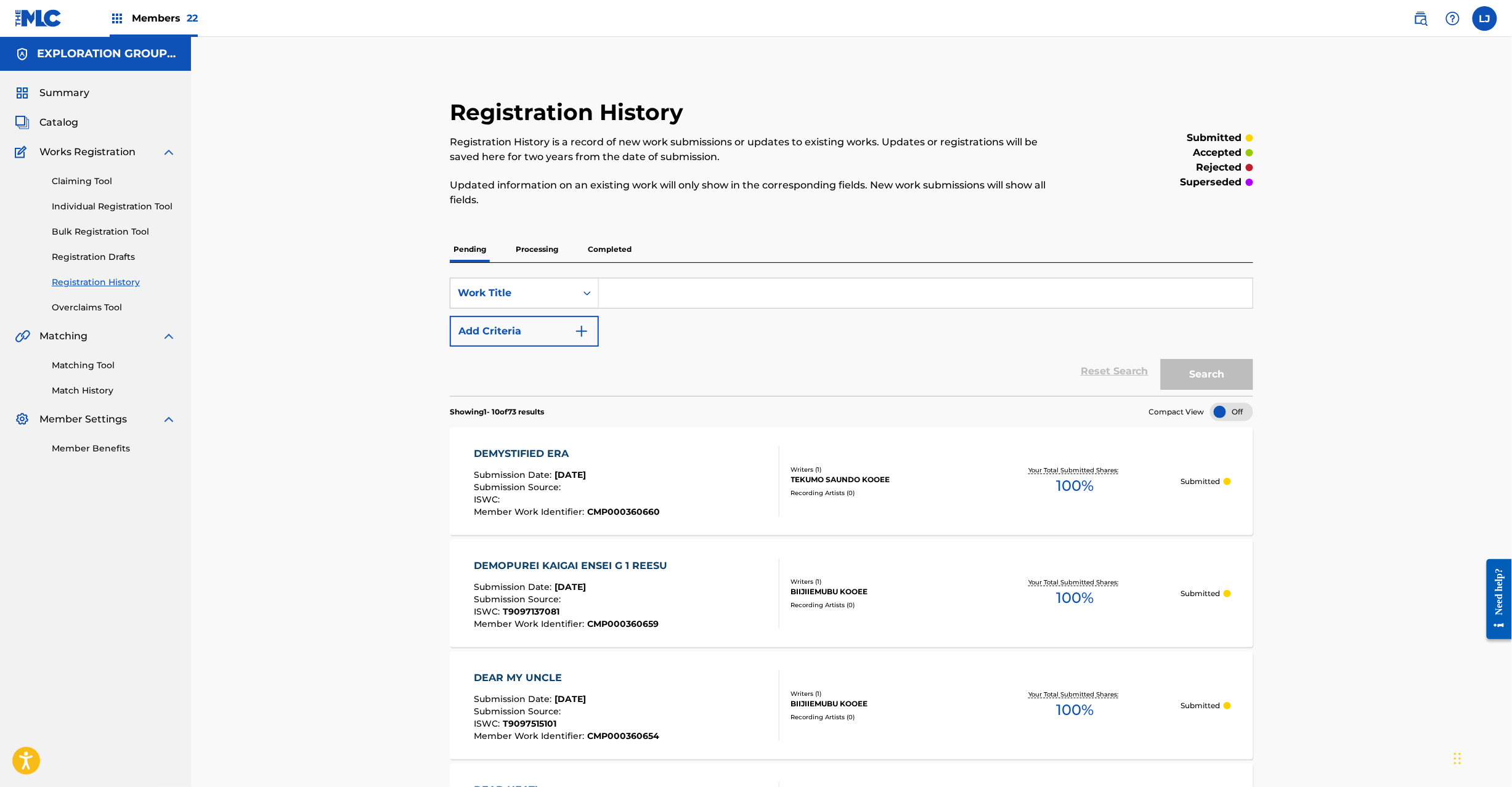
click at [63, 122] on span "Catalog" at bounding box center [59, 122] width 39 height 15
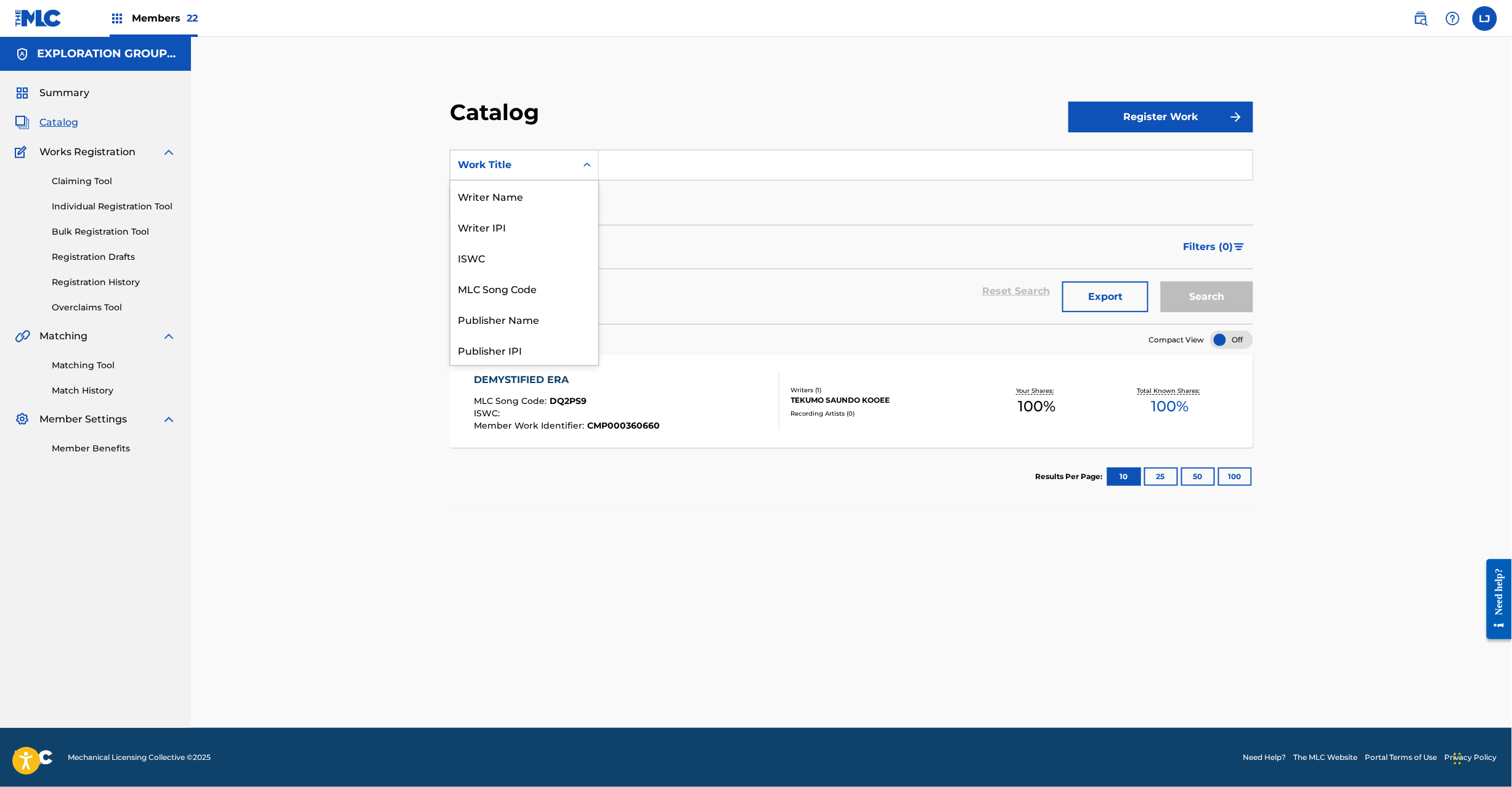
click at [522, 171] on div "Work Title" at bounding box center [513, 165] width 111 height 15
click at [535, 301] on div "MLC Song Code" at bounding box center [524, 288] width 148 height 31
click at [621, 158] on input "Search Form" at bounding box center [926, 165] width 654 height 29
paste input "DQ2PUF"
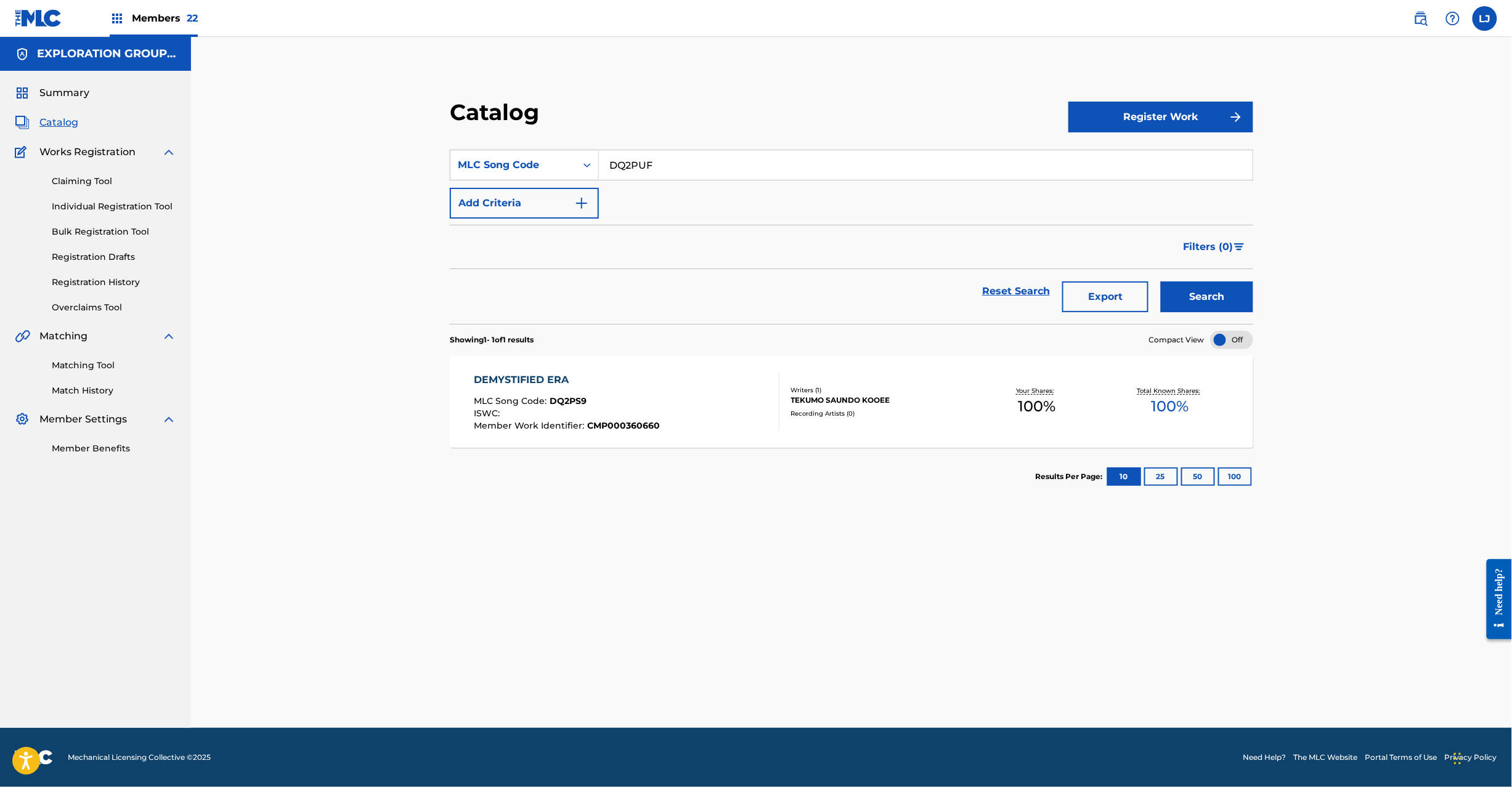
type input "DQ2PUF"
click at [1191, 296] on button "Search" at bounding box center [1207, 296] width 92 height 31
click at [729, 395] on div "DEMYSTIFIED FIELD-STARS MIX- MLC Song Code : DQ2PUF ISWC : Member Work Identifi…" at bounding box center [626, 402] width 305 height 58
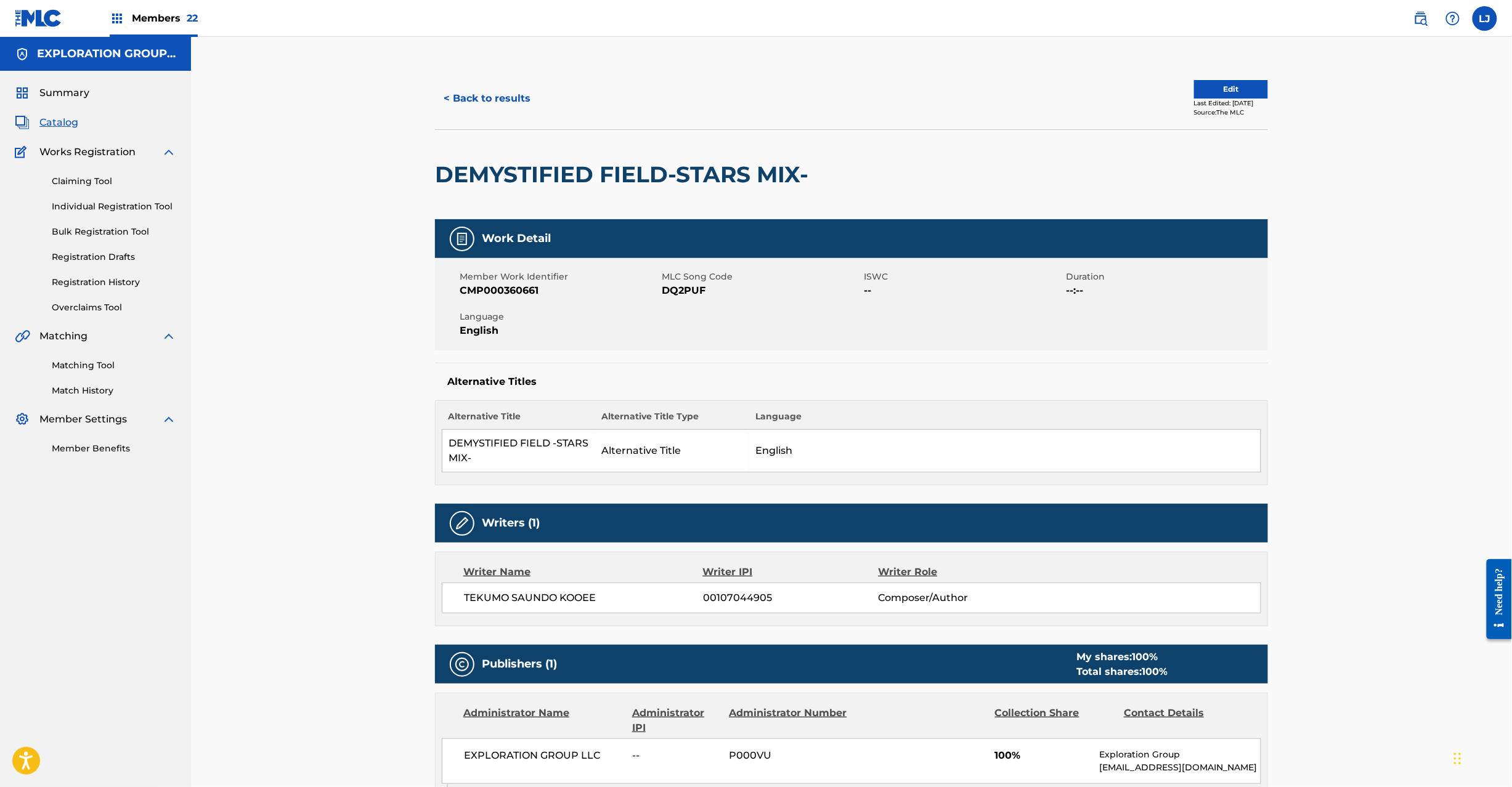
click at [1223, 95] on button "Edit" at bounding box center [1231, 89] width 74 height 18
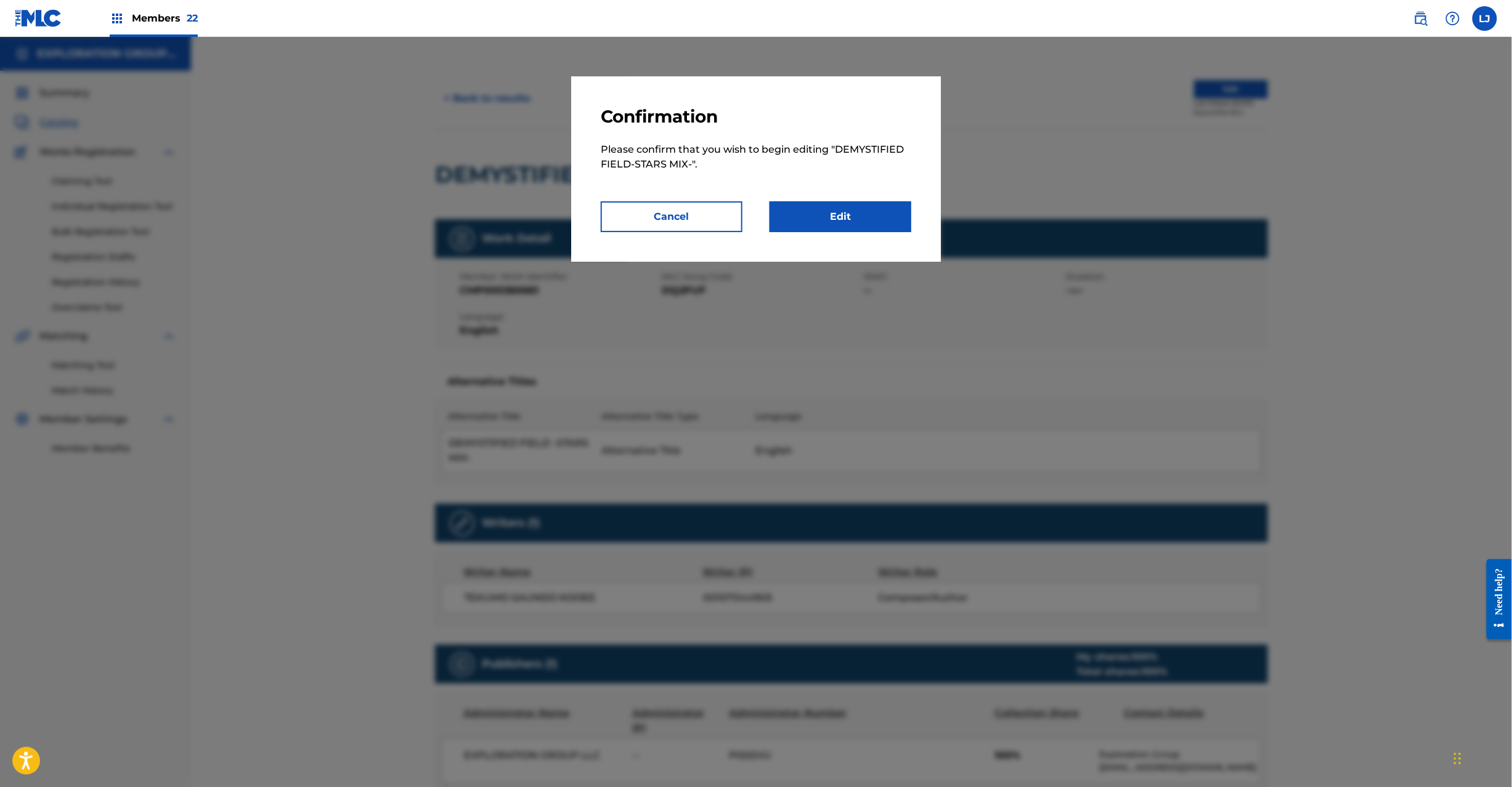
click at [843, 230] on link "Edit" at bounding box center [841, 216] width 142 height 31
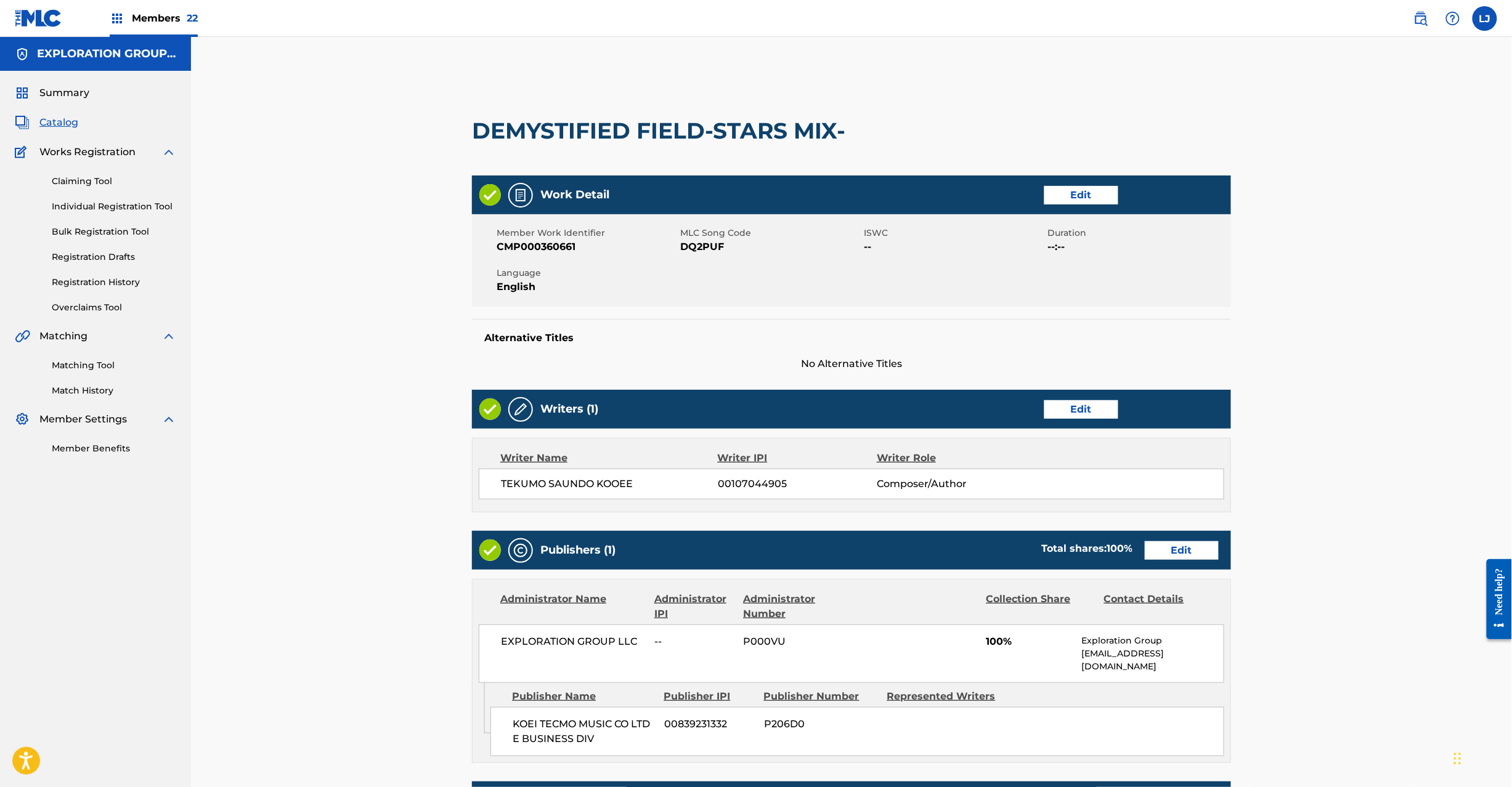
click at [1174, 555] on link "Edit" at bounding box center [1182, 551] width 74 height 18
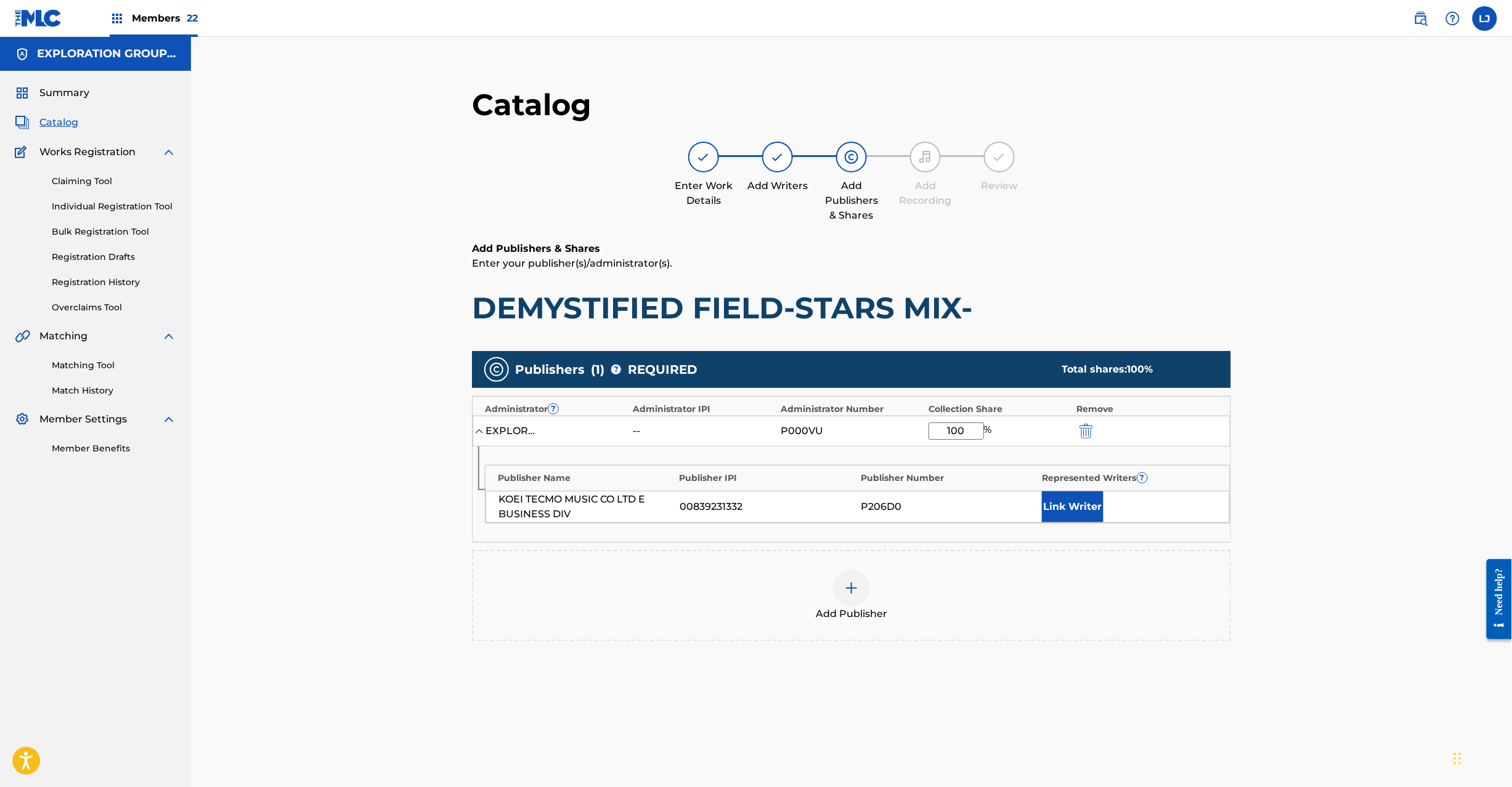
click at [1093, 431] on img "submit" at bounding box center [1086, 431] width 14 height 15
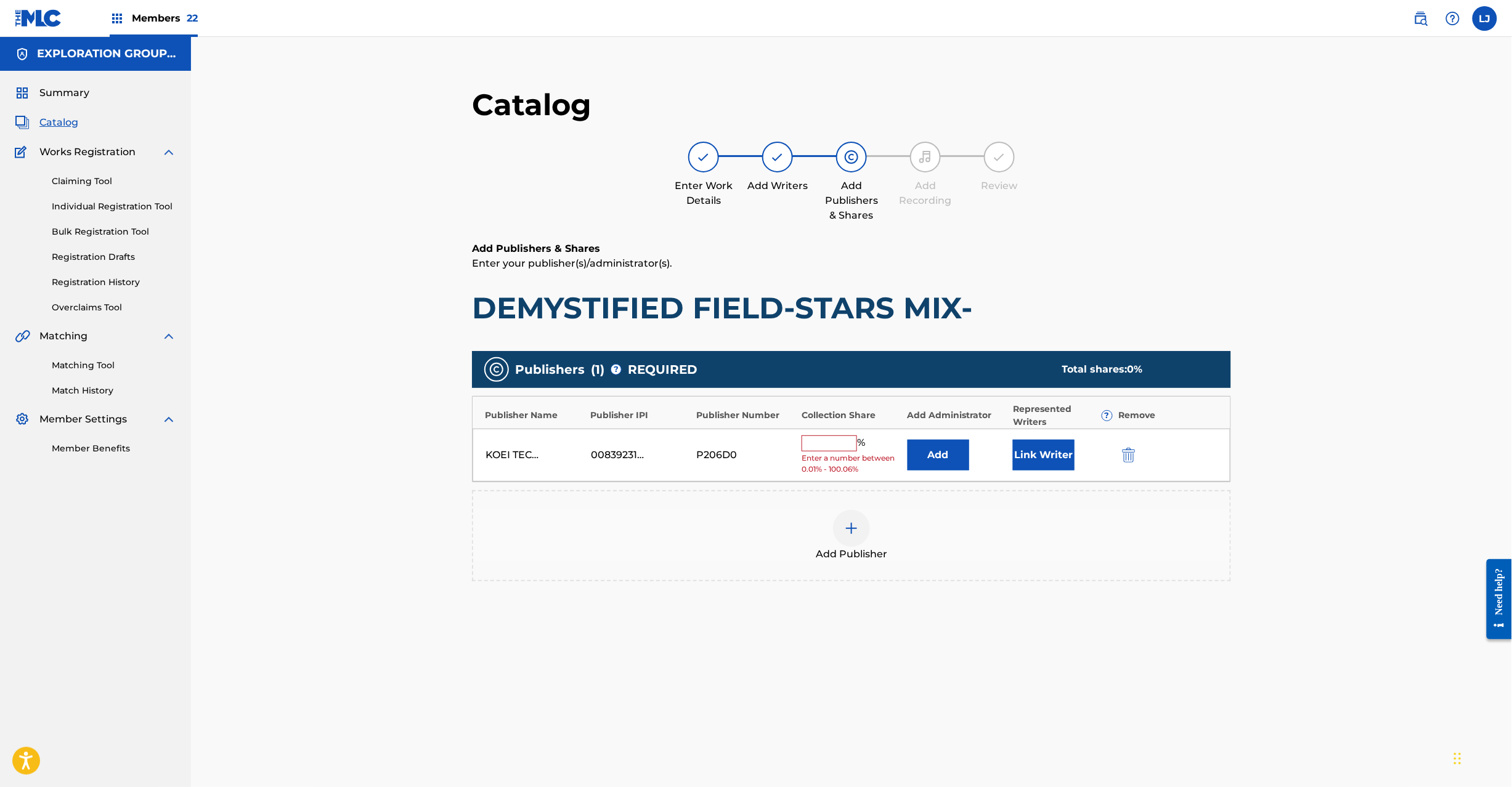
click at [1127, 459] on img "submit" at bounding box center [1128, 455] width 14 height 15
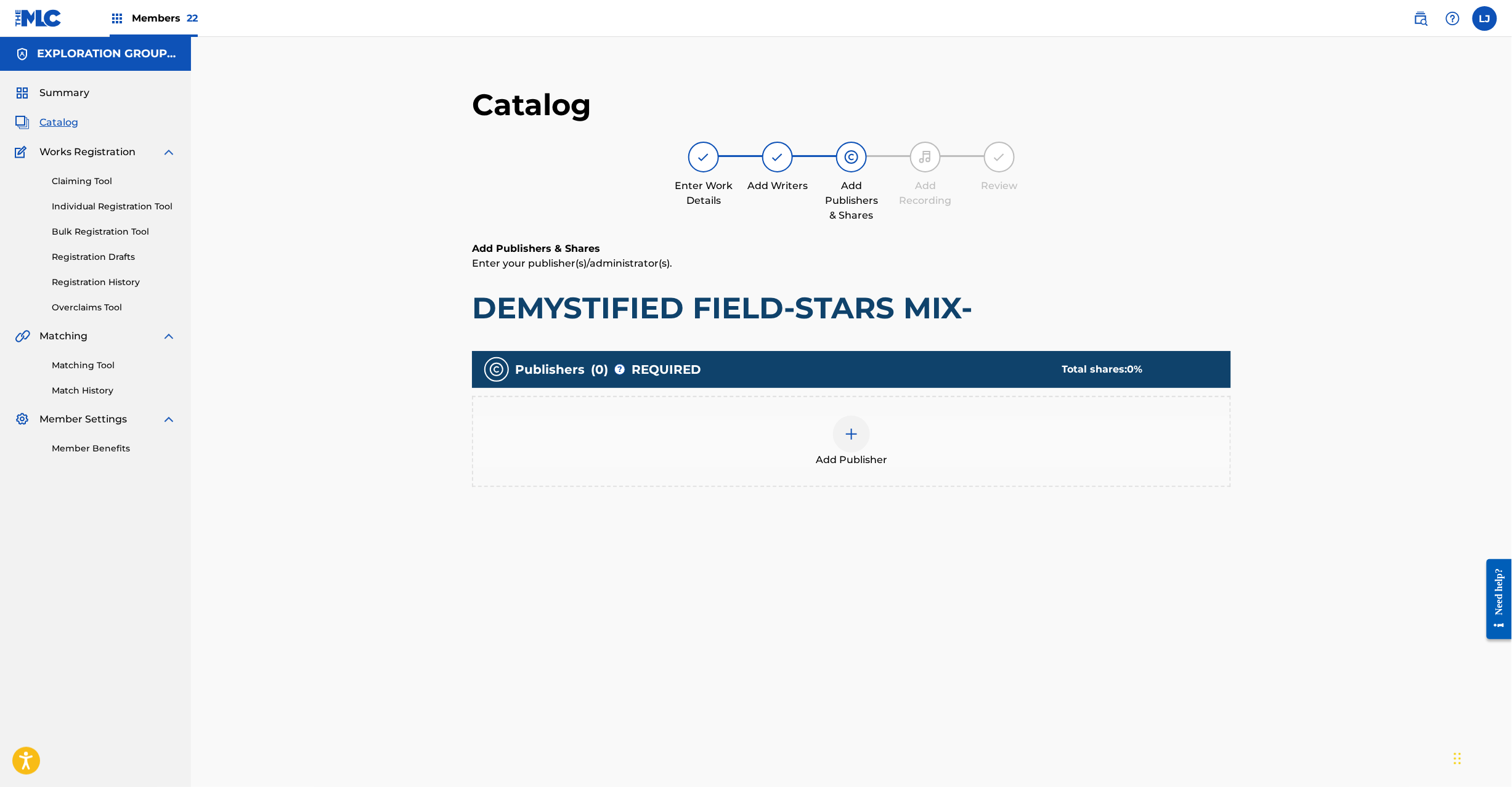
click at [856, 436] on img at bounding box center [851, 434] width 15 height 15
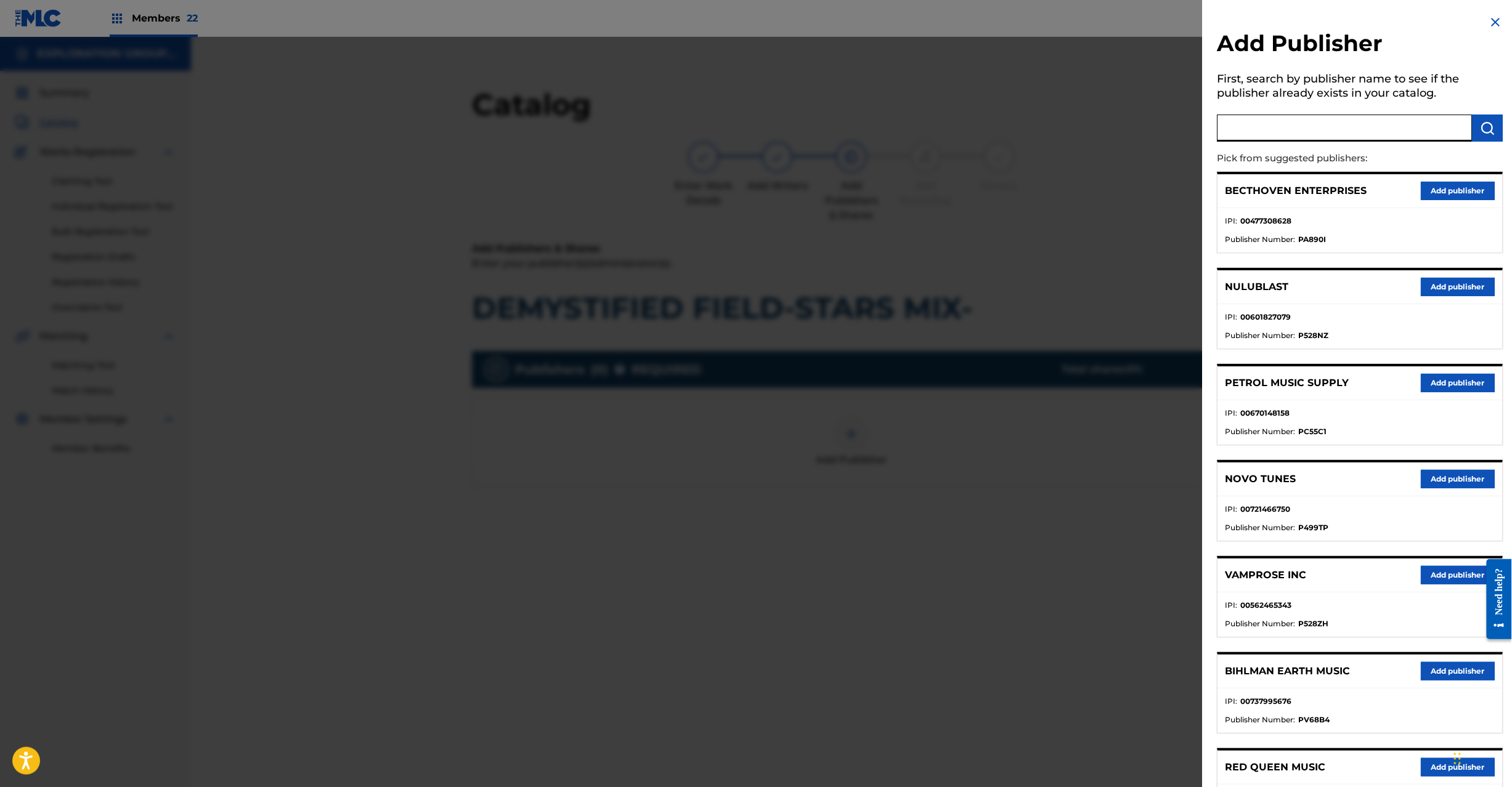
click at [1376, 134] on input "text" at bounding box center [1345, 128] width 255 height 27
paste input "Koei Tecmo Music Co Ltd N Business Div"
type input "Koei Tecmo Music Co Ltd N Business Div"
click at [1491, 126] on img "submit" at bounding box center [1488, 128] width 15 height 15
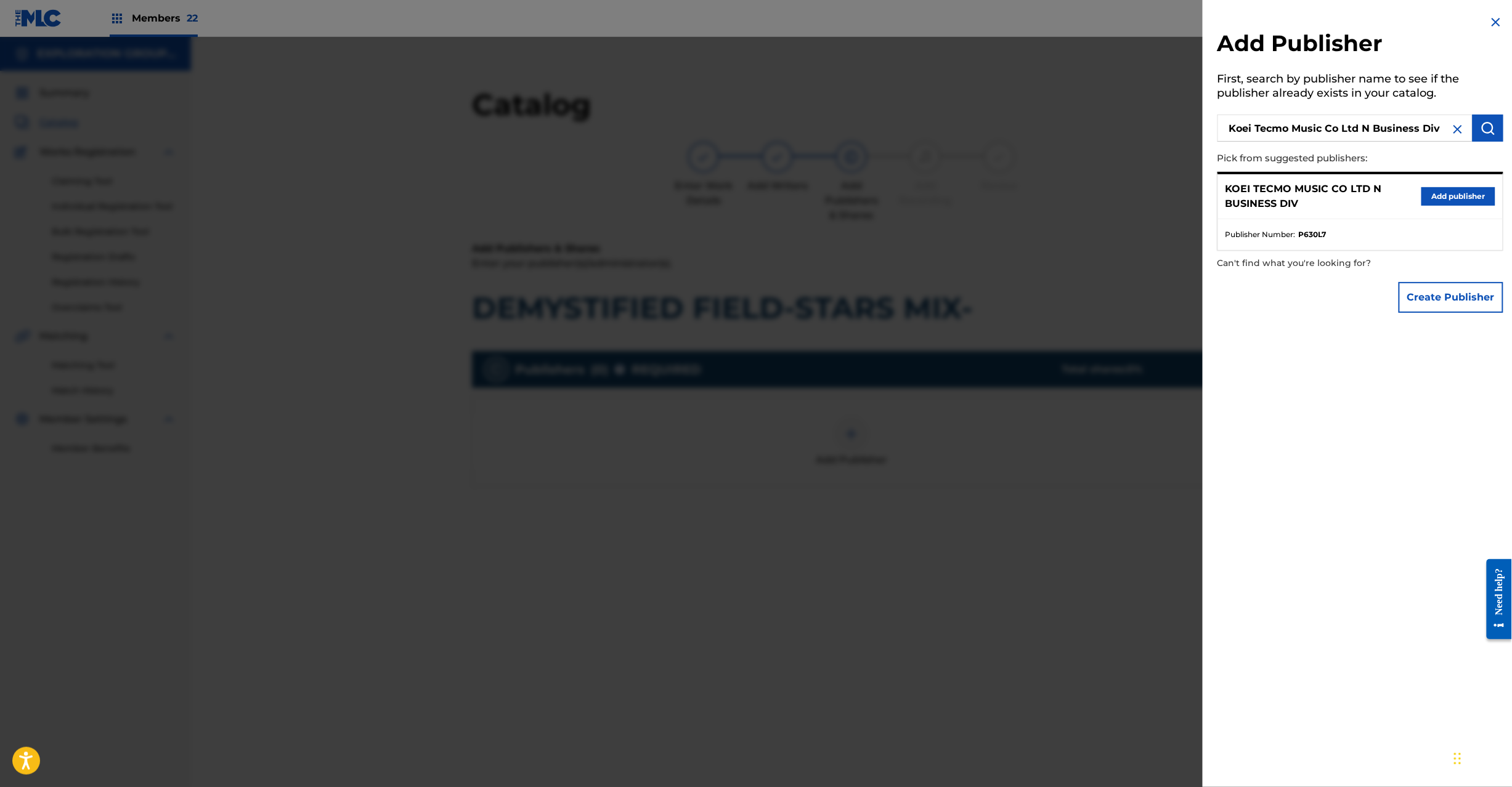
click at [1454, 195] on button "Add publisher" at bounding box center [1459, 197] width 74 height 18
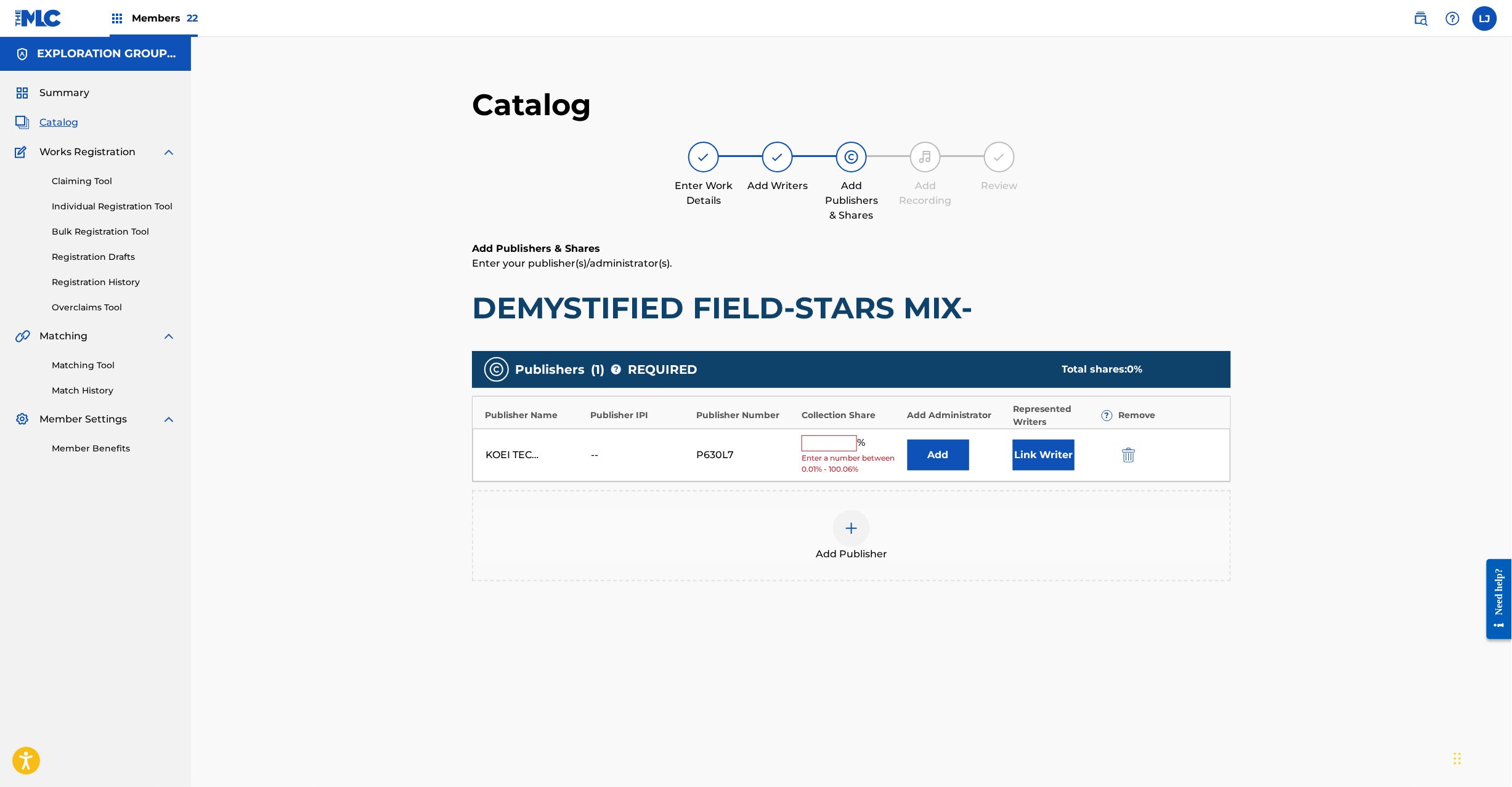
click at [967, 457] on button "Add" at bounding box center [938, 455] width 62 height 31
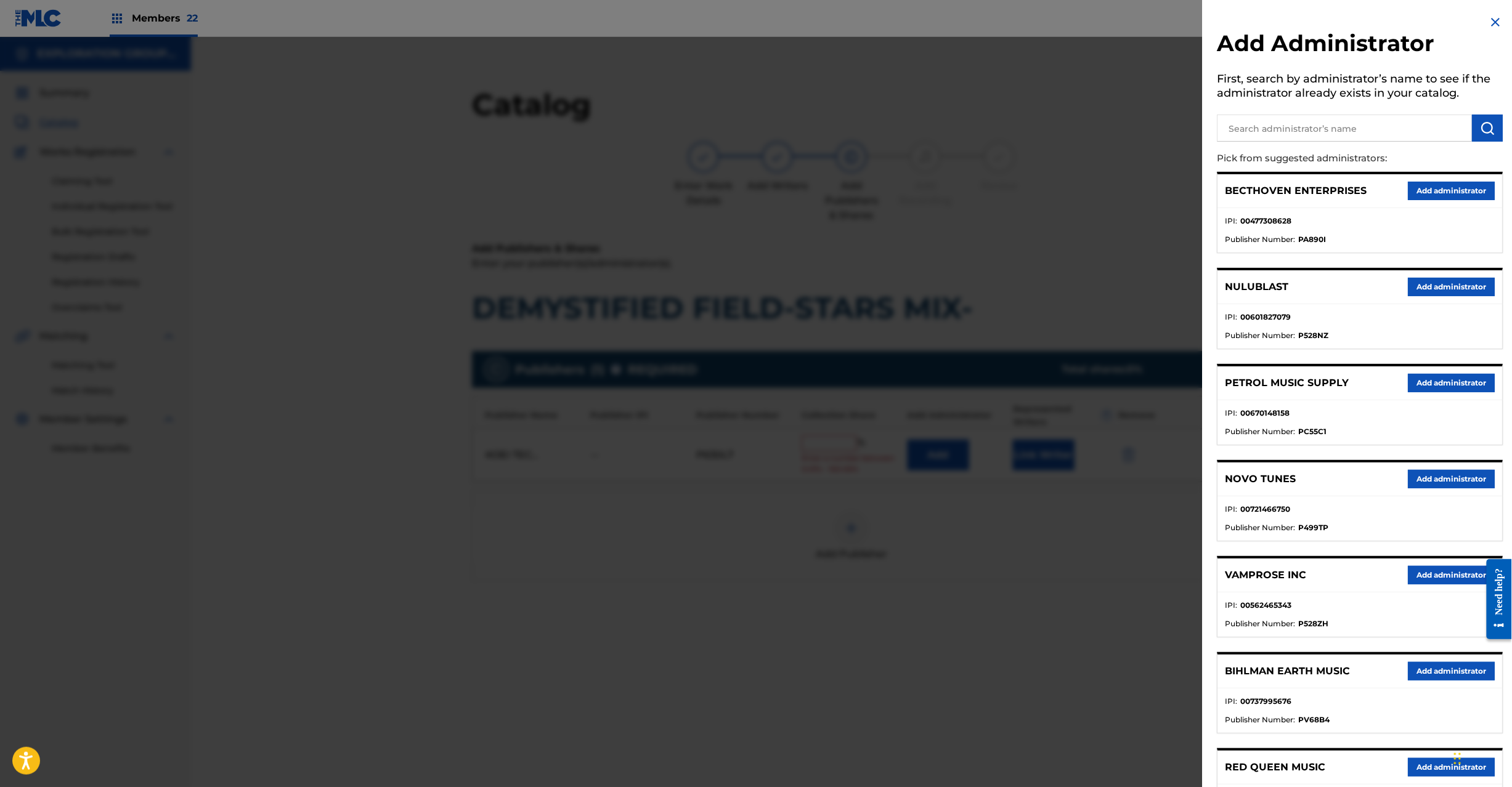
drag, startPoint x: 1373, startPoint y: 117, endPoint x: 1411, endPoint y: 124, distance: 38.6
click at [1373, 117] on input "text" at bounding box center [1345, 128] width 255 height 27
paste input "Exploration Group LLC"
type input "Exploration Group LLC"
click at [1479, 138] on button "submit" at bounding box center [1488, 128] width 31 height 27
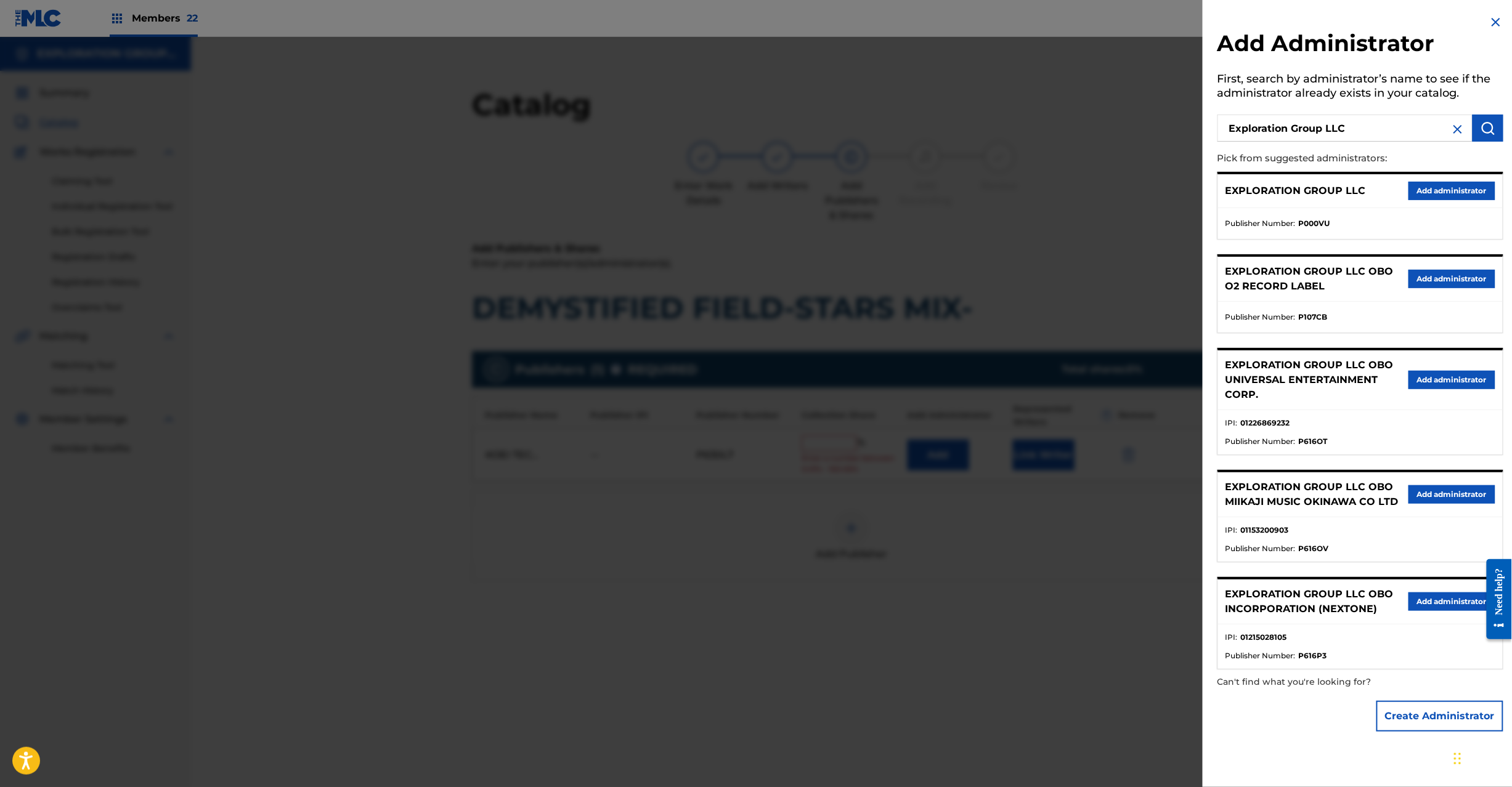
click at [1450, 205] on div "EXPLORATION GROUP LLC Add administrator" at bounding box center [1360, 191] width 285 height 34
click at [1442, 196] on button "Add administrator" at bounding box center [1451, 191] width 87 height 18
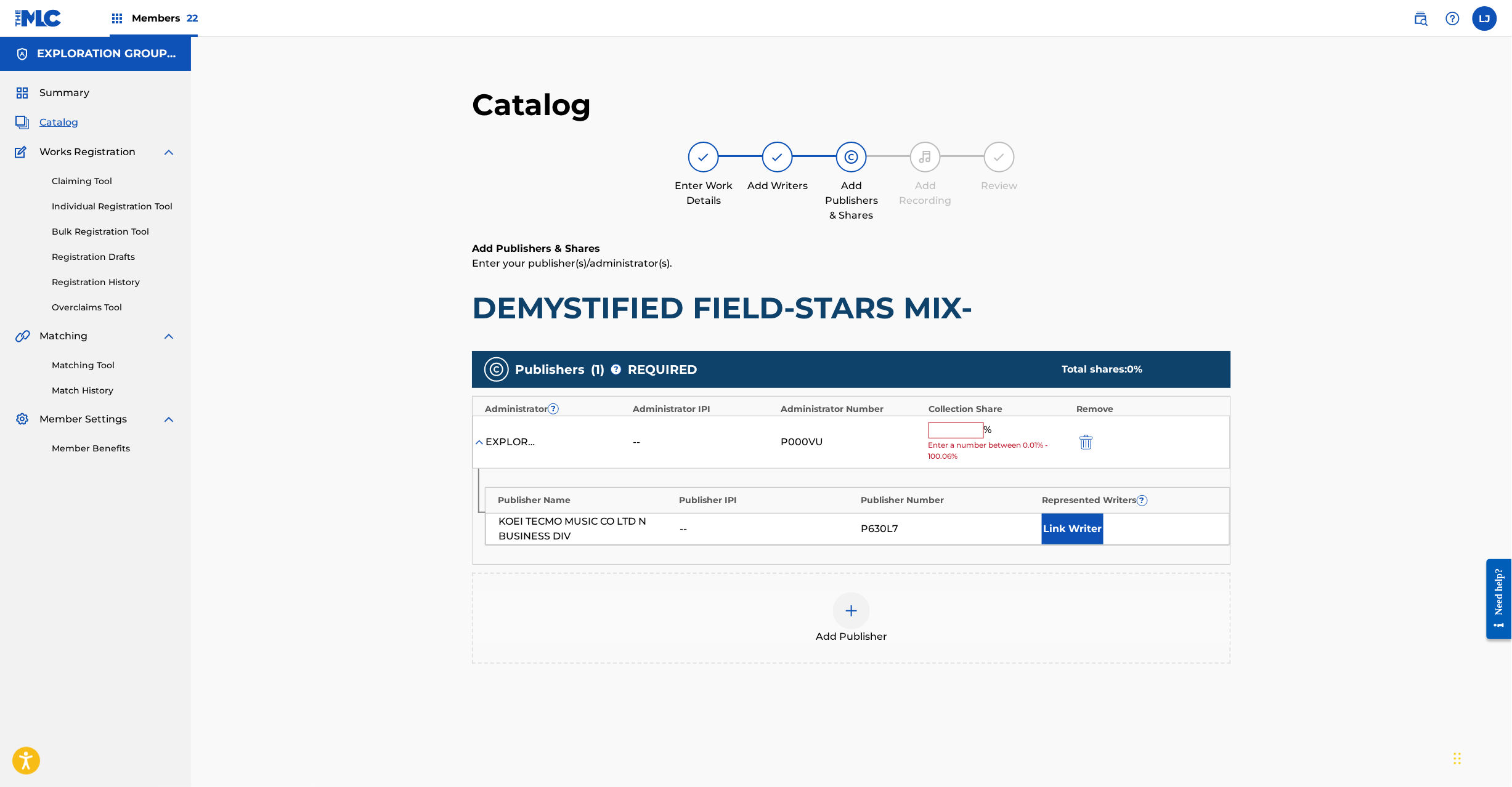
click at [953, 441] on span "Enter a number between 0.01% - 100.06%" at bounding box center [1000, 451] width 142 height 22
click at [954, 431] on input "text" at bounding box center [956, 430] width 55 height 16
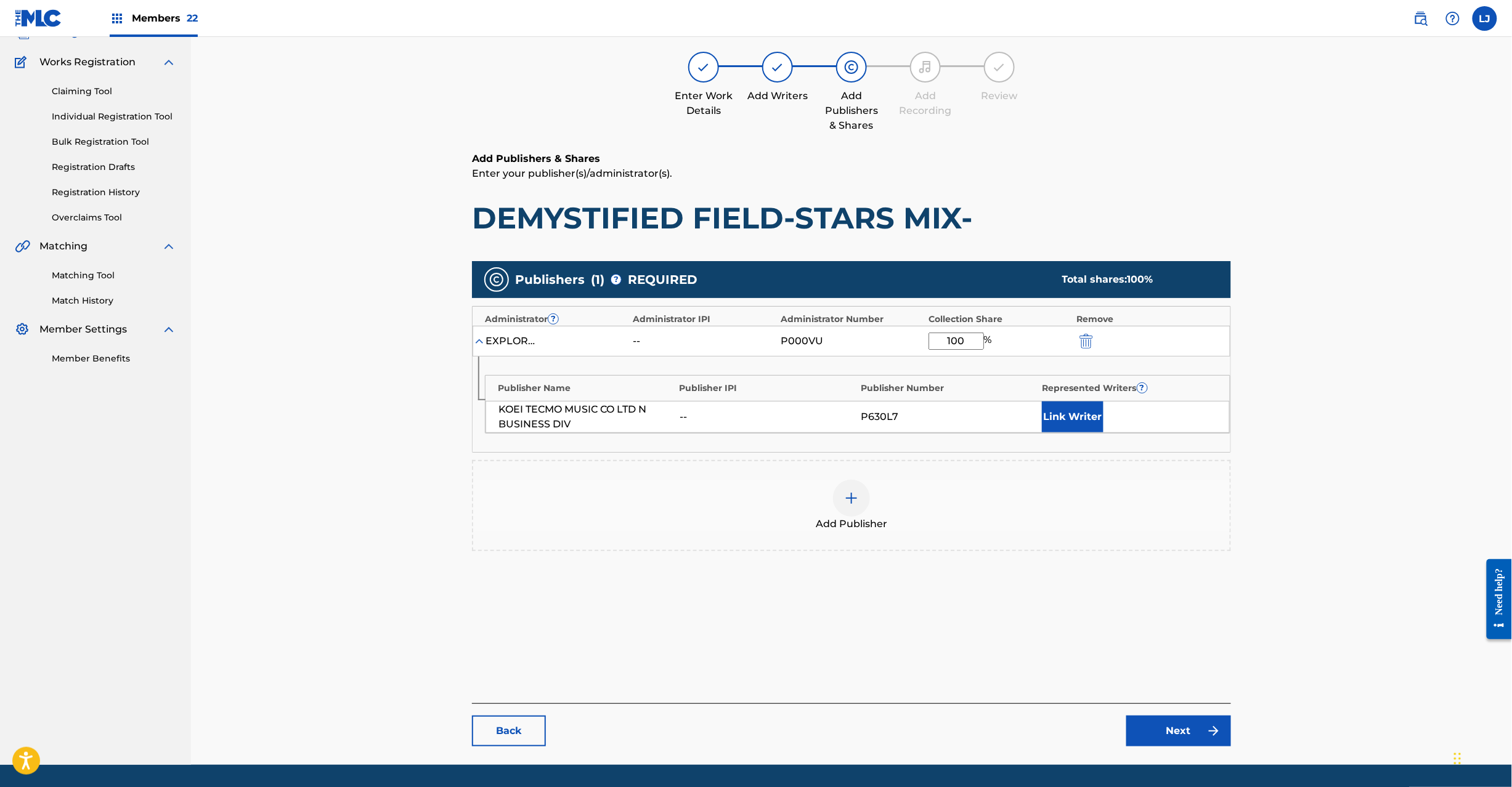
scroll to position [127, 0]
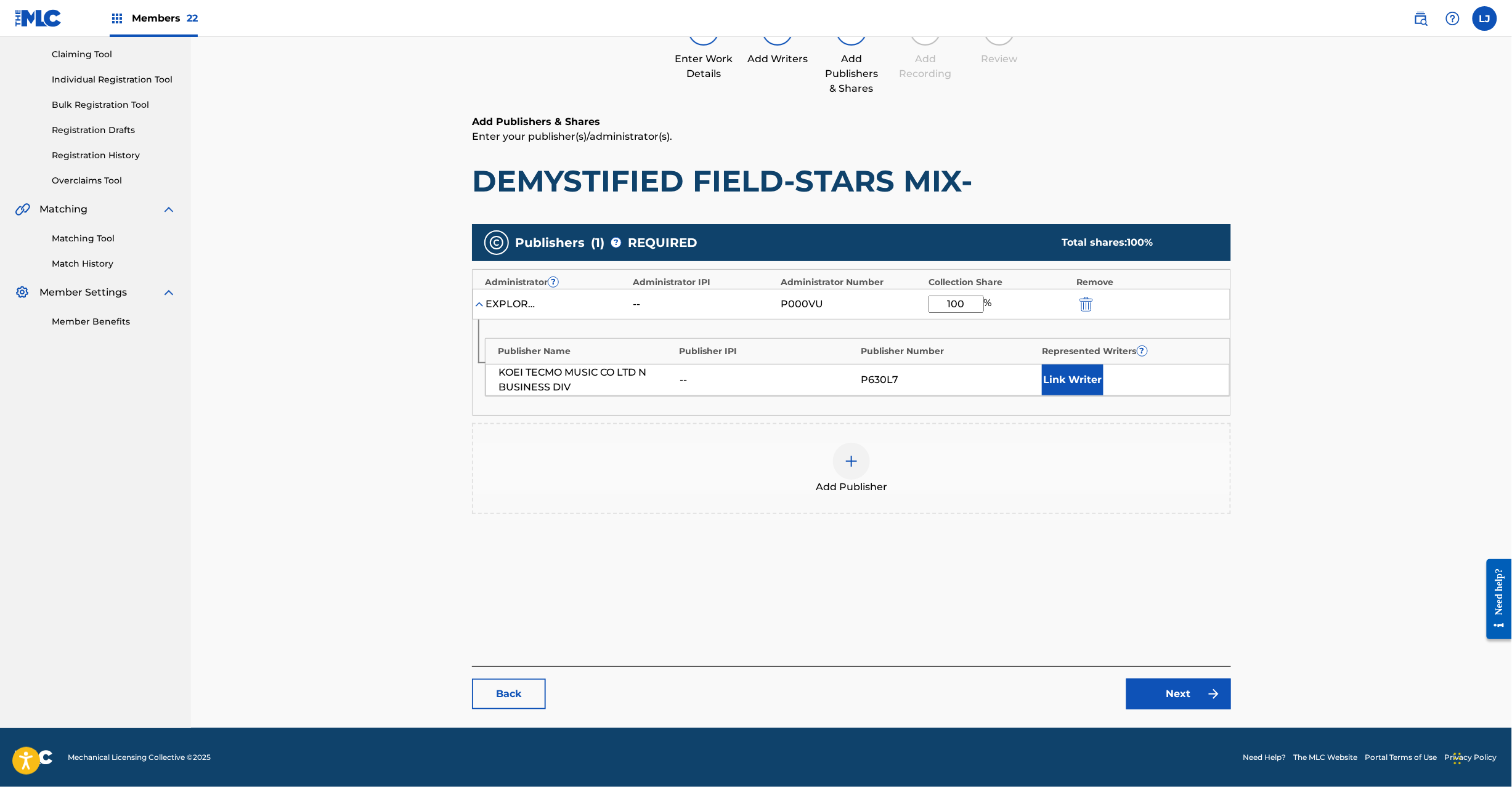
type input "100"
click at [1176, 693] on link "Next" at bounding box center [1179, 694] width 105 height 31
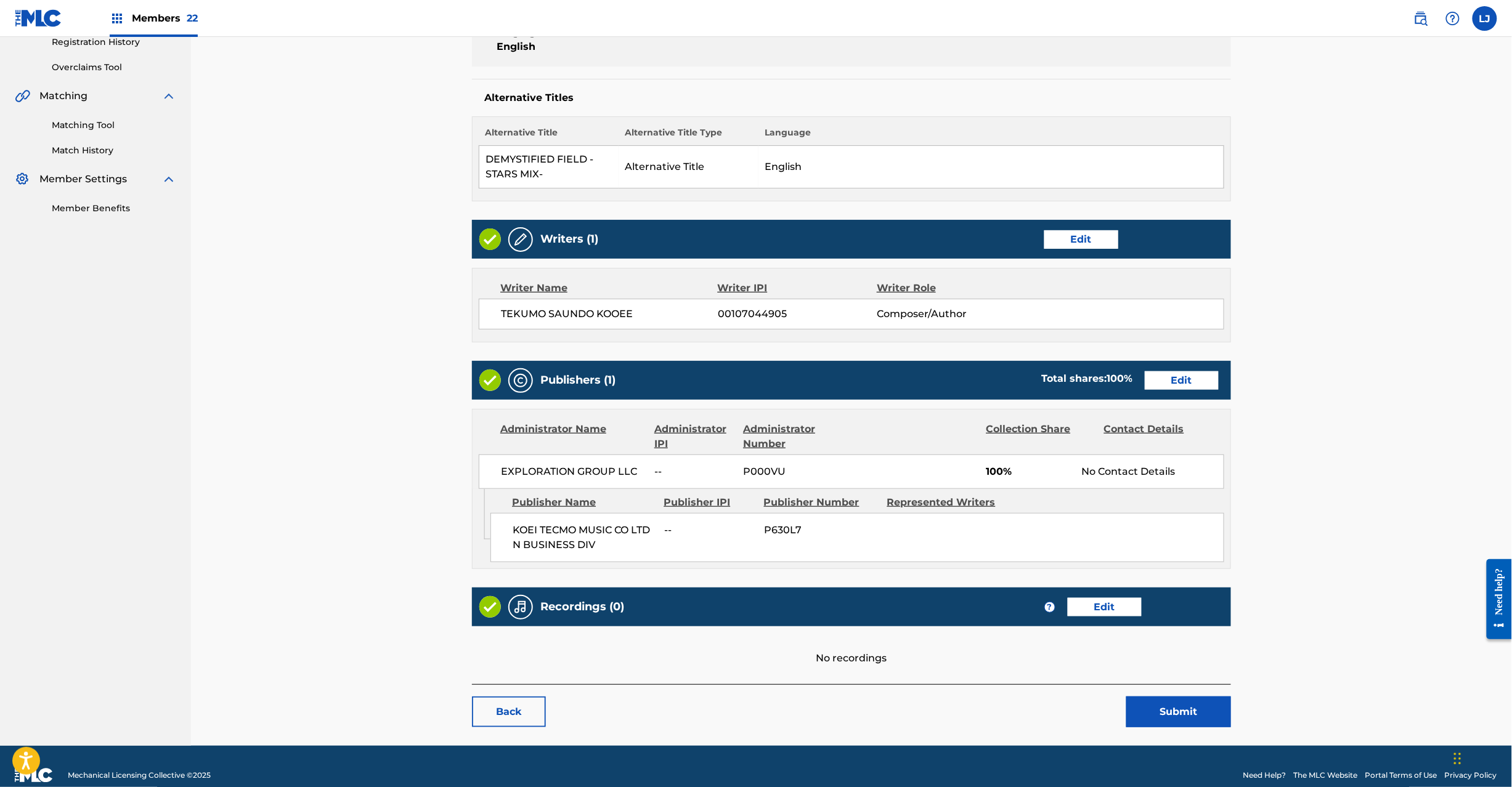
scroll to position [260, 0]
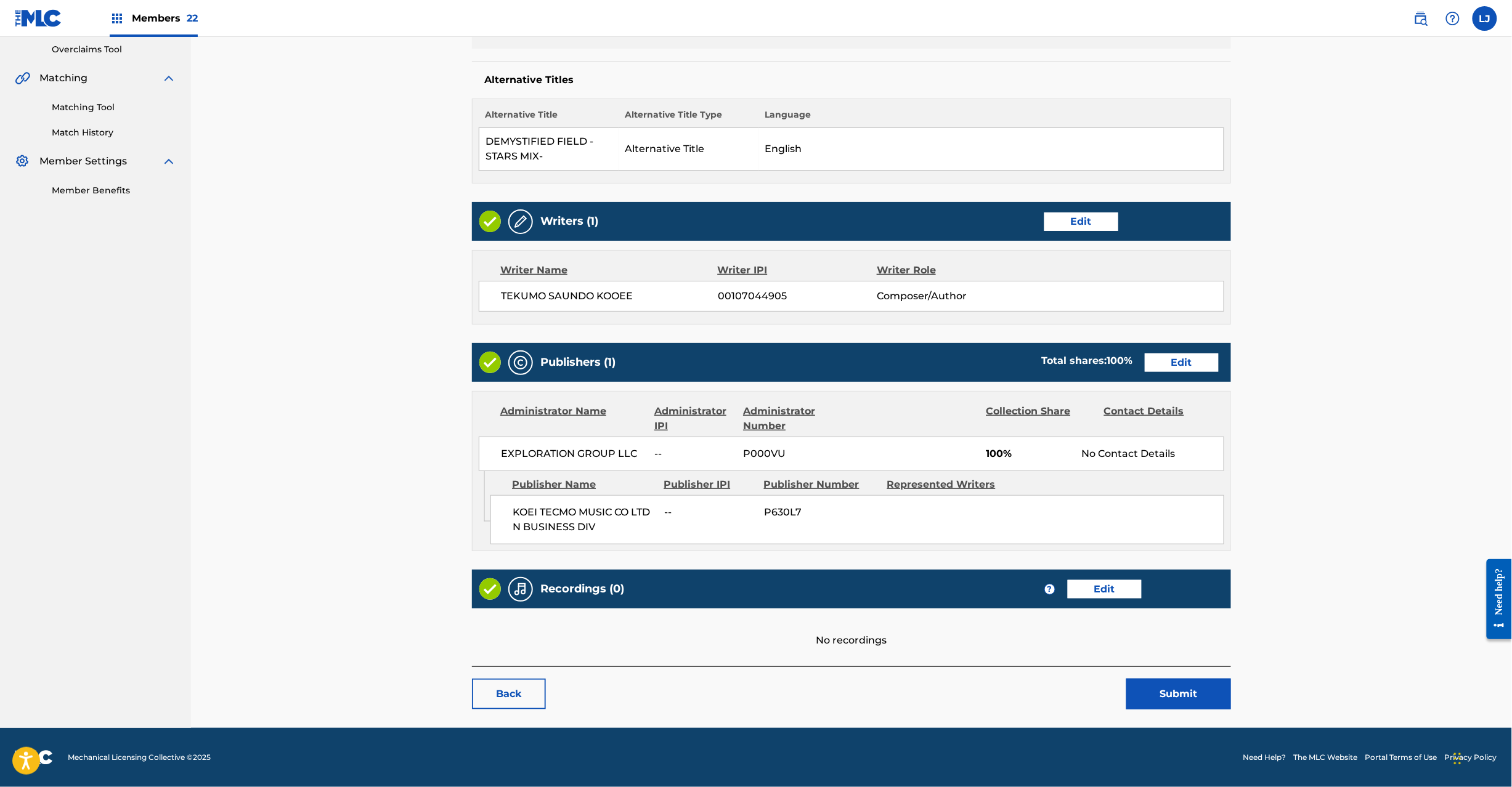
click at [1138, 691] on button "Submit" at bounding box center [1179, 694] width 105 height 31
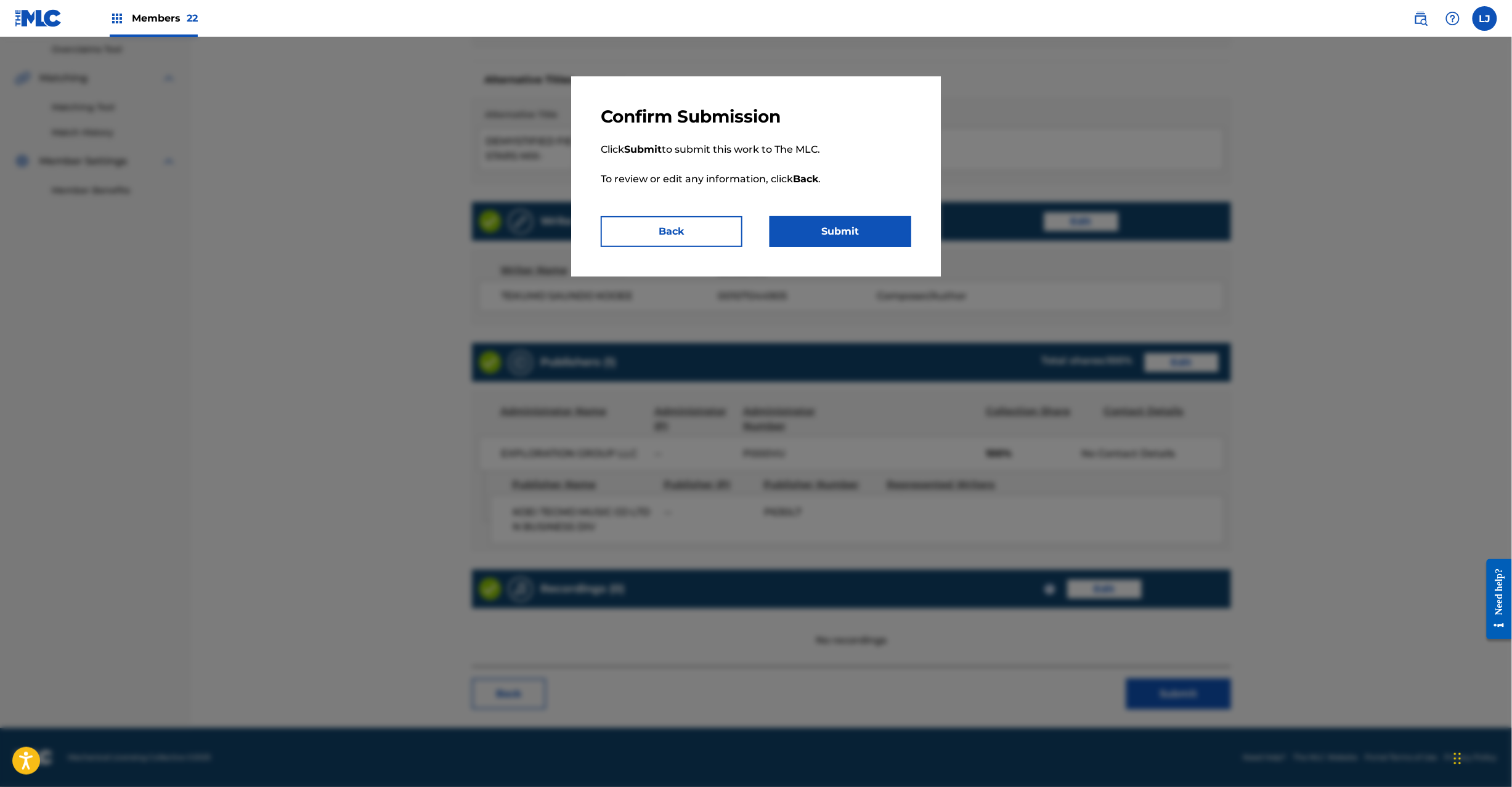
click at [854, 212] on p "Click Submit to submit this work to The MLC. To review or edit any information,…" at bounding box center [756, 172] width 311 height 89
click at [851, 230] on button "Submit" at bounding box center [841, 231] width 142 height 31
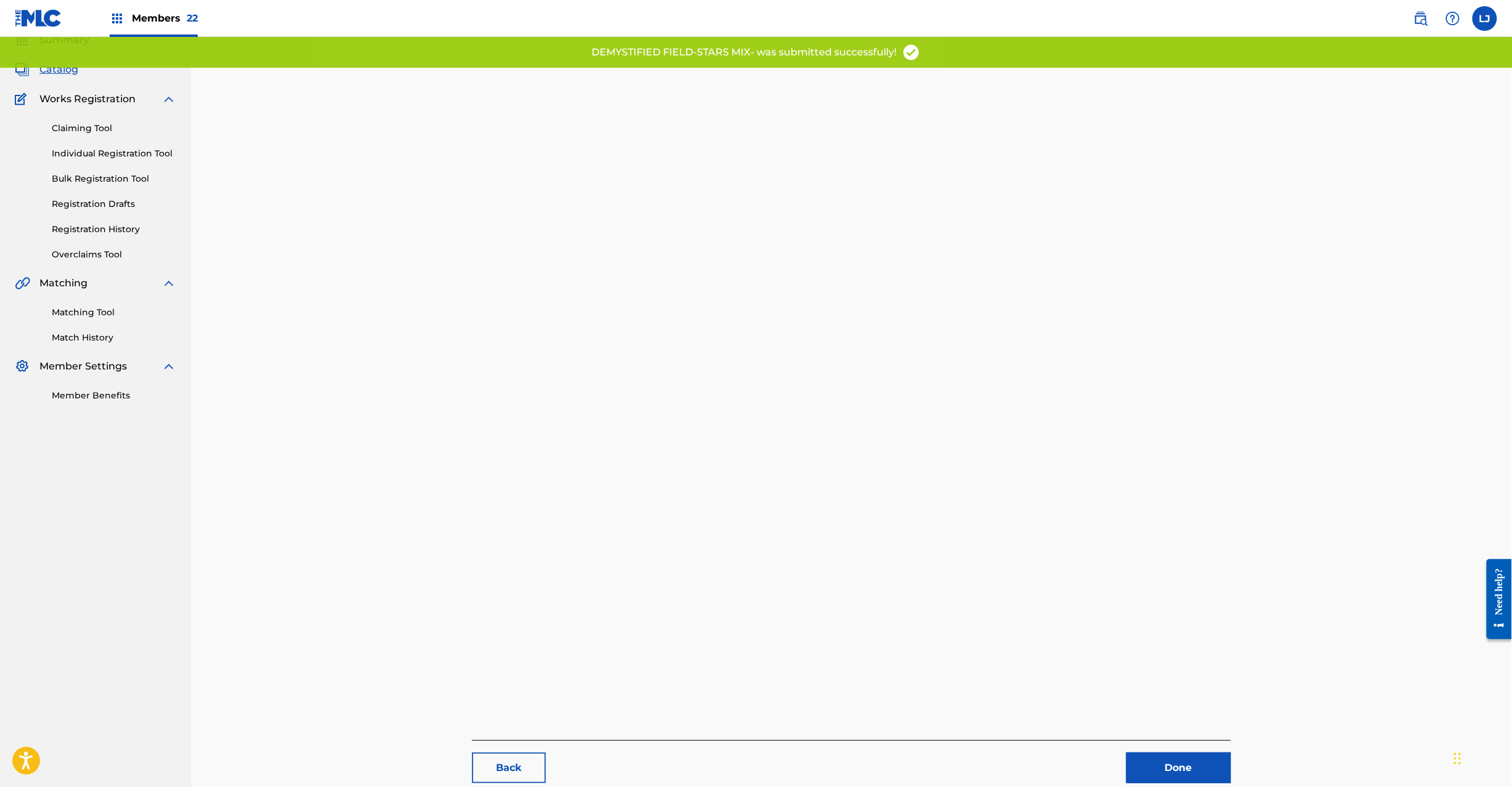
scroll to position [127, 0]
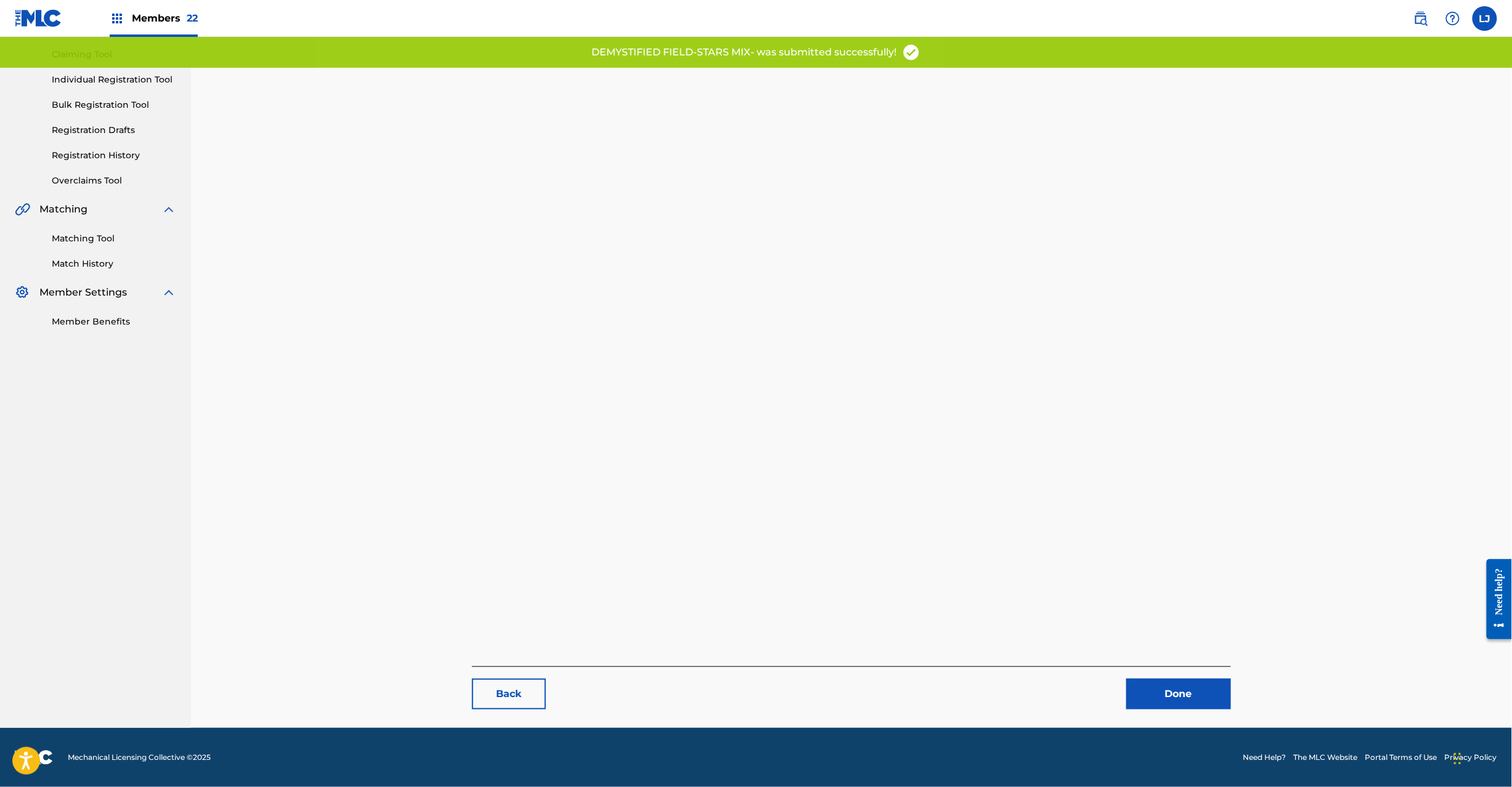
drag, startPoint x: 1156, startPoint y: 682, endPoint x: 1147, endPoint y: 681, distance: 9.1
click at [1156, 682] on link "Done" at bounding box center [1179, 694] width 105 height 31
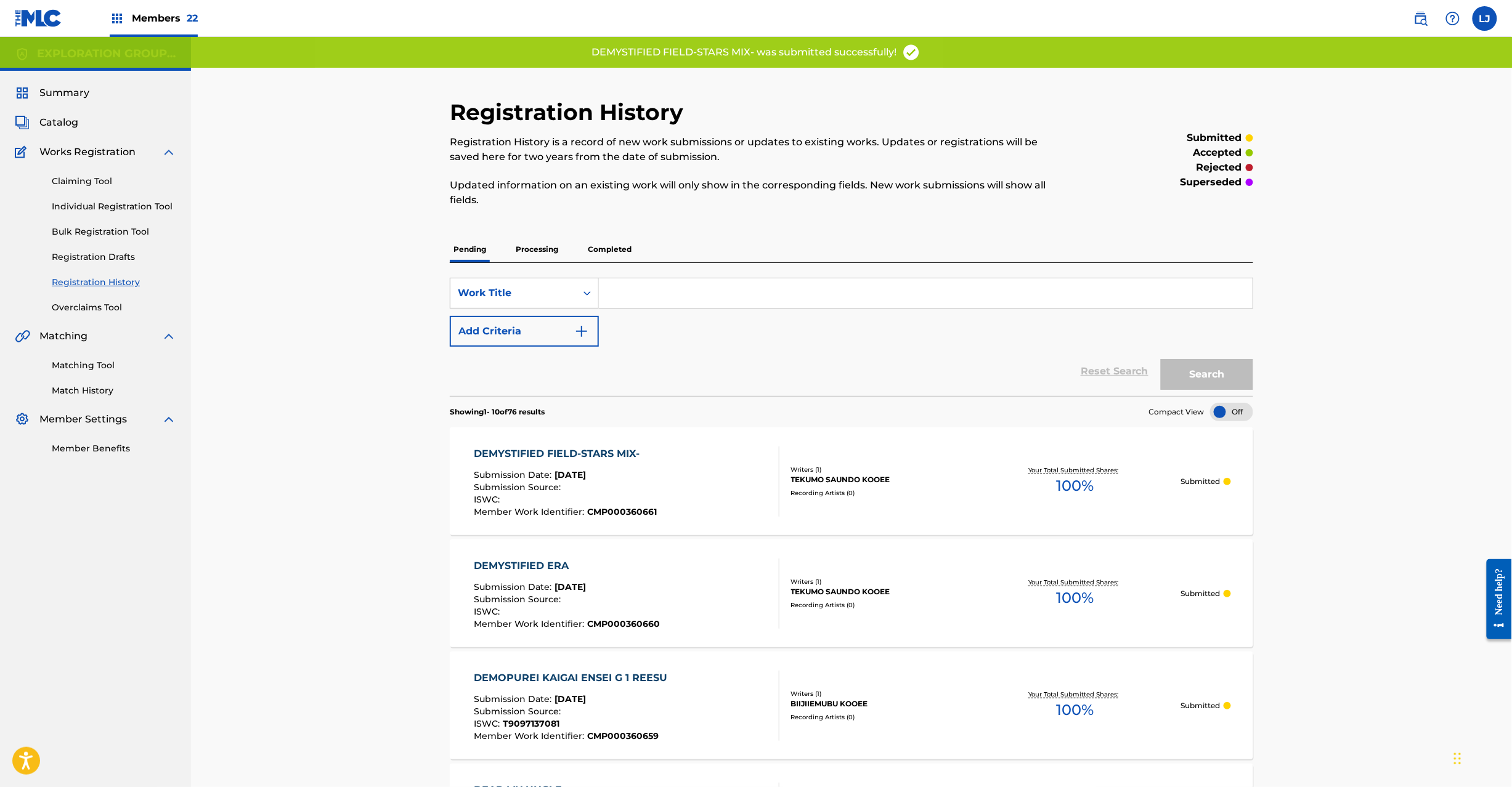
click at [714, 459] on div "DEMYSTIFIED FIELD-STARS MIX- Submission Date : [DATE] Submission Source : ISWC …" at bounding box center [626, 482] width 305 height 70
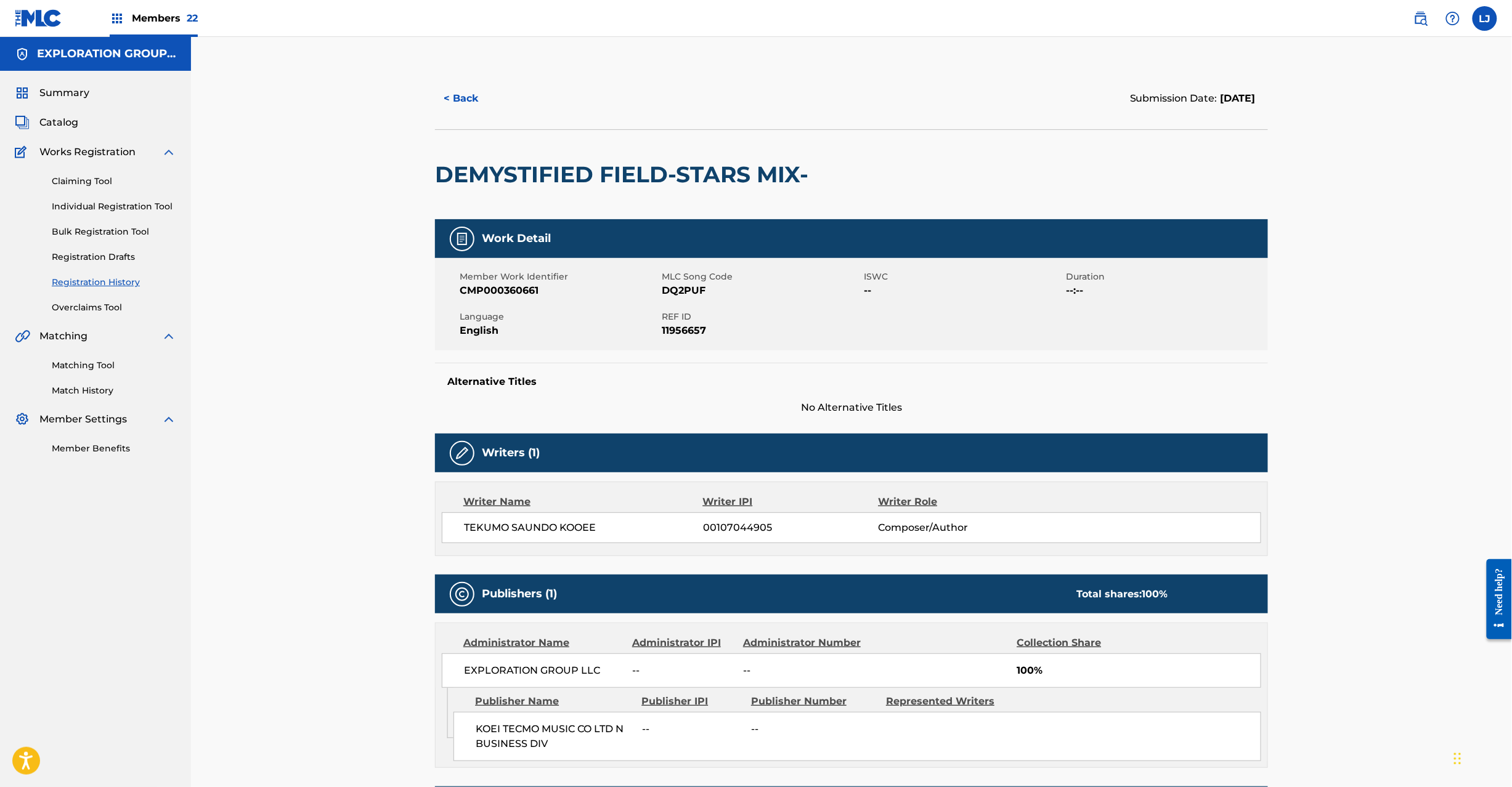
click at [58, 120] on span "Catalog" at bounding box center [59, 122] width 39 height 15
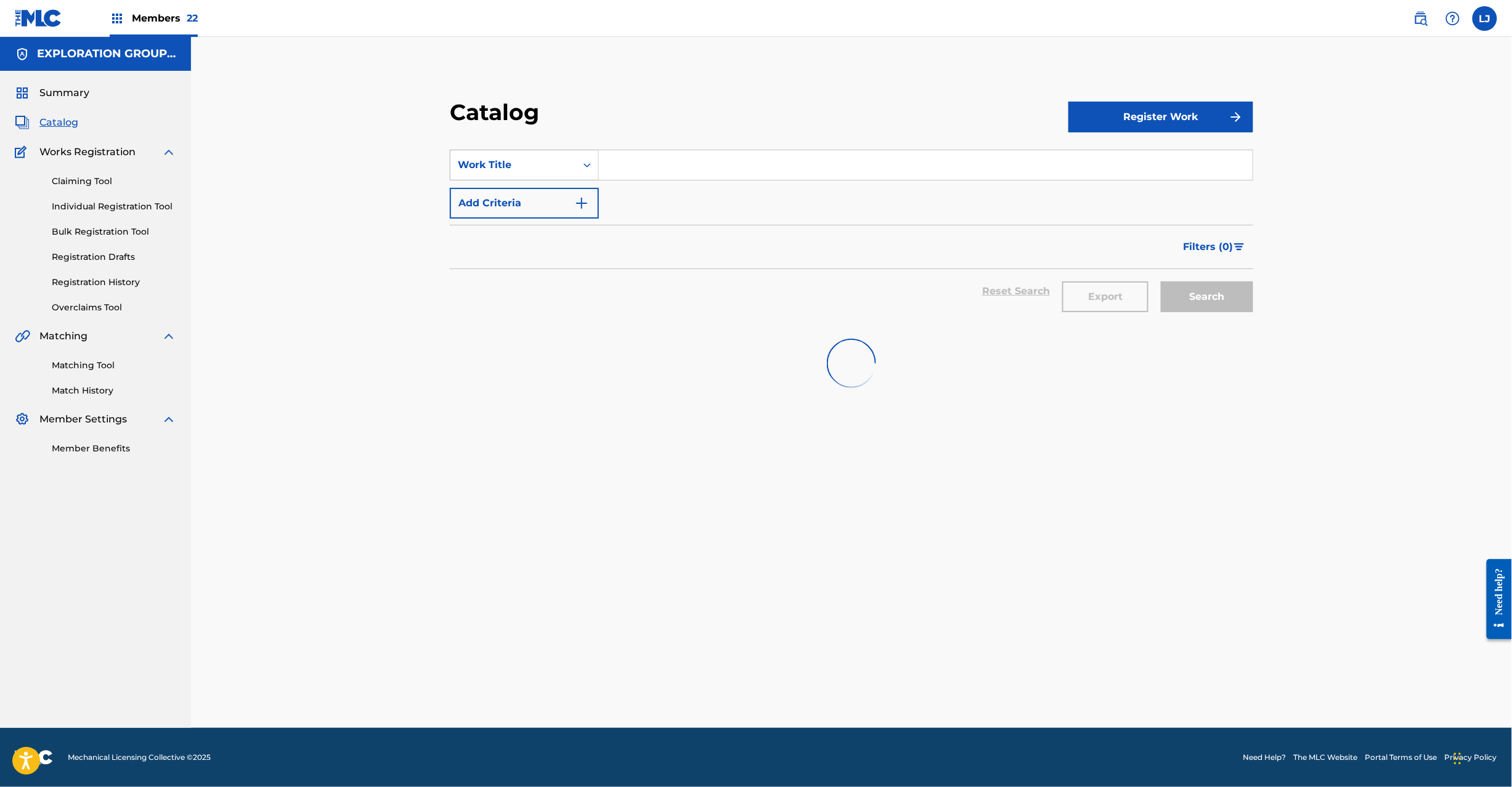
click at [509, 150] on div "Work Title" at bounding box center [524, 165] width 149 height 31
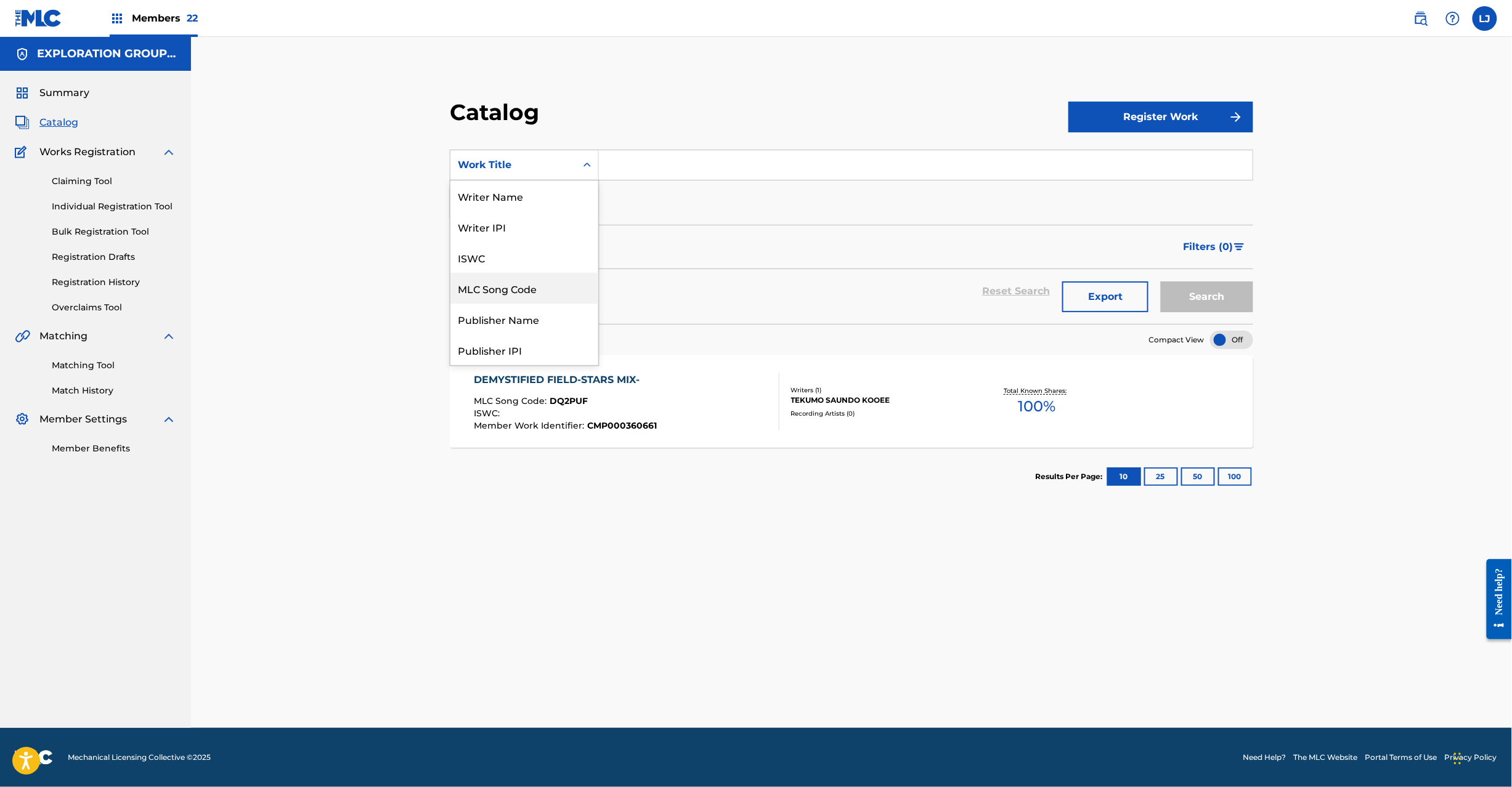
click at [509, 286] on div "MLC Song Code" at bounding box center [524, 288] width 148 height 31
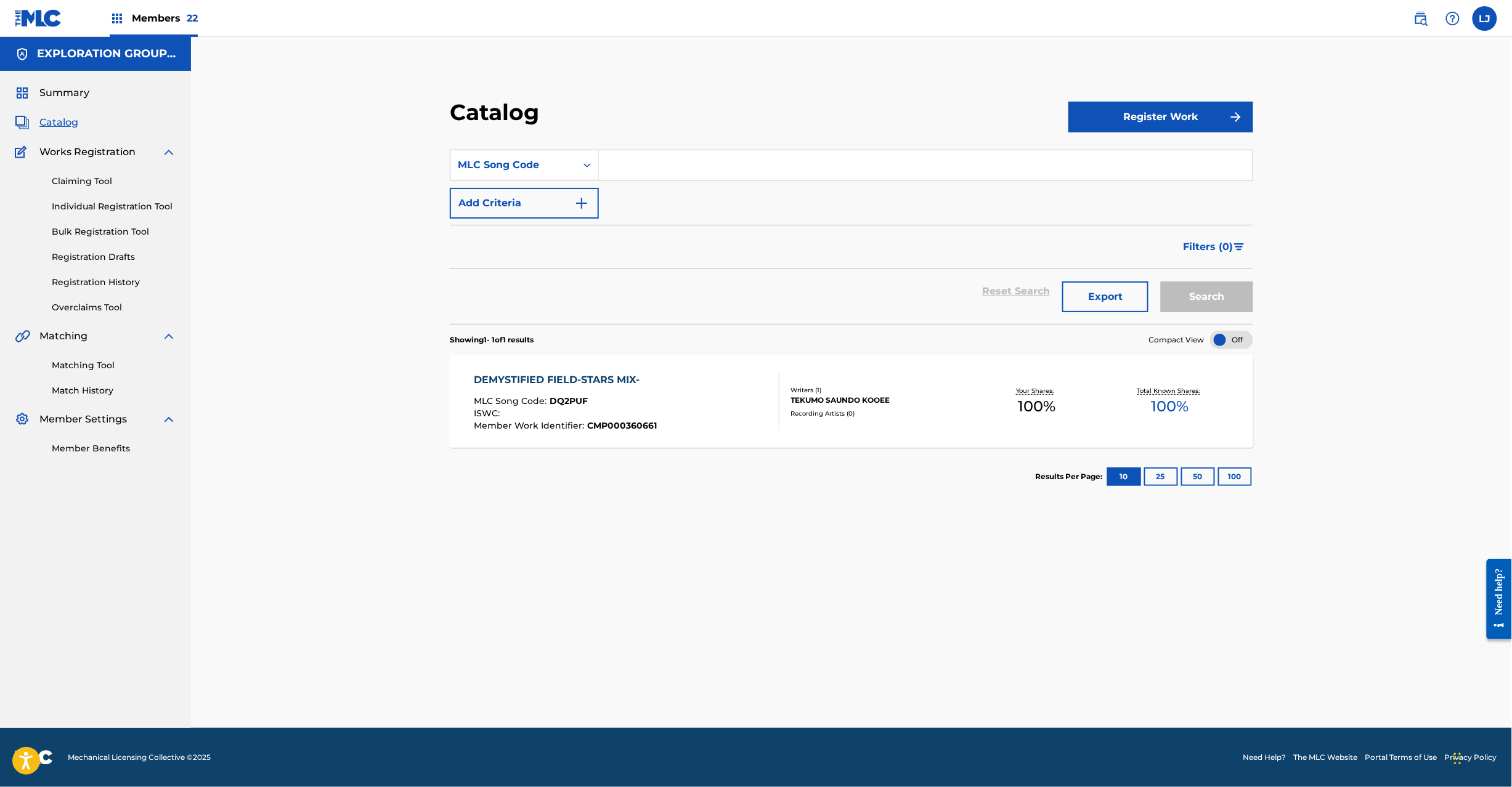
click at [637, 200] on div "SearchWithCriteria6e0d0131-74bd-47ef-a1c4-e2268b6498ce MLC Song Code Add Criter…" at bounding box center [852, 184] width 804 height 69
click at [647, 164] on input "Search Form" at bounding box center [926, 165] width 654 height 29
paste input "DQ2IR9"
type input "DQ2IR9"
click at [1188, 294] on button "Search" at bounding box center [1207, 296] width 92 height 31
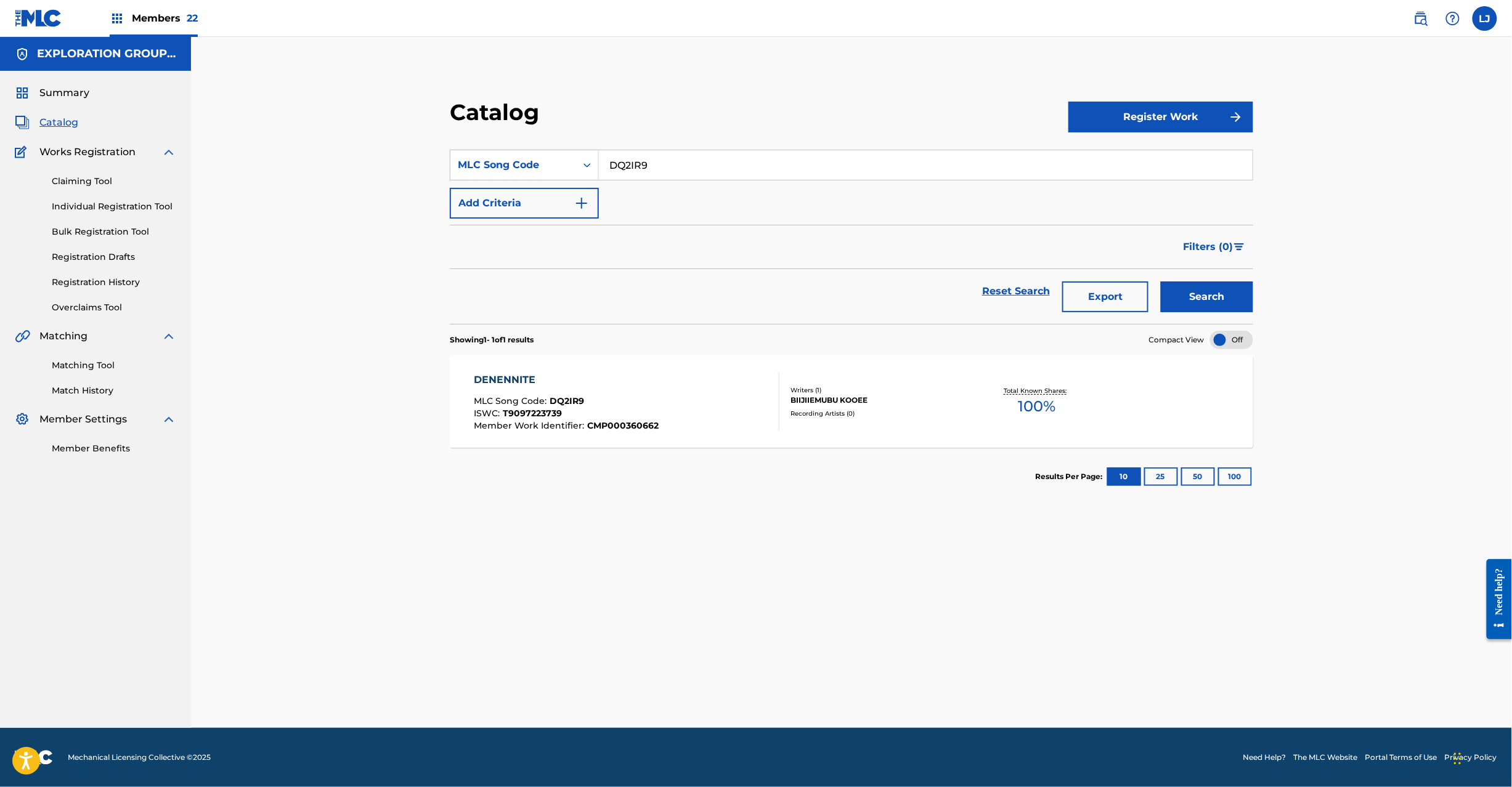
click at [688, 385] on div "DENENNITE MLC Song Code : DQ2IR9 ISWC : T9097223739 Member Work Identifier : CM…" at bounding box center [626, 402] width 305 height 58
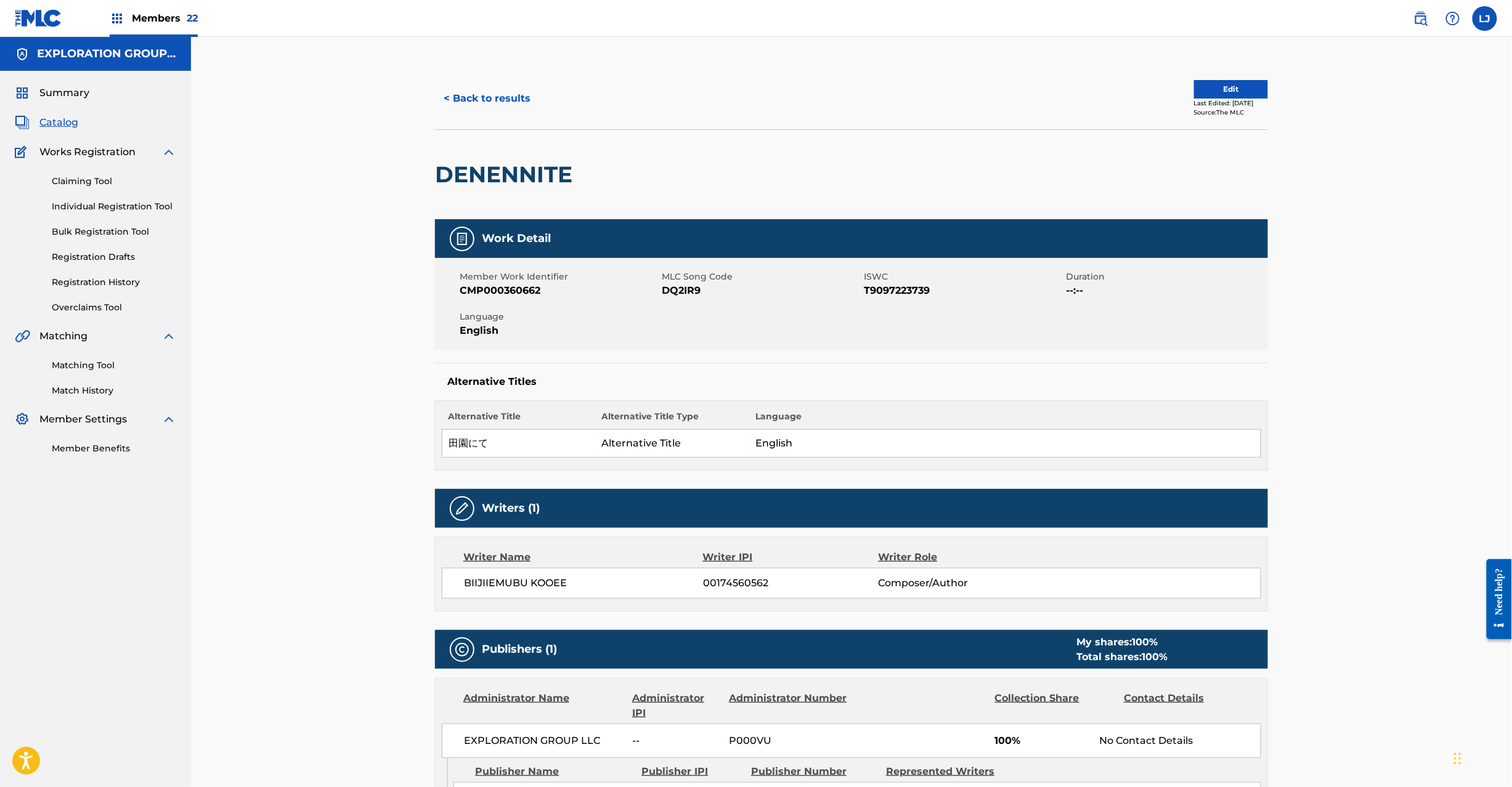
click at [1219, 98] on div "Last Edited: [DATE]" at bounding box center [1231, 103] width 74 height 9
click at [1216, 92] on button "Edit" at bounding box center [1231, 89] width 74 height 18
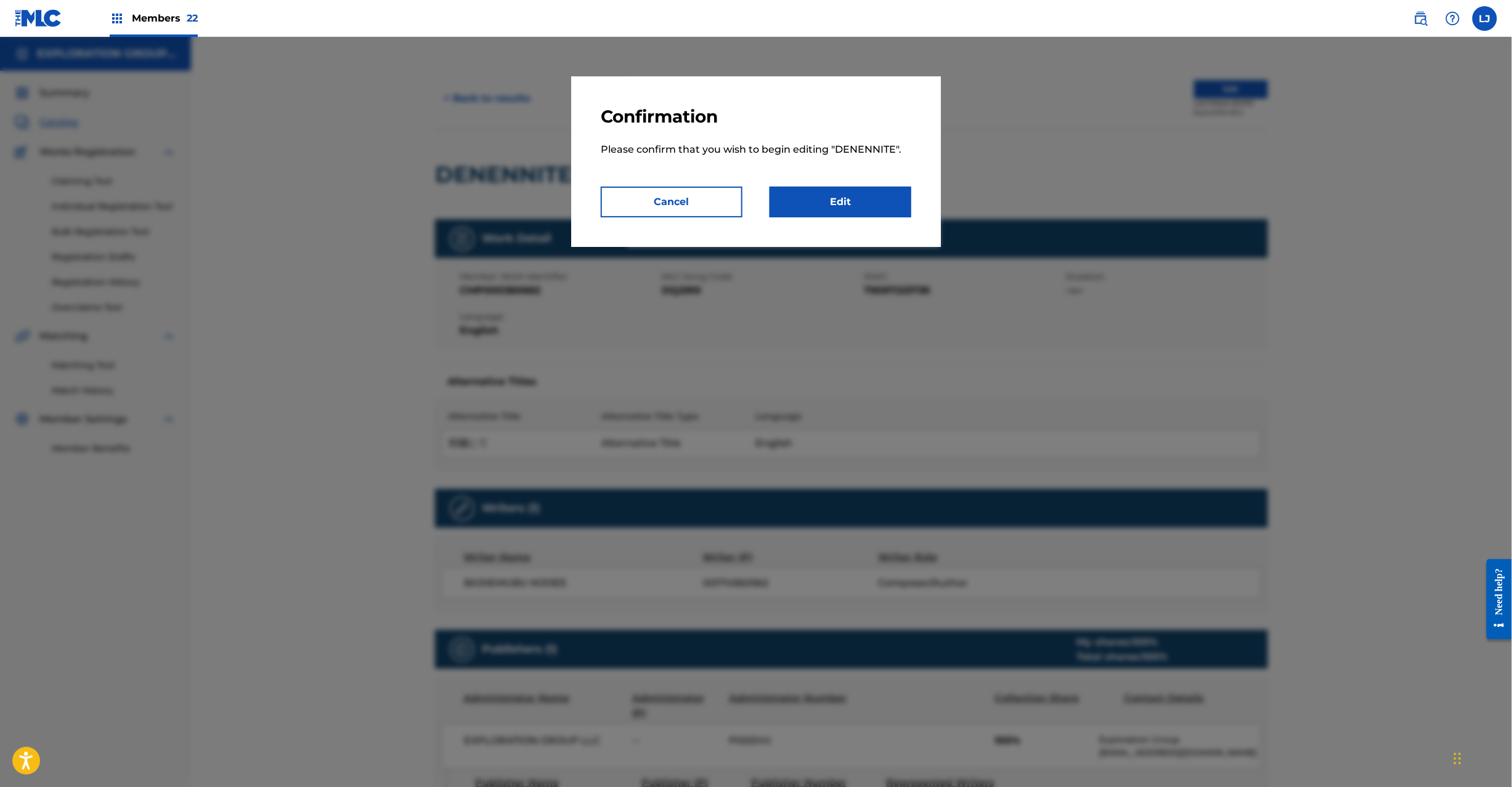
click at [867, 214] on link "Edit" at bounding box center [841, 202] width 142 height 31
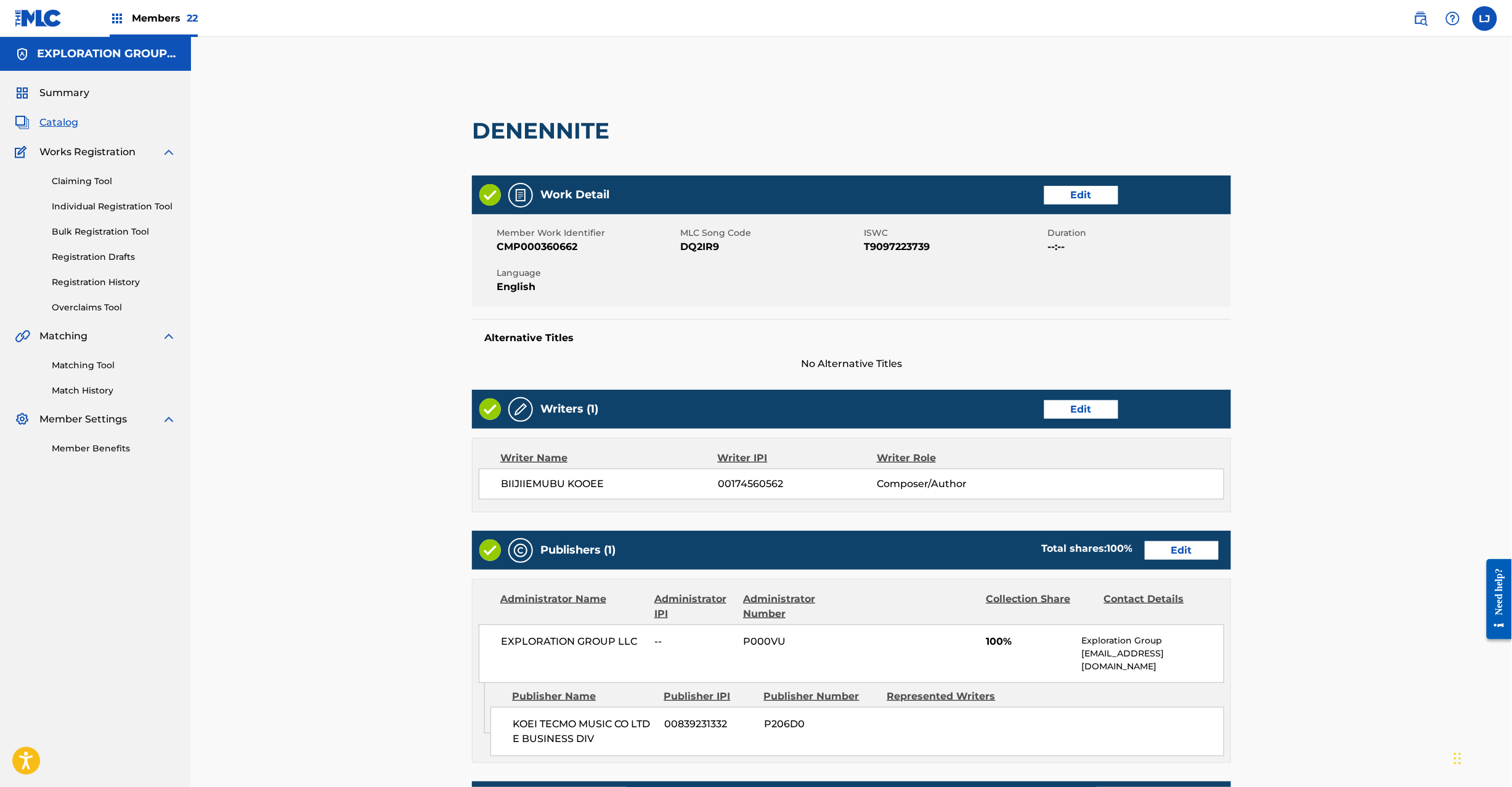
click at [1169, 557] on link "Edit" at bounding box center [1182, 551] width 74 height 18
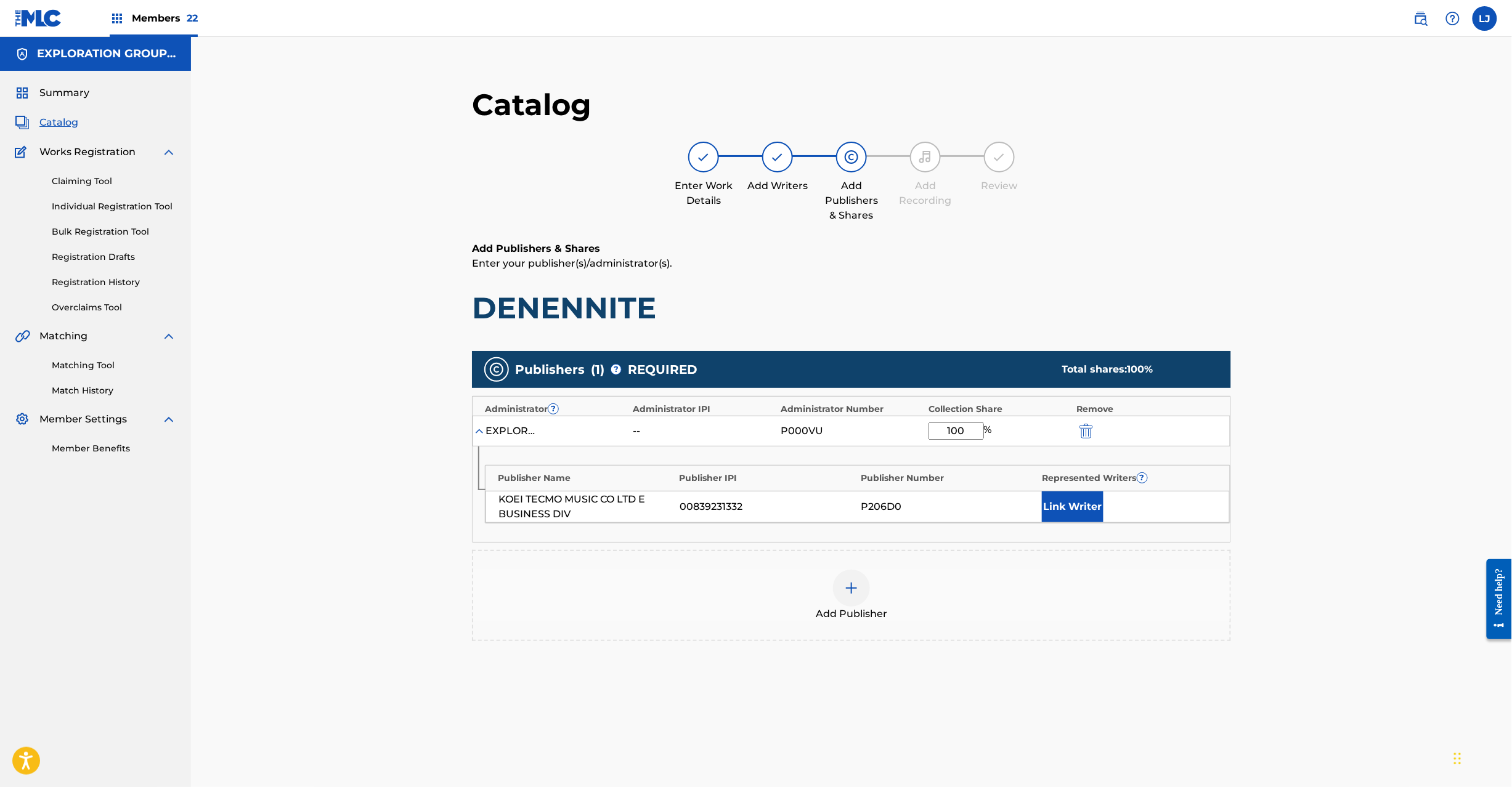
click at [1084, 429] on img "submit" at bounding box center [1086, 431] width 14 height 15
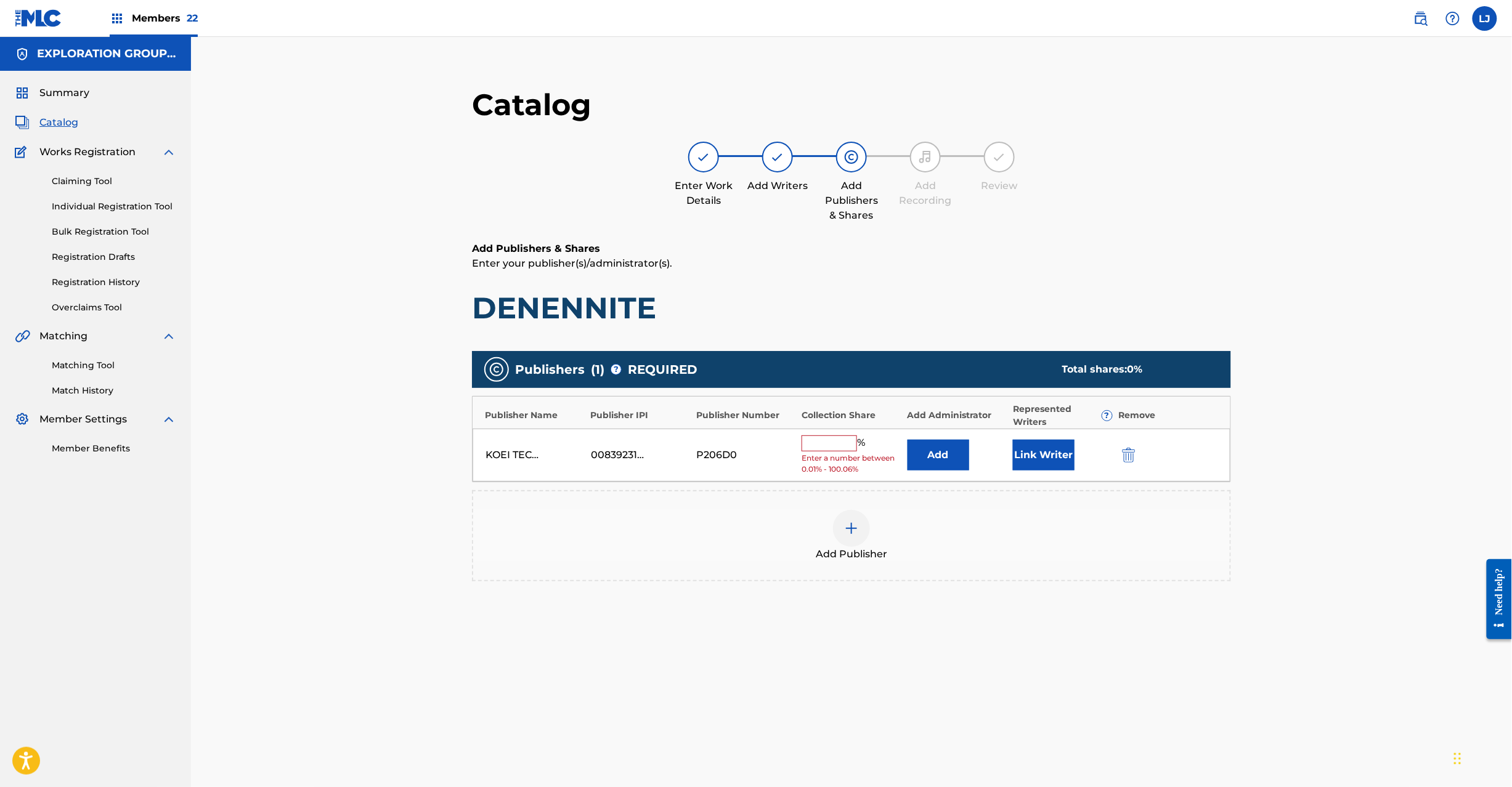
click at [1125, 459] on img "submit" at bounding box center [1128, 455] width 14 height 15
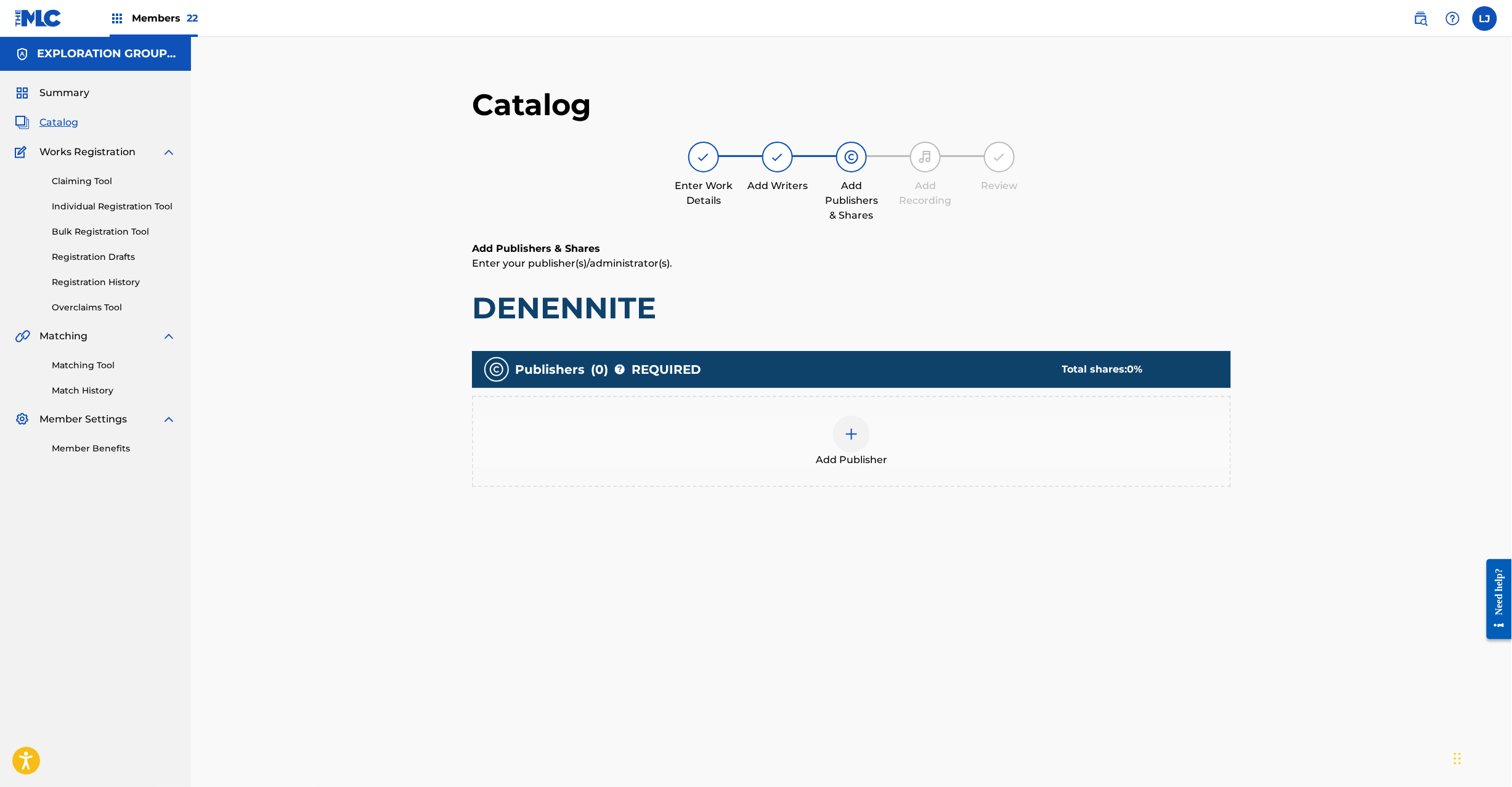
click at [868, 445] on div "Add Publisher" at bounding box center [852, 441] width 757 height 51
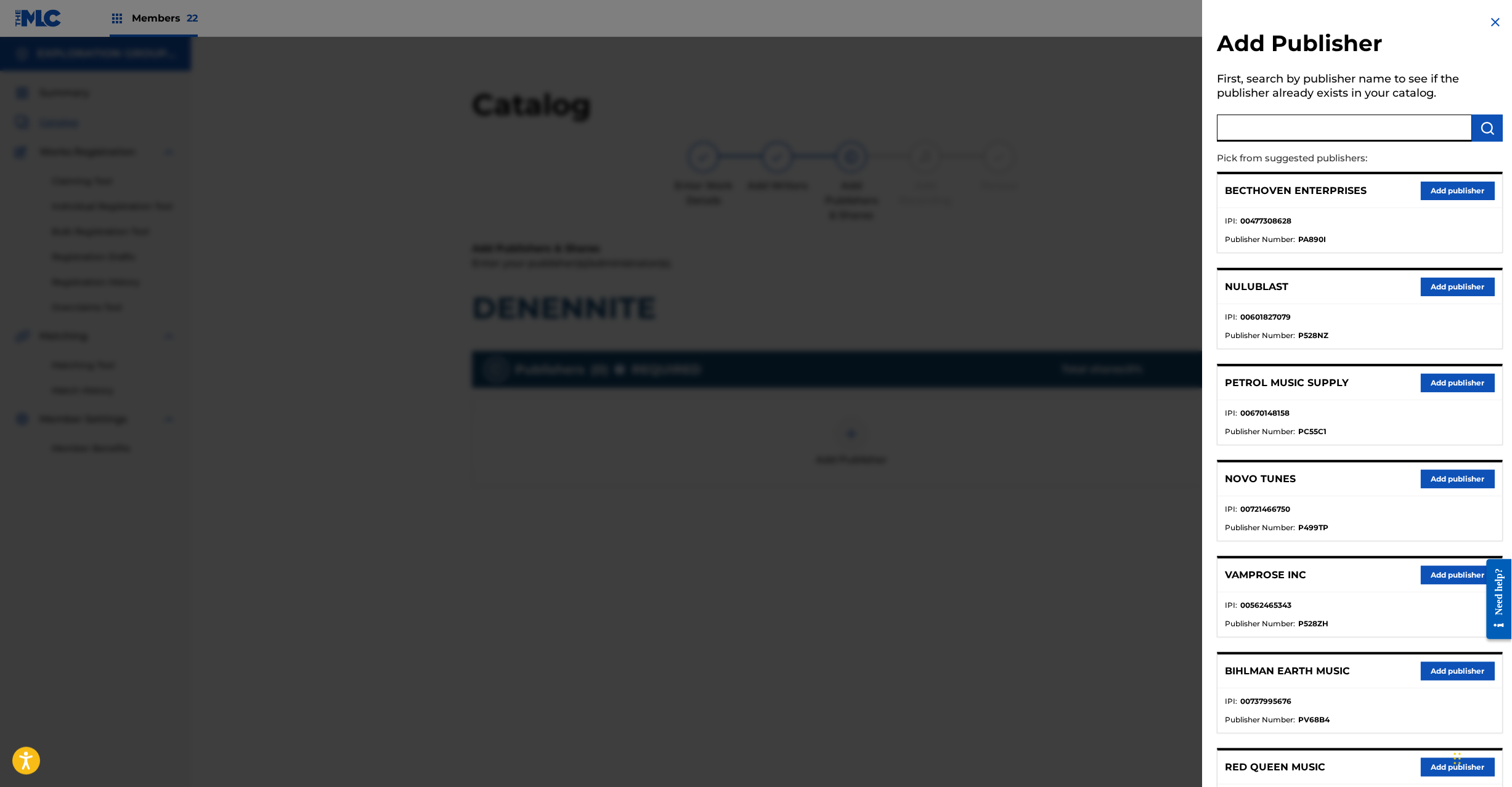
click at [1332, 135] on input "text" at bounding box center [1345, 128] width 255 height 27
paste input "Koei Tecmo Music Co Ltd N Business Div"
click at [1464, 124] on input "Koei Tecmo Music Co Ltd N Business Div" at bounding box center [1345, 128] width 255 height 27
type input "Koei Tecmo Music Co Ltd N Business Div"
click at [1481, 129] on img "submit" at bounding box center [1488, 128] width 15 height 15
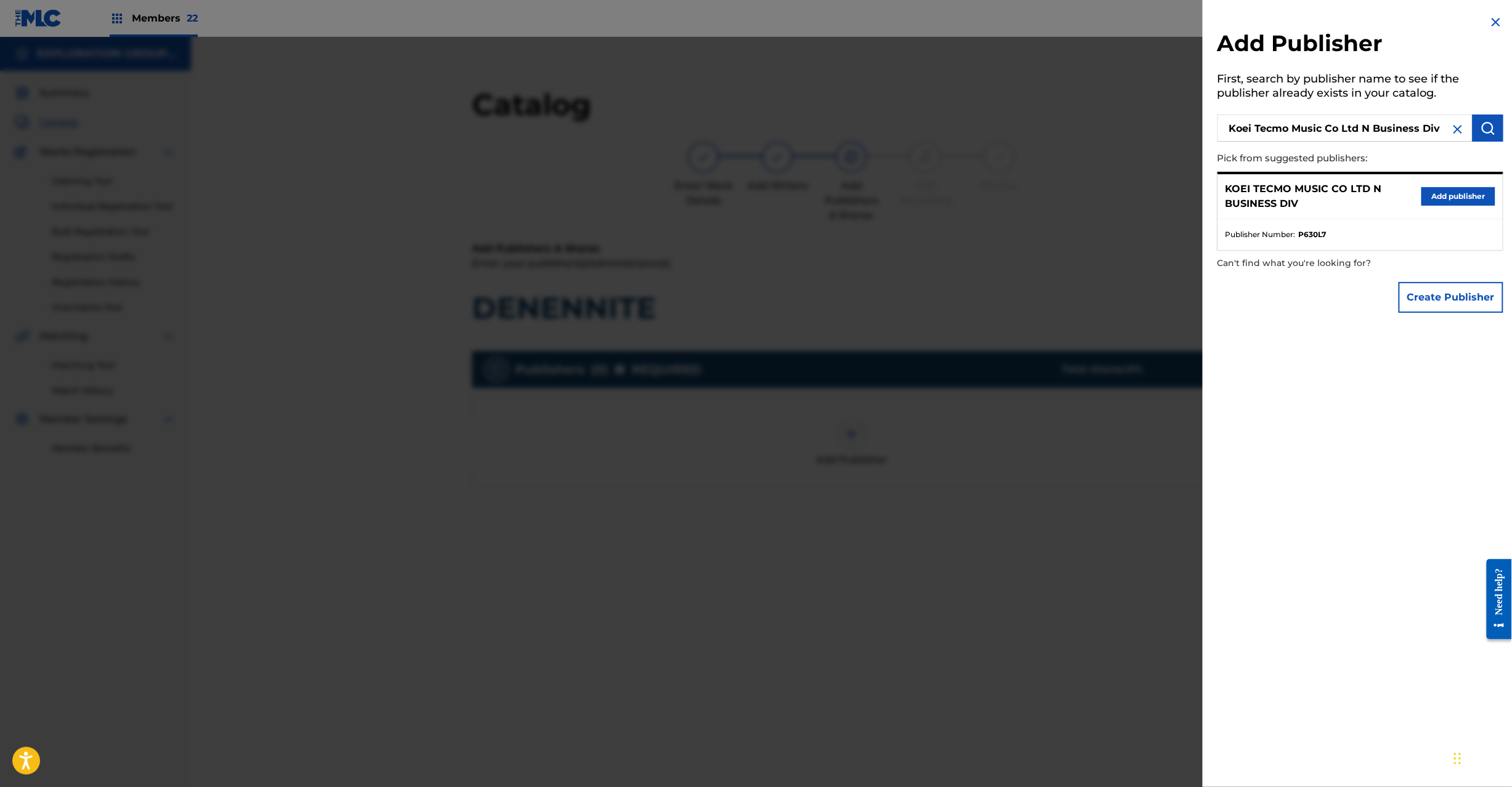
click at [1455, 192] on button "Add publisher" at bounding box center [1459, 197] width 74 height 18
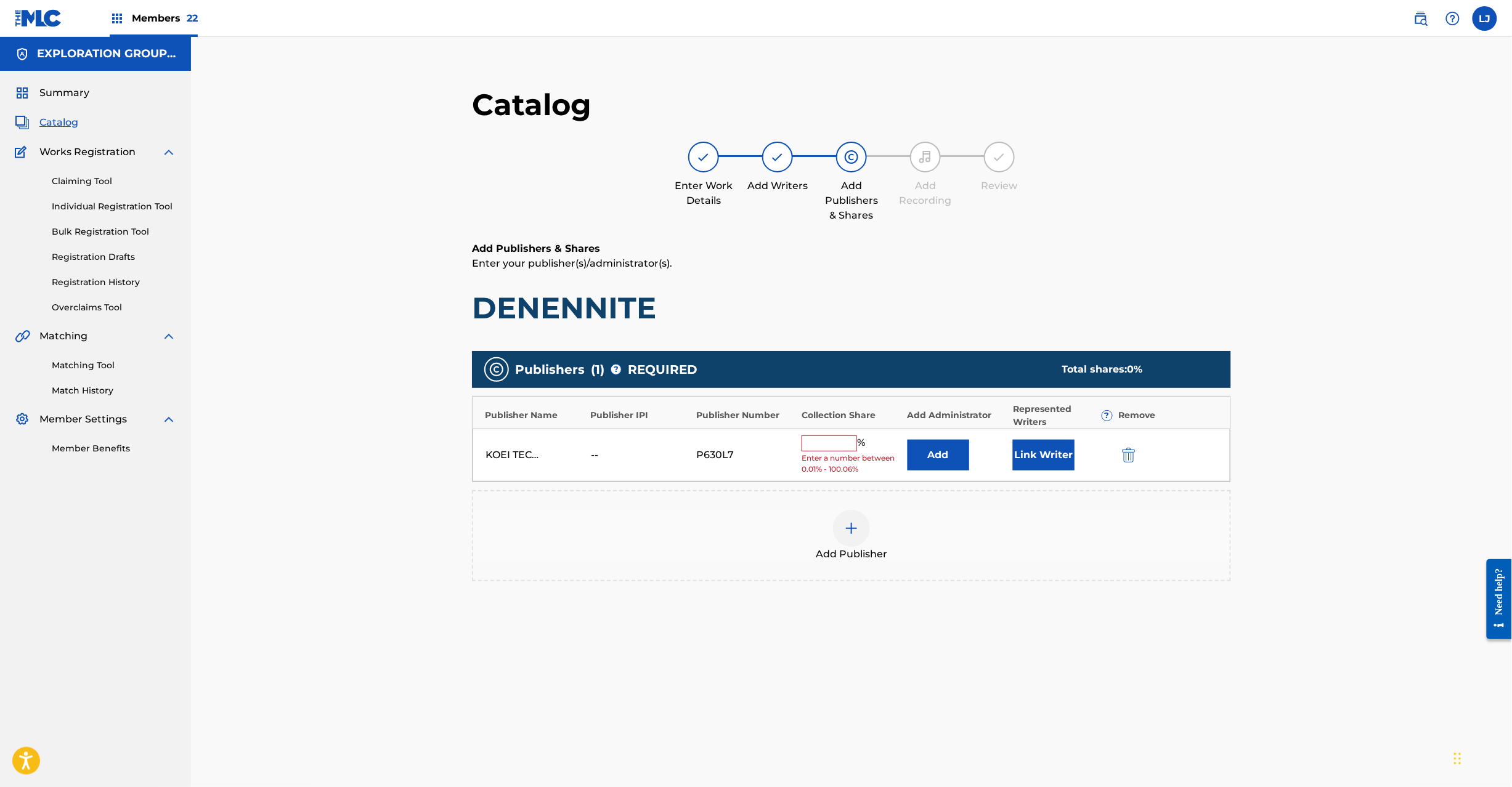
click at [970, 442] on div "Add" at bounding box center [957, 455] width 99 height 31
click at [951, 454] on button "Add" at bounding box center [938, 455] width 62 height 31
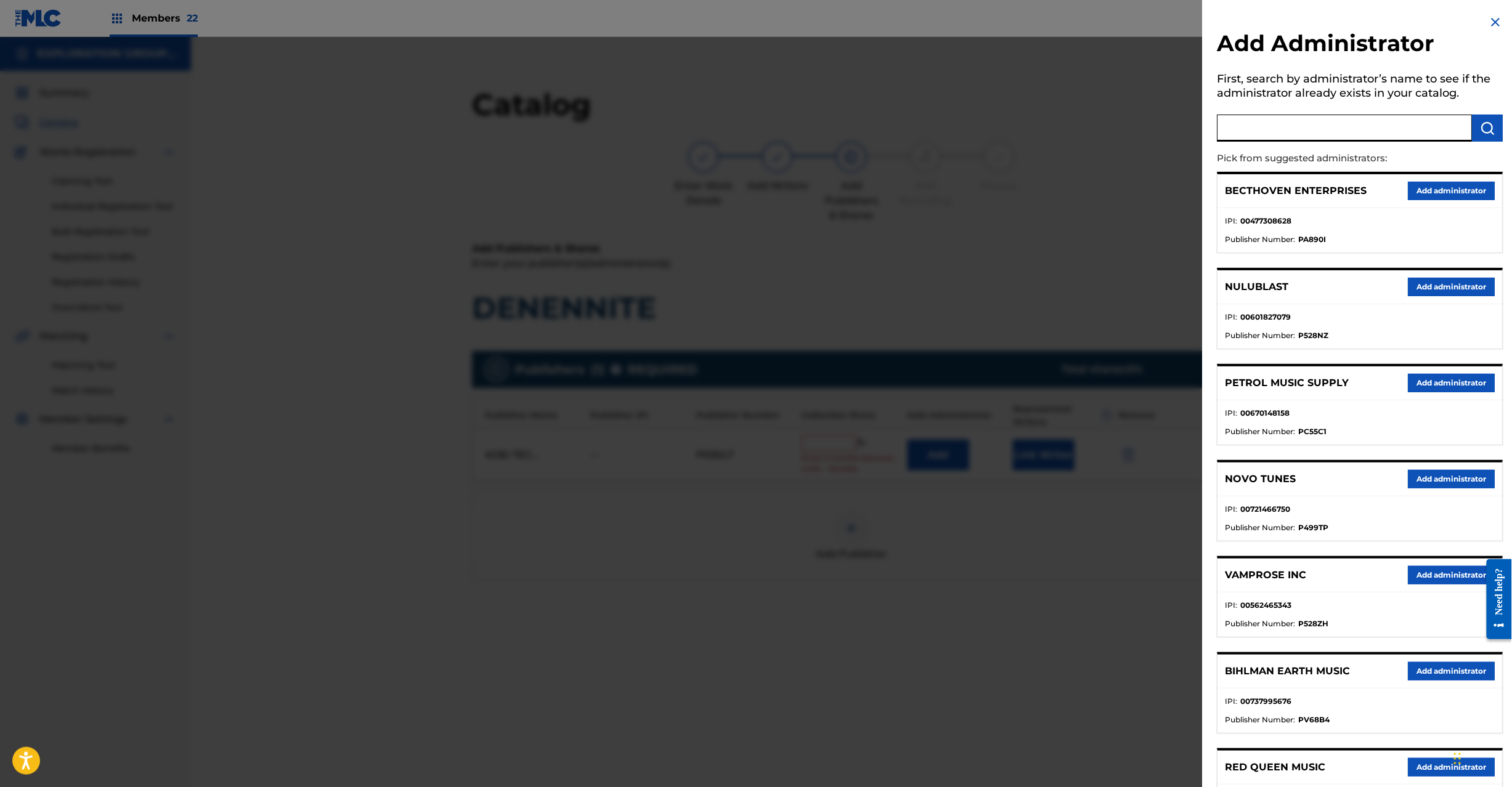
click at [1336, 141] on input "text" at bounding box center [1345, 128] width 255 height 27
paste input "Exploration Group LLC"
type input "Exploration Group LLC"
click at [1497, 130] on button "submit" at bounding box center [1488, 128] width 31 height 27
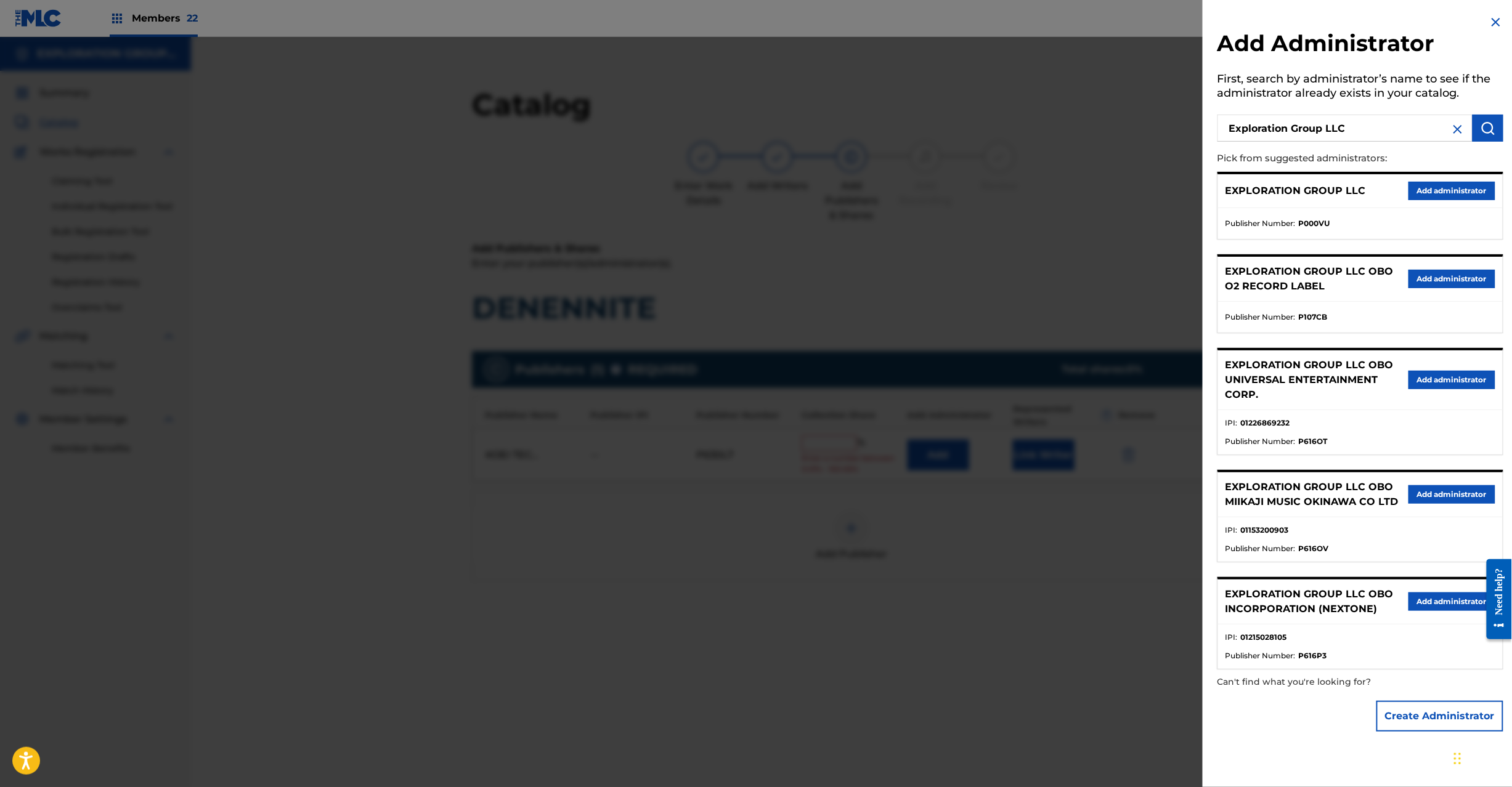
click at [1440, 189] on button "Add administrator" at bounding box center [1451, 191] width 87 height 18
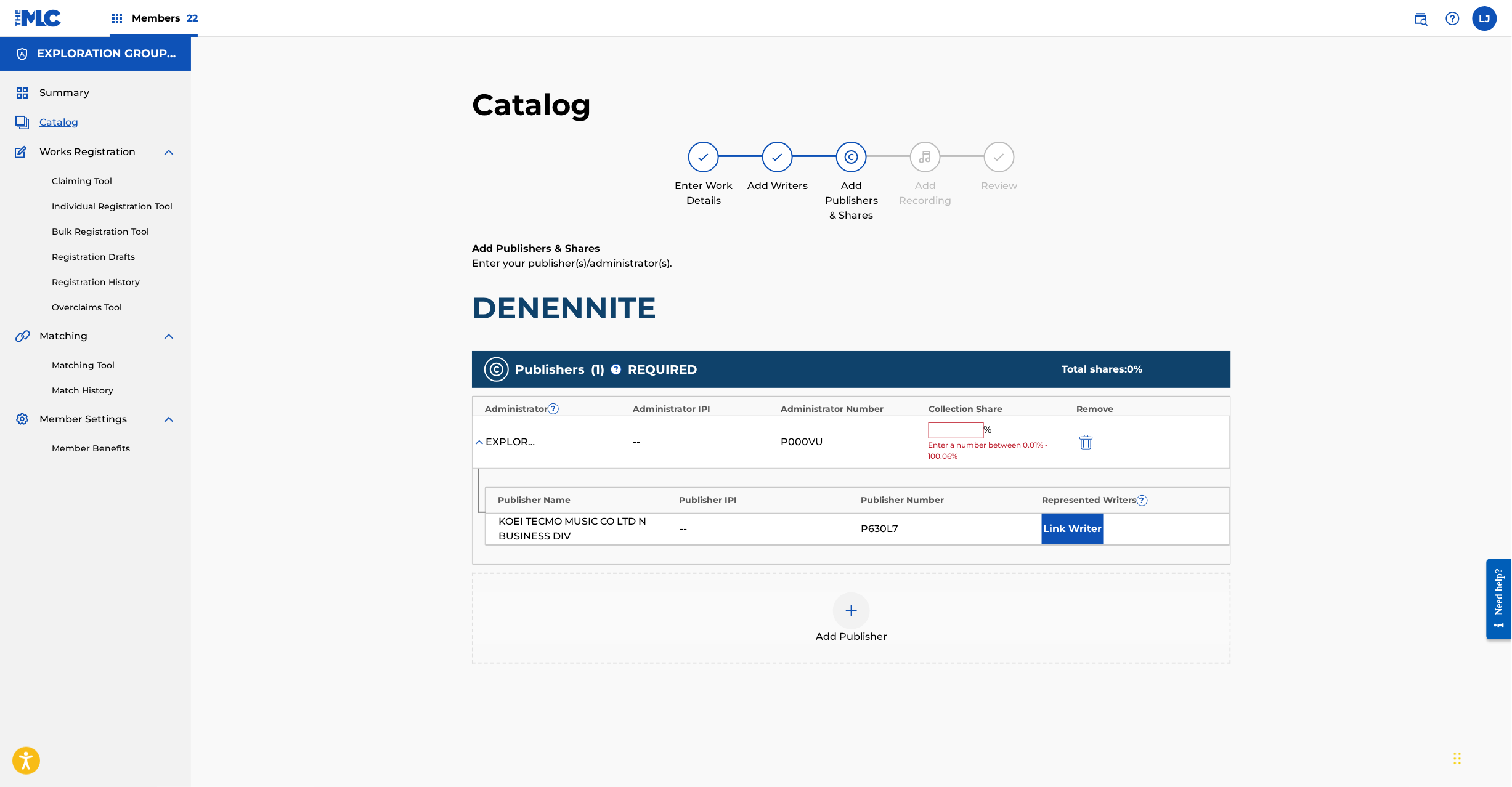
click at [942, 434] on input "text" at bounding box center [956, 430] width 55 height 16
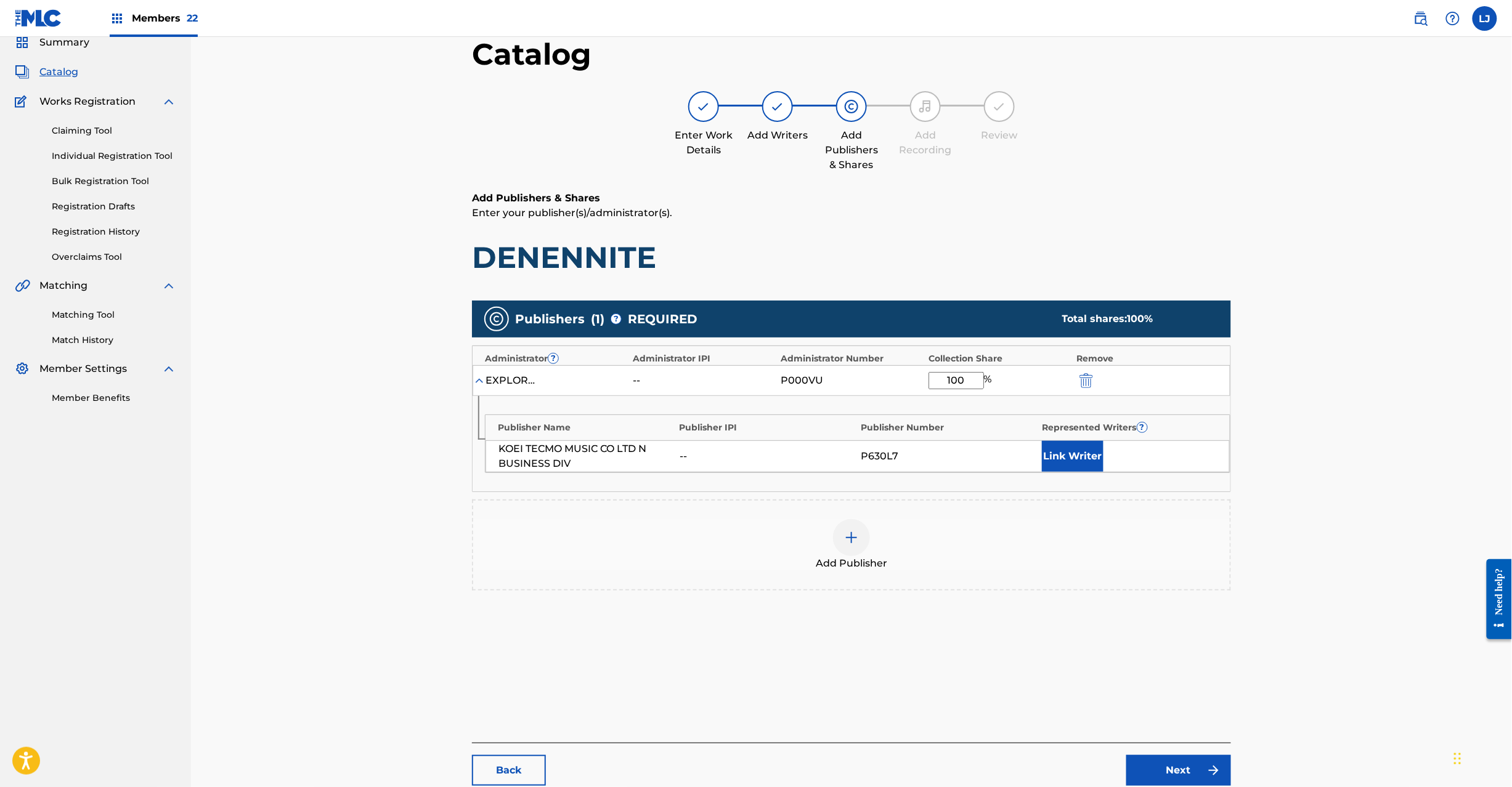
scroll to position [127, 0]
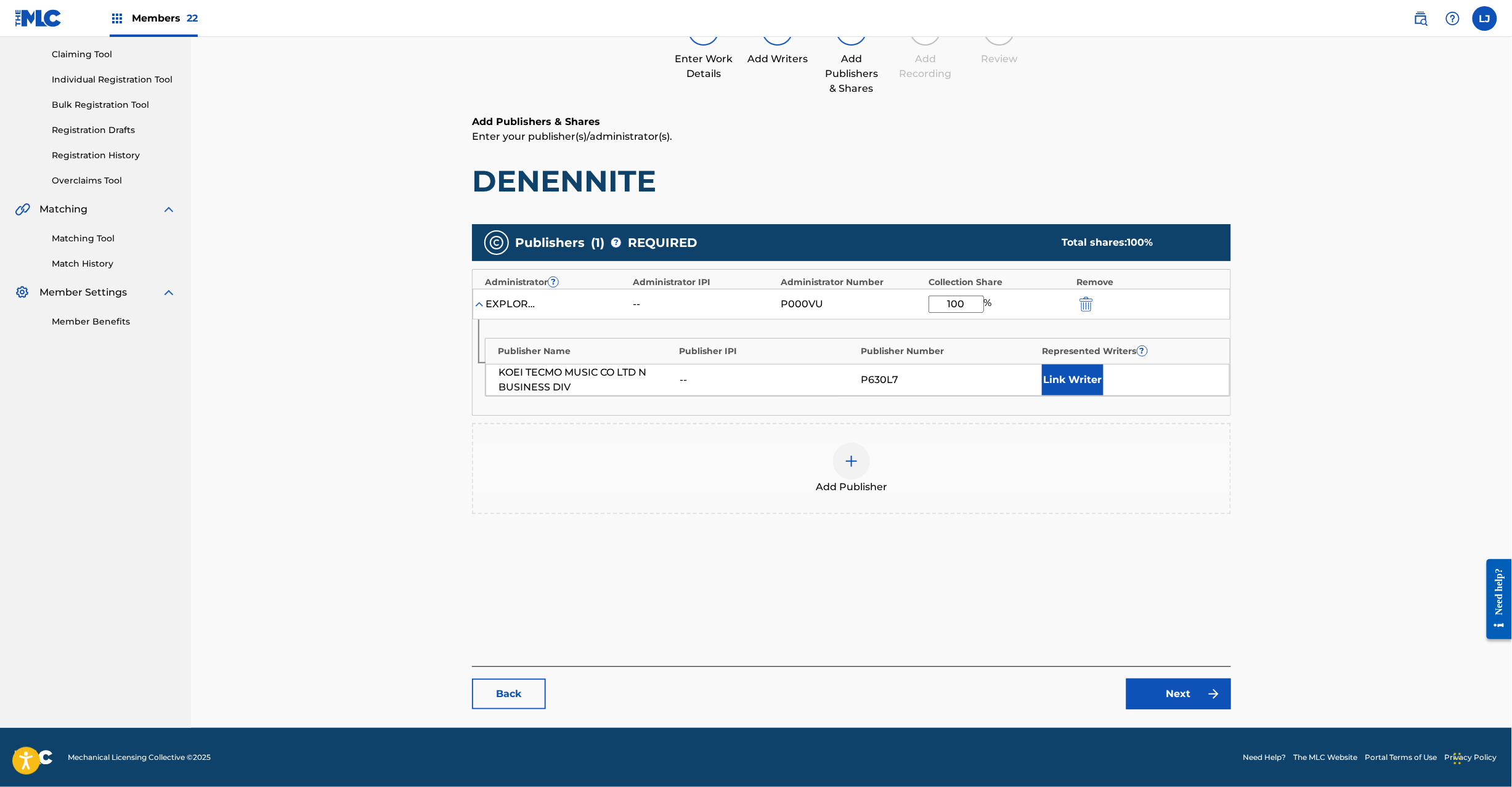
type input "100"
click at [1153, 697] on link "Next" at bounding box center [1179, 694] width 105 height 31
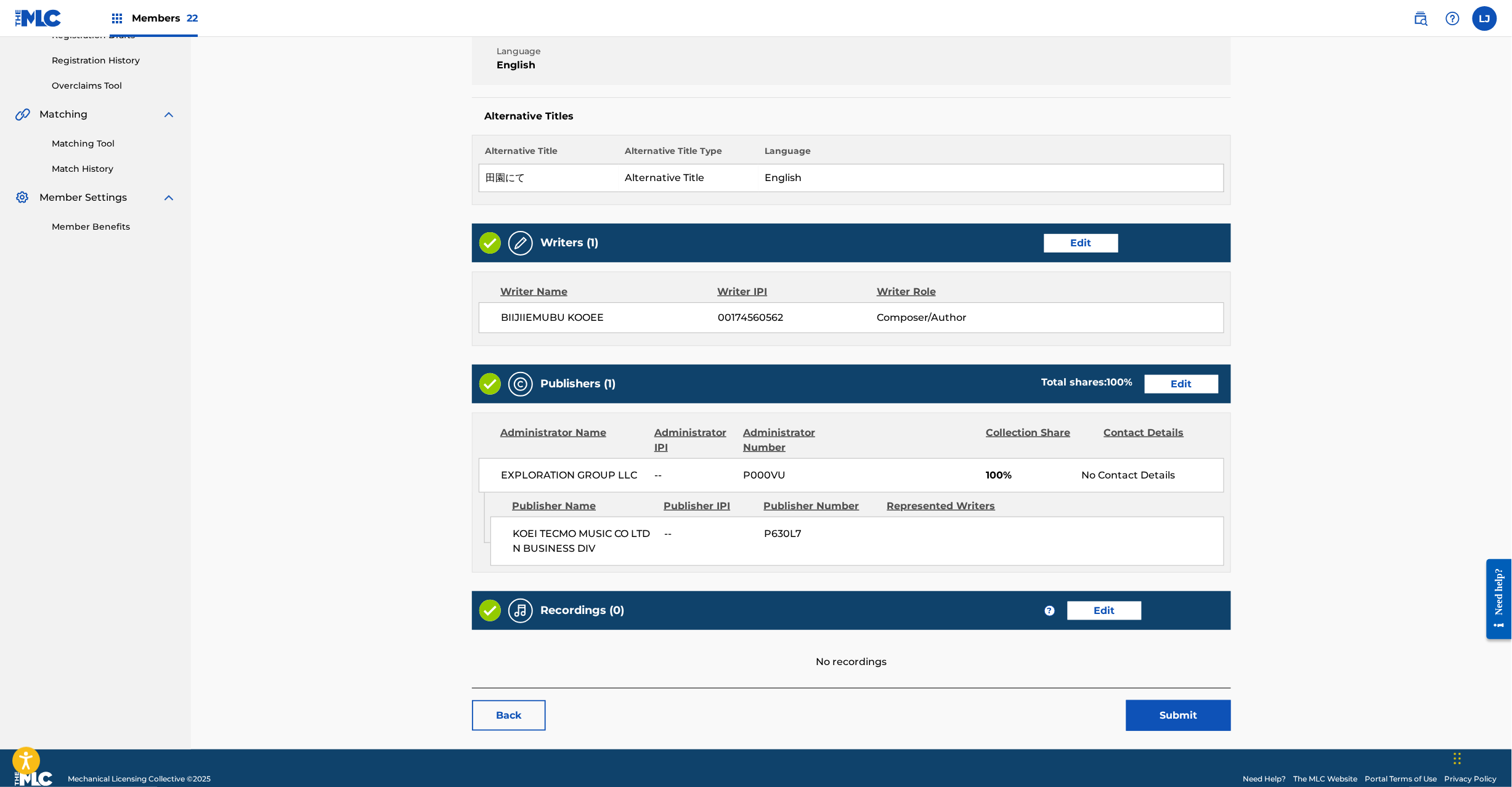
scroll to position [245, 0]
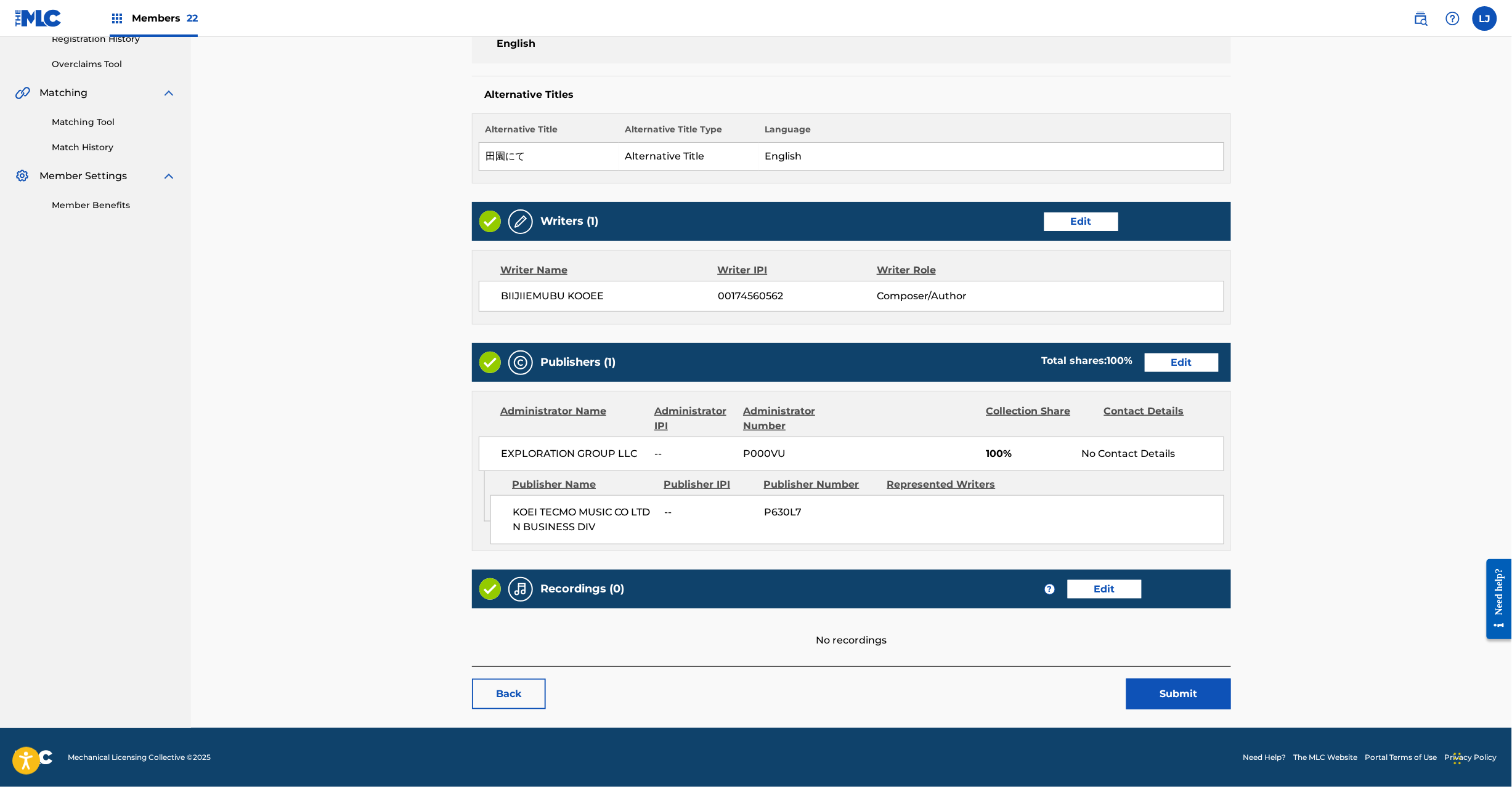
click at [1189, 671] on div "Back Submit" at bounding box center [852, 688] width 759 height 43
click at [1173, 696] on button "Submit" at bounding box center [1179, 694] width 105 height 31
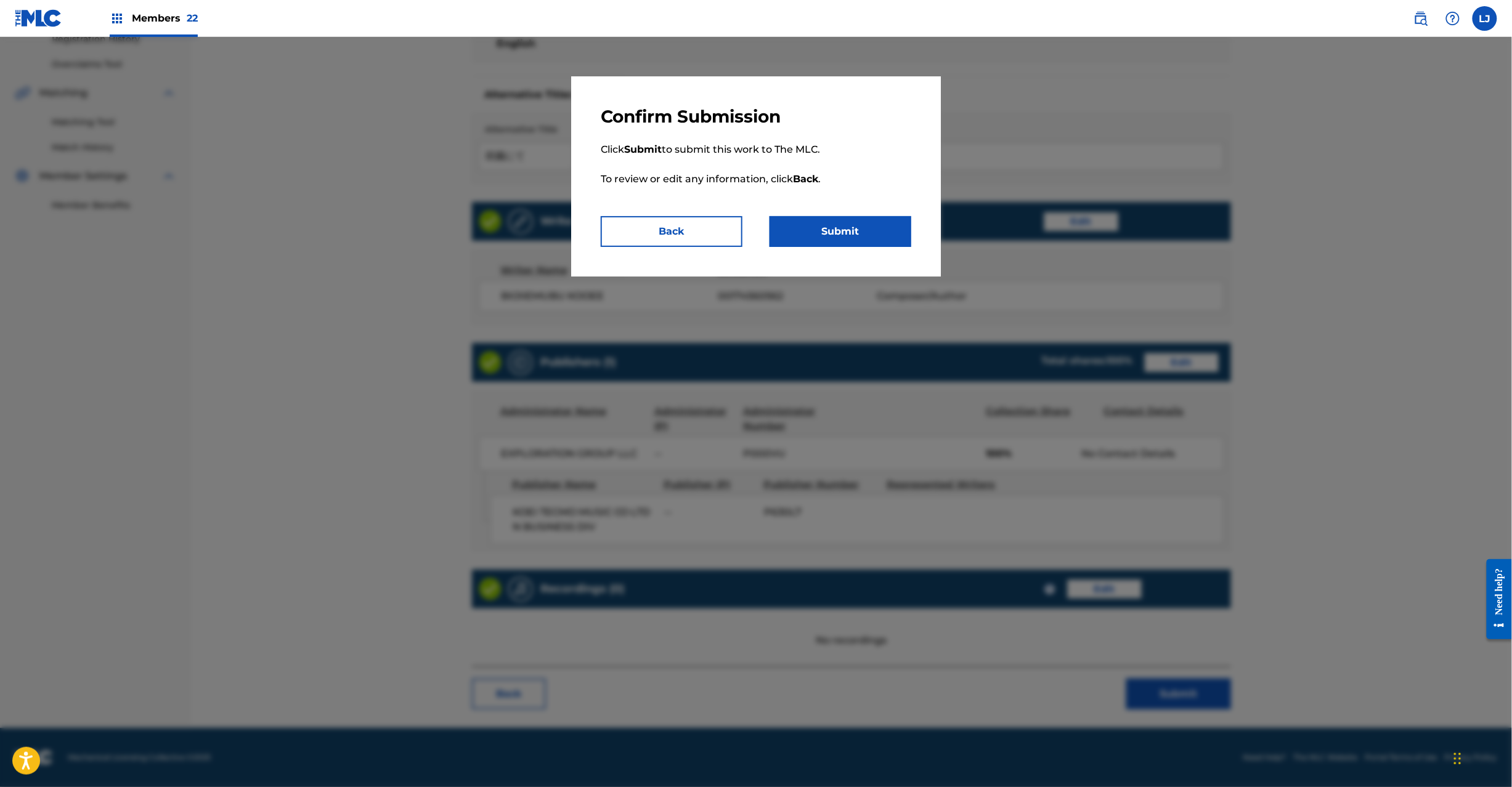
click at [847, 236] on button "Submit" at bounding box center [841, 231] width 142 height 31
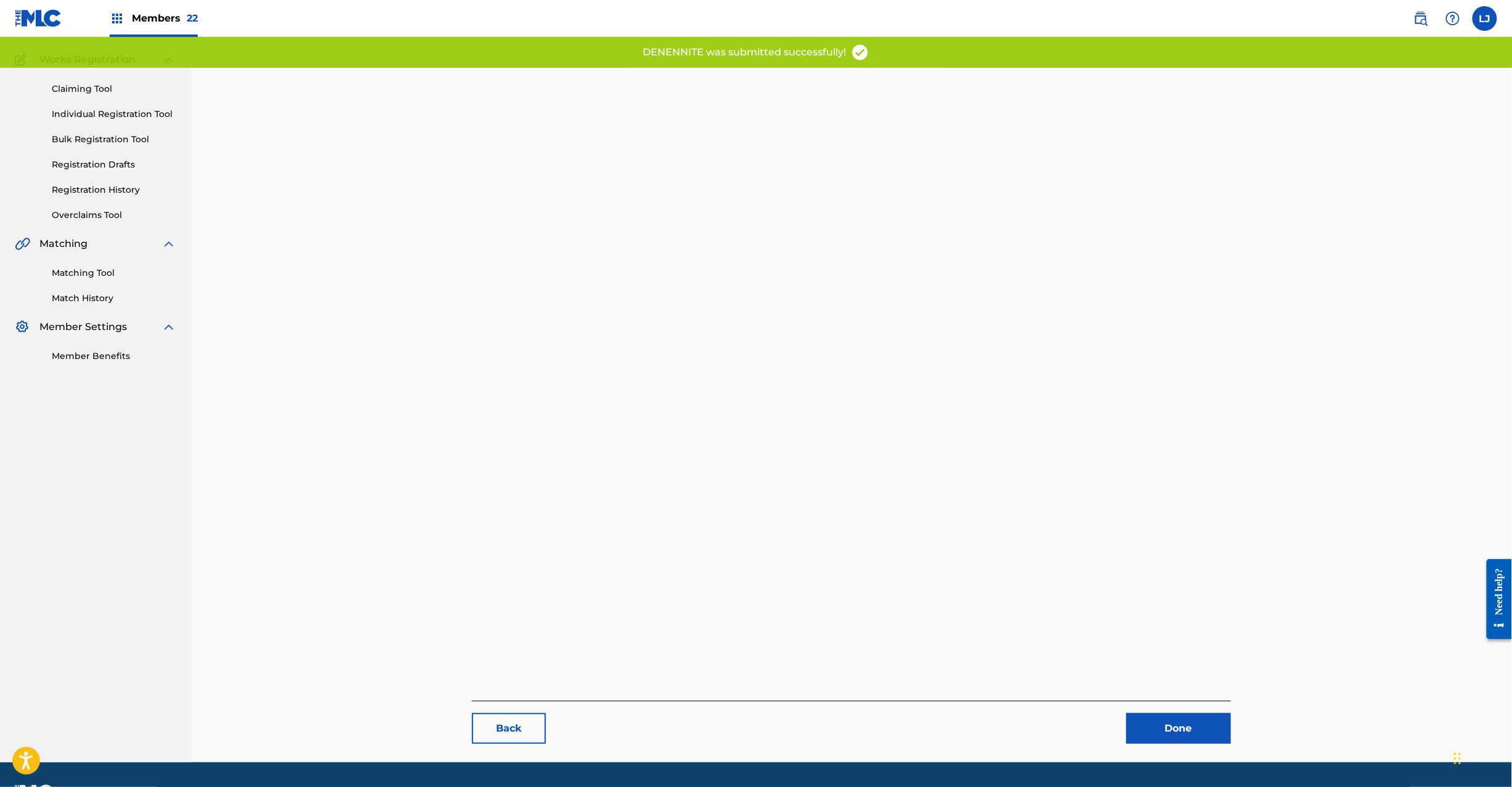
scroll to position [127, 0]
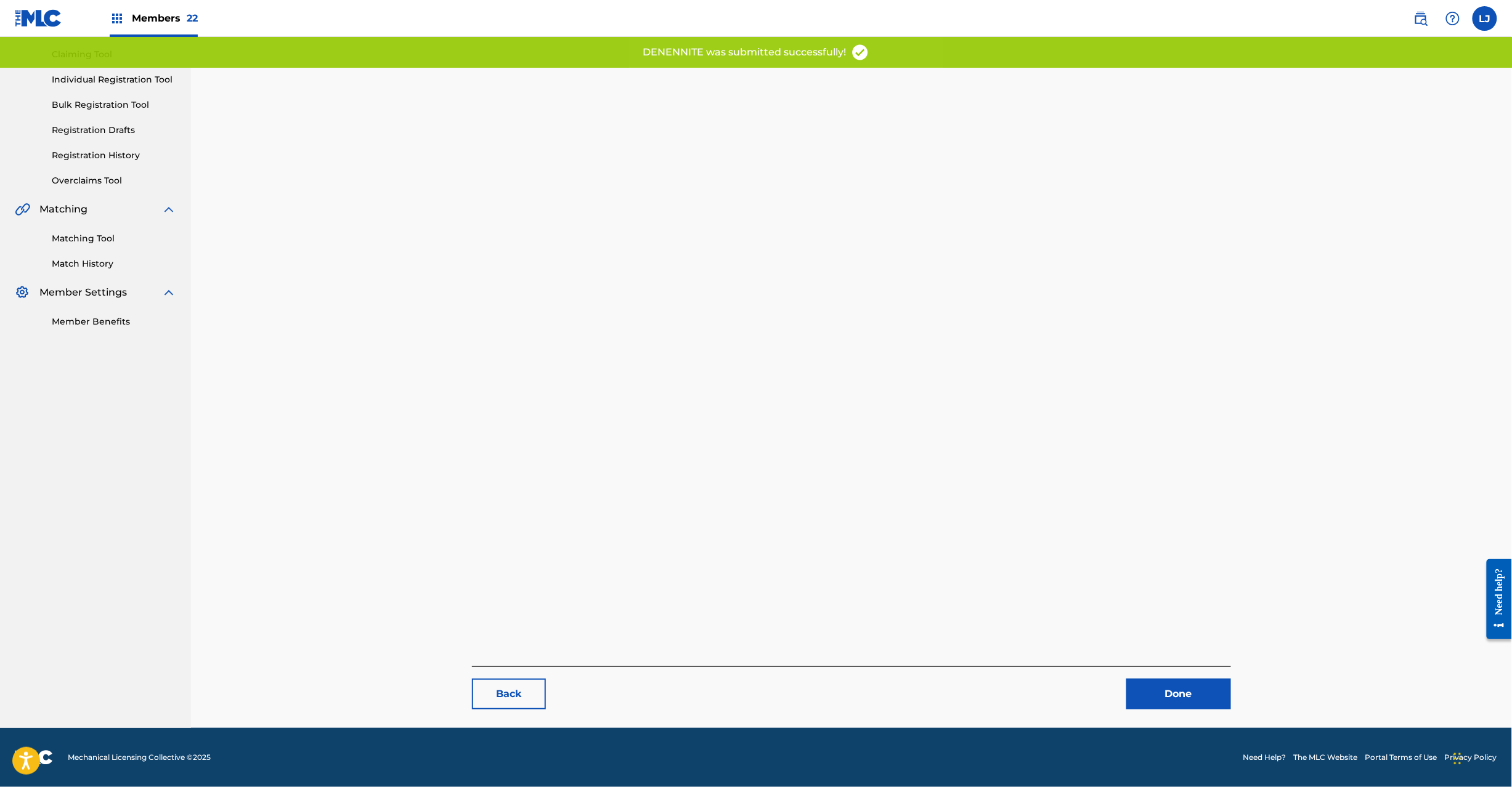
click at [1157, 696] on link "Done" at bounding box center [1179, 694] width 105 height 31
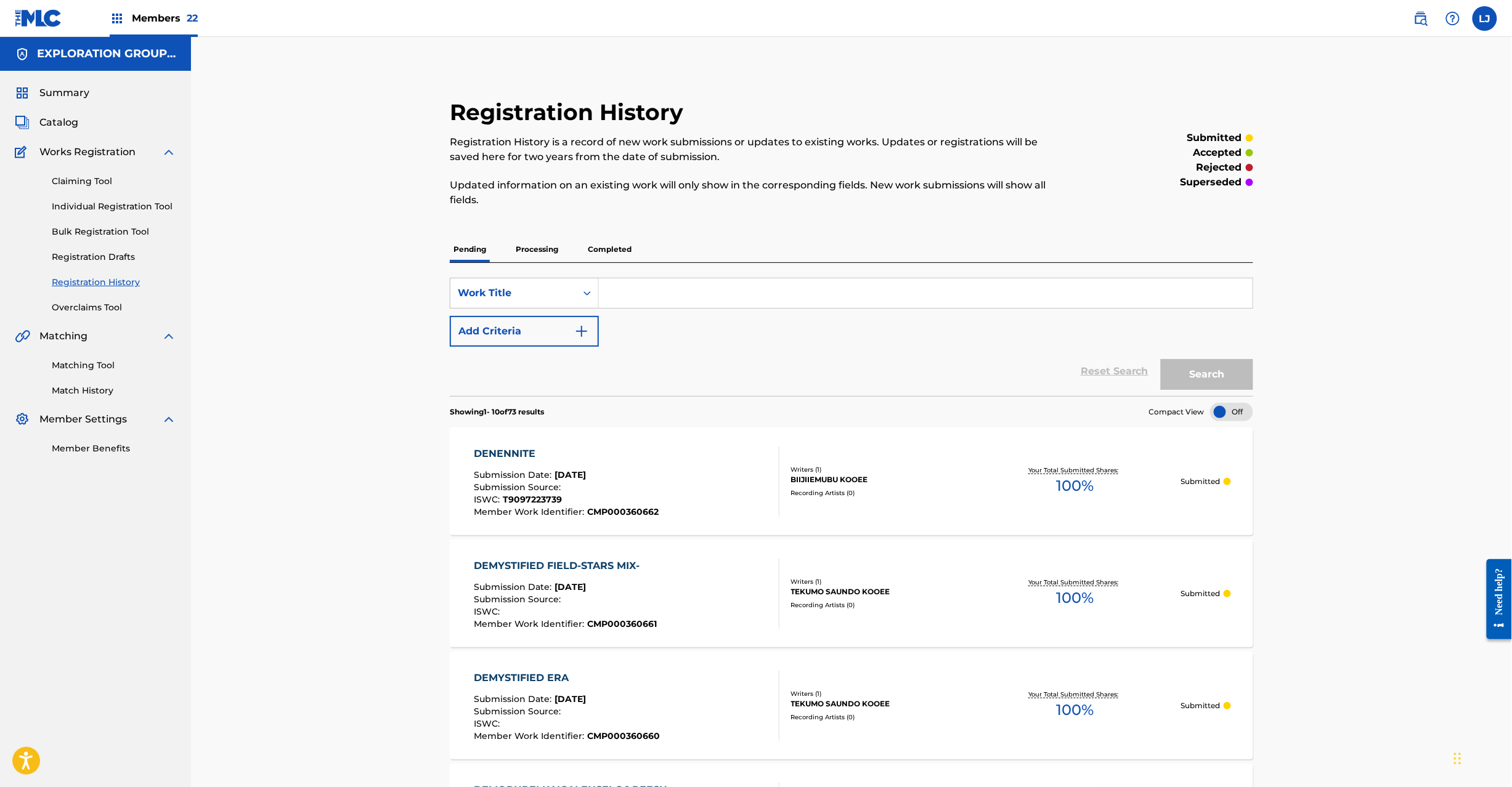
click at [51, 113] on div "Summary Catalog Works Registration Claiming Tool Individual Registration Tool B…" at bounding box center [95, 270] width 191 height 399
click at [66, 119] on span "Catalog" at bounding box center [59, 122] width 39 height 15
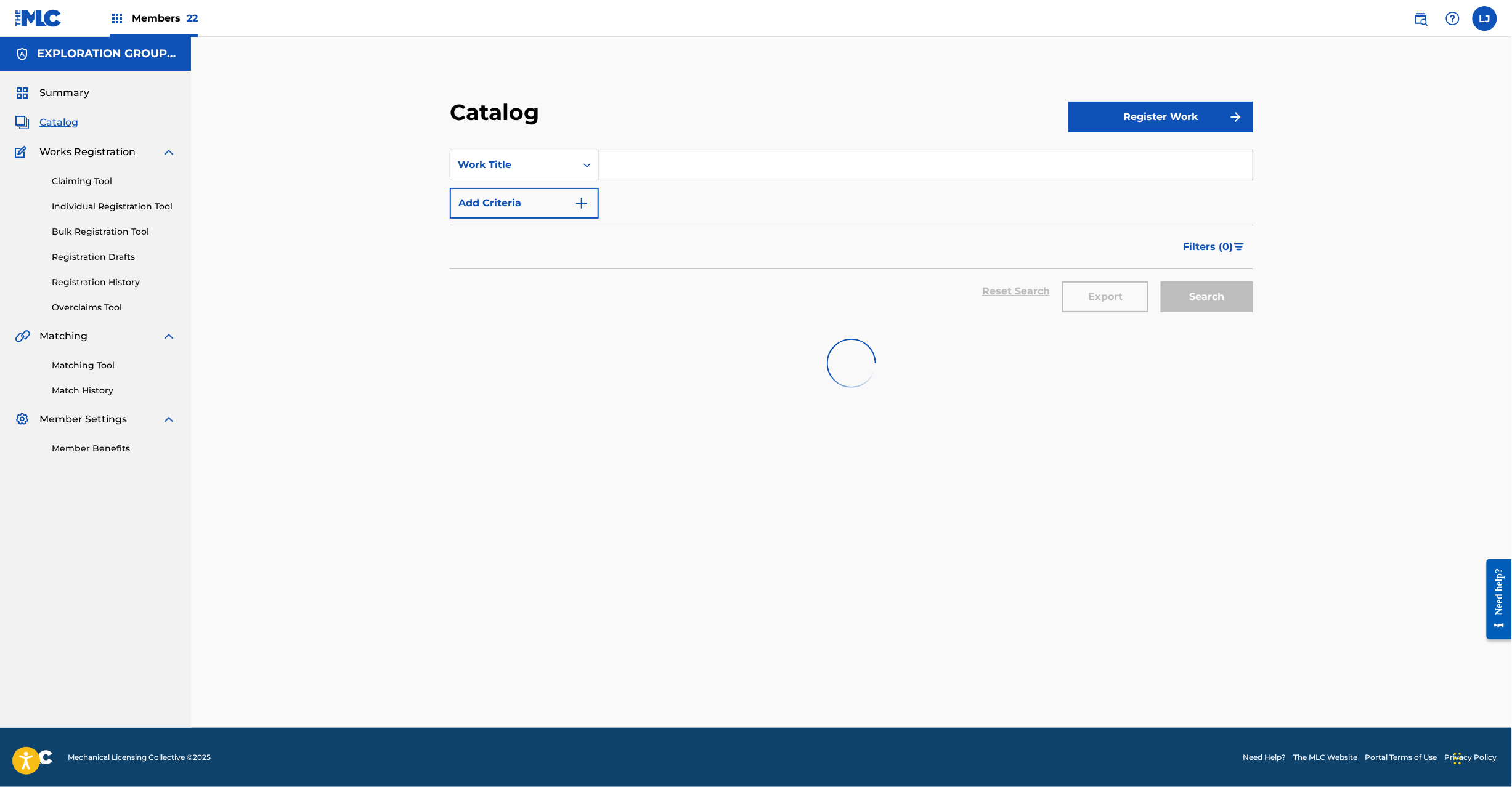
click at [490, 161] on div "Work Title" at bounding box center [513, 165] width 111 height 15
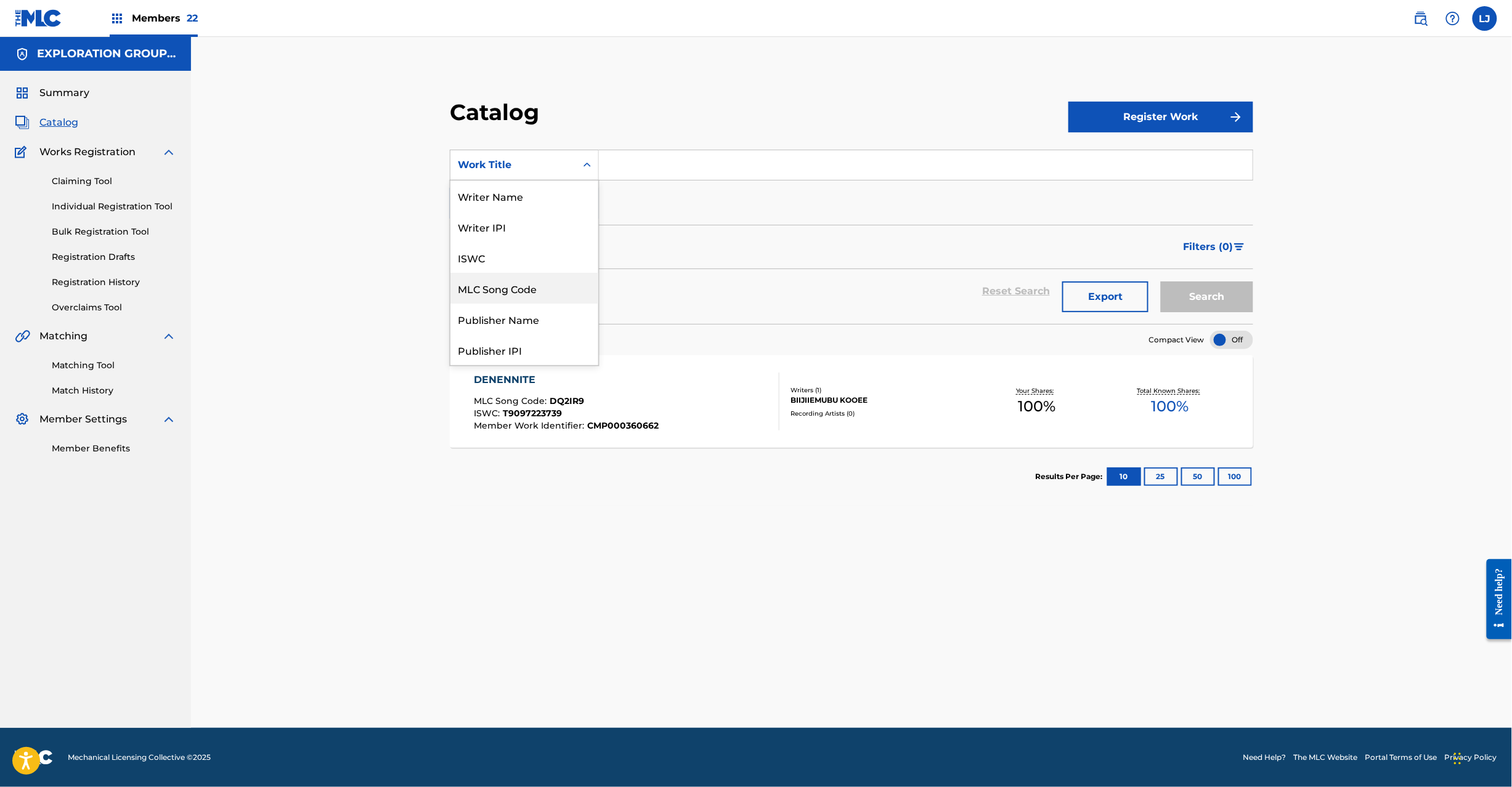
drag, startPoint x: 528, startPoint y: 281, endPoint x: 541, endPoint y: 256, distance: 28.2
click at [529, 281] on div "MLC Song Code" at bounding box center [524, 288] width 148 height 31
click at [684, 180] on div "Search Form" at bounding box center [926, 165] width 654 height 31
click at [689, 166] on input "Search Form" at bounding box center [926, 165] width 654 height 29
paste input "DQ2PUC"
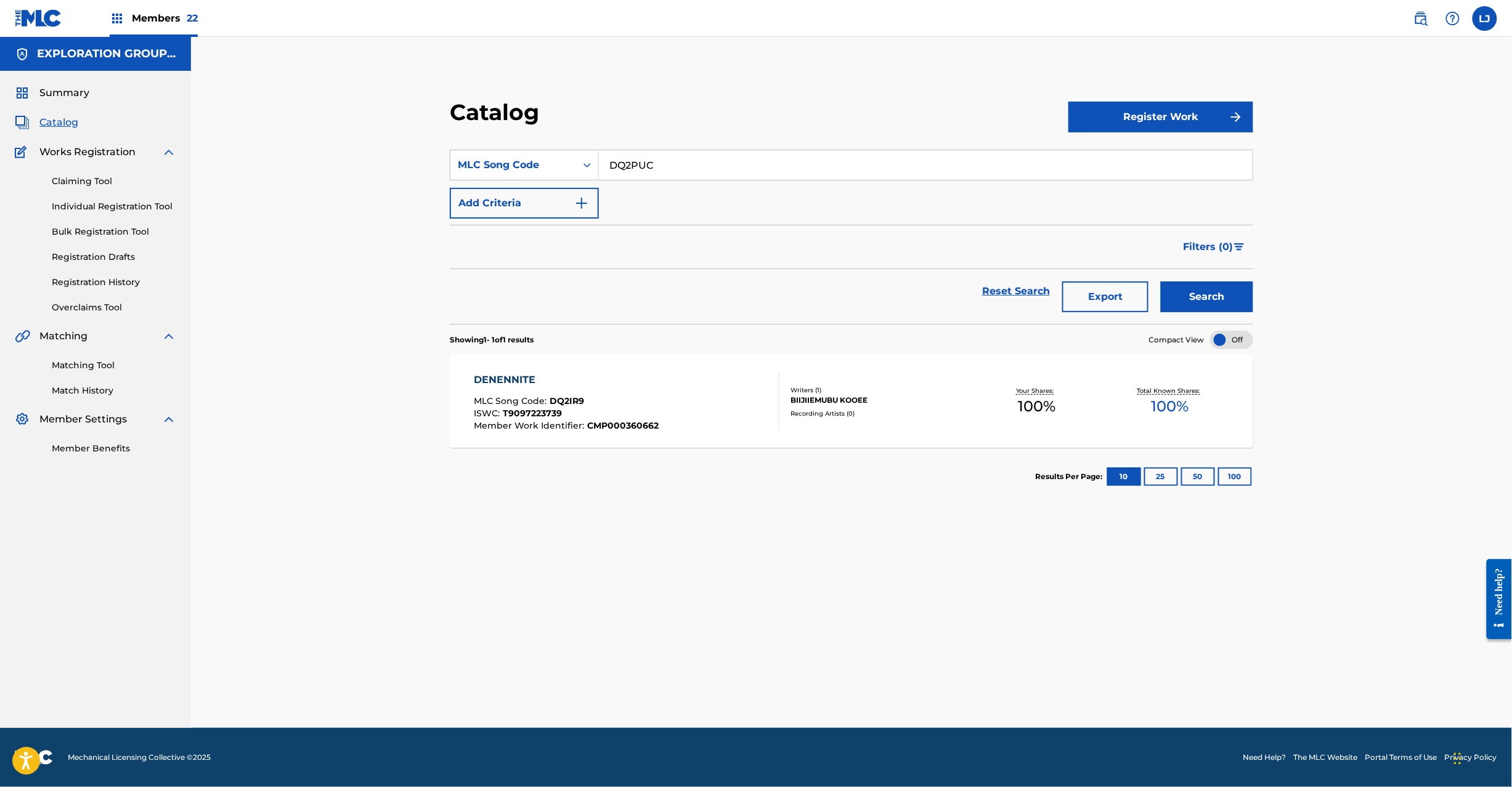
type input "DQ2PUC"
click at [1233, 299] on button "Search" at bounding box center [1207, 296] width 92 height 31
click at [710, 385] on div "DENSHOUNI KIKISHI MLC Song Code : DQ2PUC ISWC : Member Work Identifier : CMP000…" at bounding box center [626, 402] width 305 height 58
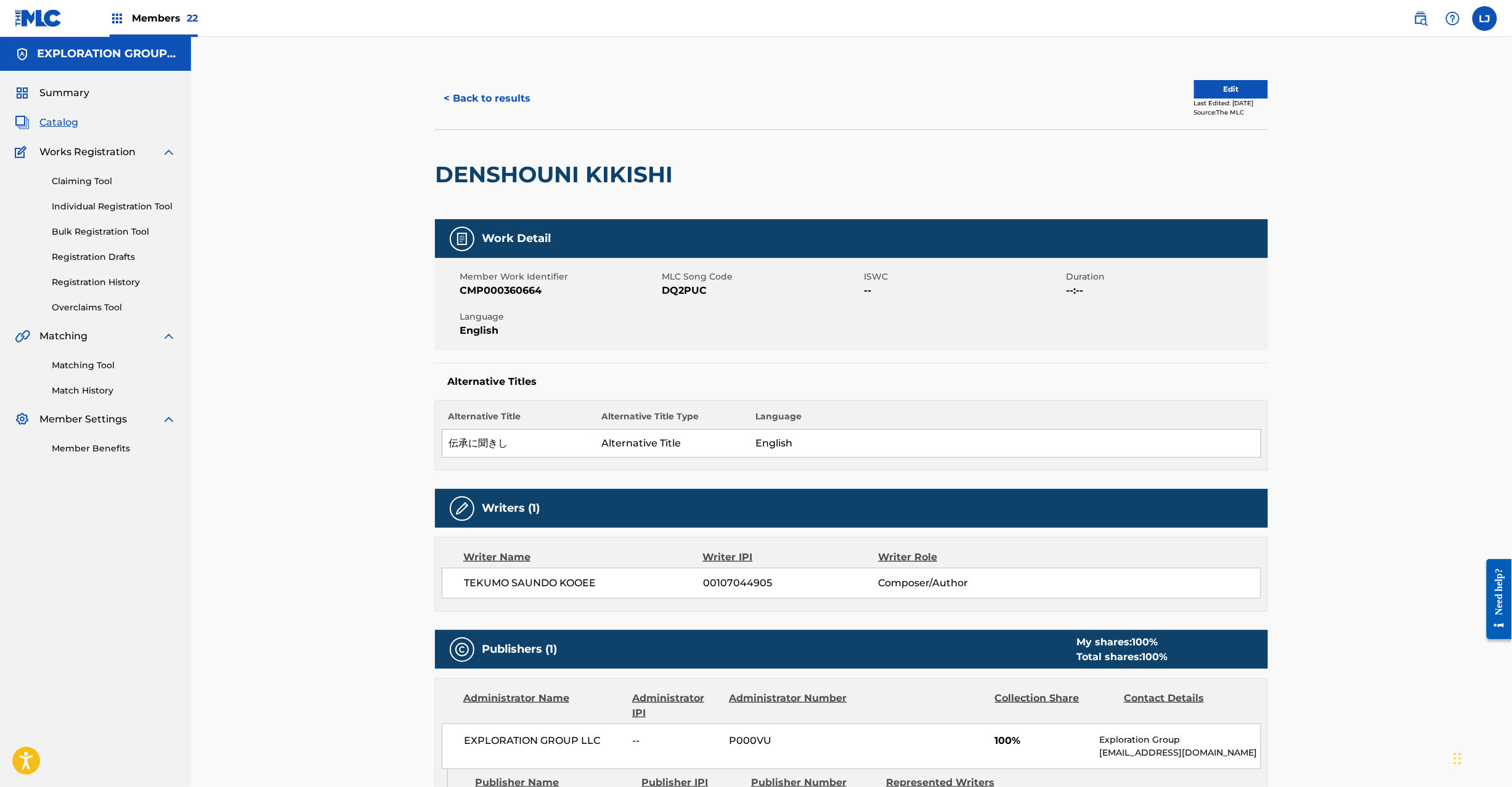
click at [1203, 87] on button "Edit" at bounding box center [1231, 89] width 74 height 18
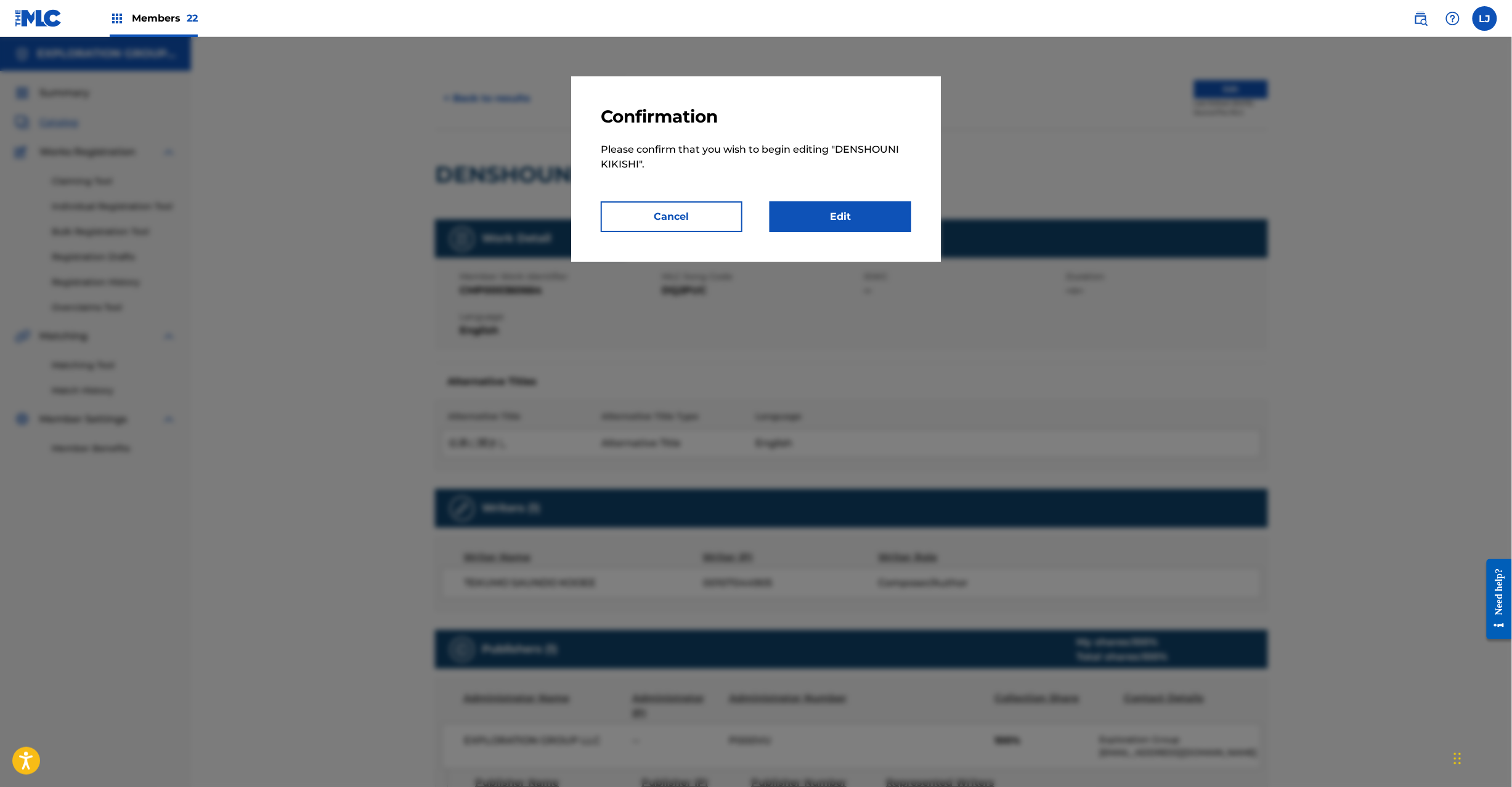
click at [847, 210] on link "Edit" at bounding box center [841, 216] width 142 height 31
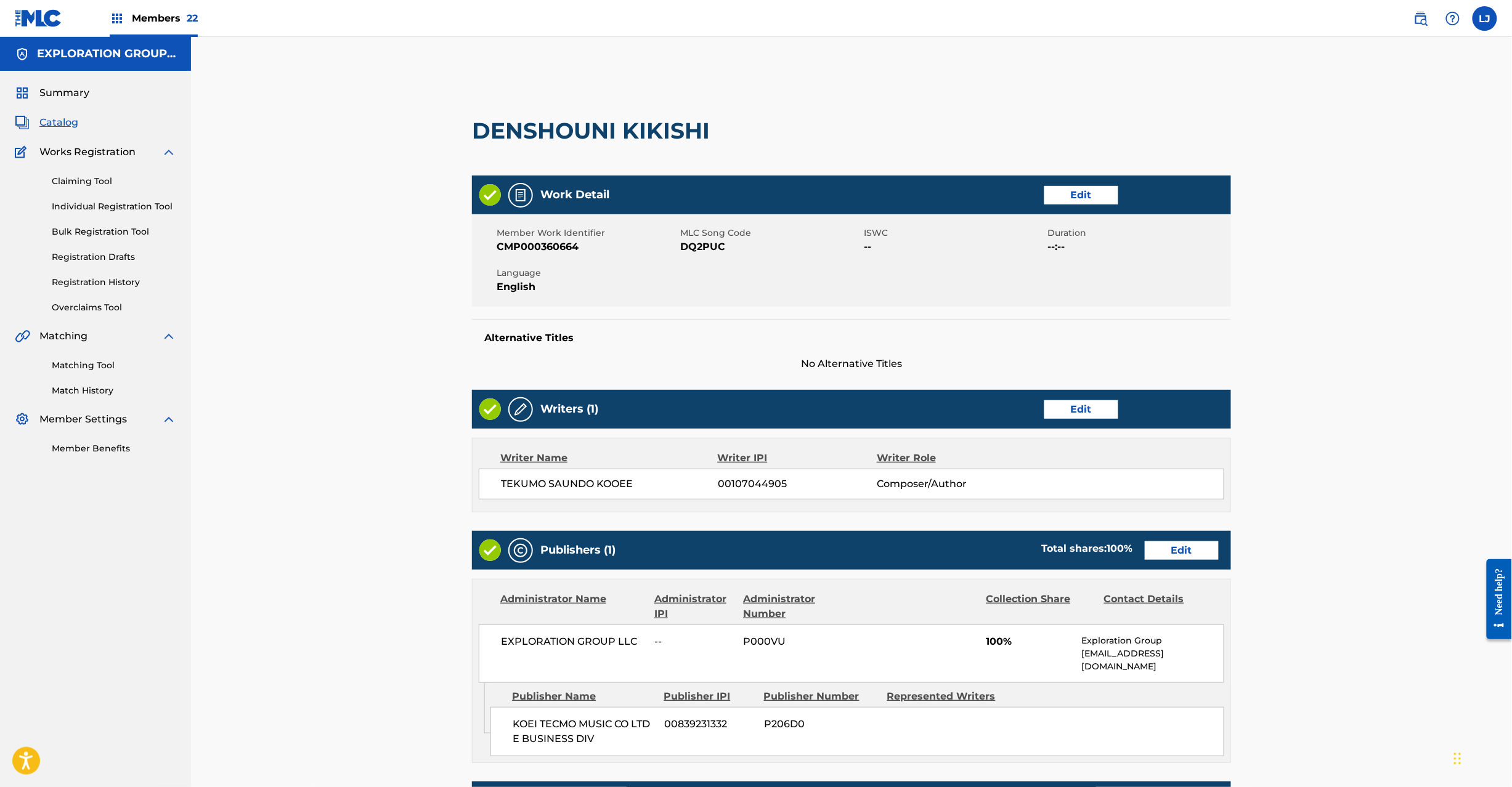
click at [1179, 555] on link "Edit" at bounding box center [1182, 551] width 74 height 18
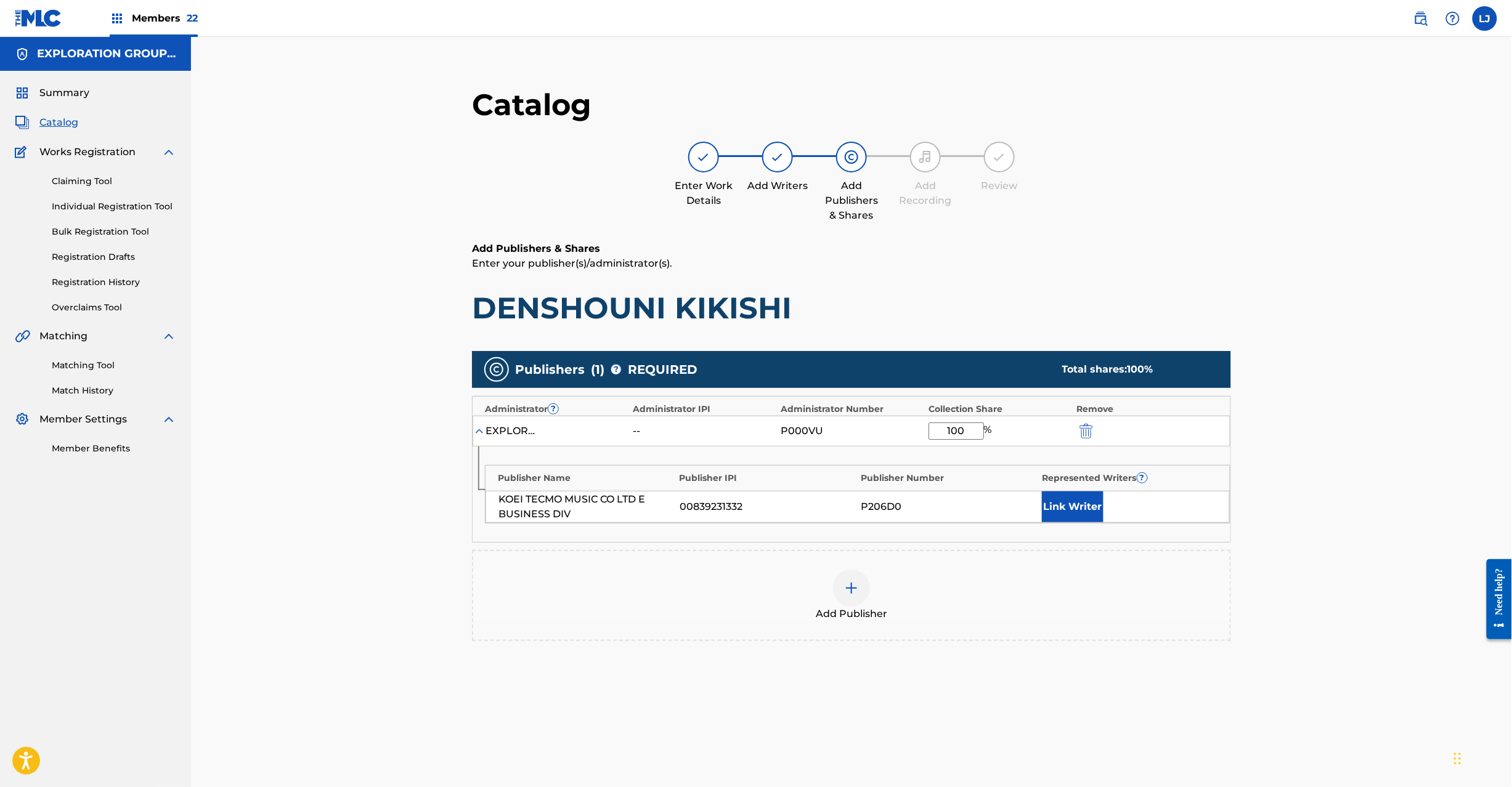
click at [1084, 430] on img "submit" at bounding box center [1086, 431] width 14 height 15
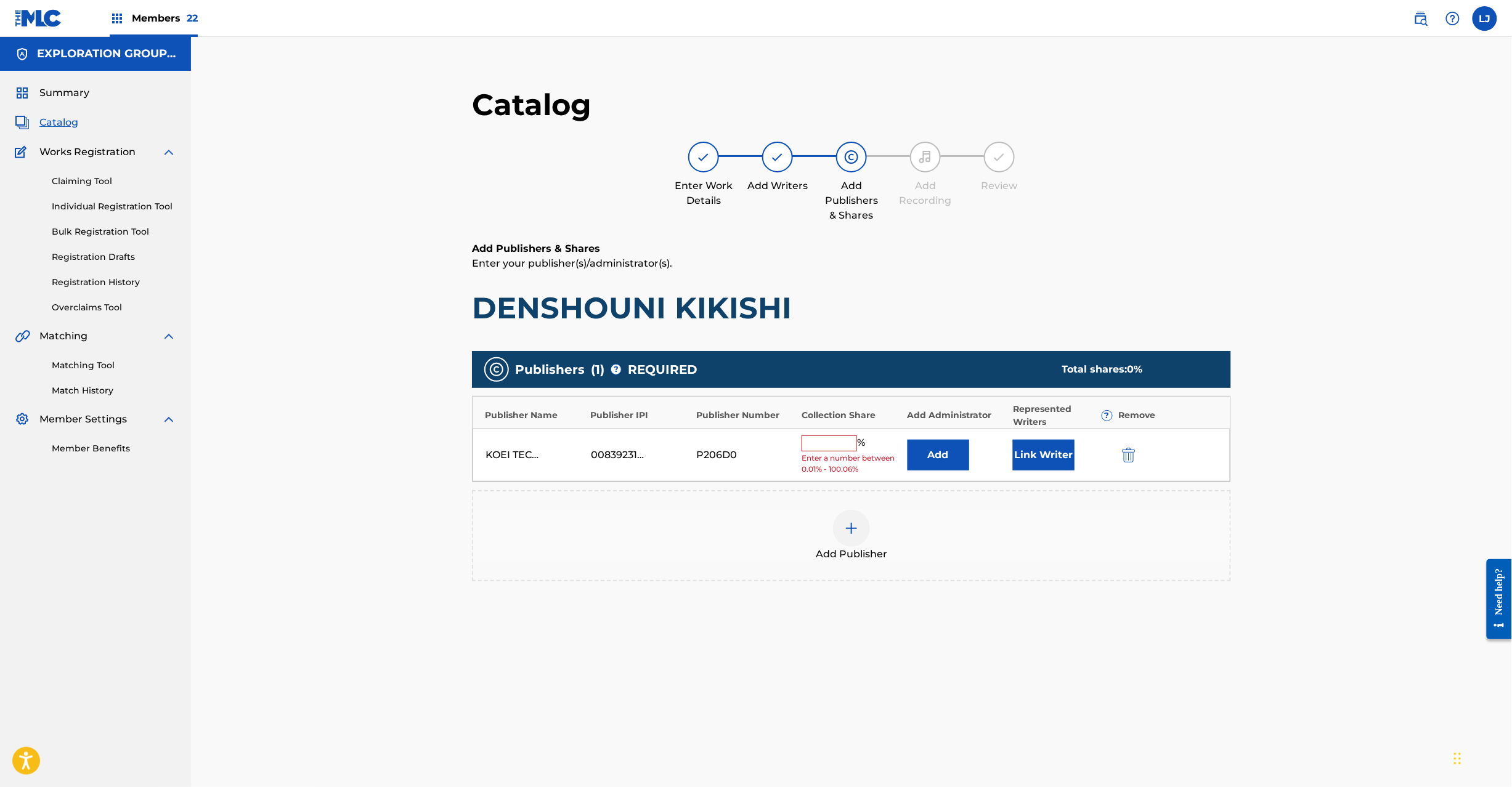
click at [1130, 462] on img "submit" at bounding box center [1128, 455] width 14 height 15
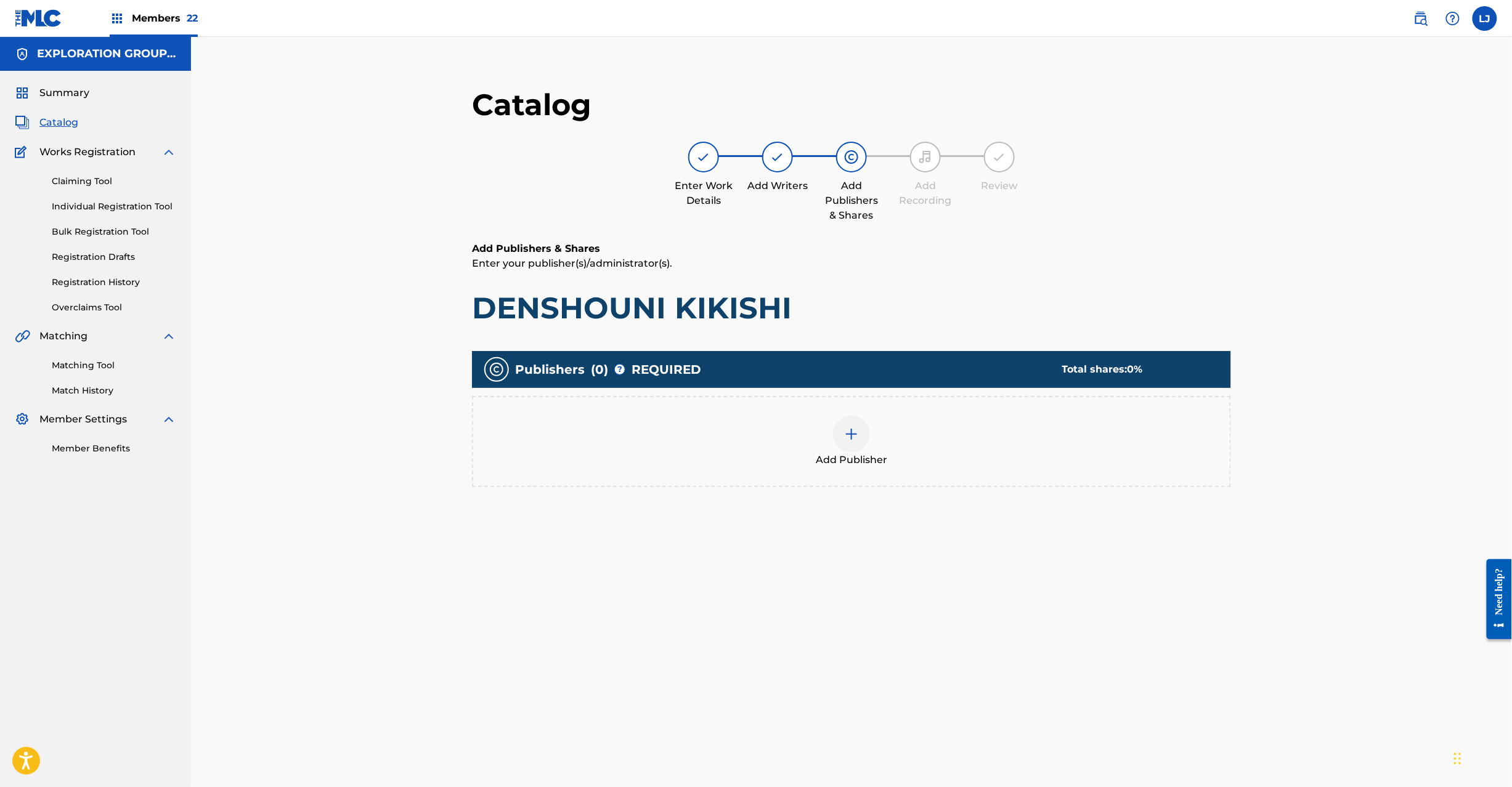
click at [834, 449] on div "Add Publisher" at bounding box center [852, 441] width 757 height 51
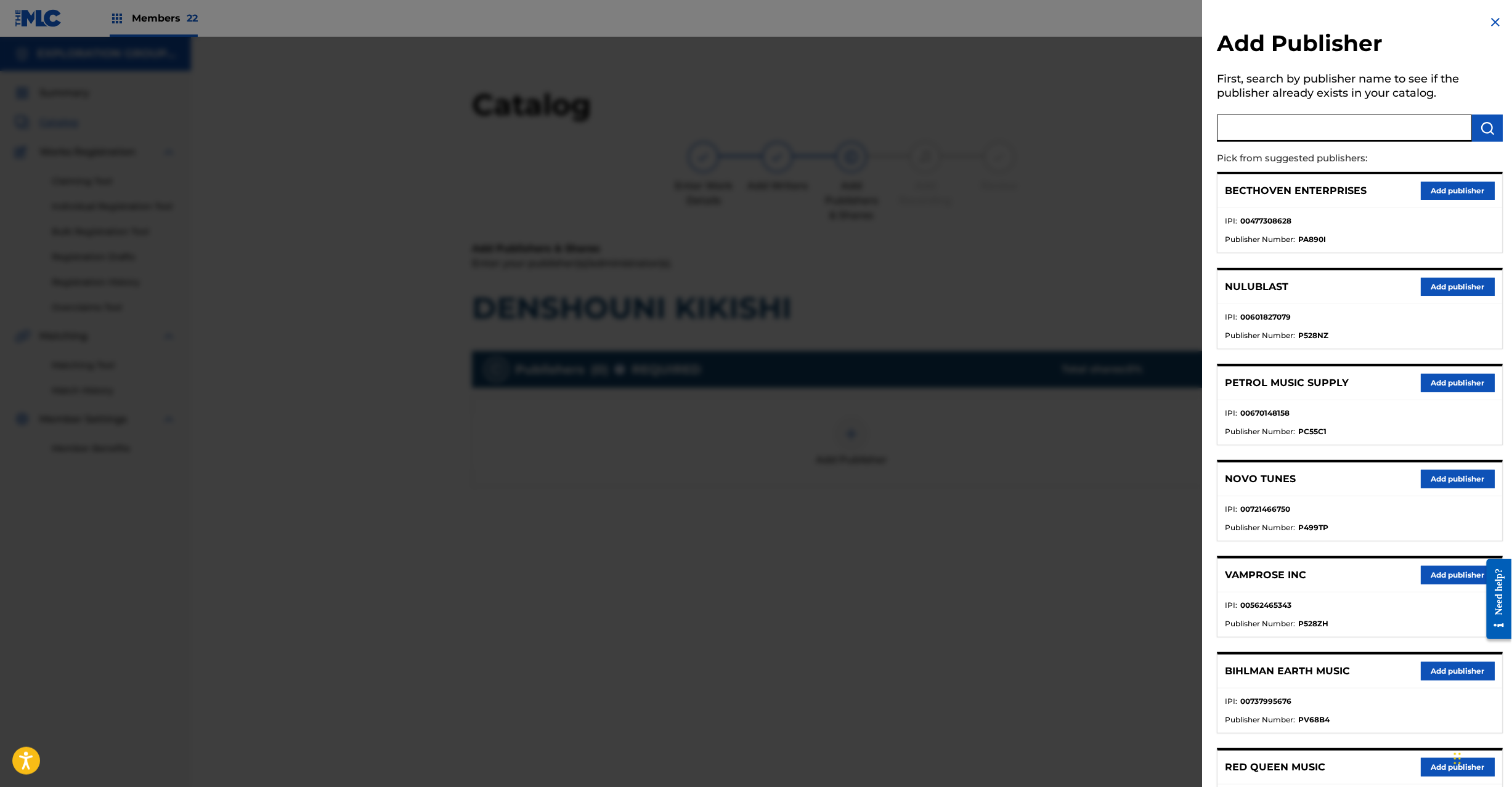
click at [1291, 131] on input "text" at bounding box center [1345, 128] width 255 height 27
paste input "Koei Tecmo Music Co Ltd N Business Div"
type input "Koei Tecmo Music Co Ltd N Business Div"
click at [1492, 126] on img "submit" at bounding box center [1488, 128] width 15 height 15
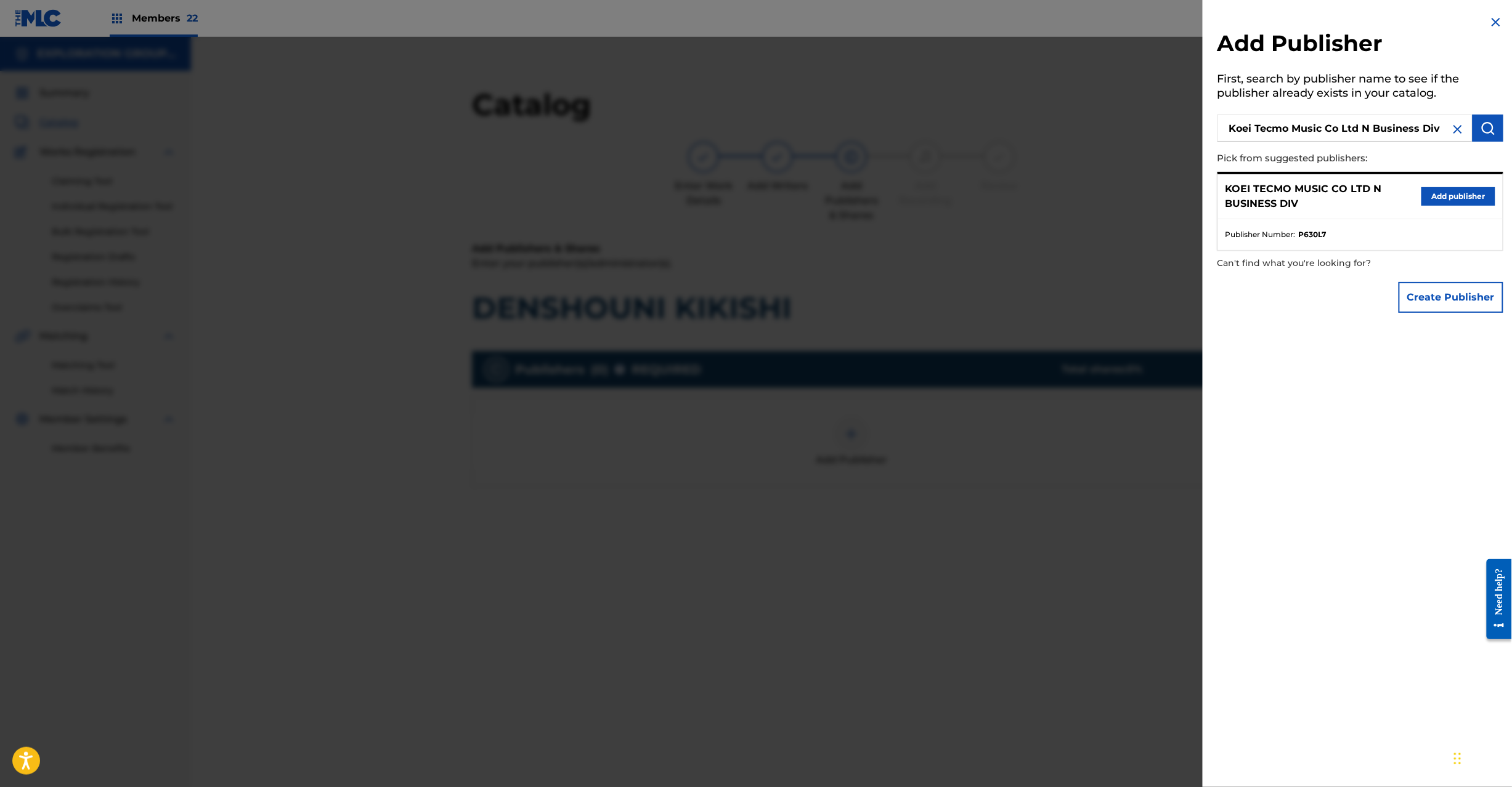
click at [1446, 190] on button "Add publisher" at bounding box center [1459, 197] width 74 height 18
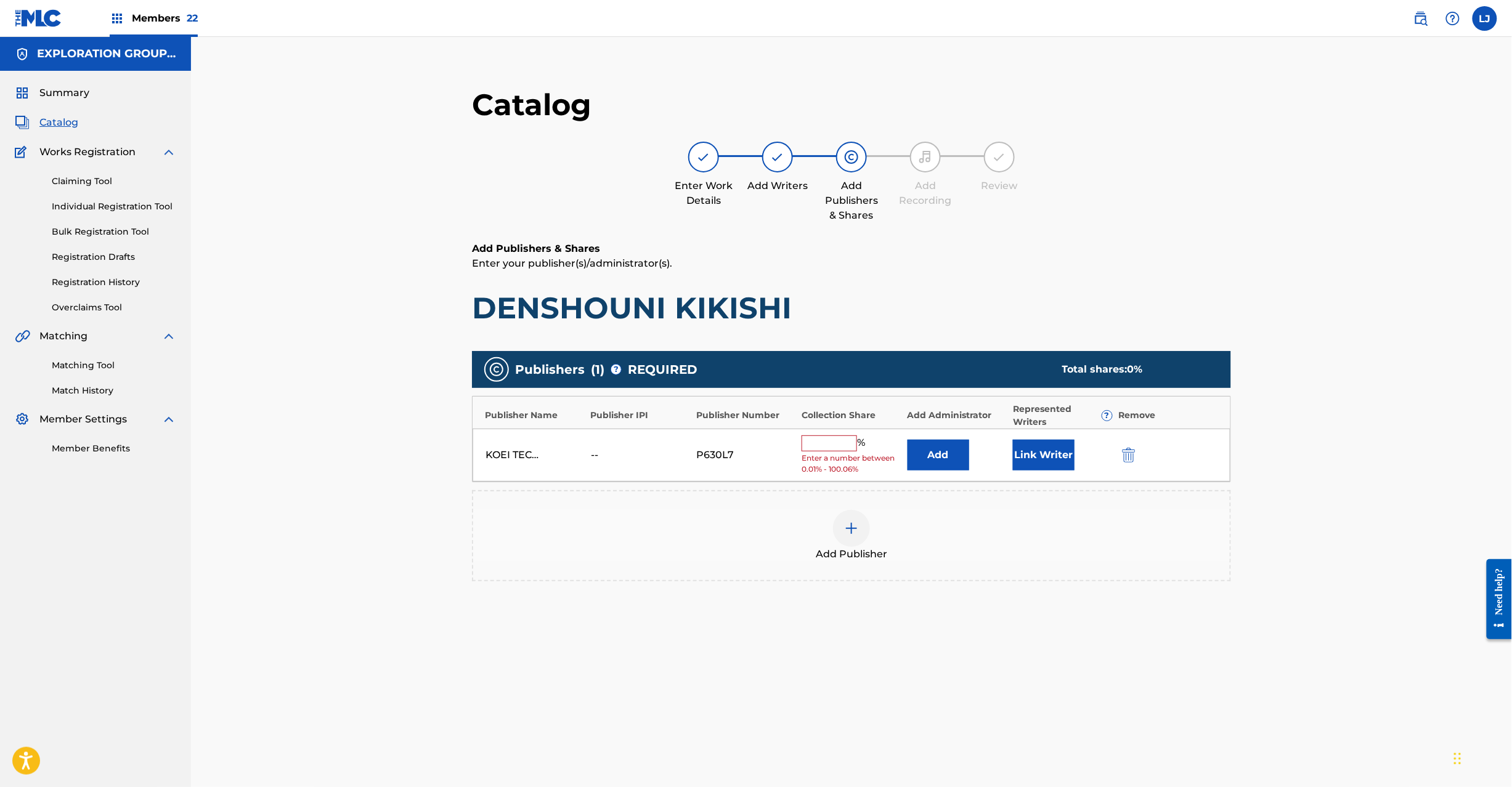
click at [928, 451] on button "Add" at bounding box center [938, 455] width 62 height 31
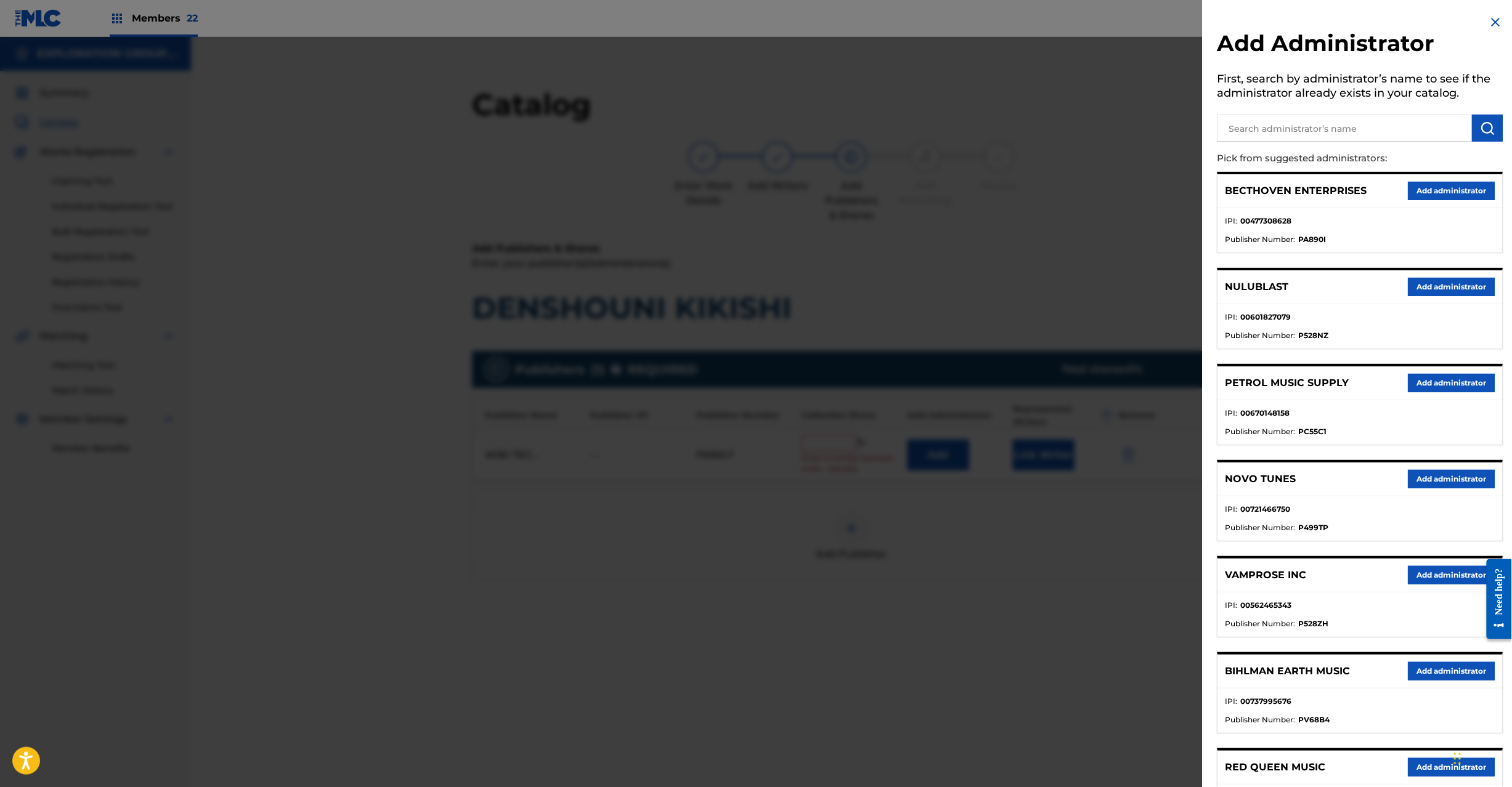
click at [1331, 102] on h5 "First, search by administrator’s name to see if the administrator already exist…" at bounding box center [1360, 88] width 286 height 39
paste input "Exploration Group LLC"
click at [1329, 120] on input "text" at bounding box center [1345, 128] width 255 height 27
type input "Exploration Group LLC"
click at [1474, 124] on button "submit" at bounding box center [1488, 128] width 31 height 27
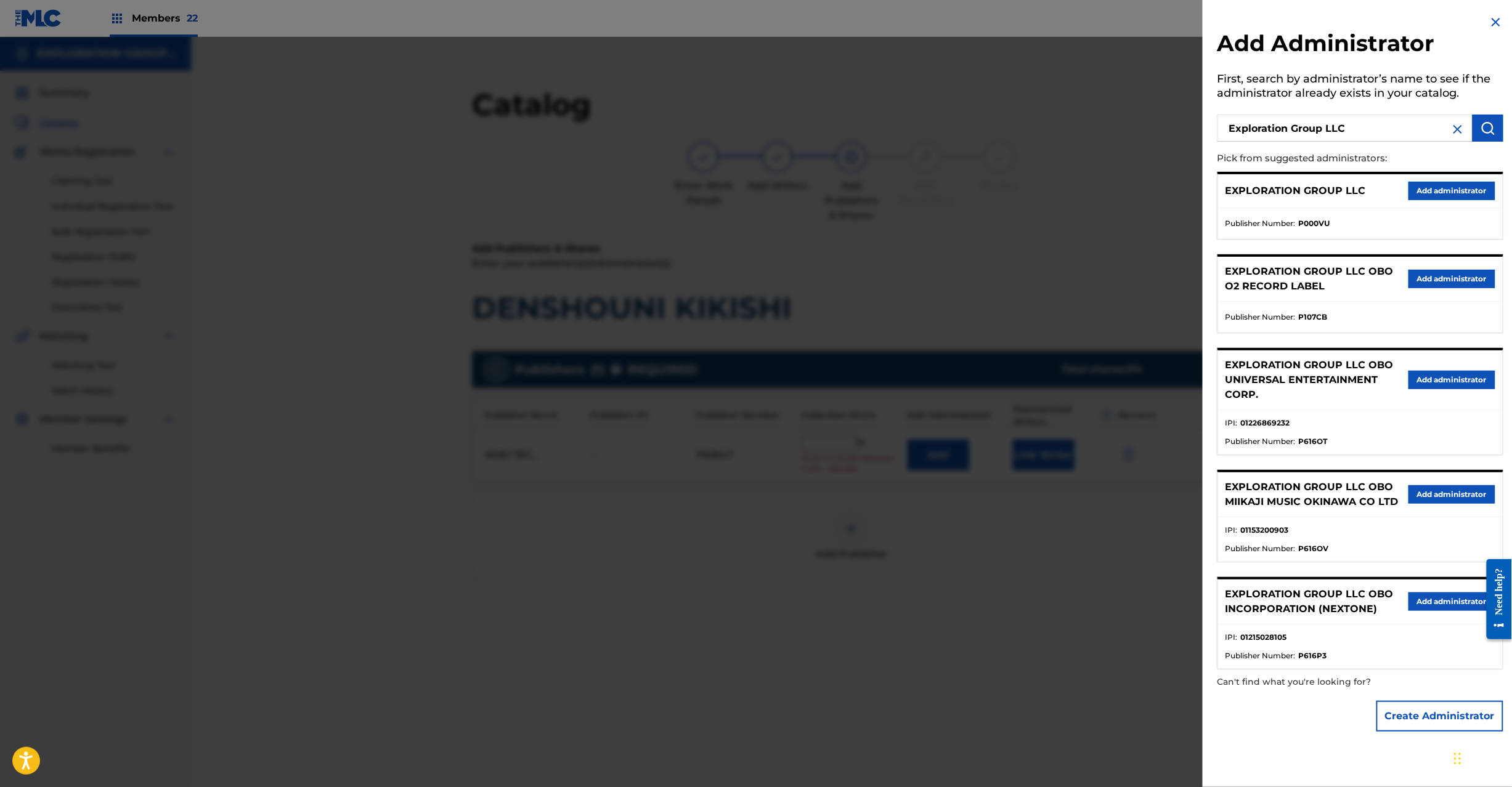
click at [1440, 189] on button "Add administrator" at bounding box center [1451, 191] width 87 height 18
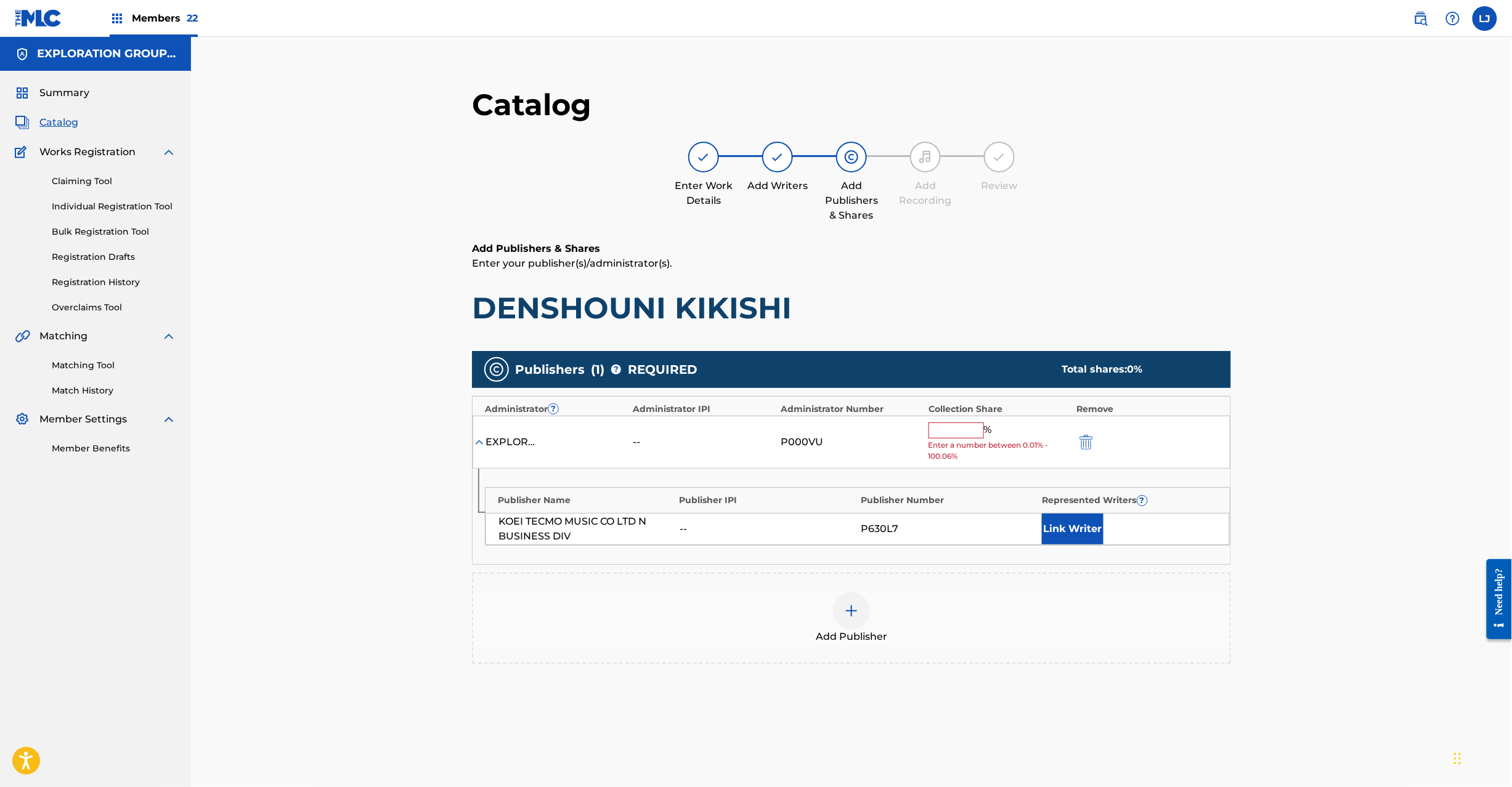
click at [947, 417] on div "EXPLORATION GROUP LLC -- P000VU % Enter a number between 0.01% - 100.06%" at bounding box center [852, 443] width 758 height 53
click at [950, 427] on input "text" at bounding box center [956, 430] width 55 height 16
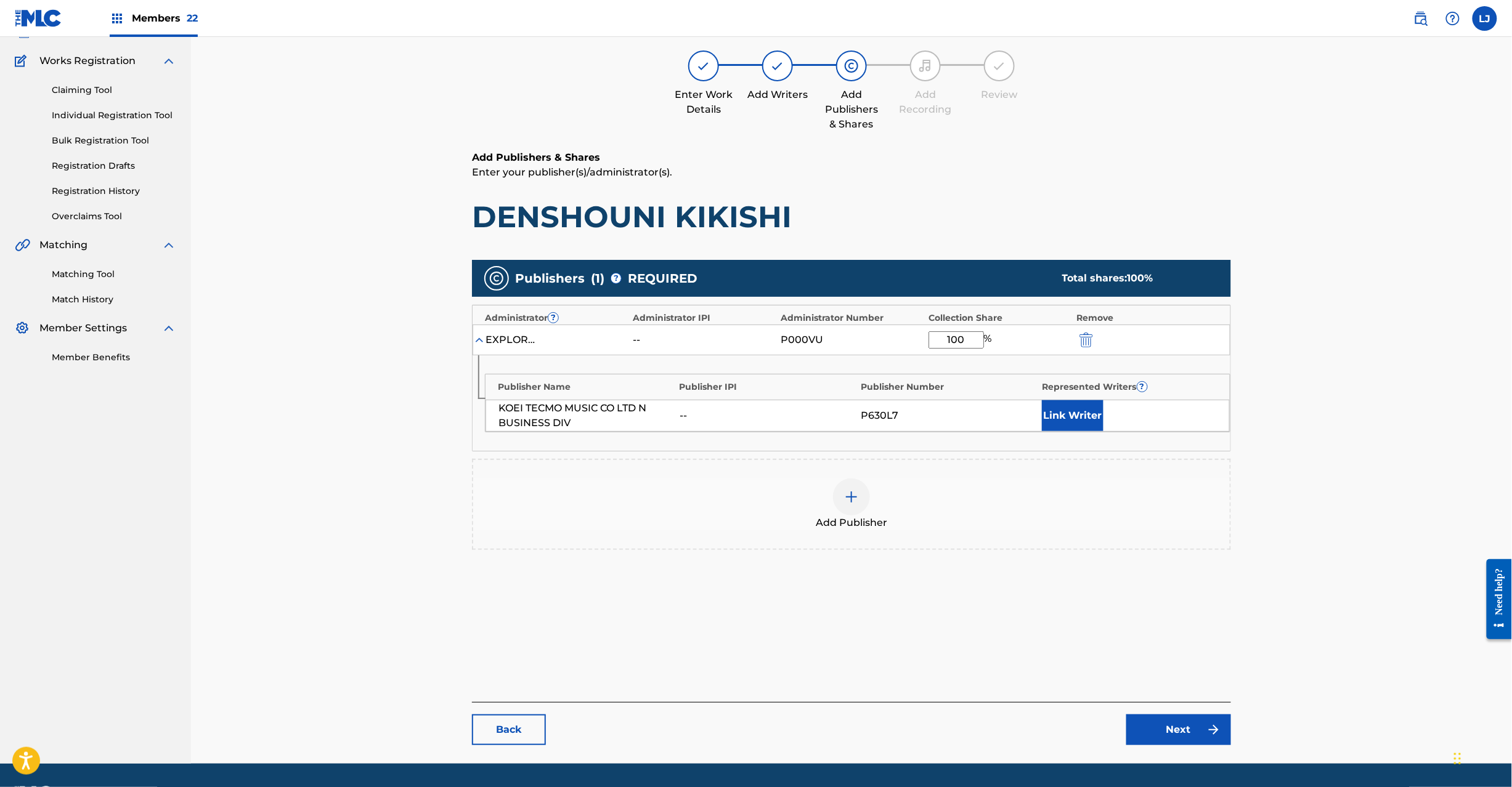
scroll to position [127, 0]
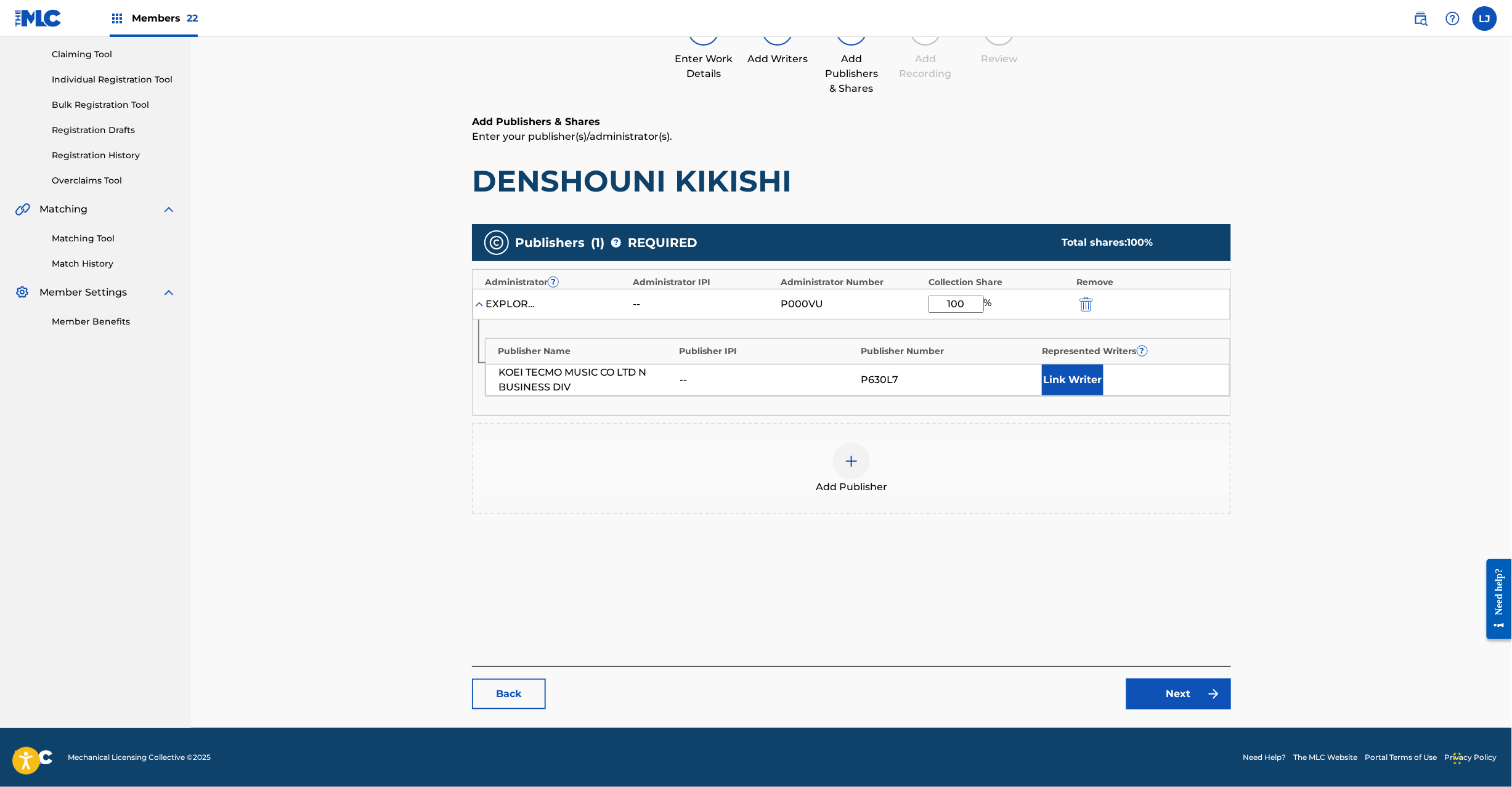
type input "100"
click at [1169, 691] on link "Next" at bounding box center [1179, 694] width 105 height 31
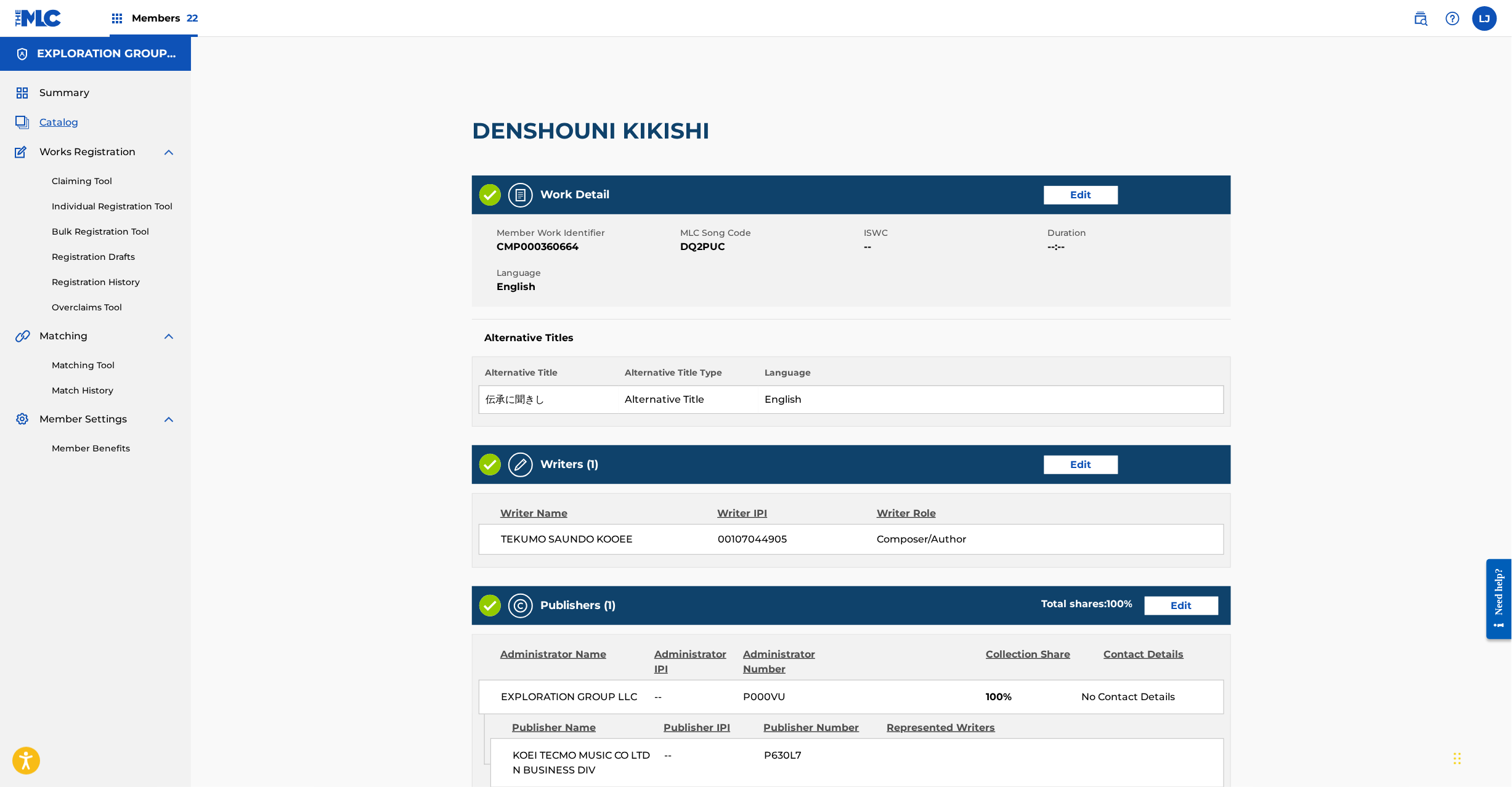
scroll to position [286, 0]
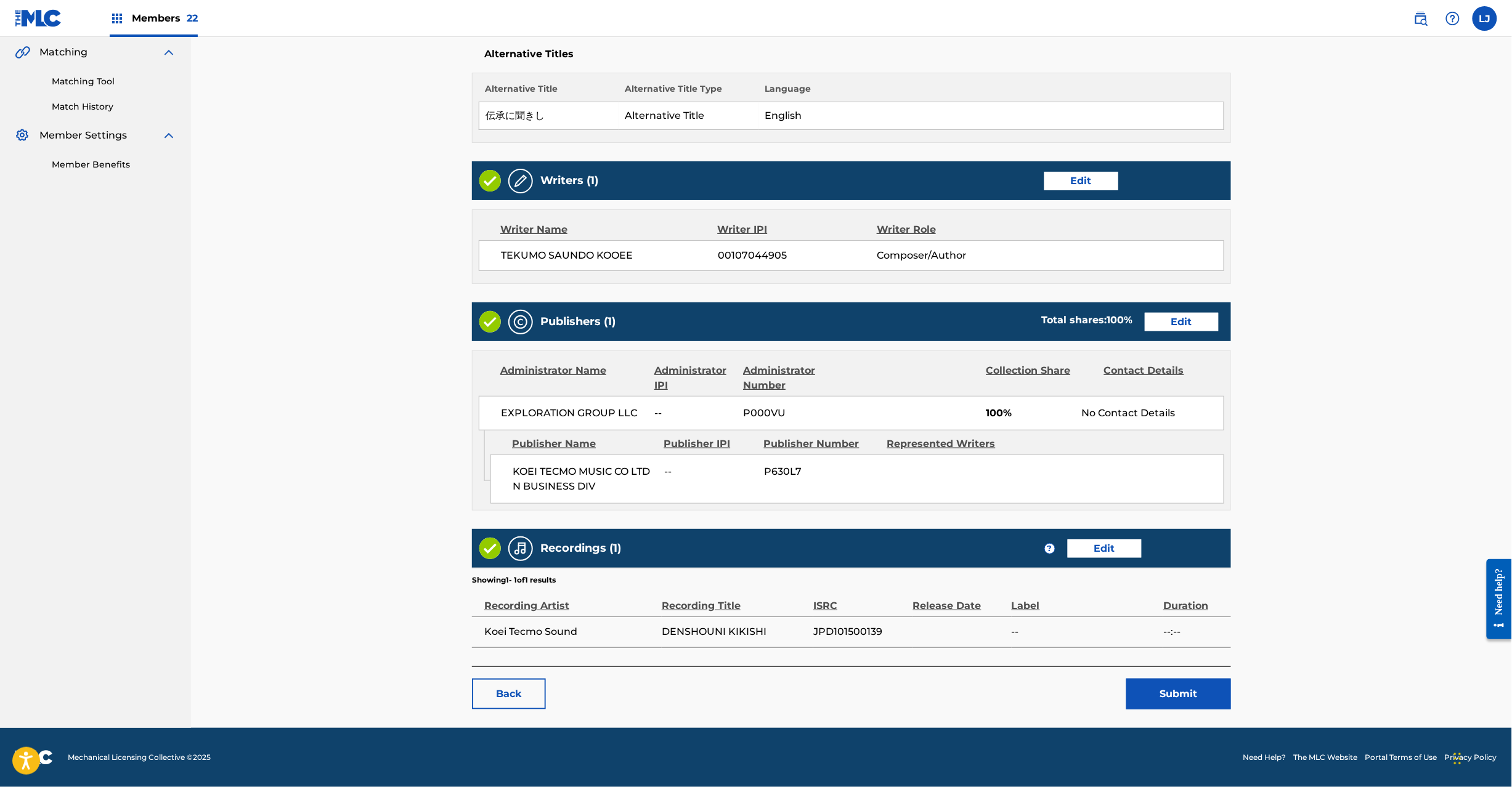
click at [1140, 697] on button "Submit" at bounding box center [1179, 694] width 105 height 31
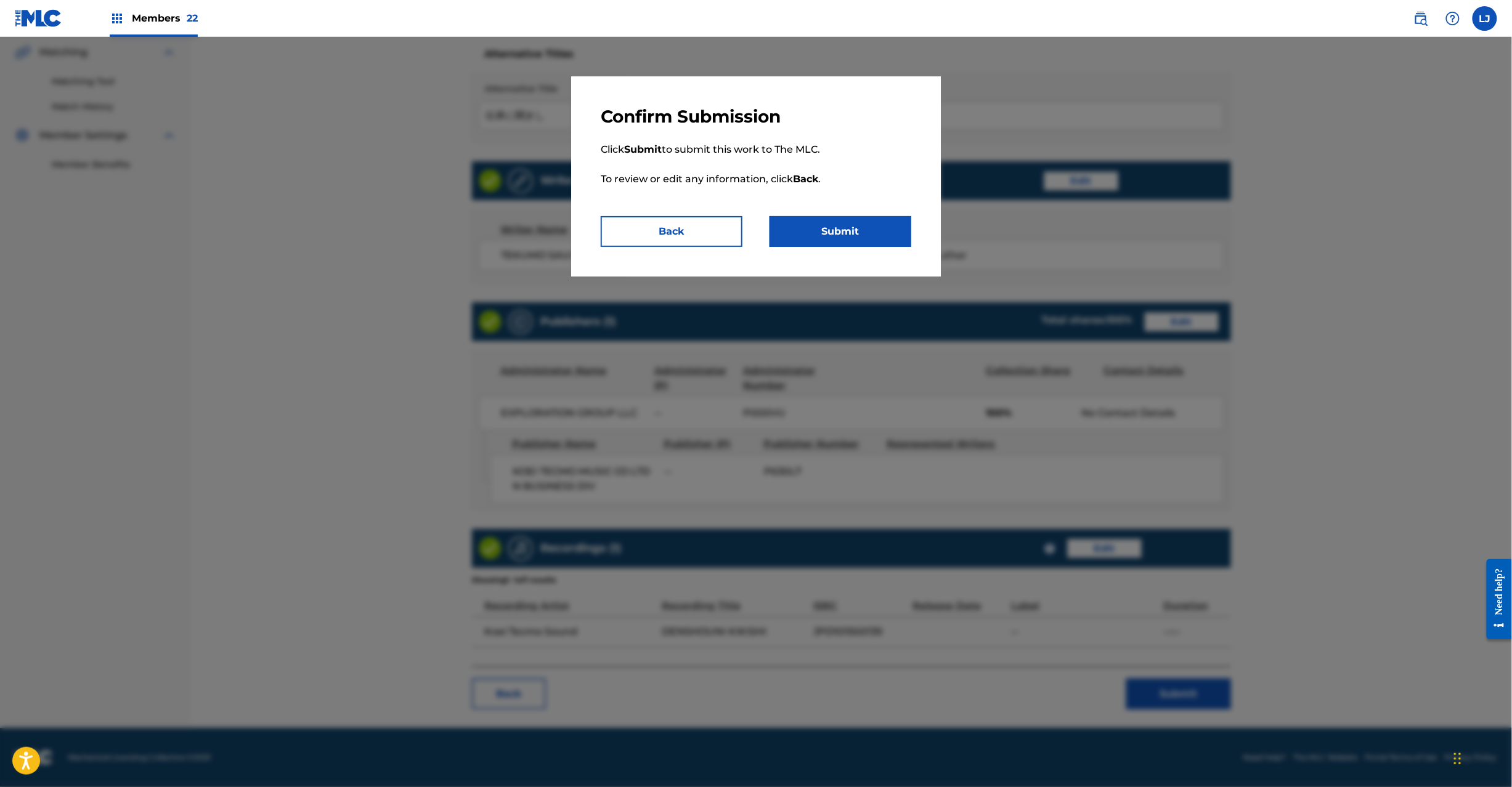
click at [817, 225] on button "Submit" at bounding box center [841, 231] width 142 height 31
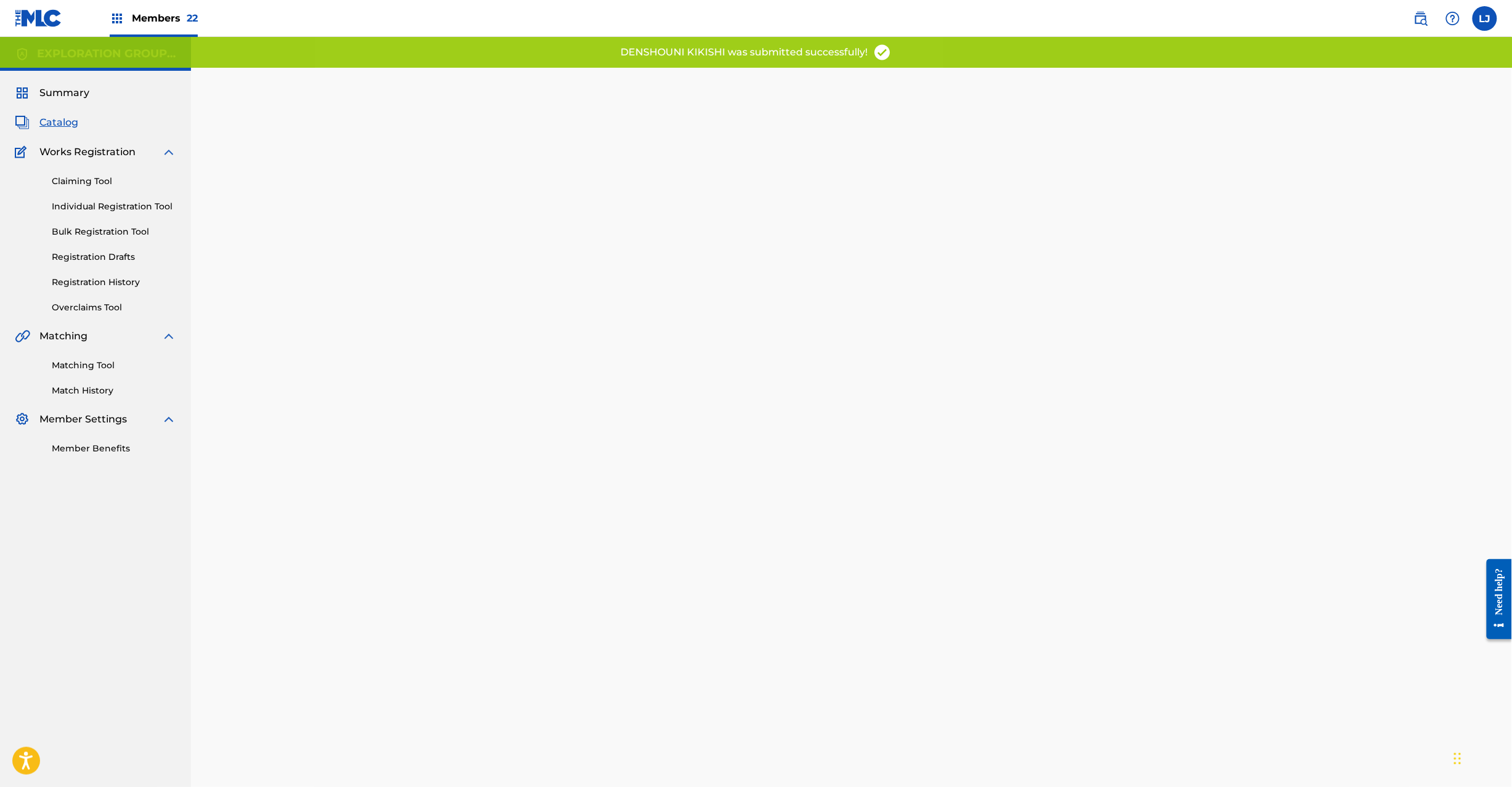
scroll to position [127, 0]
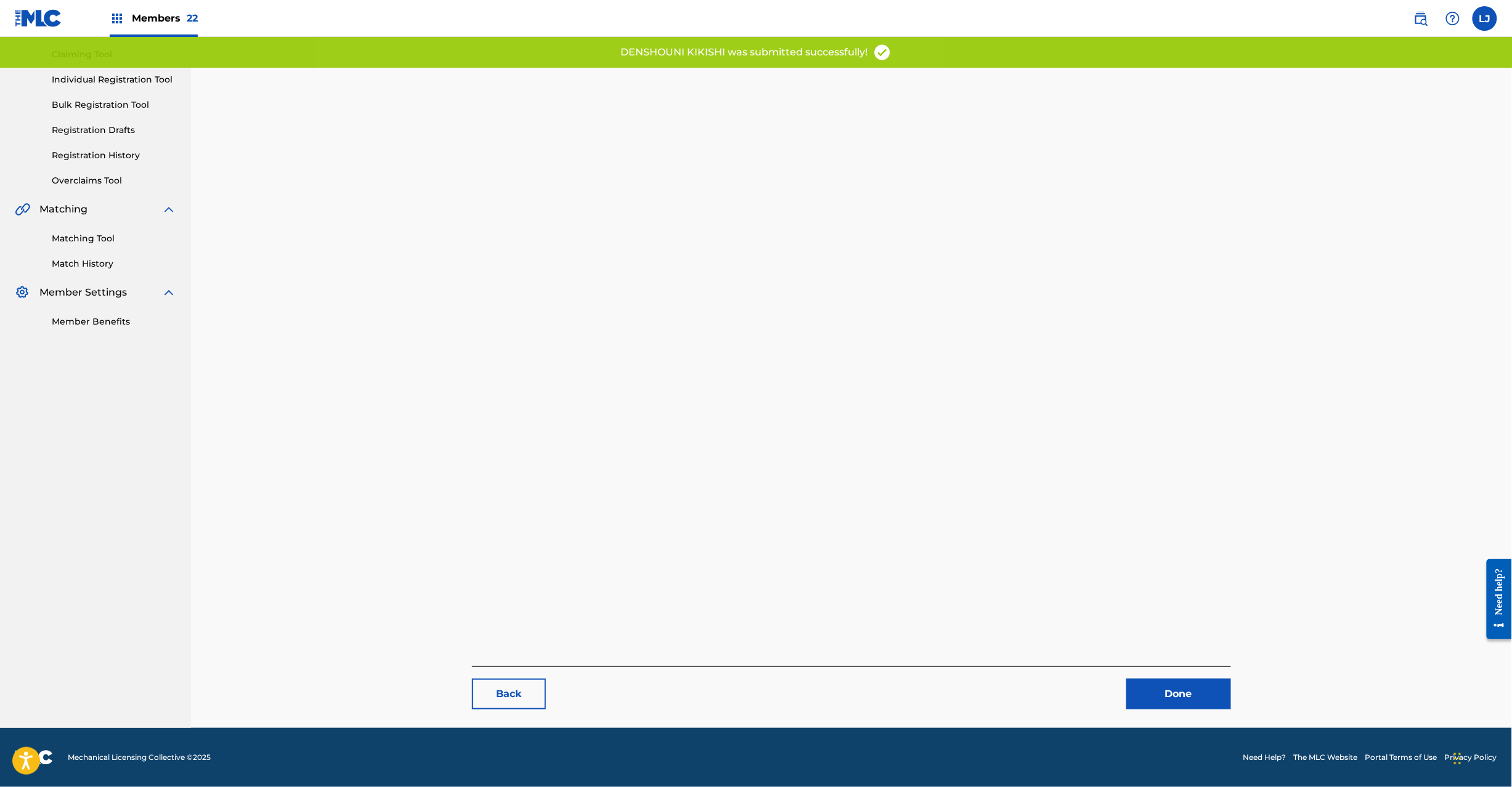
click at [1198, 698] on link "Done" at bounding box center [1179, 694] width 105 height 31
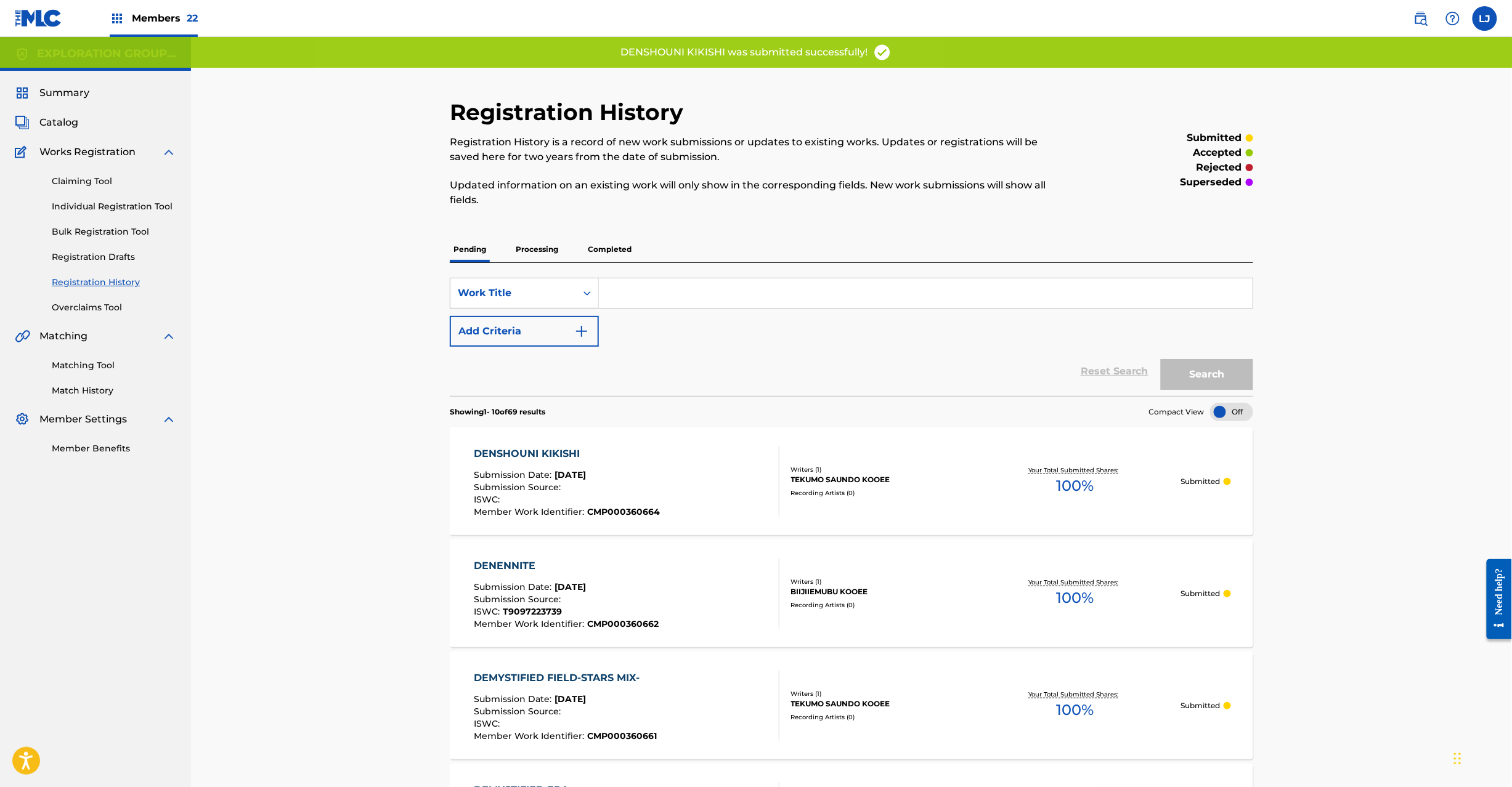
click at [654, 465] on div "DENSHOUNI KIKISHI Submission Date : [DATE] Submission Source : ISWC : Member Wo…" at bounding box center [567, 482] width 186 height 70
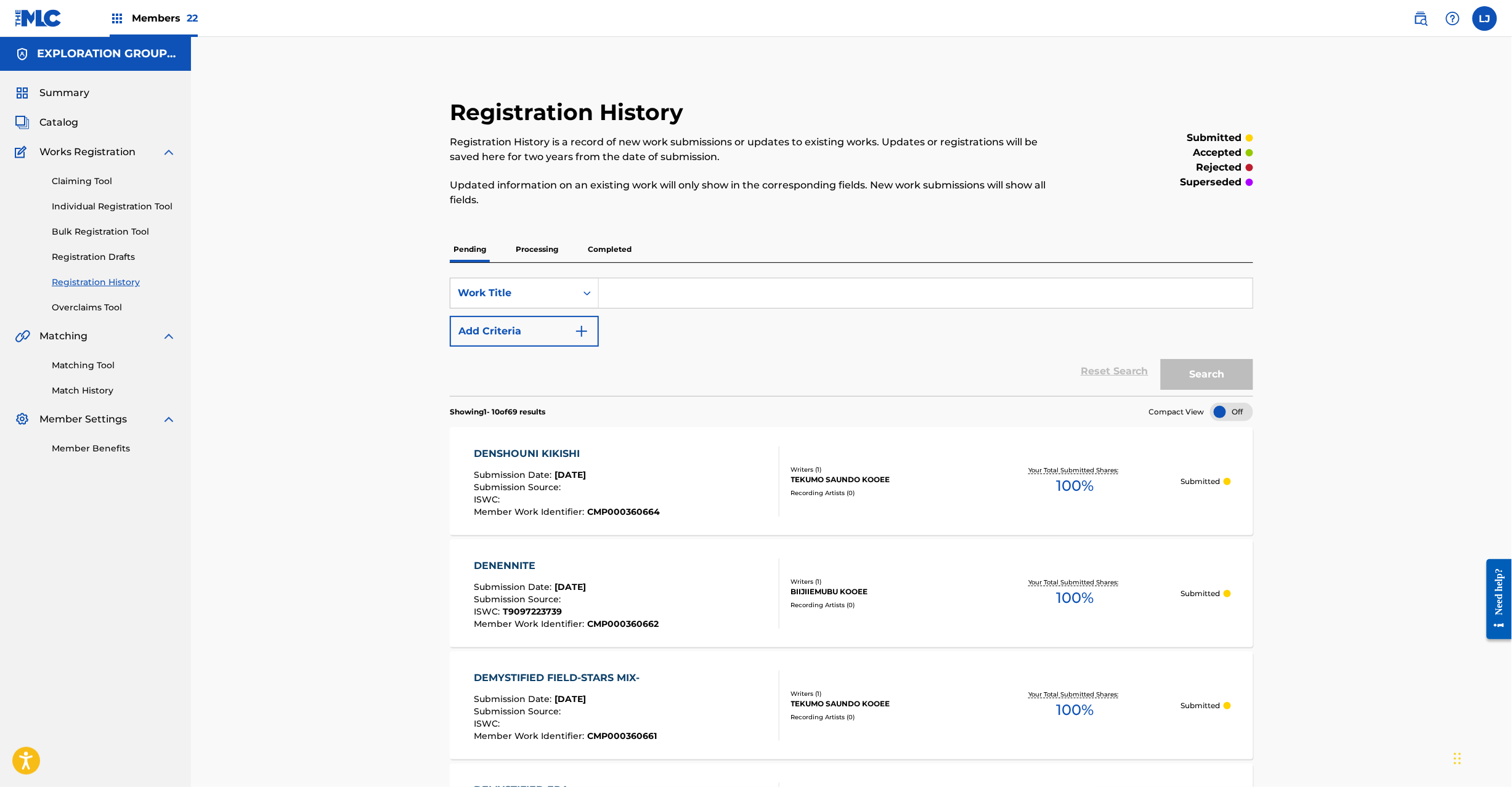
click at [45, 128] on span "Catalog" at bounding box center [59, 122] width 39 height 15
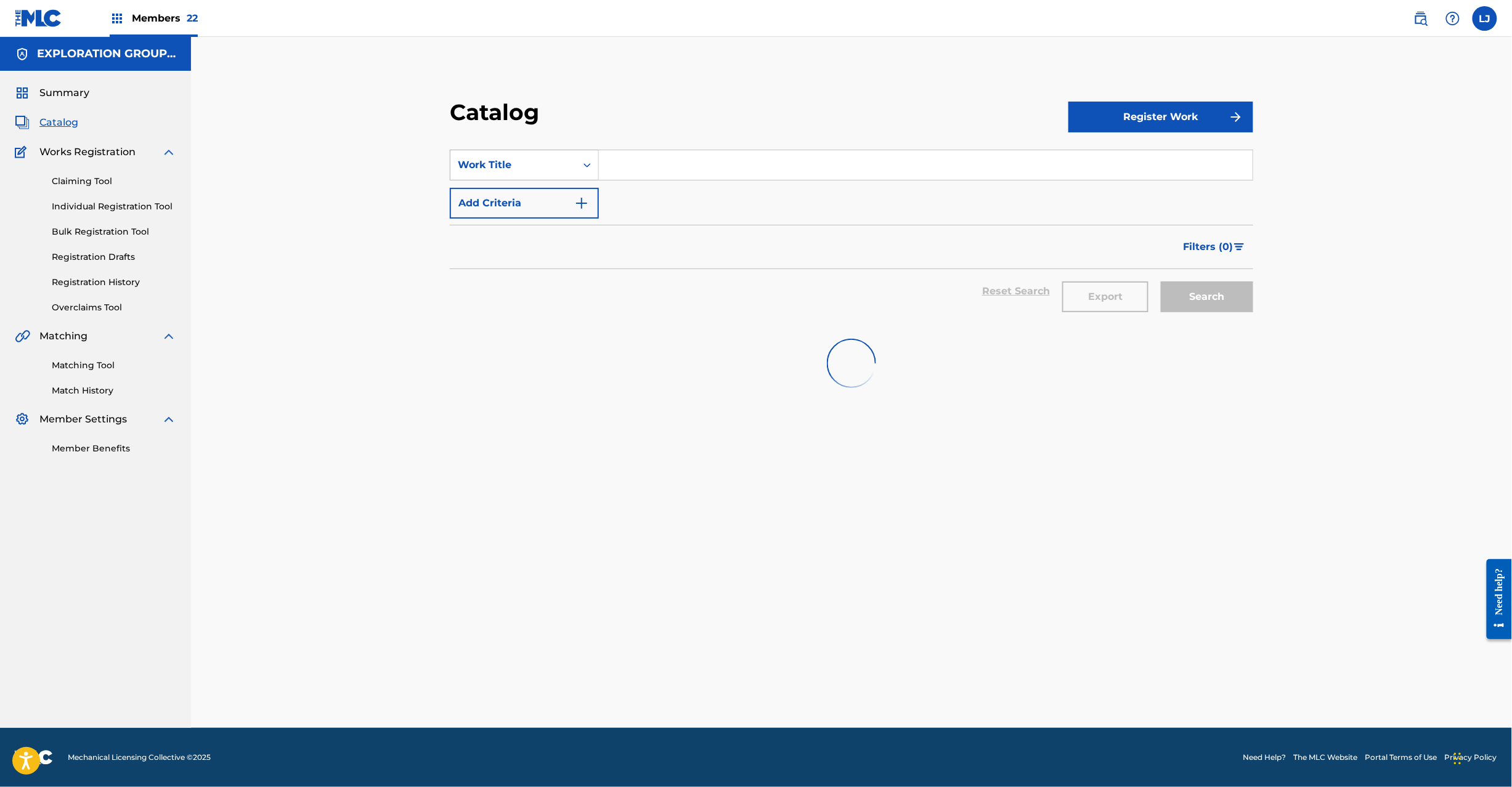
click at [562, 156] on div "Work Title" at bounding box center [513, 165] width 126 height 23
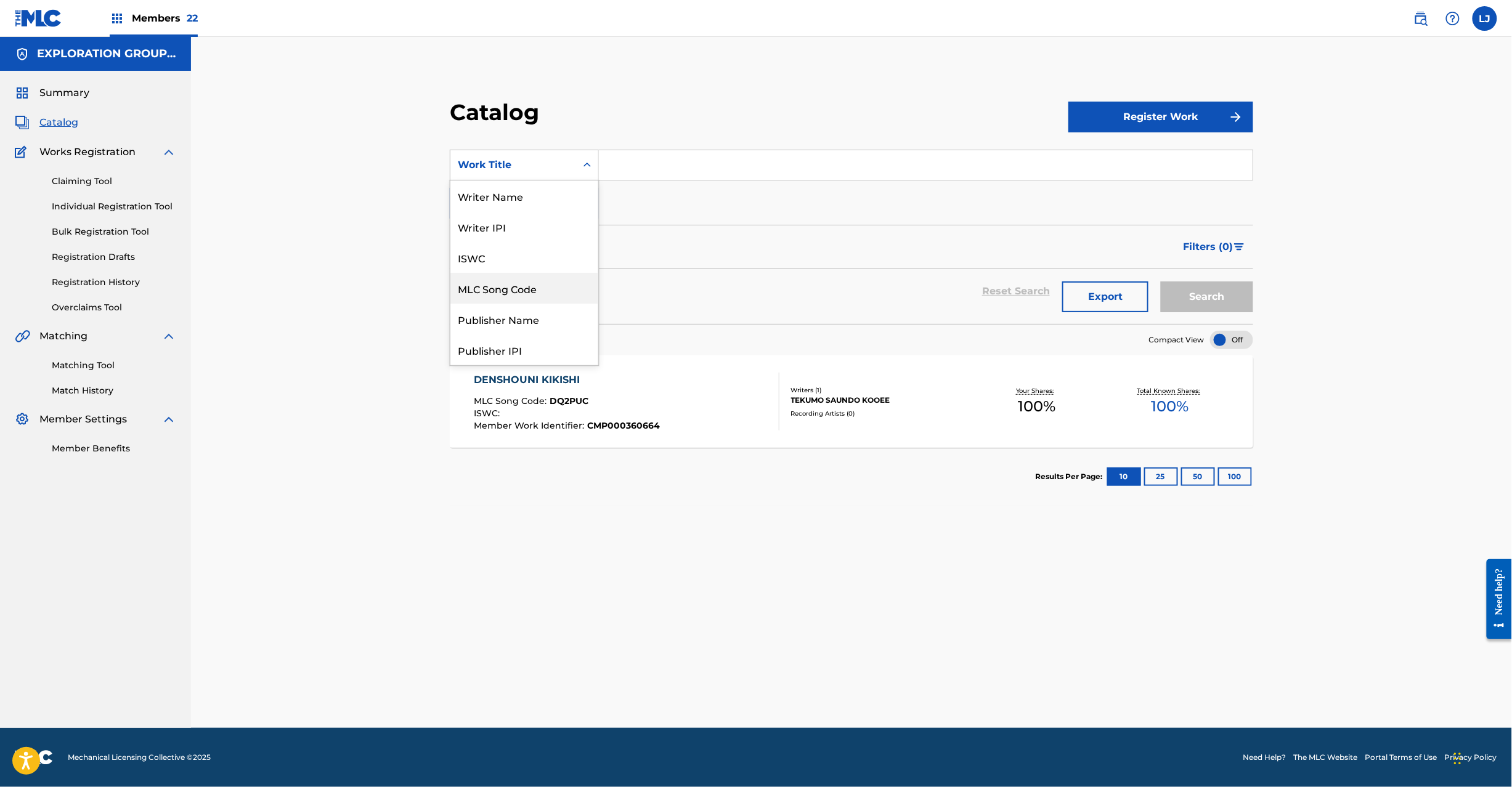
click at [544, 291] on div "MLC Song Code" at bounding box center [524, 288] width 148 height 31
click at [668, 165] on input "Search Form" at bounding box center [926, 165] width 654 height 29
paste input "DQ2IRJ"
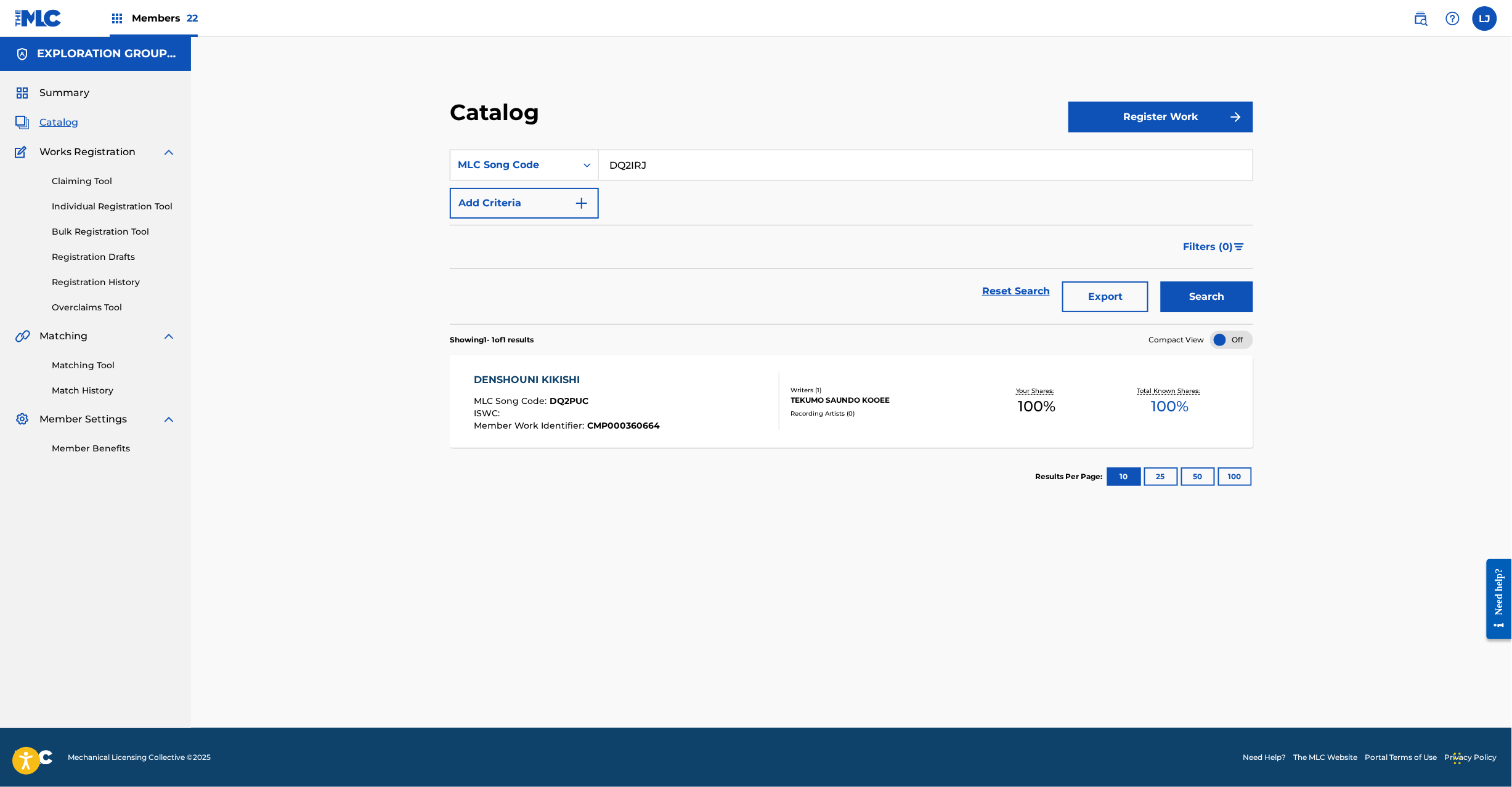
type input "DQ2IRJ"
click at [1196, 301] on button "Search" at bounding box center [1207, 296] width 92 height 31
click at [644, 405] on div "MLC Song Code : DQ2IRJ" at bounding box center [567, 402] width 186 height 12
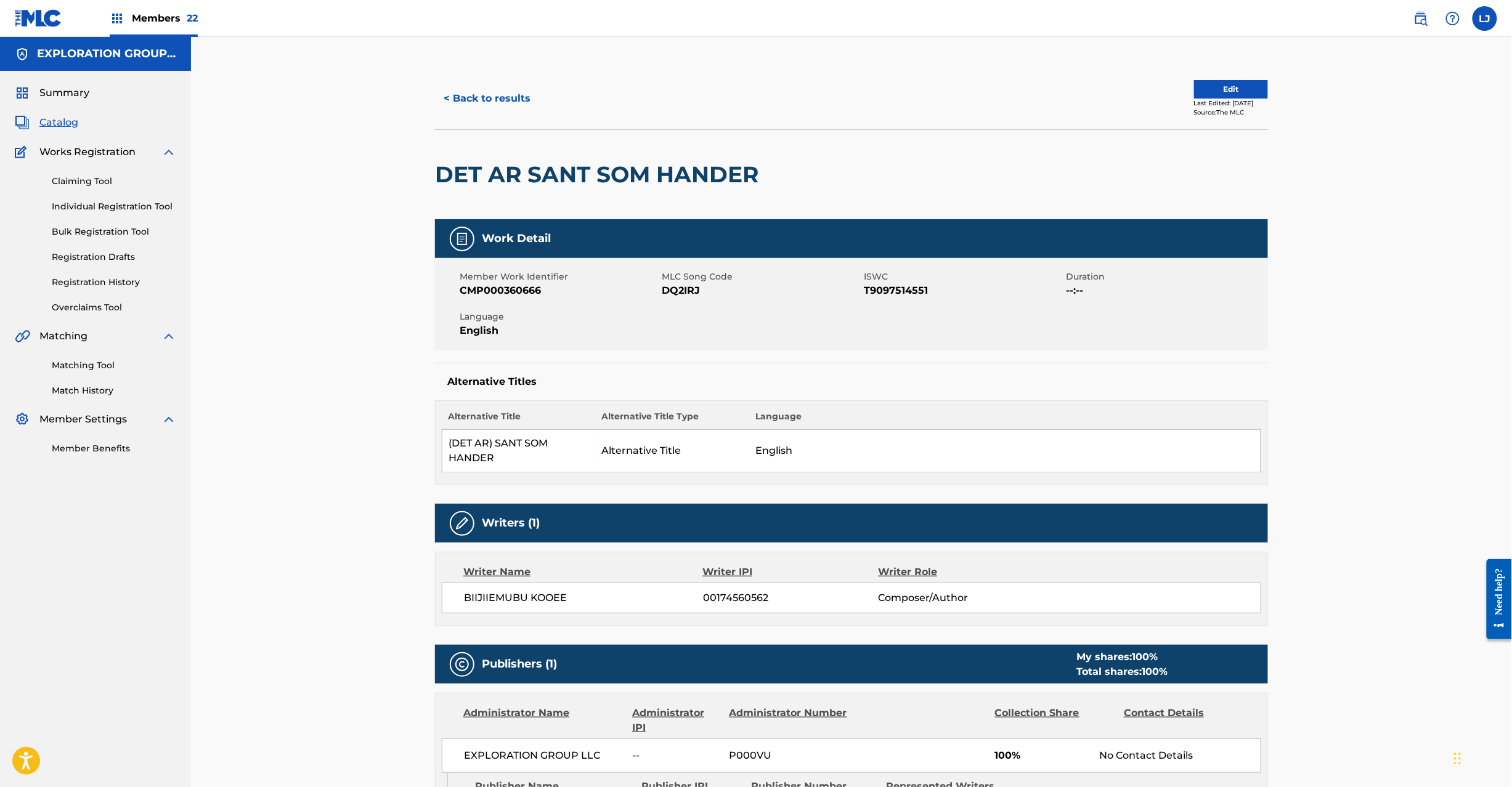
click at [1228, 79] on div "< Back to results Edit Last Edited: [DATE] Source: The MLC" at bounding box center [851, 98] width 833 height 62
click at [1203, 89] on button "Edit" at bounding box center [1231, 89] width 74 height 18
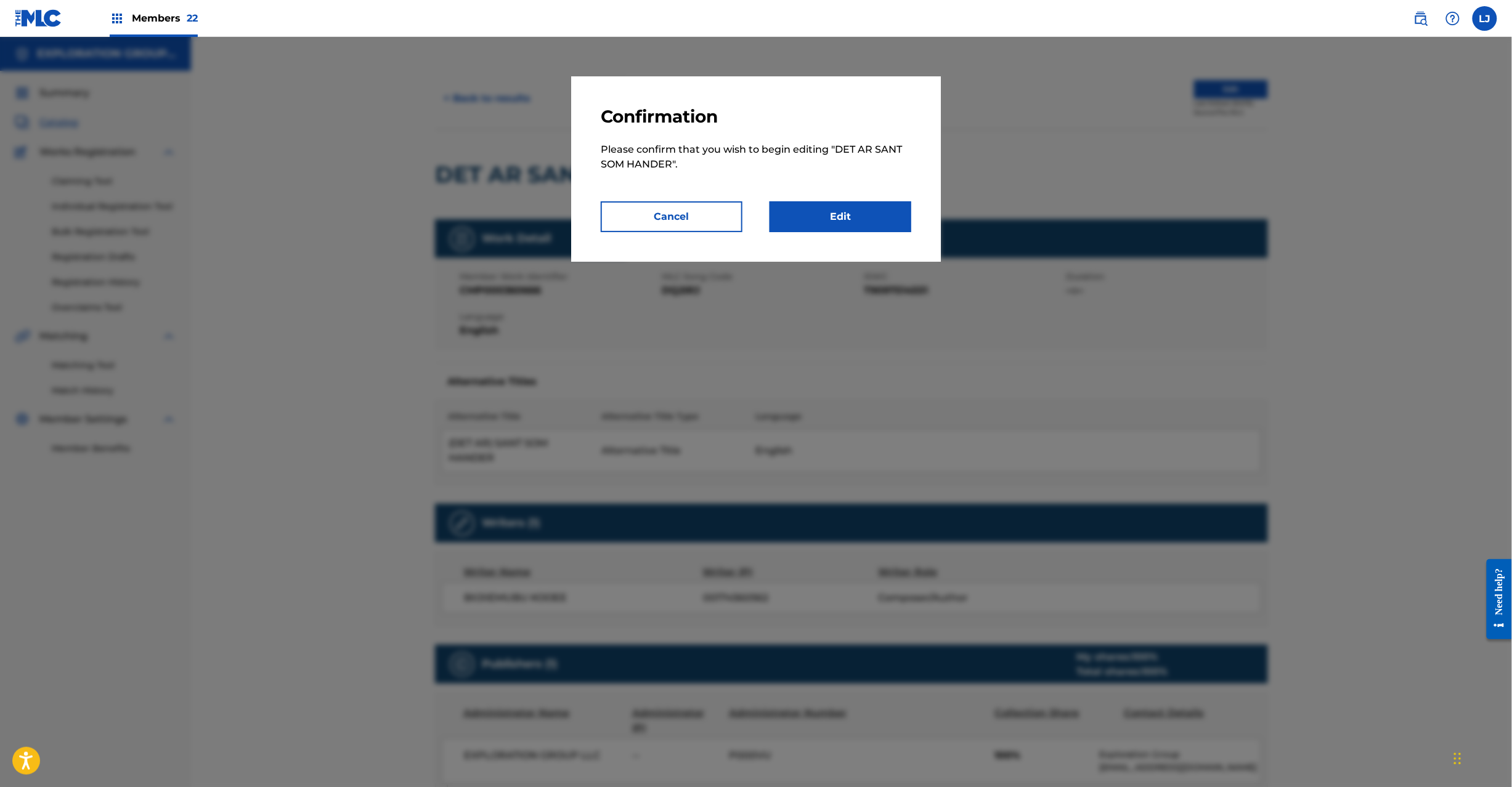
click at [848, 202] on link "Edit" at bounding box center [841, 216] width 142 height 31
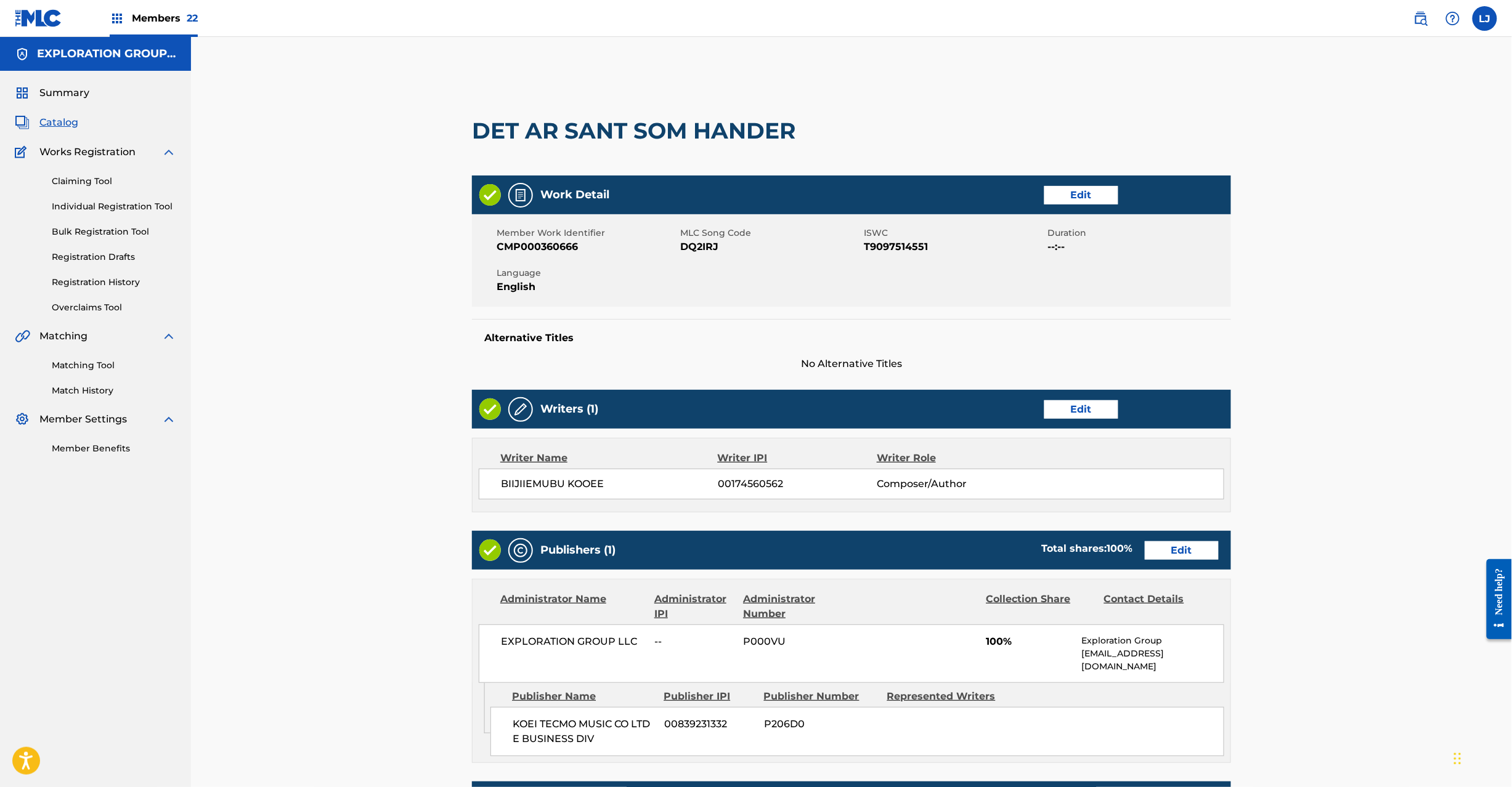
click at [1162, 548] on link "Edit" at bounding box center [1182, 551] width 74 height 18
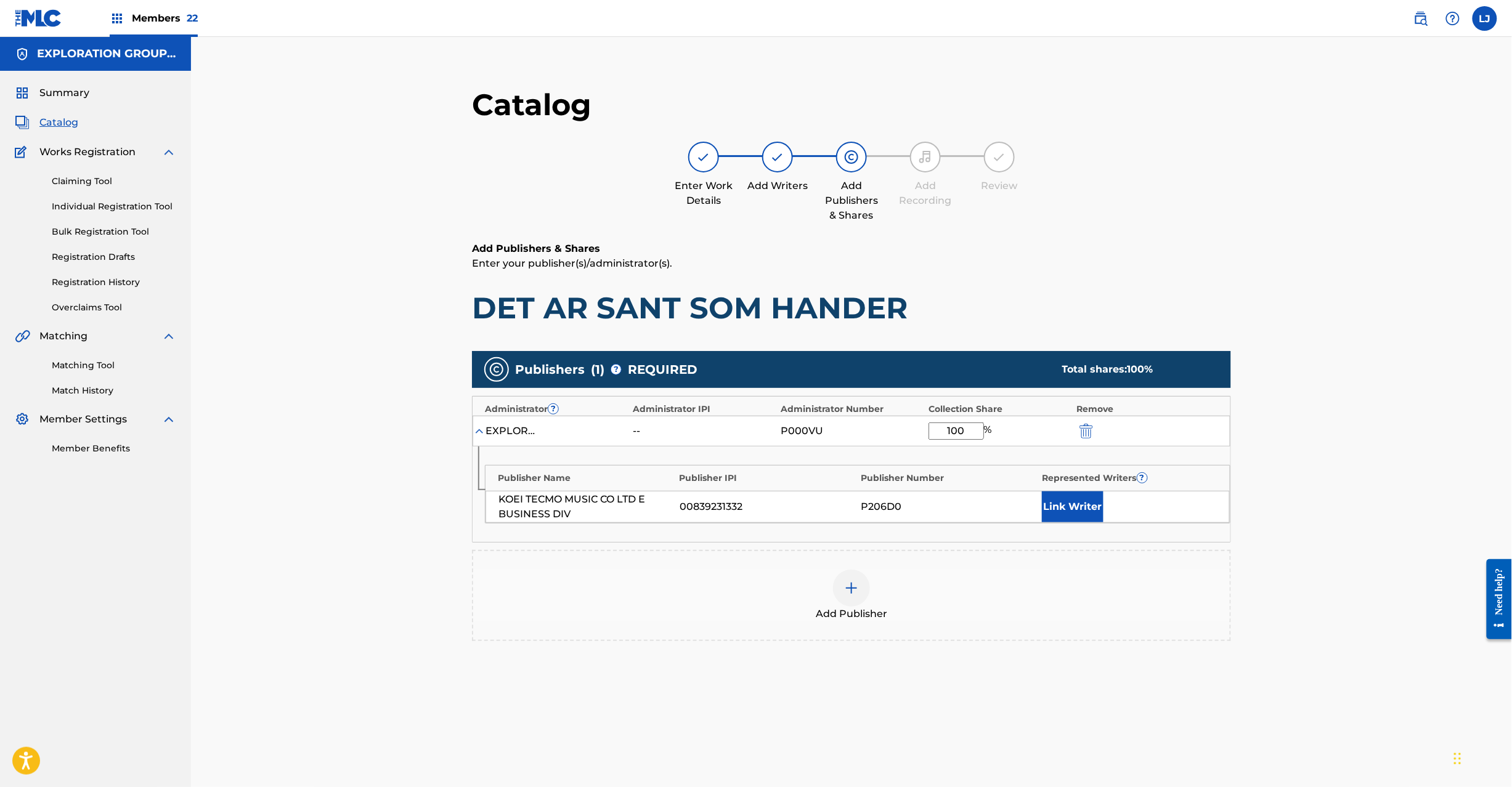
click at [1085, 427] on img "submit" at bounding box center [1086, 431] width 14 height 15
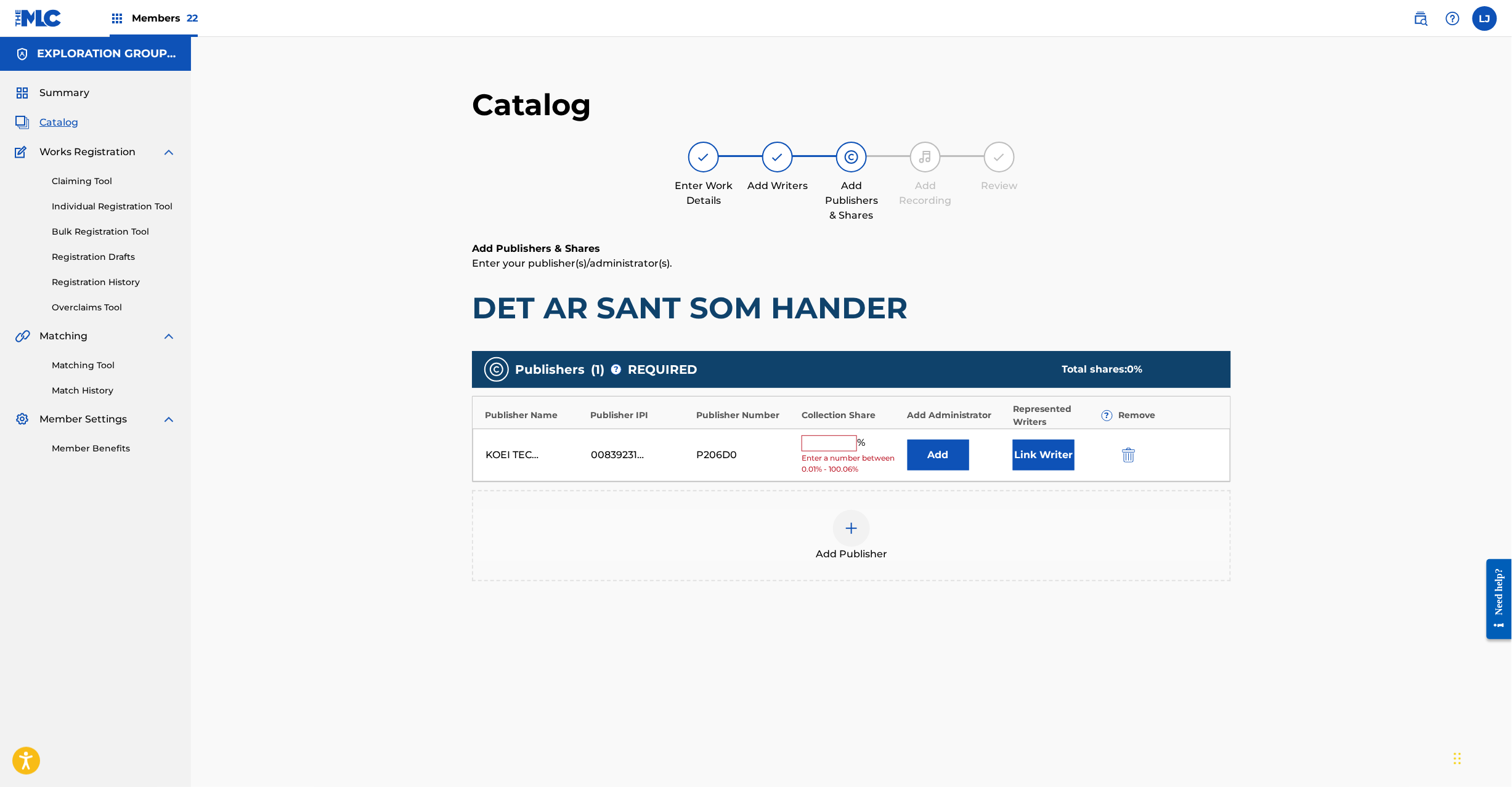
drag, startPoint x: 1117, startPoint y: 449, endPoint x: 1125, endPoint y: 449, distance: 8.0
click at [1120, 449] on div "KOEI TECMO MUSIC CO LTD E BUSINESS DIV 00839231332 P206D0 % Enter a number betw…" at bounding box center [852, 456] width 758 height 53
click at [1125, 449] on img "submit" at bounding box center [1128, 455] width 14 height 15
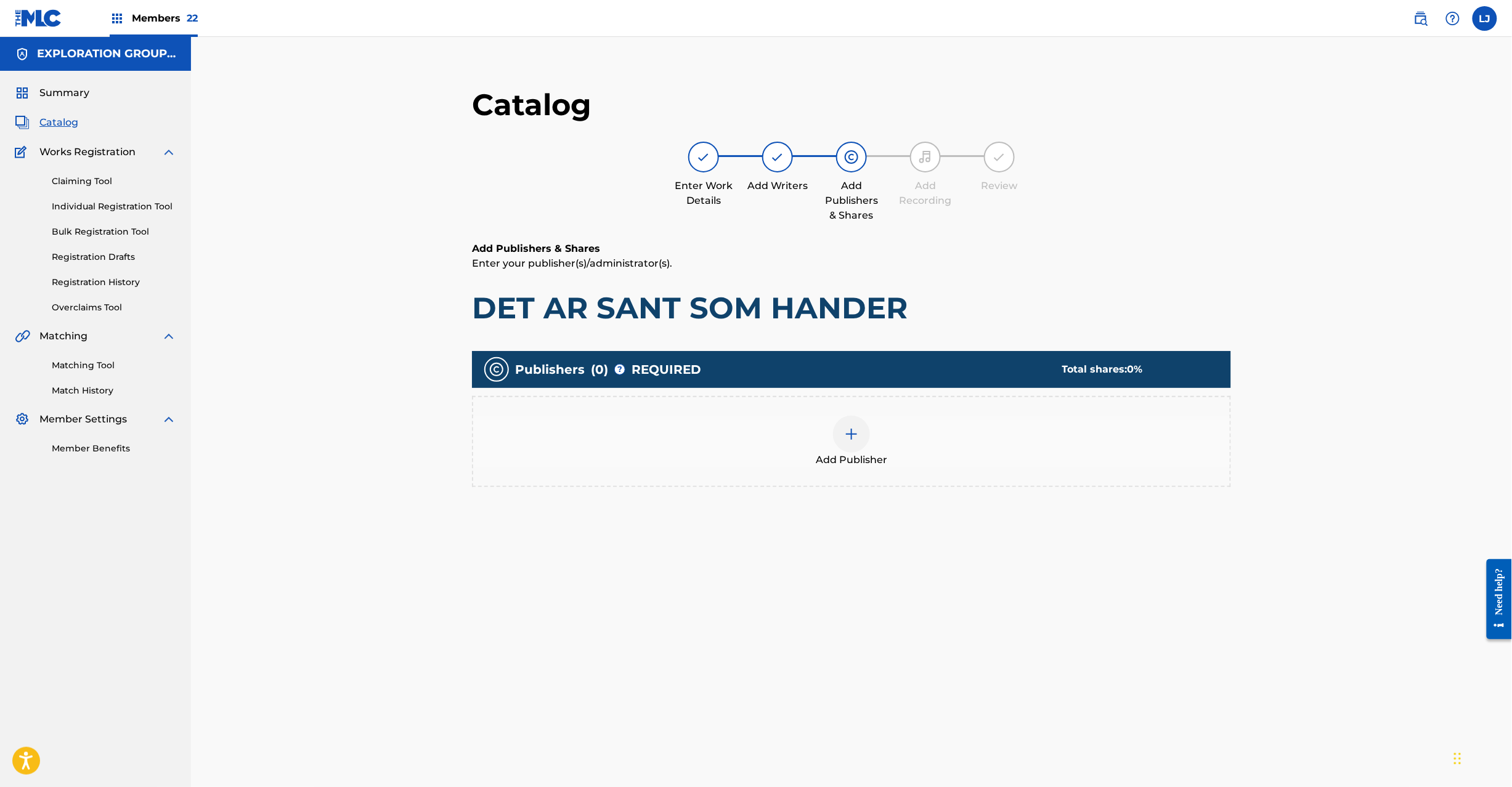
click at [833, 431] on div at bounding box center [851, 434] width 37 height 37
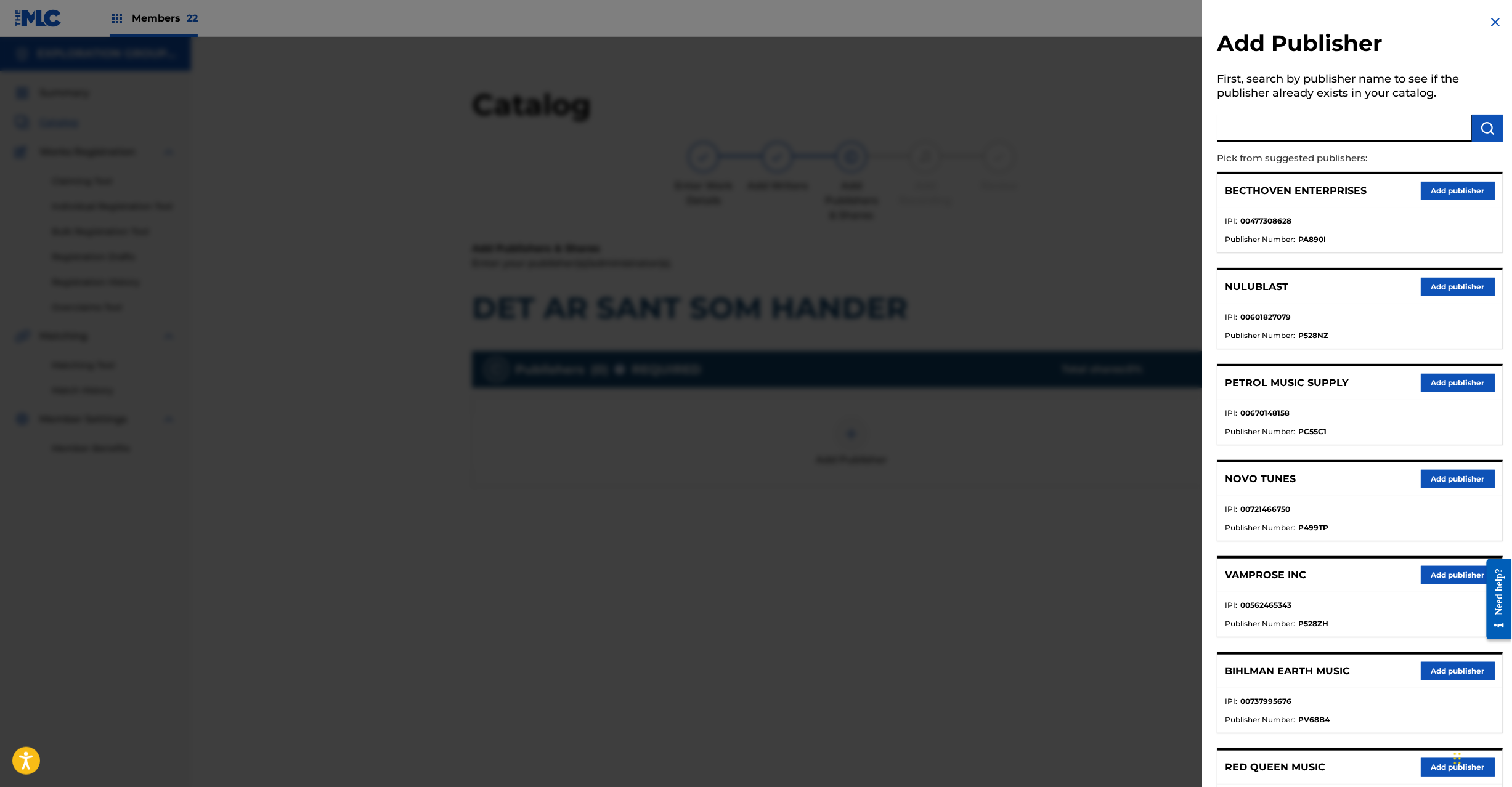
click at [1310, 130] on input "text" at bounding box center [1345, 128] width 255 height 27
paste input "Koei Tecmo Music Co Ltd N Business Div"
type input "Koei Tecmo Music Co Ltd N Business Div"
click at [1475, 132] on button "submit" at bounding box center [1488, 128] width 31 height 27
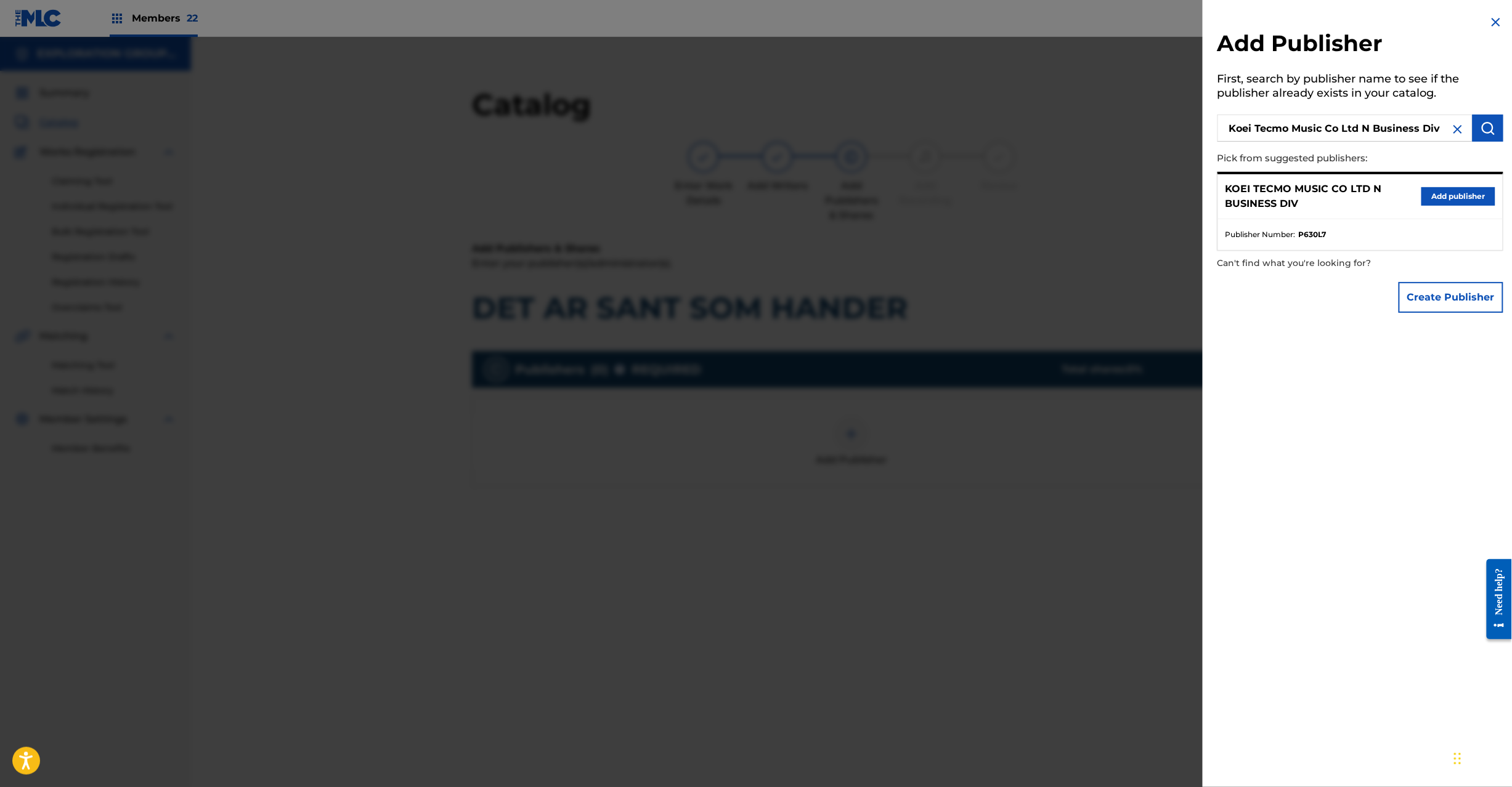
click at [1444, 195] on button "Add publisher" at bounding box center [1459, 197] width 74 height 18
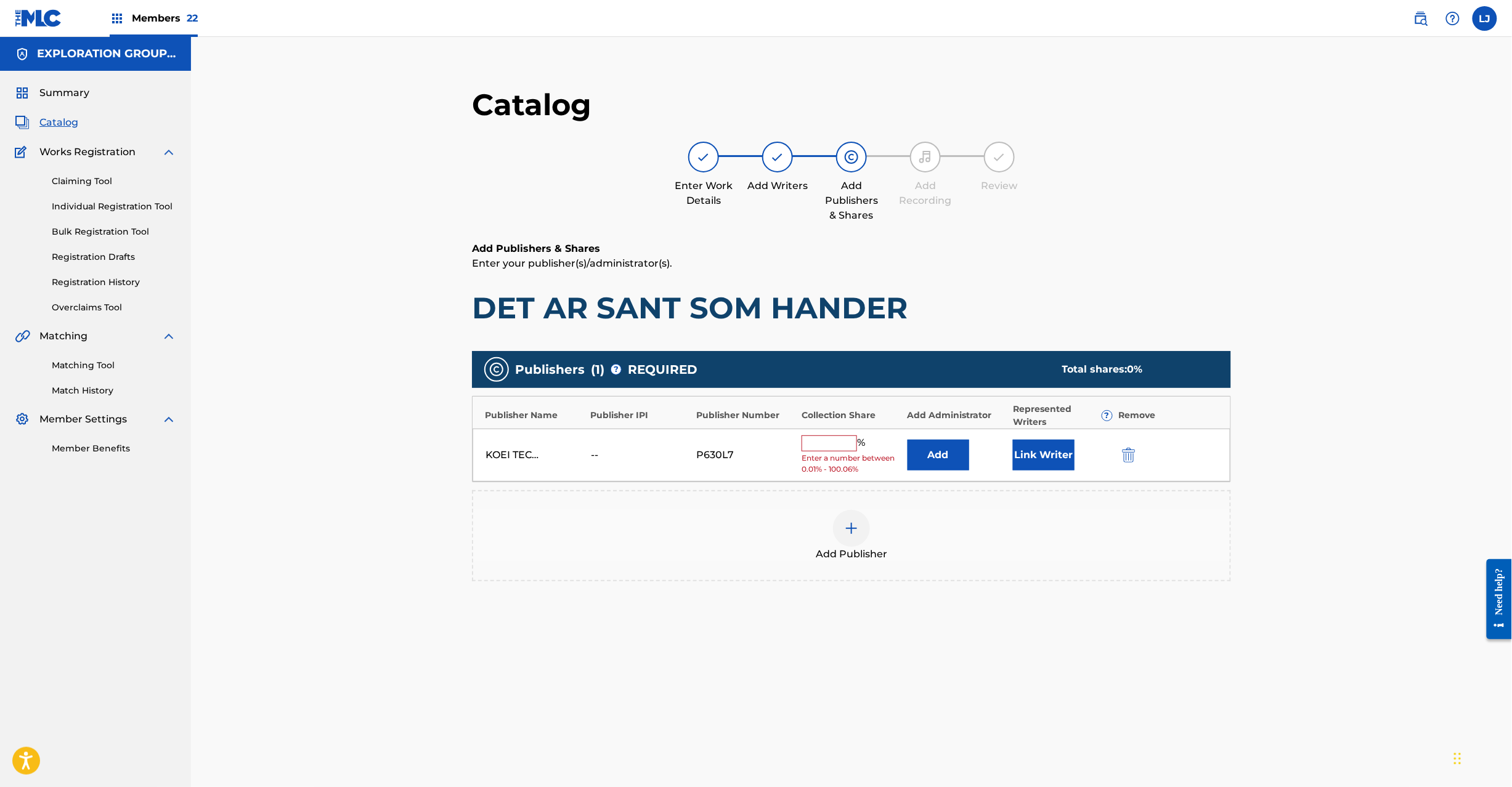
click at [934, 452] on button "Add" at bounding box center [938, 455] width 62 height 31
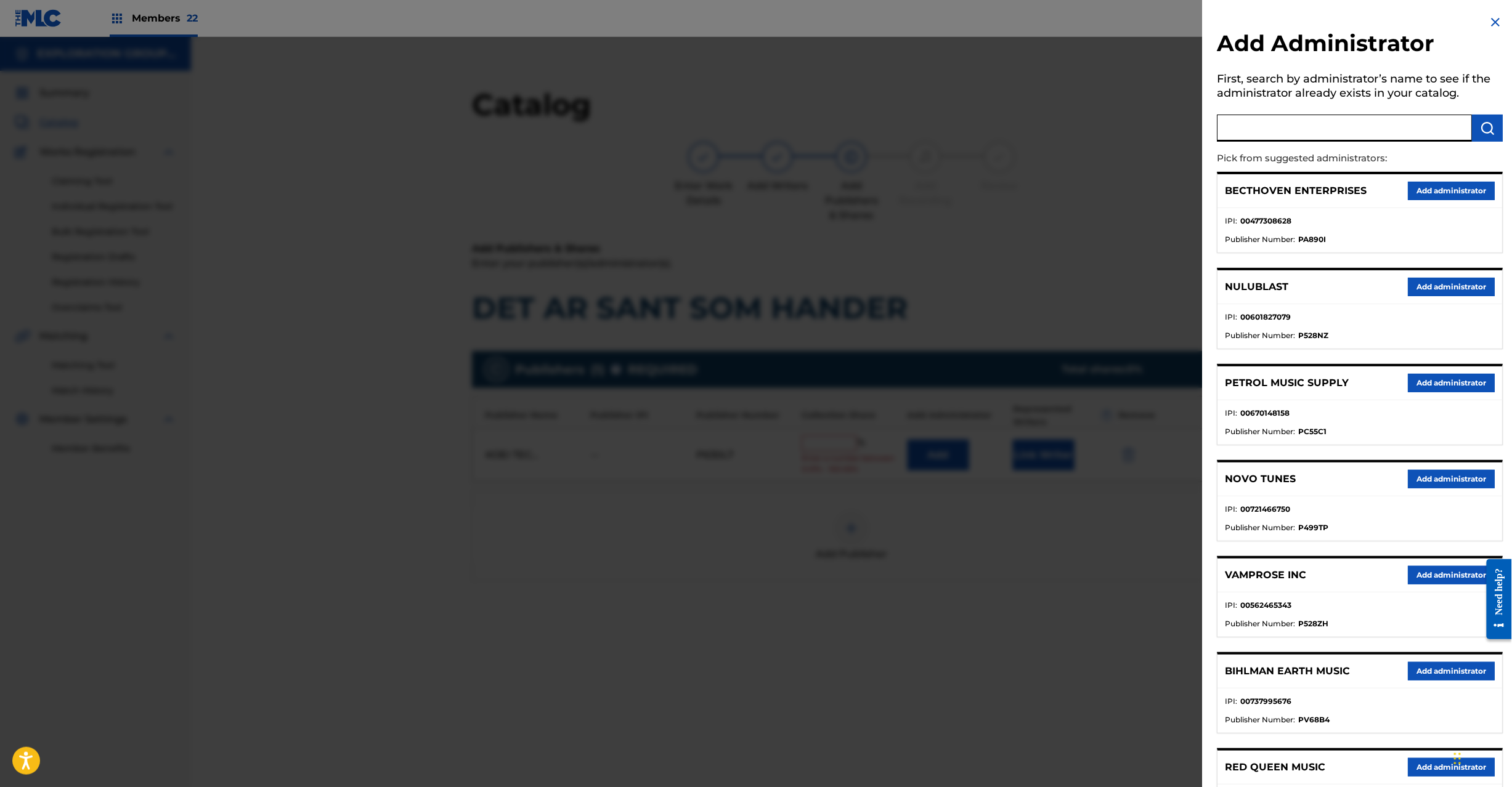
click at [1297, 131] on input "text" at bounding box center [1345, 128] width 255 height 27
paste input "Exploration Group LLC"
type input "Exploration Group LLC"
click at [1492, 131] on img "submit" at bounding box center [1488, 128] width 15 height 15
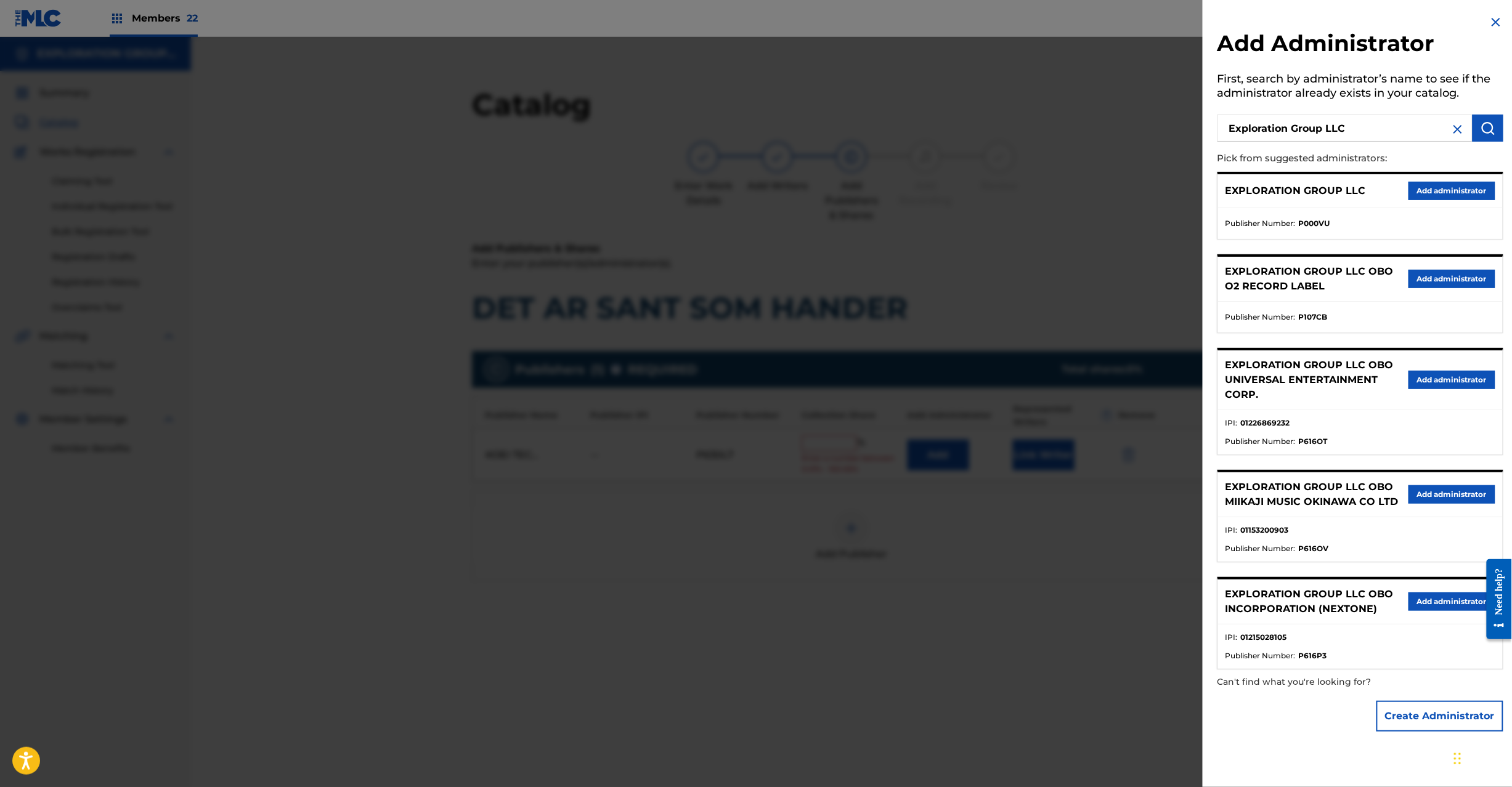
click at [1420, 193] on button "Add administrator" at bounding box center [1451, 191] width 87 height 18
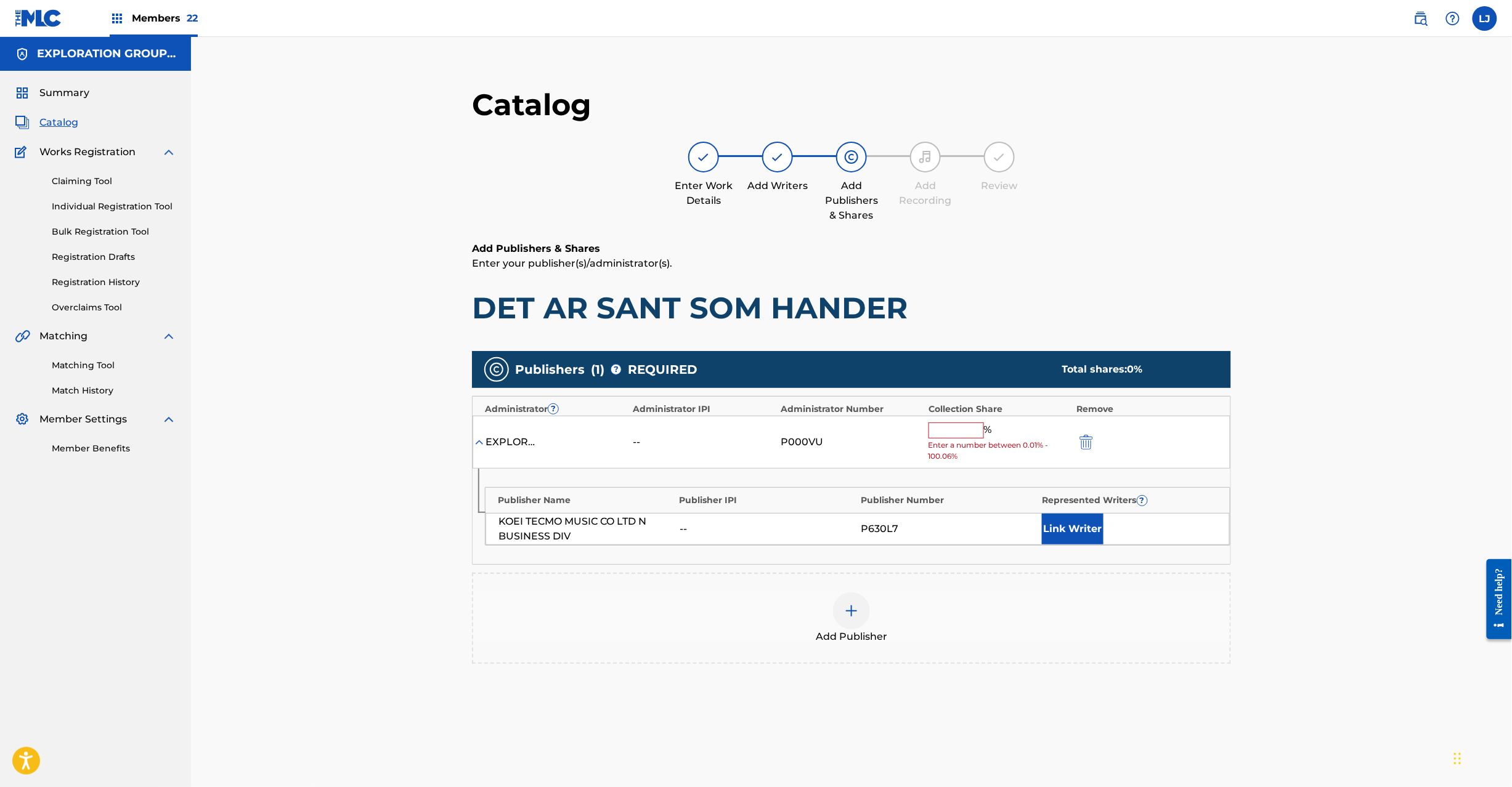
click at [935, 427] on input "text" at bounding box center [956, 430] width 55 height 16
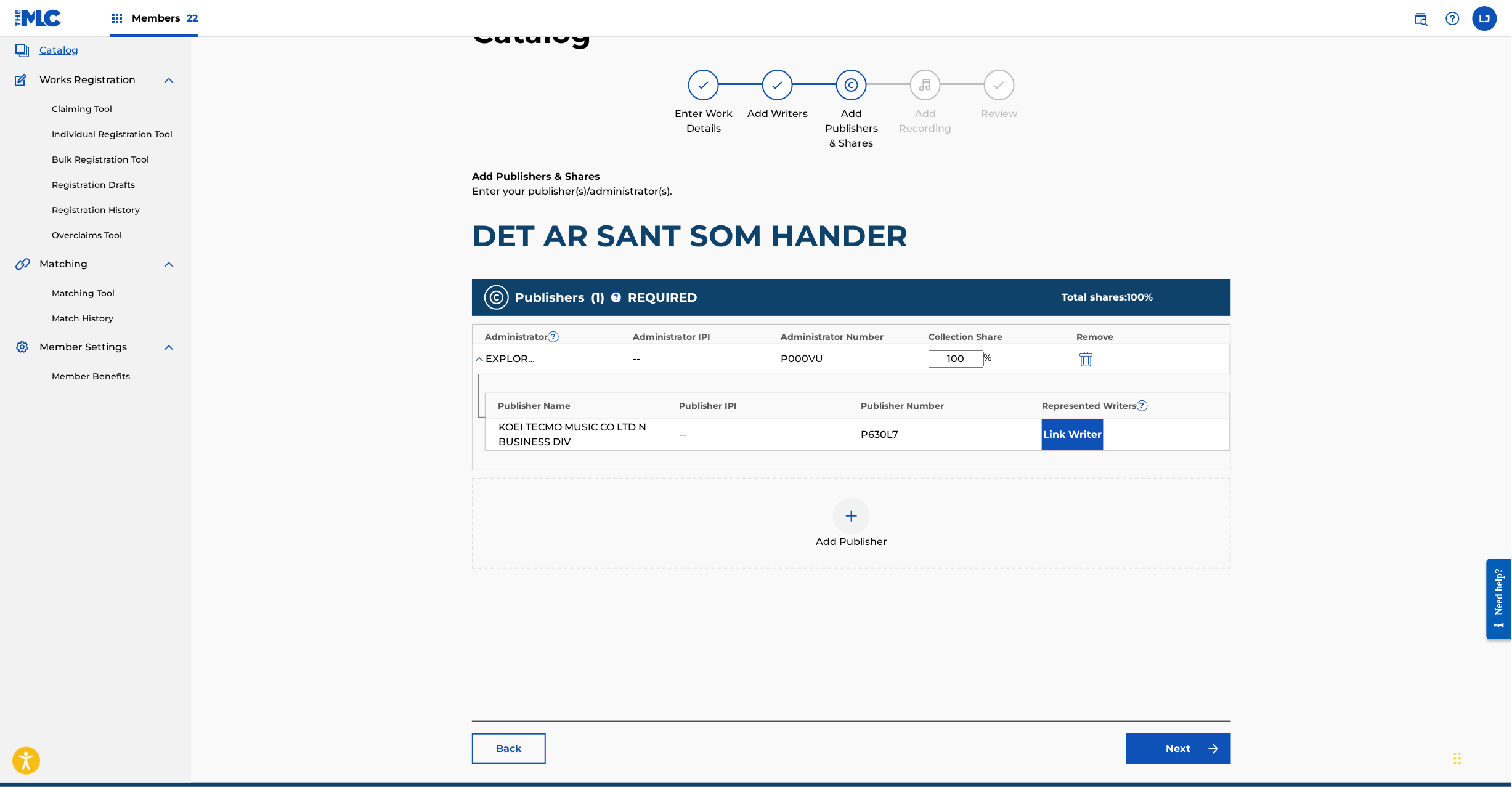
scroll to position [127, 0]
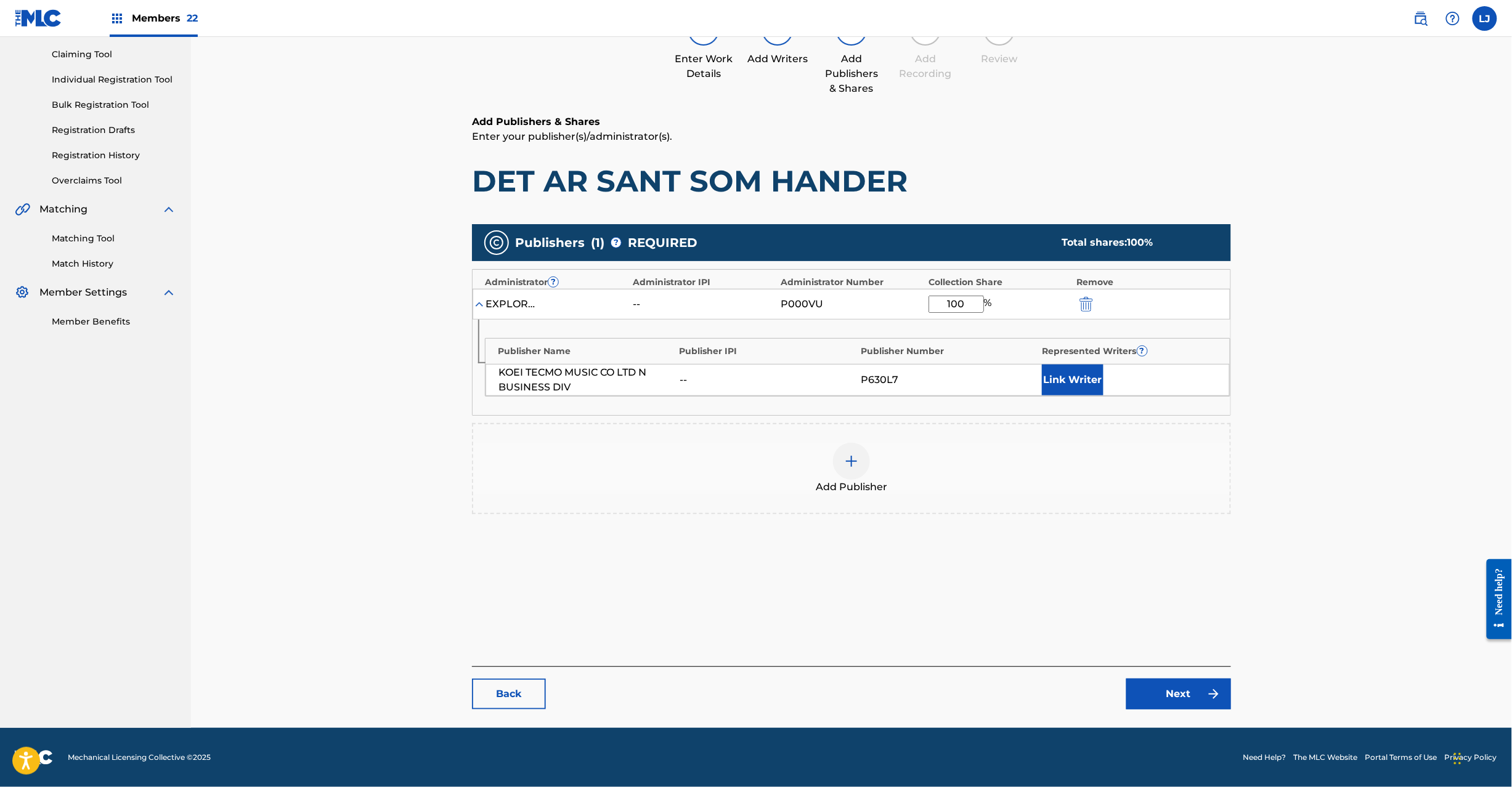
type input "100"
click at [1146, 705] on link "Next" at bounding box center [1179, 694] width 105 height 31
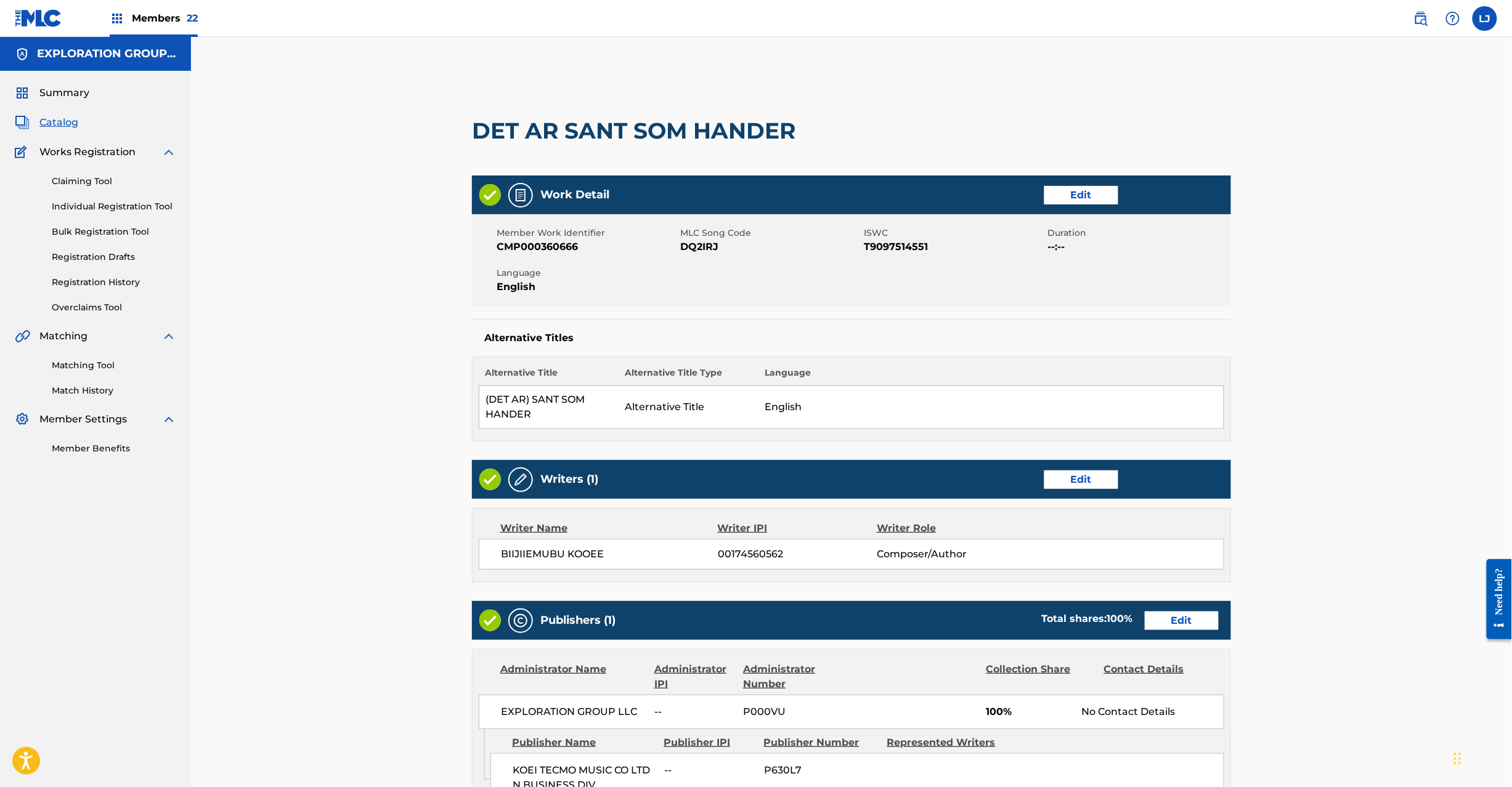
scroll to position [260, 0]
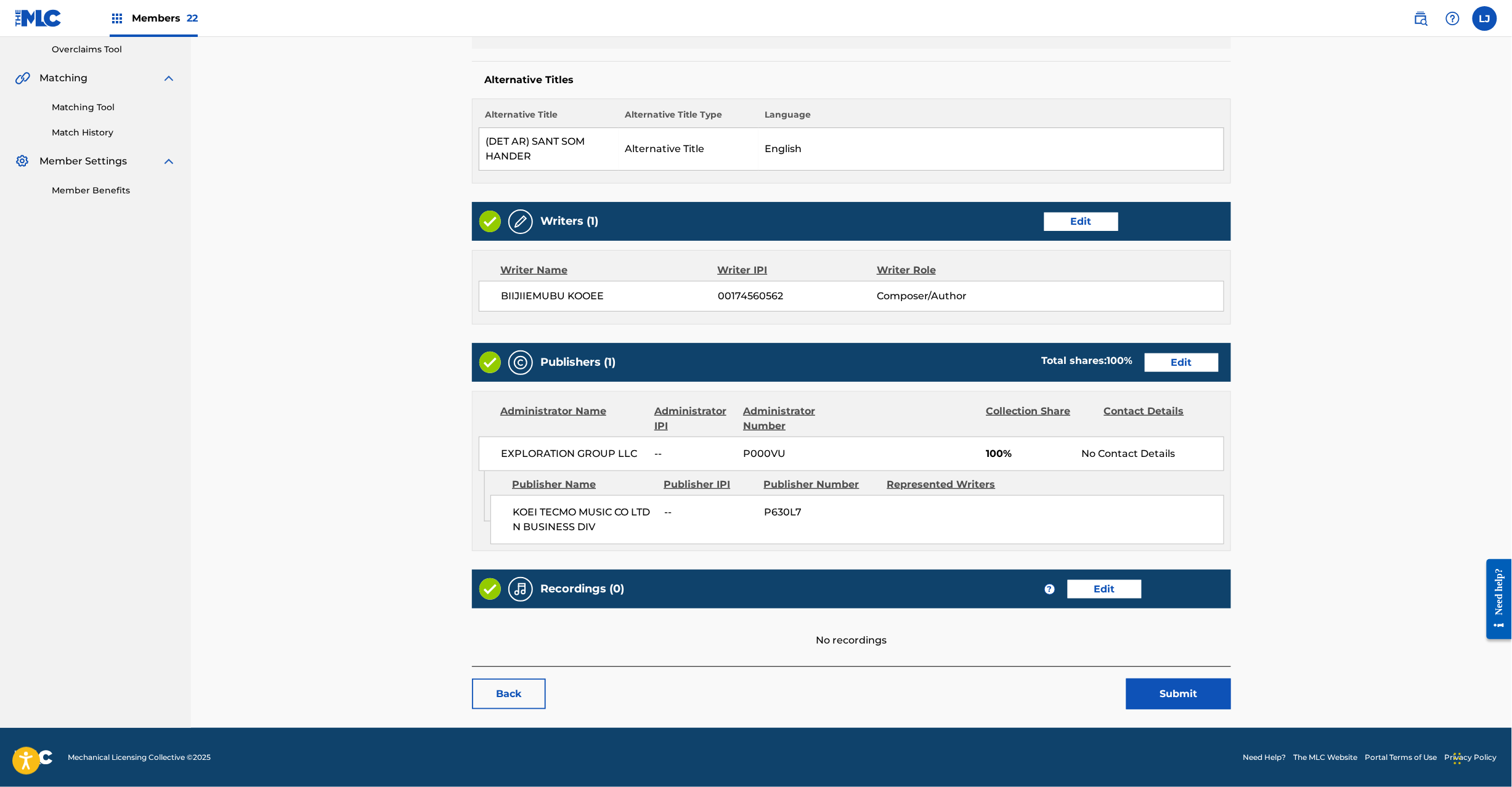
click at [1169, 685] on button "Submit" at bounding box center [1179, 694] width 105 height 31
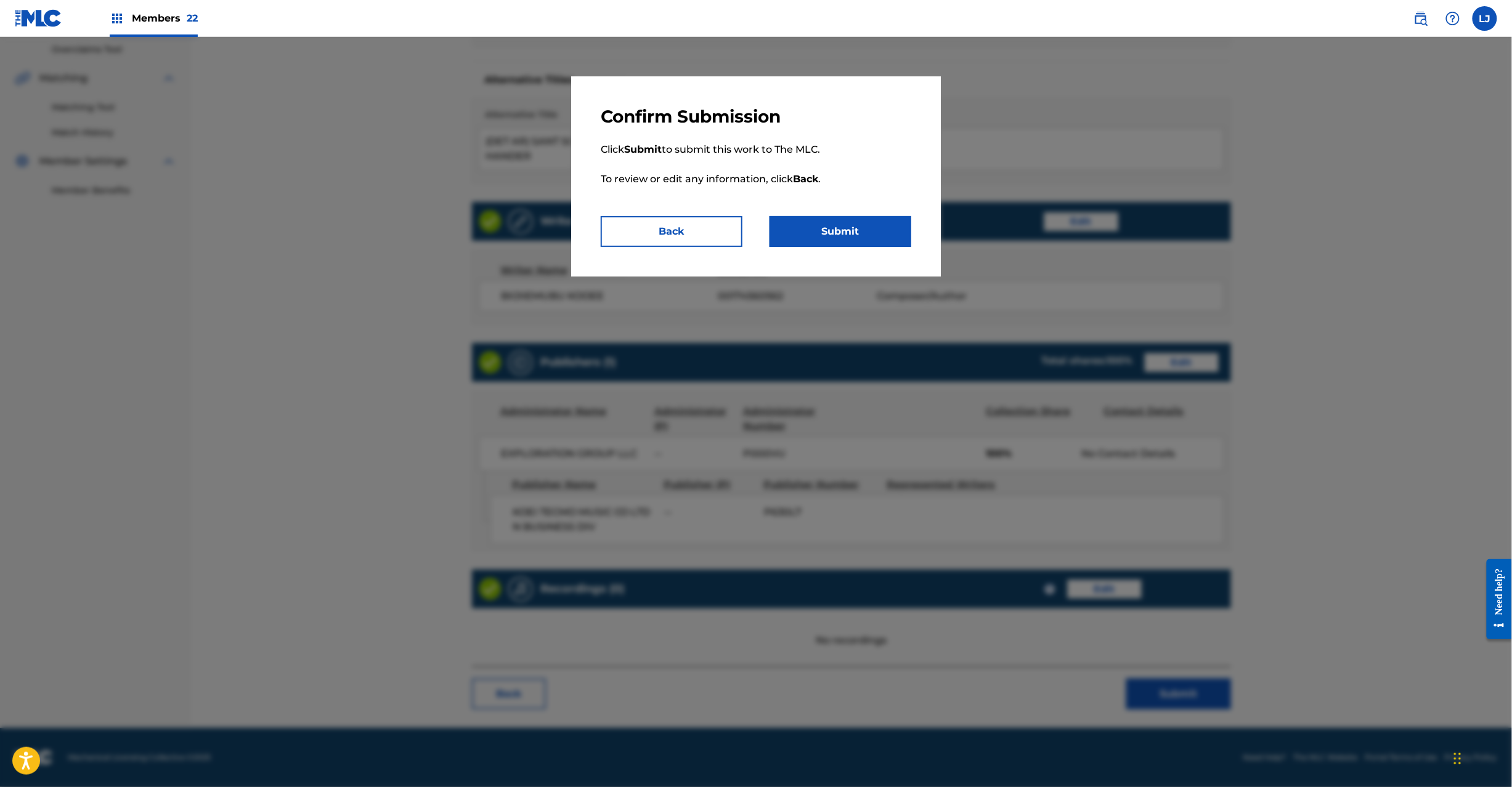
click at [848, 224] on button "Submit" at bounding box center [841, 231] width 142 height 31
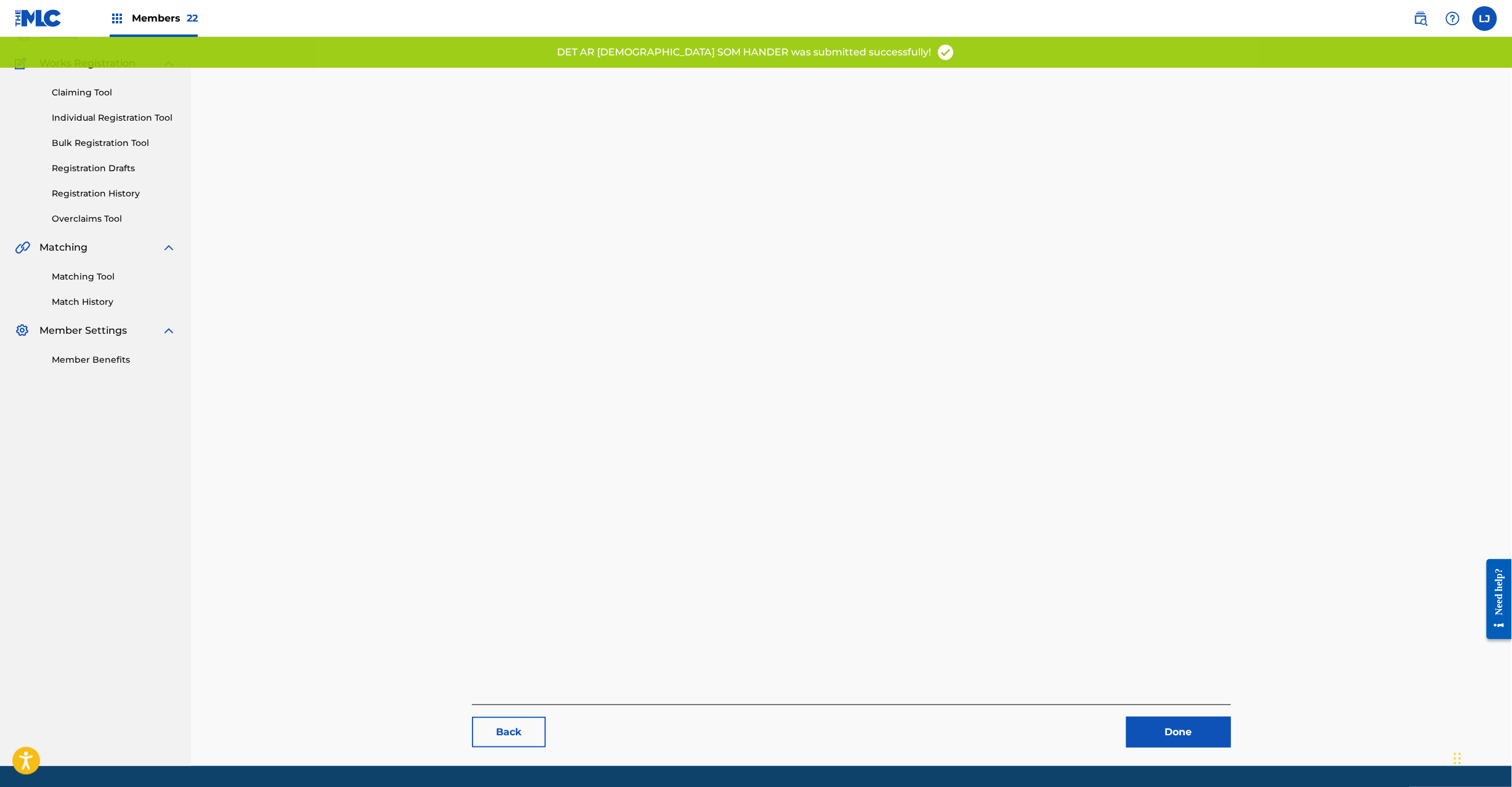
scroll to position [127, 0]
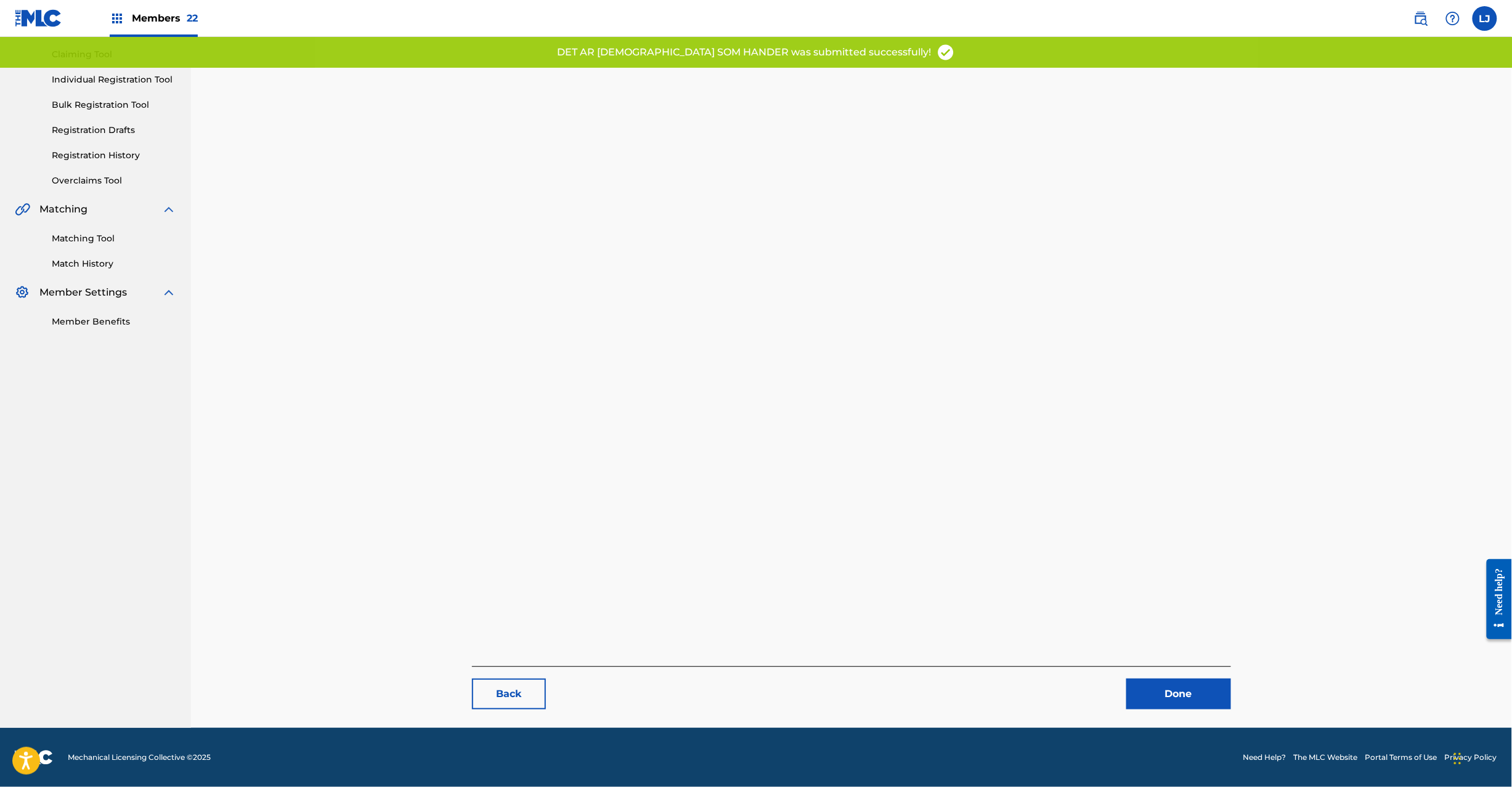
click at [1168, 691] on link "Done" at bounding box center [1179, 694] width 105 height 31
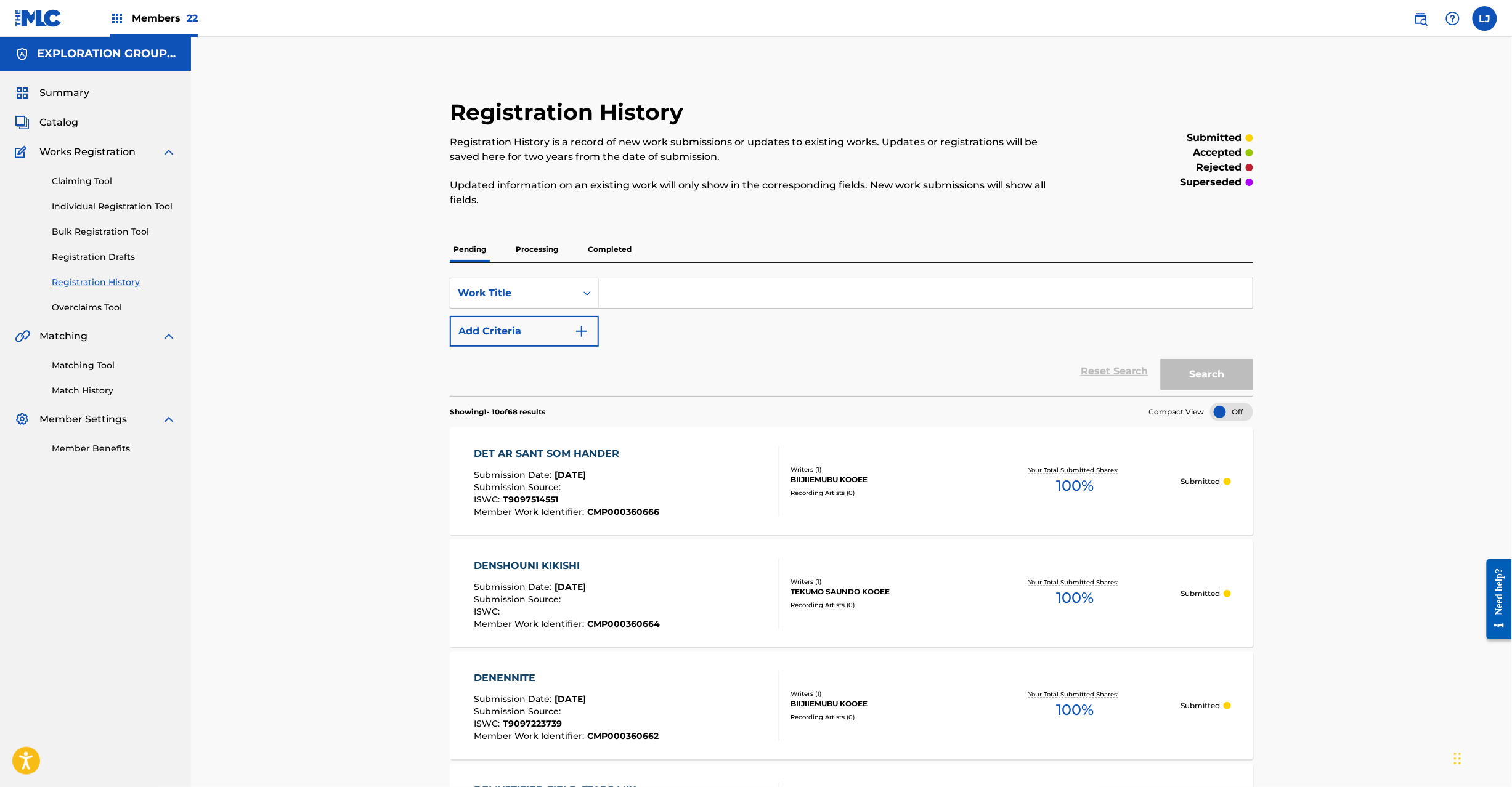
click at [63, 123] on span "Catalog" at bounding box center [59, 122] width 39 height 15
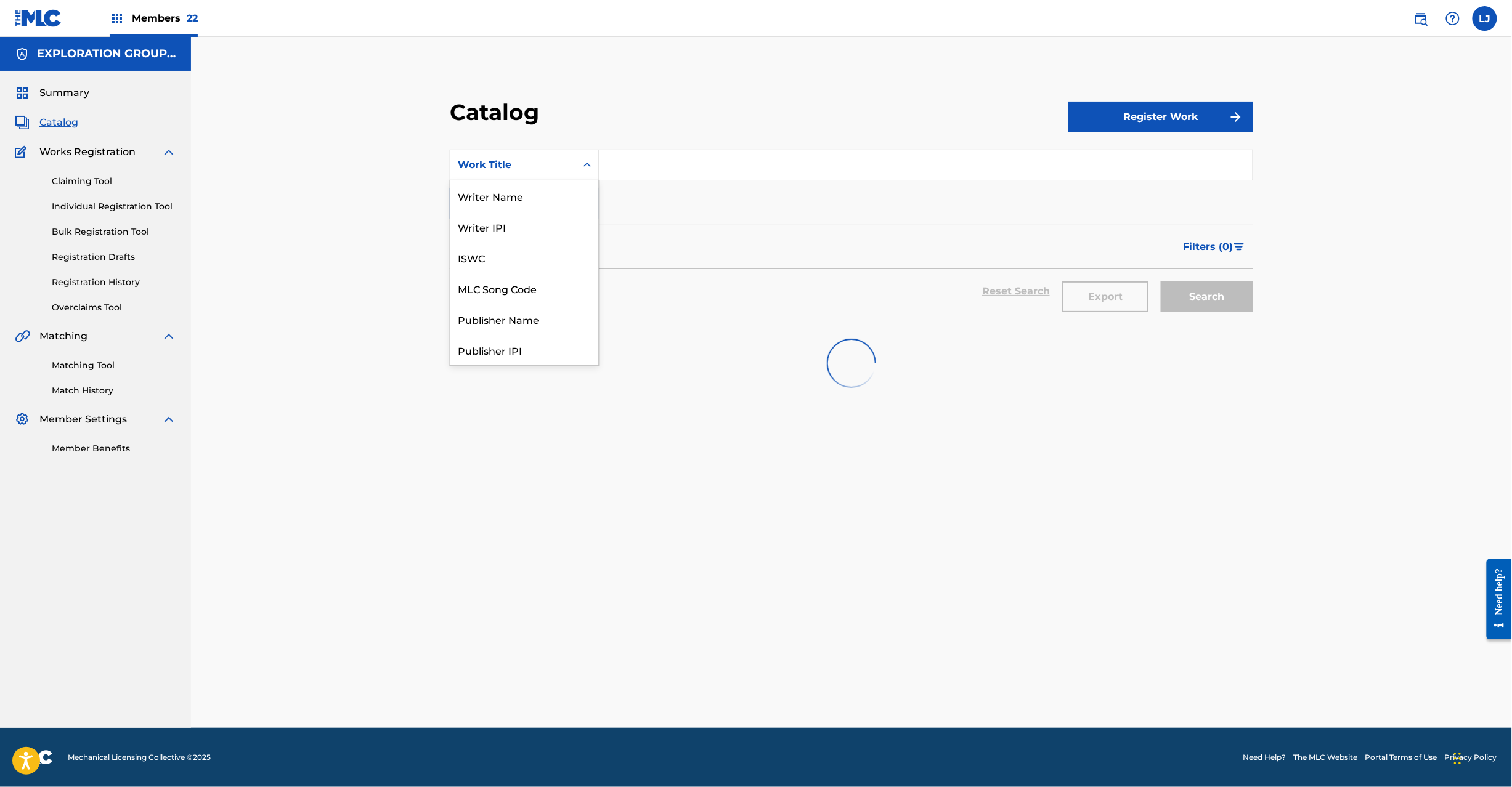
drag, startPoint x: 504, startPoint y: 159, endPoint x: 521, endPoint y: 191, distance: 36.2
click at [504, 159] on div "Work Title" at bounding box center [513, 165] width 111 height 15
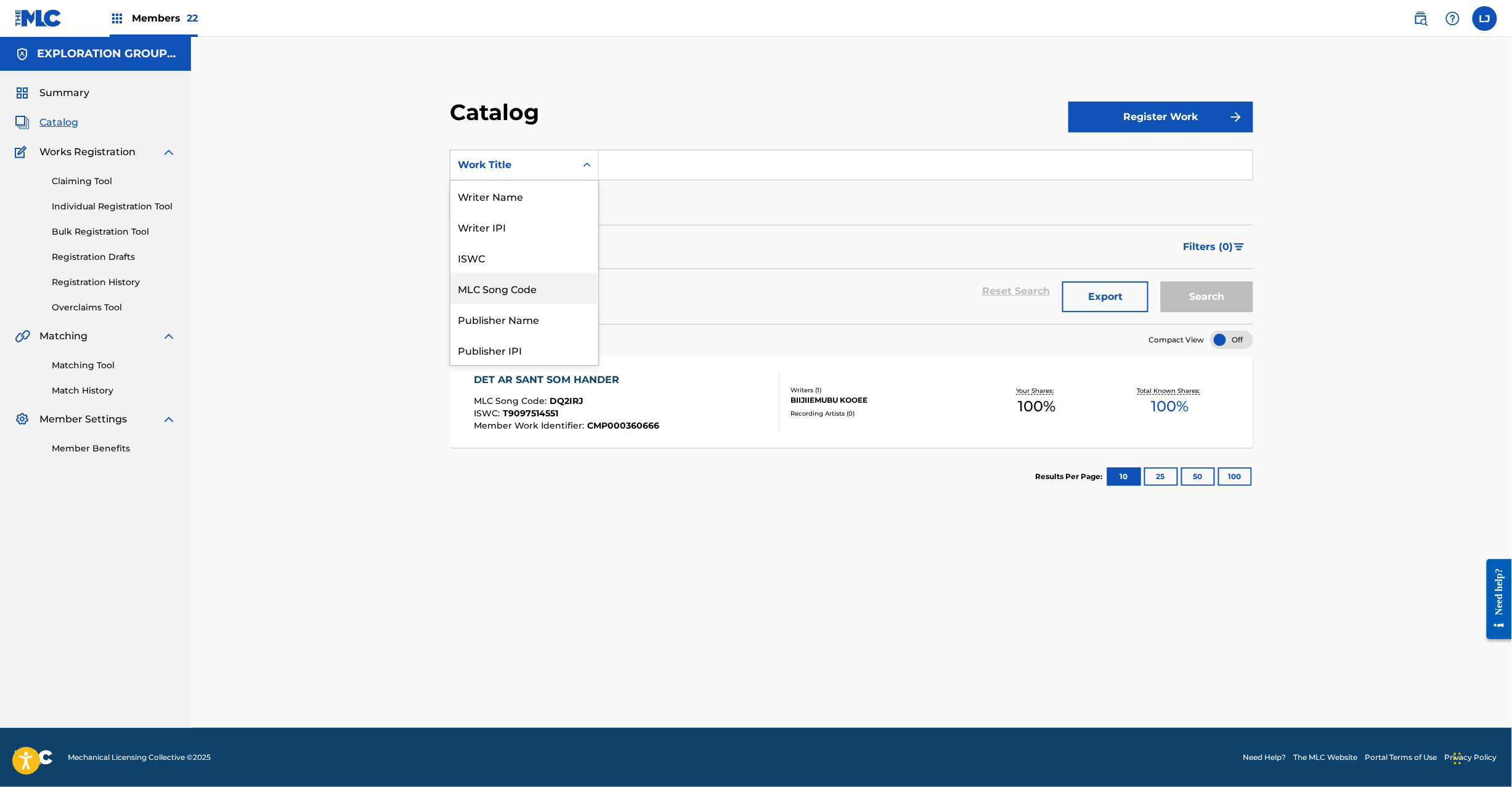
click at [522, 292] on div "MLC Song Code" at bounding box center [524, 288] width 148 height 31
click at [635, 174] on input "Search Form" at bounding box center [926, 165] width 654 height 29
paste input "DQ2IQN"
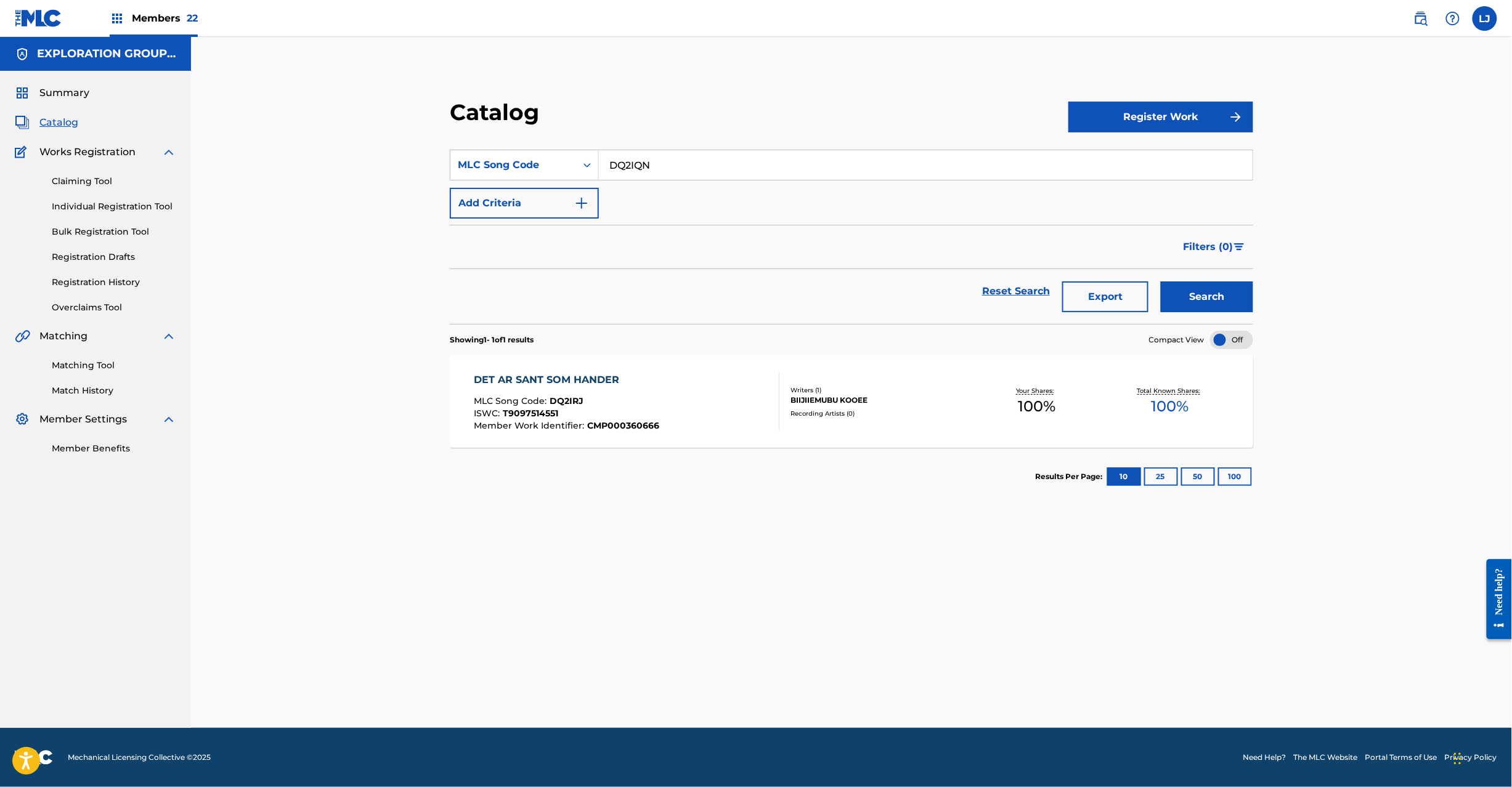
type input "DQ2IQN"
click at [1223, 298] on button "Search" at bounding box center [1207, 296] width 92 height 31
click at [733, 400] on div "DIFFERENTIAL LOVE MLC Song Code : DQ2IQN ISWC : T9097514653 Member Work Identif…" at bounding box center [626, 402] width 305 height 58
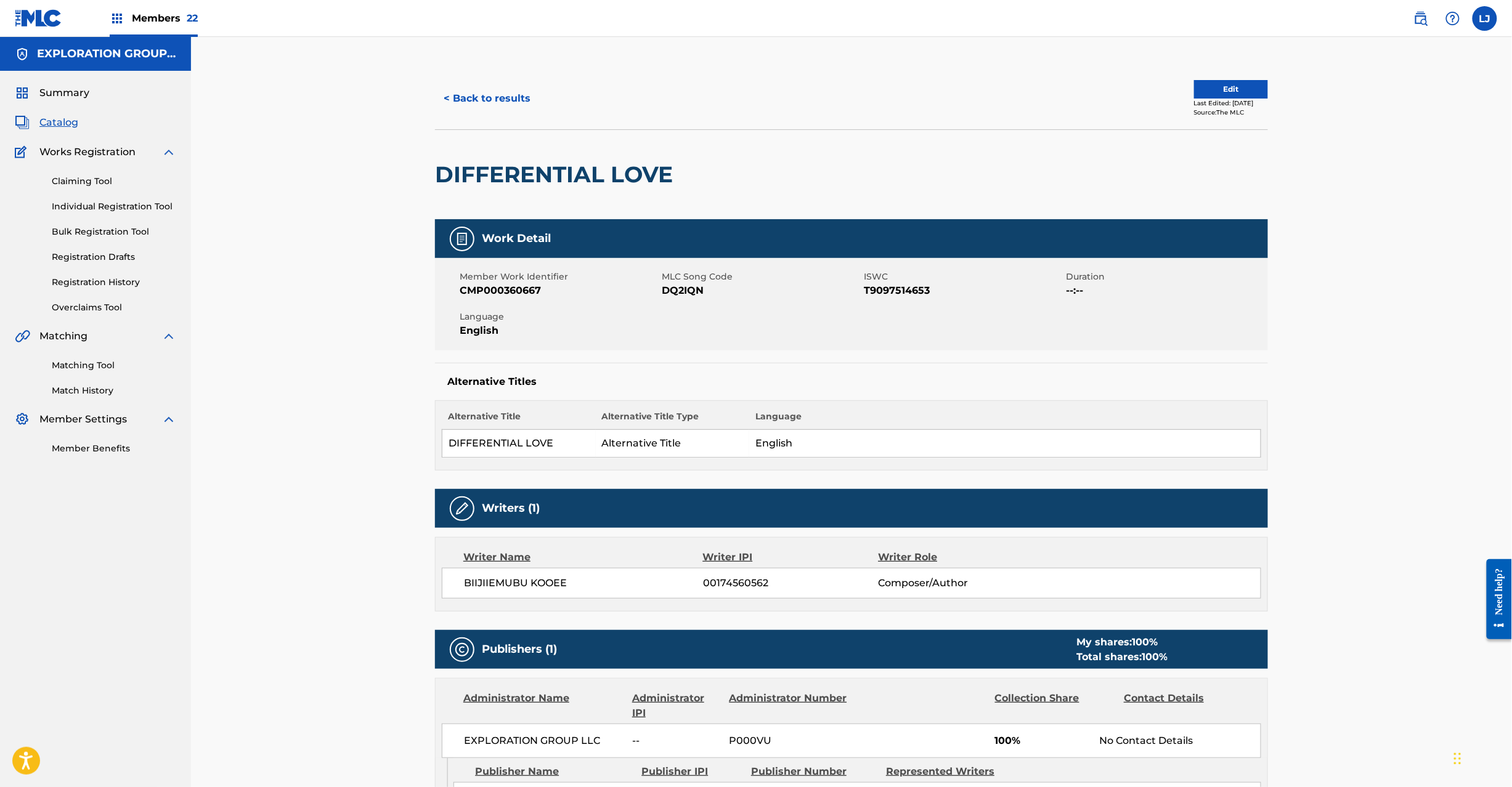
click at [1211, 80] on button "Edit" at bounding box center [1231, 89] width 74 height 18
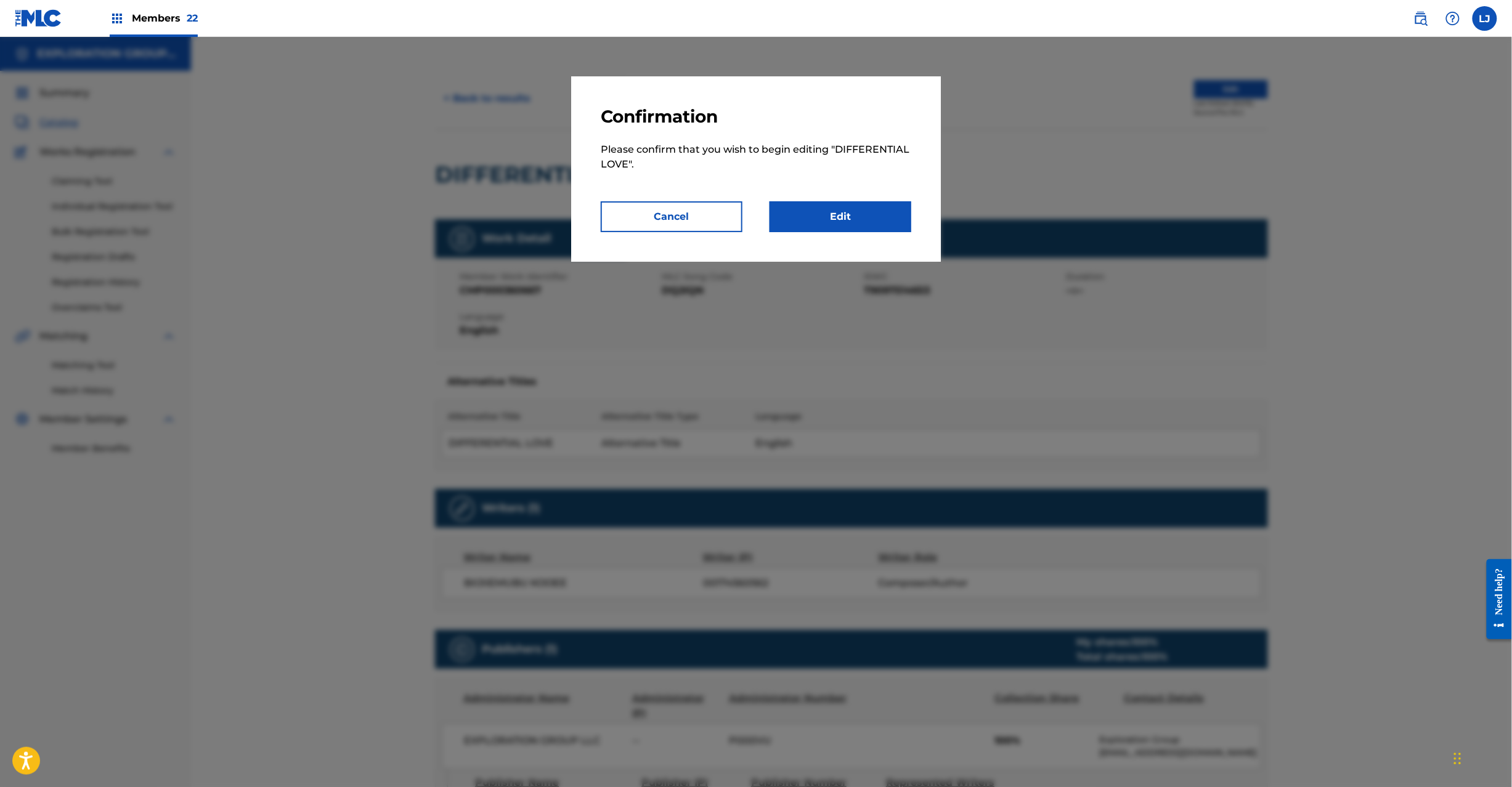
click at [876, 212] on link "Edit" at bounding box center [841, 216] width 142 height 31
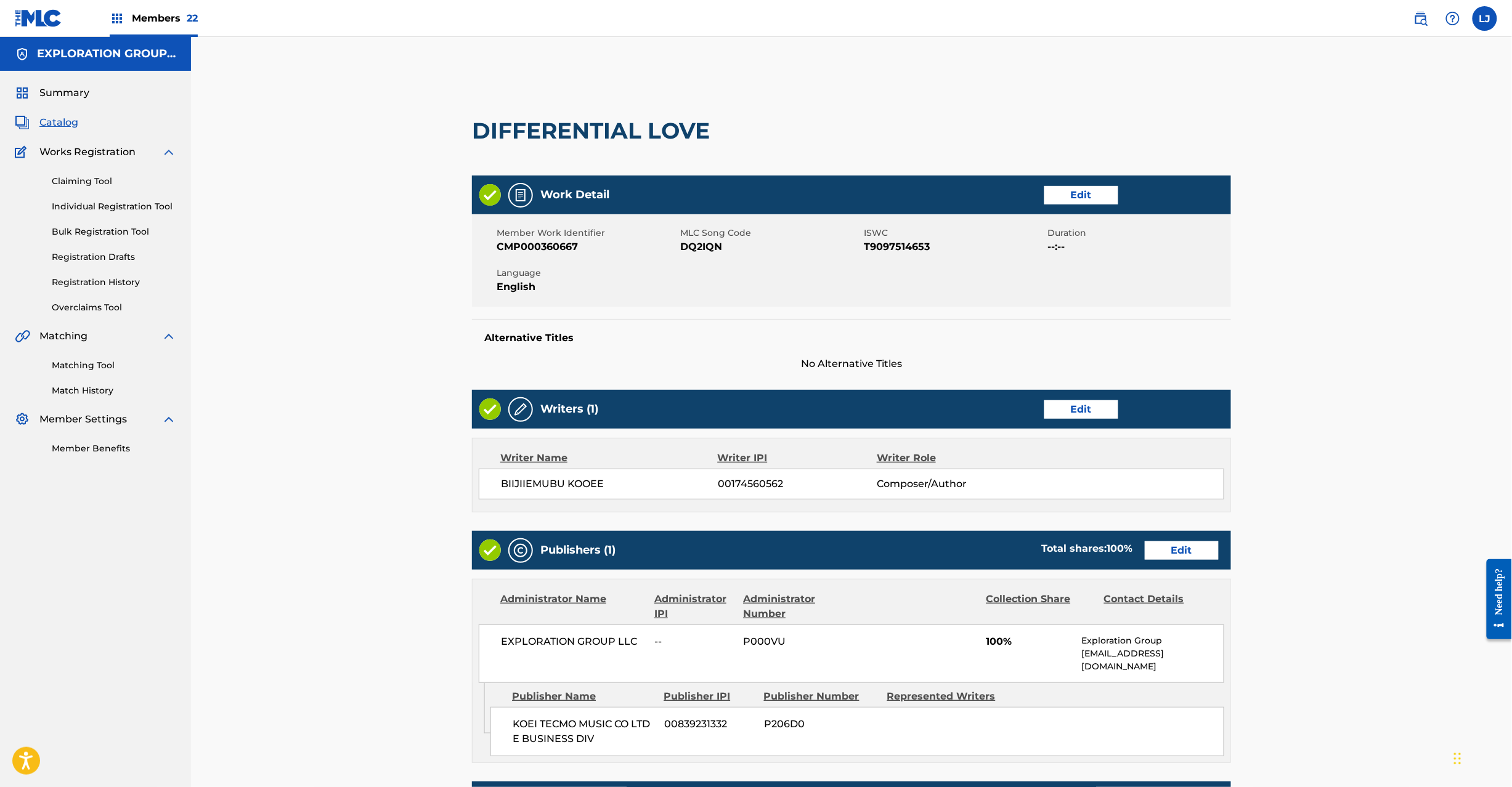
click at [1156, 542] on link "Edit" at bounding box center [1182, 551] width 74 height 18
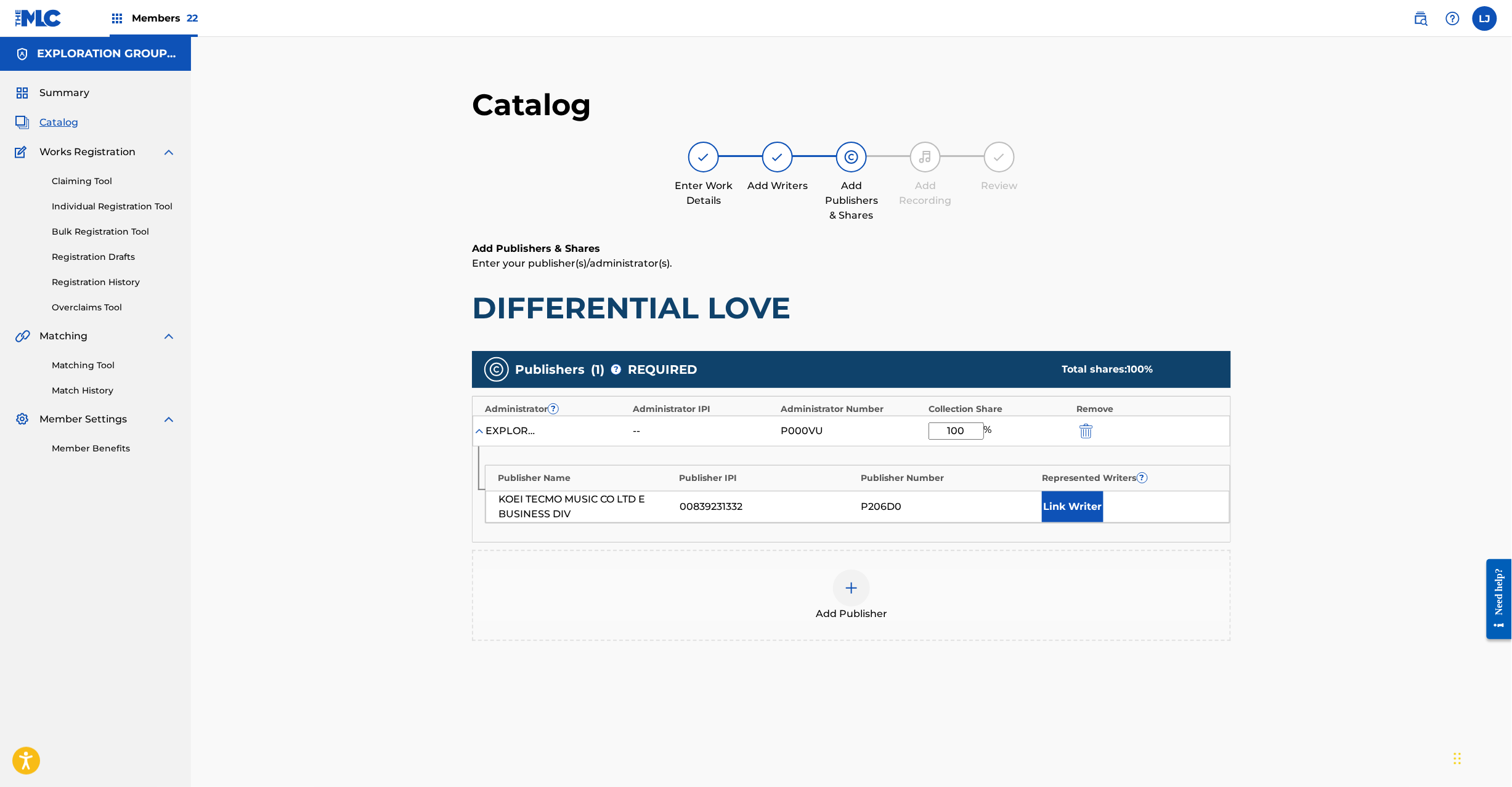
click at [1093, 432] on img "submit" at bounding box center [1086, 431] width 14 height 15
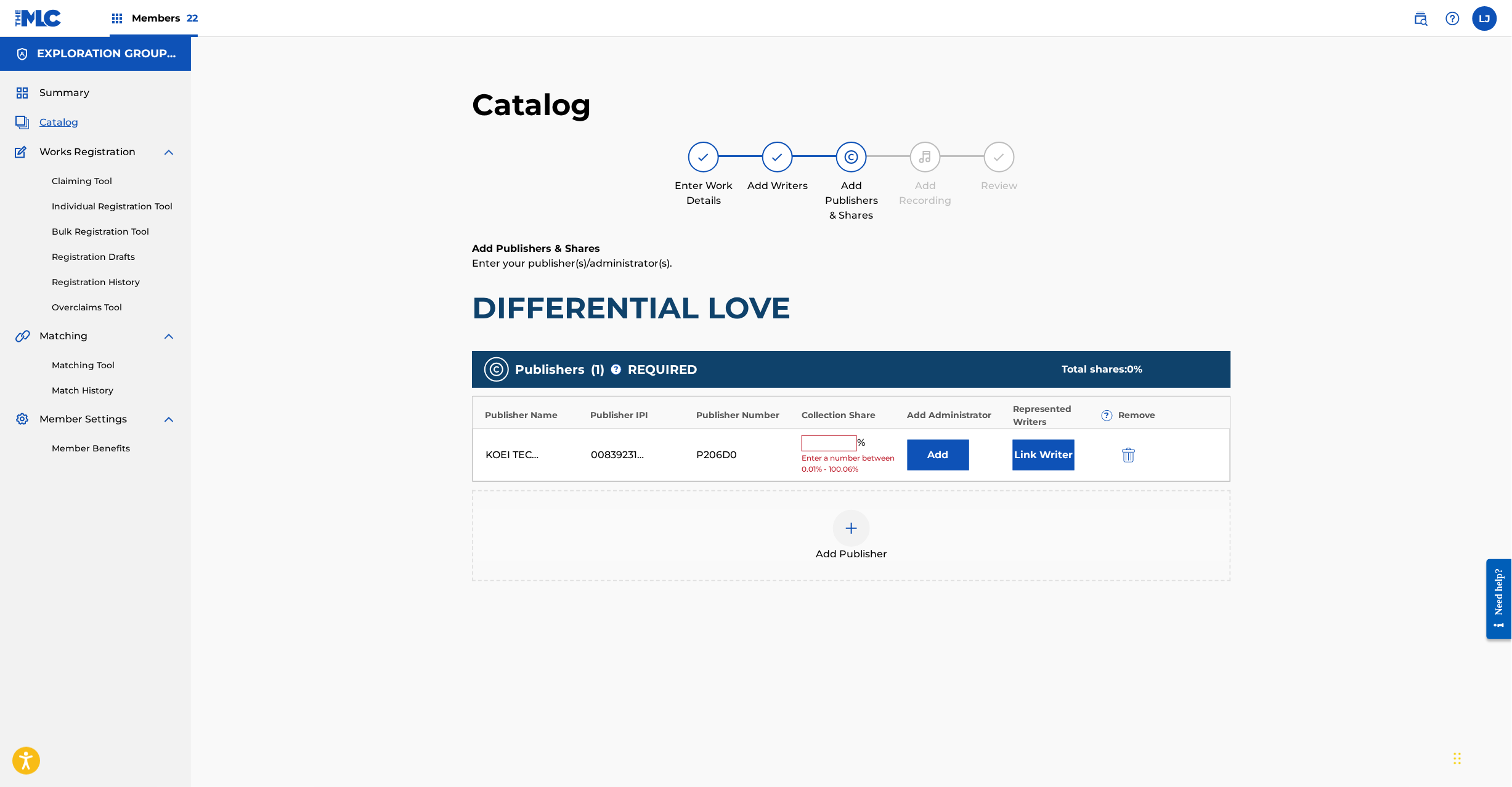
click at [1131, 460] on img "submit" at bounding box center [1128, 455] width 14 height 15
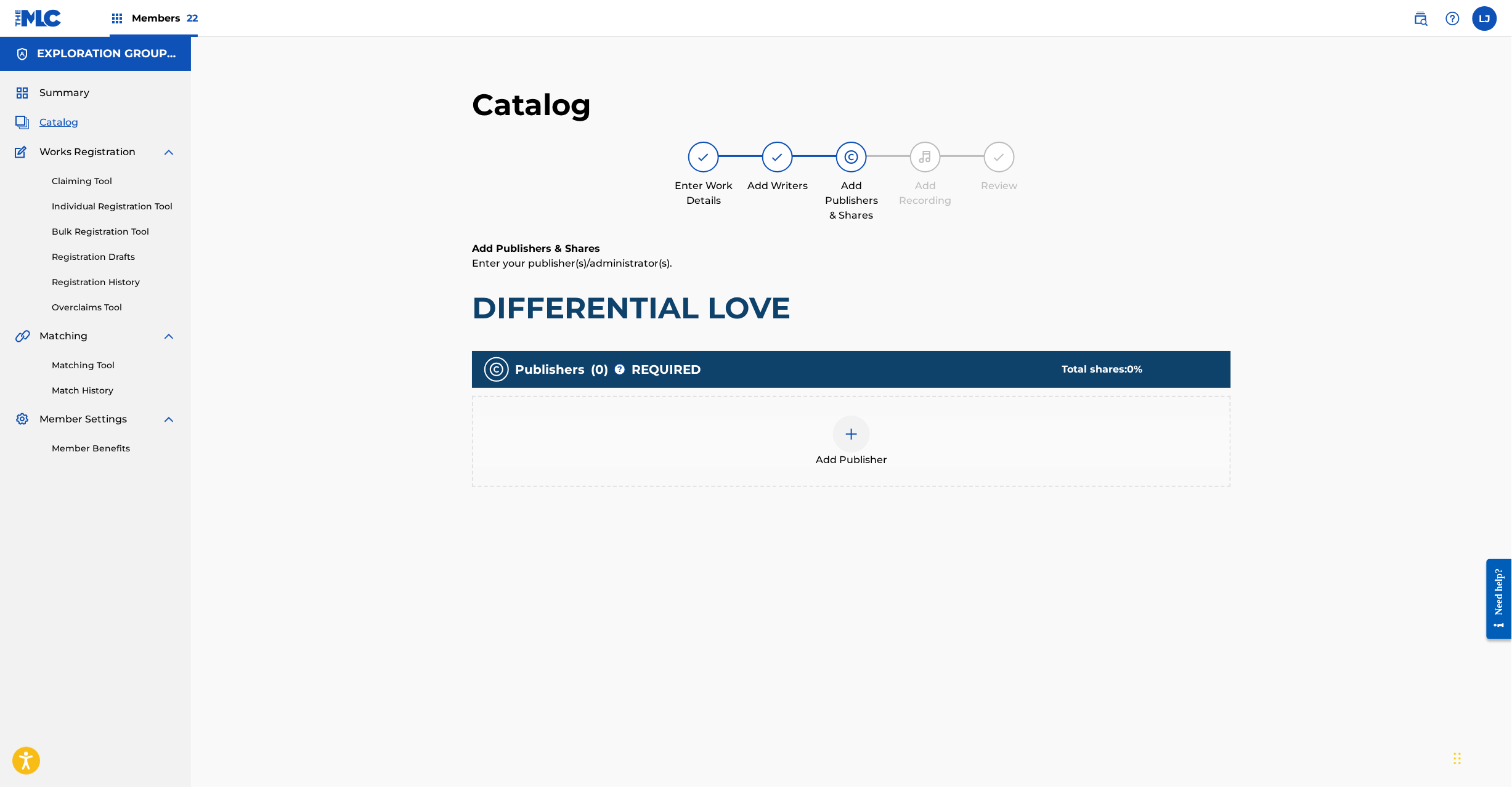
click at [892, 428] on div "Add Publisher" at bounding box center [852, 441] width 757 height 51
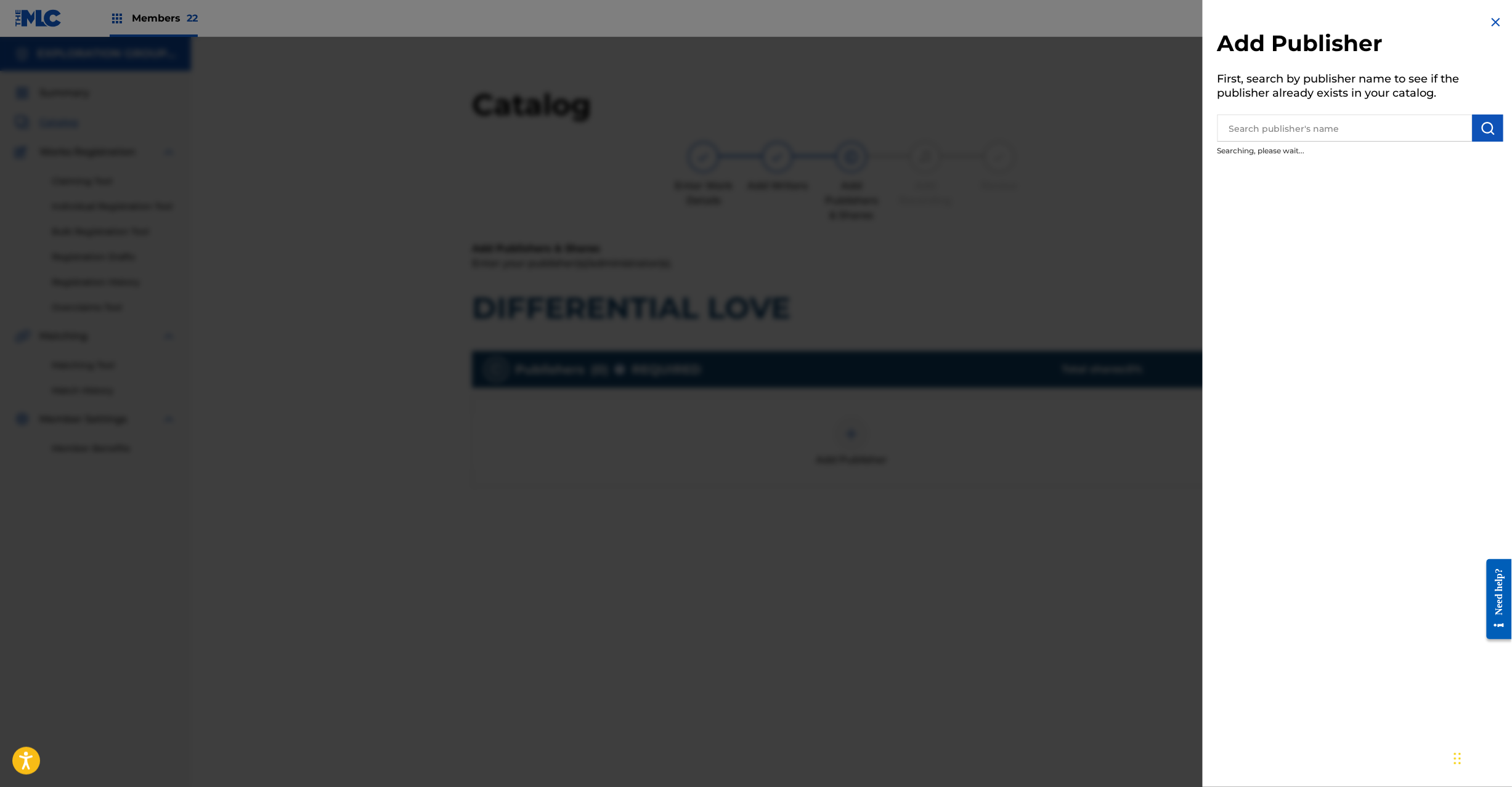
click at [861, 428] on div at bounding box center [756, 430] width 1512 height 787
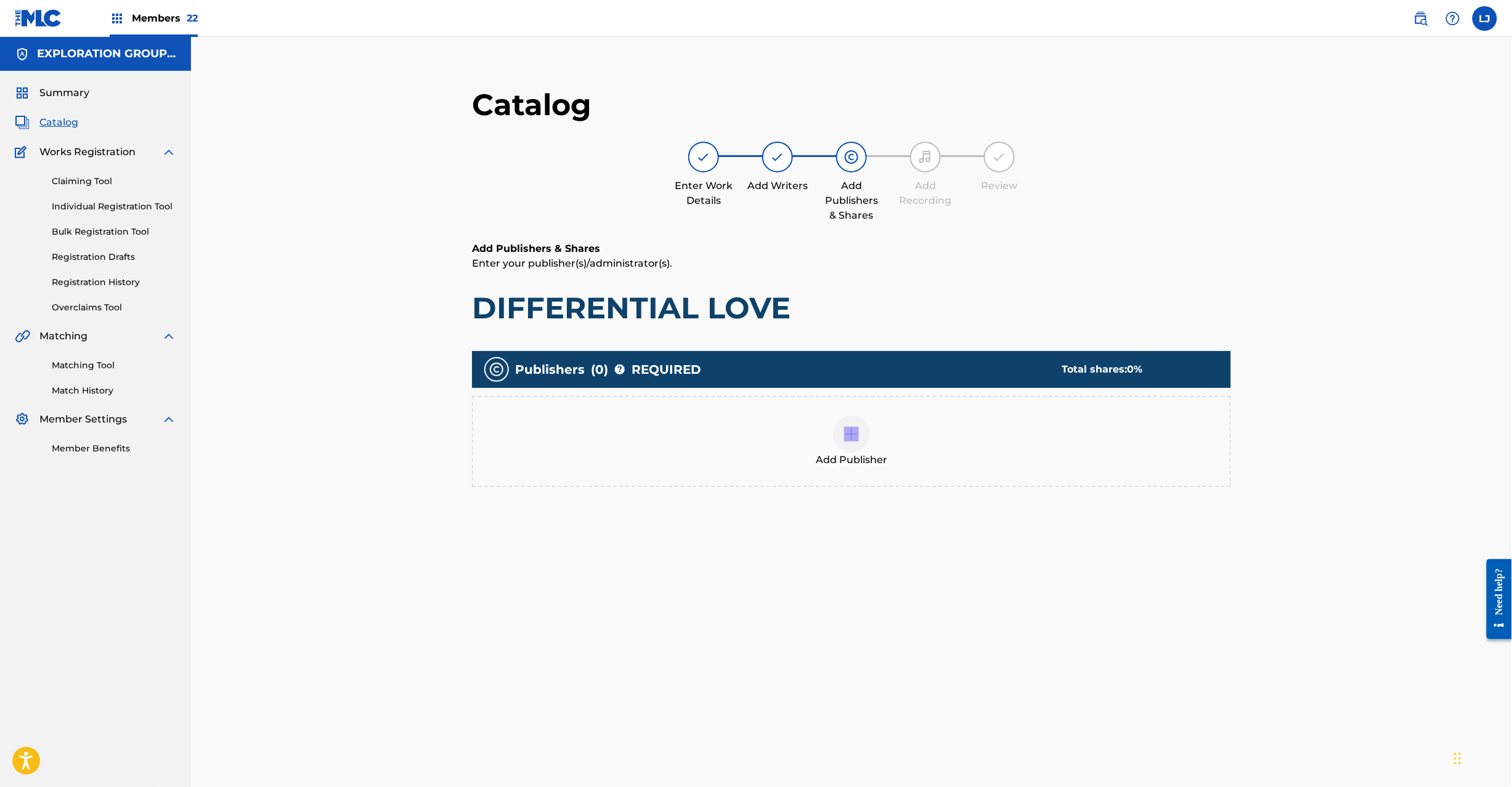
click at [861, 428] on div at bounding box center [851, 434] width 37 height 37
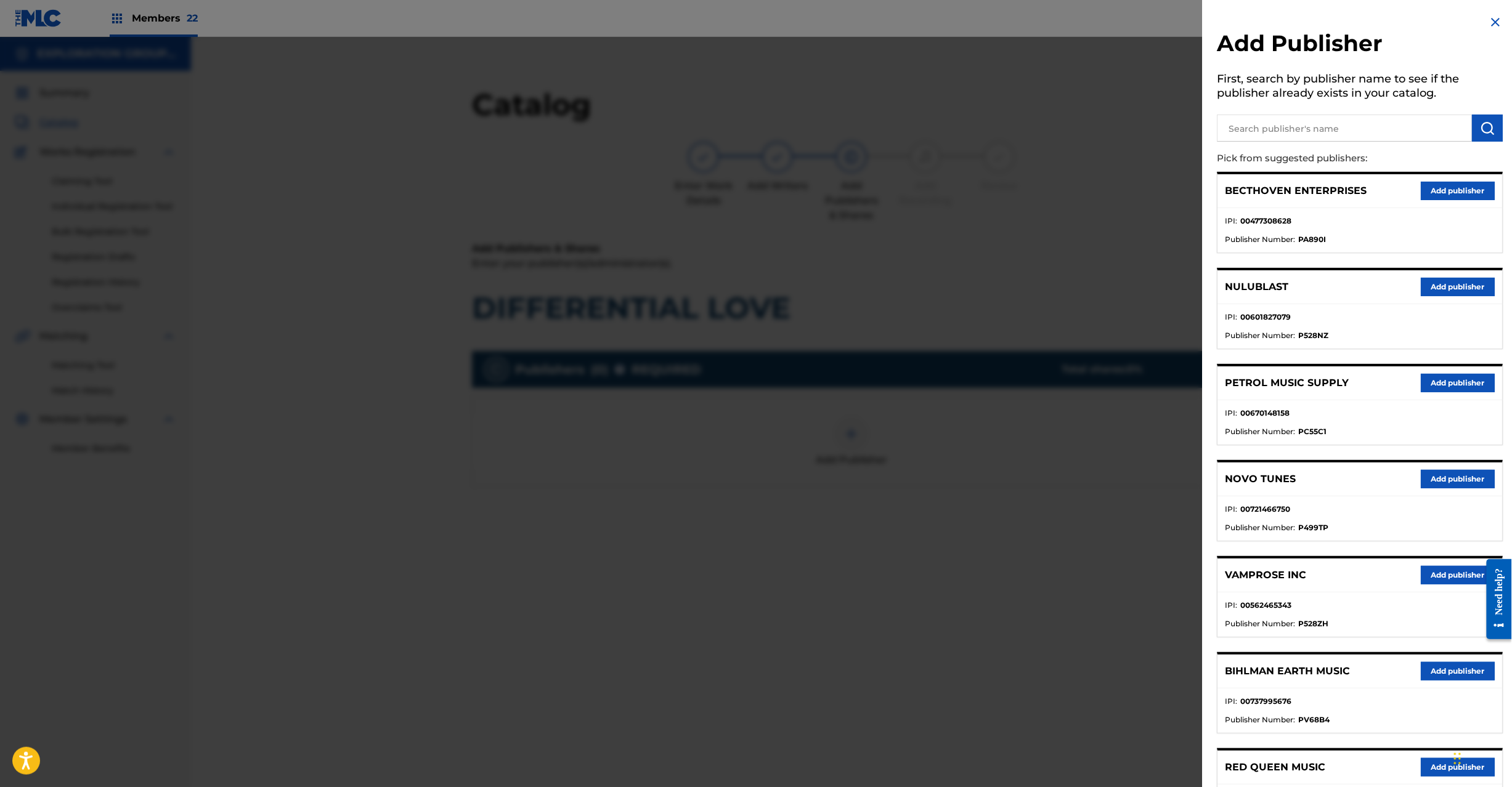
click at [1326, 115] on input "text" at bounding box center [1345, 128] width 255 height 27
paste input "Koei Tecmo Music Co Ltd N Business Div"
type input "Koei Tecmo Music Co Ltd N Business Div"
click at [1487, 119] on button "submit" at bounding box center [1488, 128] width 31 height 27
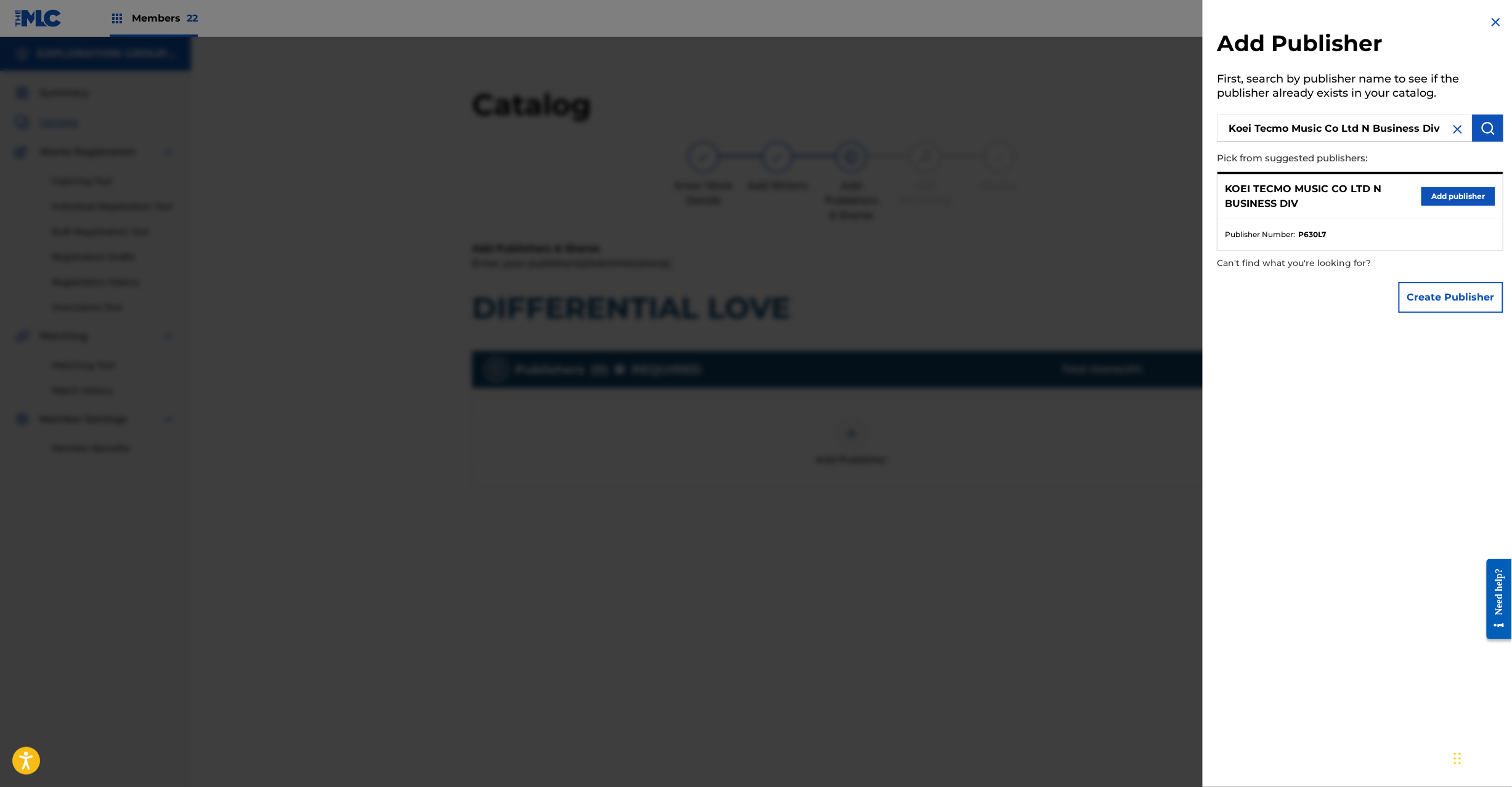
drag, startPoint x: 1472, startPoint y: 187, endPoint x: 1196, endPoint y: 251, distance: 283.3
click at [1460, 195] on button "Add publisher" at bounding box center [1459, 197] width 74 height 18
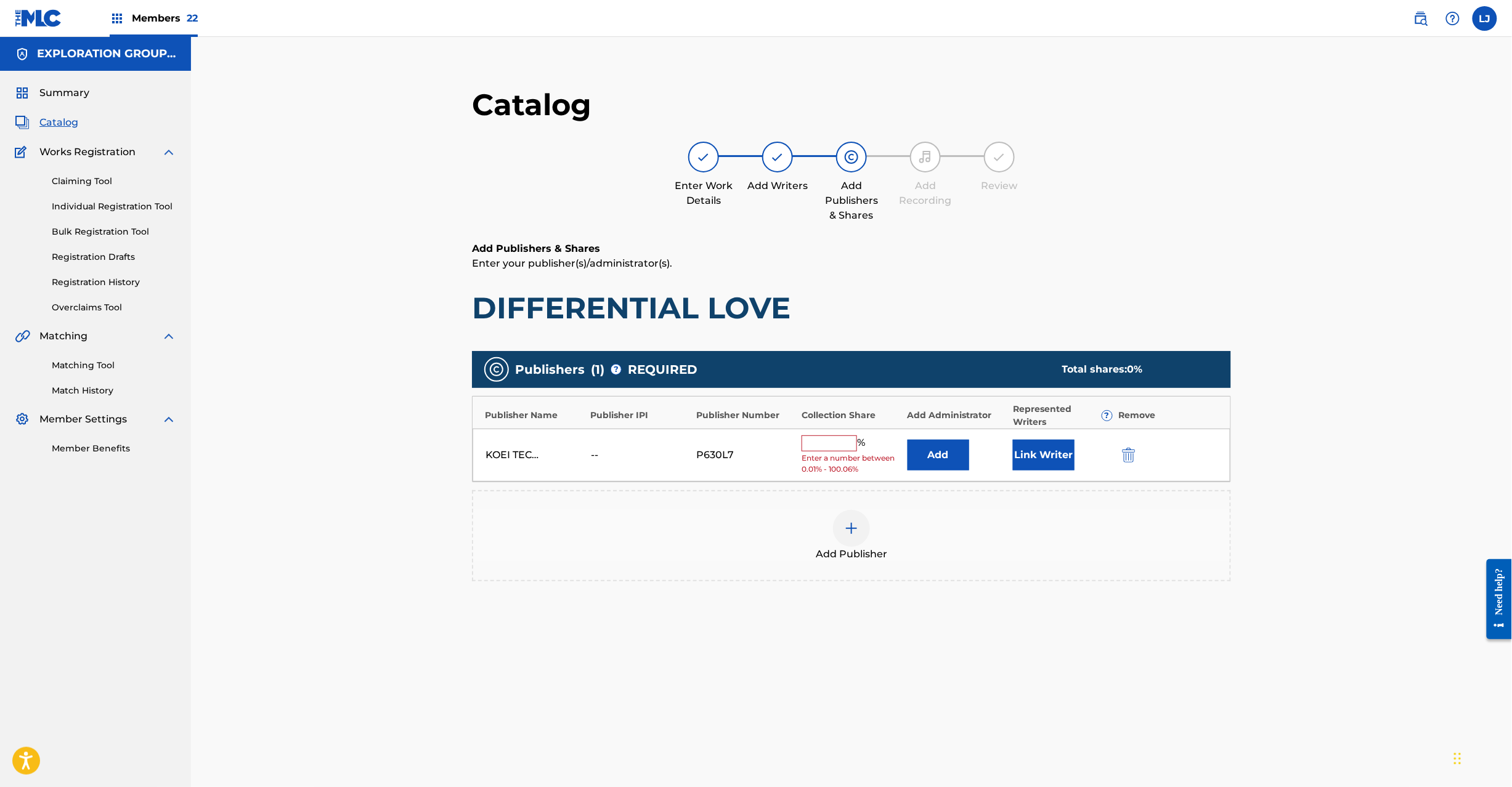
click at [960, 452] on button "Add" at bounding box center [938, 455] width 62 height 31
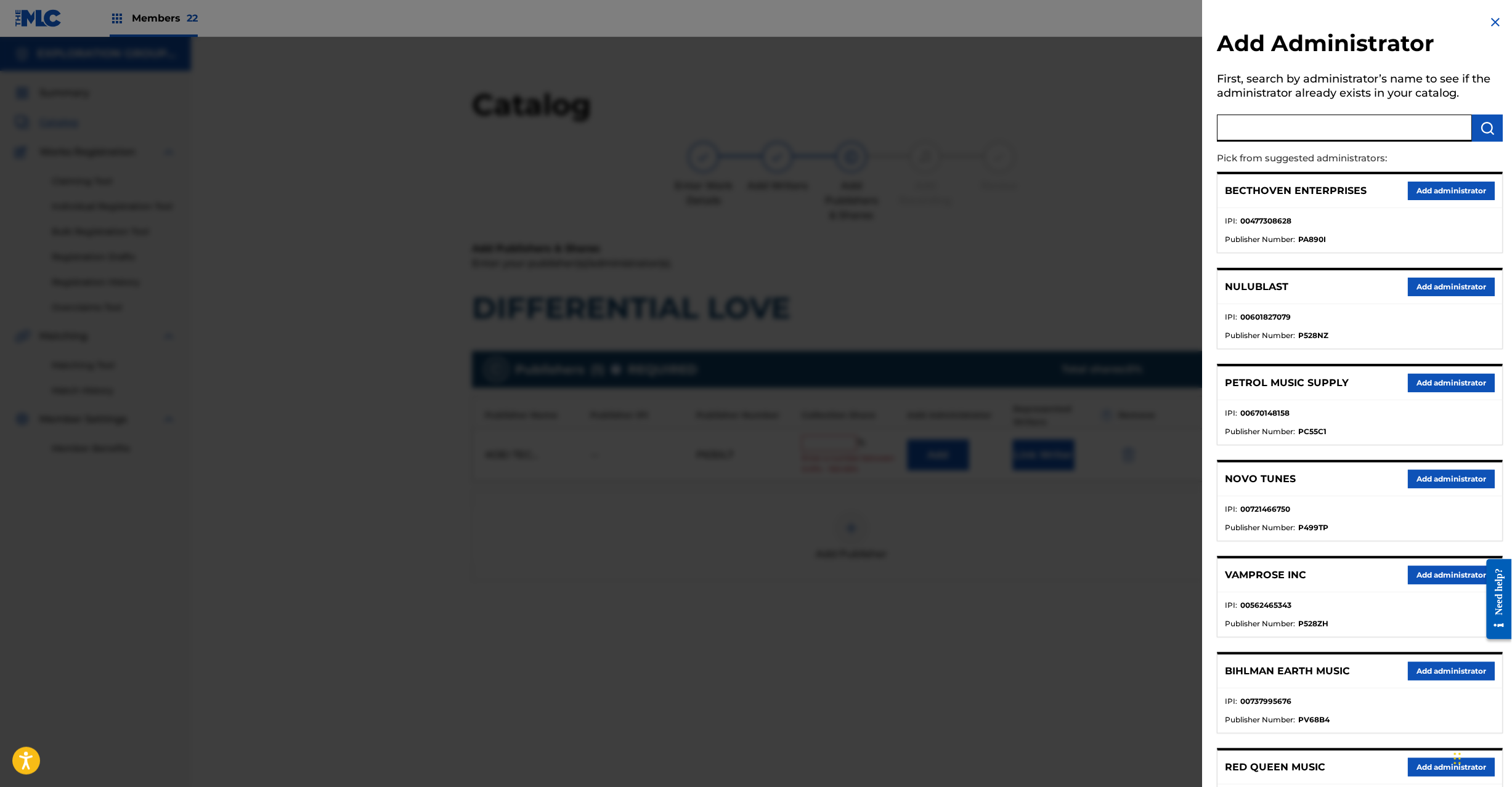
click at [1280, 139] on input "text" at bounding box center [1345, 128] width 255 height 27
paste input "Exploration Group LLC"
type input "Exploration Group LLC"
click at [1489, 134] on img "submit" at bounding box center [1488, 128] width 15 height 15
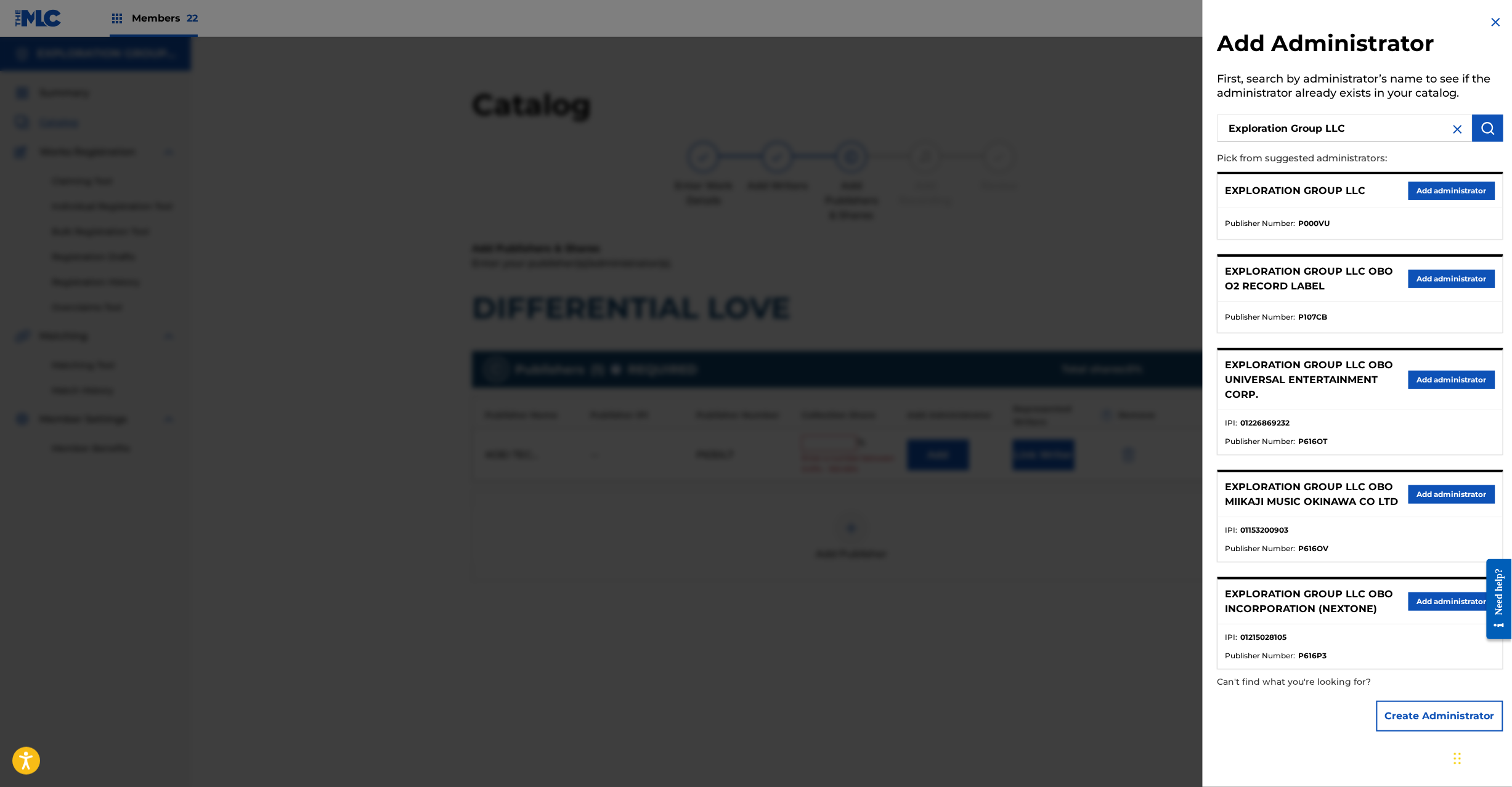
click at [1442, 186] on button "Add administrator" at bounding box center [1451, 191] width 87 height 18
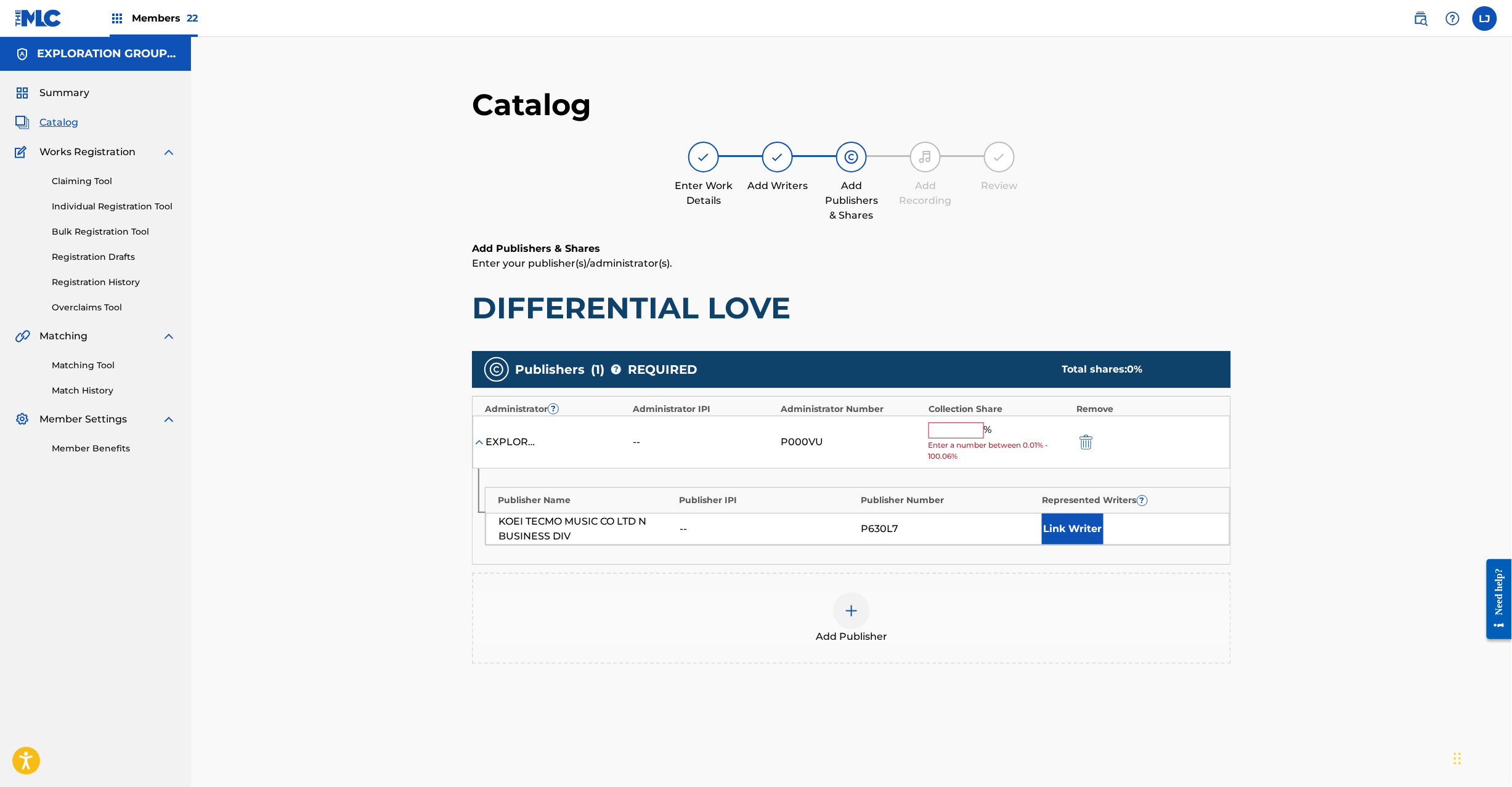
click at [977, 431] on input "text" at bounding box center [956, 430] width 55 height 16
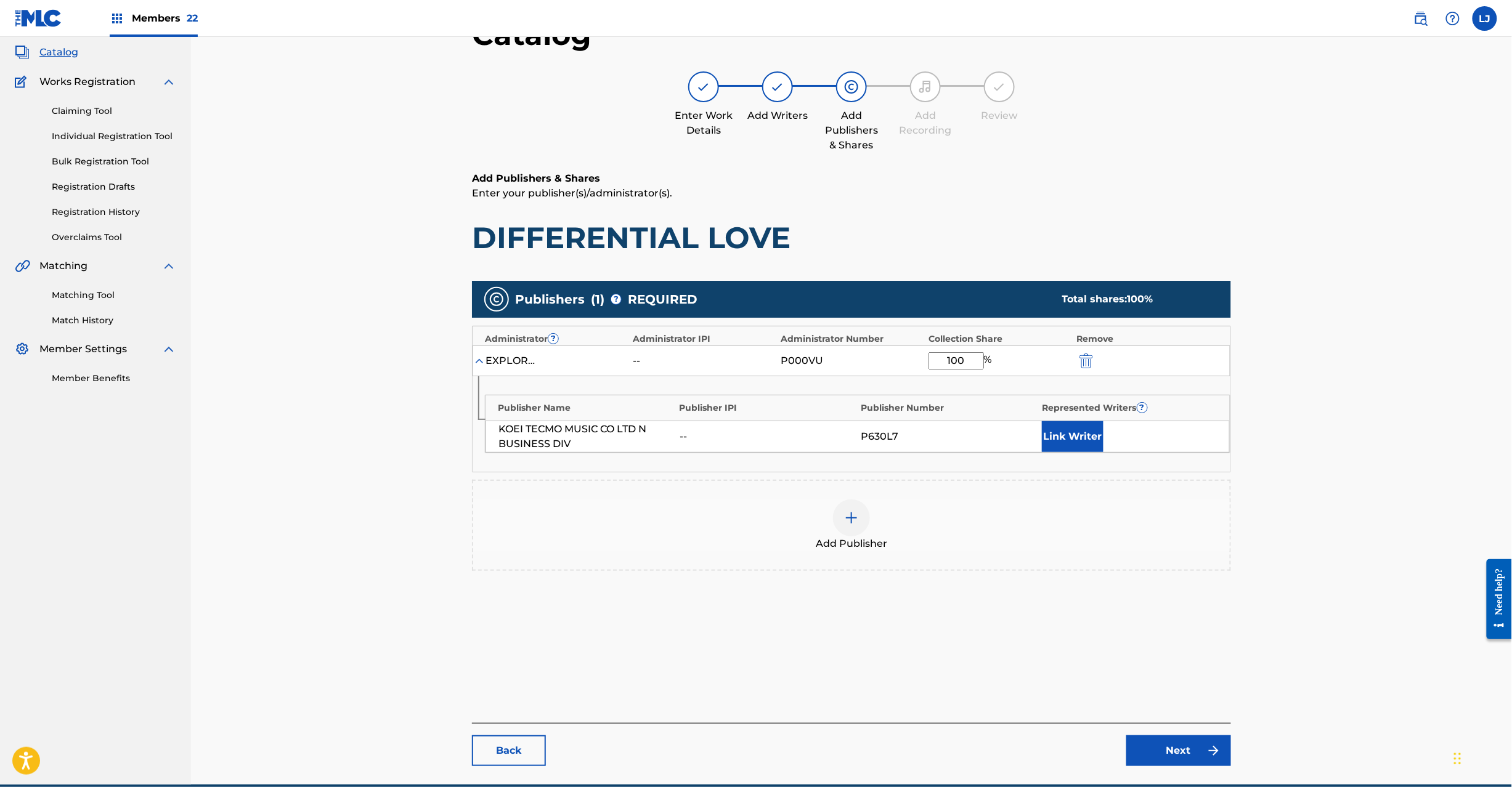
scroll to position [127, 0]
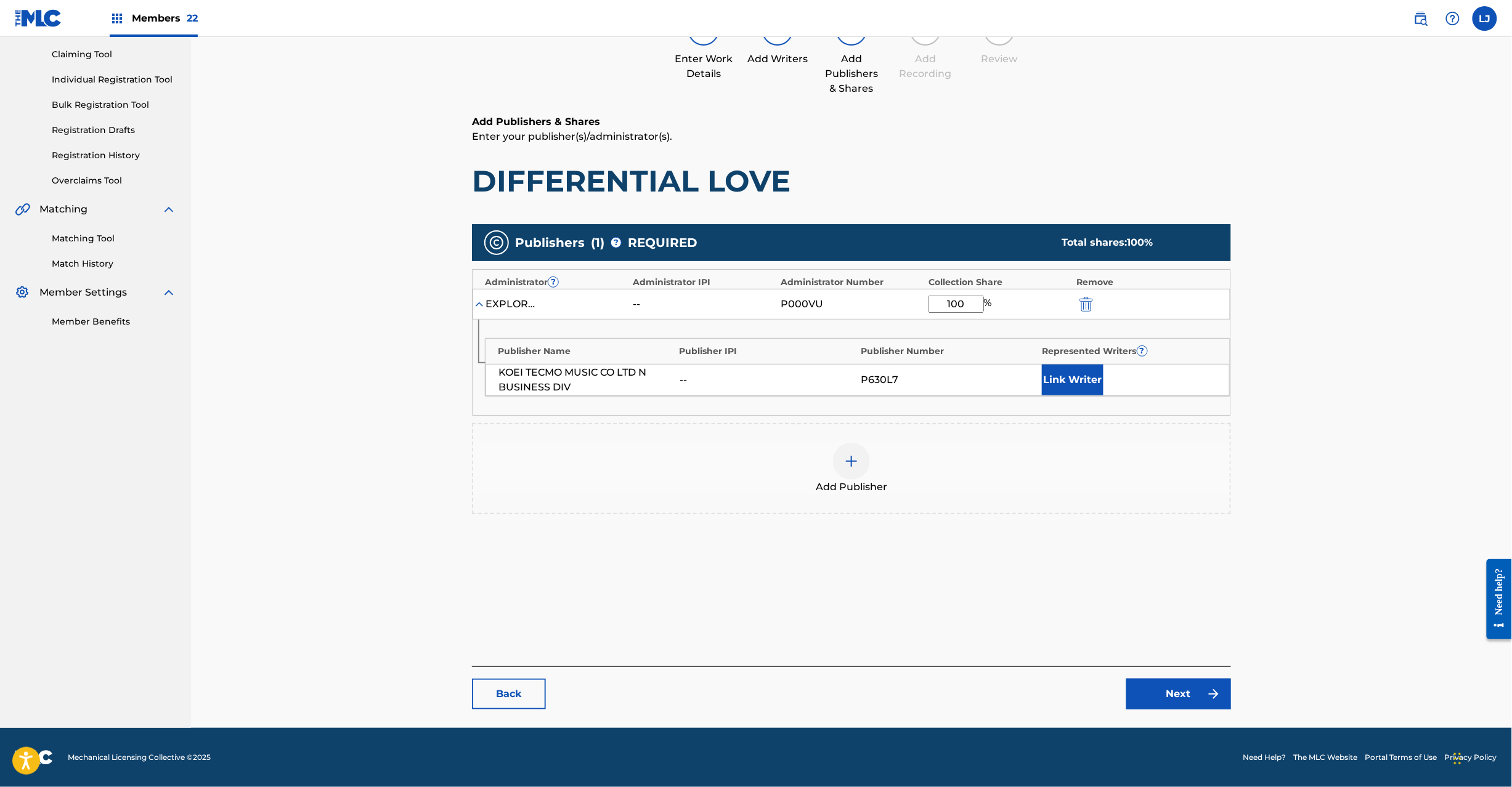
type input "100"
click at [1150, 693] on link "Next" at bounding box center [1179, 694] width 105 height 31
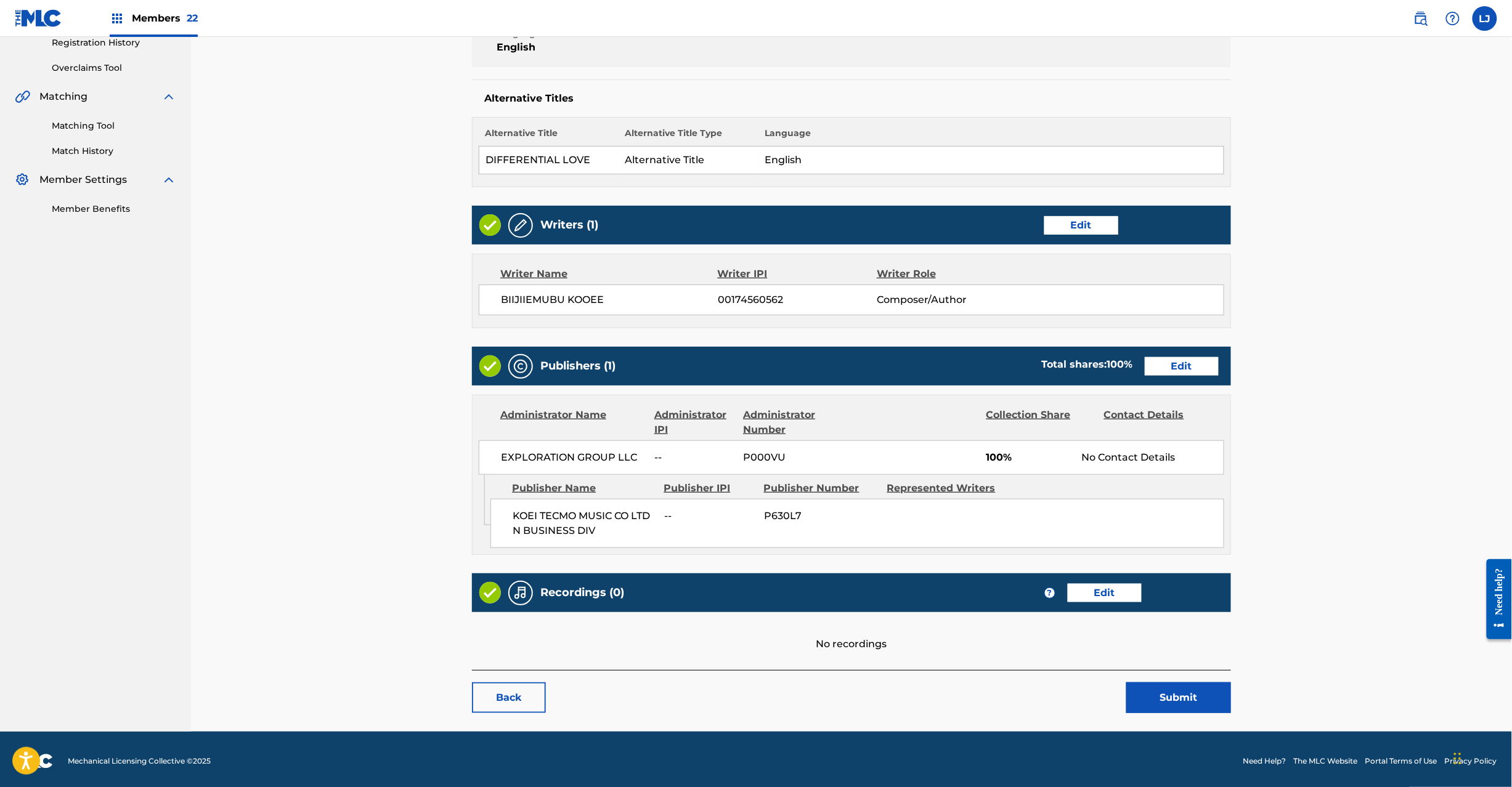
scroll to position [245, 0]
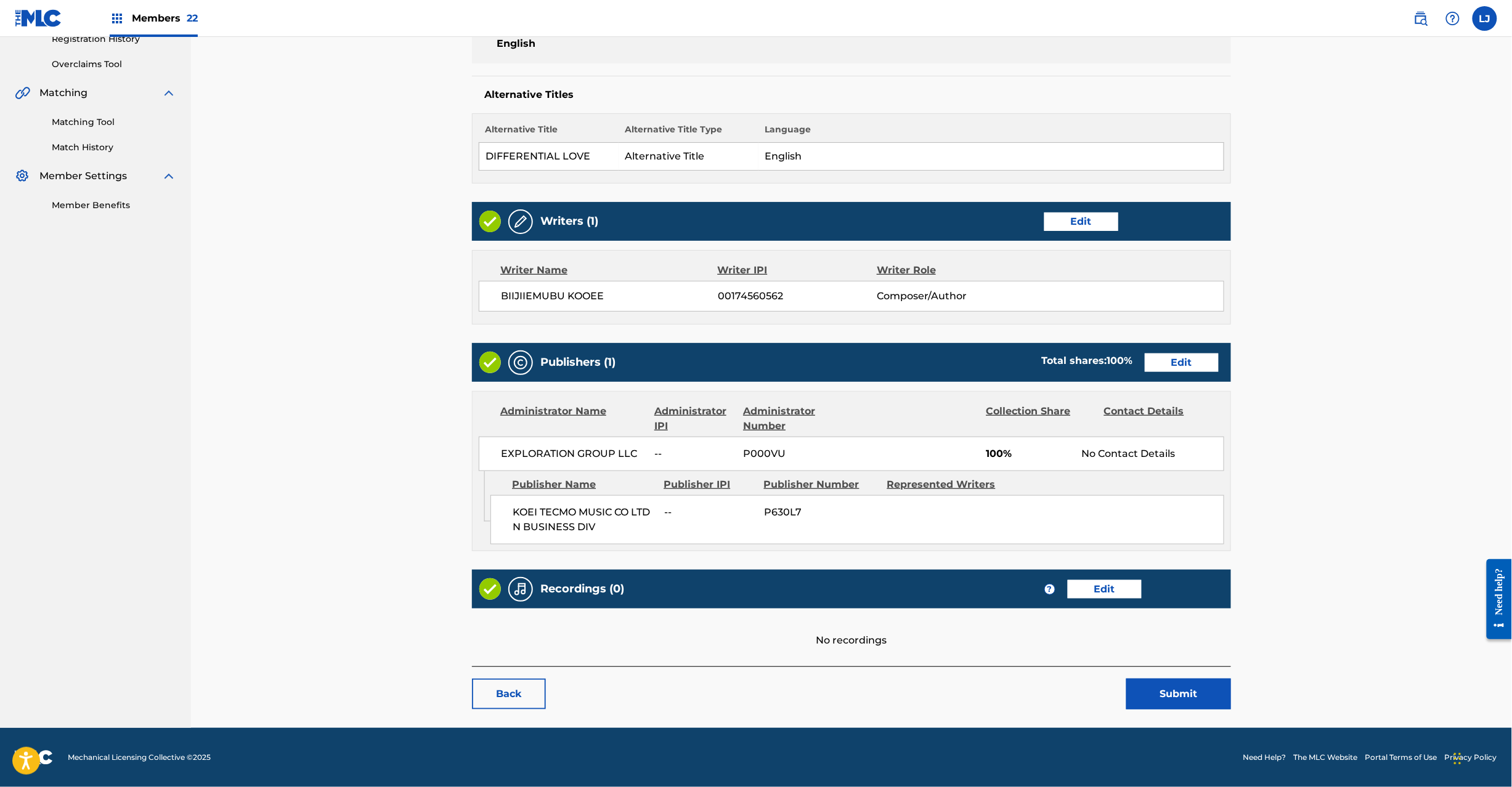
click at [1153, 691] on button "Submit" at bounding box center [1179, 694] width 105 height 31
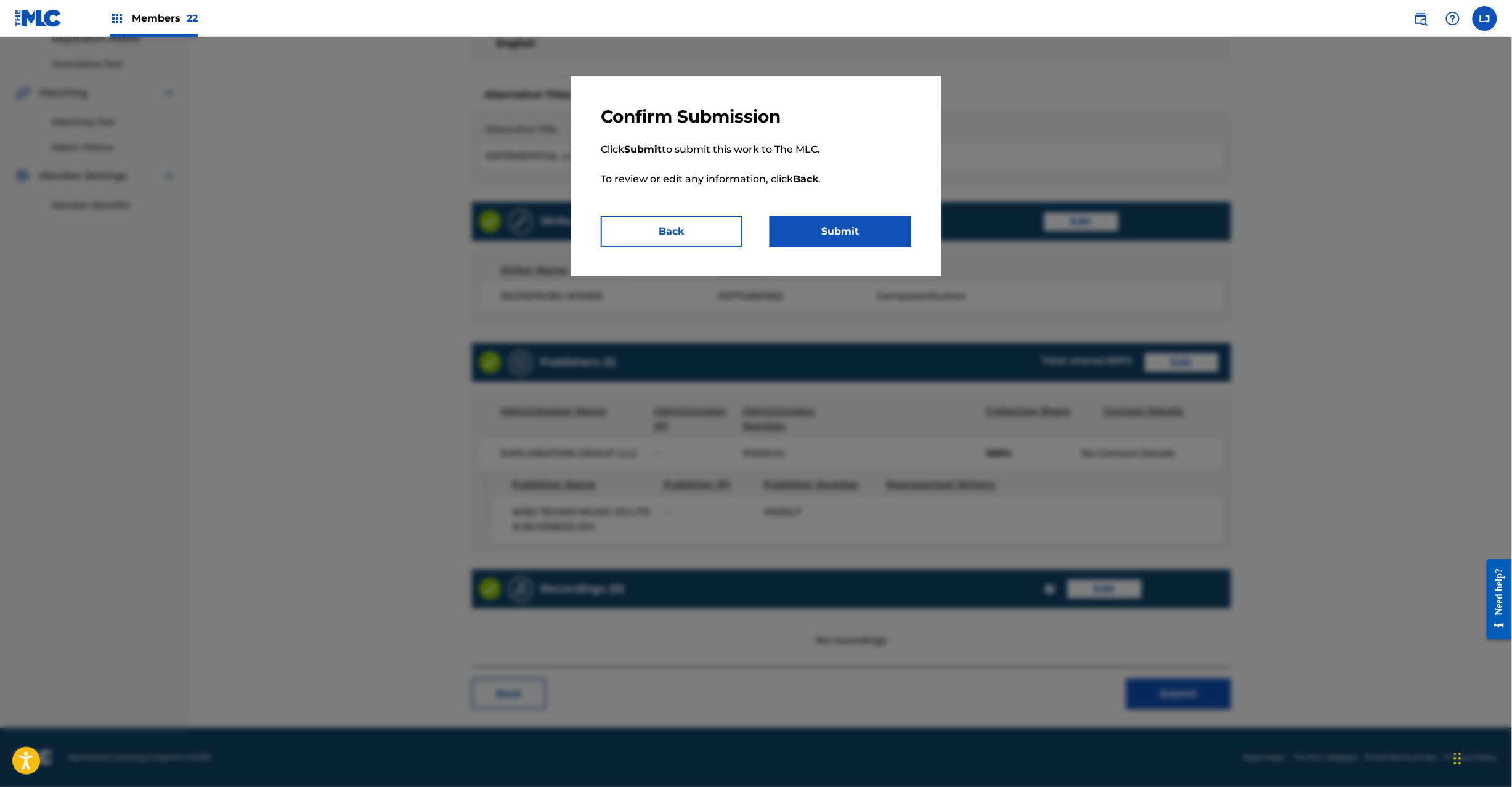
click at [833, 234] on button "Submit" at bounding box center [841, 231] width 142 height 31
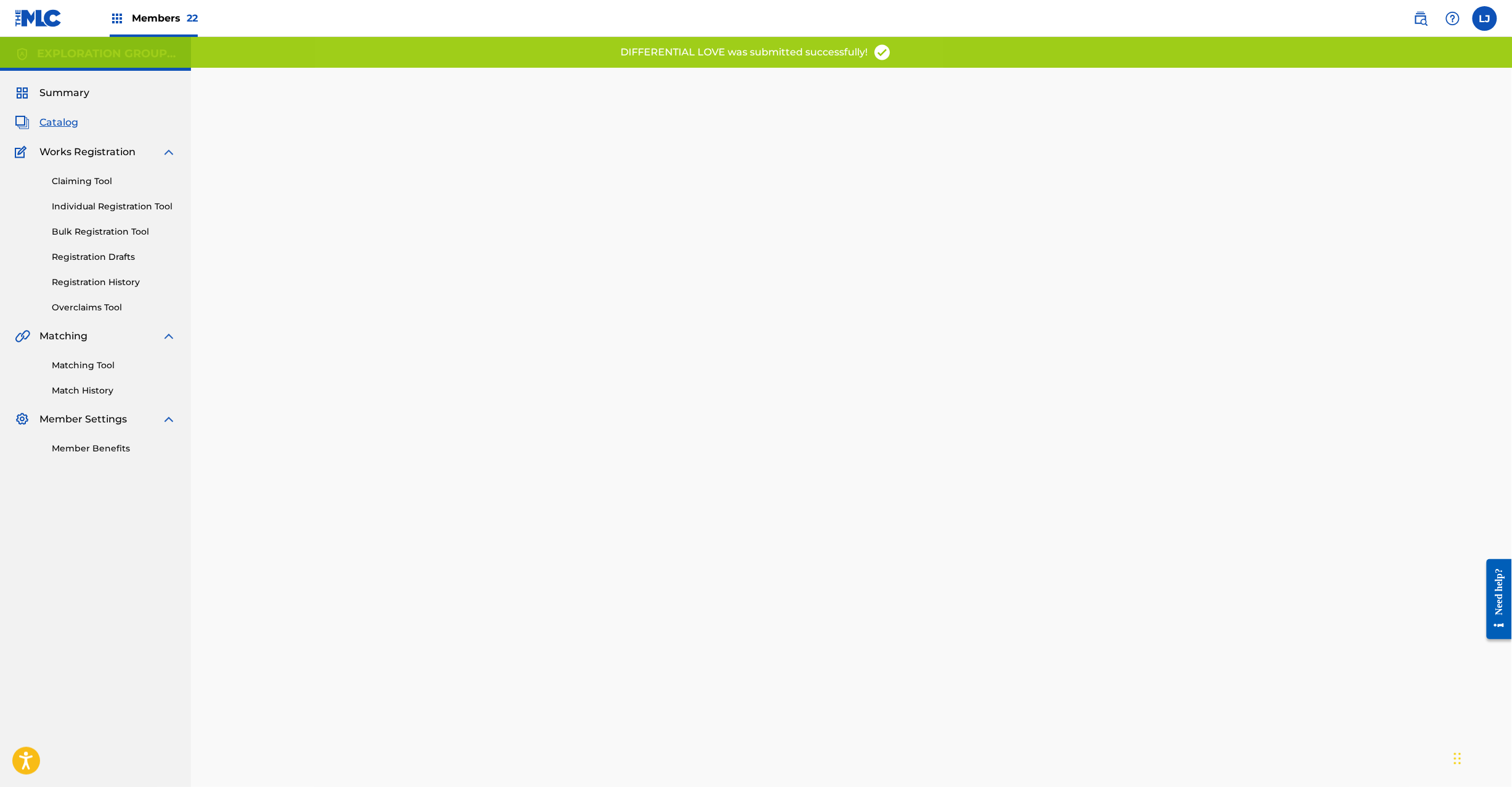
scroll to position [127, 0]
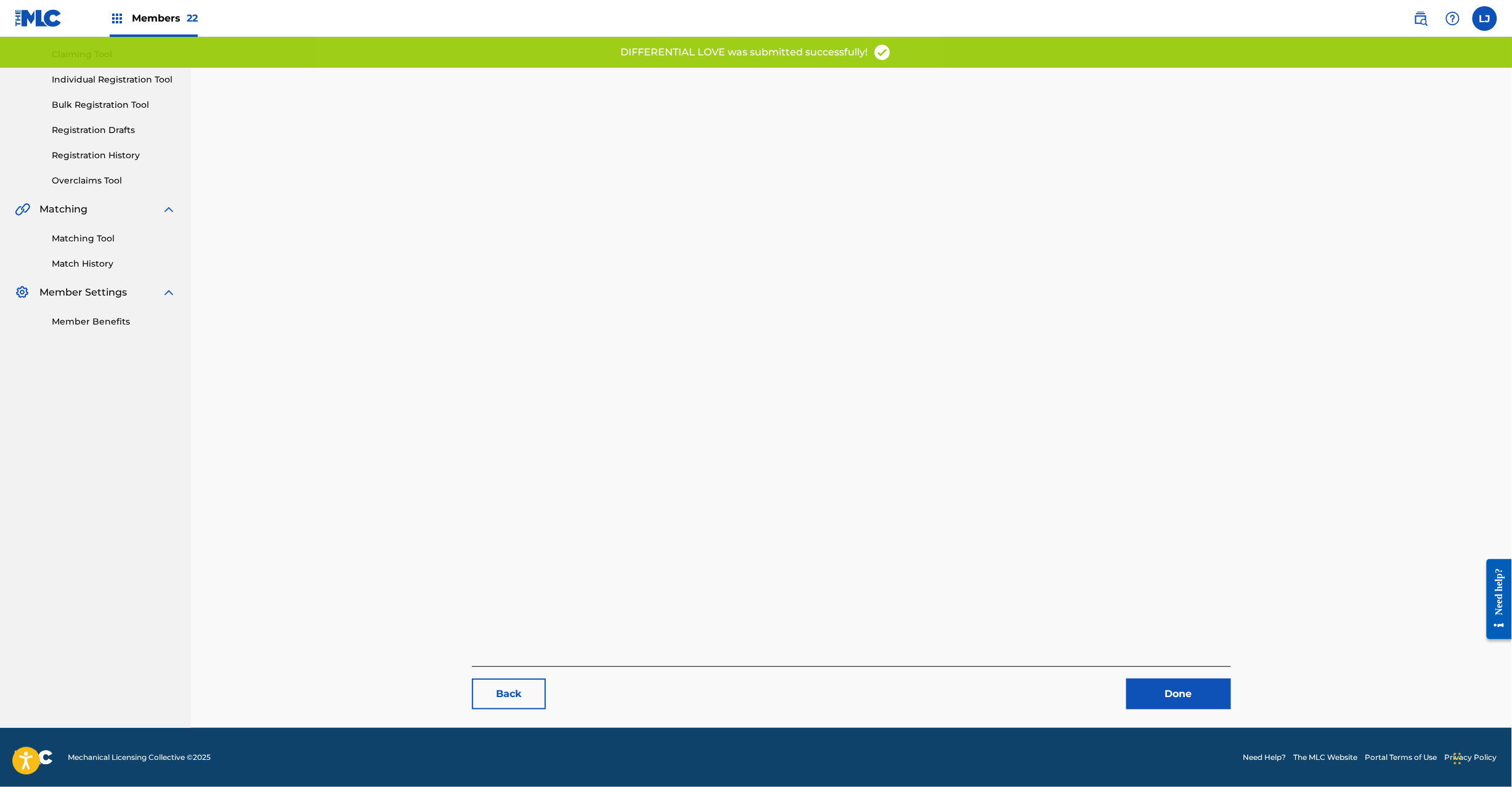
click at [1169, 700] on link "Done" at bounding box center [1179, 694] width 105 height 31
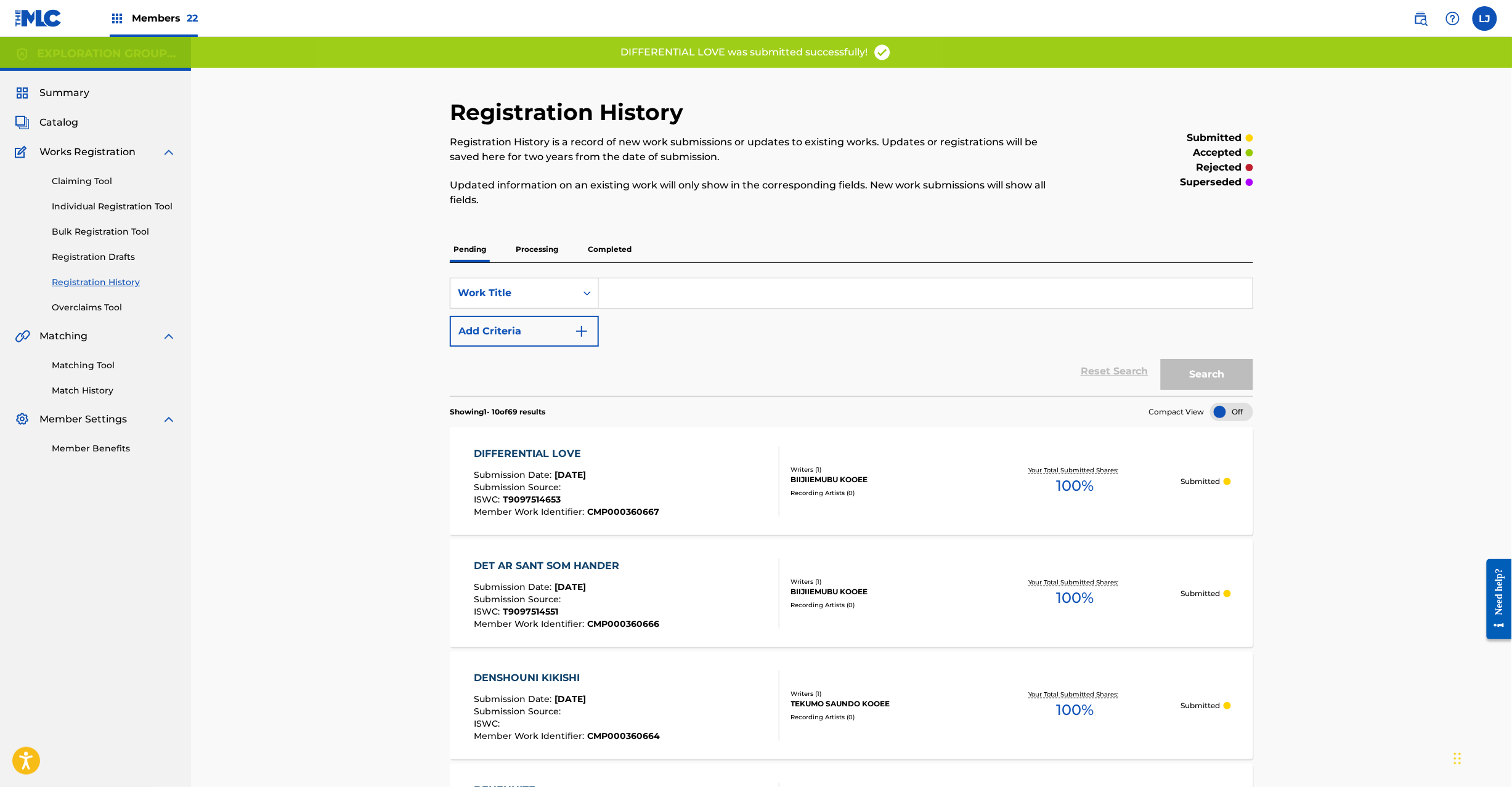
click at [61, 130] on span "Catalog" at bounding box center [59, 122] width 39 height 15
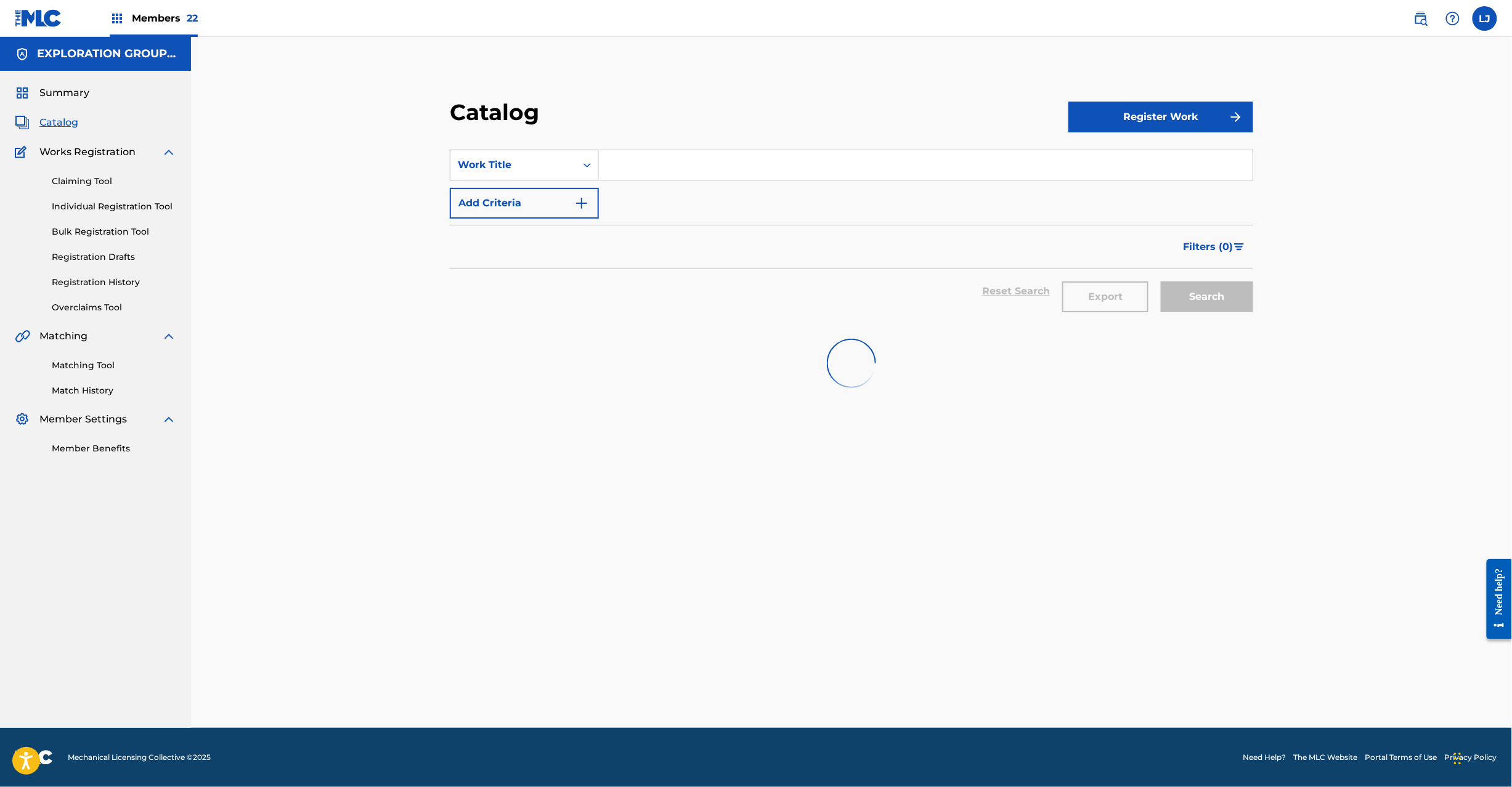
click at [496, 160] on div "Work Title" at bounding box center [513, 165] width 111 height 15
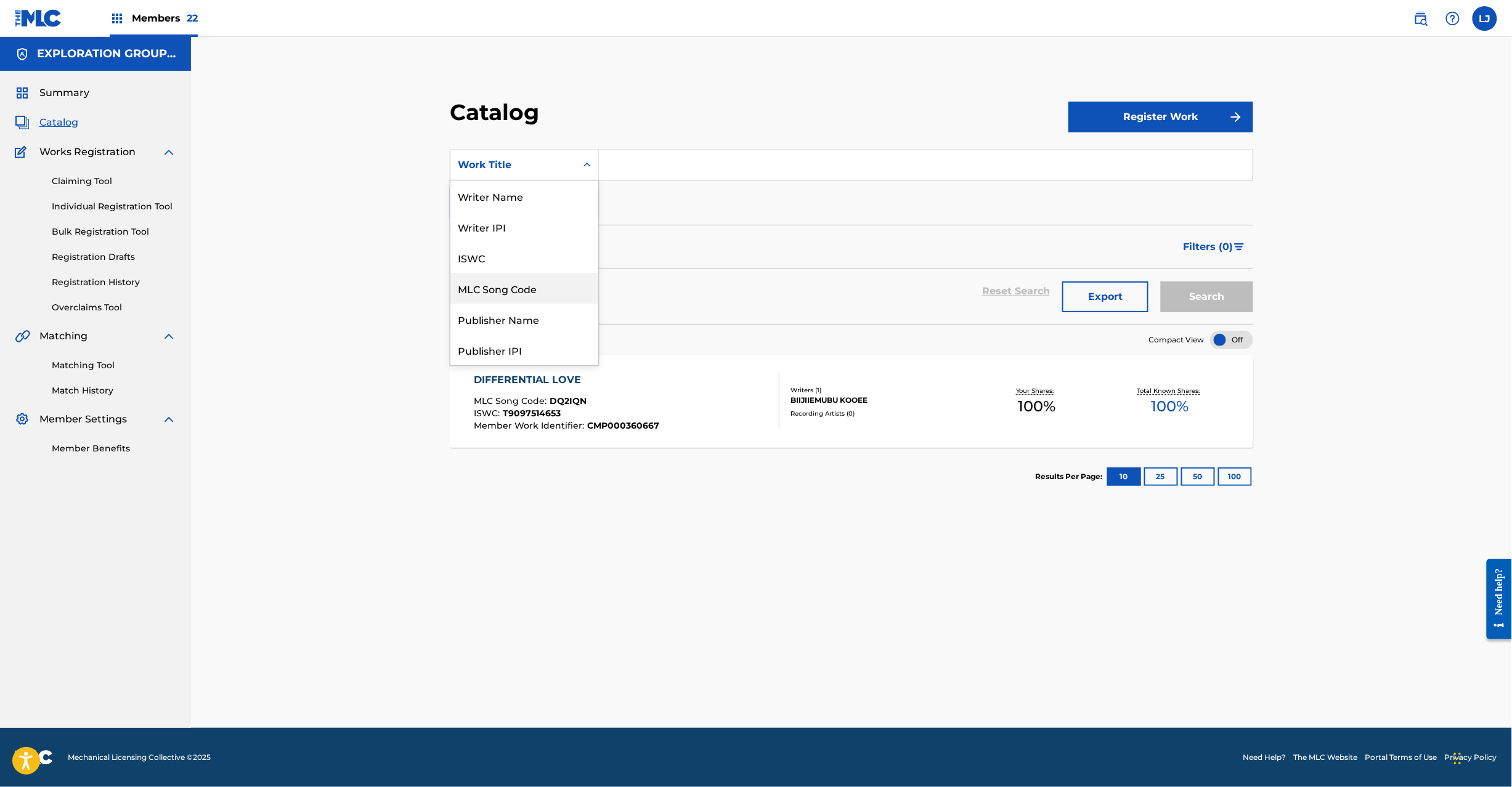
drag, startPoint x: 524, startPoint y: 293, endPoint x: 533, endPoint y: 271, distance: 23.8
click at [524, 292] on div "MLC Song Code" at bounding box center [524, 288] width 148 height 31
click at [602, 167] on input "Search Form" at bounding box center [926, 165] width 654 height 29
click at [644, 166] on input "Search Form" at bounding box center [926, 165] width 654 height 29
paste input "DQ2IRQ"
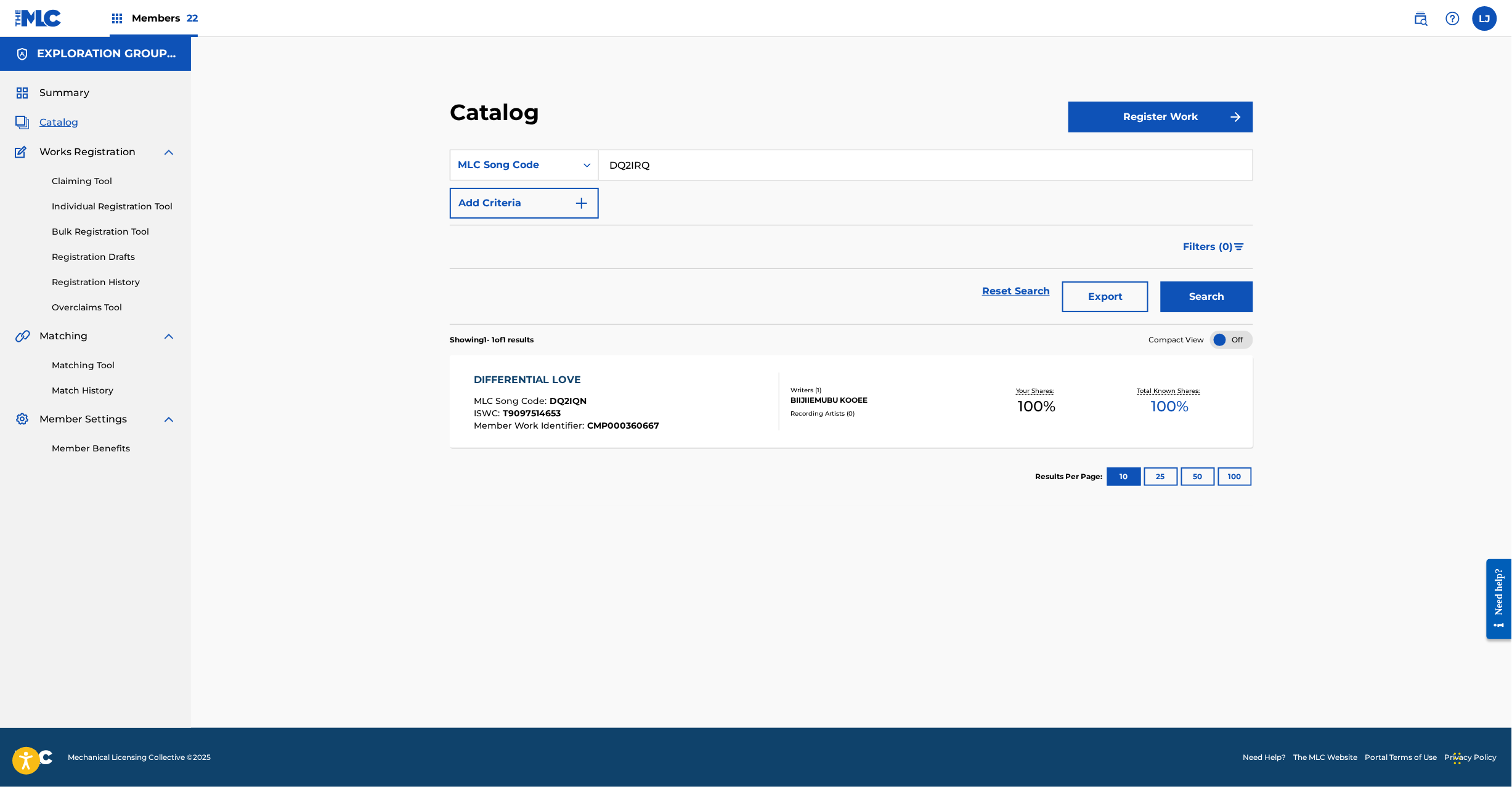
type input "DQ2IRQ"
click at [1181, 286] on button "Search" at bounding box center [1207, 296] width 92 height 31
click at [651, 394] on div "DIHYDROGEN MONOXIDE MLC Song Code : DQ2IRQ ISWC : Member Work Identifier : CMP0…" at bounding box center [567, 402] width 186 height 58
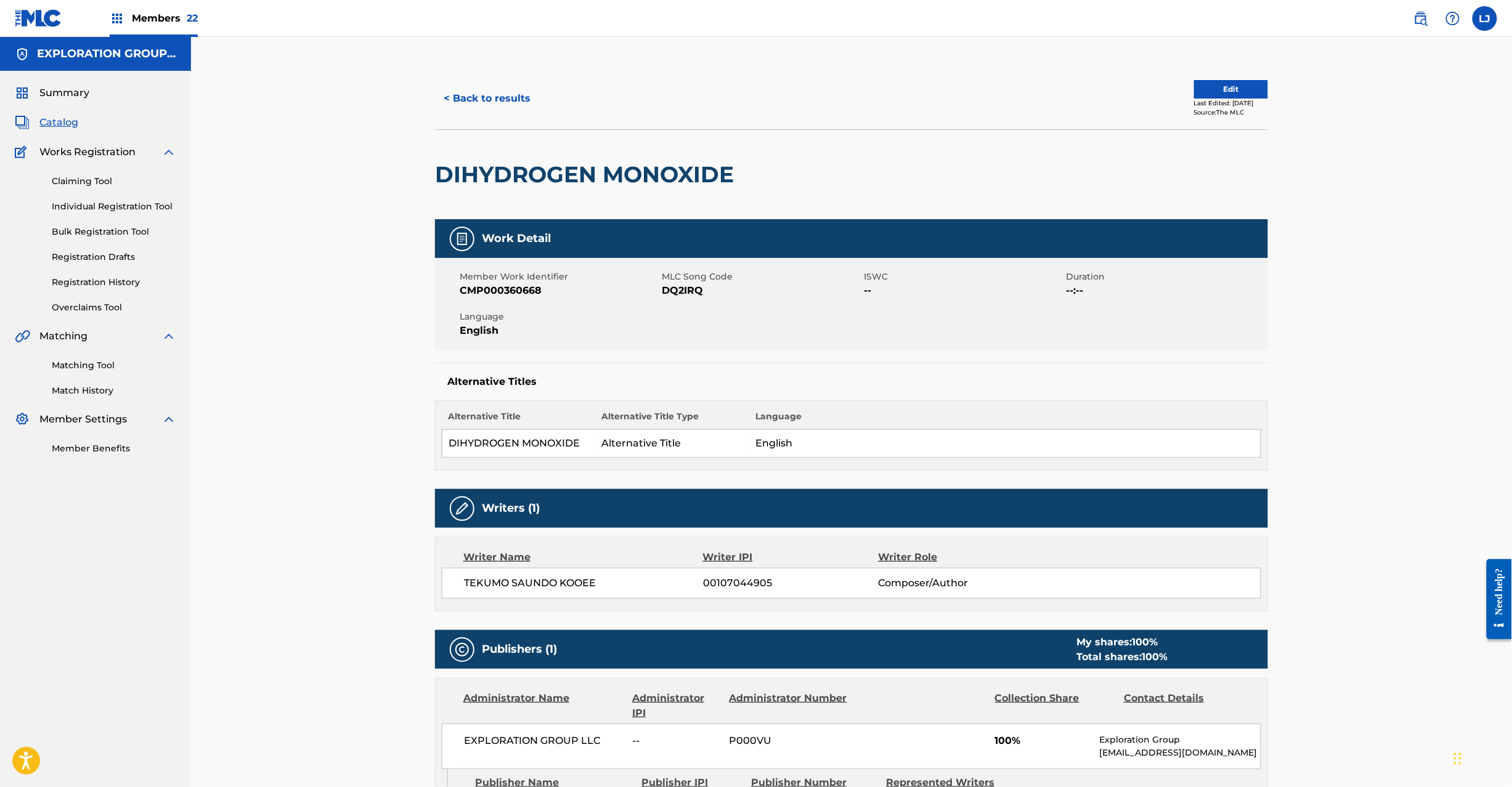
click at [1194, 85] on button "Edit" at bounding box center [1231, 89] width 74 height 18
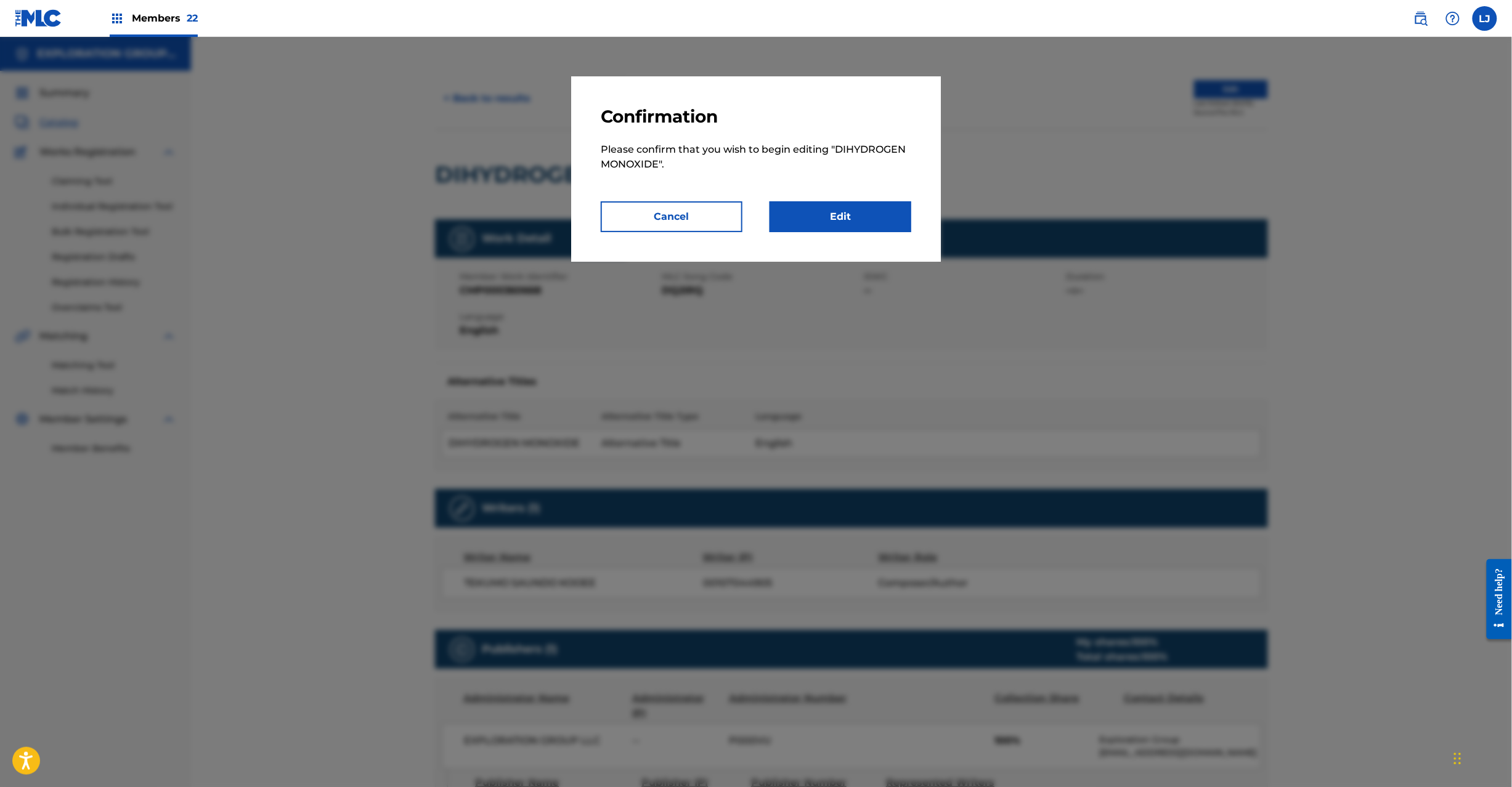
click at [886, 223] on link "Edit" at bounding box center [841, 216] width 142 height 31
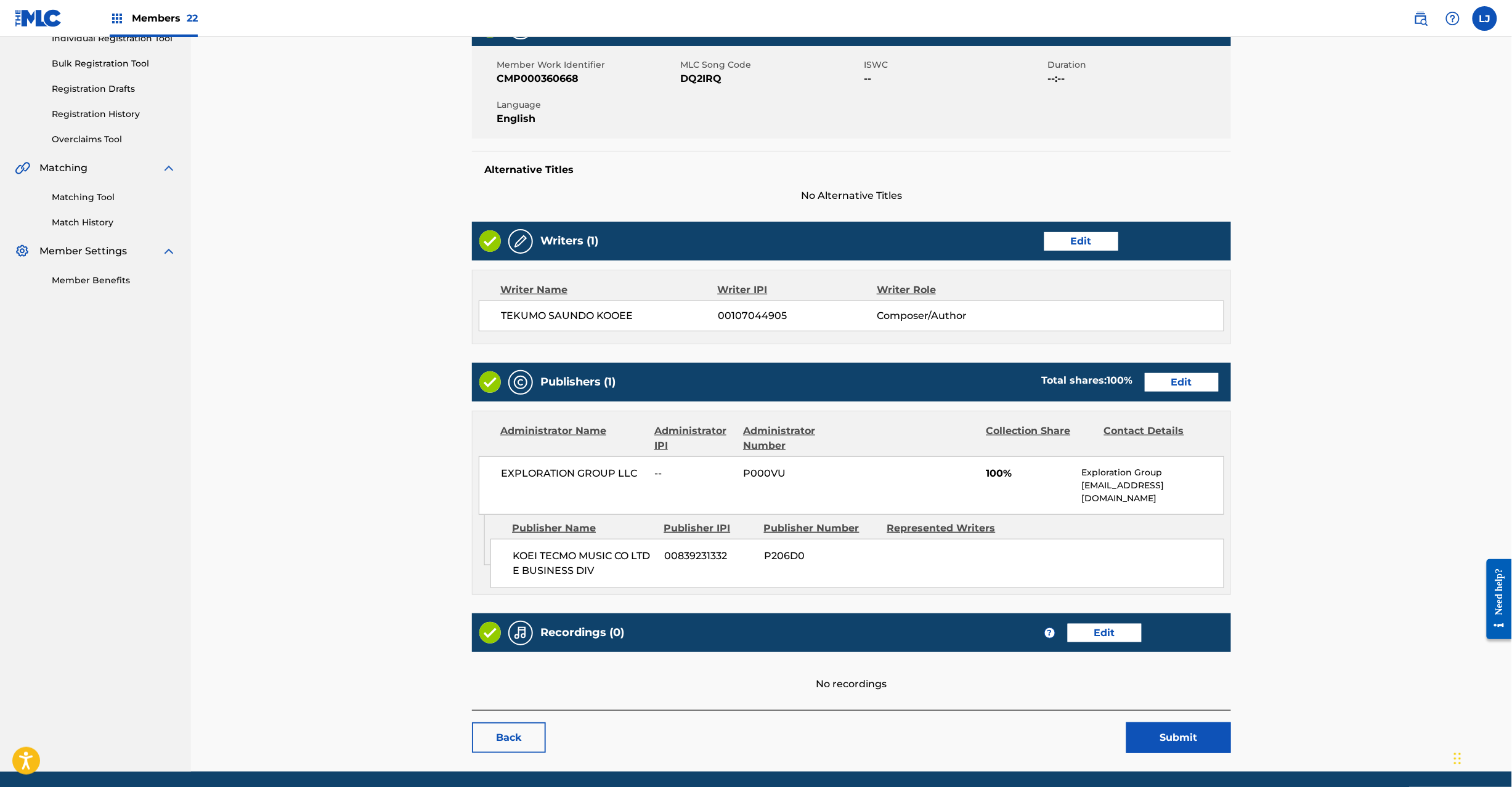
scroll to position [200, 0]
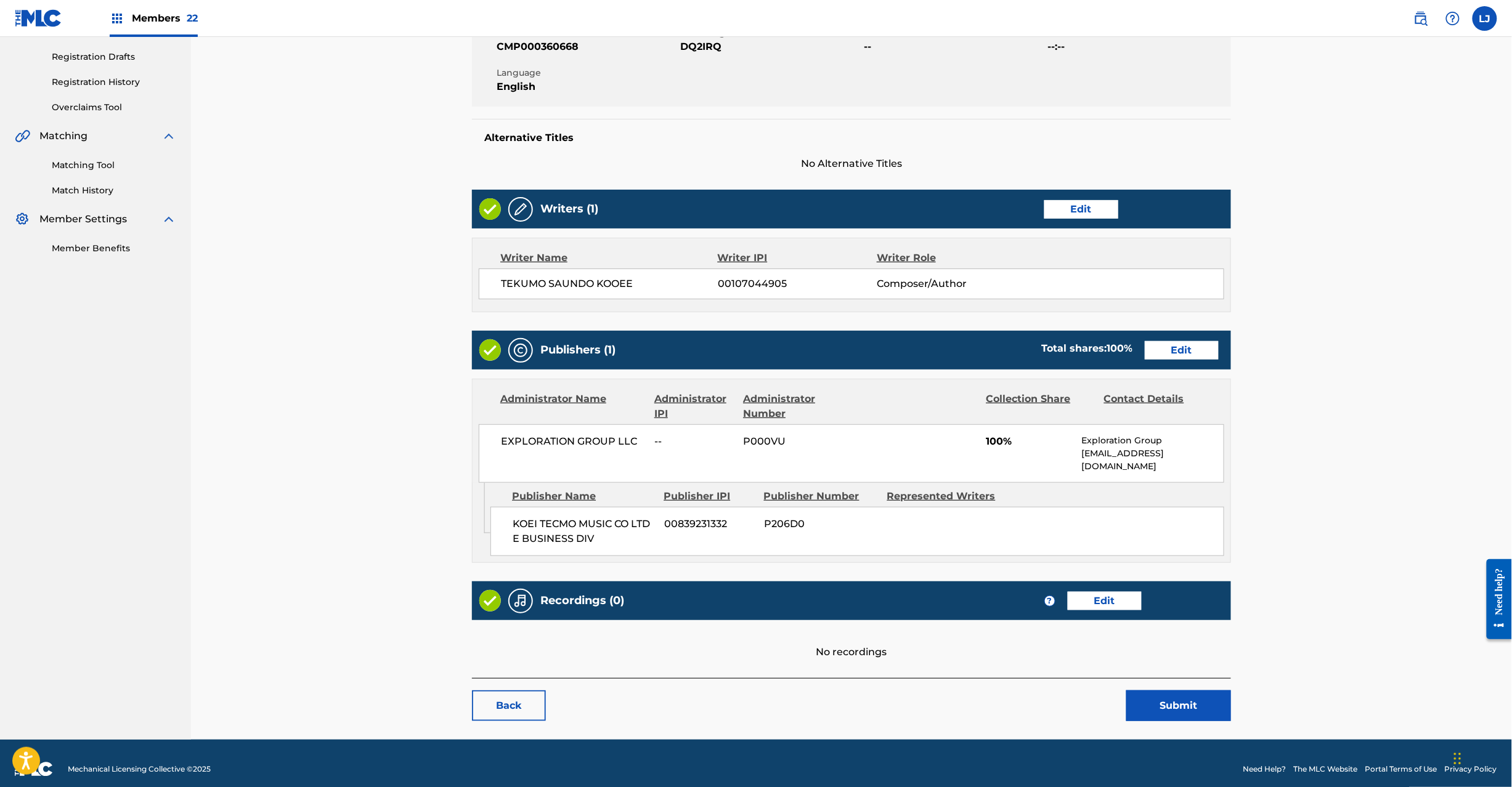
click at [1164, 360] on link "Edit" at bounding box center [1182, 350] width 74 height 18
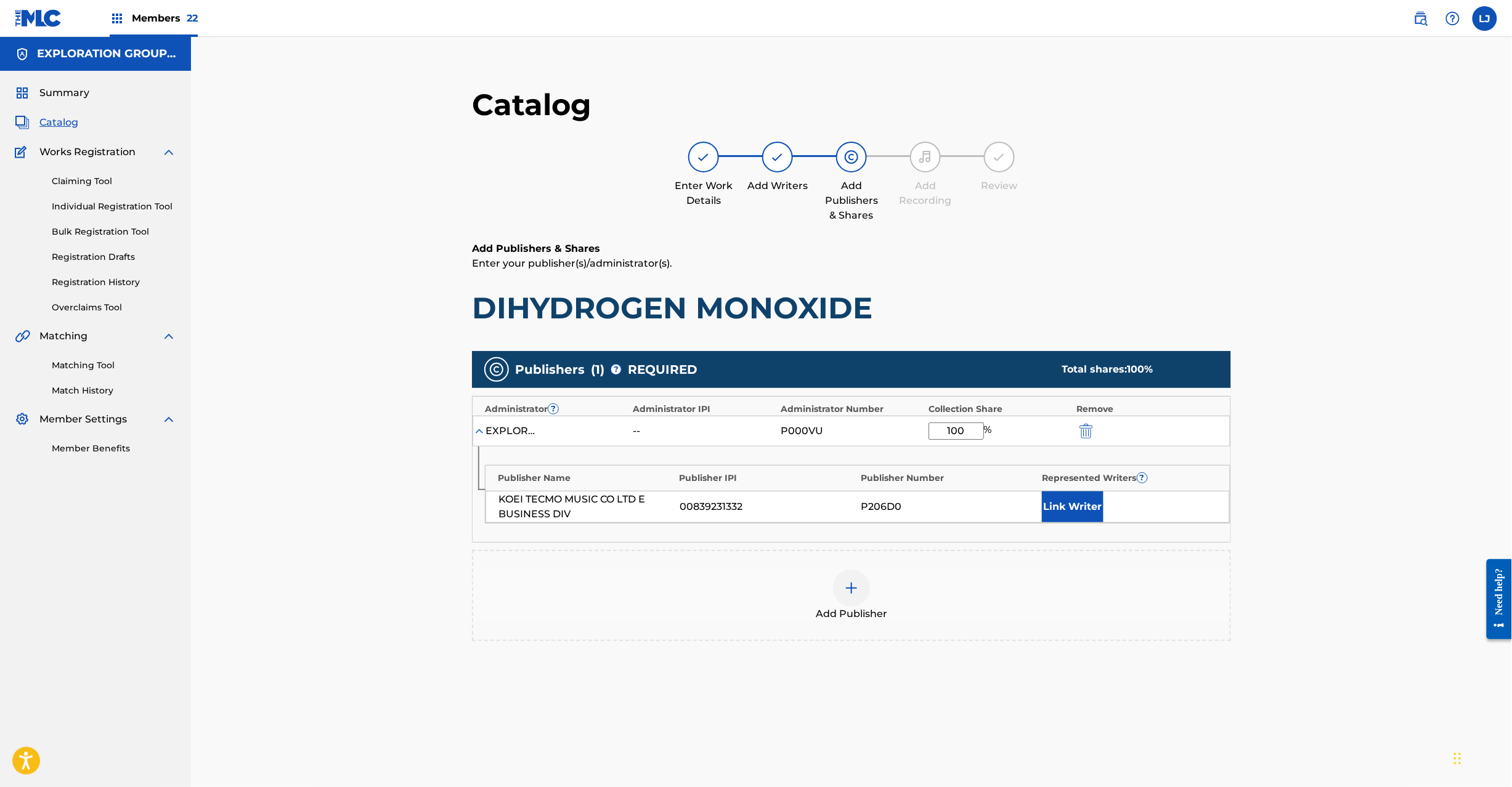
click at [1088, 426] on img "submit" at bounding box center [1086, 431] width 14 height 15
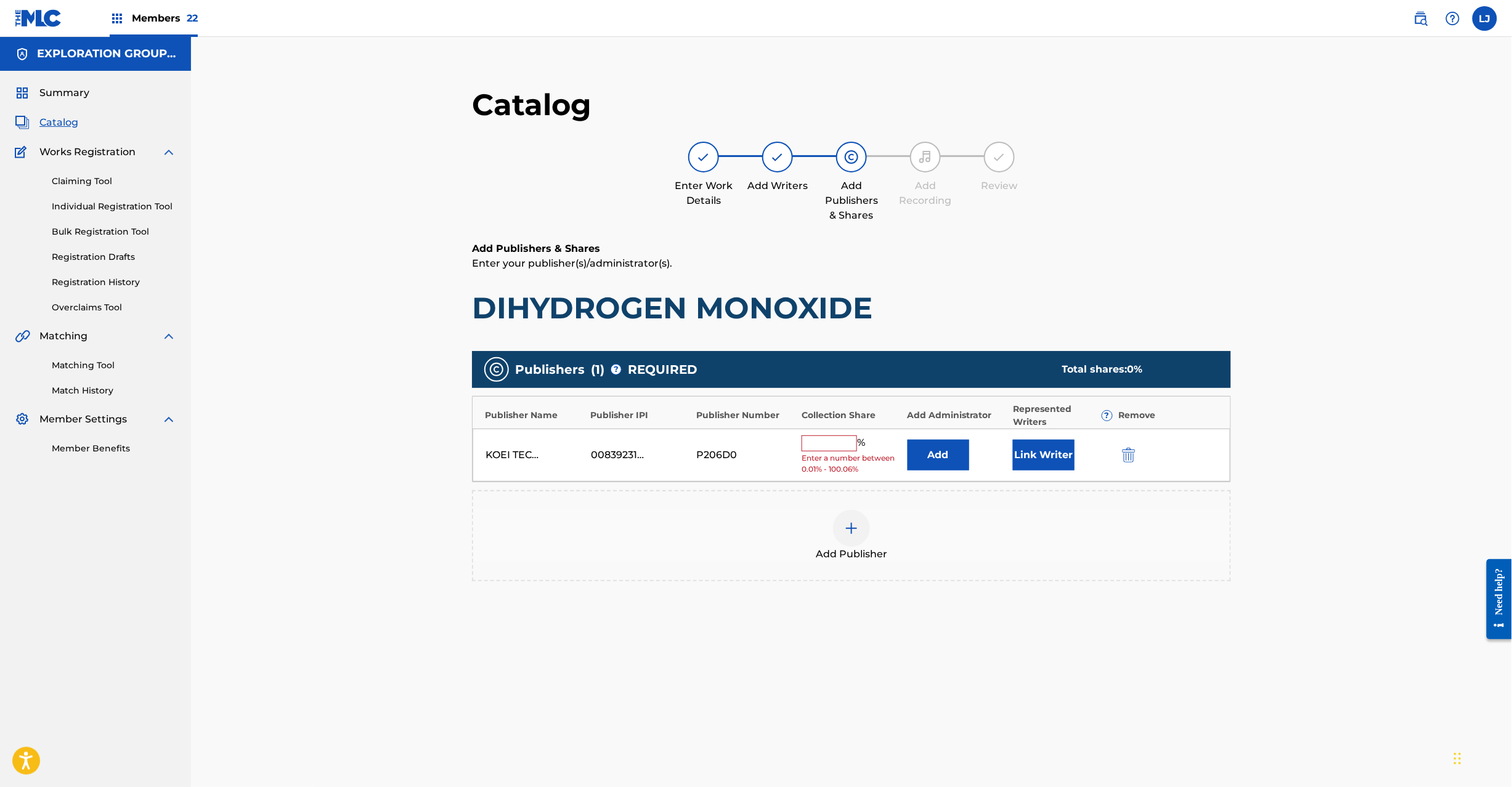
click at [1125, 465] on div "KOEI TECMO MUSIC CO LTD E BUSINESS DIV 00839231332 P206D0 % Enter a number betw…" at bounding box center [852, 456] width 758 height 53
click at [1127, 461] on img "submit" at bounding box center [1128, 455] width 14 height 15
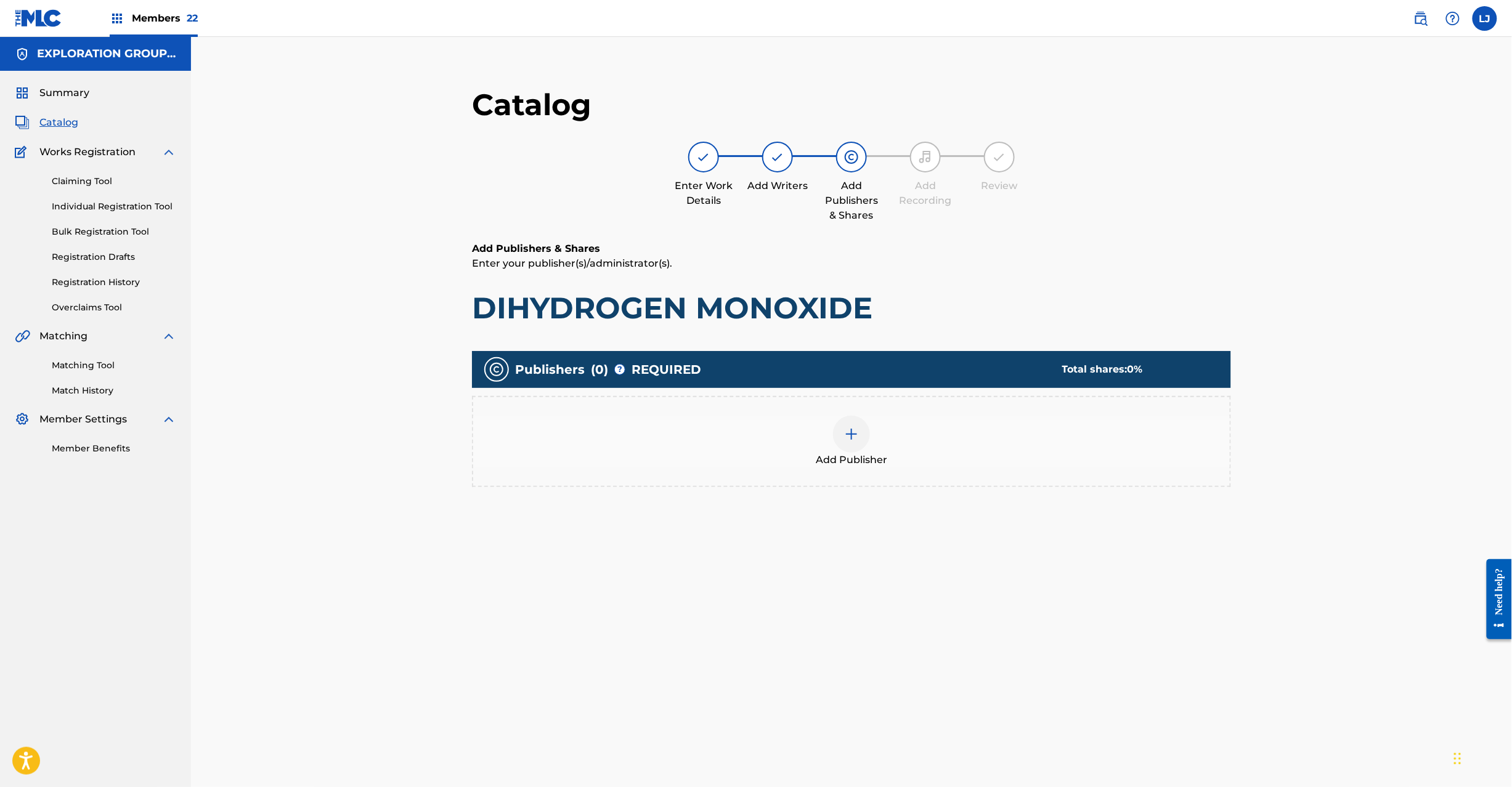
click at [885, 440] on div "Add Publisher" at bounding box center [852, 441] width 757 height 51
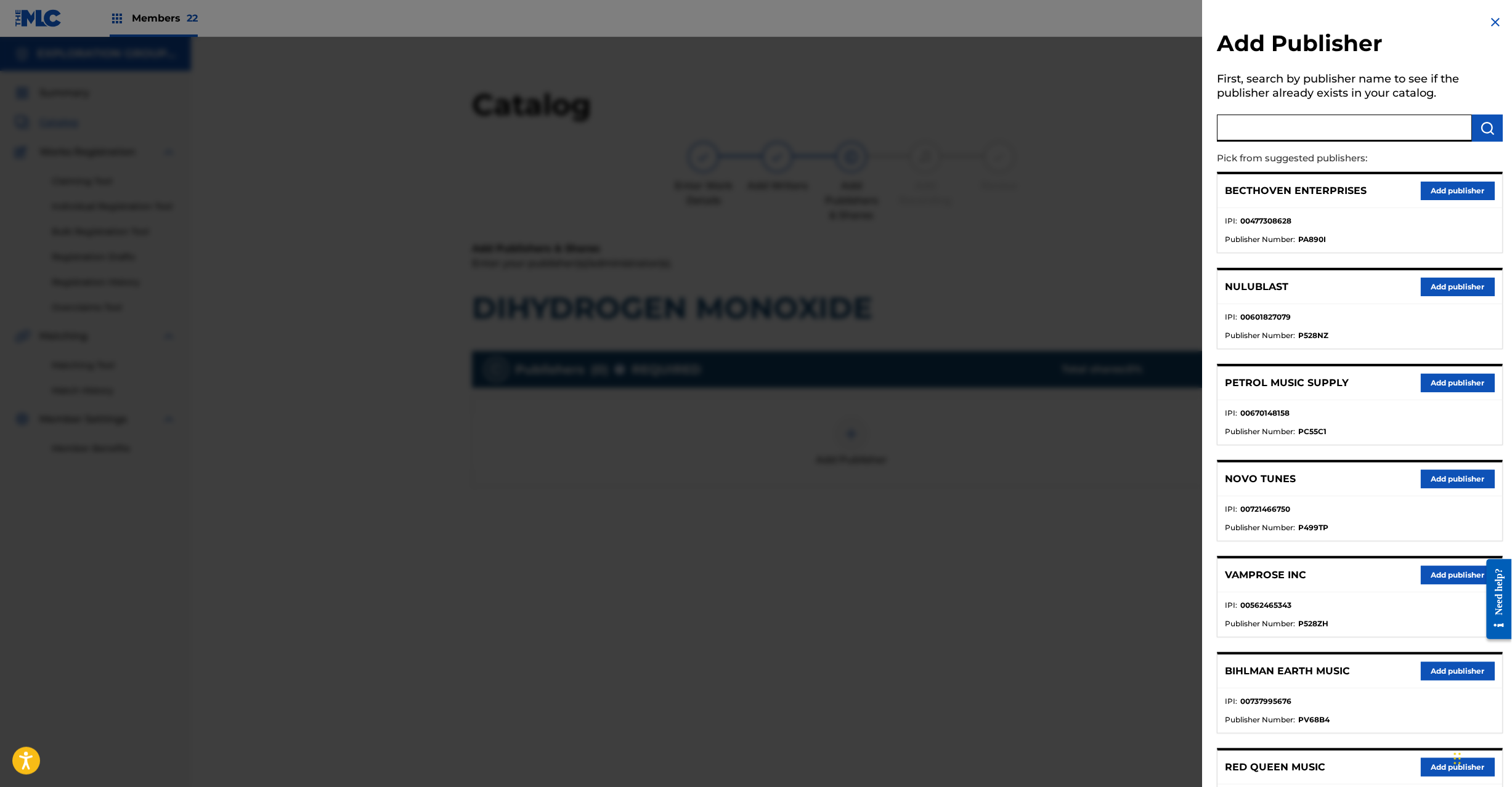
click at [1306, 131] on input "text" at bounding box center [1345, 128] width 255 height 27
paste input "Koei Tecmo Music Co Ltd N Business Div"
type input "Koei Tecmo Music Co Ltd N Business Div"
click at [1481, 128] on img "submit" at bounding box center [1488, 128] width 15 height 15
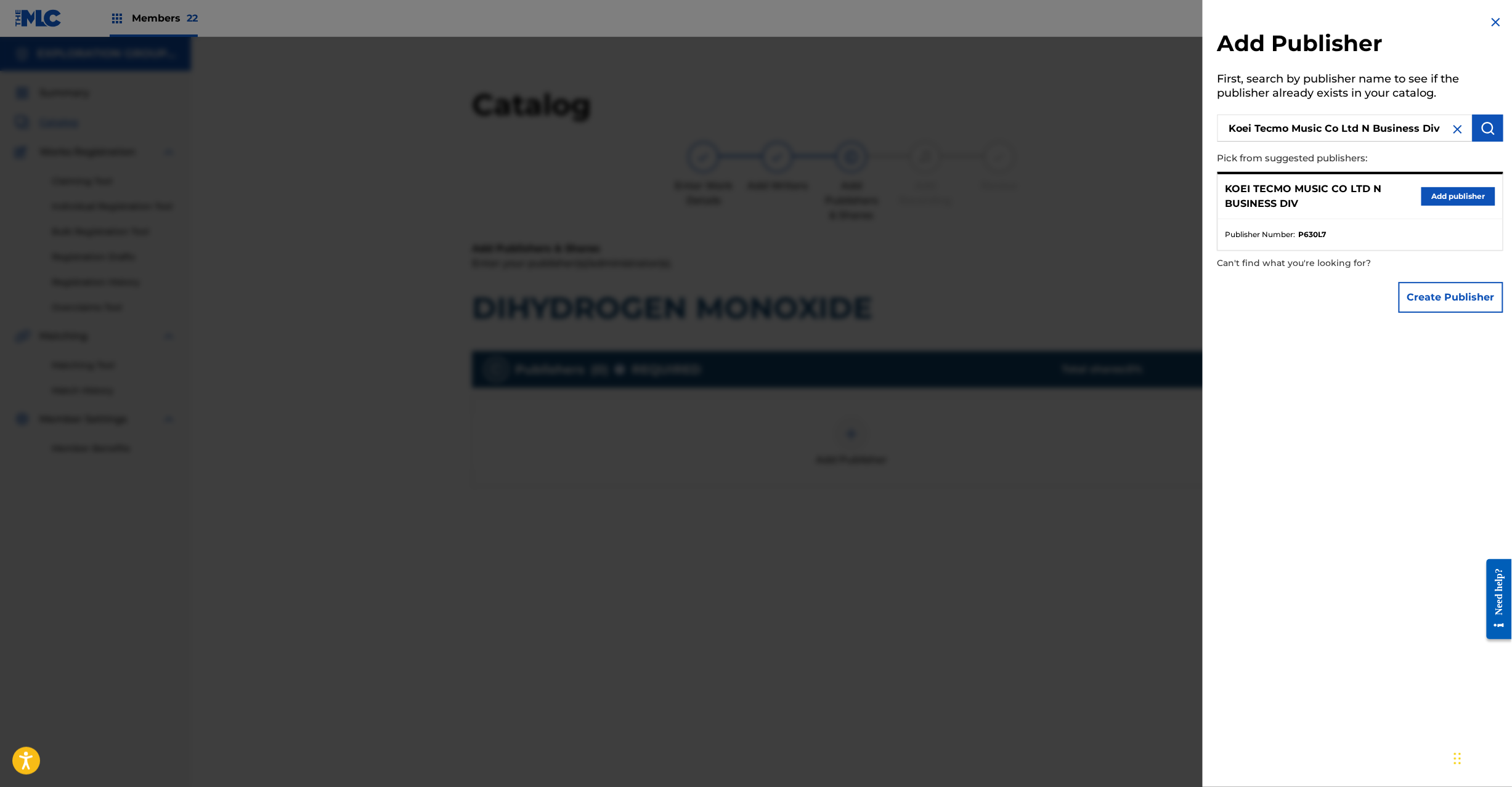
click at [1440, 202] on button "Add publisher" at bounding box center [1459, 197] width 74 height 18
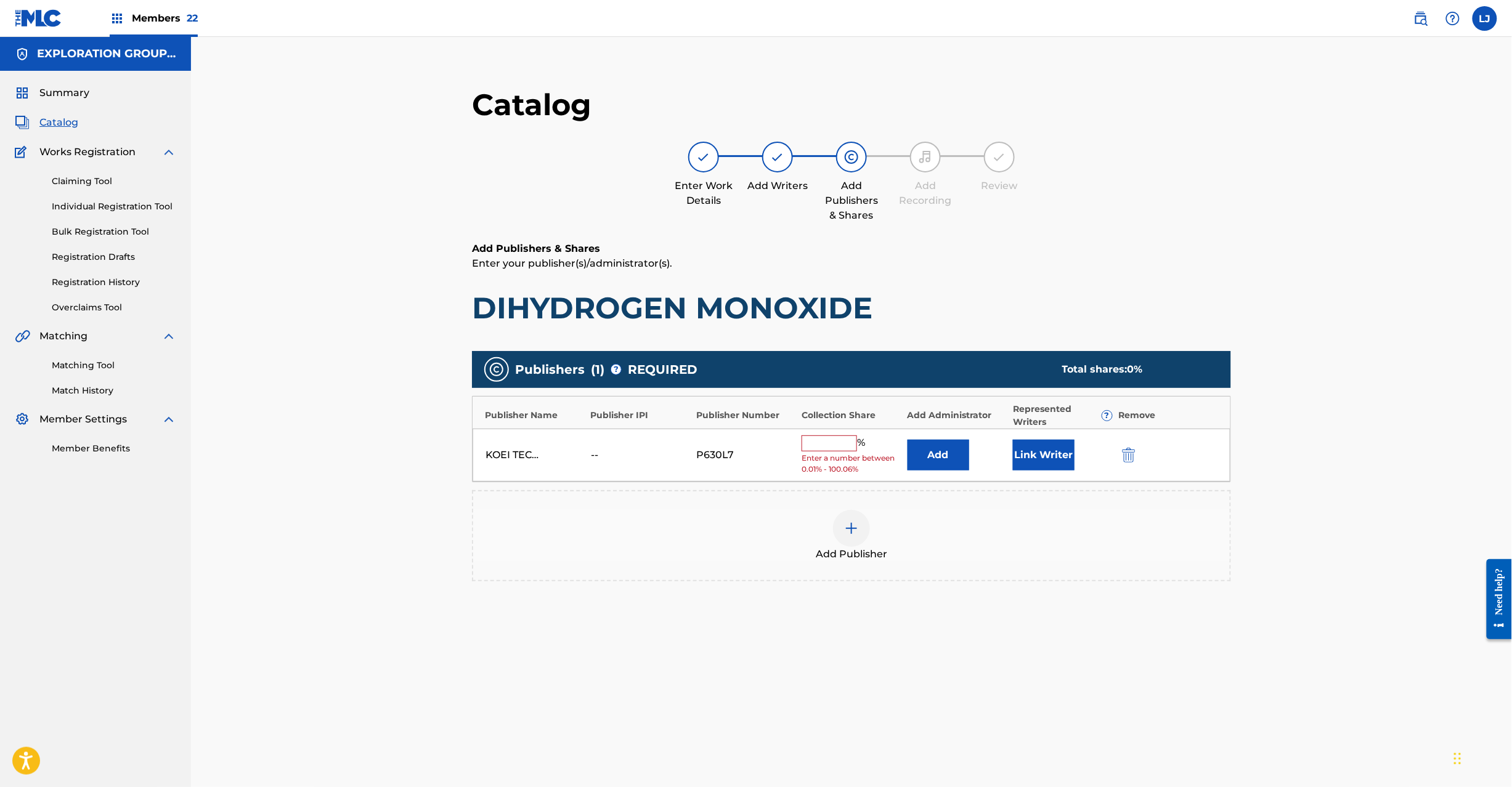
click at [928, 445] on button "Add" at bounding box center [938, 455] width 62 height 31
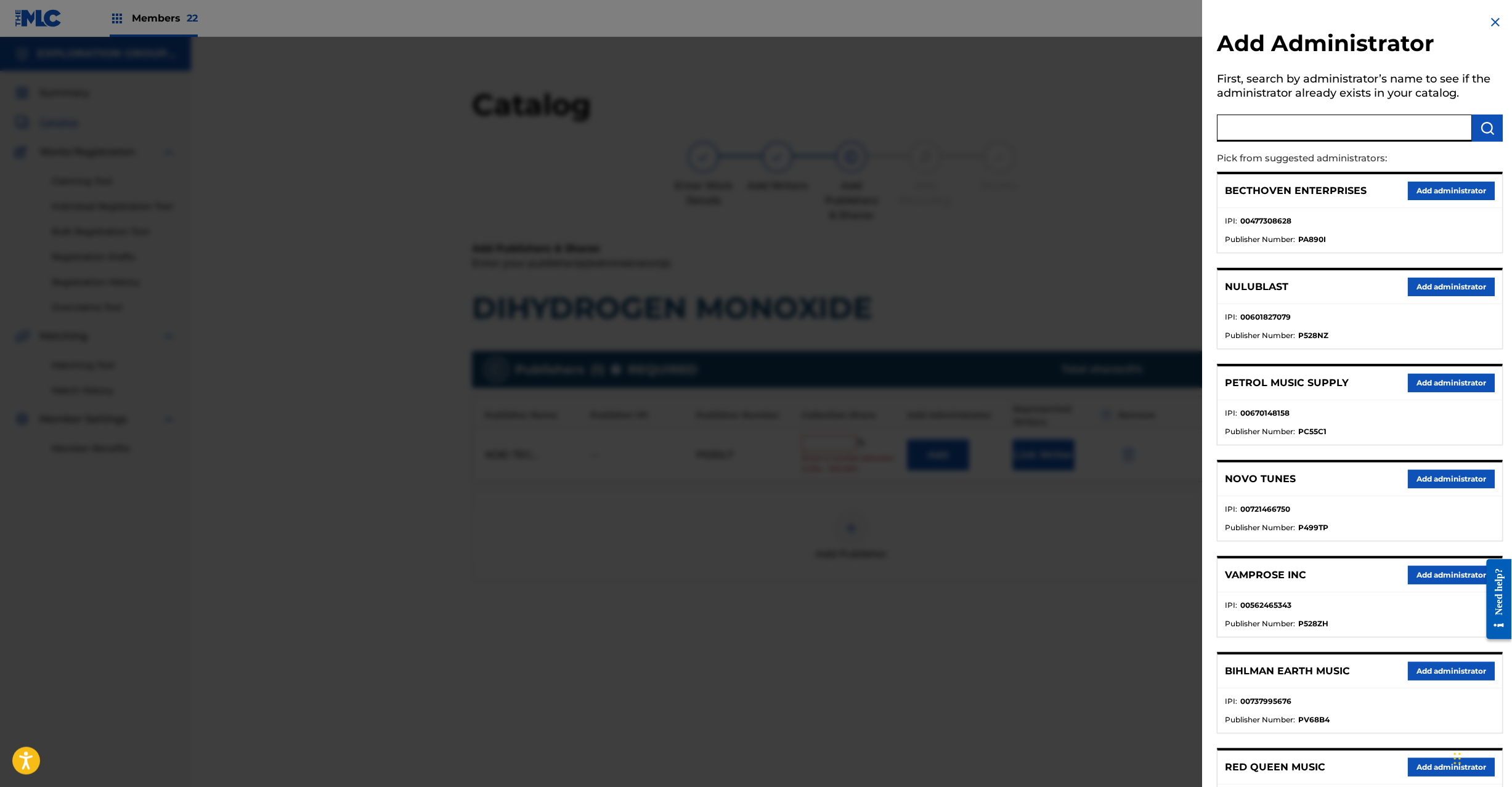
click at [1317, 126] on input "text" at bounding box center [1345, 128] width 255 height 27
paste input "Exploration Group LLC"
type input "Exploration Group LLC"
click at [1474, 126] on button "submit" at bounding box center [1488, 128] width 31 height 27
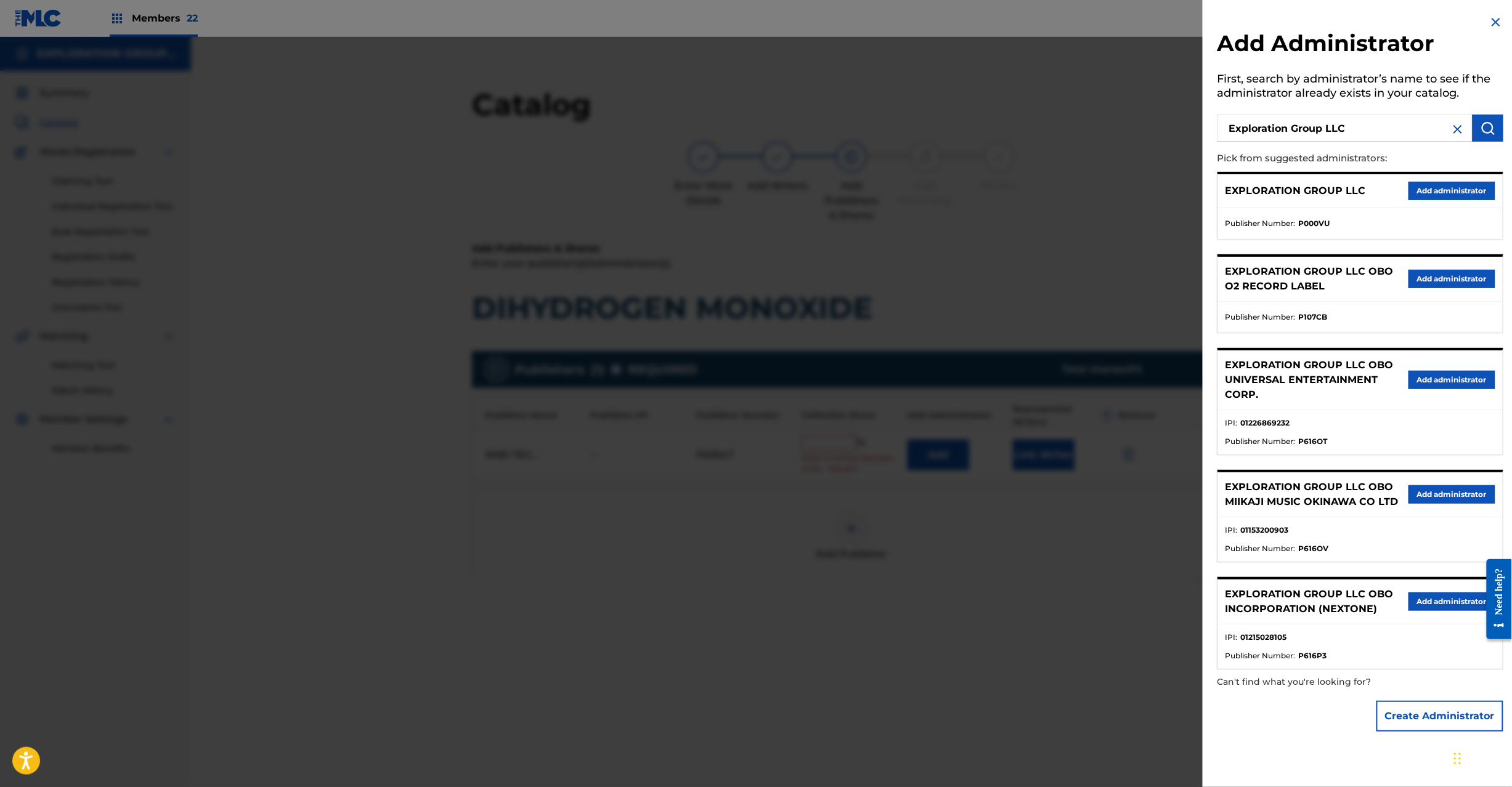
click at [1427, 202] on div "EXPLORATION GROUP LLC Add administrator" at bounding box center [1360, 191] width 285 height 34
click at [1422, 178] on div "EXPLORATION GROUP LLC Add administrator" at bounding box center [1360, 191] width 285 height 34
click at [1415, 192] on button "Add administrator" at bounding box center [1451, 191] width 87 height 18
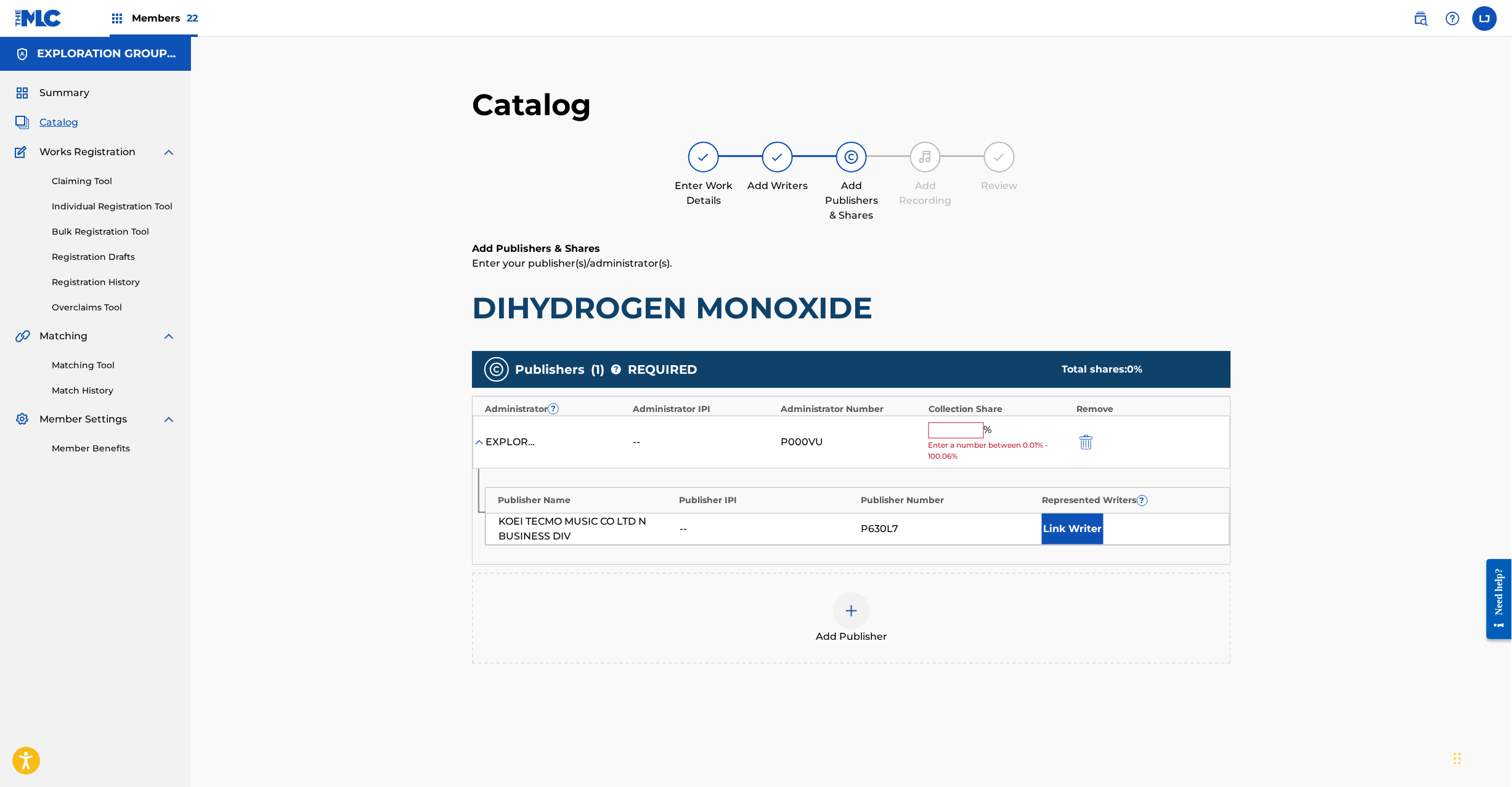
click at [952, 431] on input "text" at bounding box center [956, 430] width 55 height 16
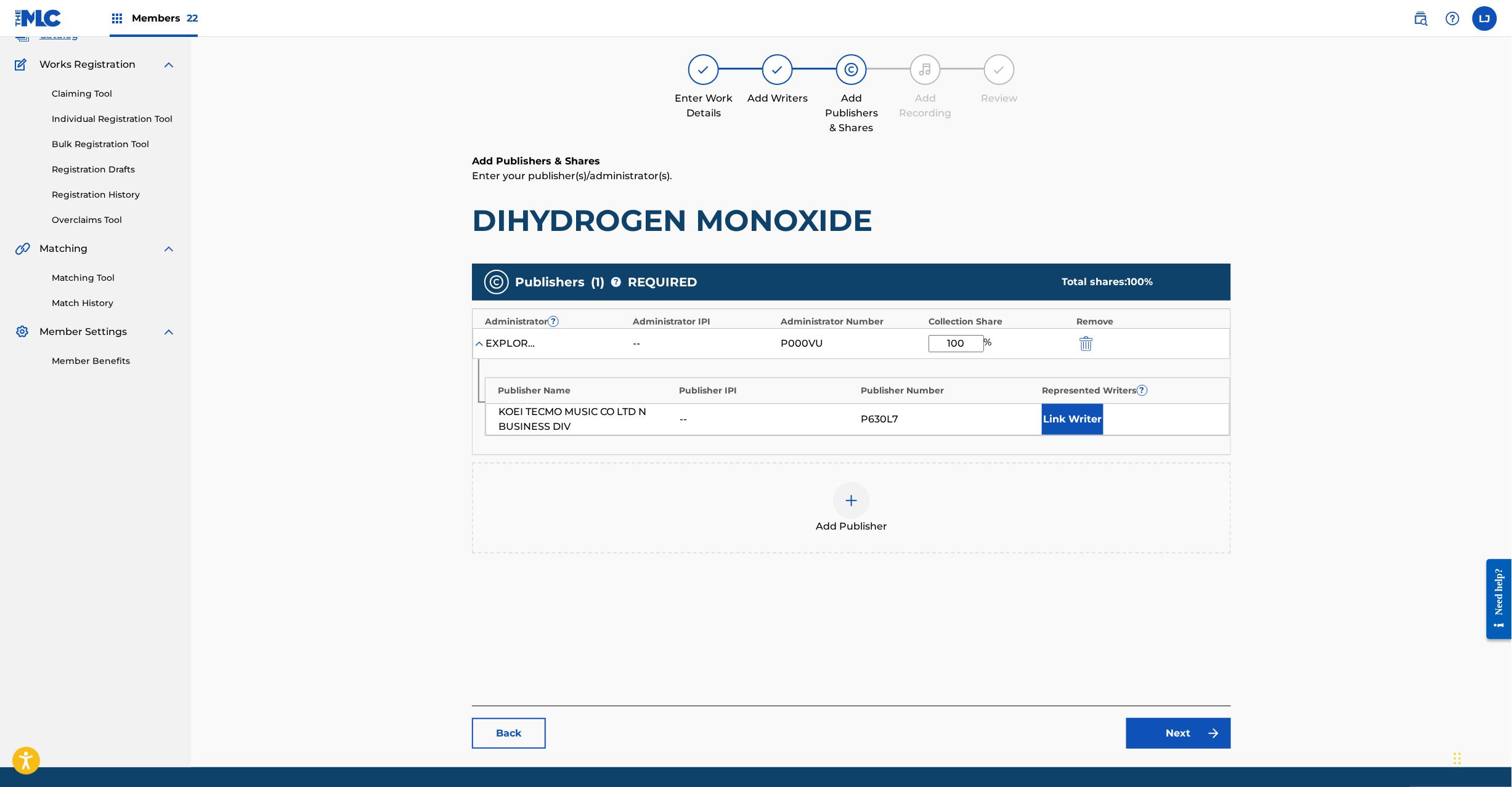
scroll to position [127, 0]
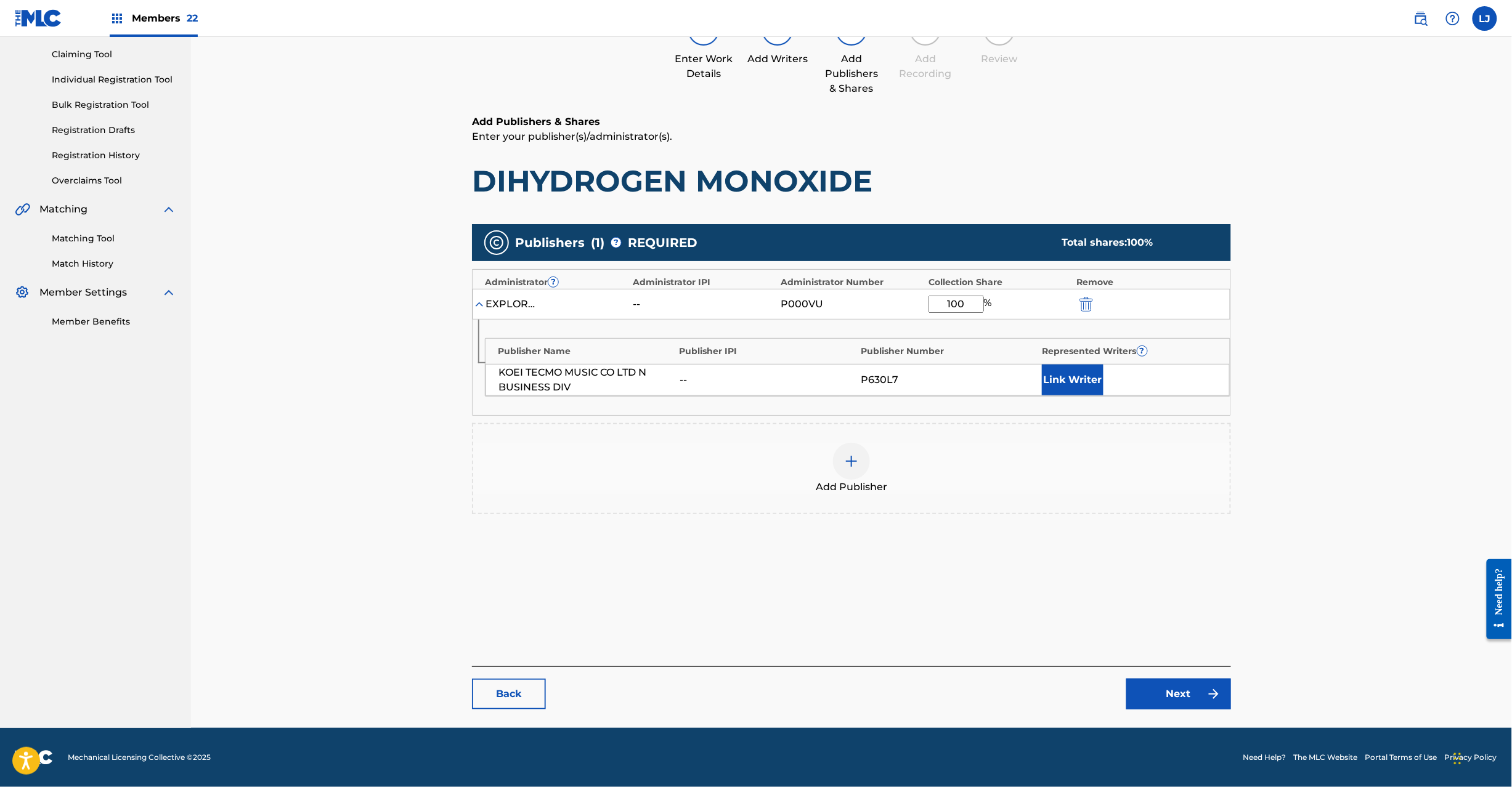
type input "100"
click at [1166, 702] on link "Next" at bounding box center [1179, 694] width 105 height 31
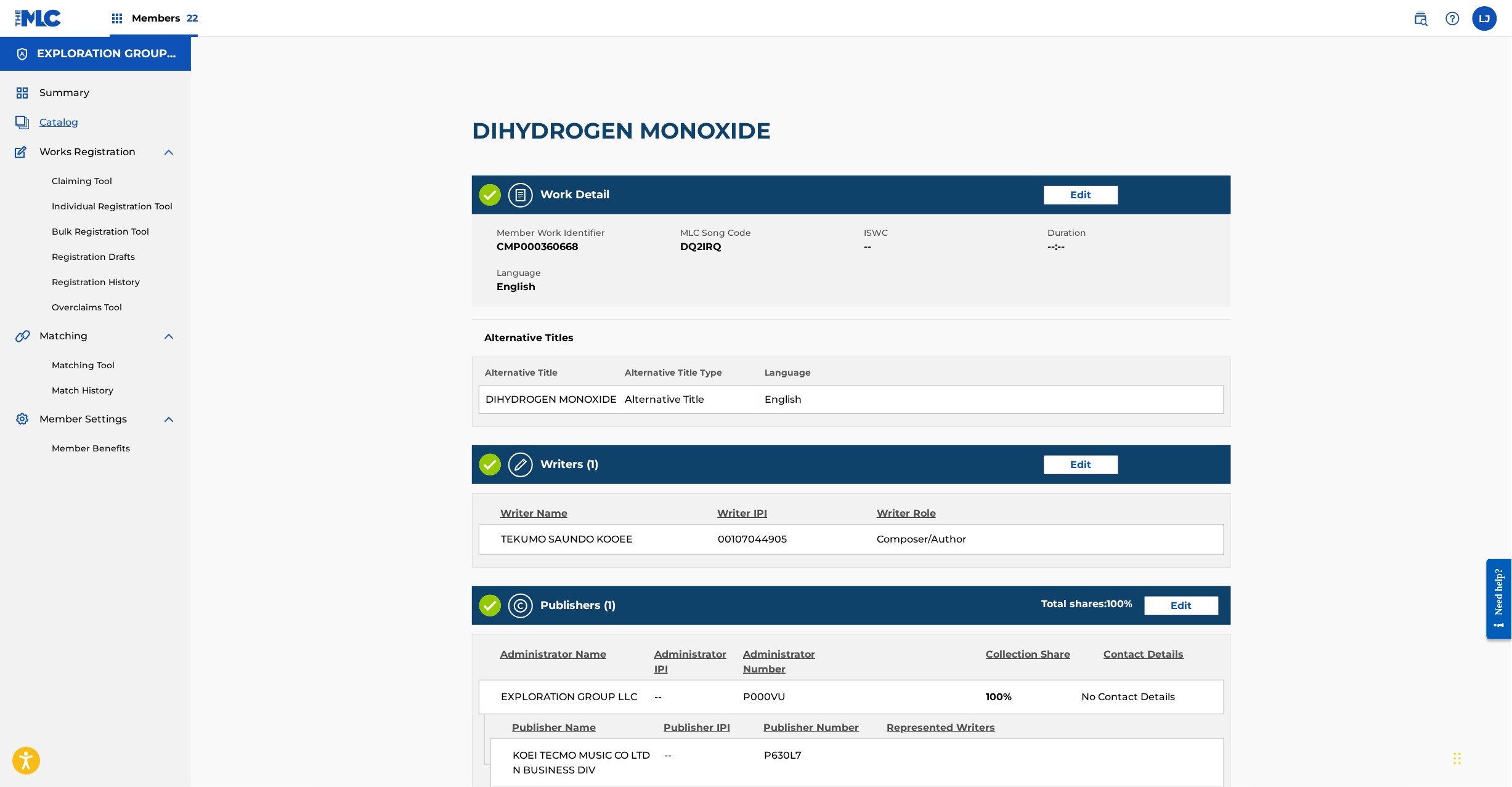
scroll to position [245, 0]
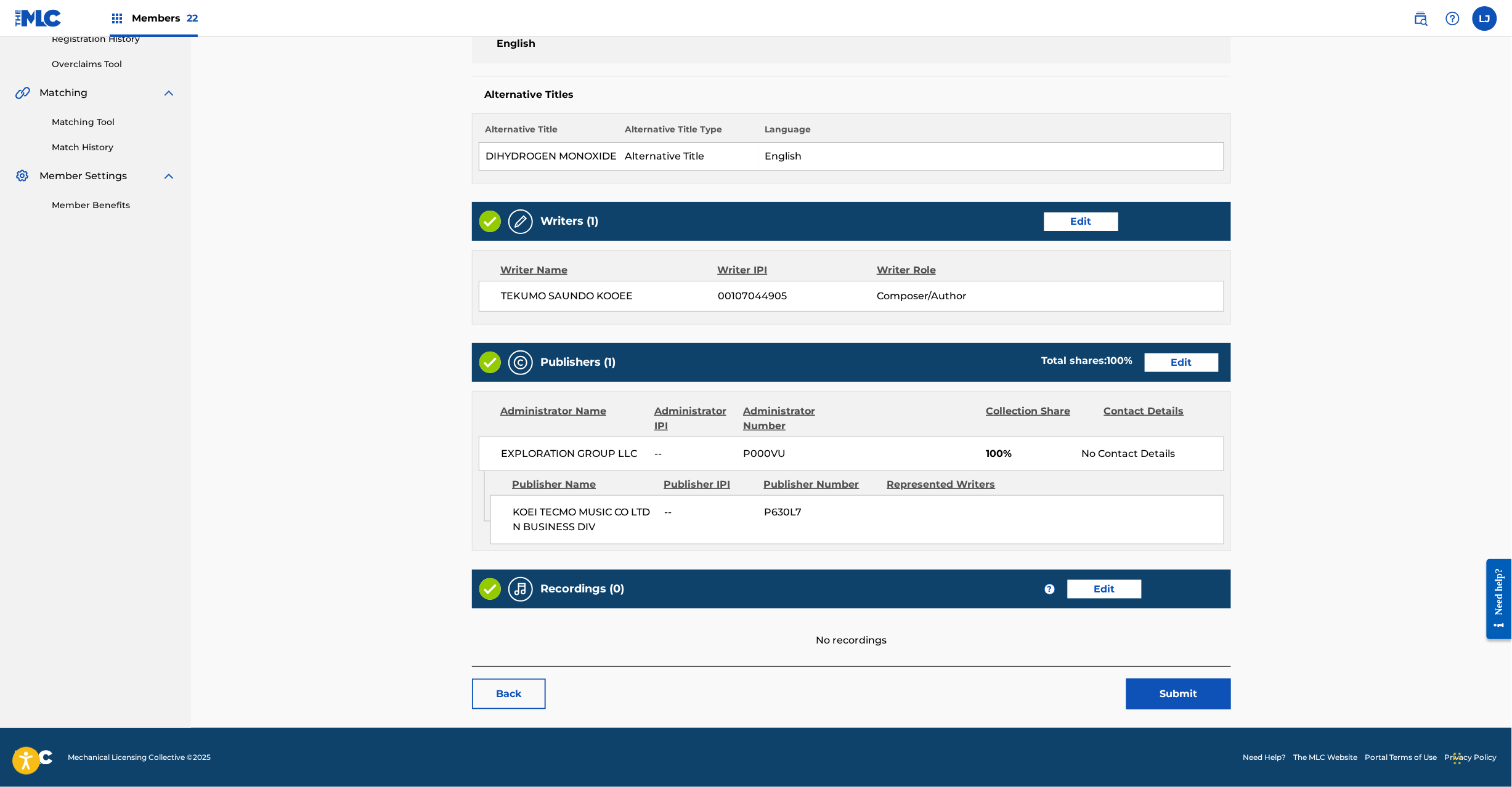
click at [1136, 688] on button "Submit" at bounding box center [1179, 694] width 105 height 31
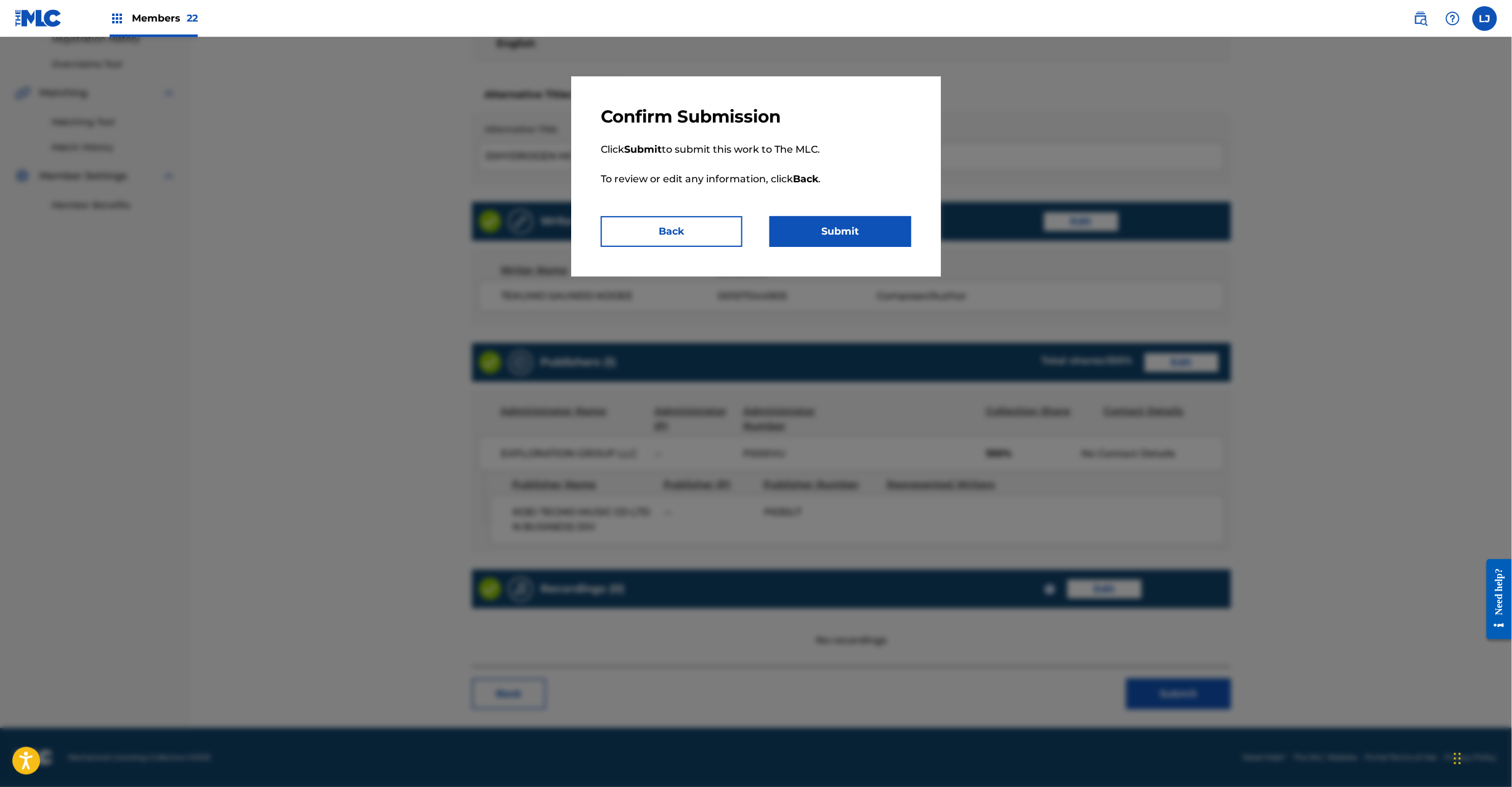
click at [798, 216] on button "Submit" at bounding box center [841, 231] width 142 height 31
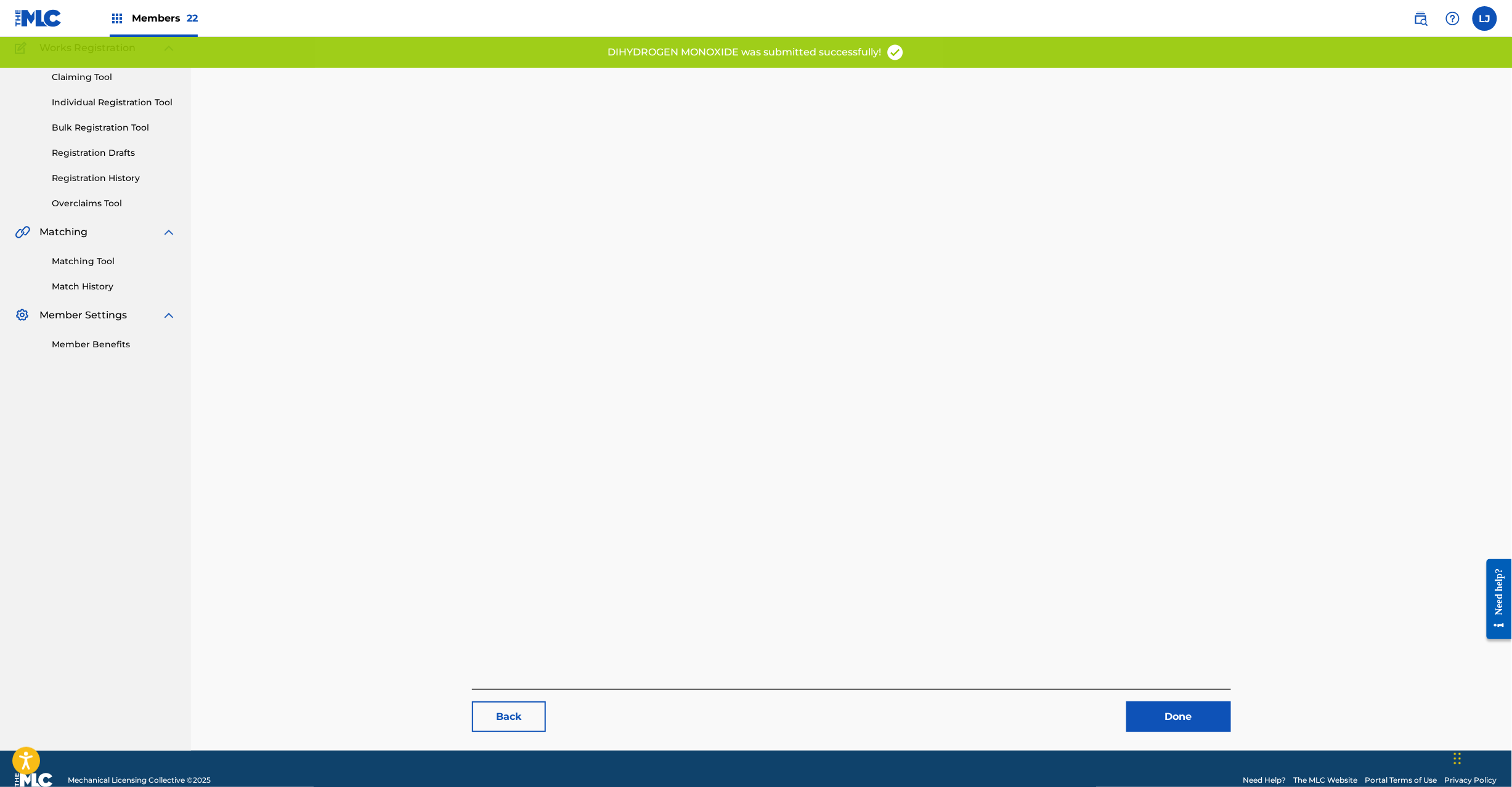
scroll to position [127, 0]
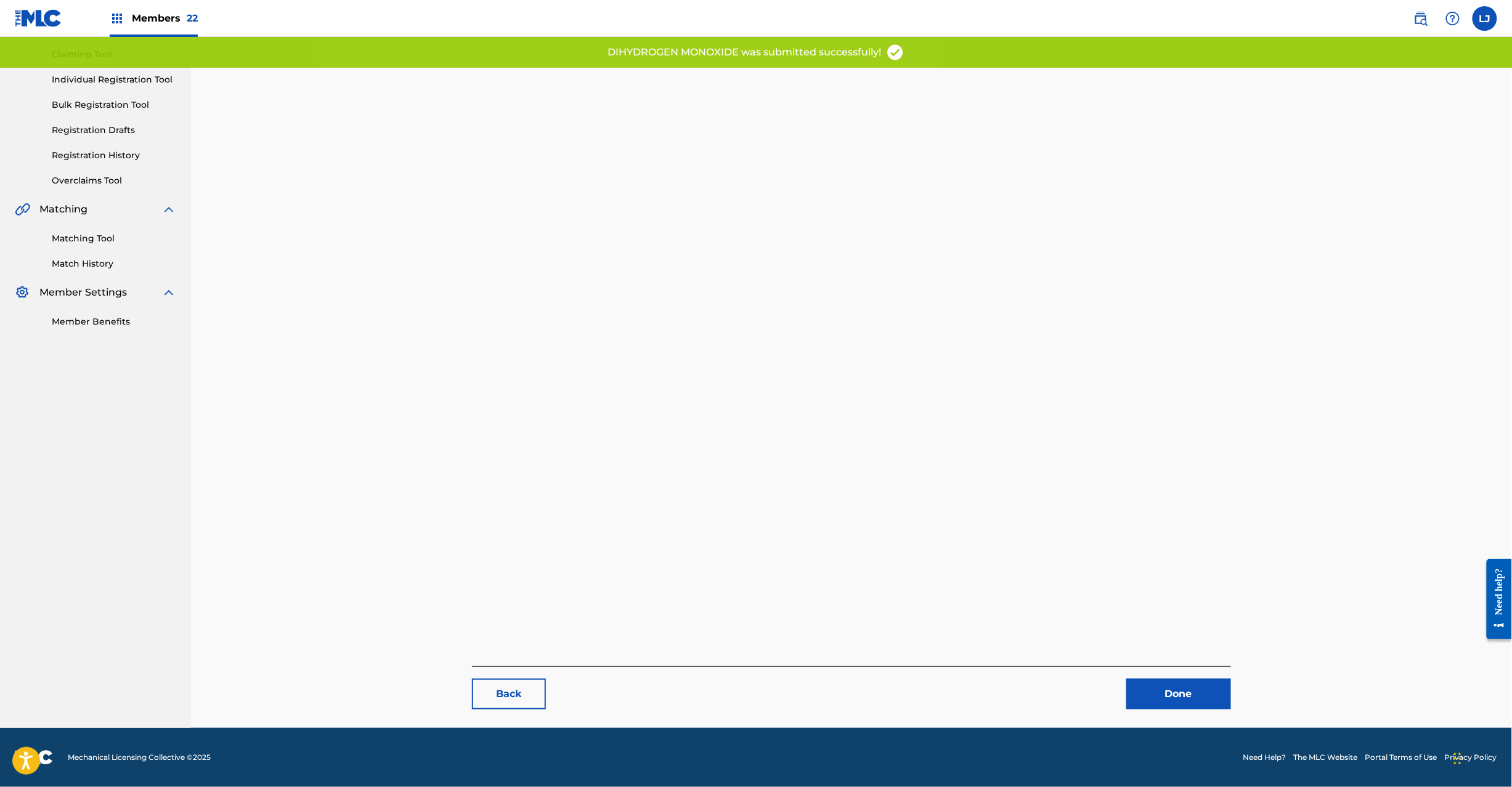
click at [1147, 685] on link "Done" at bounding box center [1179, 694] width 105 height 31
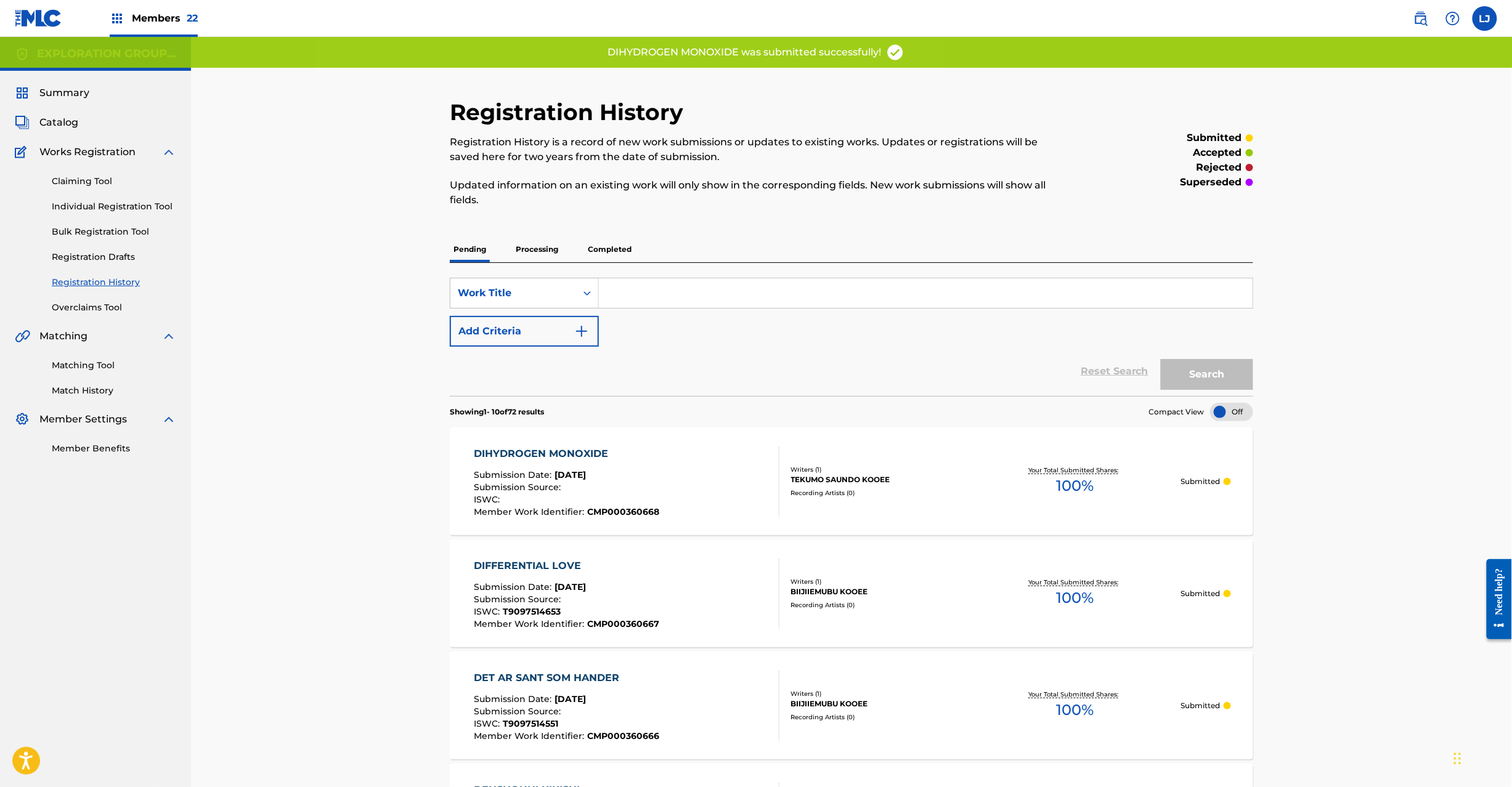
click at [661, 472] on div "DIHYDROGEN MONOXIDE Submission Date : [DATE] Submission Source : ISWC : Member …" at bounding box center [626, 482] width 305 height 70
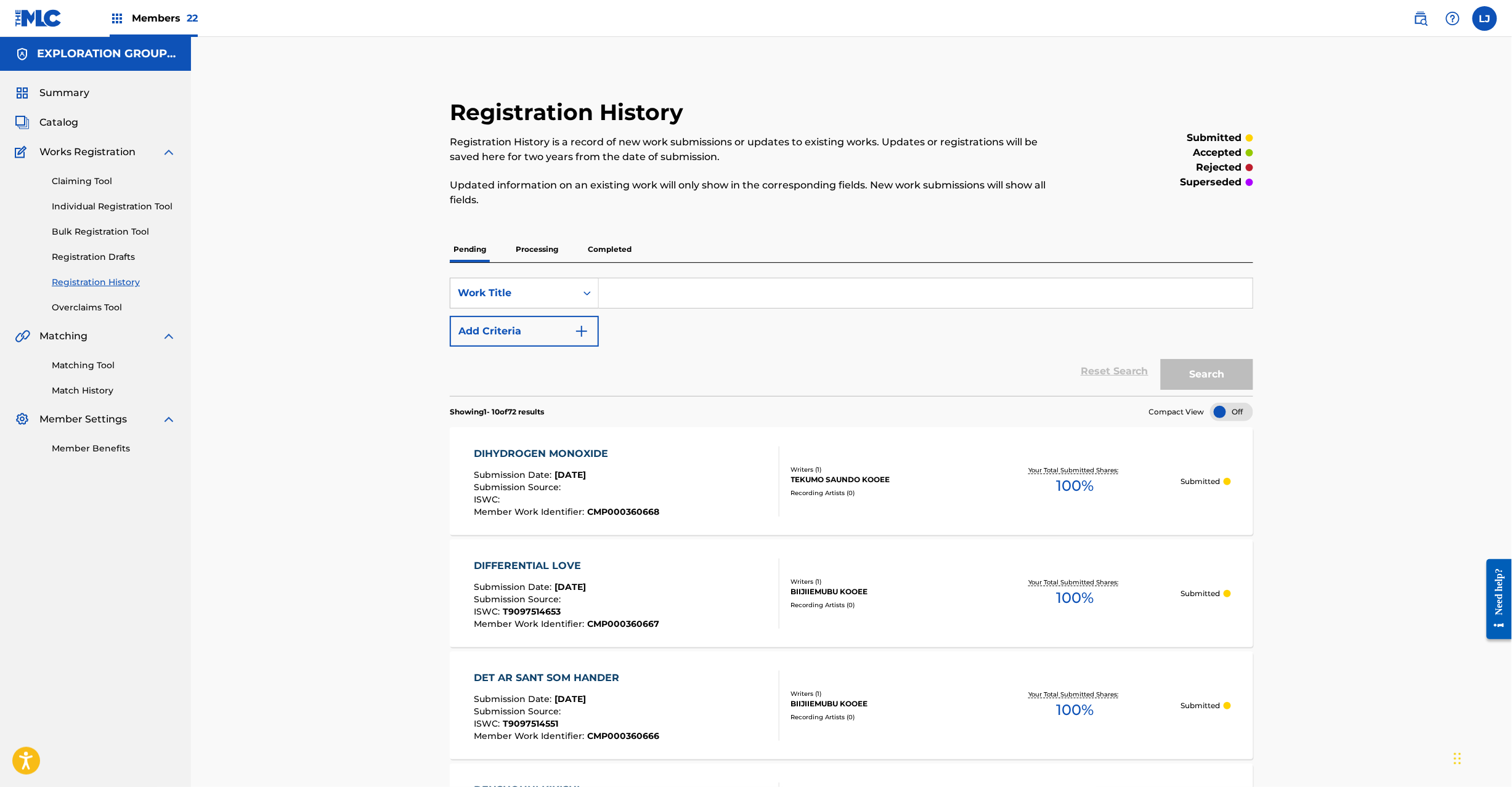
click at [50, 117] on span "Catalog" at bounding box center [59, 122] width 39 height 15
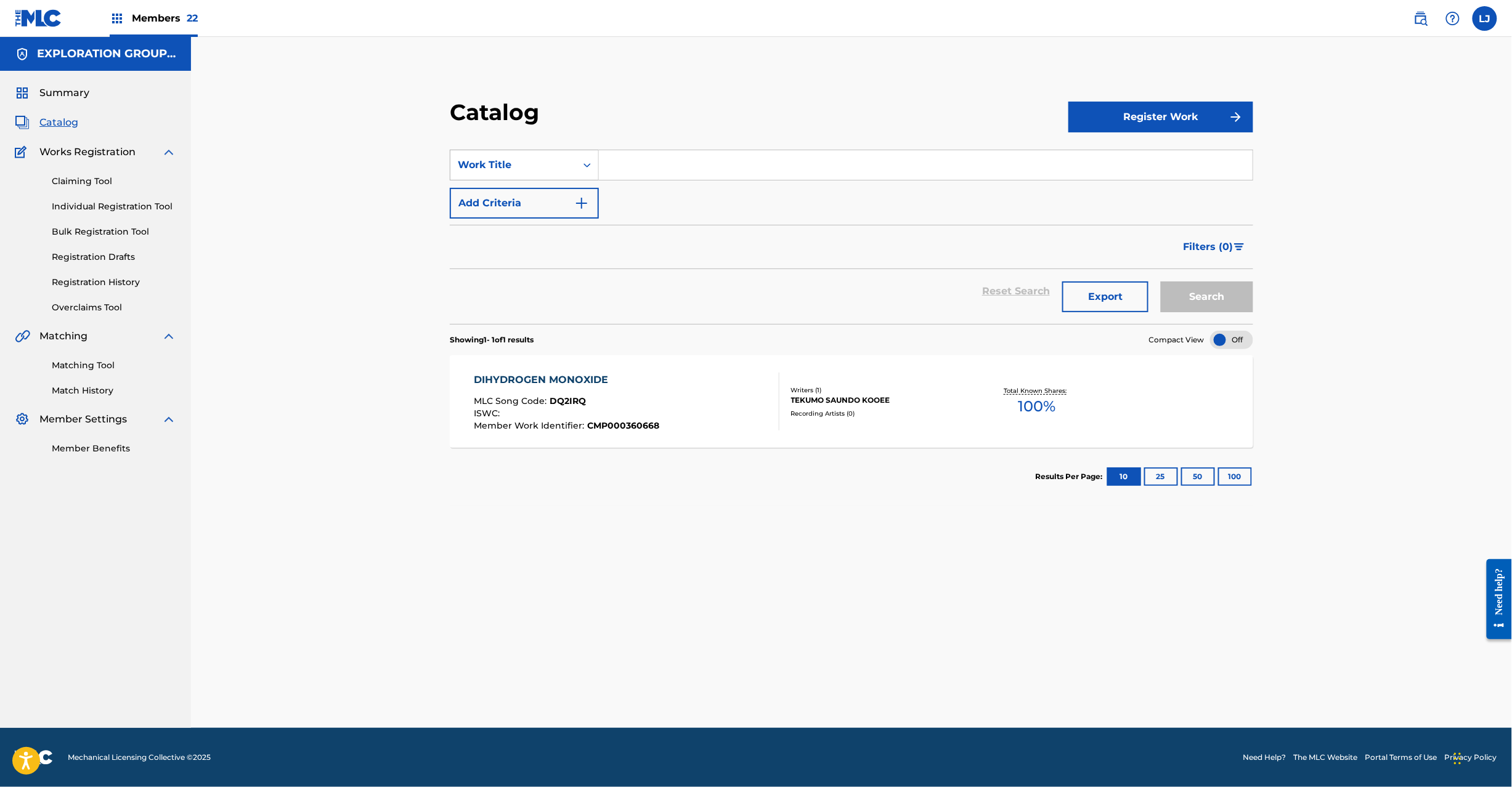
drag, startPoint x: 608, startPoint y: 170, endPoint x: 580, endPoint y: 170, distance: 28.0
click at [580, 170] on div "SearchWithCriteriaa41681b1-37ca-429d-a490-5e2e79c3be98 Work Title" at bounding box center [852, 165] width 804 height 31
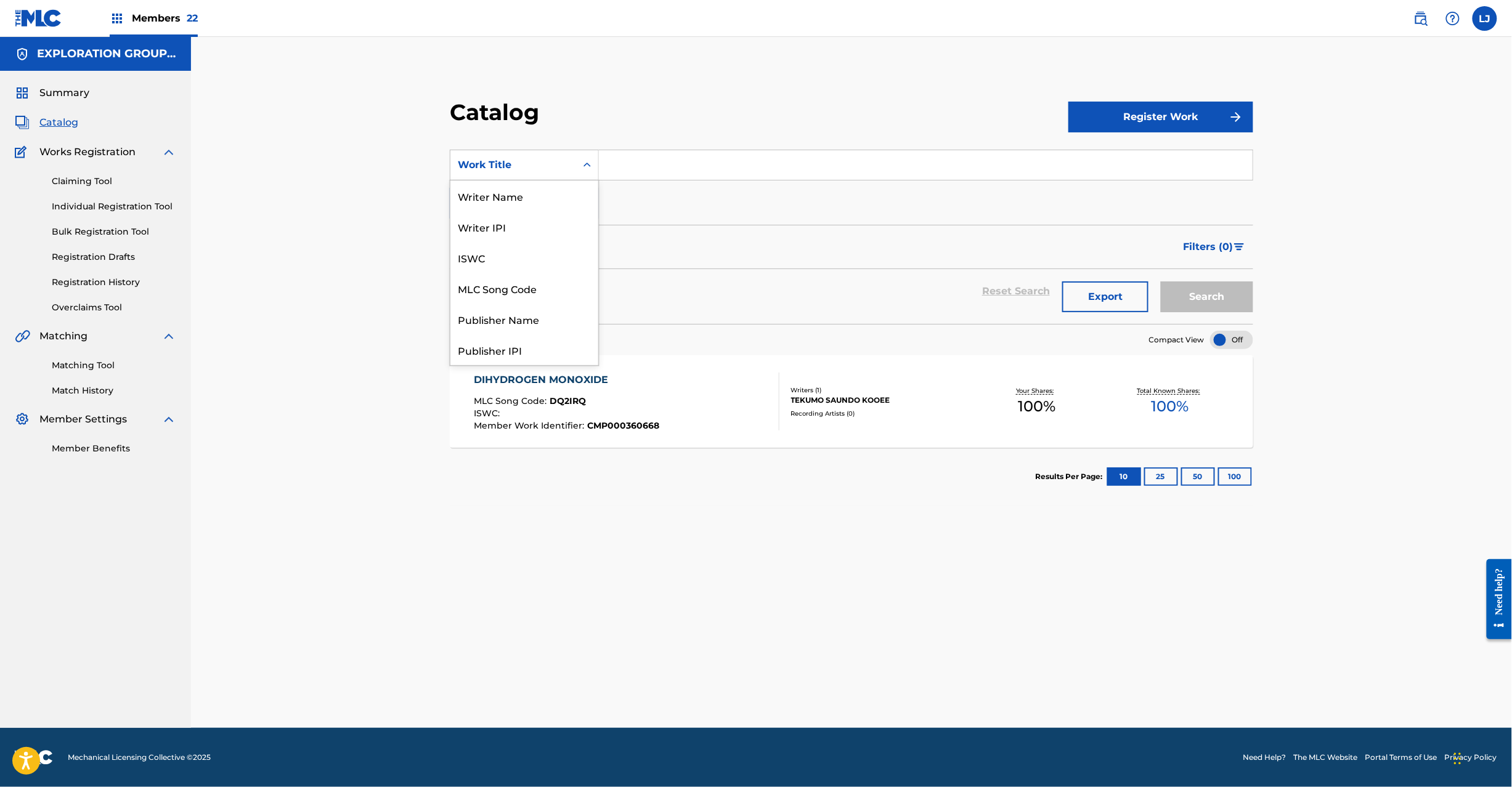
click at [580, 170] on div "Search Form" at bounding box center [587, 165] width 22 height 22
click at [553, 282] on div "MLC Song Code" at bounding box center [524, 288] width 148 height 31
click at [646, 189] on div "SearchWithCriteria0a6bc0e9-ce06-4375-bd37-214bfe48635c MLC Song Code Add Criter…" at bounding box center [852, 184] width 804 height 69
click at [659, 158] on input "Search Form" at bounding box center [926, 165] width 654 height 29
paste input "DQ2PTD"
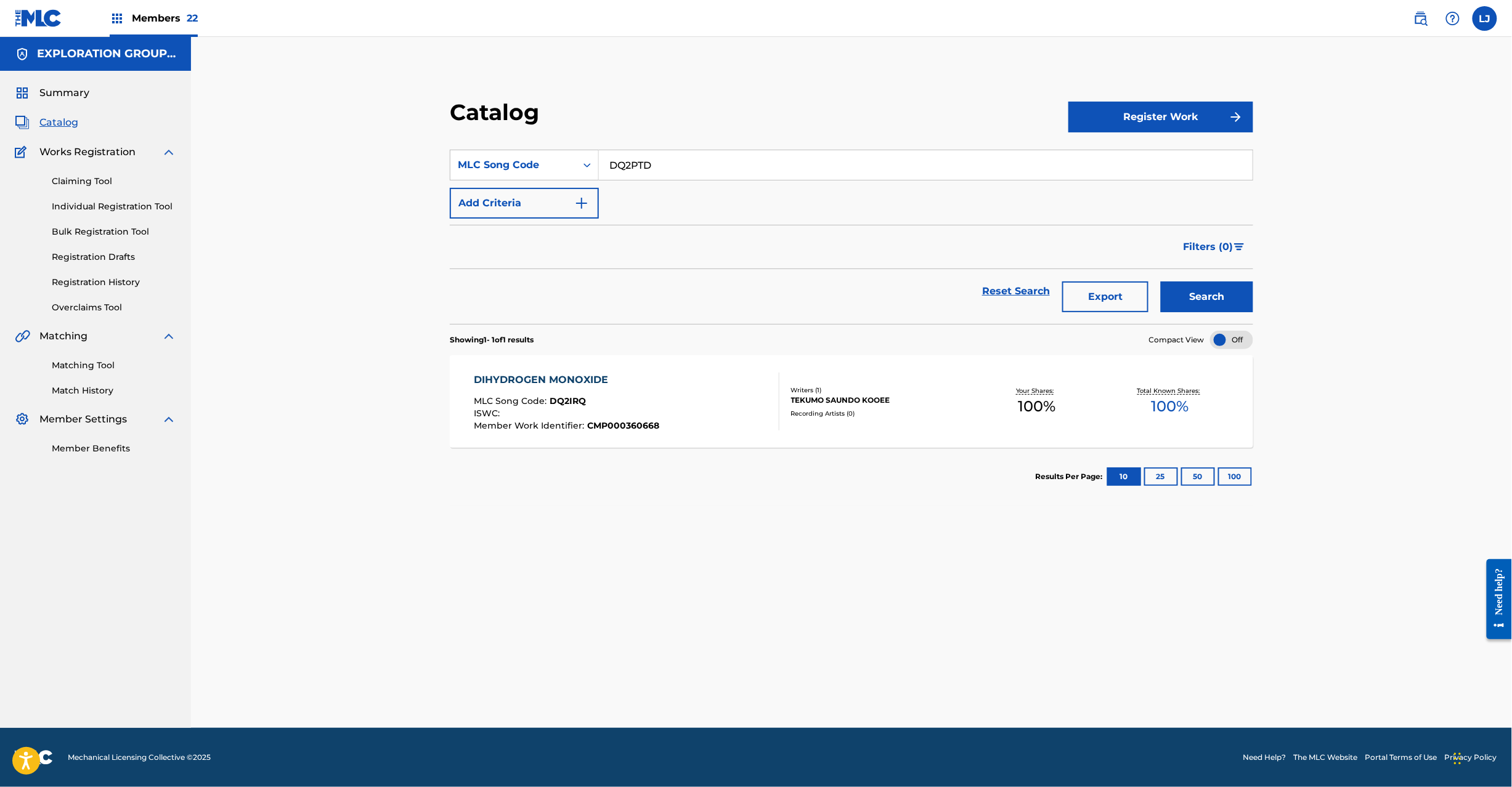
type input "DQ2PTD"
click at [1212, 283] on button "Search" at bounding box center [1207, 296] width 92 height 31
click at [420, 372] on div "Catalog Register Work SearchWithCriteria0a6bc0e9-ce06-4375-bd37-214bfe48635c ML…" at bounding box center [851, 398] width 863 height 660
click at [668, 398] on div "[PERSON_NAME] TEEMA MLC Song Code : DQ2PTD ISWC : T9097141076 Member Work Ident…" at bounding box center [626, 402] width 305 height 58
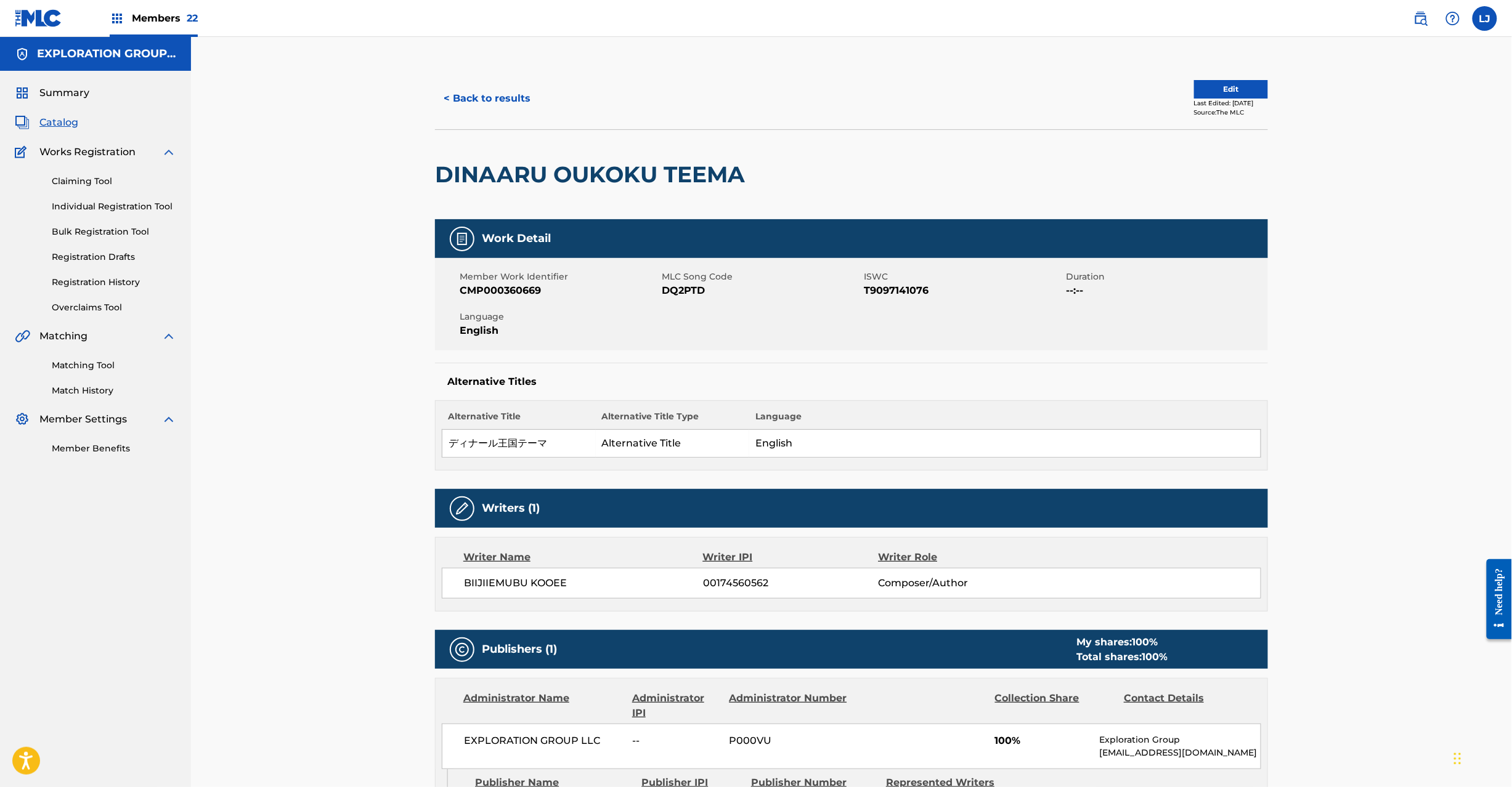
click at [109, 272] on div "Claiming Tool Individual Registration Tool Bulk Registration Tool Registration …" at bounding box center [96, 237] width 161 height 155
click at [104, 292] on div "Claiming Tool Individual Registration Tool Bulk Registration Tool Registration …" at bounding box center [96, 237] width 161 height 155
click at [105, 288] on link "Registration History" at bounding box center [113, 283] width 124 height 13
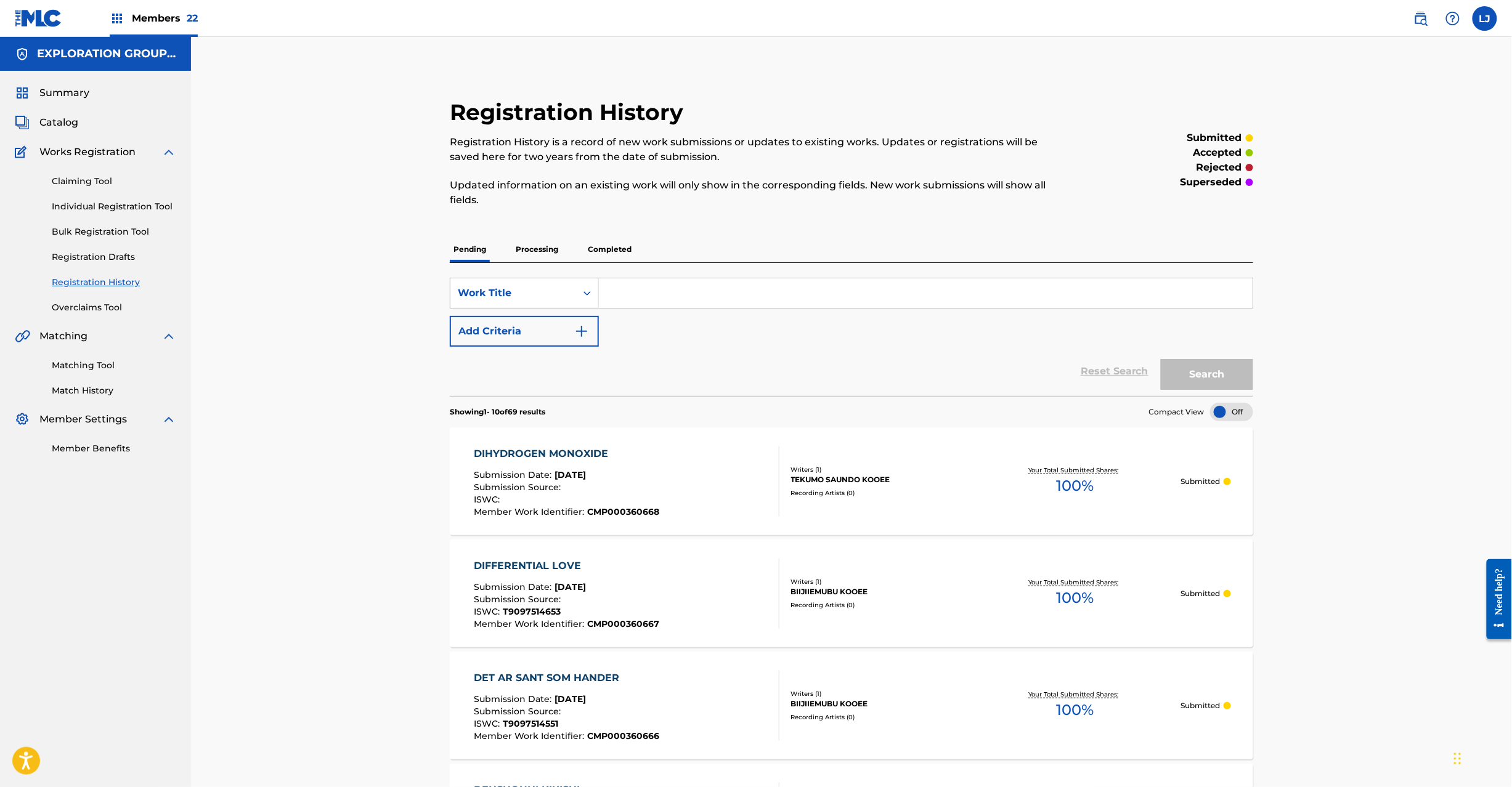
click at [57, 123] on span "Catalog" at bounding box center [59, 122] width 39 height 15
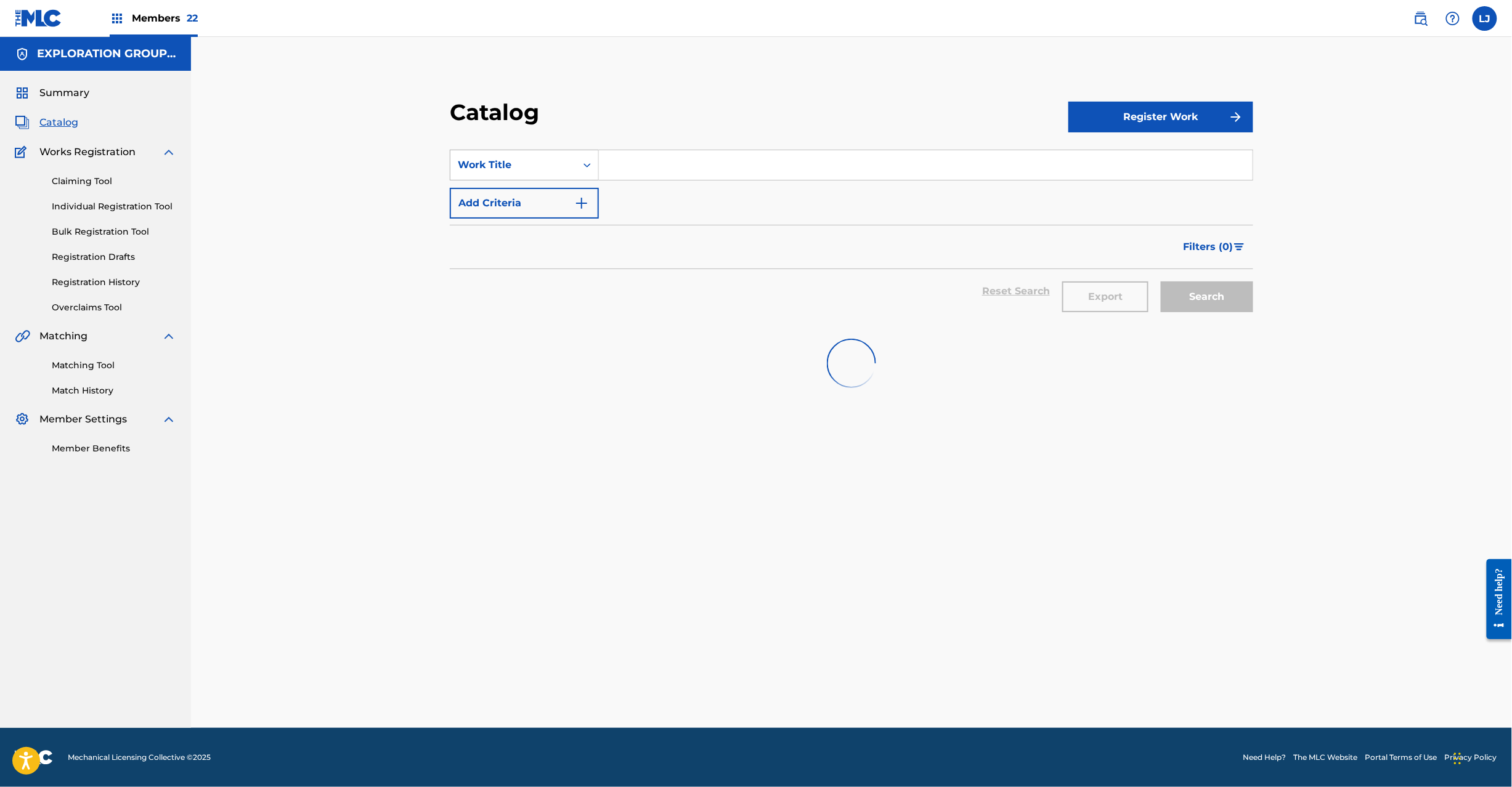
click at [489, 161] on div "Work Title" at bounding box center [513, 165] width 111 height 15
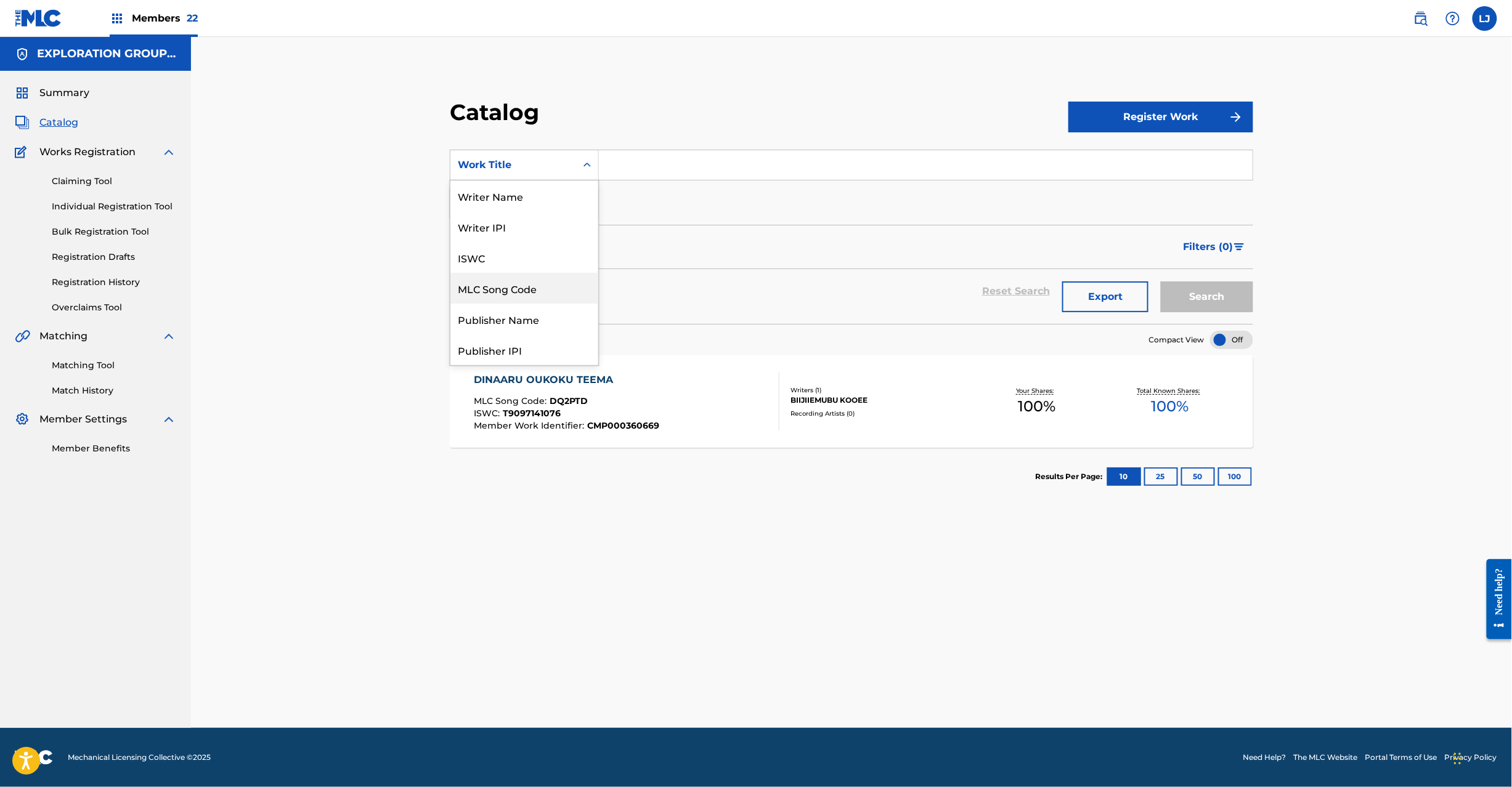
click at [570, 294] on div "MLC Song Code" at bounding box center [524, 288] width 148 height 31
click at [638, 167] on input "Search Form" at bounding box center [926, 165] width 654 height 29
paste input "DQ2PTD"
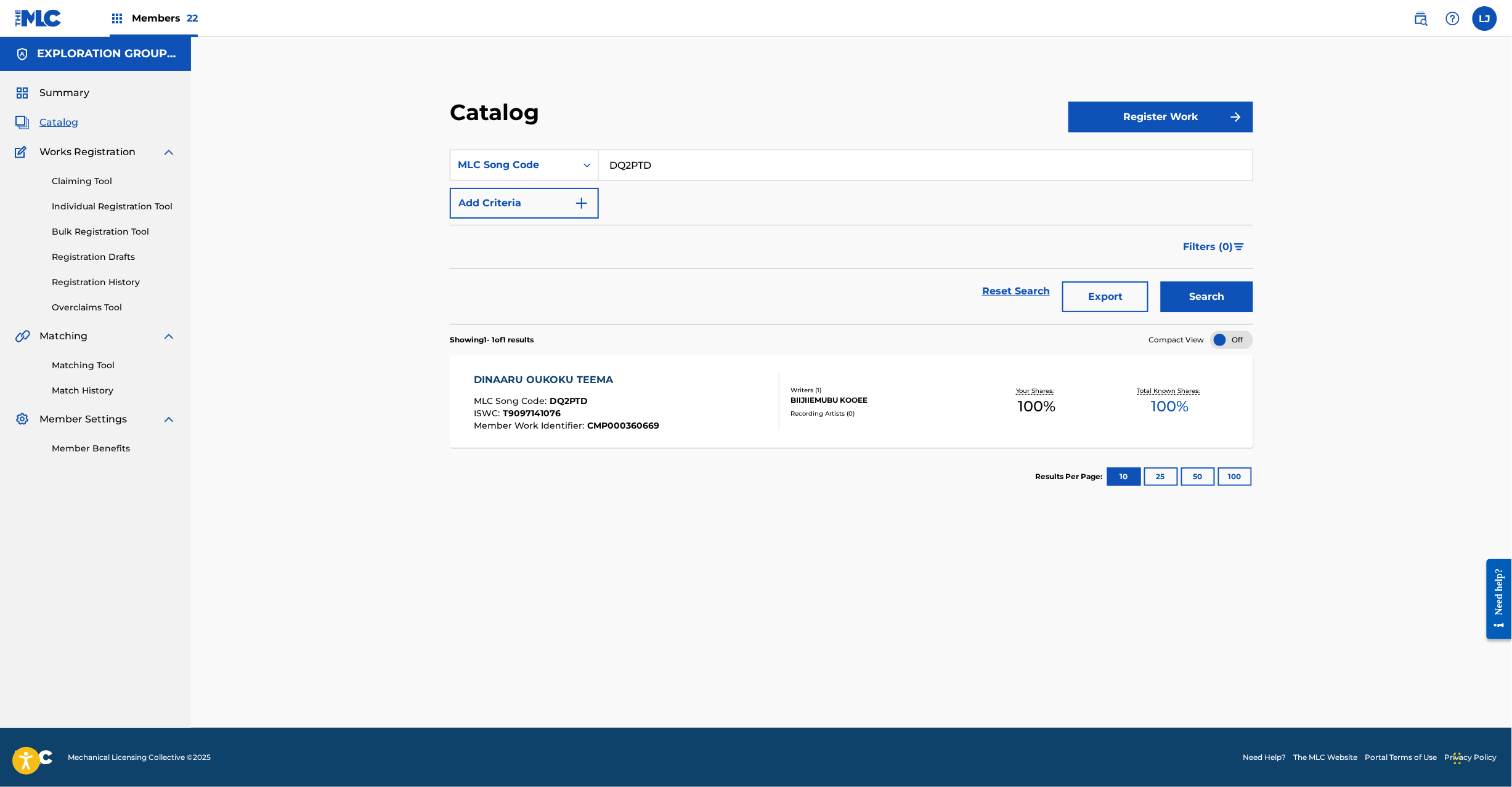
type input "DQ2PTD"
click at [1166, 282] on button "Search" at bounding box center [1207, 296] width 92 height 31
click at [664, 397] on div "[PERSON_NAME] TEEMA MLC Song Code : DQ2PTD ISWC : T9097141076 Member Work Ident…" at bounding box center [626, 402] width 305 height 58
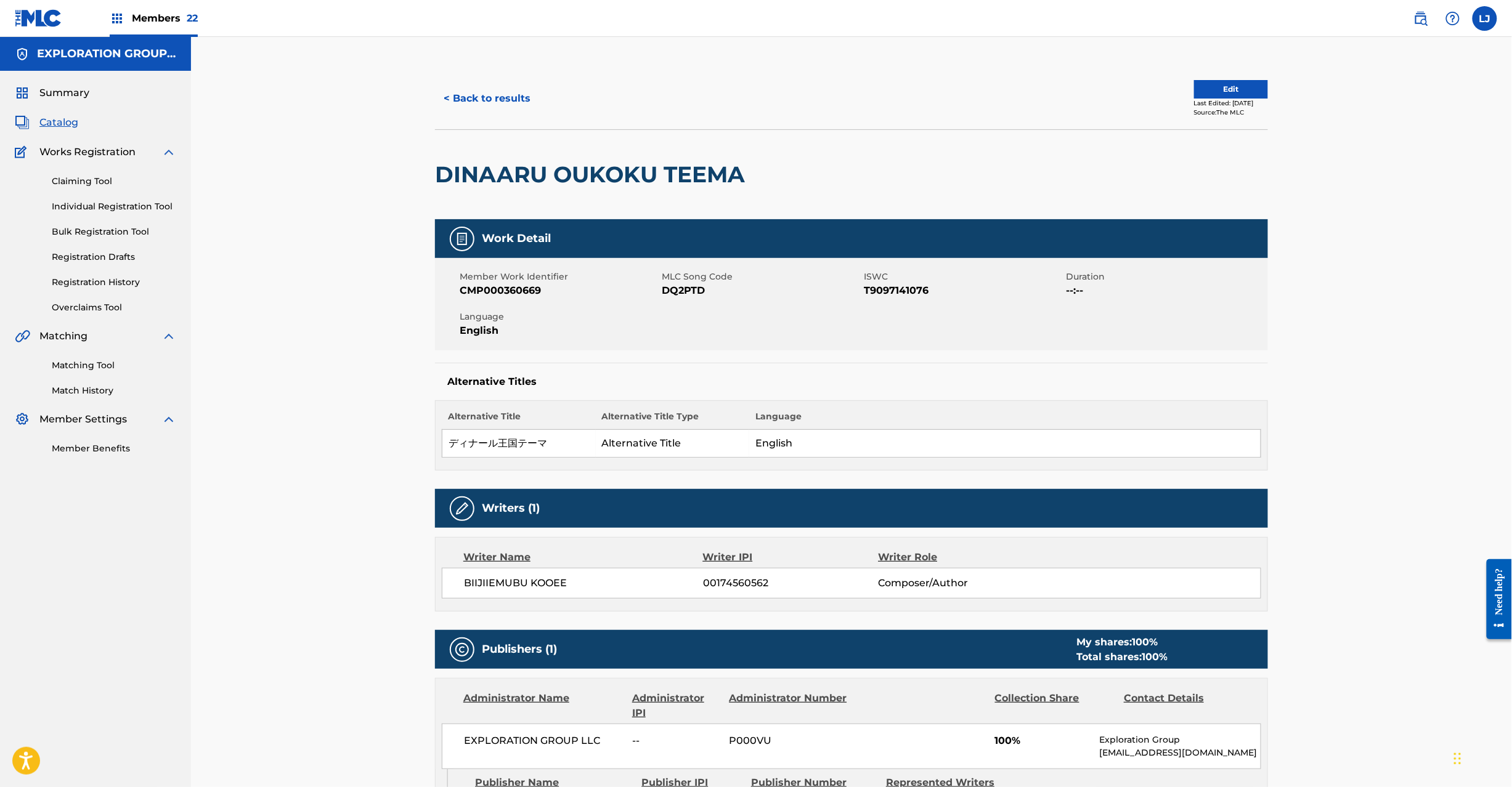
click at [1211, 80] on button "Edit" at bounding box center [1231, 89] width 74 height 18
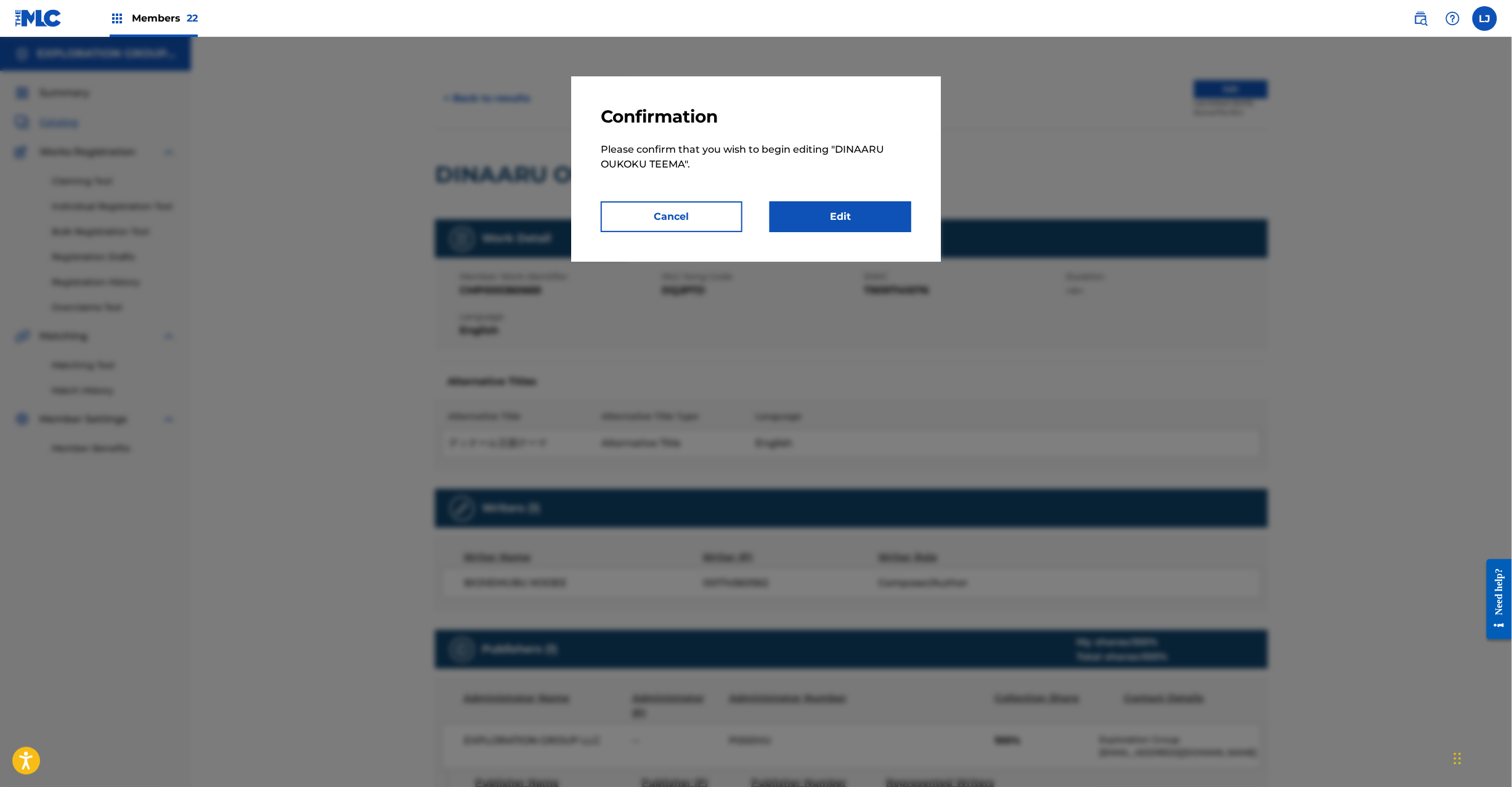
click at [829, 215] on link "Edit" at bounding box center [841, 216] width 142 height 31
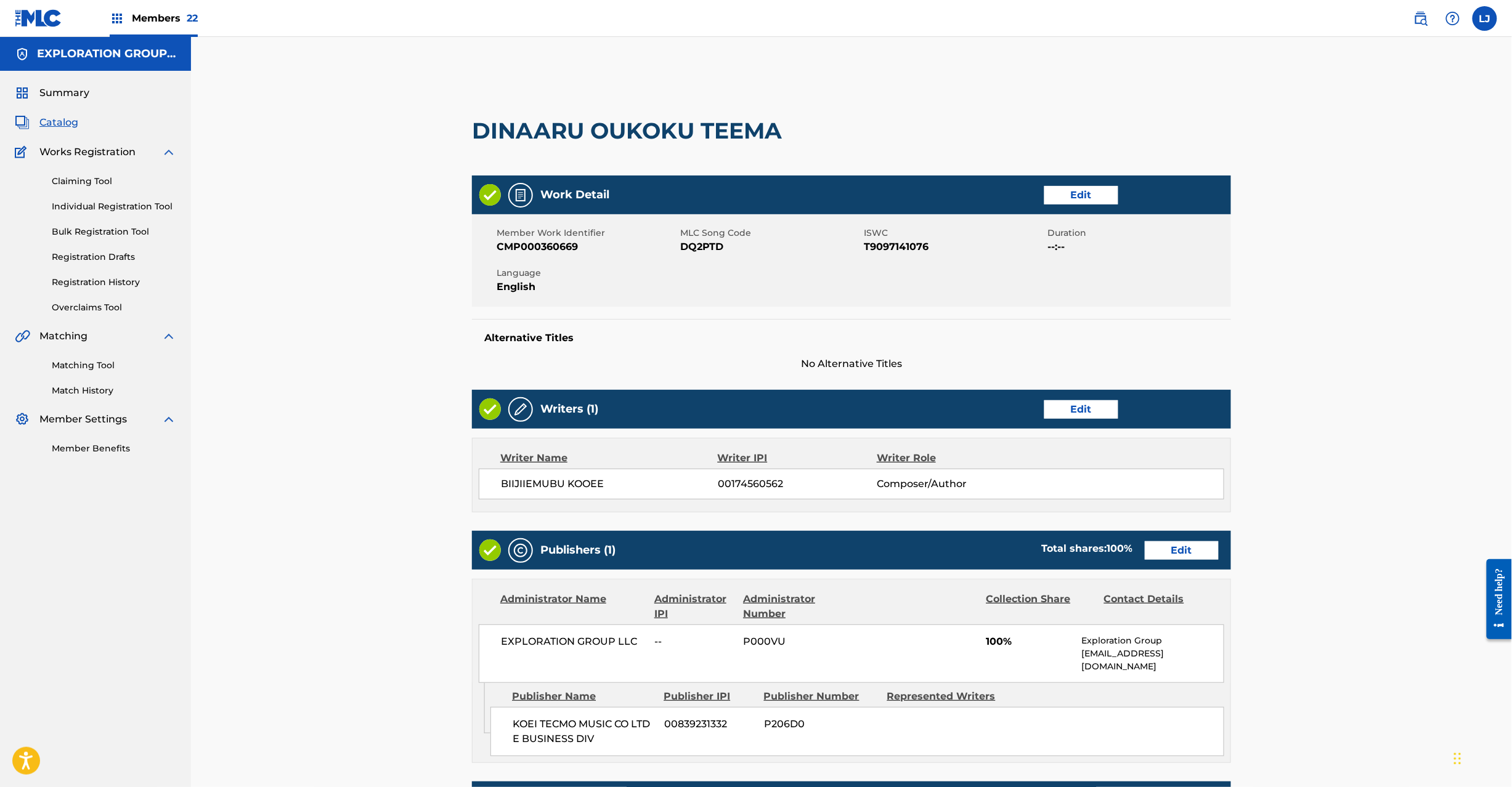
click at [1186, 548] on link "Edit" at bounding box center [1182, 551] width 74 height 18
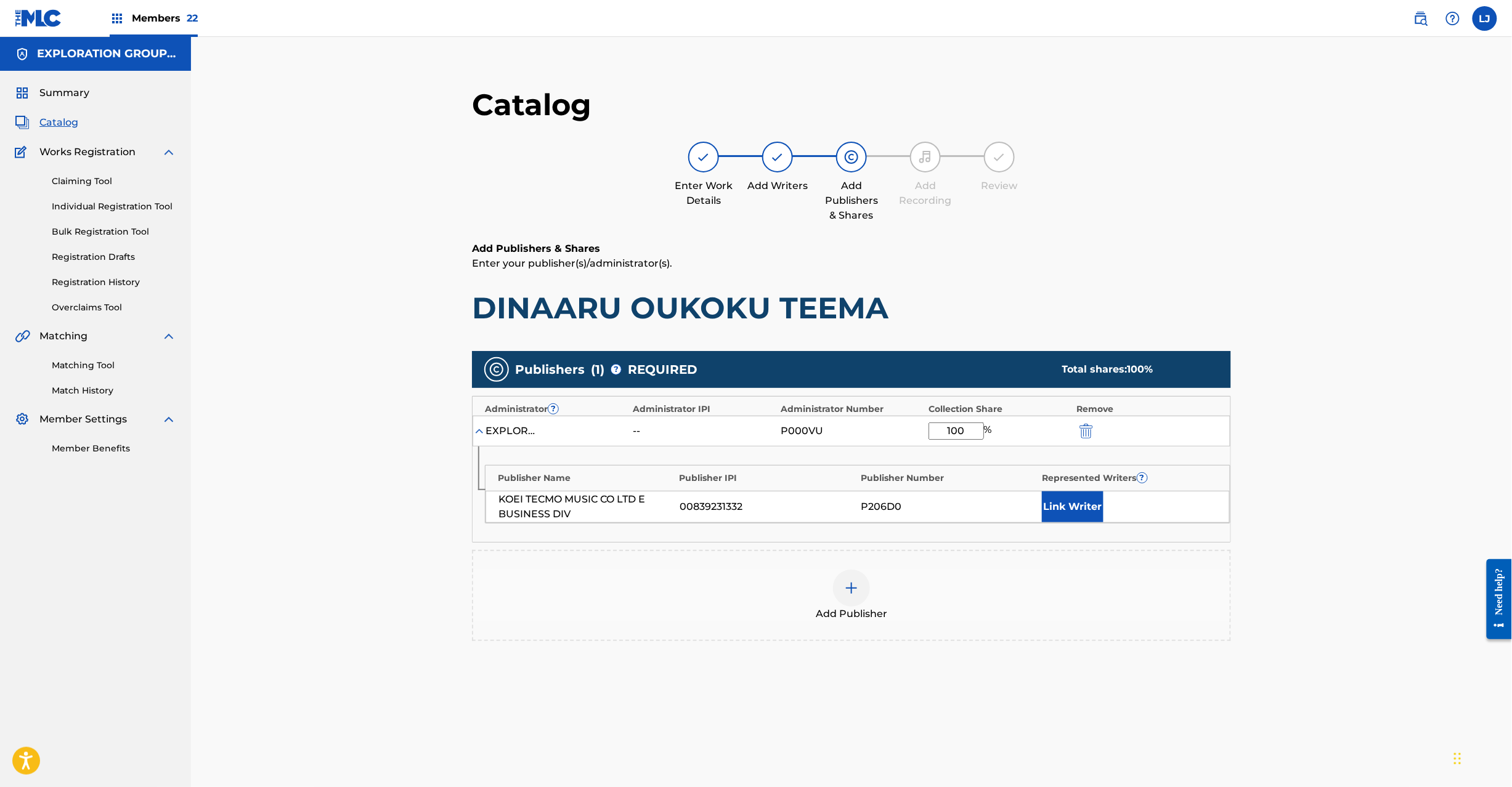
click at [1100, 436] on div at bounding box center [1103, 431] width 55 height 14
click at [1087, 432] on img "submit" at bounding box center [1086, 431] width 14 height 15
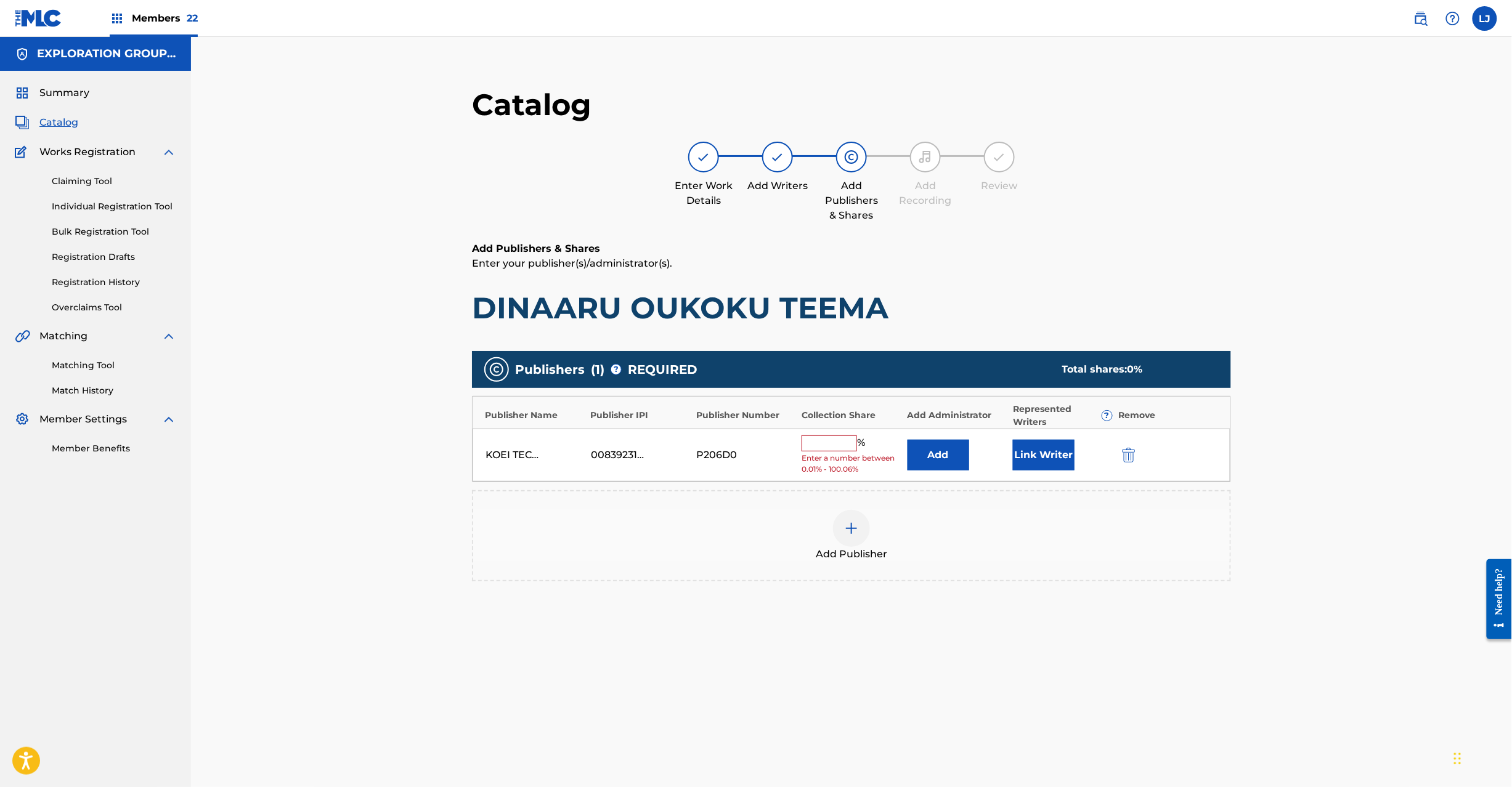
click at [1122, 456] on img "submit" at bounding box center [1128, 455] width 14 height 15
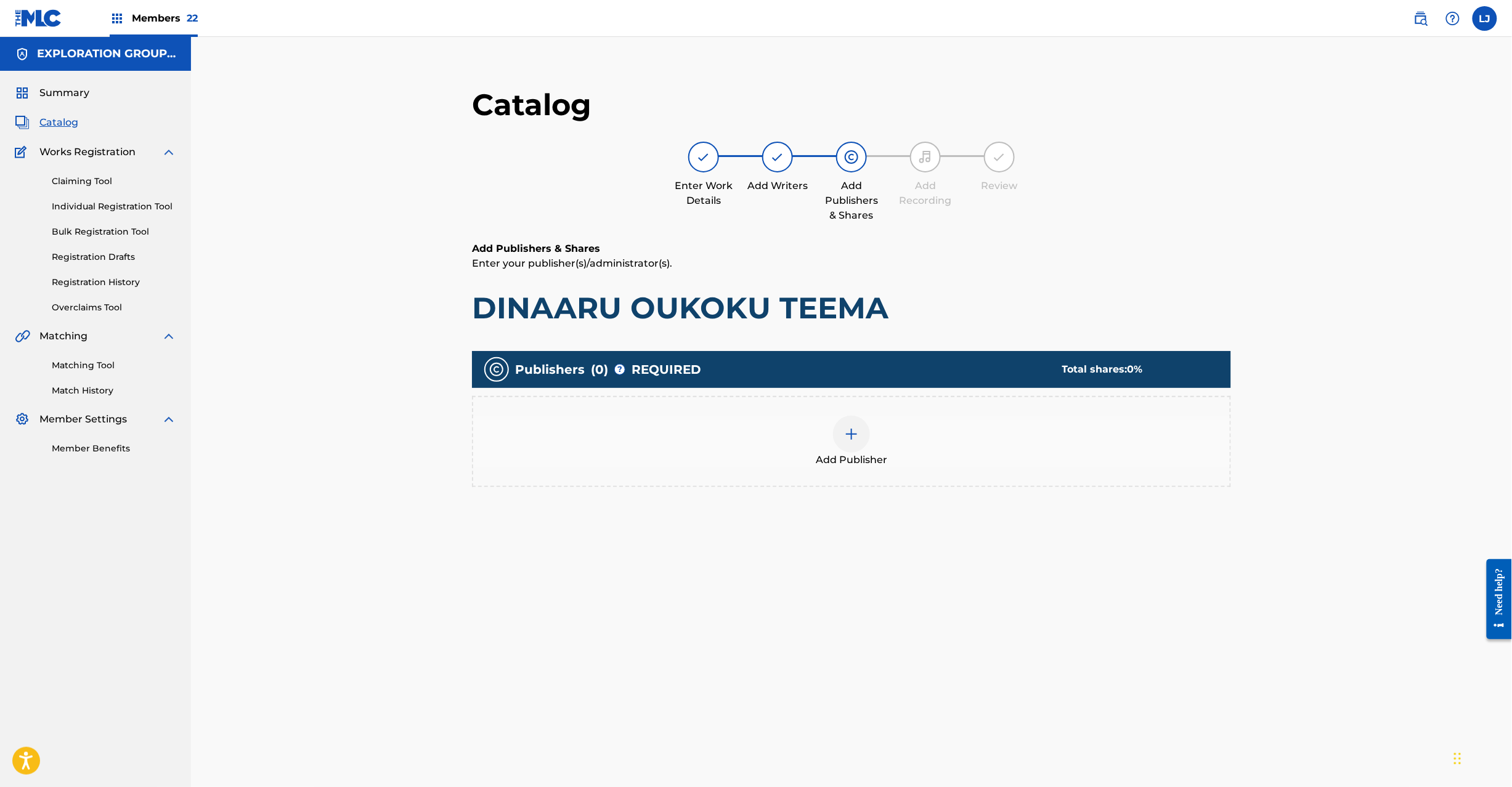
click at [855, 439] on img at bounding box center [851, 434] width 15 height 15
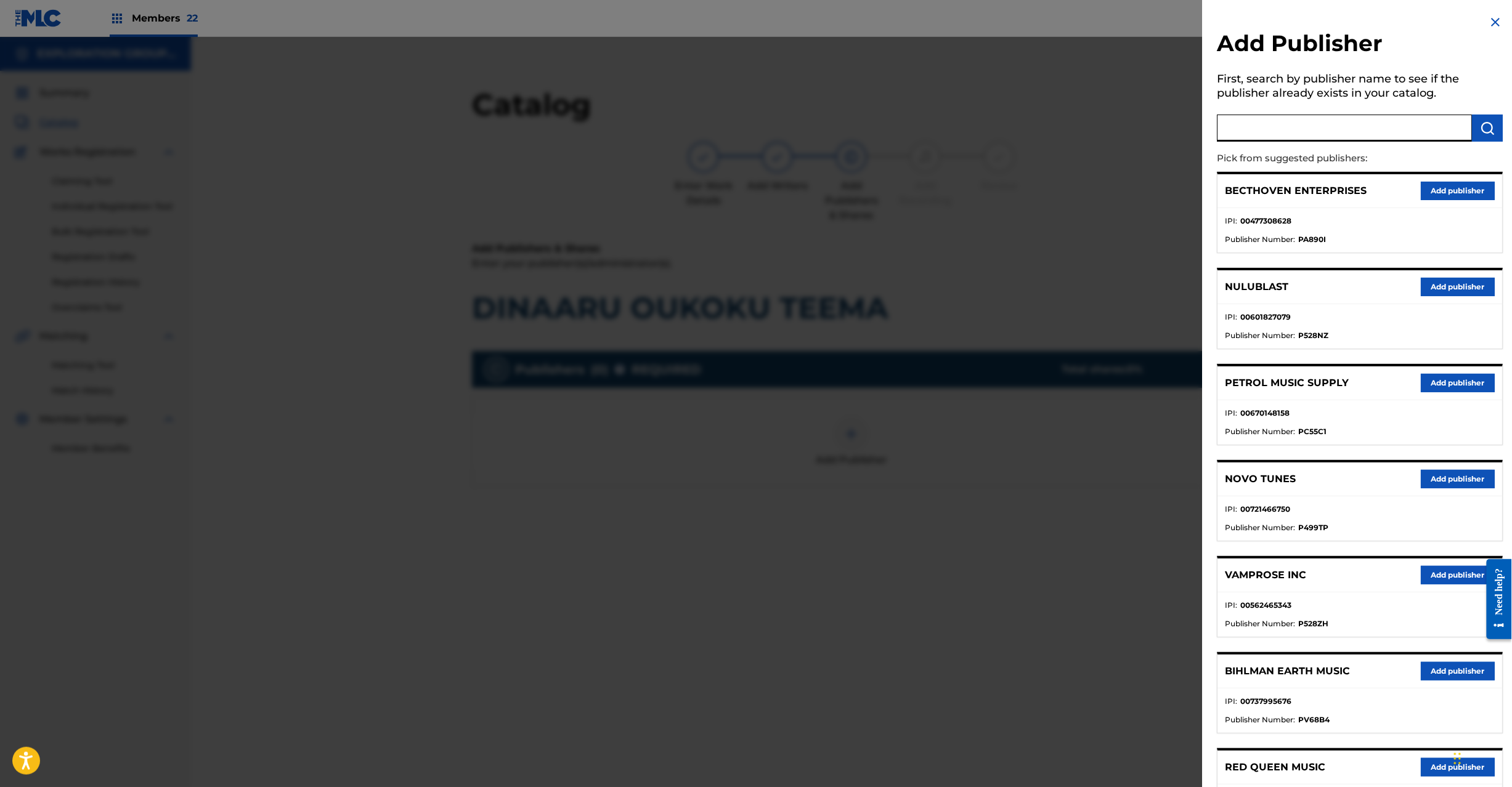
click at [1257, 119] on input "text" at bounding box center [1345, 128] width 255 height 27
paste input "Koei Tecmo Music Co Ltd N Business Div"
type input "Koei Tecmo Music Co Ltd N Business Div"
click at [1484, 133] on img "submit" at bounding box center [1488, 128] width 15 height 15
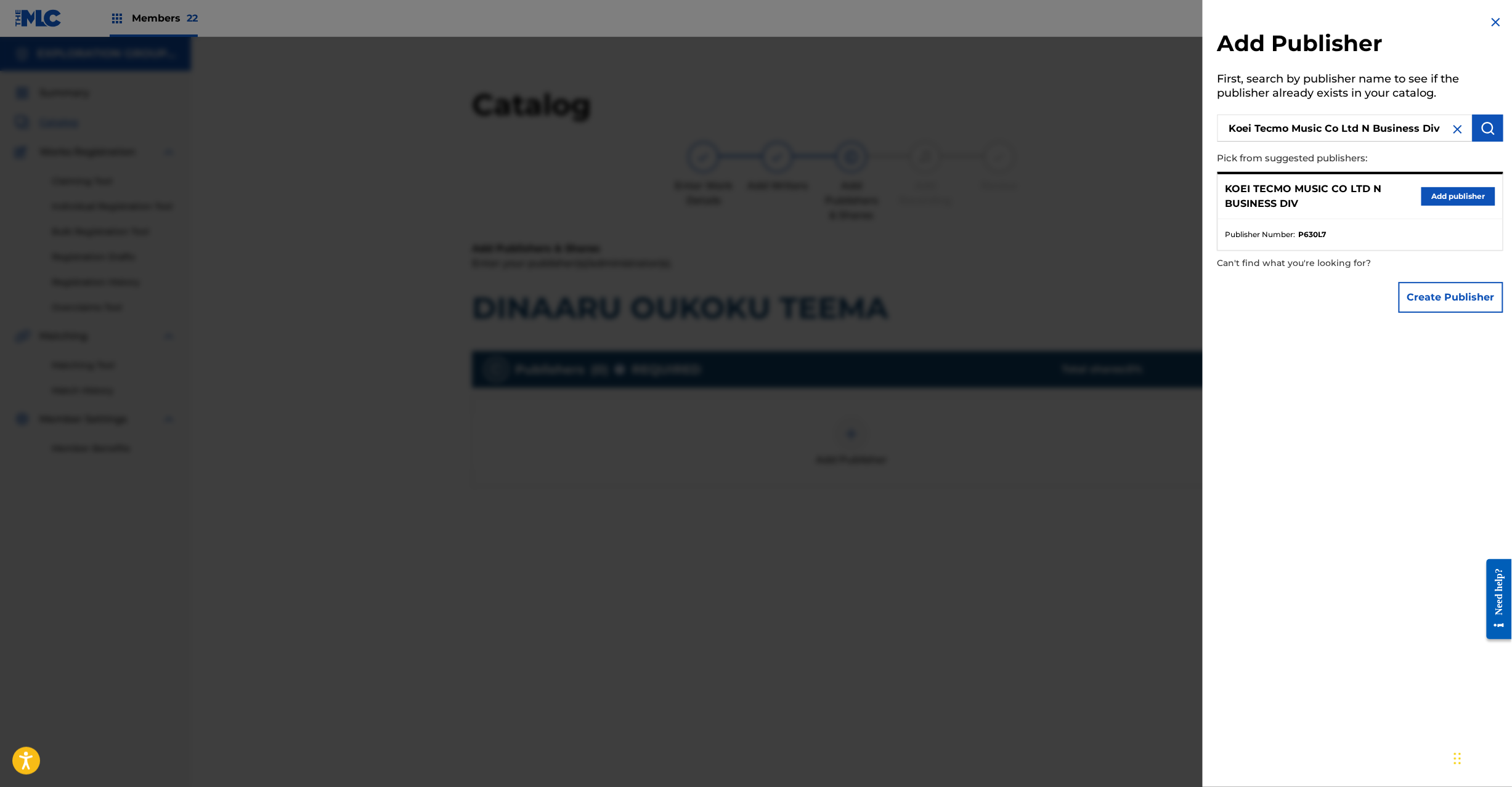
click at [1454, 182] on div "KOEI TECMO MUSIC CO LTD N BUSINESS DIV Add publisher" at bounding box center [1360, 197] width 285 height 45
click at [1448, 191] on button "Add publisher" at bounding box center [1459, 197] width 74 height 18
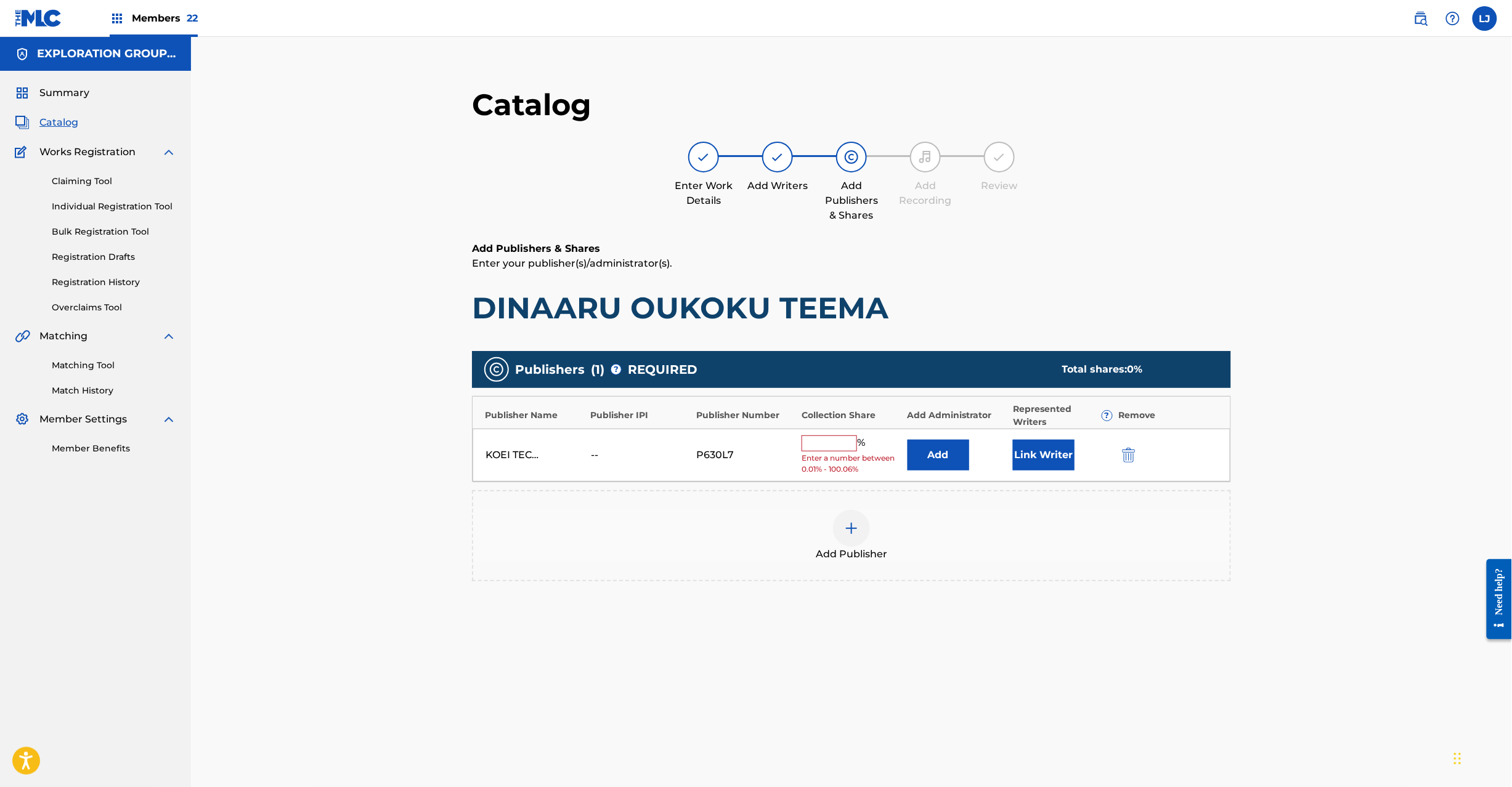
click at [943, 452] on button "Add" at bounding box center [938, 455] width 62 height 31
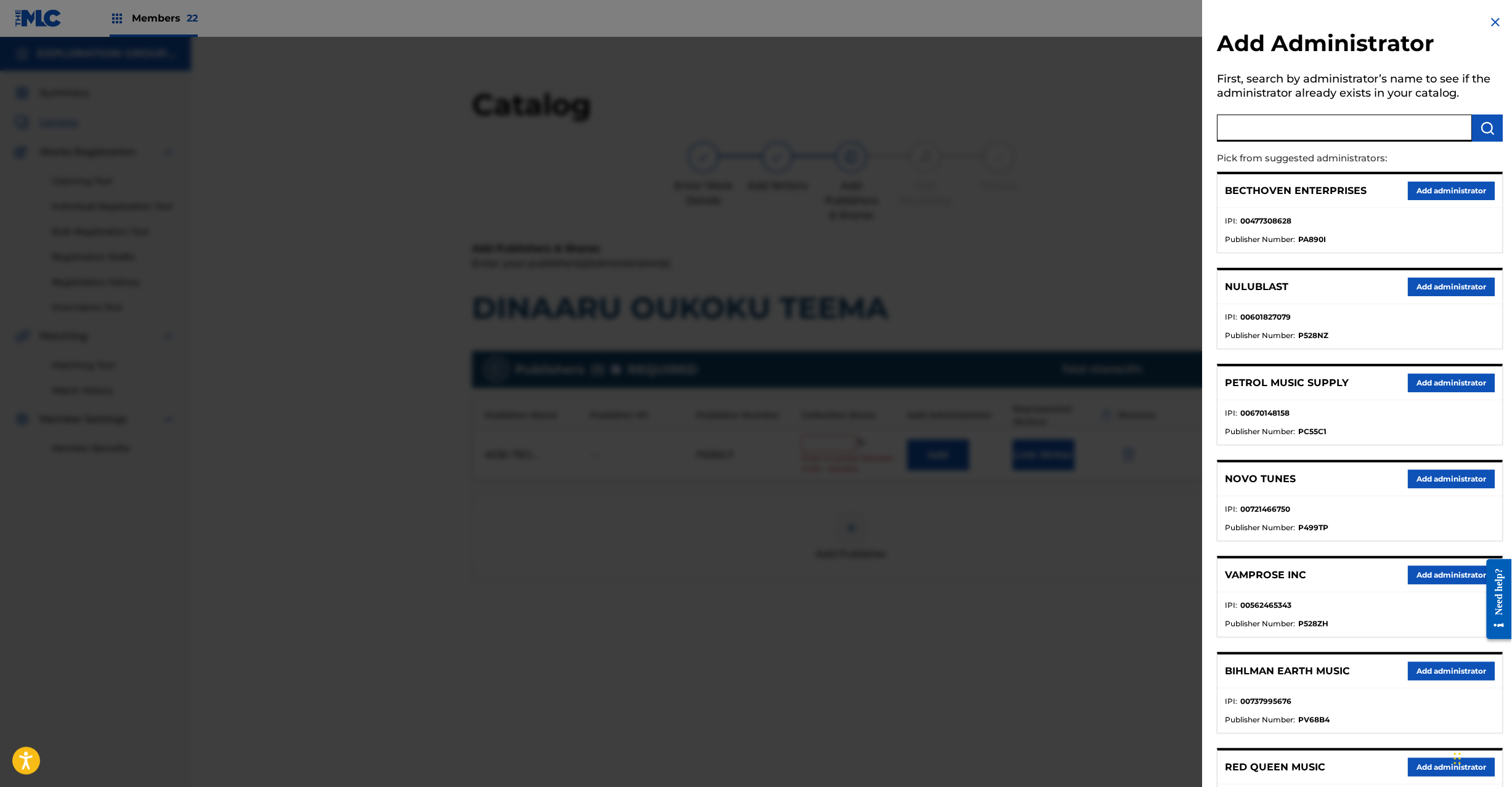
click at [1256, 126] on input "text" at bounding box center [1345, 128] width 255 height 27
paste input "Exploration Group LLC"
type input "Exploration Group LLC"
click at [1477, 139] on button "submit" at bounding box center [1488, 128] width 31 height 27
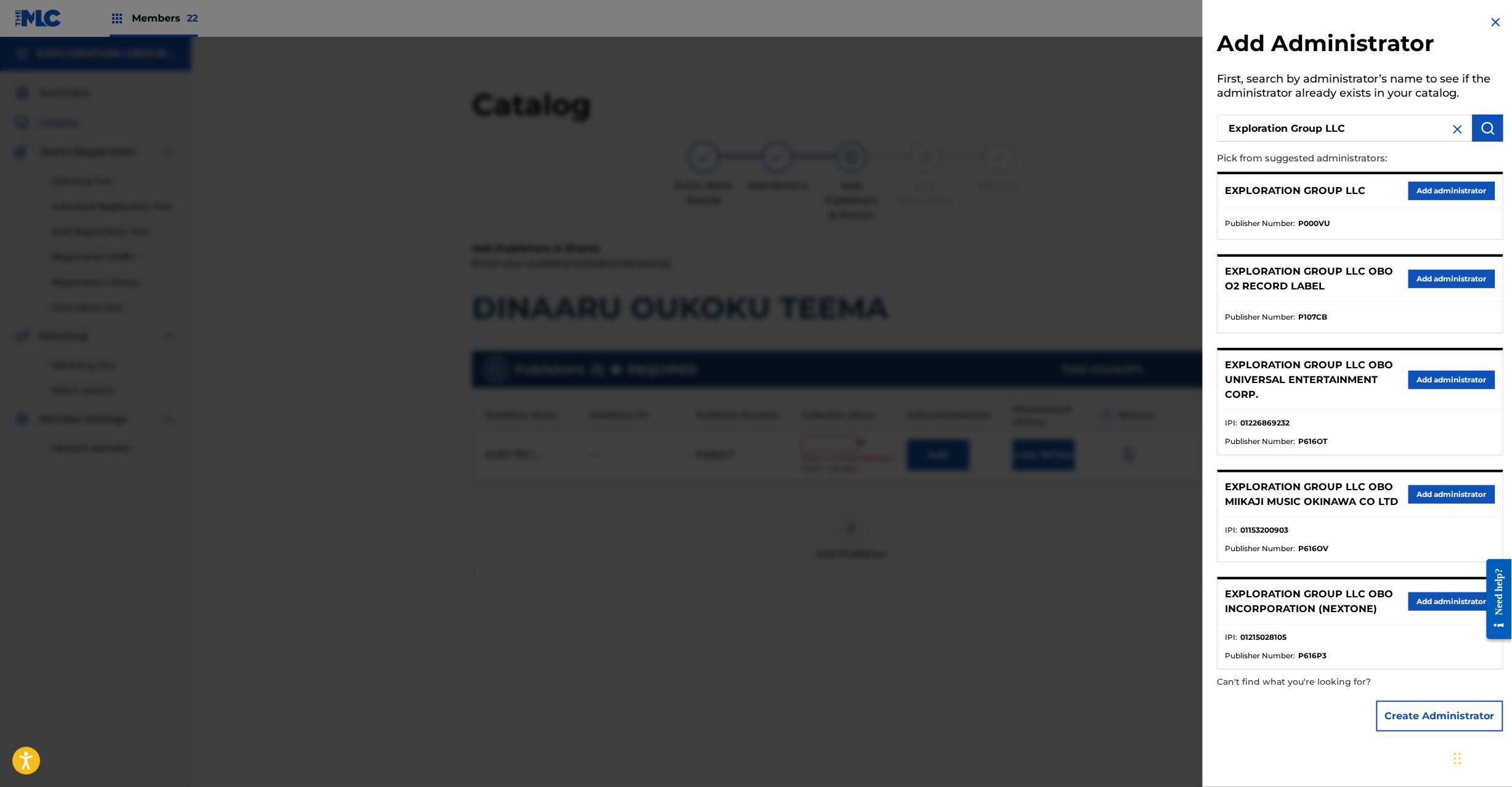
click at [1450, 193] on button "Add administrator" at bounding box center [1451, 191] width 87 height 18
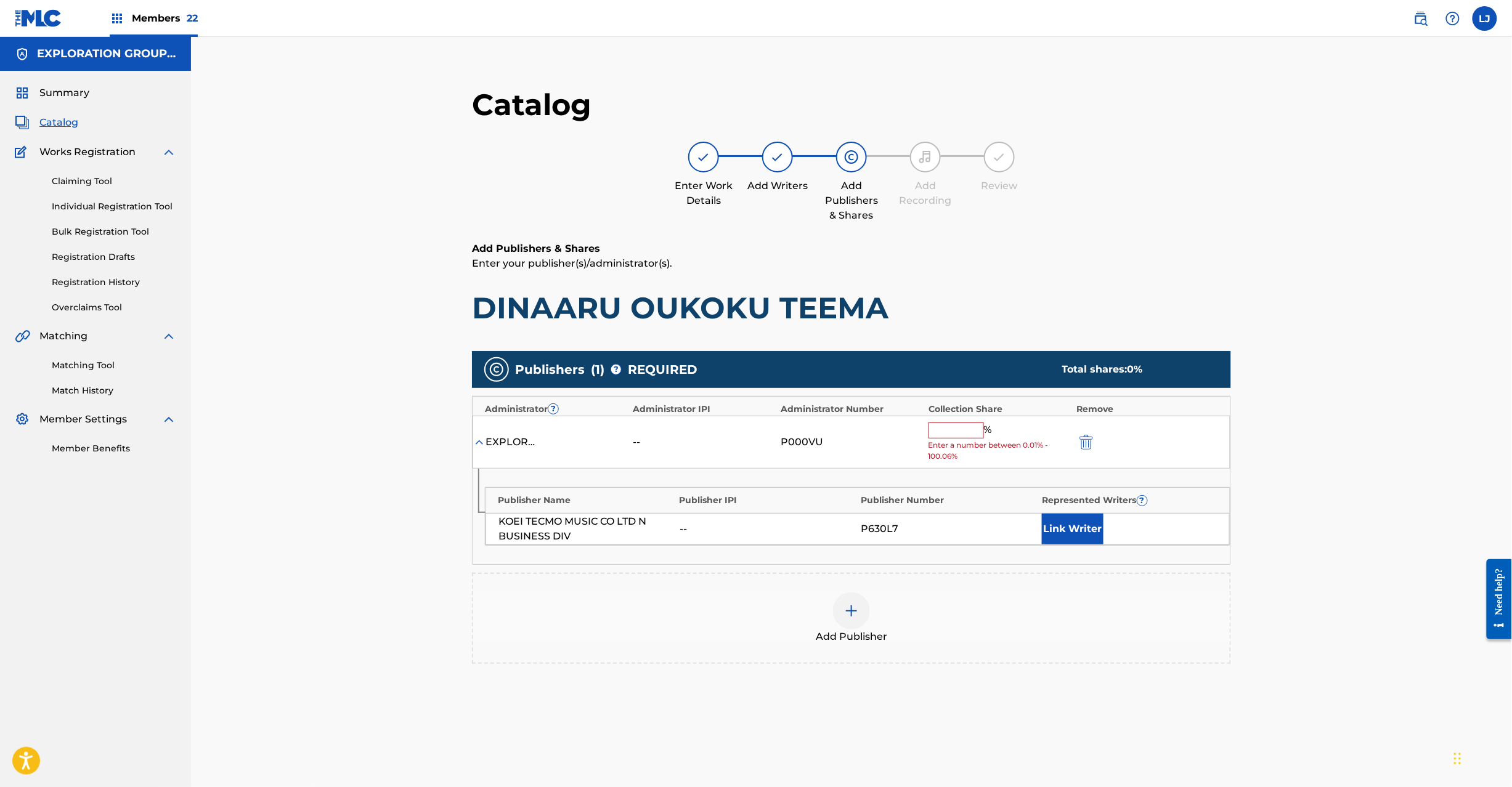
click at [950, 432] on input "text" at bounding box center [956, 430] width 55 height 16
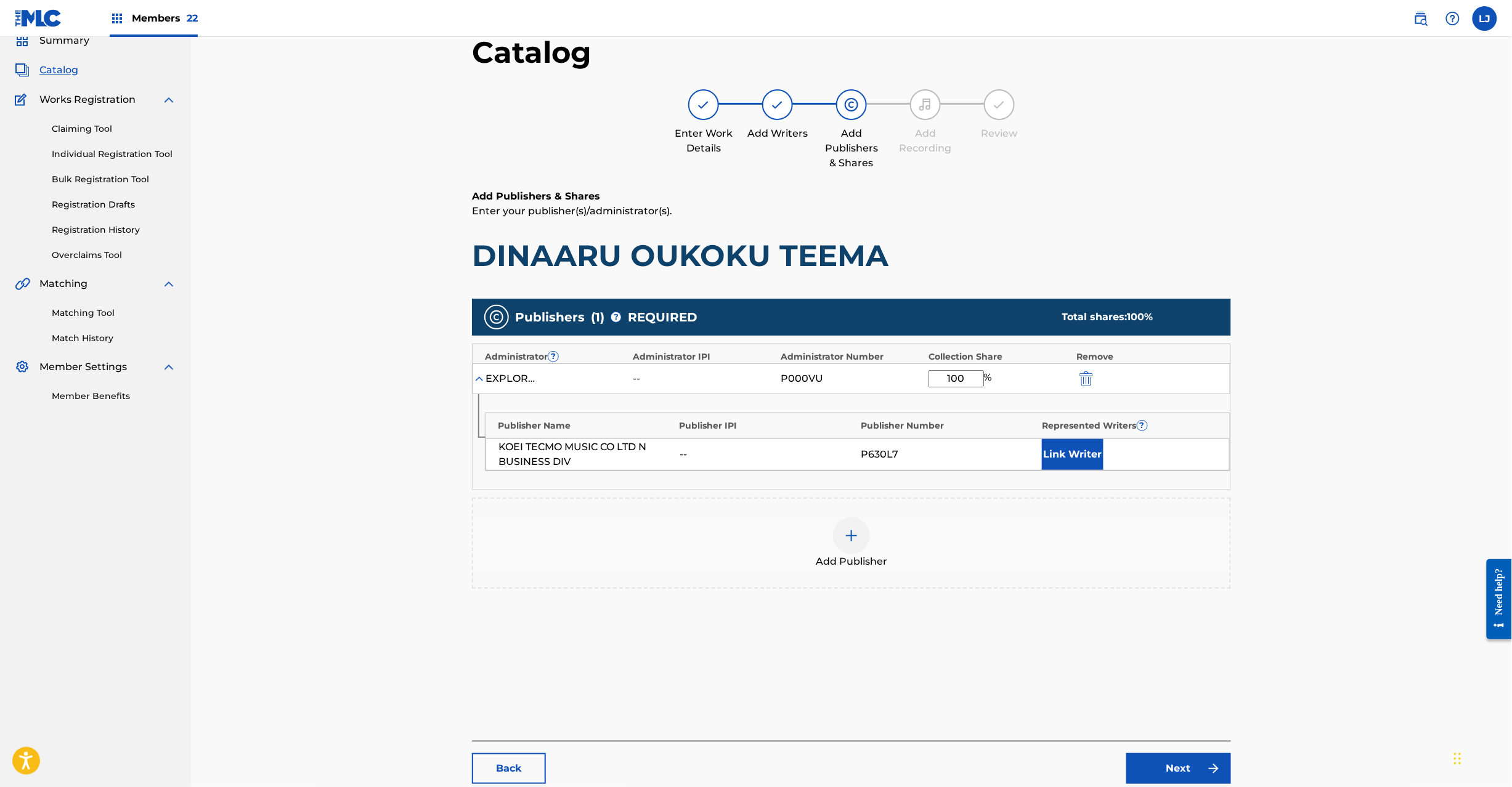
scroll to position [127, 0]
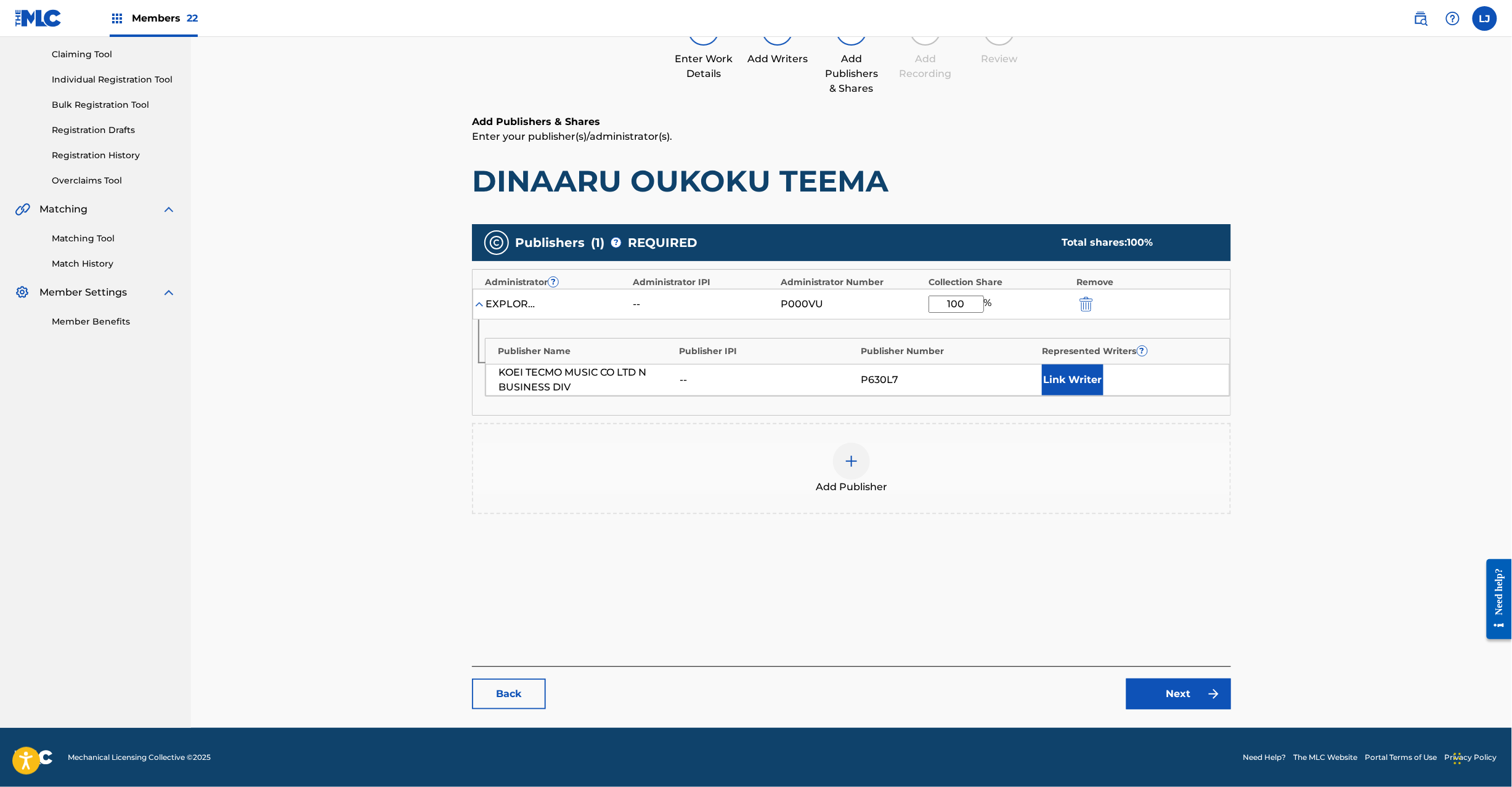
type input "100"
click at [1176, 715] on main "Catalog Enter Work Details Add Writers Add Publishers & Shares Add Recording Re…" at bounding box center [851, 334] width 833 height 787
click at [1175, 685] on link "Next" at bounding box center [1179, 694] width 105 height 31
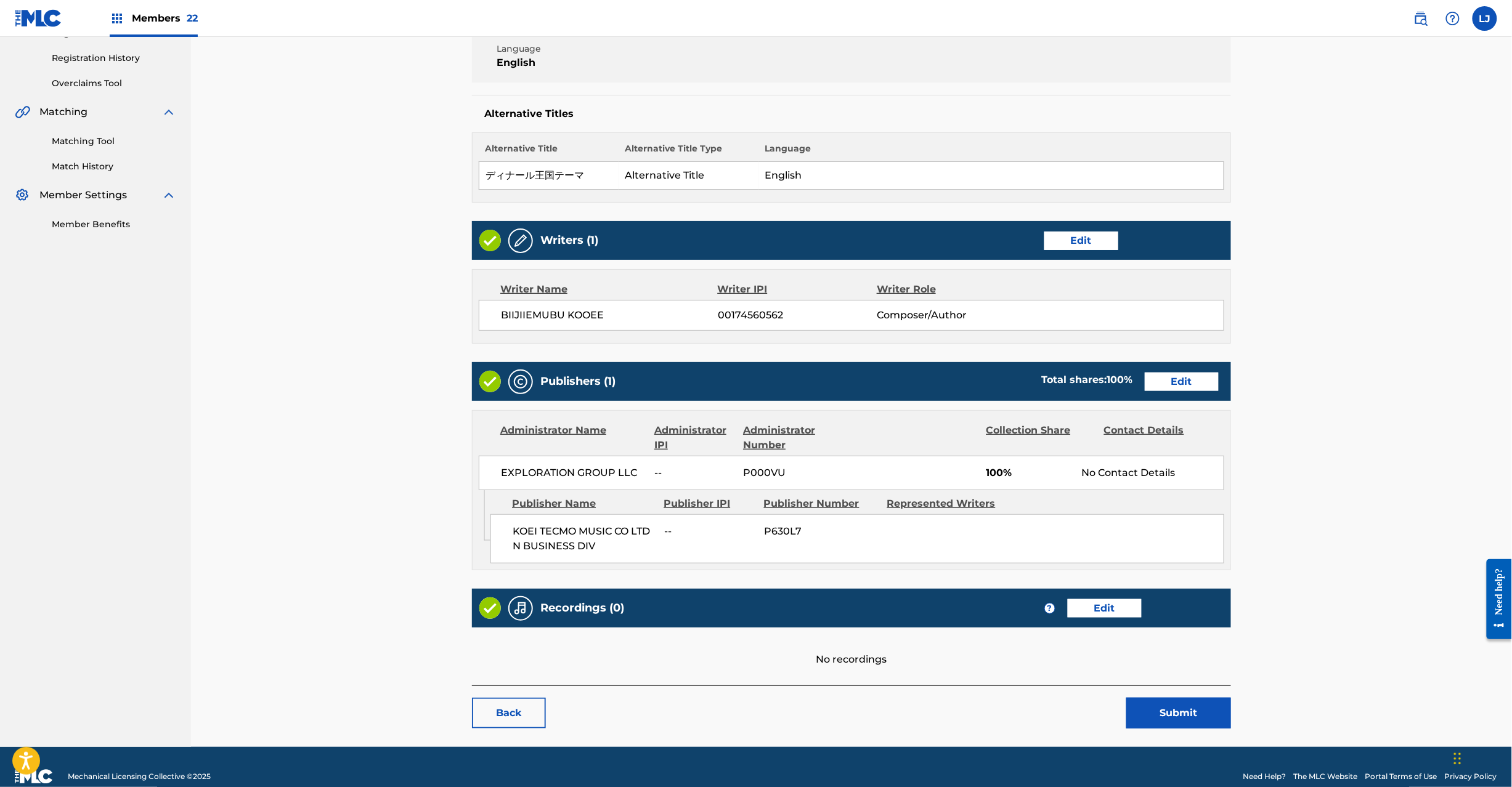
scroll to position [245, 0]
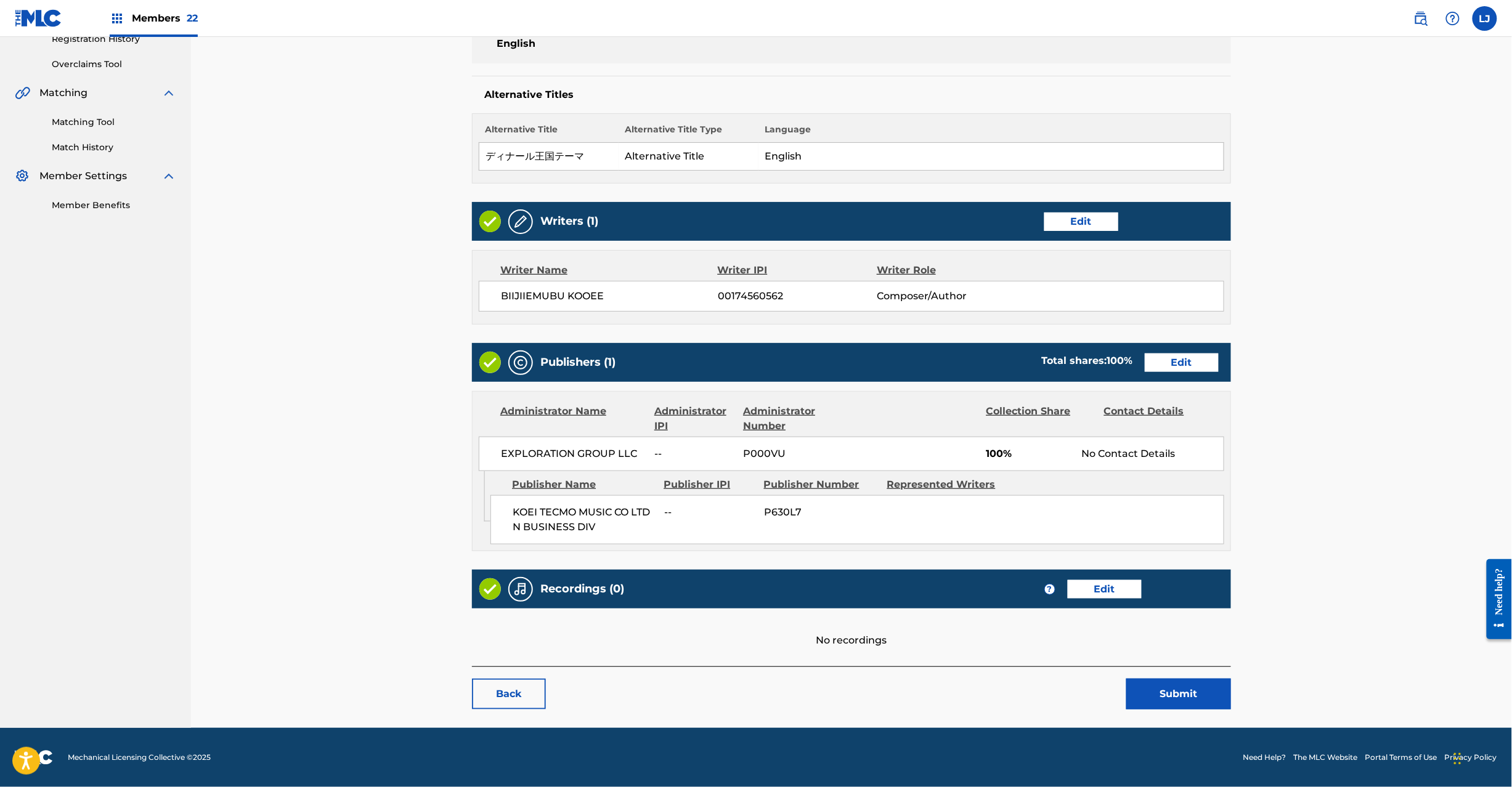
click at [1151, 702] on button "Submit" at bounding box center [1179, 694] width 105 height 31
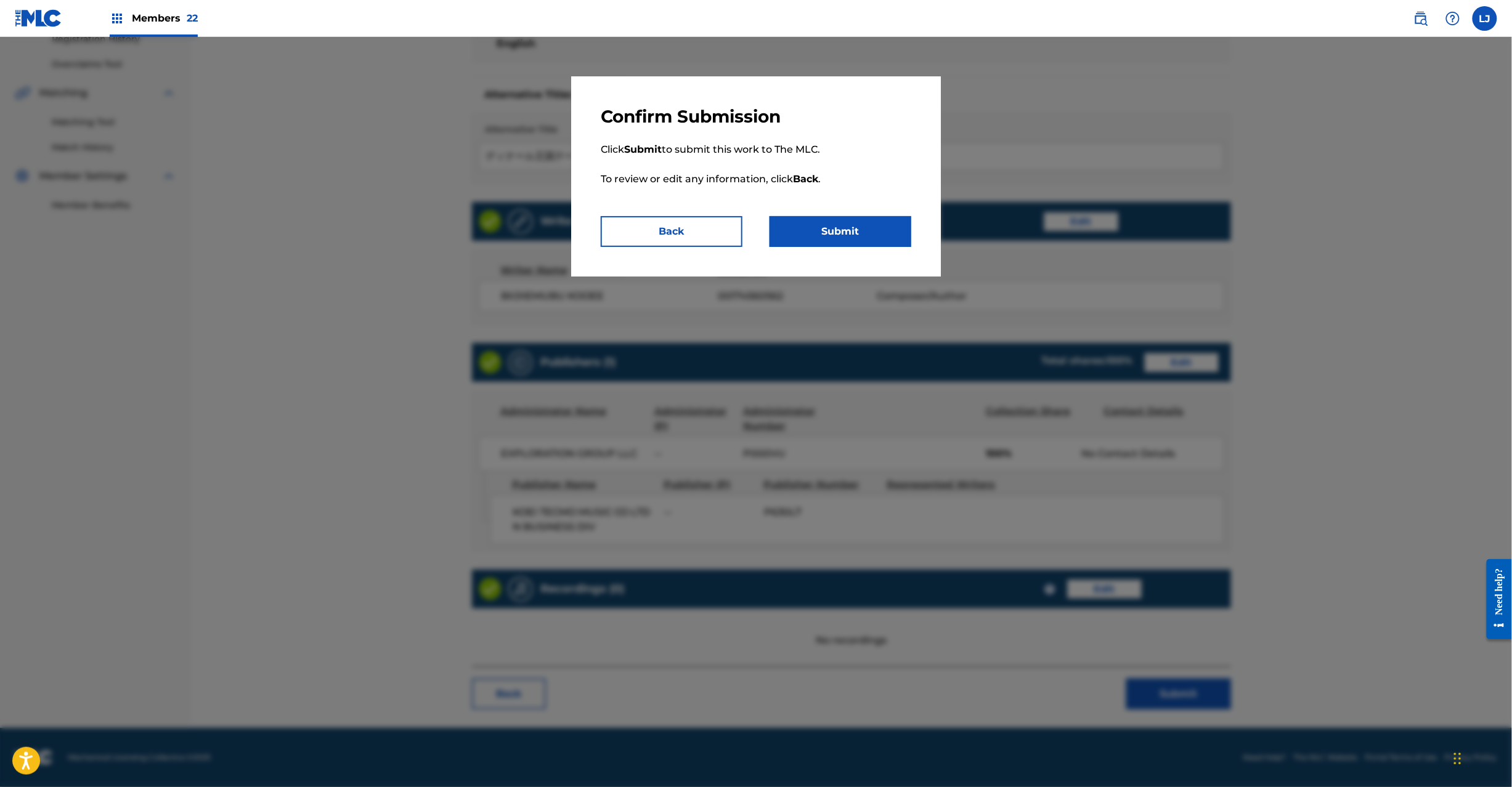
drag, startPoint x: 829, startPoint y: 262, endPoint x: 830, endPoint y: 236, distance: 26.0
click at [829, 262] on div "Confirm Submission Click Submit to submit this work to The MLC. To review or ed…" at bounding box center [756, 176] width 370 height 200
click at [830, 236] on button "Submit" at bounding box center [841, 231] width 142 height 31
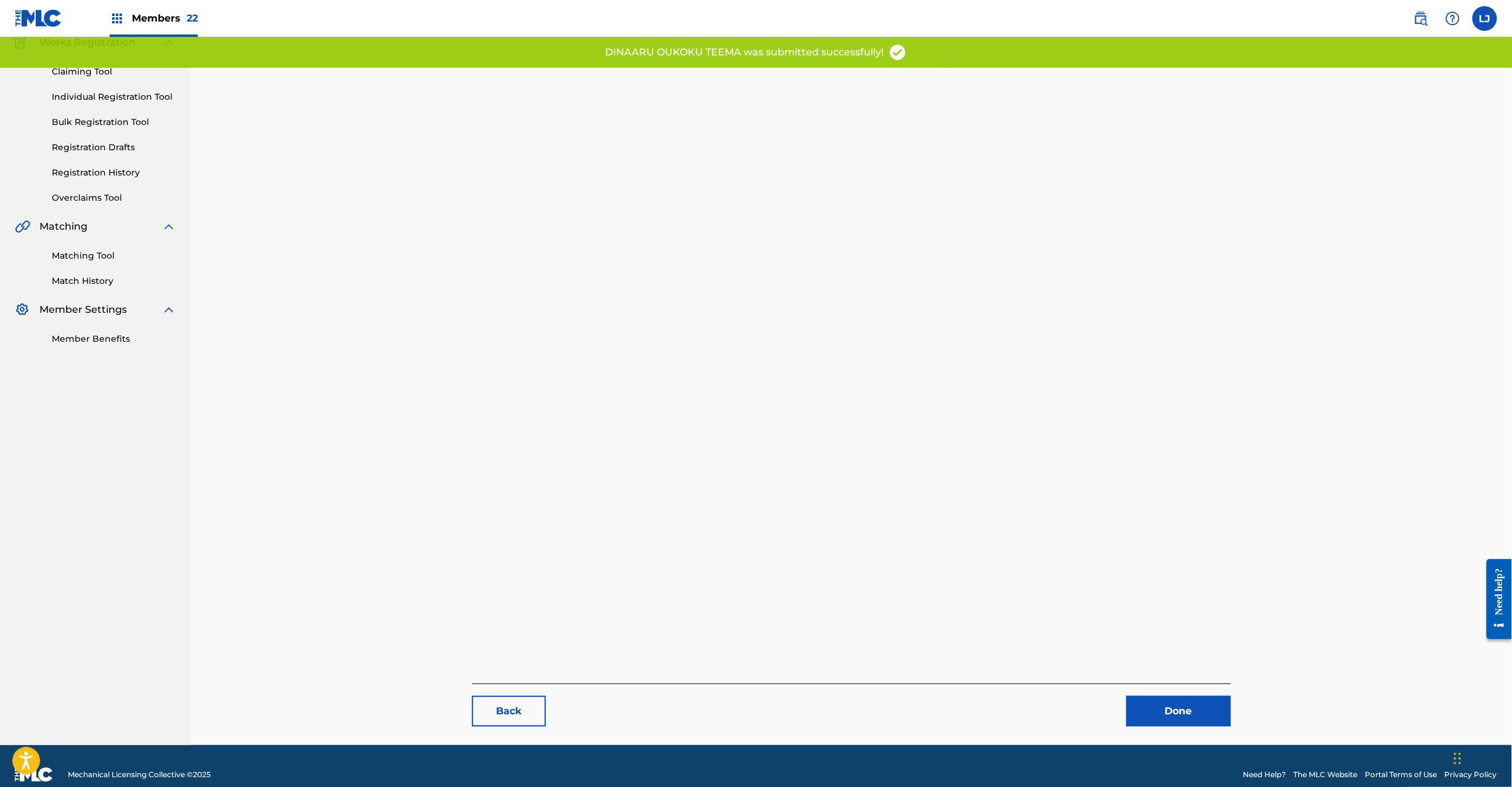
scroll to position [127, 0]
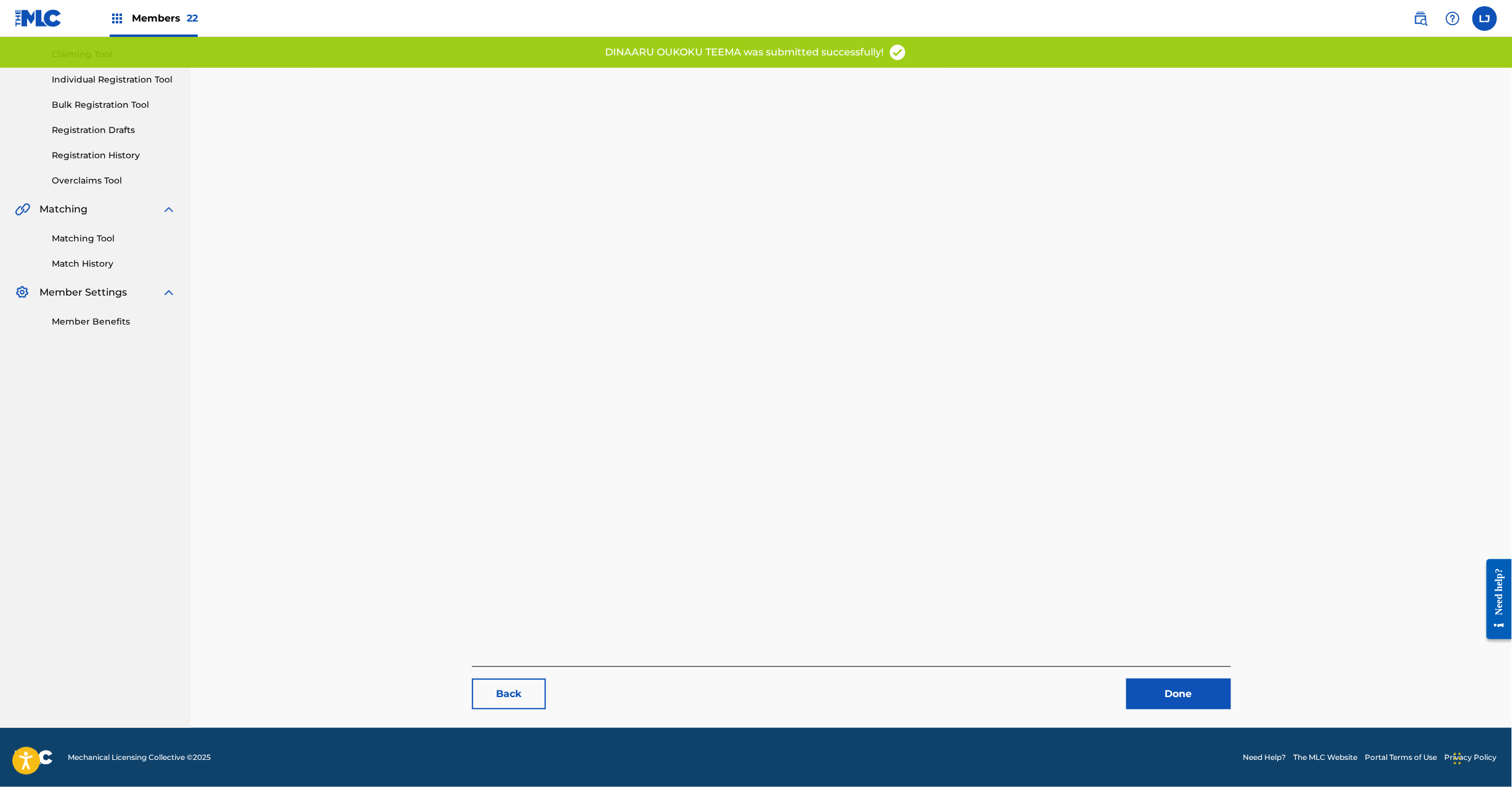
click at [1187, 693] on link "Done" at bounding box center [1179, 694] width 105 height 31
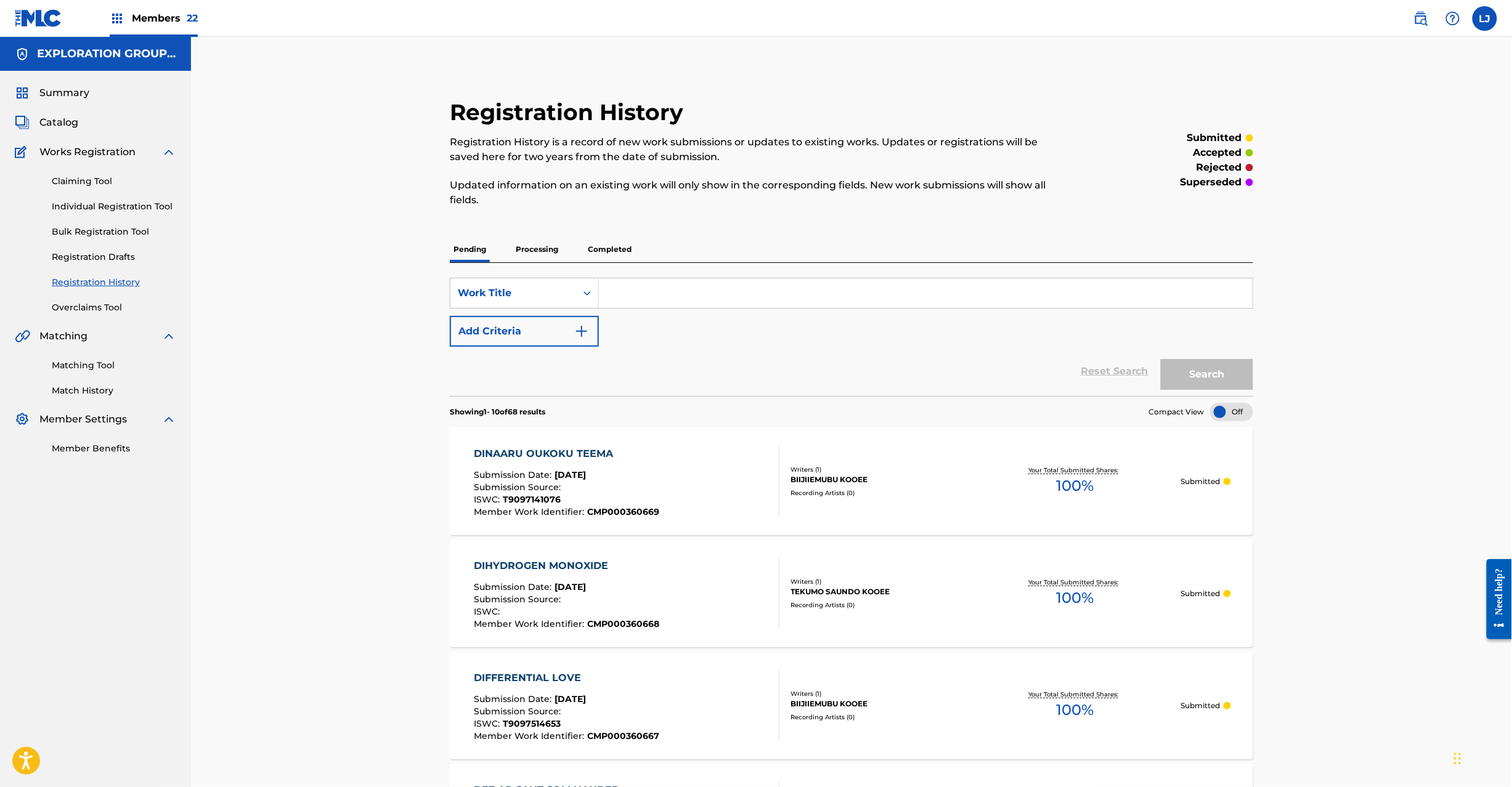
click at [45, 107] on div "Summary Catalog Works Registration Claiming Tool Individual Registration Tool B…" at bounding box center [95, 270] width 191 height 399
click at [50, 126] on span "Catalog" at bounding box center [59, 122] width 39 height 15
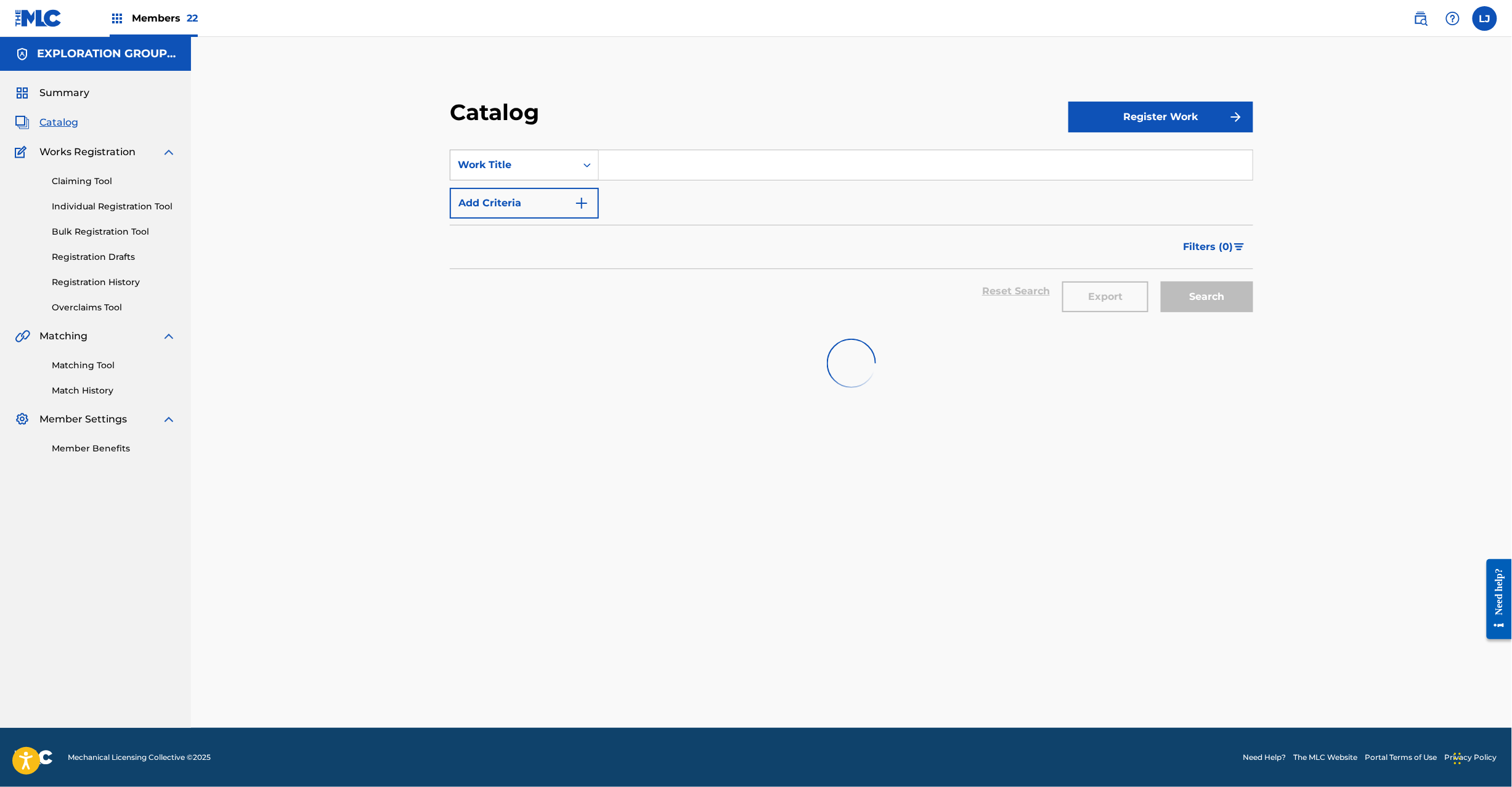
click at [514, 156] on div "Work Title" at bounding box center [513, 165] width 126 height 23
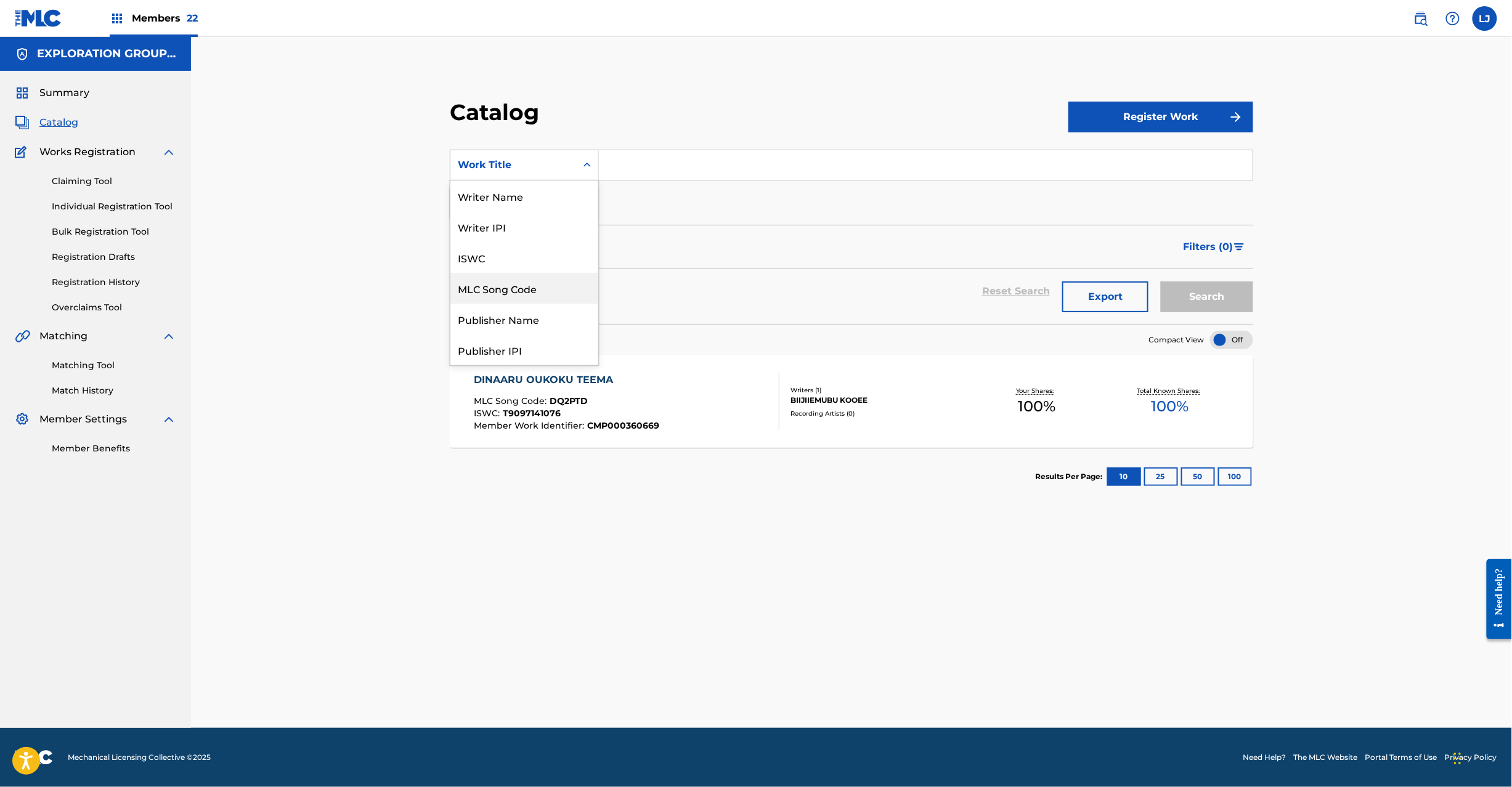
click at [524, 291] on div "MLC Song Code" at bounding box center [524, 288] width 148 height 31
click at [635, 165] on input "Search Form" at bounding box center [926, 165] width 654 height 29
paste input "DQ2IQR"
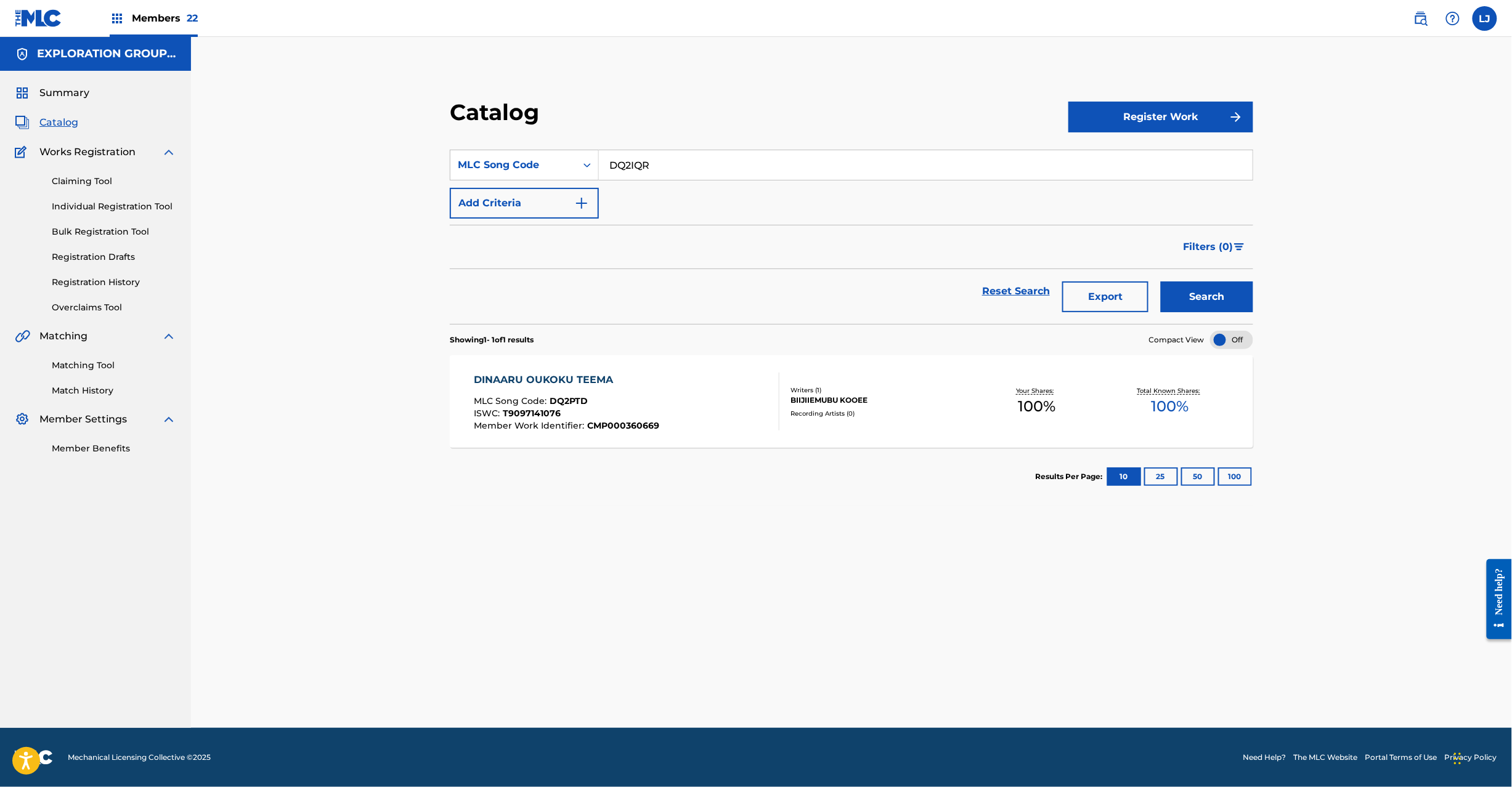
type input "DQ2IQR"
click at [1218, 294] on button "Search" at bounding box center [1207, 296] width 92 height 31
click at [696, 392] on div "DIRUGADO OUKOKU TEEMA MLC Song Code : DQ2IQR ISWC : T9097141532 Member Work Ide…" at bounding box center [626, 402] width 305 height 58
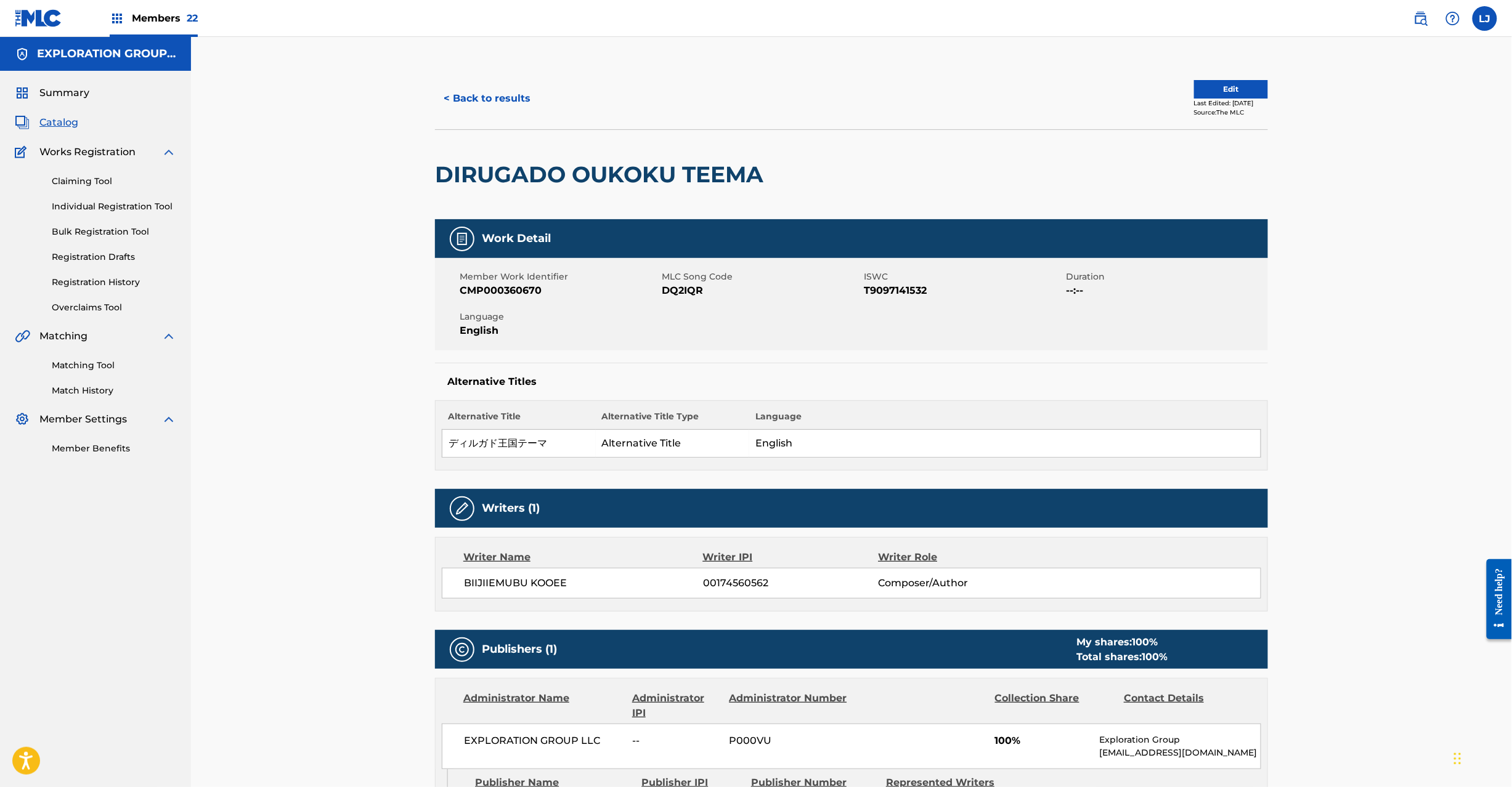
click at [1194, 87] on button "Edit" at bounding box center [1231, 89] width 74 height 18
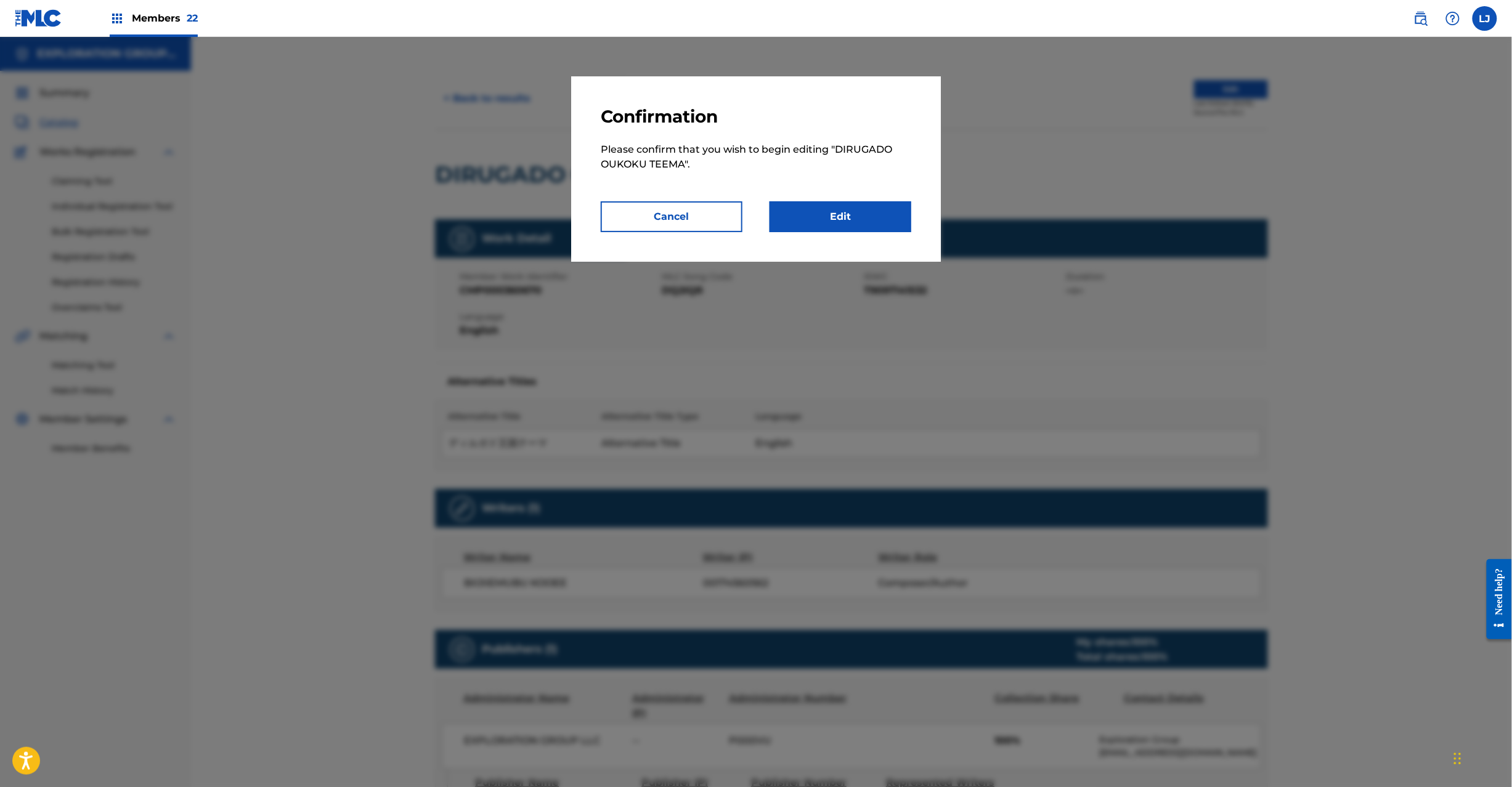
click at [892, 207] on link "Edit" at bounding box center [841, 216] width 142 height 31
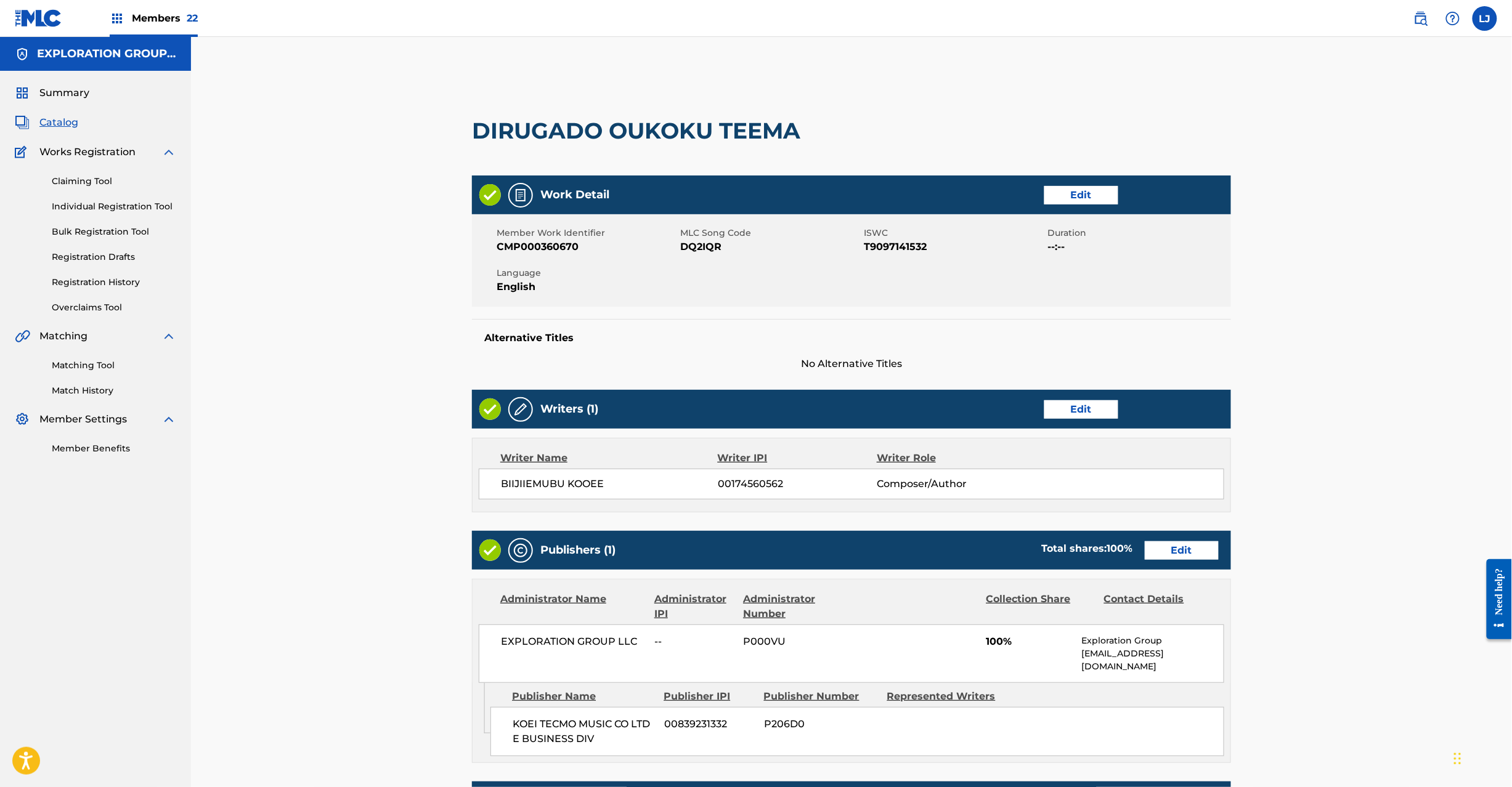
click at [1179, 552] on link "Edit" at bounding box center [1182, 551] width 74 height 18
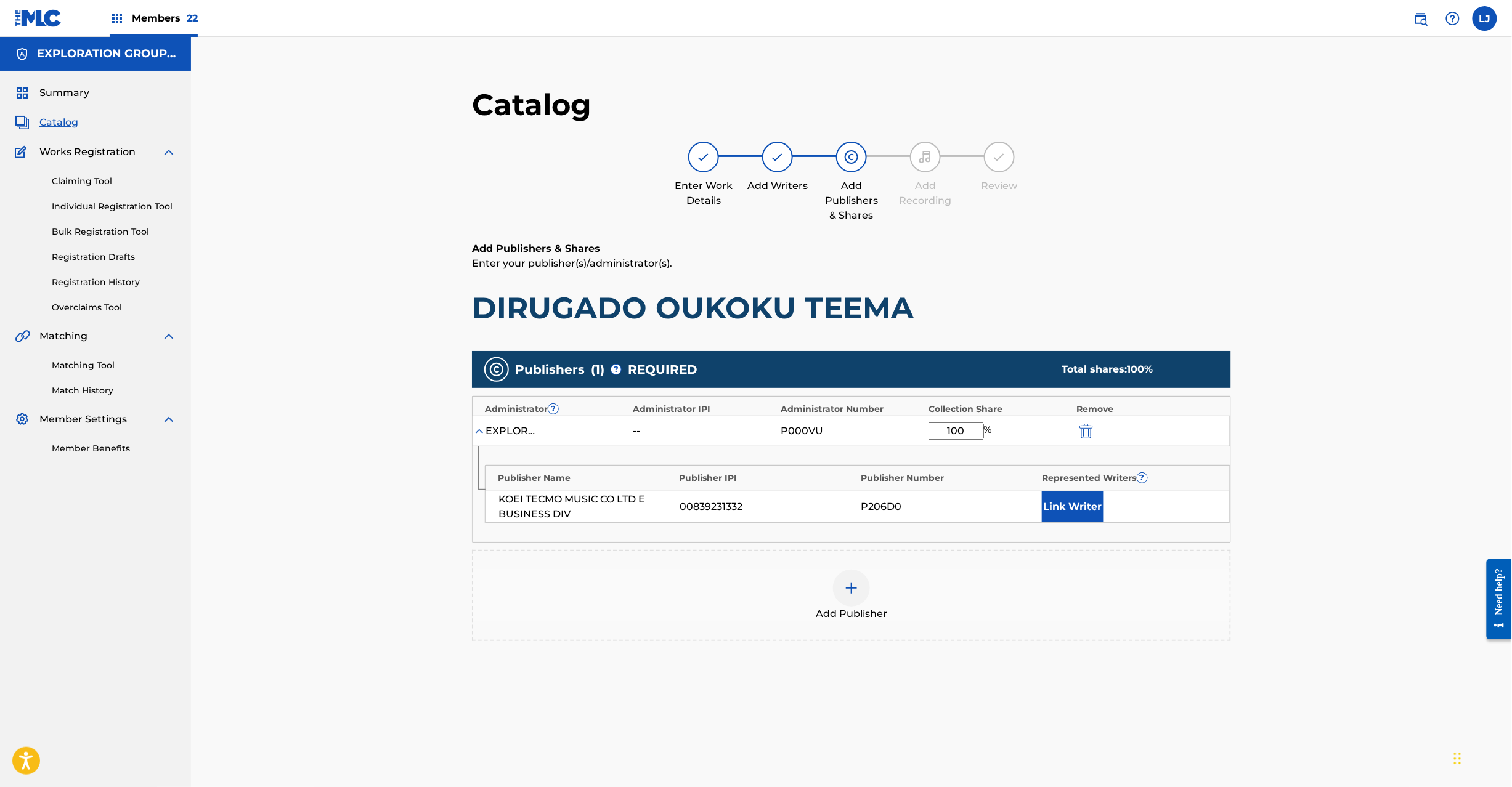
click at [1091, 427] on img "submit" at bounding box center [1086, 431] width 14 height 15
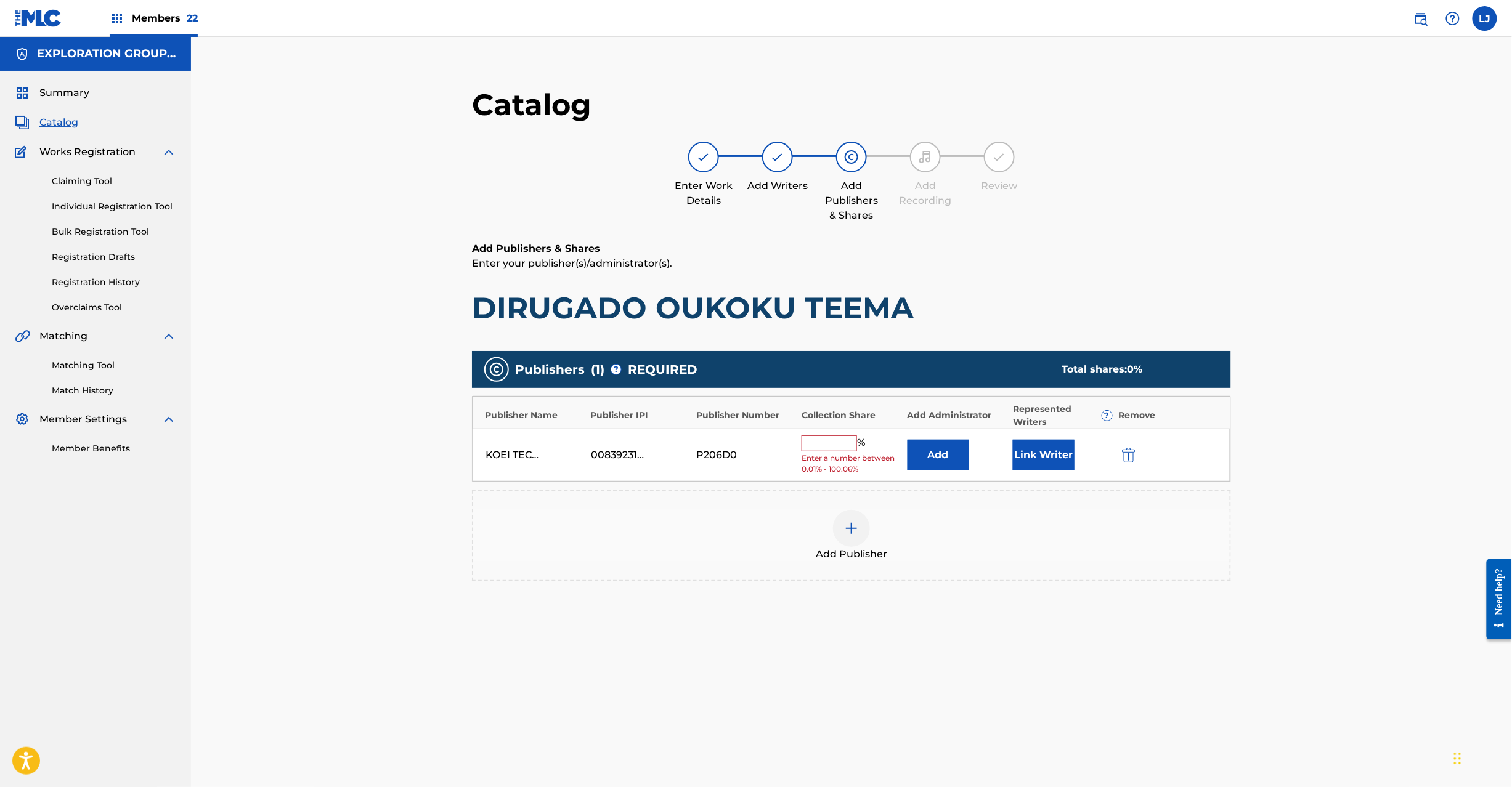
click at [1120, 456] on button "submit" at bounding box center [1128, 455] width 18 height 14
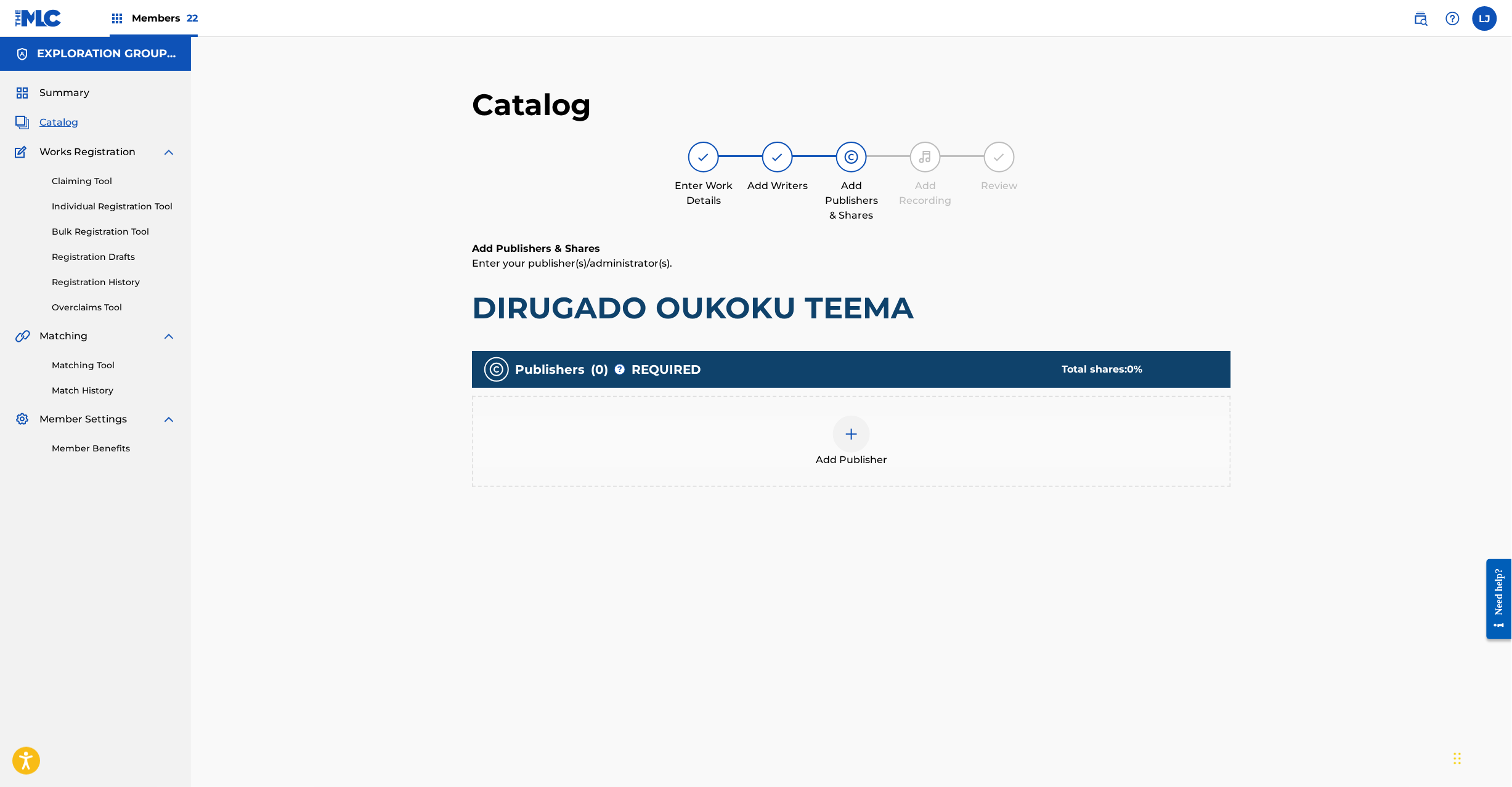
click at [854, 446] on div at bounding box center [851, 434] width 37 height 37
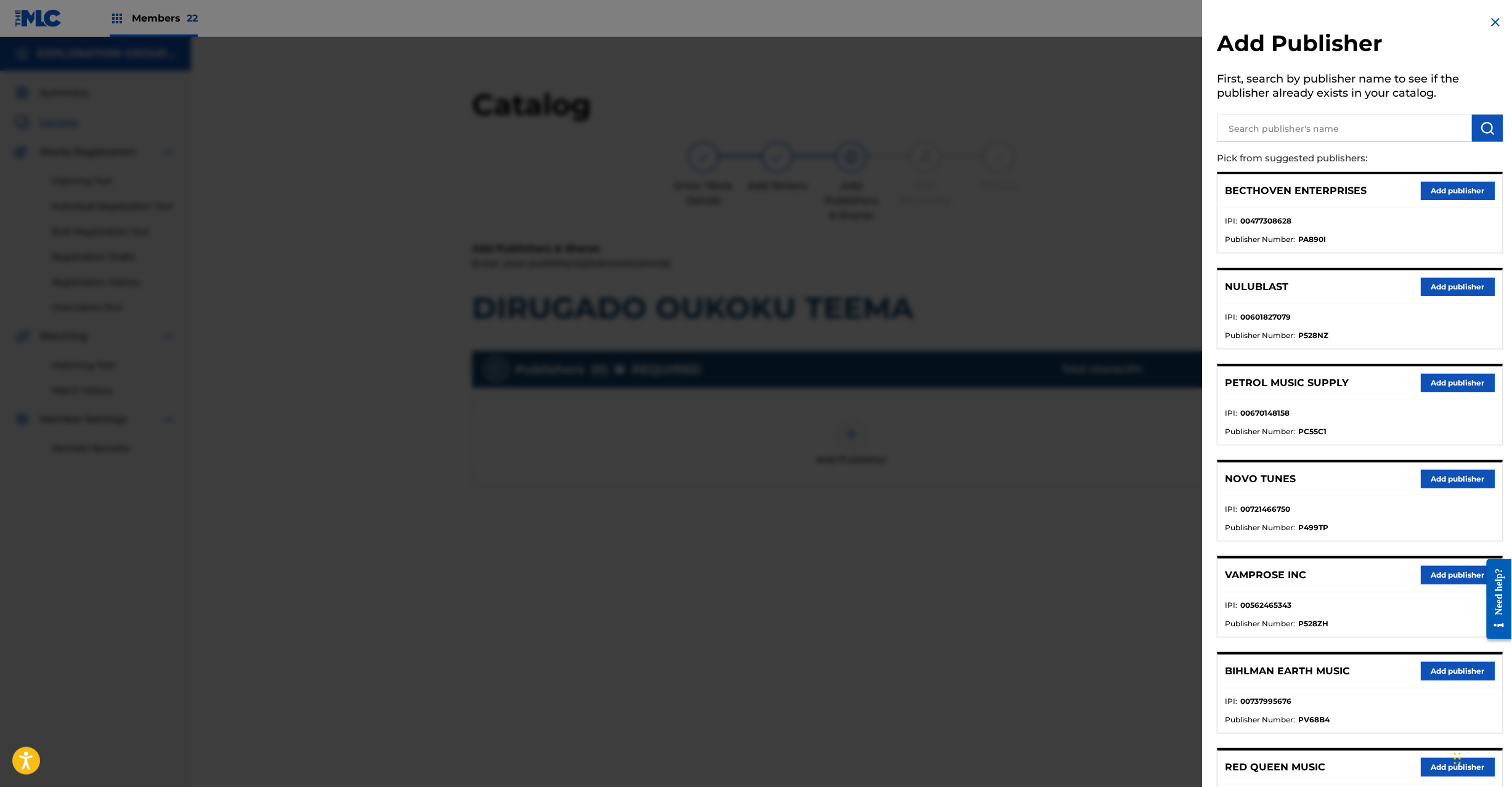
click at [1261, 132] on input "text" at bounding box center [1345, 128] width 255 height 27
paste input "Koei Tecmo Music Co Ltd N Business Div"
type input "Koei Tecmo Music Co Ltd N Business Div"
click at [1487, 127] on img "submit" at bounding box center [1488, 128] width 15 height 15
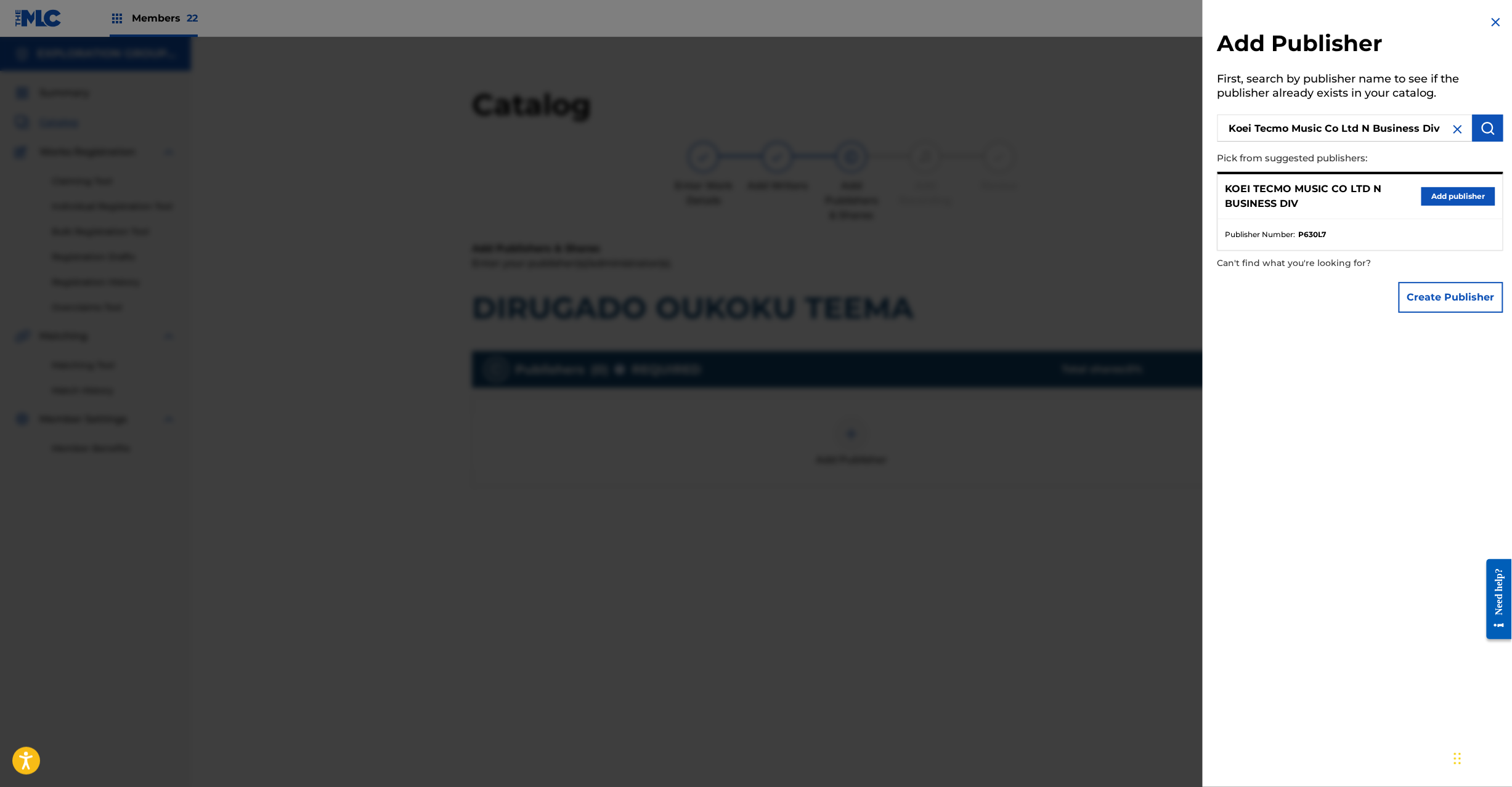
click at [1448, 197] on button "Add publisher" at bounding box center [1459, 197] width 74 height 18
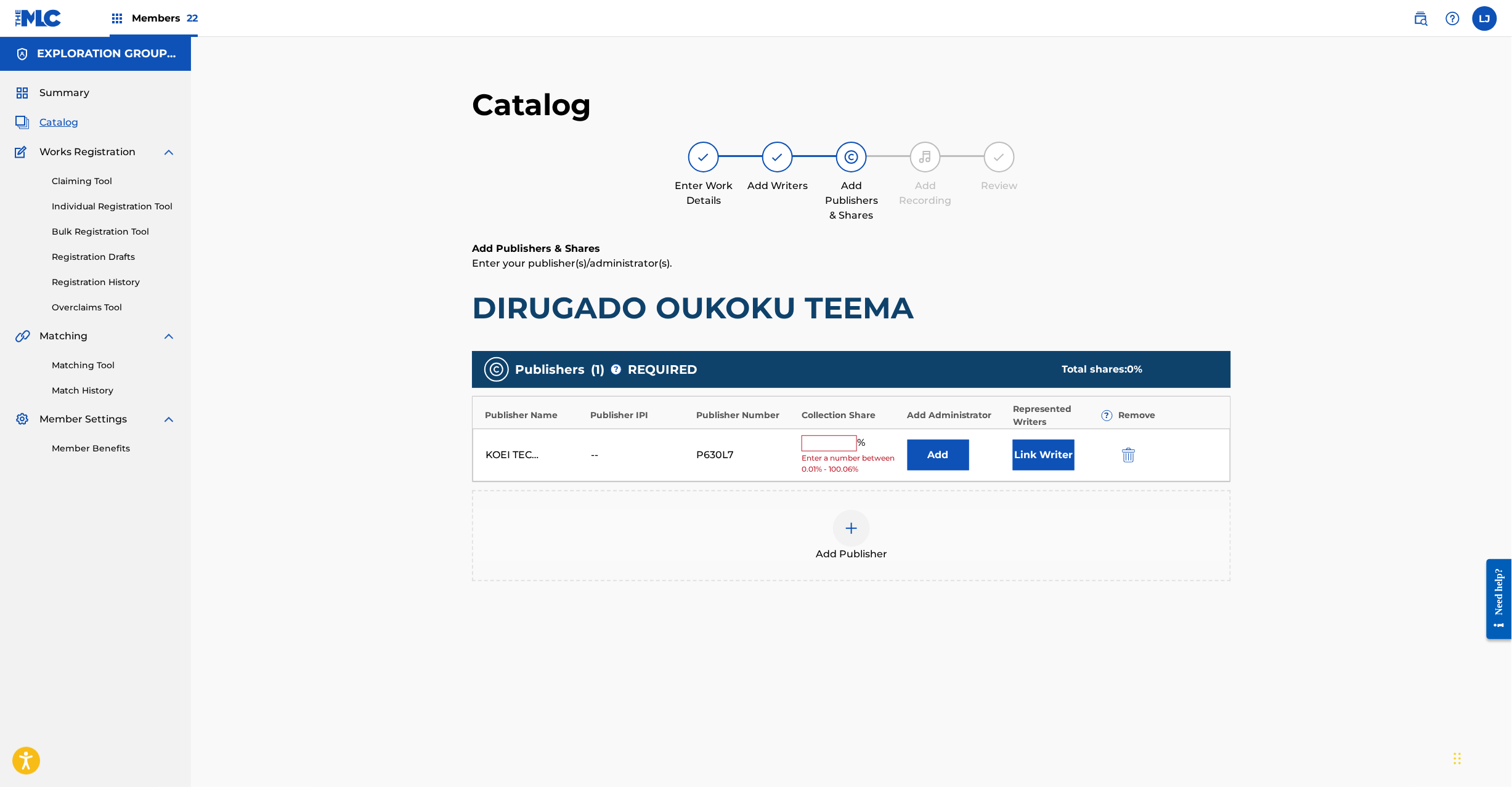
click at [949, 454] on button "Add" at bounding box center [938, 455] width 62 height 31
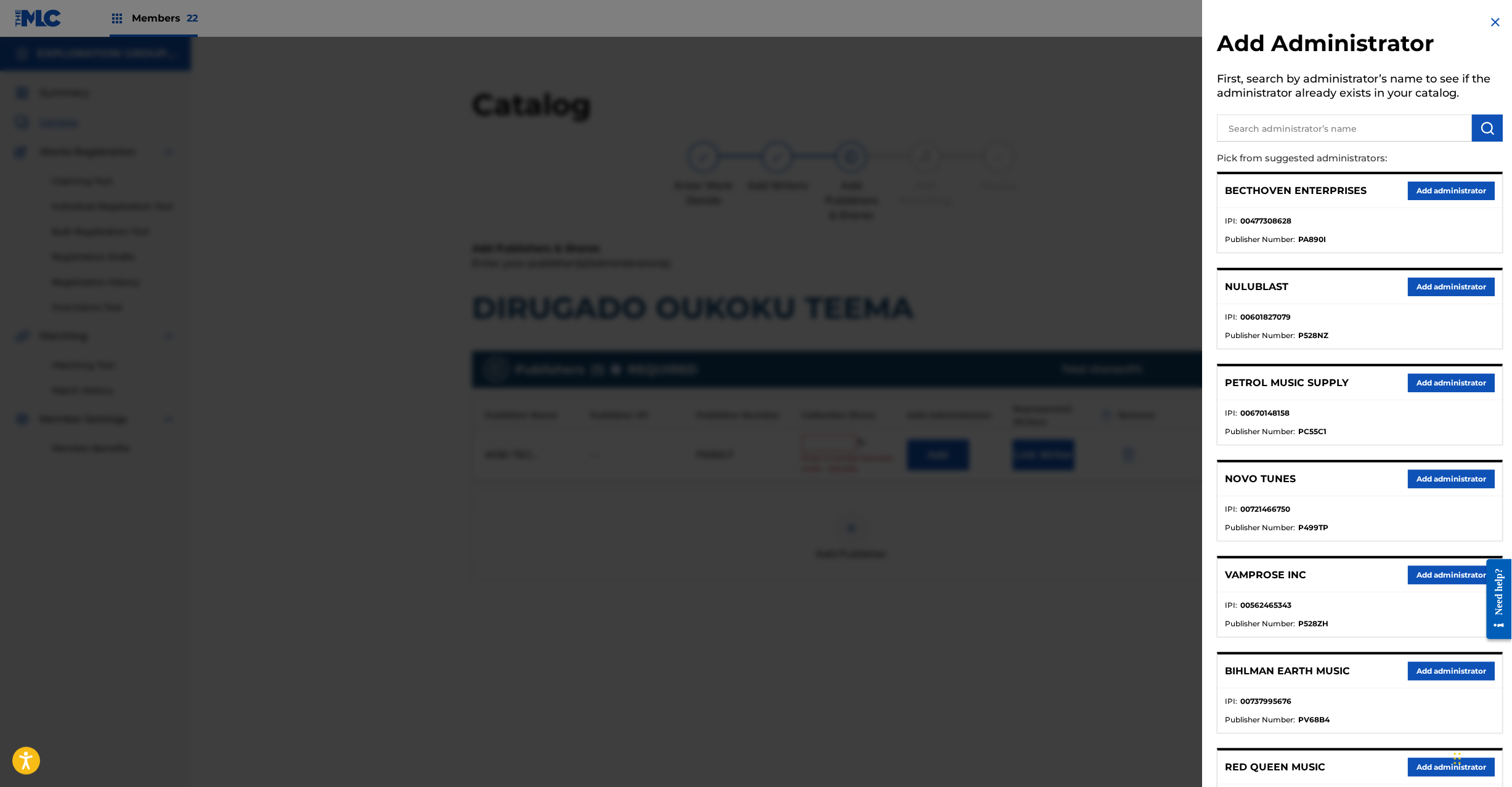
click at [1259, 139] on input "text" at bounding box center [1345, 128] width 255 height 27
paste input "Exploration Group LLC"
type input "Exploration Group LLC"
click at [1477, 137] on button "submit" at bounding box center [1488, 128] width 31 height 27
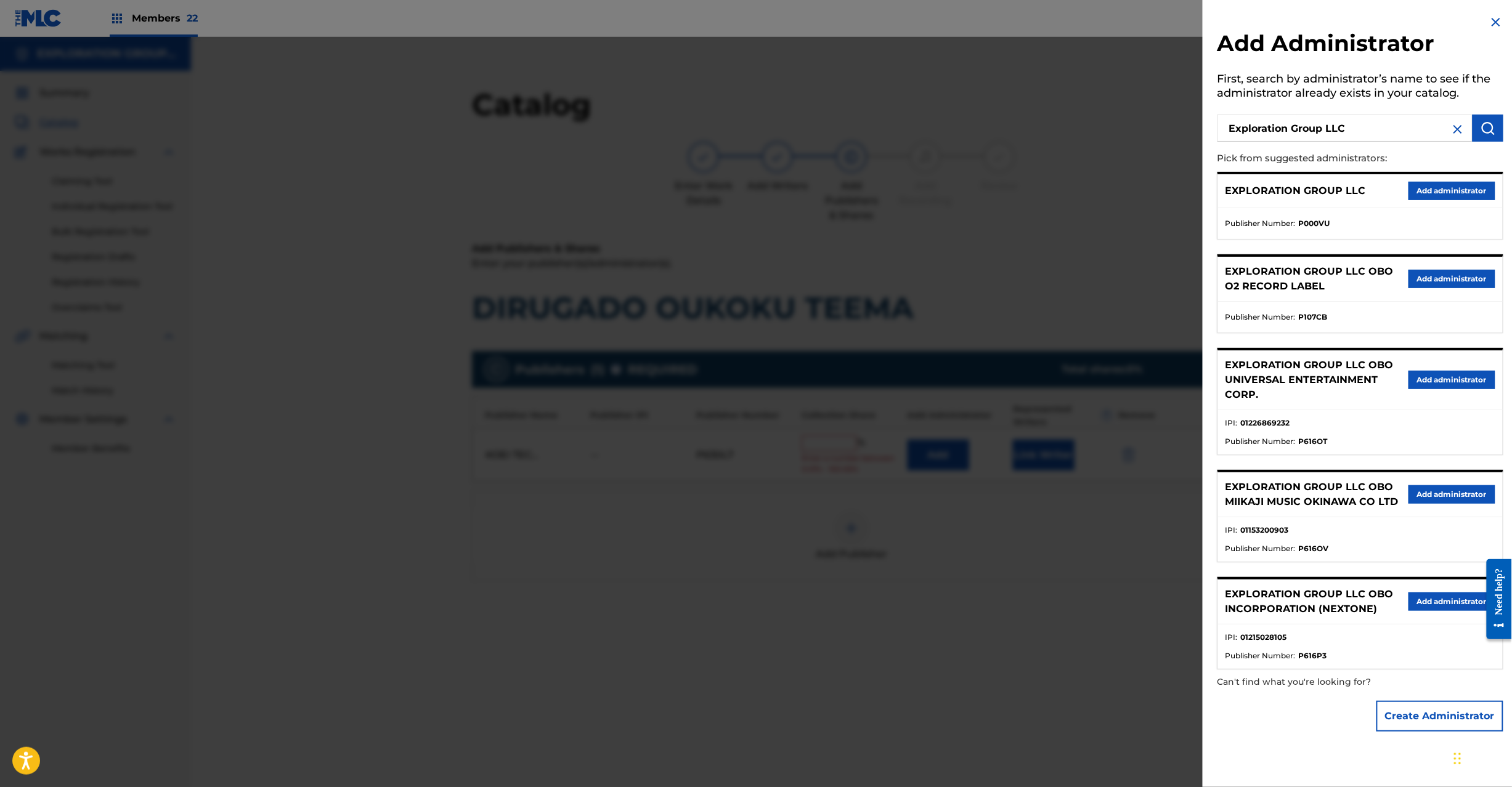
click at [1433, 186] on button "Add administrator" at bounding box center [1451, 191] width 87 height 18
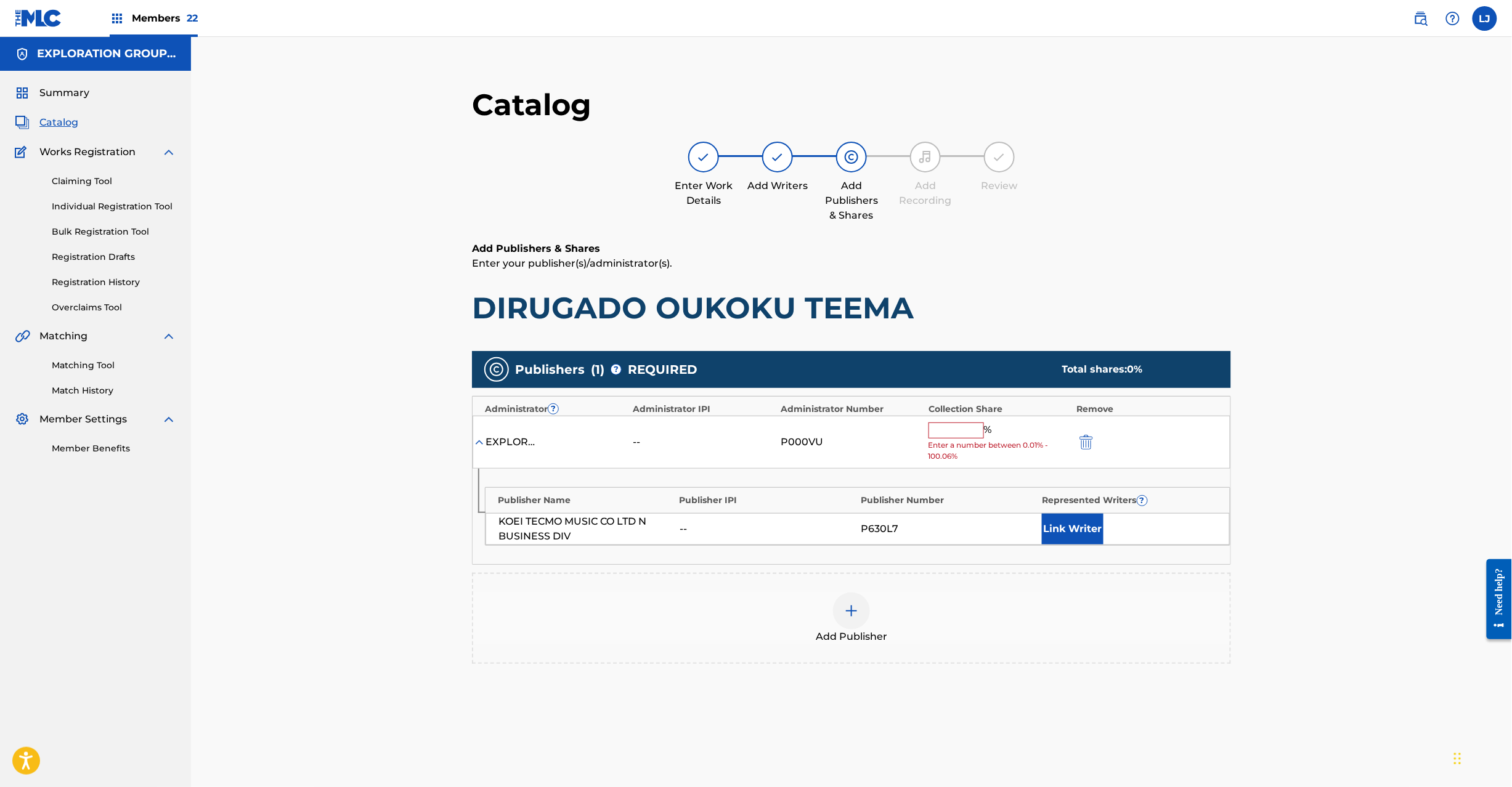
click at [945, 425] on input "text" at bounding box center [956, 430] width 55 height 16
type input "0"
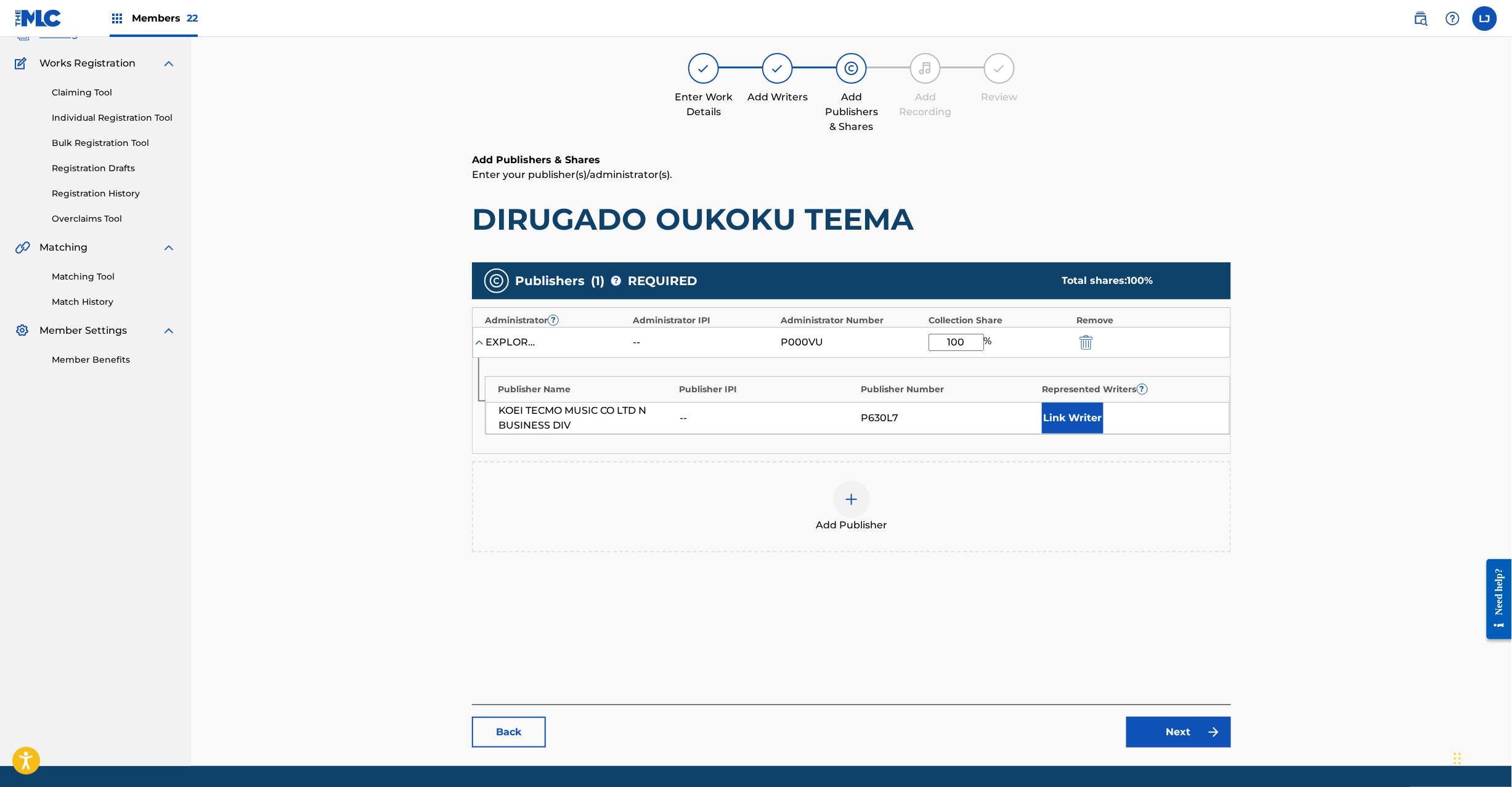
scroll to position [127, 0]
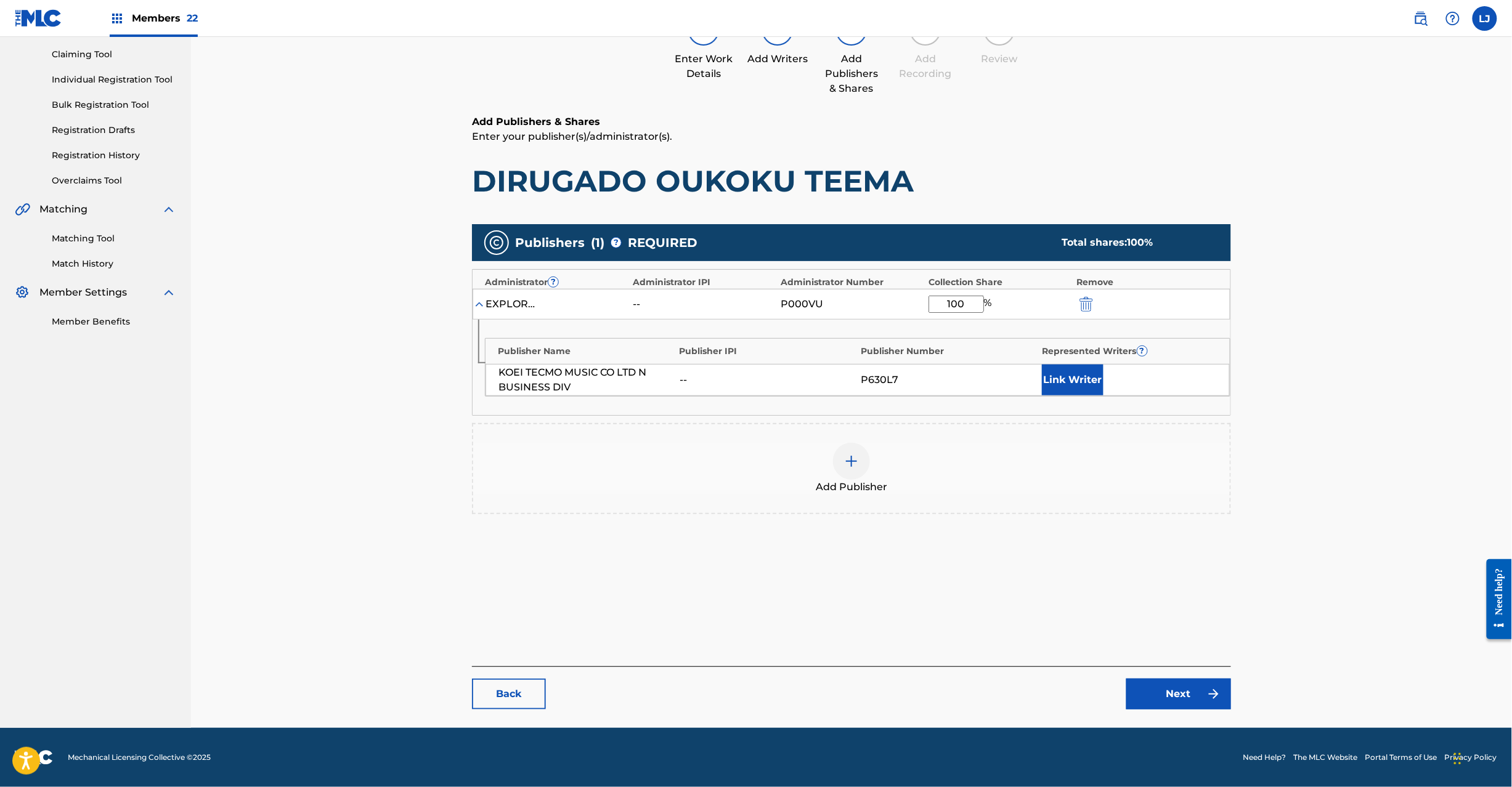
type input "100"
click at [1158, 693] on link "Next" at bounding box center [1179, 694] width 105 height 31
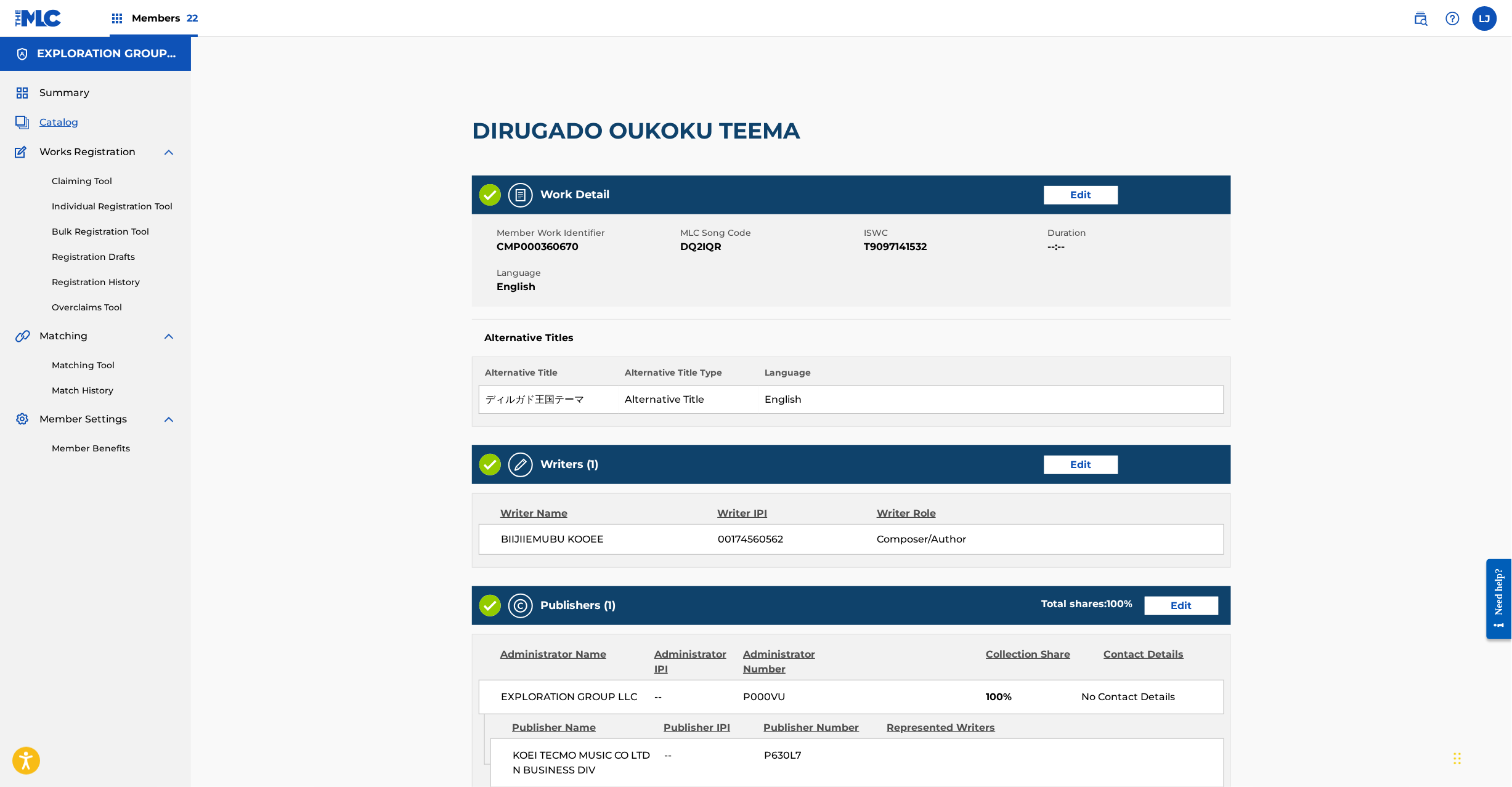
scroll to position [245, 0]
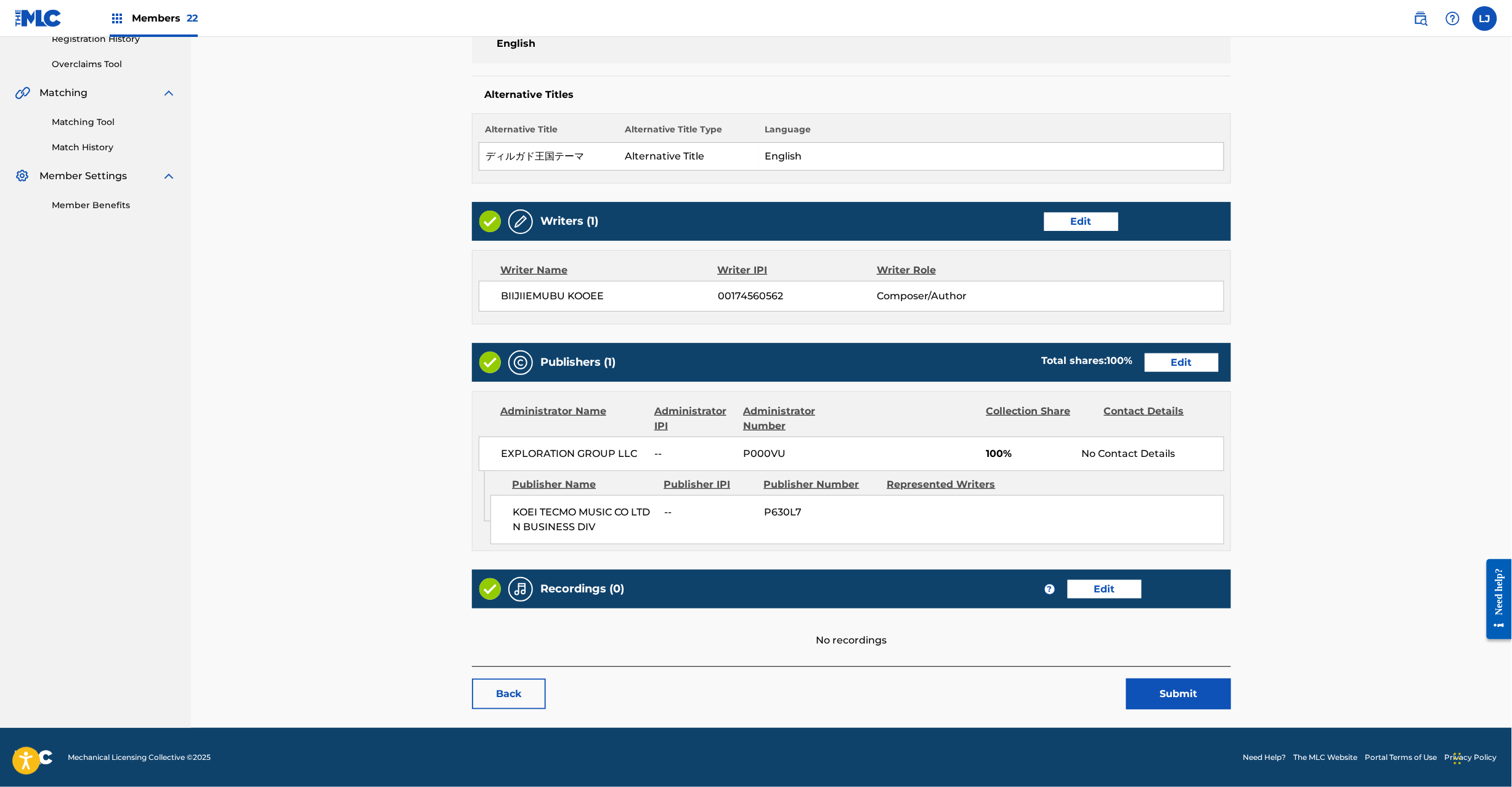
click at [1203, 691] on button "Submit" at bounding box center [1179, 694] width 105 height 31
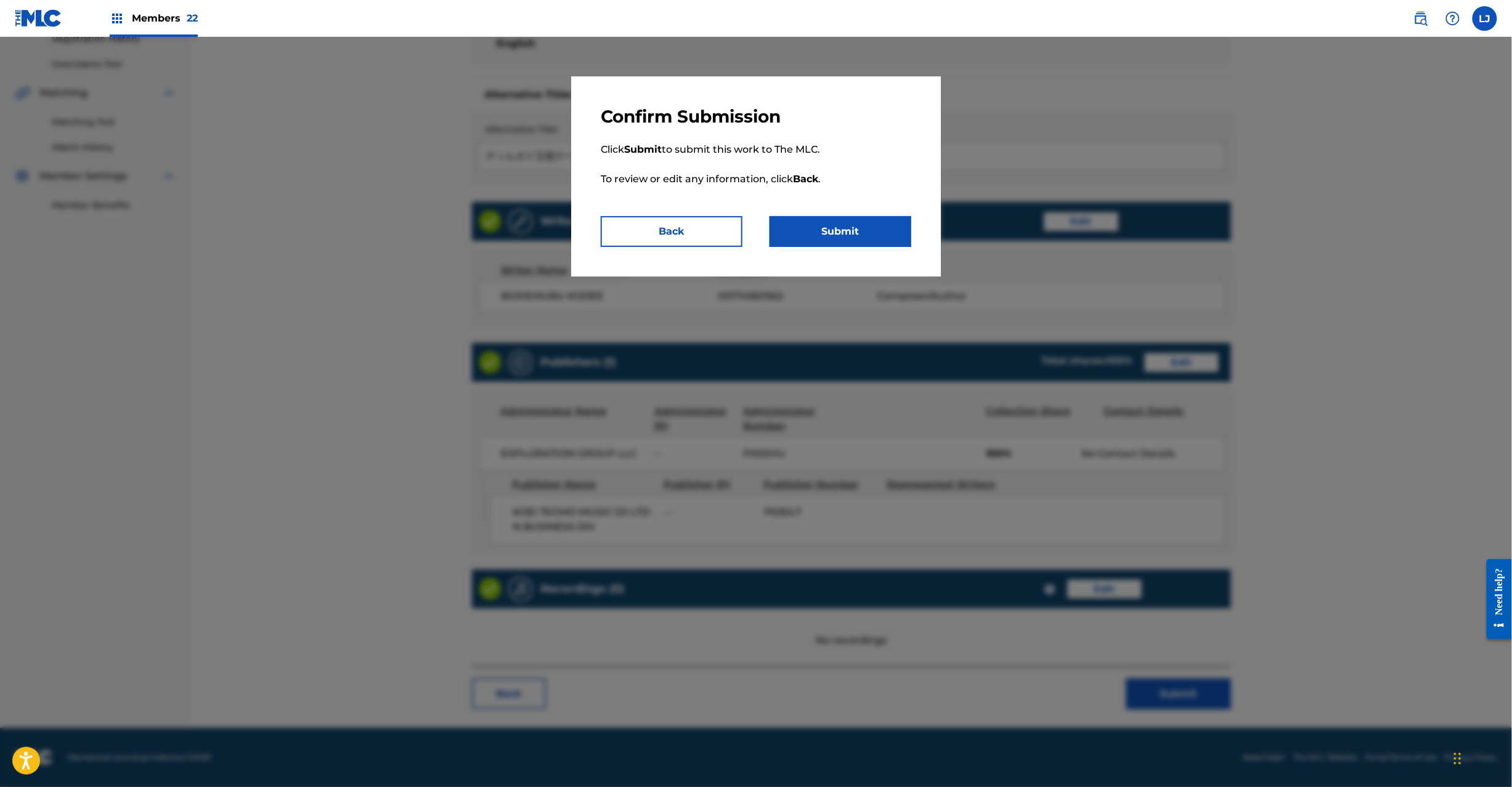
click at [828, 236] on button "Submit" at bounding box center [841, 231] width 142 height 31
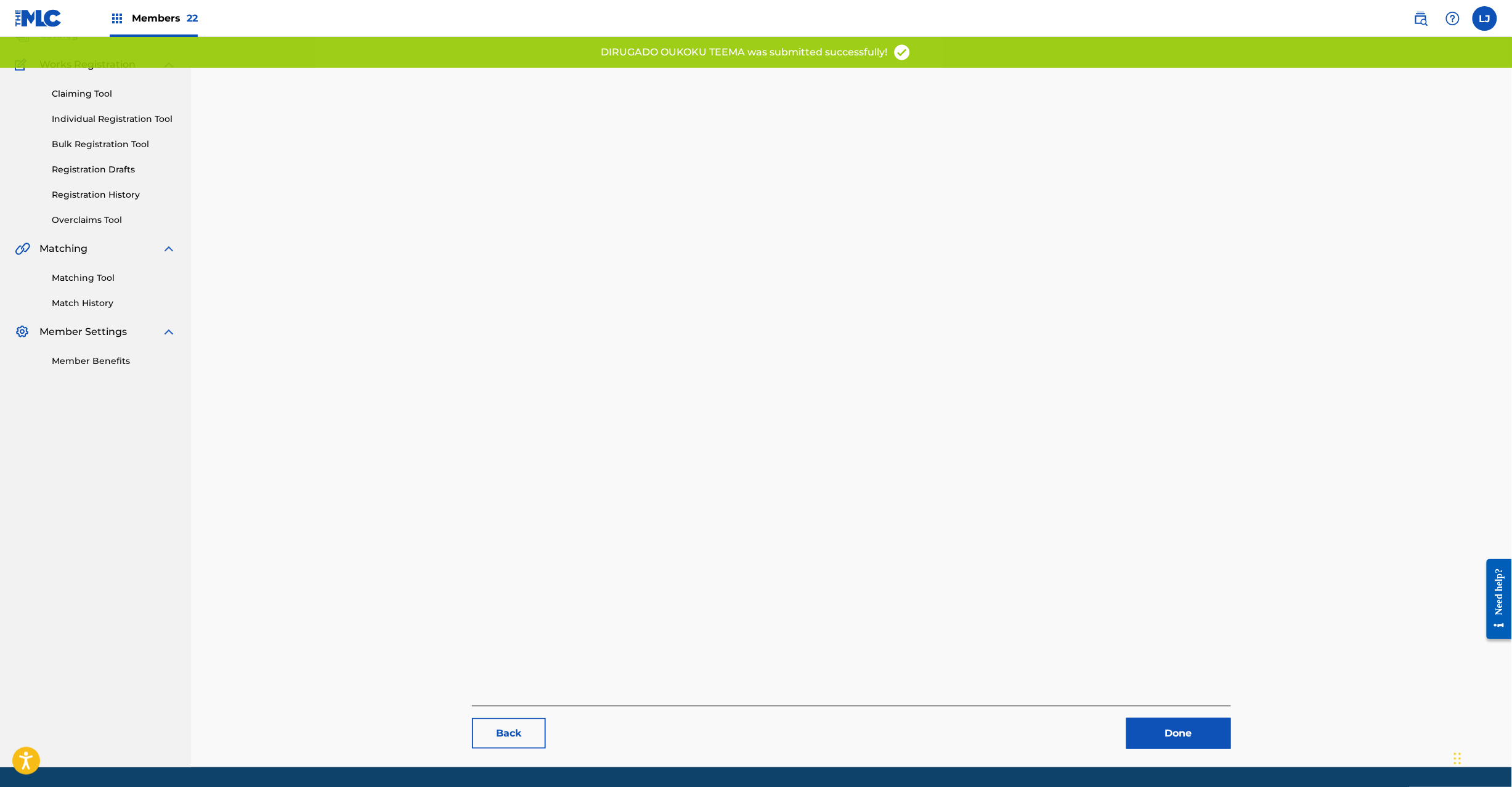
scroll to position [127, 0]
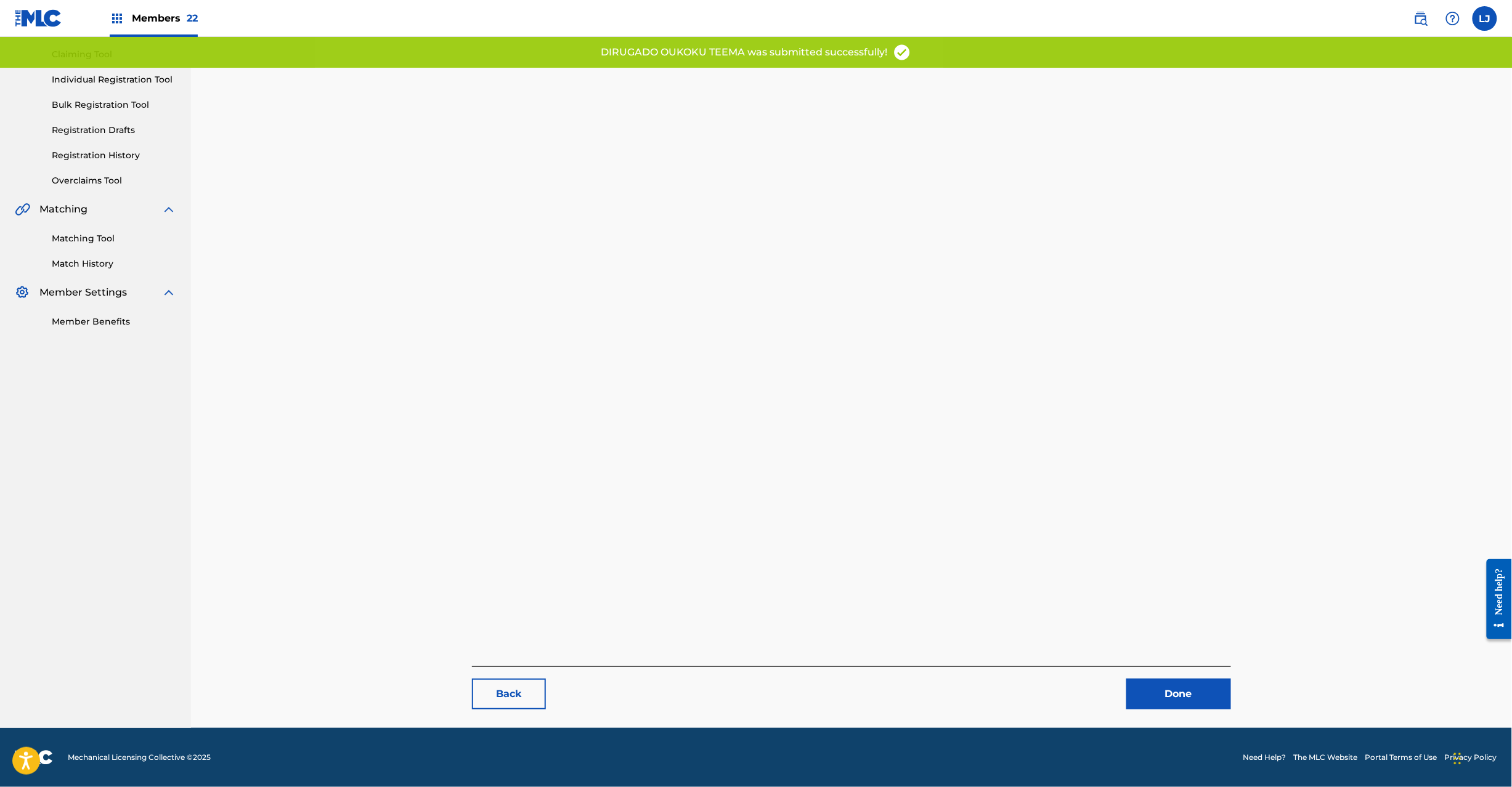
click at [1194, 695] on link "Done" at bounding box center [1179, 694] width 105 height 31
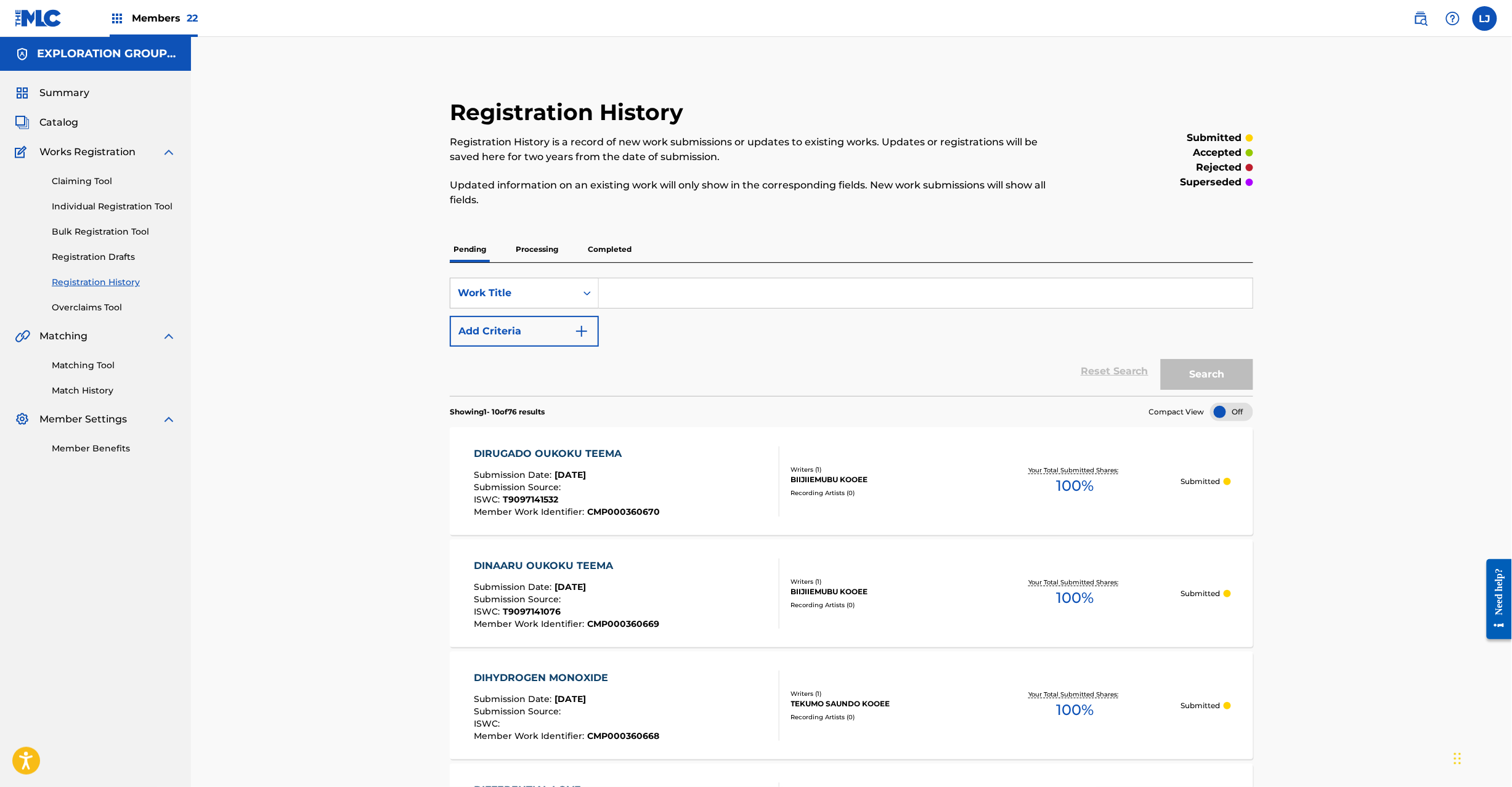
click at [64, 131] on div "Summary Catalog Works Registration Claiming Tool Individual Registration Tool B…" at bounding box center [95, 270] width 191 height 399
click at [63, 124] on span "Catalog" at bounding box center [59, 122] width 39 height 15
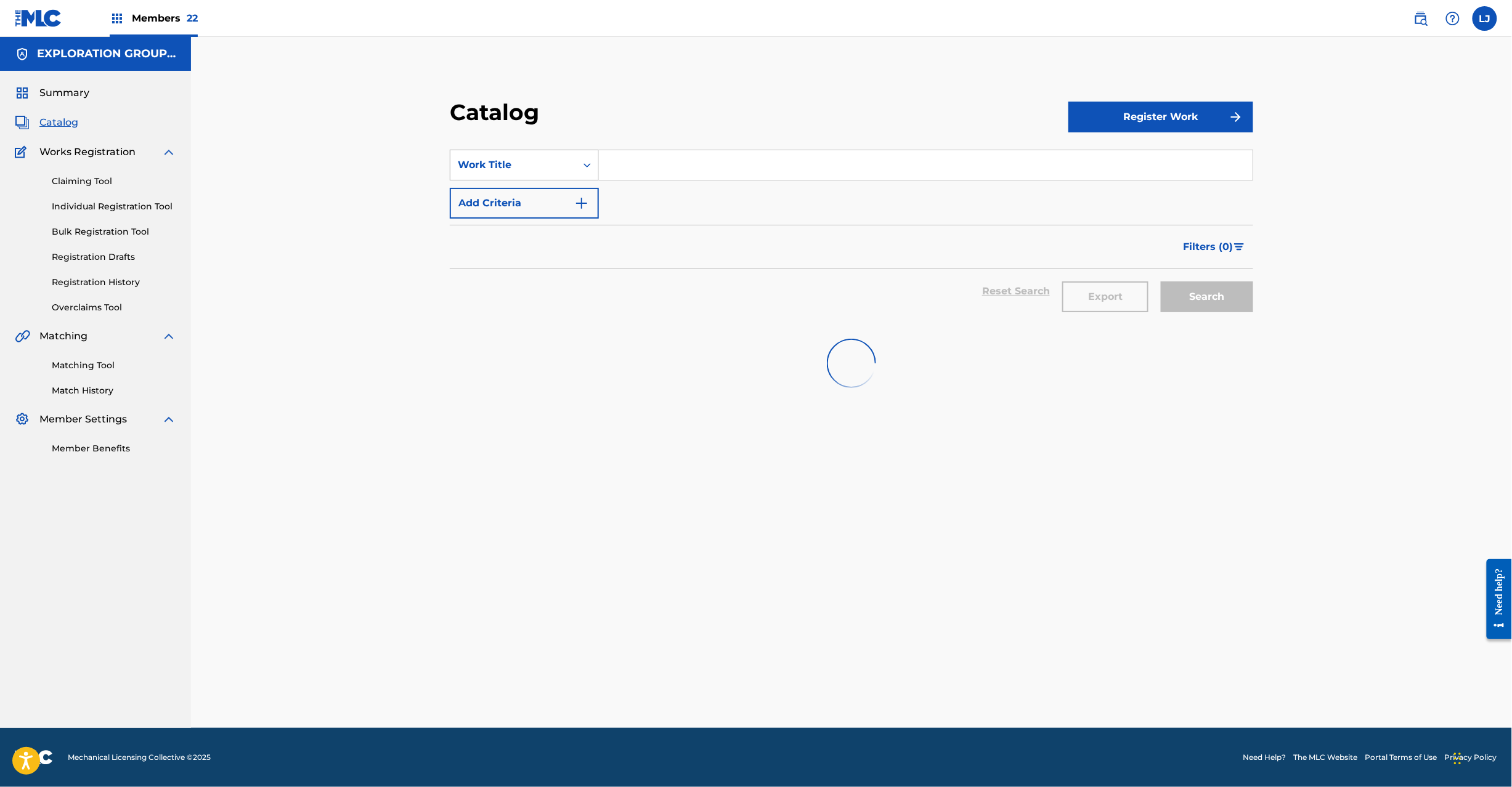
click at [516, 178] on div "Work Title" at bounding box center [524, 165] width 149 height 31
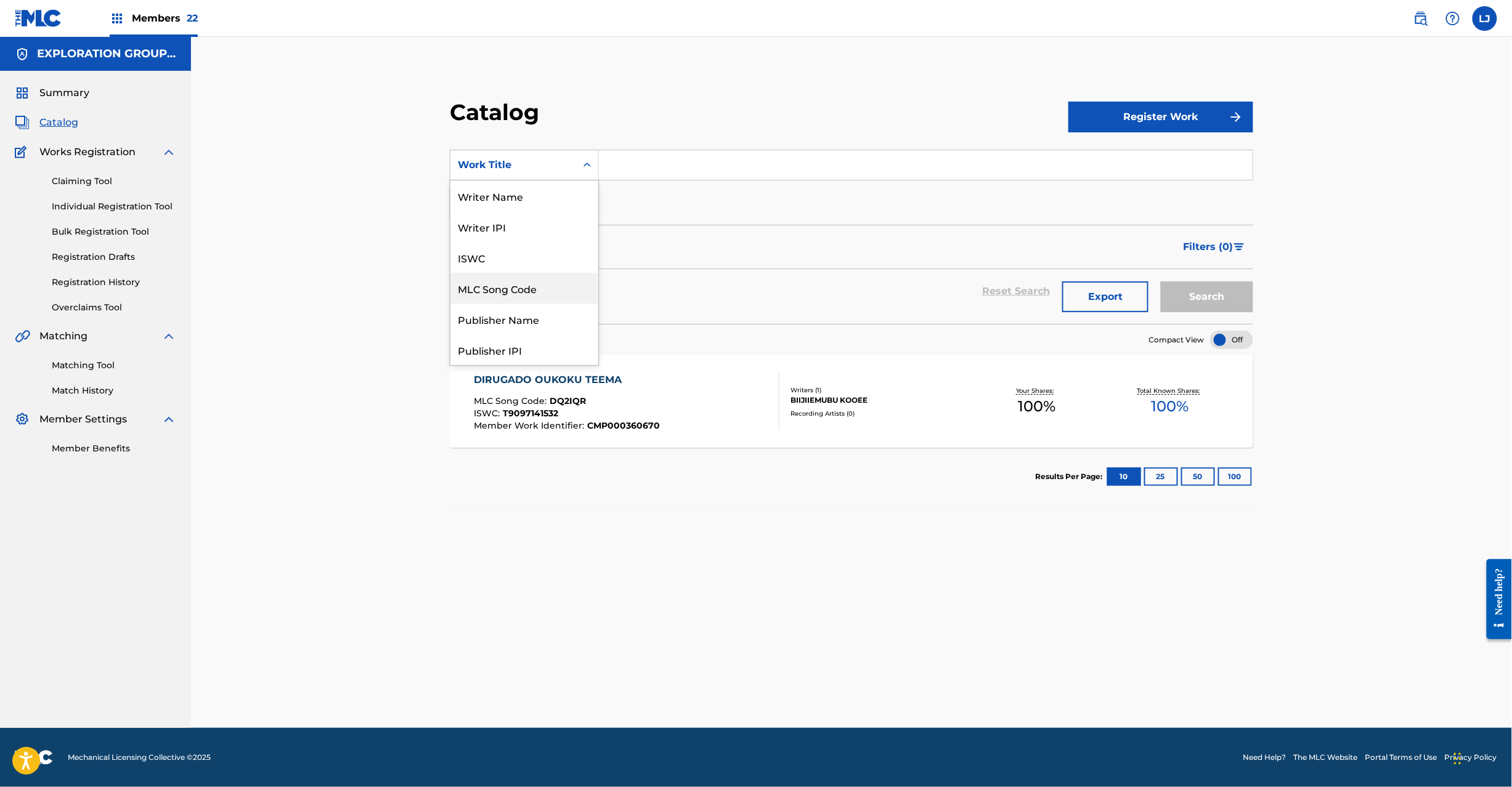
click at [508, 286] on div "MLC Song Code" at bounding box center [524, 288] width 148 height 31
click at [622, 156] on input "Search Form" at bounding box center [926, 165] width 654 height 29
paste input "DQ2IQI"
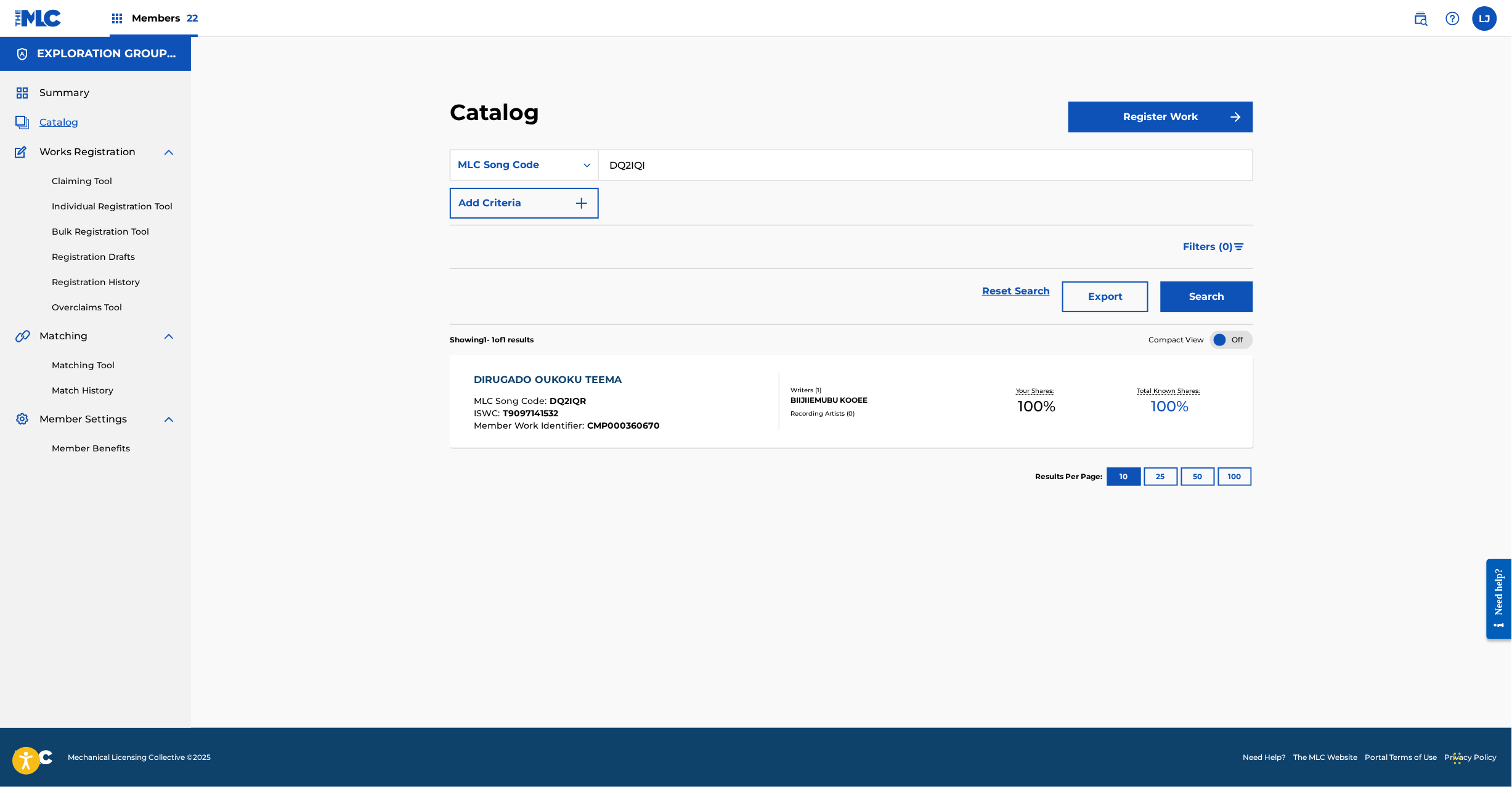
type input "DQ2IQI"
click at [1211, 303] on button "Search" at bounding box center [1207, 296] width 92 height 31
click at [602, 426] on span "CMP000360673" at bounding box center [623, 425] width 72 height 11
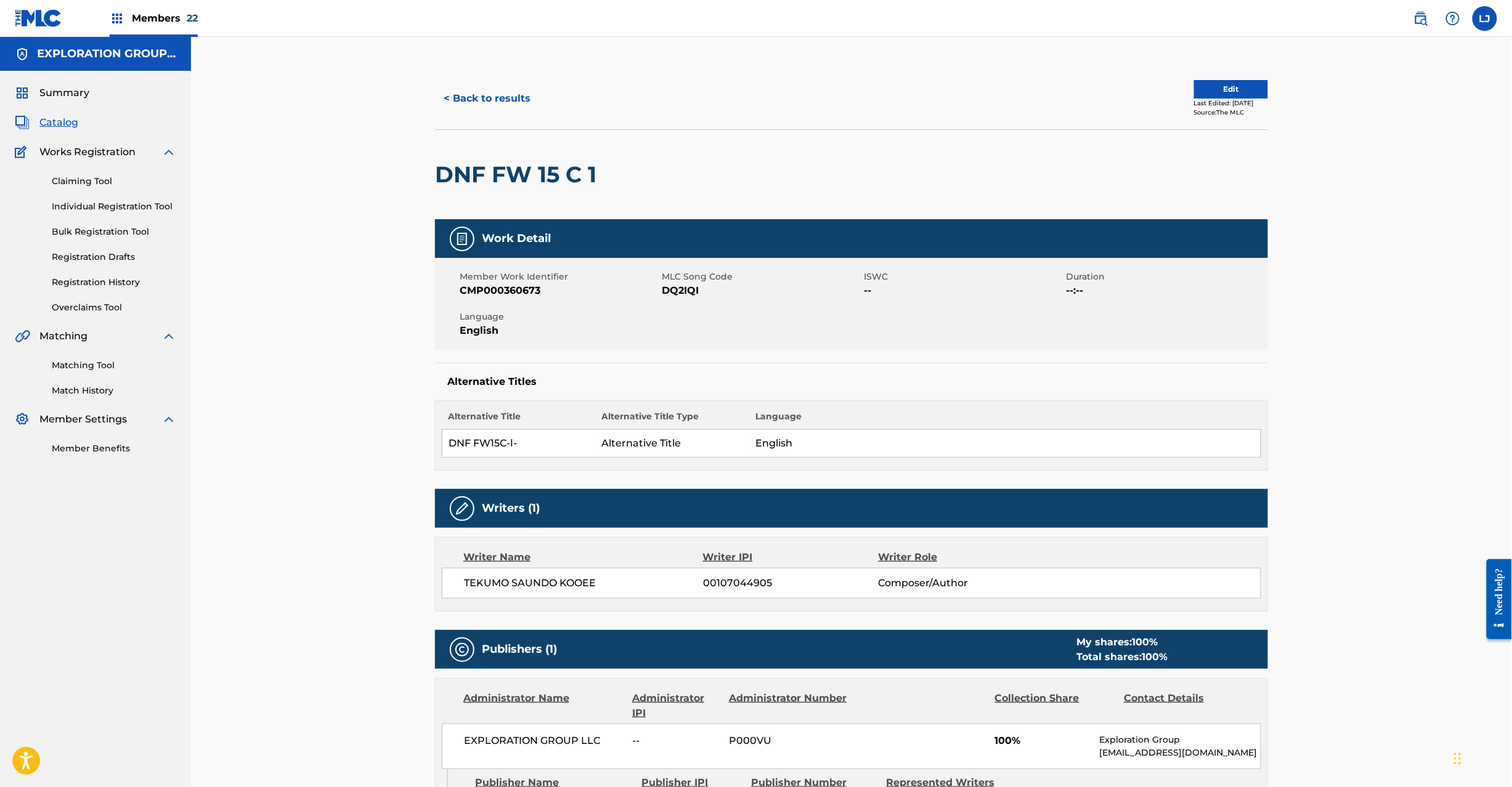
click at [1199, 91] on button "Edit" at bounding box center [1231, 89] width 74 height 18
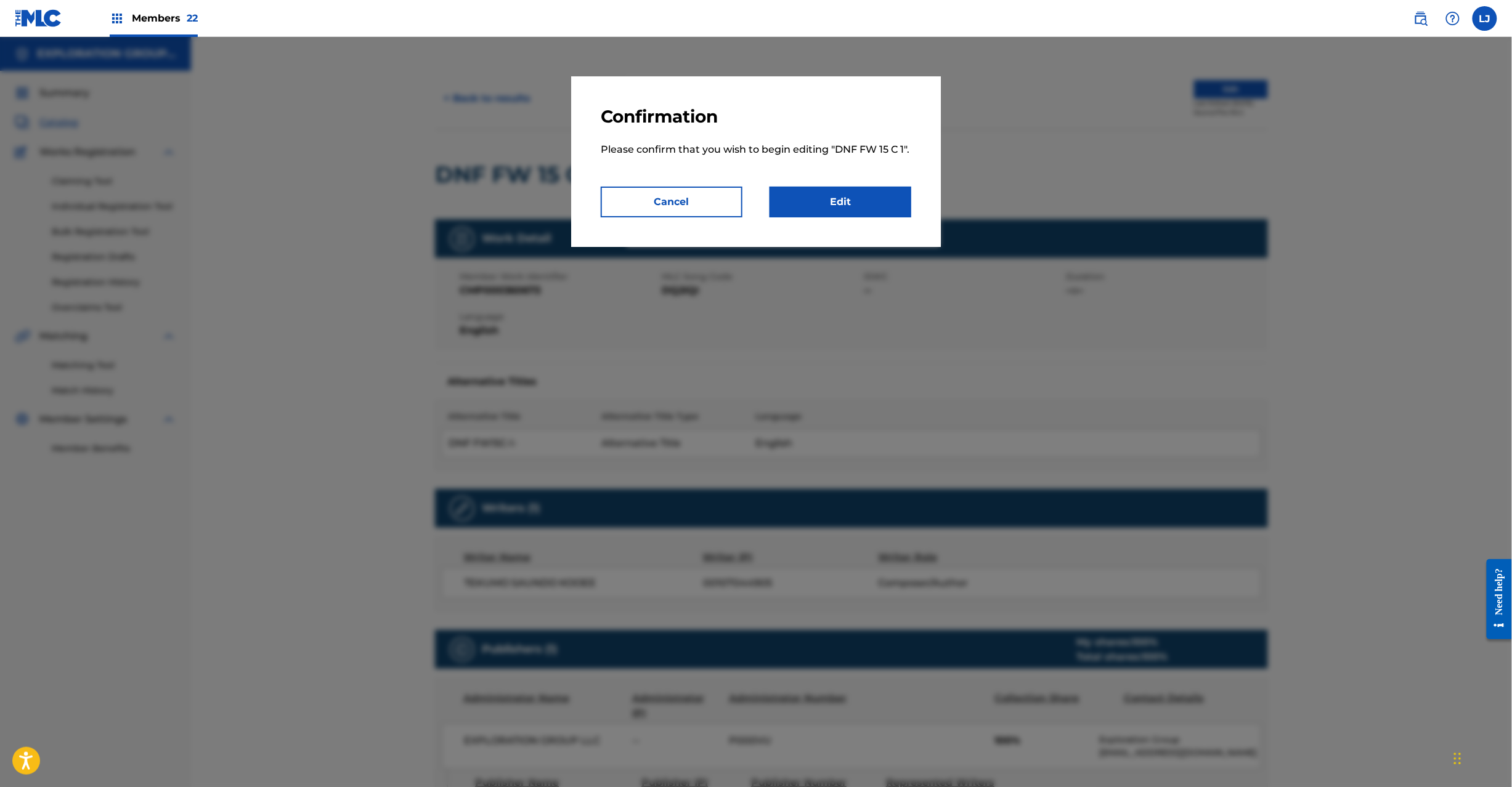
click at [807, 200] on link "Edit" at bounding box center [841, 202] width 142 height 31
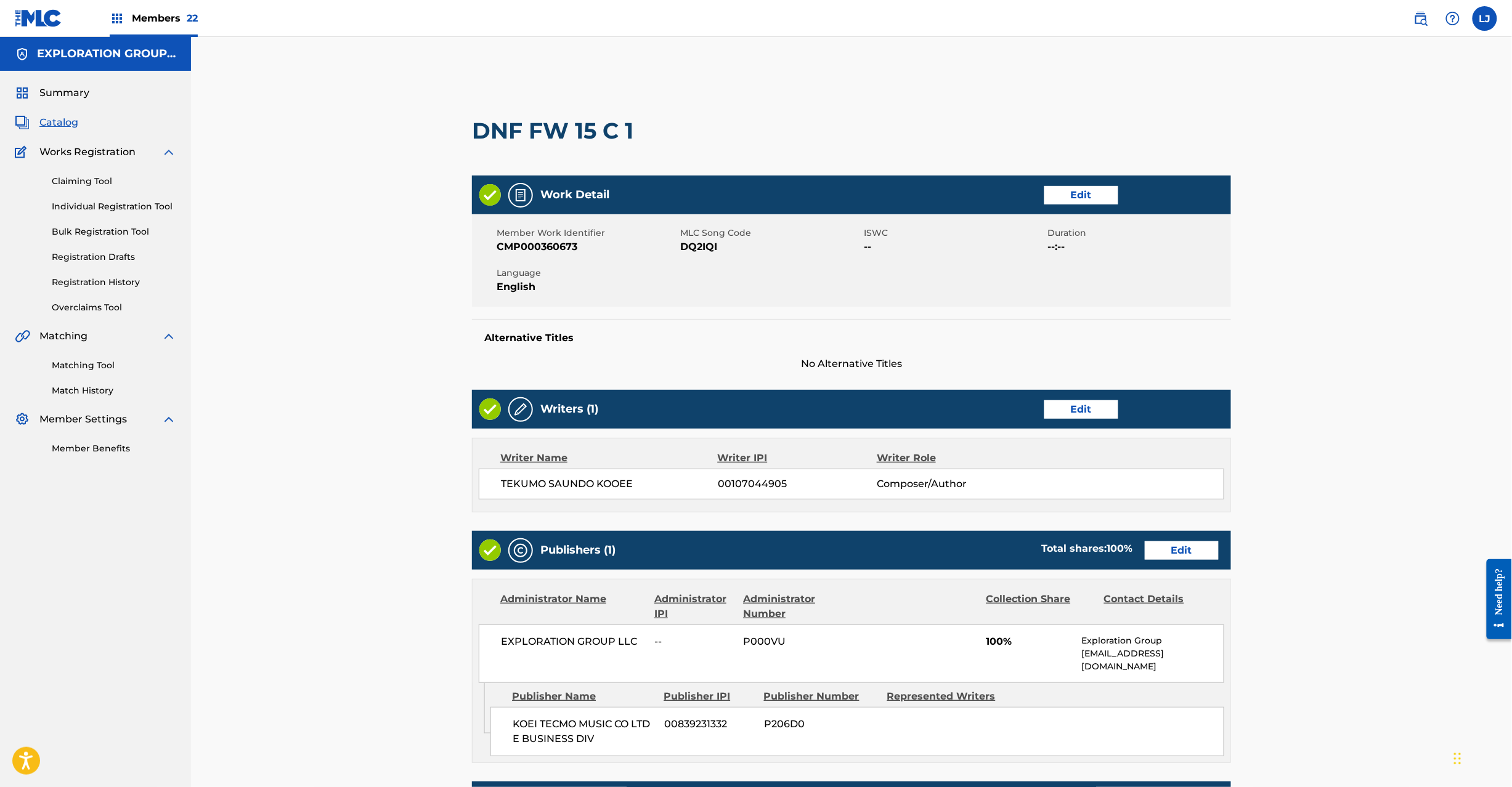
click at [1169, 543] on link "Edit" at bounding box center [1182, 551] width 74 height 18
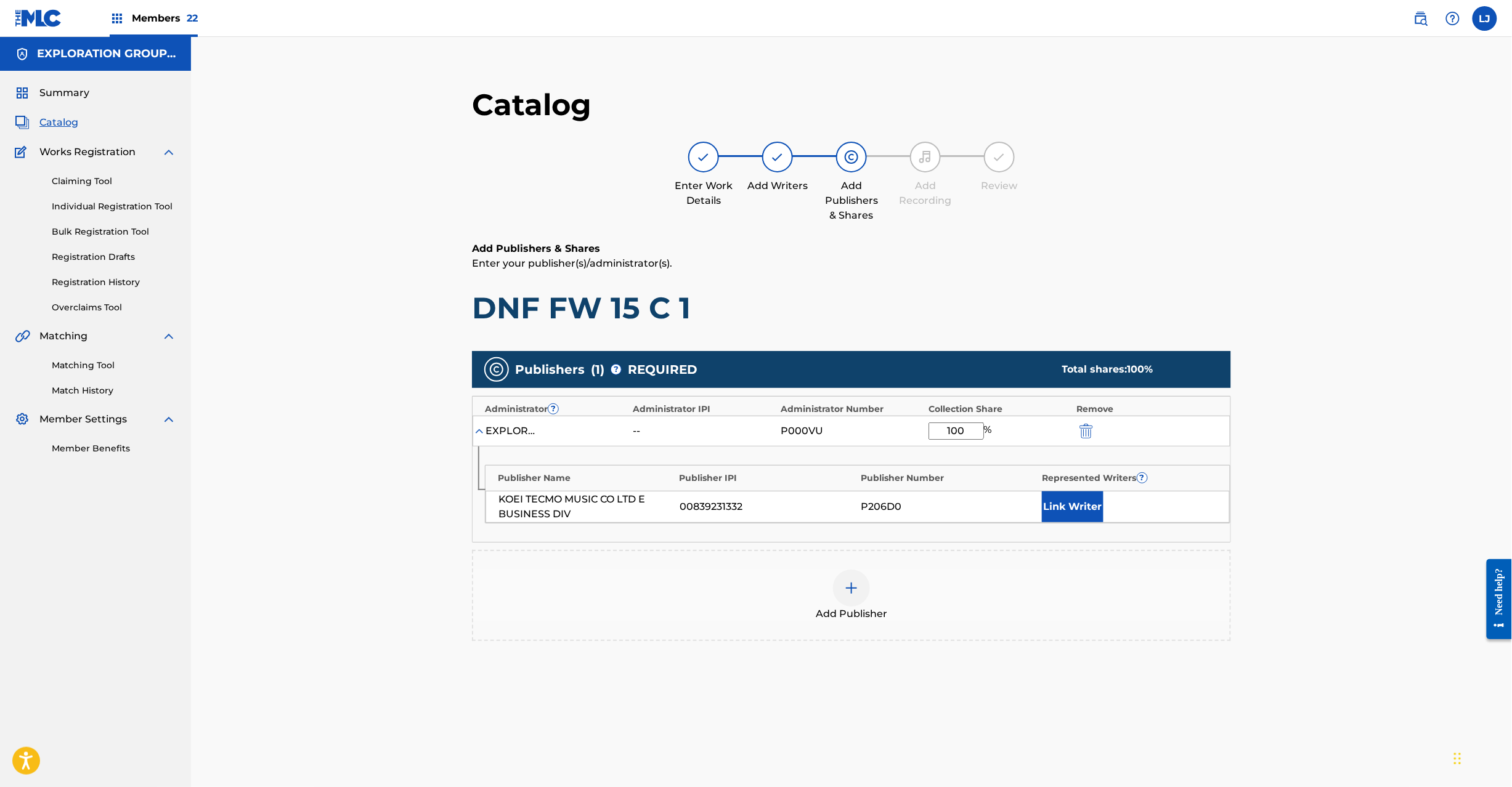
click at [1084, 439] on div "EXPLORATION GROUP LLC -- P000VU 100 %" at bounding box center [852, 431] width 758 height 31
click at [1096, 430] on div at bounding box center [1103, 431] width 55 height 14
click at [1085, 430] on img "submit" at bounding box center [1086, 431] width 14 height 15
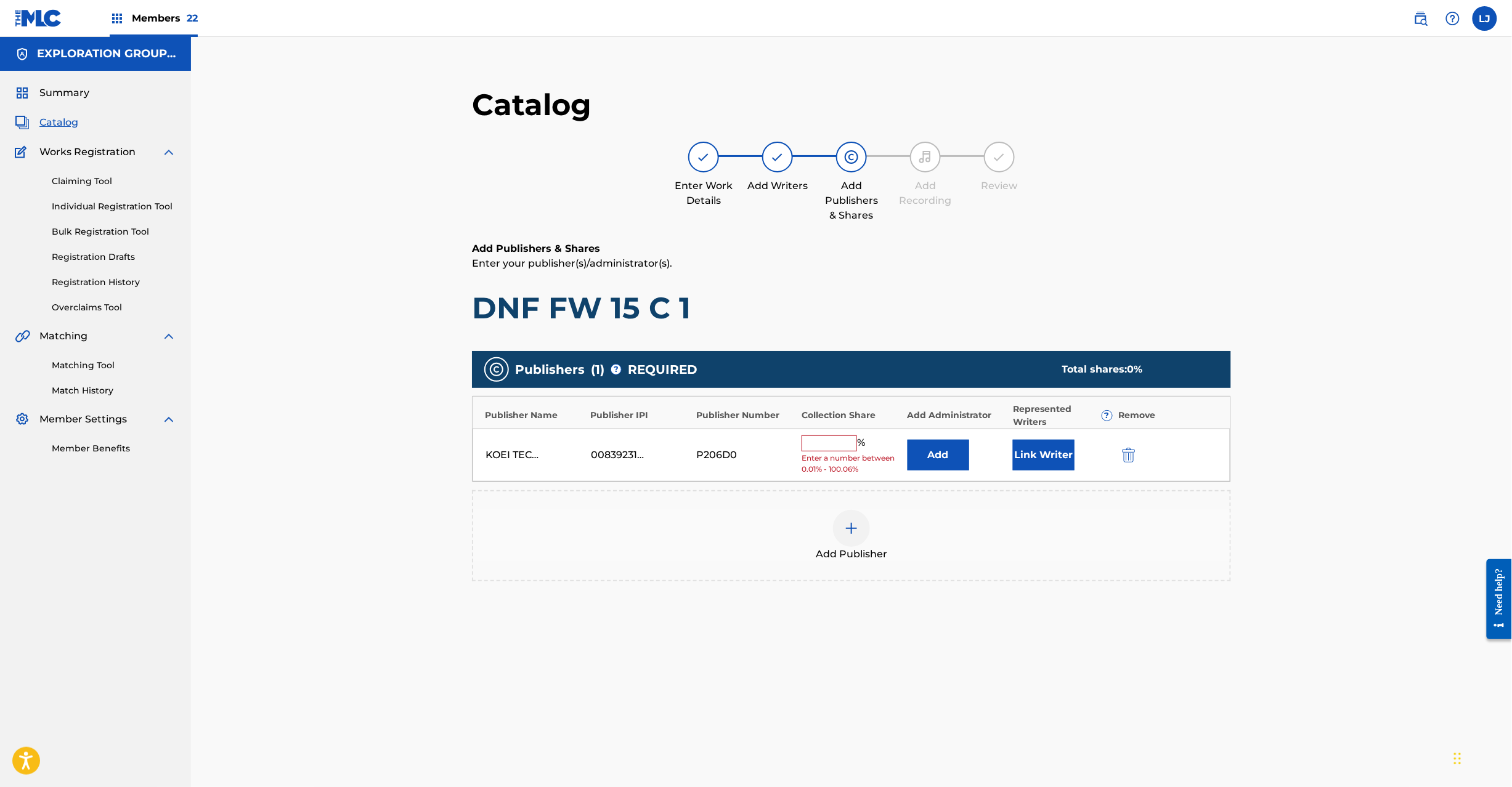
click at [1144, 459] on div at bounding box center [1146, 455] width 55 height 14
click at [1134, 458] on img "submit" at bounding box center [1128, 455] width 14 height 15
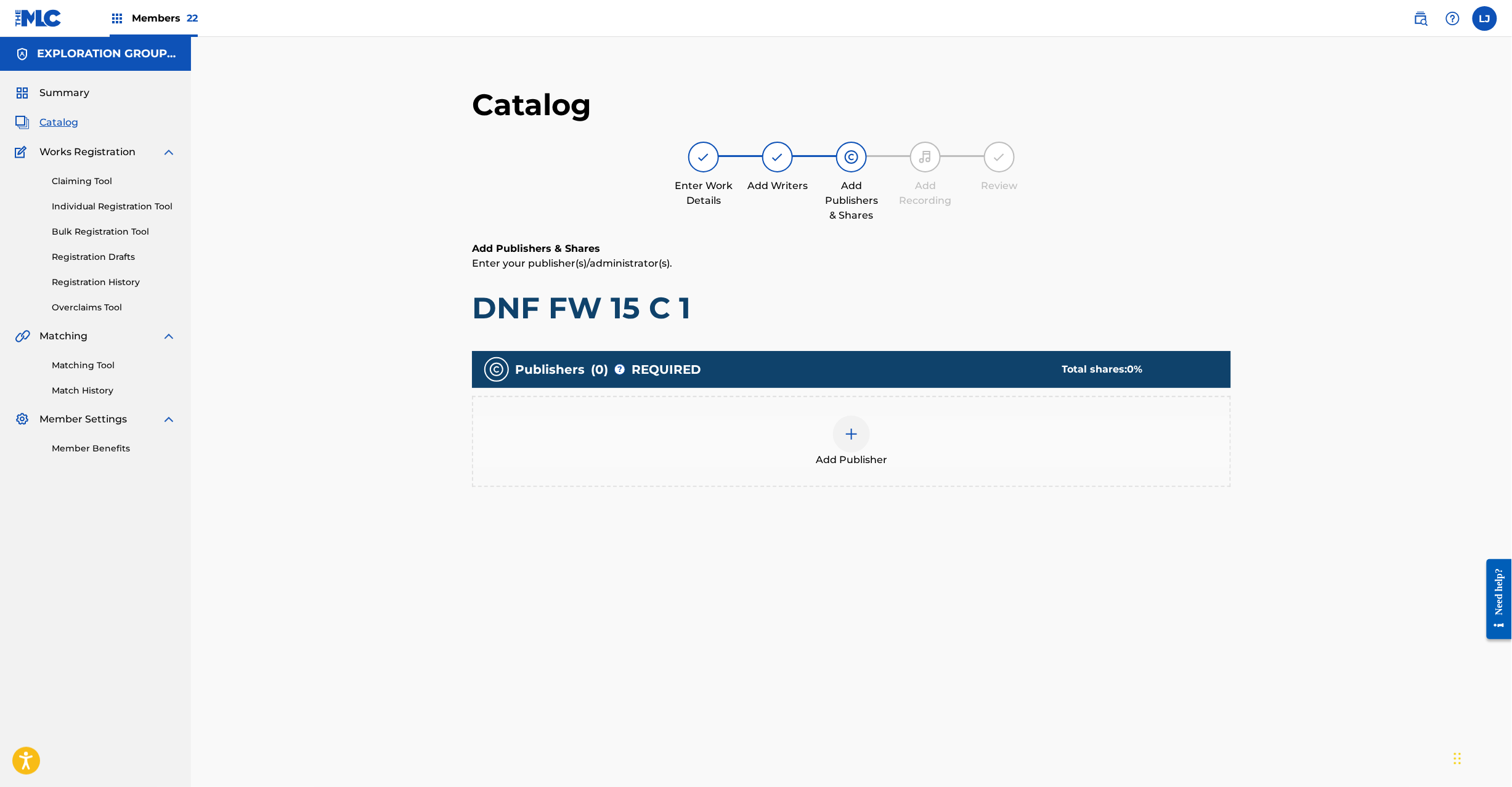
click at [843, 429] on div at bounding box center [851, 434] width 37 height 37
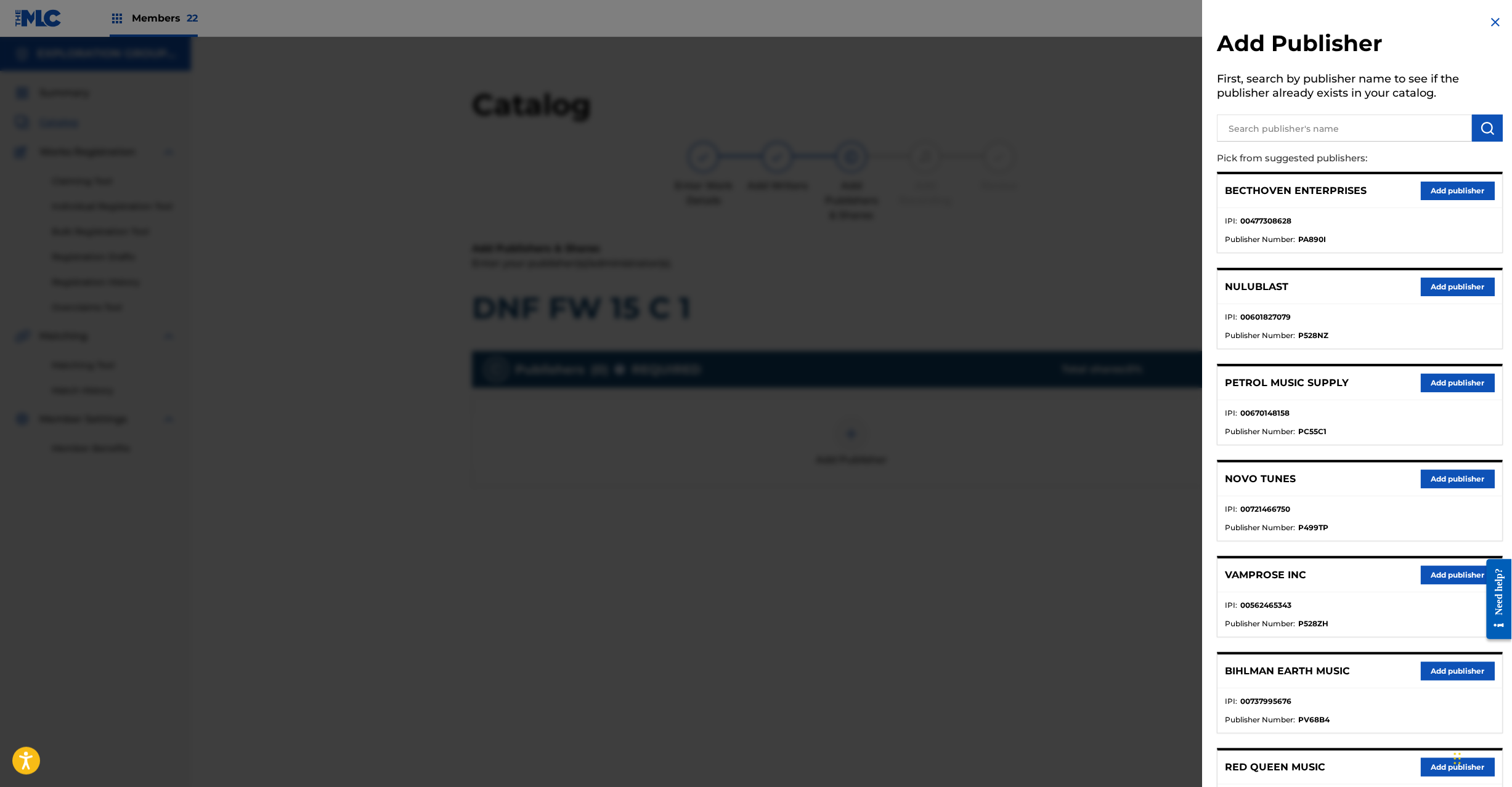
click at [1337, 139] on input "text" at bounding box center [1345, 128] width 255 height 27
paste input "Koei Tecmo Music Co Ltd N Business Div"
type input "Koei Tecmo Music Co Ltd N Business Div"
click at [1487, 133] on img "submit" at bounding box center [1488, 128] width 15 height 15
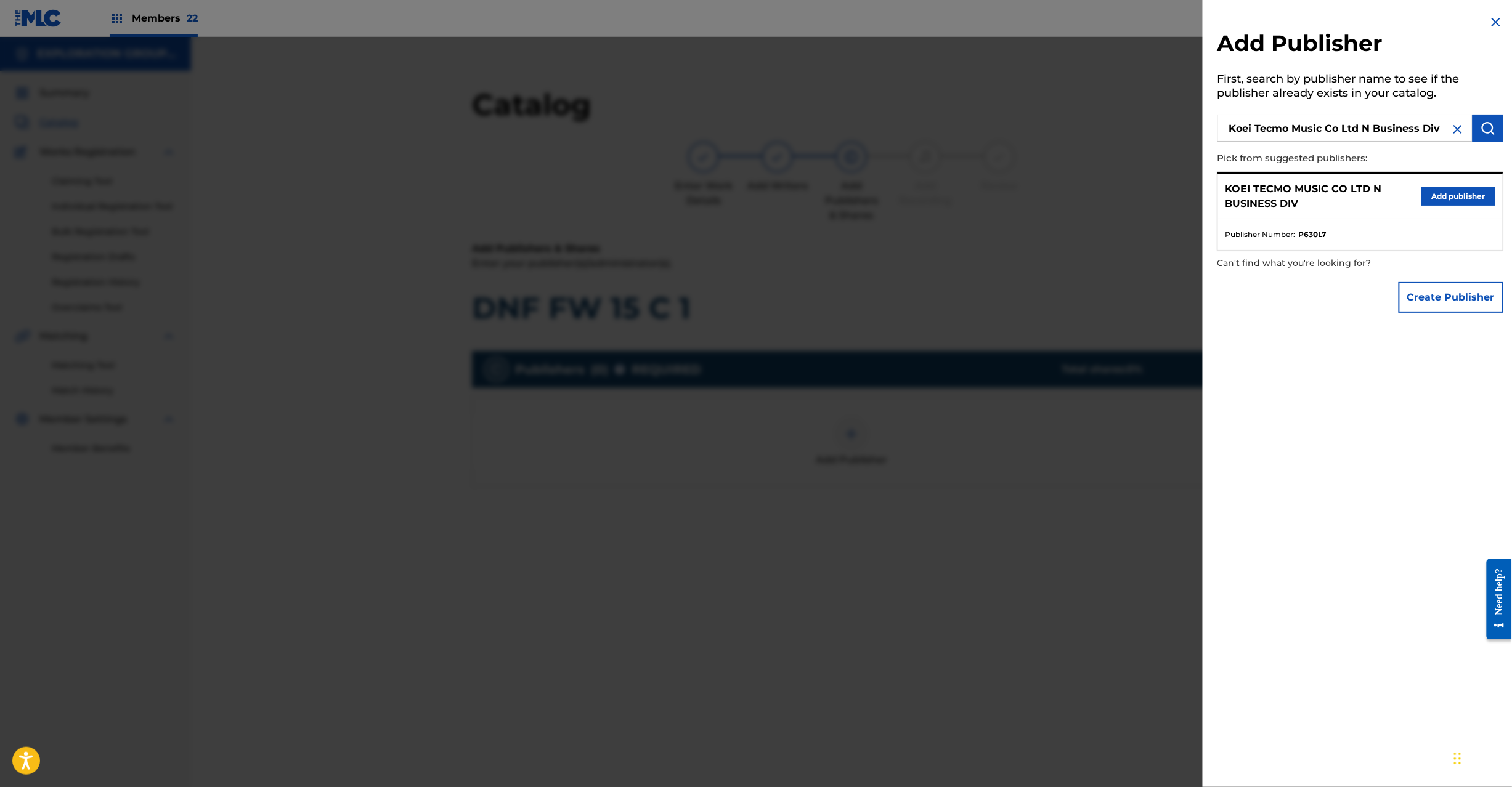
drag, startPoint x: 1432, startPoint y: 195, endPoint x: 915, endPoint y: 387, distance: 551.5
click at [1432, 195] on button "Add publisher" at bounding box center [1459, 197] width 74 height 18
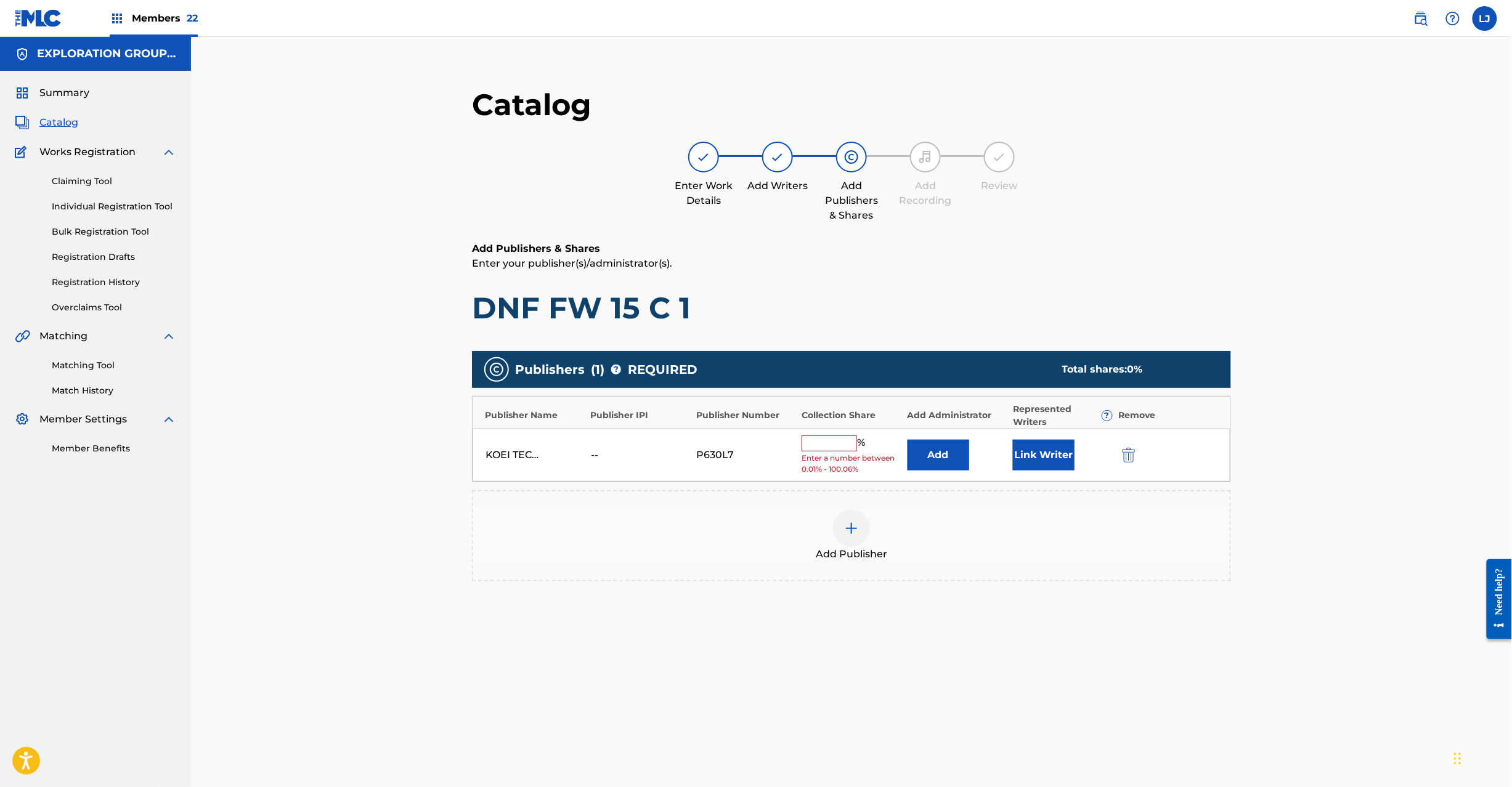
click at [923, 453] on button "Add" at bounding box center [938, 455] width 62 height 31
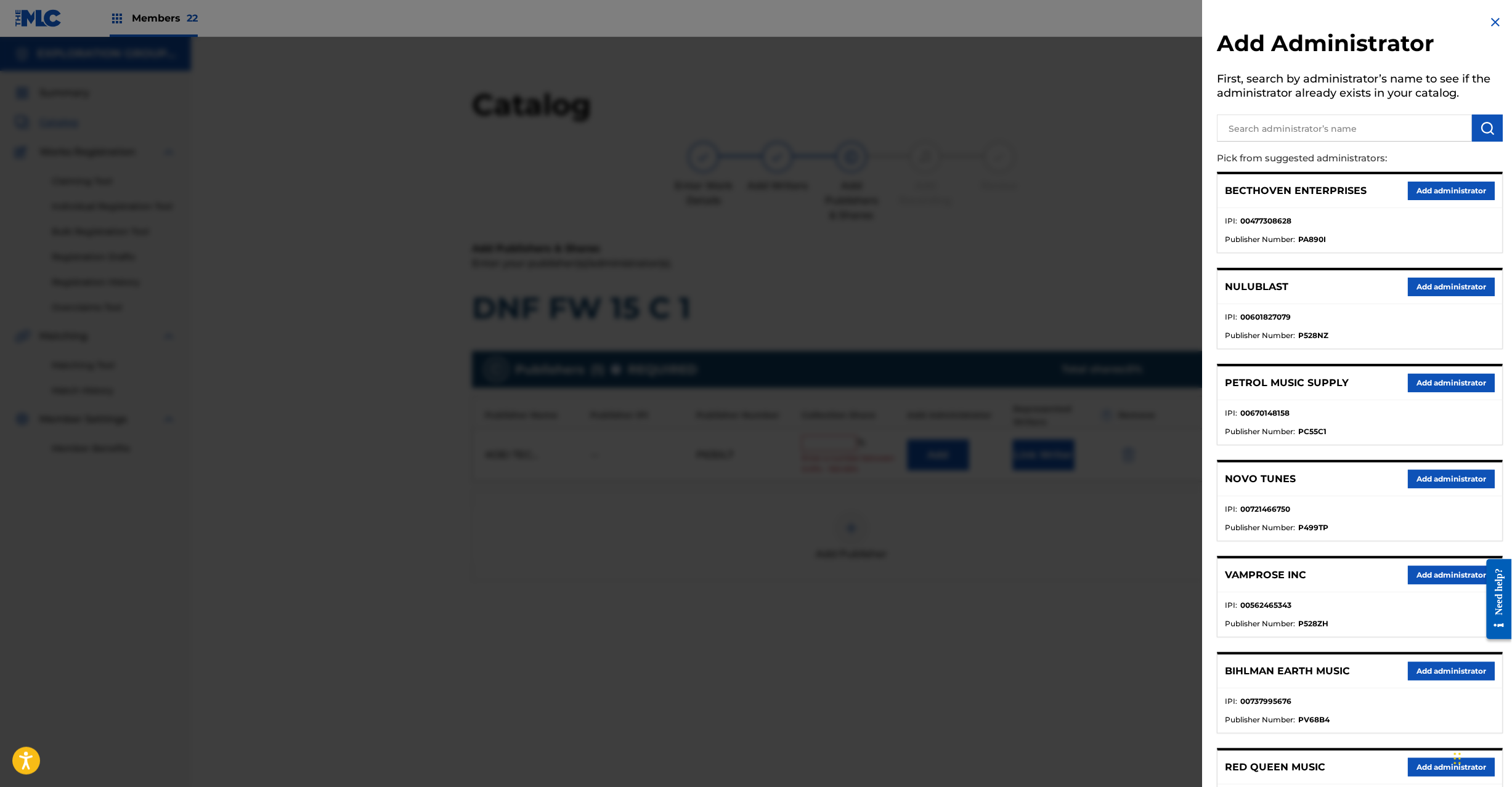
click at [1306, 136] on input "text" at bounding box center [1345, 128] width 255 height 27
paste input "Exploration Group LLC"
type input "Exploration Group LLC"
click at [1485, 138] on button "submit" at bounding box center [1488, 128] width 31 height 27
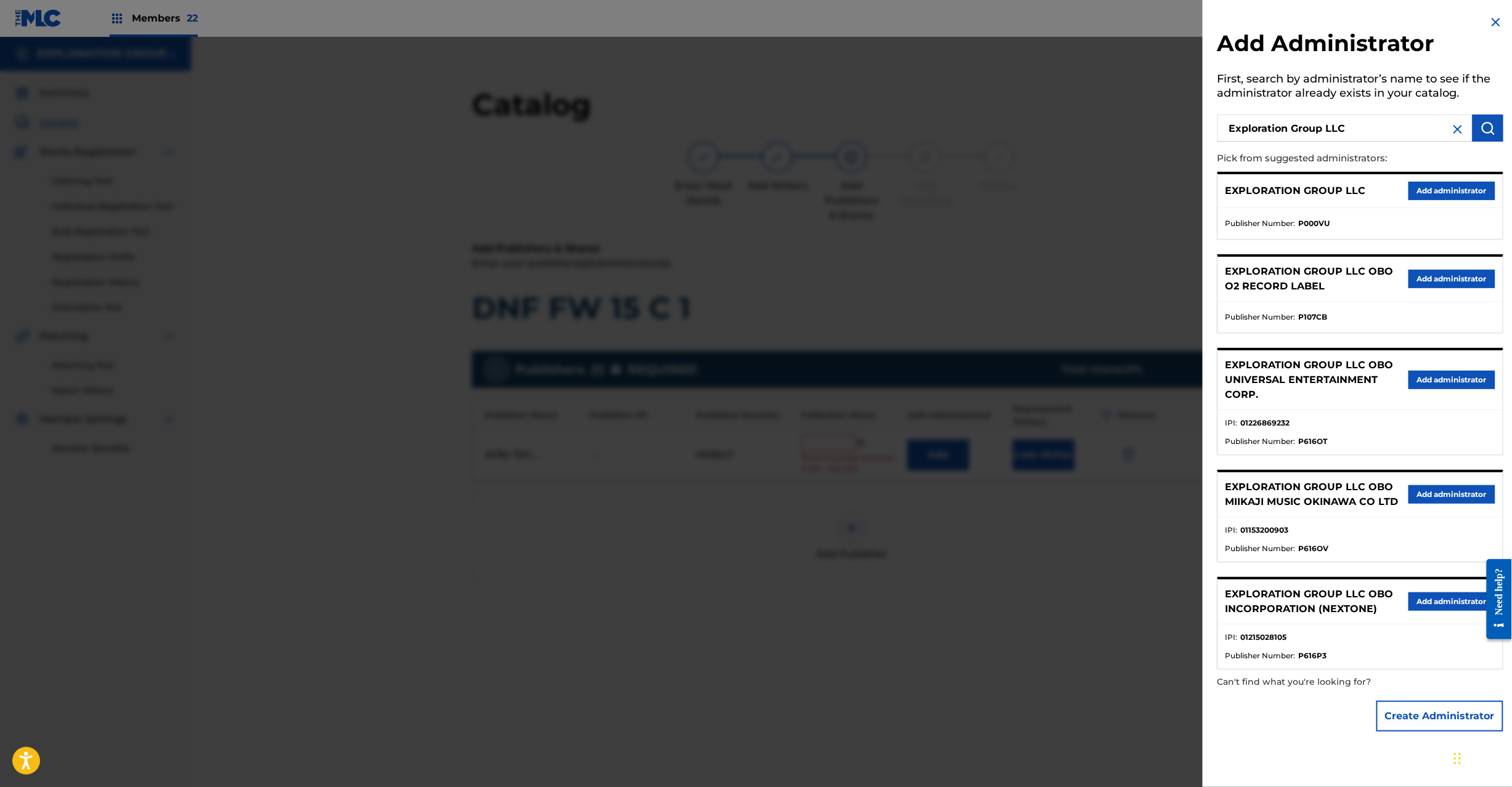
click at [1448, 192] on button "Add administrator" at bounding box center [1451, 191] width 87 height 18
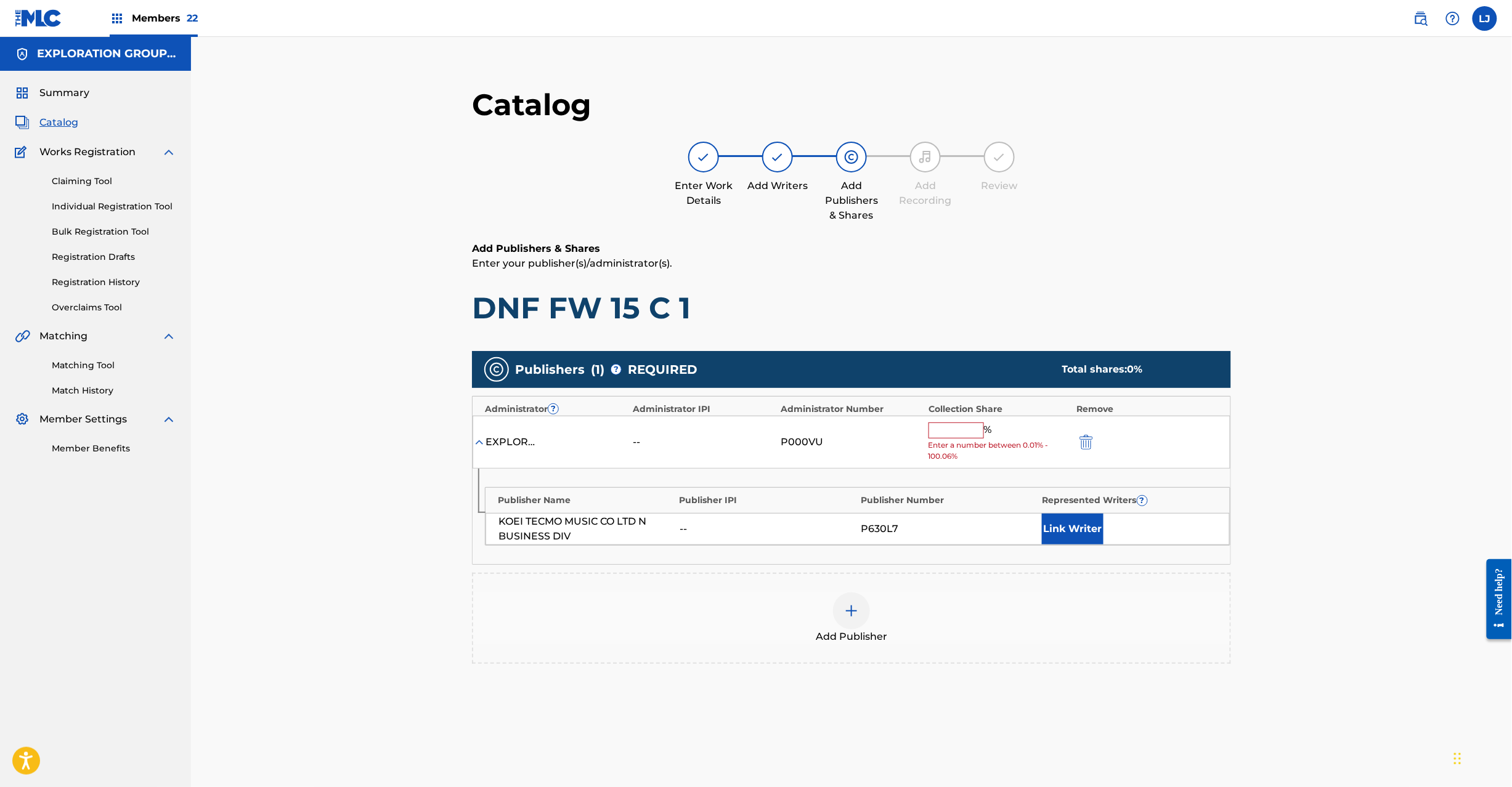
click at [967, 426] on input "text" at bounding box center [956, 430] width 55 height 16
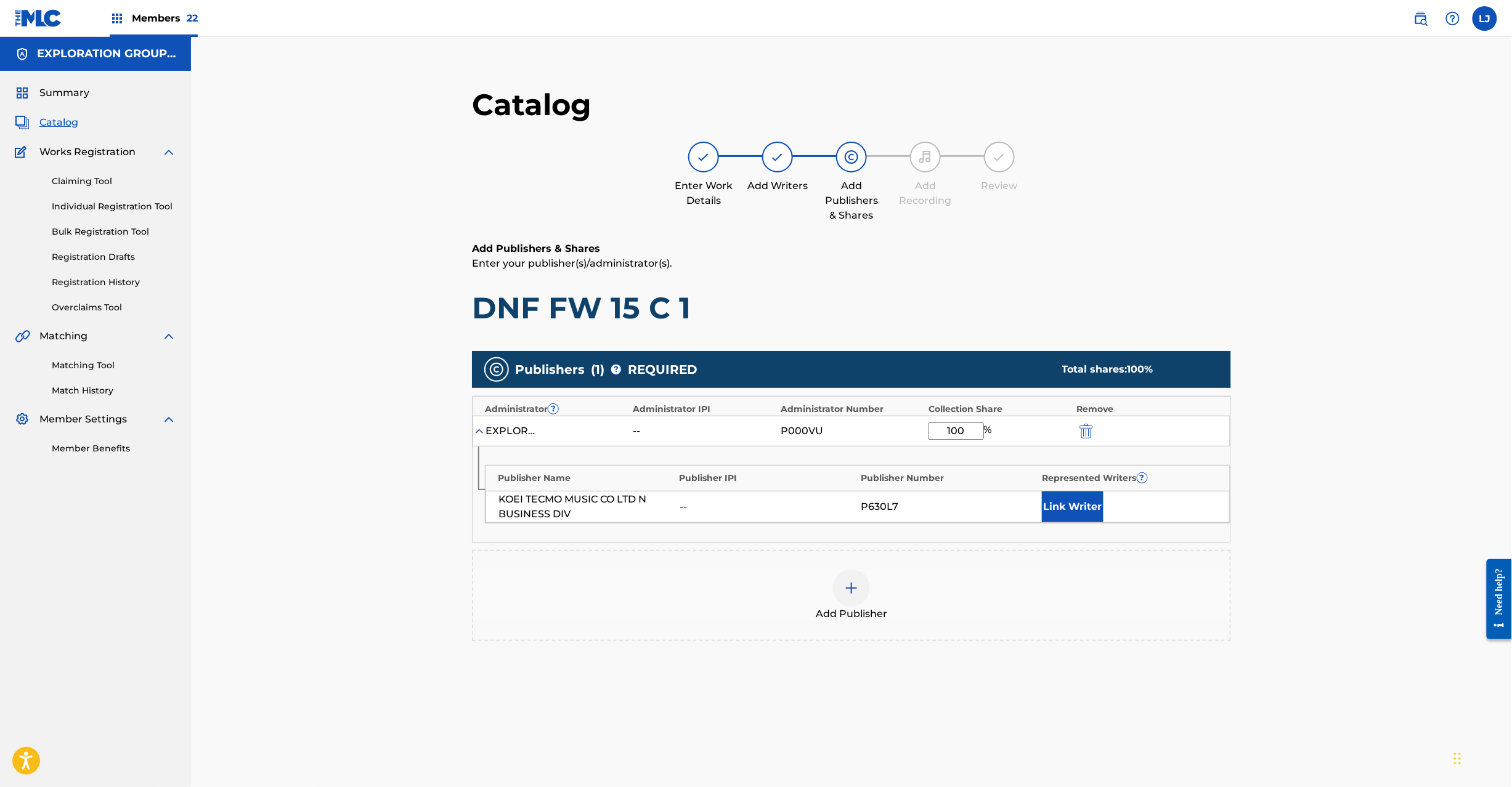
type input "100"
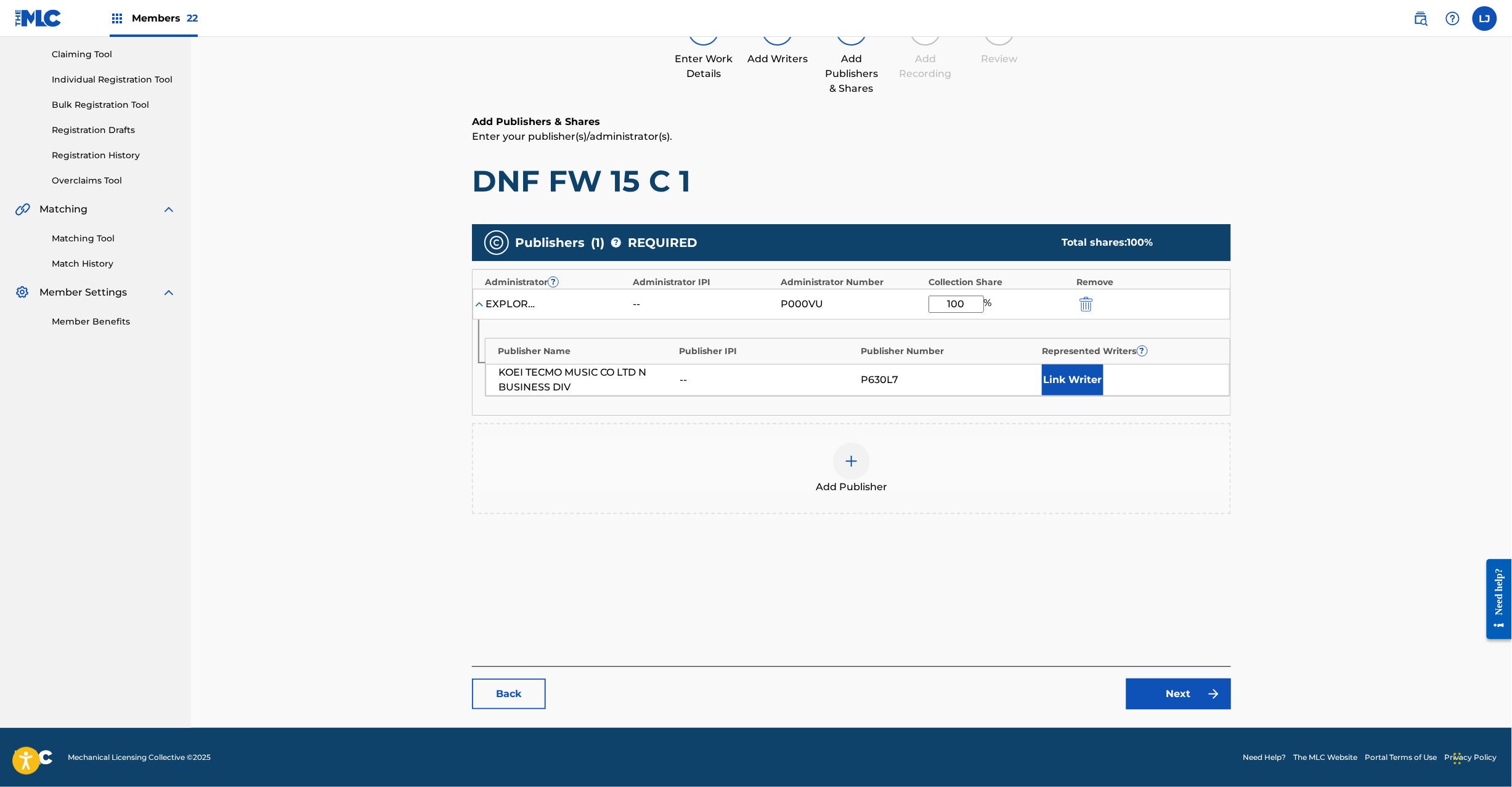
drag, startPoint x: 1147, startPoint y: 686, endPoint x: 1142, endPoint y: 696, distance: 11.2
click at [1142, 696] on div "Back Next" at bounding box center [852, 688] width 759 height 43
click at [1142, 696] on link "Next" at bounding box center [1179, 694] width 105 height 31
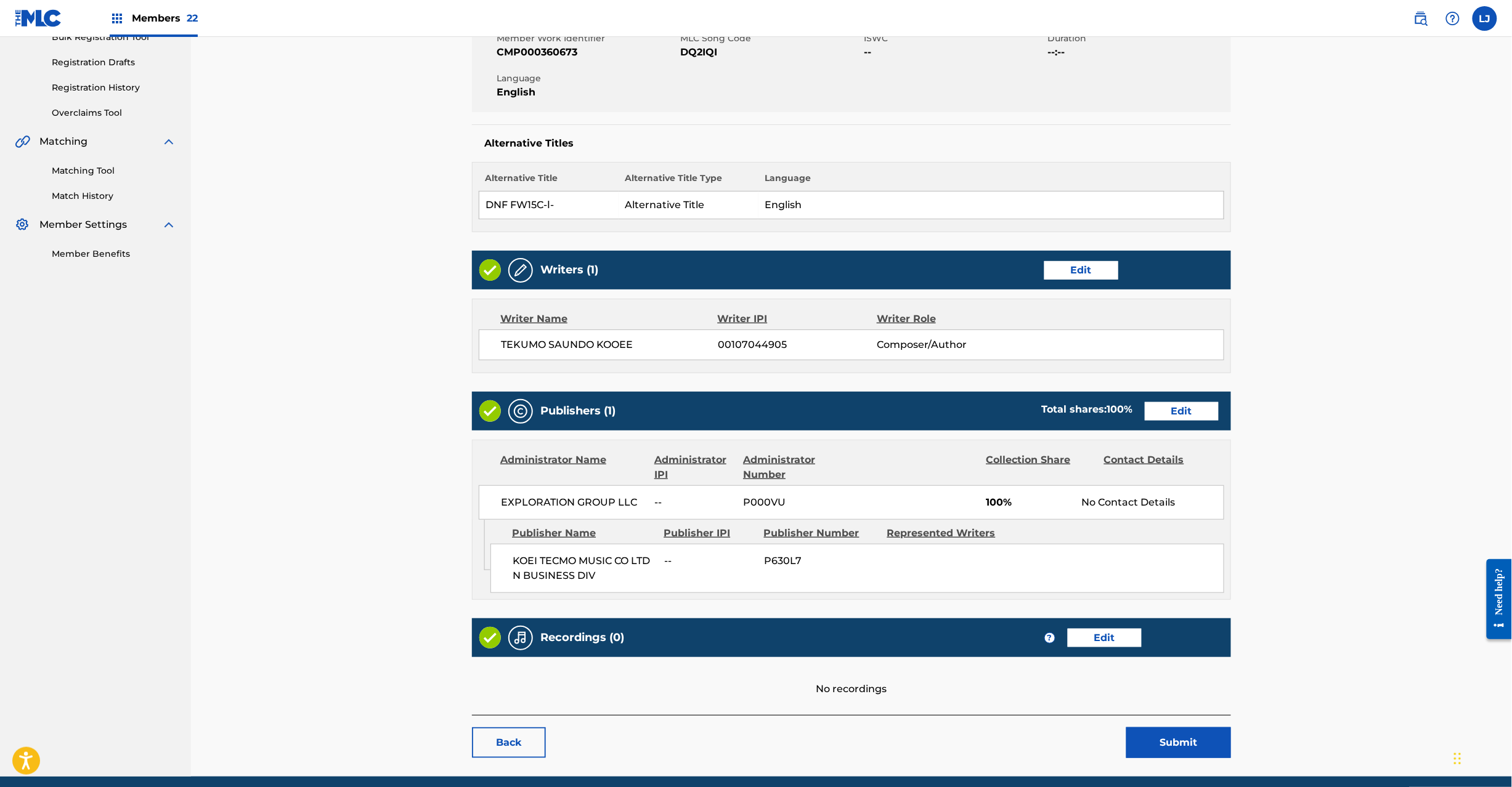
scroll to position [245, 0]
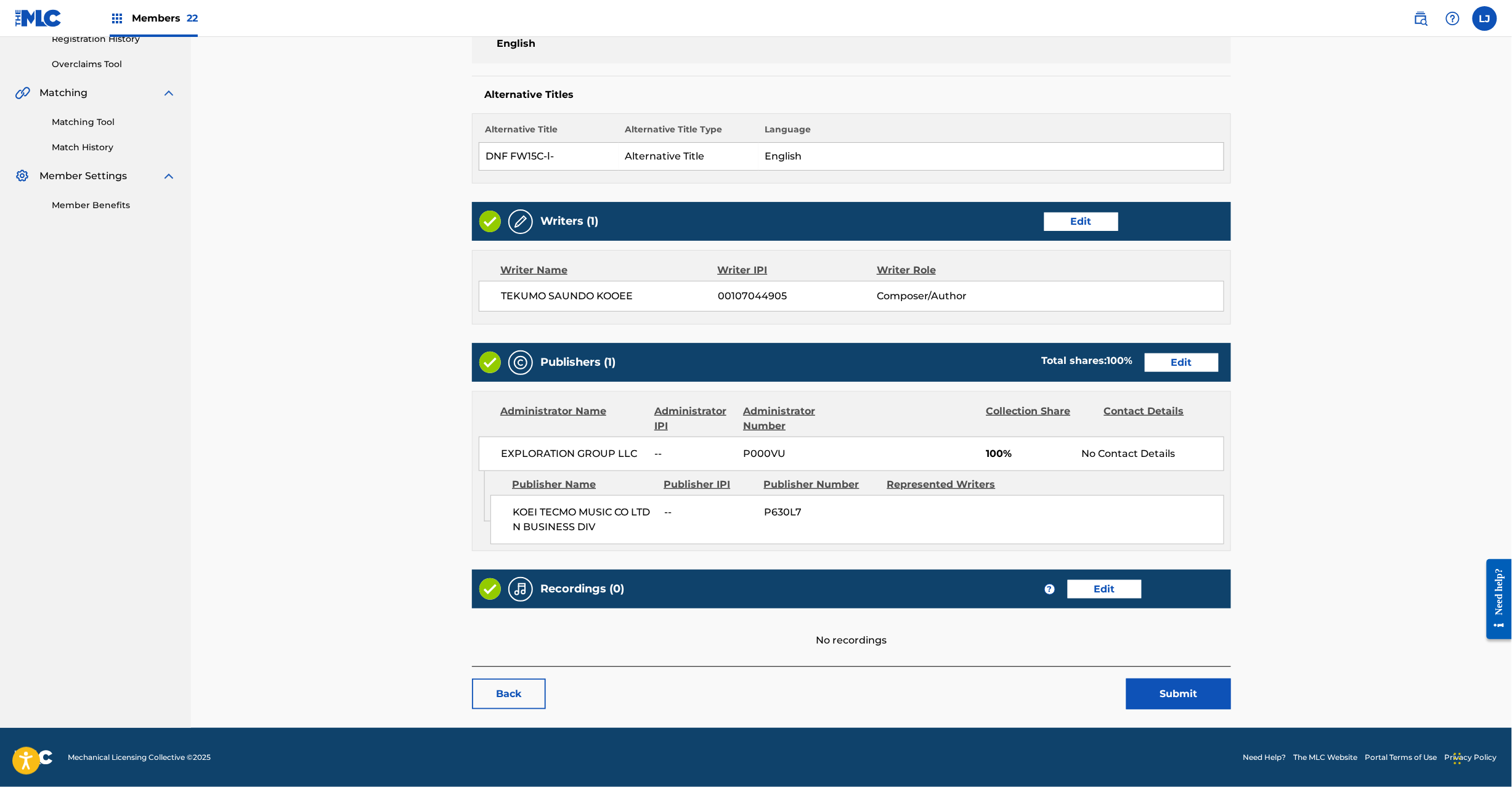
click at [1184, 682] on button "Submit" at bounding box center [1179, 694] width 105 height 31
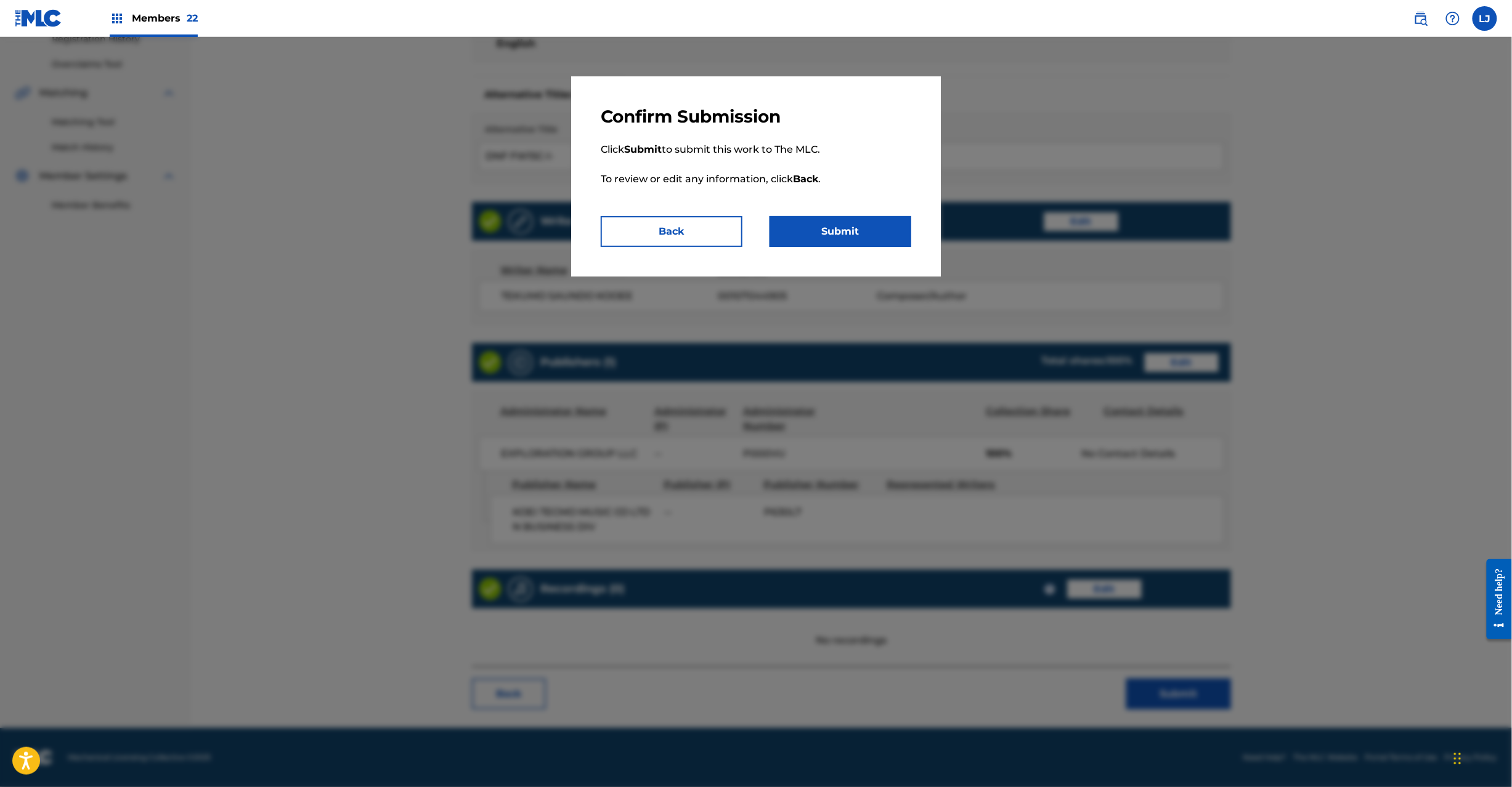
click at [844, 218] on button "Submit" at bounding box center [841, 231] width 142 height 31
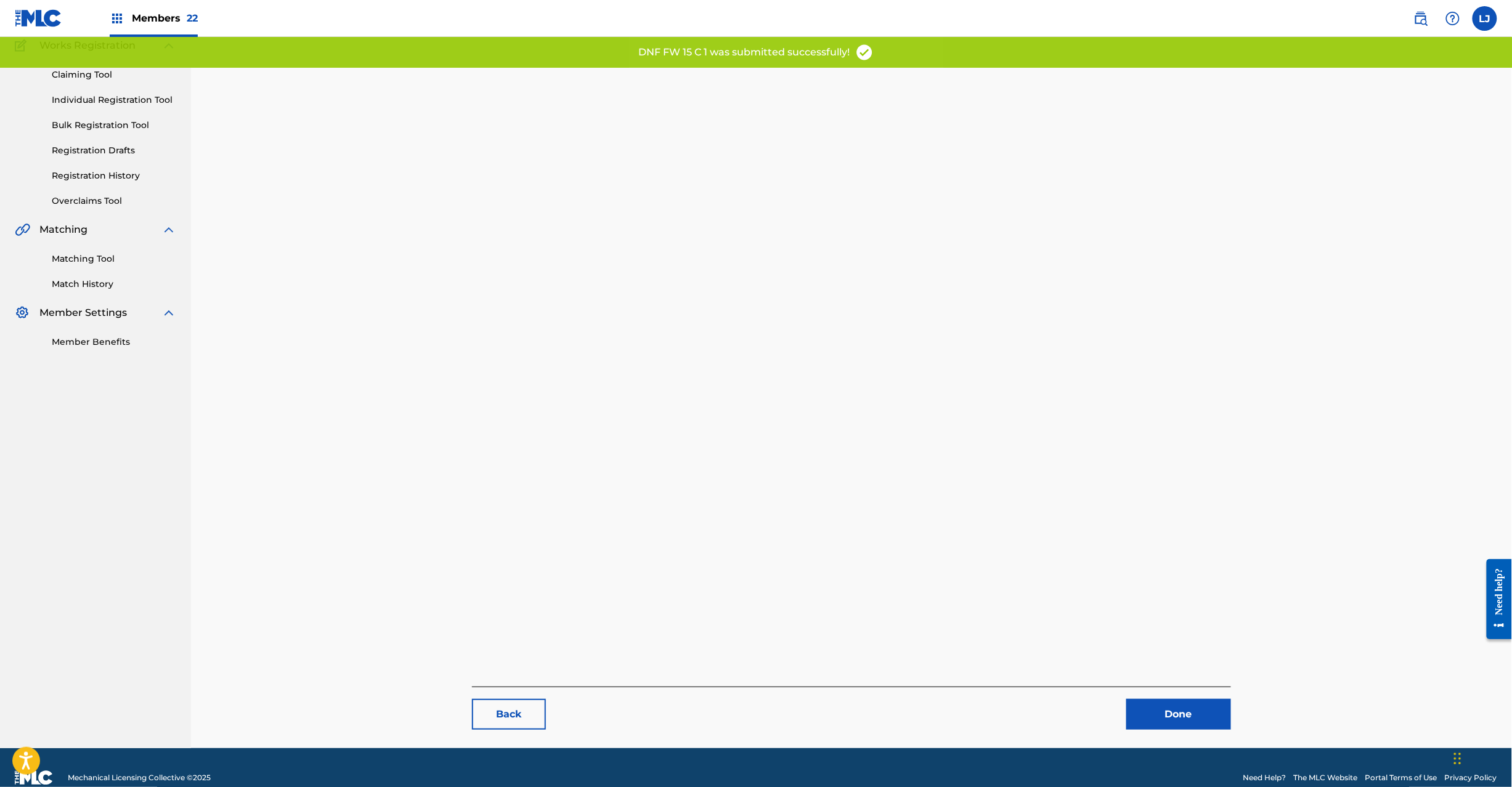
scroll to position [127, 0]
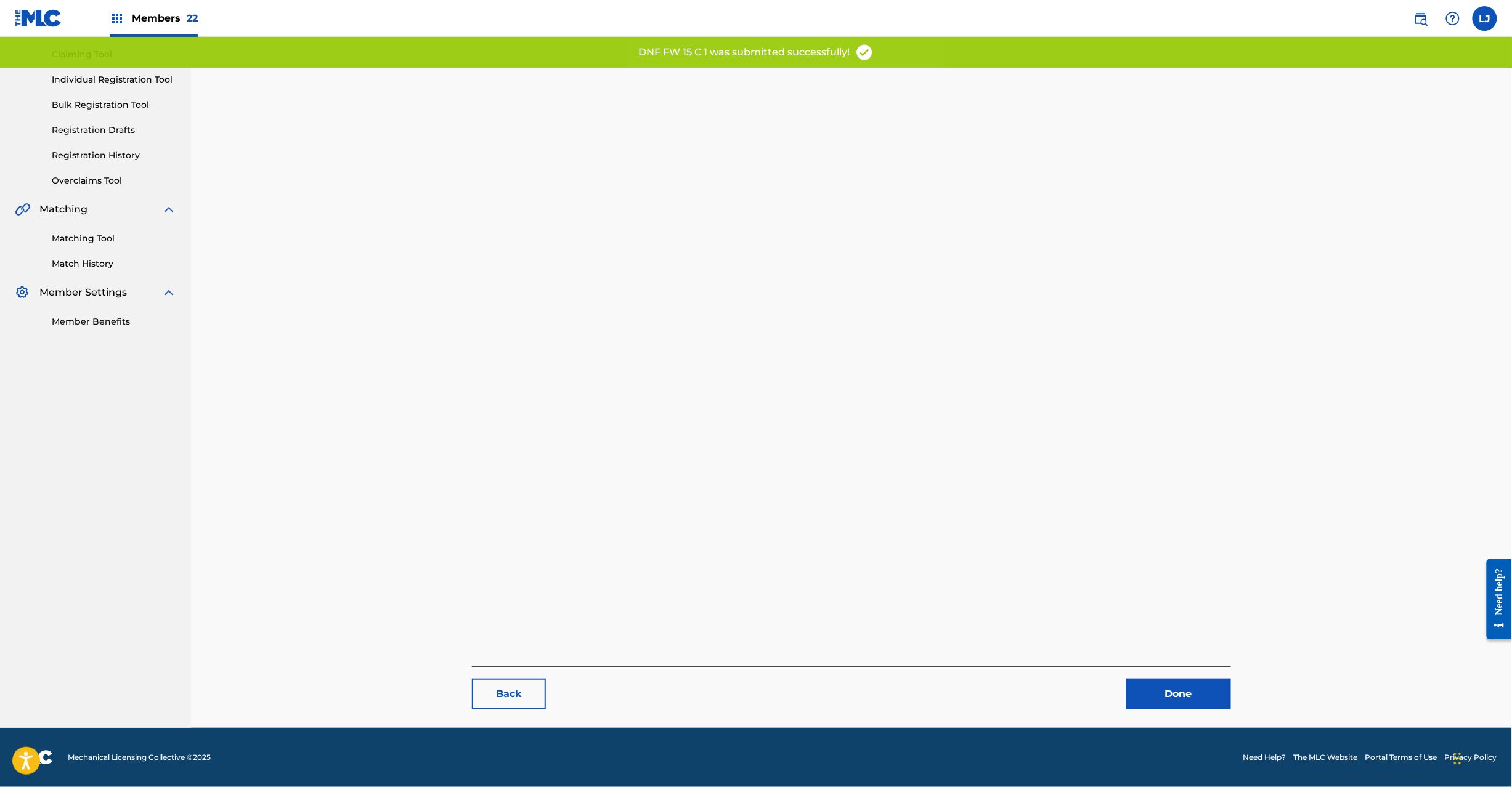
click at [1203, 689] on link "Done" at bounding box center [1179, 694] width 105 height 31
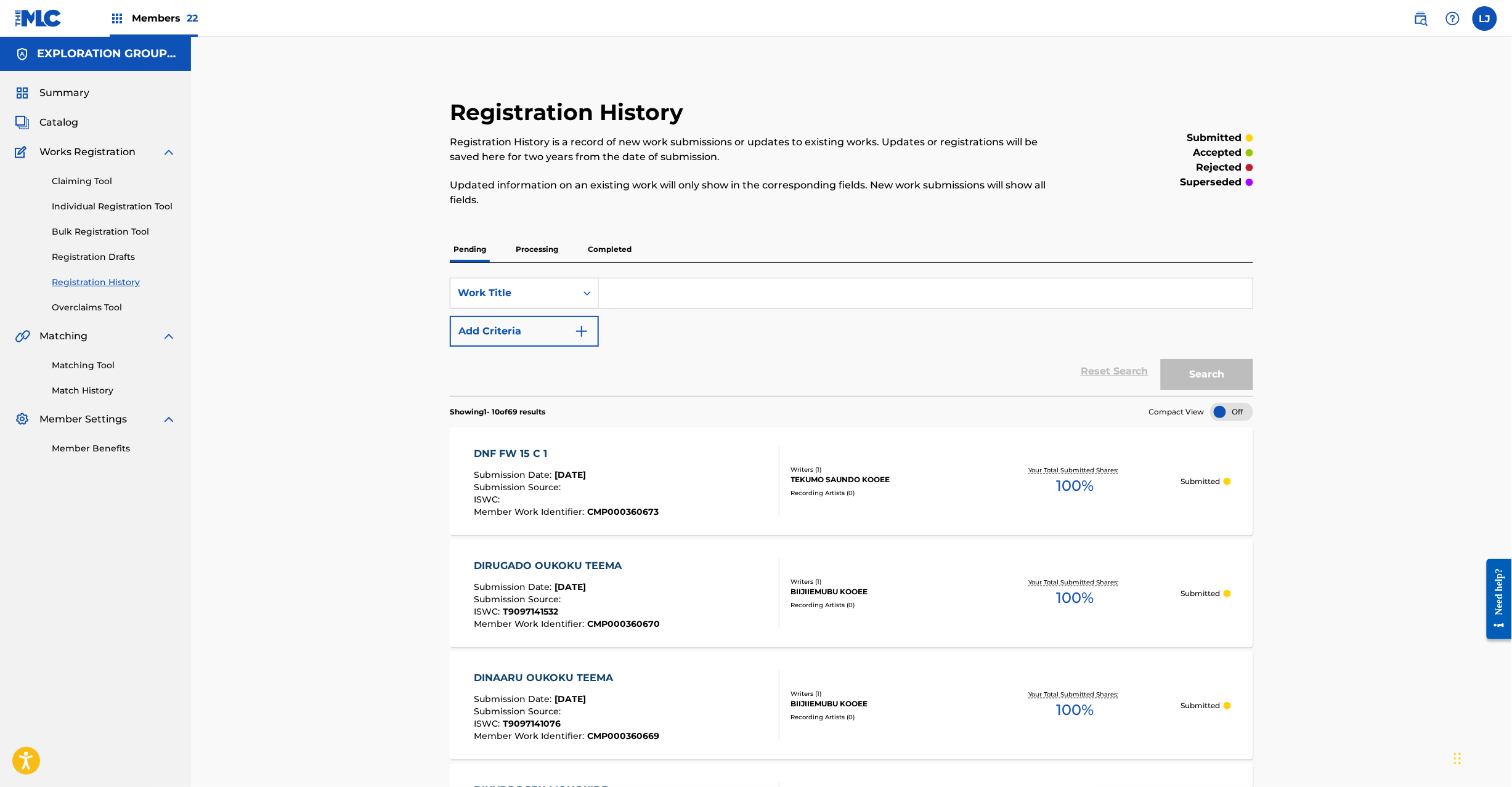
click at [55, 120] on span "Catalog" at bounding box center [59, 122] width 39 height 15
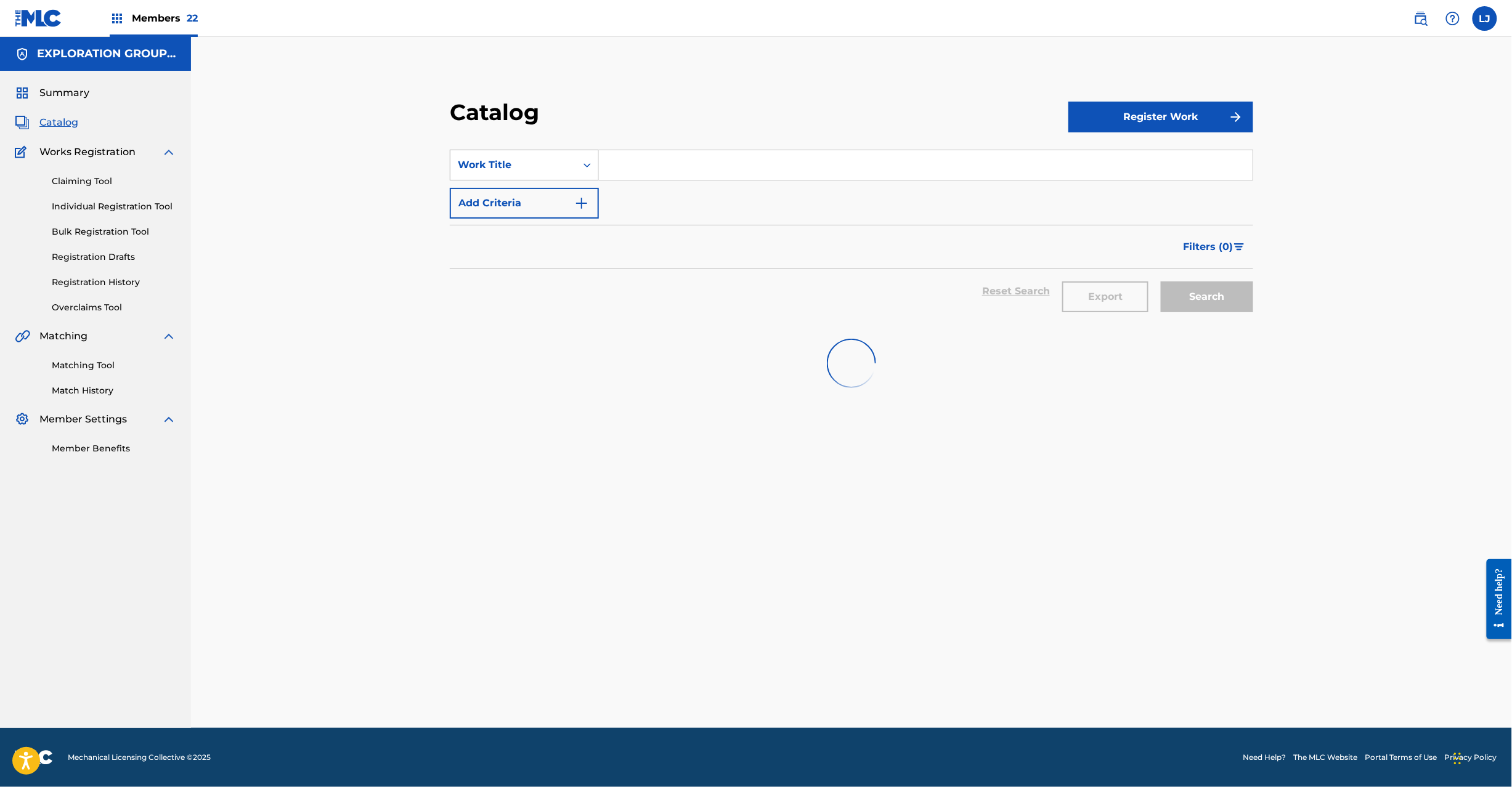
click at [488, 170] on div "Work Title" at bounding box center [513, 165] width 111 height 15
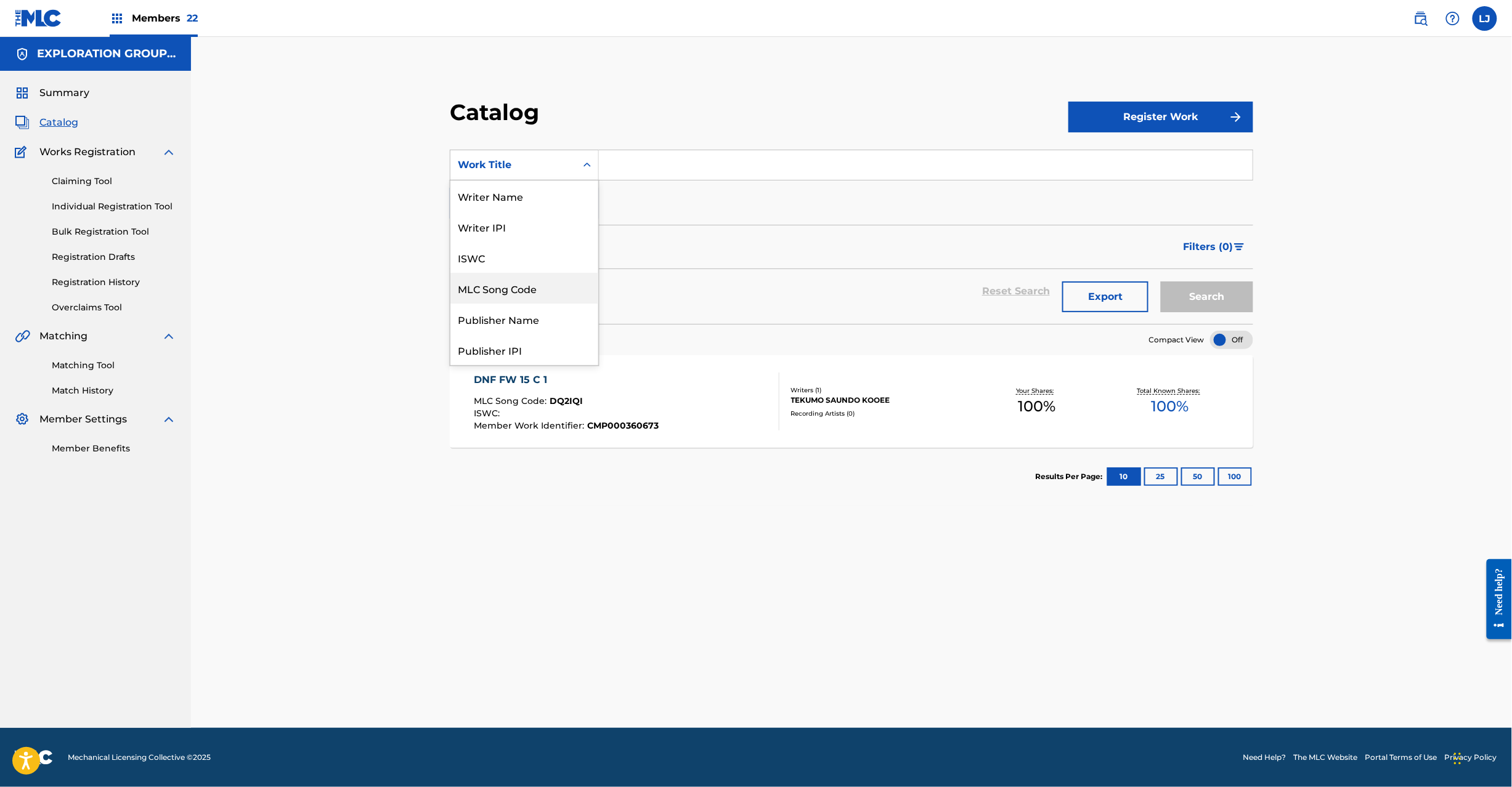
click at [492, 296] on div "MLC Song Code" at bounding box center [524, 288] width 148 height 31
click at [675, 175] on input "Search Form" at bounding box center [926, 165] width 654 height 29
paste input "DQ2PT5"
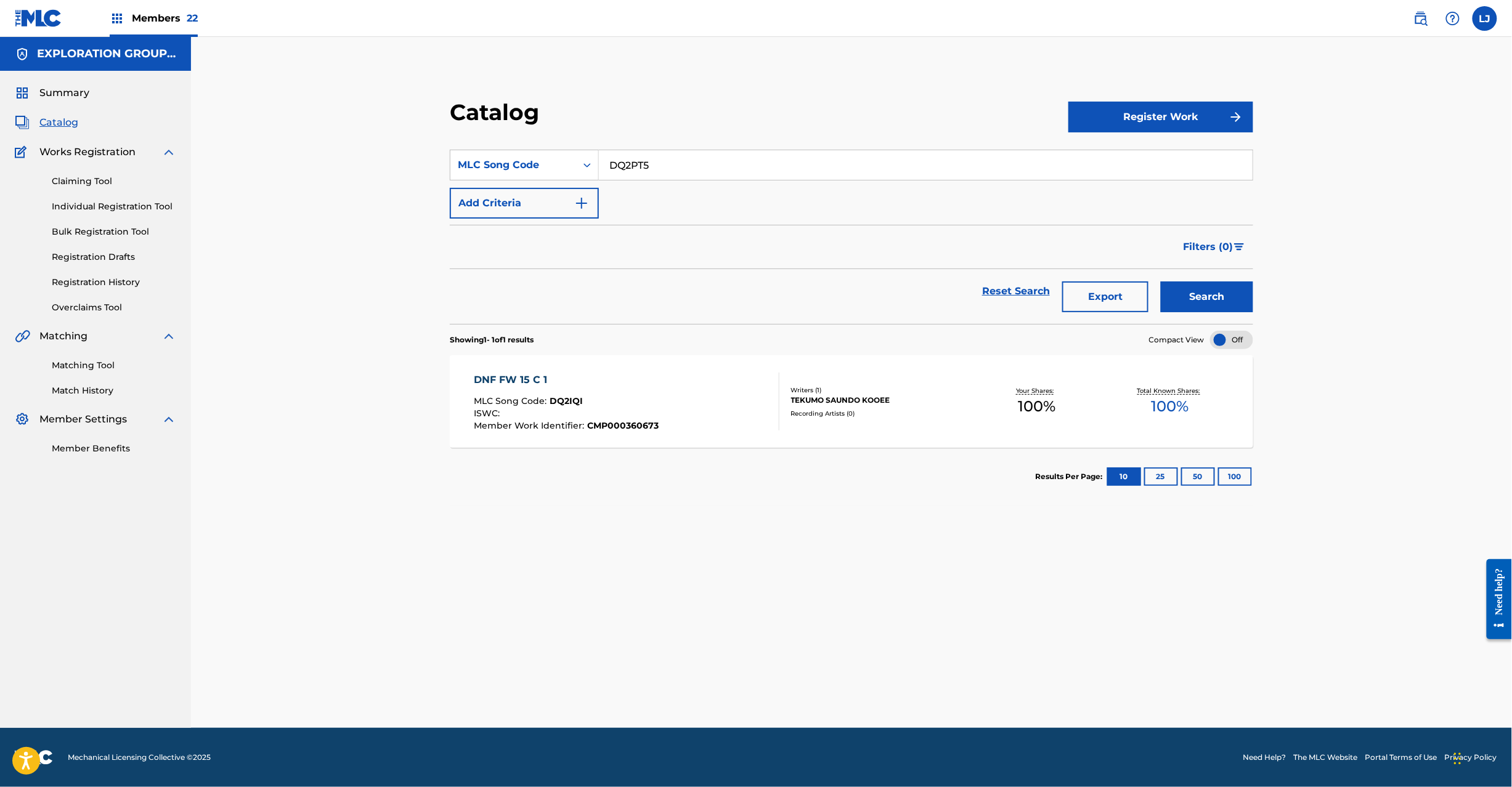
type input "DQ2PT5"
click at [1179, 292] on button "Search" at bounding box center [1207, 296] width 92 height 31
click at [612, 398] on div "MLC Song Code : DQ2PT5" at bounding box center [567, 402] width 186 height 12
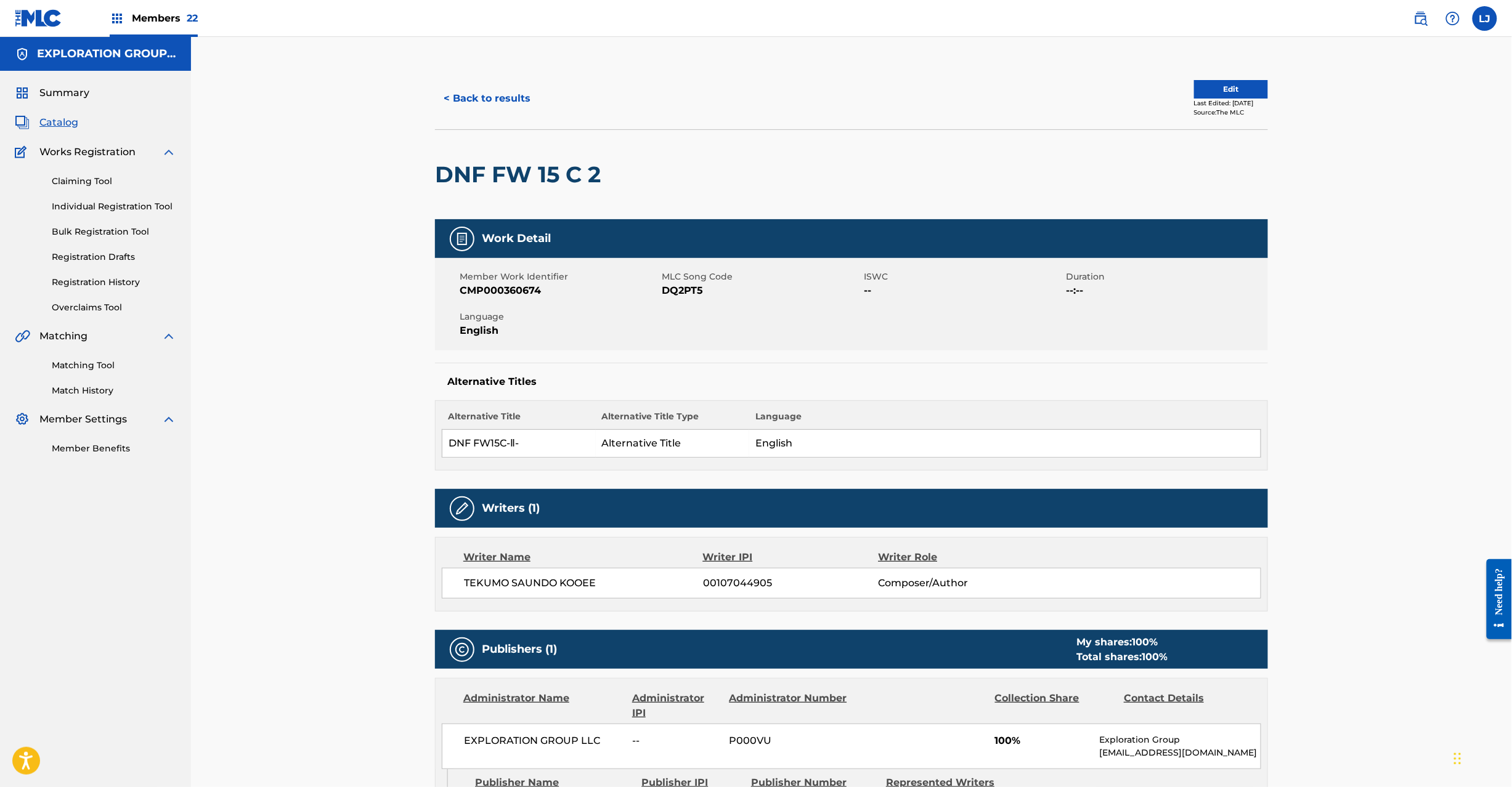
click at [1194, 87] on button "Edit" at bounding box center [1231, 89] width 74 height 18
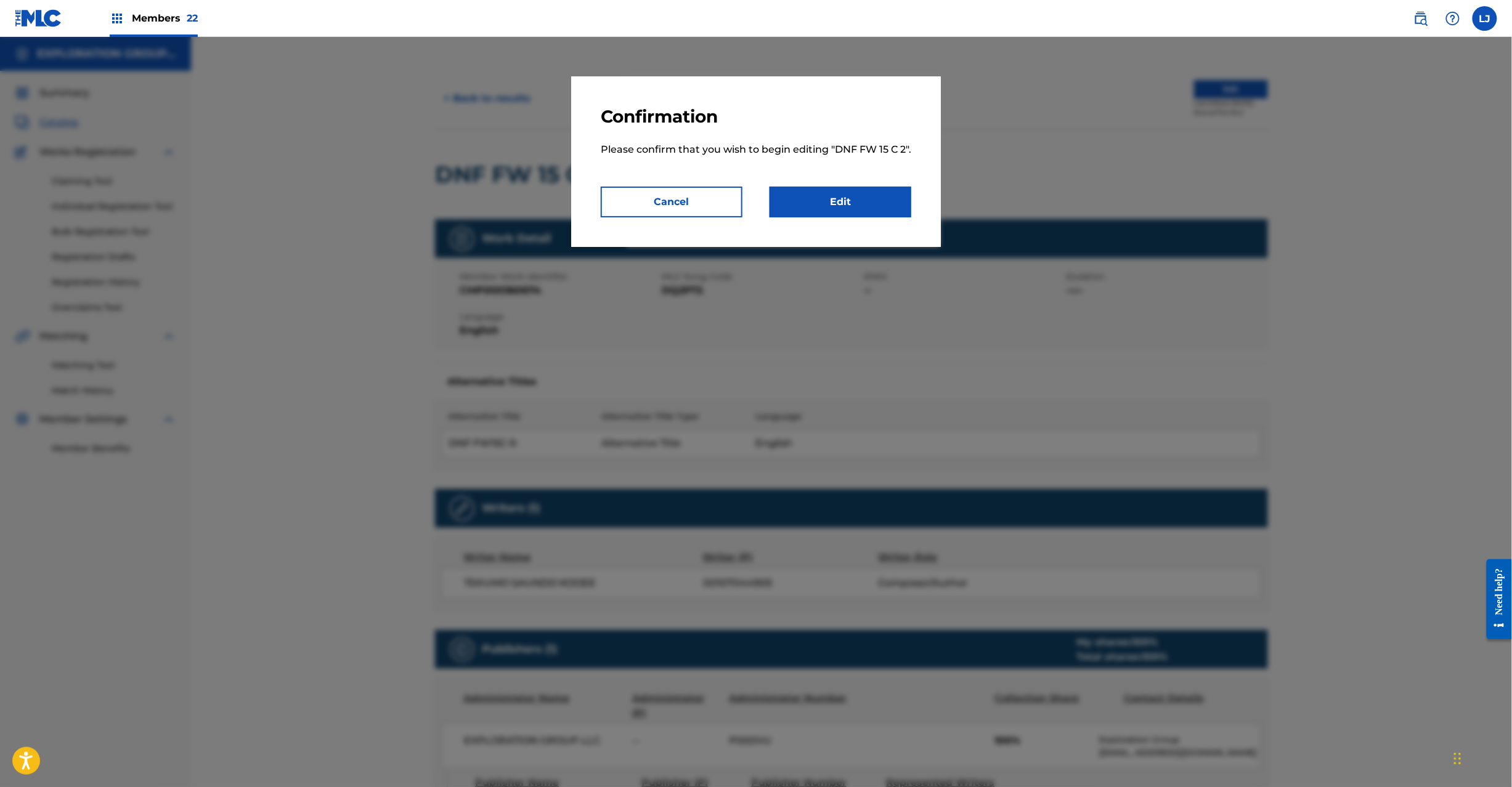
click at [904, 217] on link "Edit" at bounding box center [841, 202] width 142 height 31
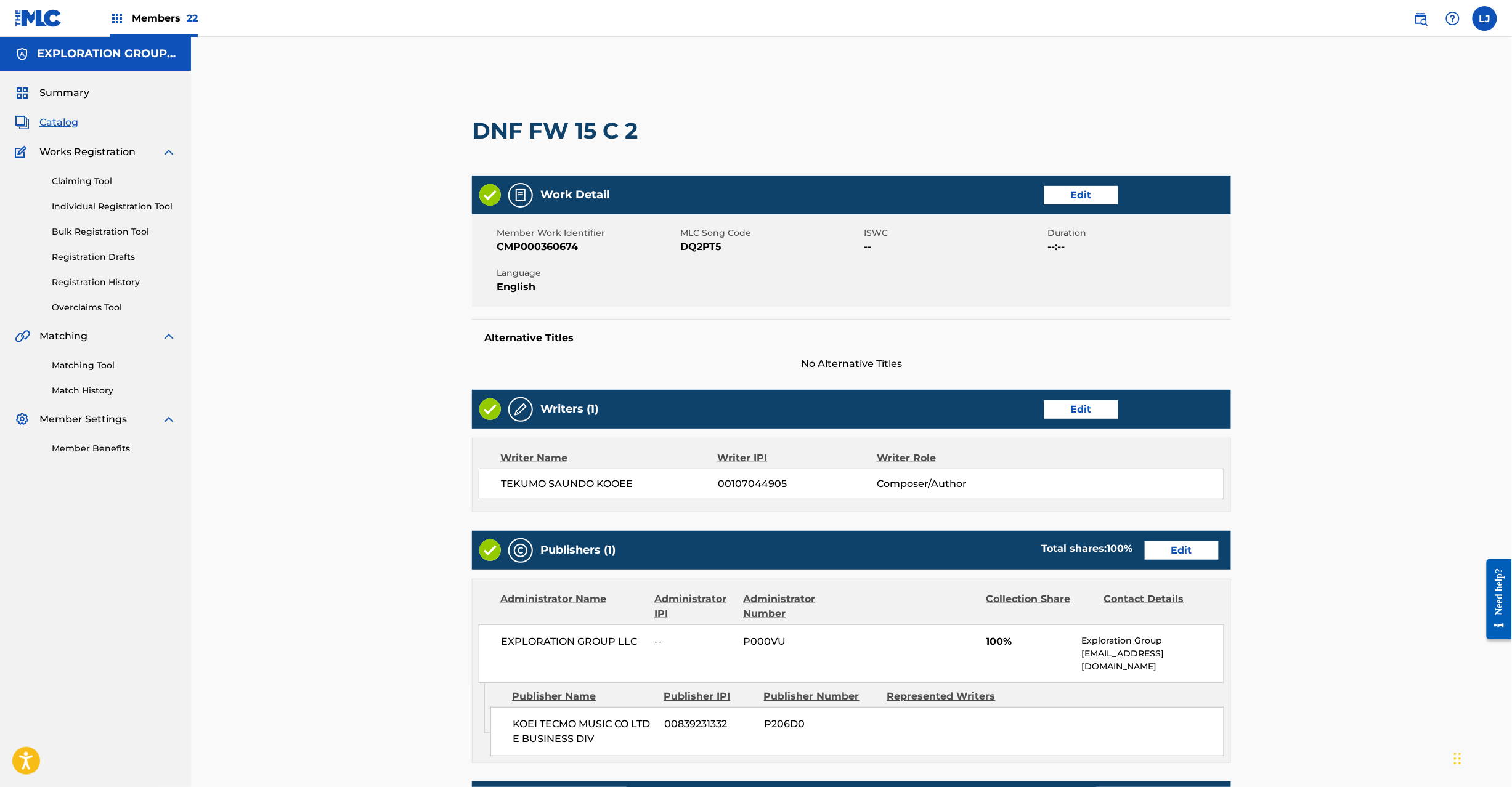
click at [1172, 543] on link "Edit" at bounding box center [1182, 551] width 74 height 18
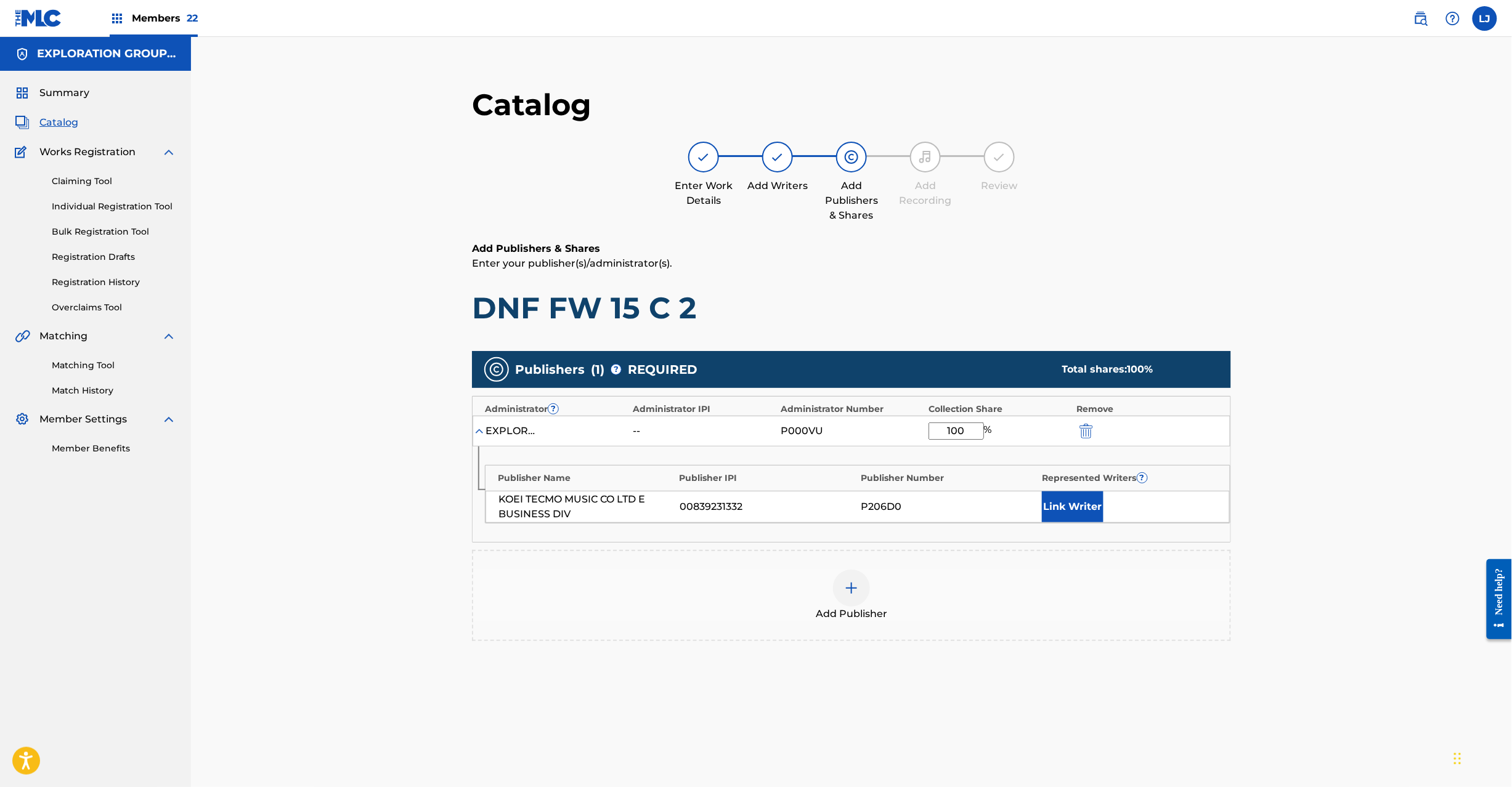
click at [1093, 427] on img "submit" at bounding box center [1086, 431] width 14 height 15
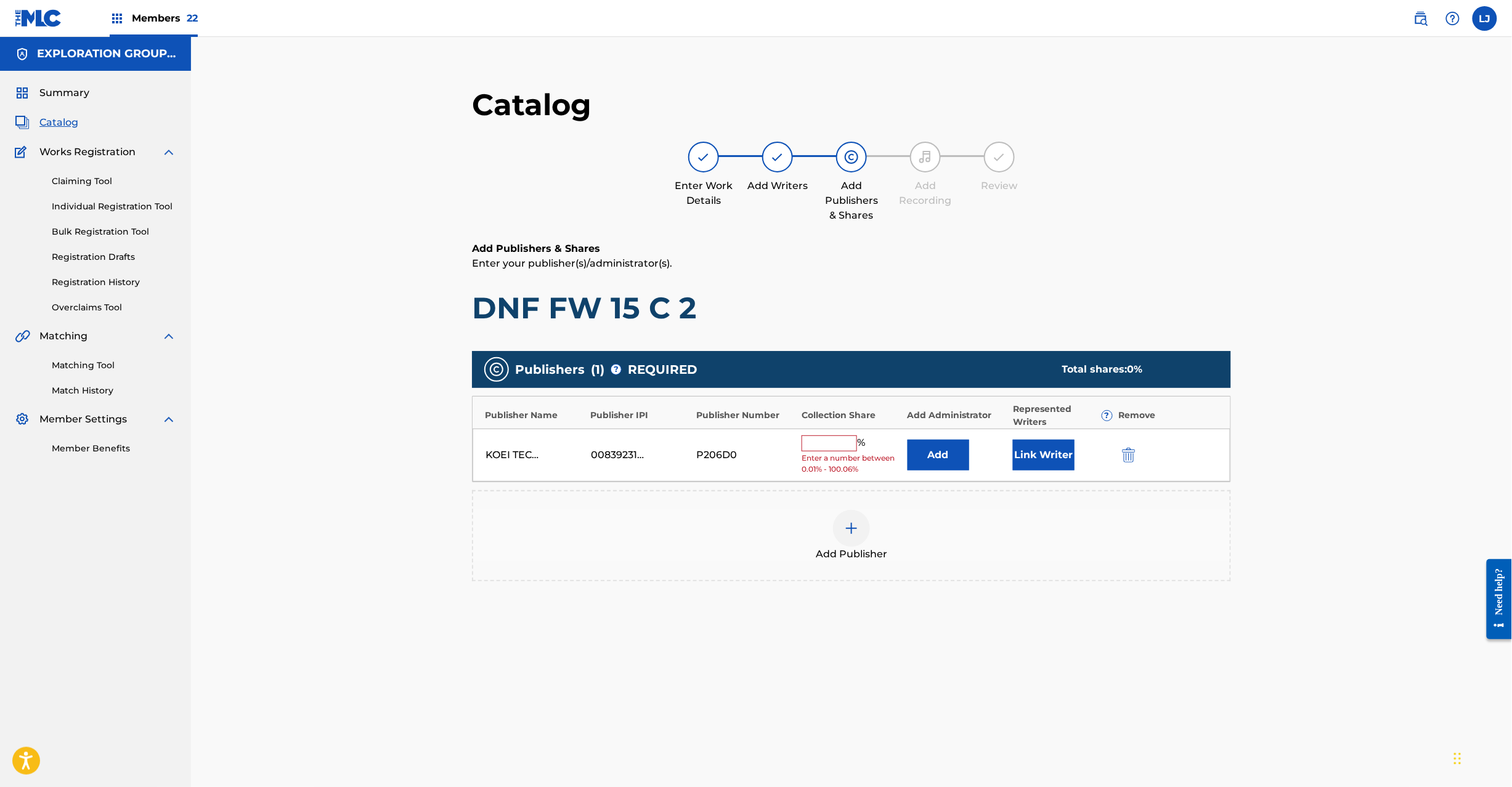
click at [1119, 454] on button "submit" at bounding box center [1128, 455] width 18 height 14
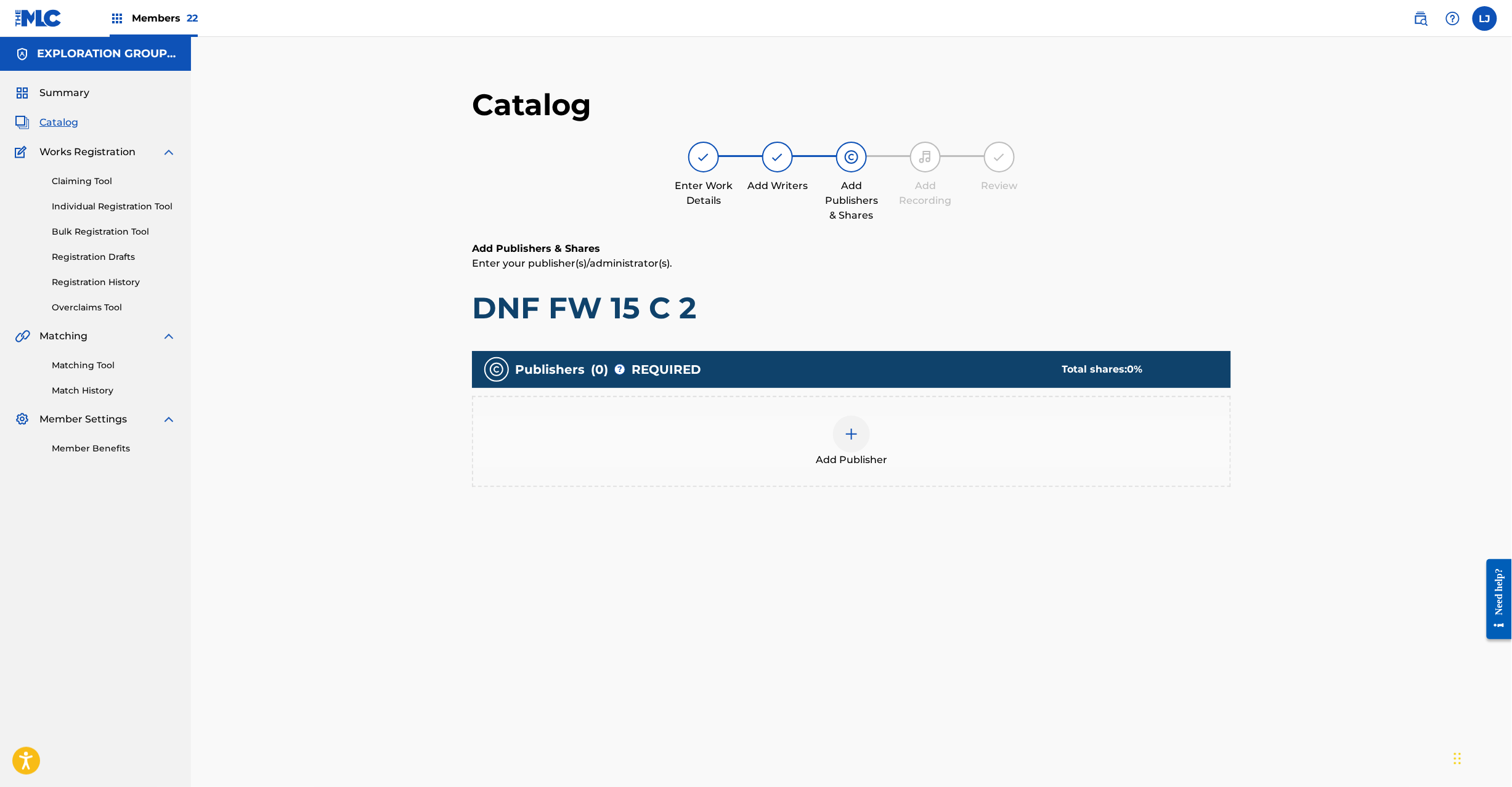
click at [843, 437] on div at bounding box center [851, 434] width 37 height 37
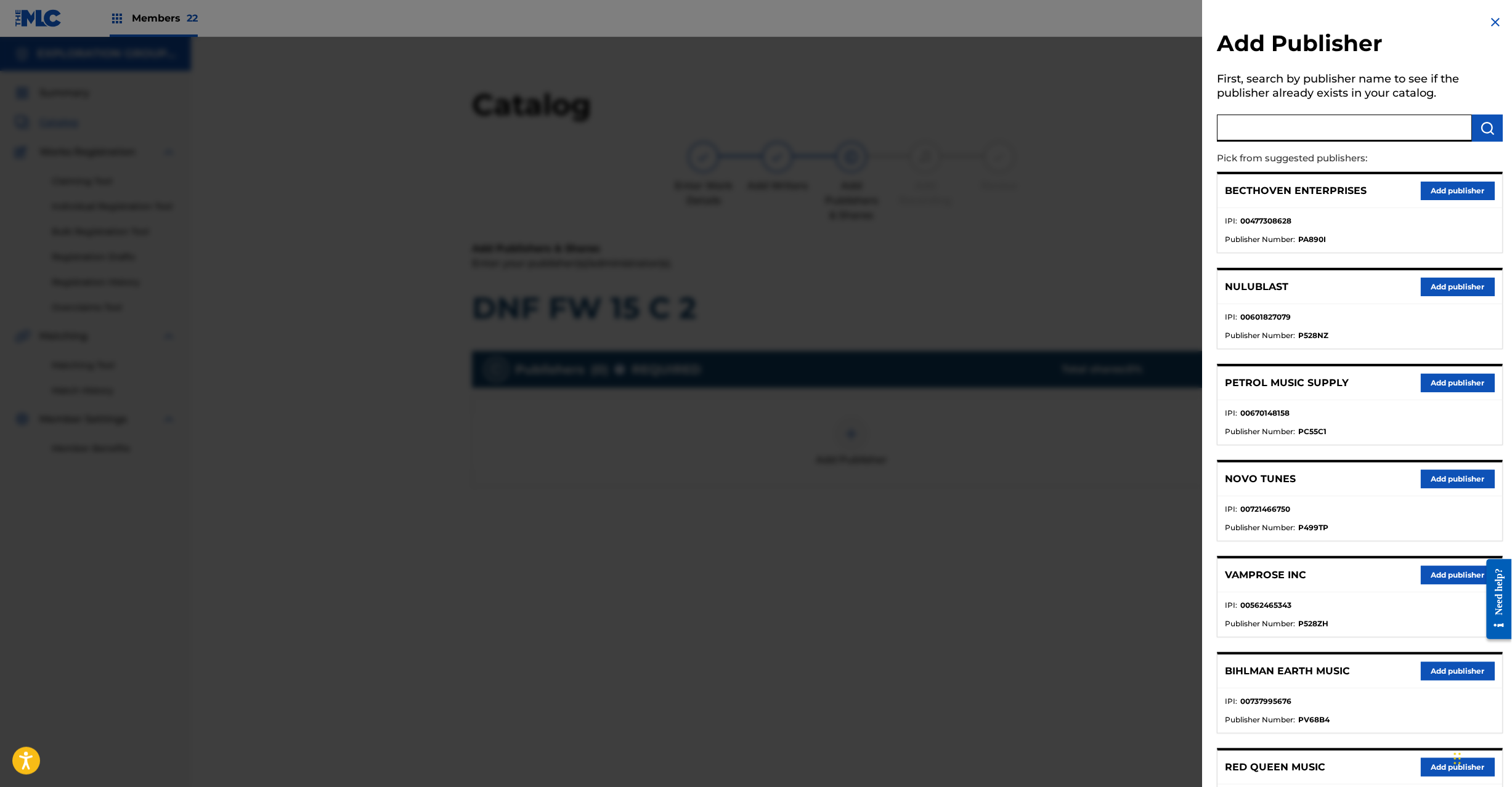
click at [1404, 115] on input "text" at bounding box center [1345, 128] width 255 height 27
paste input "Koei Tecmo Music Co Ltd N Business Div"
type input "Koei Tecmo Music Co Ltd N Business Div"
click at [1483, 130] on img "submit" at bounding box center [1488, 128] width 15 height 15
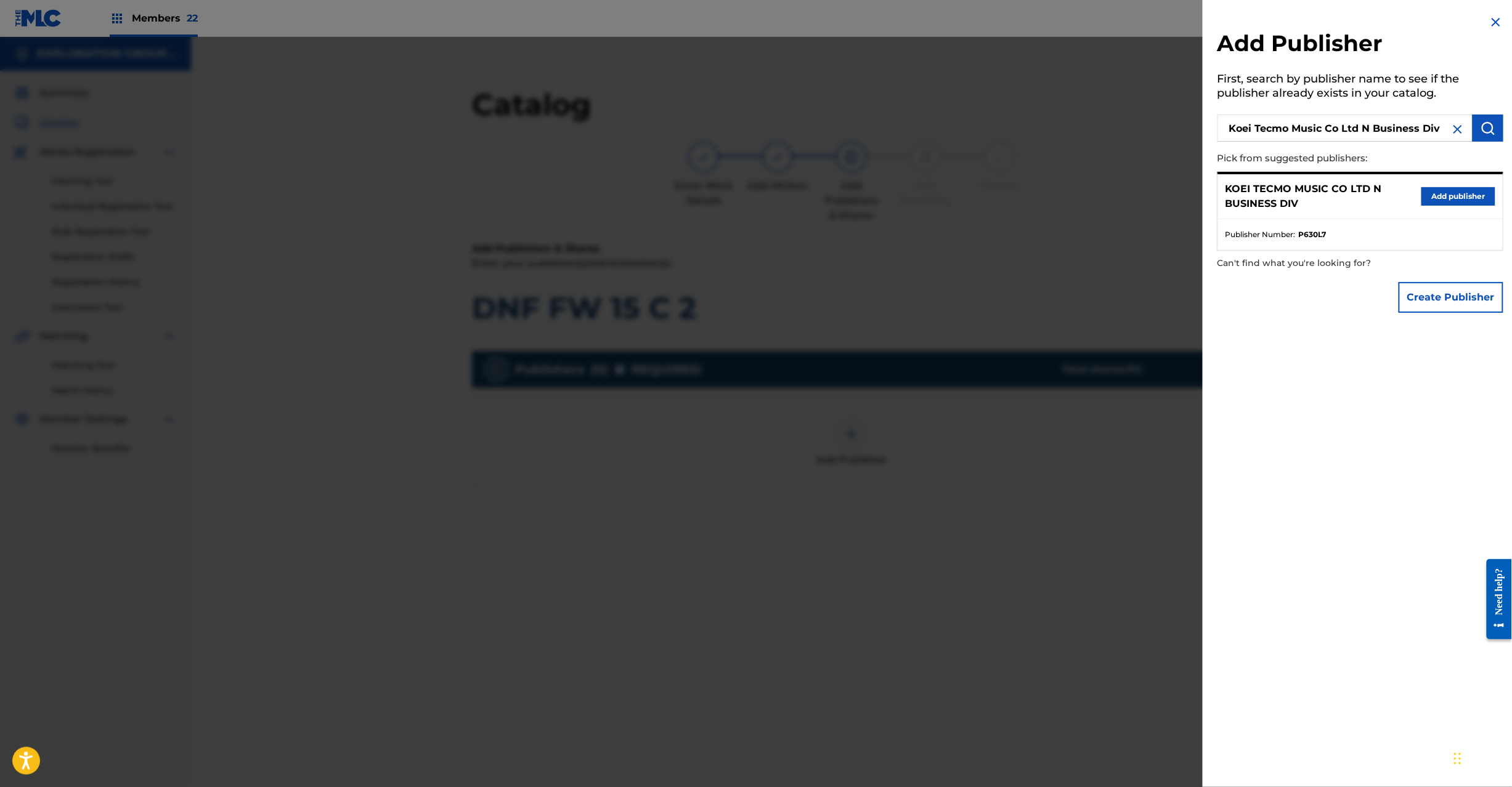
click at [1451, 202] on button "Add publisher" at bounding box center [1459, 197] width 74 height 18
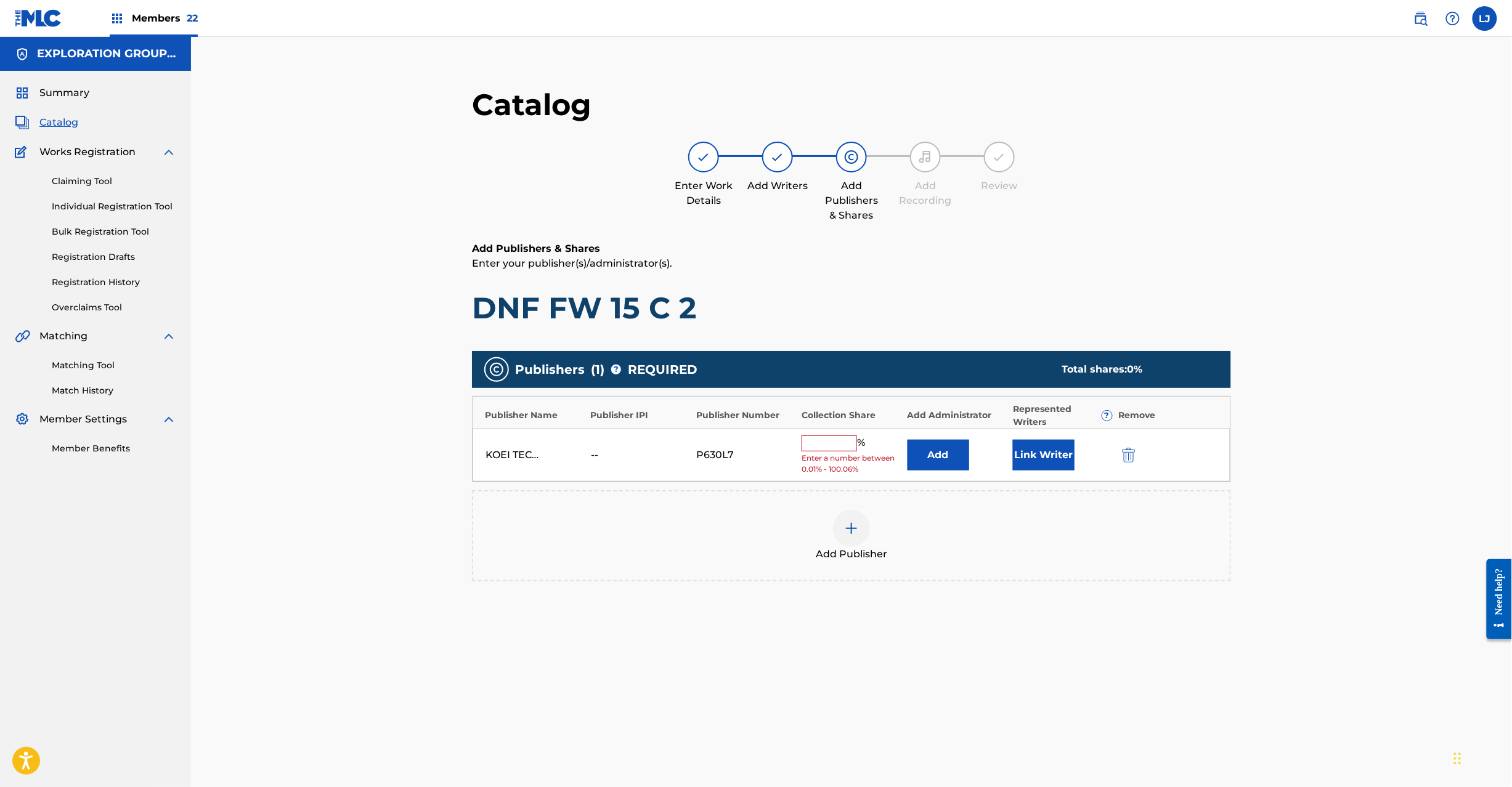
click at [904, 449] on div "KOEI TECMO MUSIC CO LTD N BUSINESS DIV -- P630L7 % Enter a number between 0.01%…" at bounding box center [852, 456] width 758 height 53
click at [924, 441] on button "Add" at bounding box center [938, 455] width 62 height 31
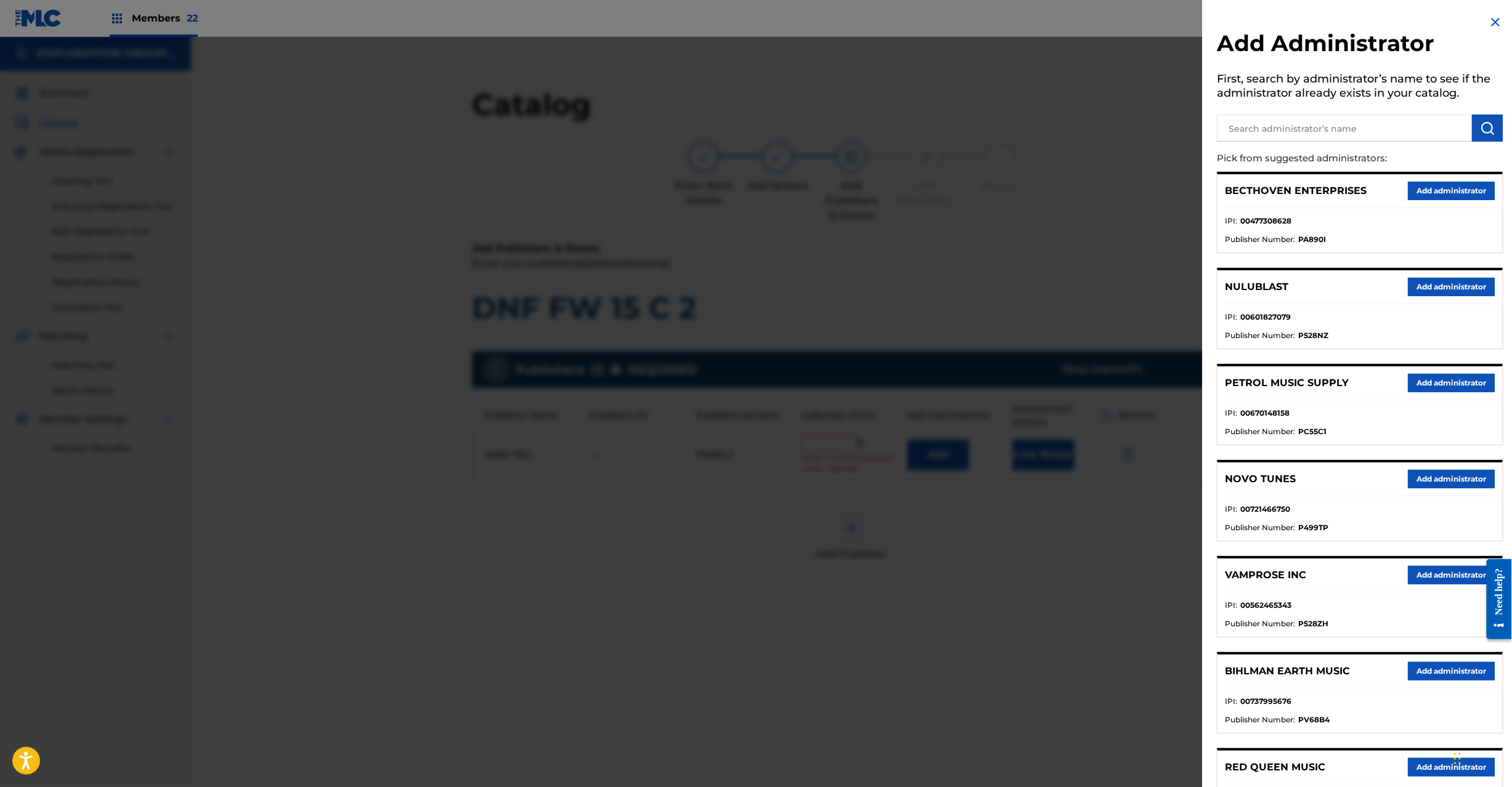
click at [1374, 124] on input "text" at bounding box center [1345, 128] width 255 height 27
paste input "Exploration Group LLC"
type input "Exploration Group LLC"
click at [1494, 127] on button "submit" at bounding box center [1488, 128] width 31 height 27
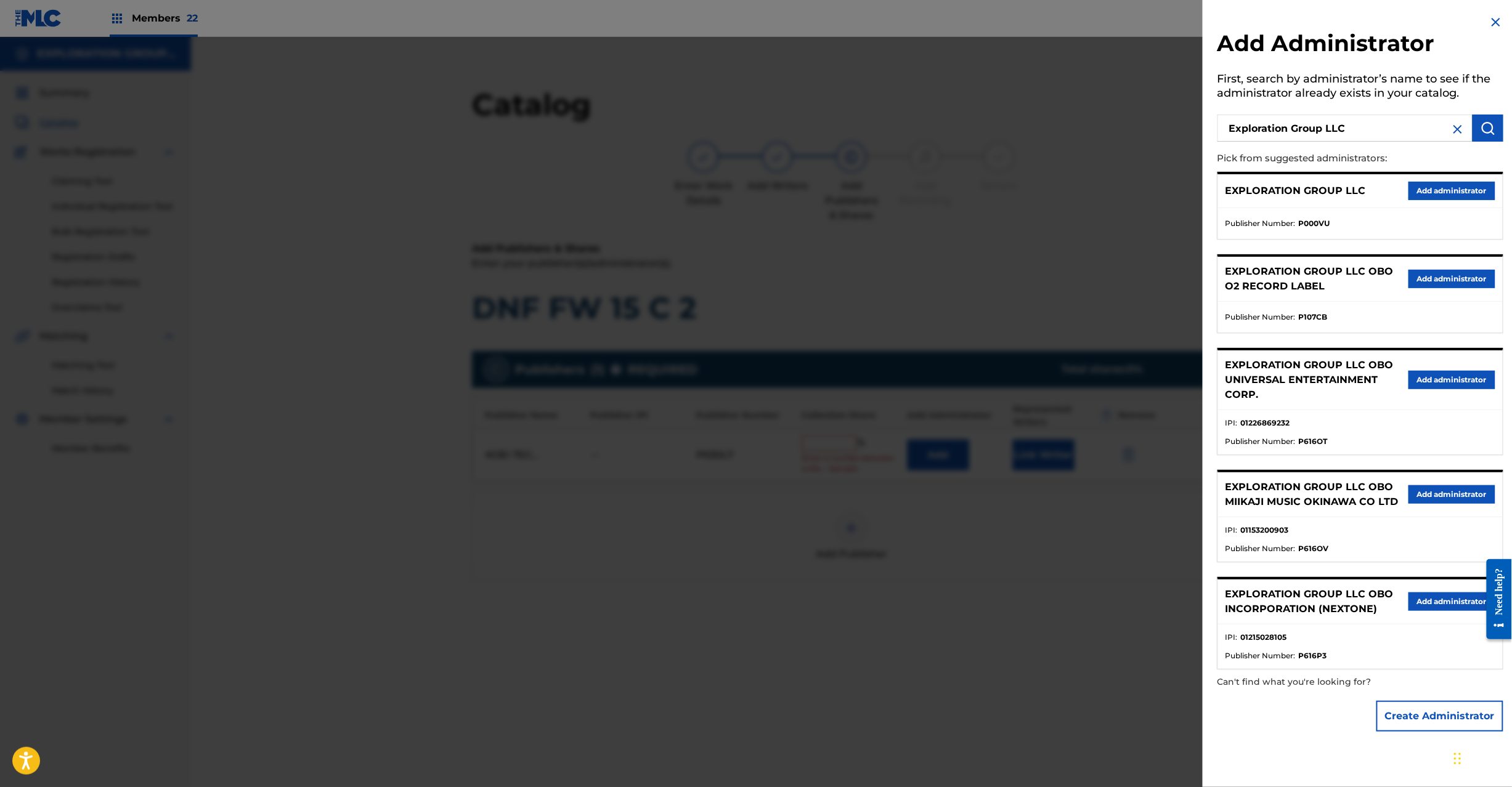
click at [1450, 184] on button "Add administrator" at bounding box center [1451, 191] width 87 height 18
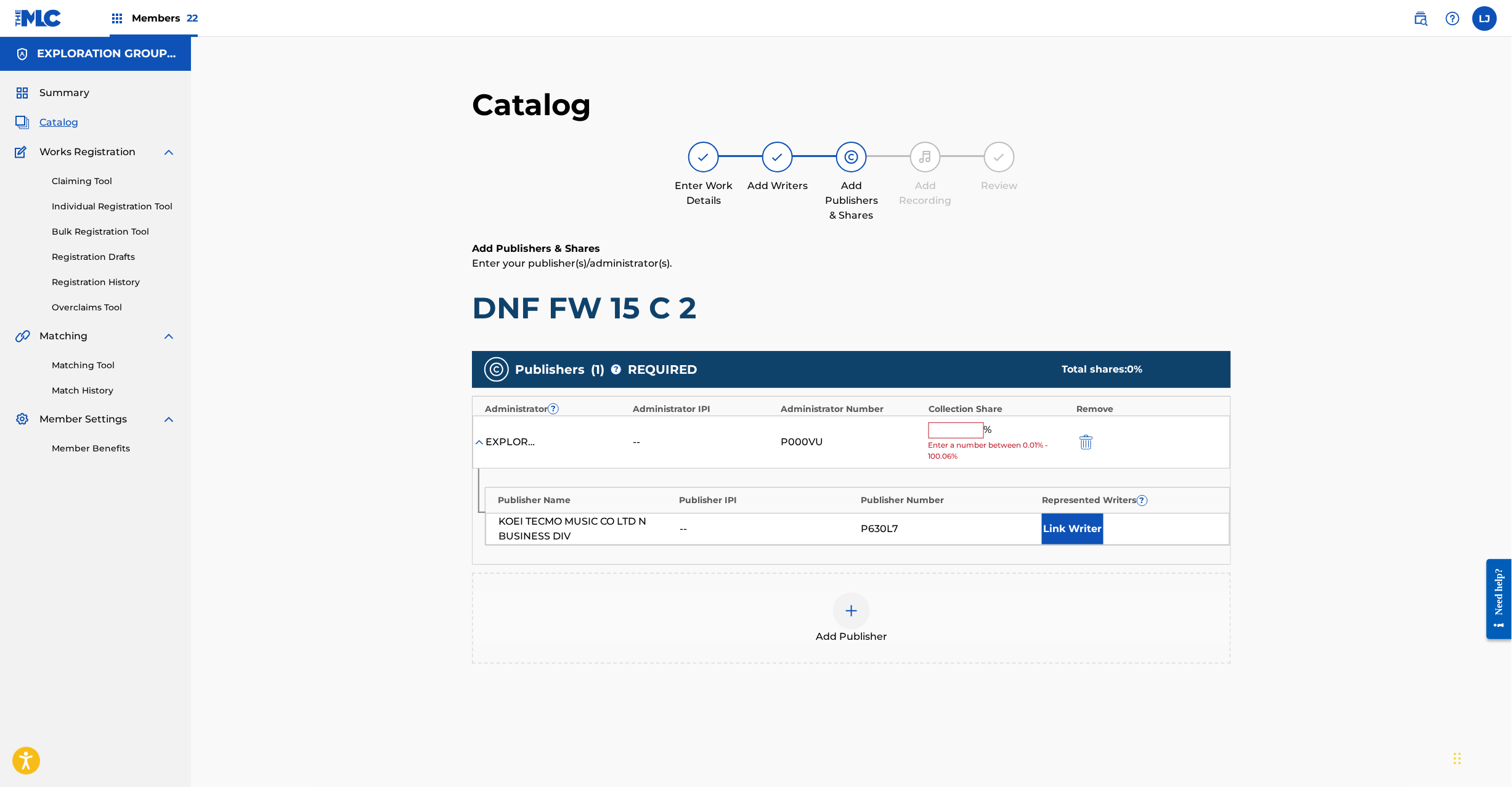
click at [951, 425] on input "text" at bounding box center [956, 430] width 55 height 16
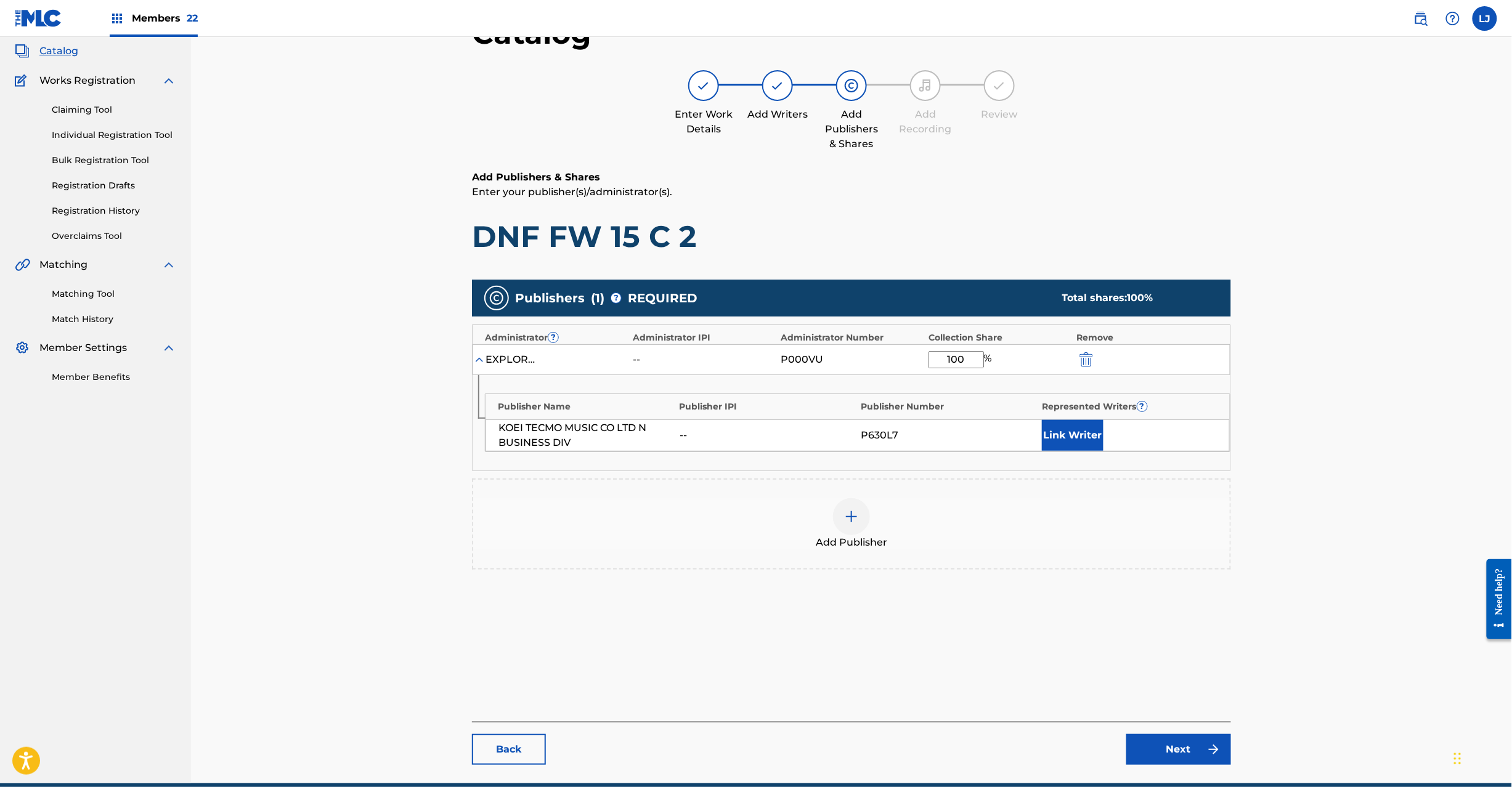
scroll to position [127, 0]
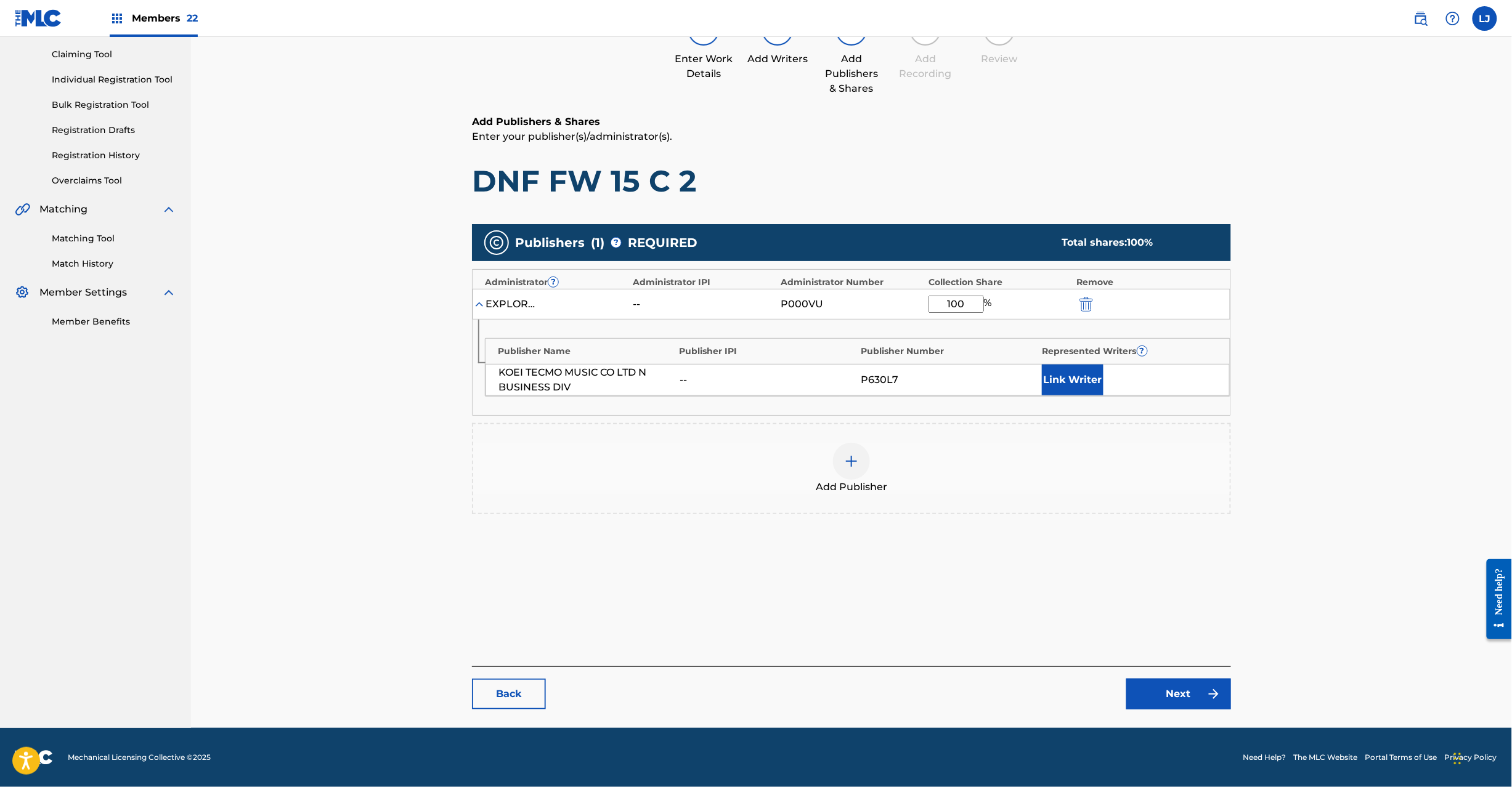
type input "100"
click at [1199, 698] on link "Next" at bounding box center [1179, 694] width 105 height 31
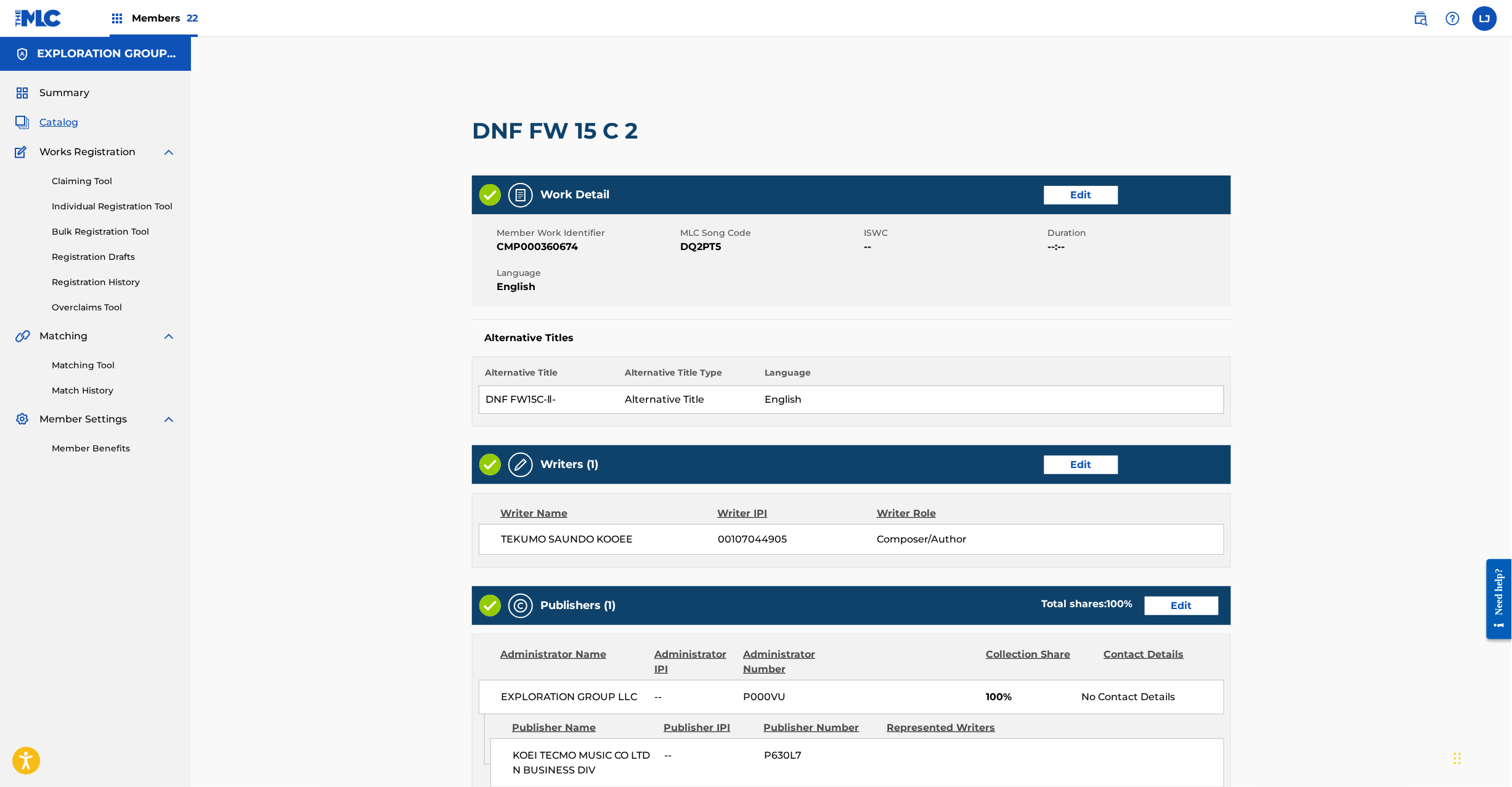
scroll to position [245, 0]
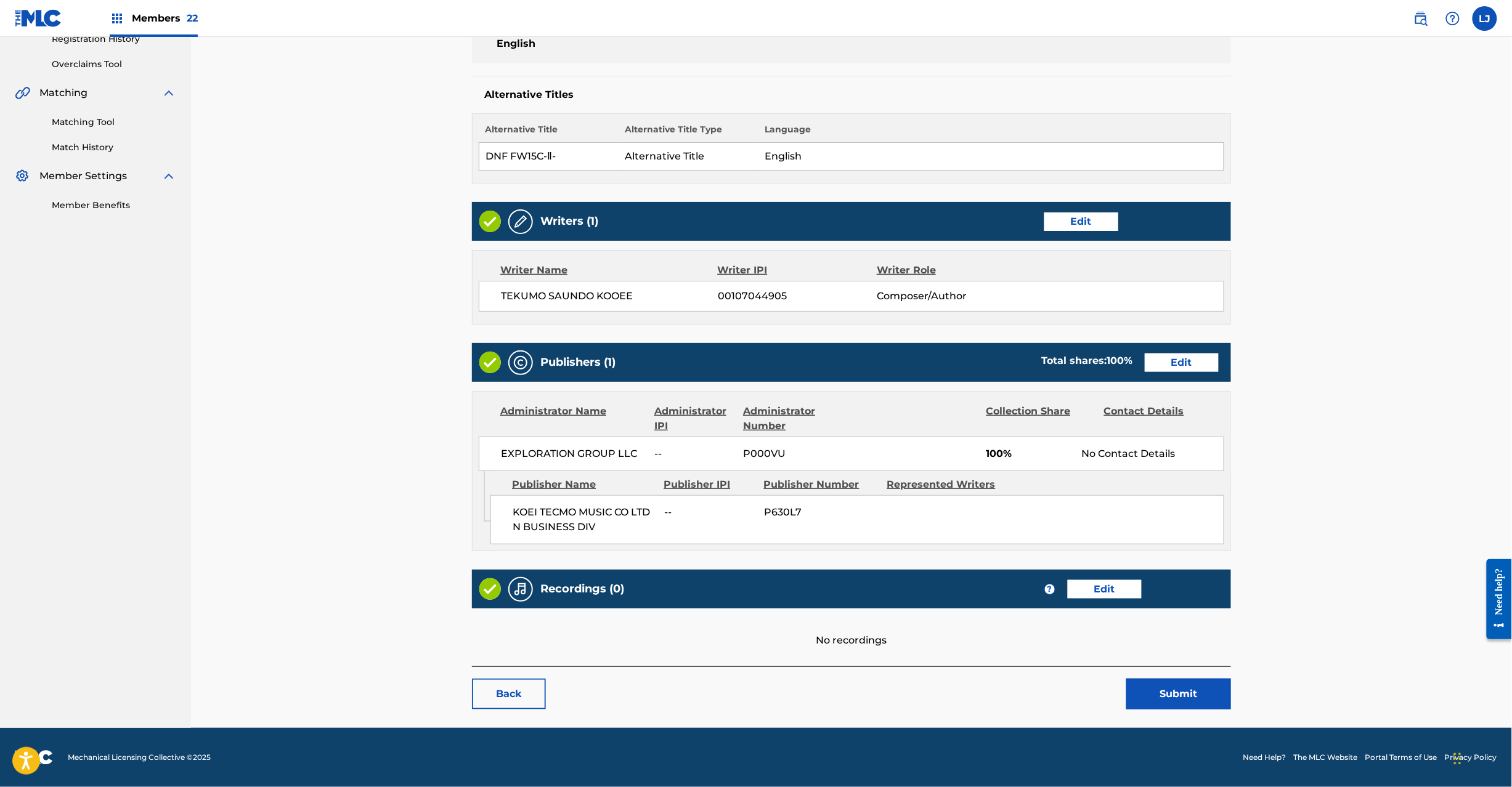
click at [1169, 703] on button "Submit" at bounding box center [1179, 694] width 105 height 31
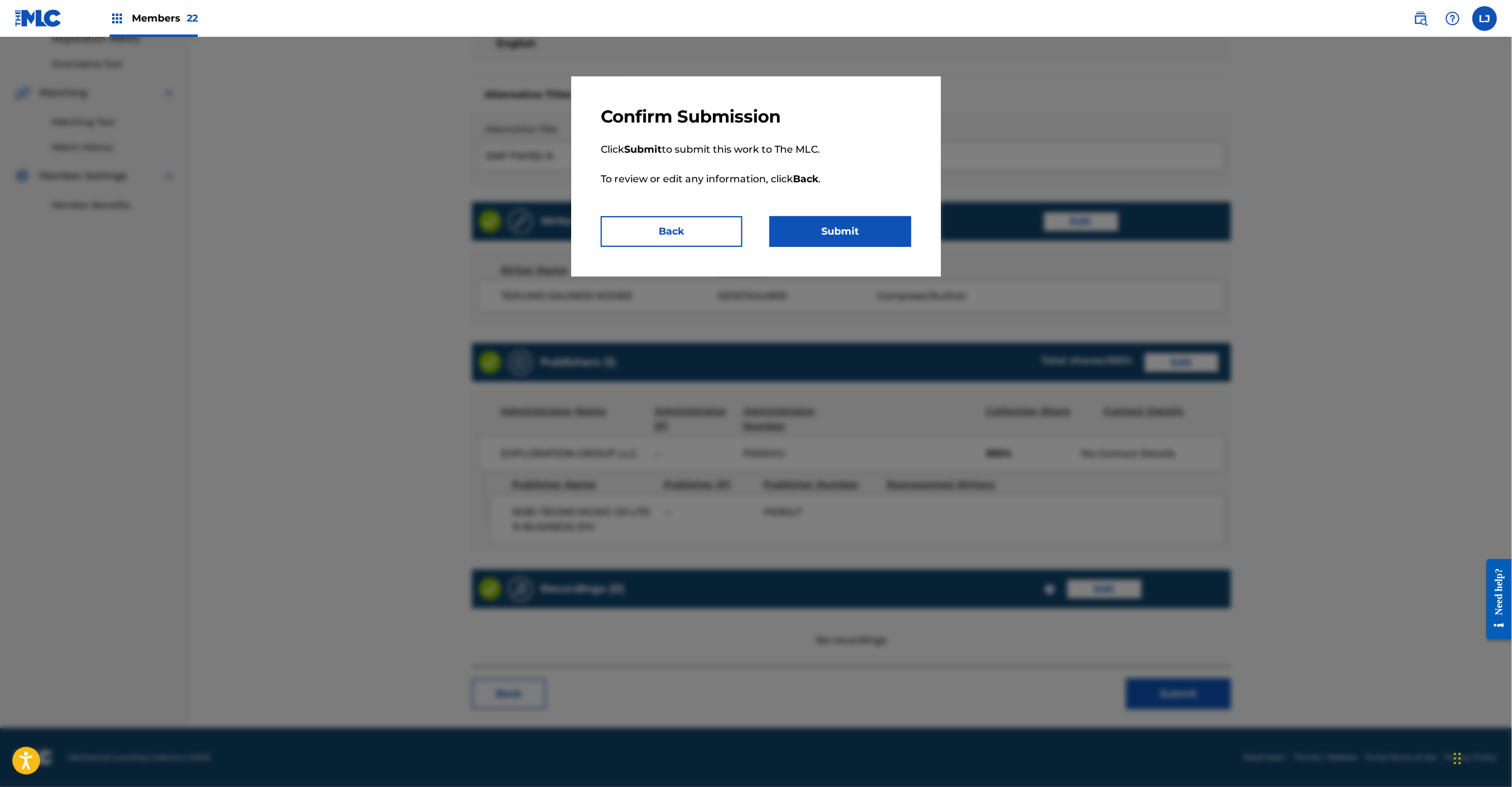
click at [876, 239] on button "Submit" at bounding box center [841, 231] width 142 height 31
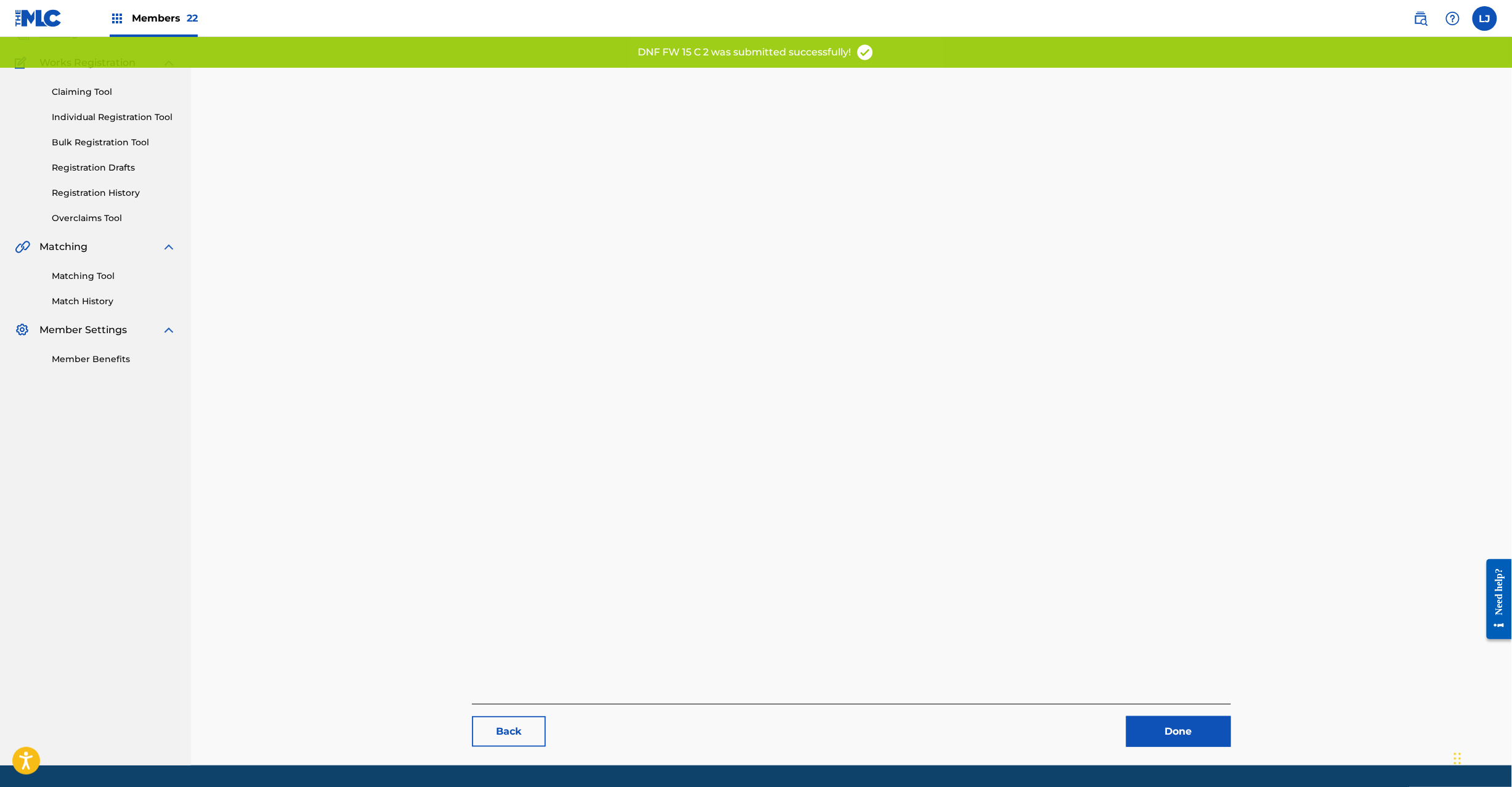
scroll to position [127, 0]
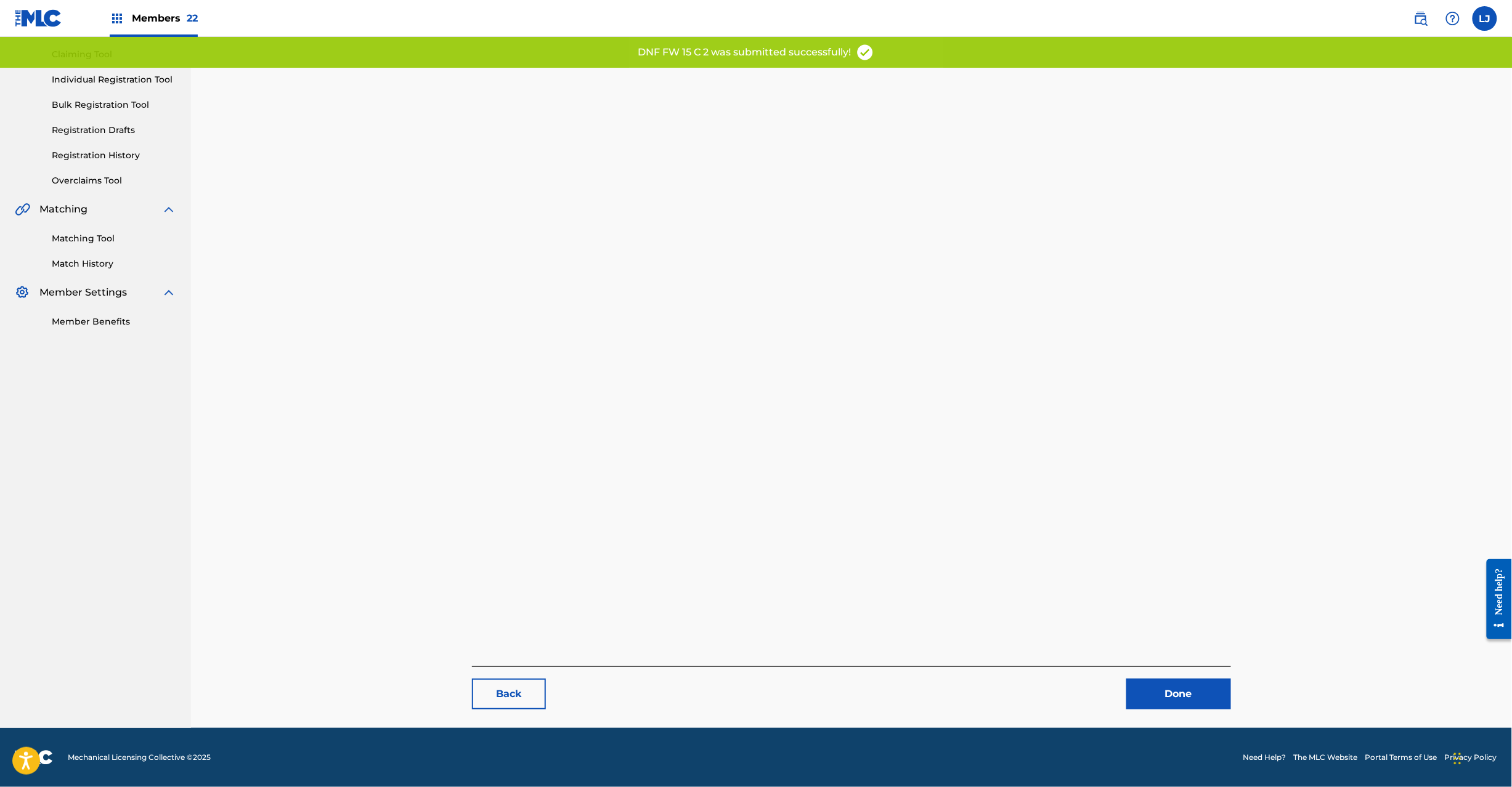
click at [1205, 700] on link "Done" at bounding box center [1179, 694] width 105 height 31
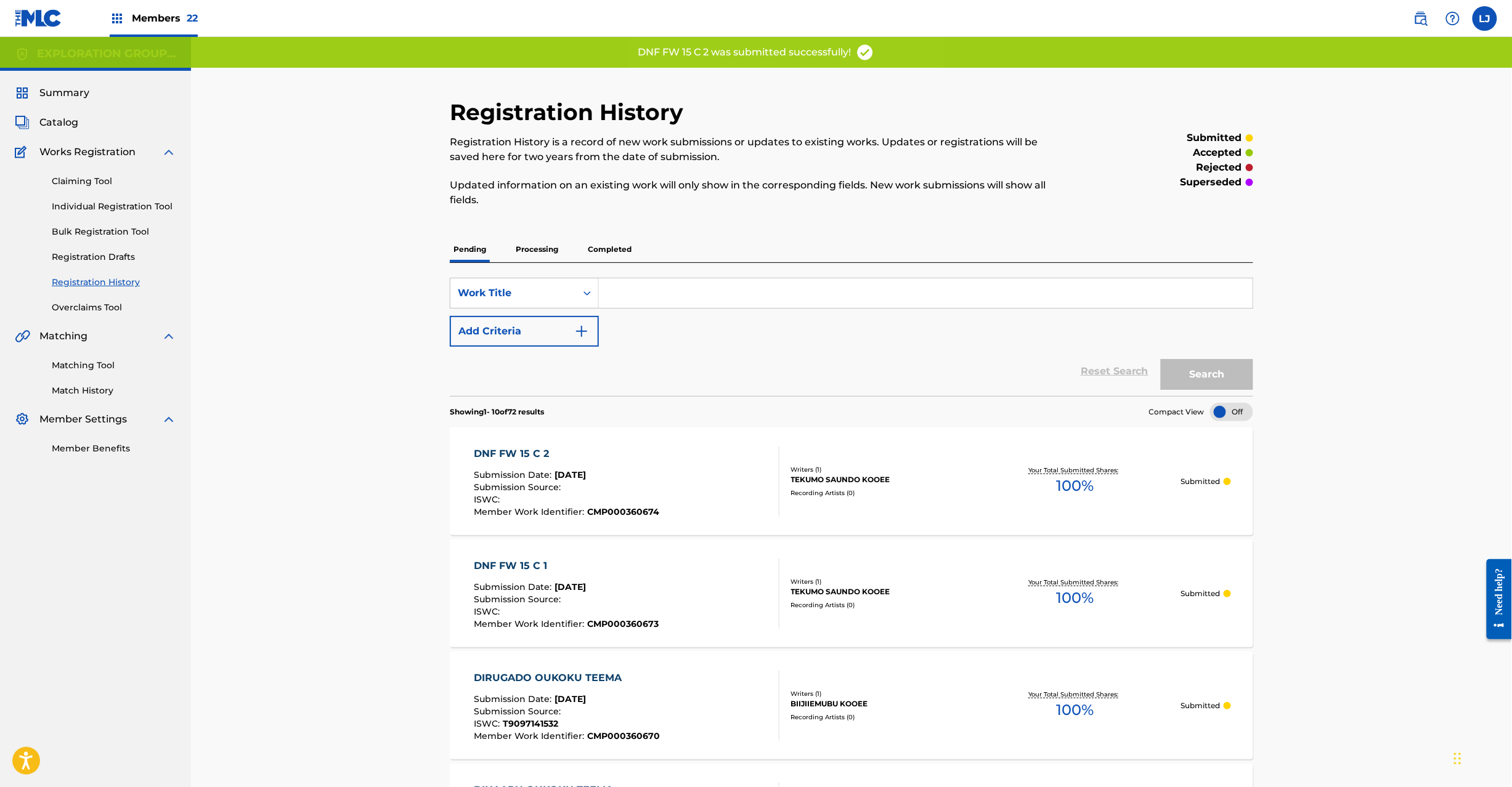
click at [701, 483] on div "DNF FW 15 C 2 Submission Date : [DATE] Submission Source : ISWC : Member Work I…" at bounding box center [626, 482] width 305 height 70
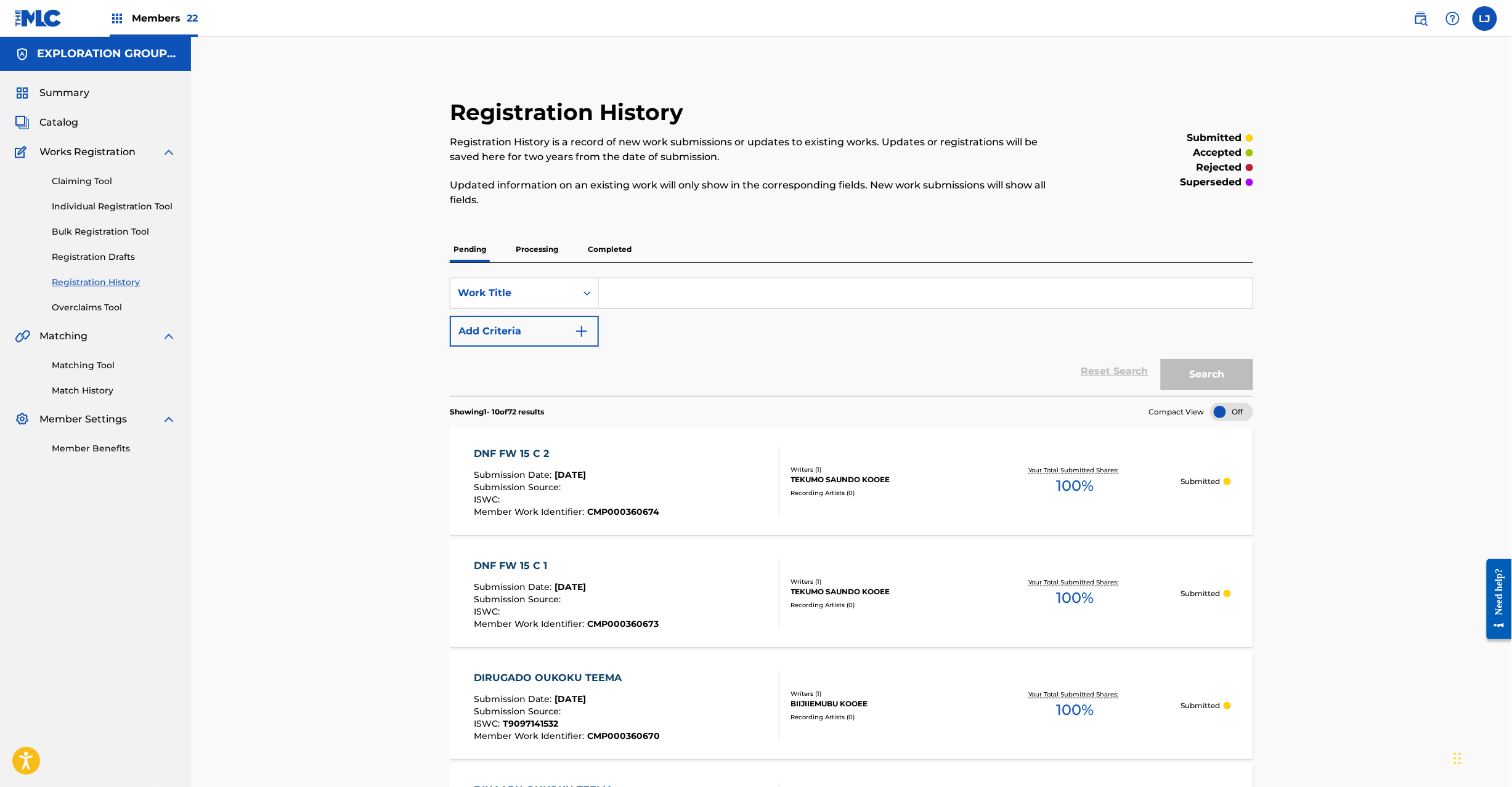
click at [60, 119] on span "Catalog" at bounding box center [59, 122] width 39 height 15
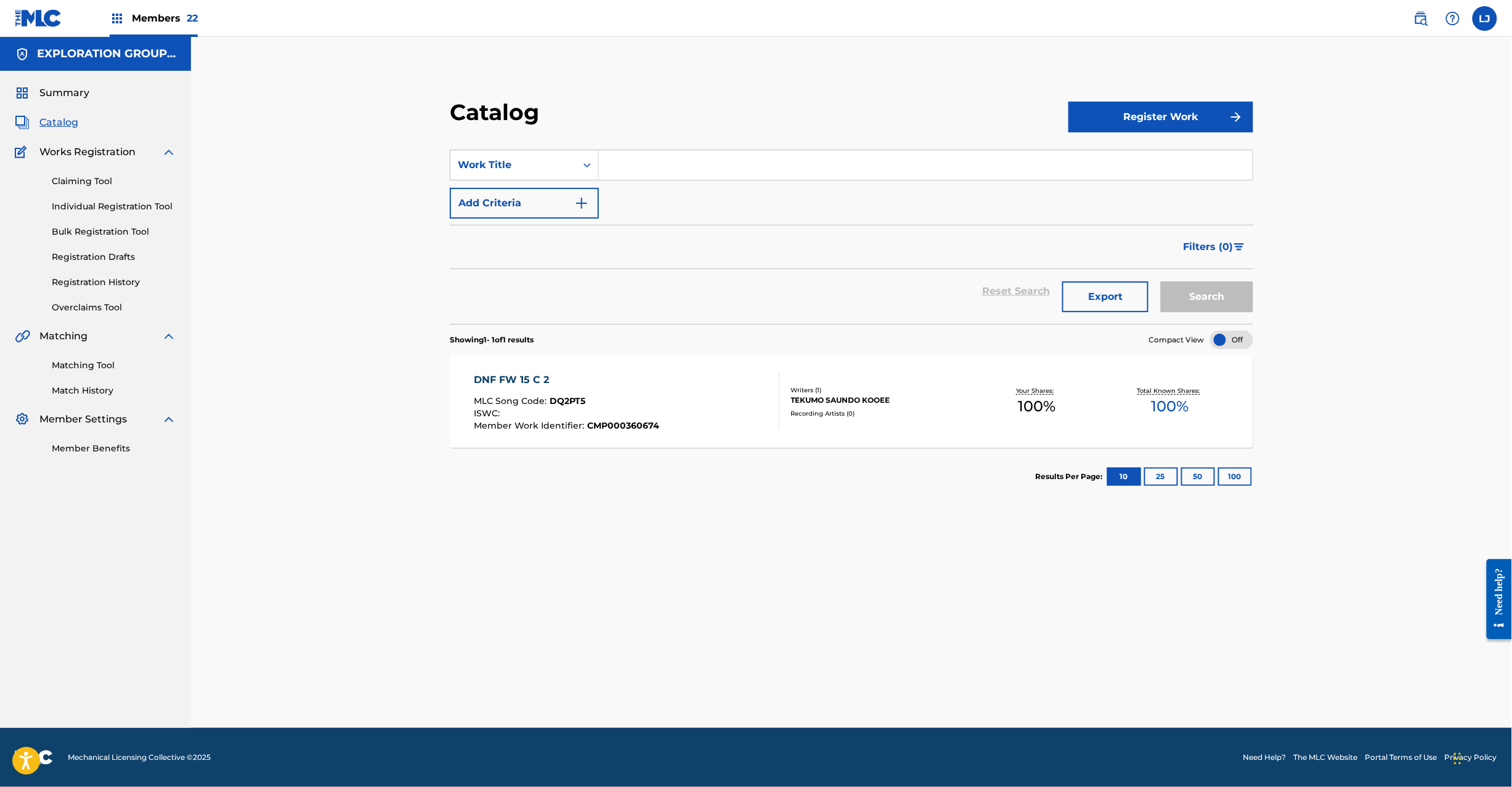
click at [656, 161] on input "Search Form" at bounding box center [926, 165] width 654 height 29
paste input "6 15's"
type input "6 15's"
click at [1209, 284] on button "Search" at bounding box center [1207, 296] width 92 height 31
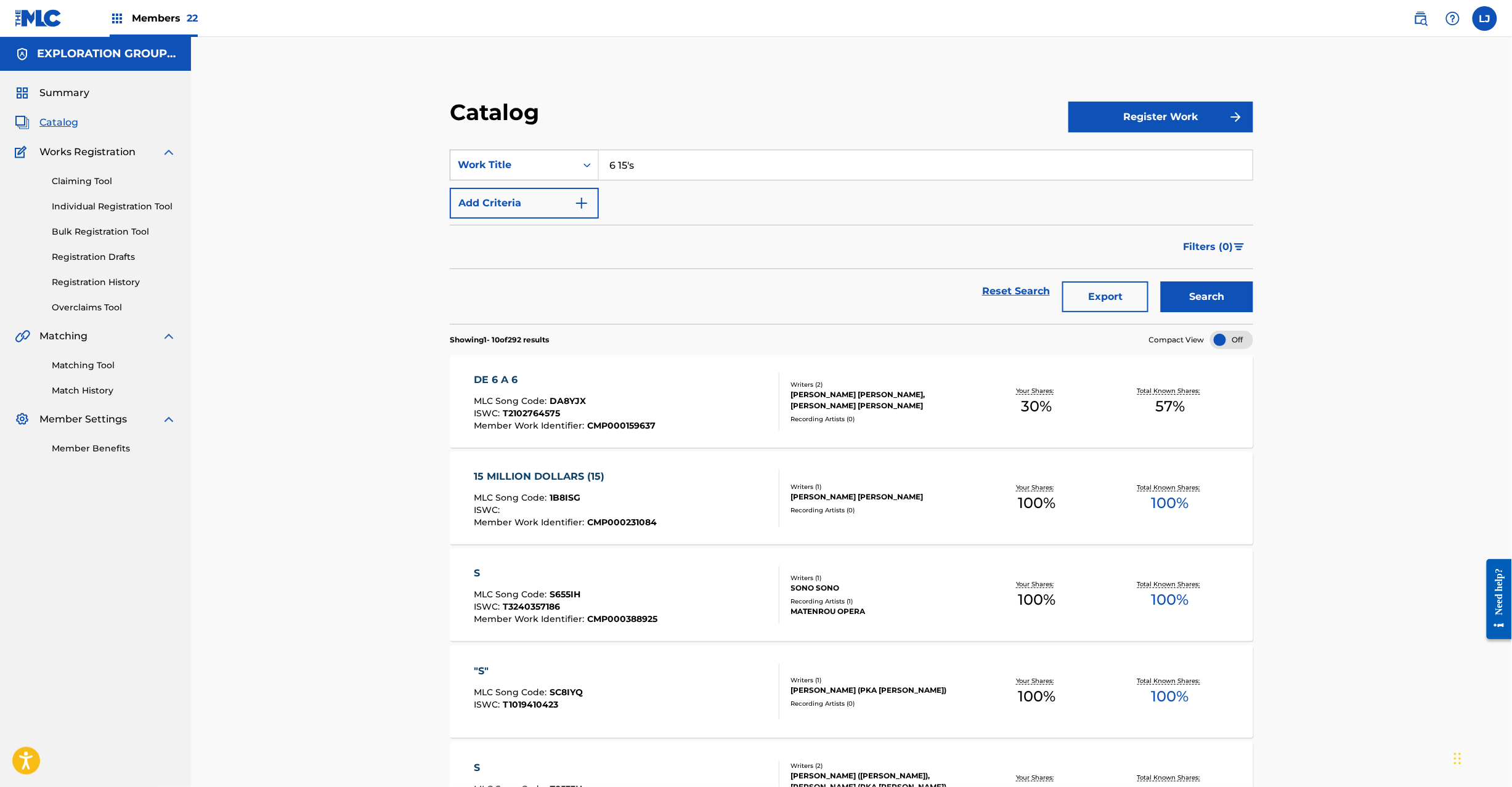
click at [504, 161] on div "Work Title" at bounding box center [513, 165] width 111 height 15
click at [516, 219] on div "Member Work Identifier" at bounding box center [524, 227] width 148 height 31
click at [636, 174] on input "Search Form" at bounding box center [926, 165] width 654 height 29
paste input "CMP000419937"
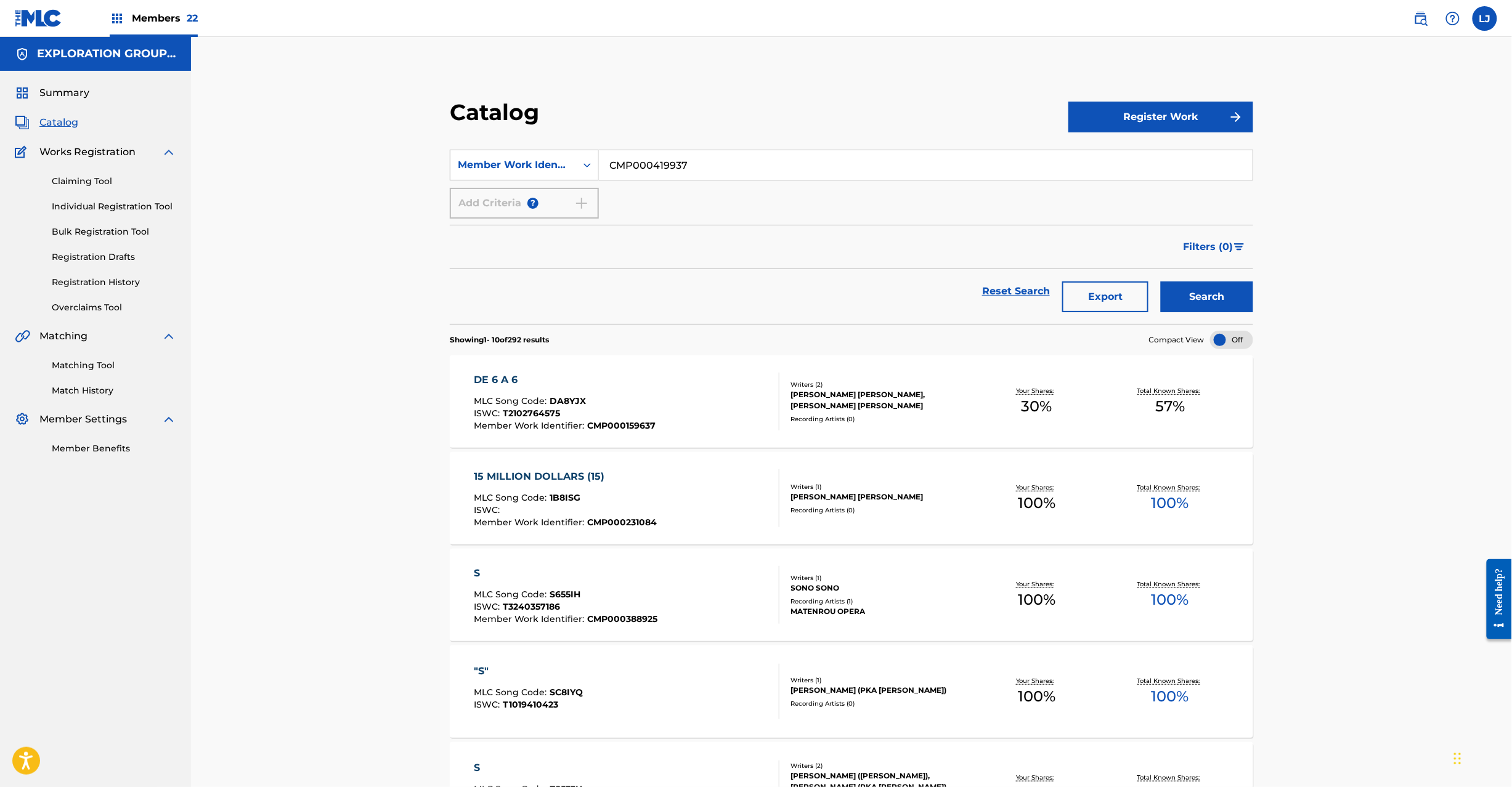
type input "CMP000419937"
click at [1225, 292] on button "Search" at bounding box center [1207, 296] width 92 height 31
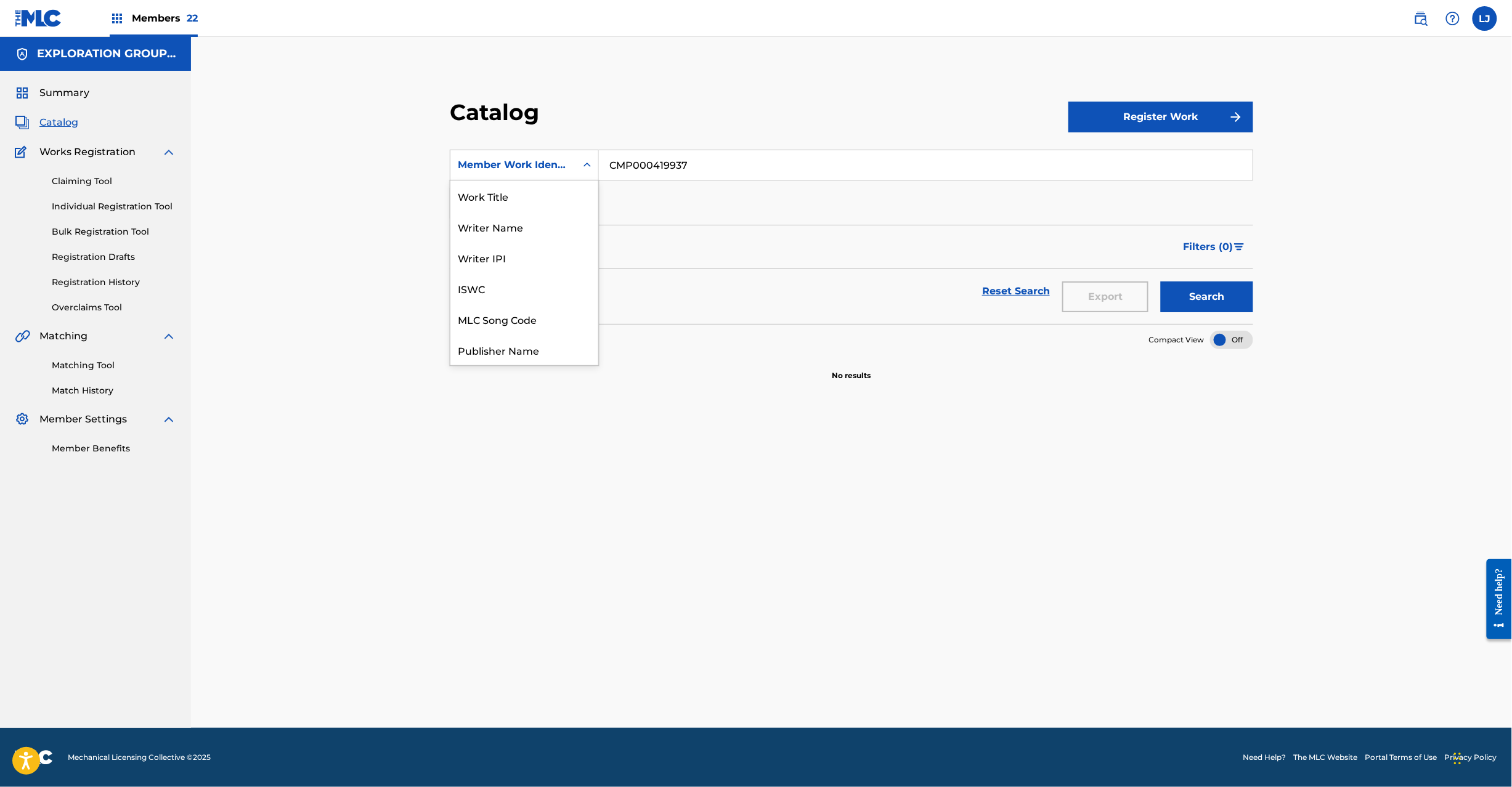
click at [476, 171] on div "Member Work Identifier" at bounding box center [513, 165] width 111 height 15
click at [504, 195] on div "Work Title" at bounding box center [524, 195] width 148 height 31
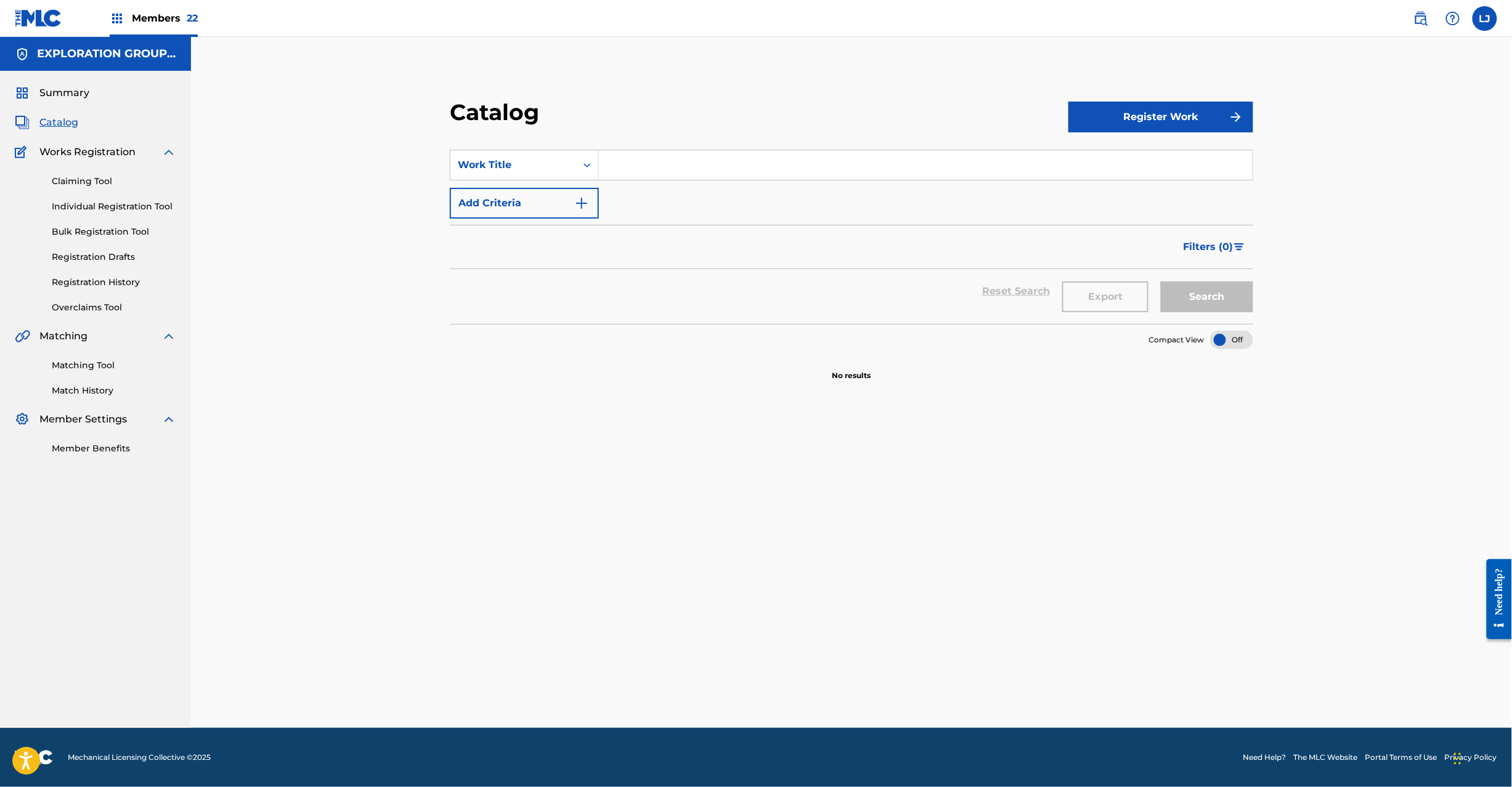
click at [659, 170] on input "Search Form" at bounding box center [926, 165] width 654 height 29
paste input "Bozo"
click at [1181, 304] on button "Search" at bounding box center [1207, 296] width 92 height 31
click at [671, 173] on input "Bozo" at bounding box center [926, 165] width 654 height 29
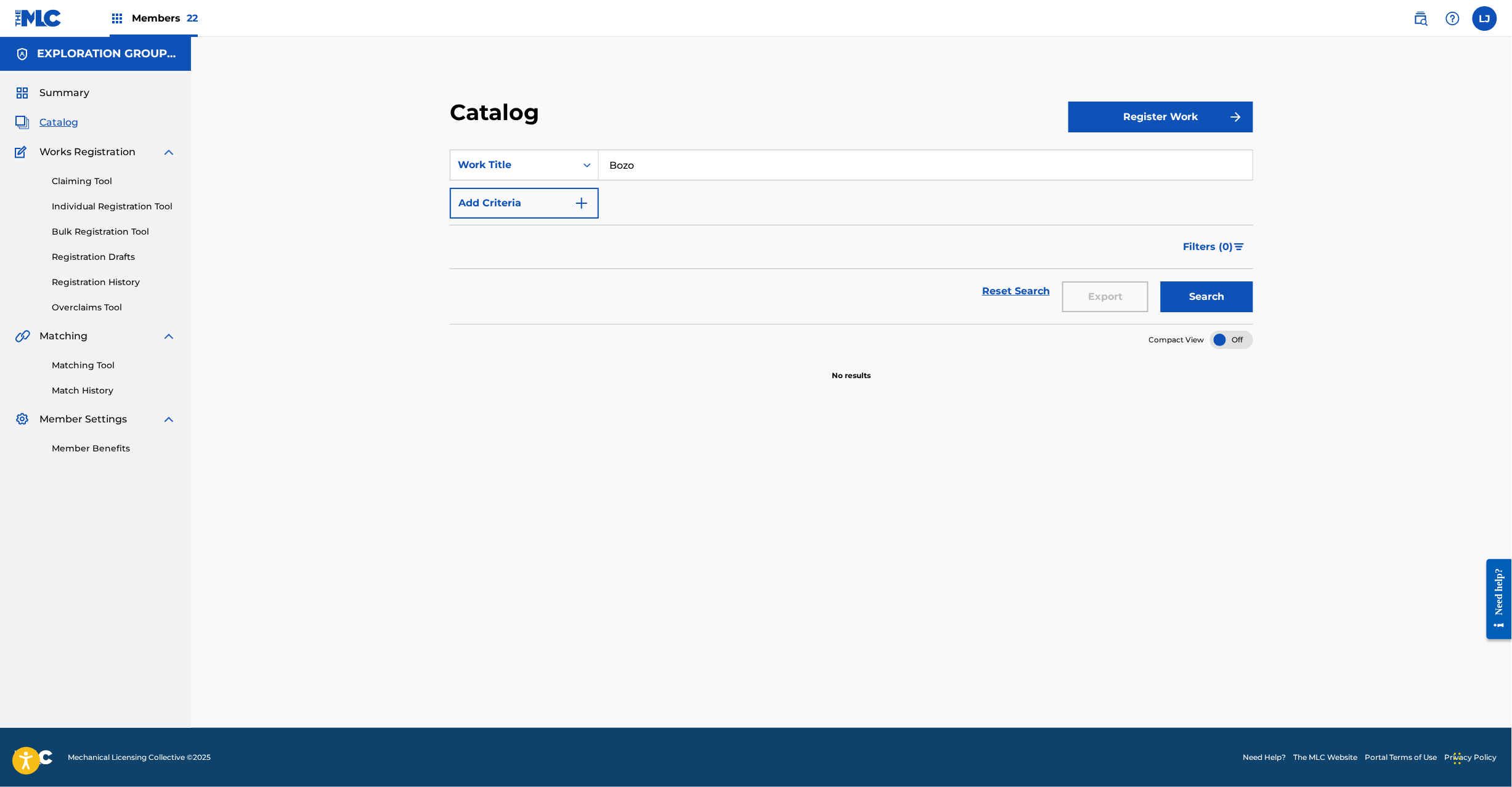
paste input "23"
drag, startPoint x: 671, startPoint y: 173, endPoint x: 698, endPoint y: 178, distance: 27.5
click at [675, 174] on input "Bozo" at bounding box center [926, 165] width 654 height 29
type input "23"
click at [1192, 297] on button "Search" at bounding box center [1207, 296] width 92 height 31
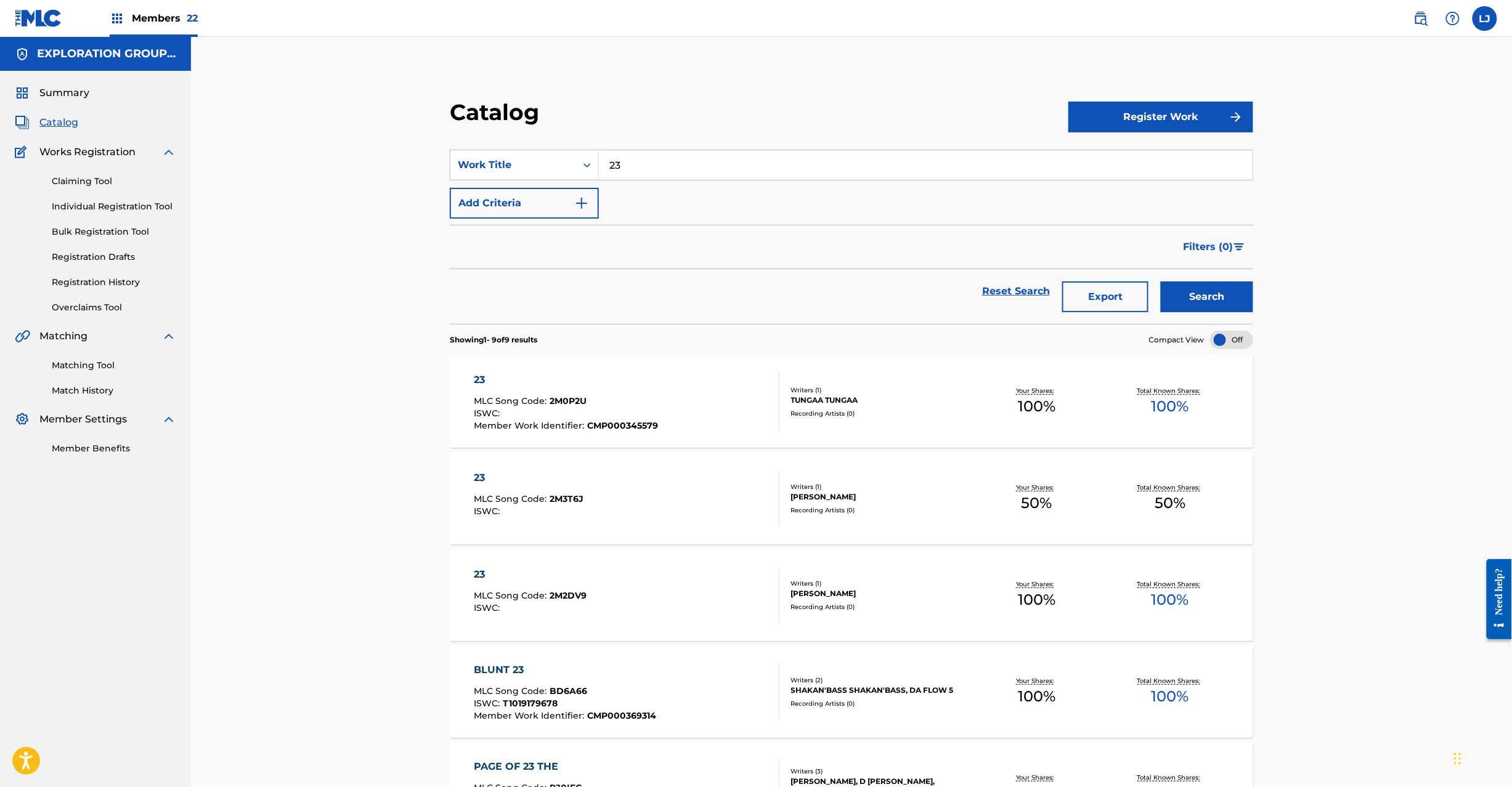
click at [666, 497] on div "23 MLC Song Code : 2M3T6J ISWC :" at bounding box center [626, 498] width 305 height 55
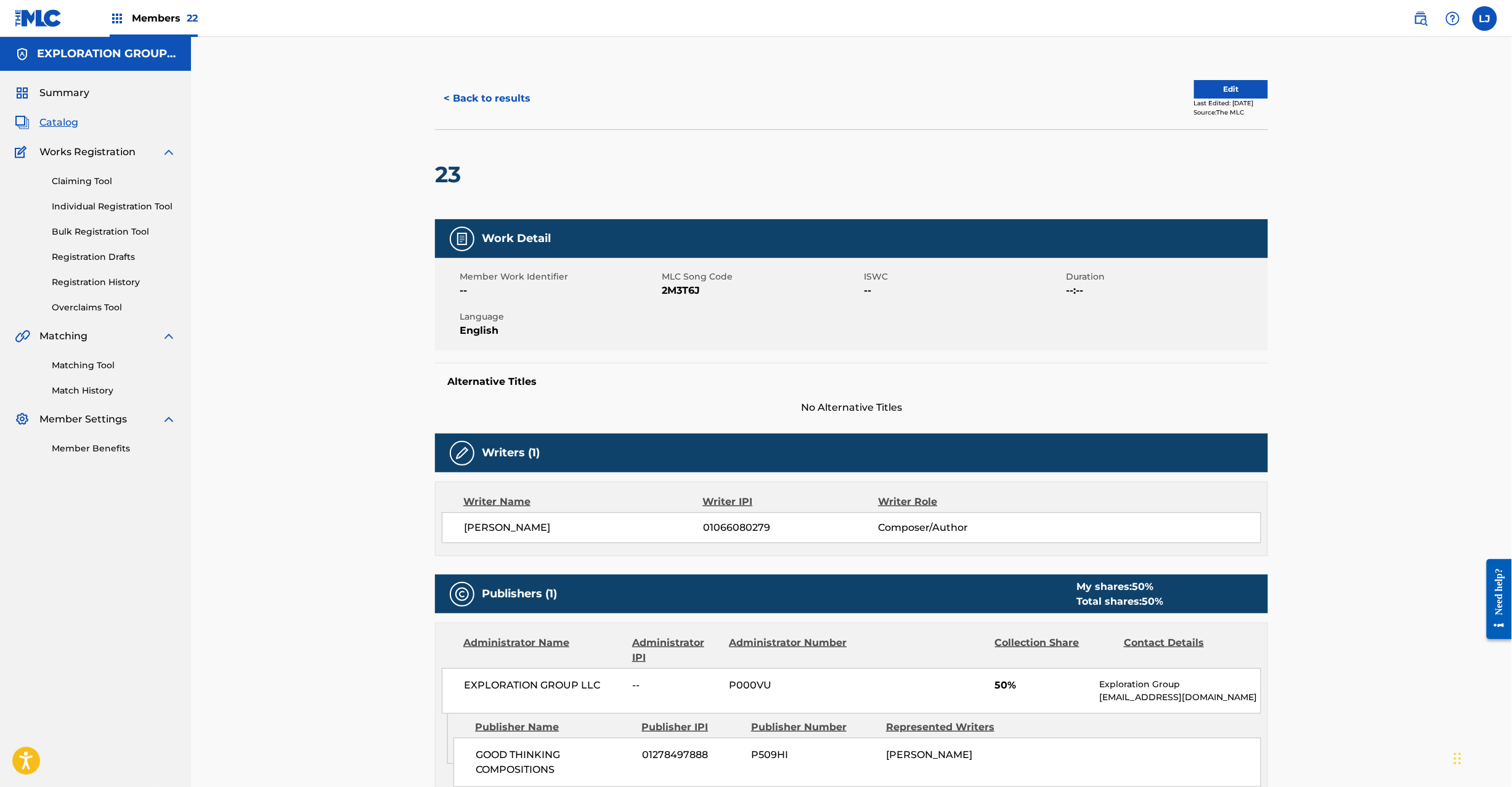
scroll to position [213, 0]
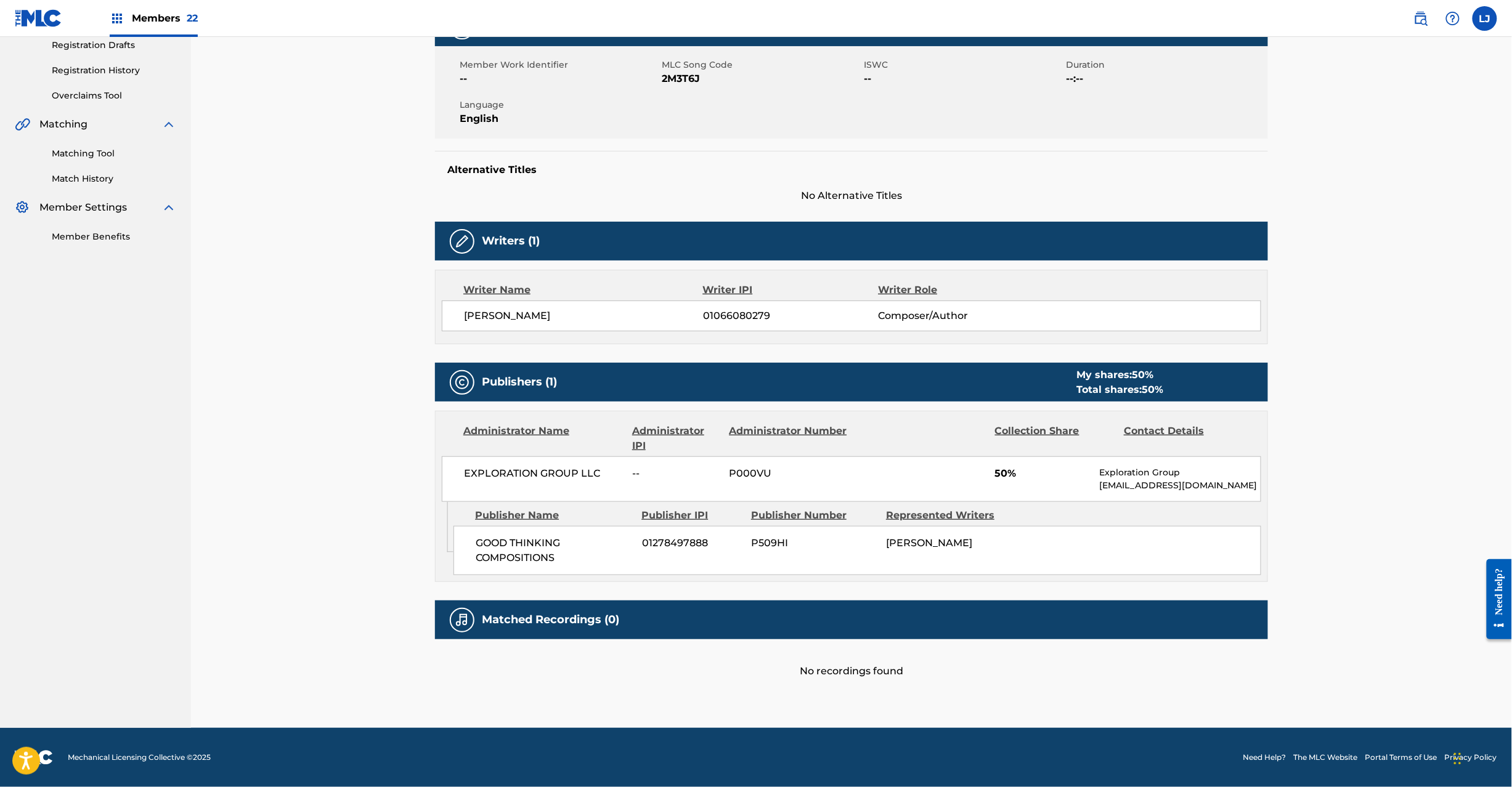
click at [688, 85] on div "Member Work Identifier -- MLC Song Code 2M3T6J ISWC -- Duration --:-- Language …" at bounding box center [851, 92] width 833 height 92
copy span "2M3T6J"
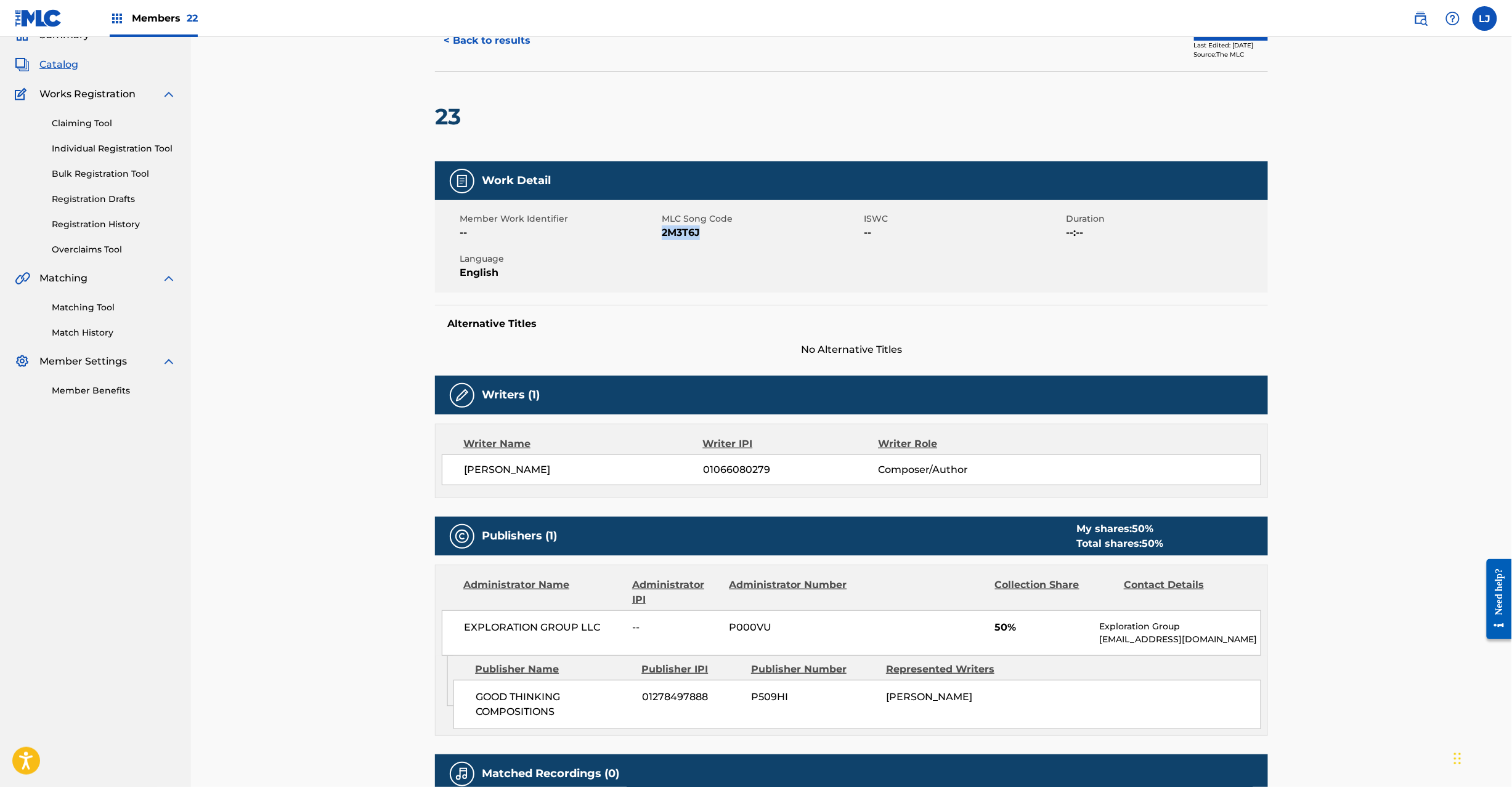
scroll to position [0, 0]
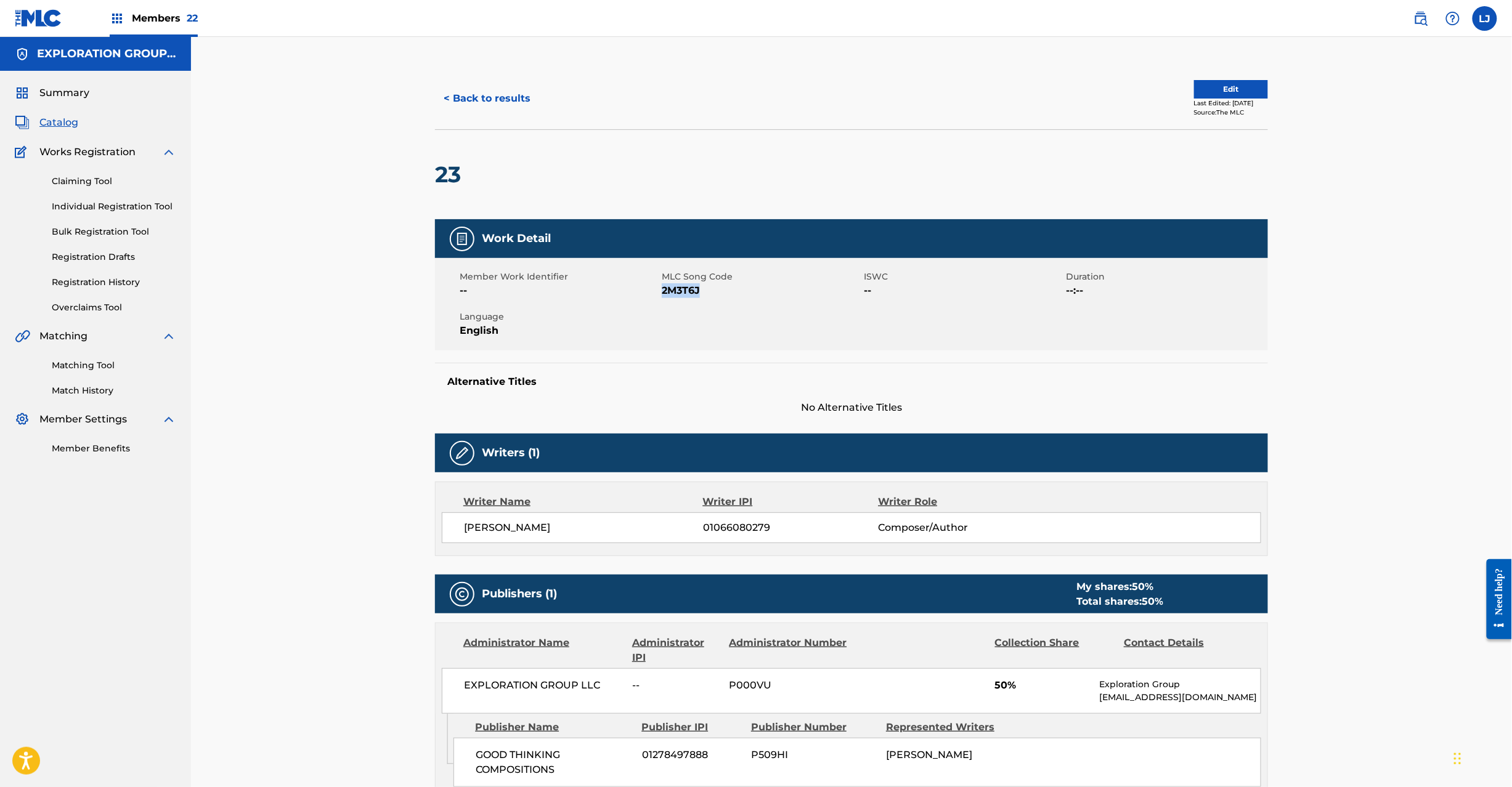
click at [486, 102] on button "< Back to results" at bounding box center [487, 98] width 104 height 31
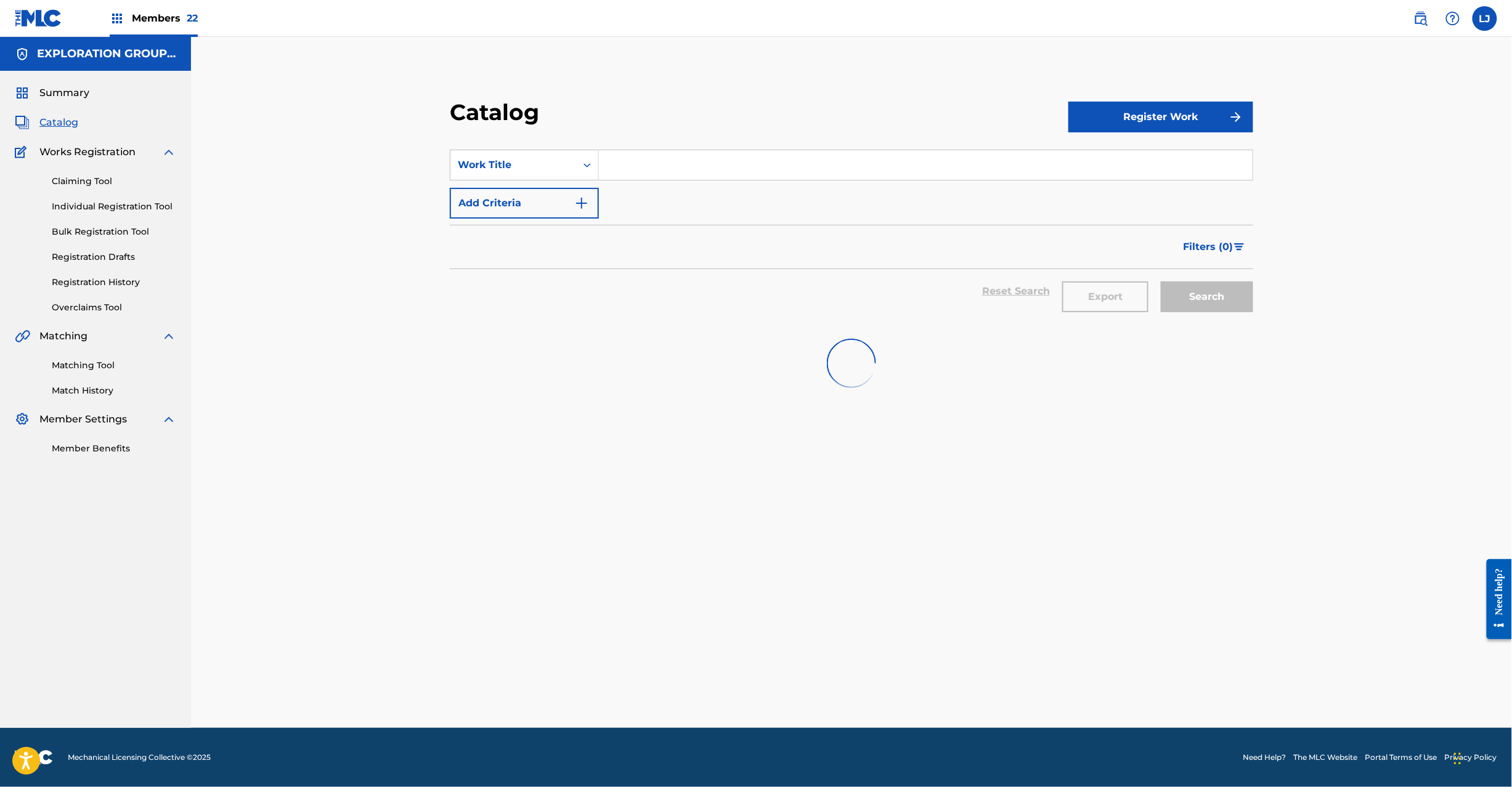
click at [621, 168] on input "Search Form" at bounding box center [926, 165] width 654 height 29
paste input "Bash His Fing Brains In Wit A Mallet, My Dude [Ft. [PERSON_NAME]]"
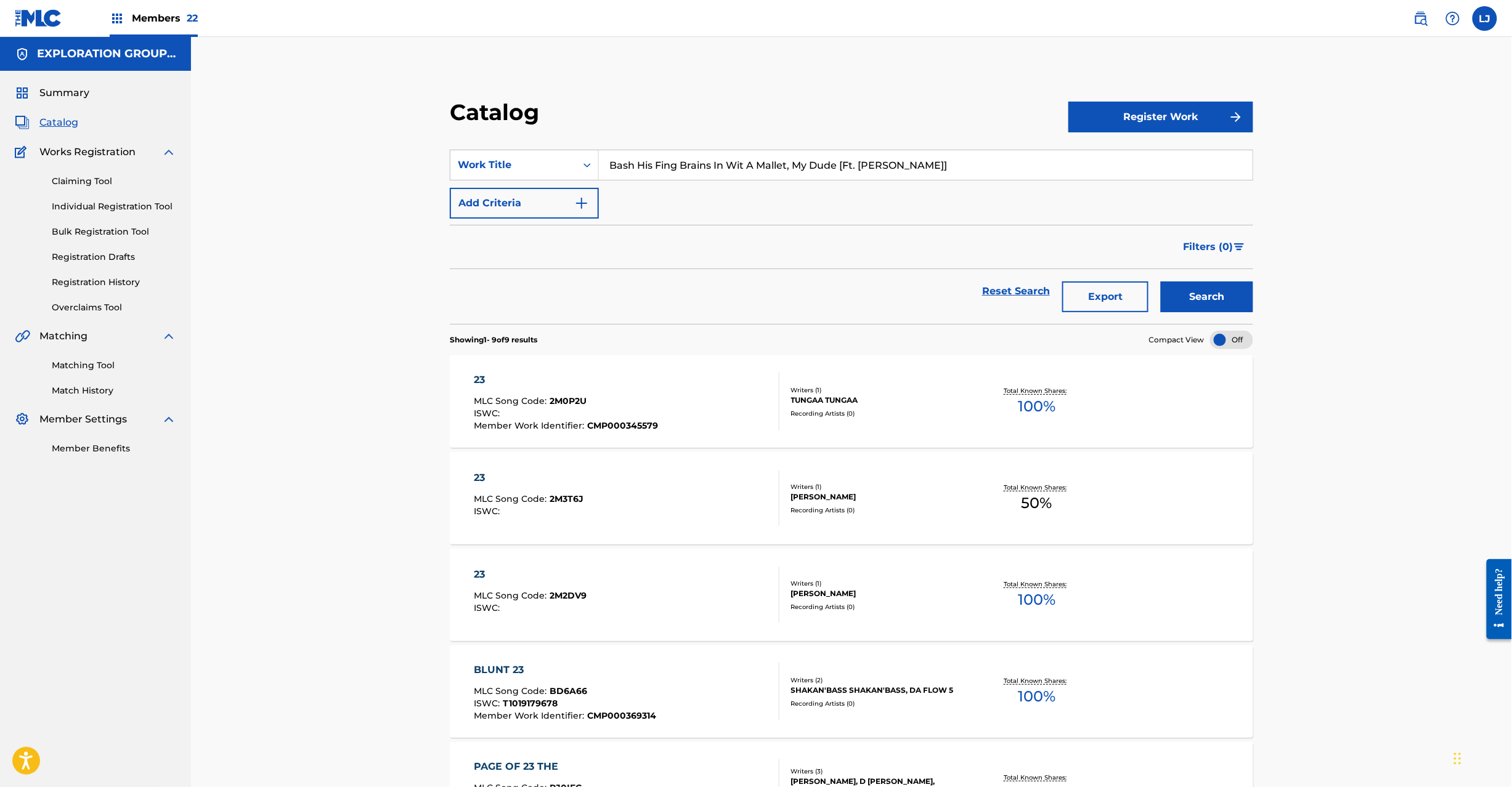
type input "Bash His Fing Brains In Wit A Mallet, My Dude [Ft. [PERSON_NAME]]"
click at [1216, 296] on button "Search" at bounding box center [1207, 296] width 92 height 31
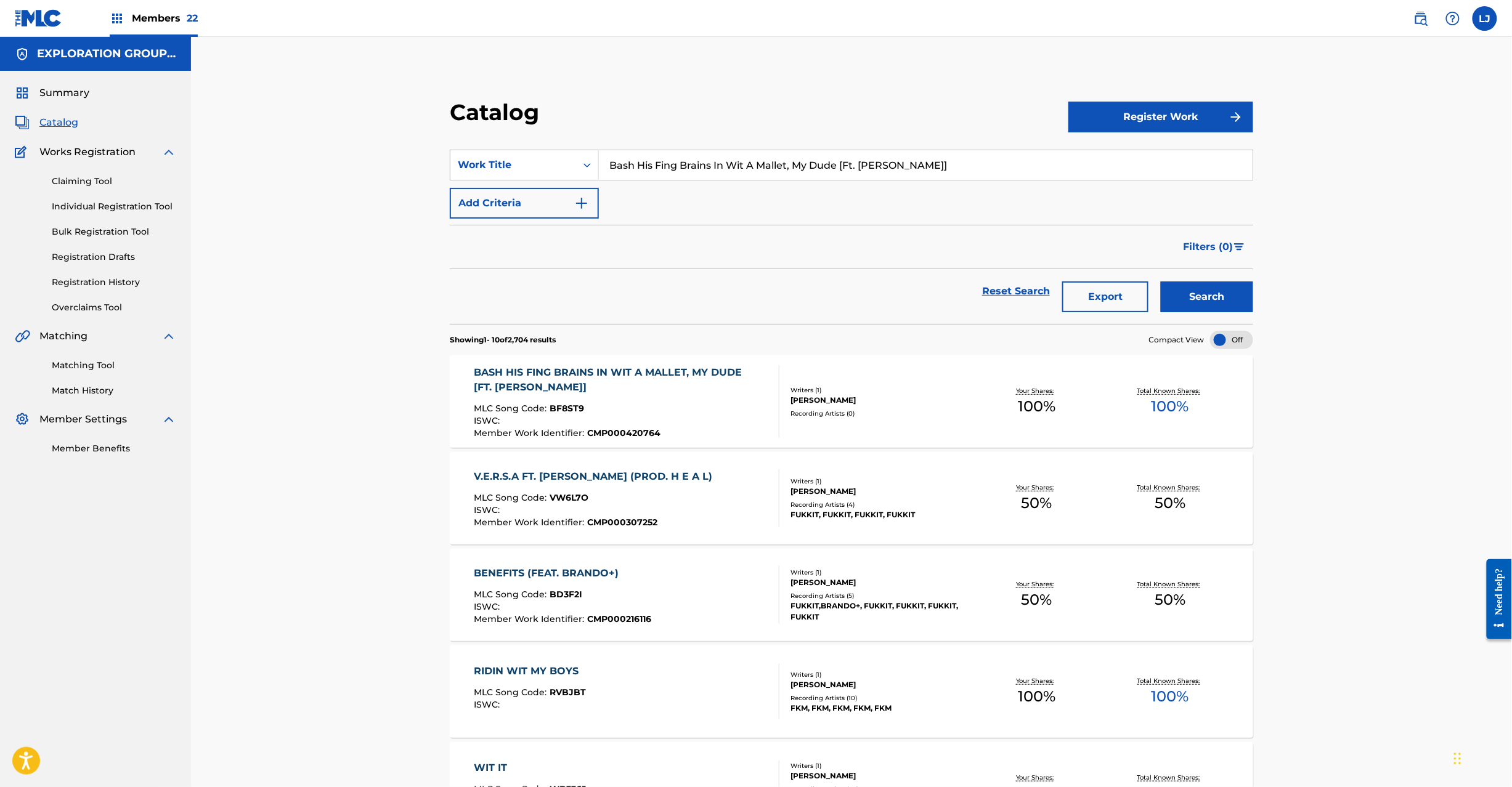
click at [674, 409] on div "MLC Song Code : BF8ST9" at bounding box center [621, 410] width 295 height 12
click at [710, 409] on div "MLC Song Code : BF8ST9" at bounding box center [621, 410] width 295 height 12
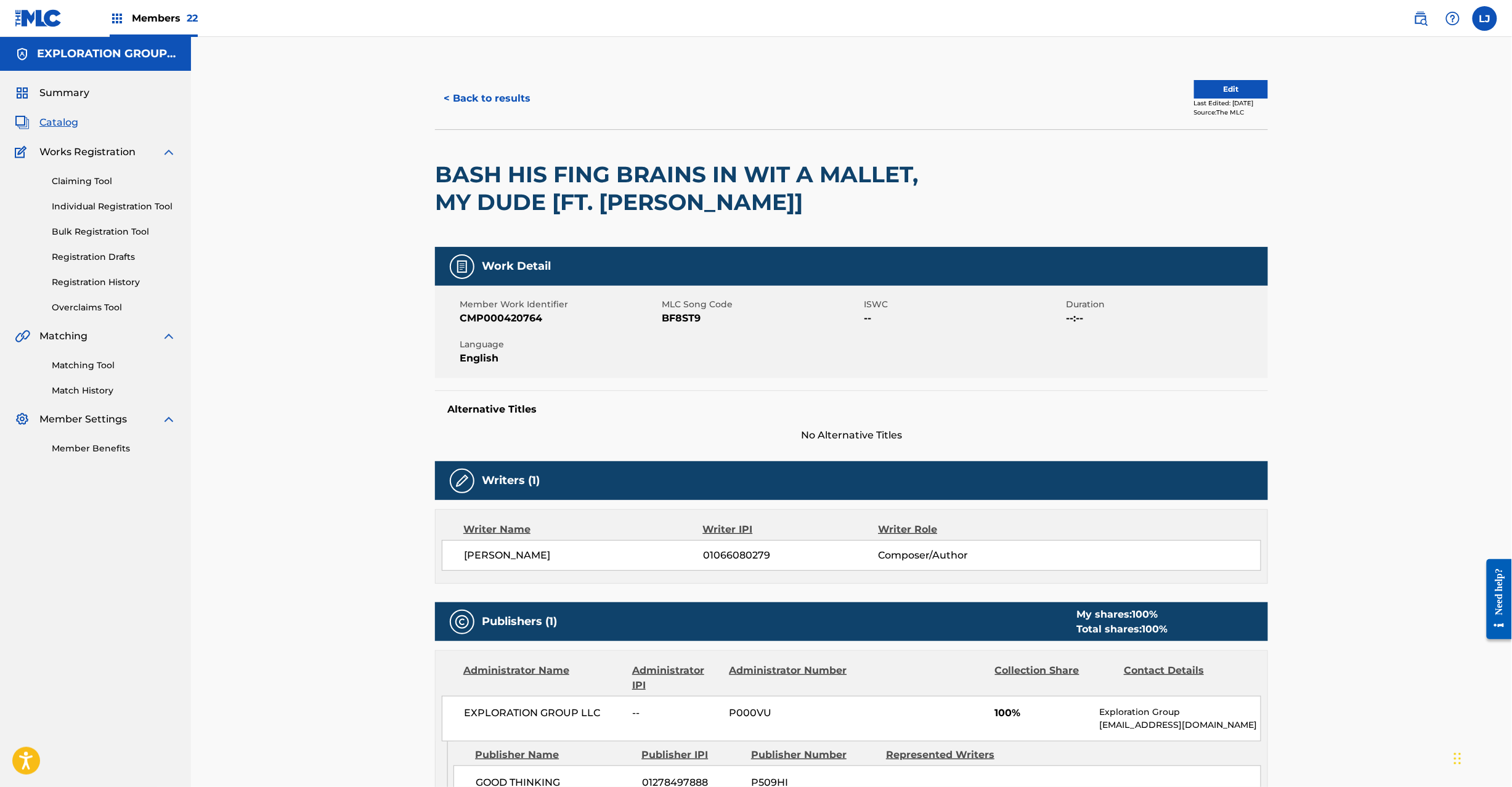
click at [686, 324] on span "BF8ST9" at bounding box center [761, 318] width 199 height 15
copy span "BF8ST9"
click at [486, 98] on button "< Back to results" at bounding box center [487, 98] width 104 height 31
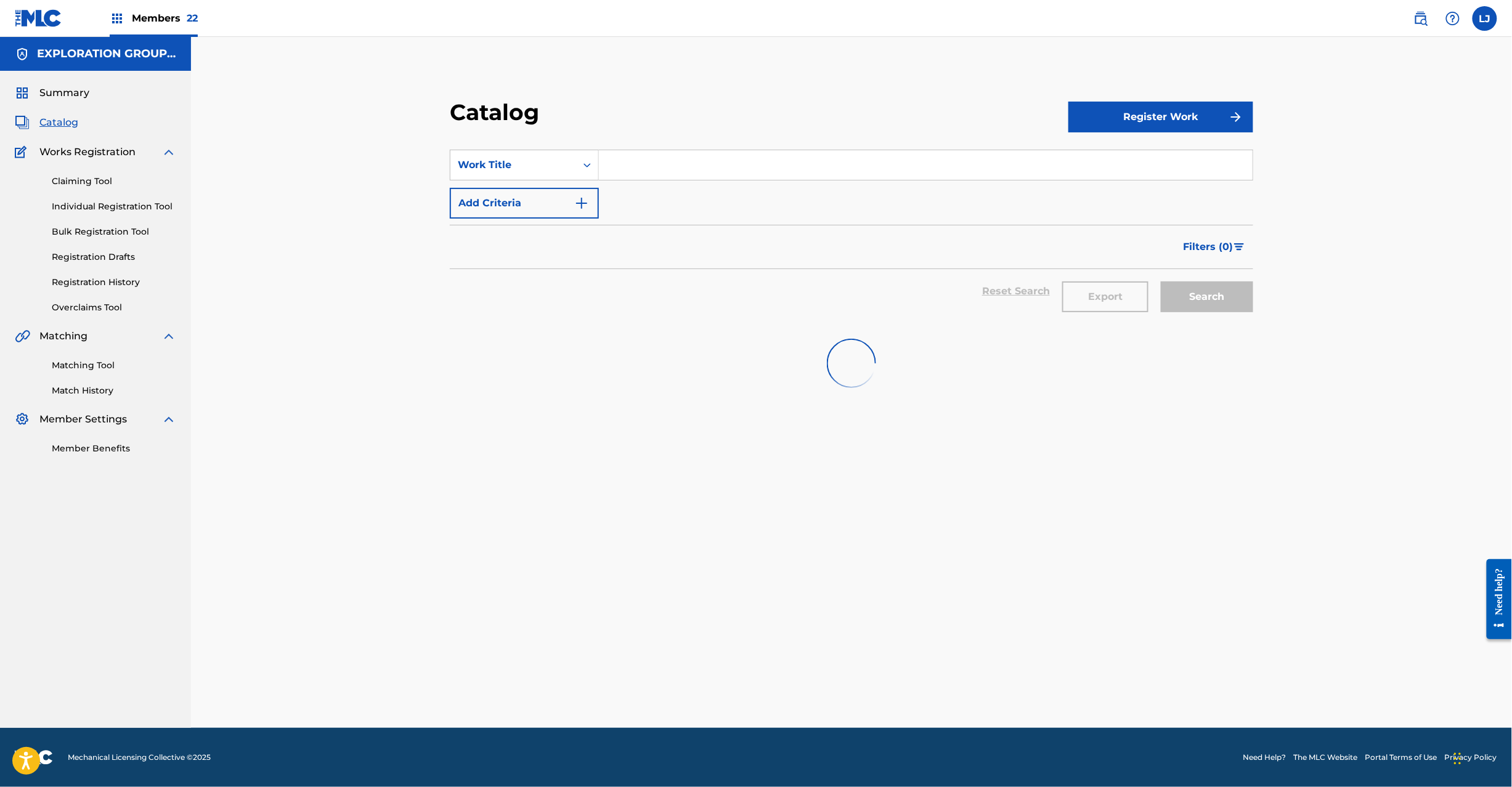
click at [660, 161] on input "Search Form" at bounding box center [926, 165] width 654 height 29
paste input "Cloudy Sky"
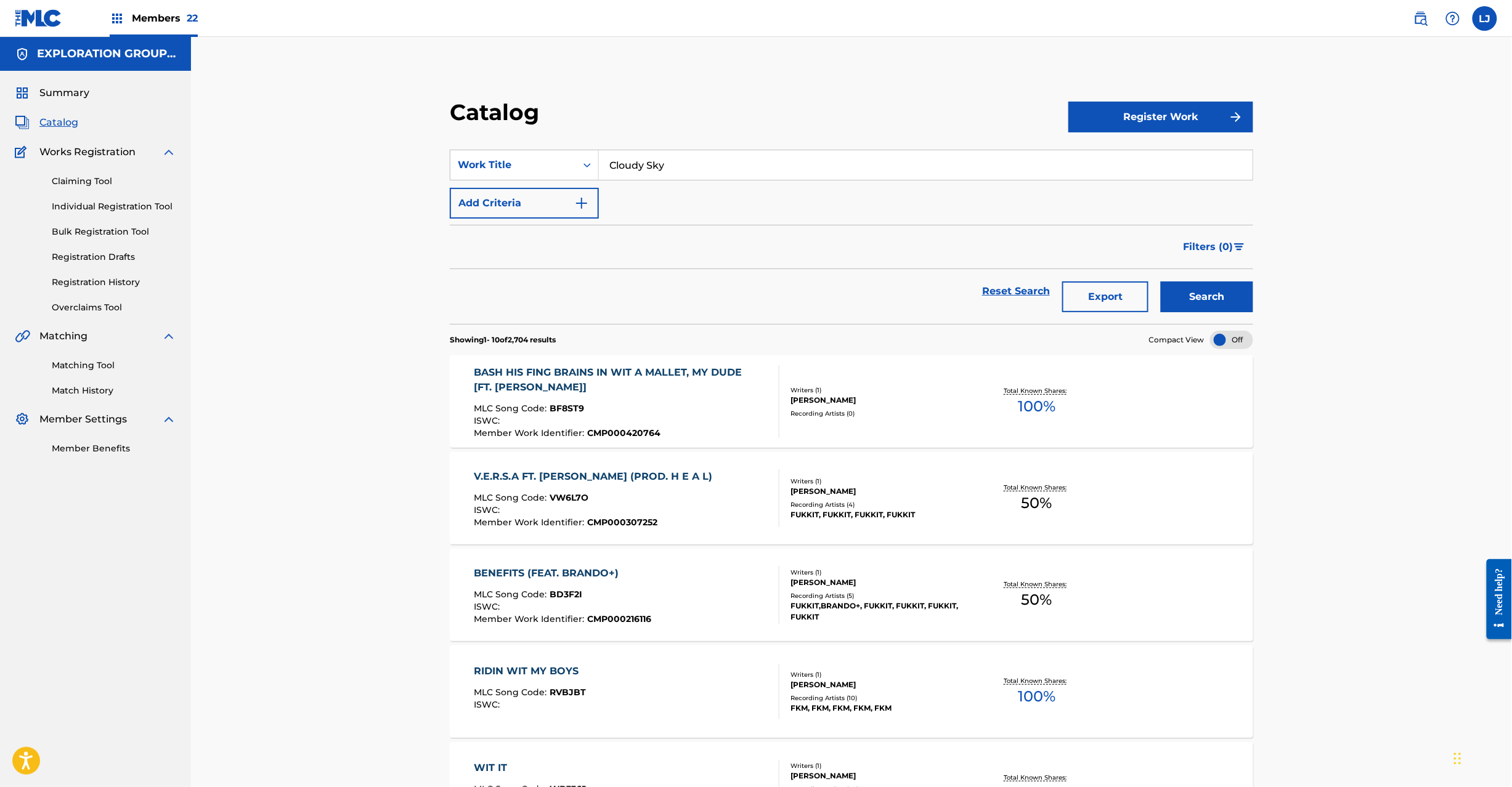
type input "Cloudy Sky"
click at [1179, 298] on button "Search" at bounding box center [1207, 296] width 92 height 31
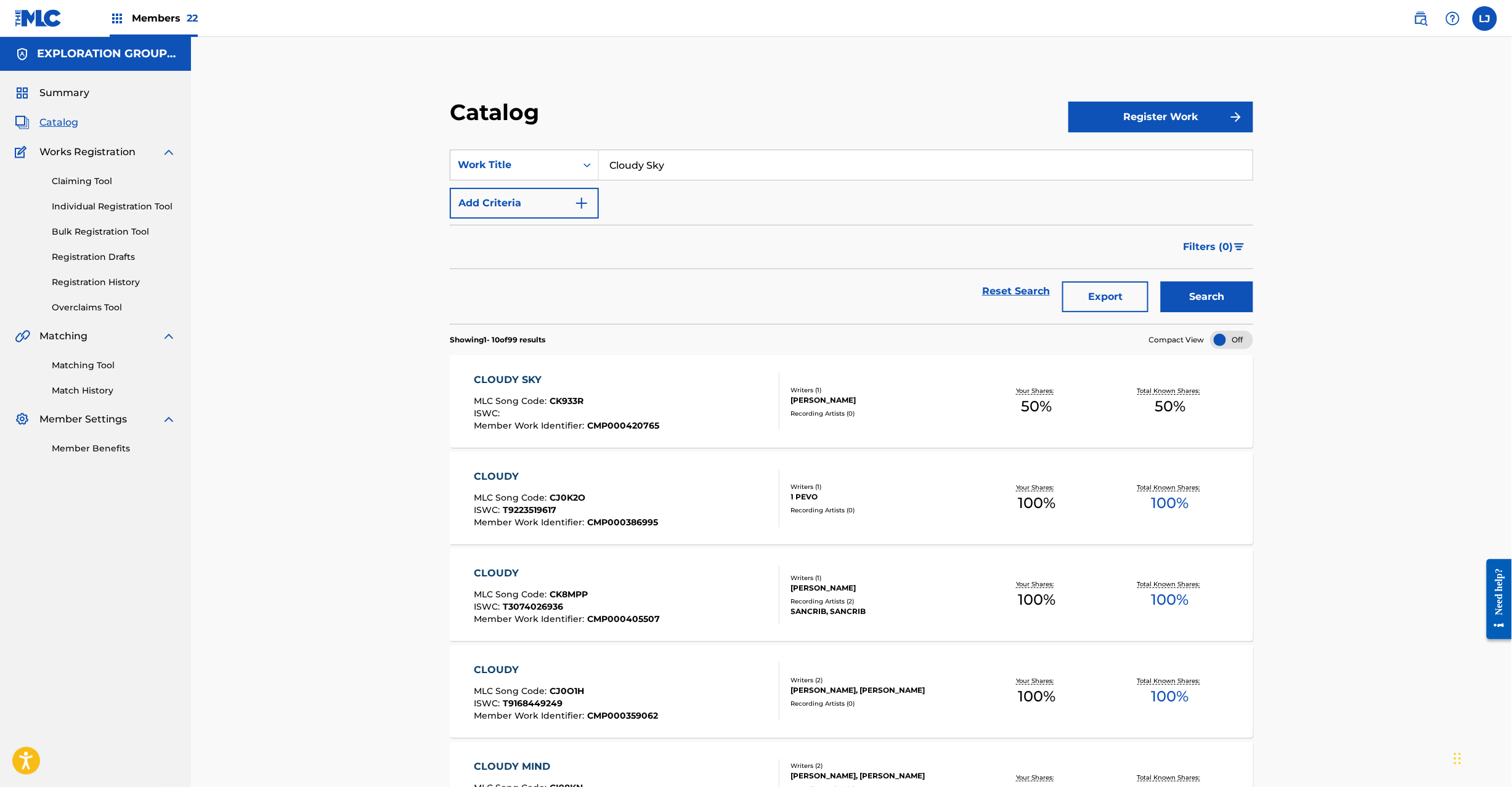
click at [642, 384] on div "CLOUDY SKY" at bounding box center [567, 380] width 186 height 15
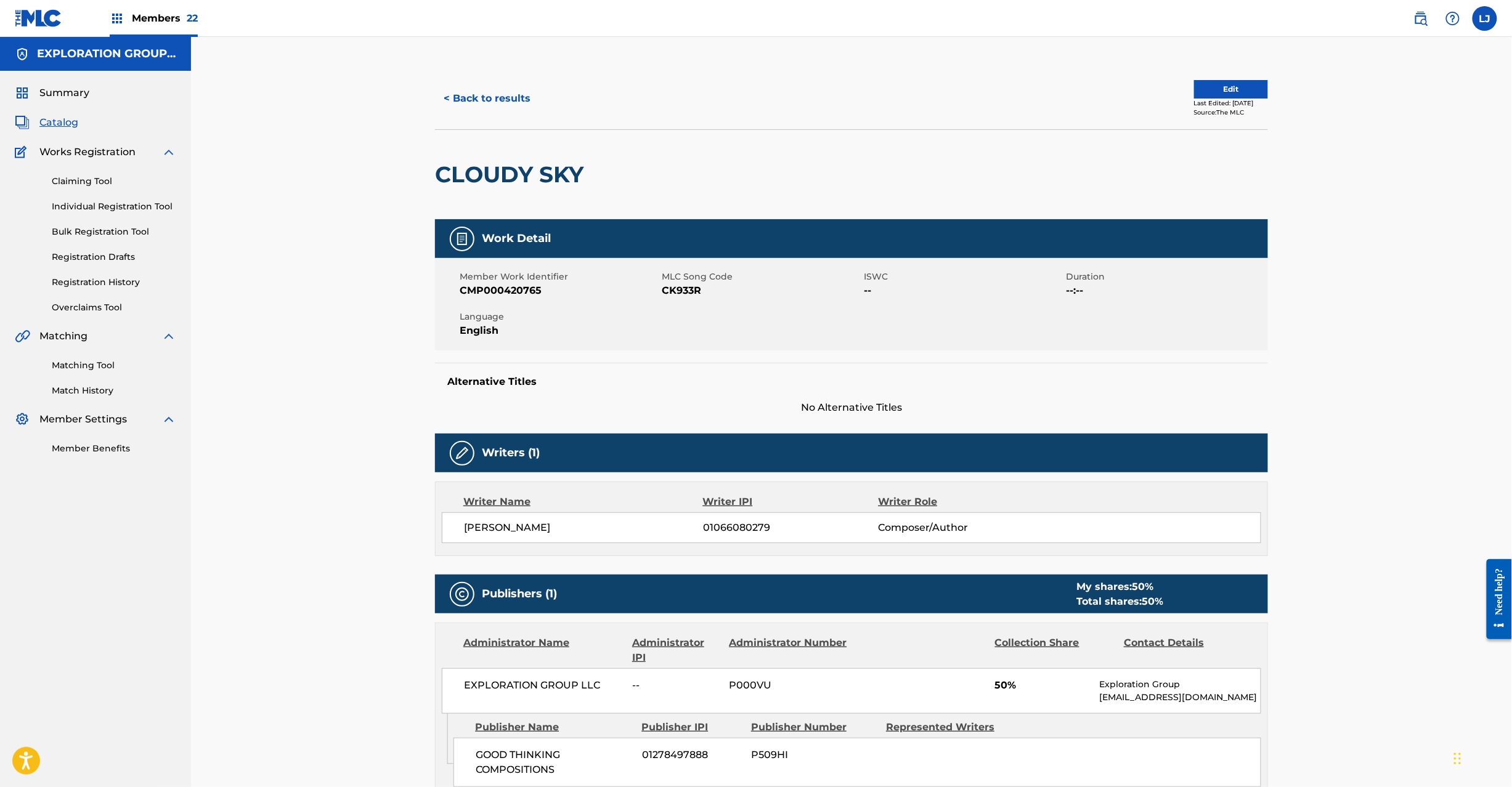
click at [683, 287] on span "CK933R" at bounding box center [761, 290] width 199 height 15
copy span "CK933R"
click at [464, 94] on button "< Back to results" at bounding box center [487, 98] width 104 height 31
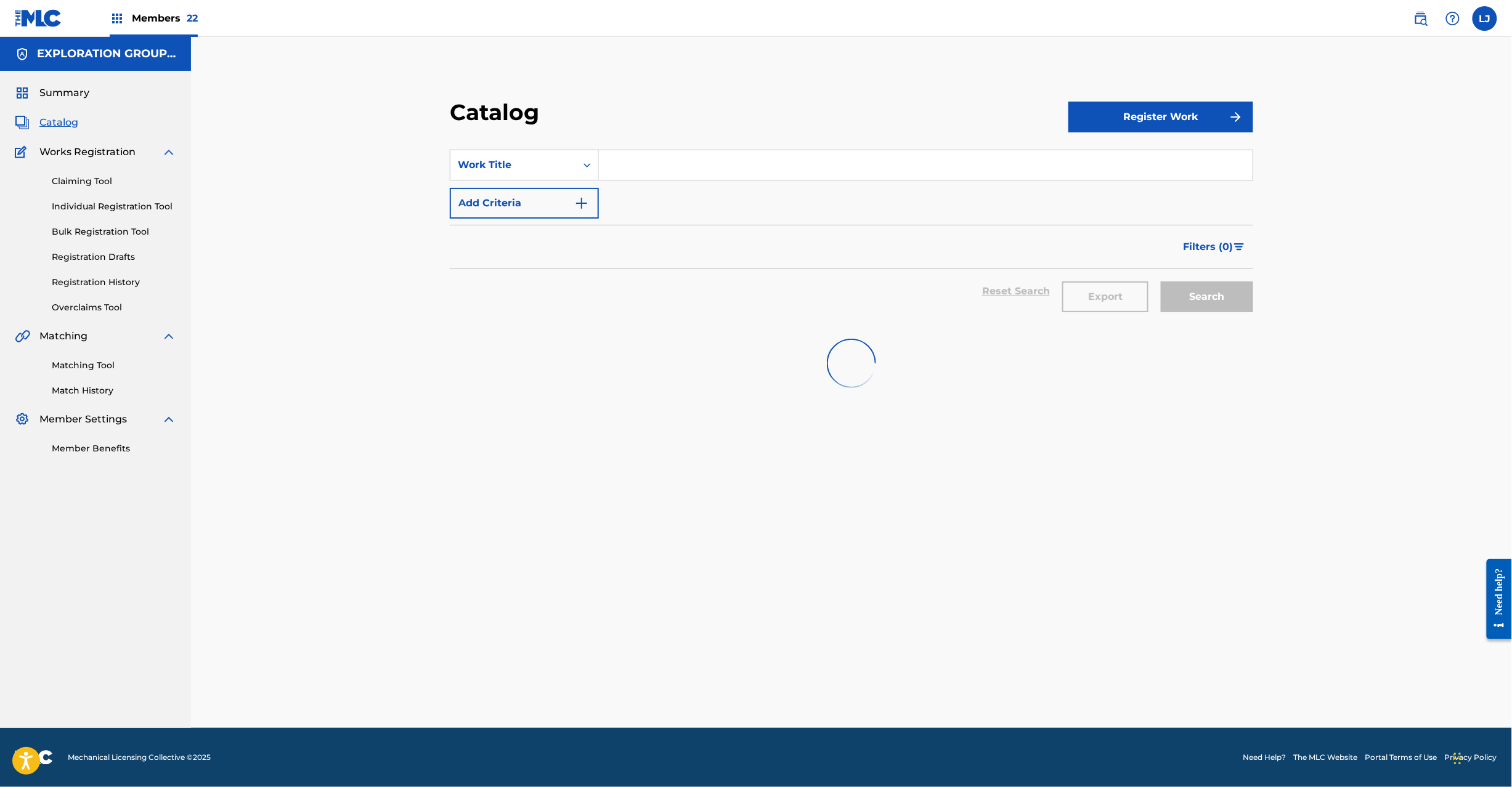
click at [677, 173] on input "Search Form" at bounding box center [926, 165] width 654 height 29
paste input "Do As U Wish... (Get Da Fuck In Da Pit)"
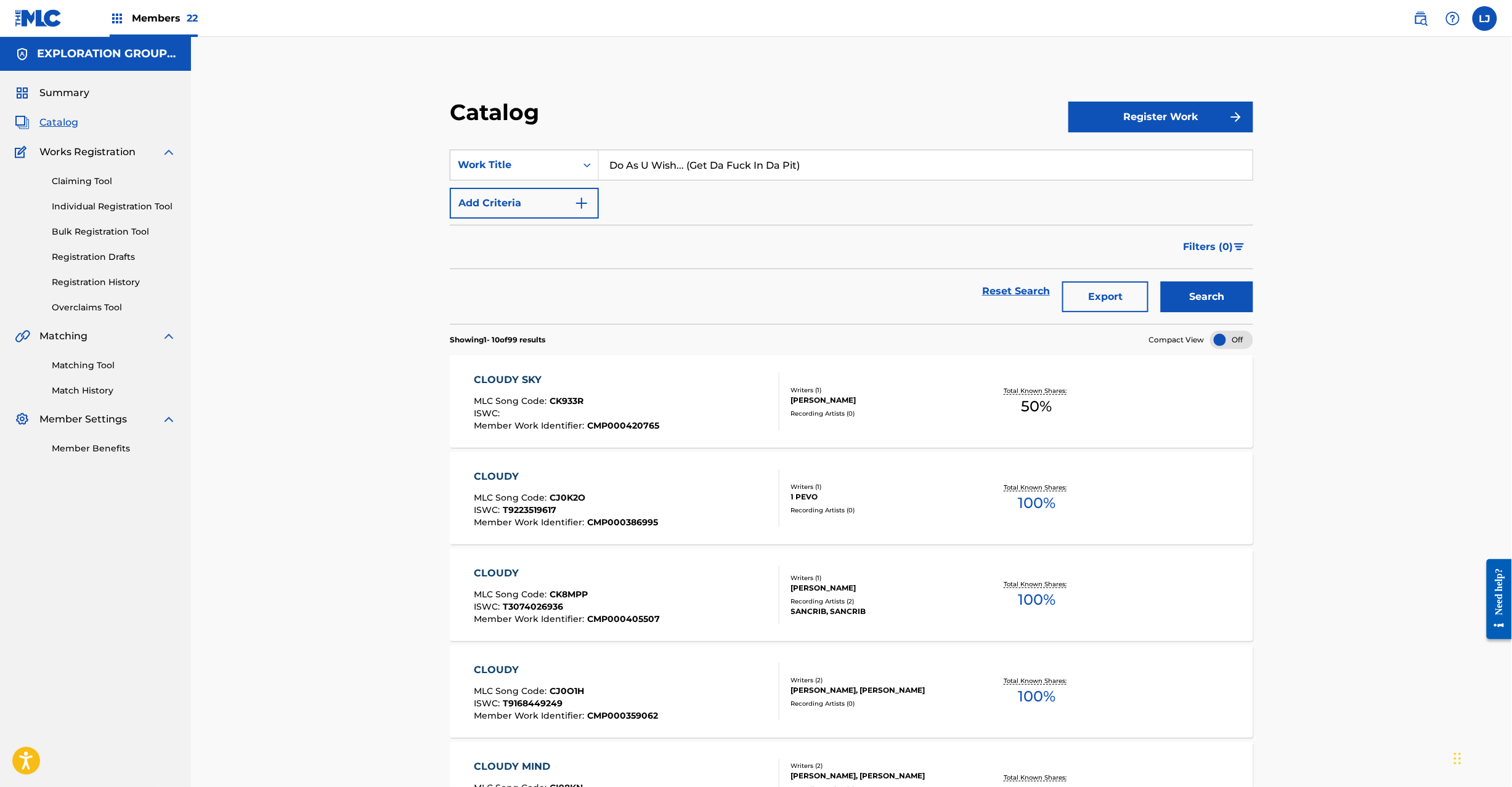
type input "Do As U Wish... (Get Da Fuck In Da Pit)"
click at [1162, 292] on button "Search" at bounding box center [1207, 296] width 92 height 31
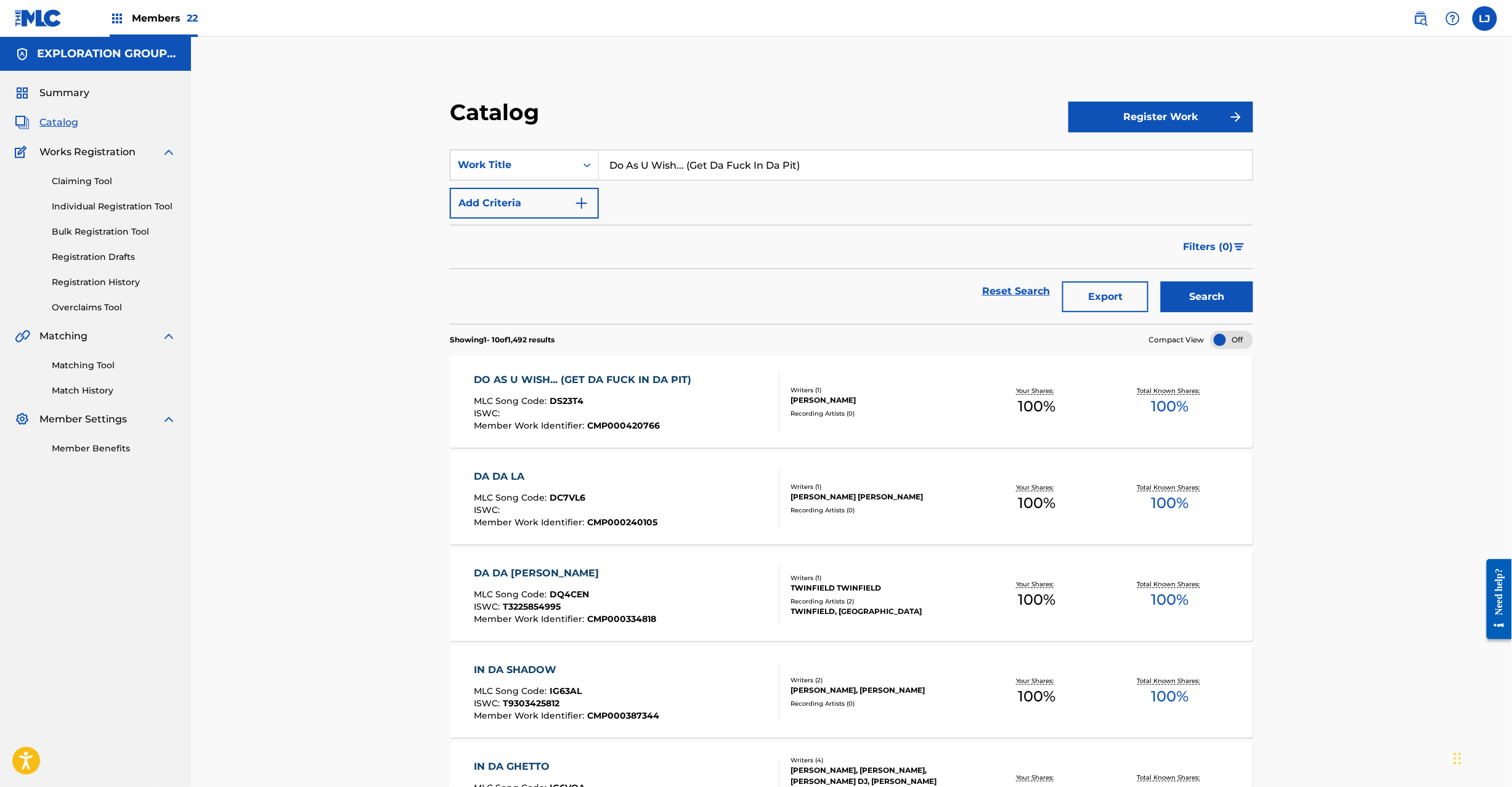
click at [673, 384] on div "DO AS U WISH... (GET DA FUCK IN DA PIT)" at bounding box center [586, 380] width 224 height 15
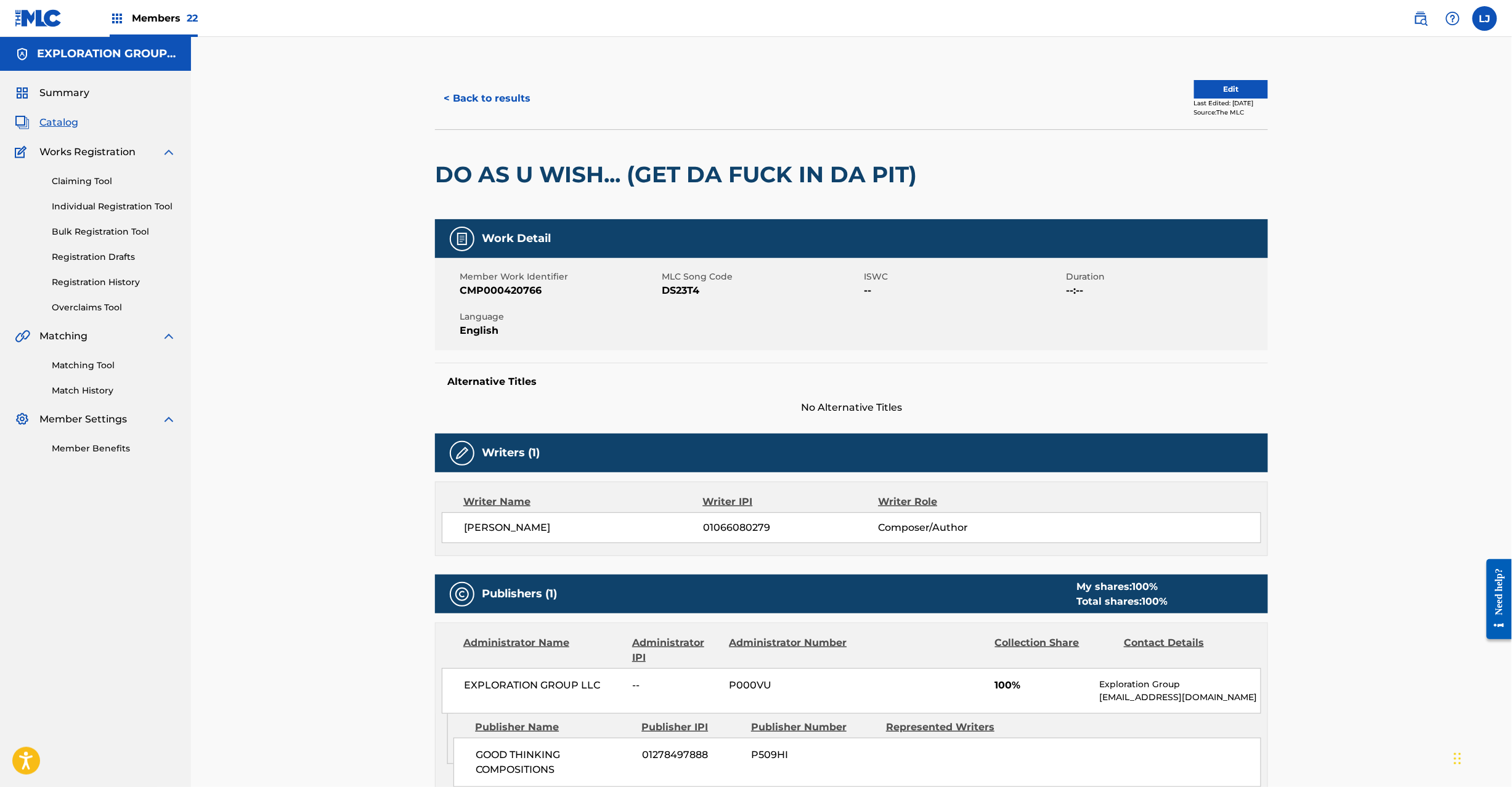
click at [686, 281] on span "MLC Song Code" at bounding box center [761, 277] width 199 height 13
click at [682, 287] on span "DS23T4" at bounding box center [761, 290] width 199 height 15
copy span "DS23T4"
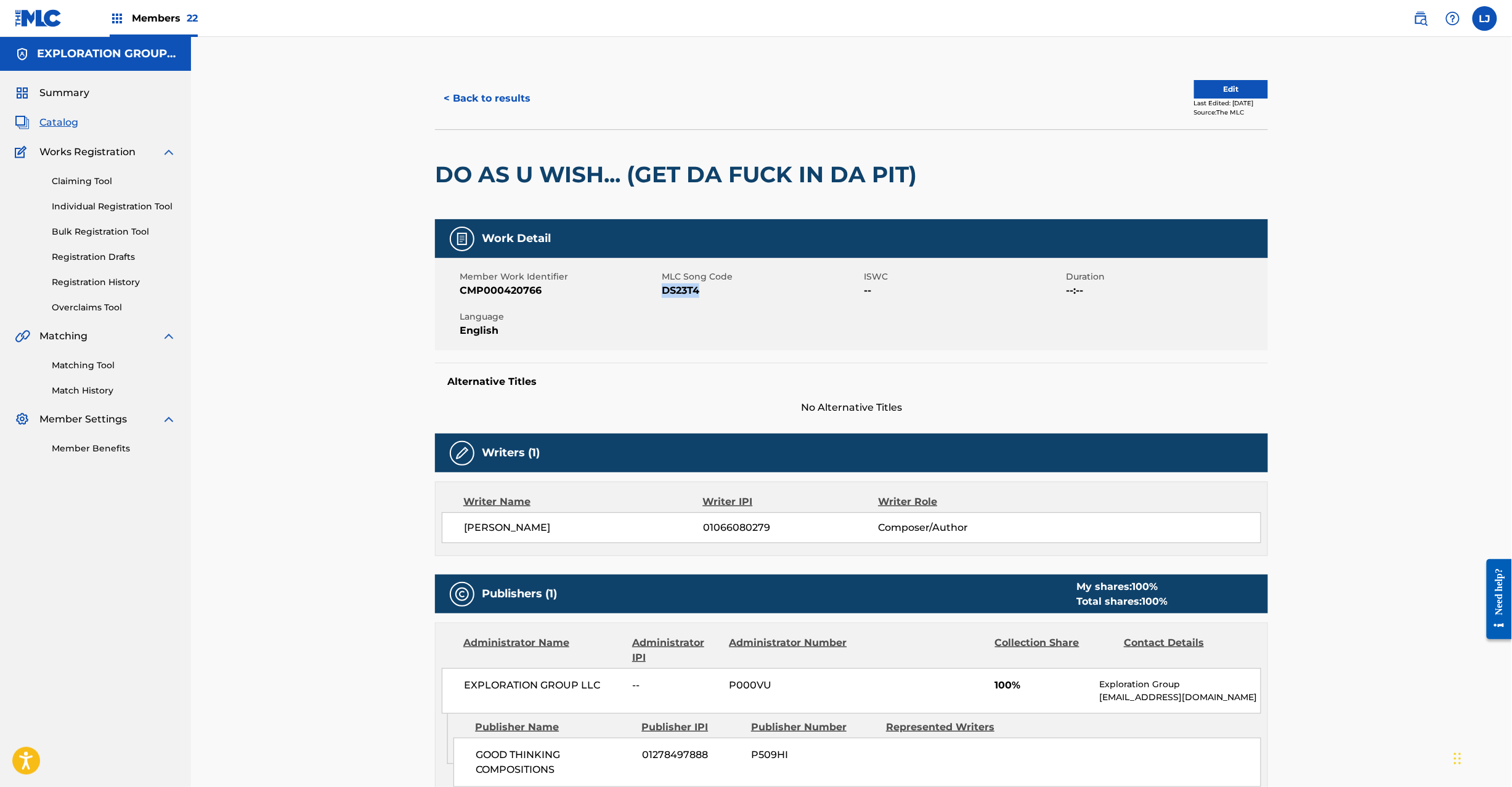
click at [464, 109] on button "< Back to results" at bounding box center [487, 98] width 104 height 31
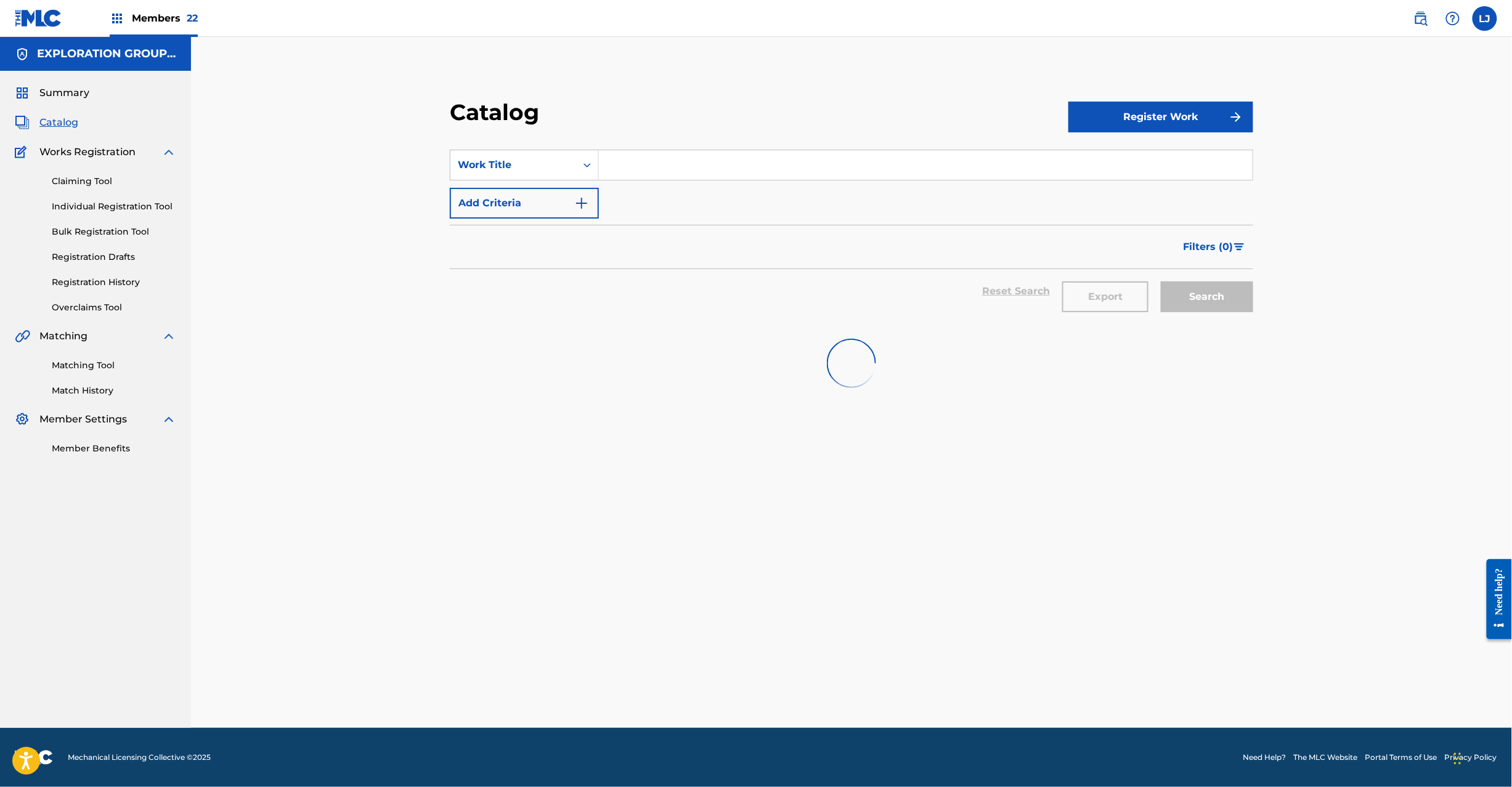
click at [667, 163] on input "Search Form" at bounding box center [926, 165] width 654 height 29
paste input "Eating Lead Paint Chips Prod. [GEOGRAPHIC_DATA]"
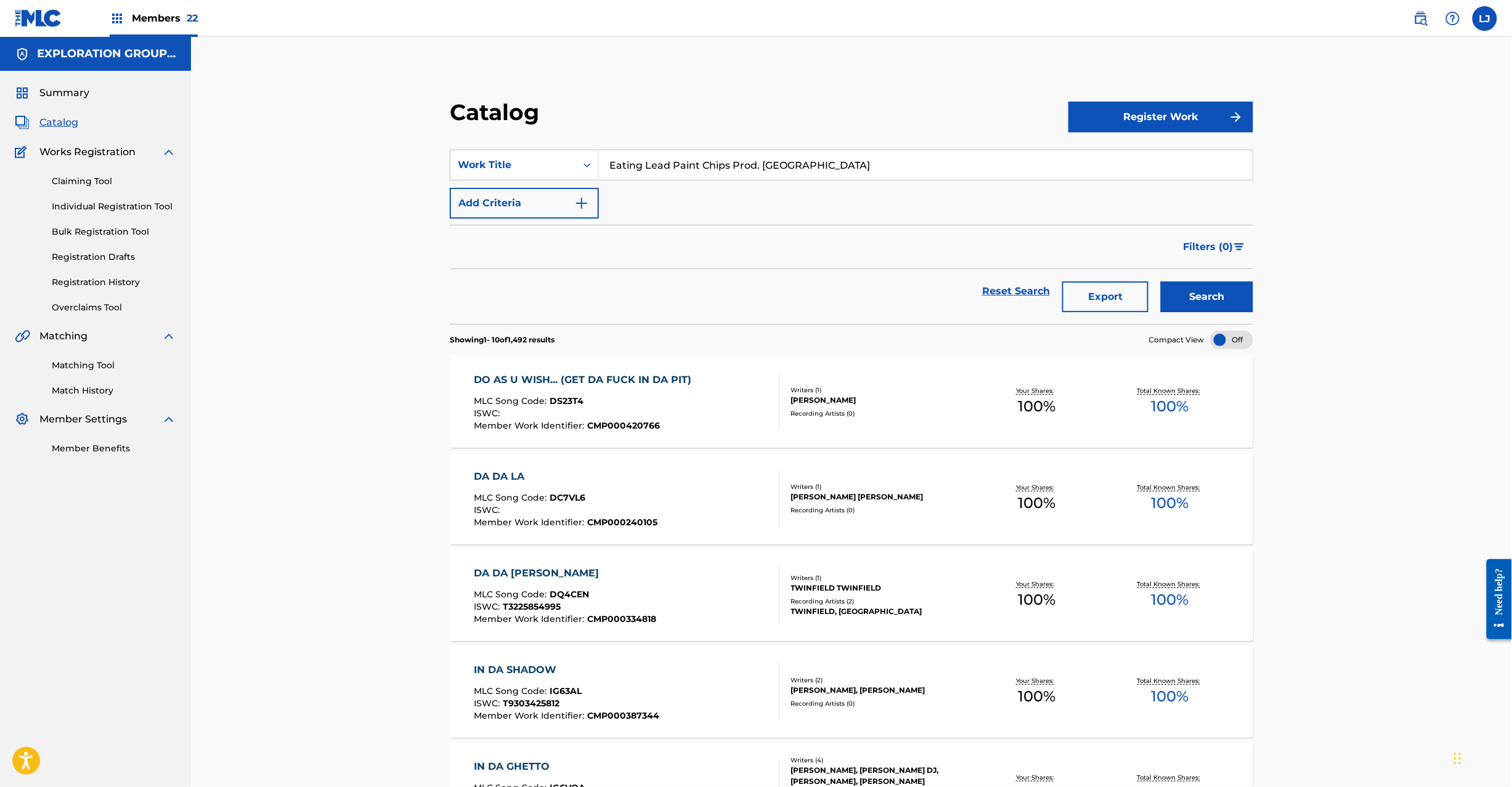
type input "Eating Lead Paint Chips Prod. [GEOGRAPHIC_DATA]"
click at [1199, 290] on button "Search" at bounding box center [1207, 296] width 92 height 31
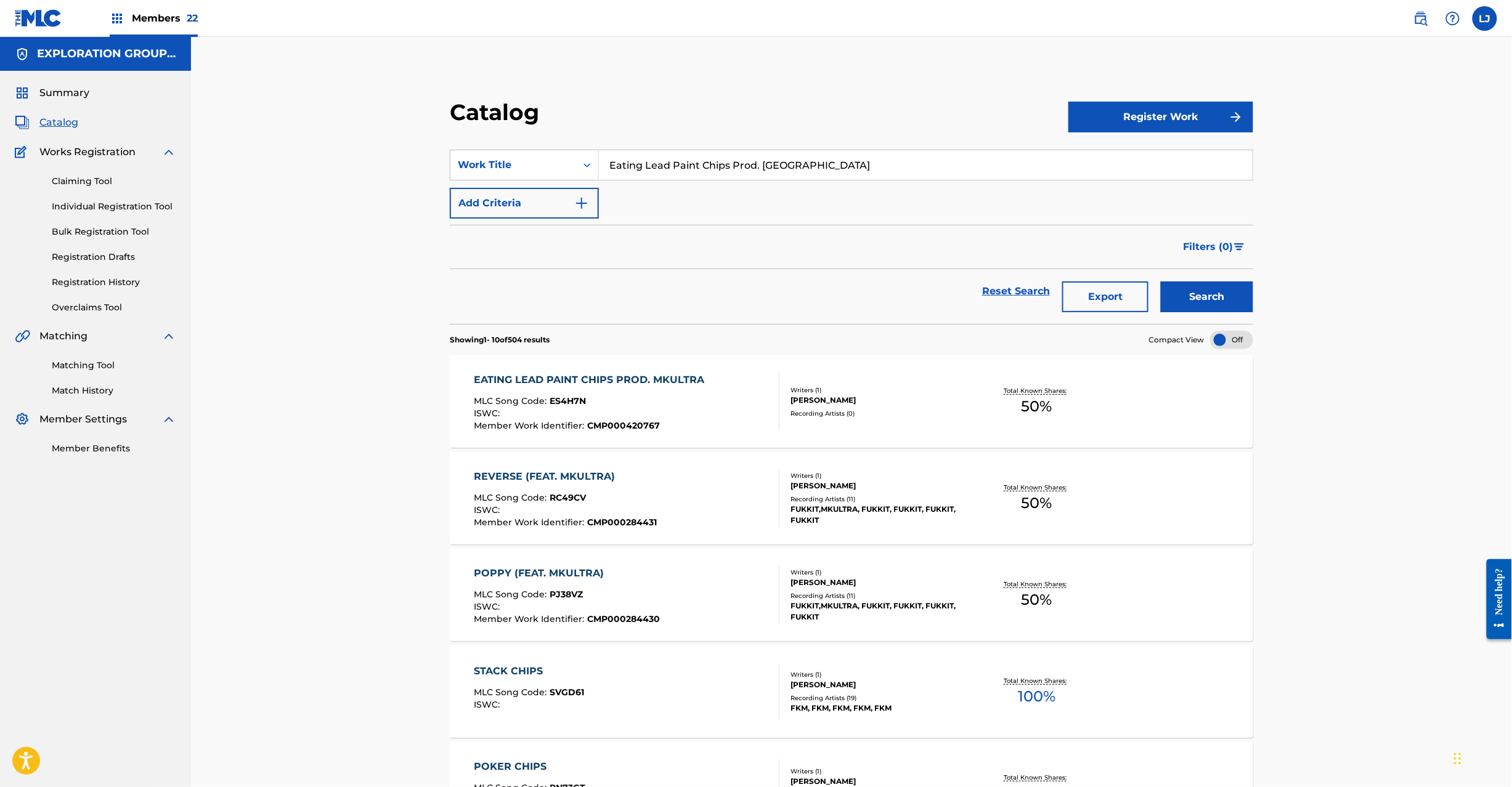
click at [647, 388] on div "EATING LEAD PAINT CHIPS PROD. MKULTRA MLC Song Code : ES4H7N ISWC : Member Work…" at bounding box center [592, 402] width 236 height 58
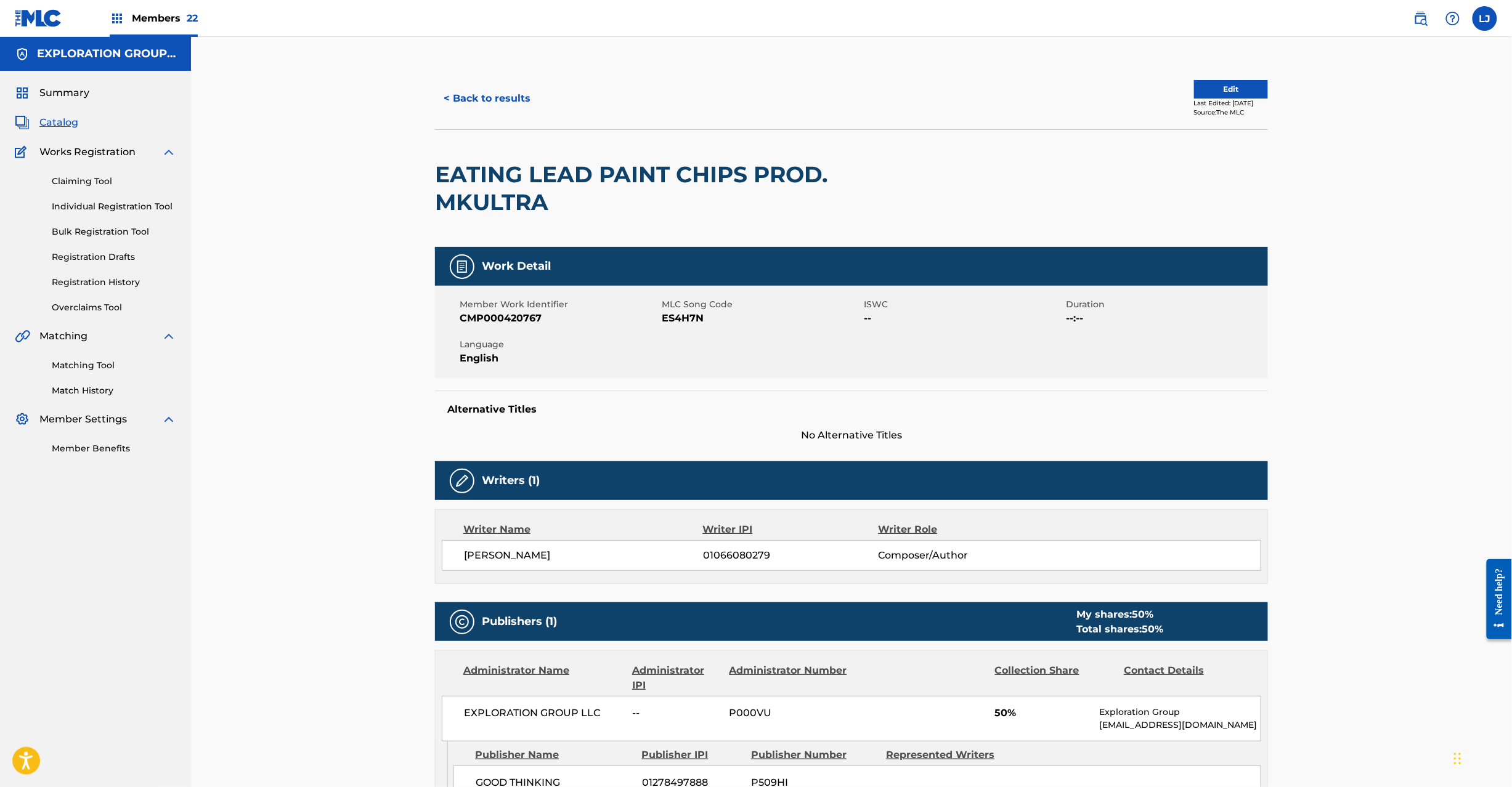
click at [685, 316] on span "ES4H7N" at bounding box center [761, 318] width 199 height 15
copy span "ES4H7N"
click at [496, 107] on button "< Back to results" at bounding box center [487, 98] width 104 height 31
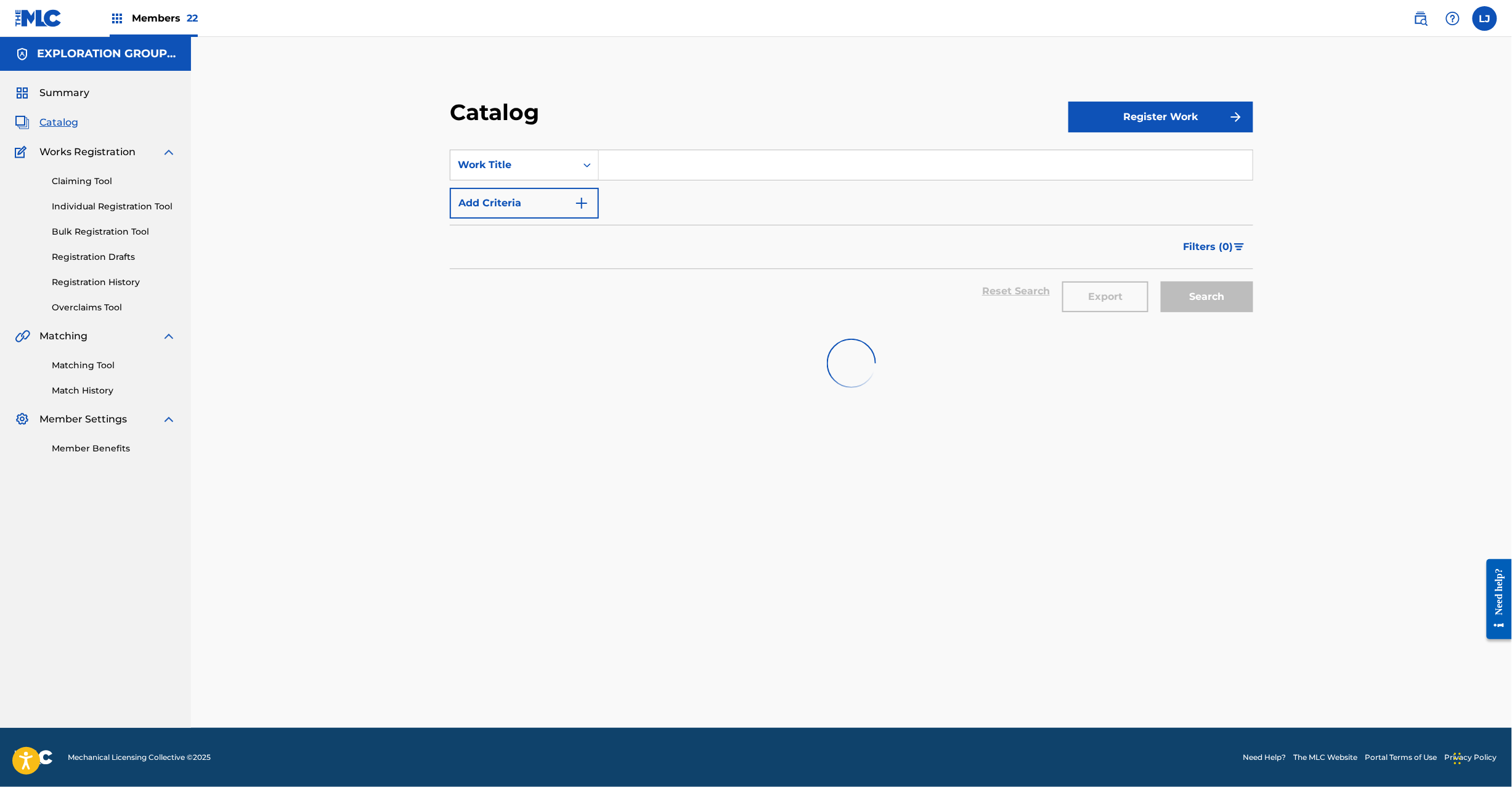
click at [637, 155] on input "Search Form" at bounding box center [926, 165] width 654 height 29
paste input "Going On Tour Freestyle (Prod. [PERSON_NAME])"
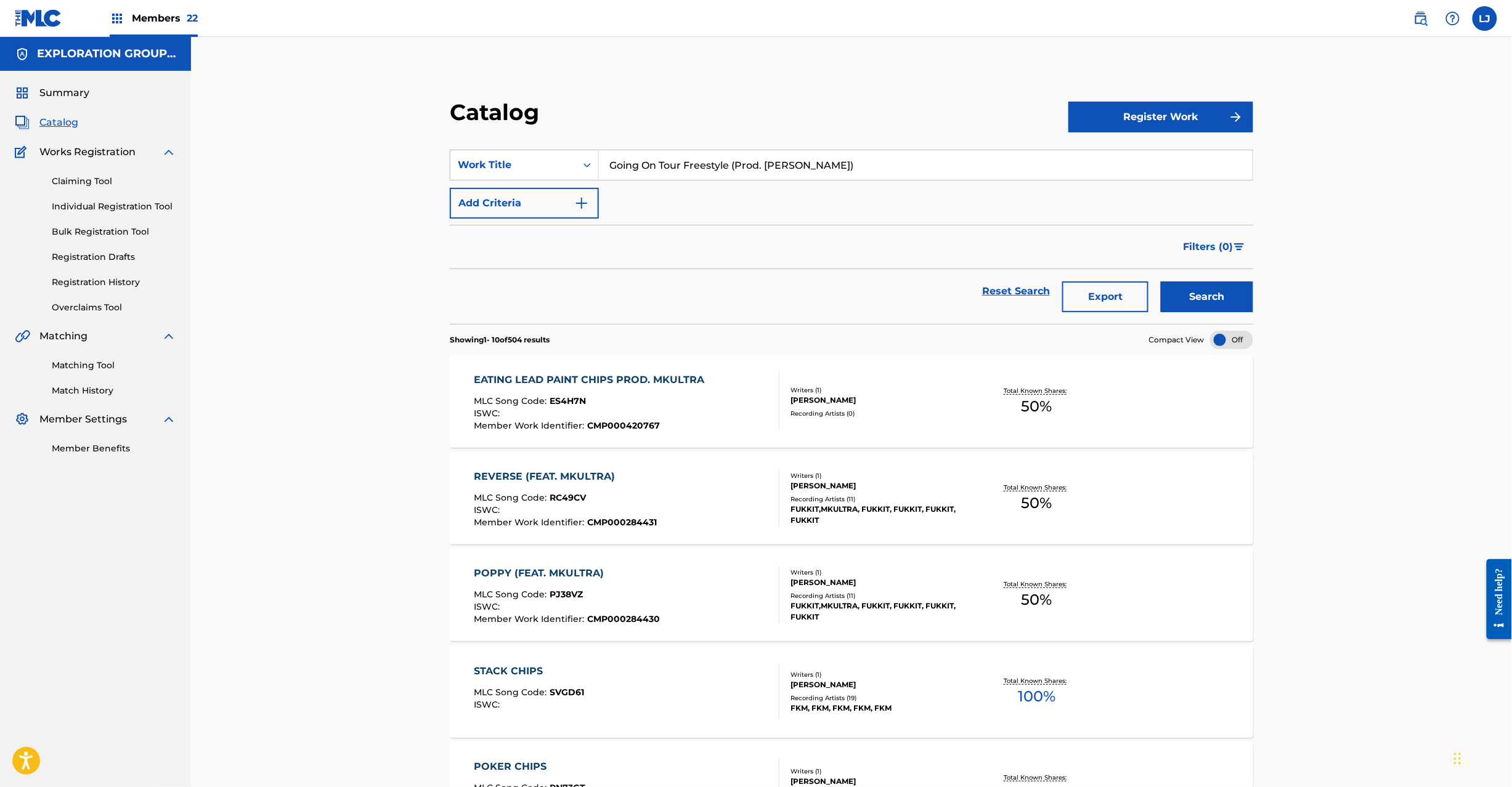
type input "Going On Tour Freestyle (Prod. [PERSON_NAME])"
click at [1230, 294] on button "Search" at bounding box center [1207, 296] width 92 height 31
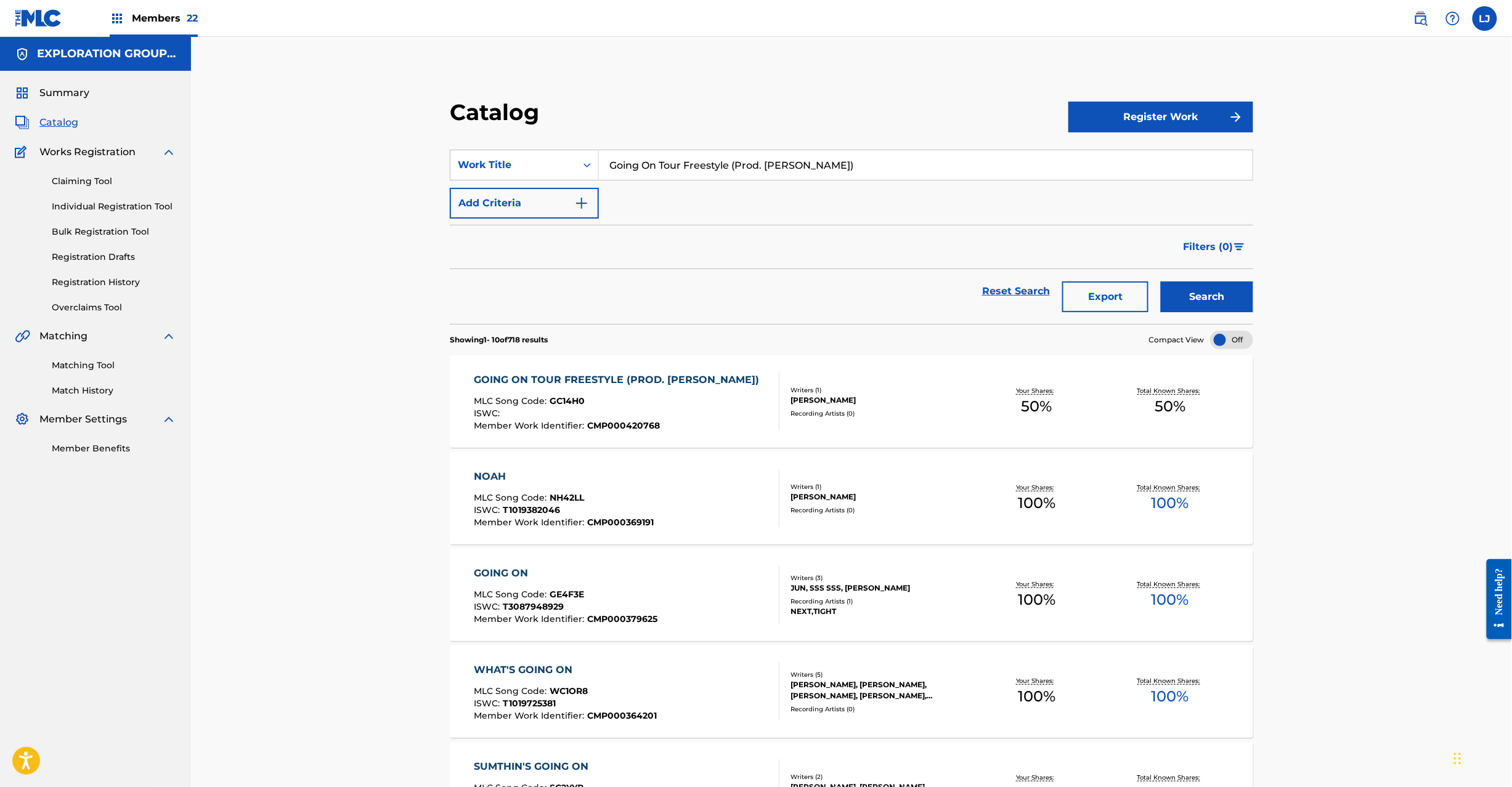
click at [678, 415] on div "ISWC :" at bounding box center [620, 415] width 292 height 12
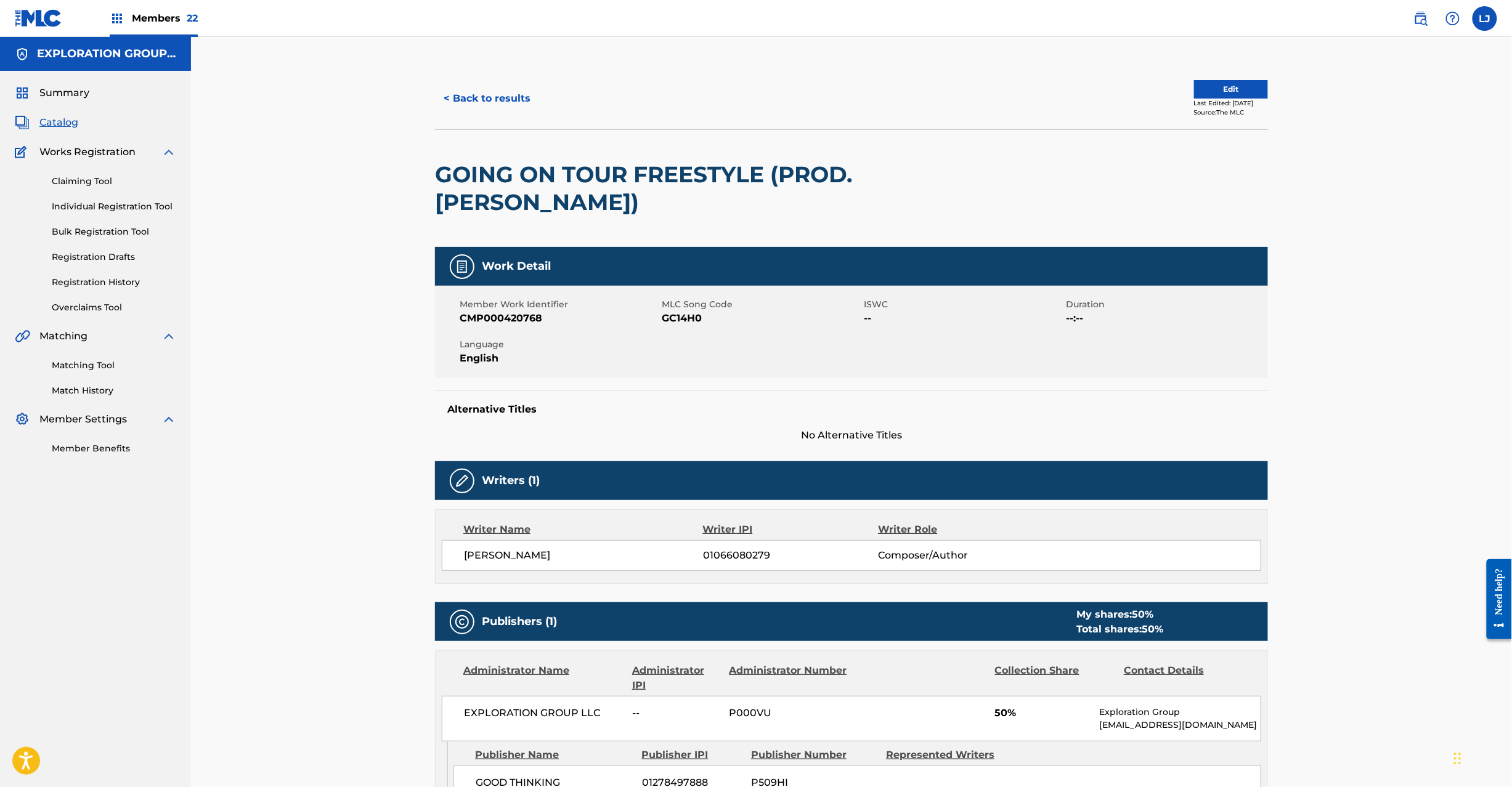
click at [676, 316] on span "GC14H0" at bounding box center [761, 318] width 199 height 15
copy span "GC14H0"
click at [499, 101] on button "< Back to results" at bounding box center [487, 98] width 104 height 31
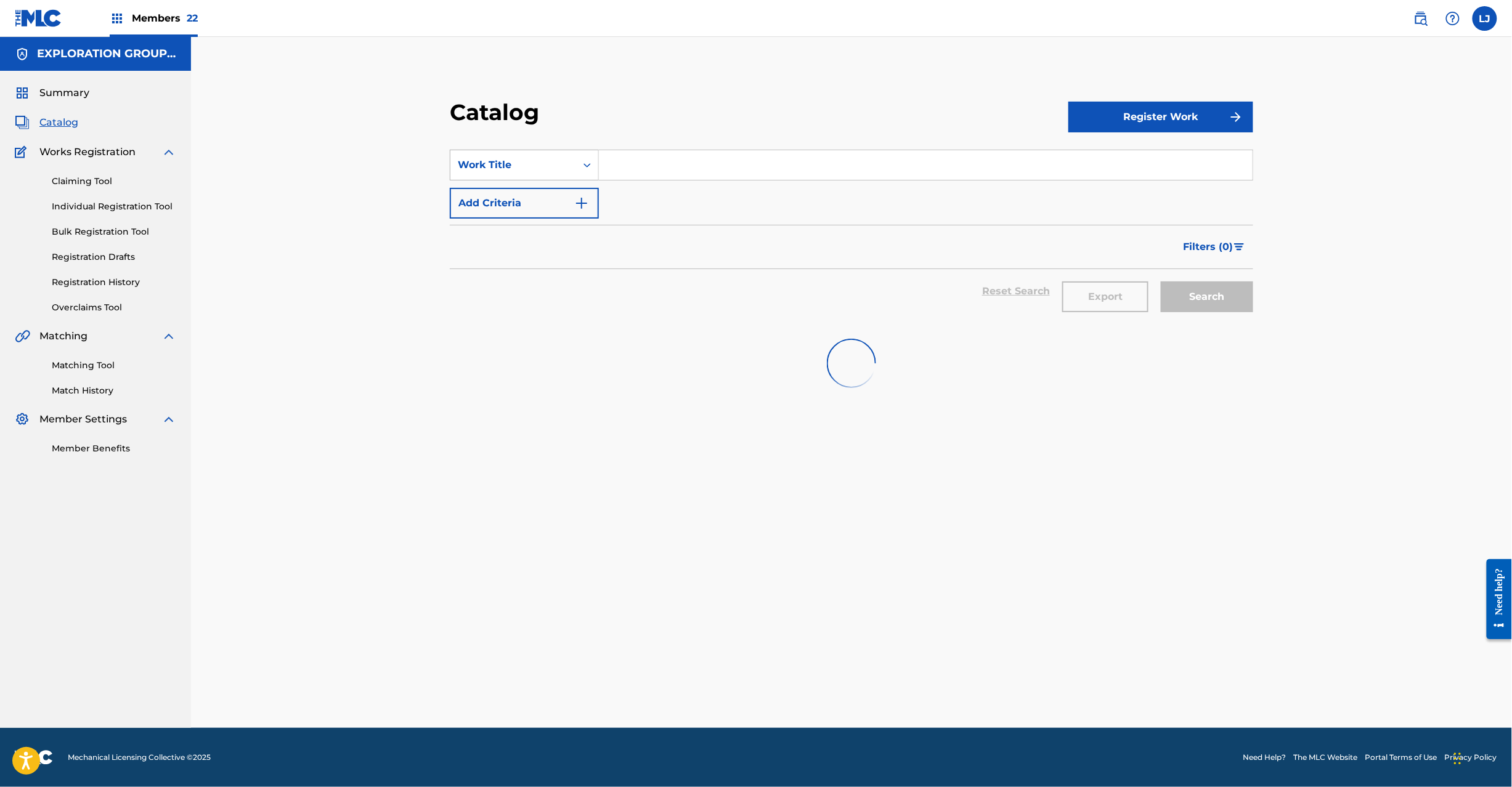
click at [561, 152] on div "Work Title" at bounding box center [524, 165] width 149 height 31
click at [607, 163] on input "Search Form" at bounding box center [926, 165] width 654 height 29
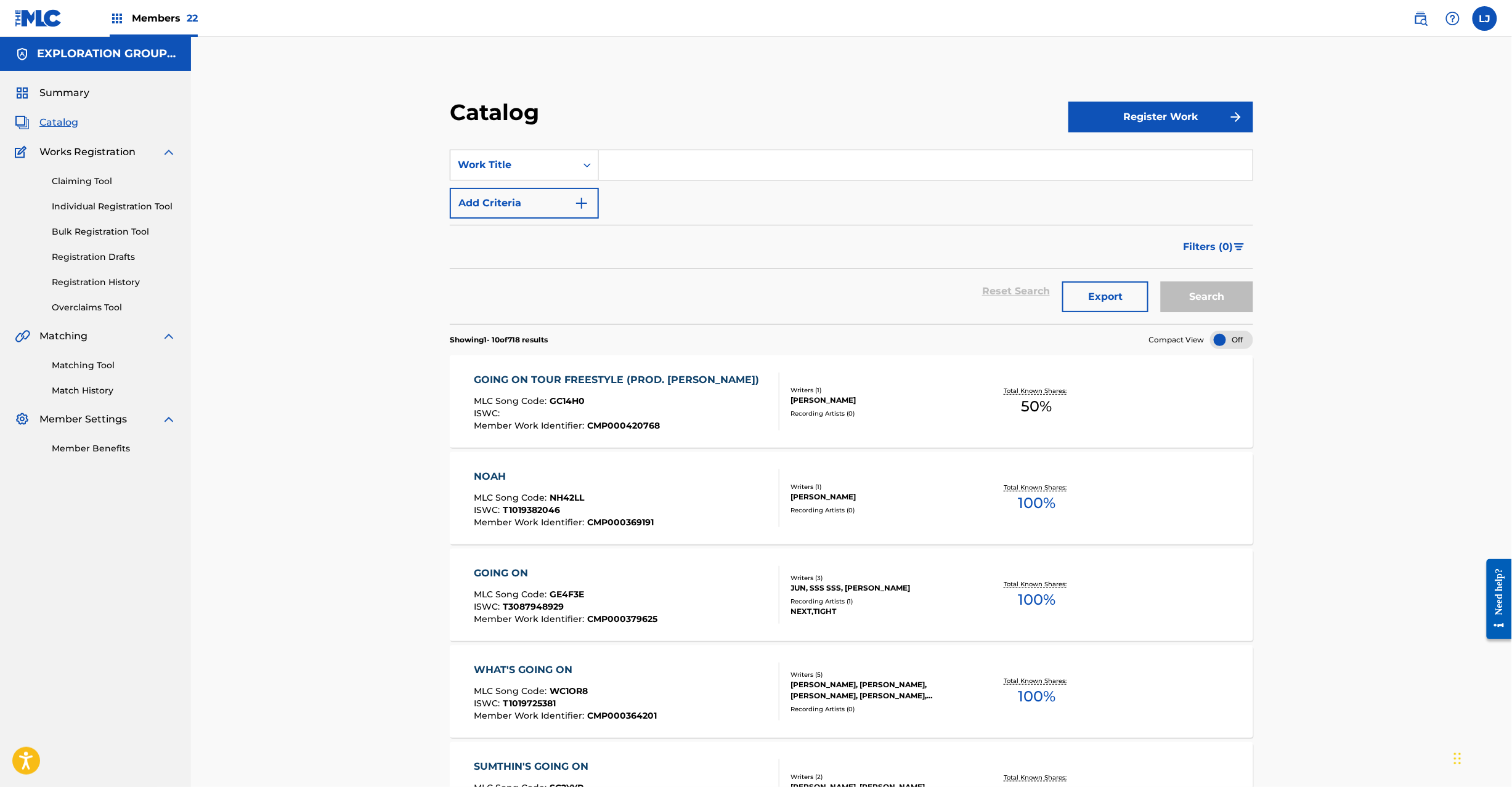
paste input "Good Enough I Guess."
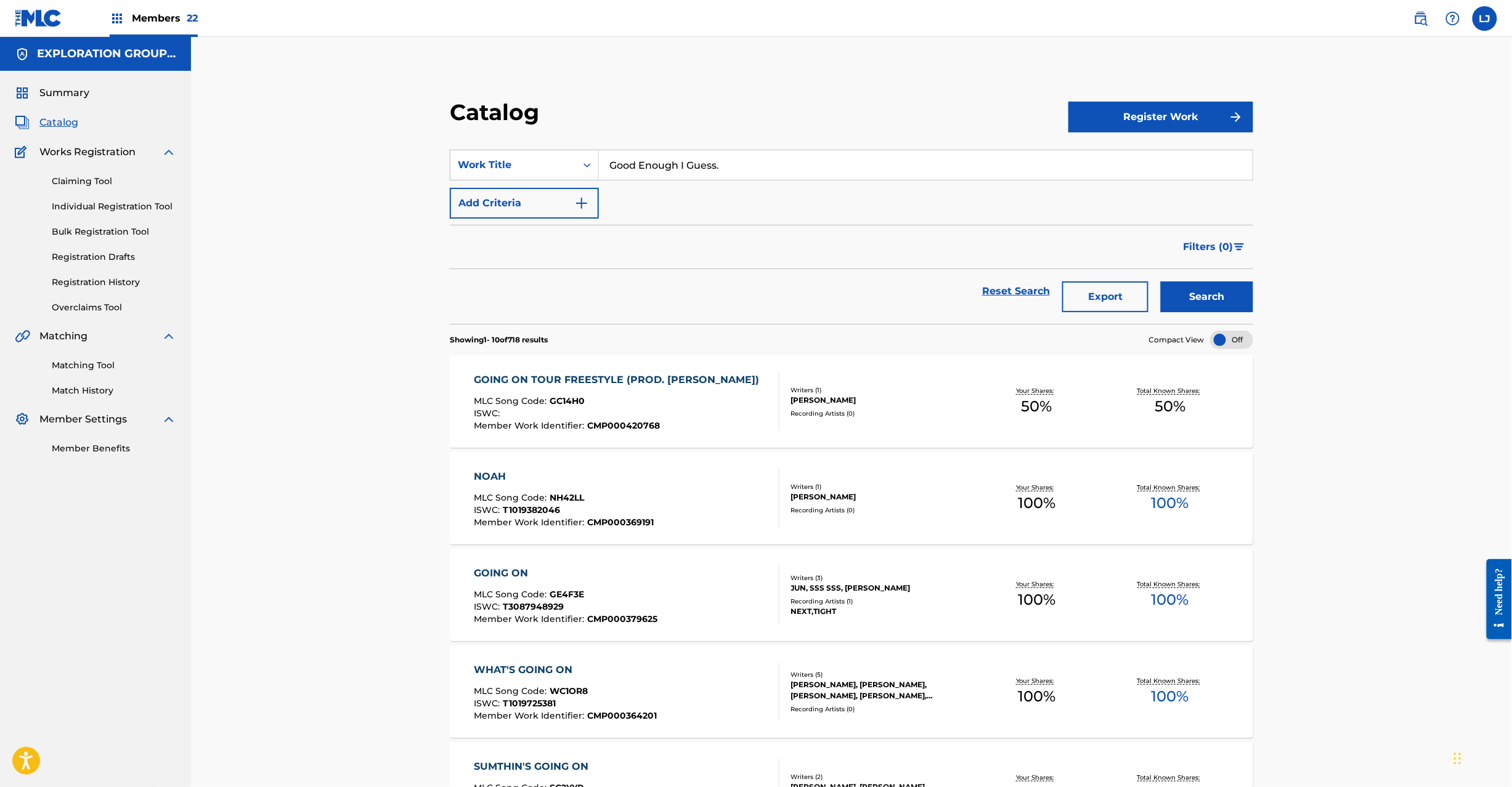
type input "Good Enough I Guess."
click at [1191, 281] on button "Search" at bounding box center [1207, 296] width 92 height 31
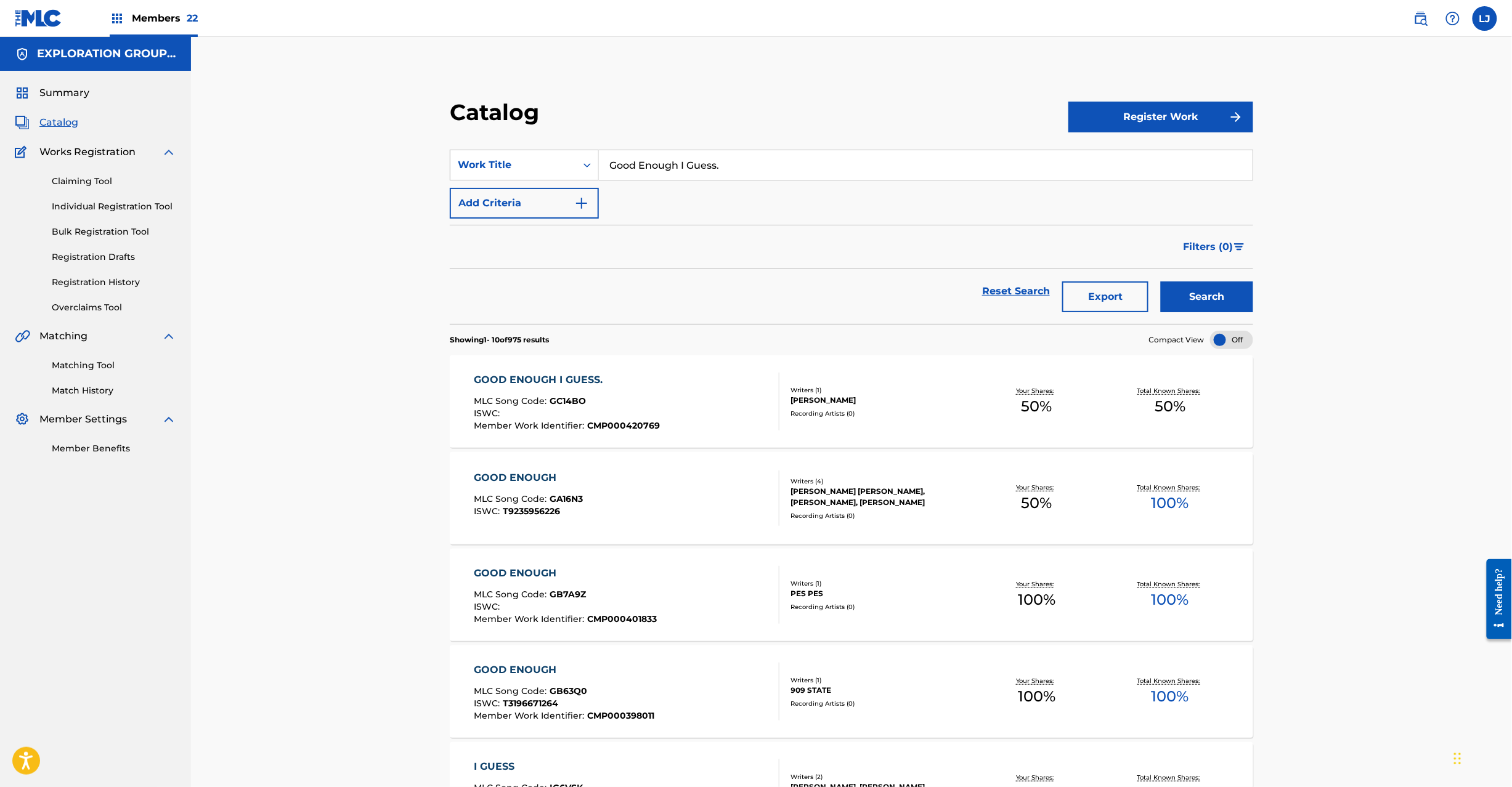
click at [690, 378] on div "GOOD ENOUGH I GUESS. MLC Song Code : GC14BO ISWC : Member Work Identifier : CMP…" at bounding box center [626, 402] width 305 height 58
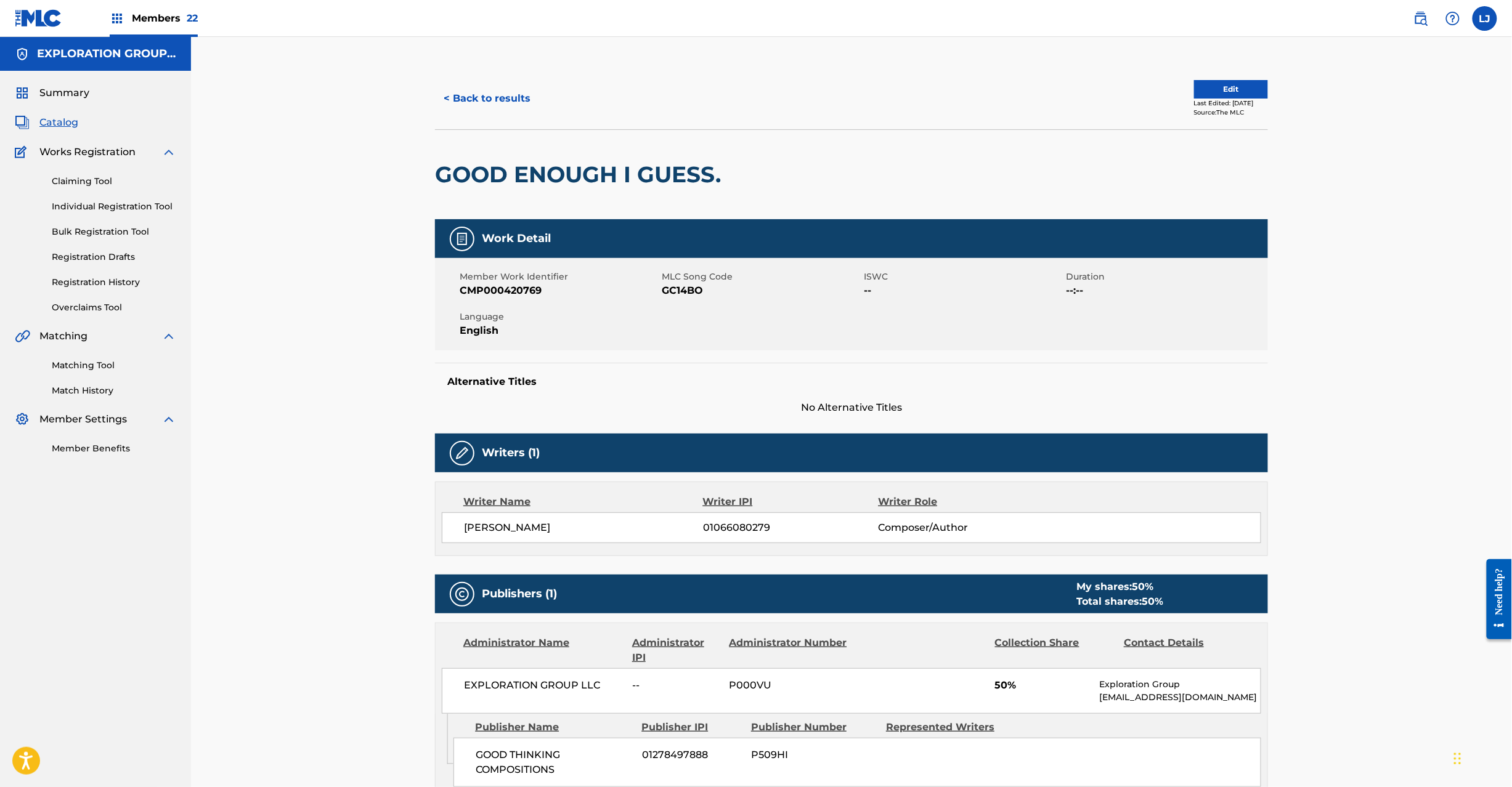
click at [683, 286] on span "GC14BO" at bounding box center [761, 290] width 199 height 15
copy span "GC14BO"
click at [497, 97] on button "< Back to results" at bounding box center [487, 98] width 104 height 31
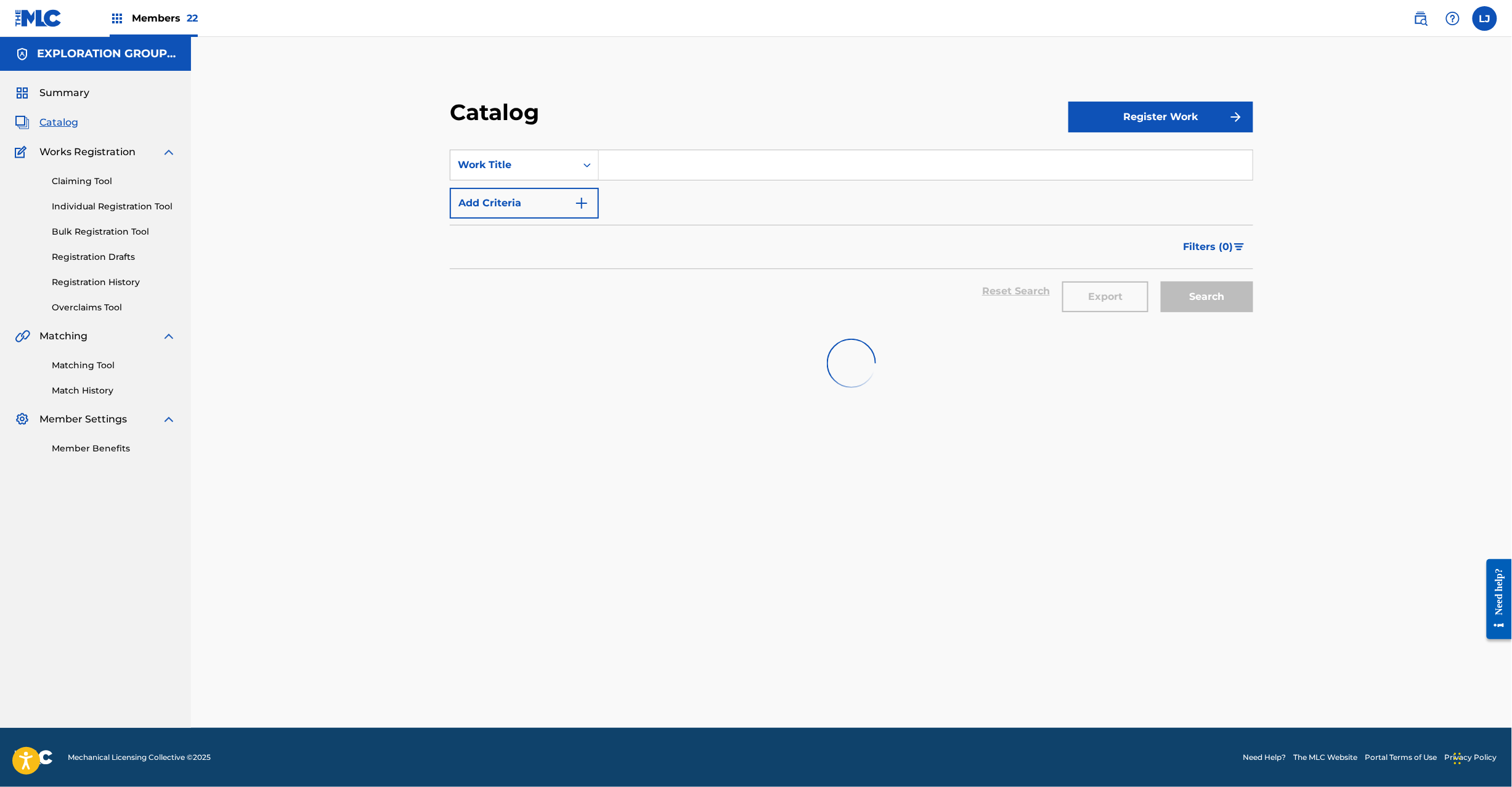
click at [638, 169] on input "Search Form" at bounding box center [926, 165] width 654 height 29
paste input "Goodbye"
type input "Goodbye"
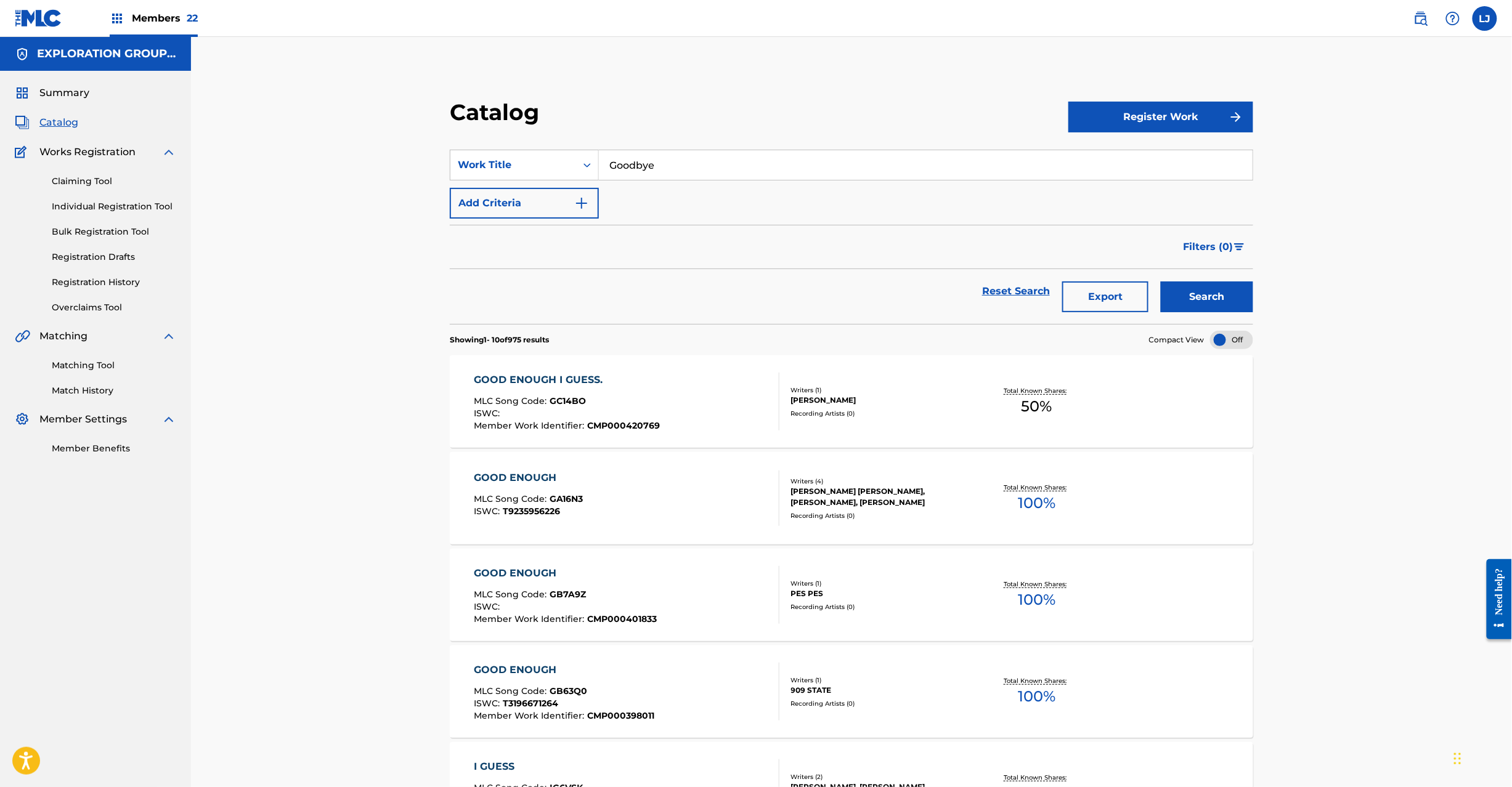
click at [1186, 293] on div "Search" at bounding box center [1203, 292] width 98 height 44
click at [1186, 293] on button "Search" at bounding box center [1207, 296] width 92 height 31
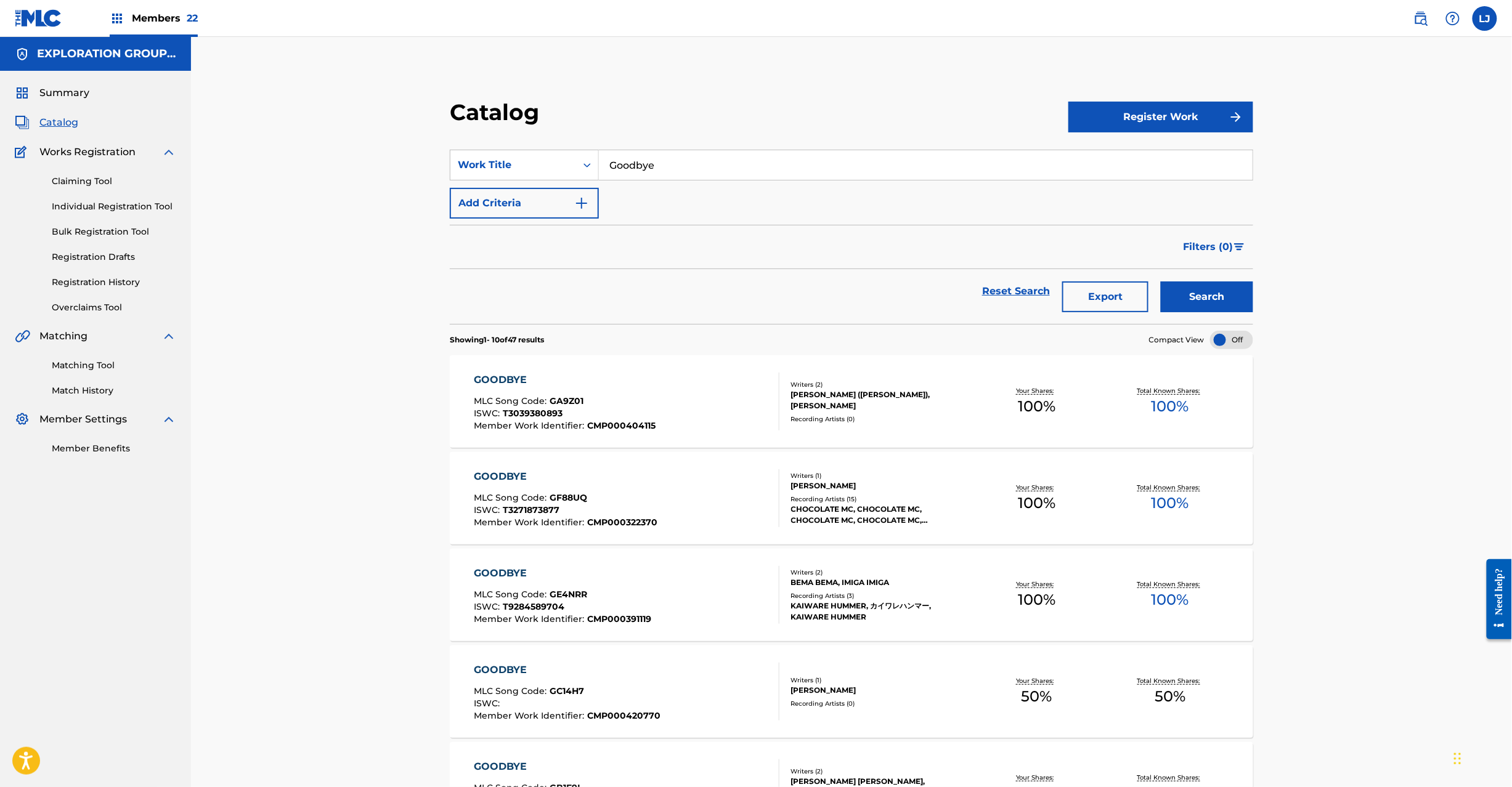
click at [662, 683] on div "GOODBYE MLC Song Code : GC14H7 ISWC : Member Work Identifier : CMP000420770" at bounding box center [626, 691] width 305 height 58
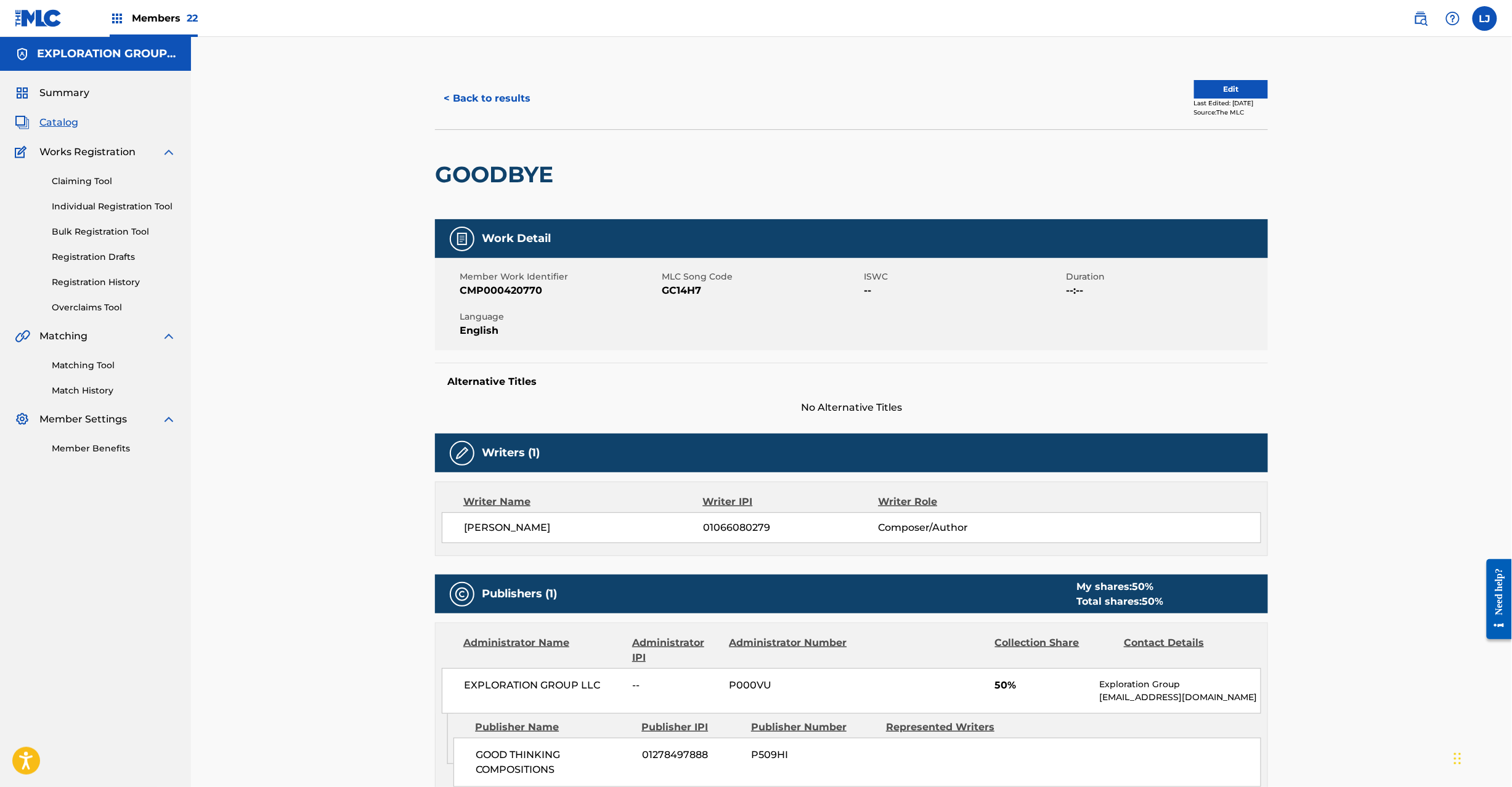
click at [681, 297] on span "GC14H7" at bounding box center [761, 290] width 199 height 15
copy span "GC14H7"
click at [481, 111] on button "< Back to results" at bounding box center [487, 98] width 104 height 31
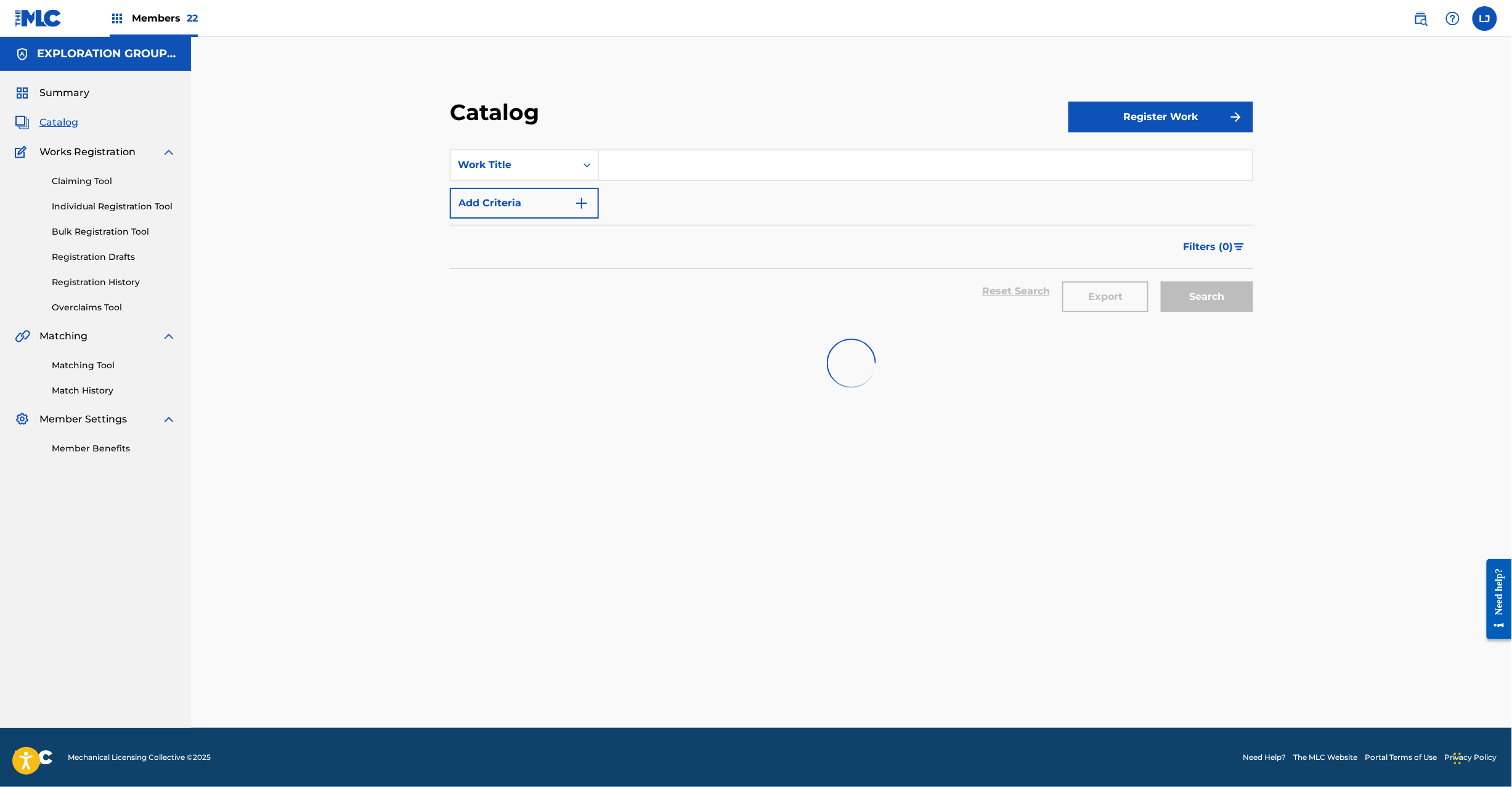
click at [630, 155] on input "Search Form" at bounding box center [926, 165] width 654 height 29
paste input "Good Enough I Guess."
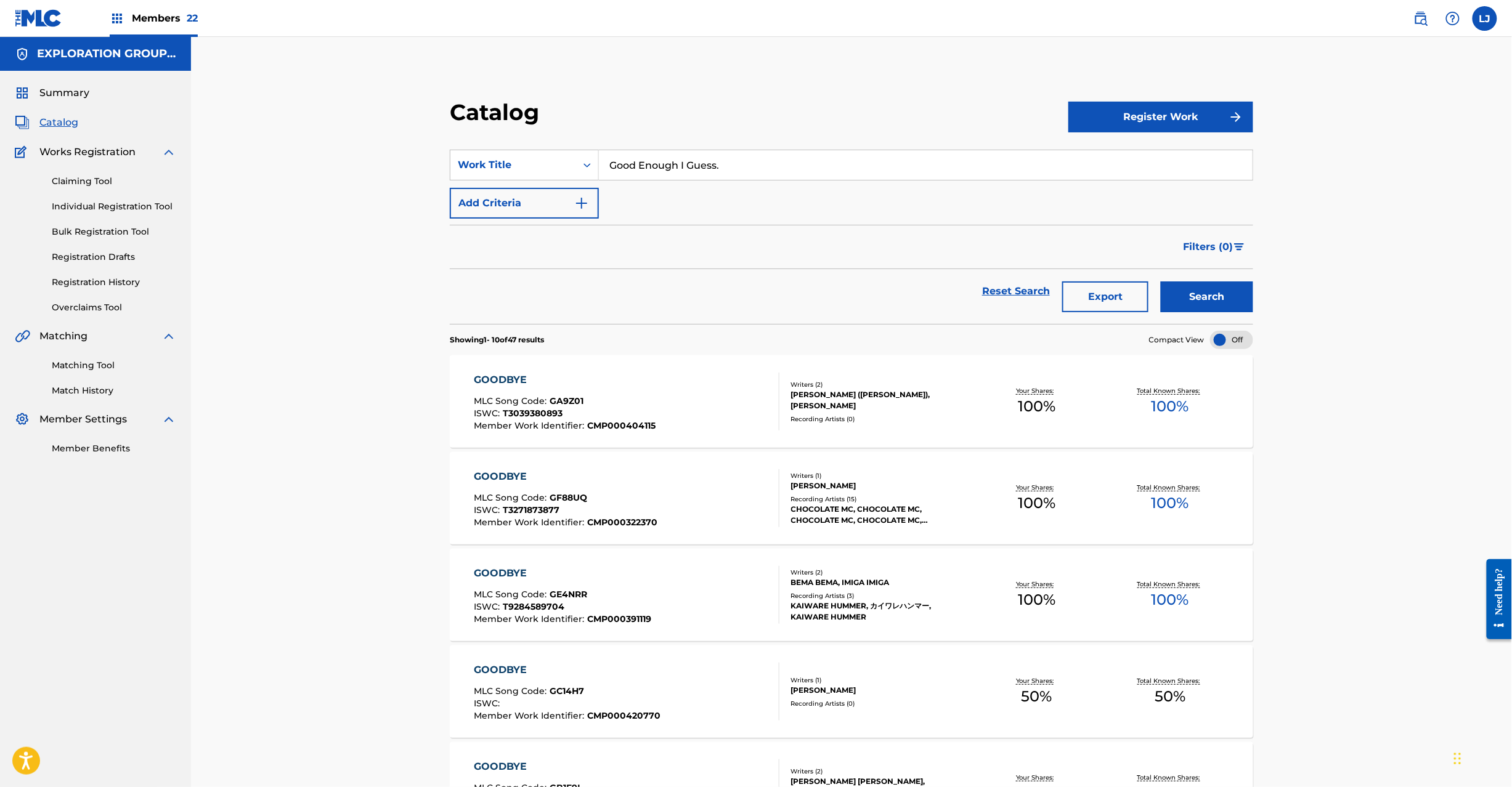
click at [1194, 298] on button "Search" at bounding box center [1207, 296] width 92 height 31
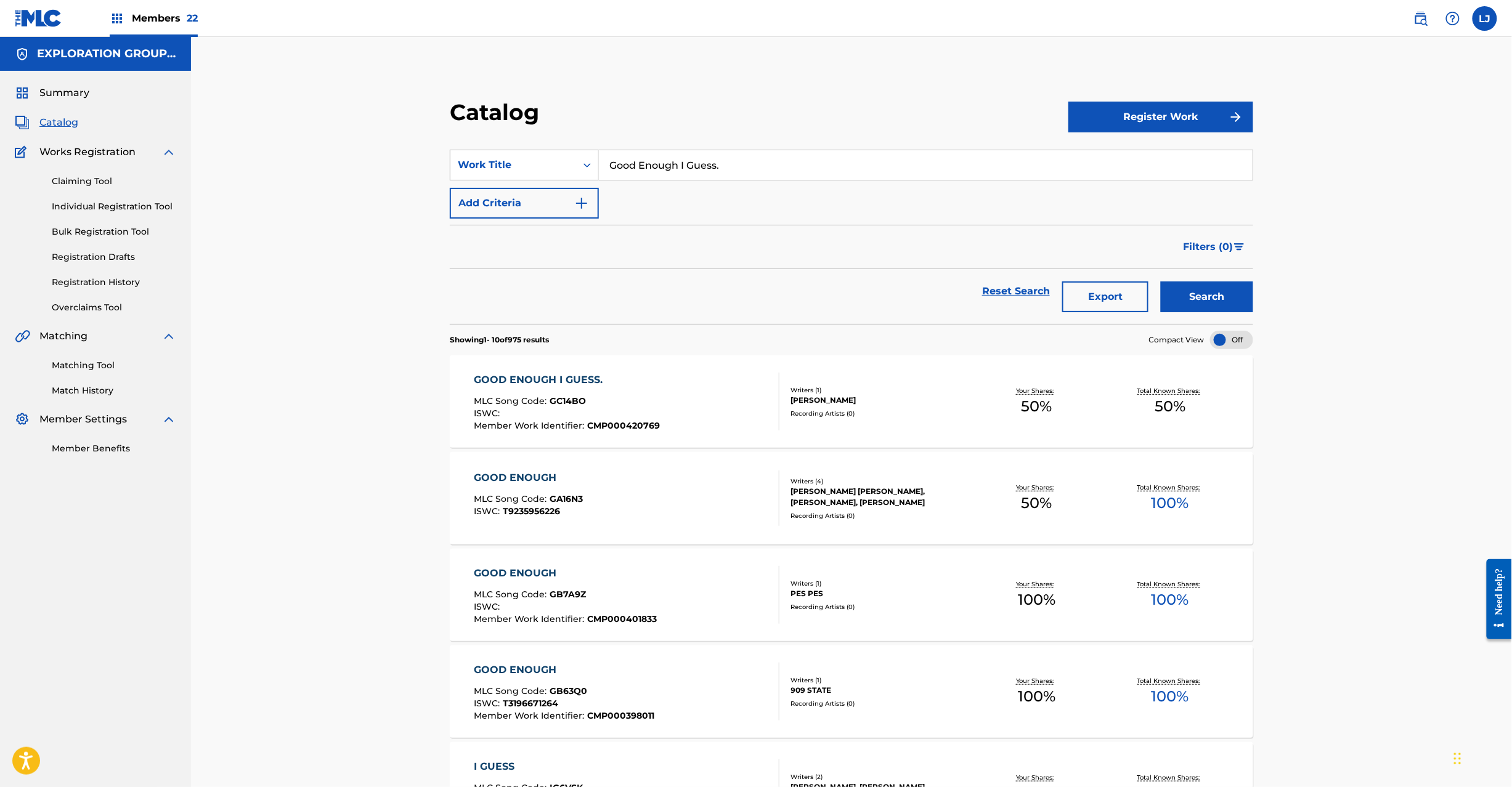
click at [627, 163] on input "Good Enough I Guess." at bounding box center [926, 165] width 654 height 29
paste
click at [627, 163] on input "Good Enough I Guess." at bounding box center [926, 165] width 654 height 29
type input "Grim Reaper"
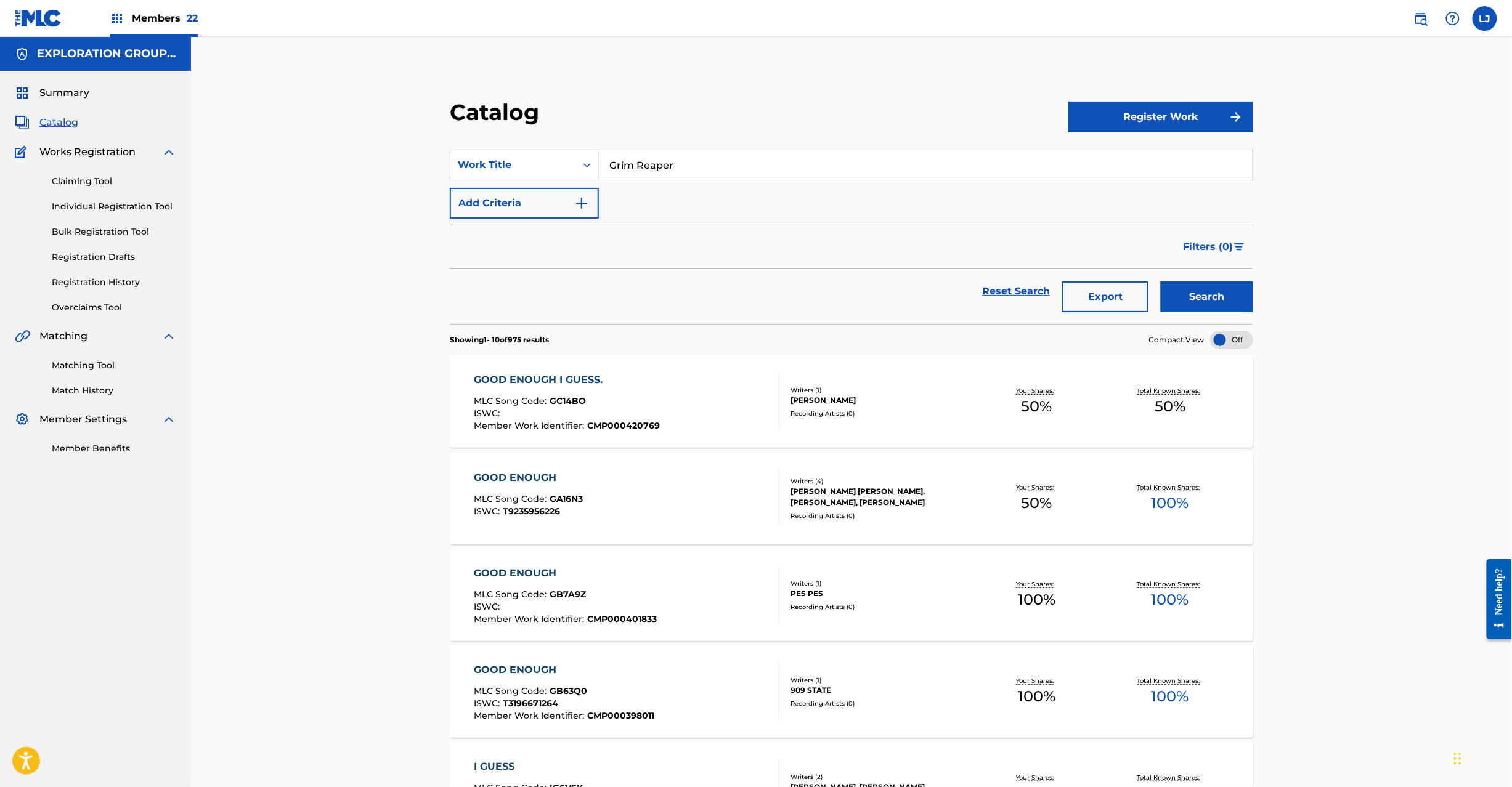
click at [1179, 299] on button "Search" at bounding box center [1207, 296] width 92 height 31
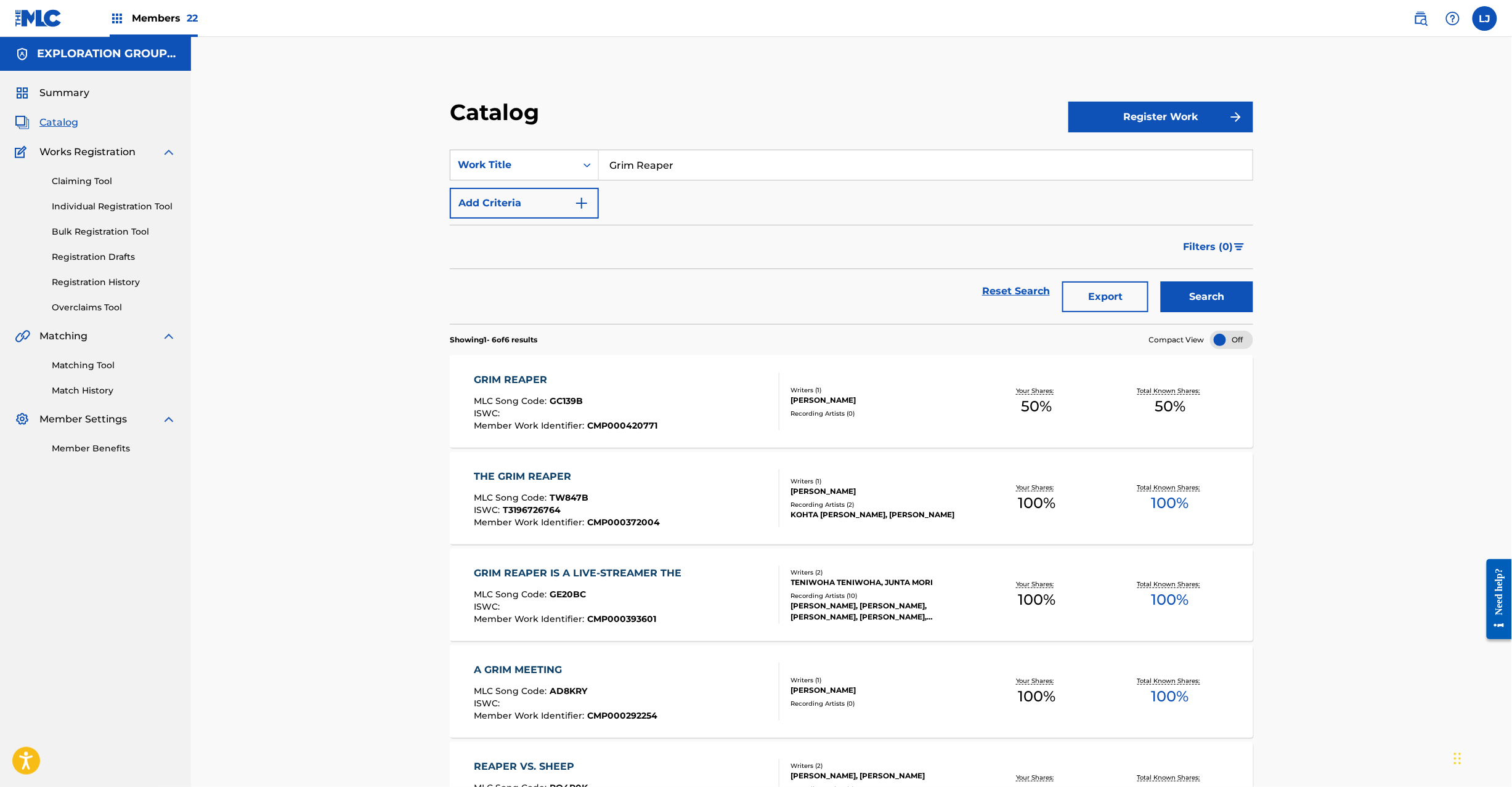
click at [671, 393] on div "GRIM REAPER MLC Song Code : GC139B ISWC : Member Work Identifier : CMP000420771" at bounding box center [626, 402] width 305 height 58
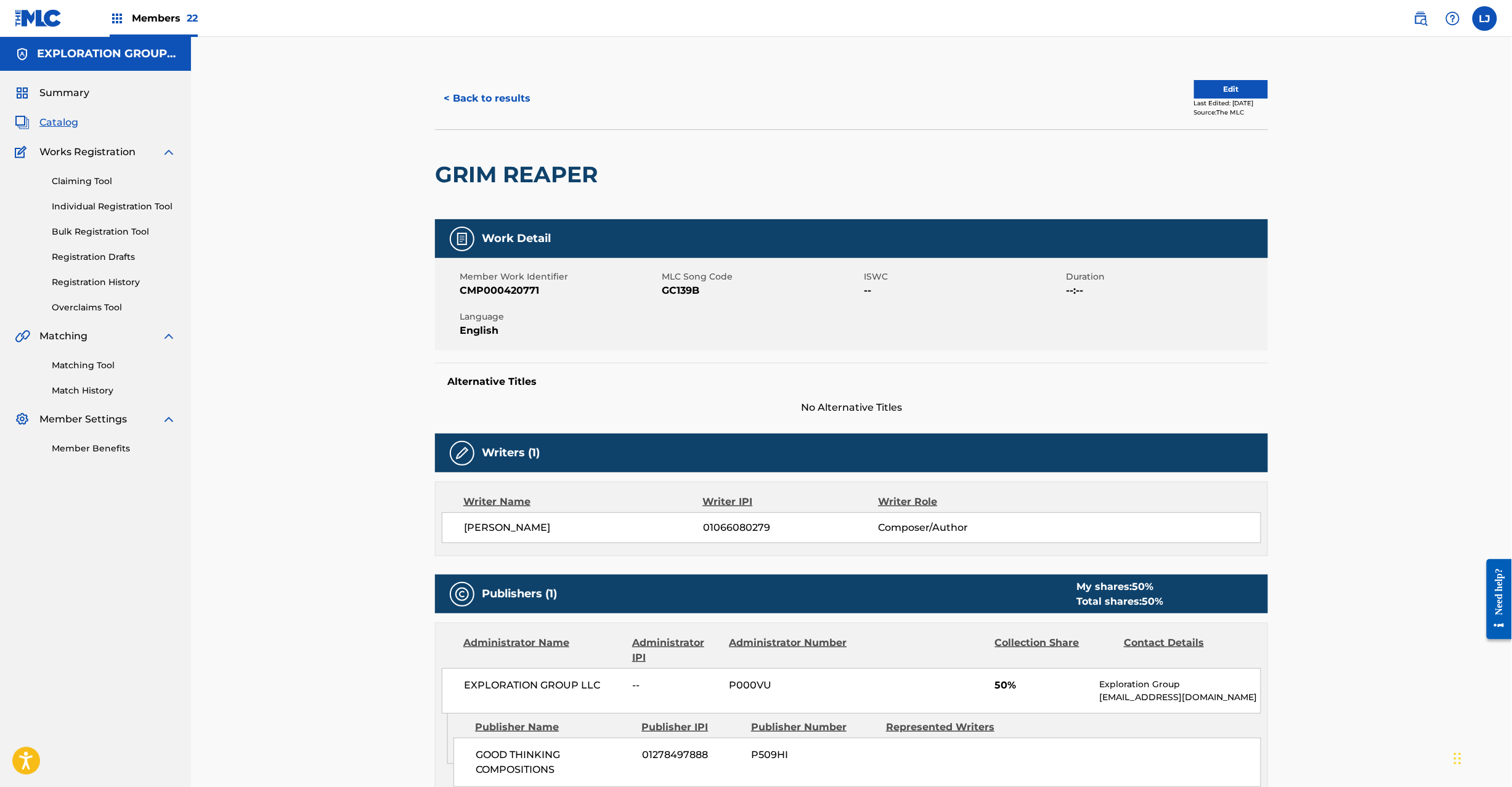
click at [668, 286] on span "GC139B" at bounding box center [761, 290] width 199 height 15
copy span "GC139B"
click at [496, 92] on button "< Back to results" at bounding box center [487, 98] width 104 height 31
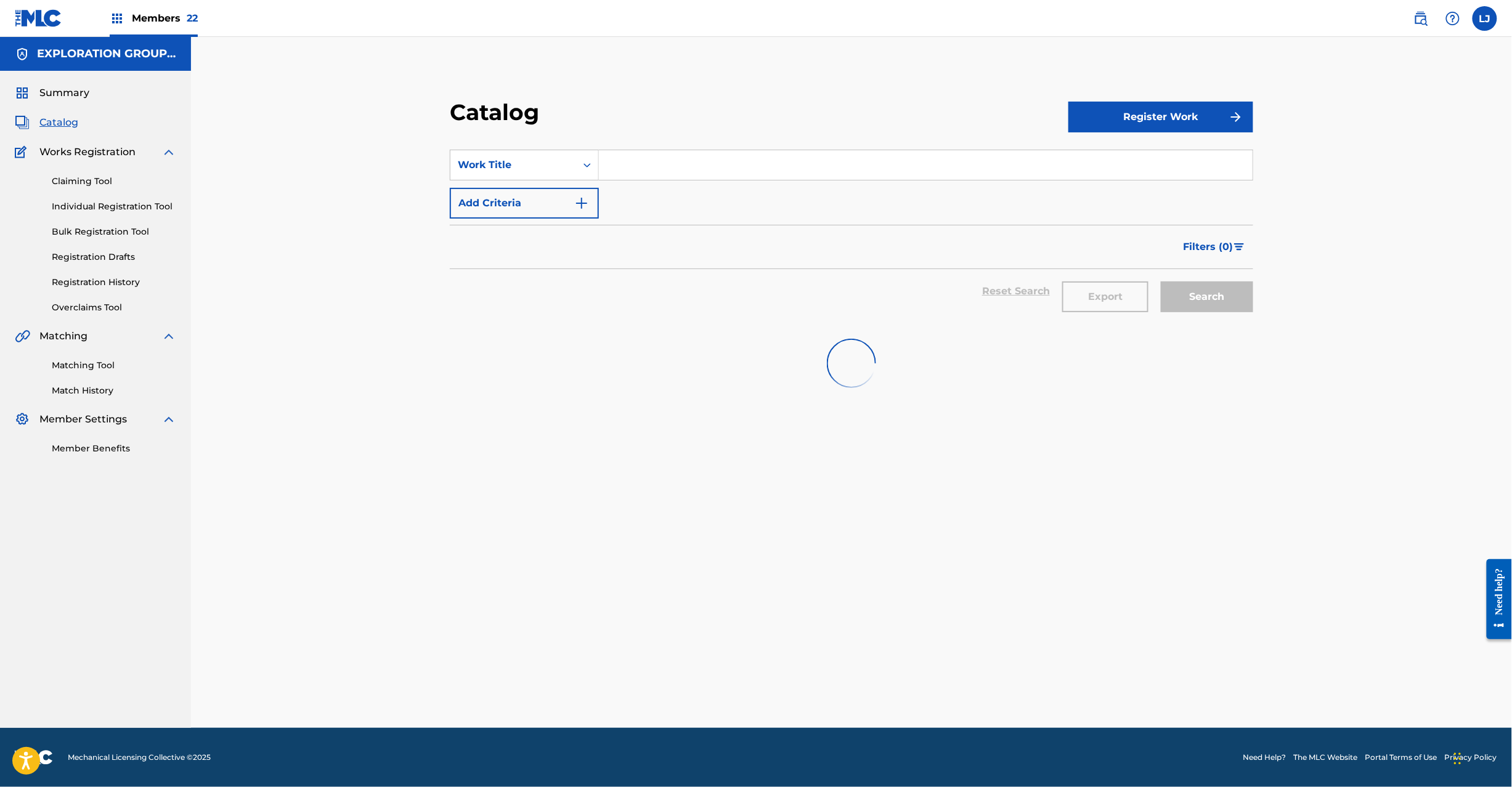
click at [646, 168] on input "Search Form" at bounding box center [926, 165] width 654 height 29
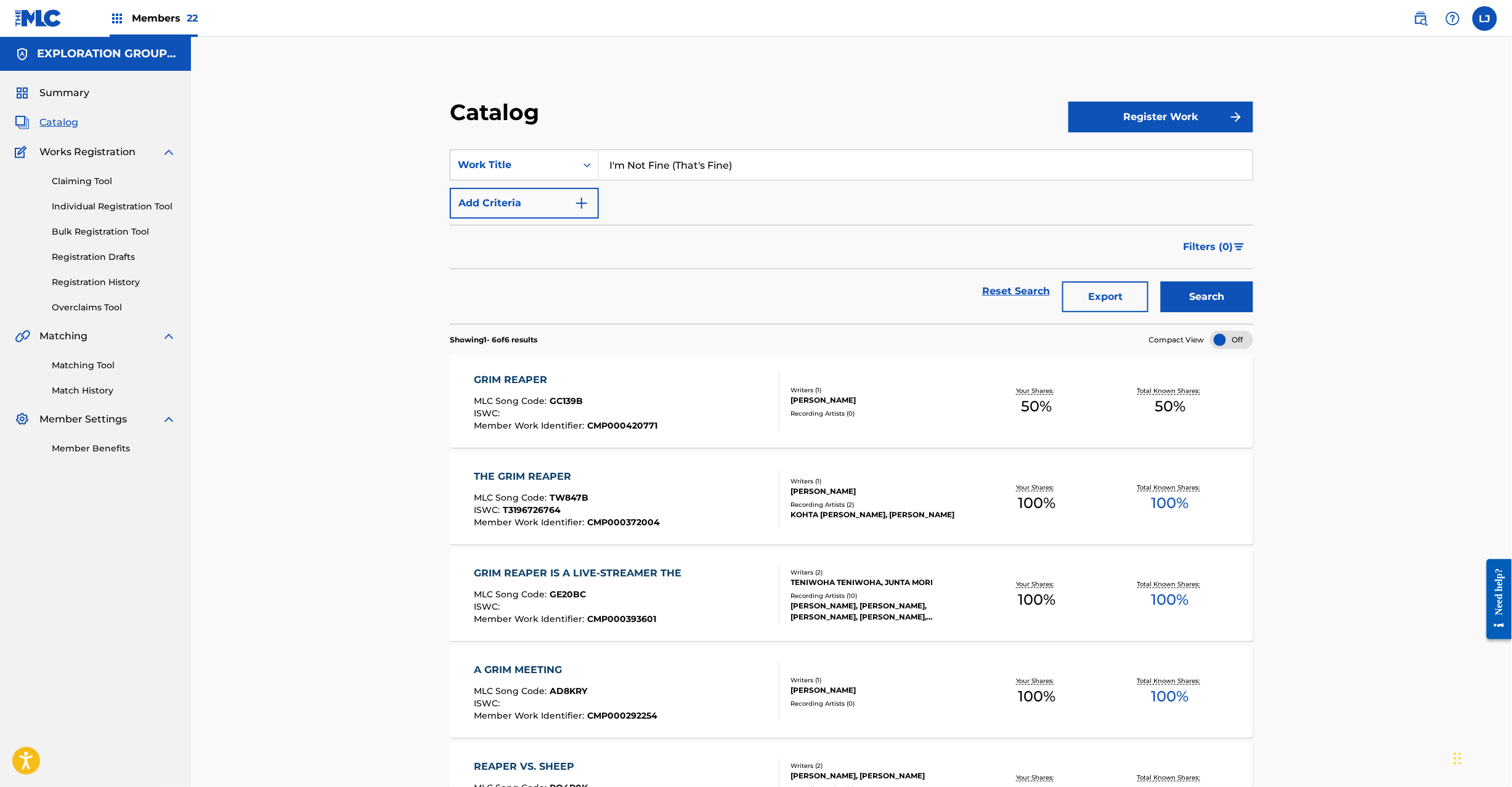
click at [1199, 286] on button "Search" at bounding box center [1207, 296] width 92 height 31
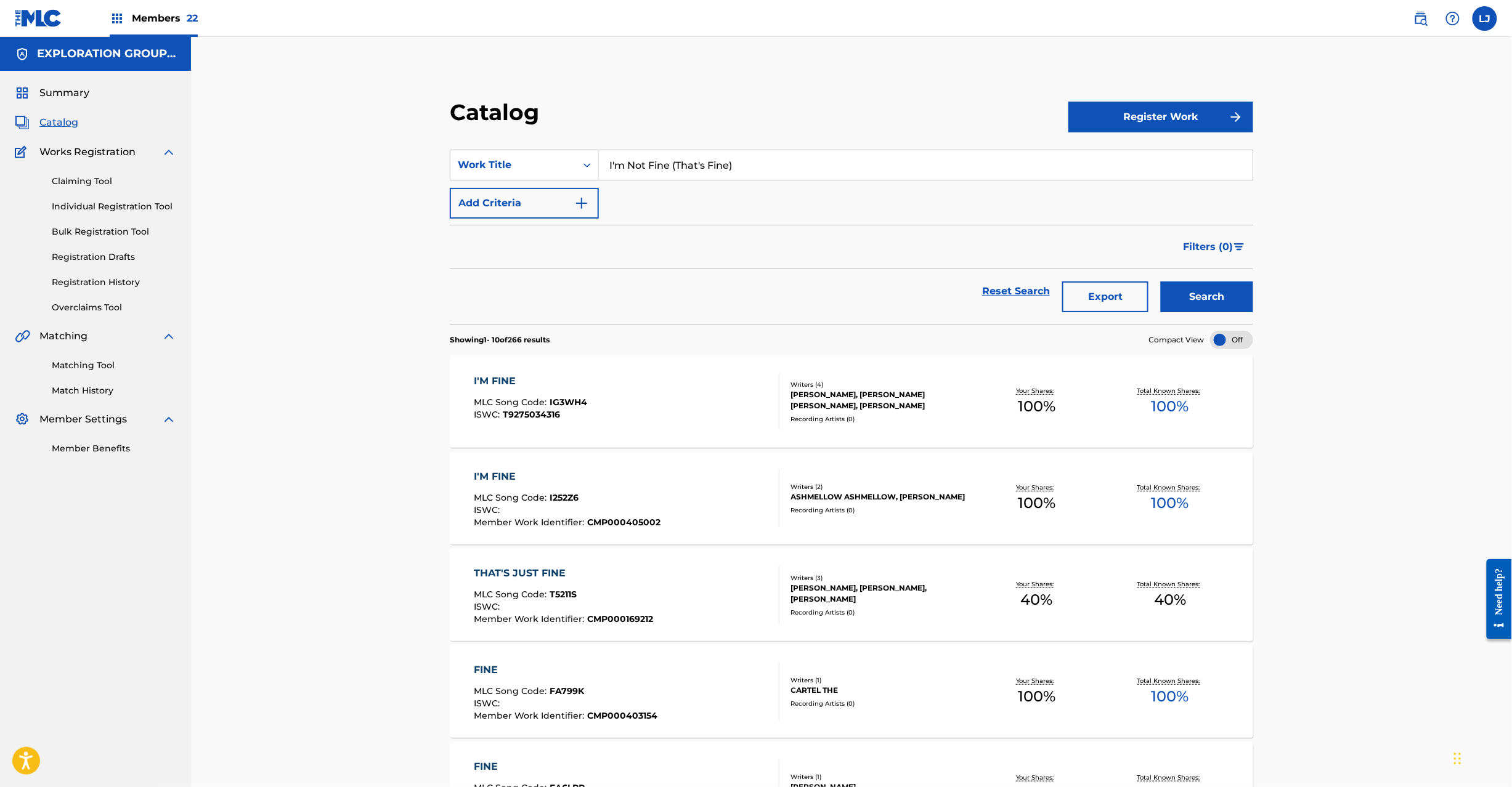
click at [641, 173] on input "I'm Not Fine (That's Fine)" at bounding box center [926, 165] width 654 height 29
type input "Keep It"
click at [1179, 293] on button "Search" at bounding box center [1207, 296] width 92 height 31
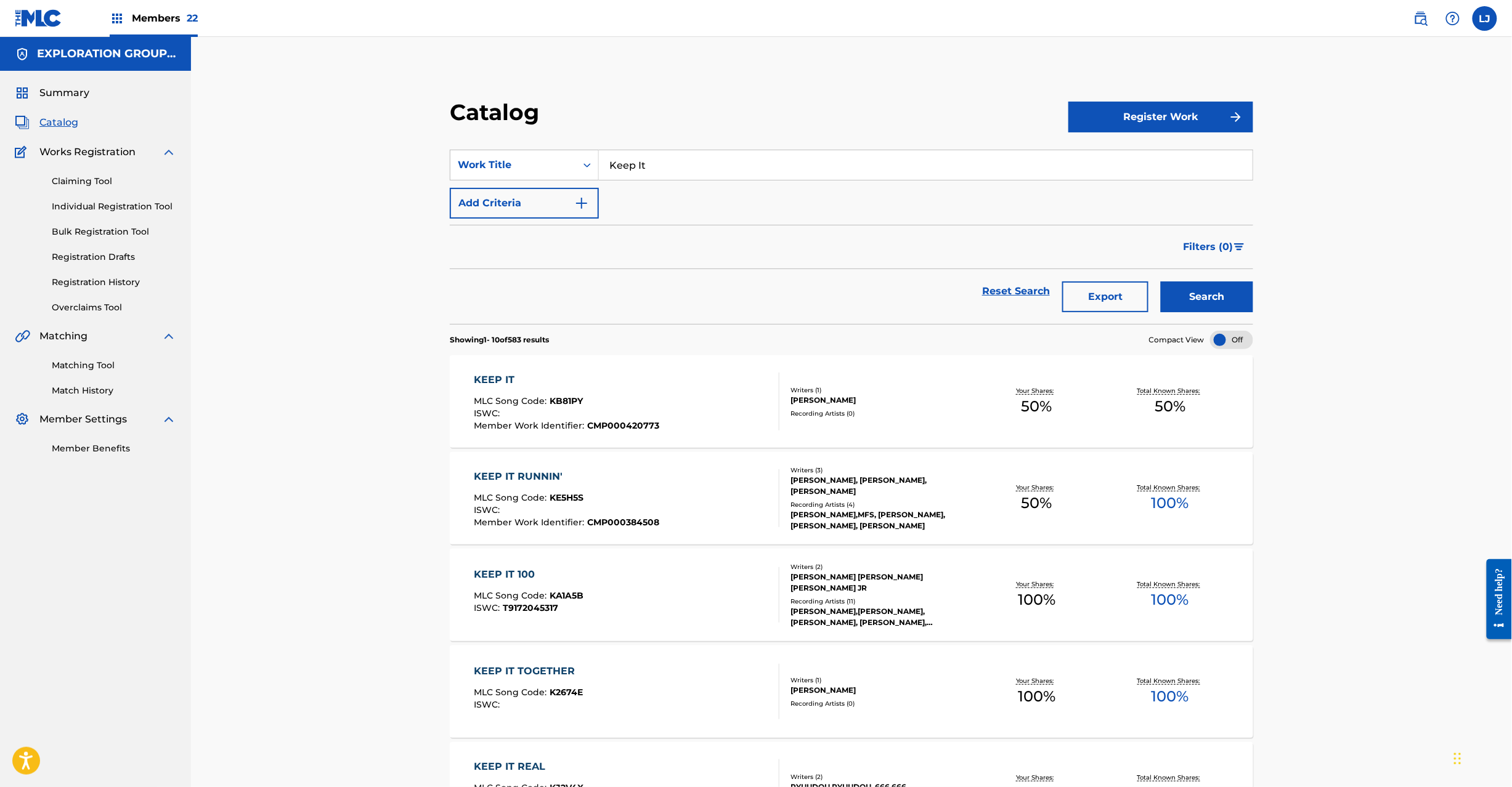
click at [681, 399] on div "KEEP IT MLC Song Code : KB81PY ISWC : Member Work Identifier : CMP000420773" at bounding box center [626, 402] width 305 height 58
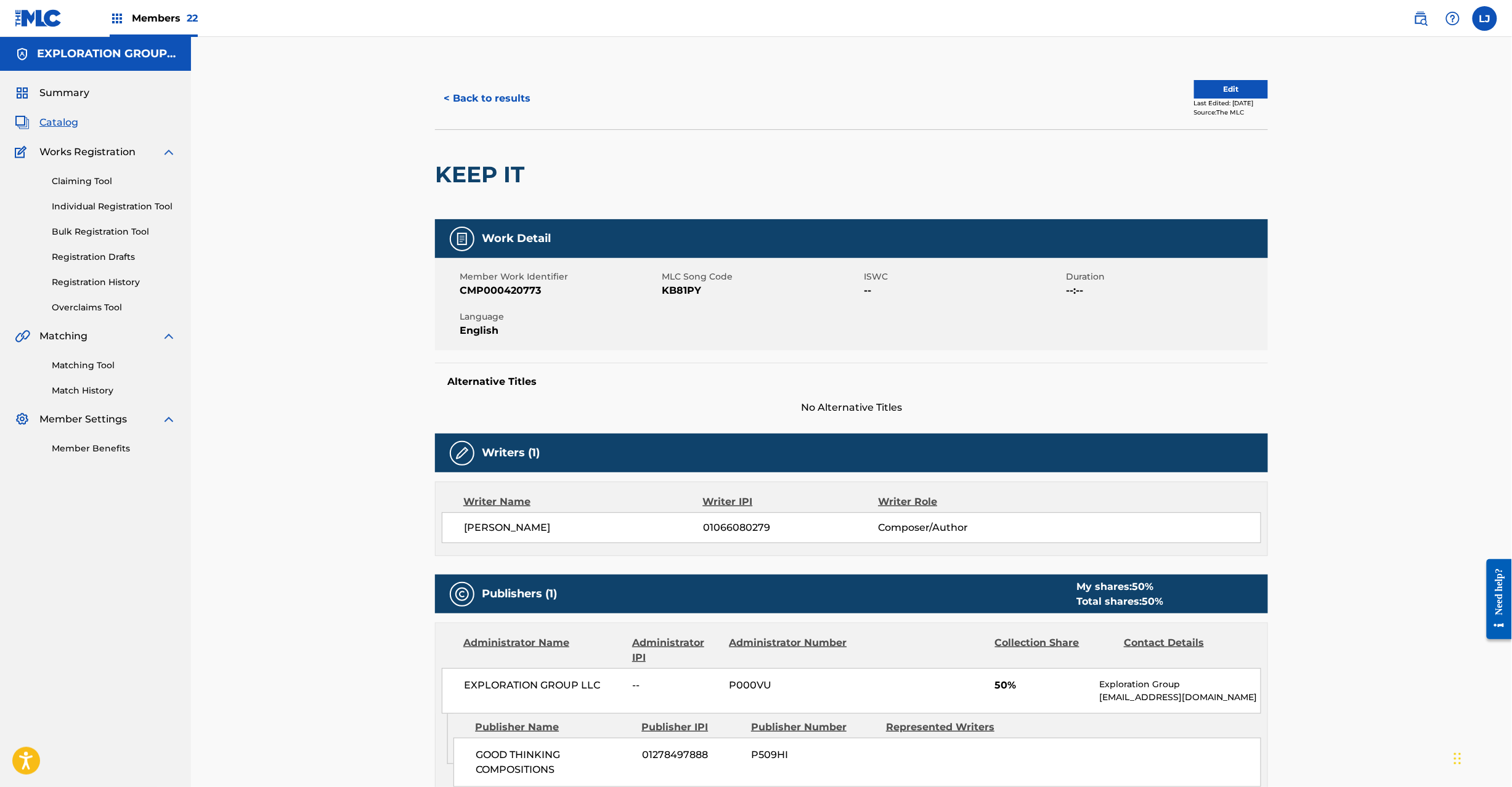
click at [698, 292] on span "KB81PY" at bounding box center [761, 290] width 199 height 15
click at [689, 293] on span "KB81PY" at bounding box center [761, 290] width 199 height 15
copy span "KB81PY"
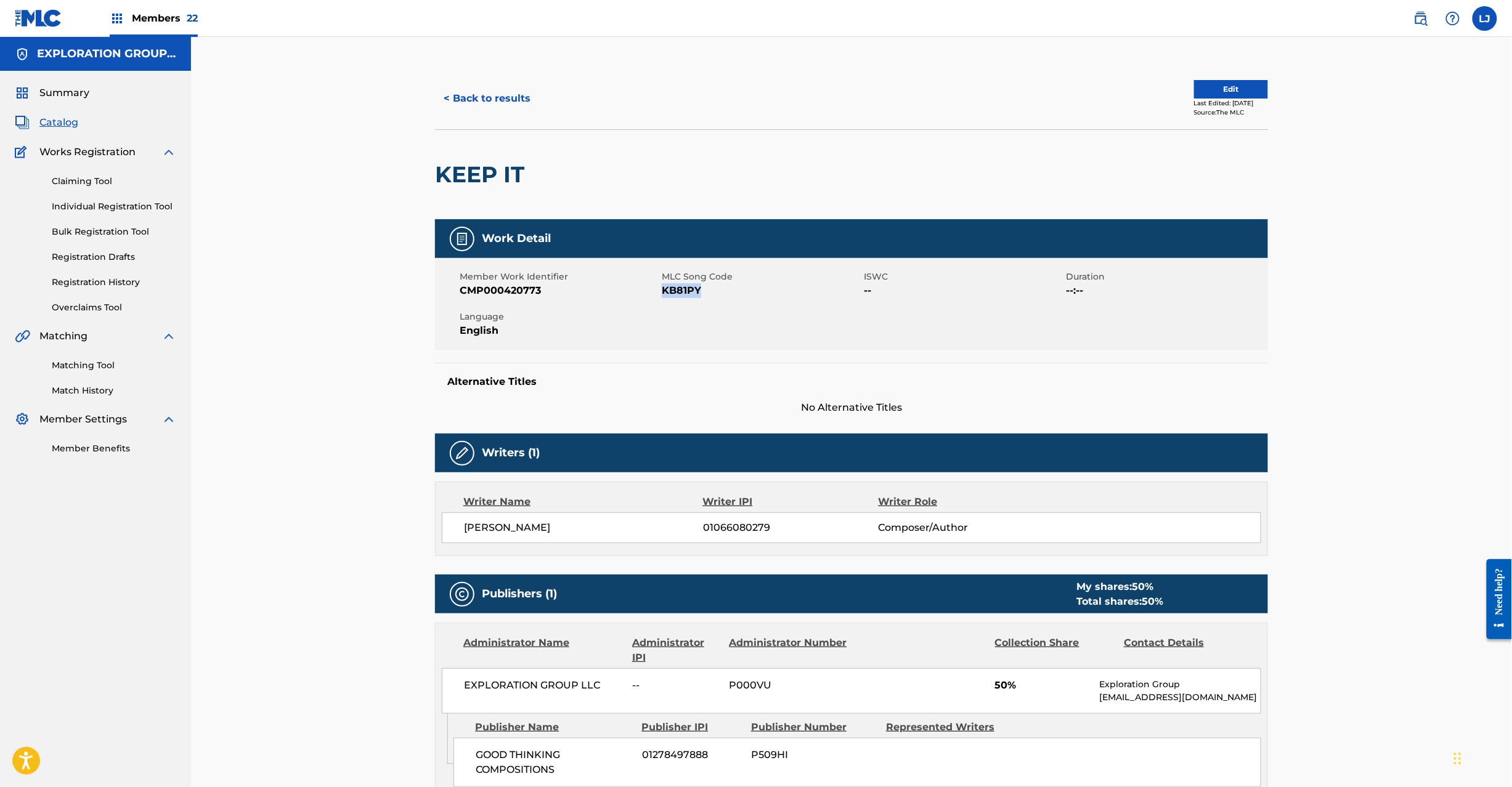
click at [507, 89] on button "< Back to results" at bounding box center [487, 98] width 104 height 31
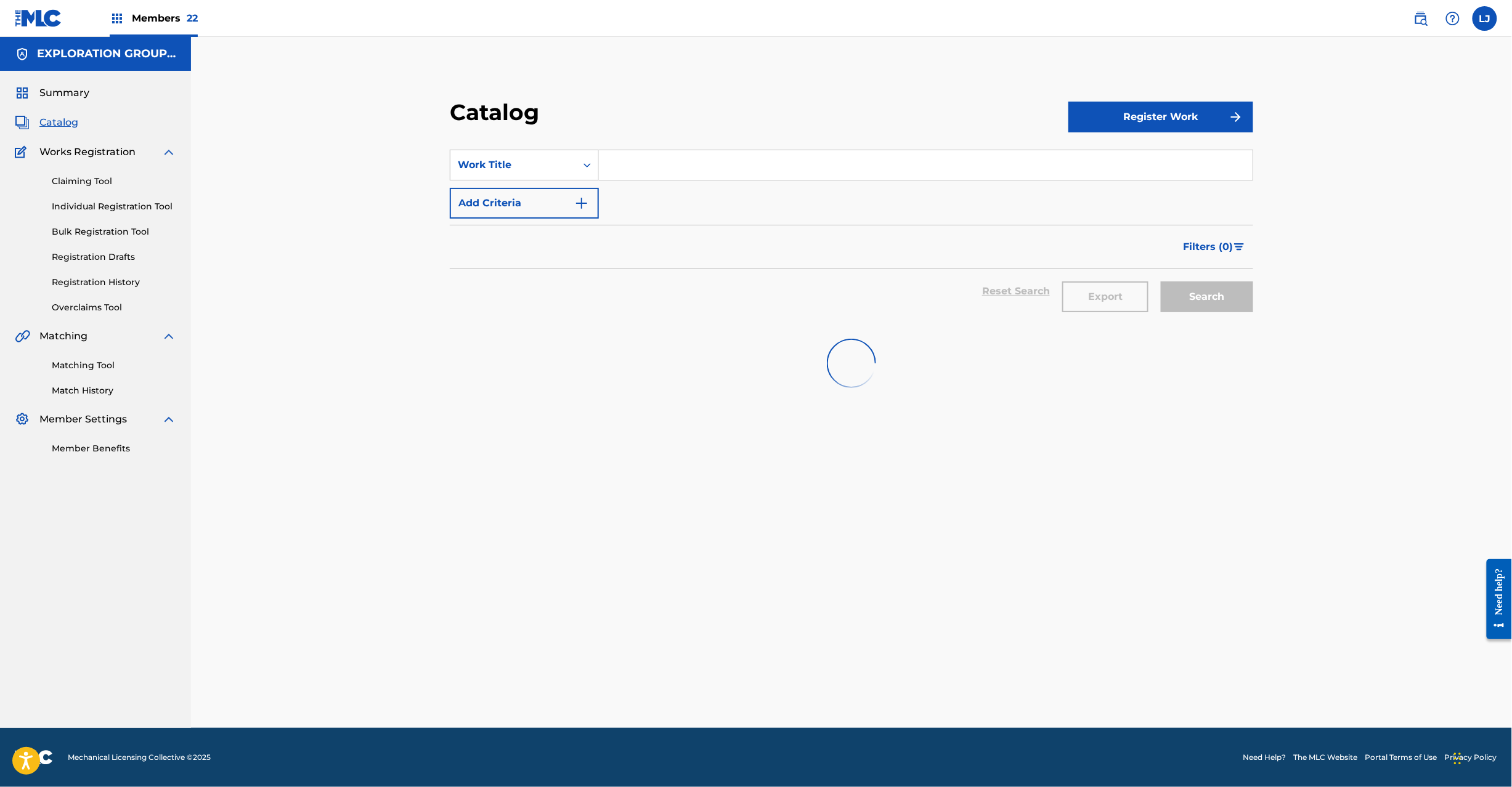
click at [711, 171] on input "Search Form" at bounding box center [926, 165] width 654 height 29
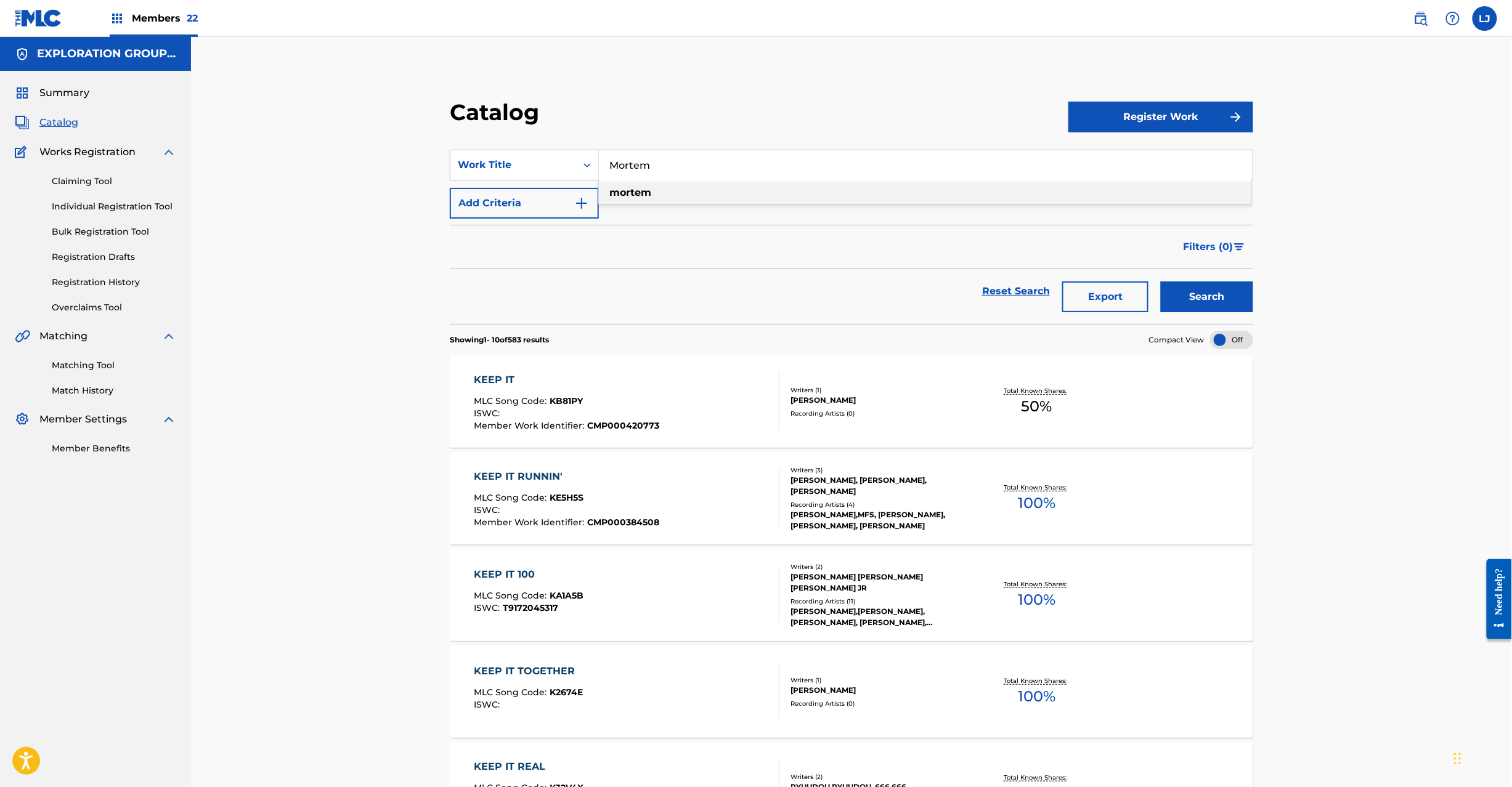
type input "Mortem"
click at [1226, 308] on button "Search" at bounding box center [1207, 296] width 92 height 31
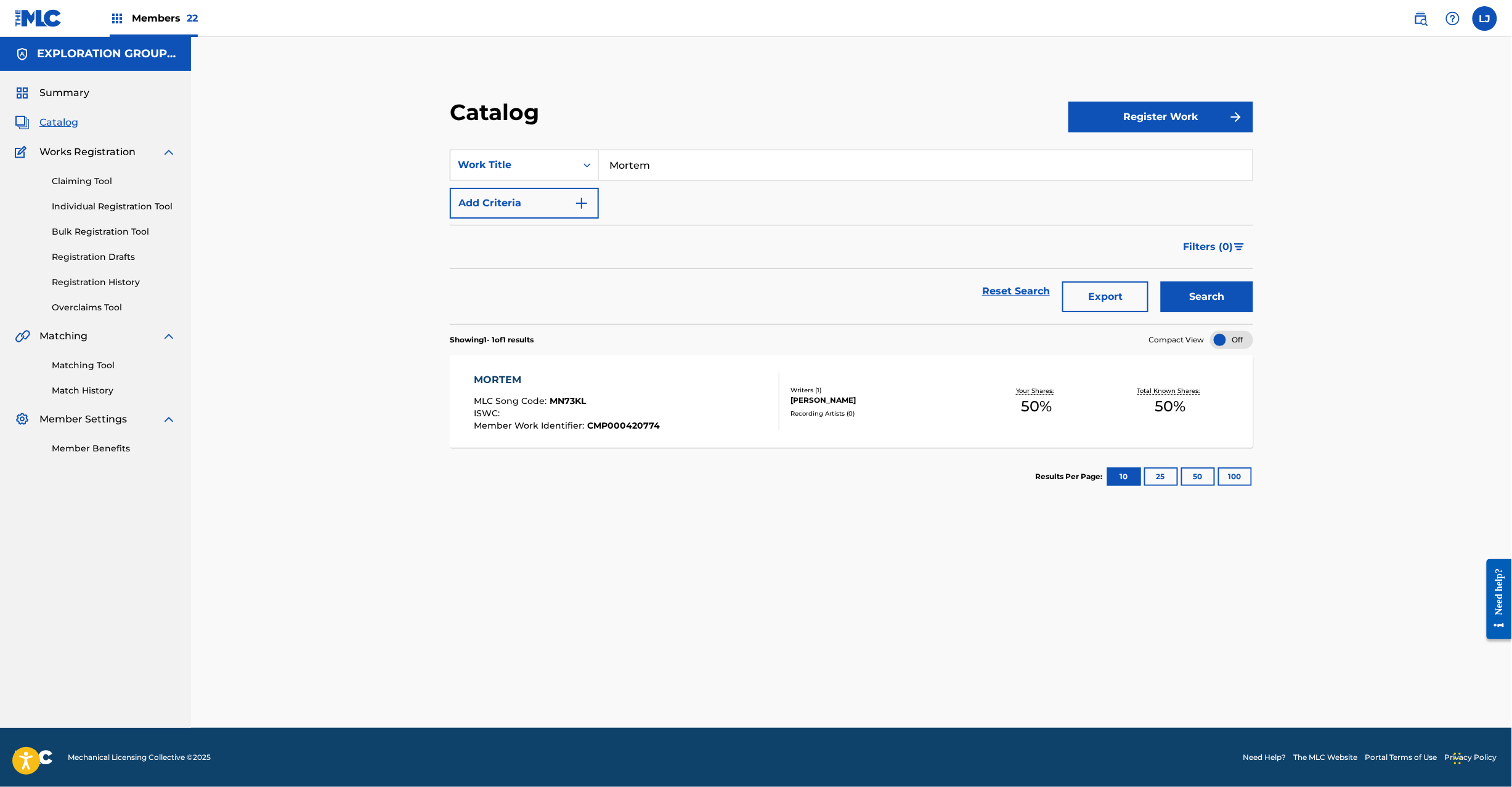
click at [669, 385] on div "MORTEM MLC Song Code : MN73KL ISWC : Member Work Identifier : CMP000420774" at bounding box center [626, 402] width 305 height 58
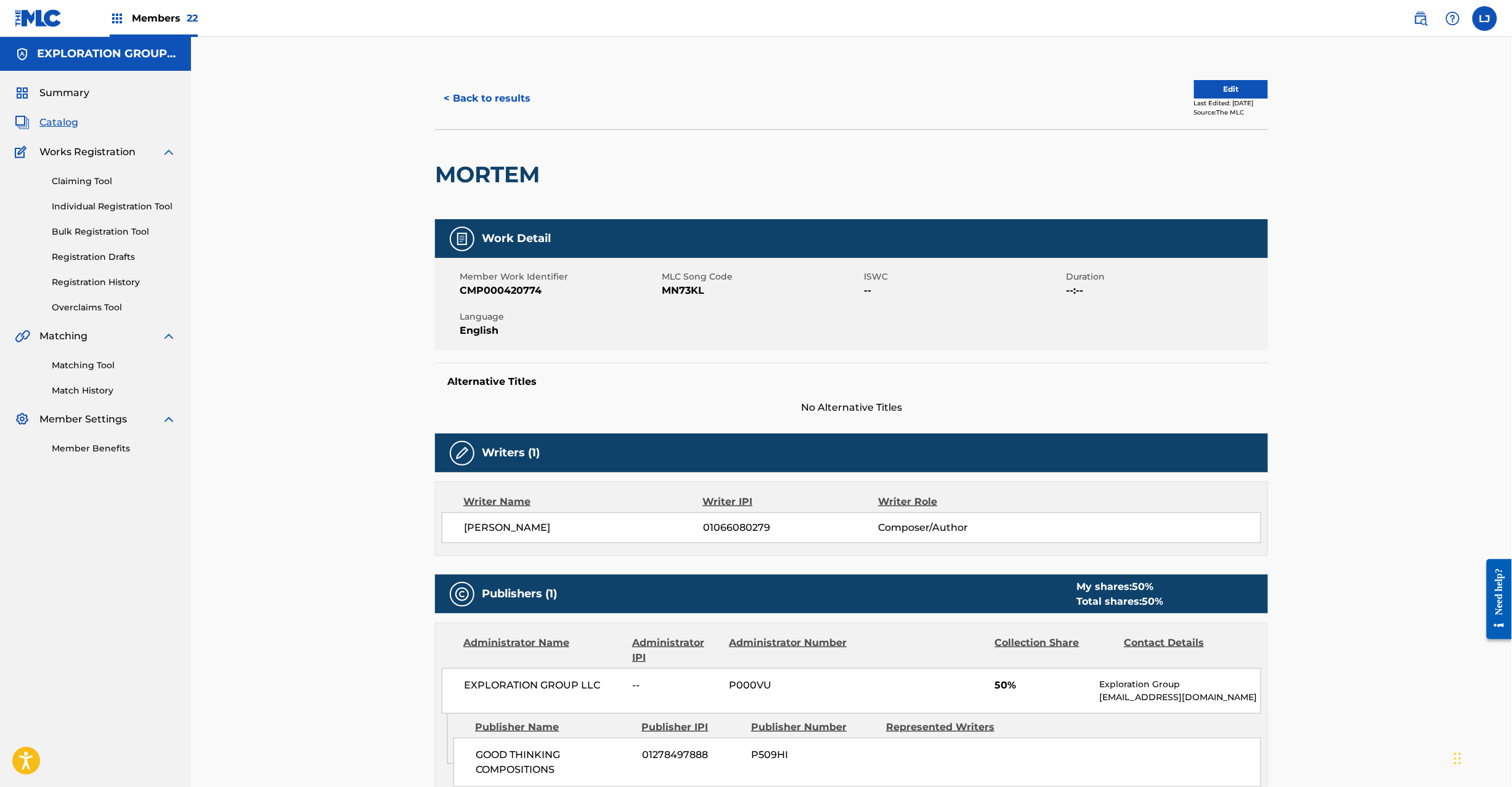
click at [663, 289] on span "MN73KL" at bounding box center [761, 290] width 199 height 15
click at [663, 290] on span "MN73KL" at bounding box center [761, 290] width 199 height 15
click at [458, 102] on button "< Back to results" at bounding box center [487, 98] width 104 height 31
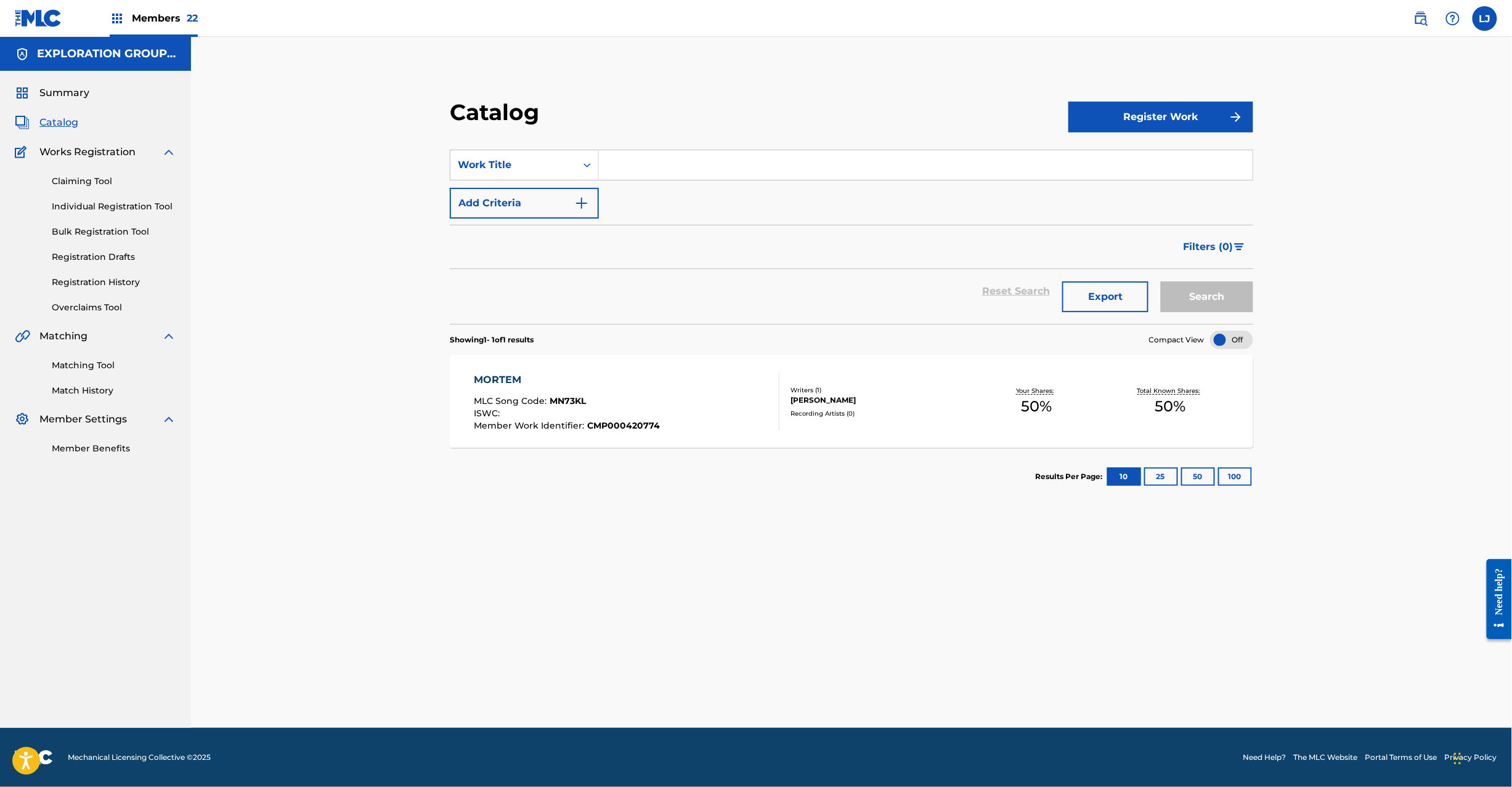
click at [610, 158] on input "Search Form" at bounding box center [926, 165] width 654 height 29
type input "Myloveisextinct"
click at [1218, 301] on button "Search" at bounding box center [1207, 296] width 92 height 31
click at [690, 422] on div "MYLOVEISEXTINCT MLC Song Code : MN7V23 ISWC : Member Work Identifier : CMP00042…" at bounding box center [626, 402] width 305 height 58
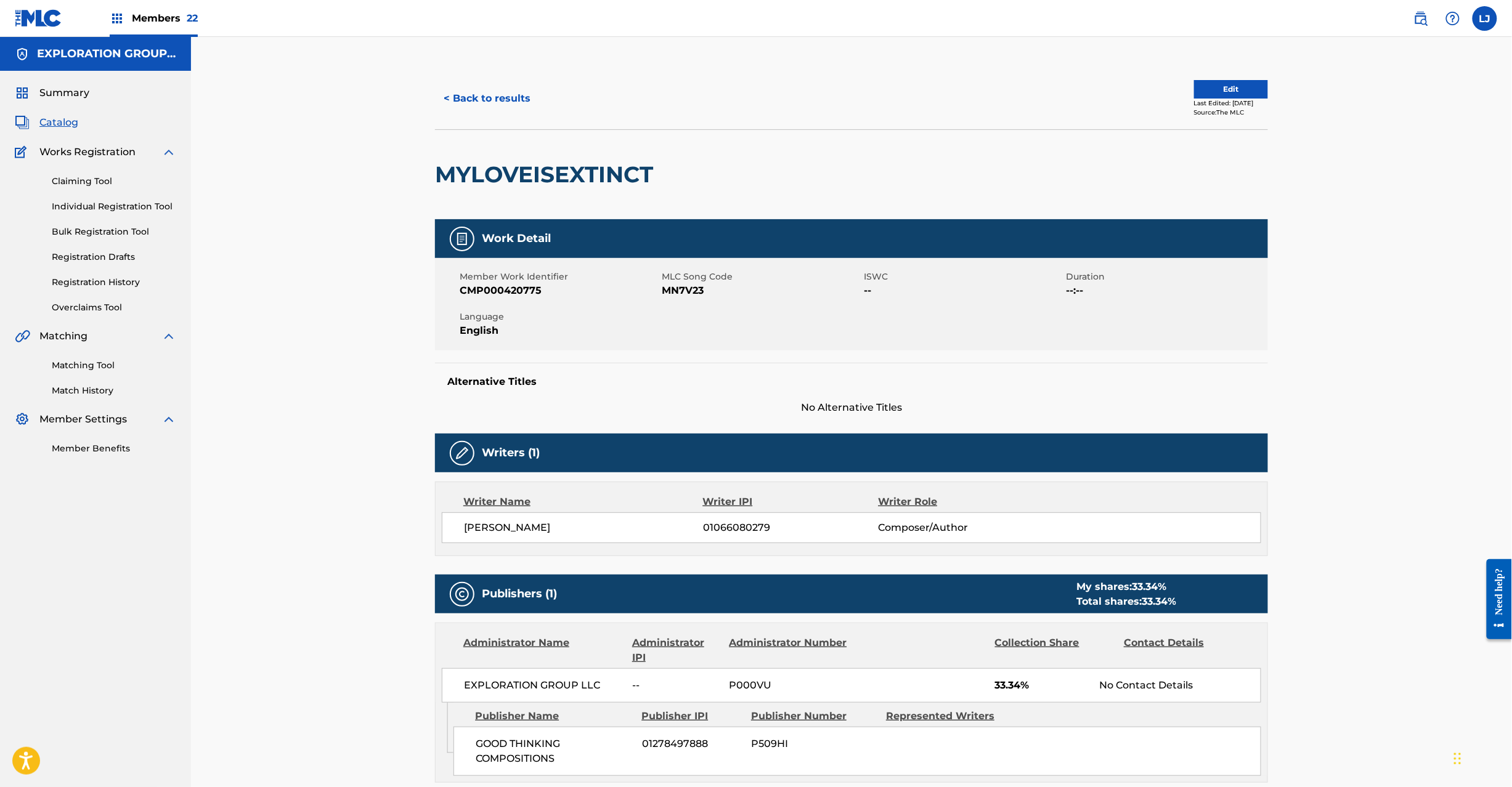
click at [677, 290] on span "MN7V23" at bounding box center [761, 290] width 199 height 15
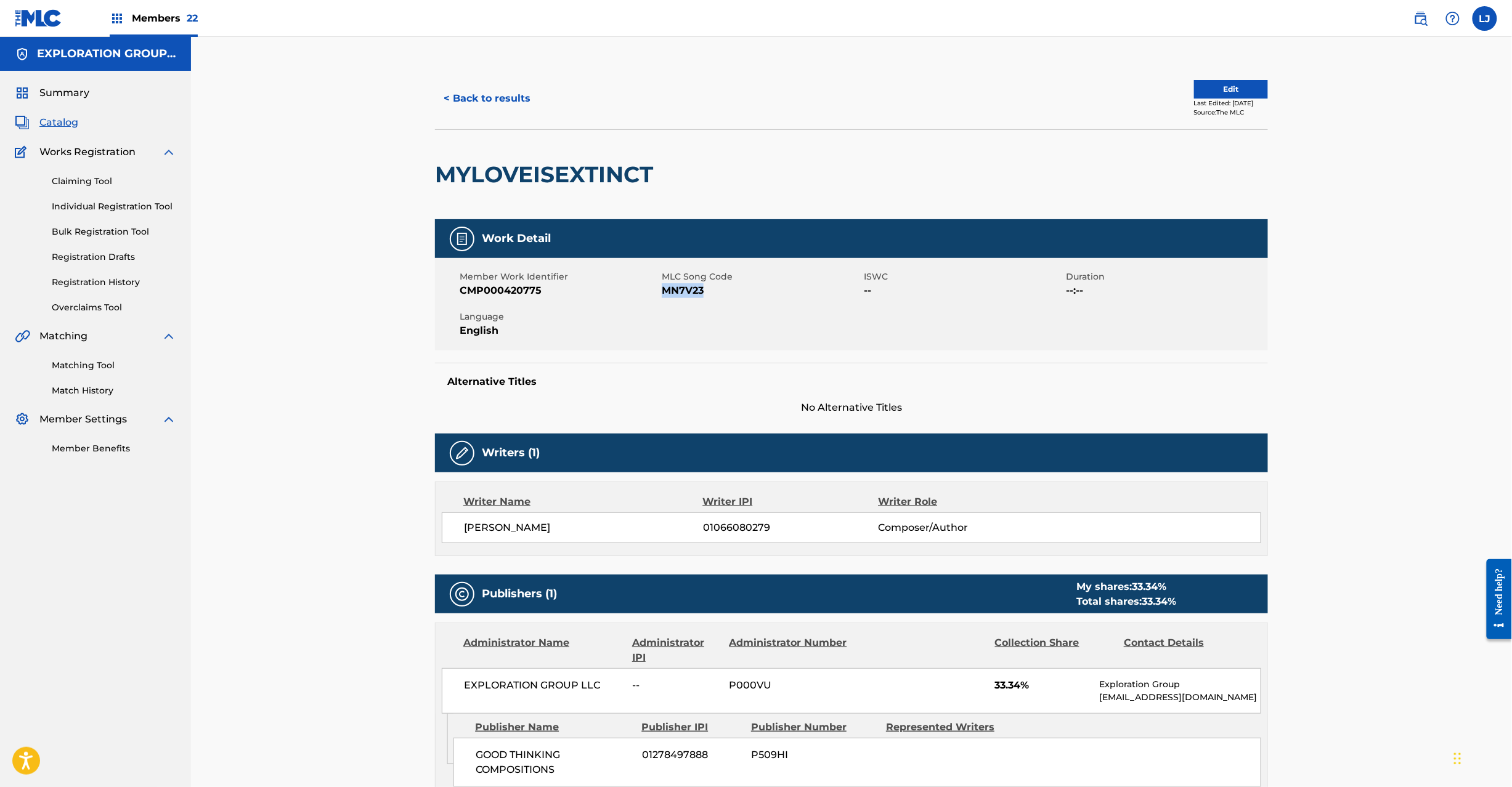
click at [677, 290] on span "MN7V23" at bounding box center [761, 290] width 199 height 15
click at [474, 102] on button "< Back to results" at bounding box center [487, 98] width 104 height 31
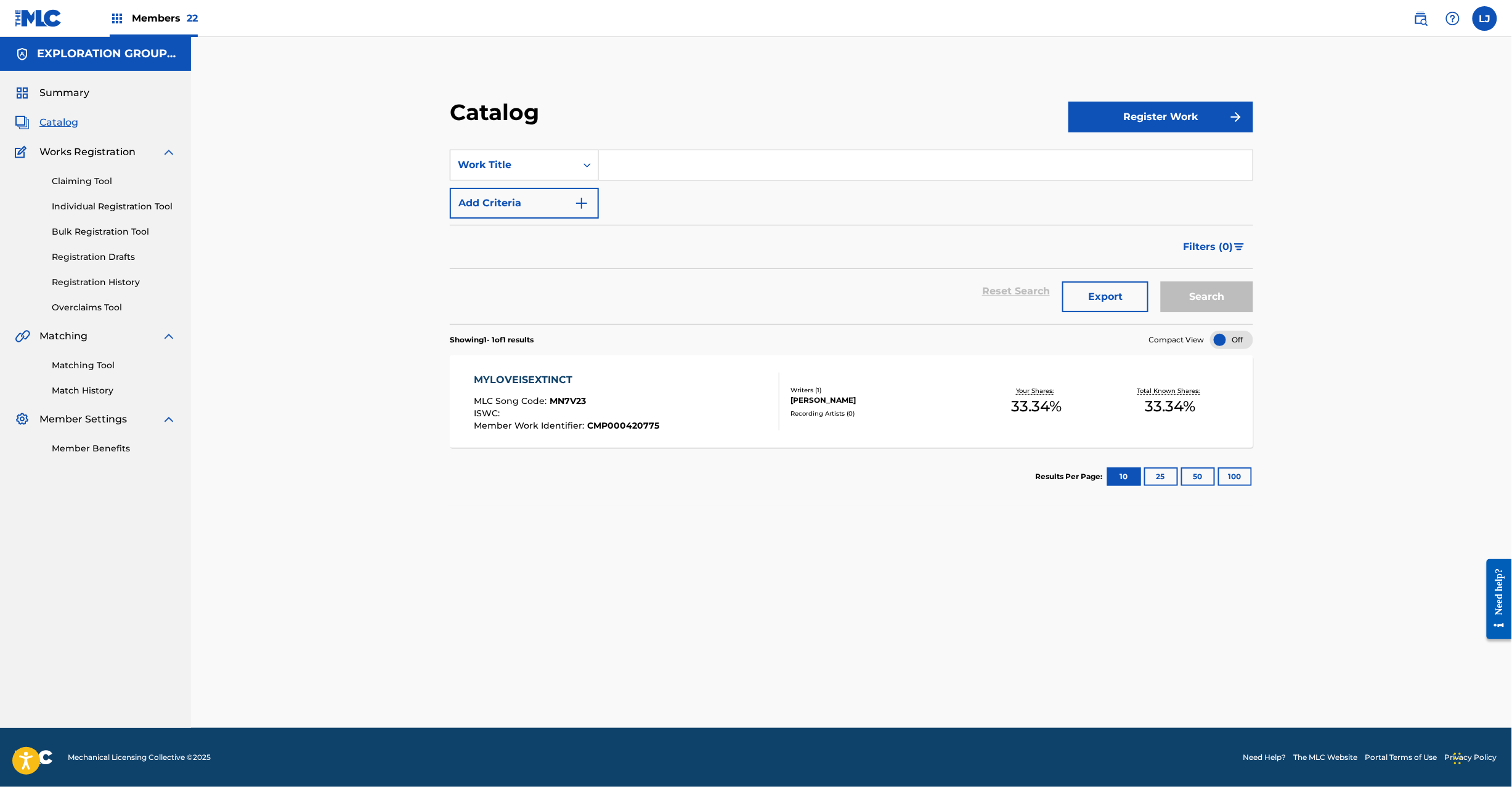
click at [639, 165] on input "Search Form" at bounding box center [926, 165] width 654 height 29
type input "Space Age Pimpin'"
click at [1179, 307] on button "Search" at bounding box center [1207, 296] width 92 height 31
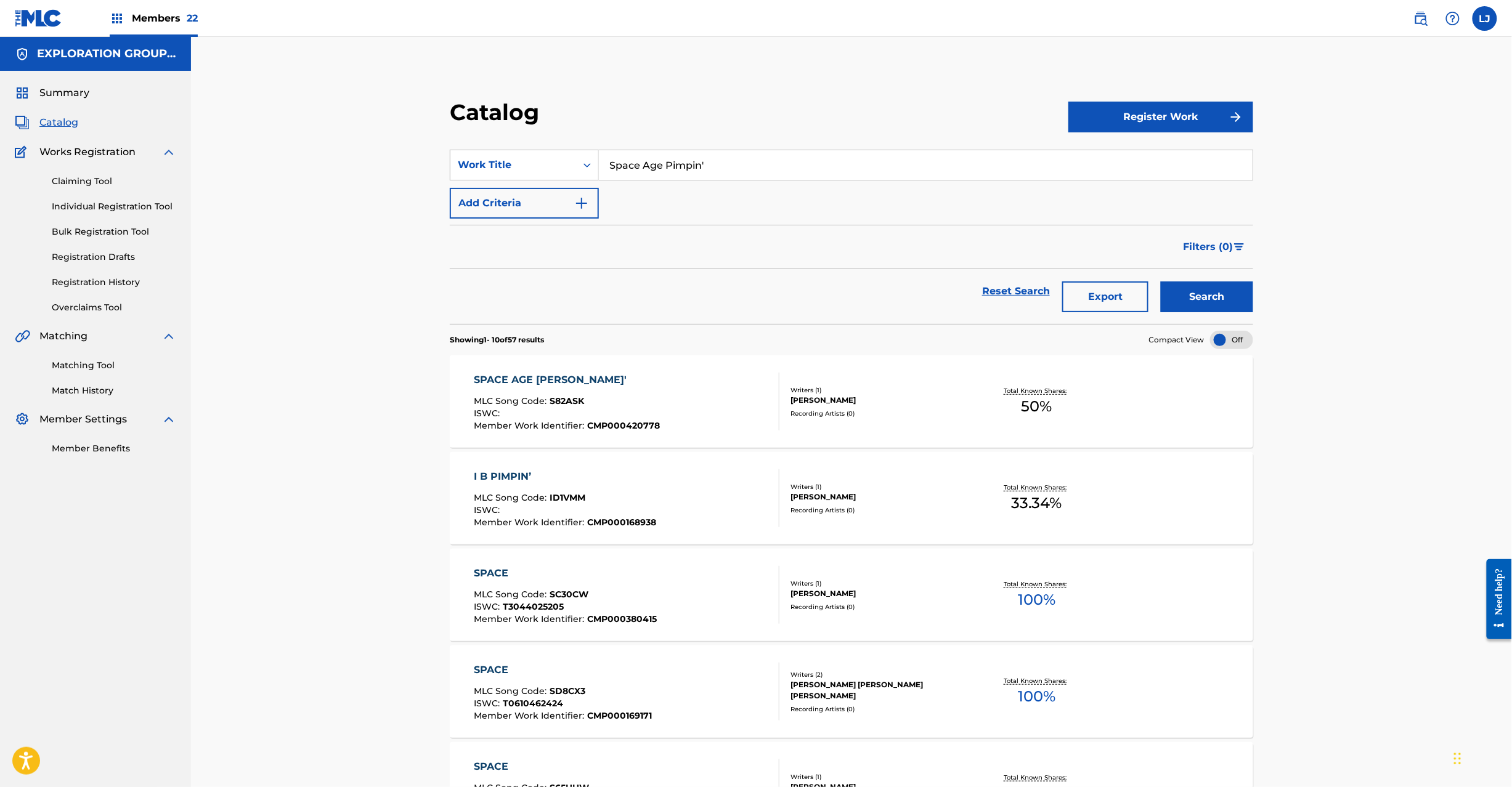
click at [643, 380] on div "SPACE AGE [PERSON_NAME]'" at bounding box center [567, 380] width 186 height 15
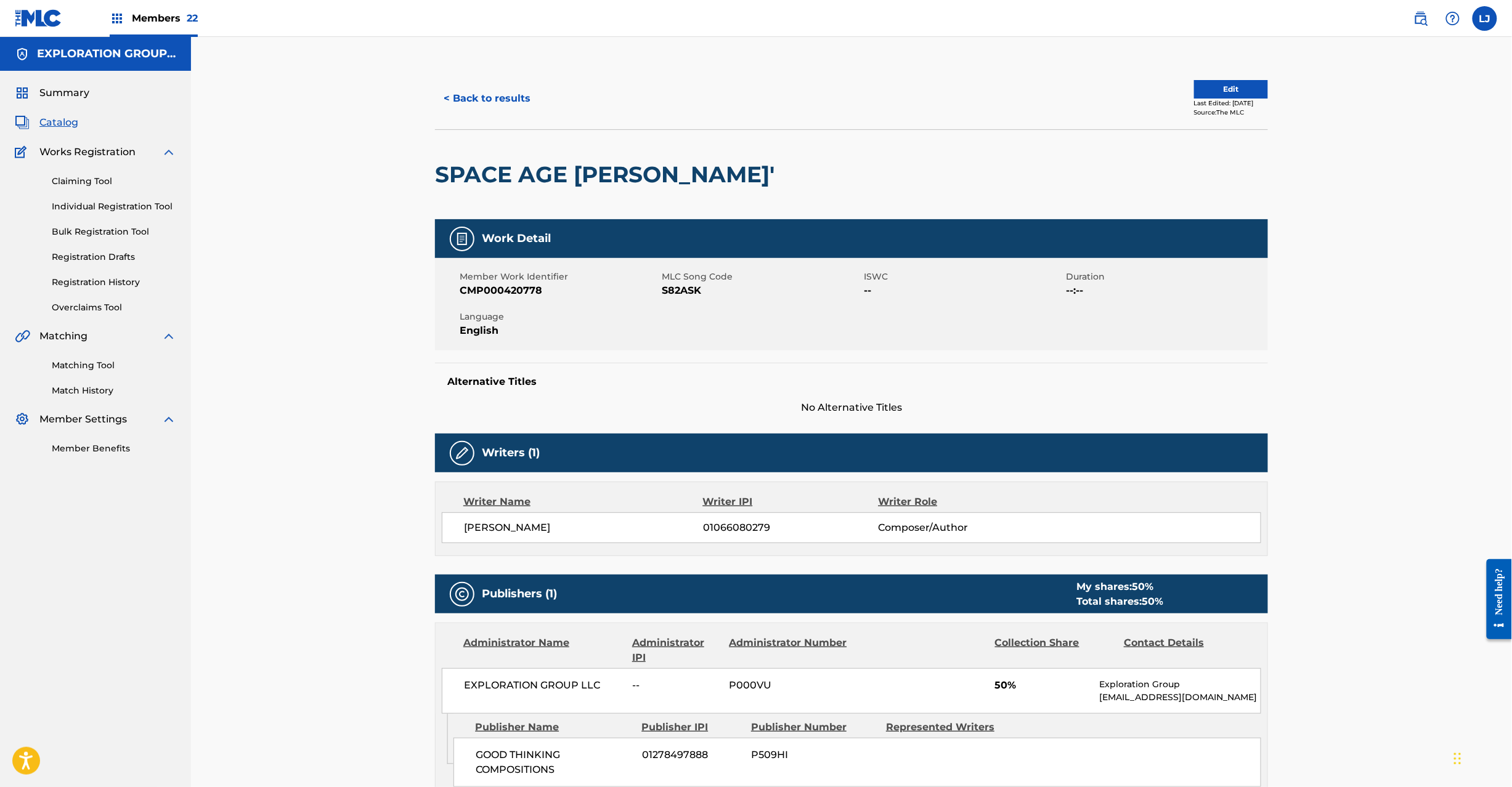
click at [689, 296] on span "S82ASK" at bounding box center [761, 290] width 199 height 15
drag, startPoint x: 475, startPoint y: 109, endPoint x: 481, endPoint y: 109, distance: 6.0
click at [476, 109] on button "< Back to results" at bounding box center [487, 98] width 104 height 31
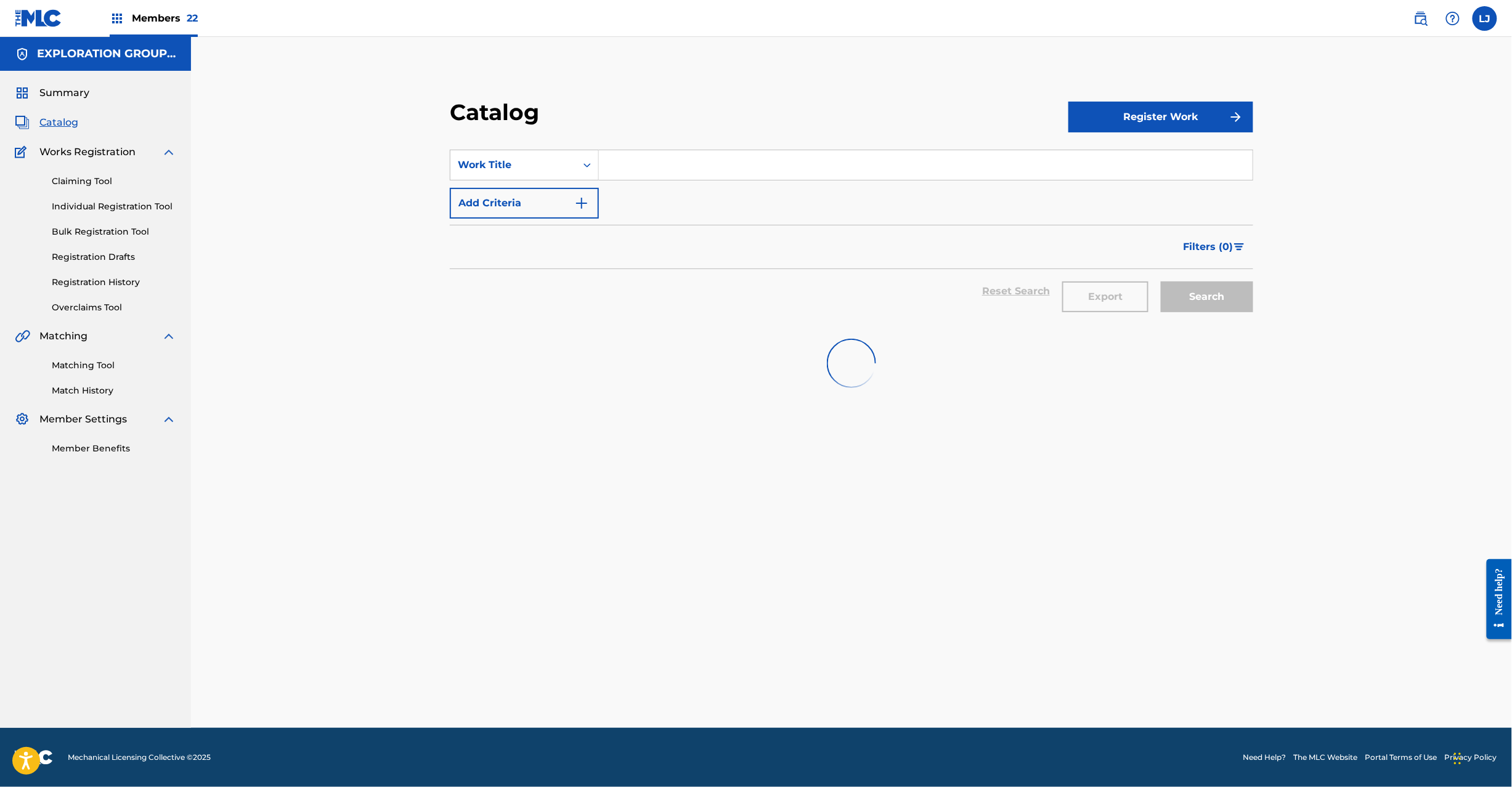
click at [632, 168] on input "Search Form" at bounding box center [926, 165] width 654 height 29
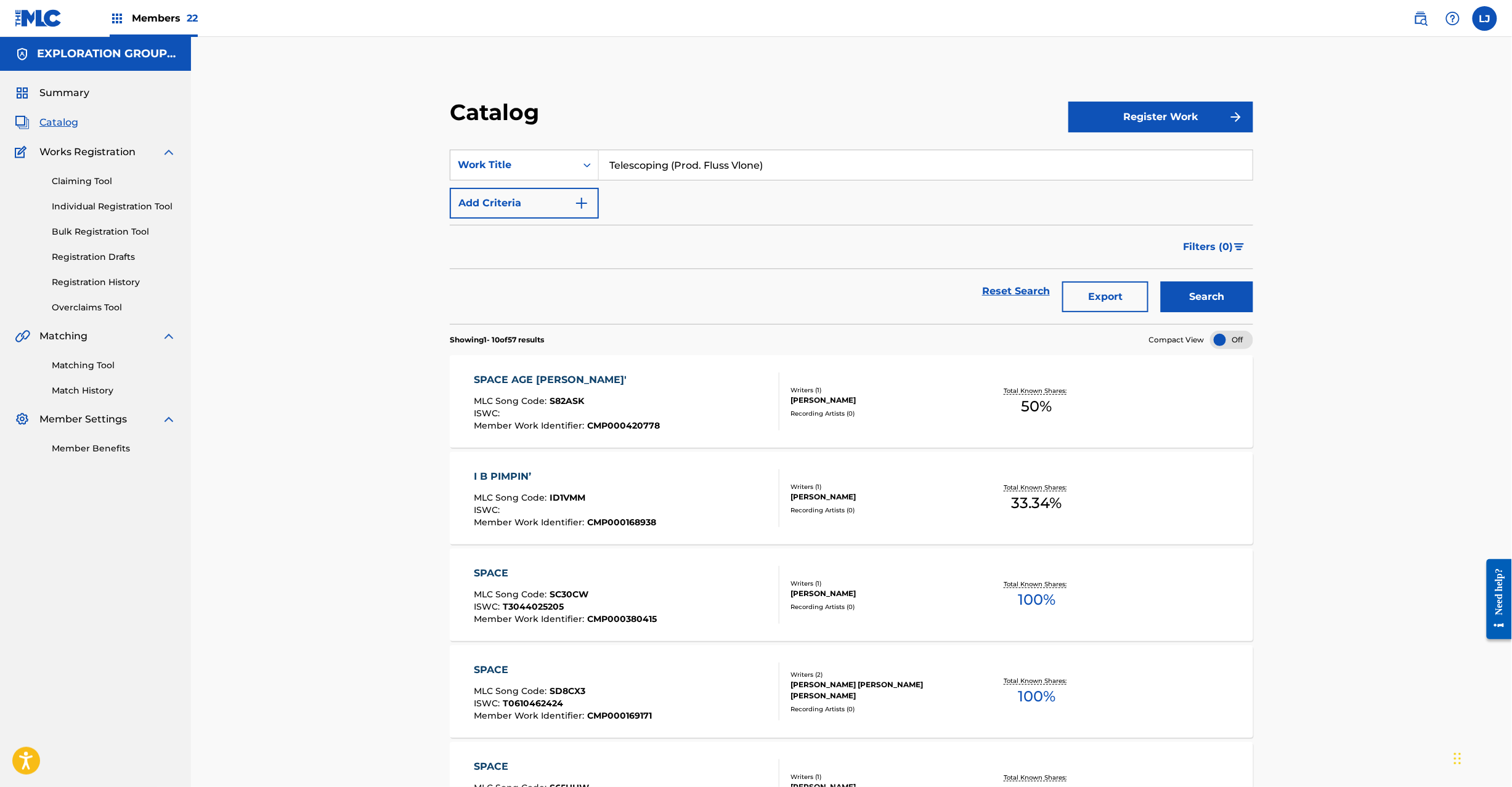
type input "Telescoping (Prod. Fluss Vlone)"
click at [1221, 305] on button "Search" at bounding box center [1207, 296] width 92 height 31
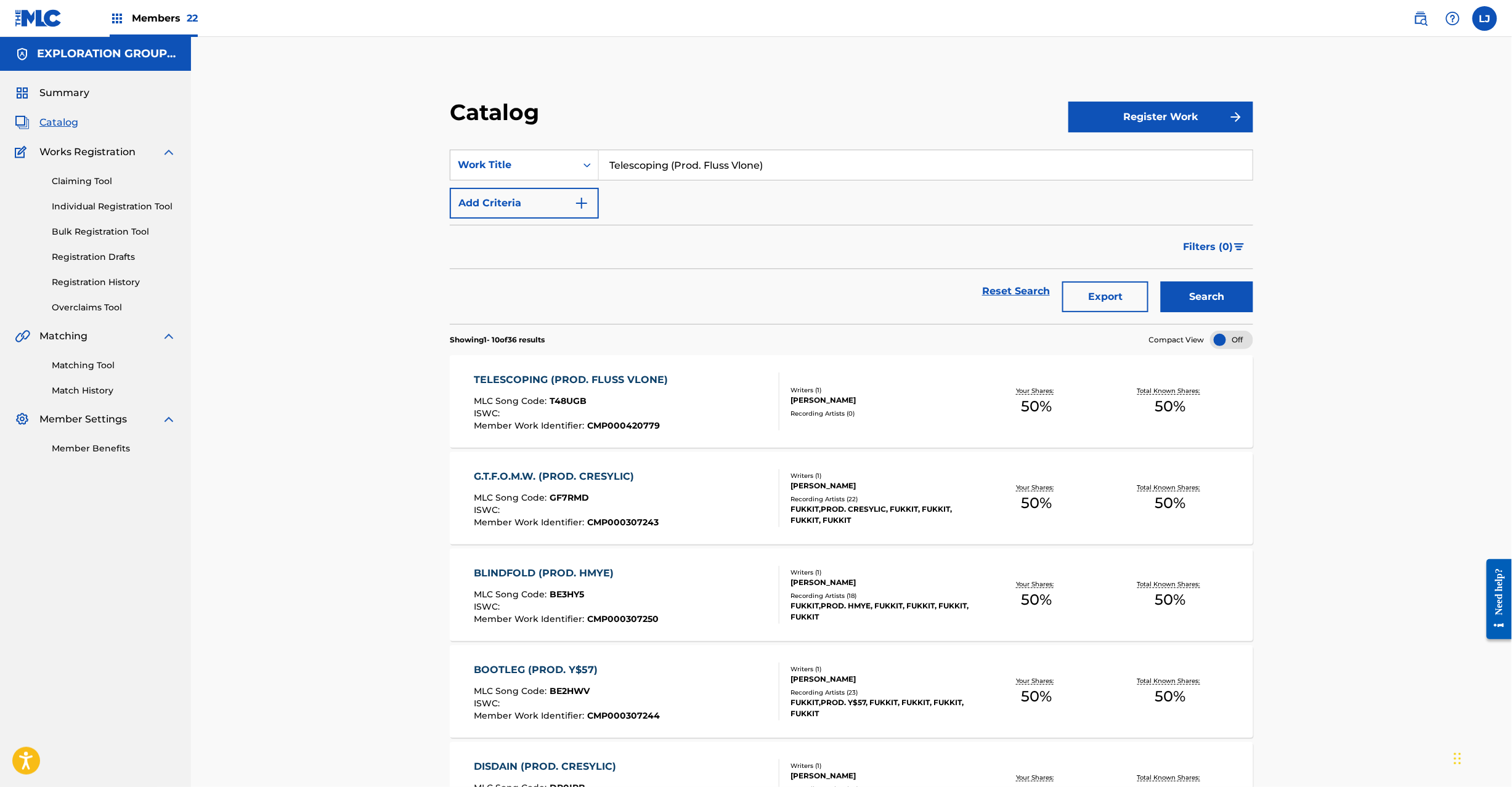
click at [718, 419] on div "TELESCOPING (PROD. FLUSS VLONE) MLC Song Code : T48UGB ISWC : Member Work Ident…" at bounding box center [626, 402] width 305 height 58
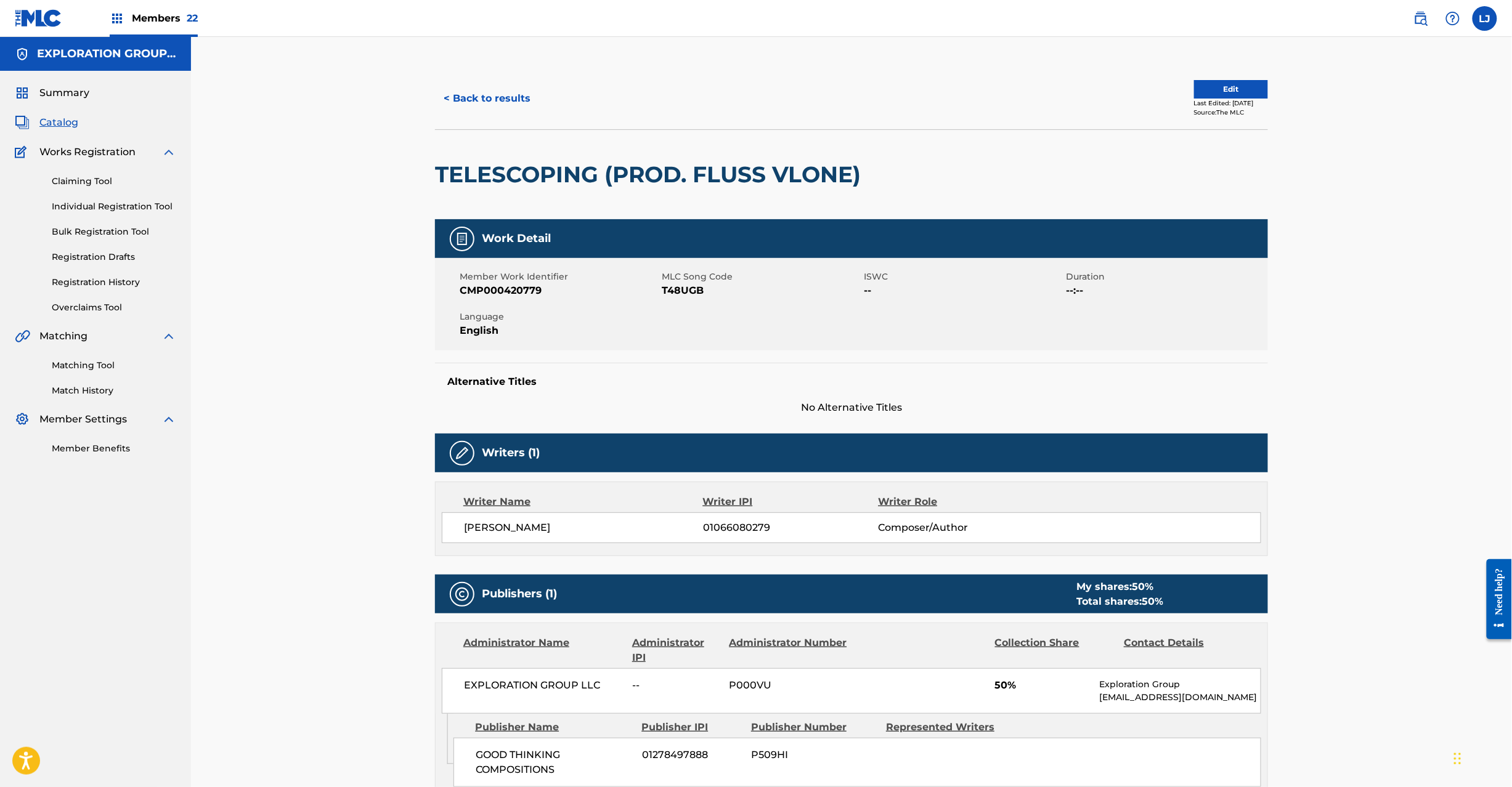
click at [671, 299] on div "Member Work Identifier CMP000420779 MLC Song Code T48UGB ISWC -- Duration --:--…" at bounding box center [851, 305] width 833 height 92
click at [488, 74] on div "< Back to results Edit Last Edited: [DATE] Source: The MLC" at bounding box center [851, 98] width 833 height 62
click at [482, 97] on button "< Back to results" at bounding box center [487, 98] width 104 height 31
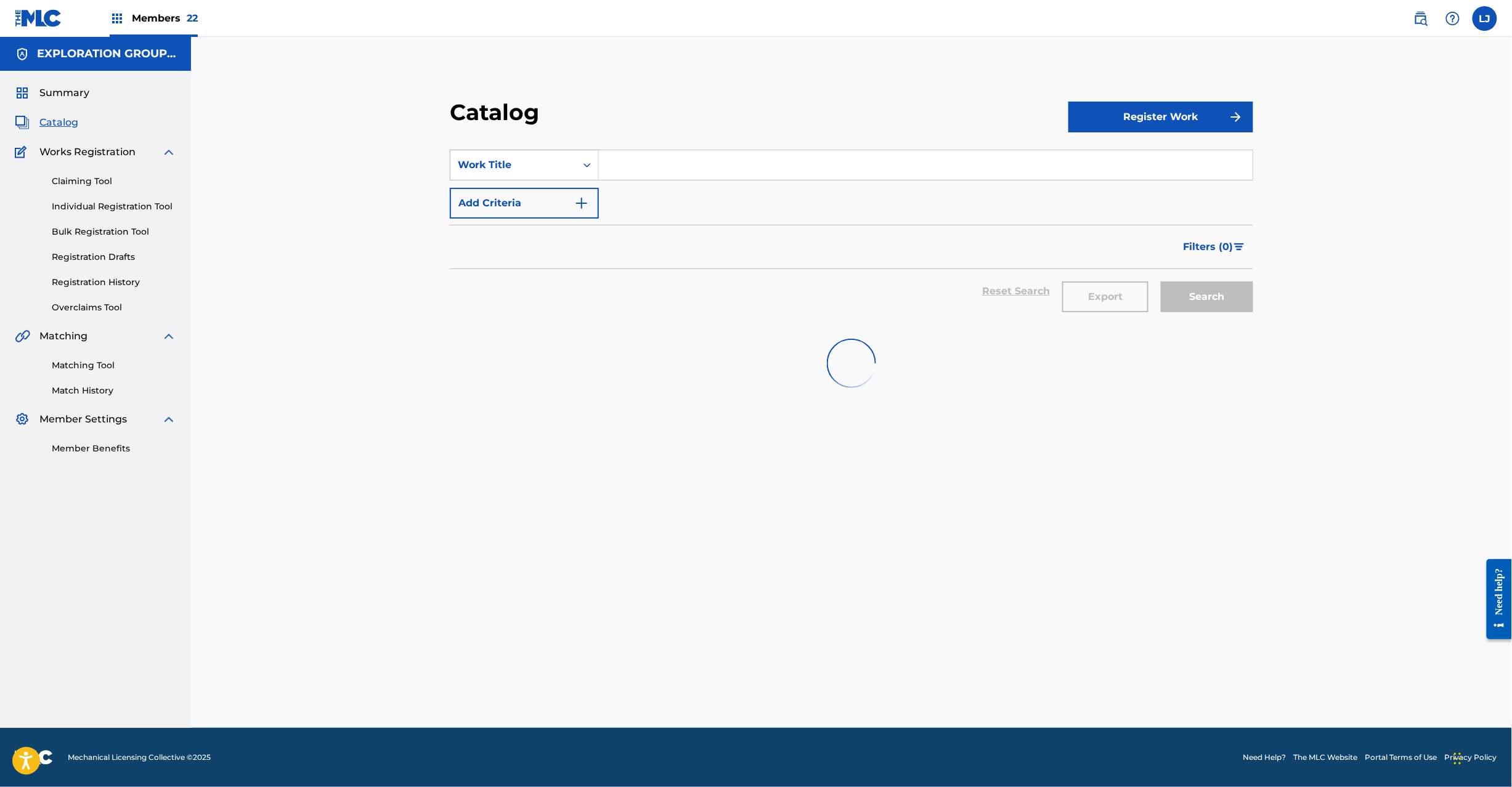
click at [522, 161] on div "Work Title" at bounding box center [513, 165] width 111 height 15
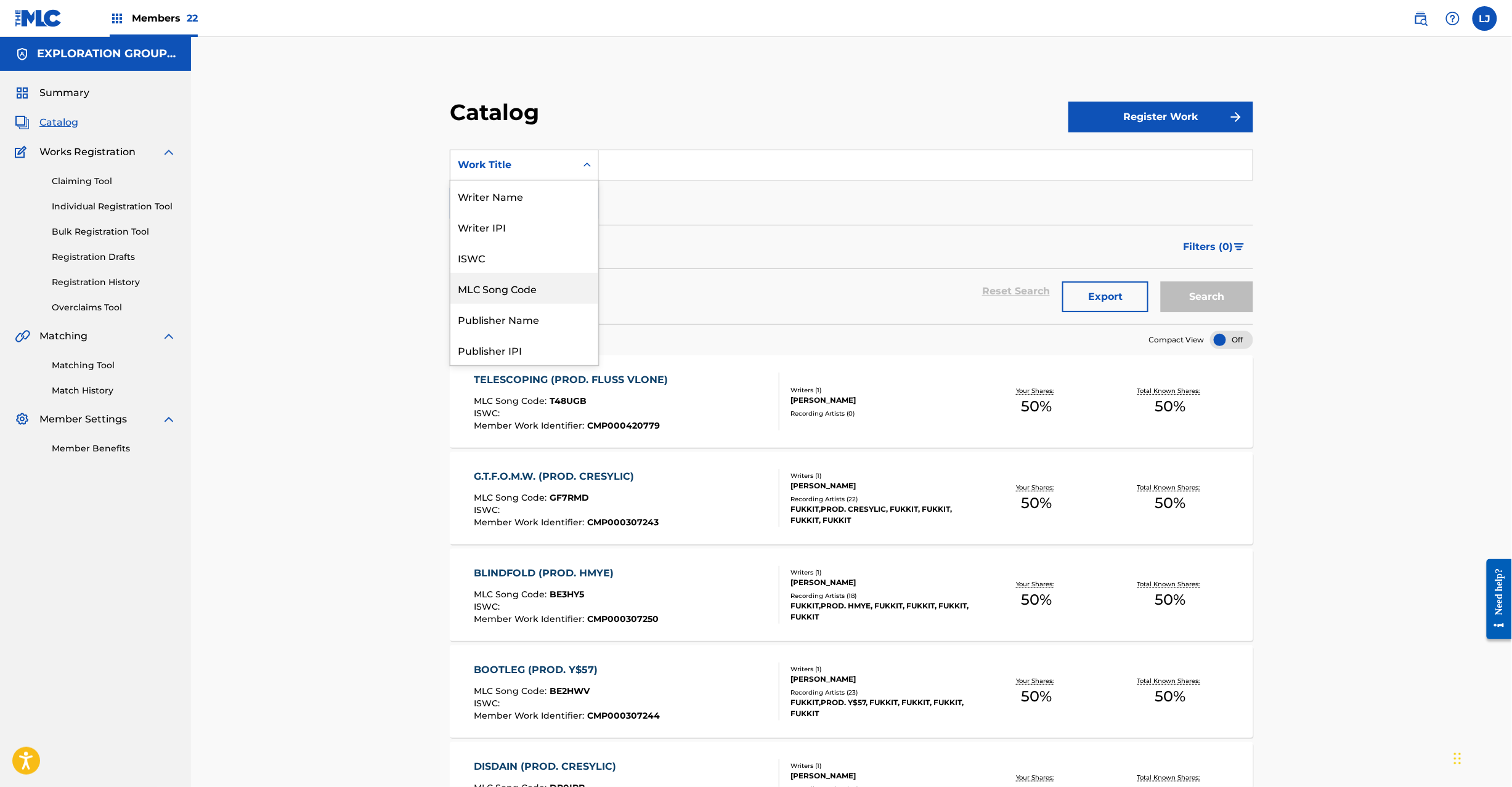
click at [540, 279] on div "MLC Song Code" at bounding box center [524, 288] width 148 height 31
click at [657, 168] on input "Search Form" at bounding box center [926, 165] width 654 height 29
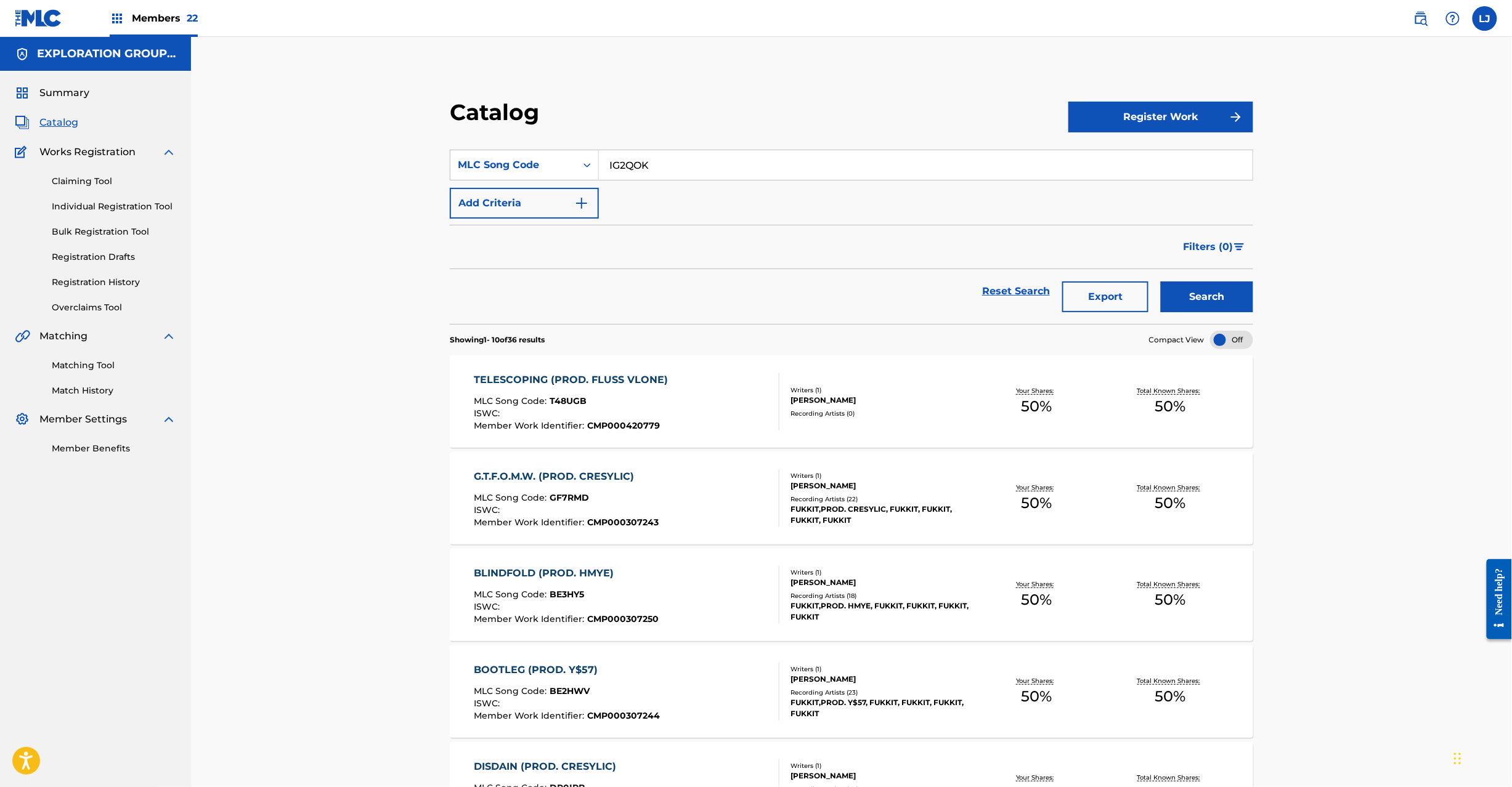
click at [1176, 290] on button "Search" at bounding box center [1207, 296] width 92 height 31
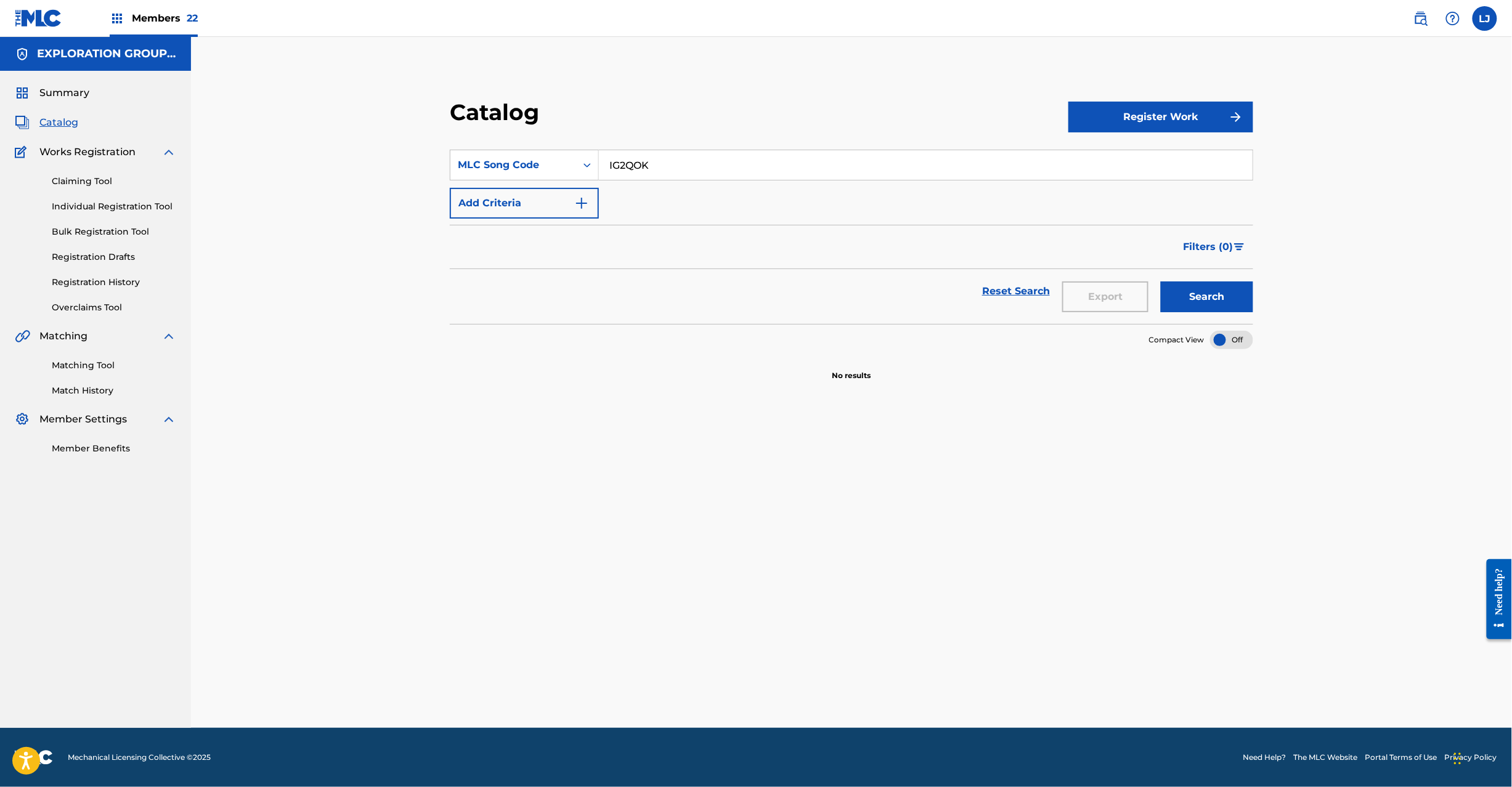
click at [654, 173] on input "IG2QOK" at bounding box center [926, 165] width 654 height 29
click at [1189, 301] on button "Search" at bounding box center [1207, 296] width 92 height 31
click at [662, 169] on input "PJ6B12" at bounding box center [926, 165] width 654 height 29
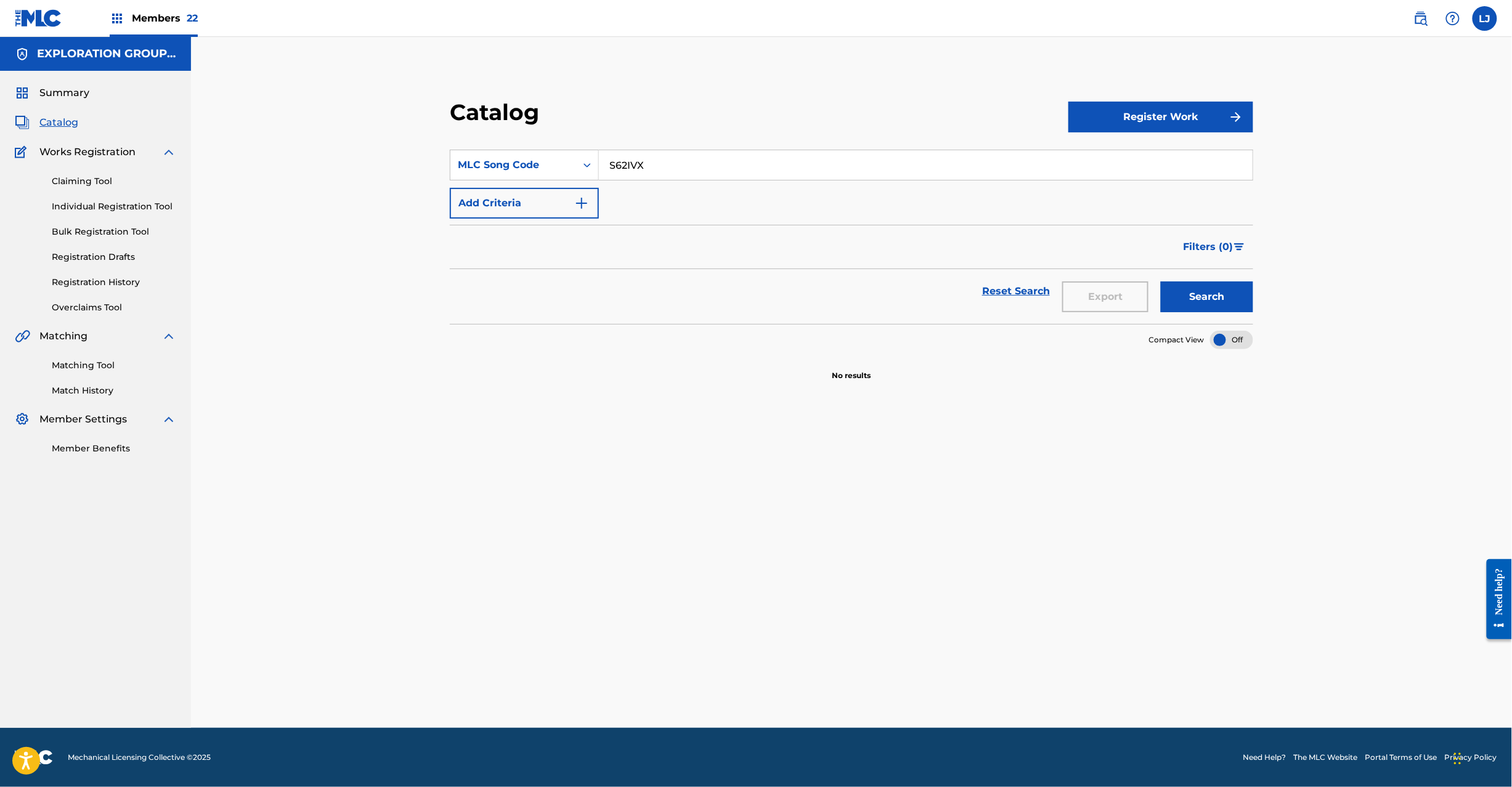
click at [1196, 297] on button "Search" at bounding box center [1207, 296] width 92 height 31
click at [628, 167] on input "S62IVX" at bounding box center [926, 165] width 654 height 29
click at [628, 167] on input "W569AJ" at bounding box center [926, 165] width 654 height 29
type input "W569AJ"
click at [1168, 299] on button "Search" at bounding box center [1207, 296] width 92 height 31
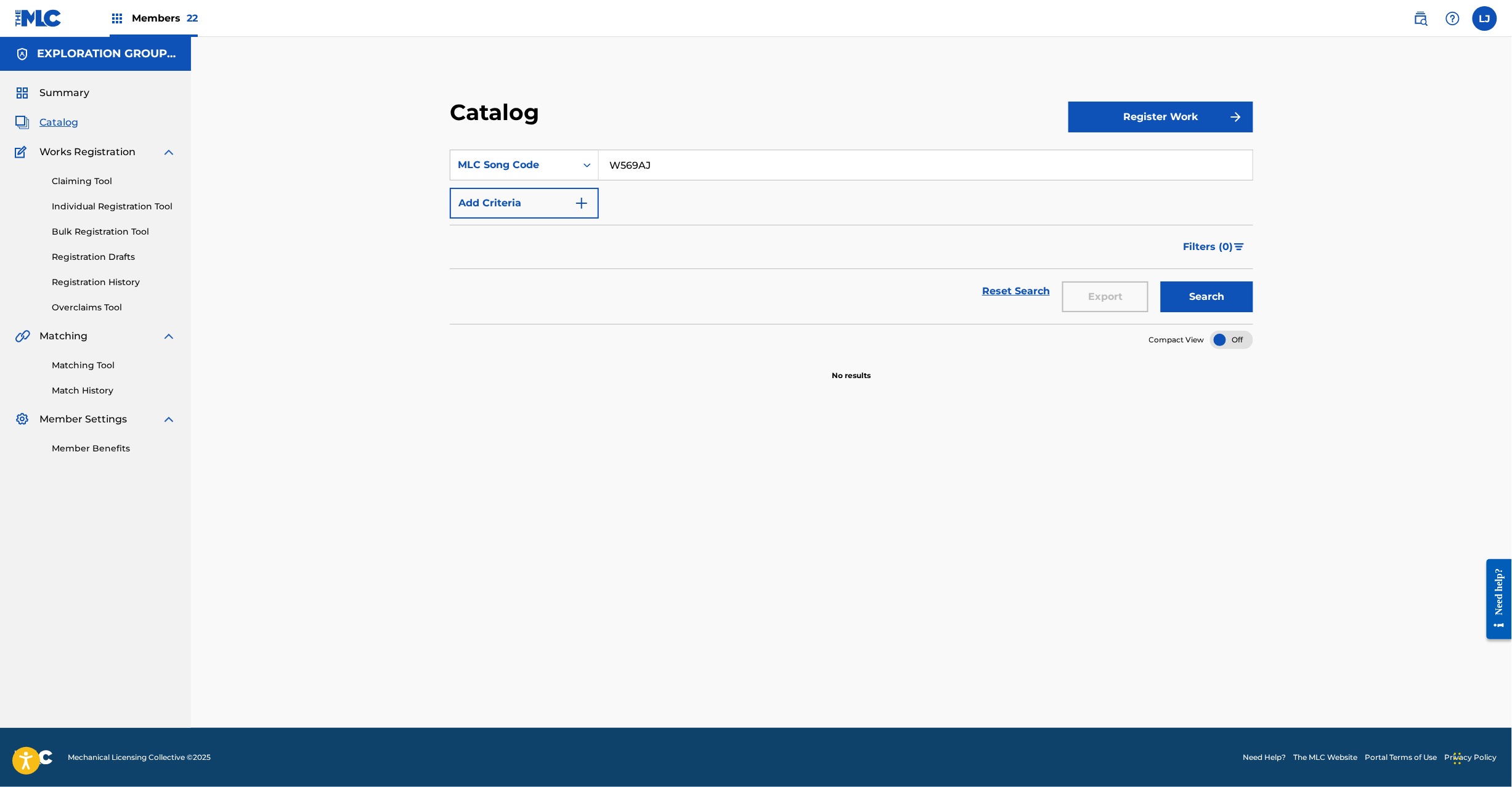
click at [91, 400] on div "Summary Catalog Works Registration Claiming Tool Individual Registration Tool B…" at bounding box center [95, 270] width 191 height 399
click at [91, 387] on link "Match History" at bounding box center [113, 391] width 124 height 13
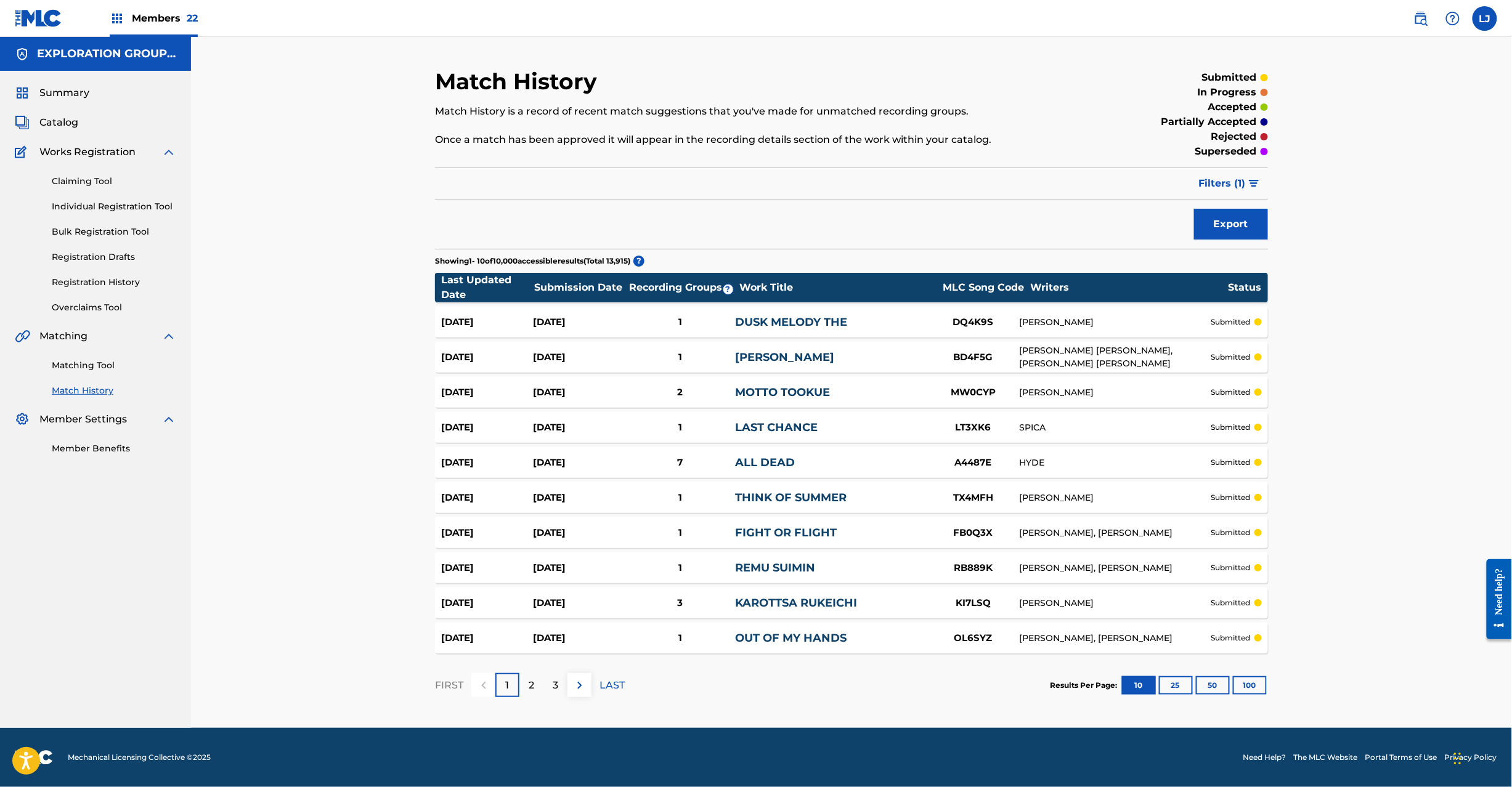
click at [75, 279] on link "Registration History" at bounding box center [113, 283] width 124 height 13
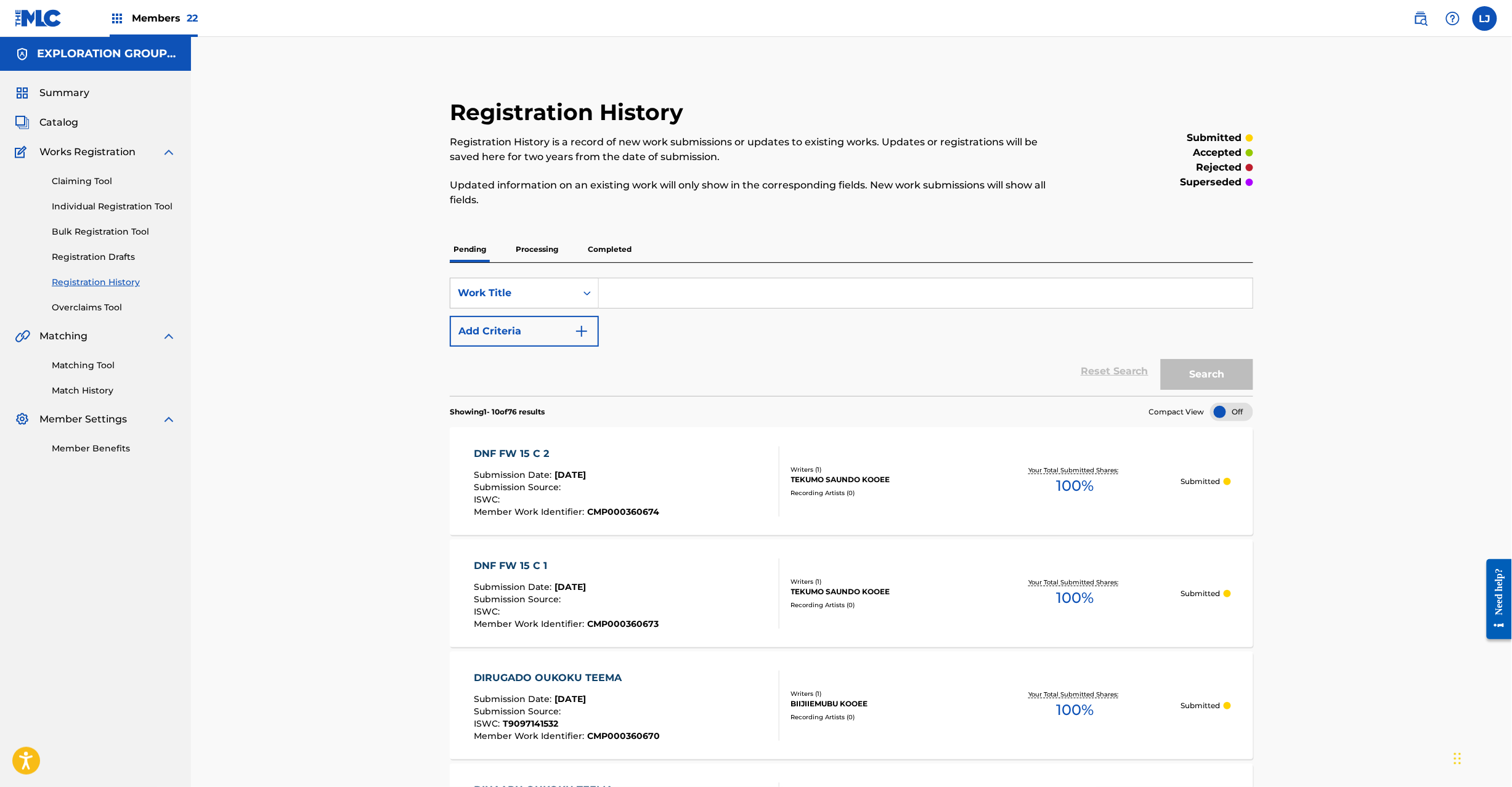
click at [647, 286] on input "Search Form" at bounding box center [926, 293] width 654 height 29
click at [608, 252] on p "Completed" at bounding box center [609, 249] width 51 height 26
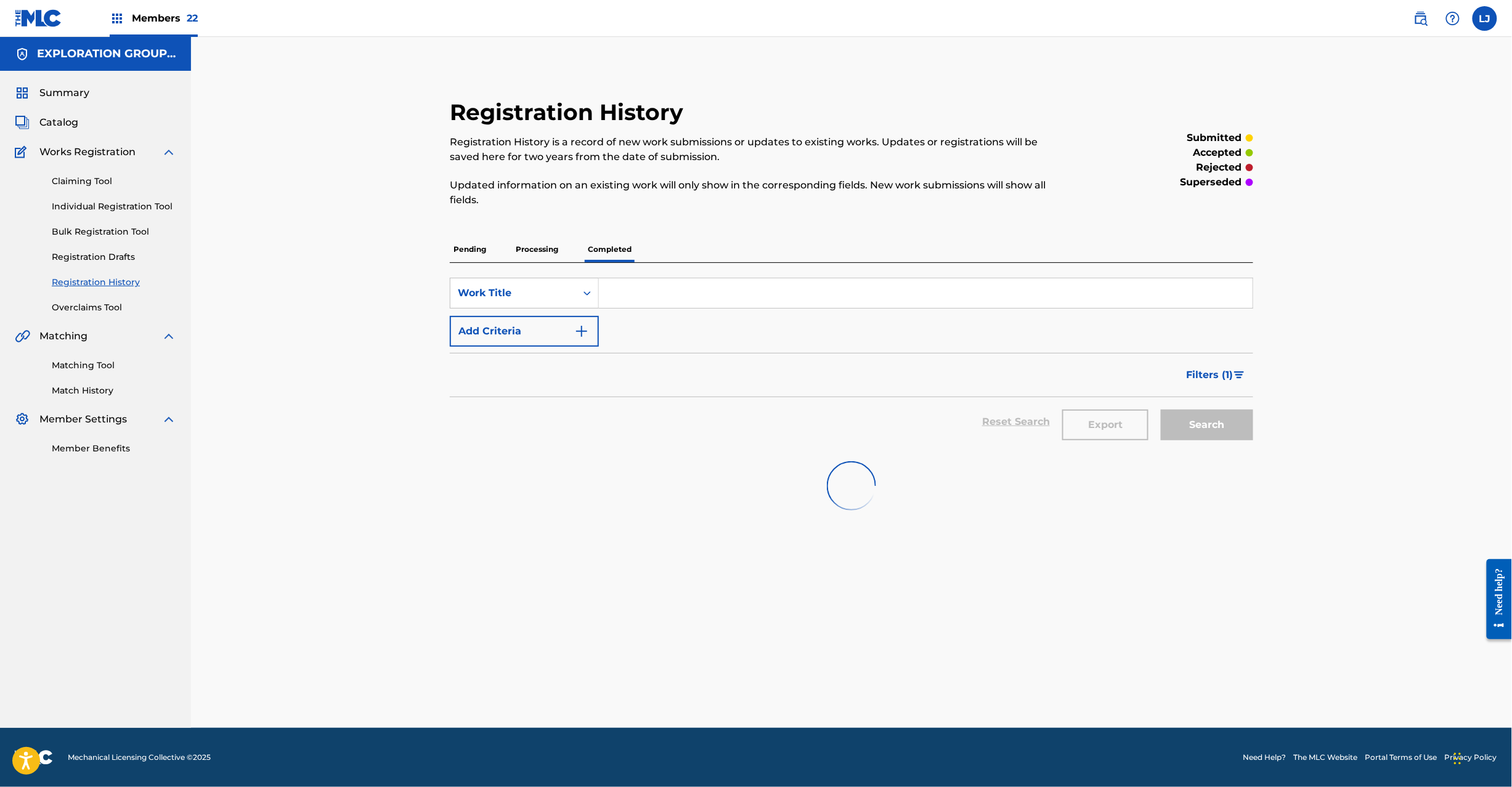
click at [652, 301] on input "Search Form" at bounding box center [926, 293] width 654 height 29
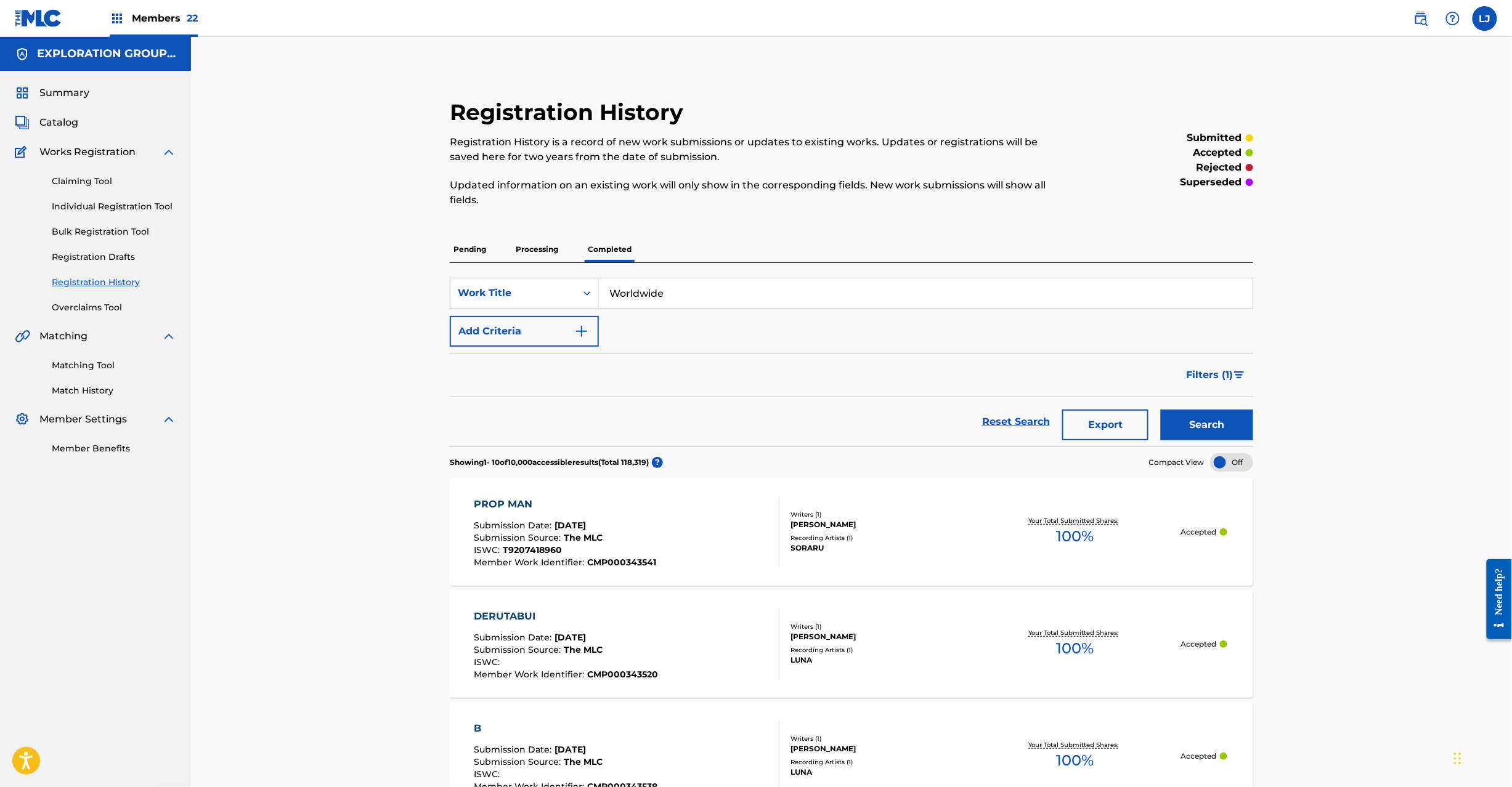
type input "Worldwide"
click at [1201, 424] on button "Search" at bounding box center [1207, 424] width 92 height 31
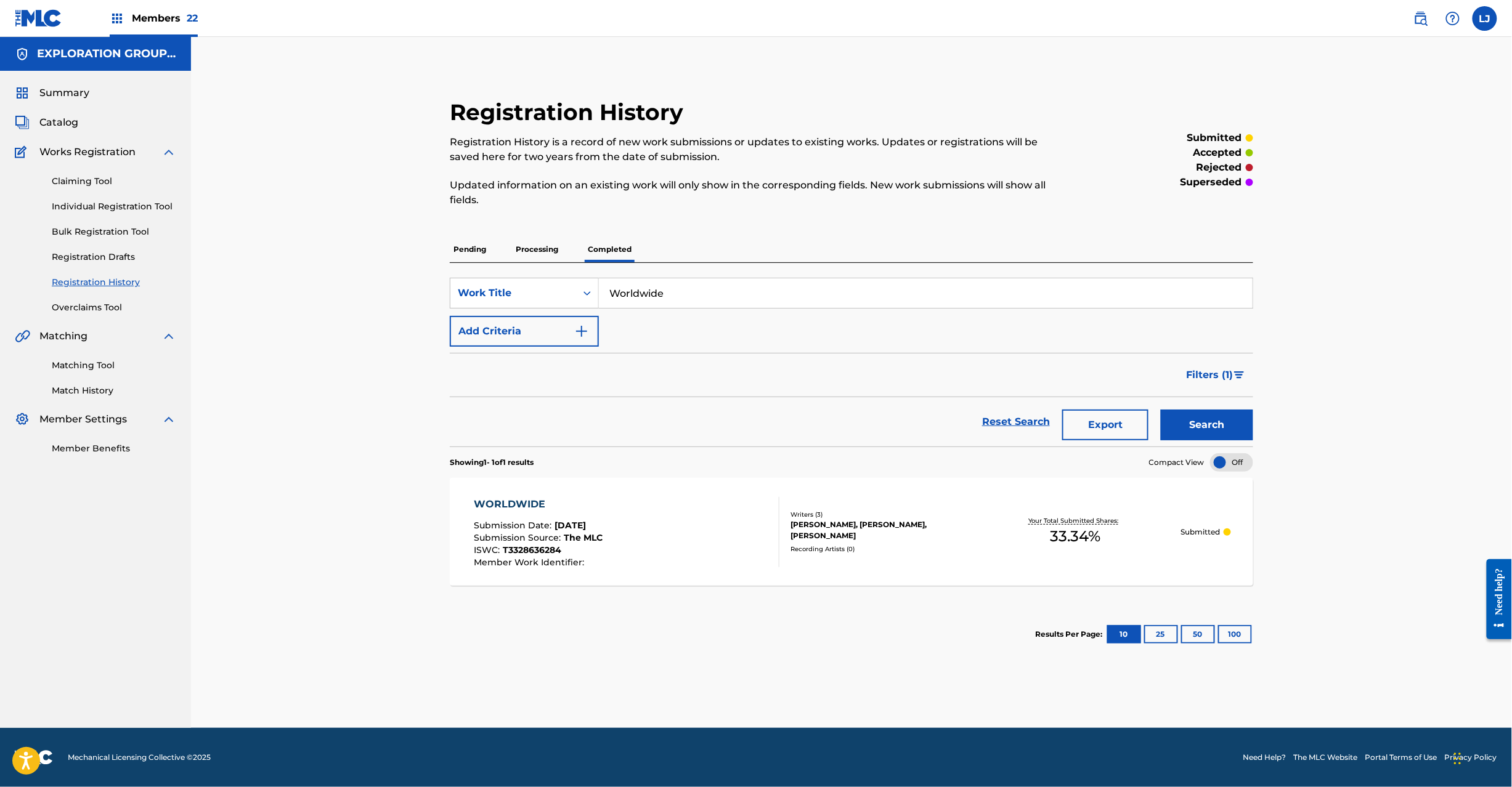
click at [649, 538] on div "WORLDWIDE Submission Date : [DATE] Submission Source : The MLC ISWC : T33286362…" at bounding box center [626, 532] width 305 height 70
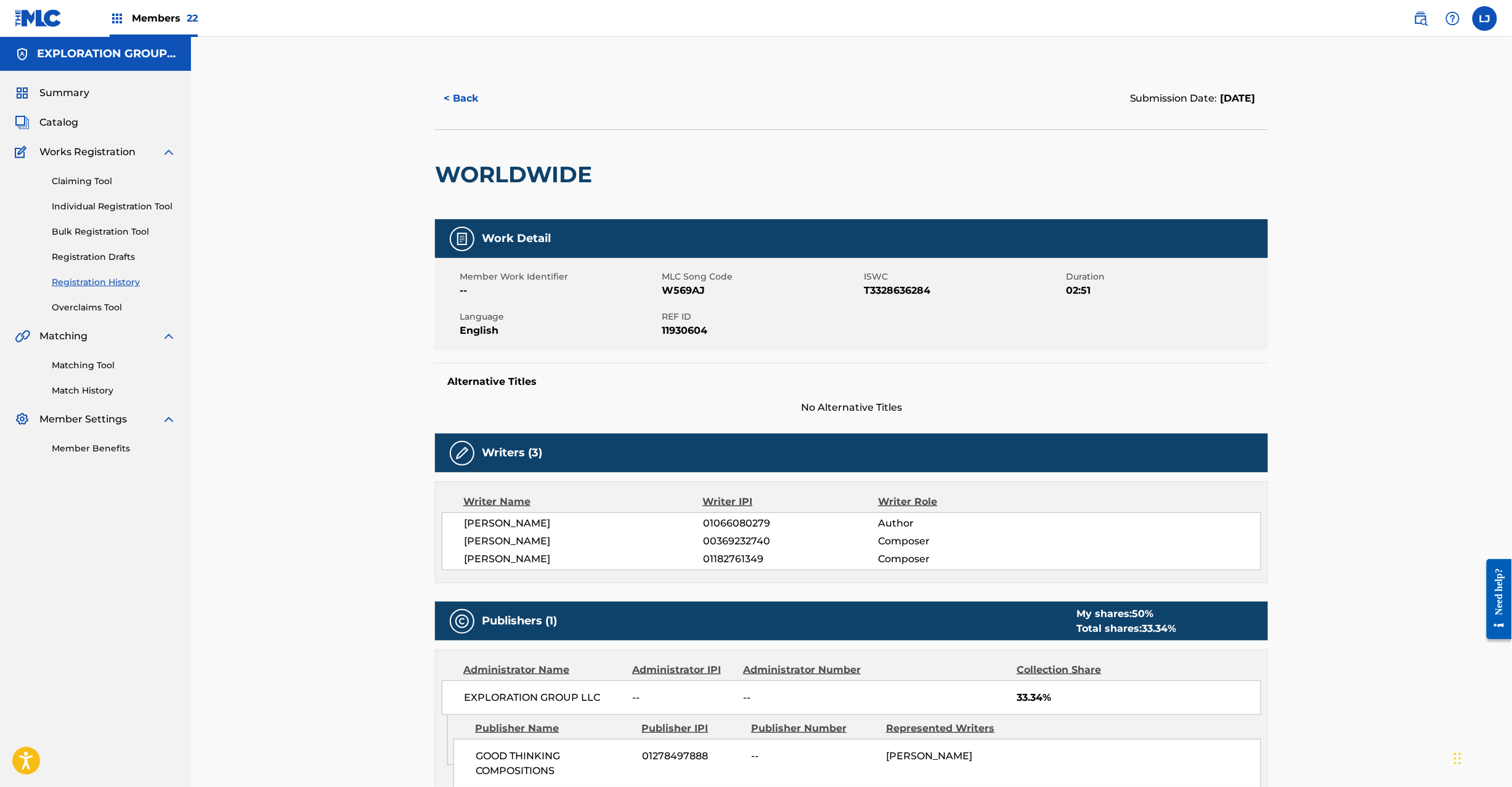
click at [454, 91] on button "< Back" at bounding box center [472, 98] width 74 height 31
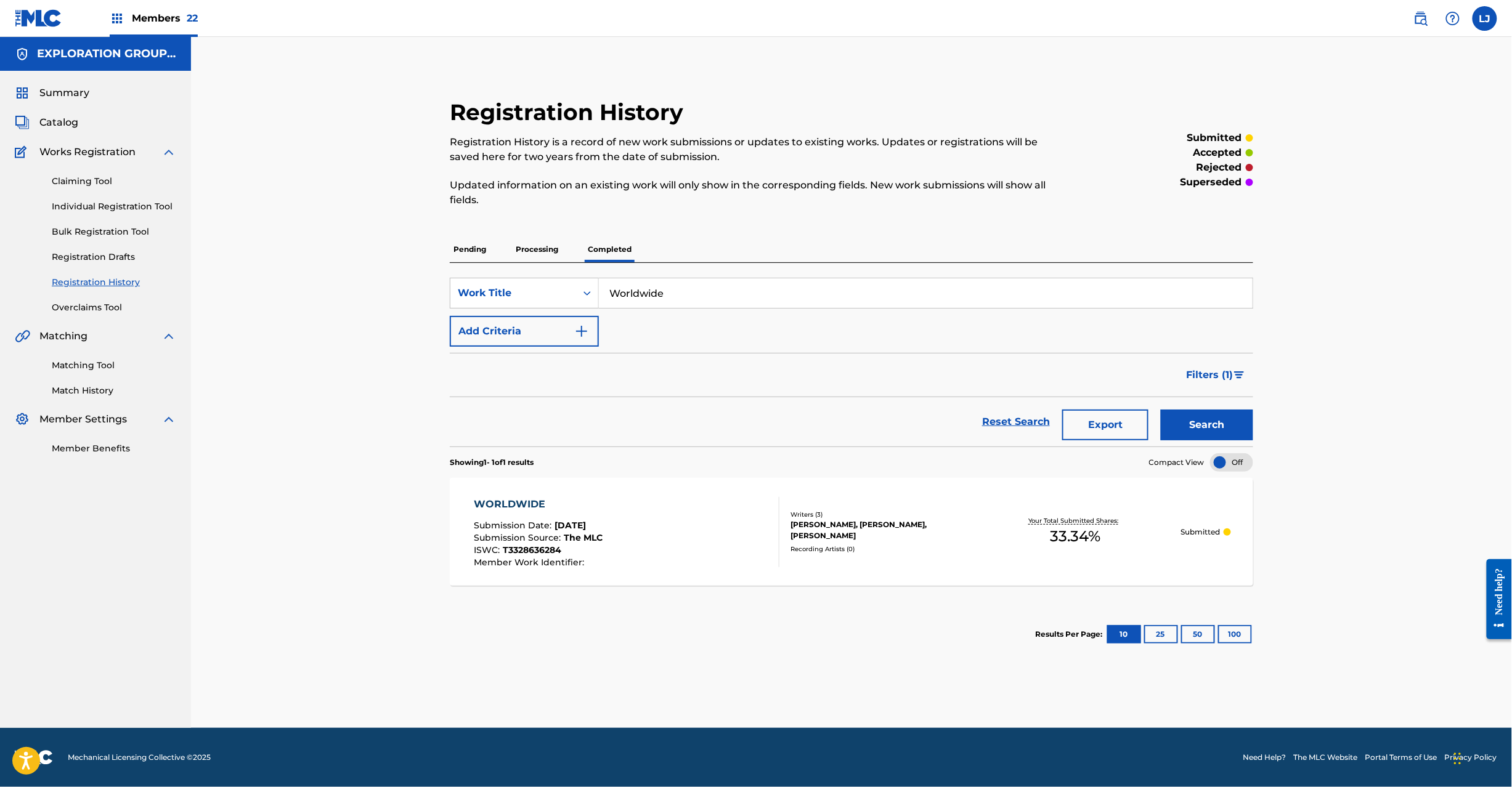
click at [644, 276] on div "SearchWithCriteria303cc238-0ea1-4f77-885d-f4ff9d64149a Work Title Worldwide Add…" at bounding box center [852, 355] width 804 height 184
click at [644, 290] on input "Worldwide" at bounding box center [926, 293] width 654 height 29
click at [644, 290] on input "Scratchoff Luxury" at bounding box center [926, 293] width 654 height 29
click at [1189, 436] on button "Search" at bounding box center [1207, 424] width 92 height 31
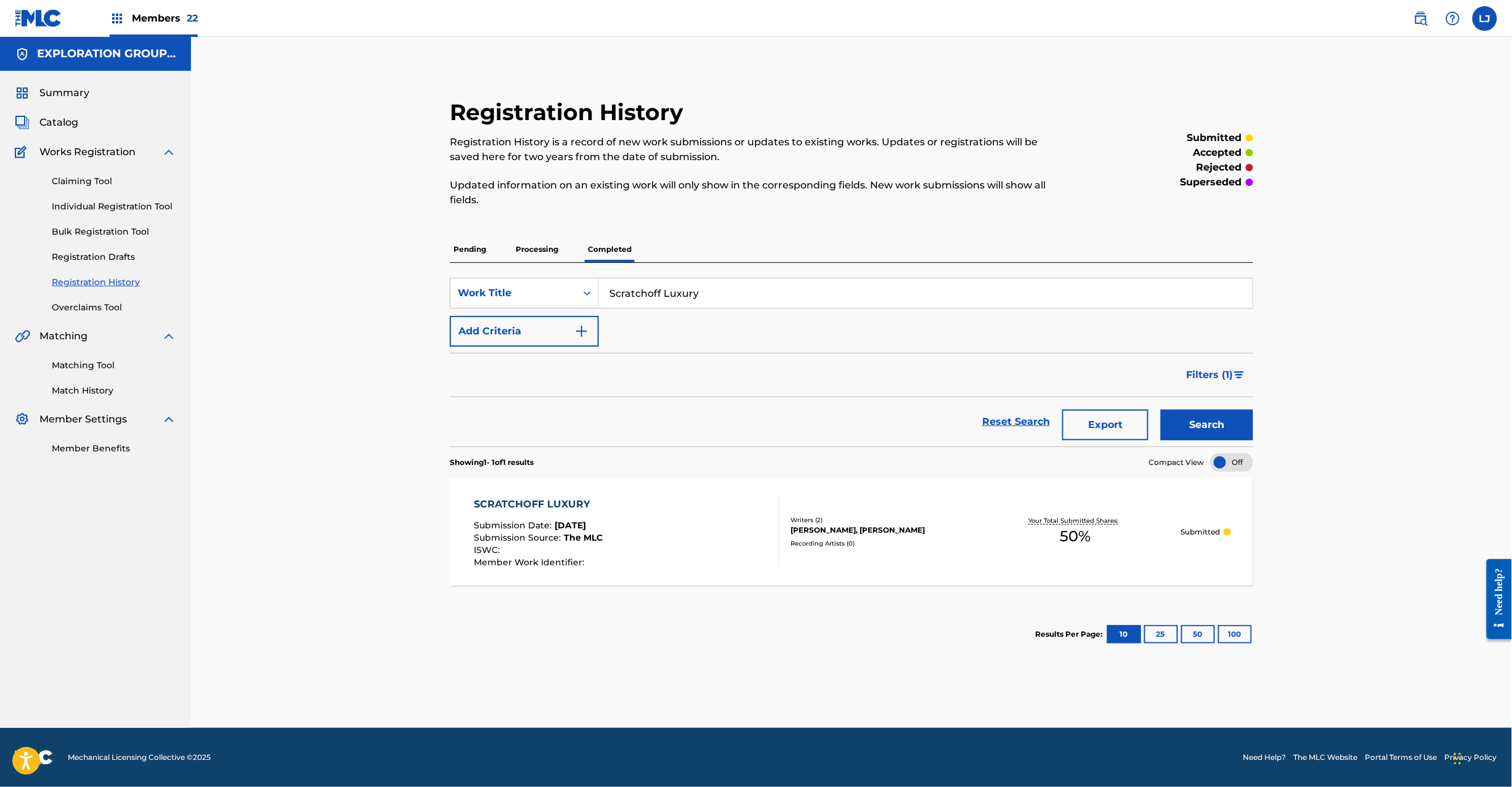
click at [697, 280] on input "Scratchoff Luxury" at bounding box center [926, 293] width 654 height 29
click at [1240, 417] on button "Search" at bounding box center [1207, 424] width 92 height 31
click at [691, 296] on input "Palace" at bounding box center [926, 293] width 654 height 29
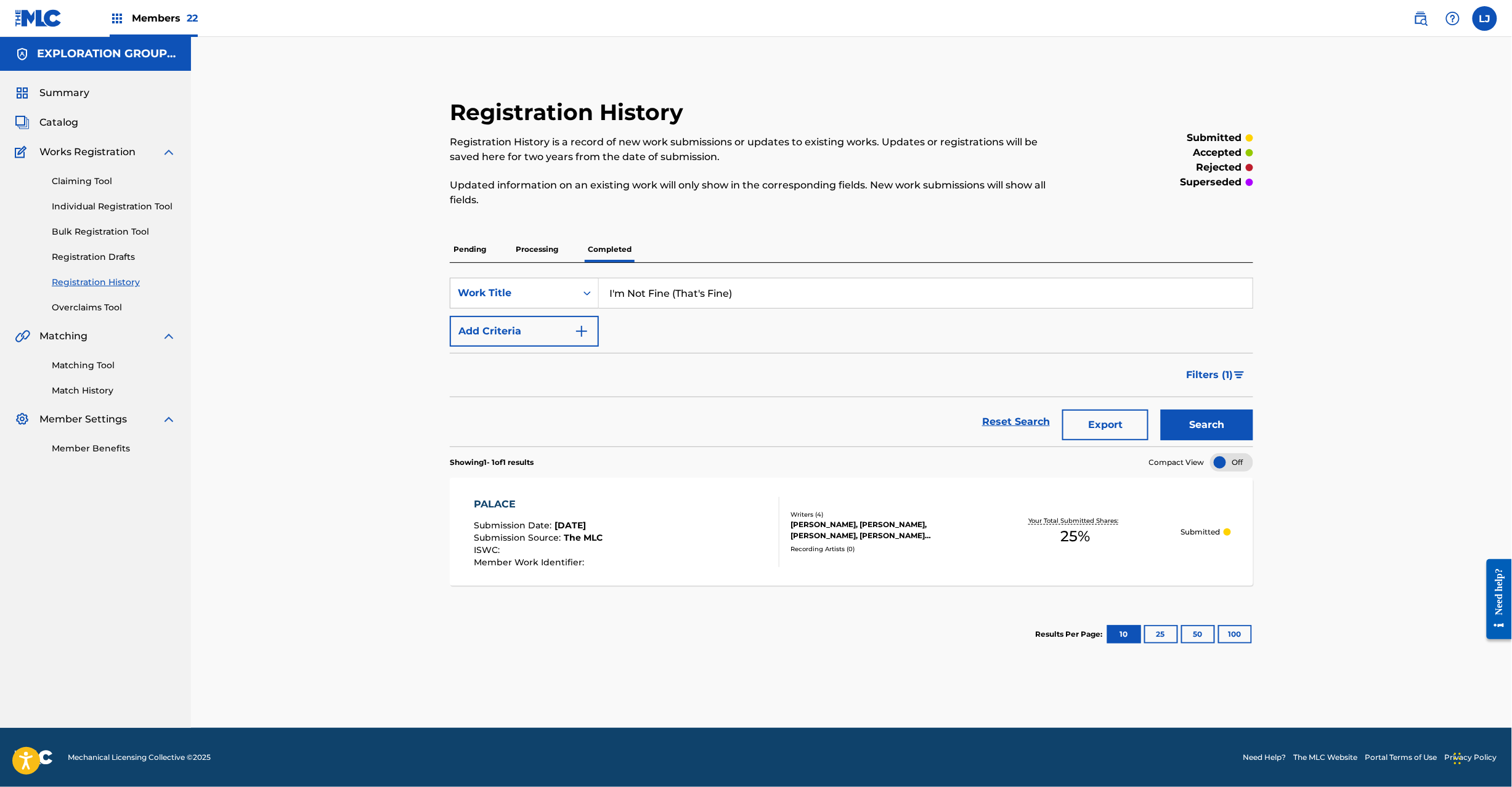
click at [691, 296] on input "I'm Not Fine (That's Fine)" at bounding box center [926, 293] width 654 height 29
type input "I'm Not Fine (That's Fine)"
click at [1226, 419] on button "Search" at bounding box center [1207, 424] width 92 height 31
